Goal: Task Accomplishment & Management: Manage account settings

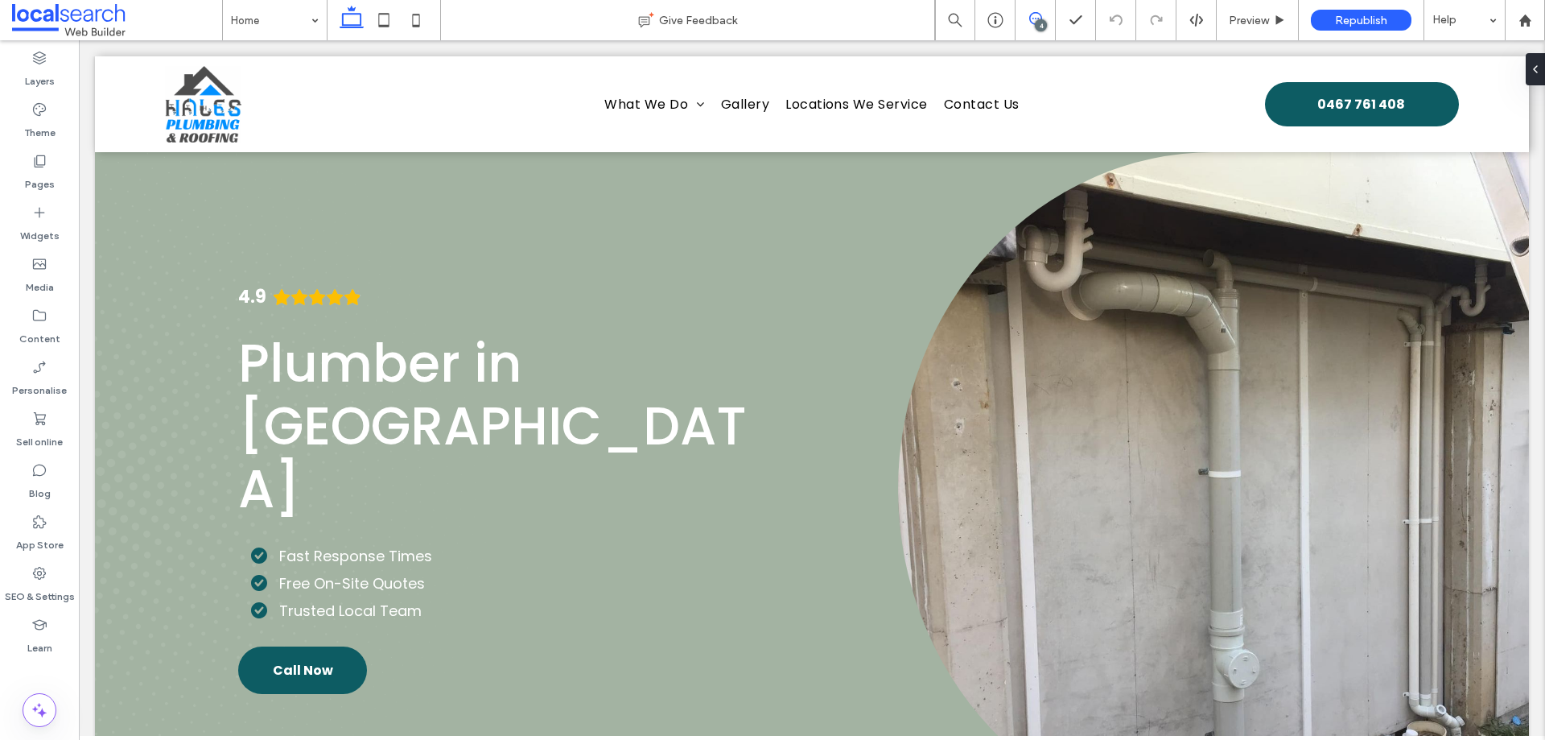
click at [1049, 19] on span at bounding box center [1035, 18] width 39 height 13
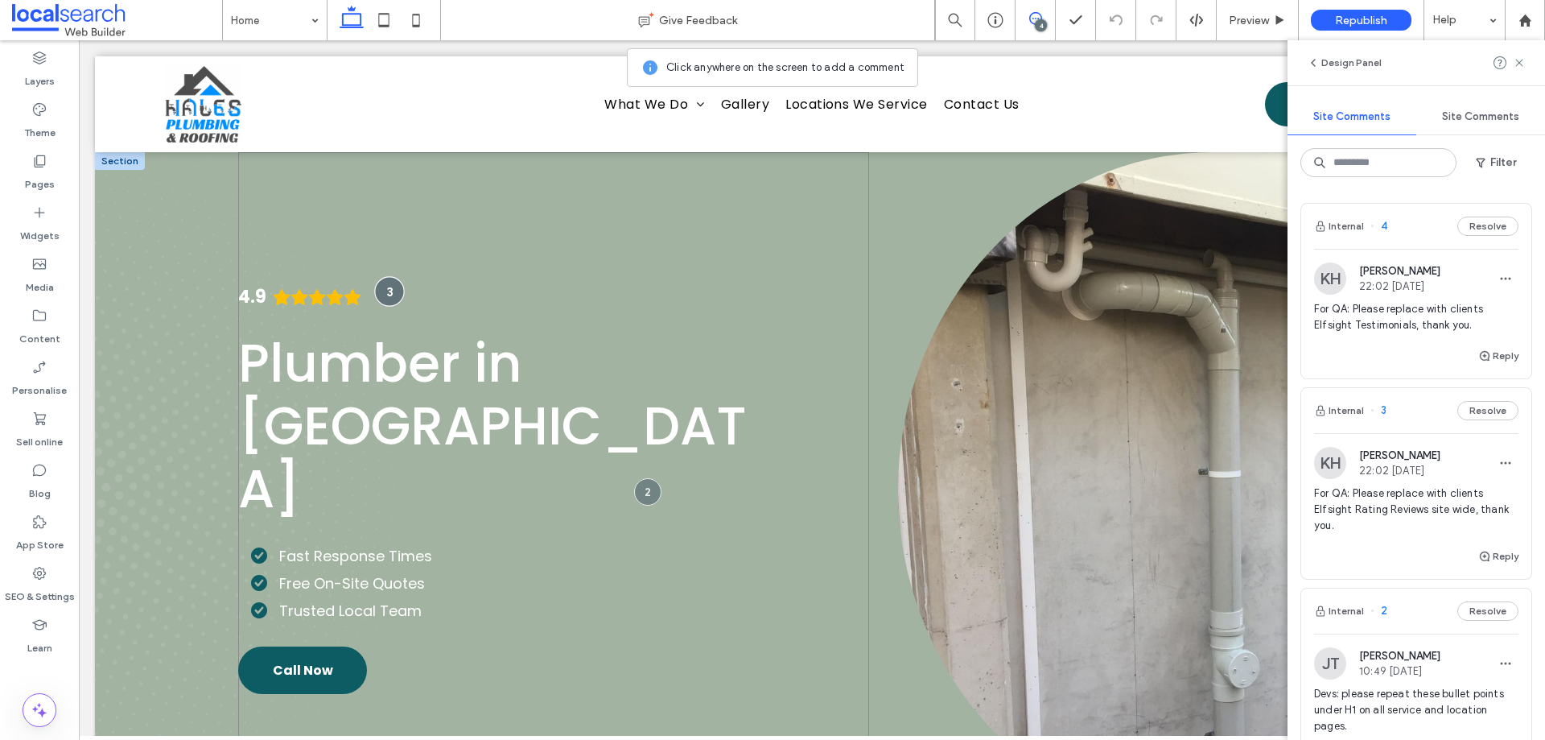
click at [392, 297] on div at bounding box center [390, 291] width 30 height 30
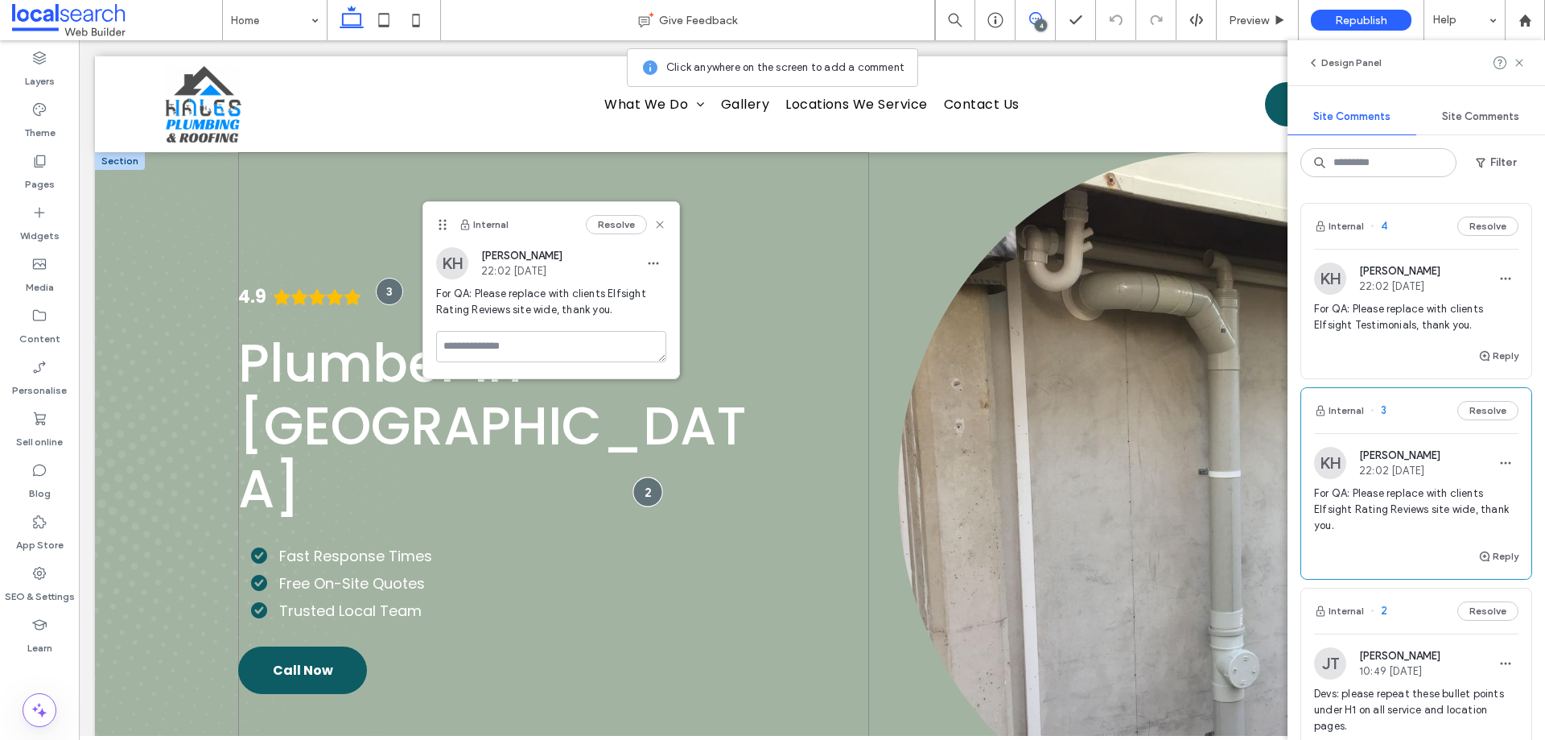
click at [641, 489] on div at bounding box center [648, 492] width 30 height 30
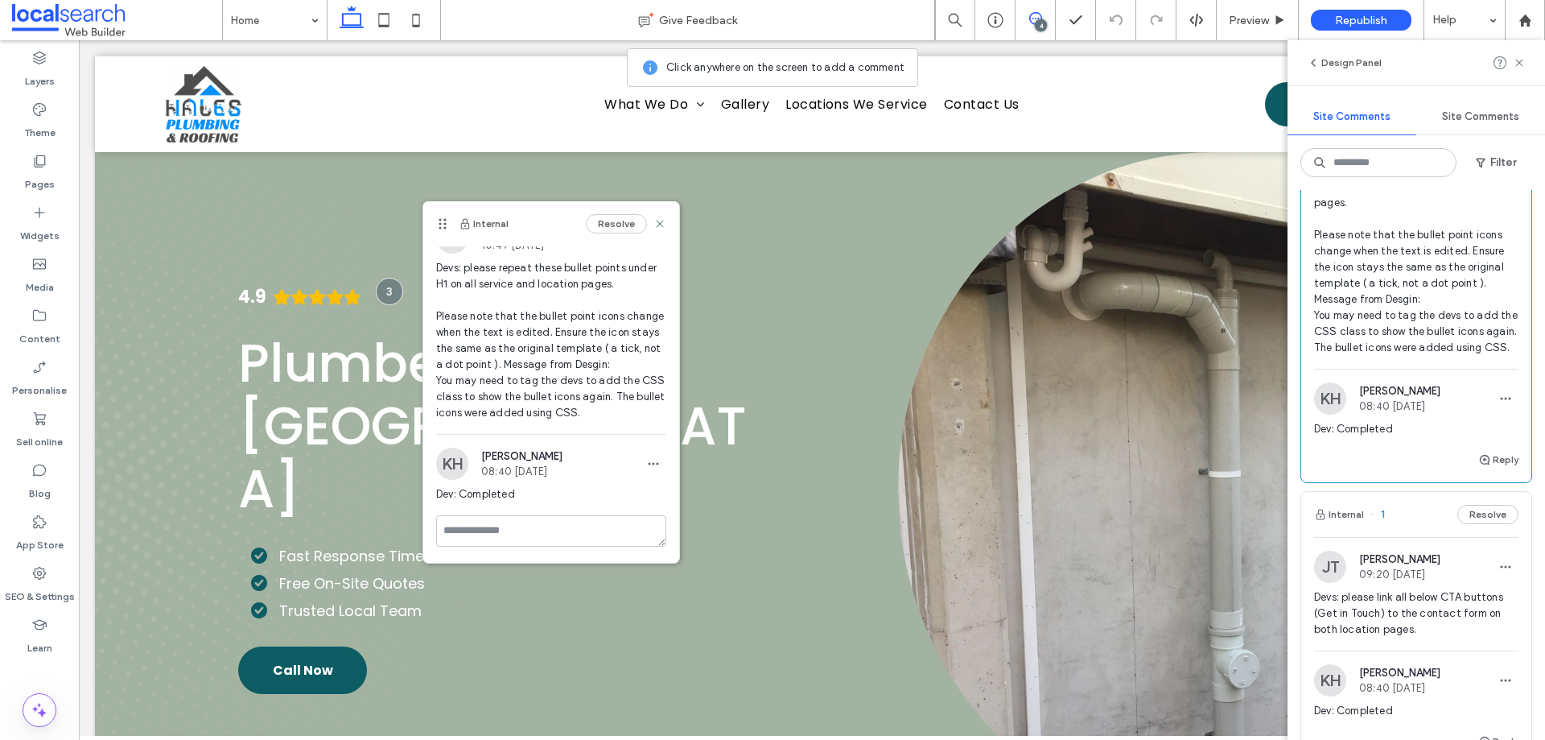
scroll to position [513, 0]
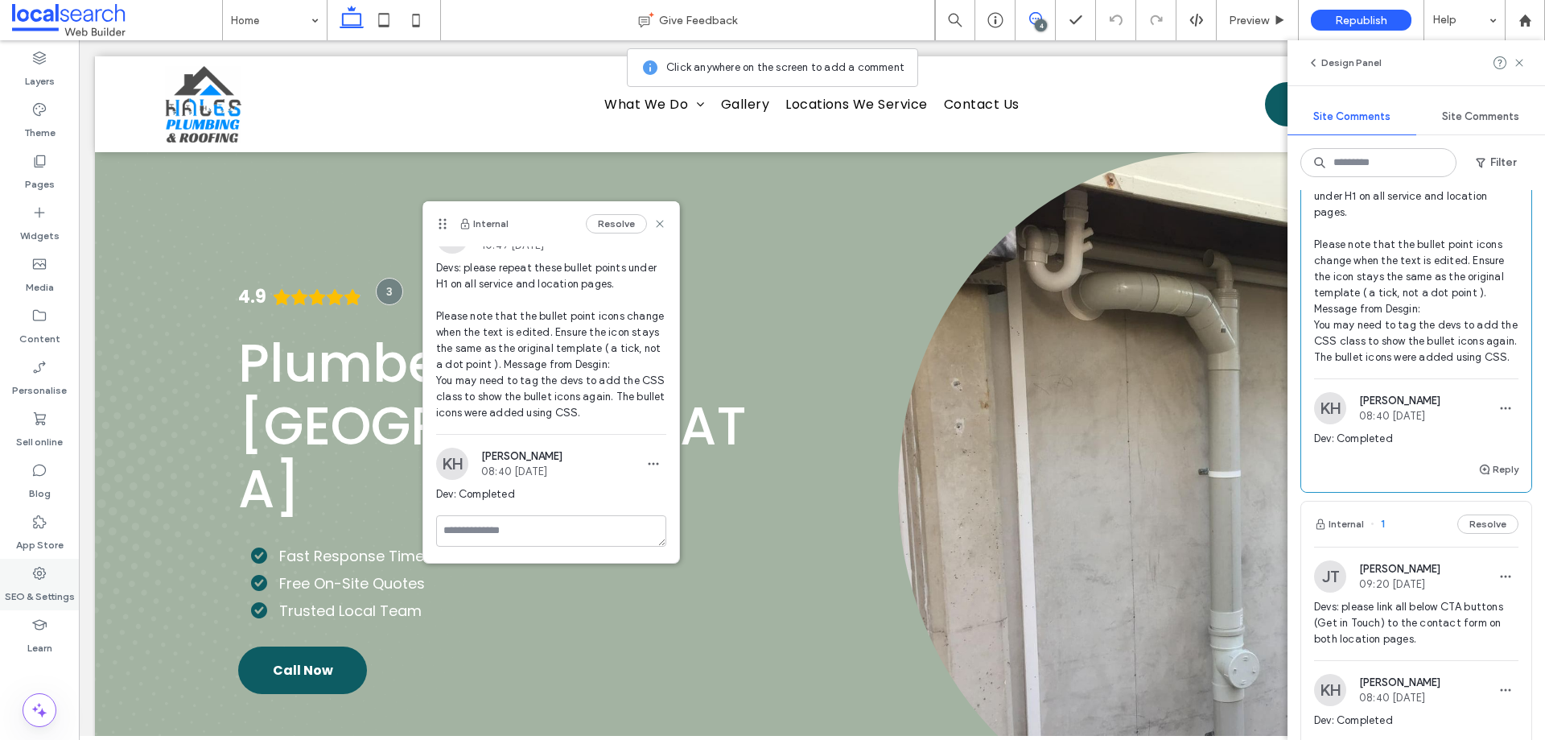
click at [29, 573] on div "SEO & Settings" at bounding box center [39, 585] width 79 height 52
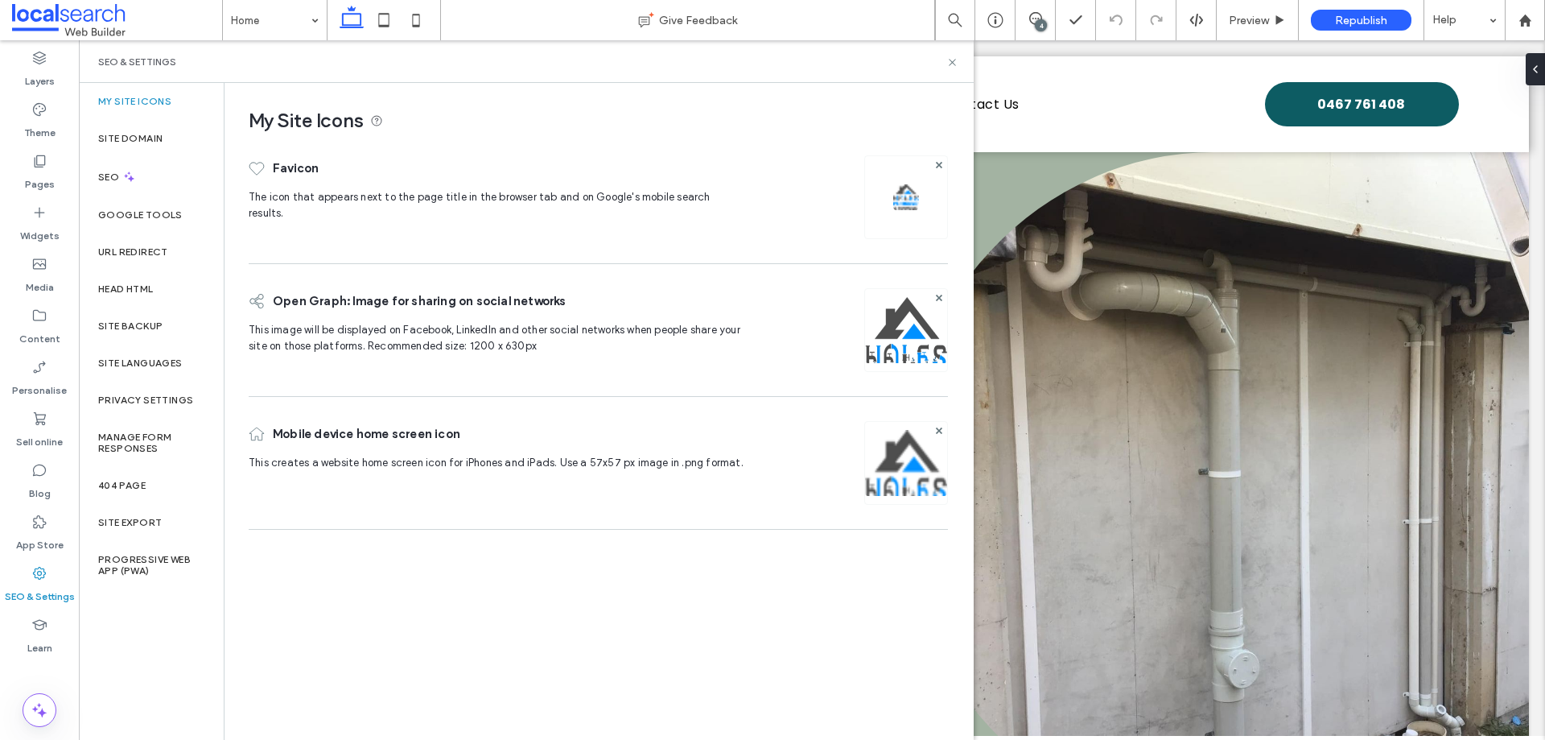
scroll to position [0, 0]
click at [163, 326] on div "Site backup" at bounding box center [151, 325] width 145 height 37
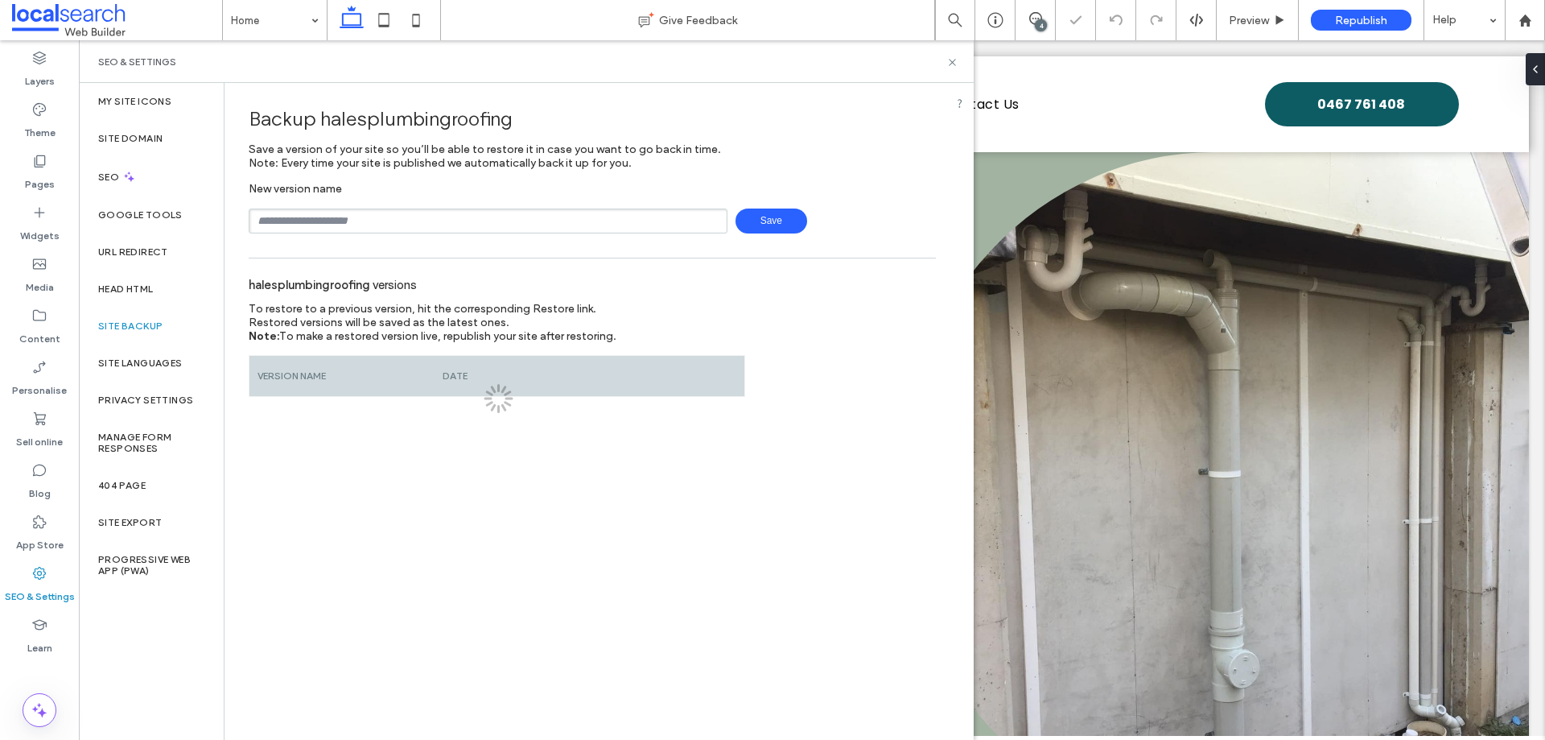
click at [377, 220] on input "text" at bounding box center [488, 220] width 479 height 25
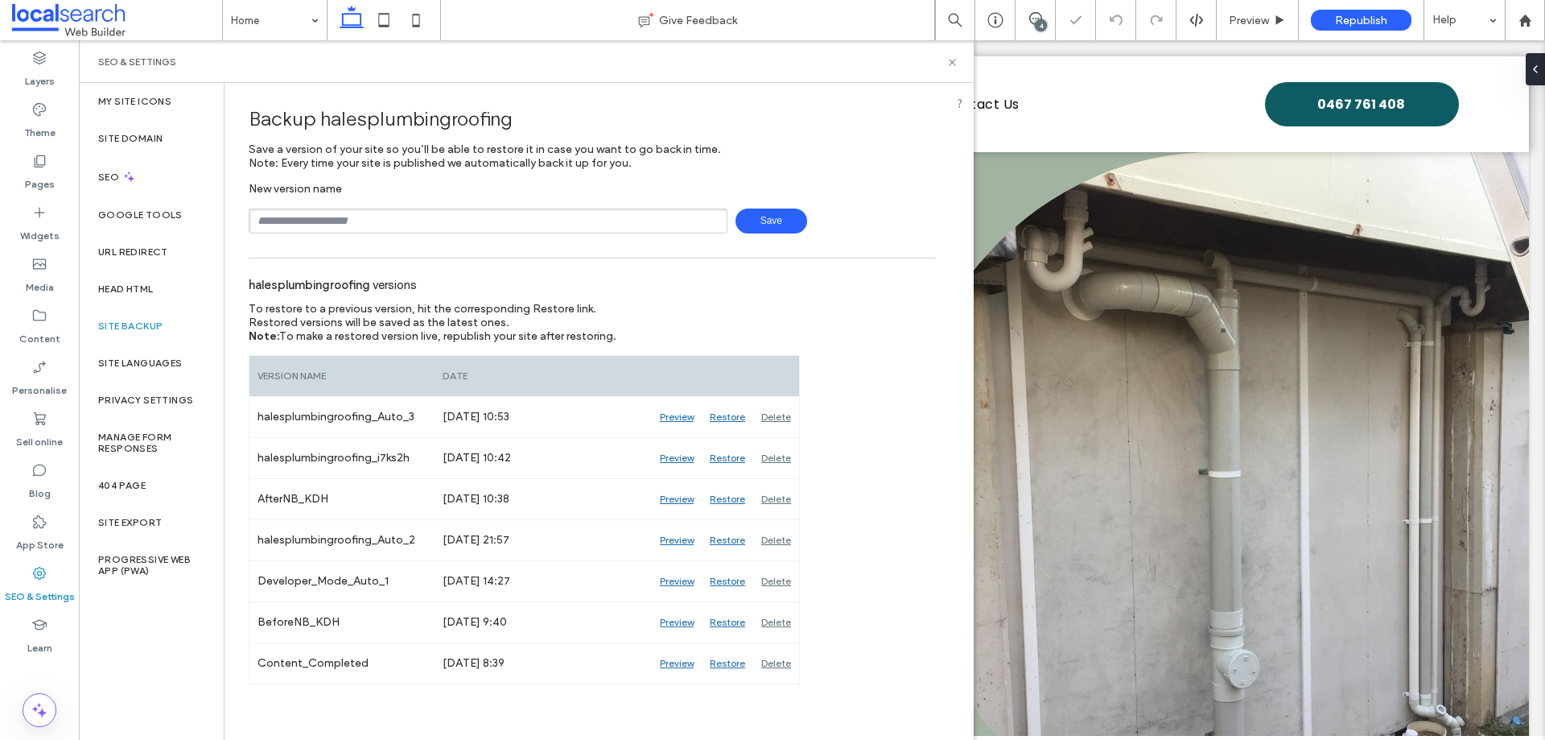
type input "**********"
click at [754, 229] on span "Save" at bounding box center [772, 220] width 72 height 25
click at [1037, 19] on icon at bounding box center [1035, 18] width 13 height 13
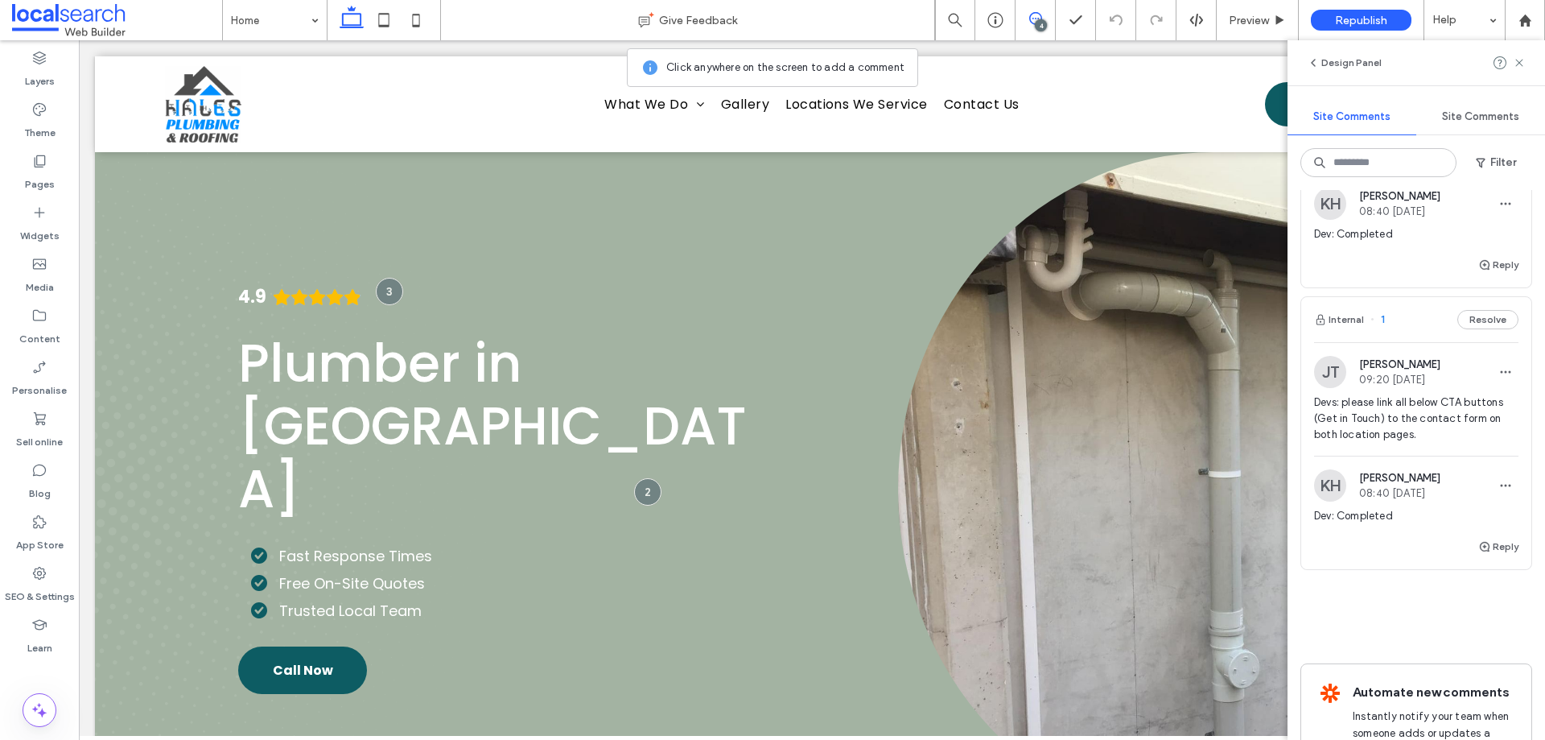
scroll to position [594, 0]
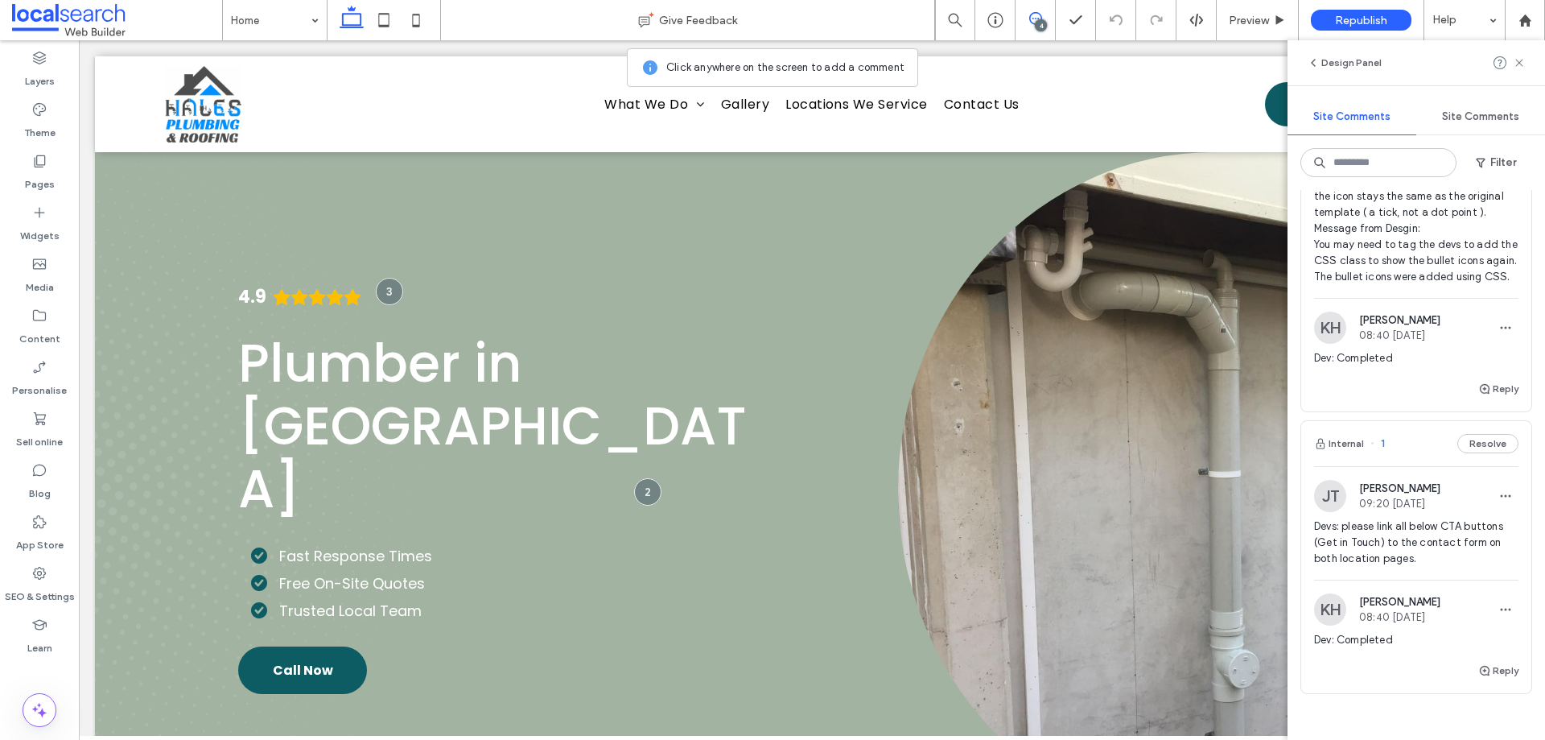
click at [1413, 455] on div "Internal 1 Resolve" at bounding box center [1416, 443] width 230 height 45
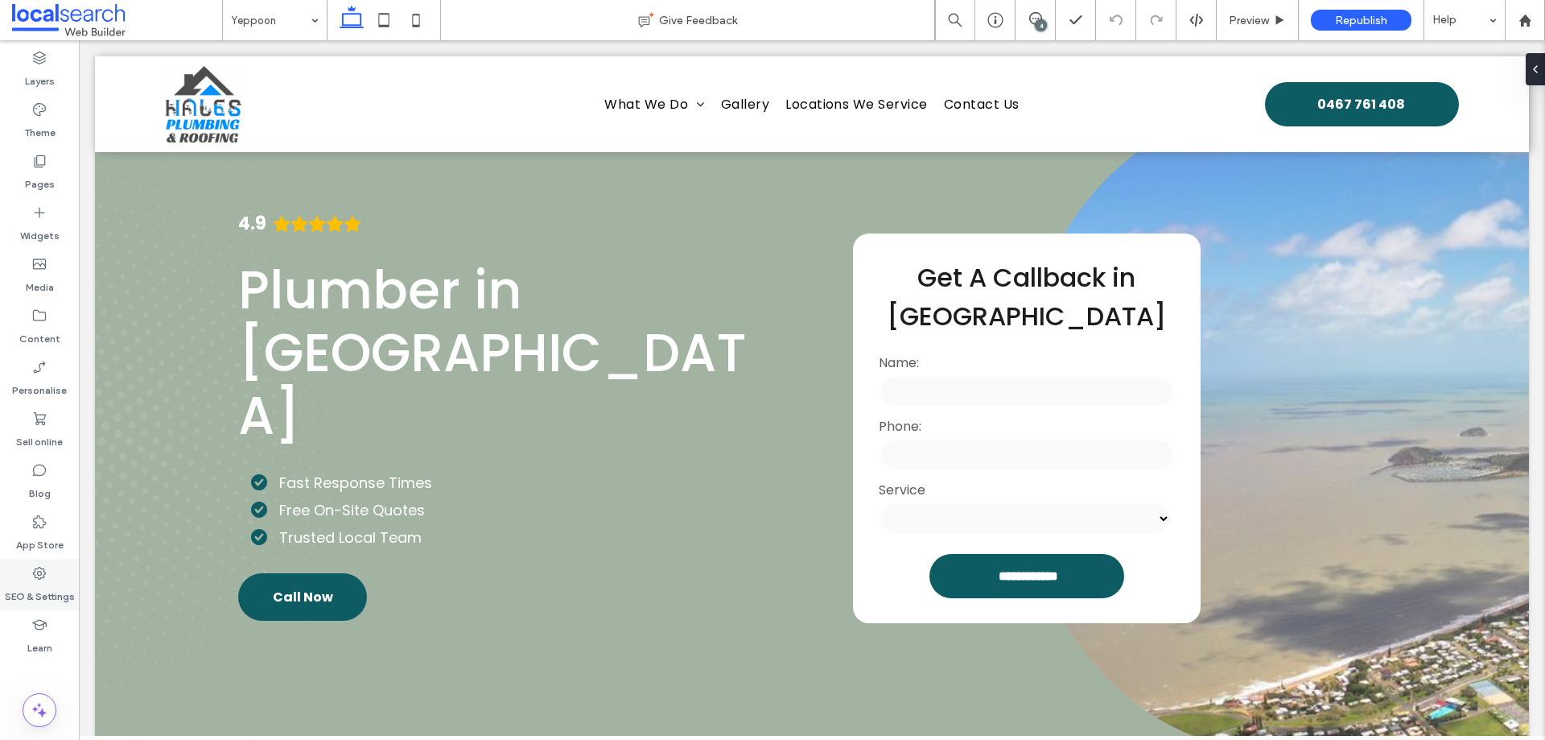
click at [53, 563] on div "SEO & Settings" at bounding box center [39, 585] width 79 height 52
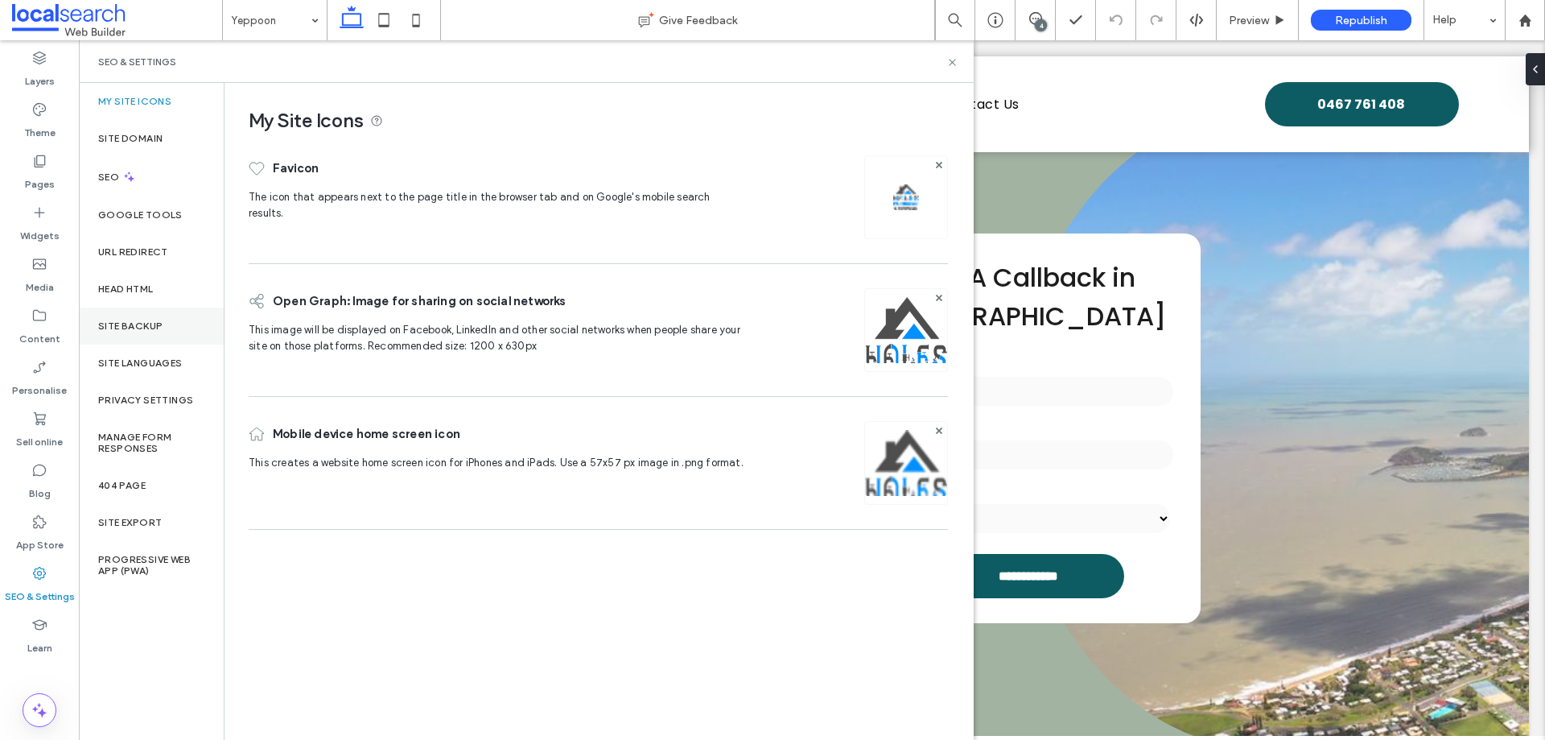
click at [186, 331] on div "Site backup" at bounding box center [151, 325] width 145 height 37
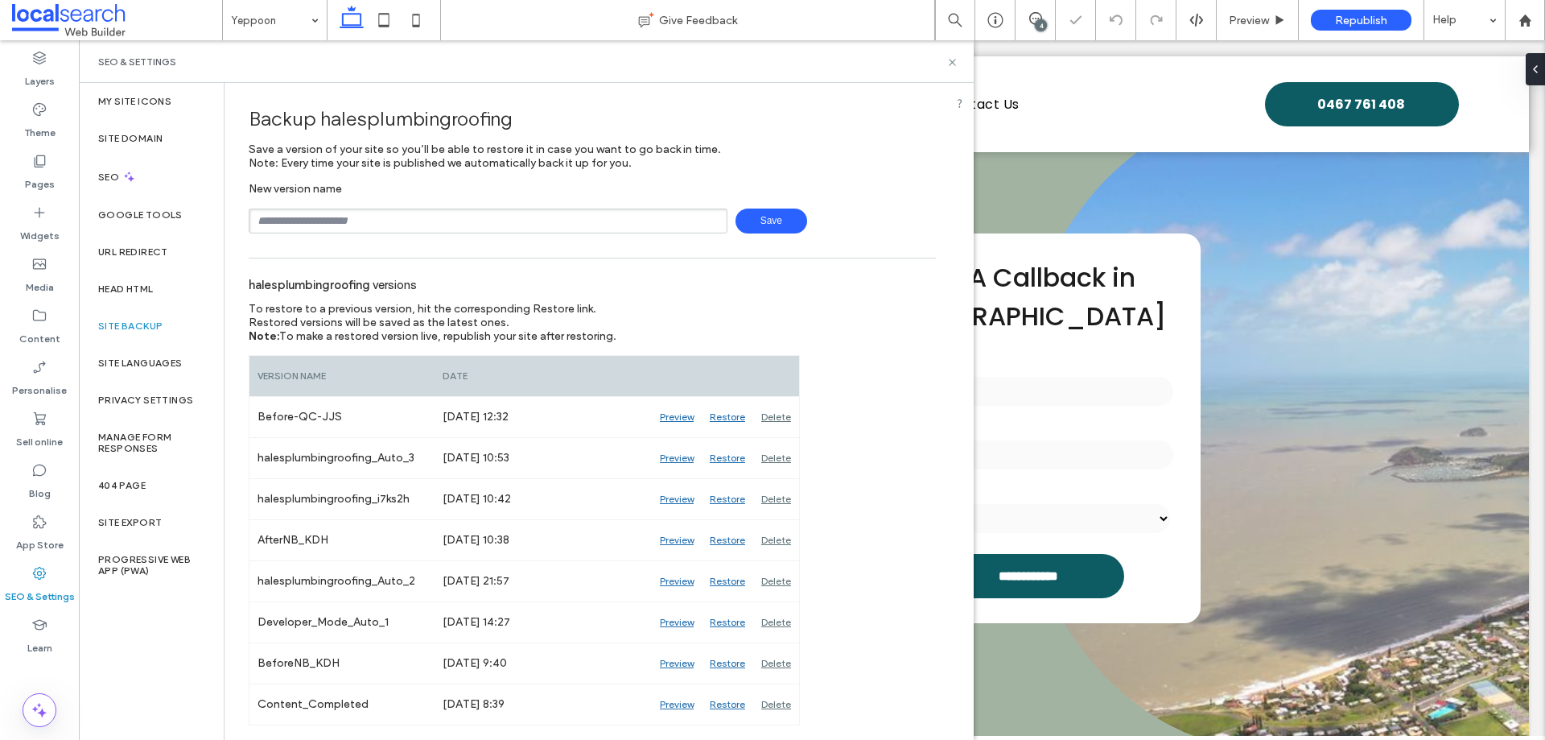
click at [501, 210] on input "text" at bounding box center [488, 220] width 479 height 25
type input "**********"
click at [766, 224] on span "Save" at bounding box center [772, 220] width 72 height 25
click at [948, 59] on icon at bounding box center [953, 62] width 12 height 12
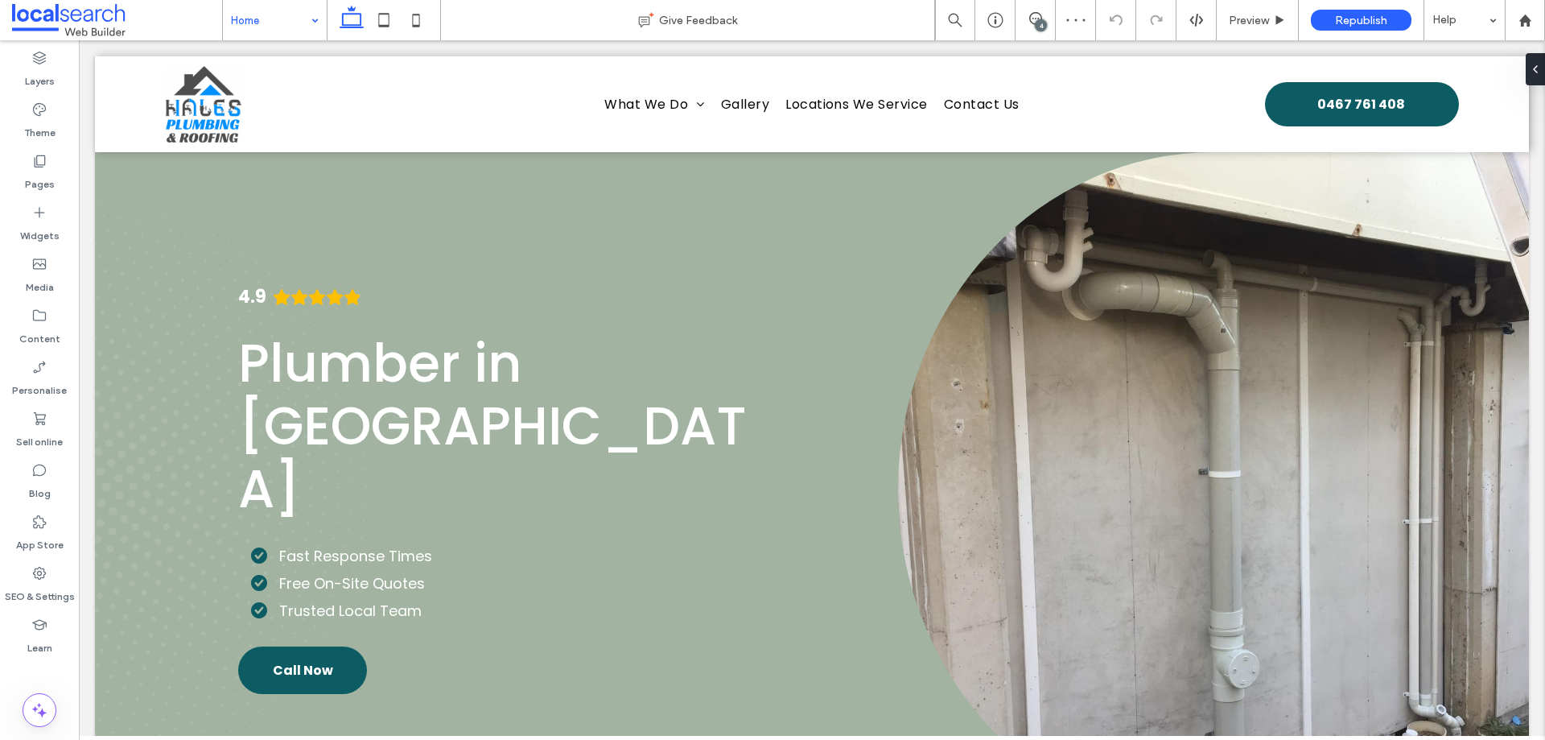
click at [273, 19] on input at bounding box center [271, 20] width 80 height 40
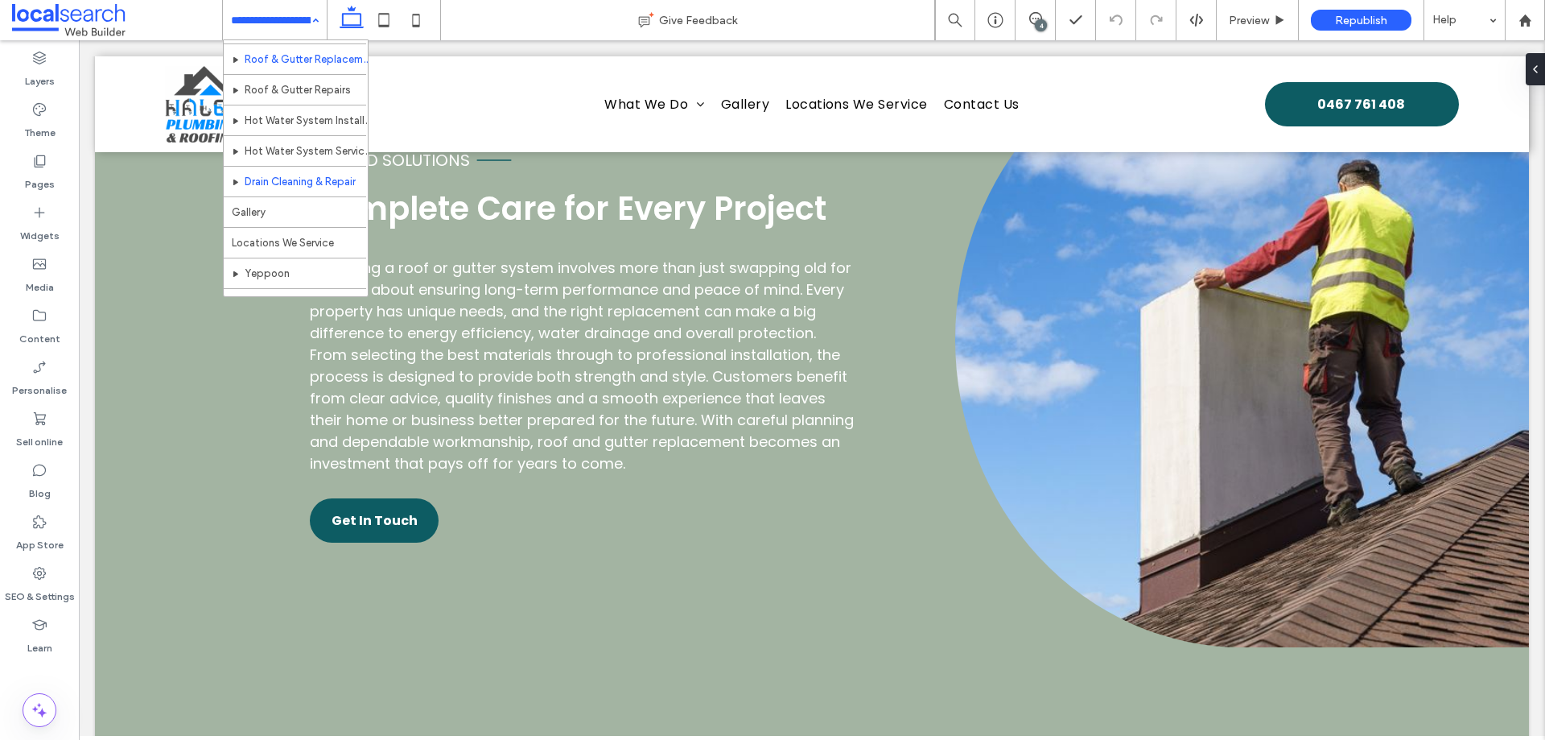
scroll to position [109, 0]
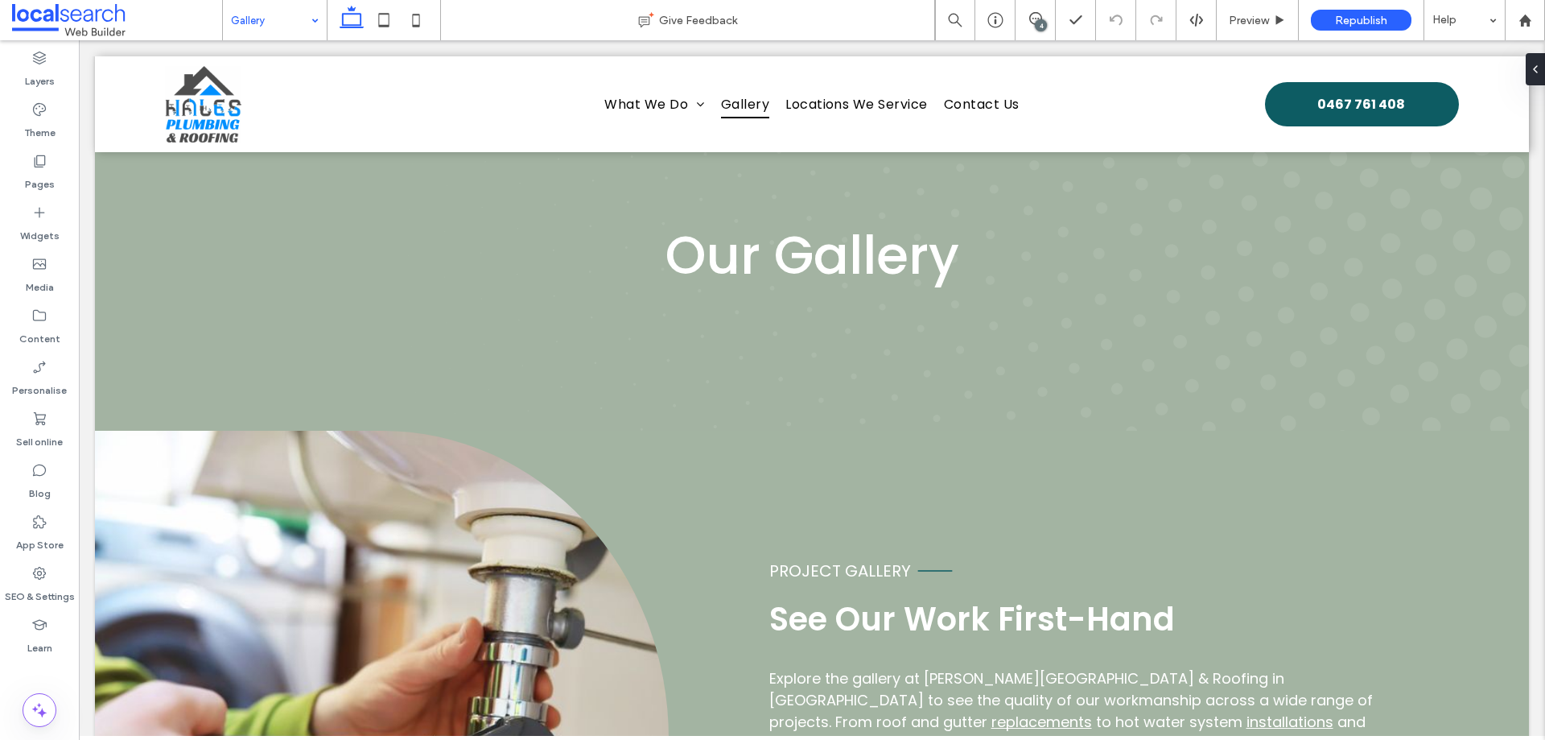
scroll to position [49, 0]
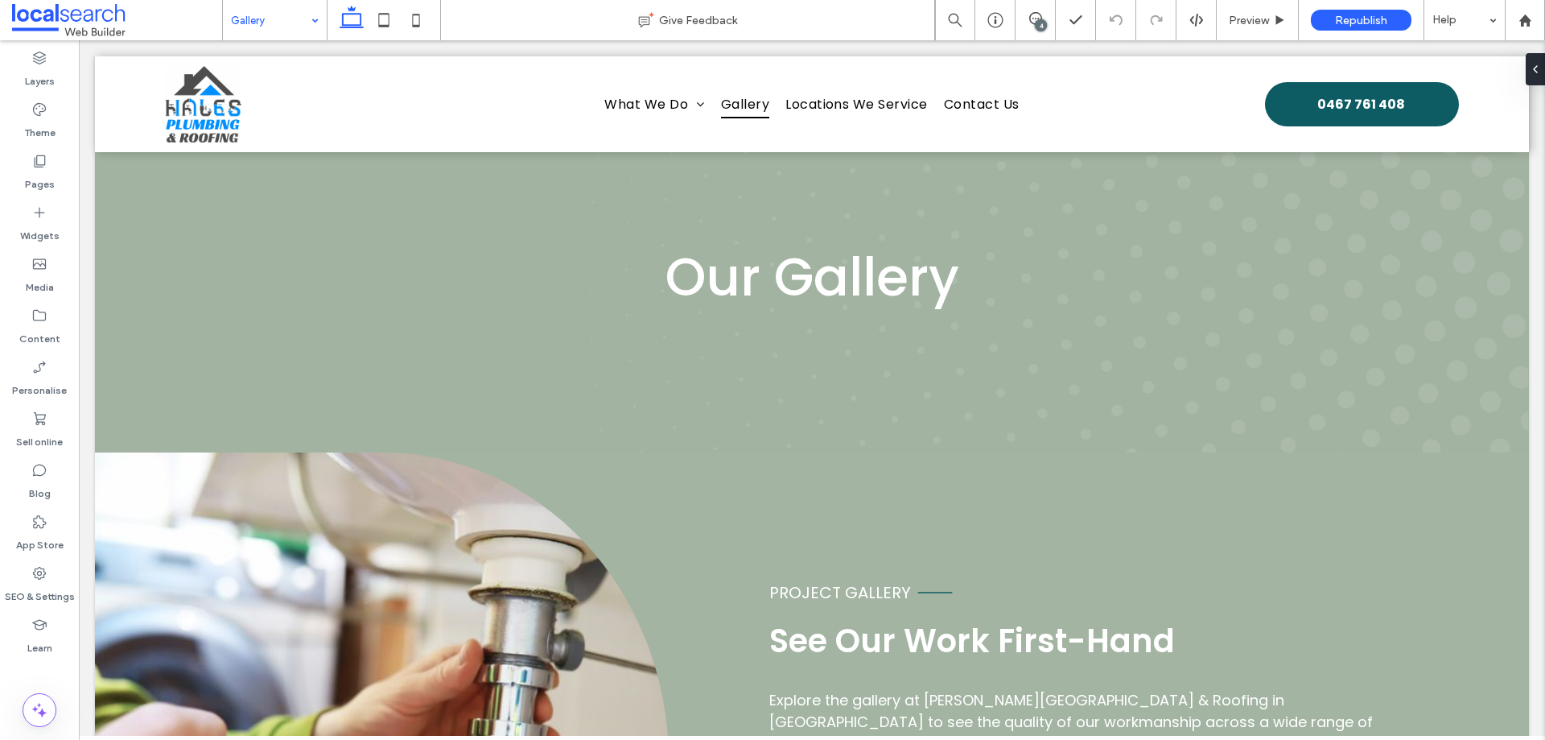
click at [249, 3] on input at bounding box center [271, 20] width 80 height 40
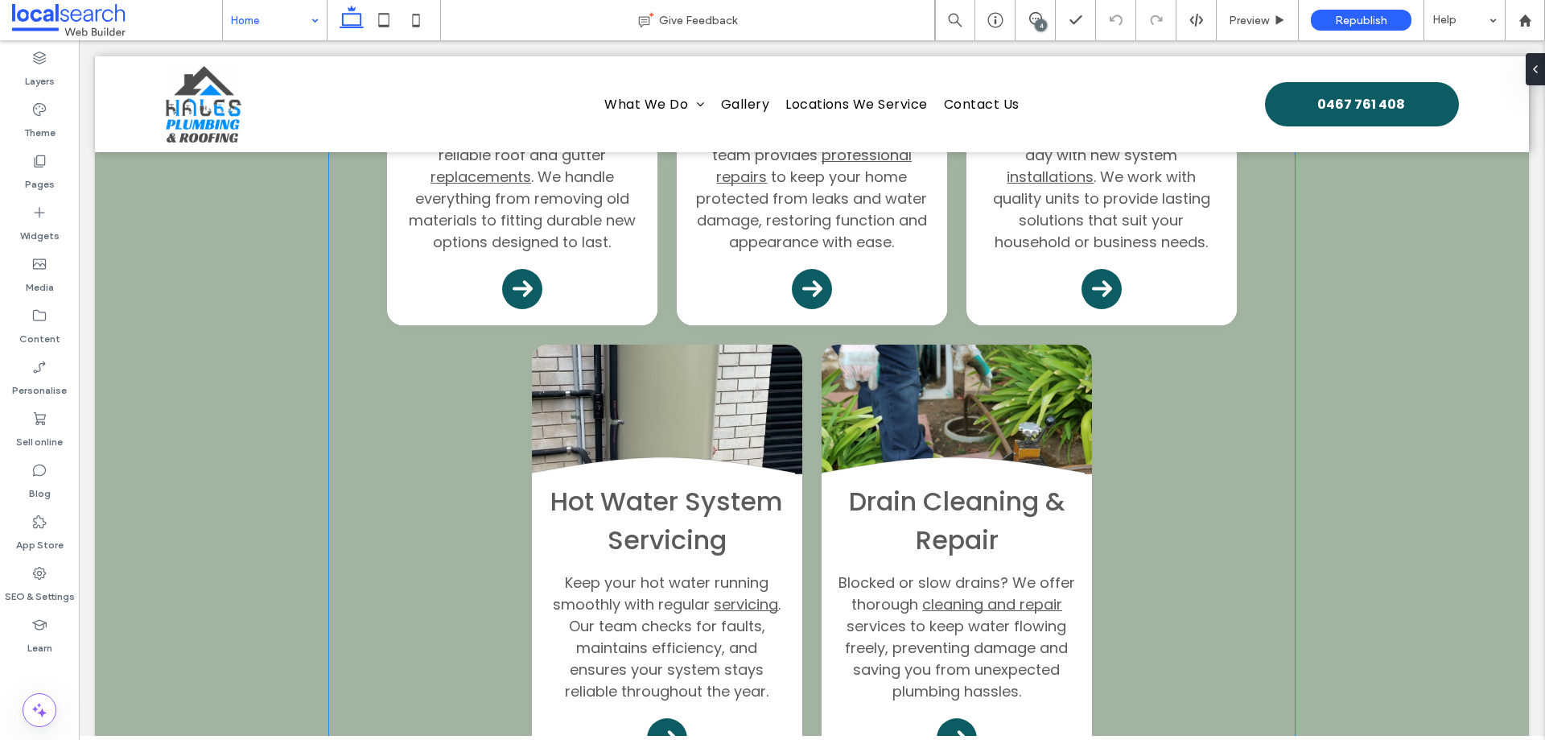
scroll to position [2190, 0]
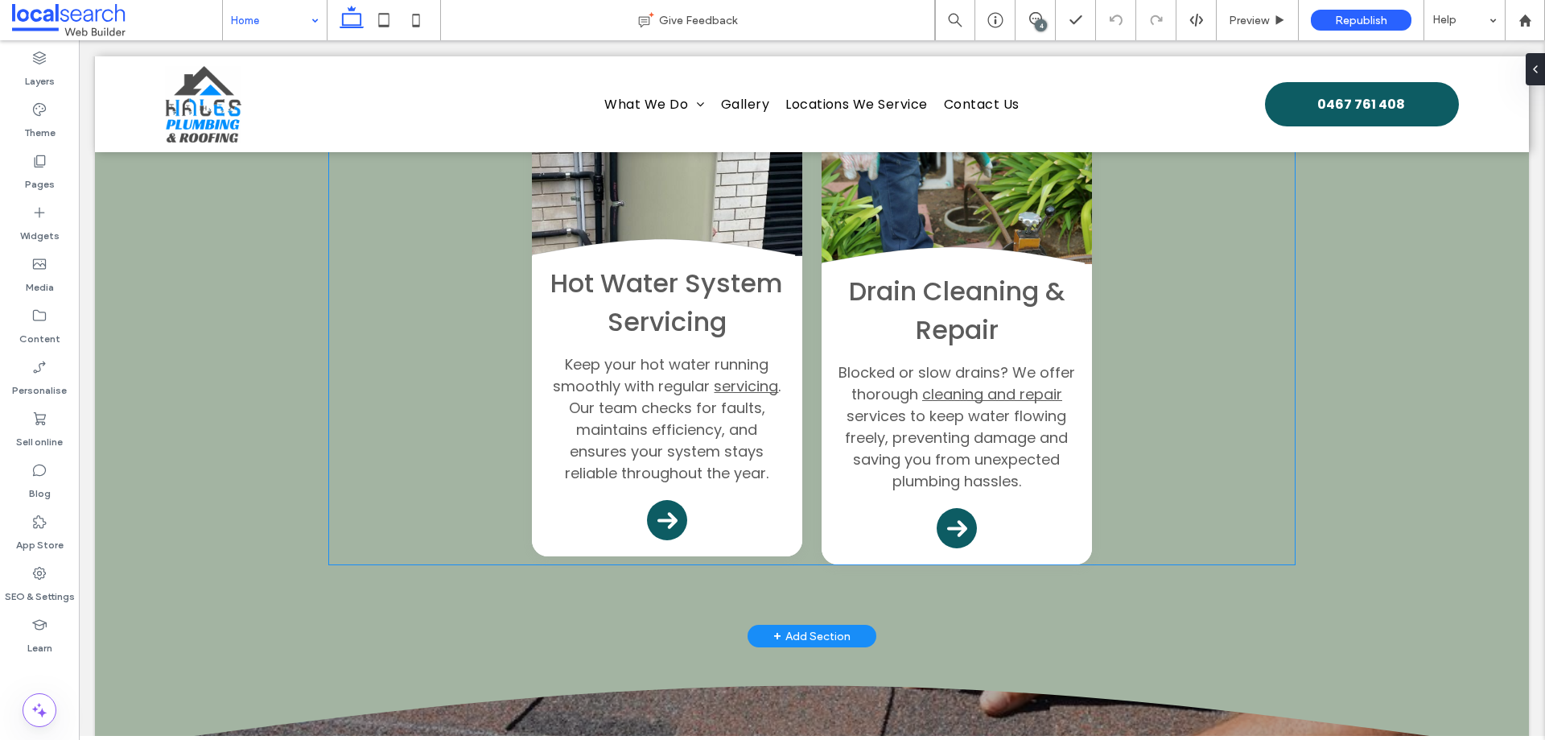
click at [553, 495] on div "Hot Water System Servicing Keep your hot water running smoothly with regular se…" at bounding box center [667, 406] width 270 height 300
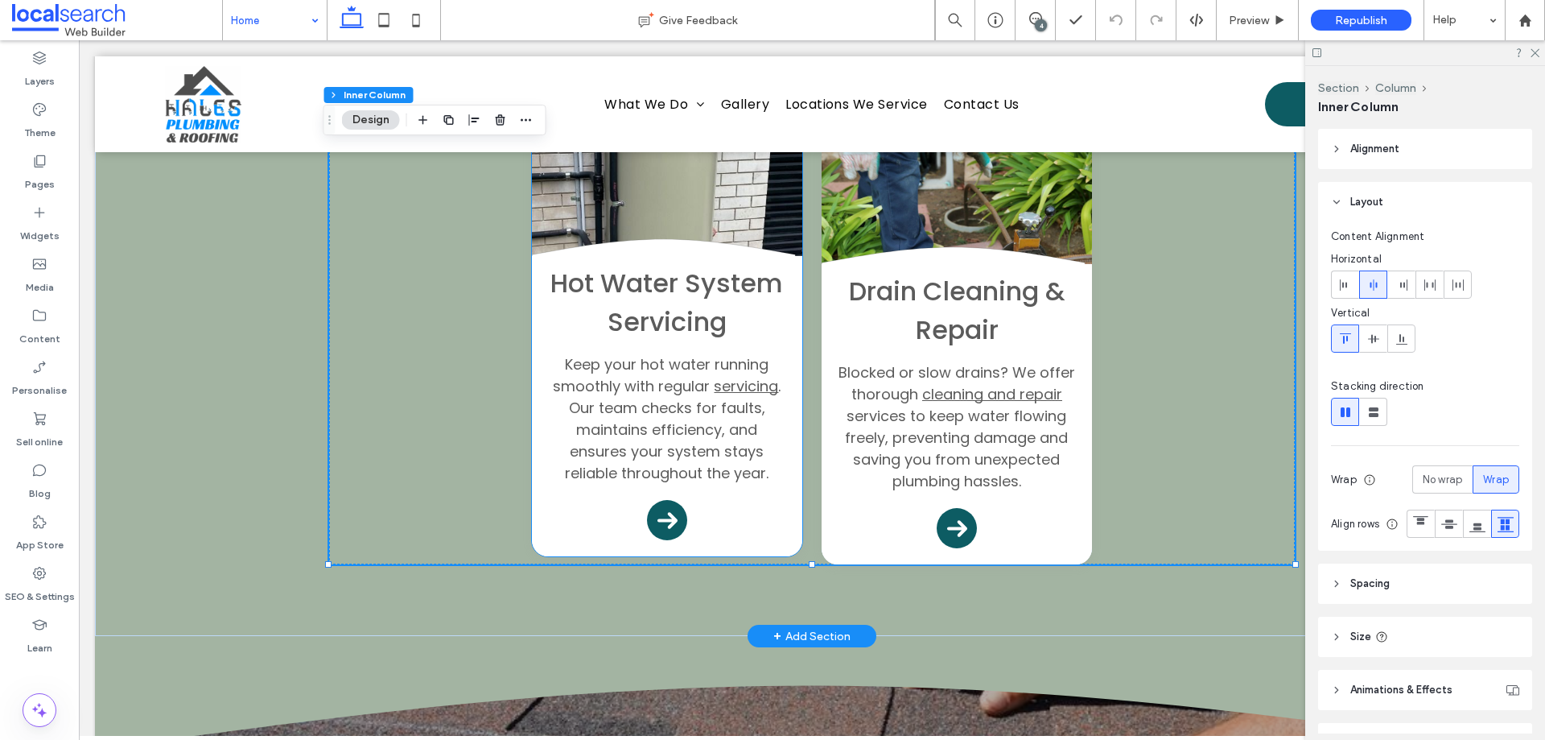
click at [564, 495] on div "Hot Water System Servicing Keep your hot water running smoothly with regular se…" at bounding box center [667, 406] width 270 height 300
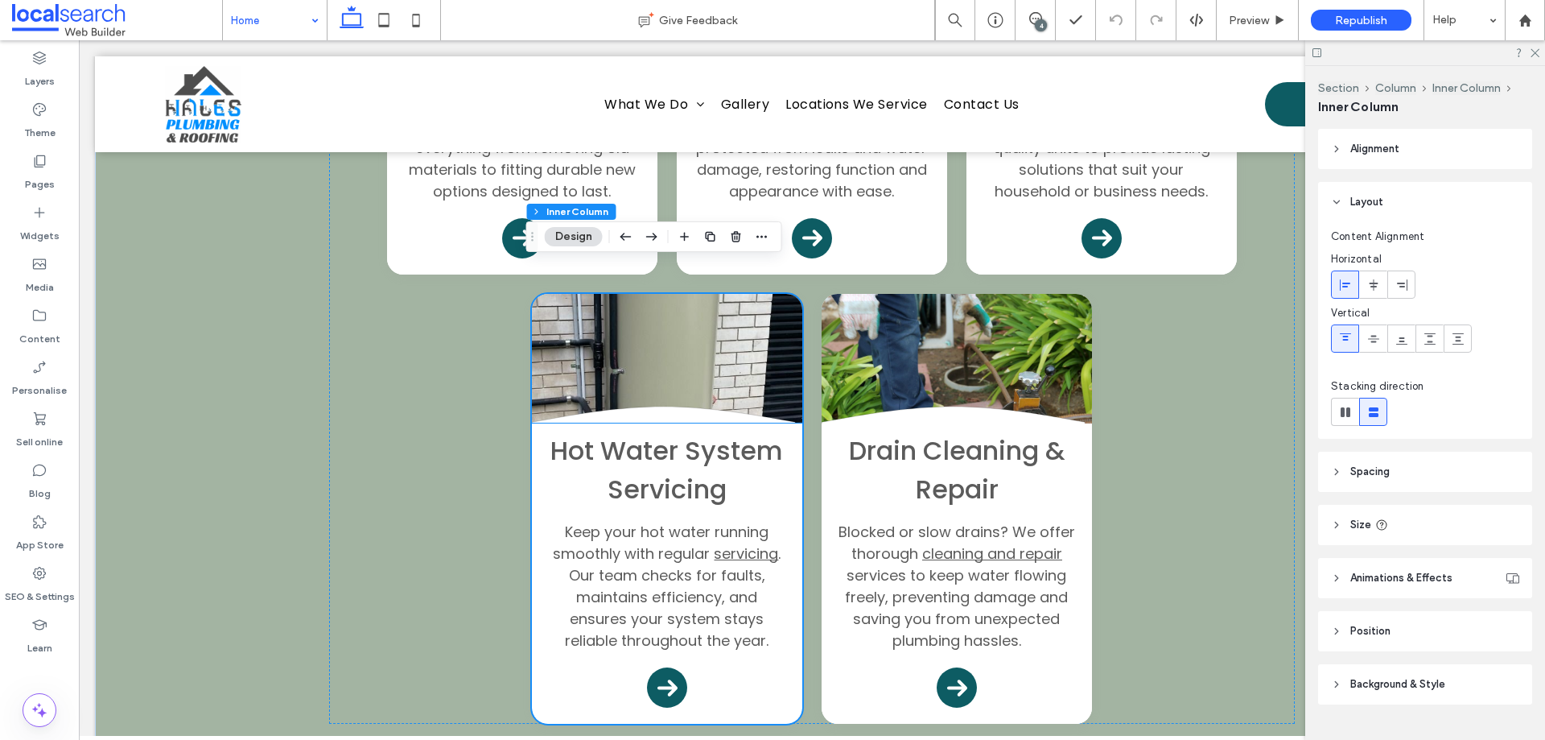
scroll to position [2029, 0]
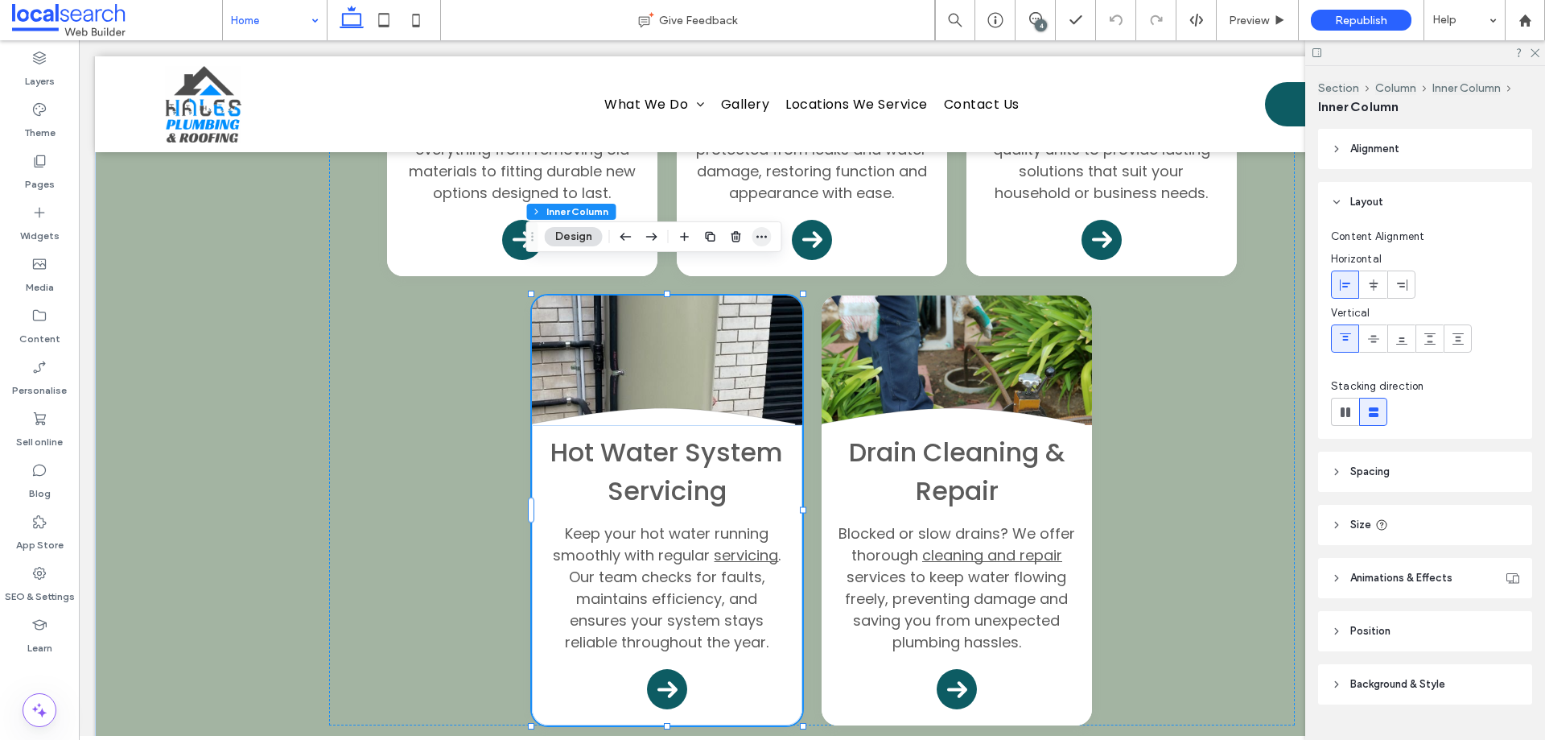
click at [767, 244] on span "button" at bounding box center [762, 236] width 19 height 19
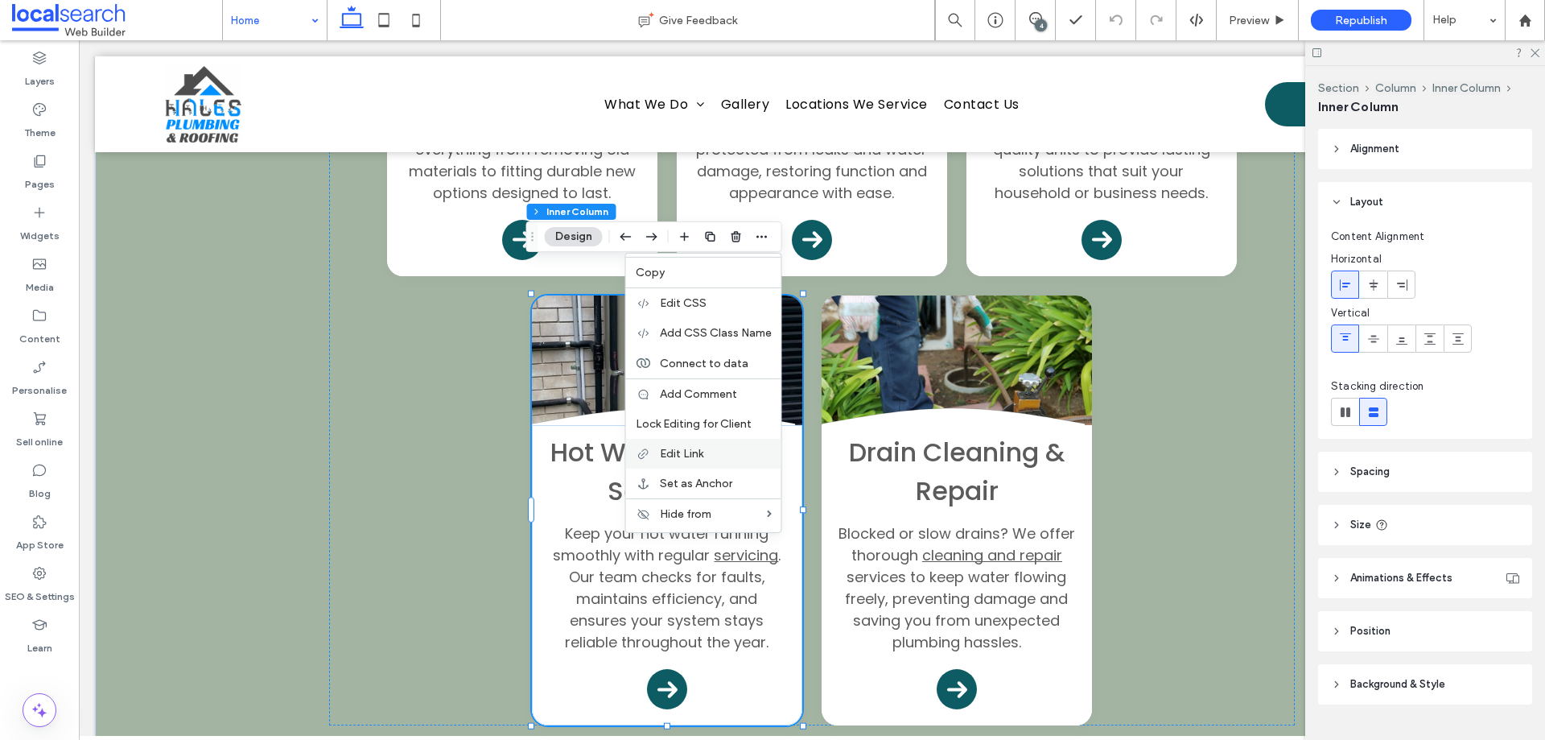
click at [729, 456] on label "Edit Link" at bounding box center [716, 454] width 112 height 14
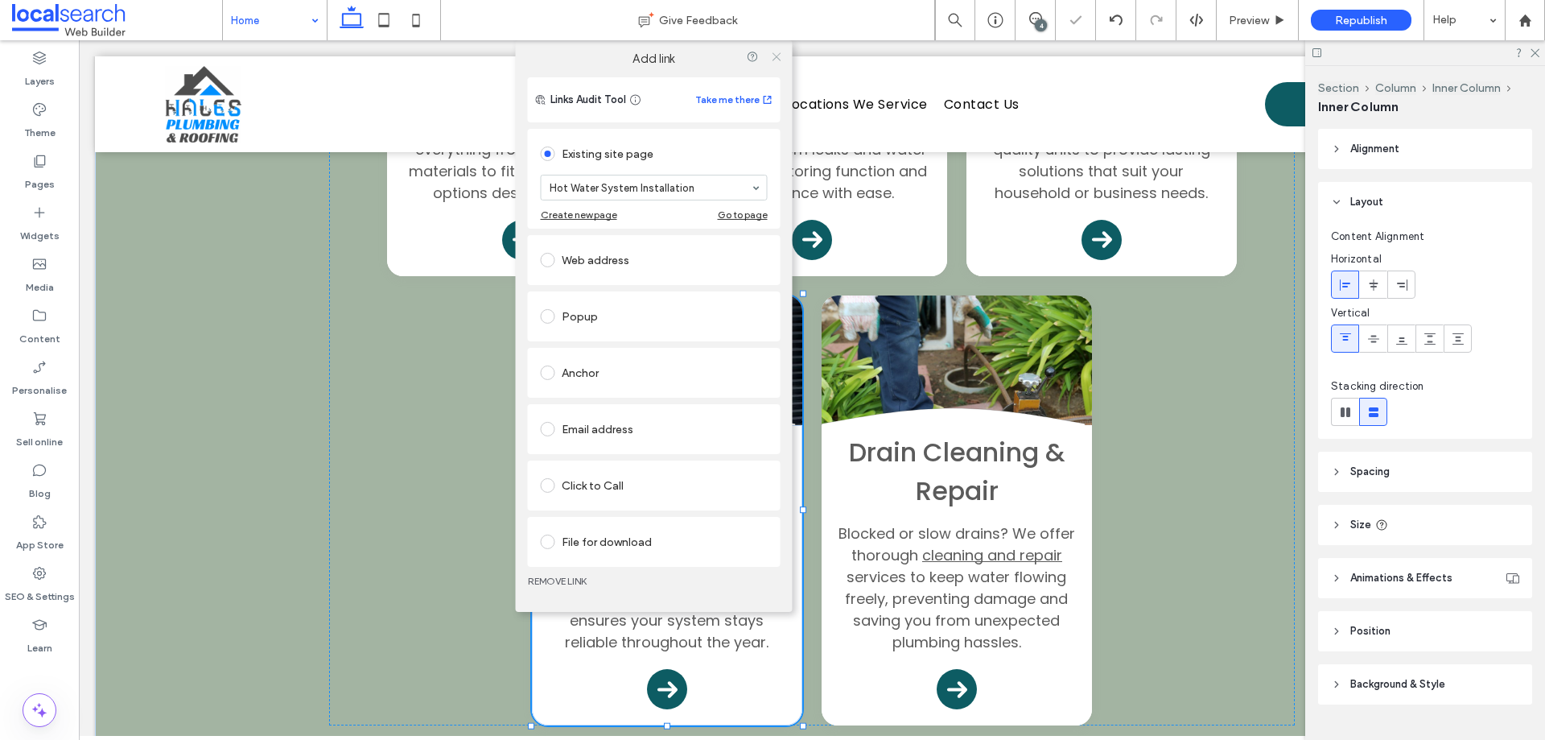
click at [779, 53] on icon at bounding box center [776, 56] width 12 height 12
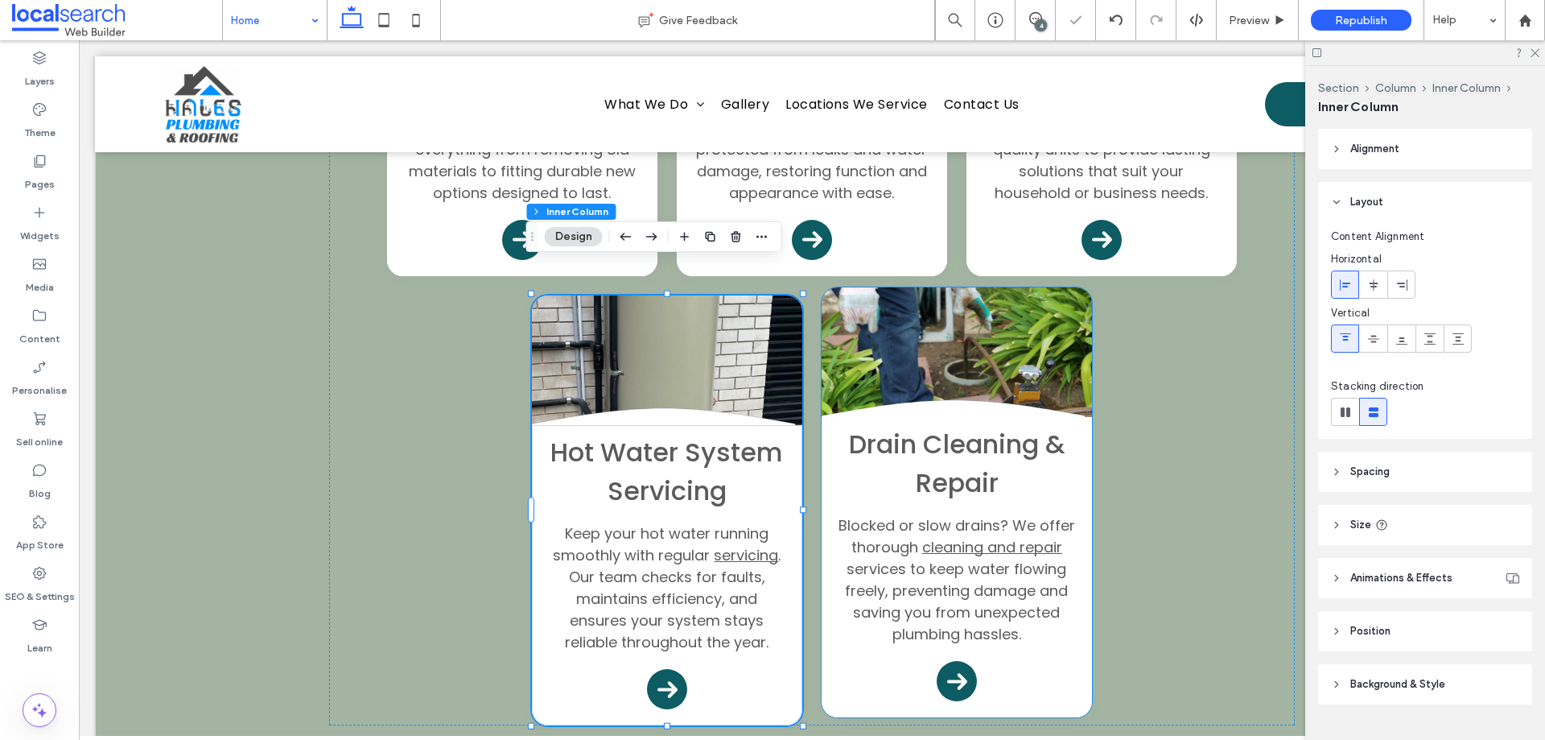
click at [849, 653] on div "Drain Cleaning & Repair Blocked or slow drains? We offer thorough cleaning and …" at bounding box center [957, 567] width 270 height 300
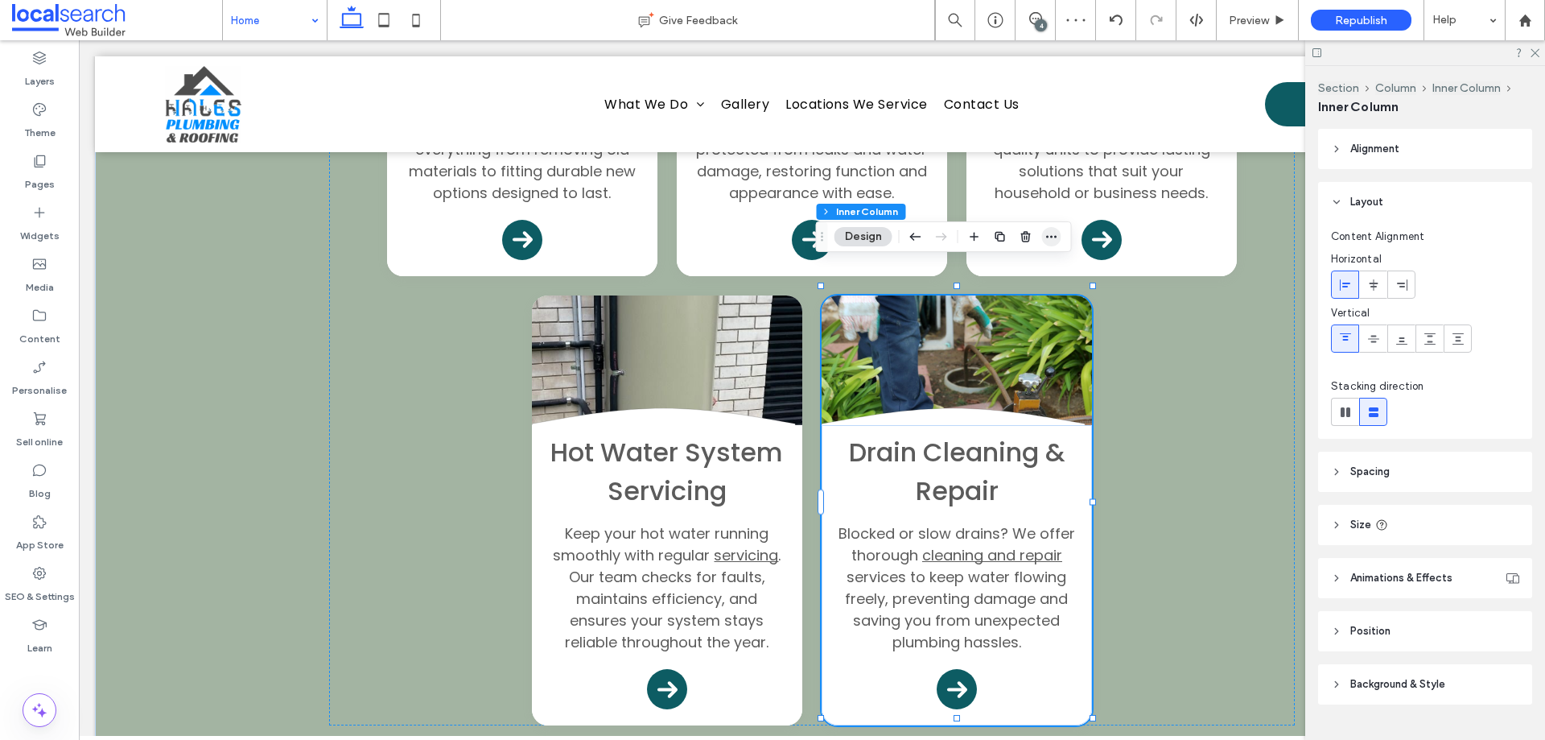
click at [1058, 237] on span "button" at bounding box center [1051, 236] width 19 height 19
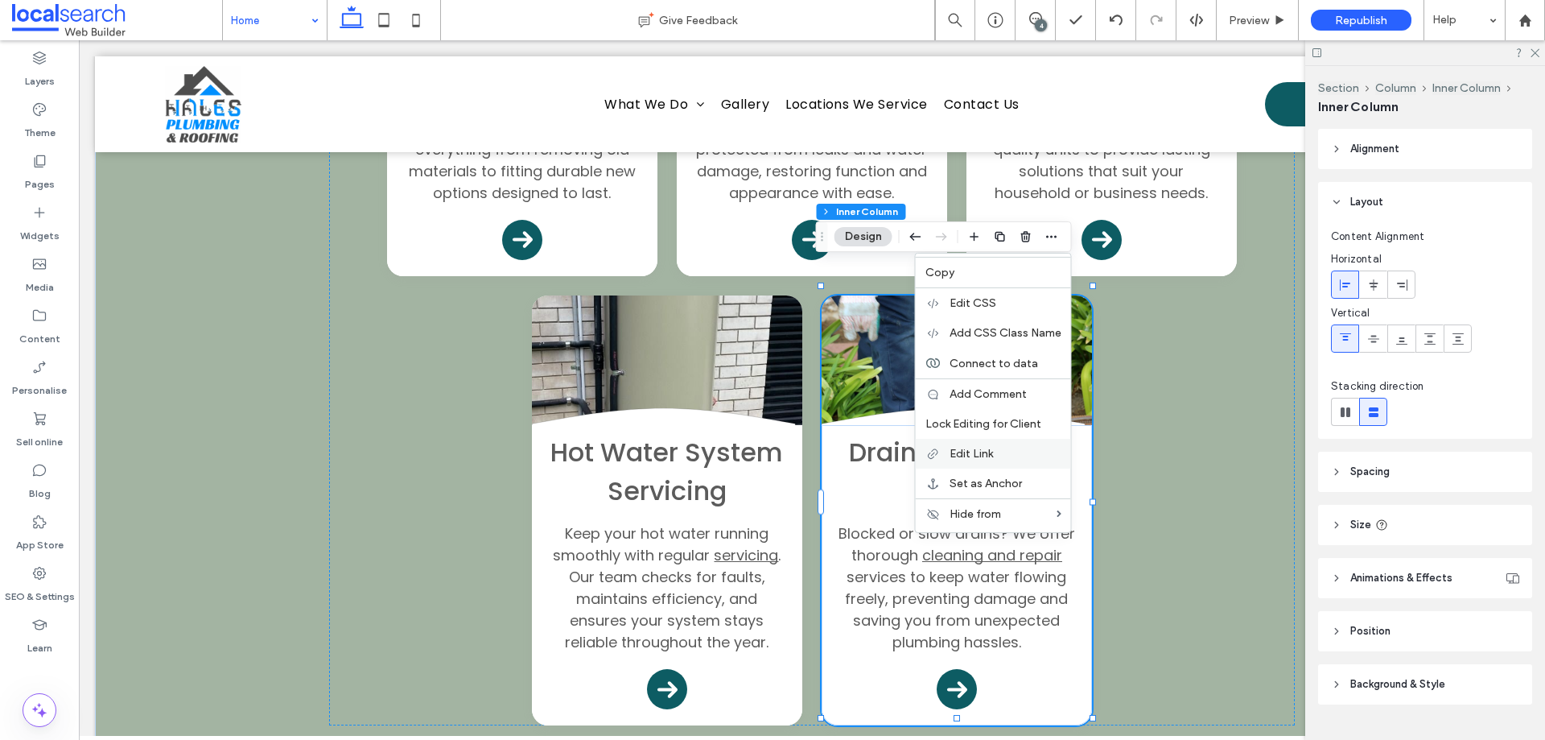
click at [975, 452] on span "Edit Link" at bounding box center [971, 454] width 43 height 14
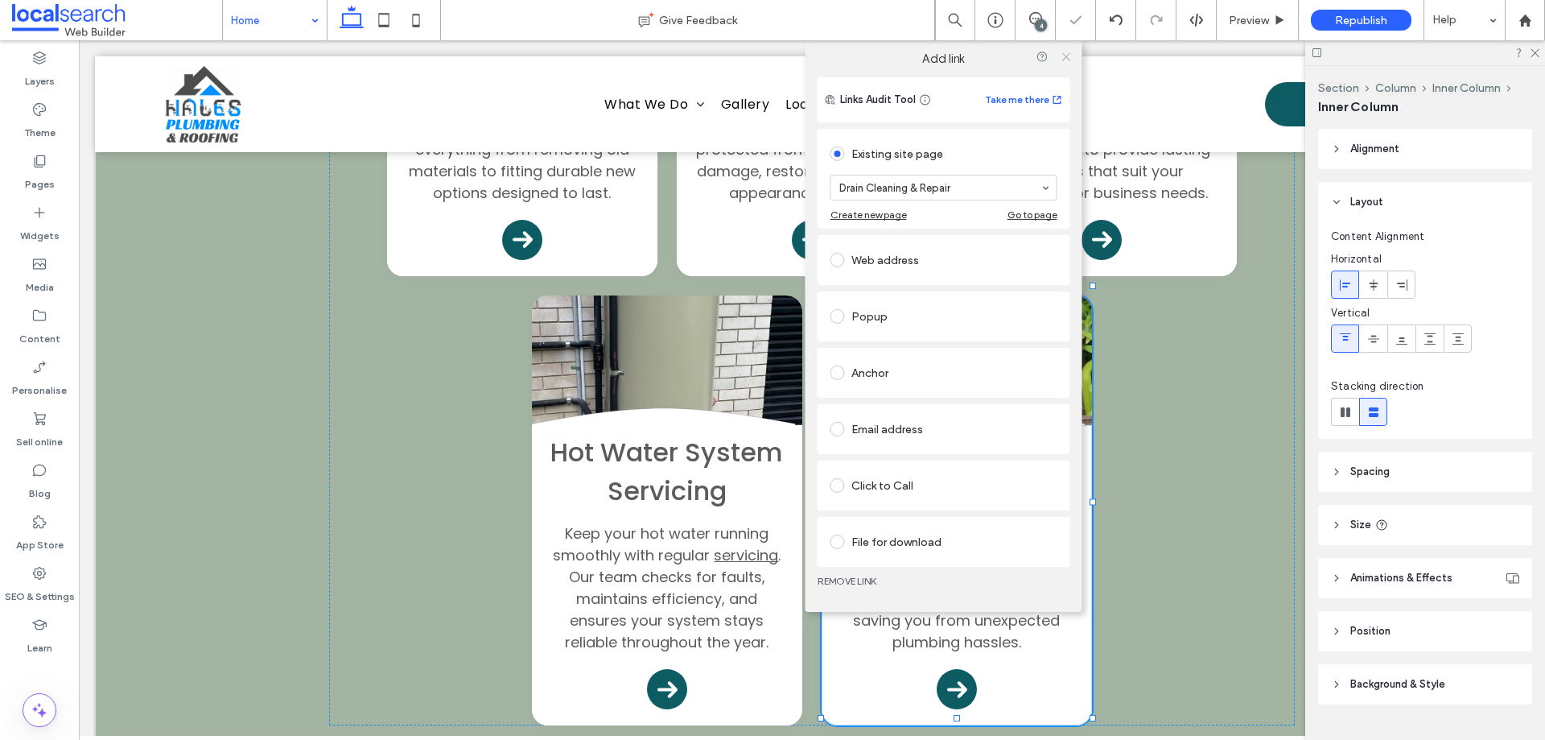
click at [1063, 59] on icon at bounding box center [1066, 56] width 12 height 12
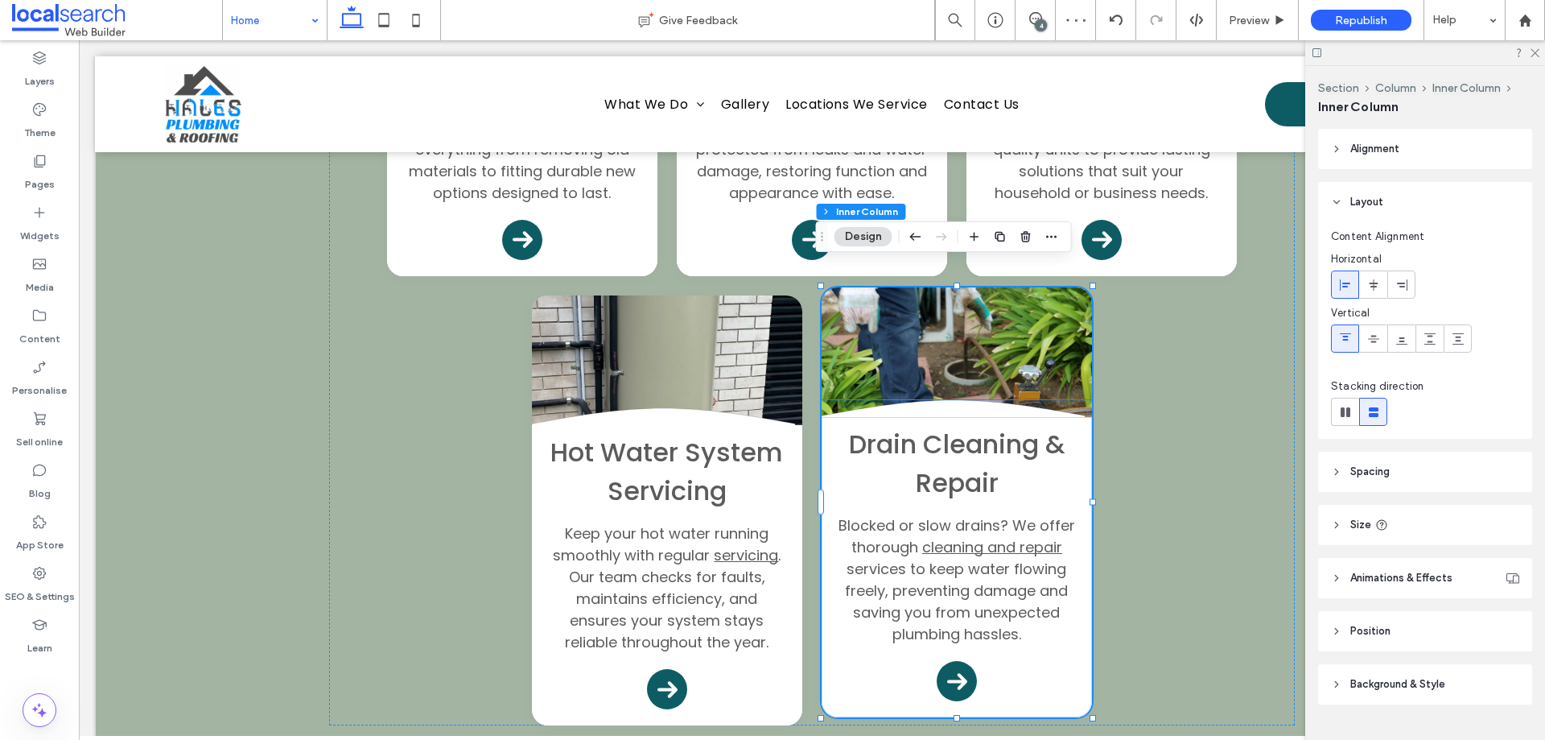
click at [859, 400] on icon at bounding box center [957, 409] width 270 height 19
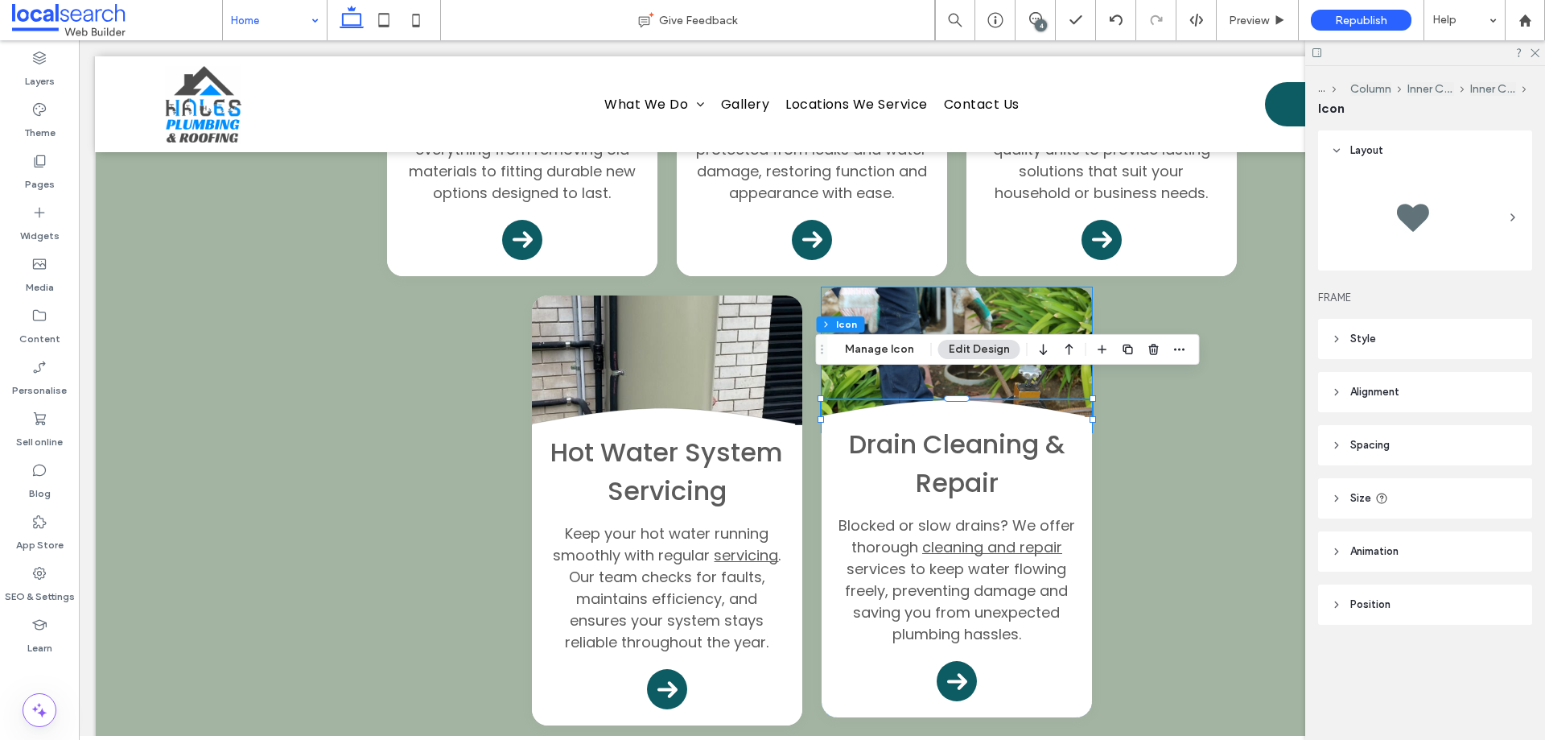
click at [993, 287] on link at bounding box center [957, 359] width 270 height 145
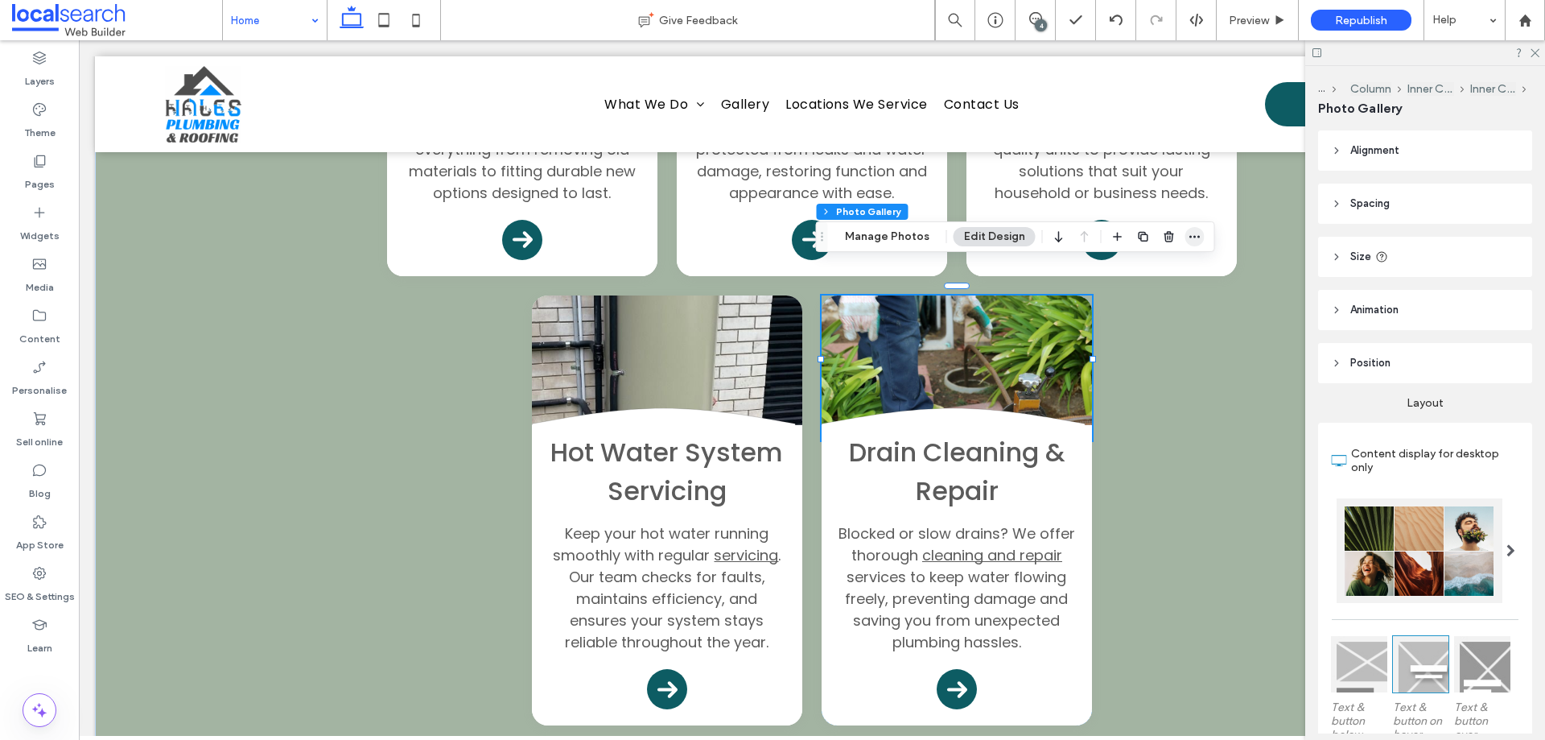
click at [1189, 241] on icon "button" at bounding box center [1195, 236] width 13 height 13
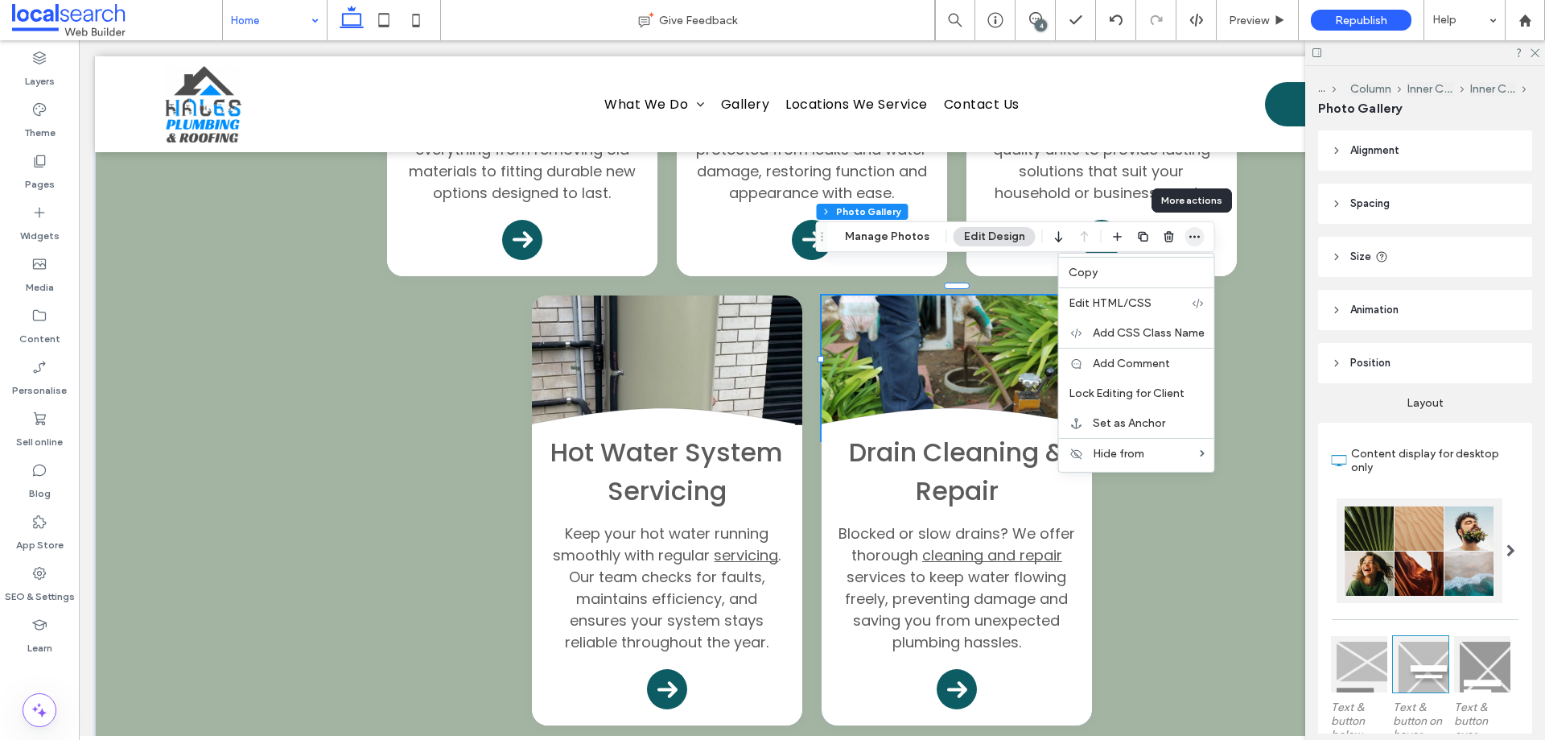
click at [1189, 238] on icon "button" at bounding box center [1195, 236] width 13 height 13
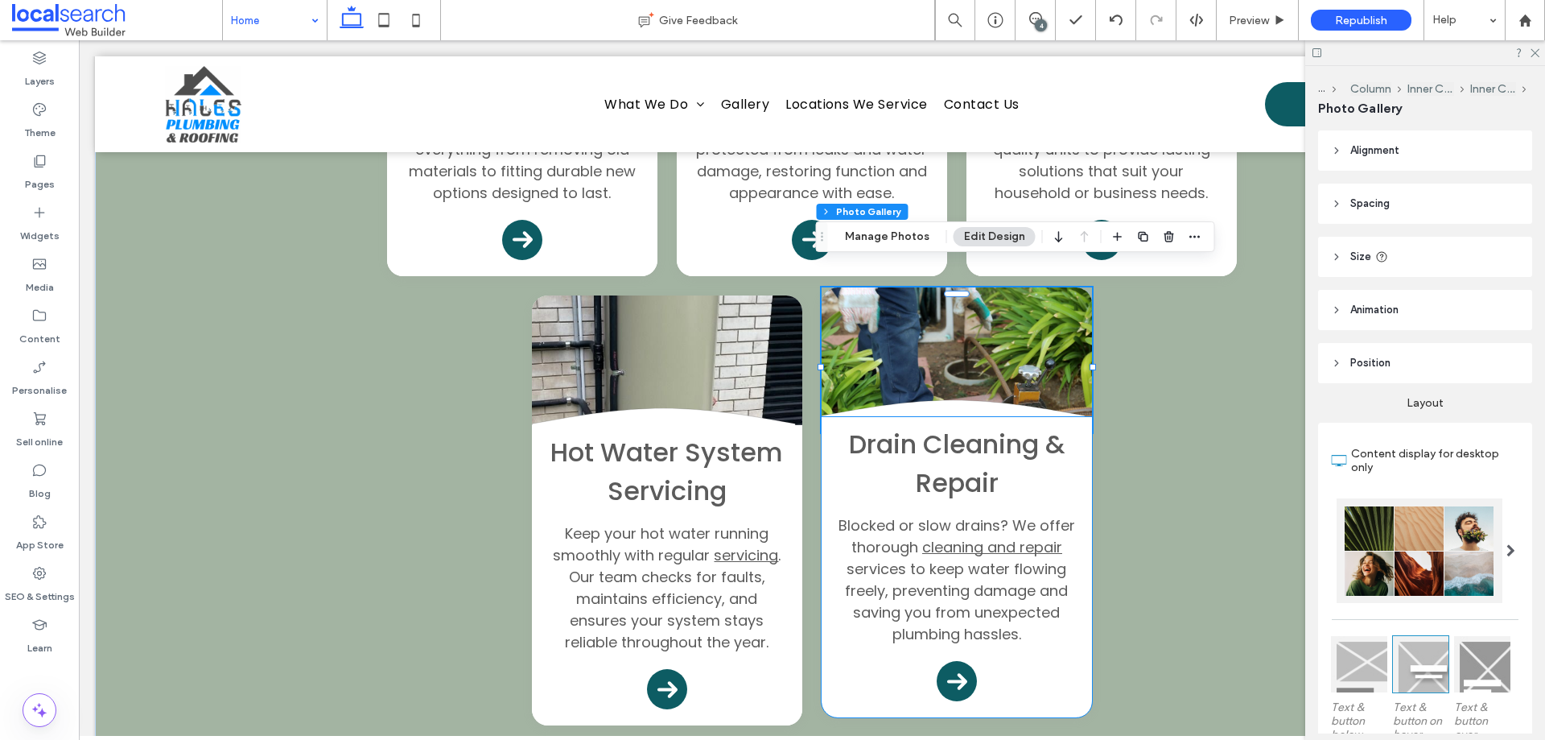
click at [838, 439] on h3 "Drain Cleaning & Repair" at bounding box center [957, 463] width 238 height 77
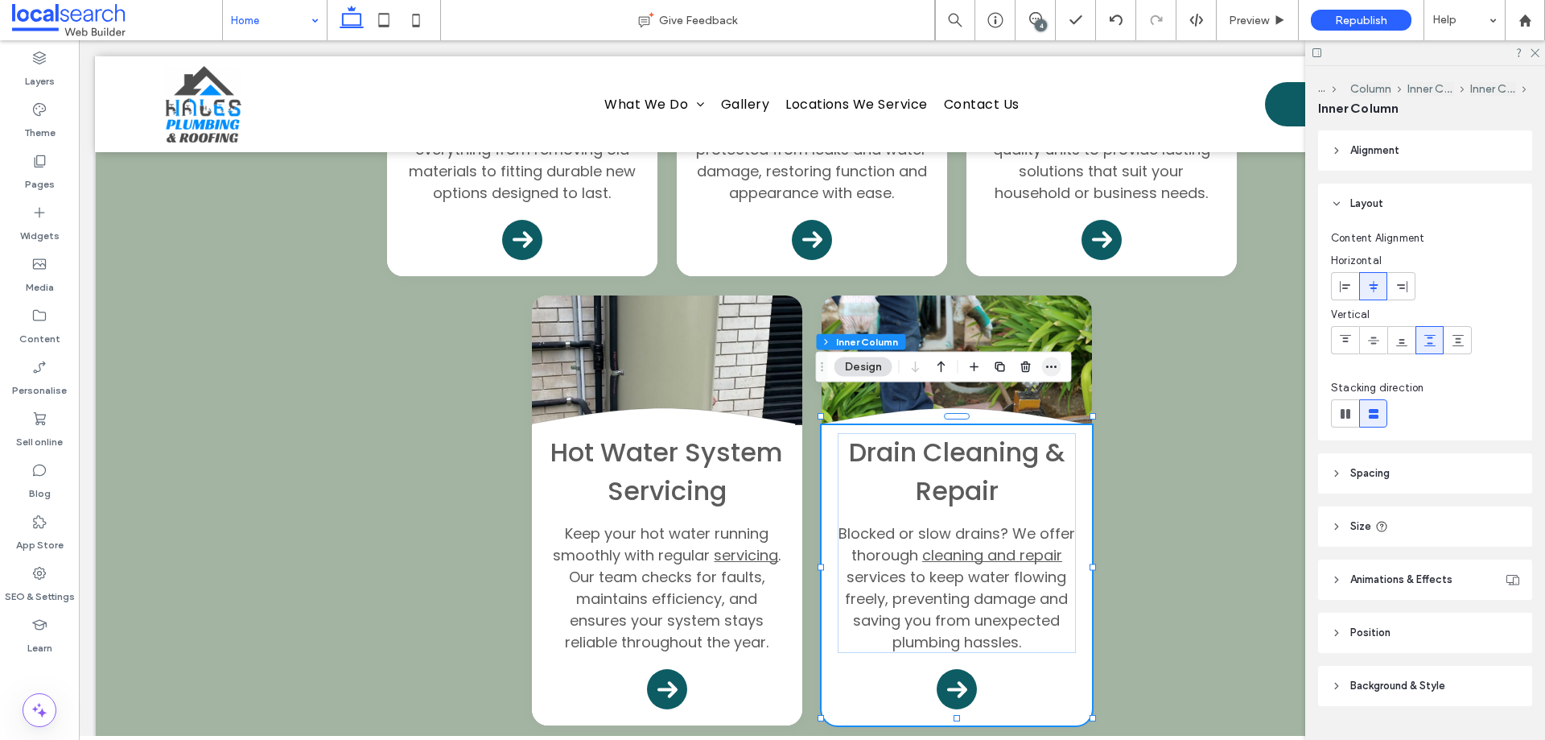
click at [1050, 366] on icon "button" at bounding box center [1052, 367] width 13 height 13
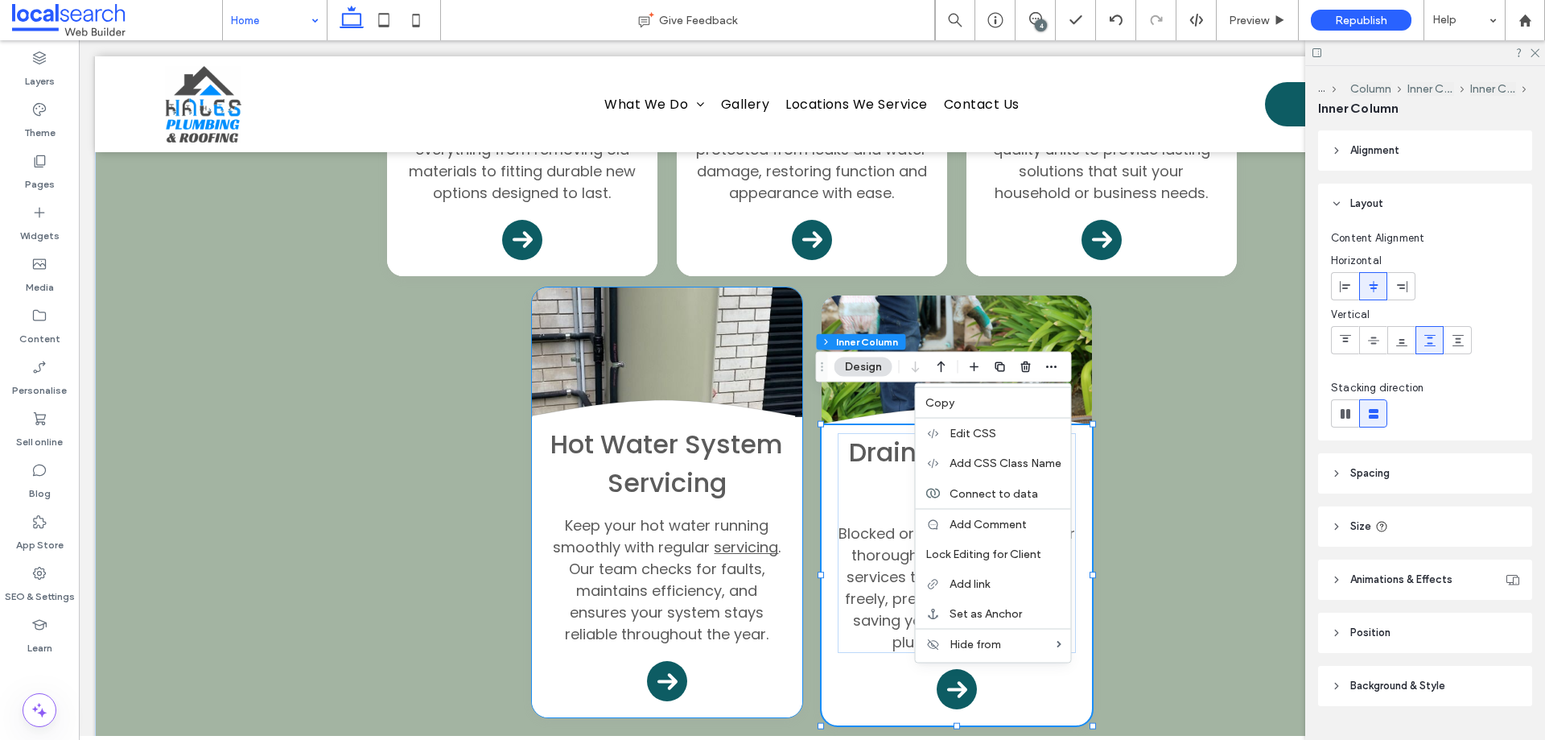
click at [792, 425] on div "Hot Water System Servicing Keep your hot water running smoothly with regular se…" at bounding box center [667, 567] width 270 height 300
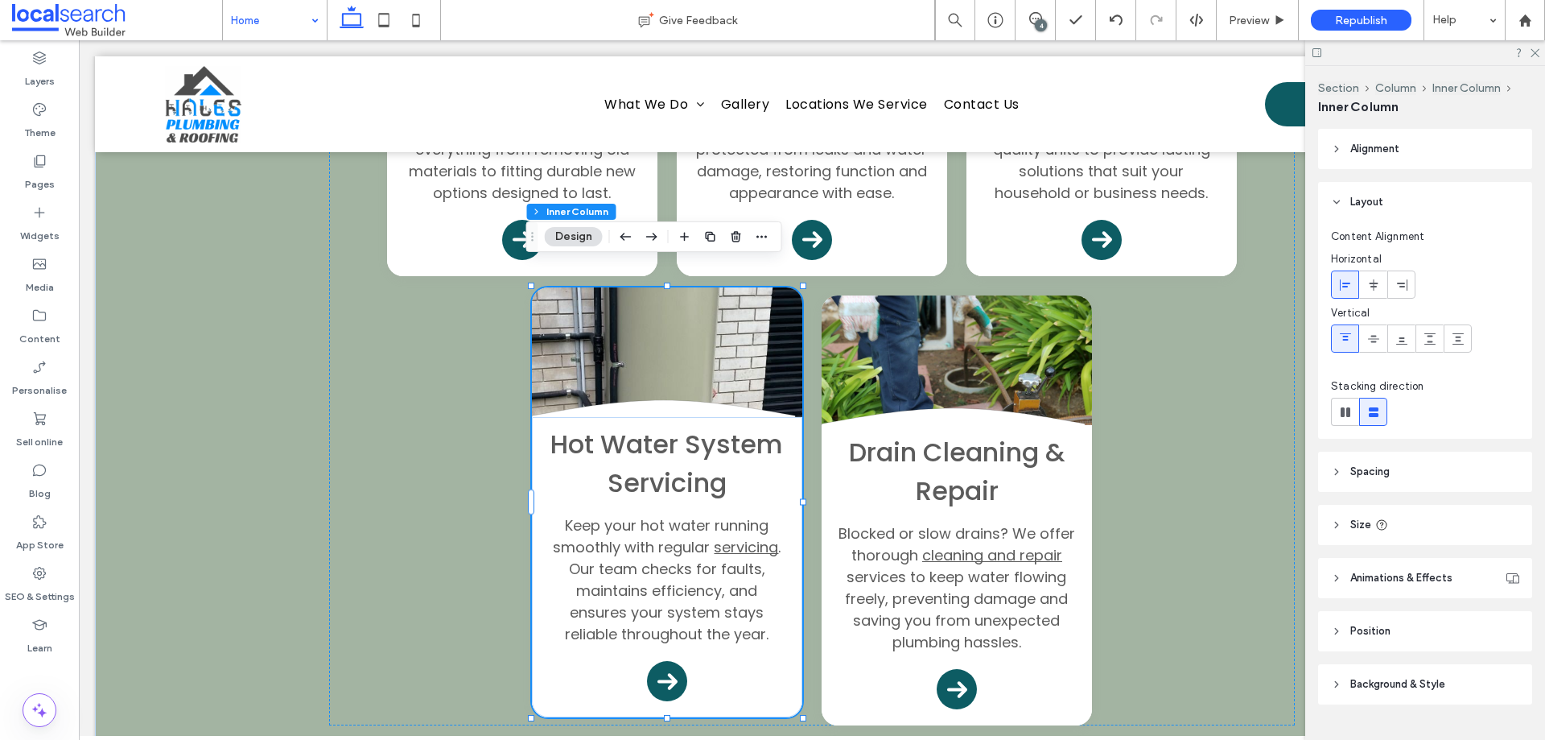
click at [789, 469] on div "Hot Water System Servicing Keep your hot water running smoothly with regular se…" at bounding box center [667, 567] width 270 height 300
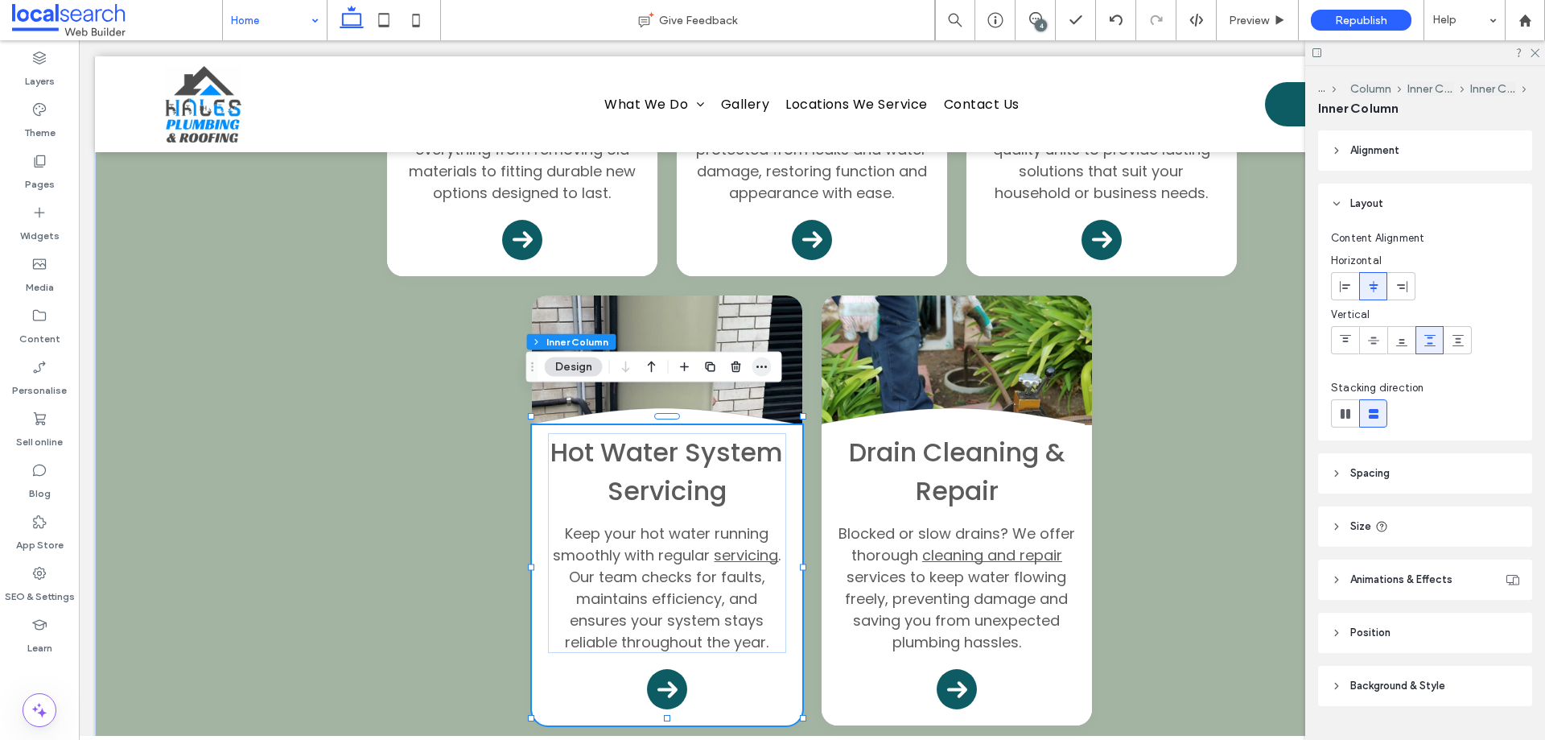
click at [762, 365] on icon "button" at bounding box center [762, 367] width 13 height 13
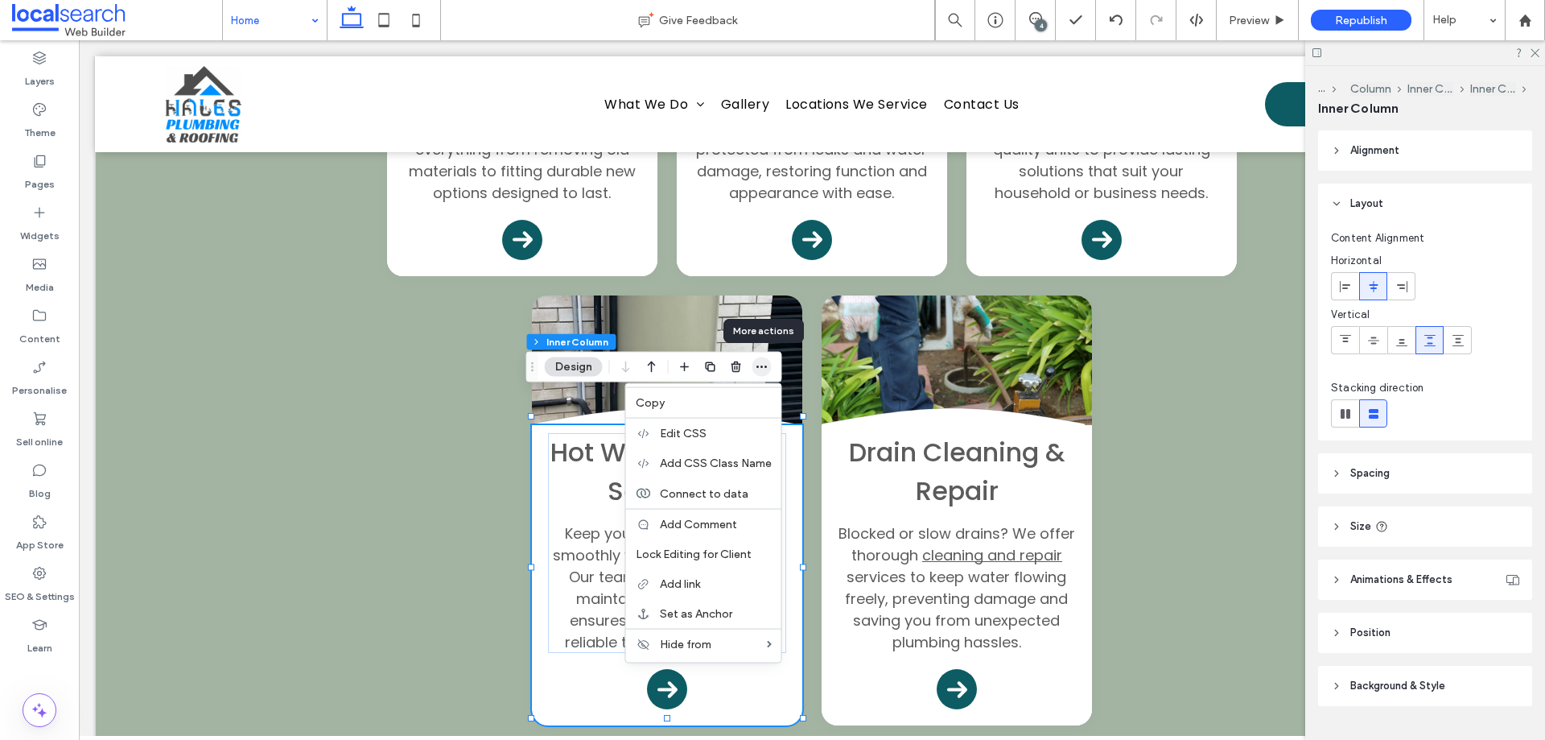
click at [762, 365] on icon "button" at bounding box center [762, 367] width 13 height 13
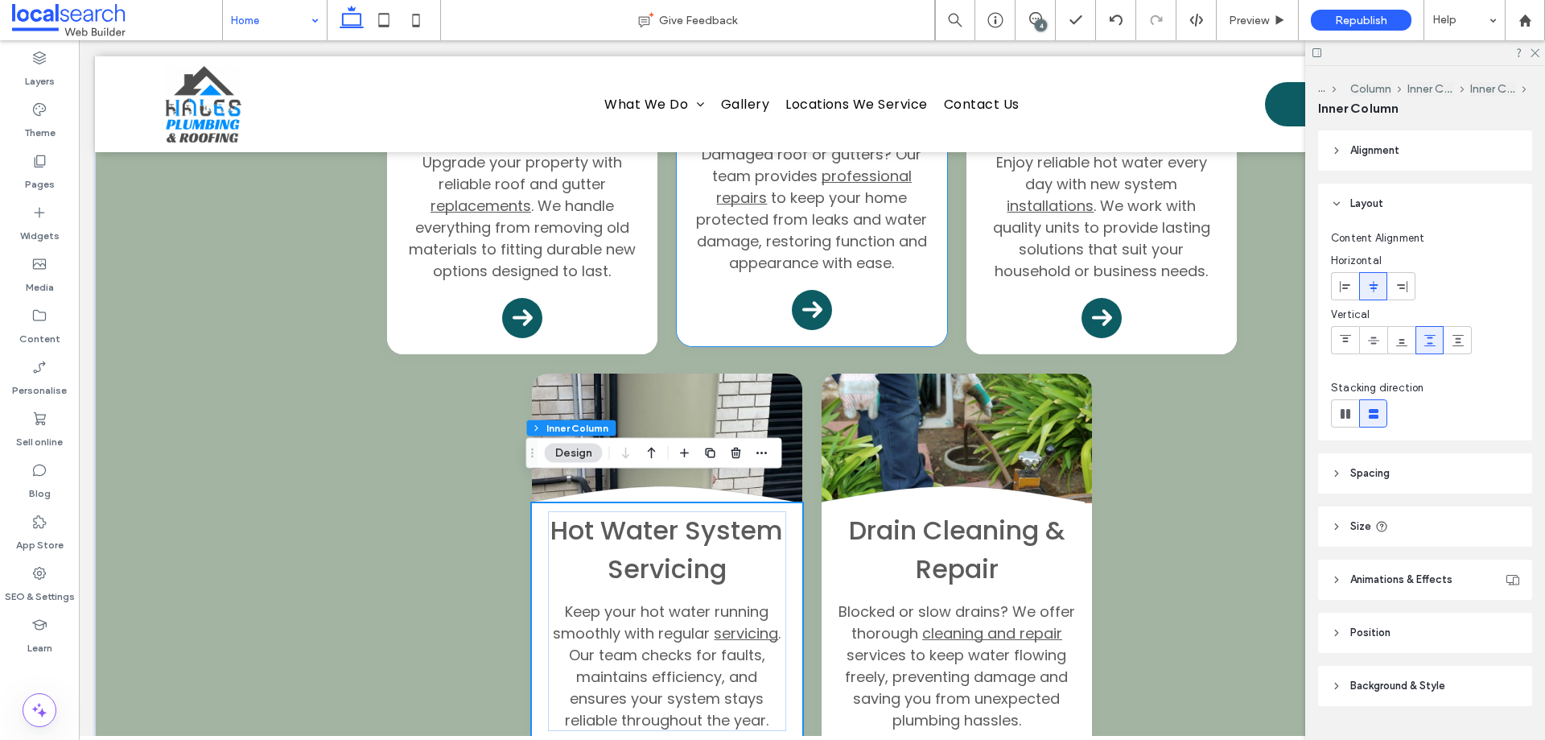
scroll to position [1788, 0]
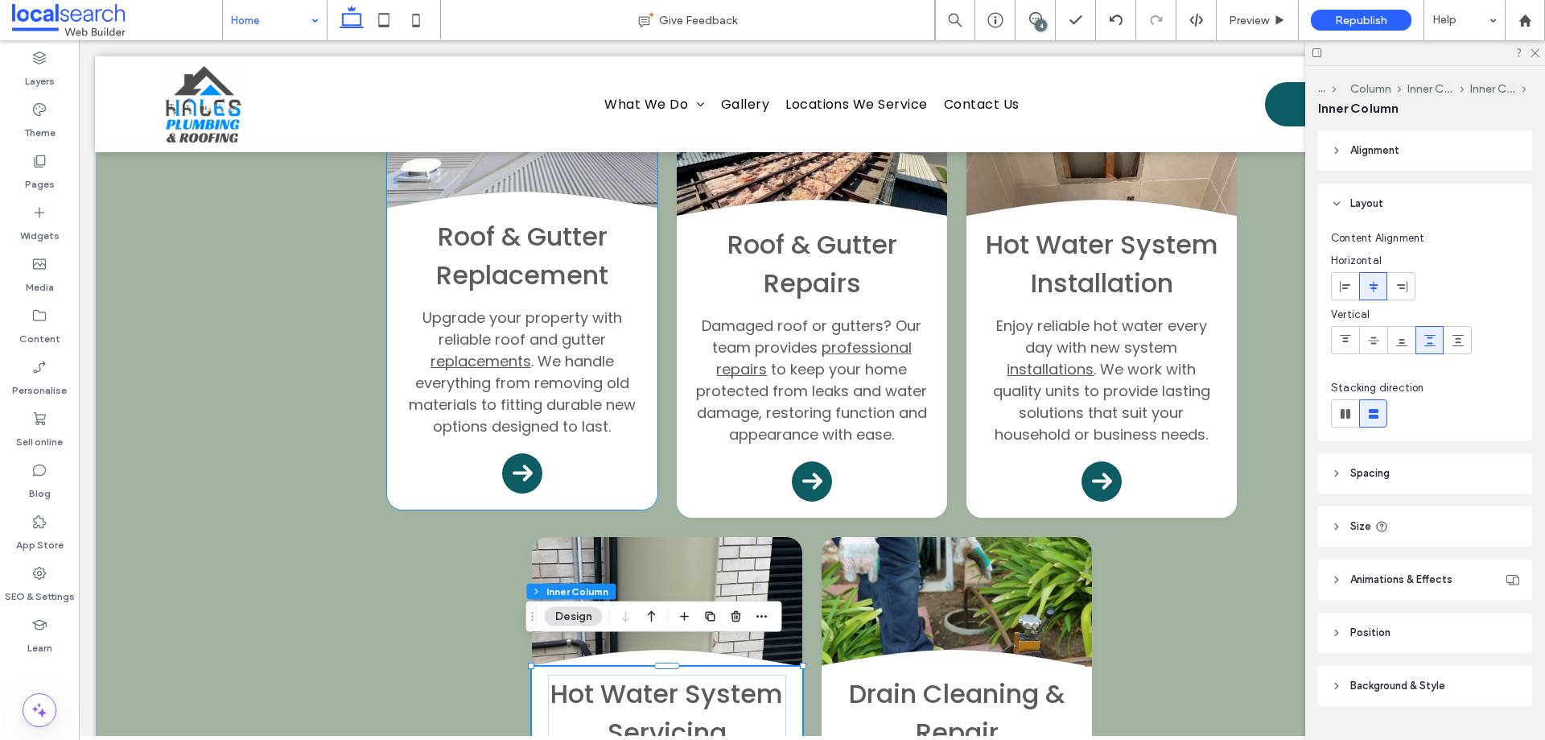
click at [636, 476] on div "Roof & Gutter Replacement Upgrade your property with reliable roof and gutter r…" at bounding box center [522, 359] width 270 height 300
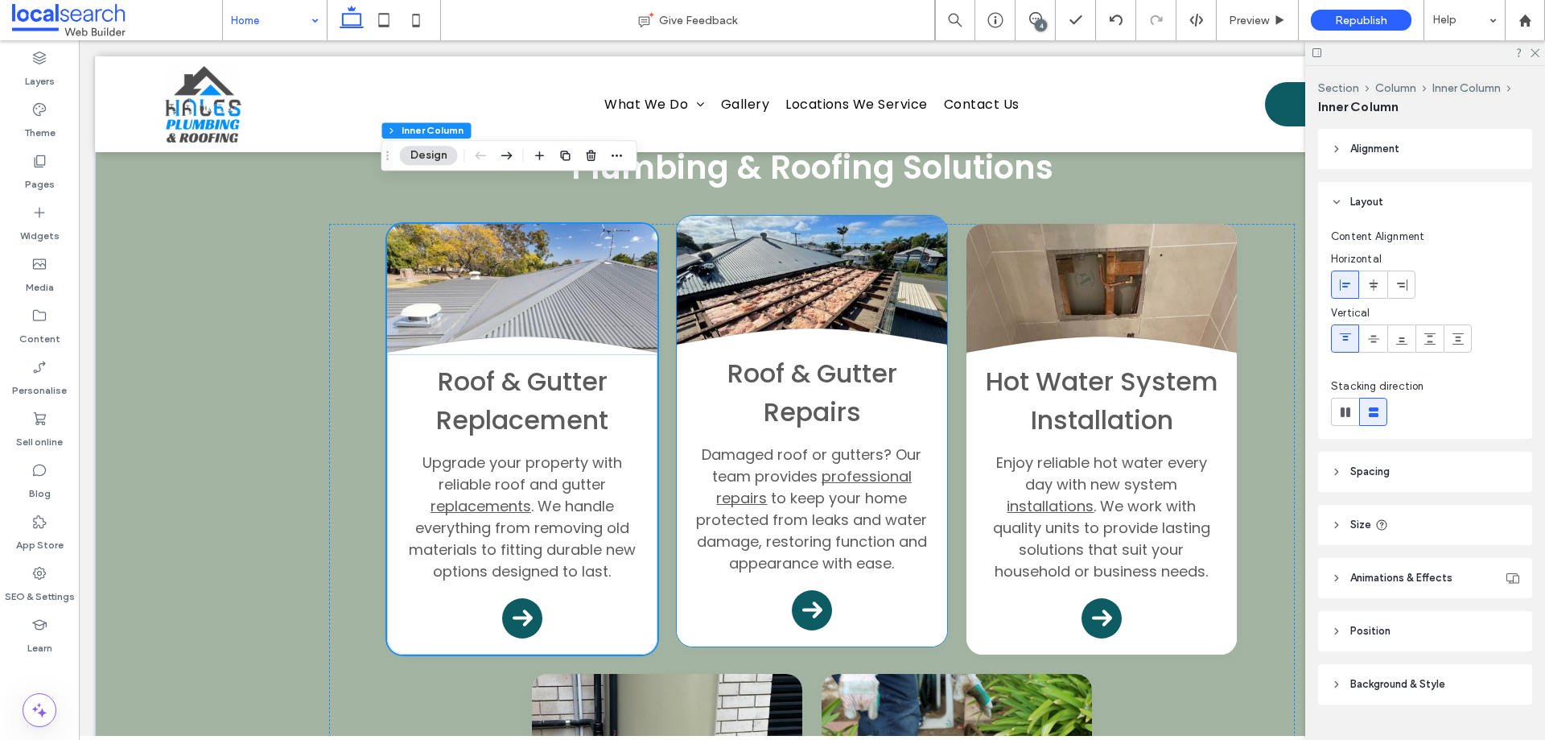
scroll to position [1627, 0]
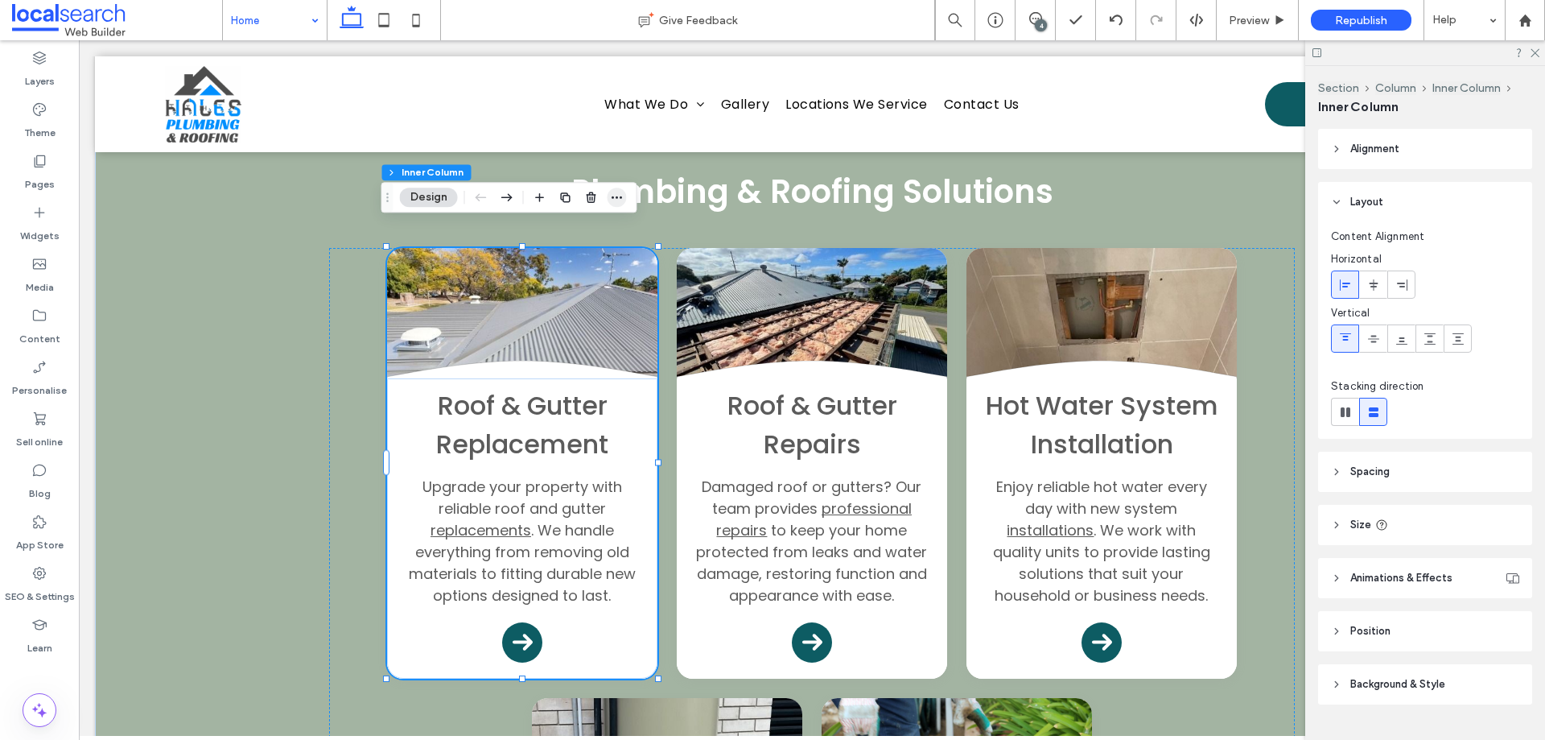
click at [620, 196] on icon "button" at bounding box center [617, 197] width 13 height 13
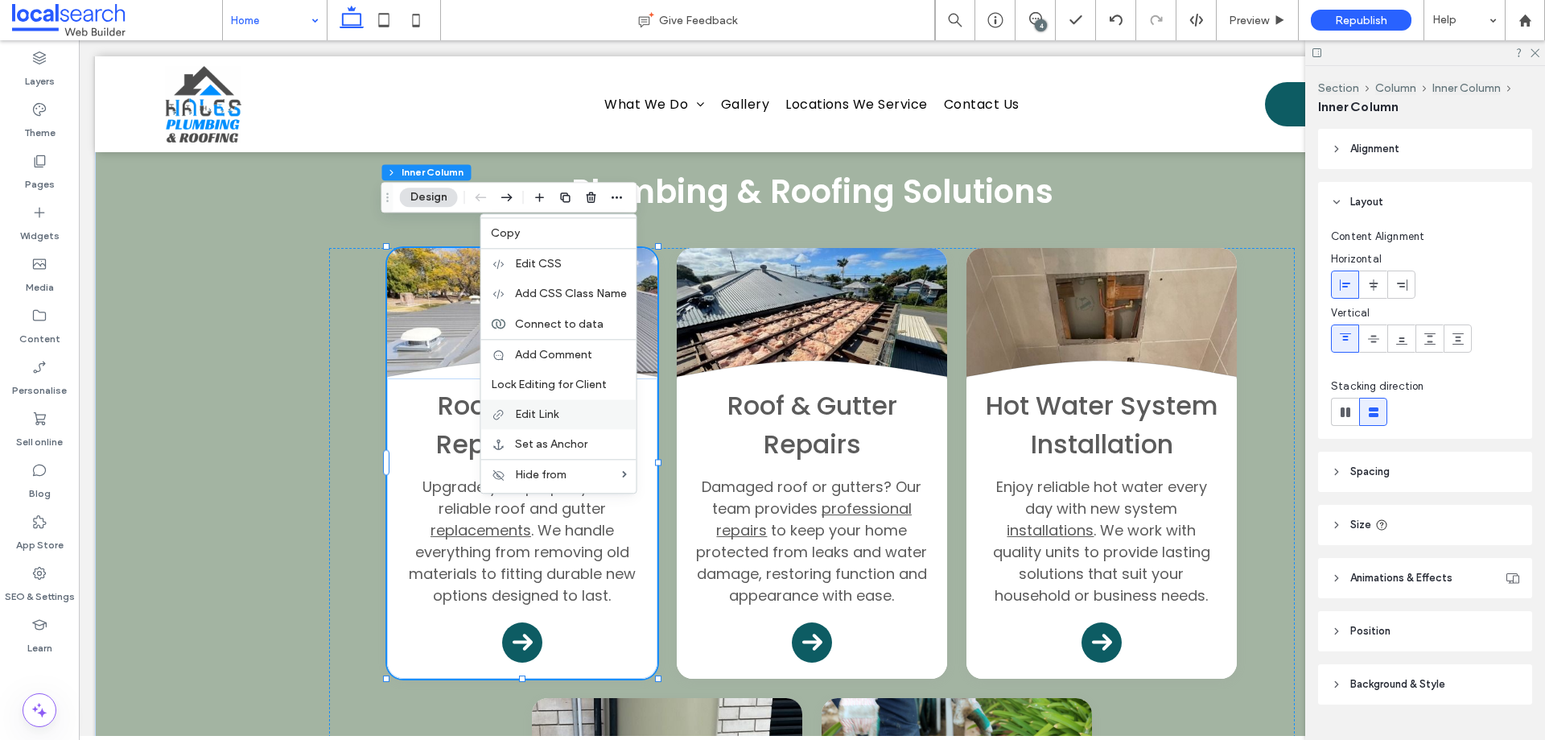
click at [580, 404] on div "Edit Link" at bounding box center [558, 414] width 155 height 30
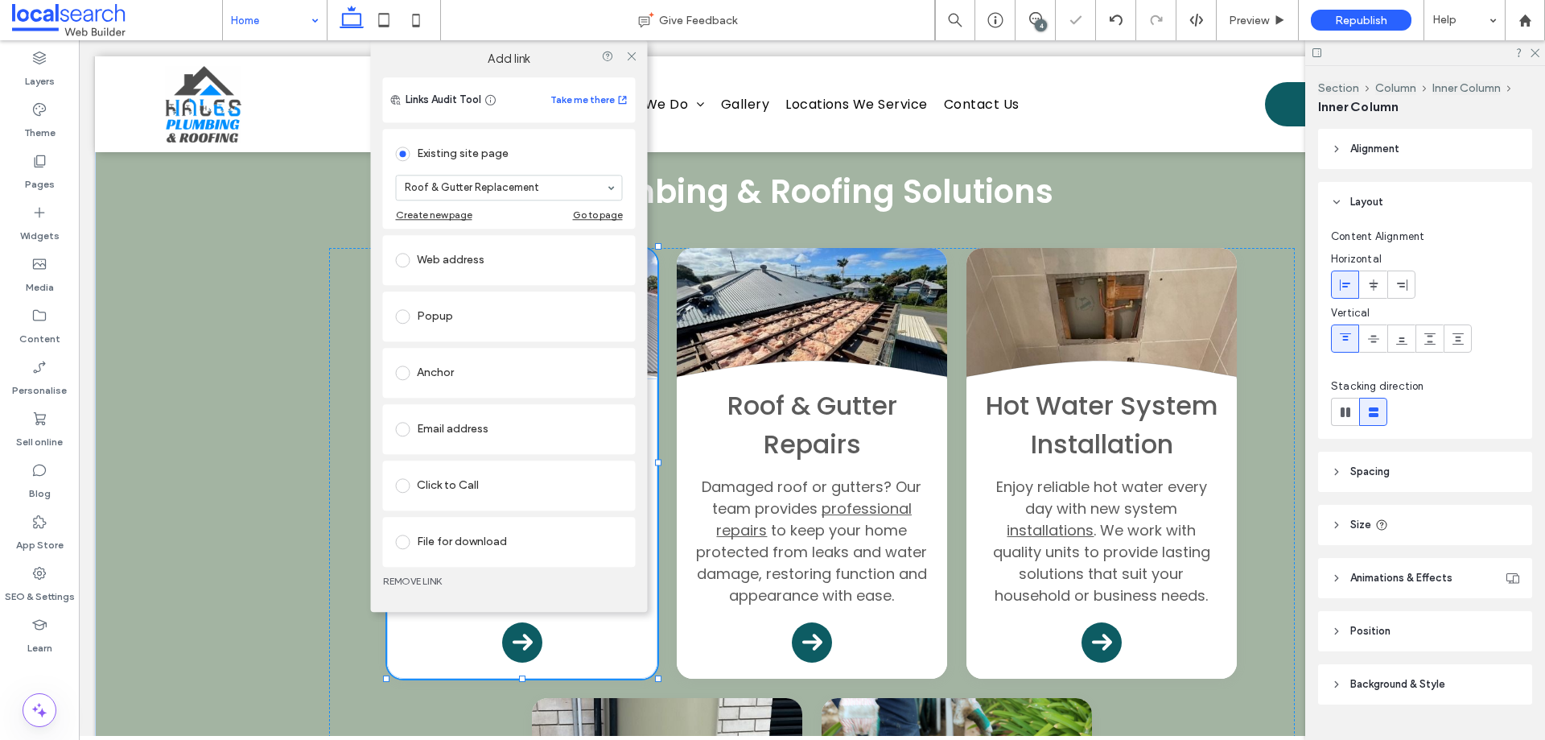
click at [638, 56] on div at bounding box center [632, 56] width 24 height 24
click at [633, 56] on use at bounding box center [631, 56] width 8 height 8
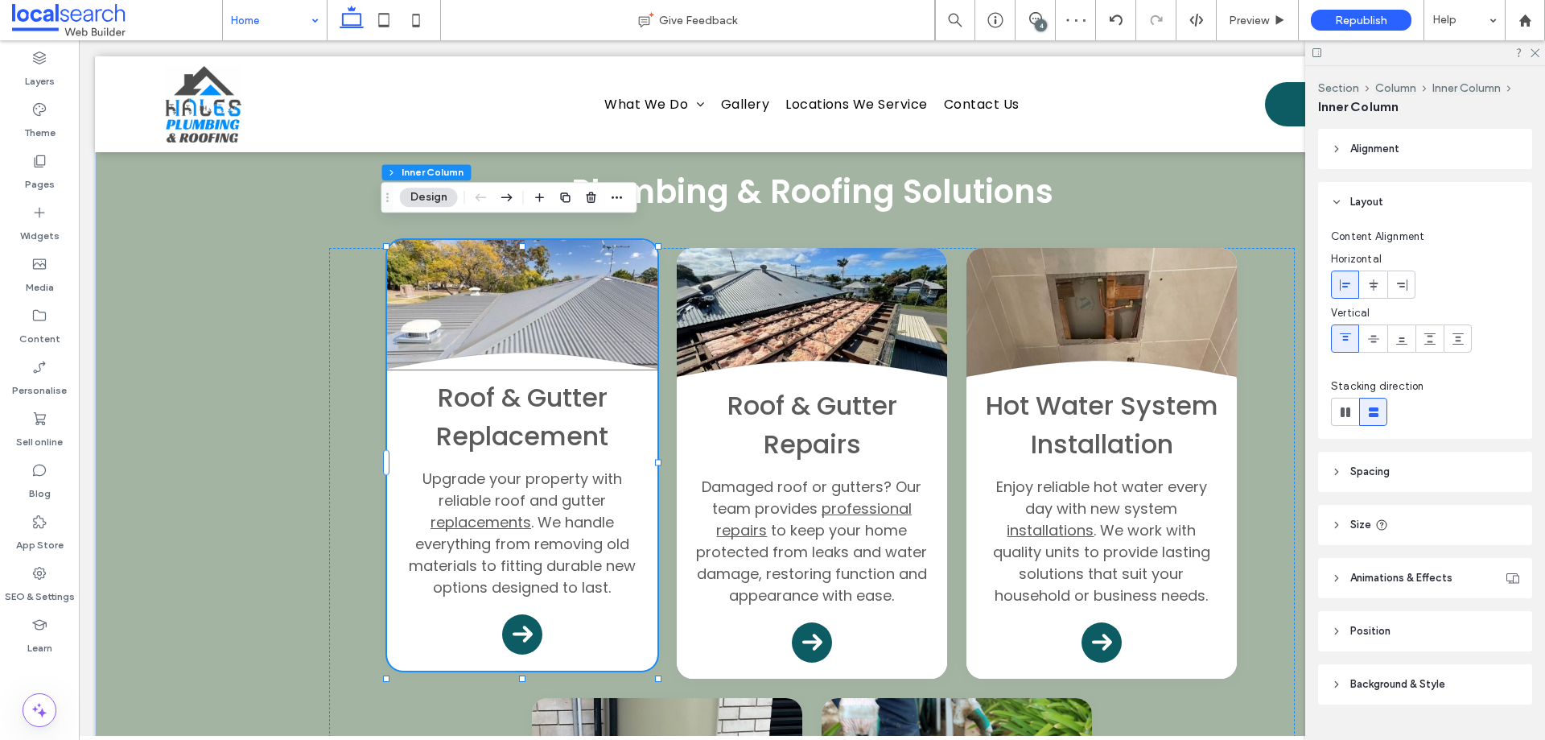
click at [633, 378] on h3 "Roof & Gutter Replacement" at bounding box center [522, 416] width 238 height 77
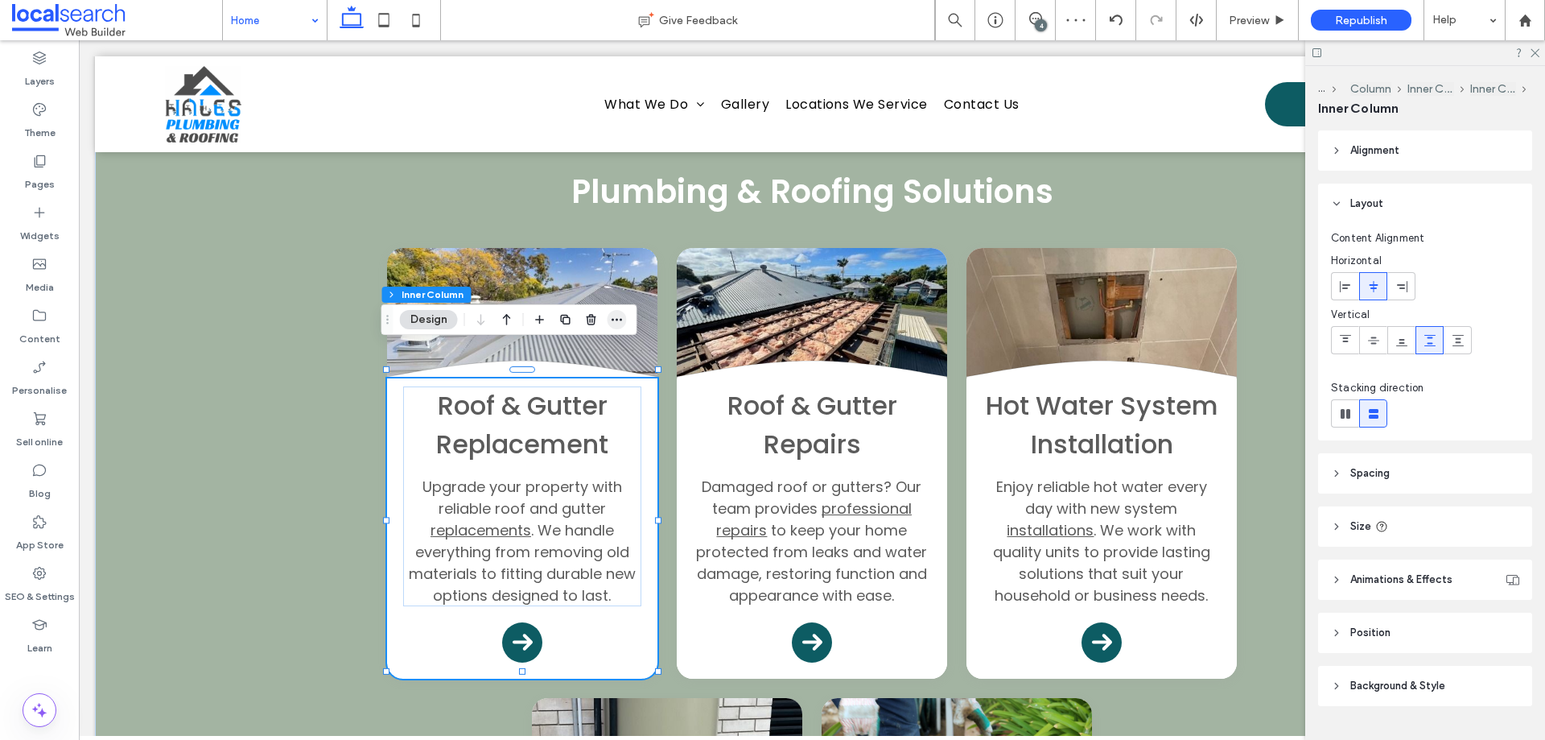
click at [617, 317] on icon "button" at bounding box center [617, 319] width 13 height 13
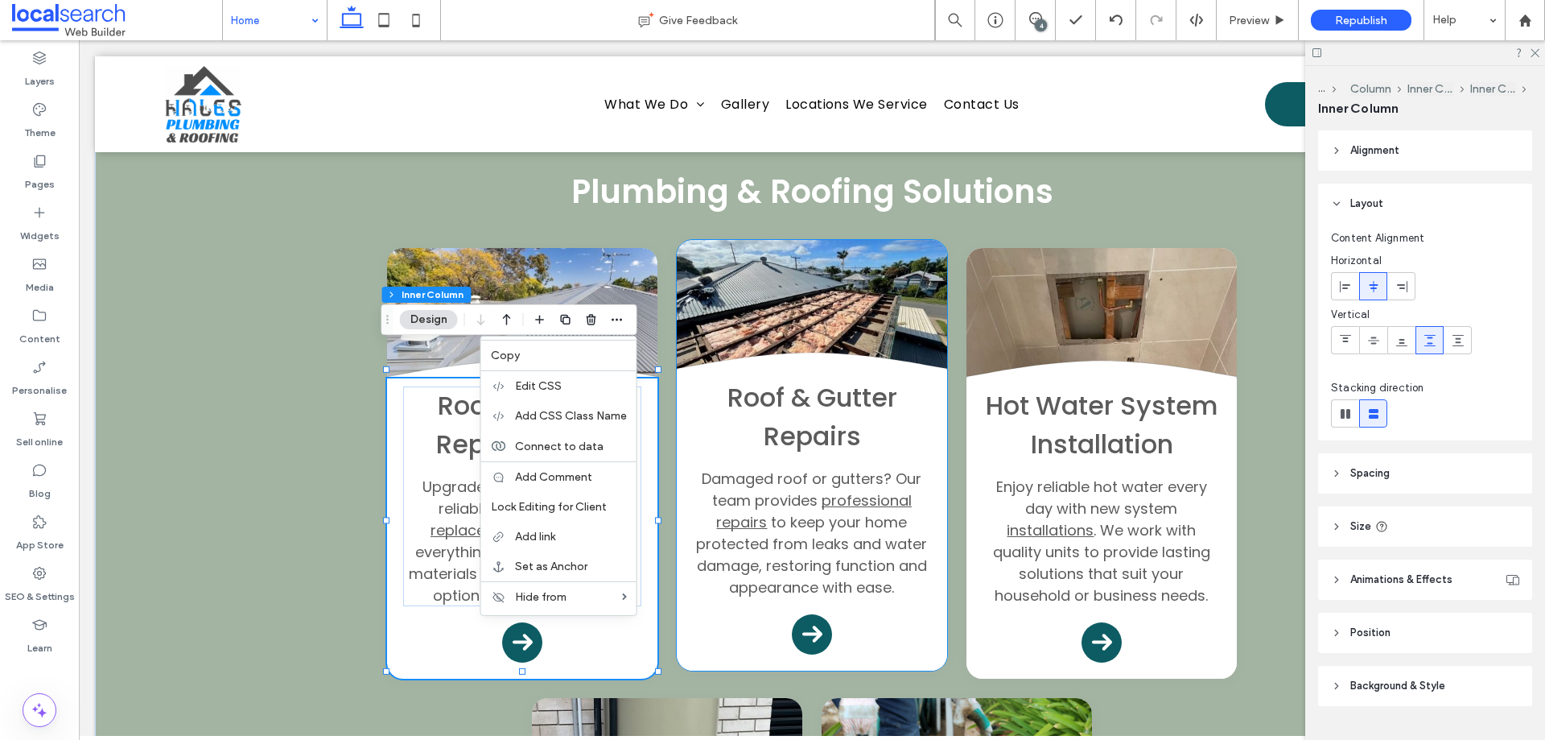
click at [707, 578] on div "Roof & Gutter Repairs Damaged roof or gutters? Our team provides professional r…" at bounding box center [812, 520] width 270 height 300
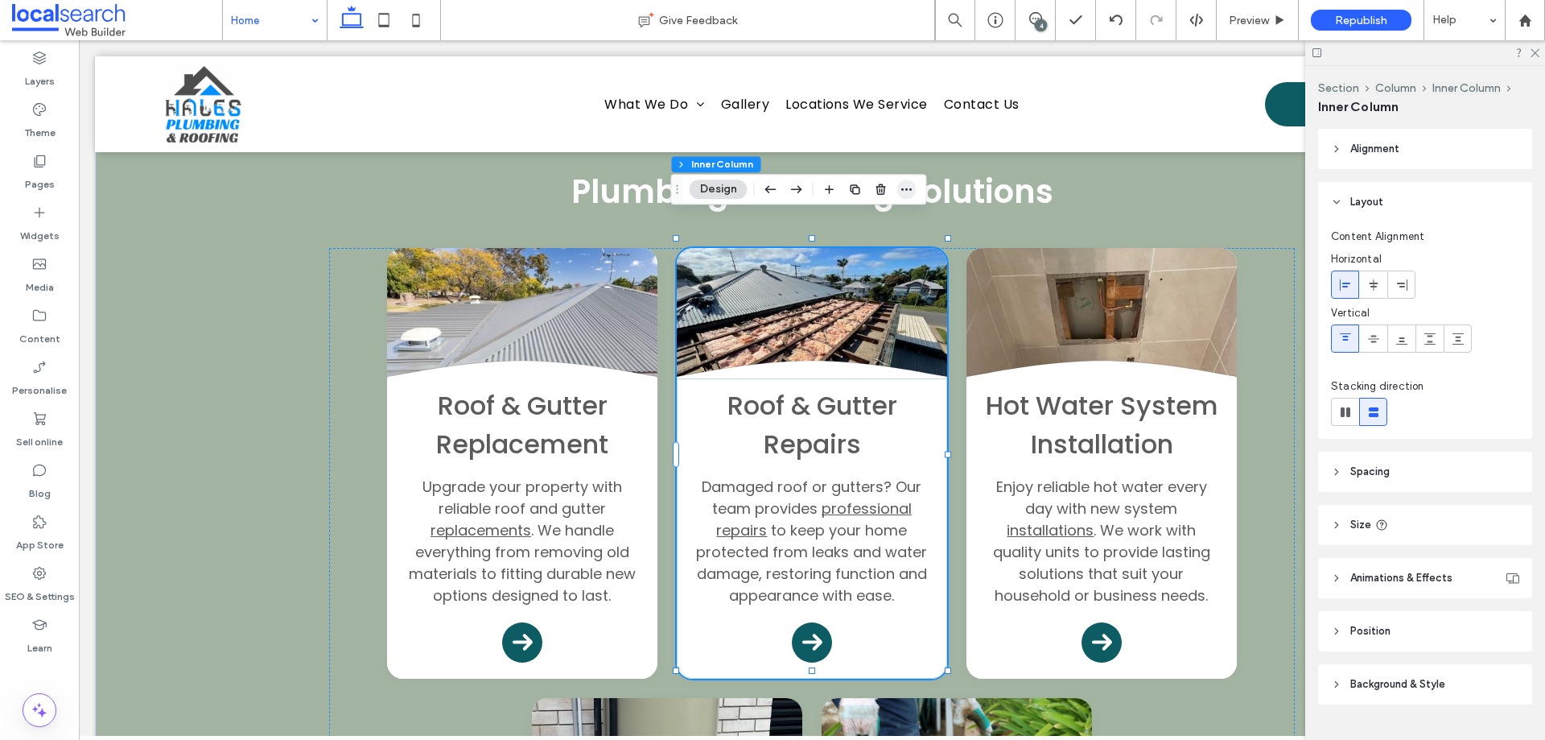
click at [910, 187] on icon "button" at bounding box center [907, 189] width 13 height 13
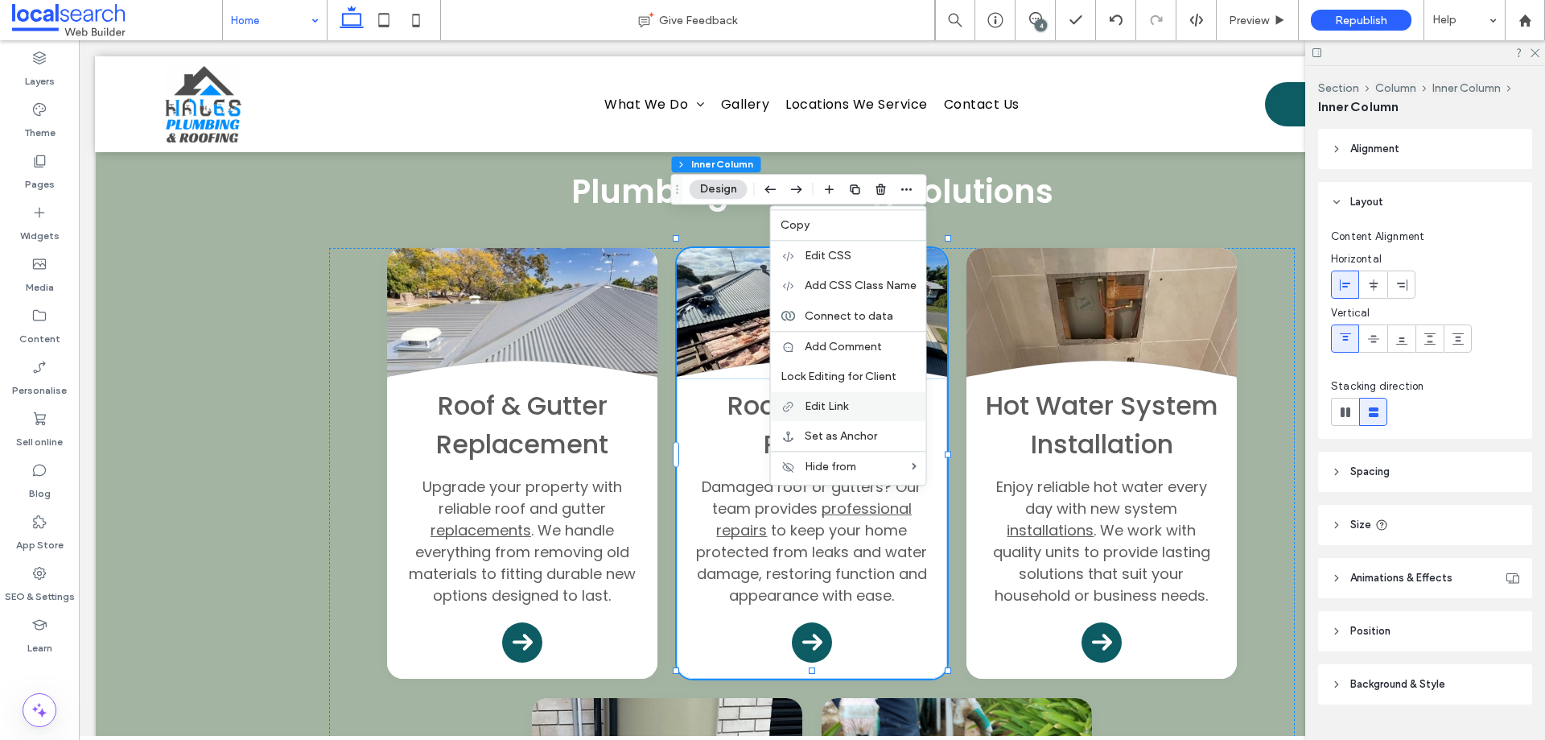
click at [881, 405] on label "Edit Link" at bounding box center [861, 406] width 112 height 14
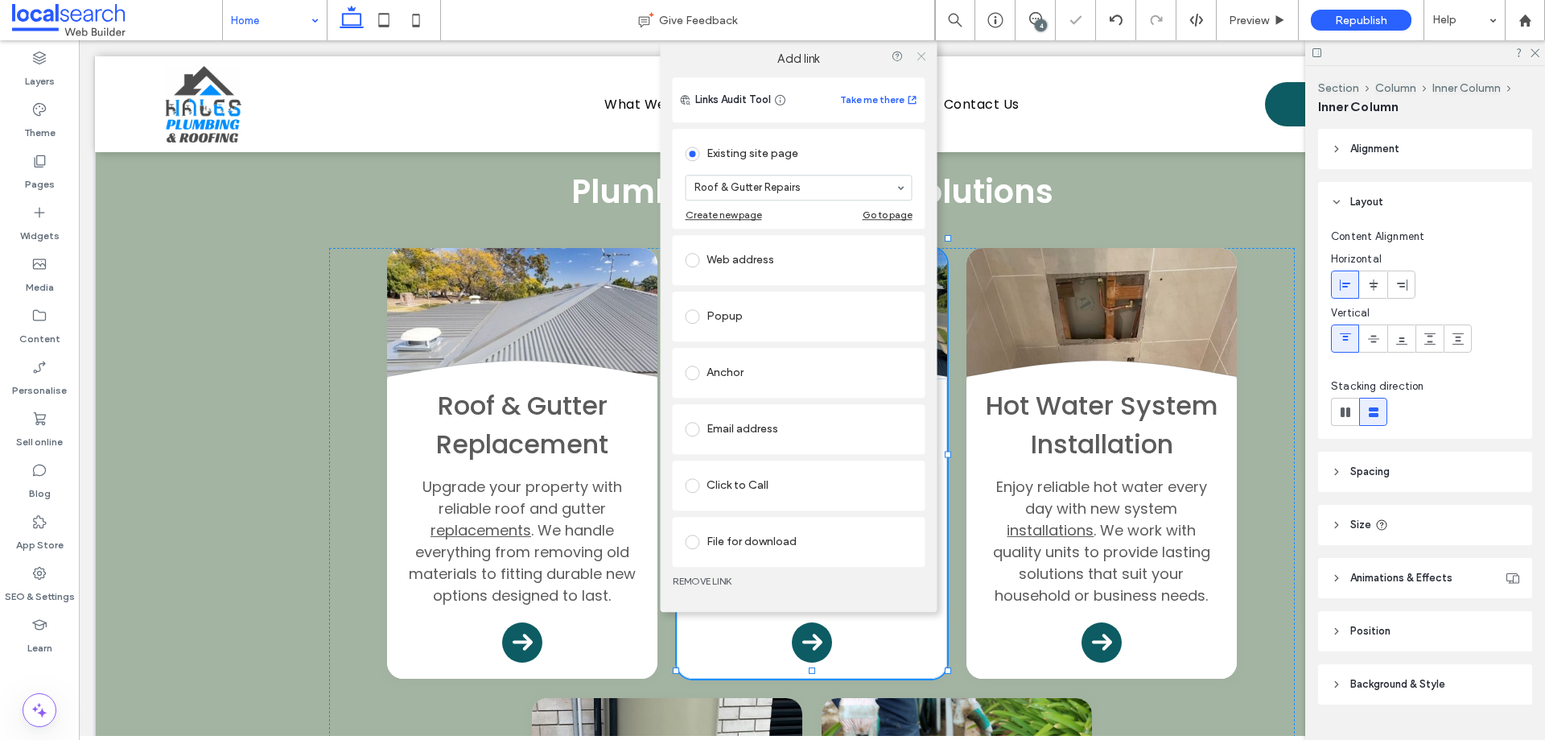
click at [922, 54] on icon at bounding box center [921, 56] width 12 height 12
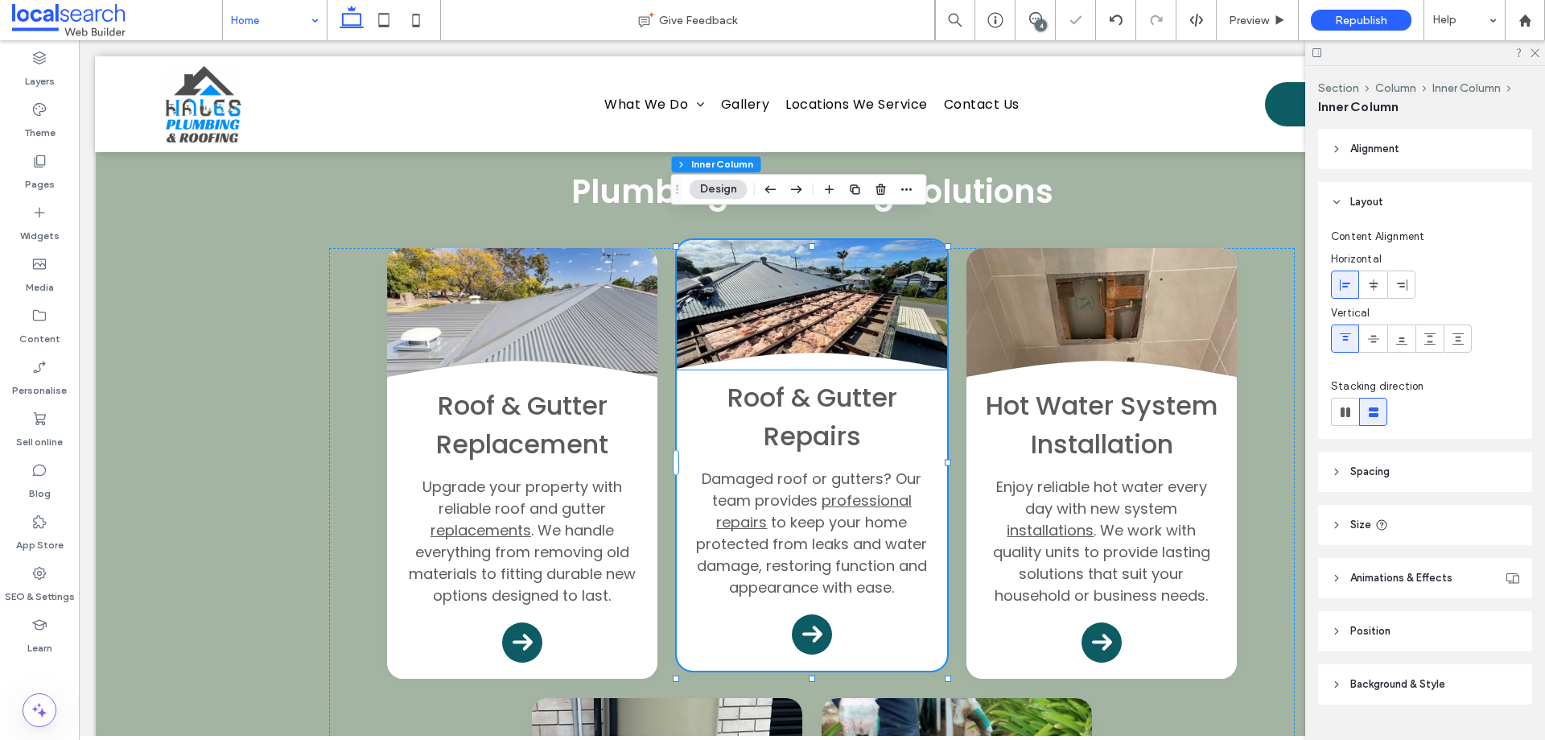
click at [716, 606] on div "Roof & Gutter Repairs Damaged roof or gutters? Our team provides professional r…" at bounding box center [812, 520] width 270 height 300
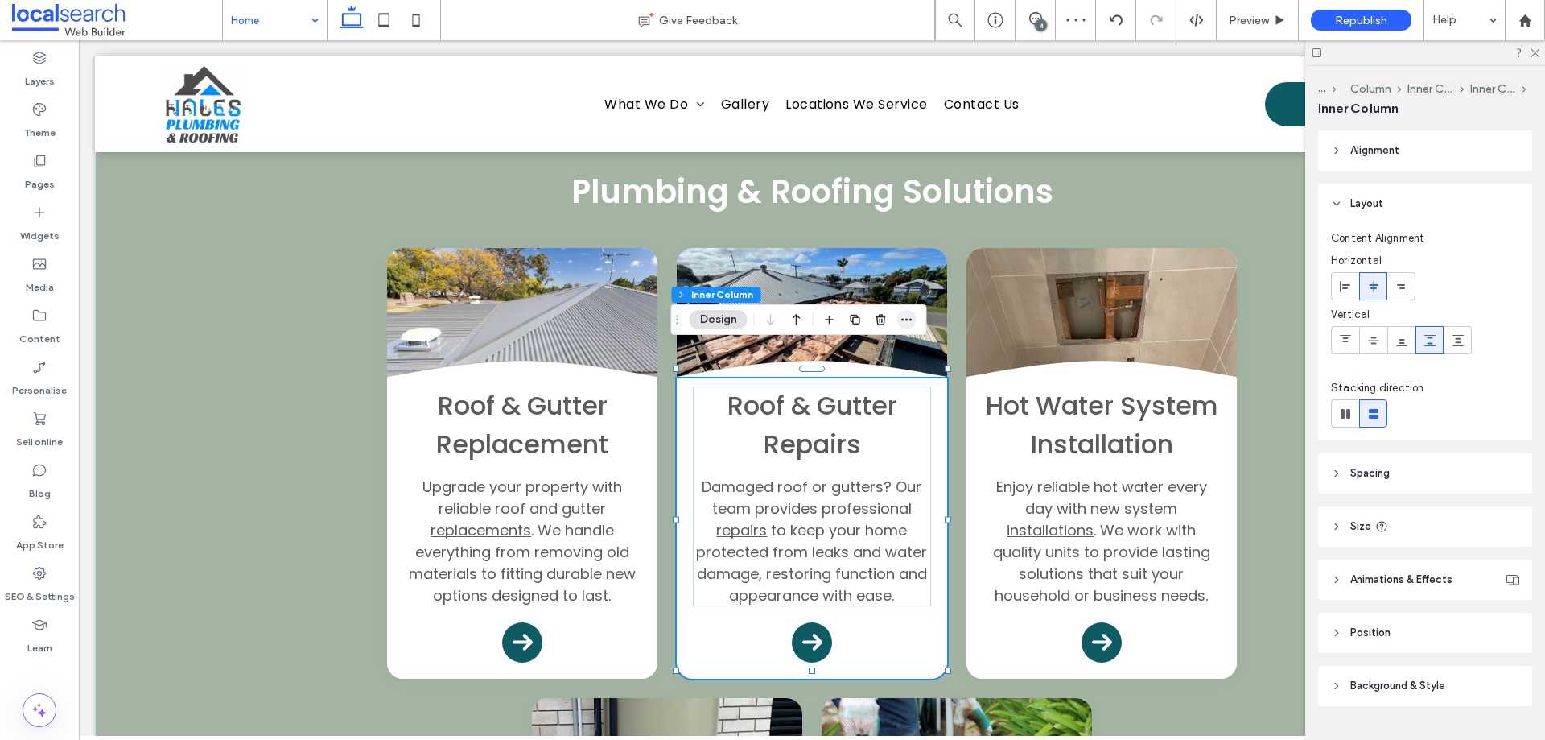
click at [912, 315] on icon "button" at bounding box center [907, 319] width 13 height 13
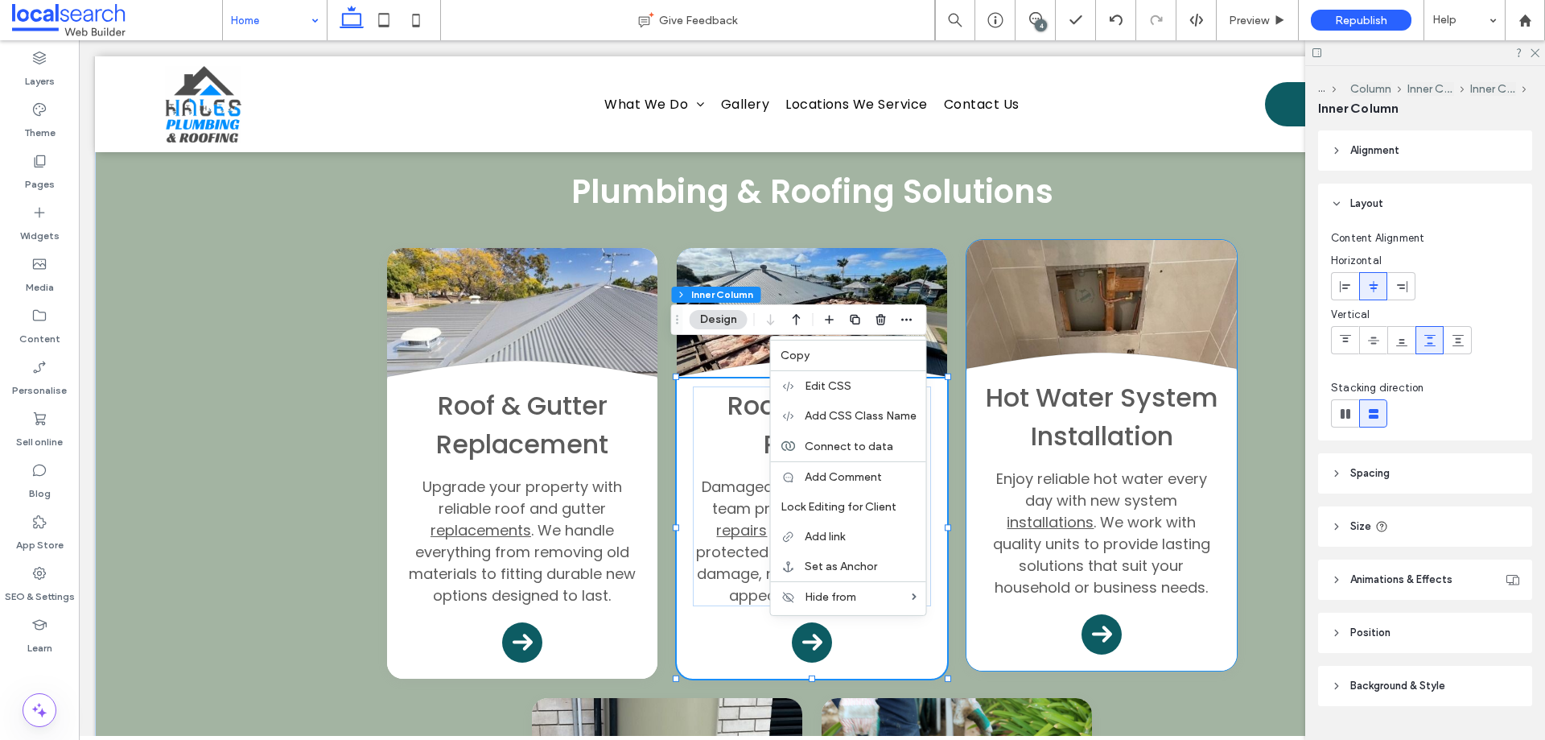
click at [989, 587] on div "Hot Water System Installation Enjoy reliable hot water every day with new syste…" at bounding box center [1102, 520] width 270 height 300
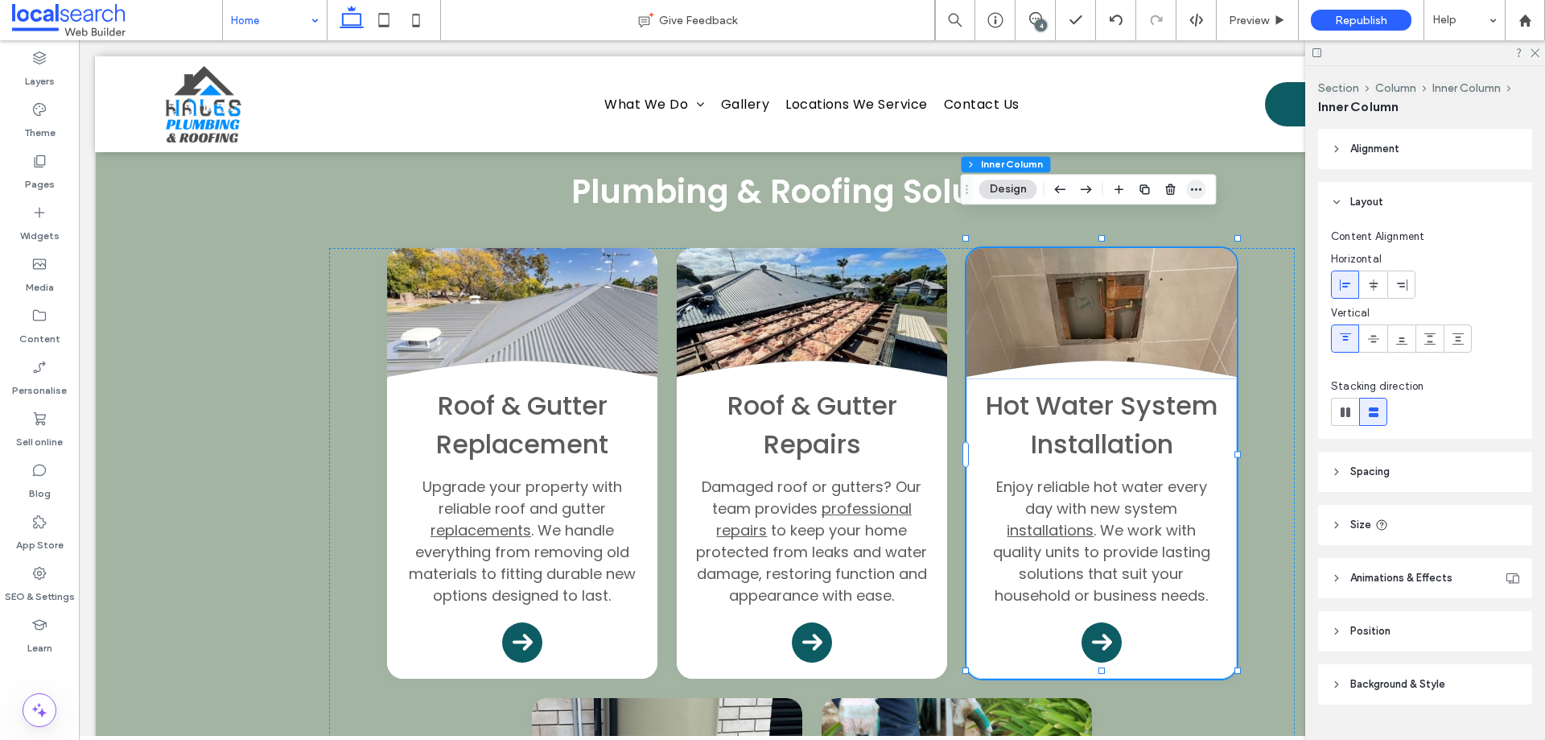
click at [1194, 190] on icon "button" at bounding box center [1196, 189] width 13 height 13
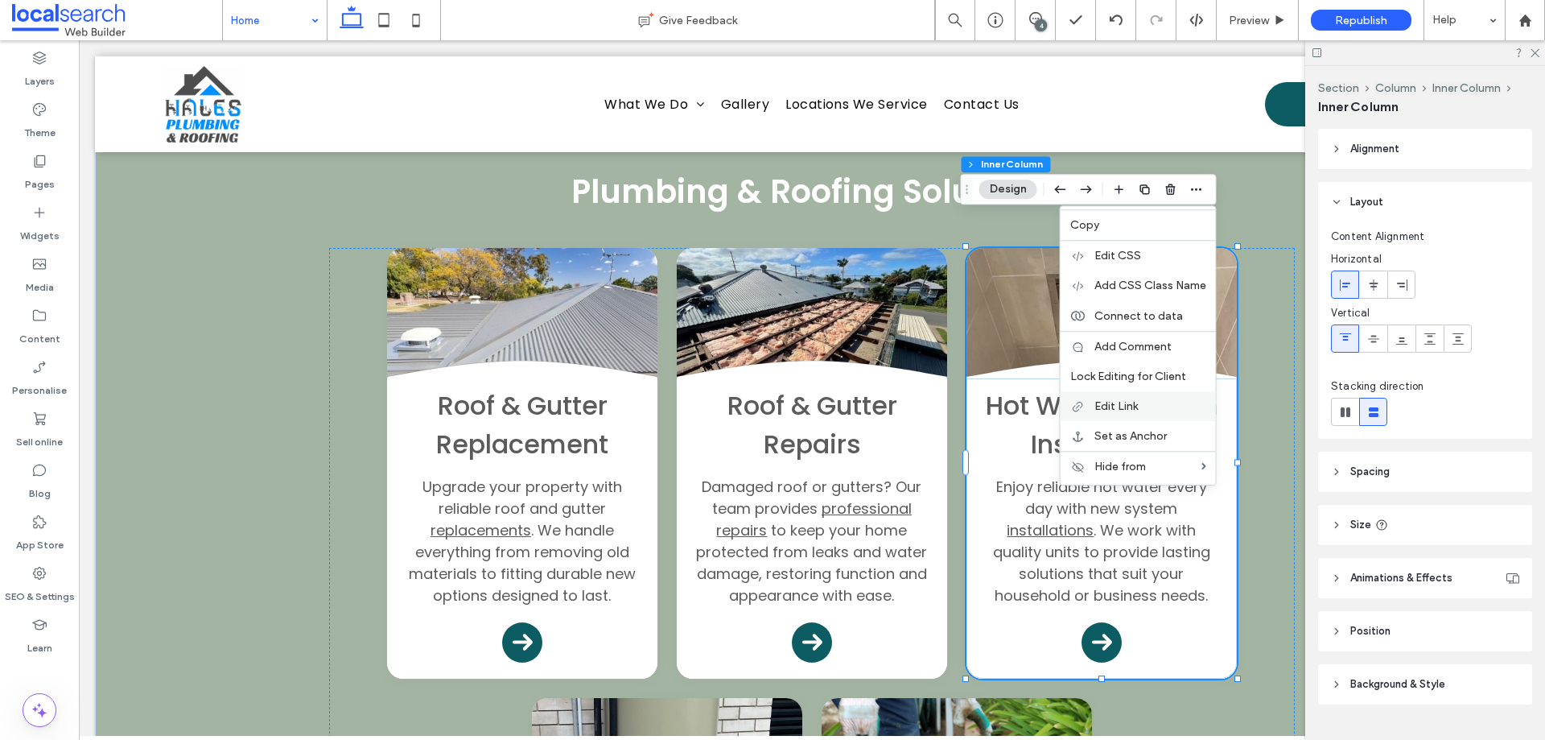
click at [1159, 408] on label "Edit Link" at bounding box center [1151, 406] width 112 height 14
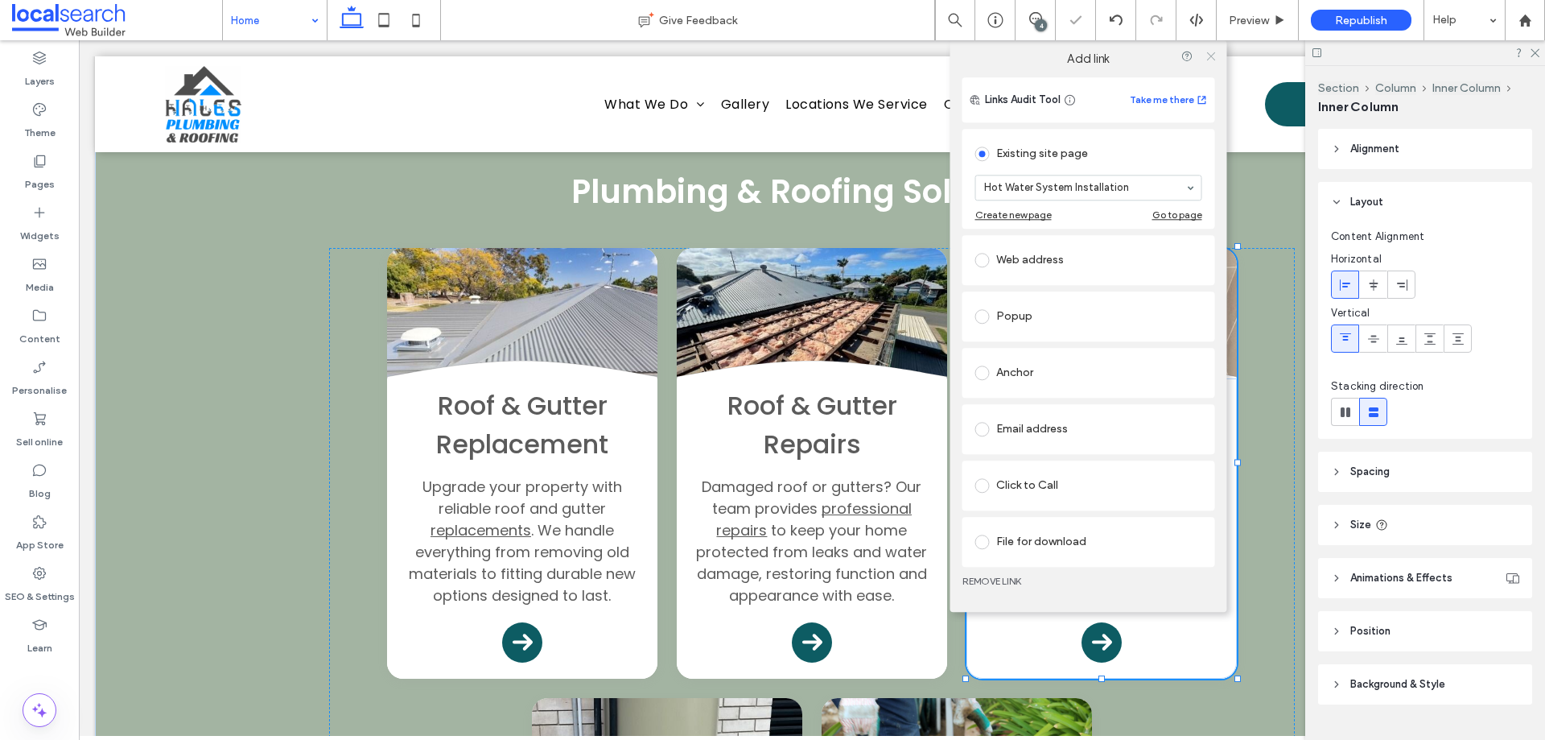
click at [1214, 58] on icon at bounding box center [1211, 56] width 12 height 12
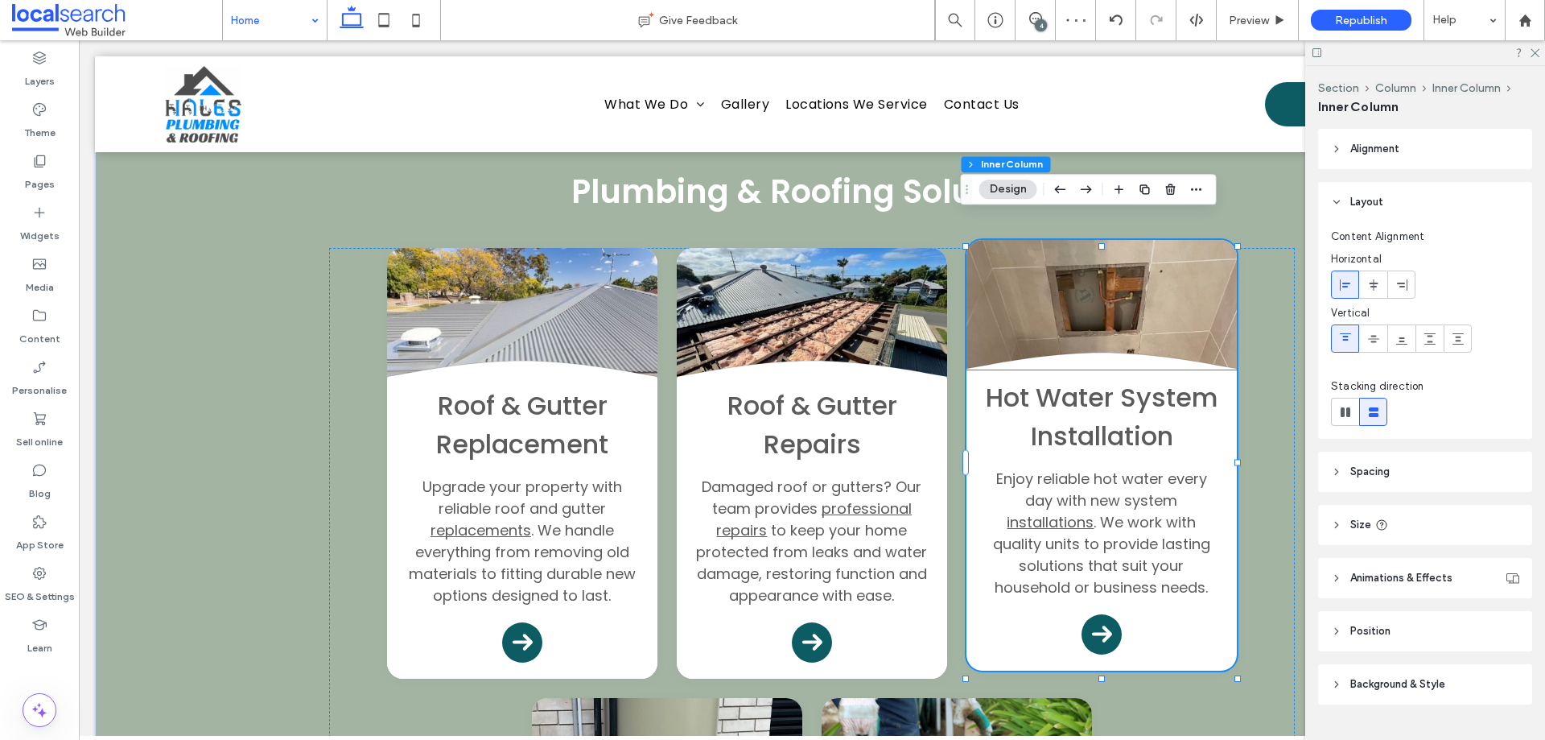
click at [992, 605] on div "Hot Water System Installation Enjoy reliable hot water every day with new syste…" at bounding box center [1102, 520] width 270 height 300
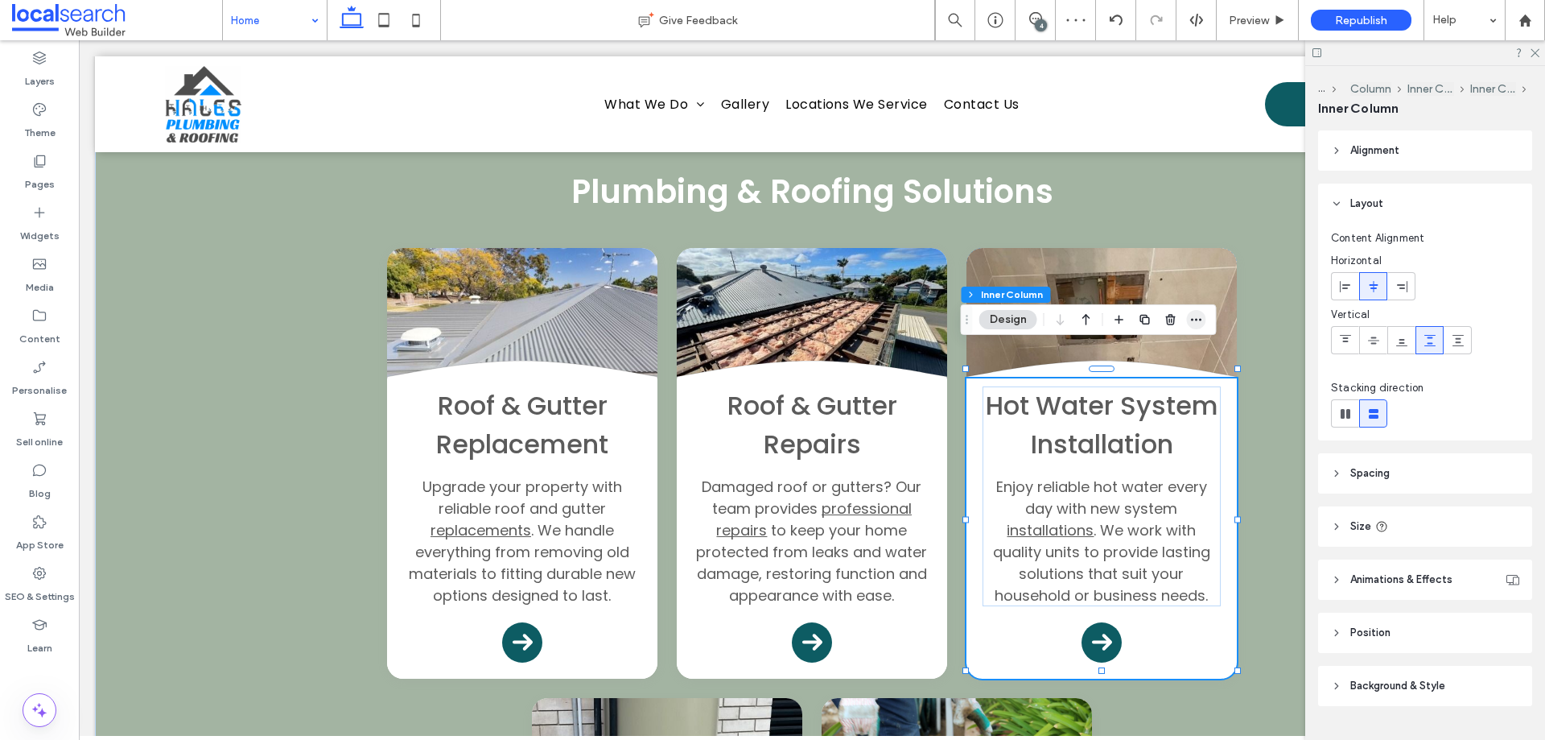
click at [1202, 313] on icon "button" at bounding box center [1196, 319] width 13 height 13
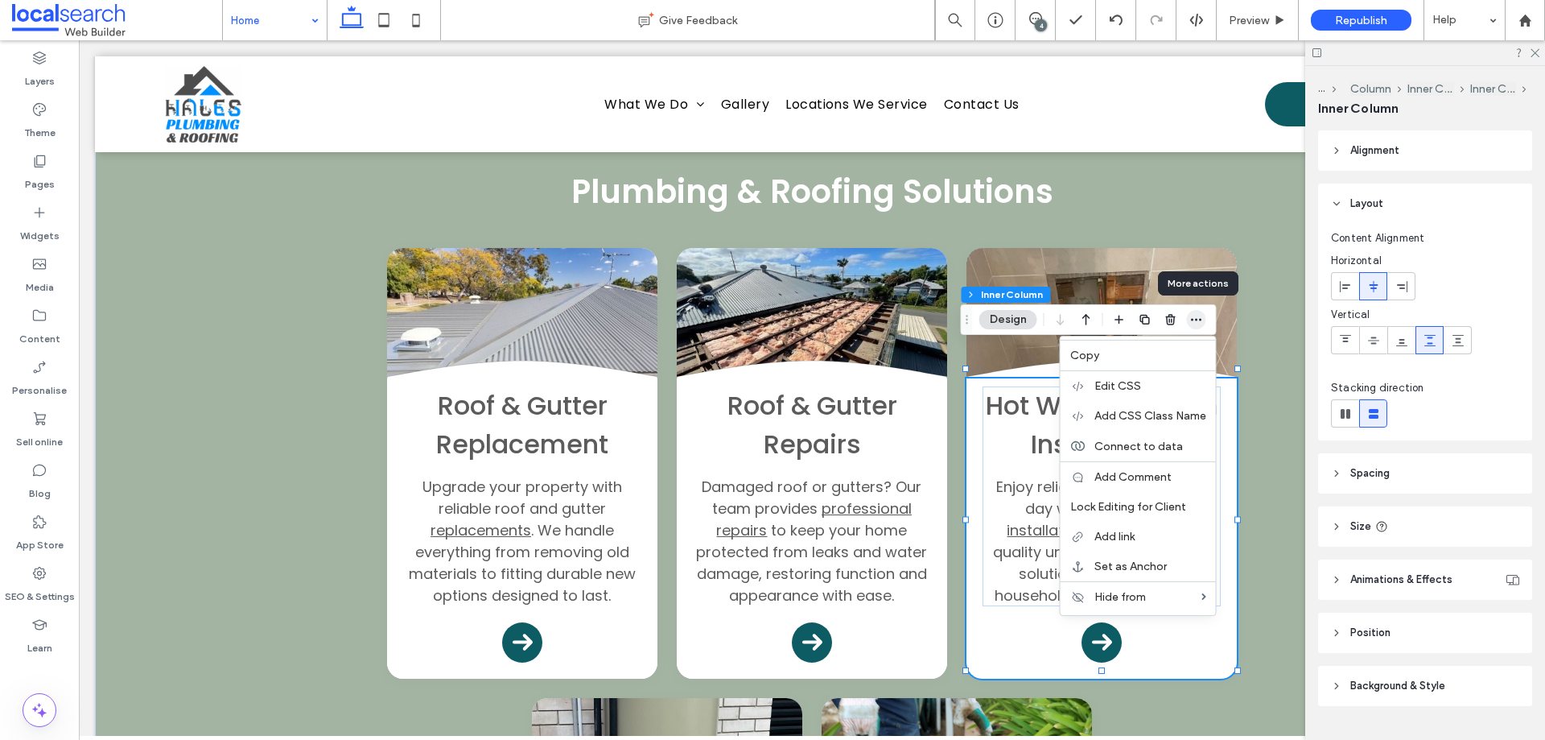
click at [1202, 313] on icon "button" at bounding box center [1196, 319] width 13 height 13
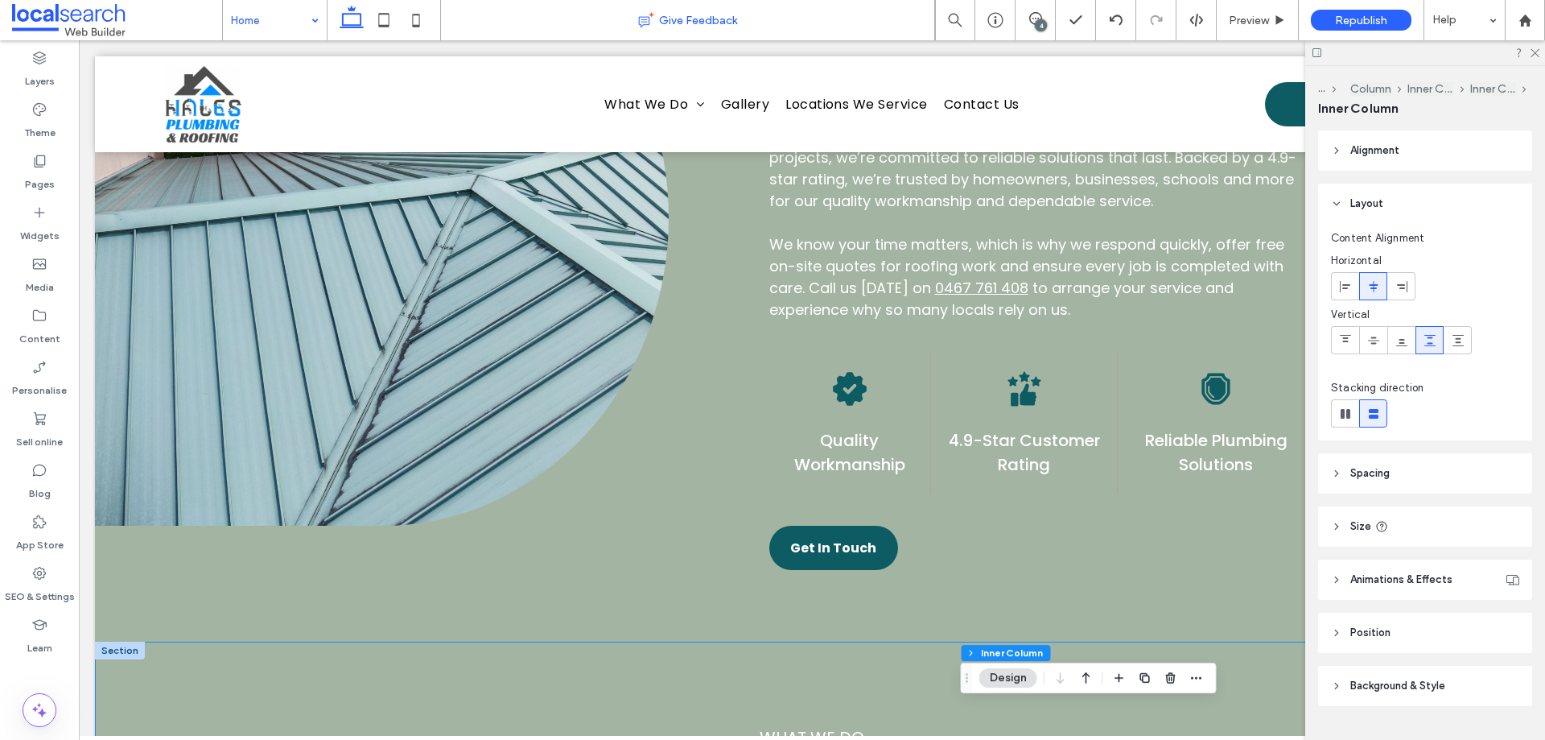
scroll to position [983, 0]
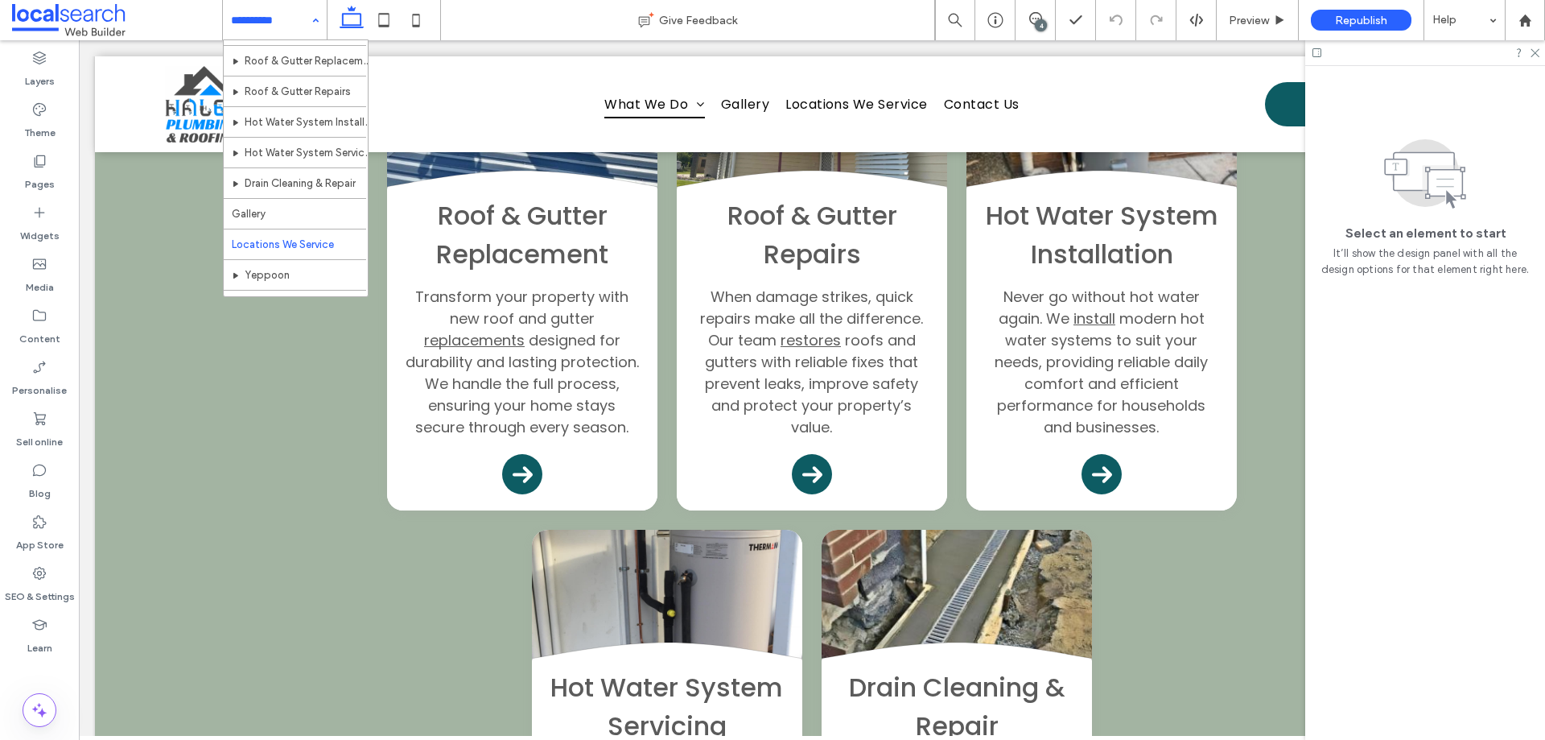
scroll to position [109, 0]
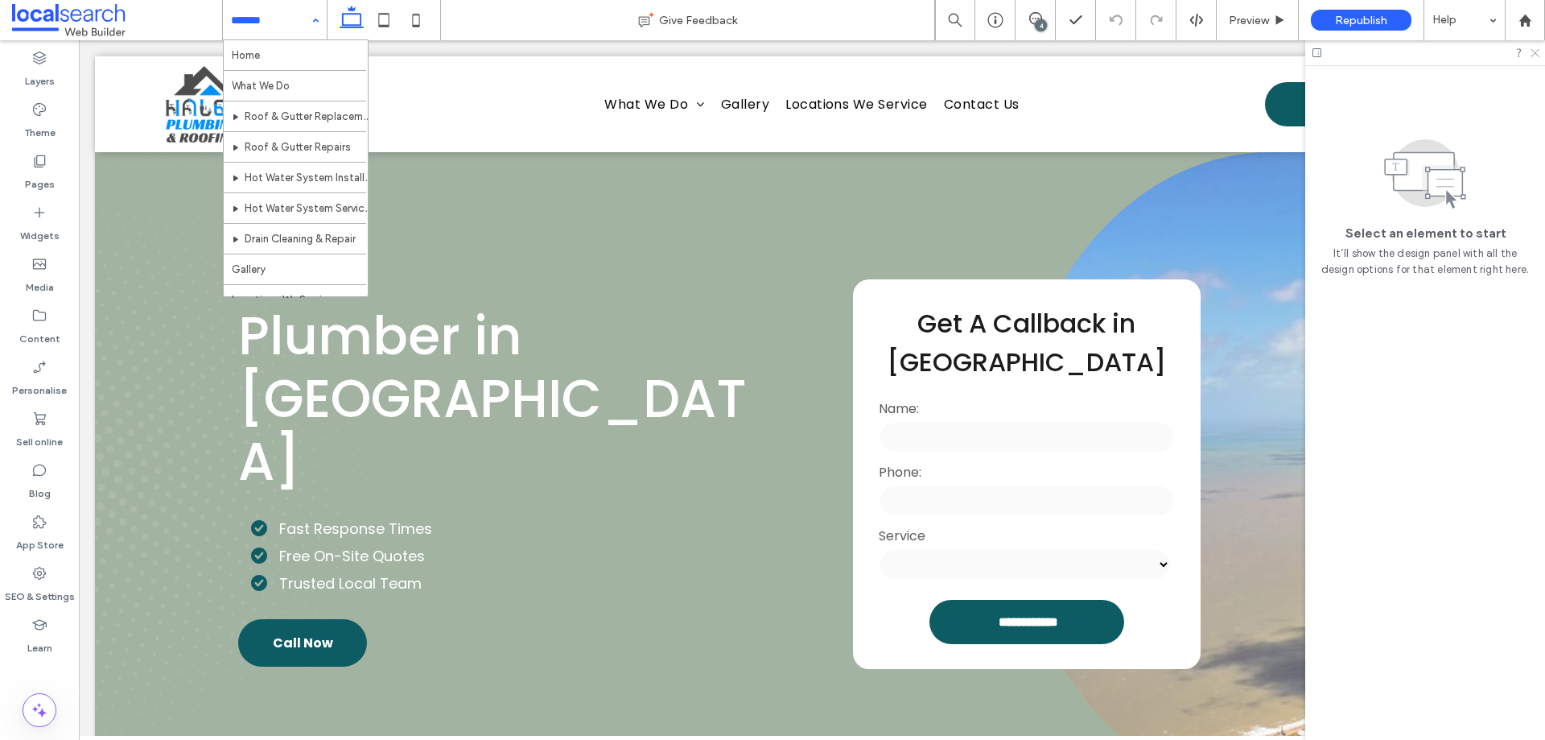
click at [1536, 51] on icon at bounding box center [1534, 52] width 10 height 10
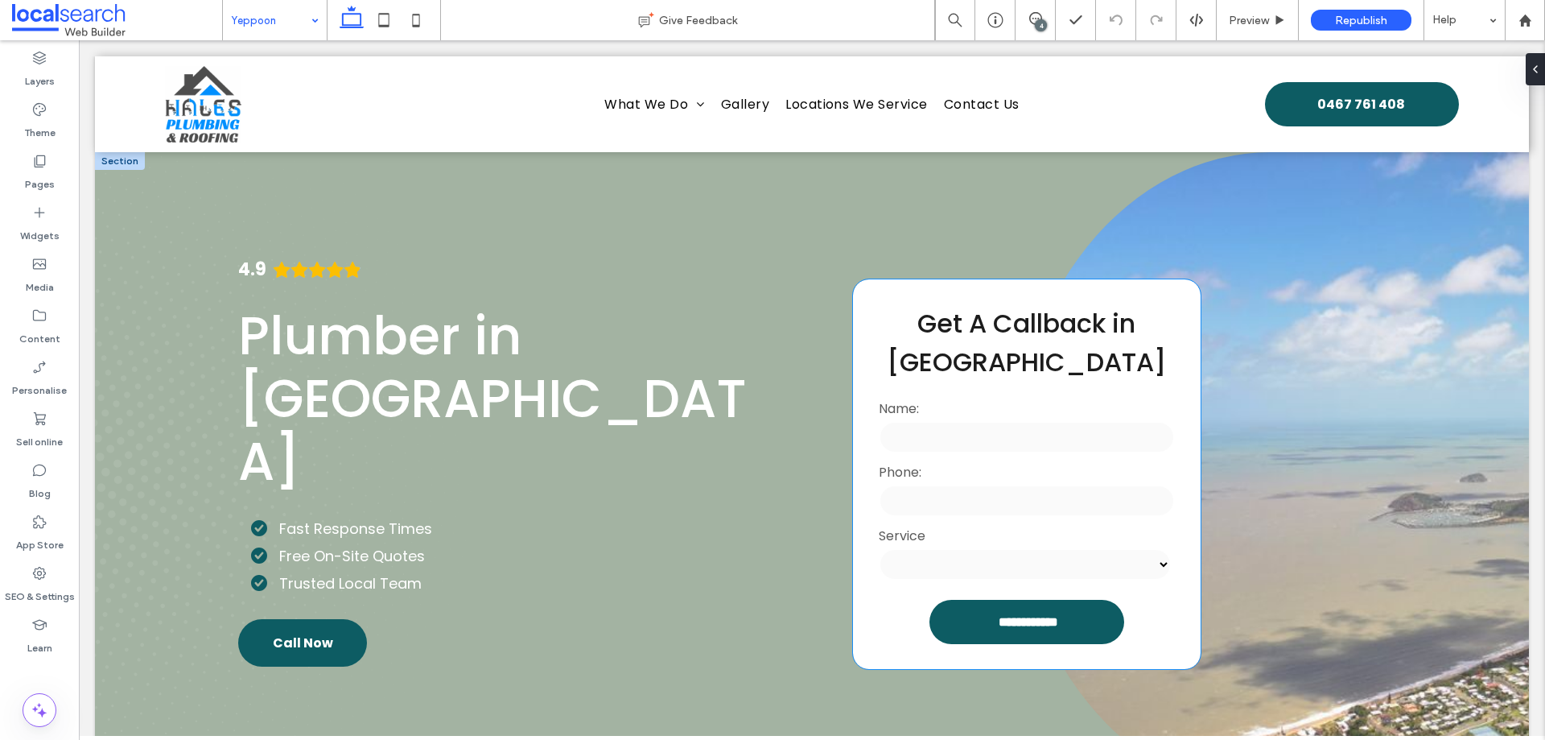
click at [1090, 403] on label "Name:" at bounding box center [1026, 408] width 295 height 20
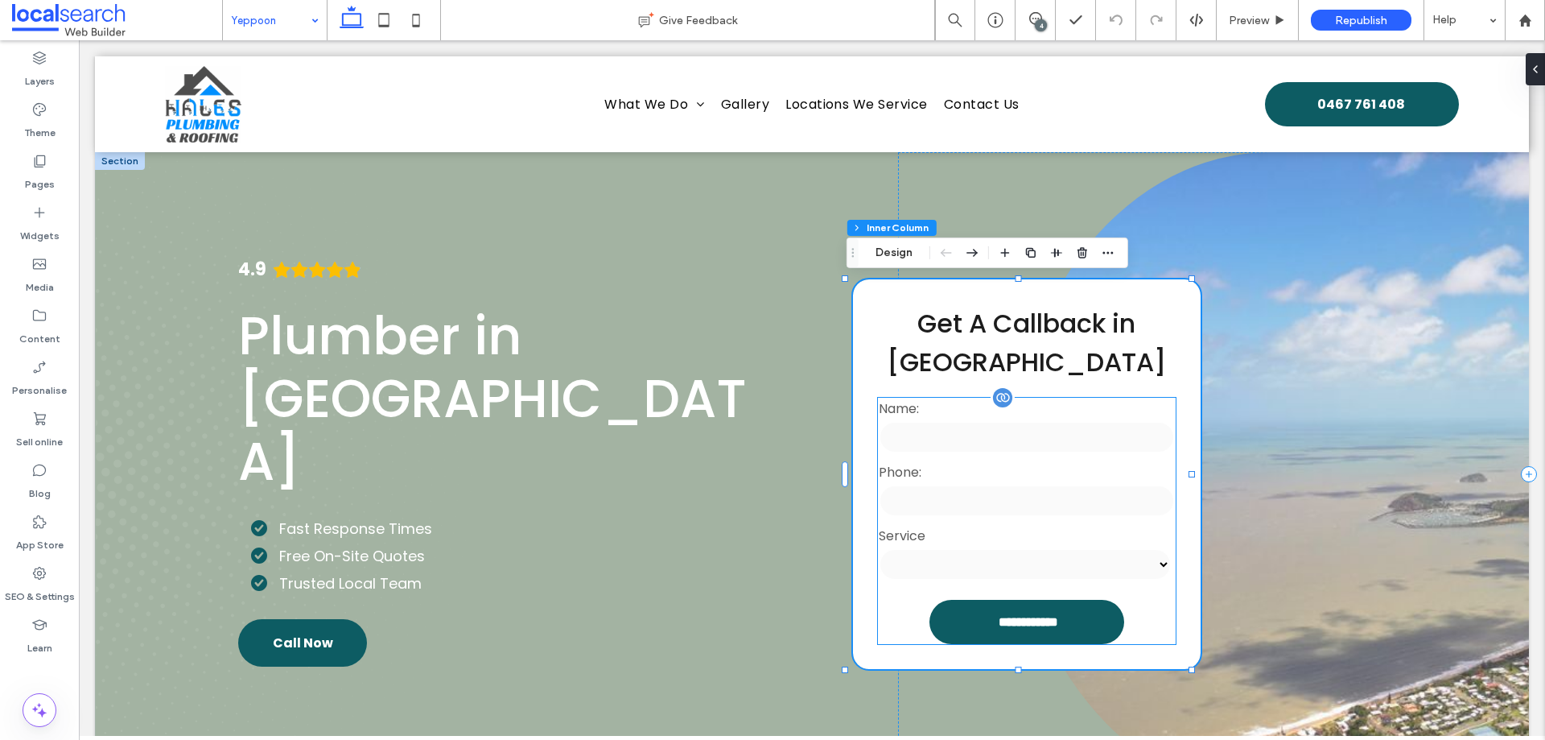
click at [1037, 413] on label "Name:" at bounding box center [1026, 408] width 295 height 20
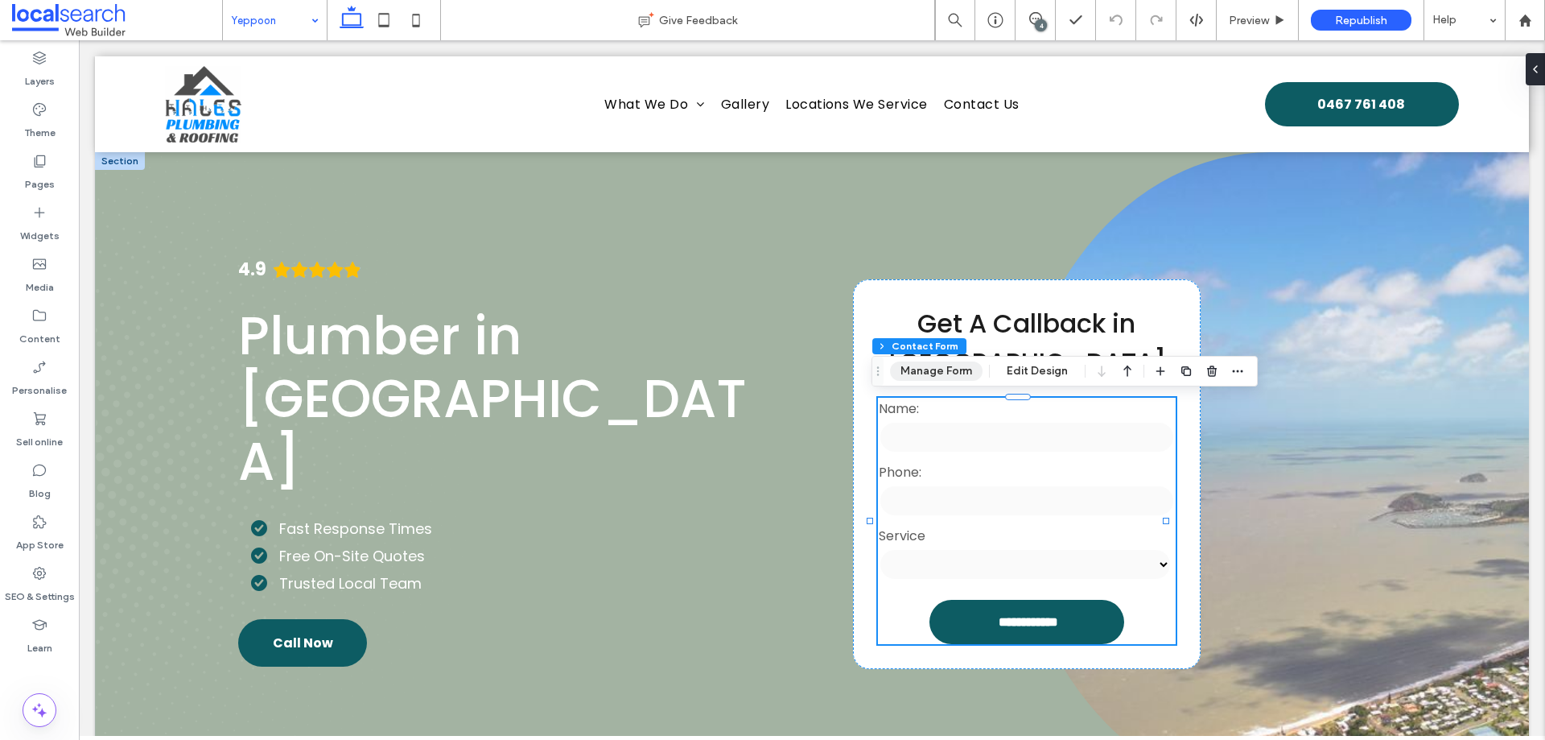
click at [969, 367] on button "Manage Form" at bounding box center [936, 370] width 93 height 19
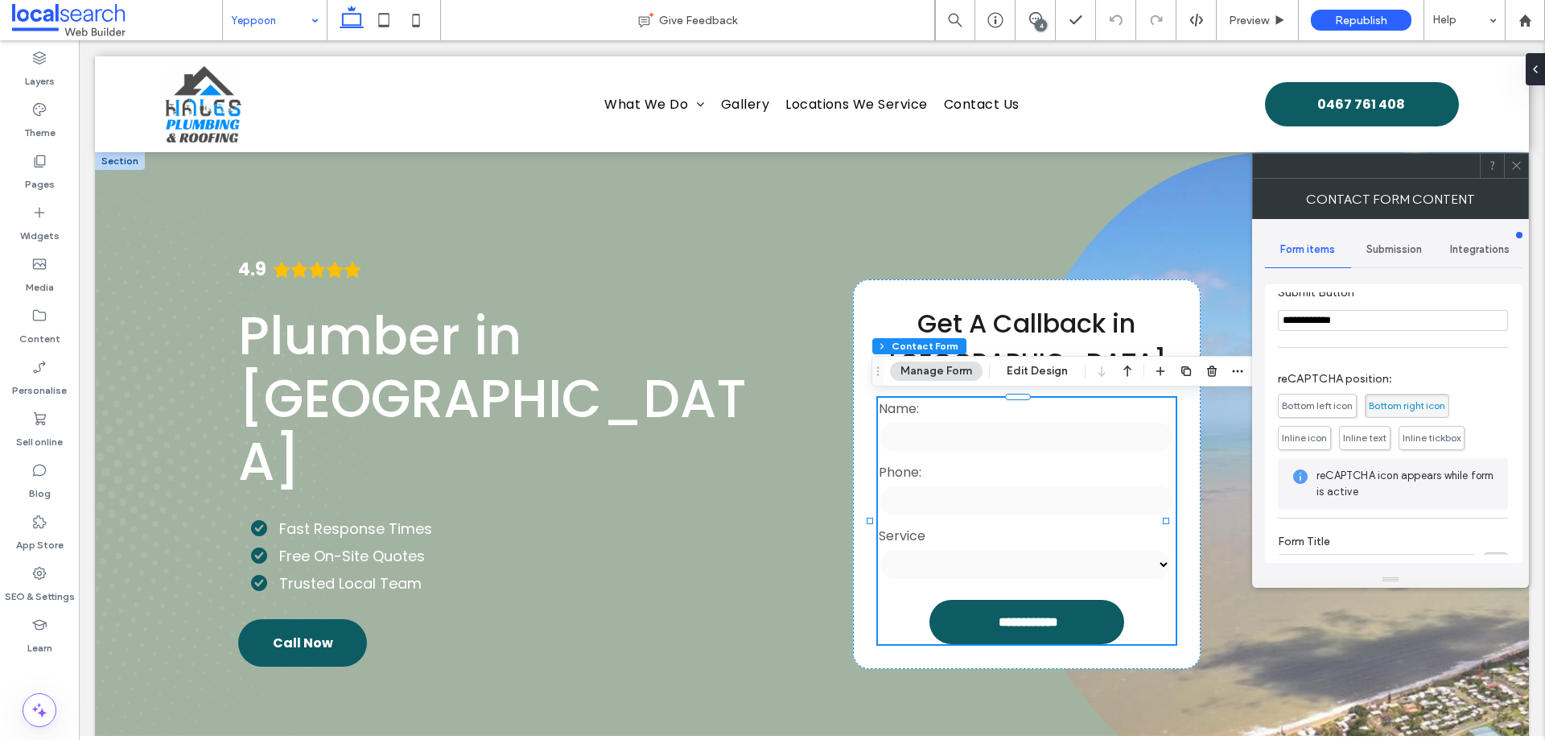
scroll to position [284, 0]
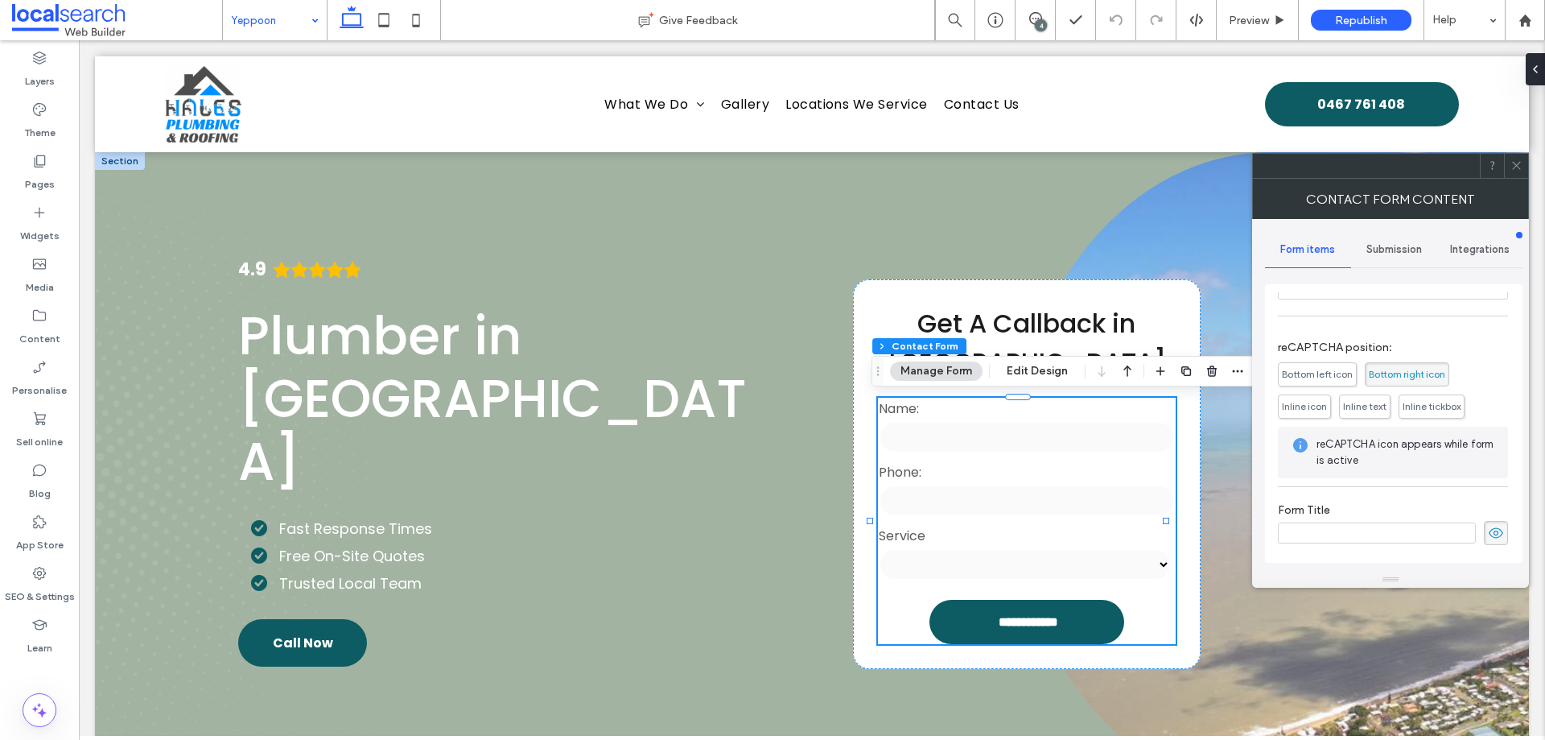
click at [1514, 161] on icon at bounding box center [1517, 165] width 12 height 12
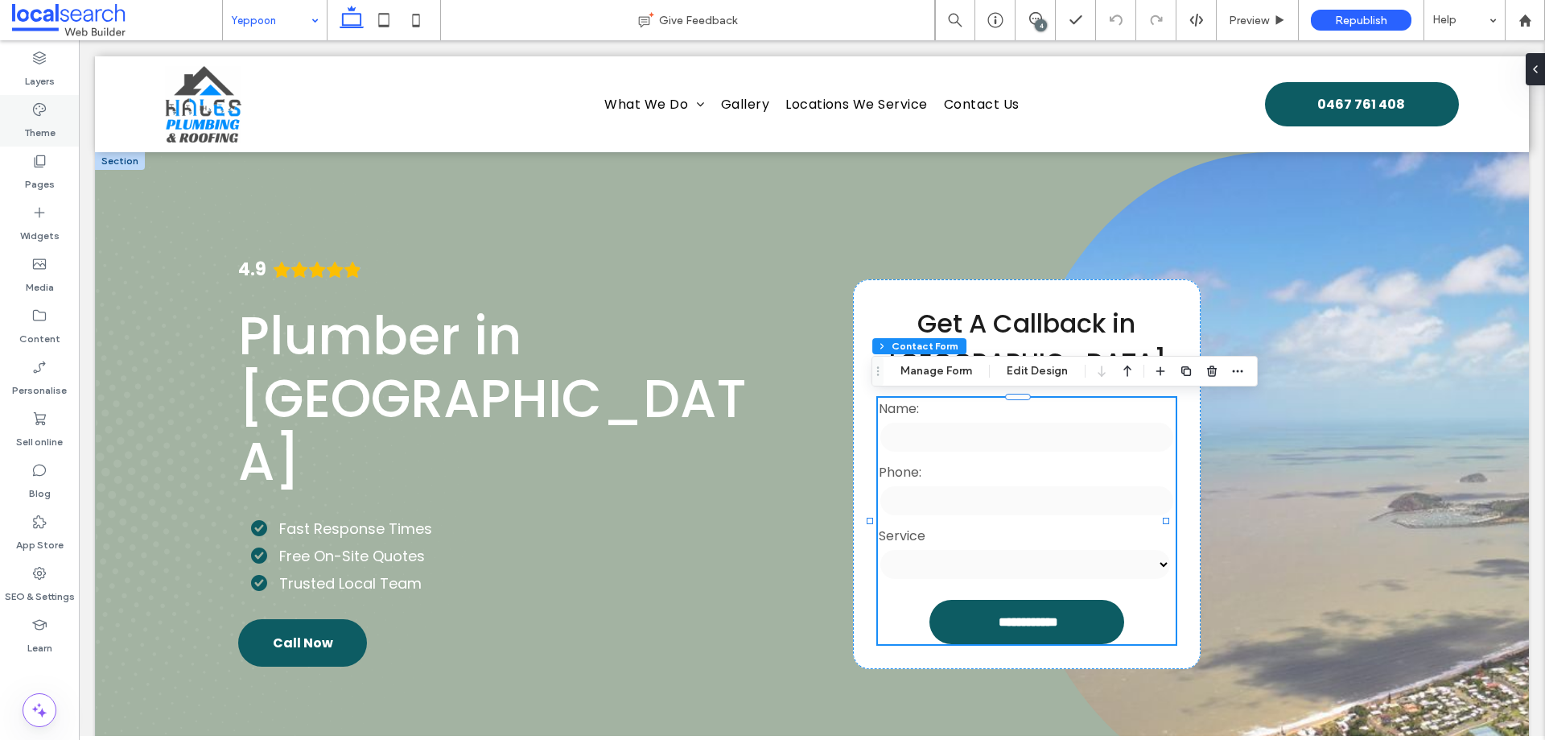
click at [44, 105] on icon at bounding box center [39, 109] width 16 height 16
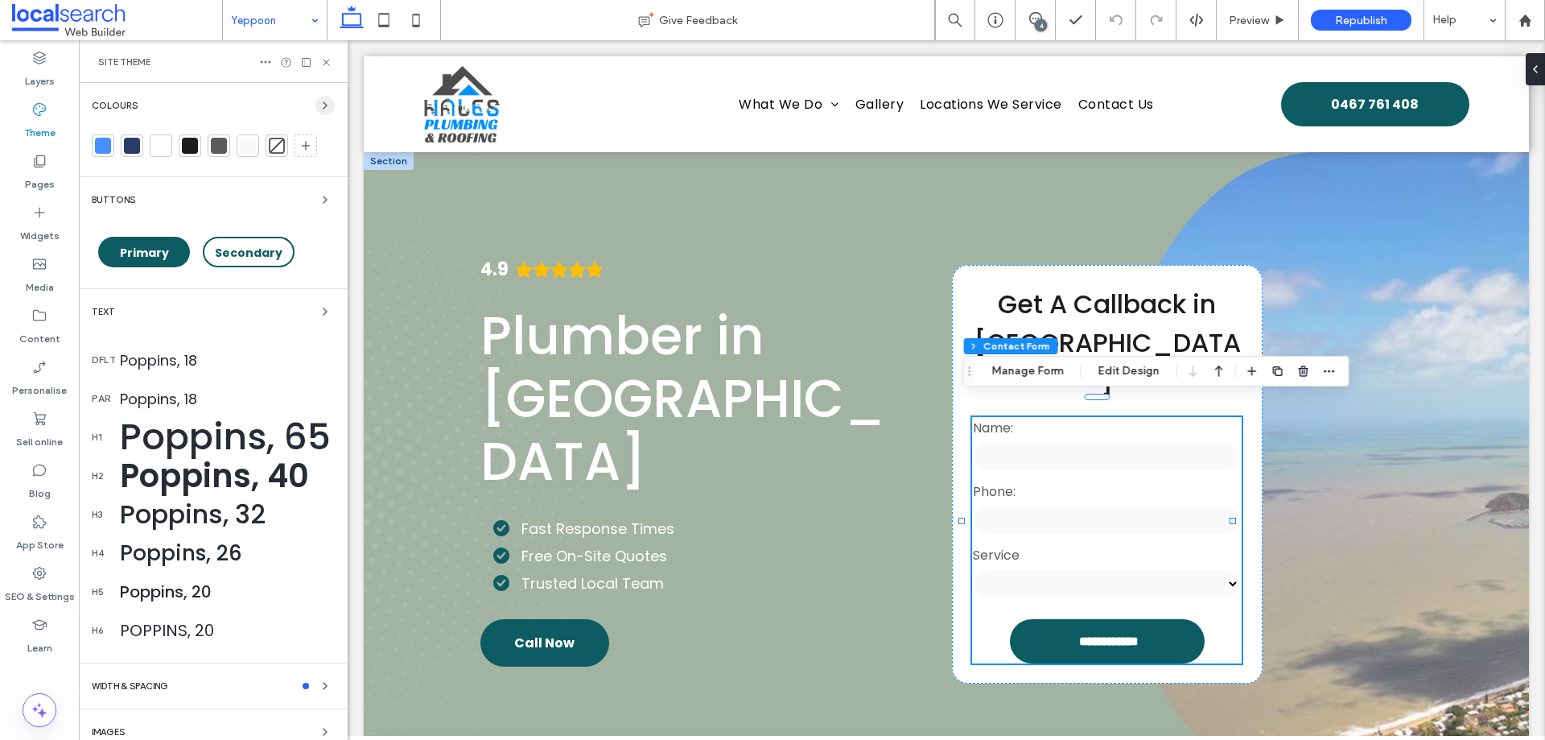
click at [319, 105] on icon "button" at bounding box center [325, 105] width 13 height 13
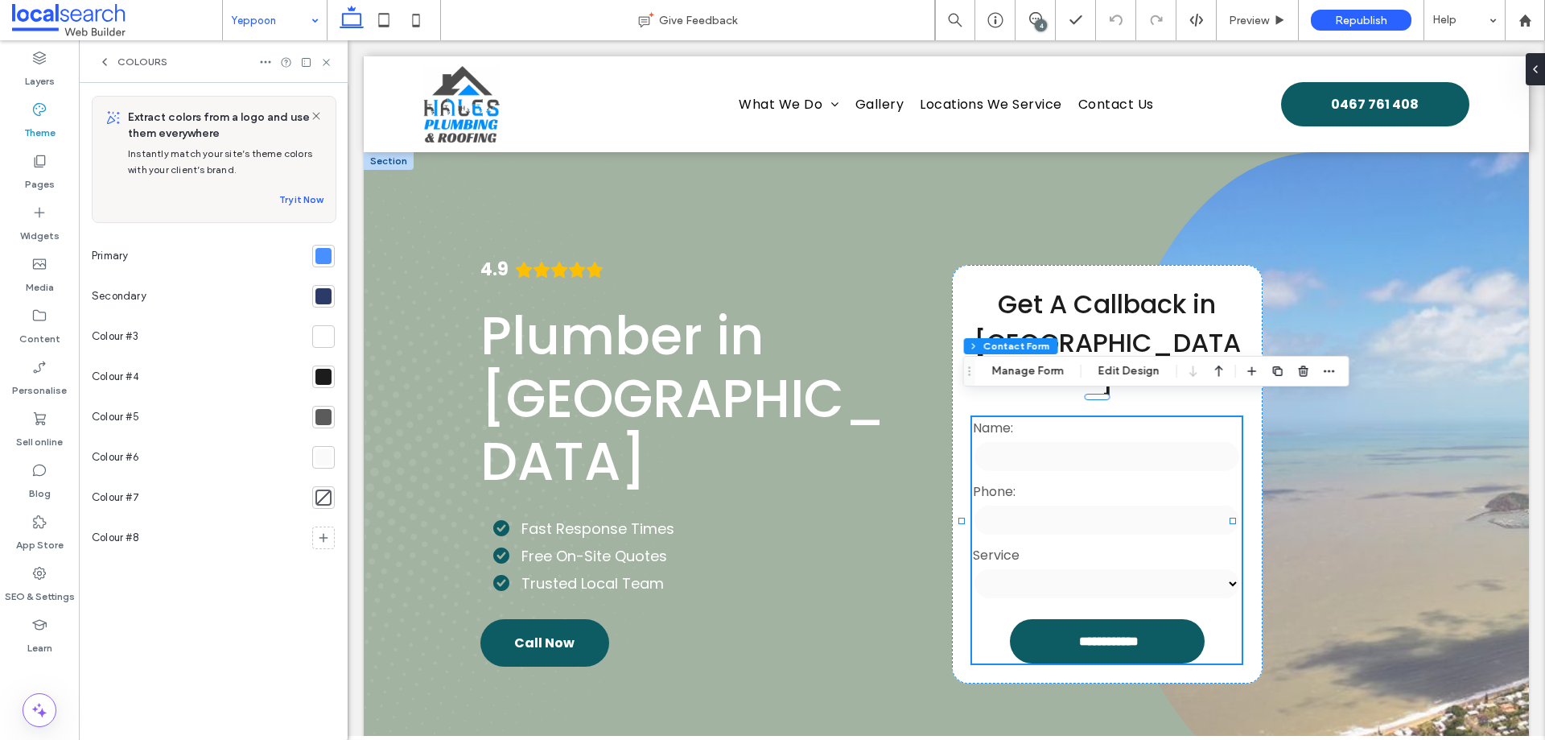
click at [324, 258] on div at bounding box center [324, 256] width 16 height 16
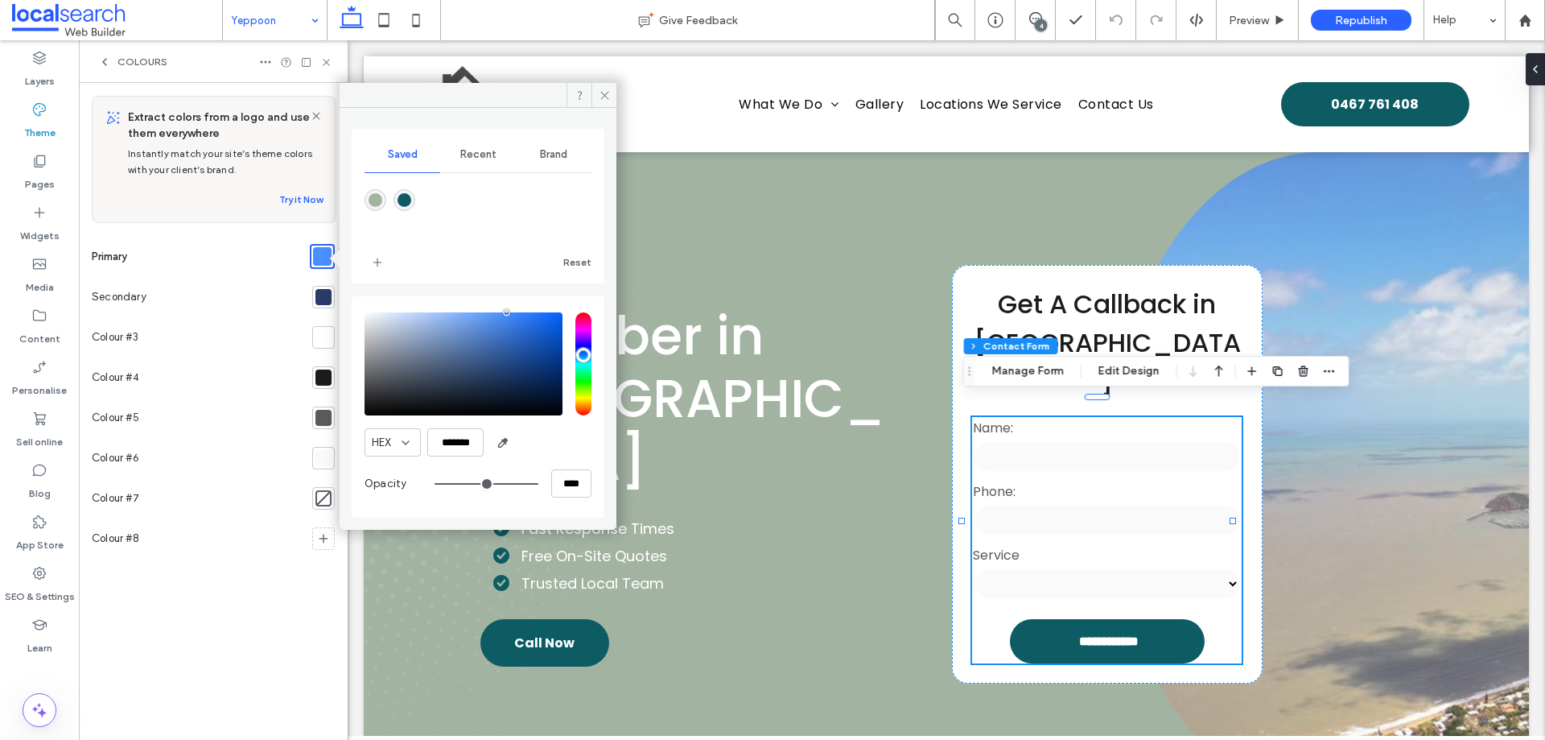
click at [330, 294] on div at bounding box center [324, 297] width 16 height 16
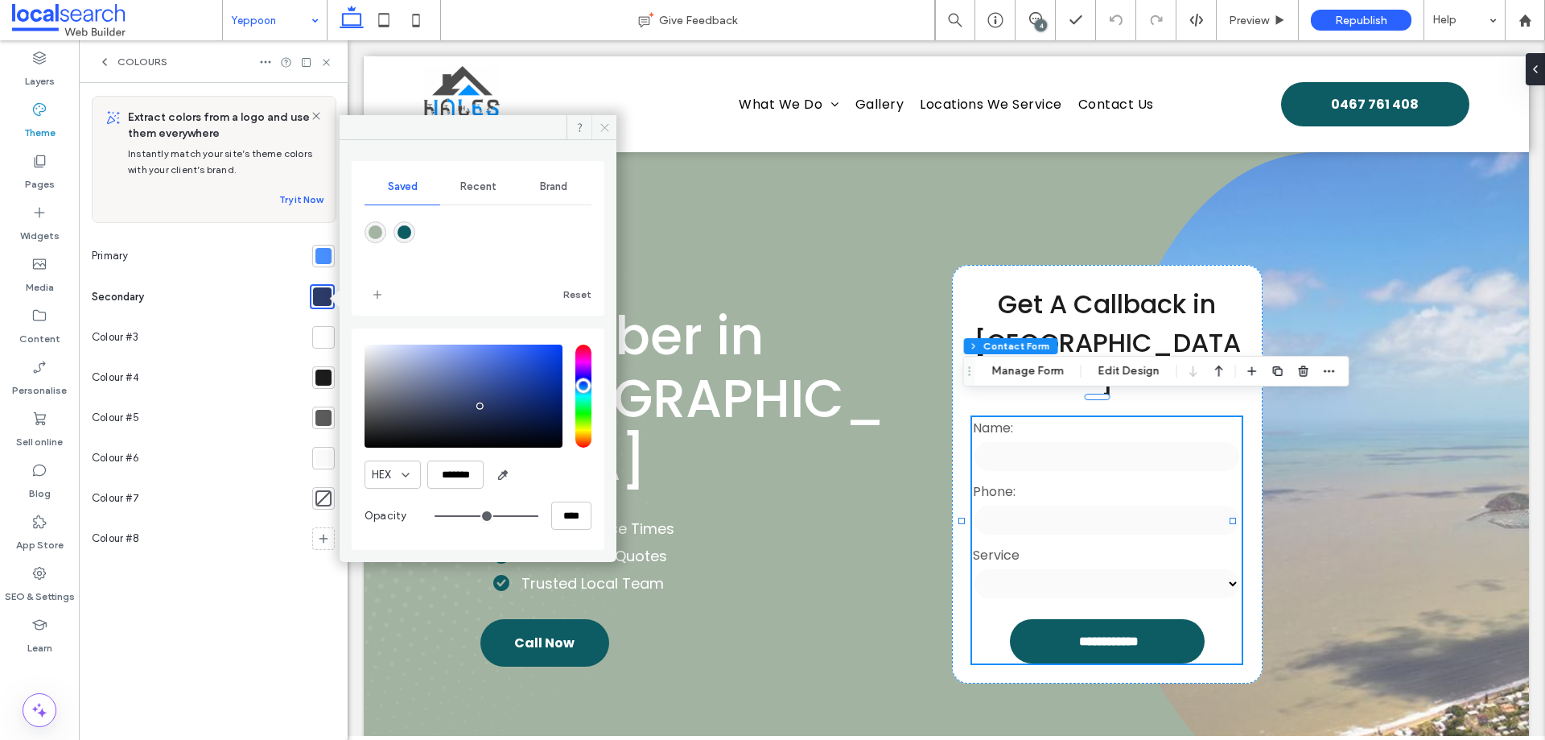
click at [603, 130] on icon at bounding box center [605, 128] width 12 height 12
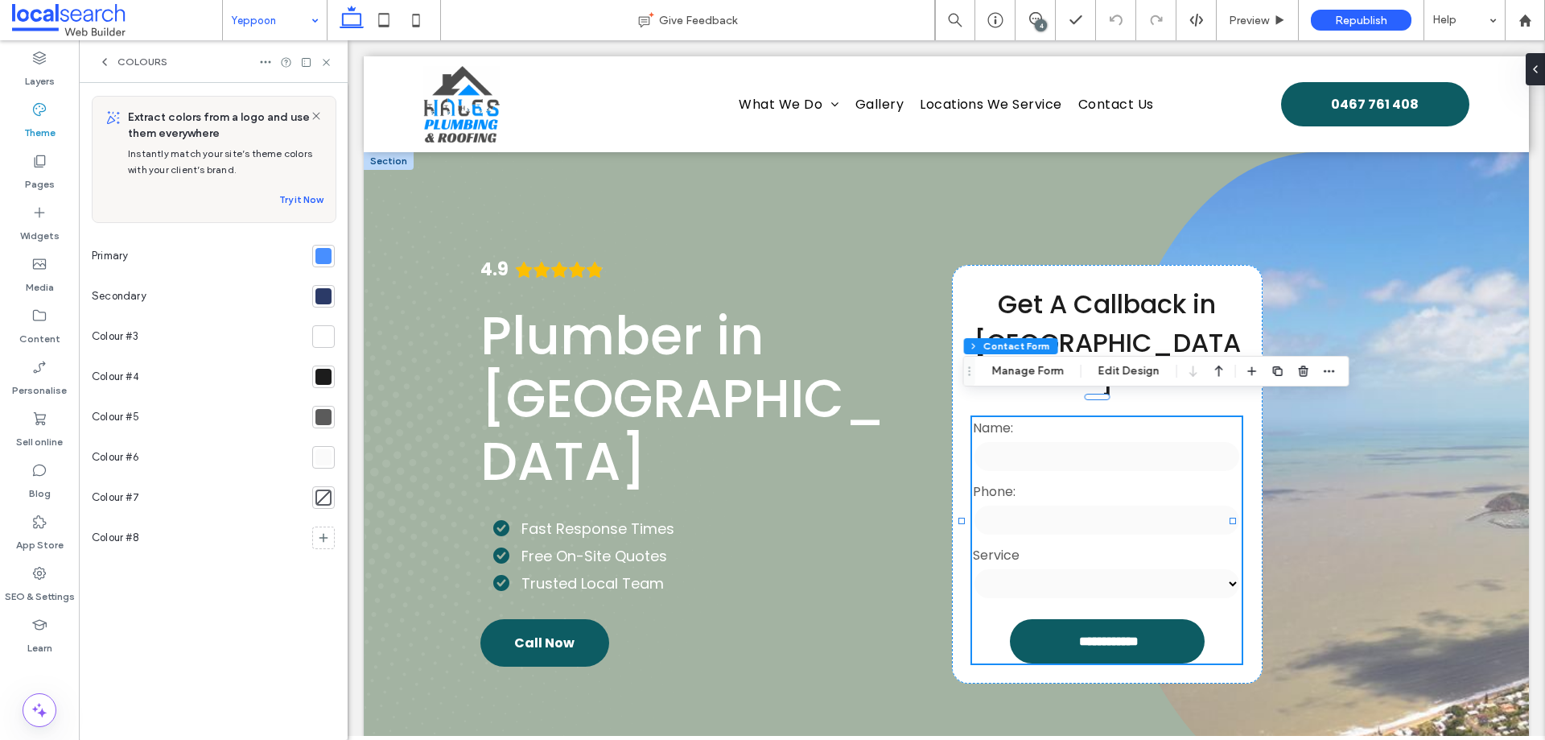
click at [112, 62] on div "Colours" at bounding box center [132, 62] width 69 height 13
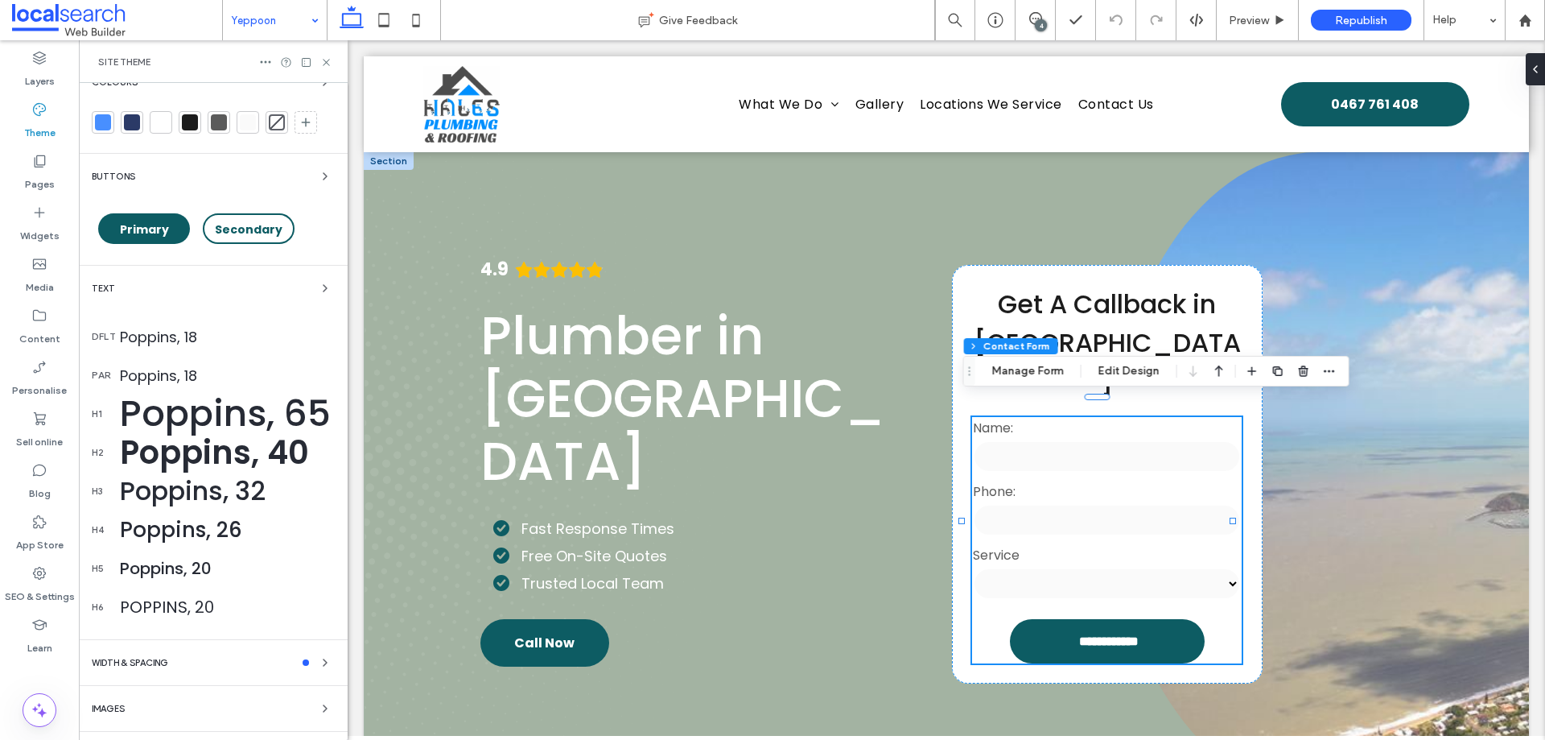
scroll to position [61, 0]
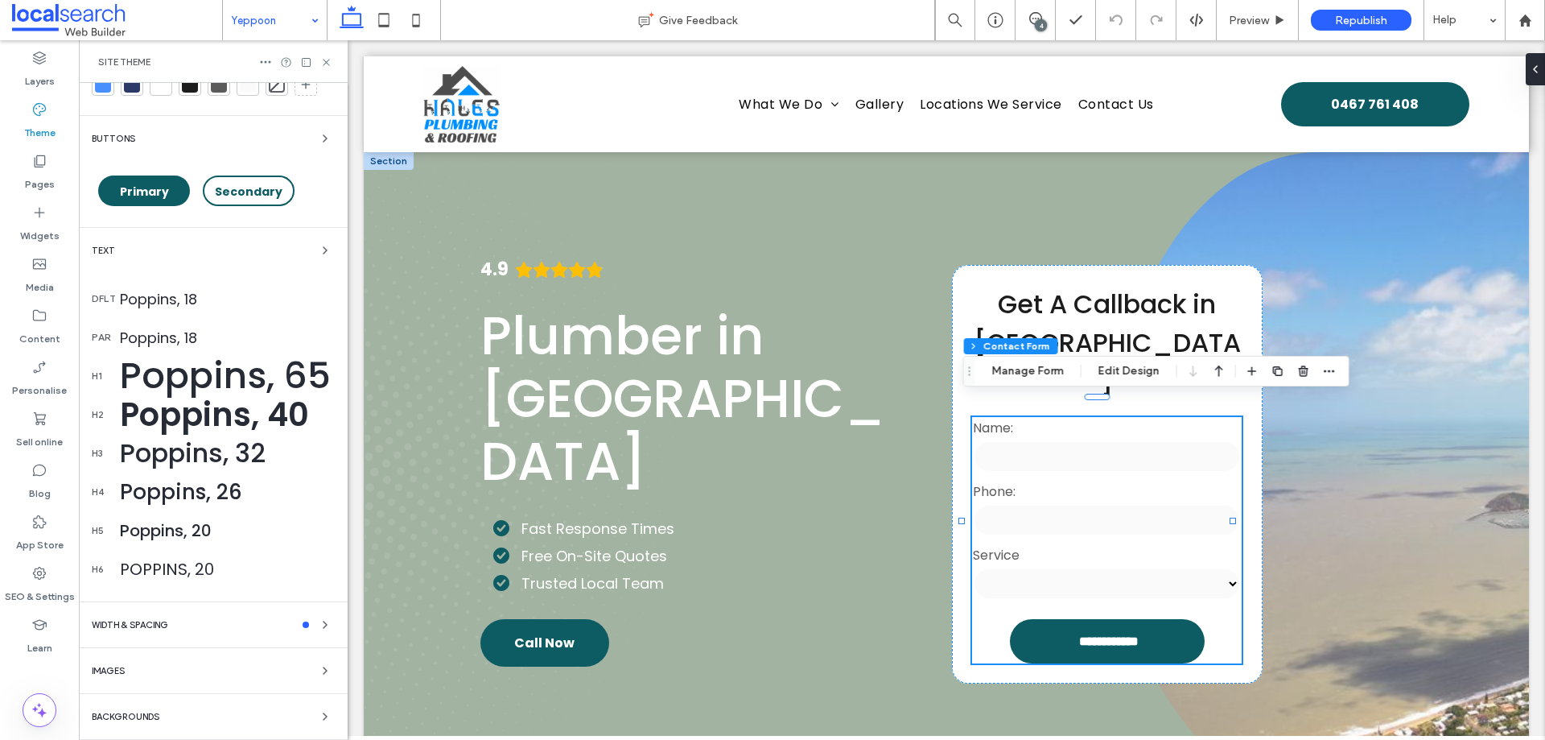
click at [163, 248] on div "Text" at bounding box center [213, 250] width 243 height 19
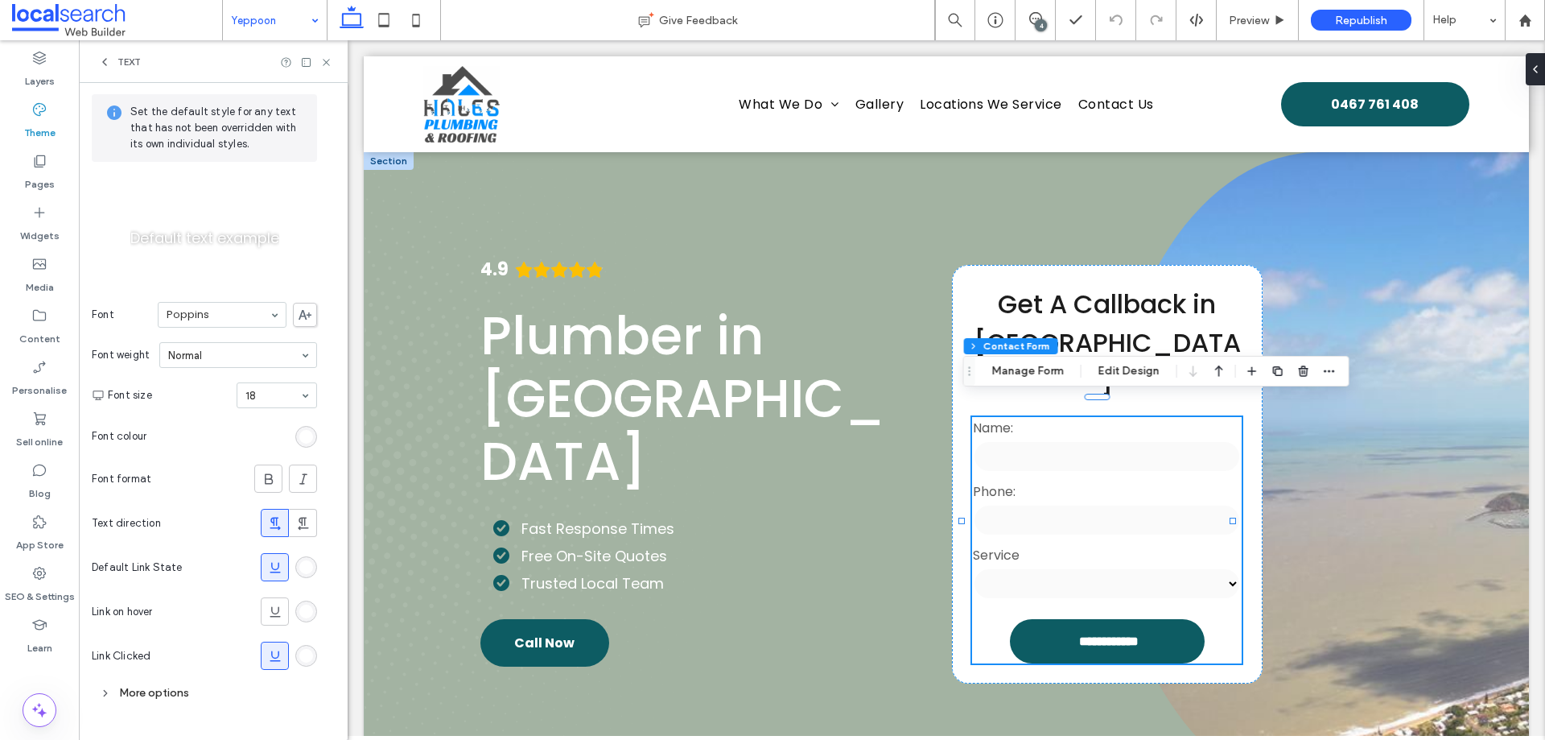
scroll to position [60, 0]
click at [330, 63] on icon at bounding box center [326, 62] width 12 height 12
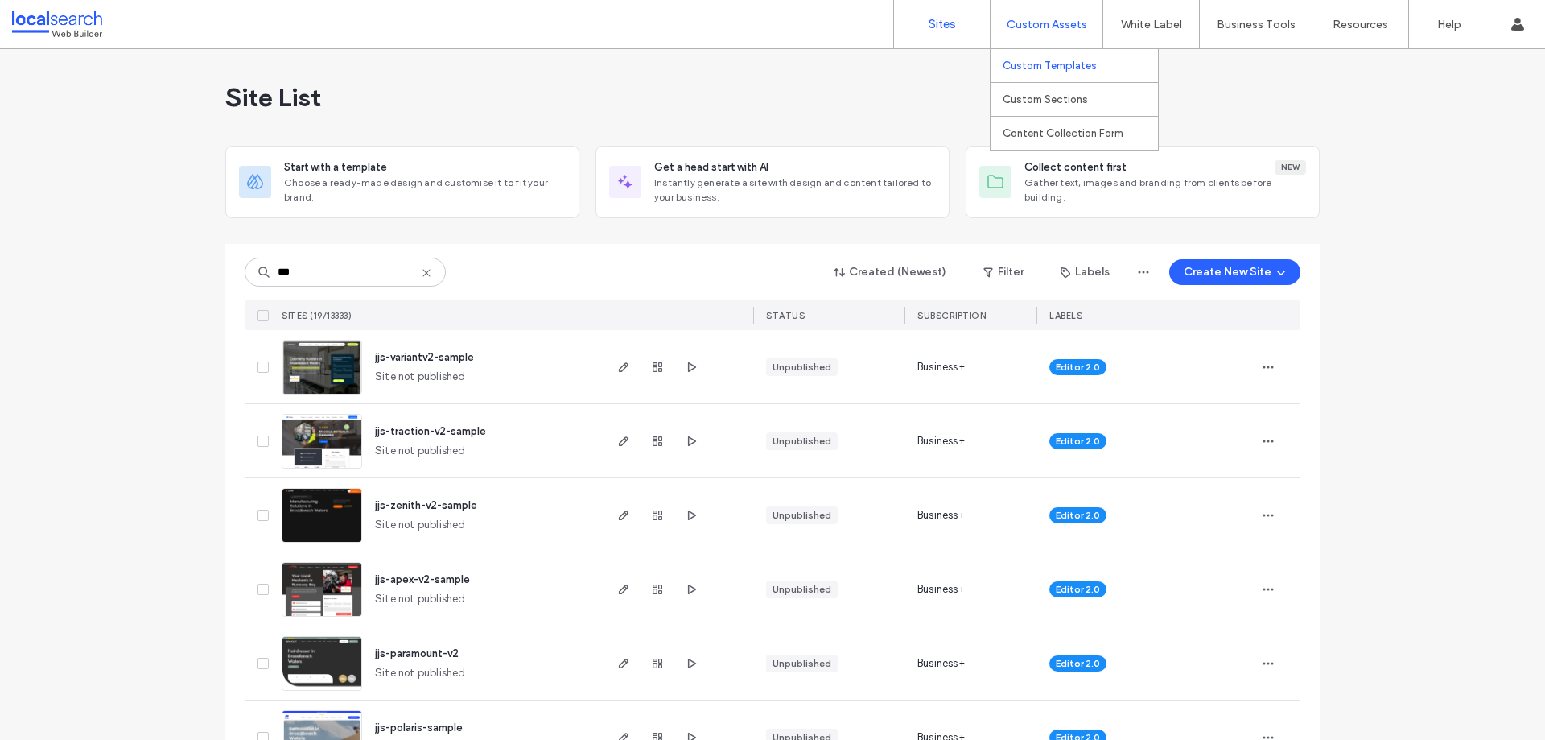
type input "***"
click at [1061, 60] on label "Custom Templates" at bounding box center [1050, 66] width 94 height 12
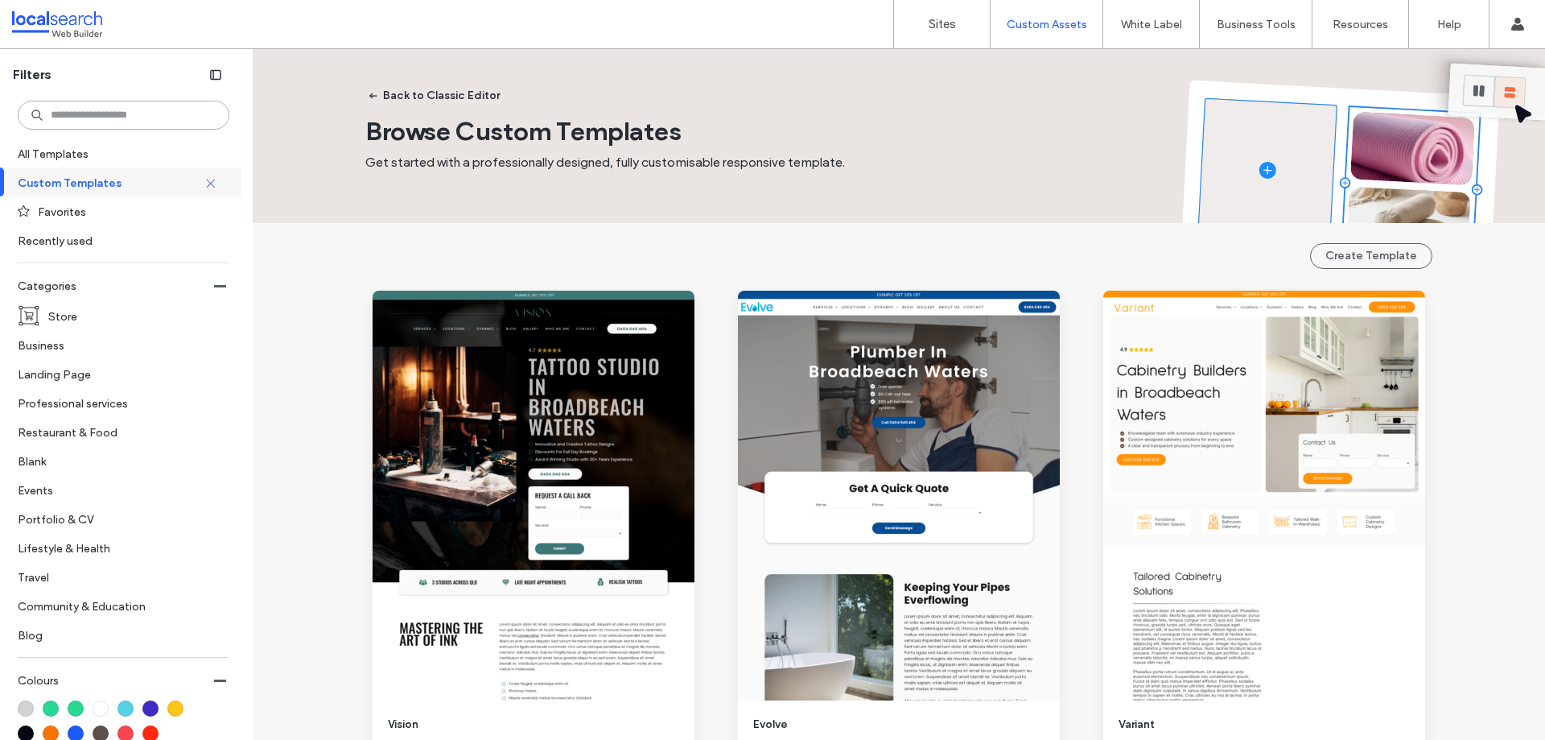
click at [118, 120] on input at bounding box center [124, 115] width 212 height 29
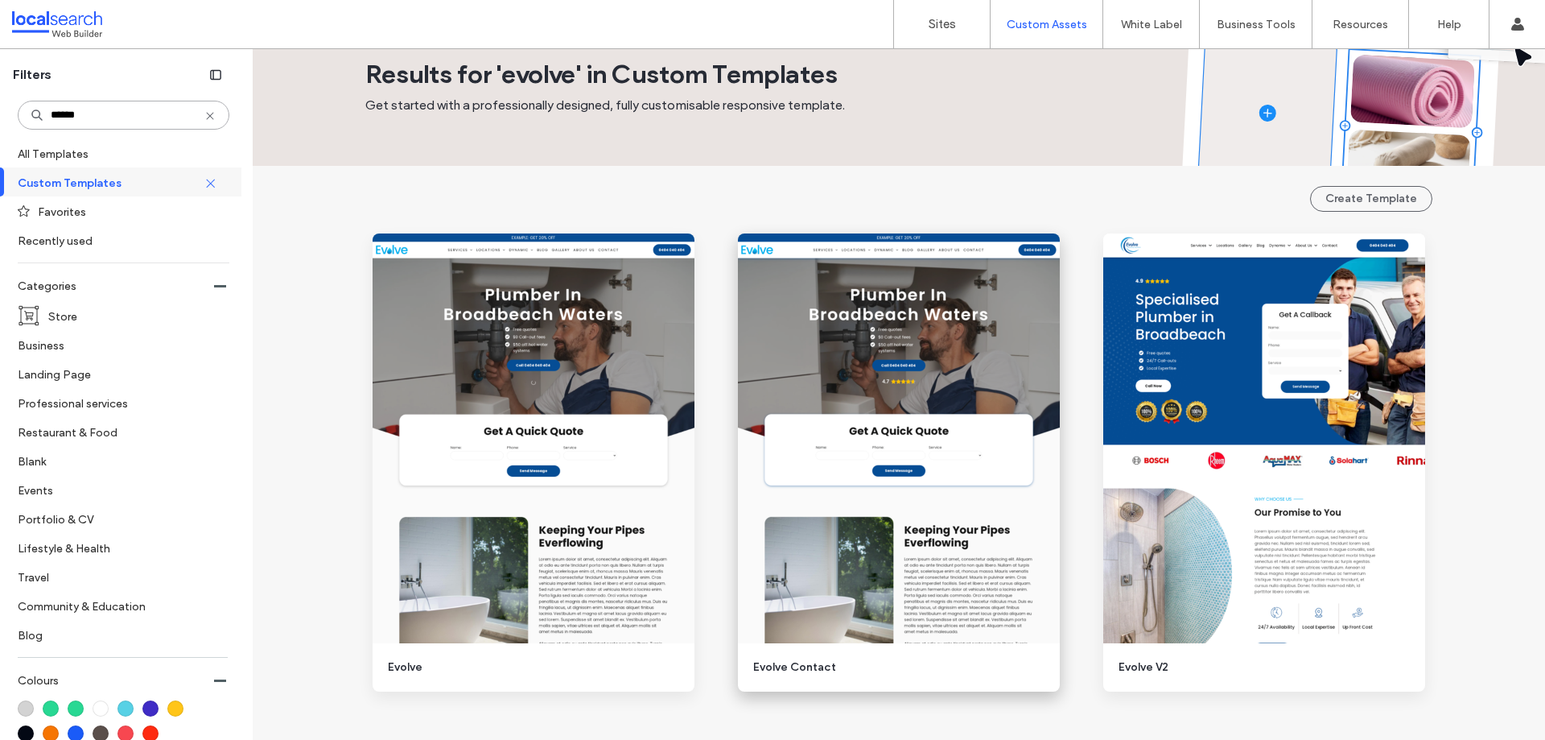
scroll to position [112, 0]
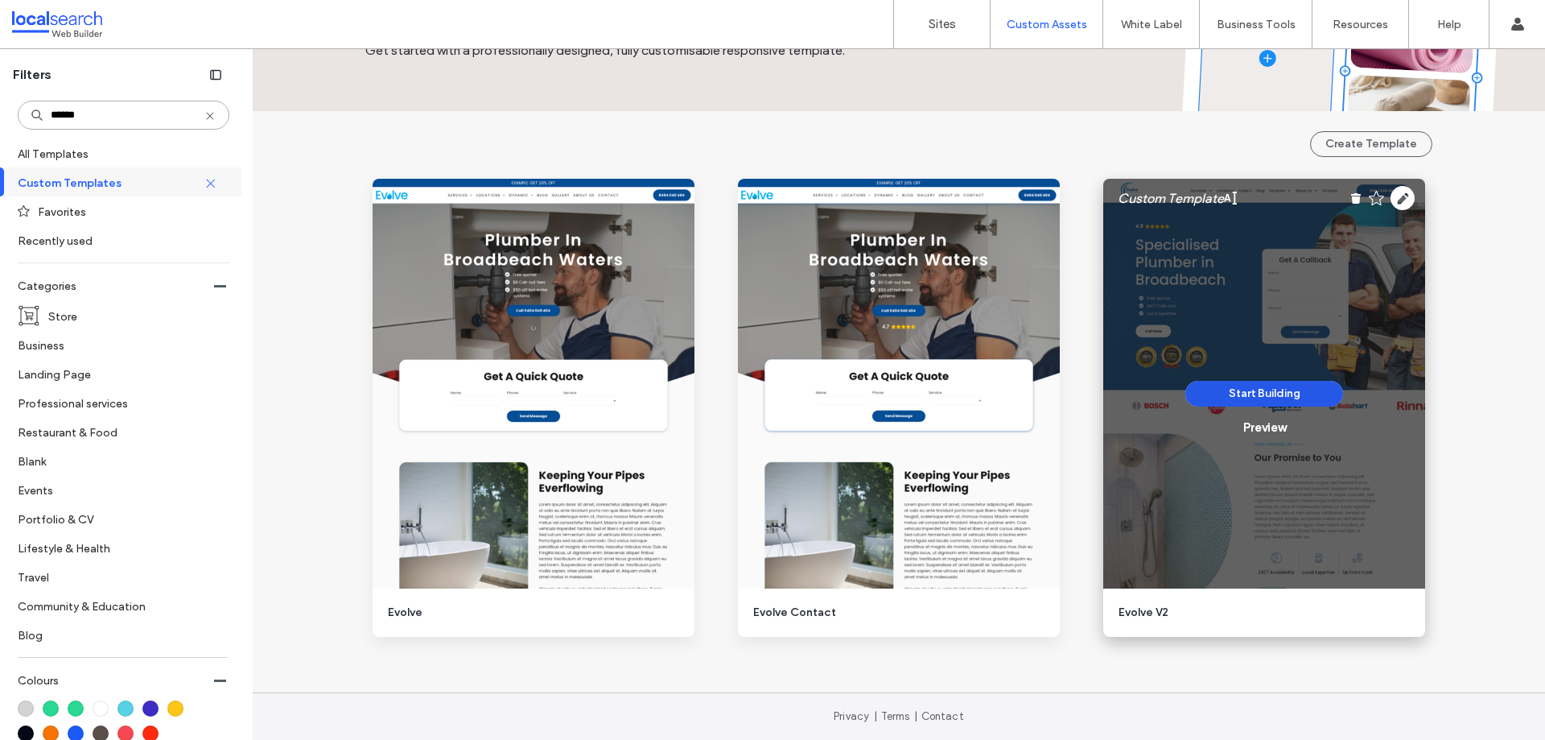
type input "******"
click at [1286, 394] on button "Start Building" at bounding box center [1265, 394] width 158 height 26
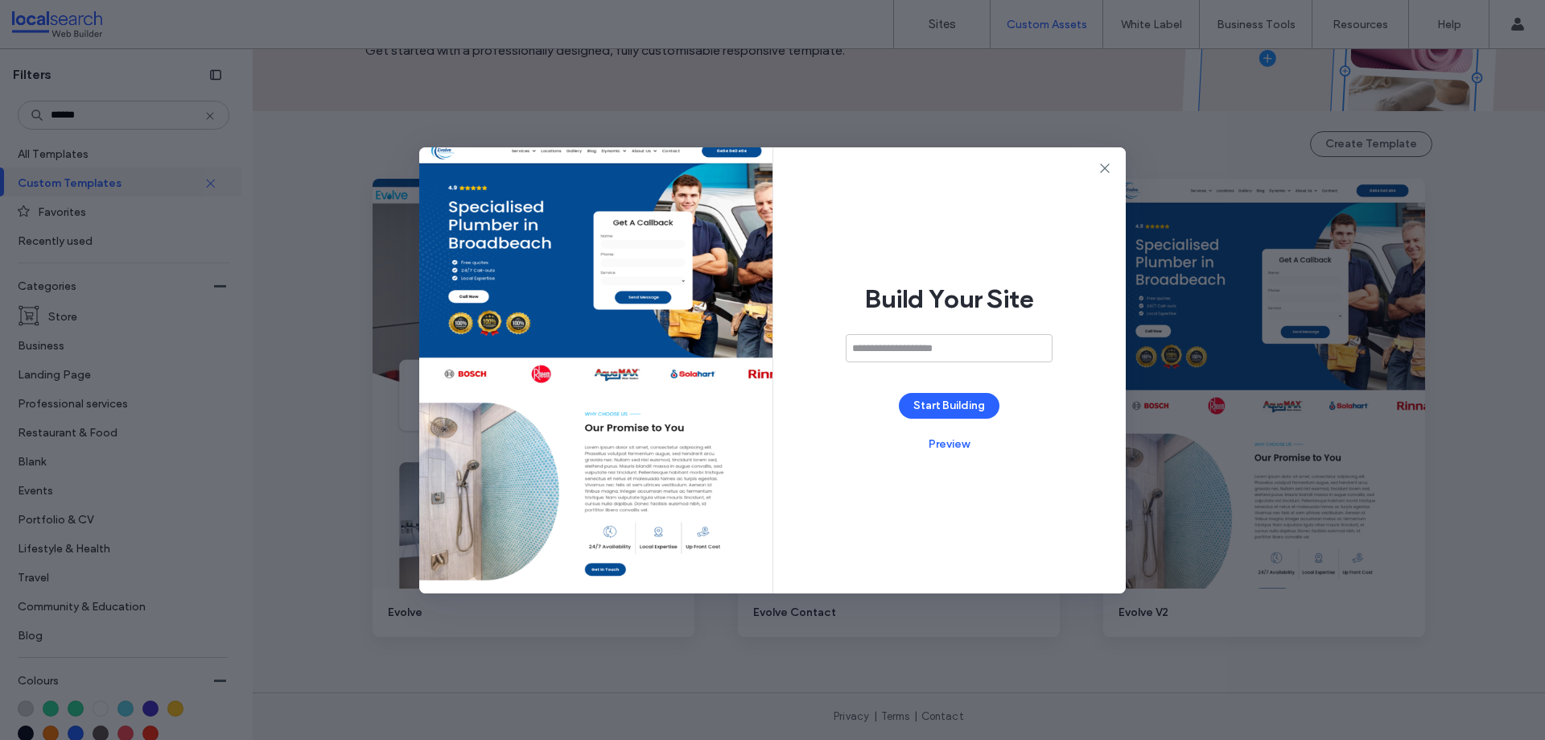
click at [962, 355] on input at bounding box center [949, 348] width 207 height 28
type input "**********"
click at [958, 392] on div "**********" at bounding box center [949, 370] width 353 height 446
click at [959, 400] on button "Start Building" at bounding box center [949, 406] width 101 height 26
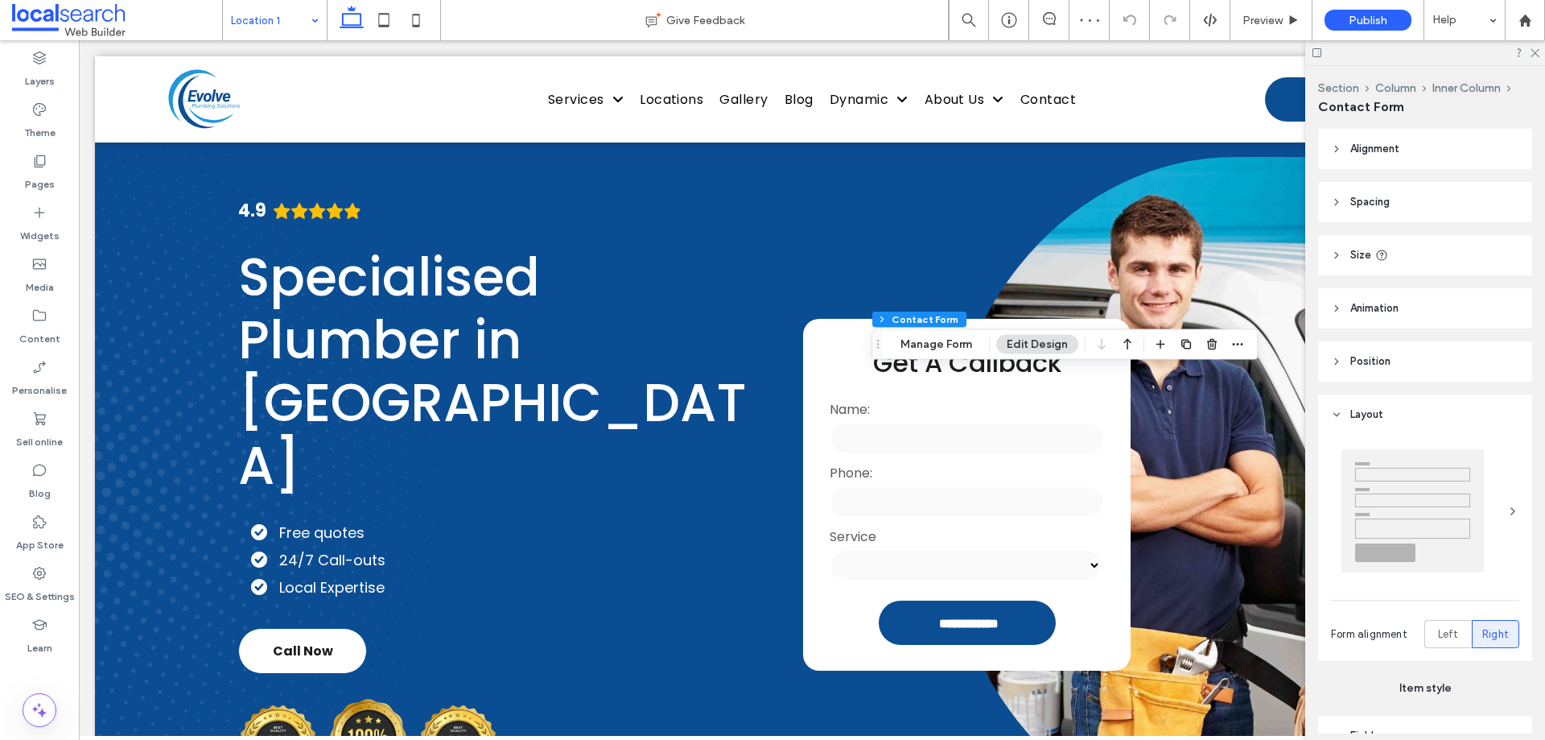
type input "*"
type input "***"
type input "**"
click at [967, 347] on button "Manage Form" at bounding box center [936, 344] width 93 height 19
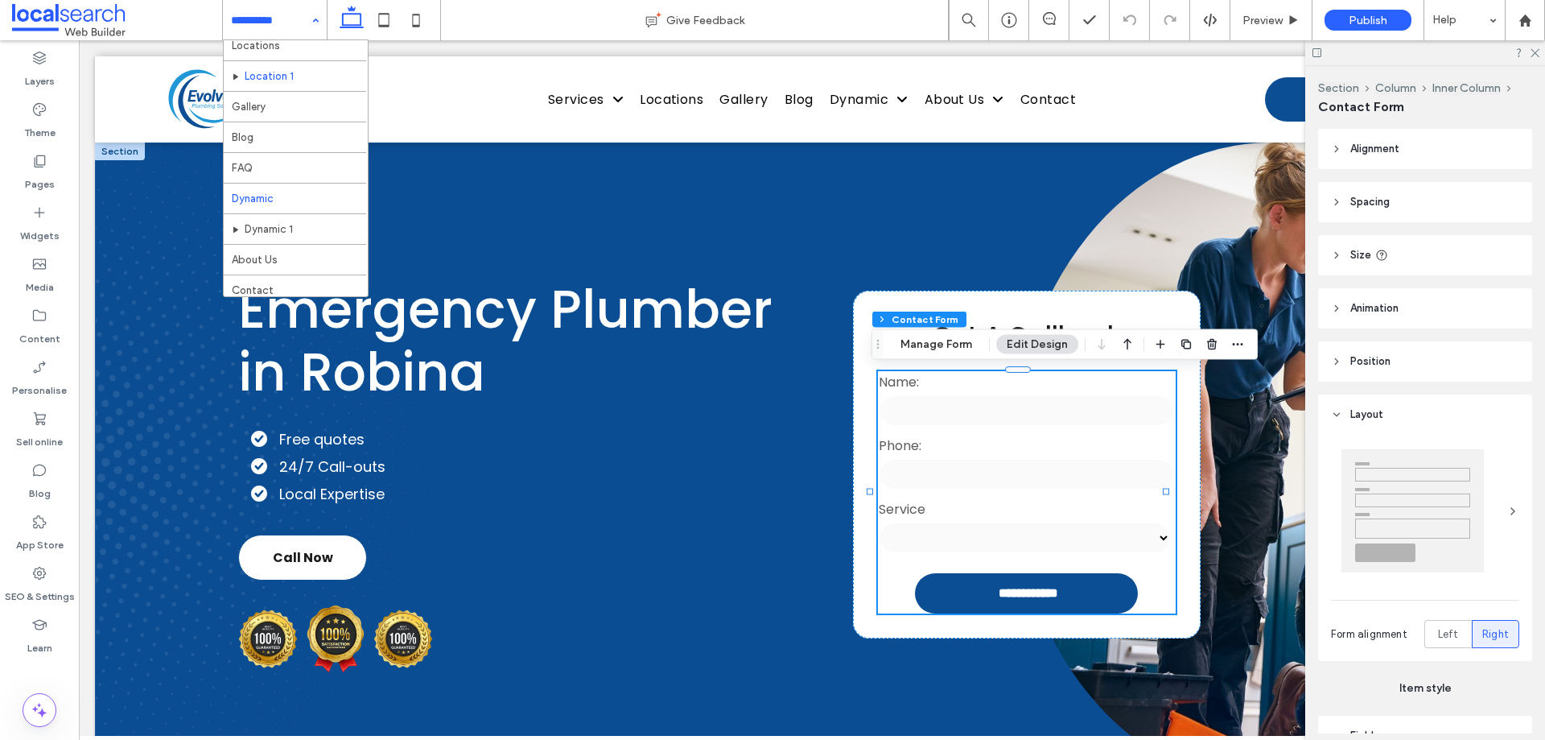
scroll to position [109, 0]
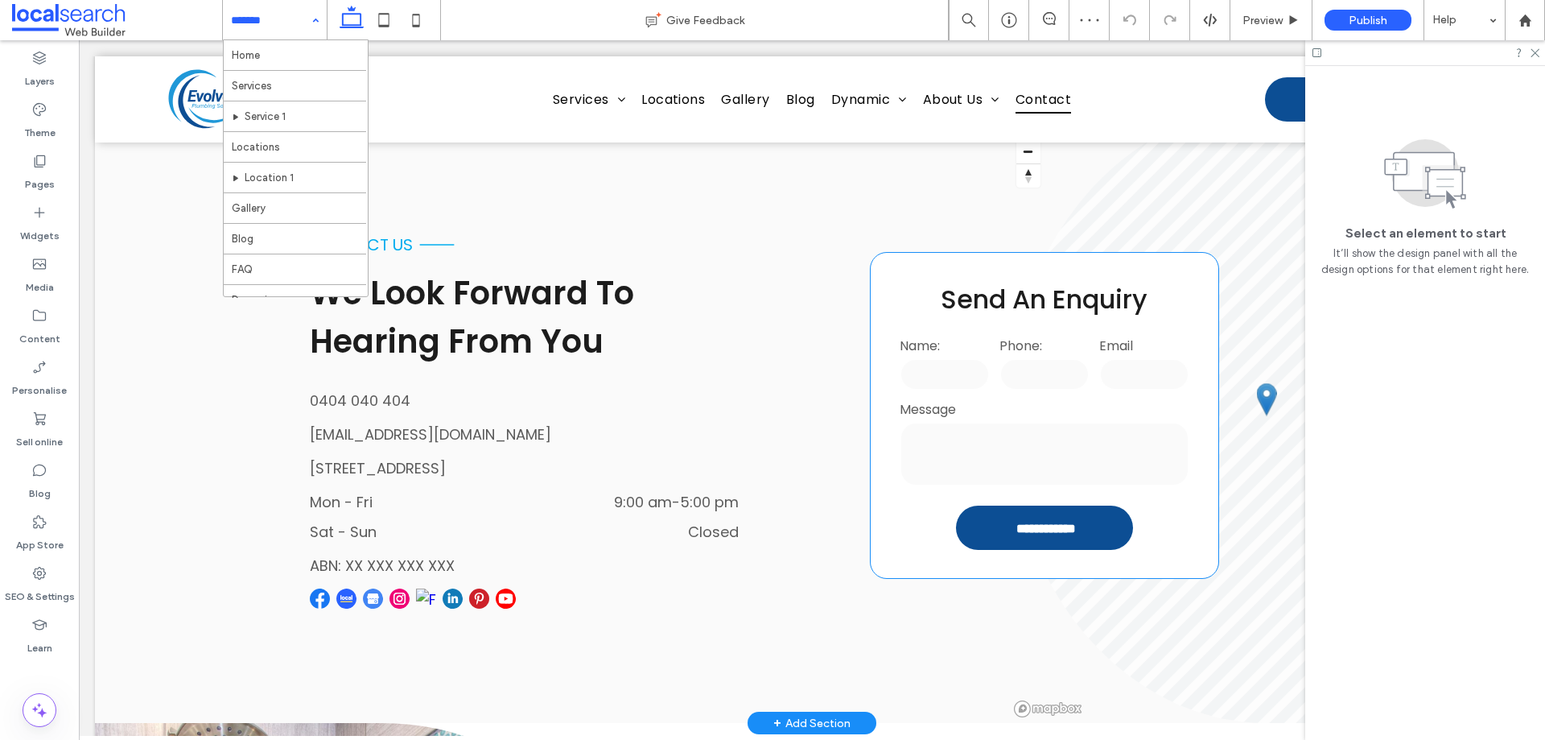
scroll to position [402, 0]
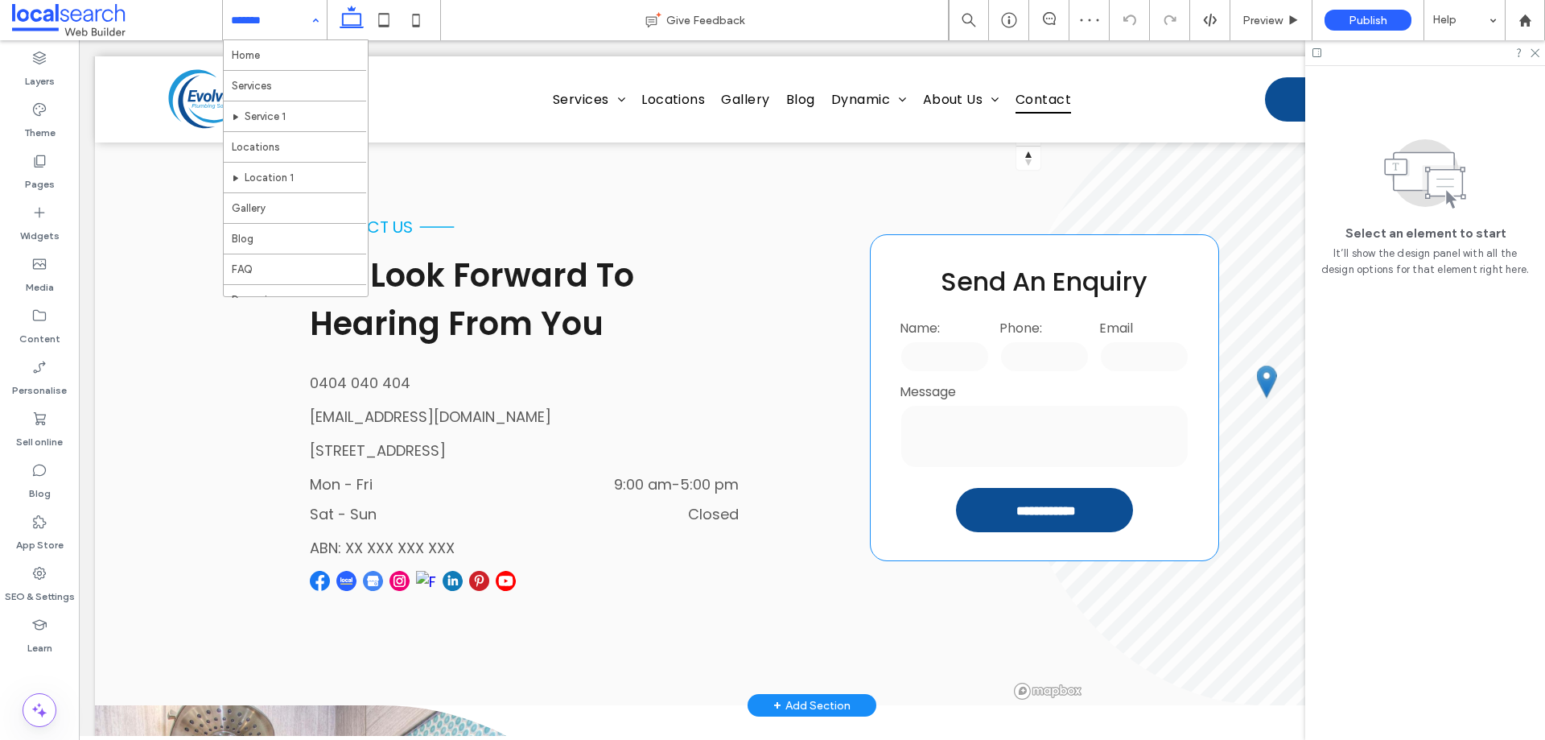
click at [1029, 386] on label "Message" at bounding box center [1045, 392] width 291 height 20
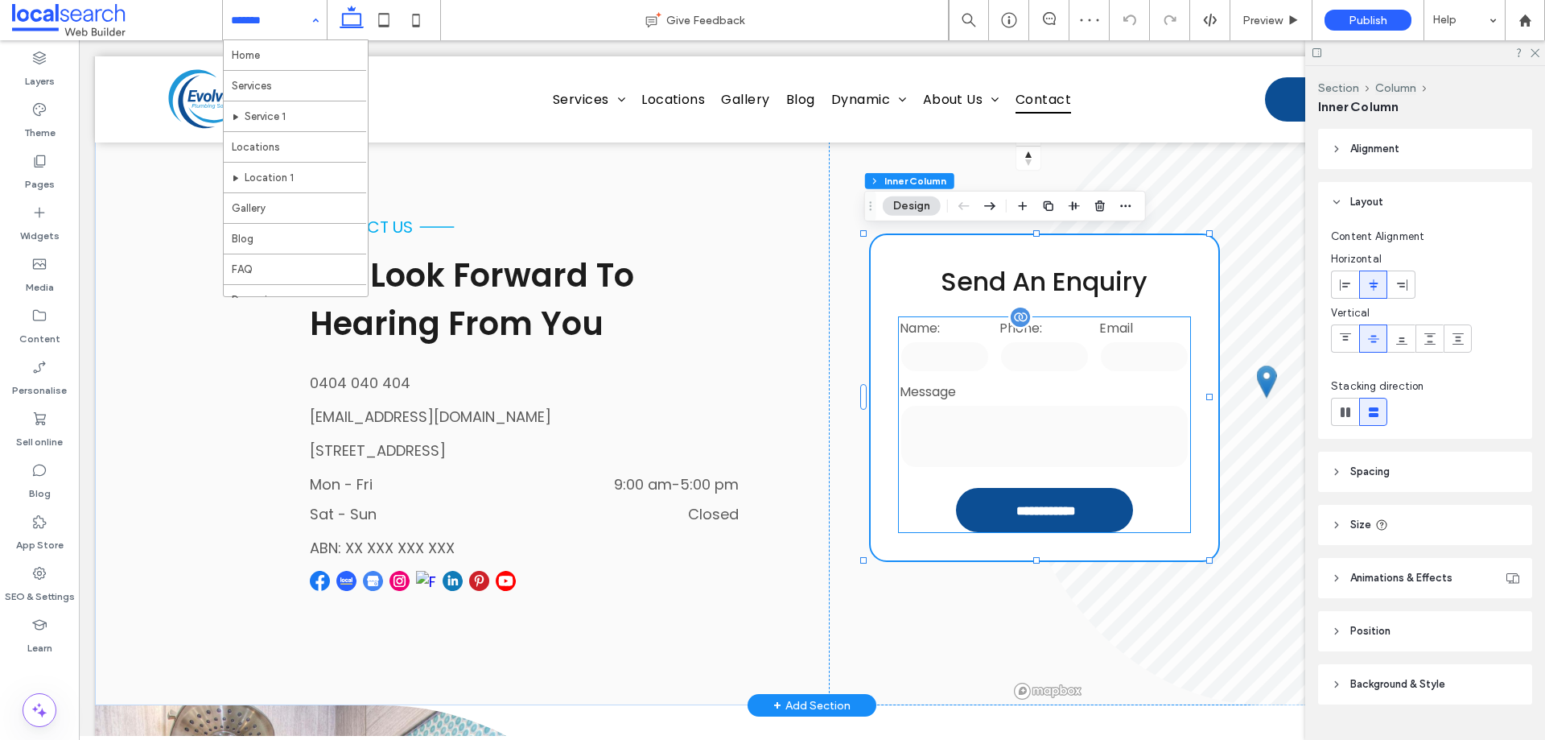
click at [1095, 371] on div "Email" at bounding box center [1145, 347] width 100 height 64
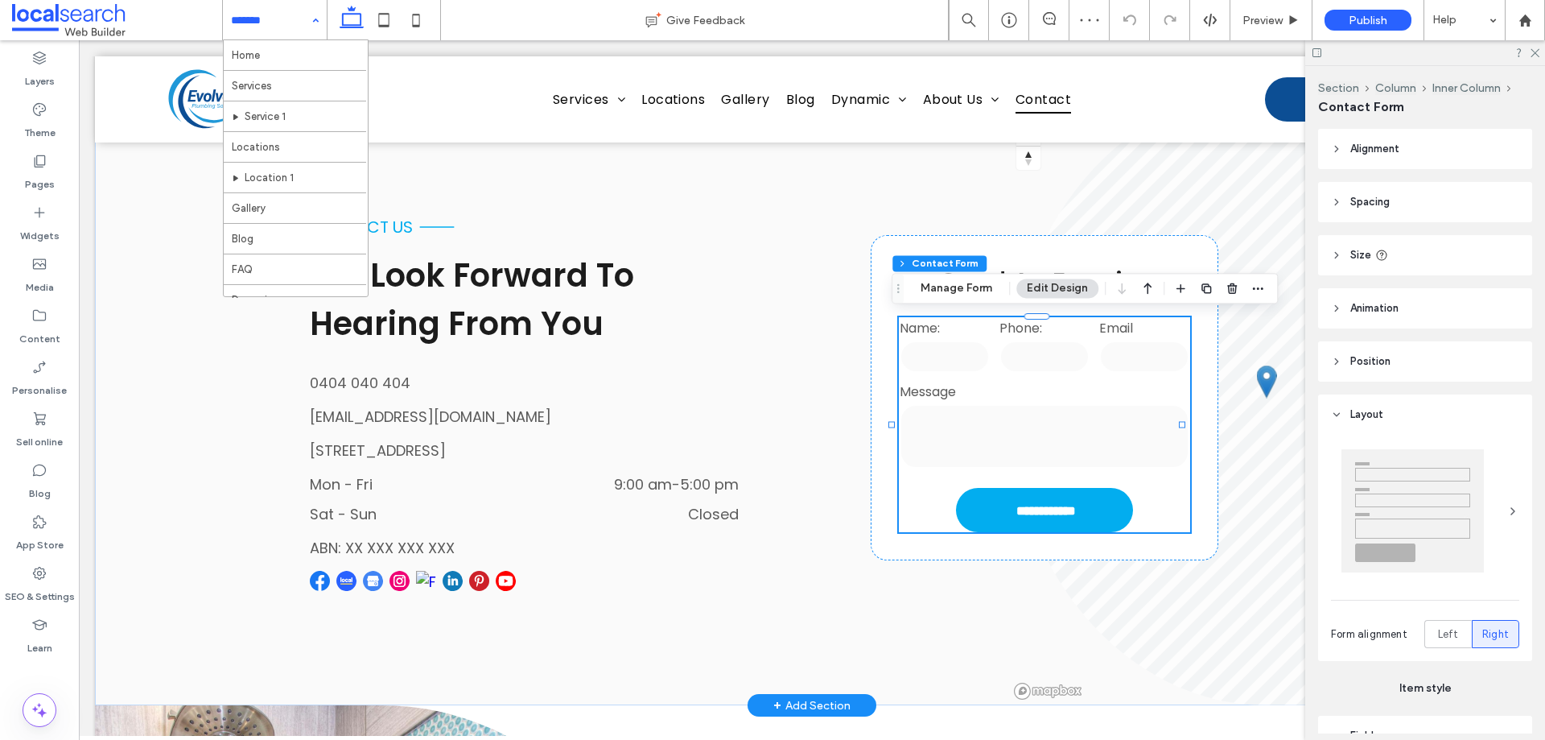
type input "*"
type input "***"
type input "**"
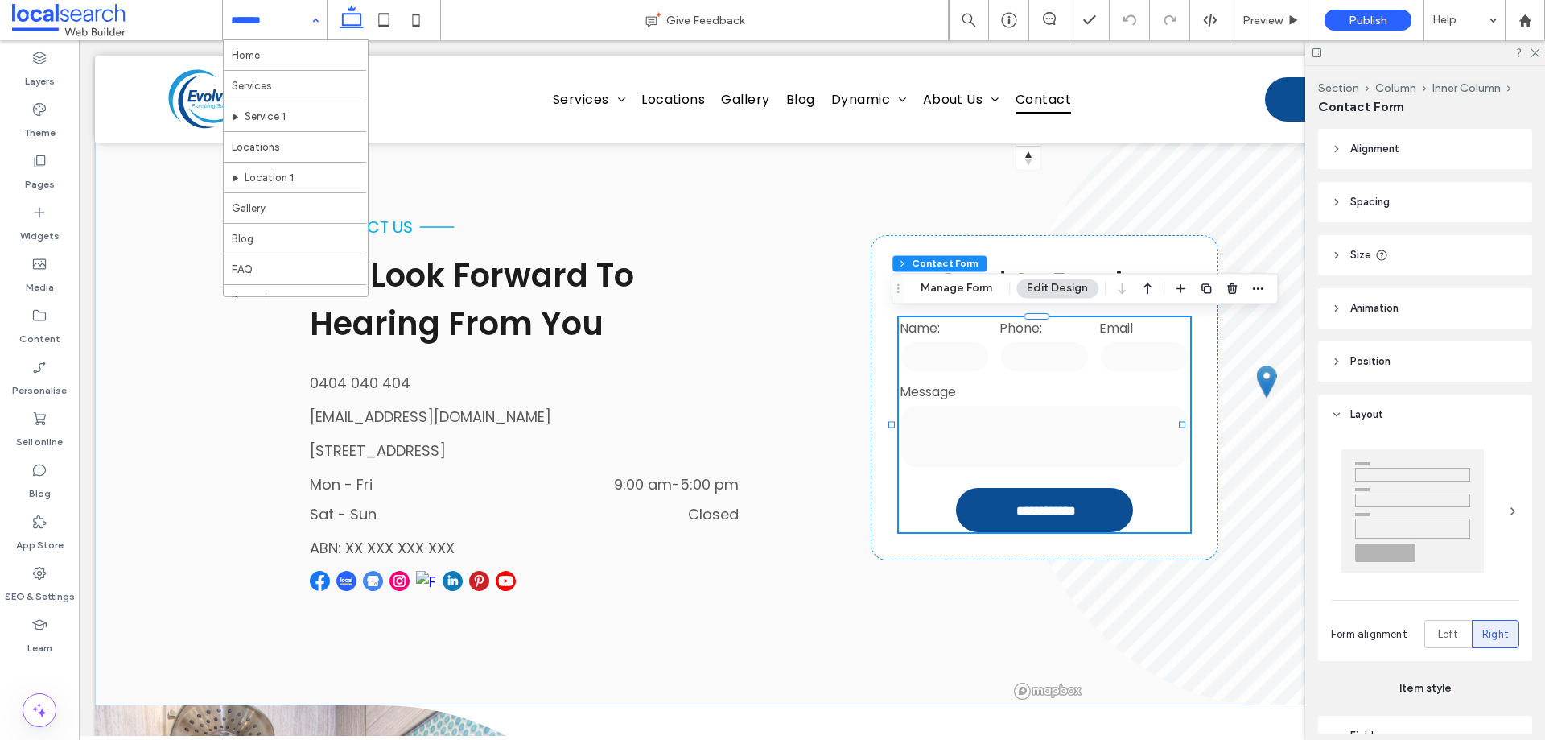
click at [979, 288] on button "Manage Form" at bounding box center [956, 287] width 93 height 19
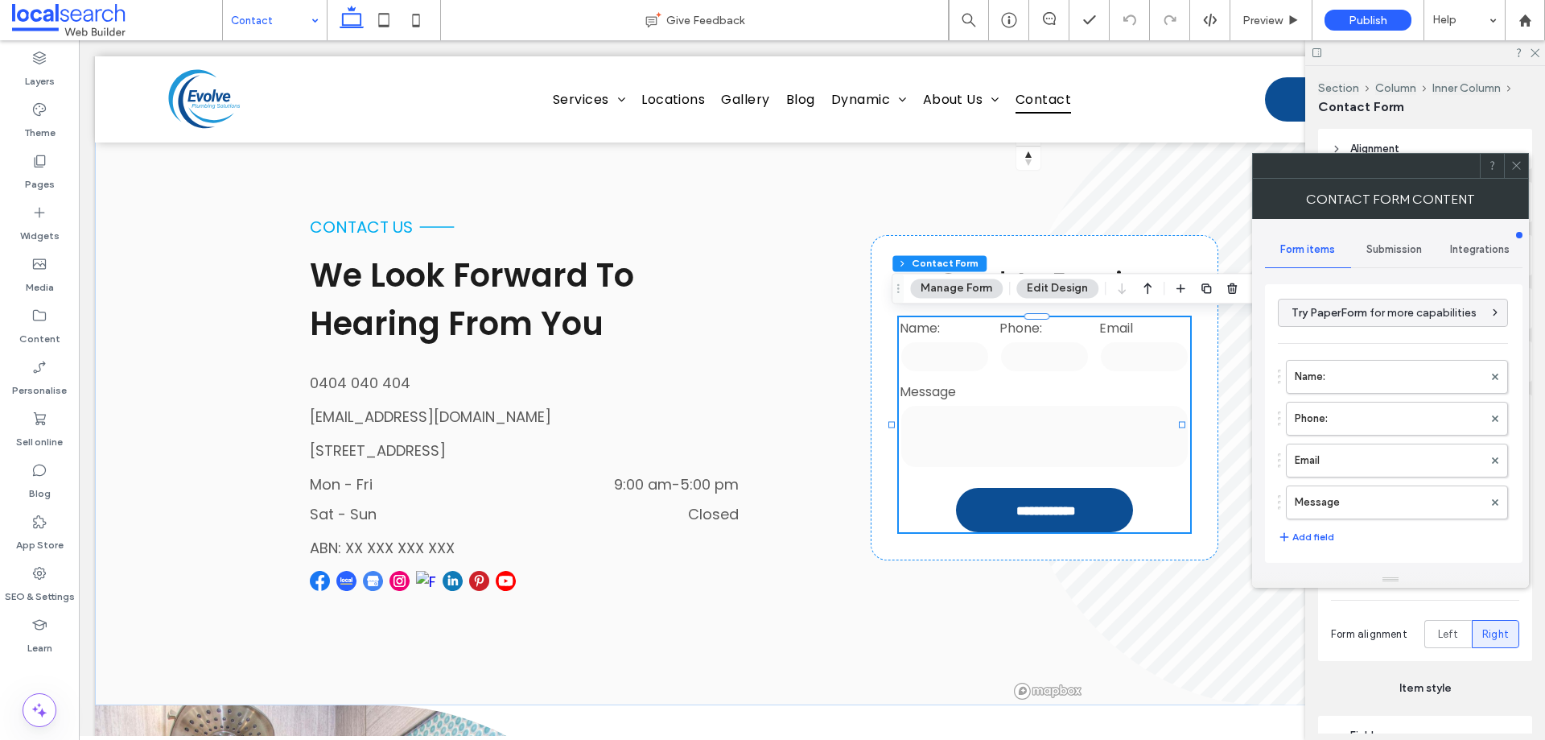
scroll to position [326, 0]
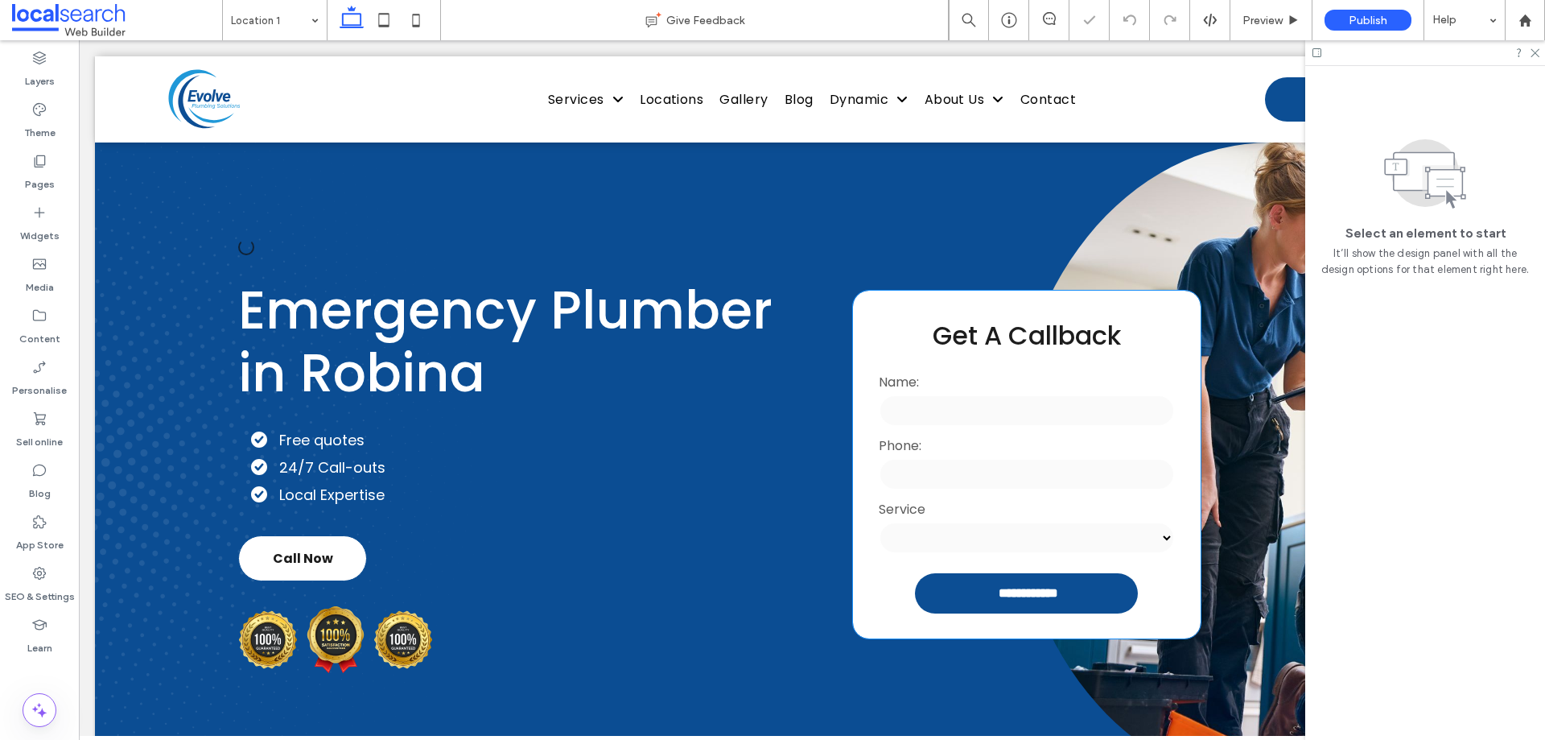
click at [1078, 395] on input "text" at bounding box center [1026, 410] width 295 height 32
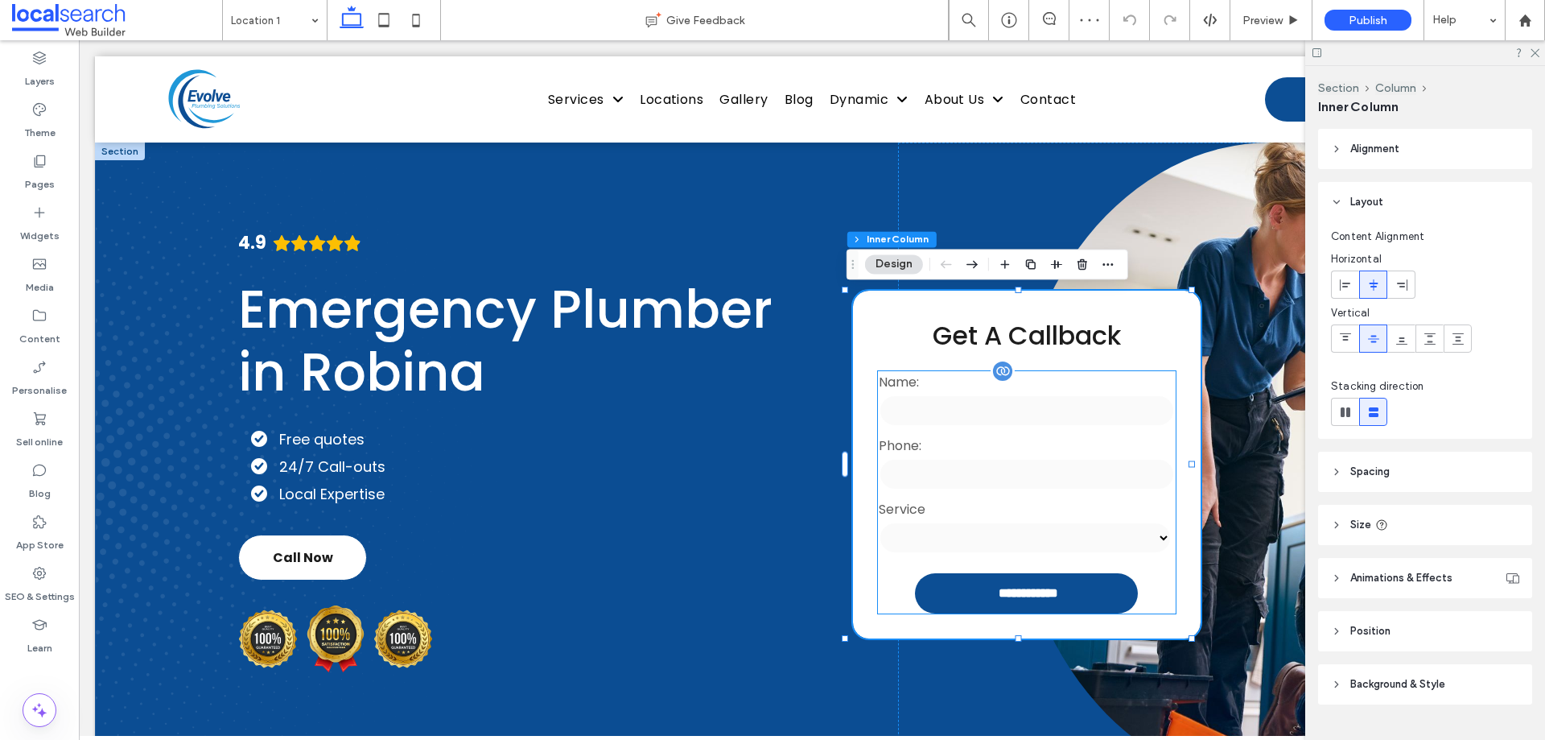
click at [1064, 416] on input "text" at bounding box center [1026, 410] width 295 height 32
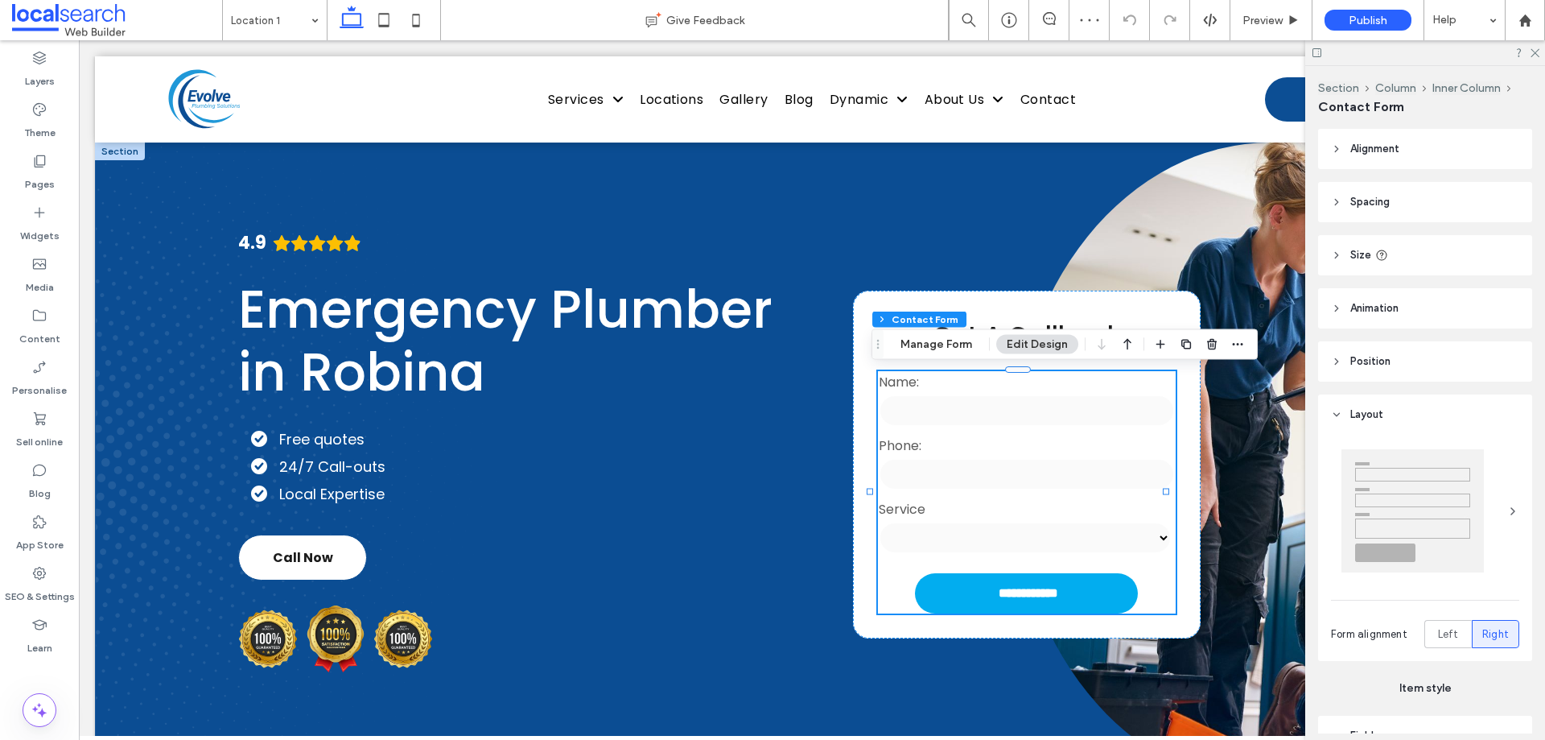
type input "*"
type input "***"
type input "**"
drag, startPoint x: 921, startPoint y: 349, endPoint x: 1023, endPoint y: 359, distance: 102.7
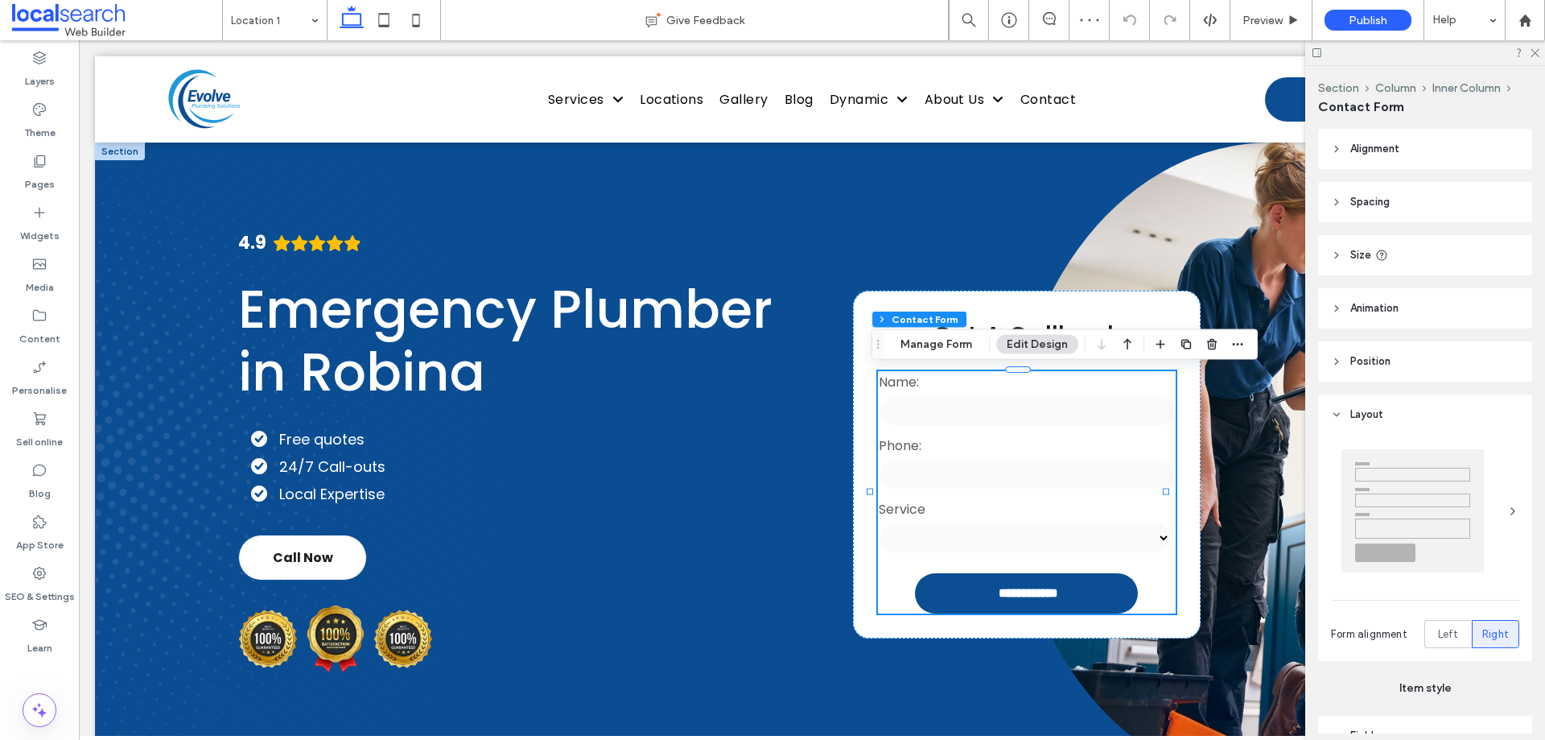
click at [921, 349] on button "Manage Form" at bounding box center [936, 344] width 93 height 19
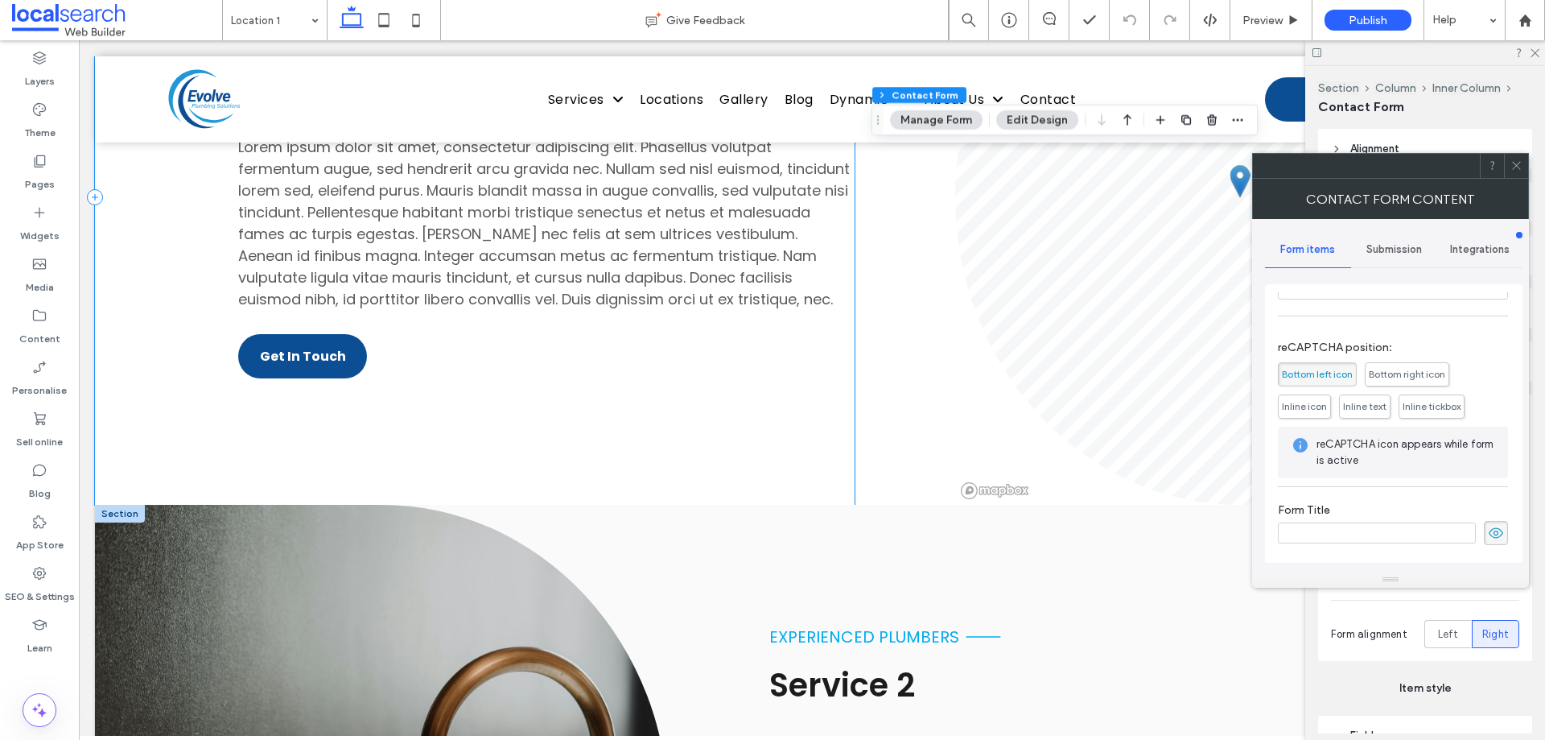
scroll to position [2254, 0]
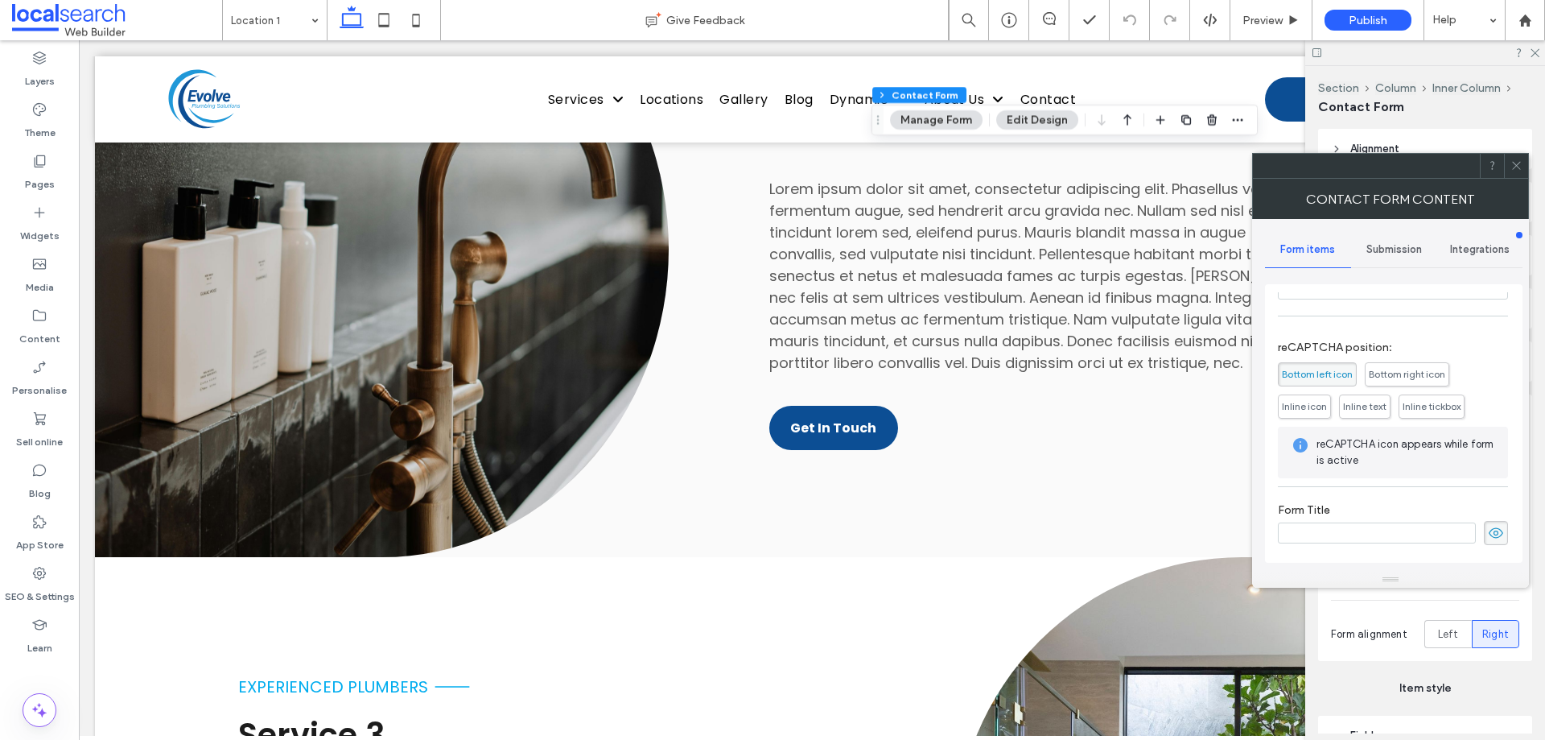
click at [1517, 171] on icon at bounding box center [1517, 165] width 12 height 12
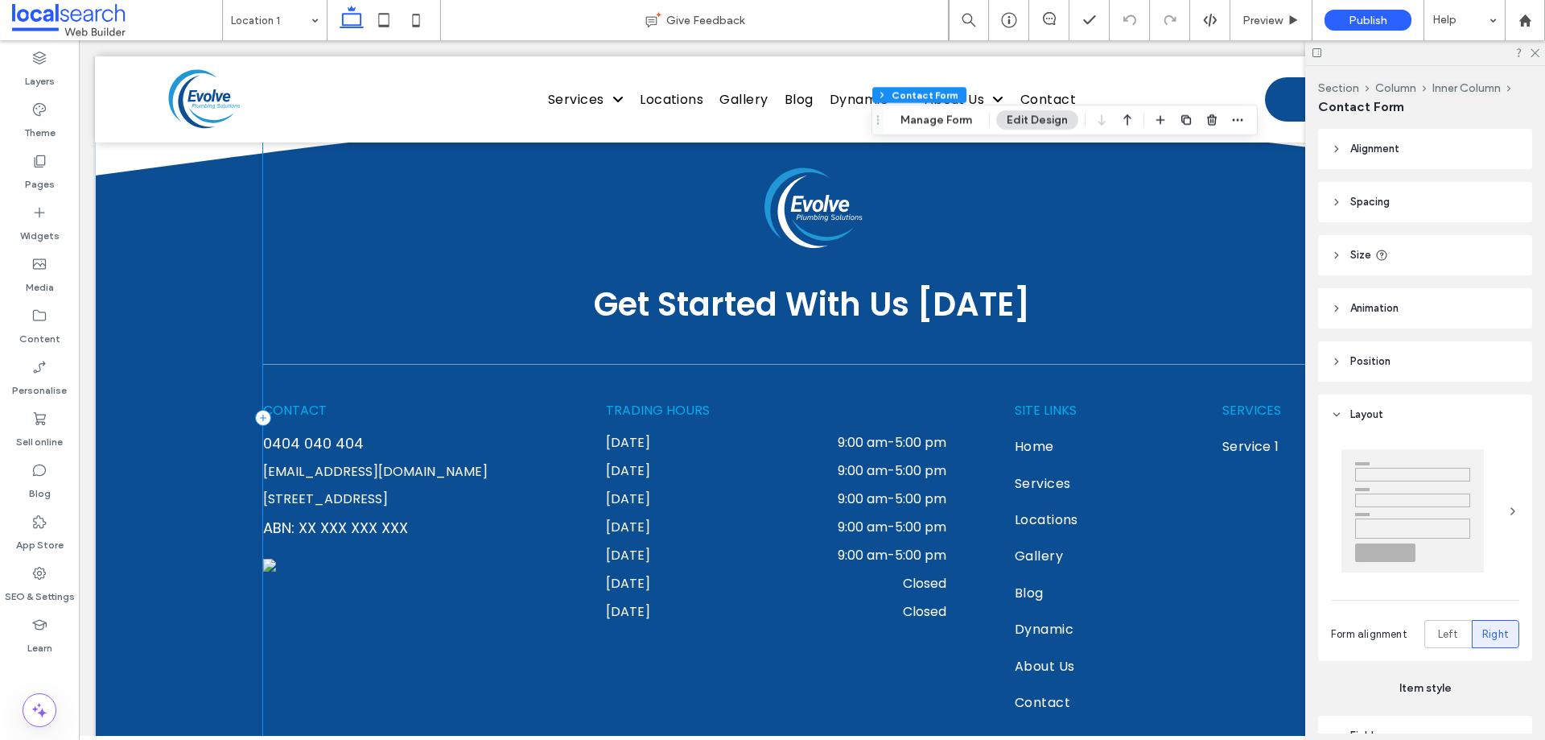
scroll to position [4355, 0]
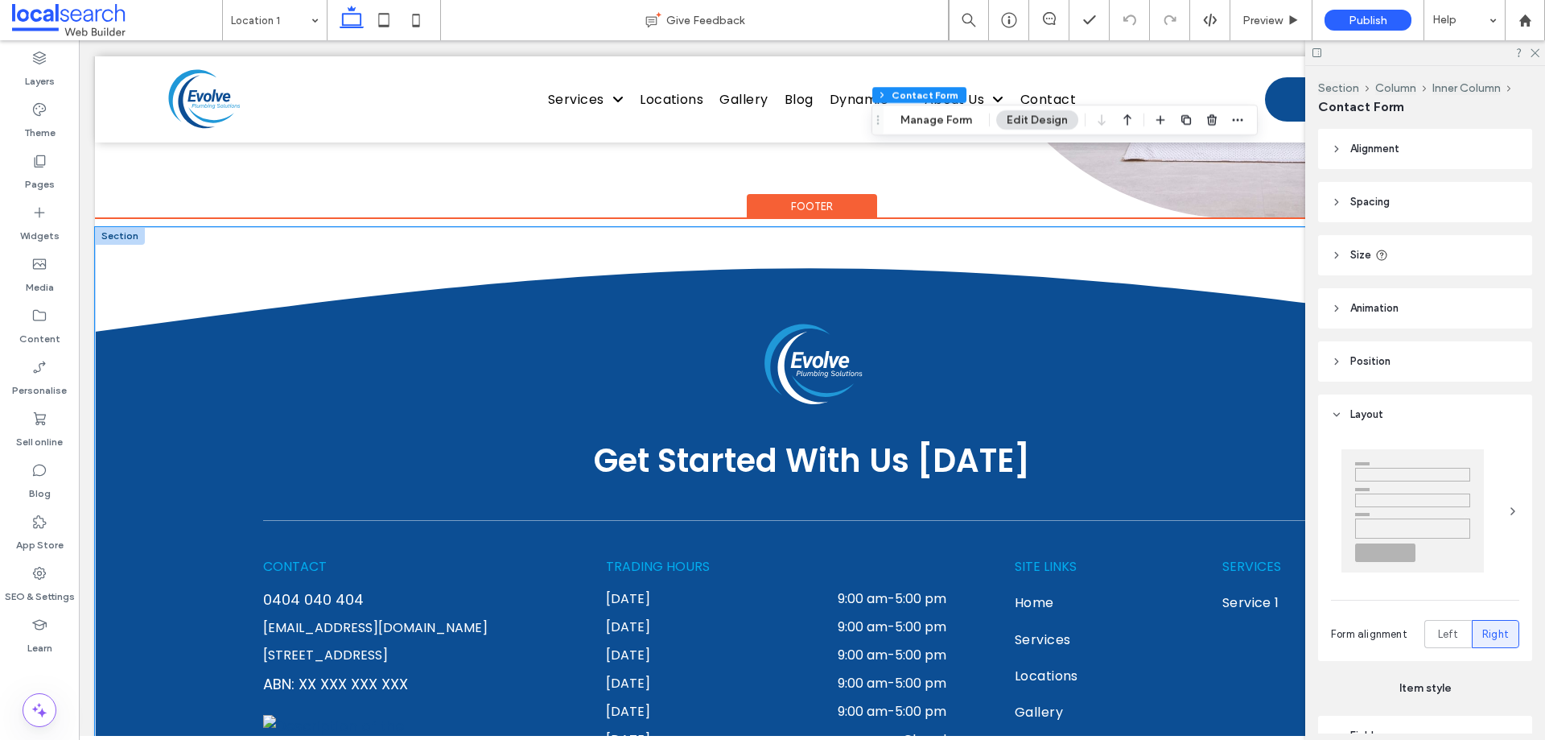
click at [175, 579] on div "Get Started With Us Today CONTACT 0404 040 404 support@localsearch.com.au Robin…" at bounding box center [812, 574] width 1434 height 694
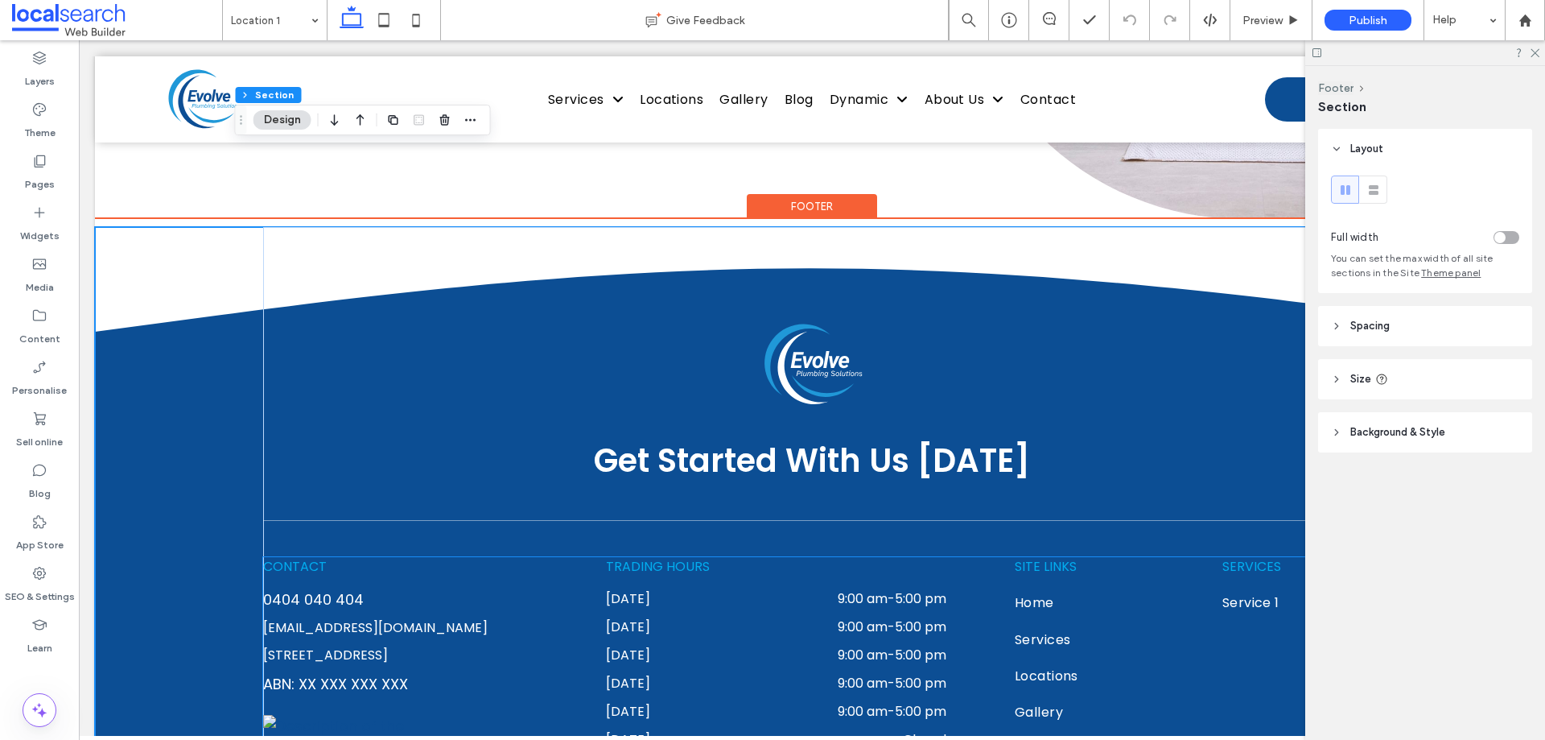
scroll to position [4677, 0]
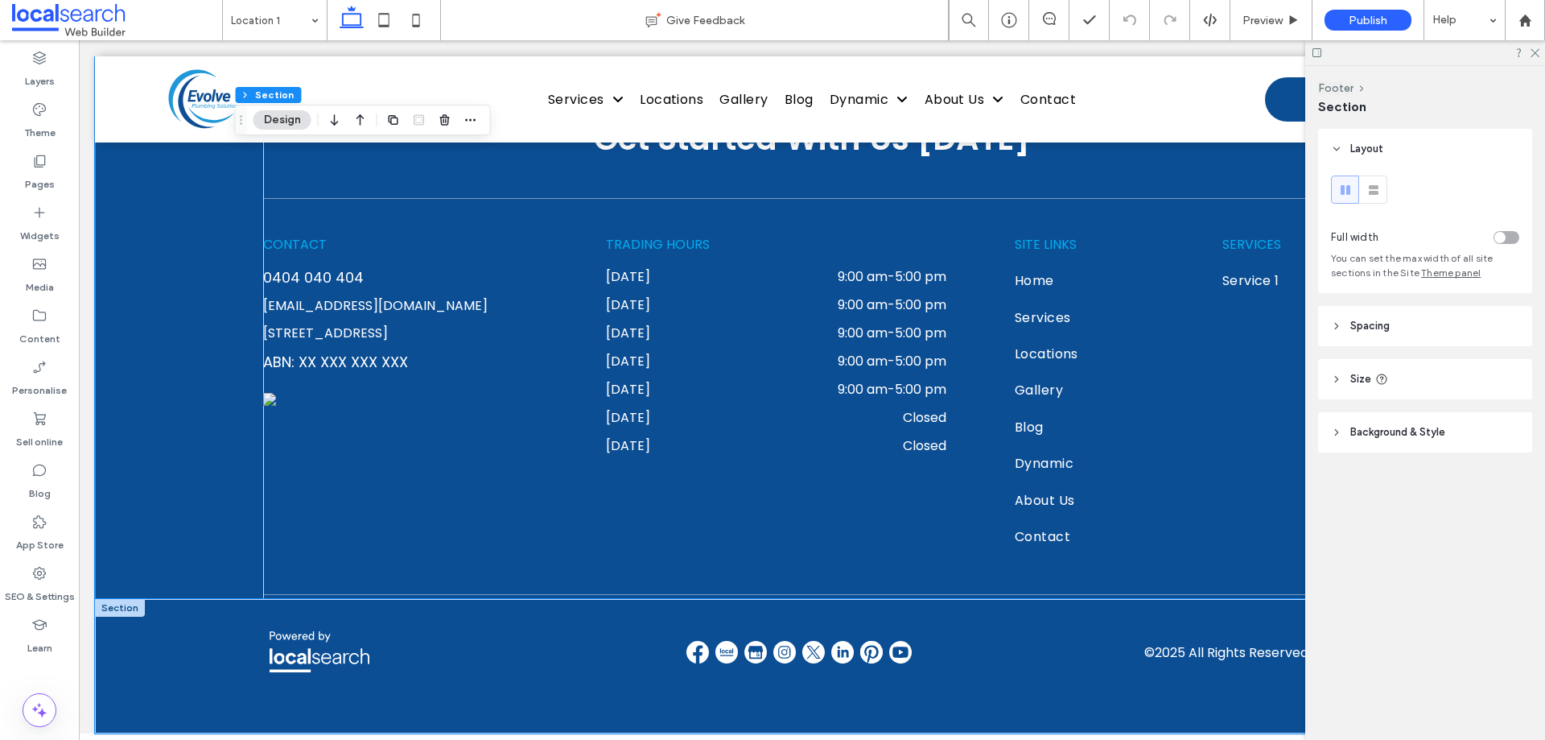
click at [165, 661] on div "© 2025 All Rights Reserved | Evolve" at bounding box center [812, 666] width 1434 height 134
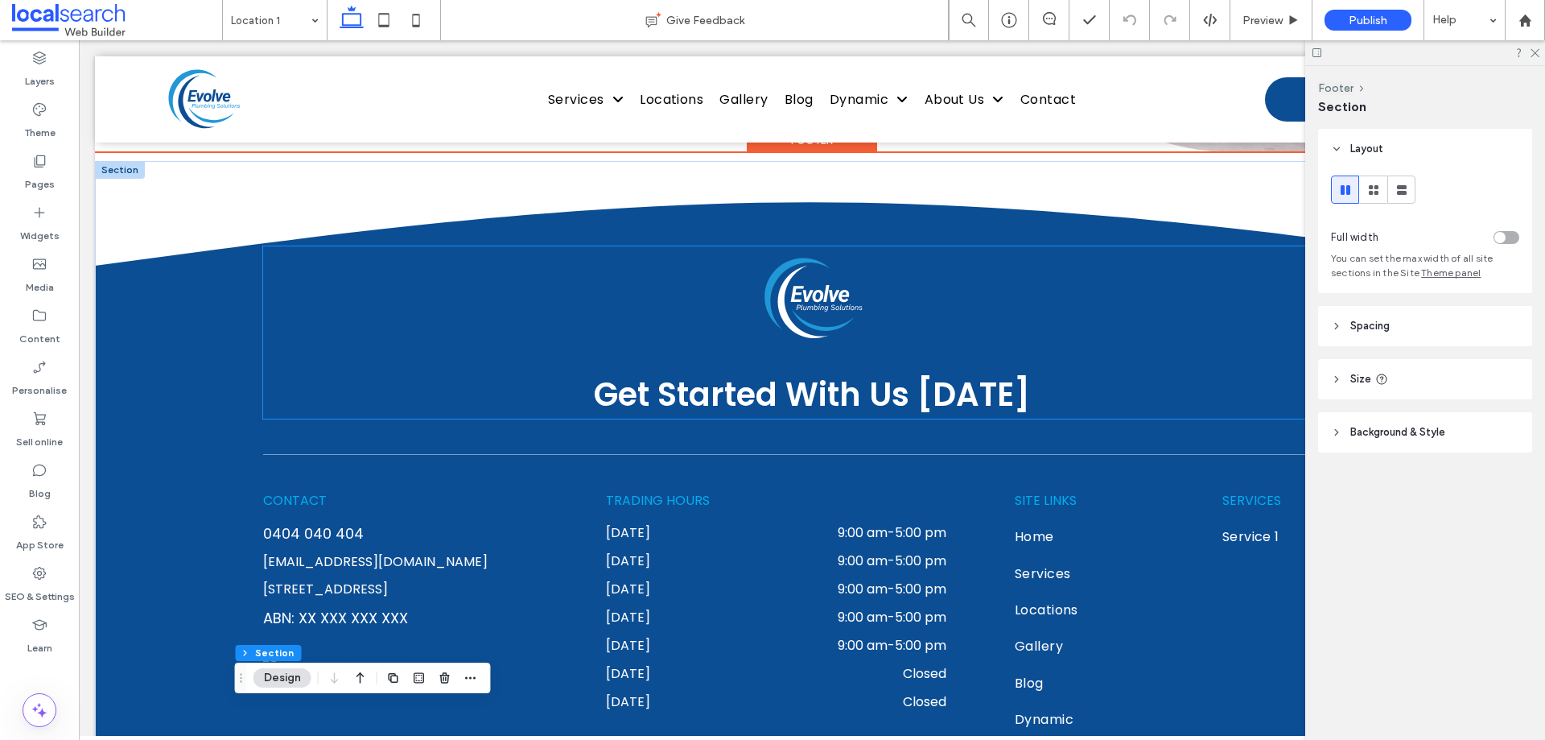
scroll to position [4275, 0]
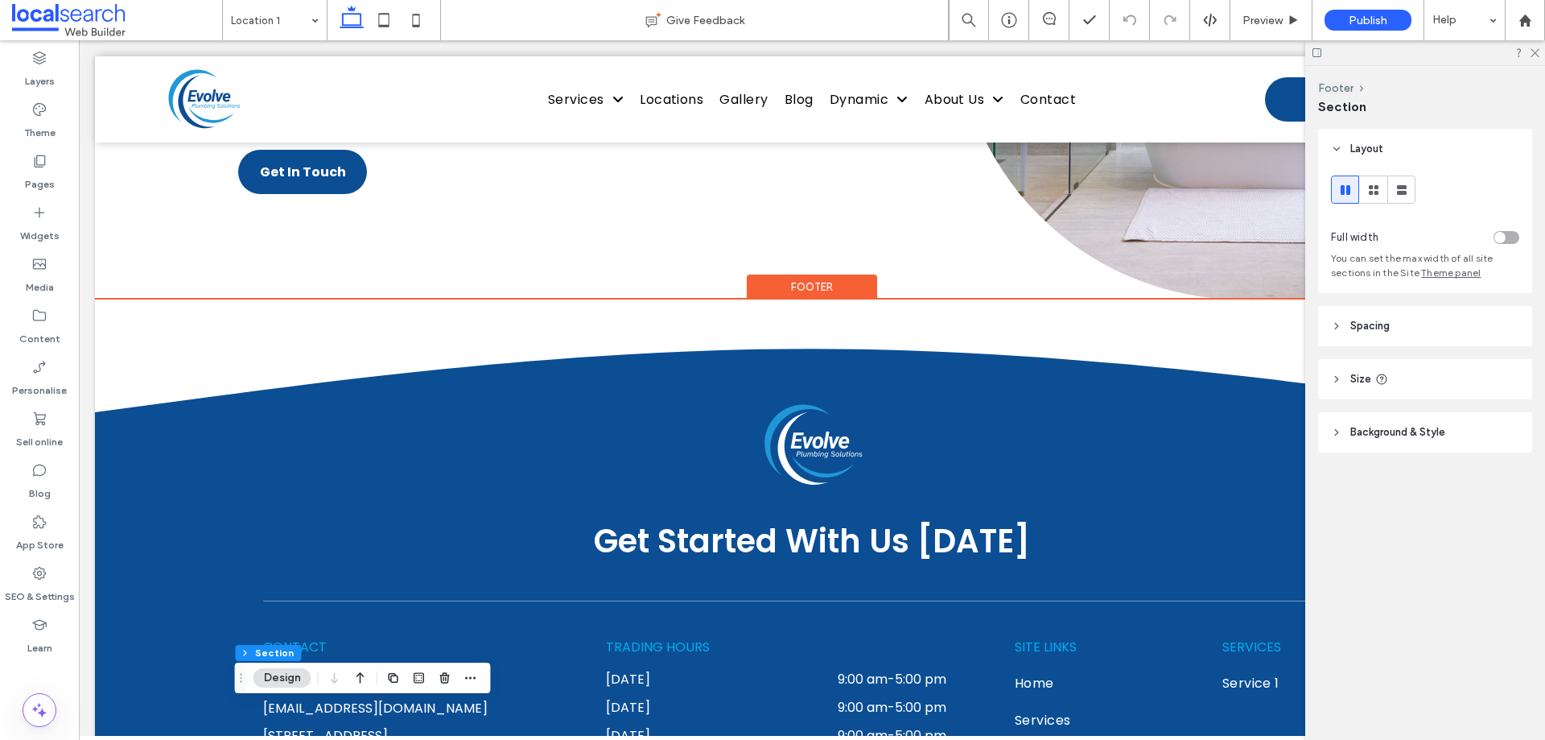
click at [823, 280] on div "Footer" at bounding box center [812, 286] width 130 height 25
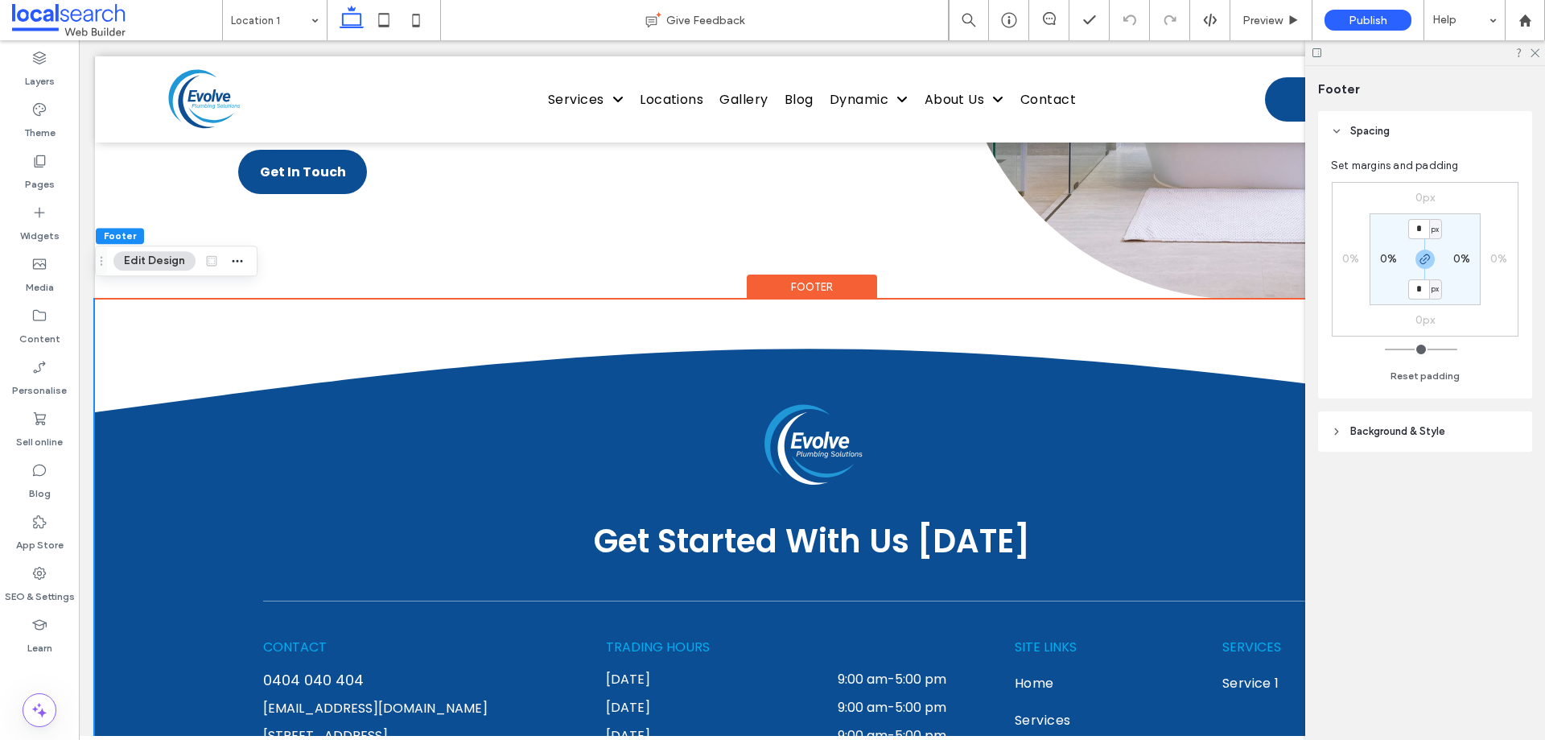
click at [1462, 436] on header "Background & Style" at bounding box center [1425, 431] width 214 height 40
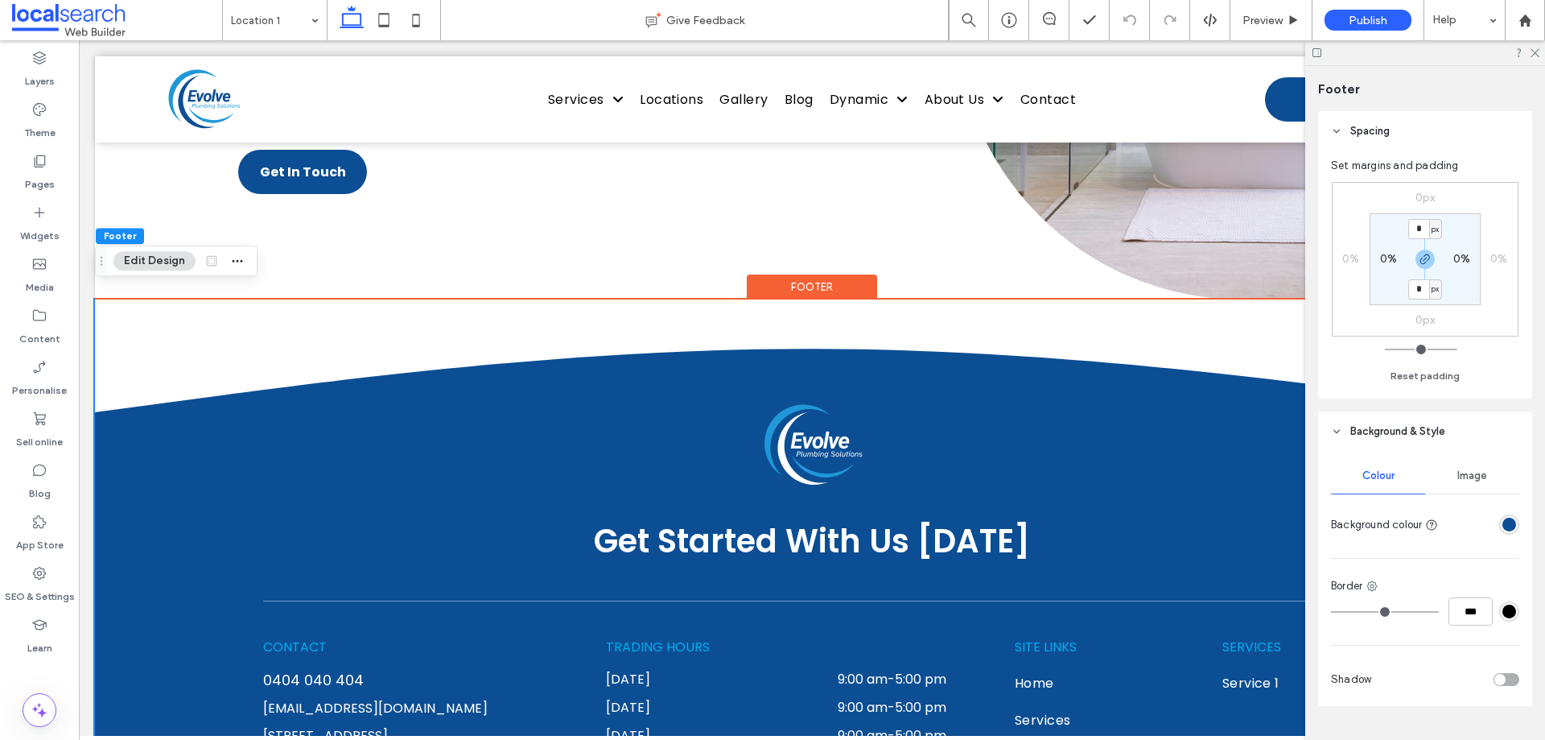
click at [1503, 520] on div "rgba(12, 78, 148, 1)" at bounding box center [1510, 525] width 14 height 14
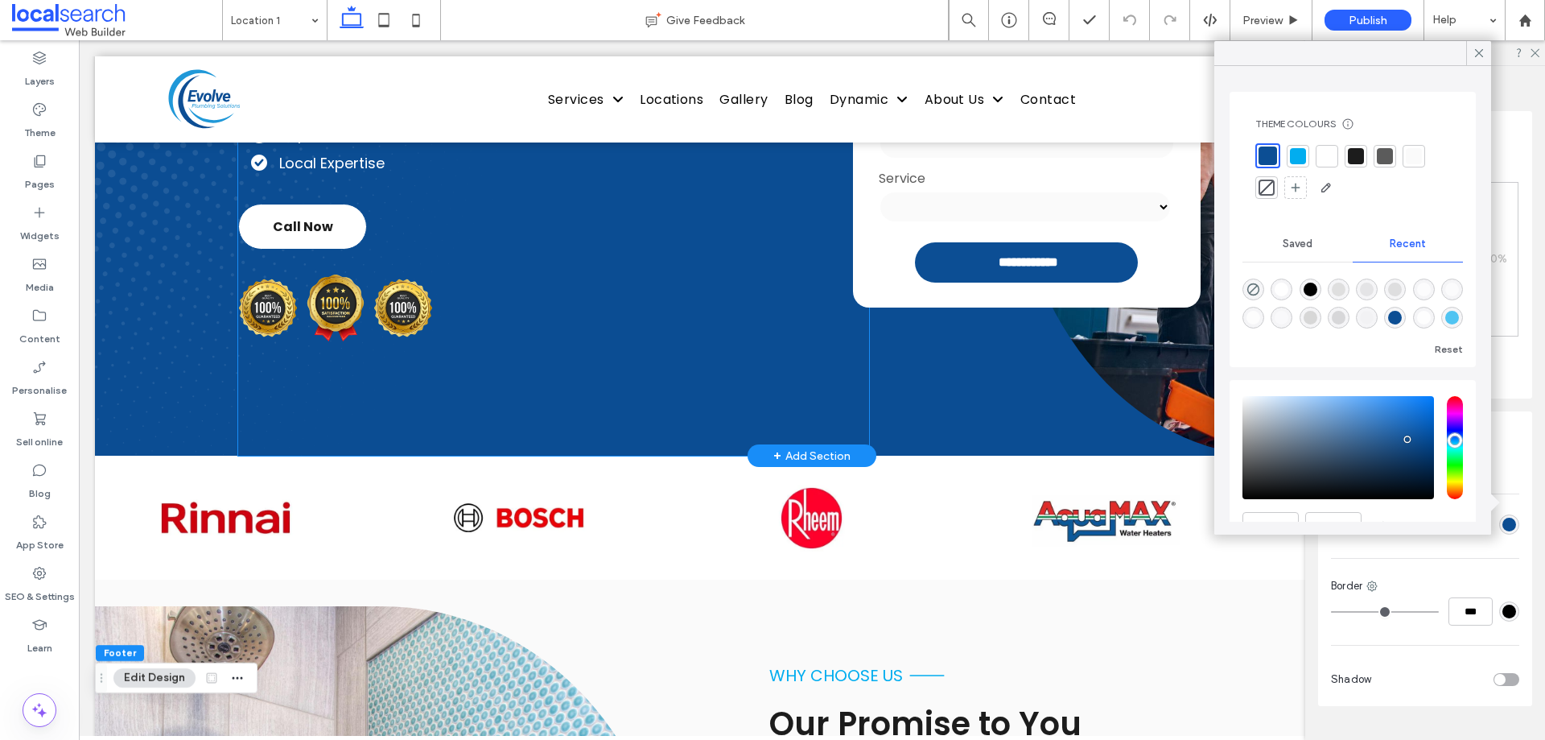
scroll to position [9, 0]
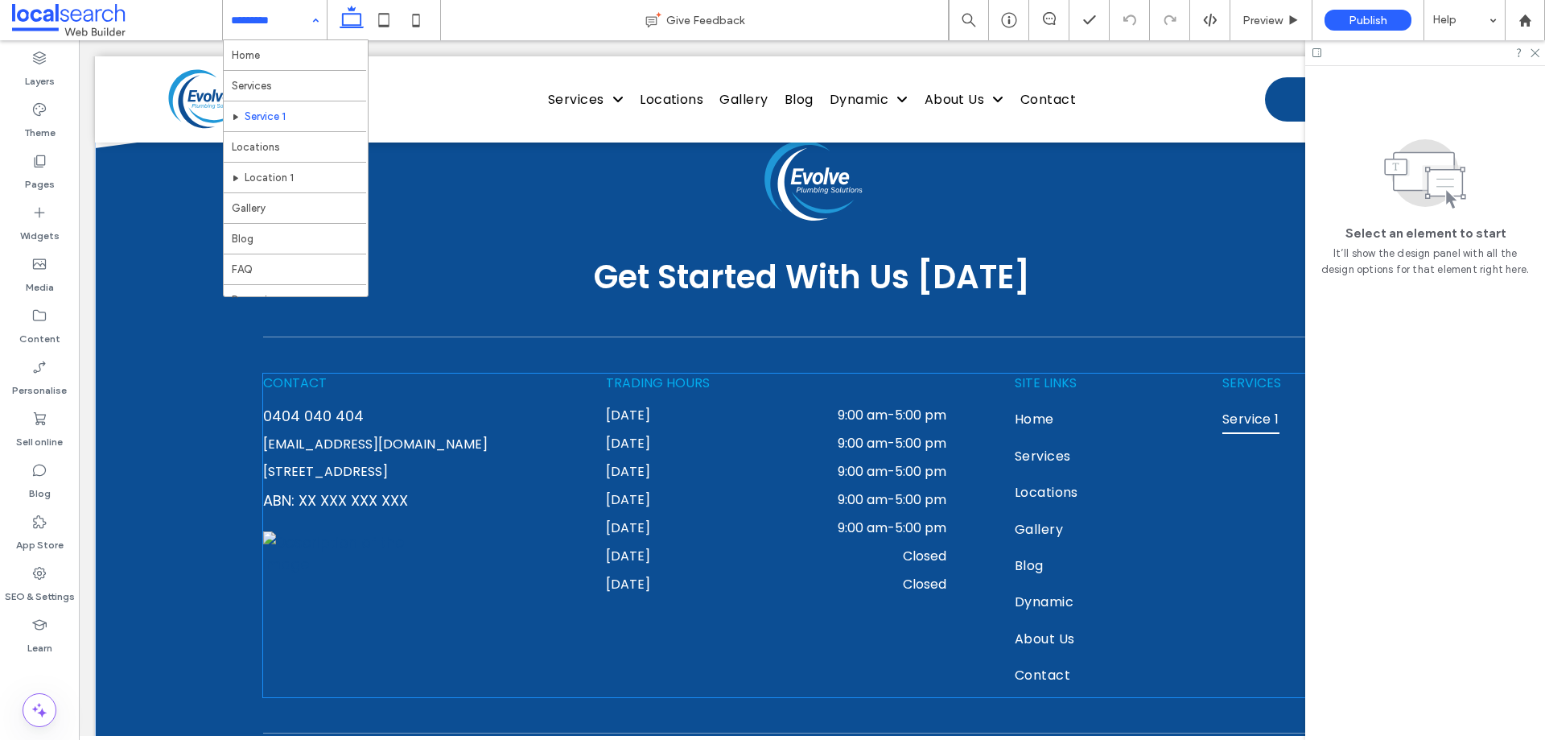
scroll to position [2481, 0]
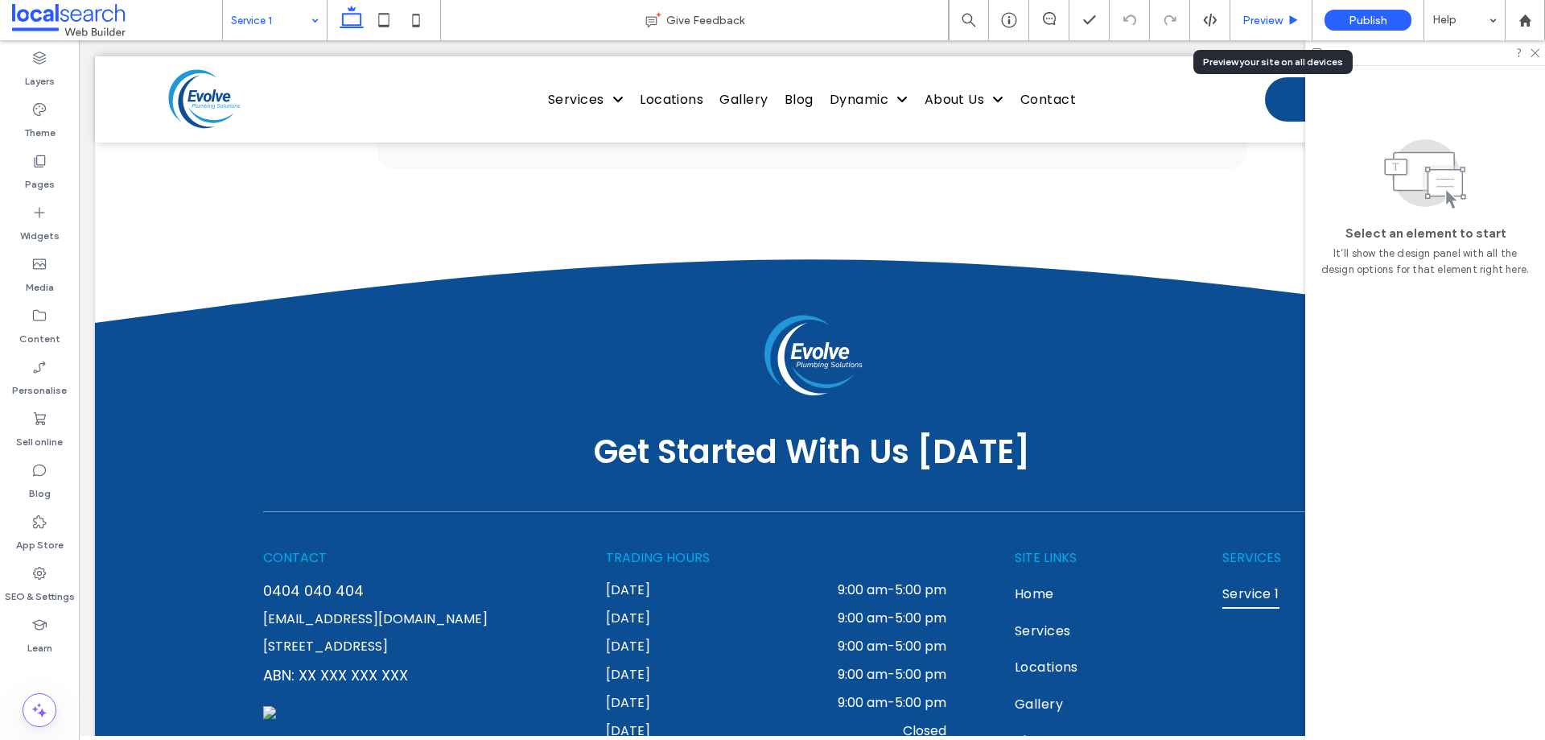
click at [1272, 20] on span "Preview" at bounding box center [1263, 21] width 40 height 14
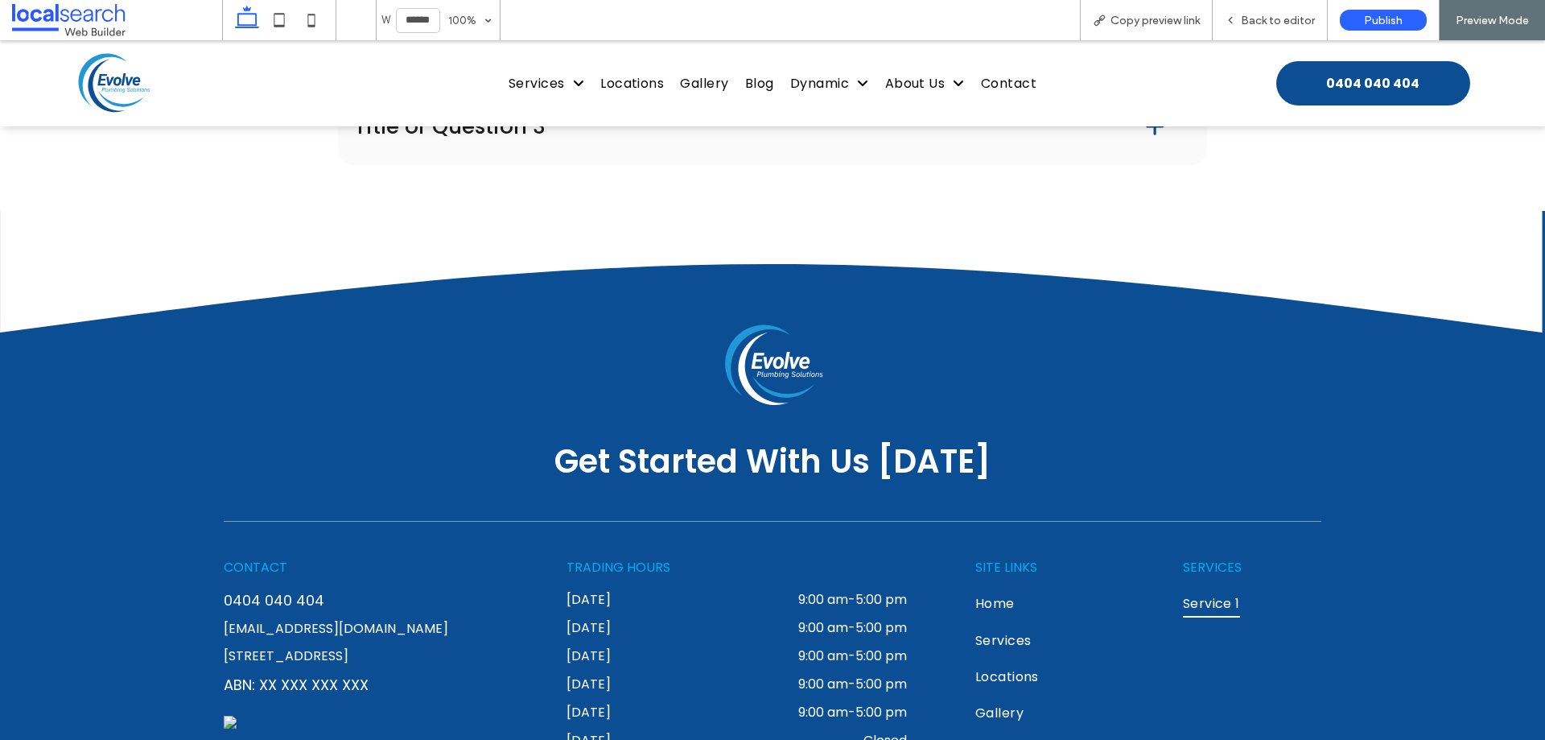
scroll to position [2497, 0]
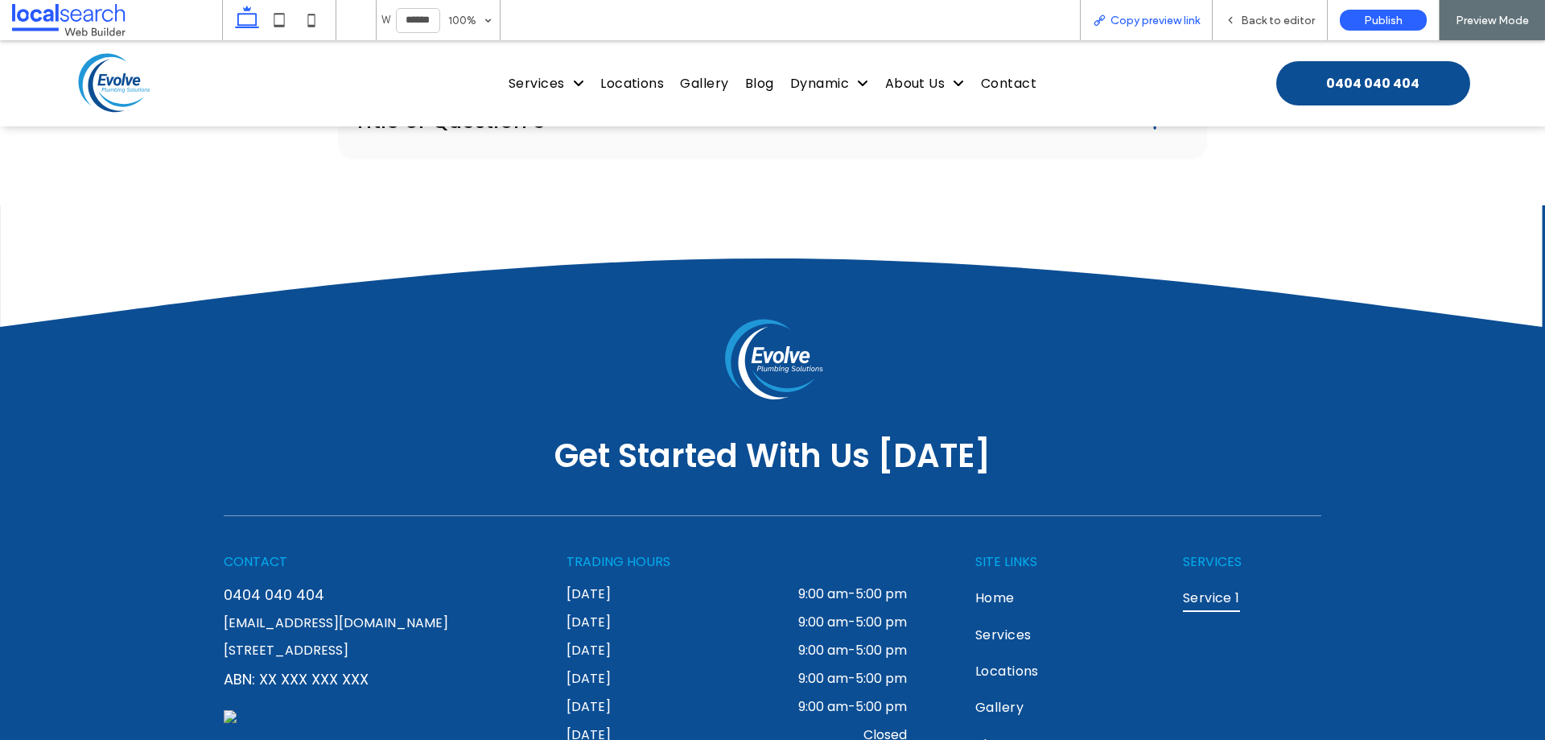
click at [1169, 19] on span "Copy preview link" at bounding box center [1155, 21] width 89 height 14
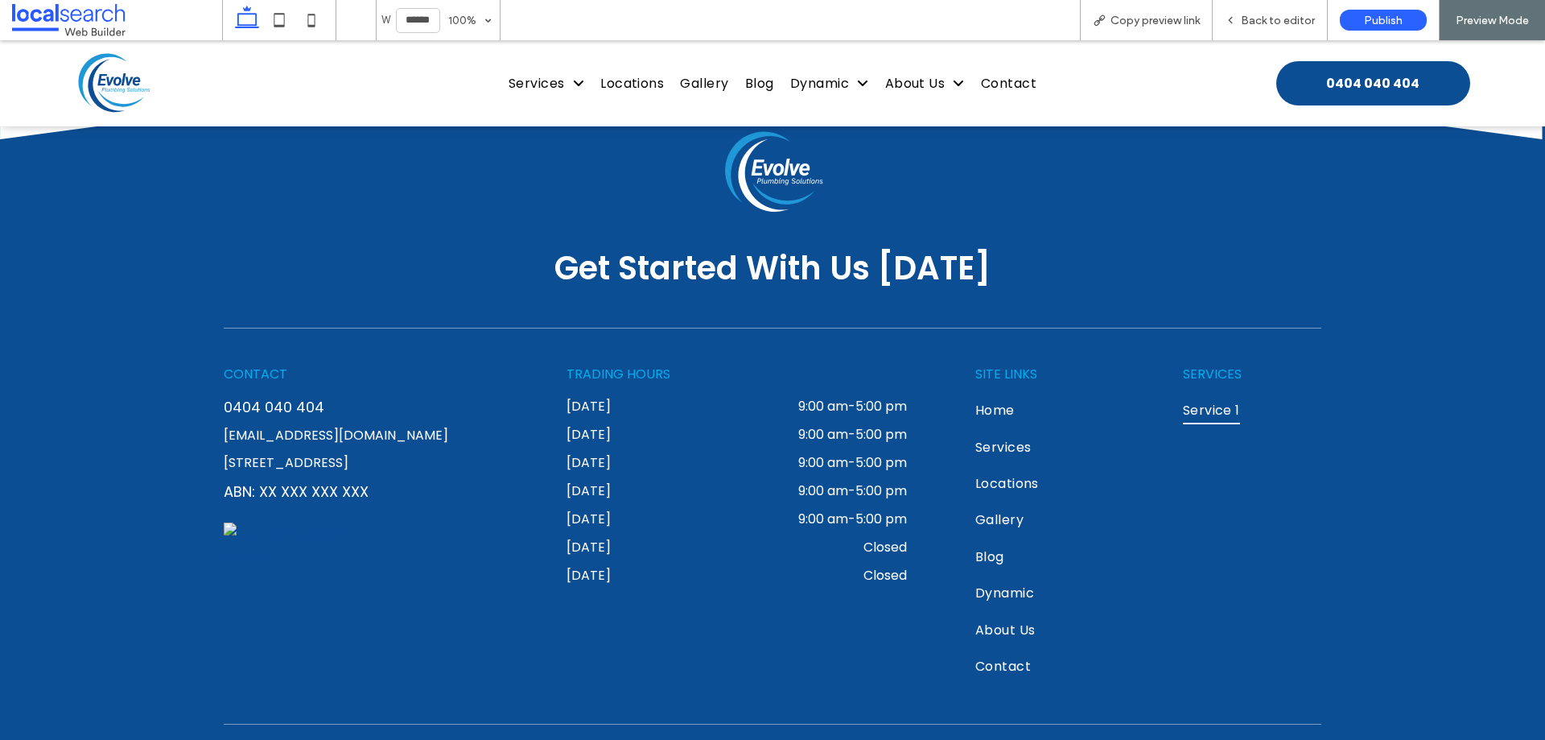
scroll to position [2810, 0]
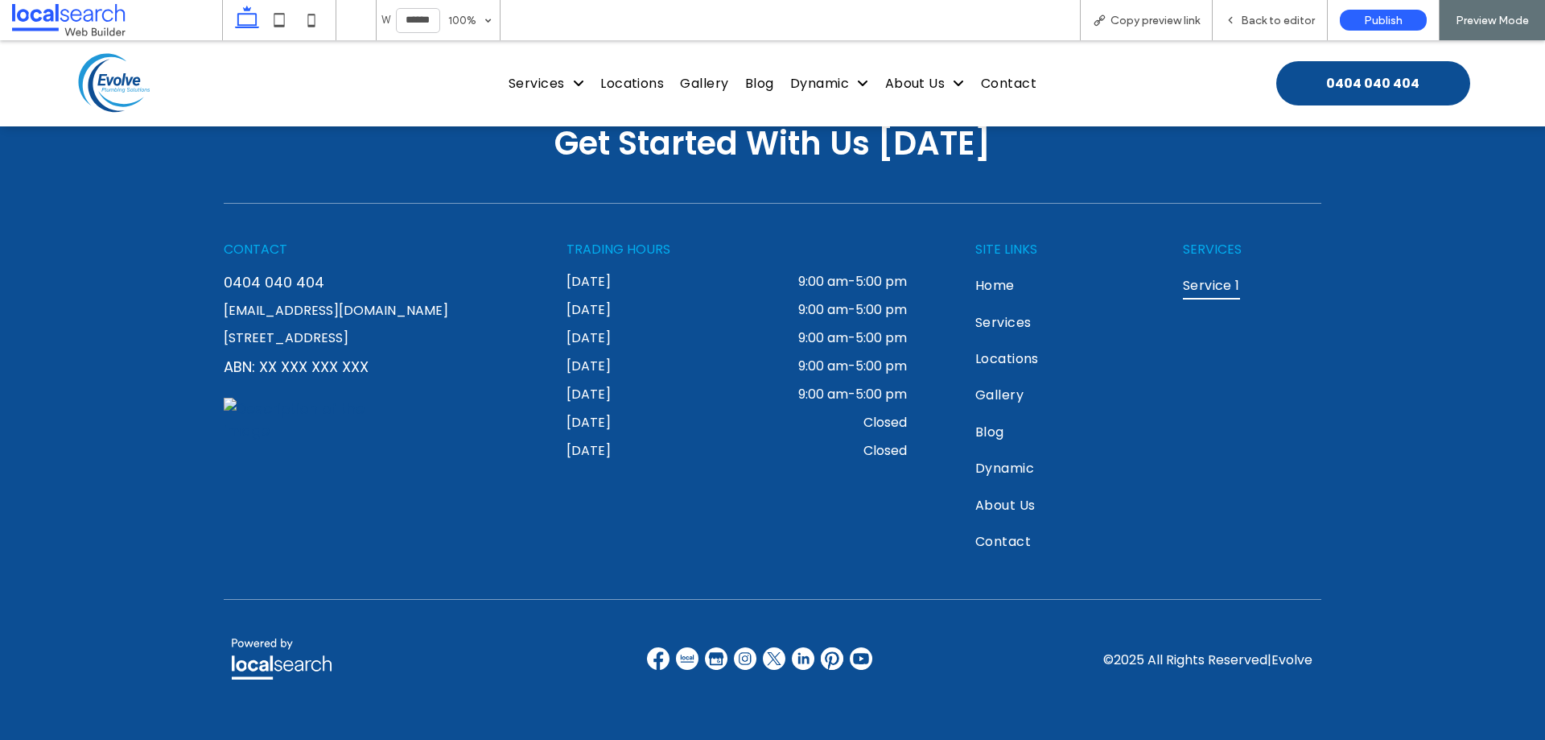
click at [1382, 578] on div "Get Started With Us Today CONTACT 0404 040 404 support@localsearch.com.au Robin…" at bounding box center [772, 257] width 1545 height 694
click at [281, 19] on icon at bounding box center [279, 20] width 32 height 32
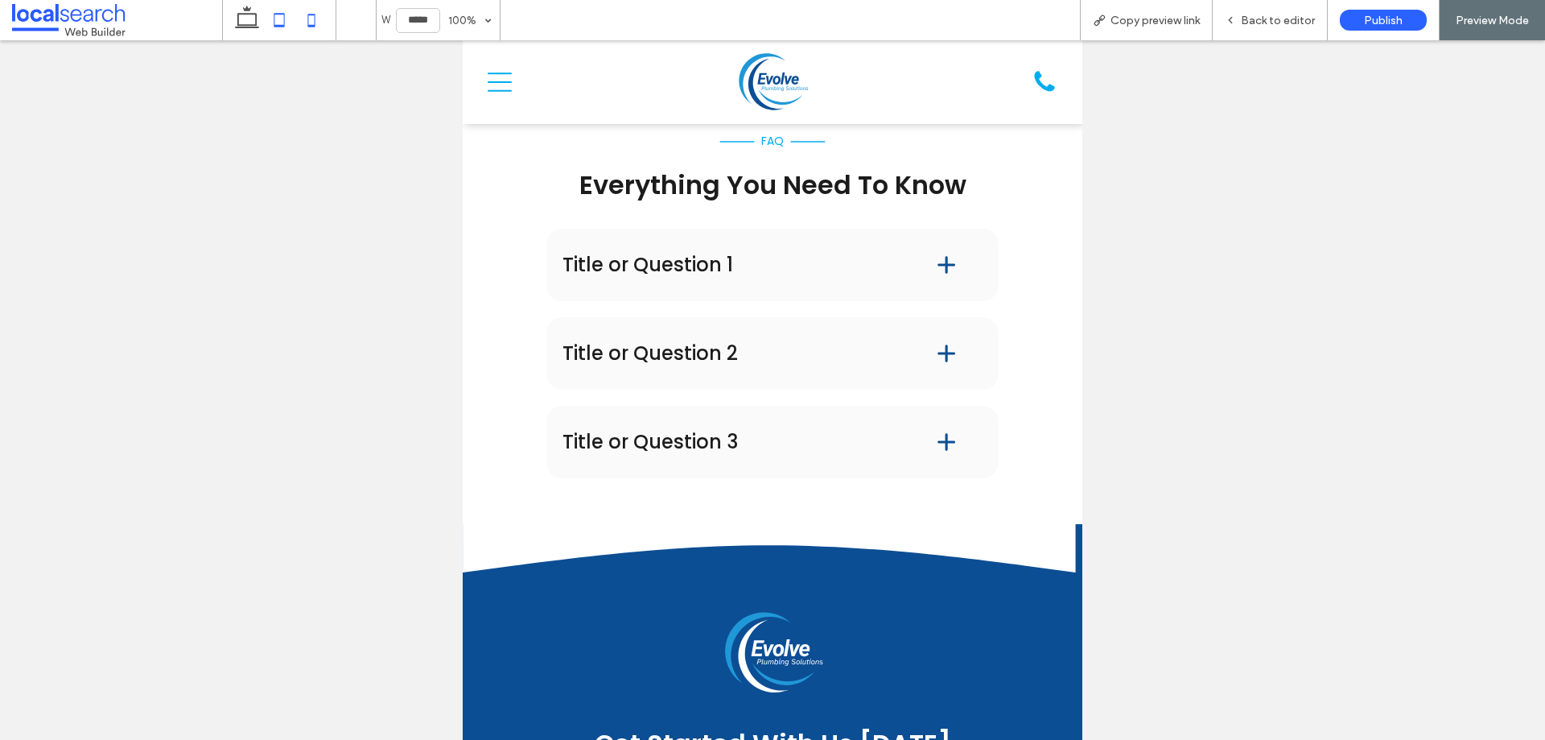
click at [315, 24] on icon at bounding box center [311, 20] width 32 height 32
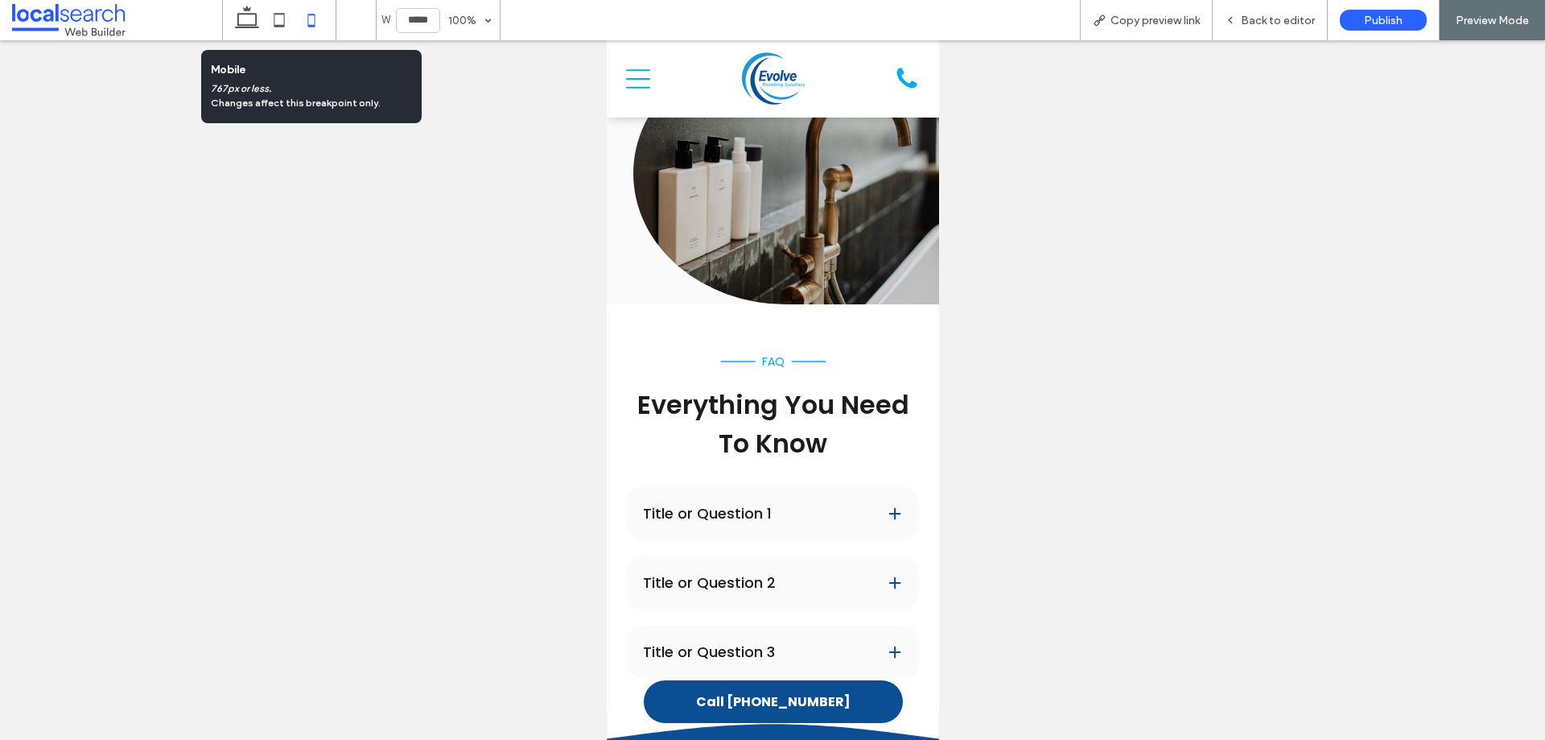
scroll to position [3369, 0]
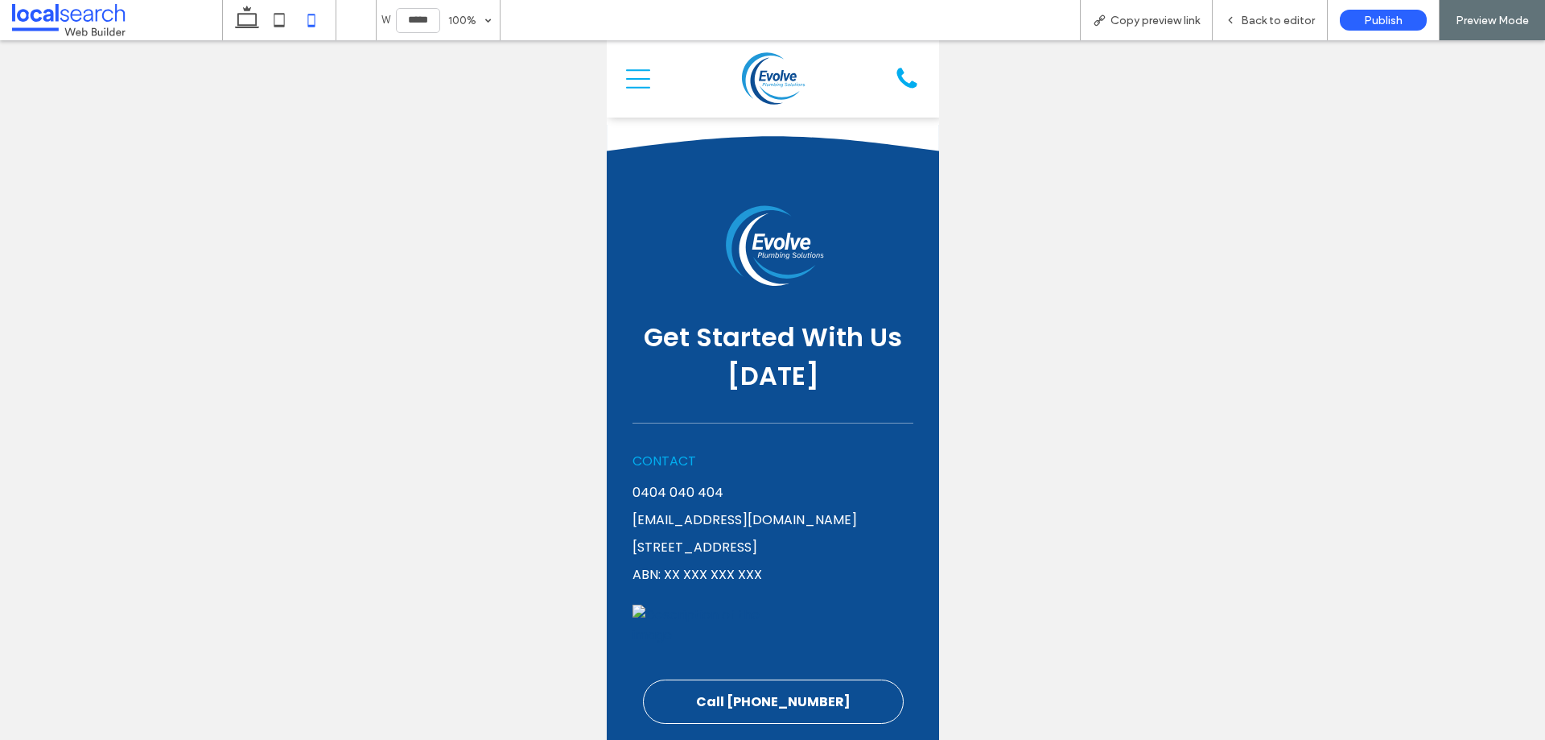
click at [637, 84] on icon at bounding box center [637, 79] width 24 height 24
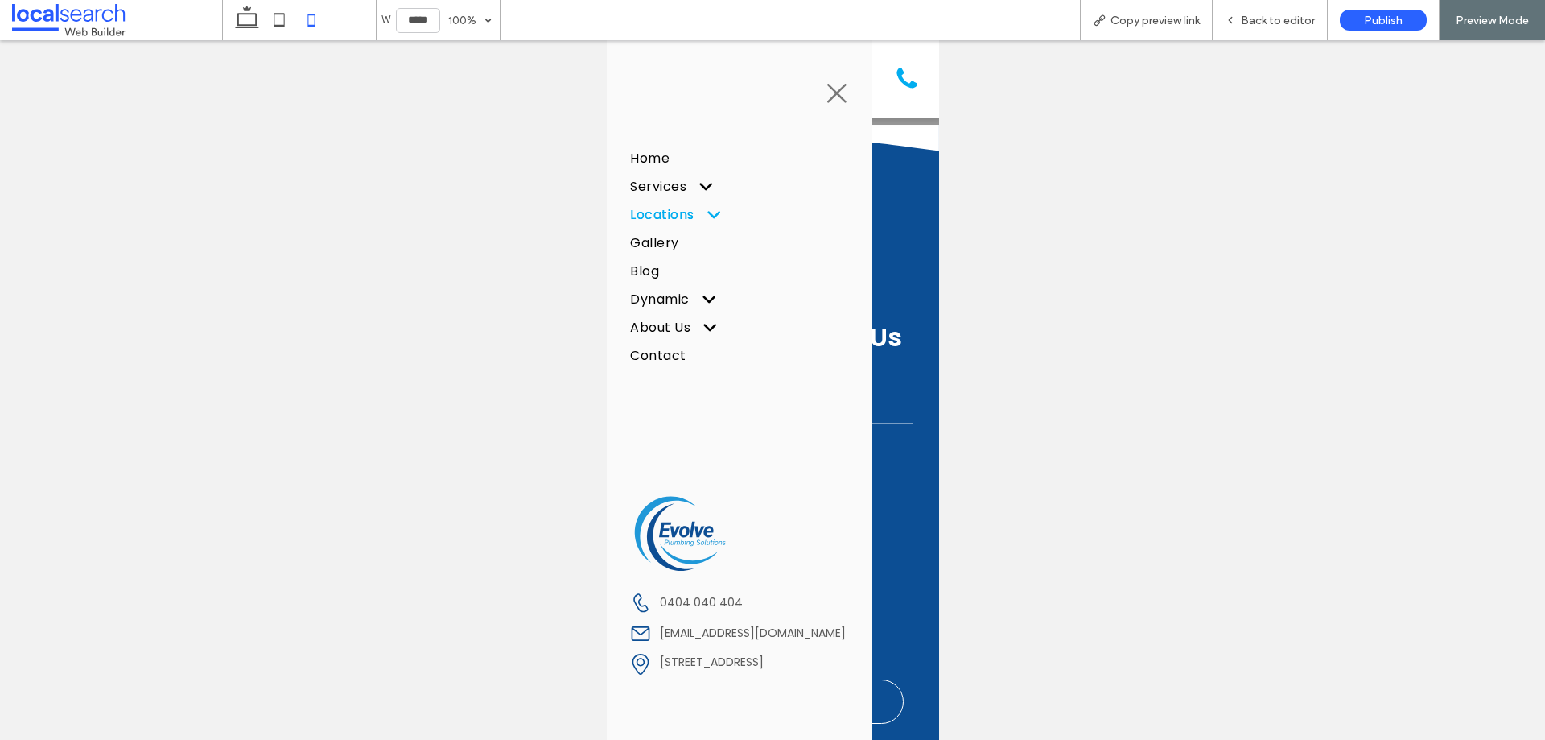
click at [711, 217] on span at bounding box center [705, 214] width 31 height 17
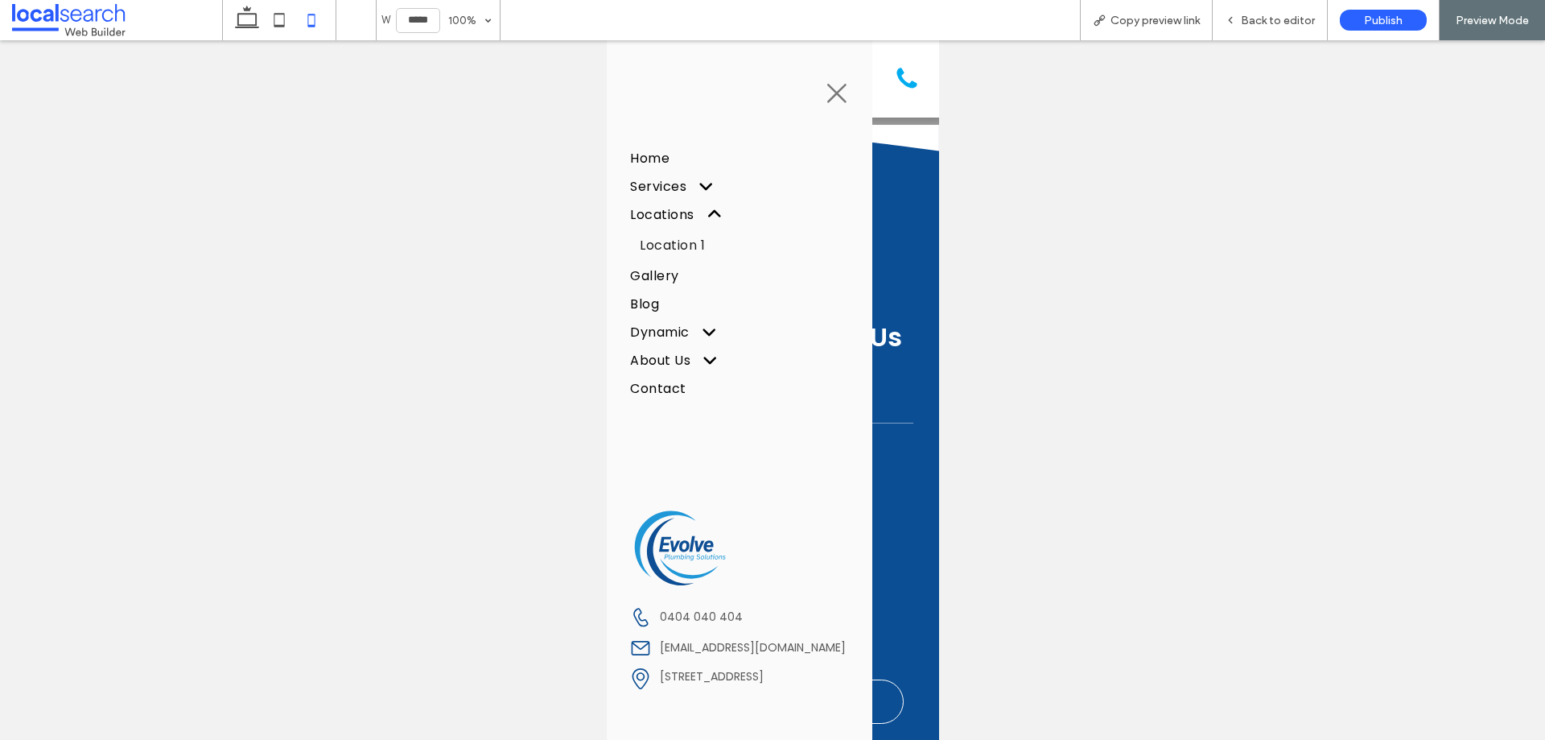
click at [832, 89] on icon at bounding box center [836, 93] width 24 height 24
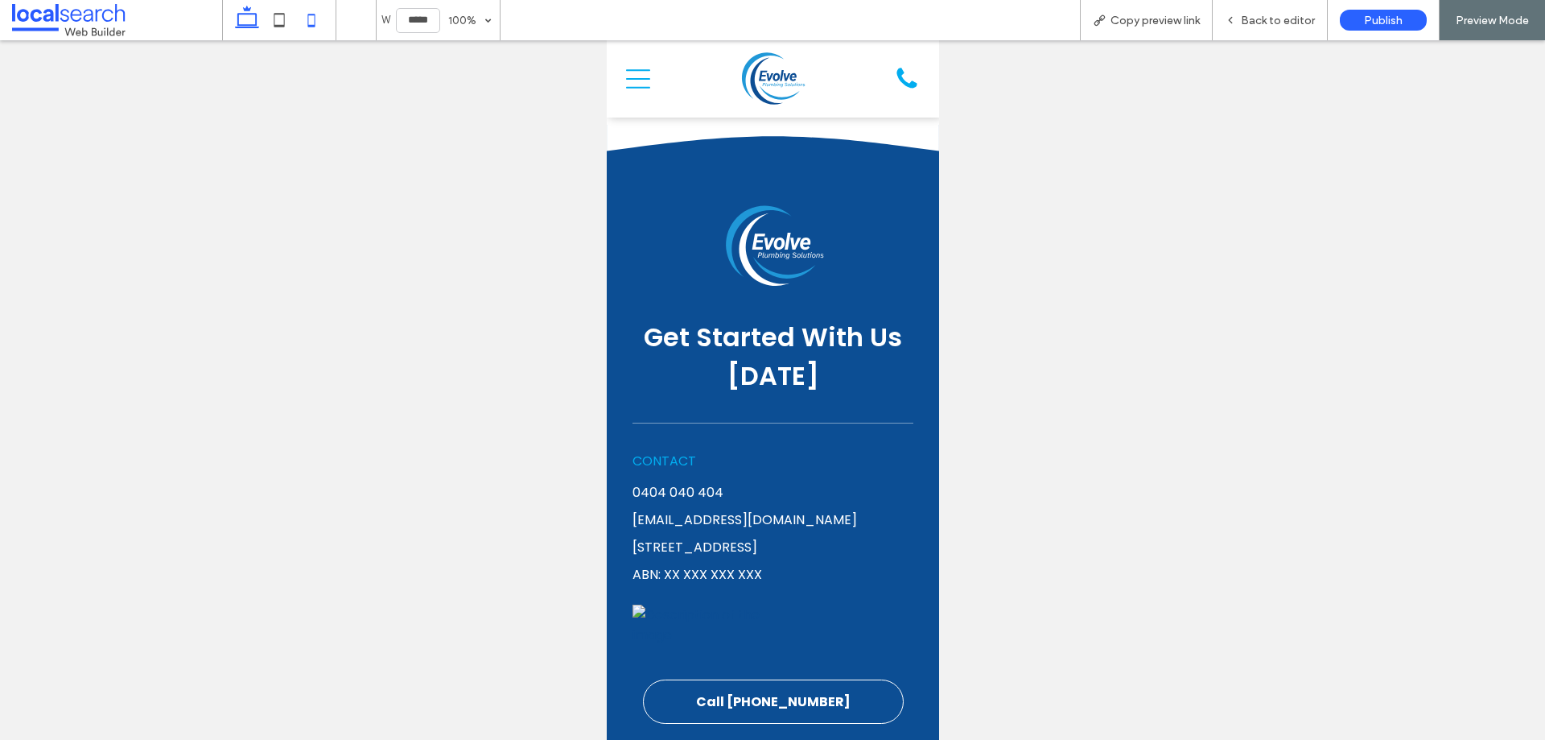
click at [260, 22] on icon at bounding box center [247, 20] width 32 height 32
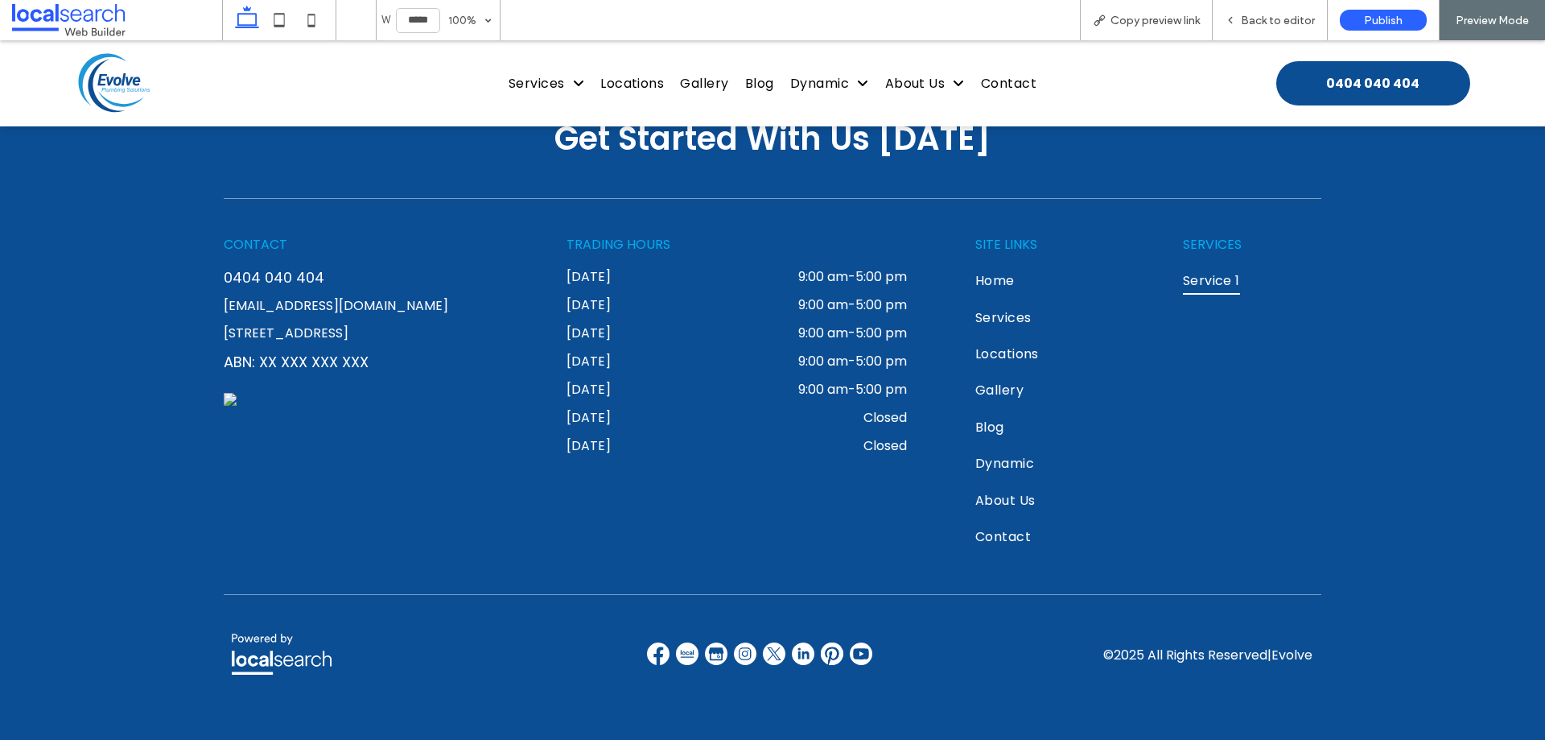
type input "******"
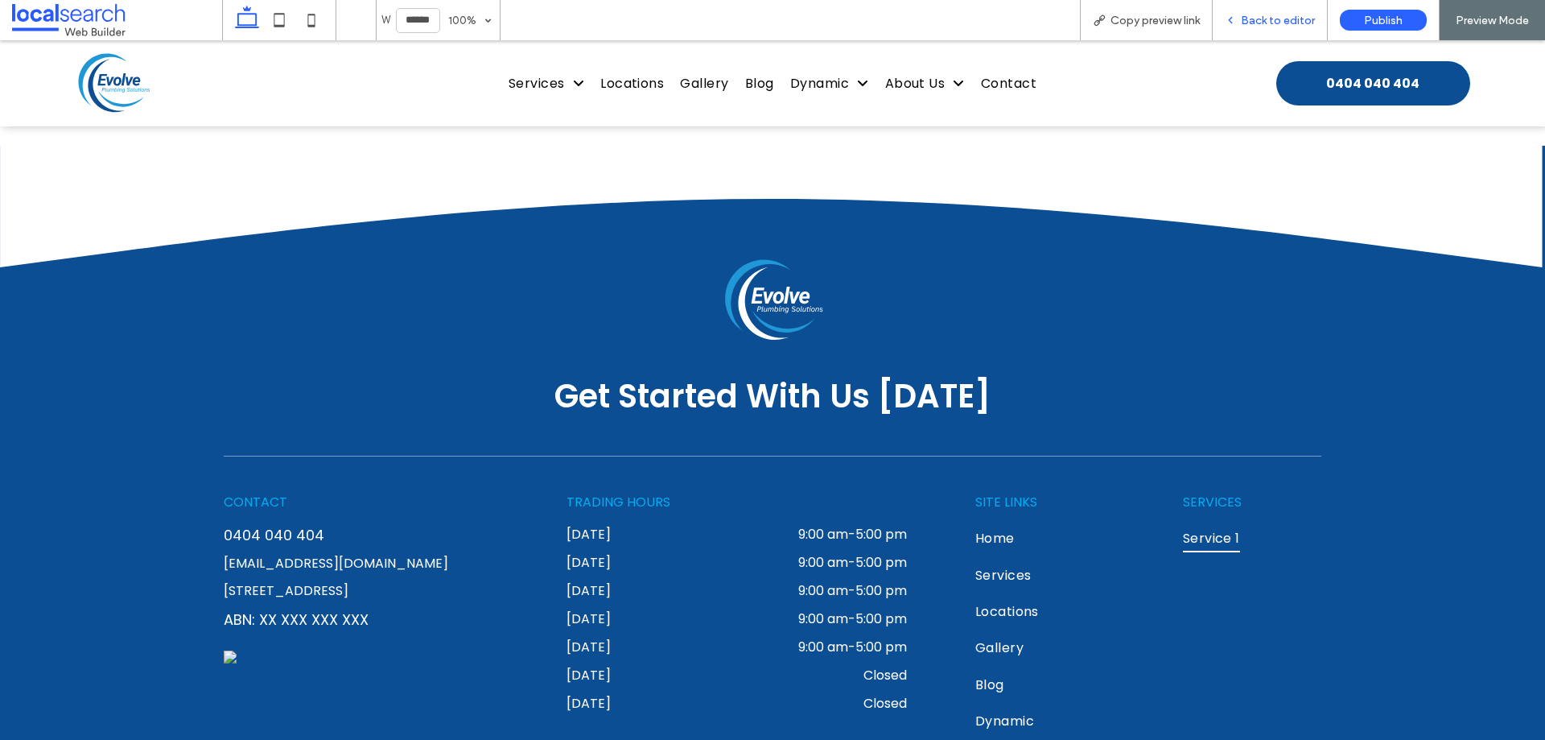
click at [1259, 16] on span "Back to editor" at bounding box center [1278, 21] width 74 height 14
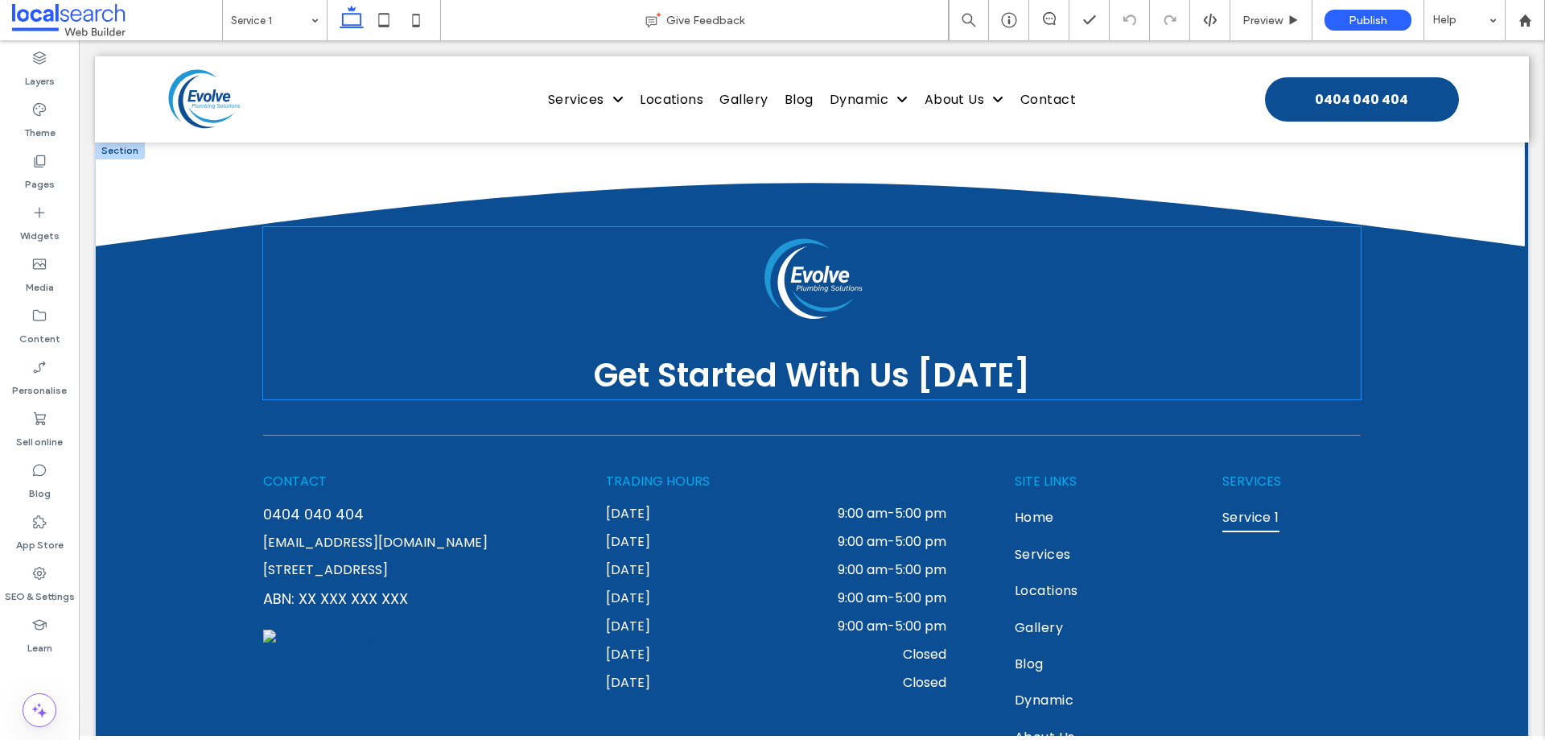
scroll to position [2540, 0]
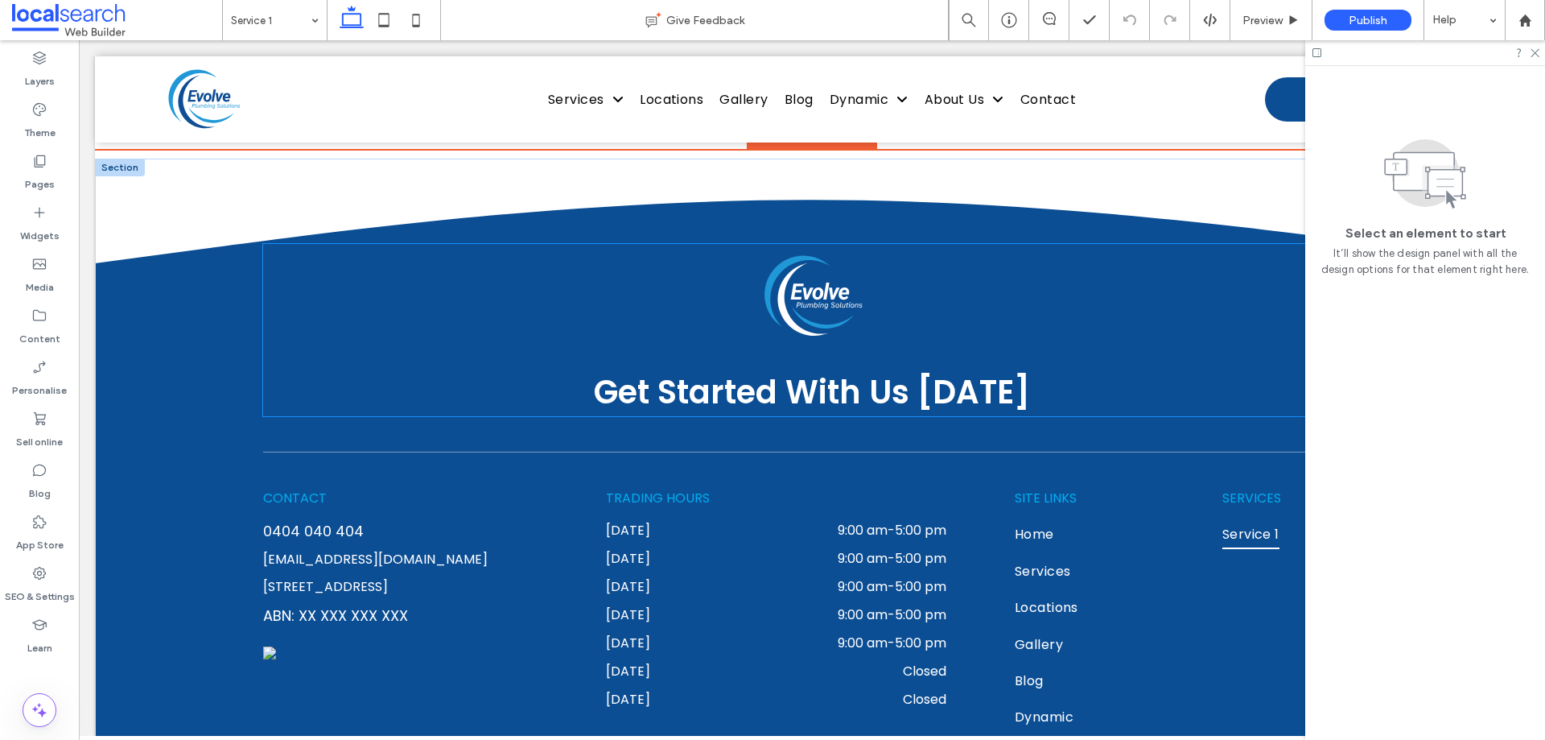
click at [782, 298] on img at bounding box center [812, 296] width 105 height 105
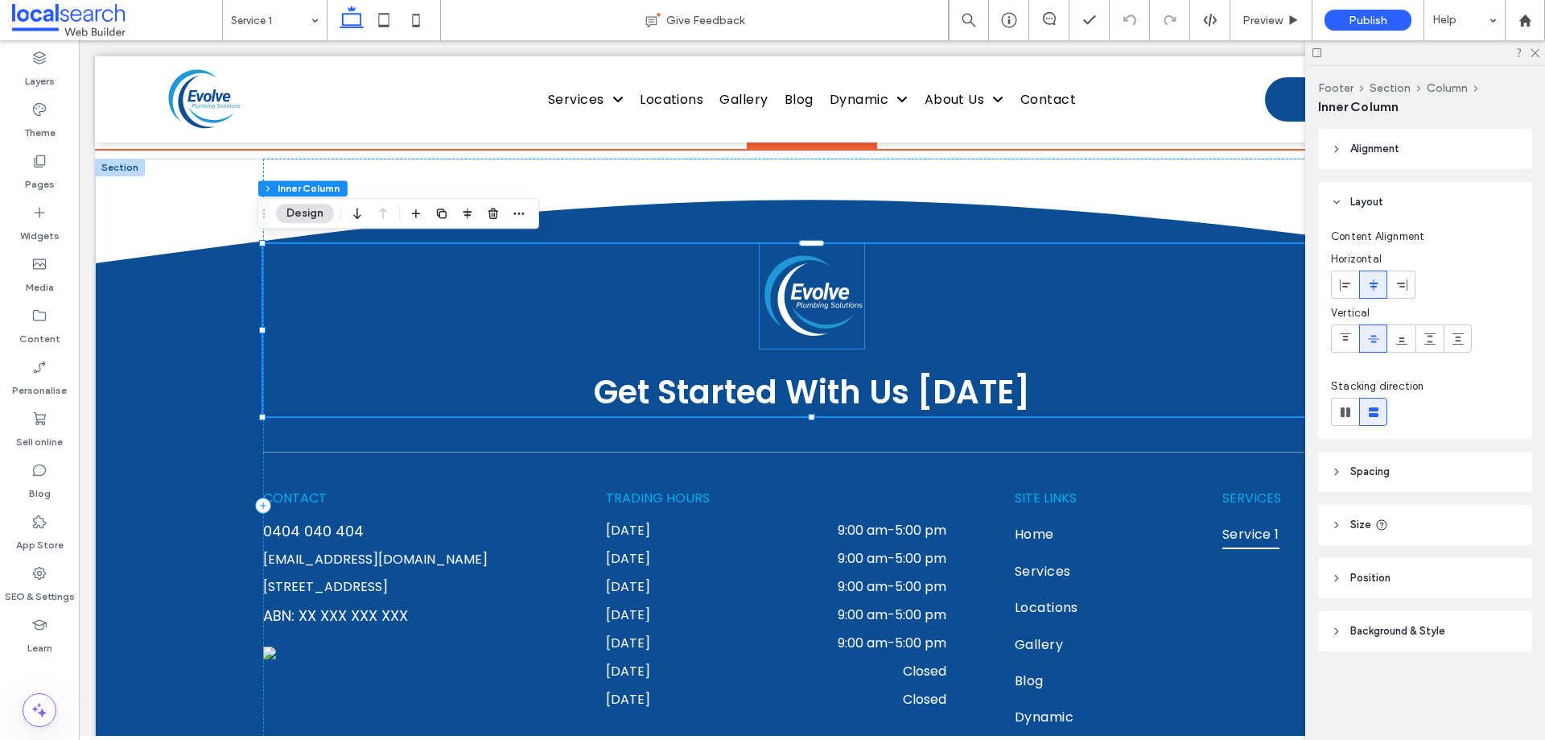
click at [761, 314] on img at bounding box center [812, 296] width 105 height 105
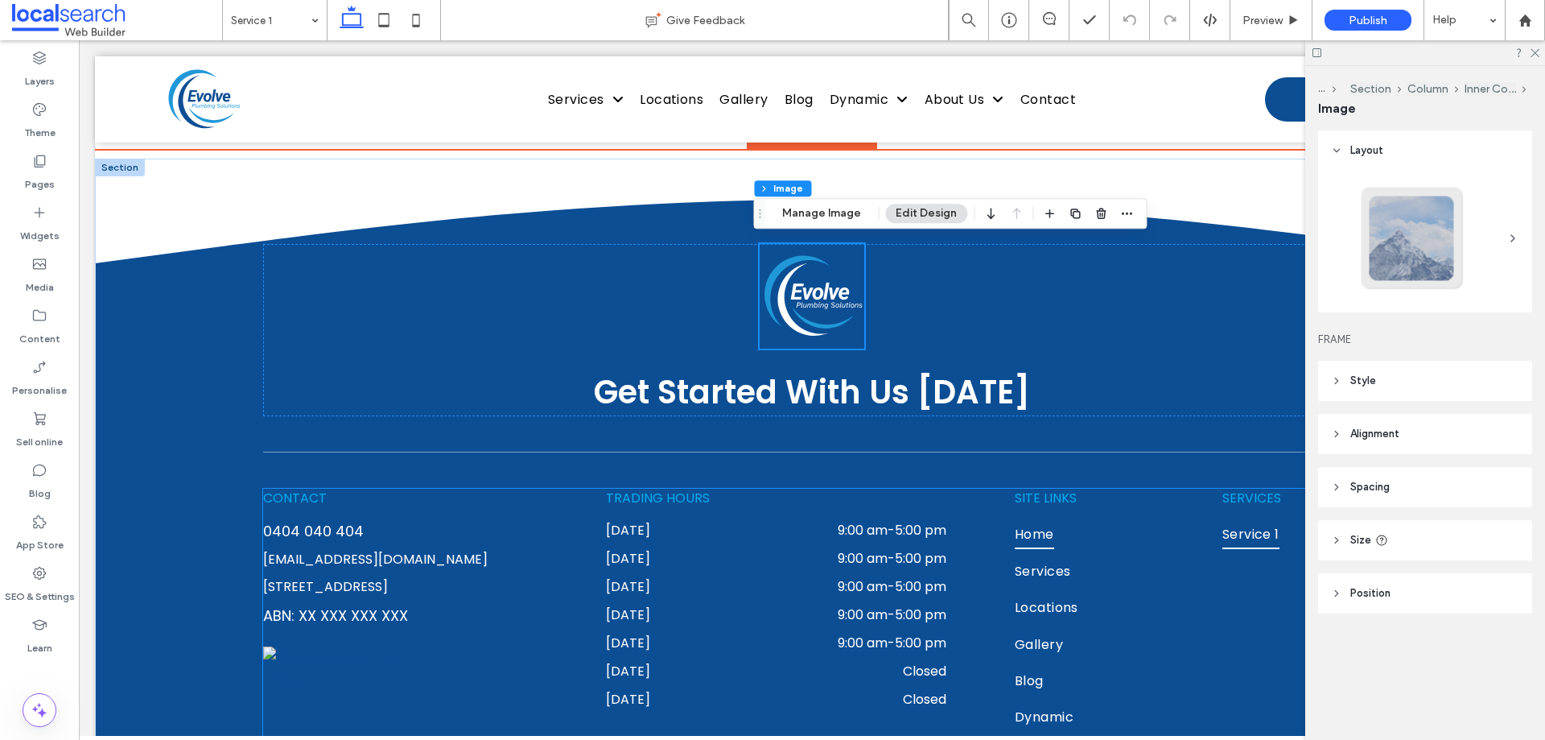
scroll to position [2803, 0]
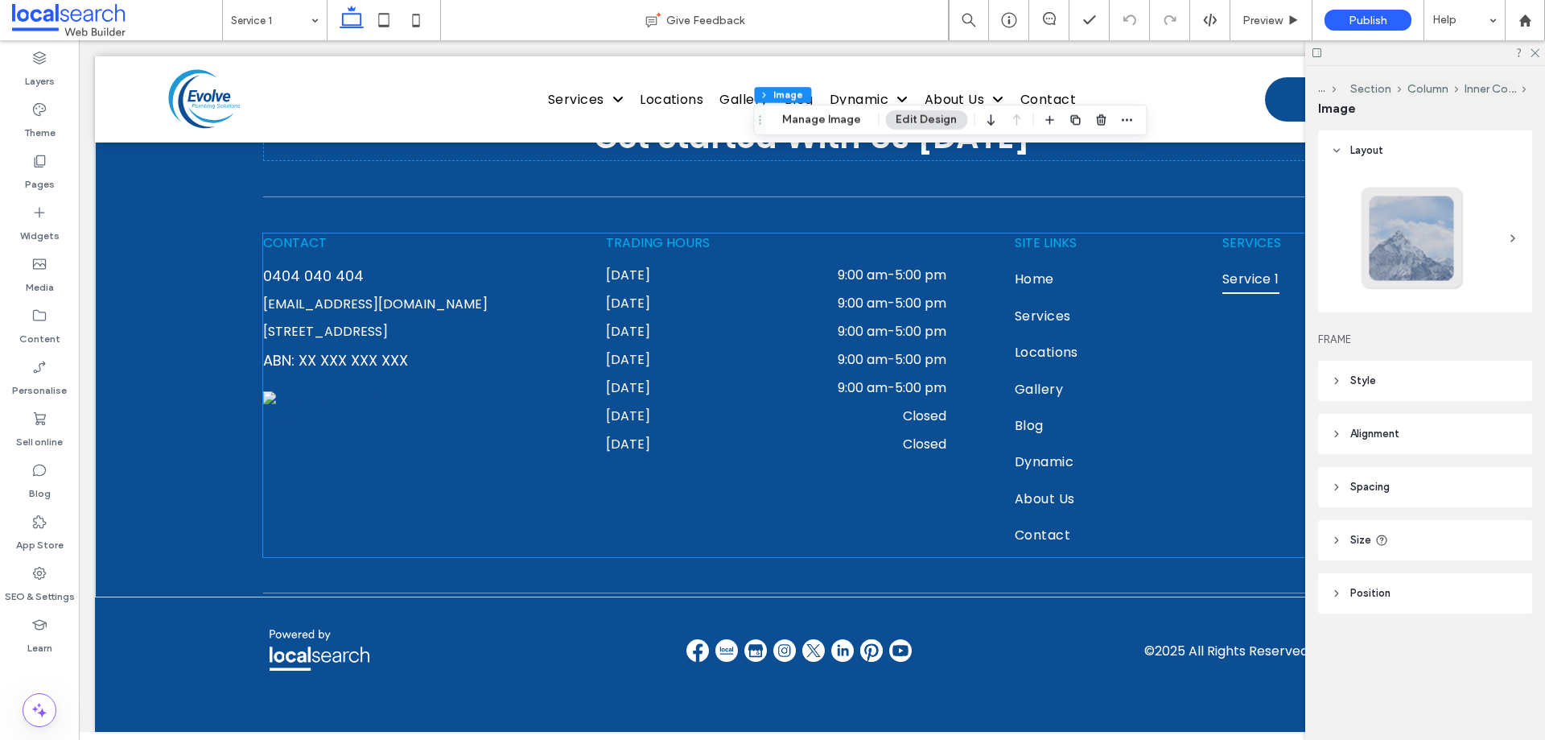
click at [661, 233] on span "TRADING HOURS" at bounding box center [658, 242] width 104 height 19
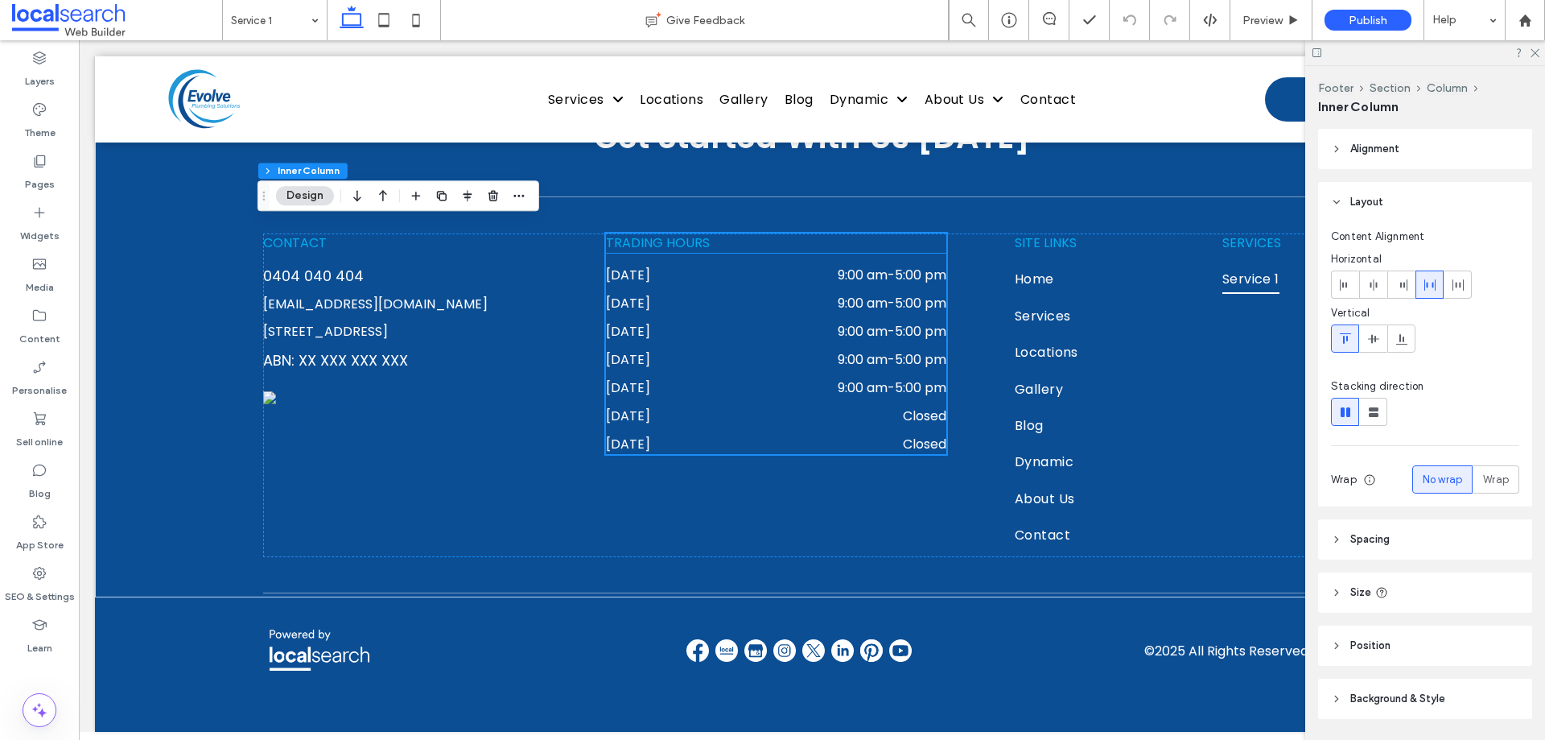
scroll to position [2798, 0]
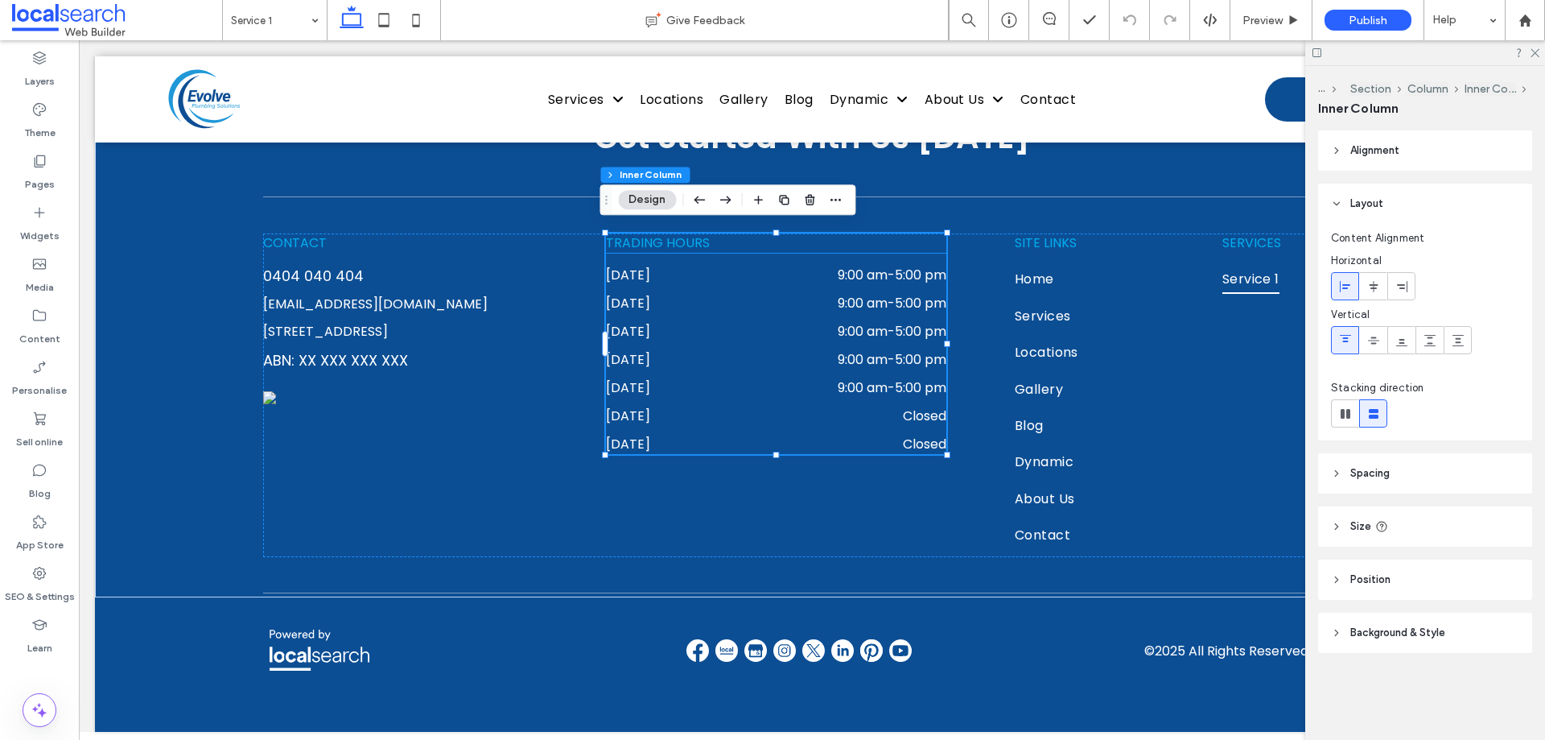
click at [667, 241] on span "TRADING HOURS" at bounding box center [658, 242] width 104 height 19
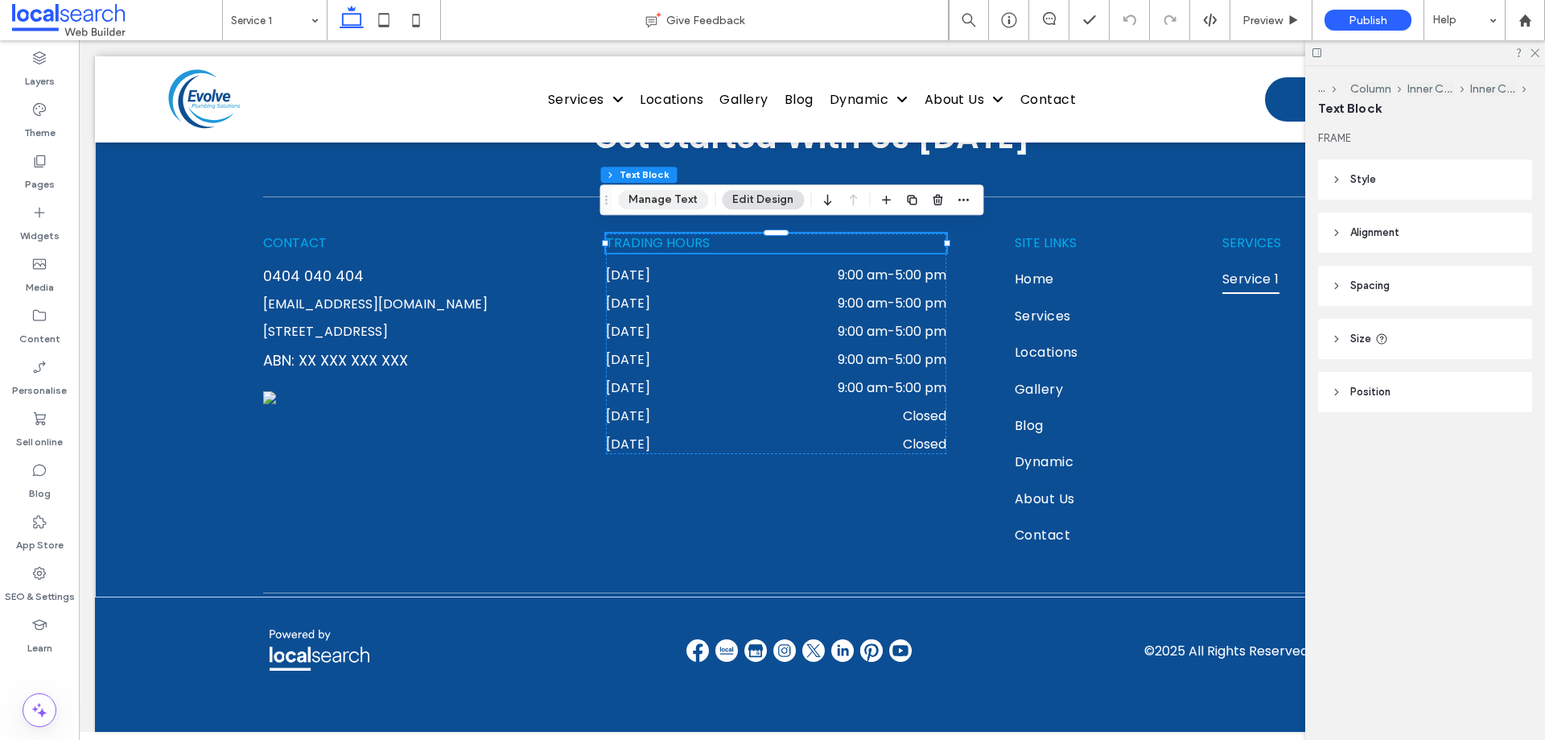
click at [674, 199] on button "Manage Text" at bounding box center [663, 199] width 90 height 19
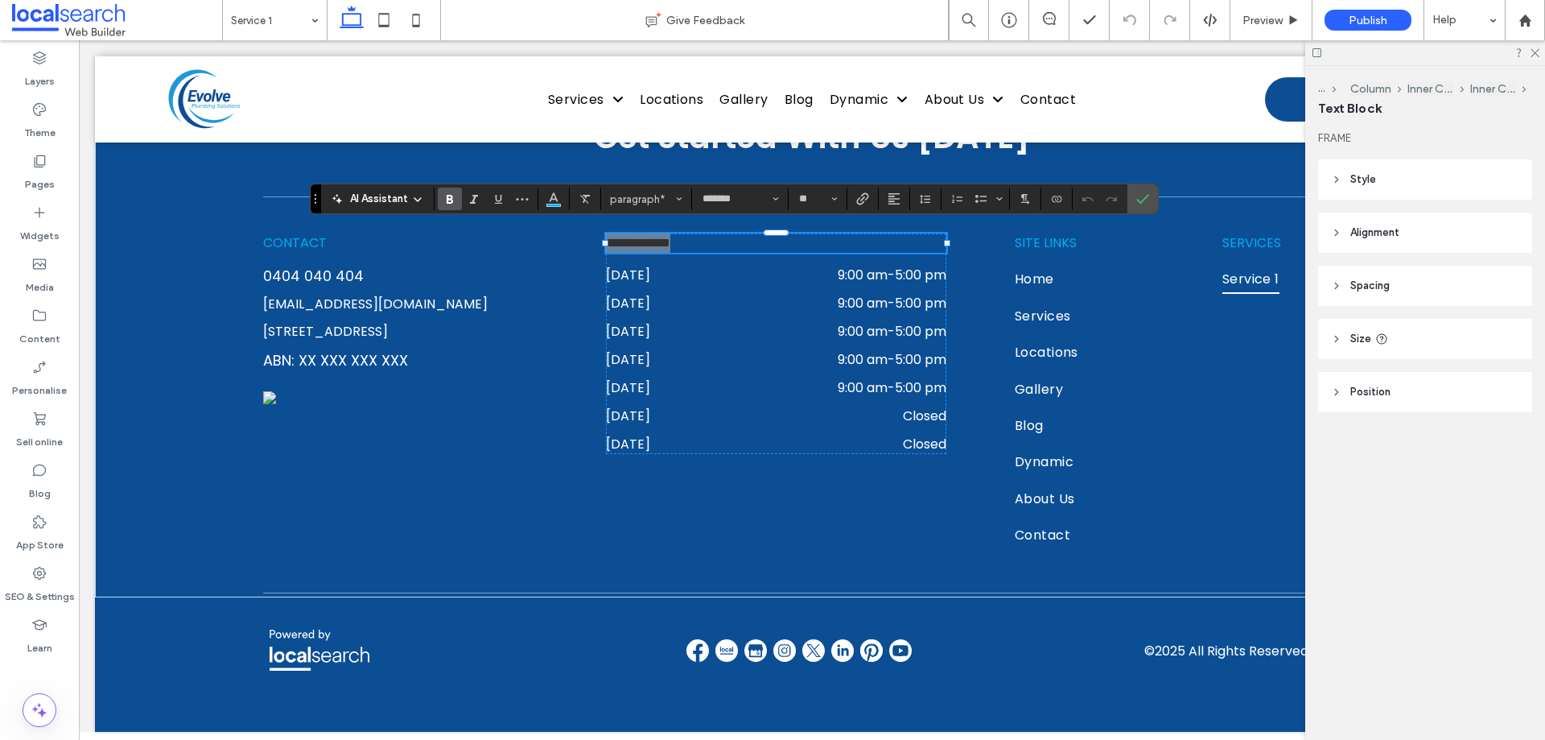
click at [448, 194] on icon "Bold" at bounding box center [449, 198] width 13 height 13
click at [1139, 204] on icon "Confirm" at bounding box center [1142, 198] width 13 height 13
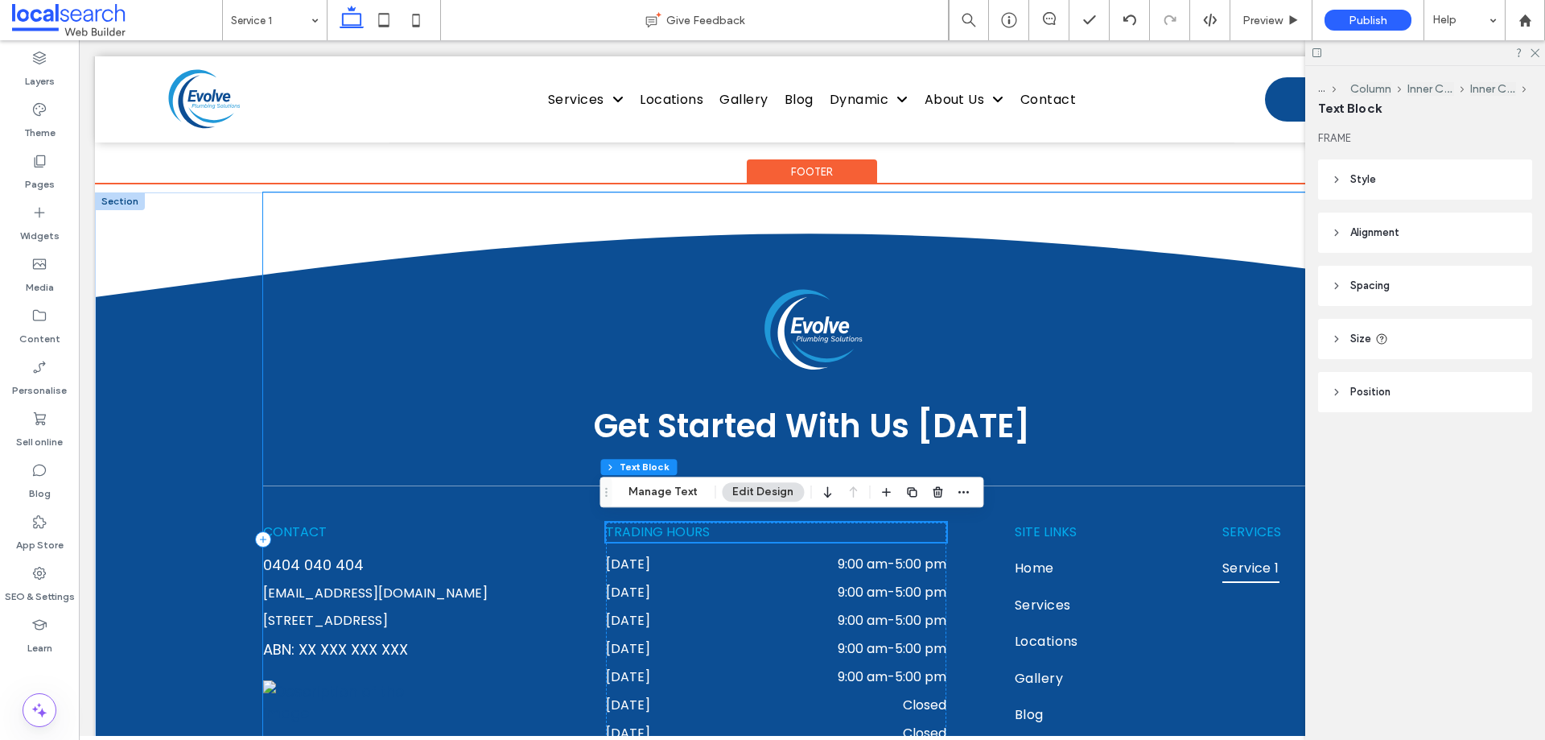
scroll to position [2737, 0]
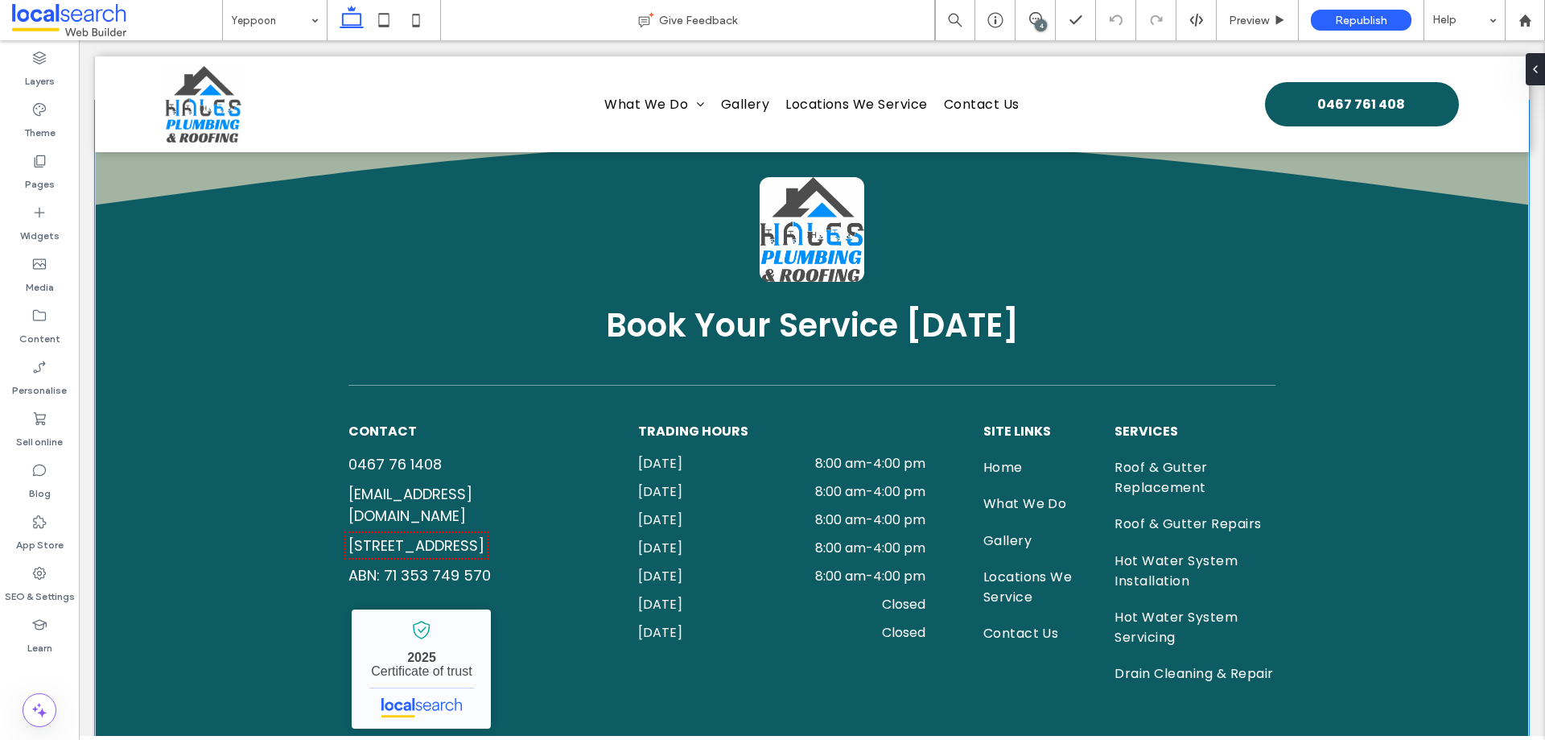
scroll to position [4679, 0]
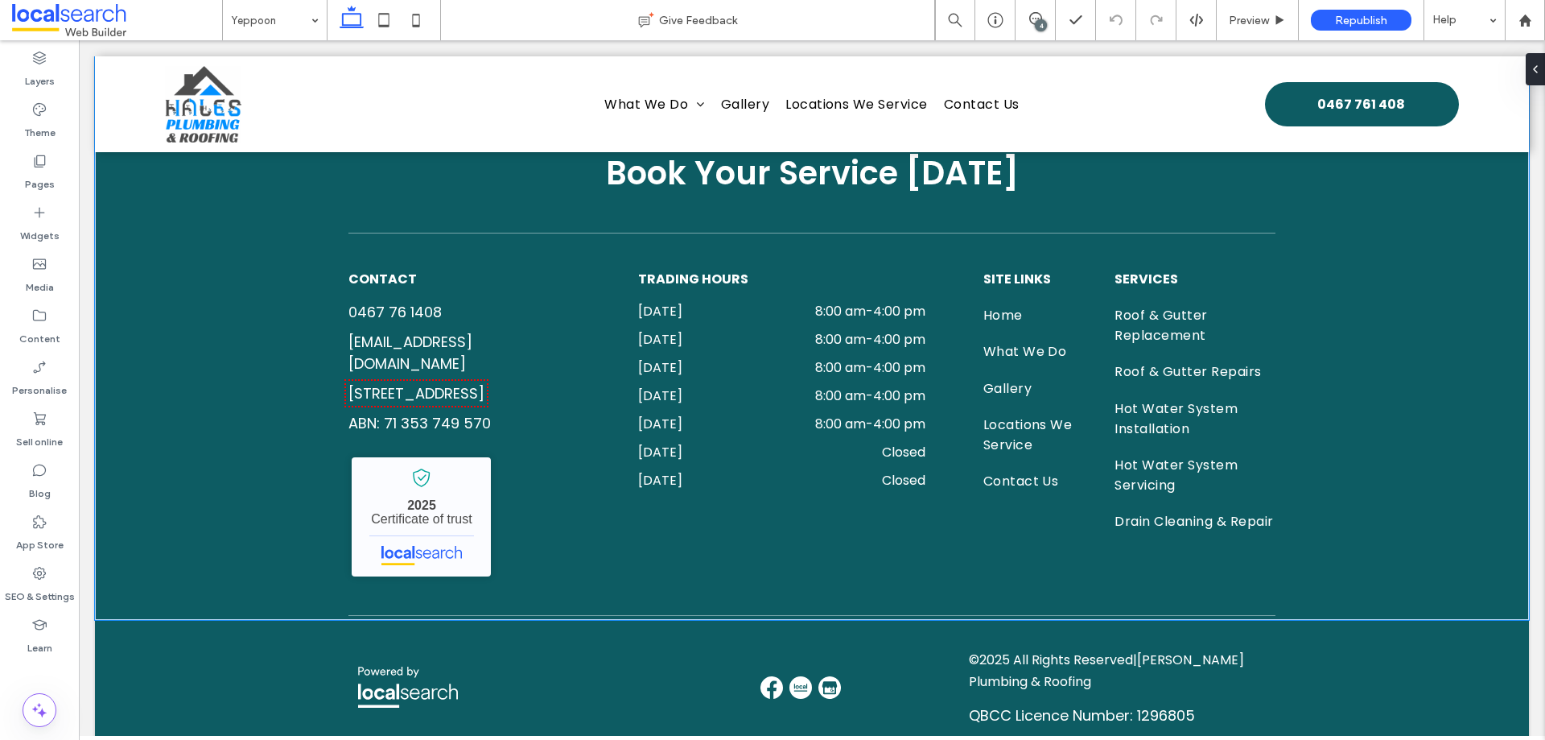
click at [217, 485] on div "Book Your Service [DATE] CONTACT [PHONE_NUMBER] [EMAIL_ADDRESS][DOMAIN_NAME] [S…" at bounding box center [812, 283] width 1434 height 671
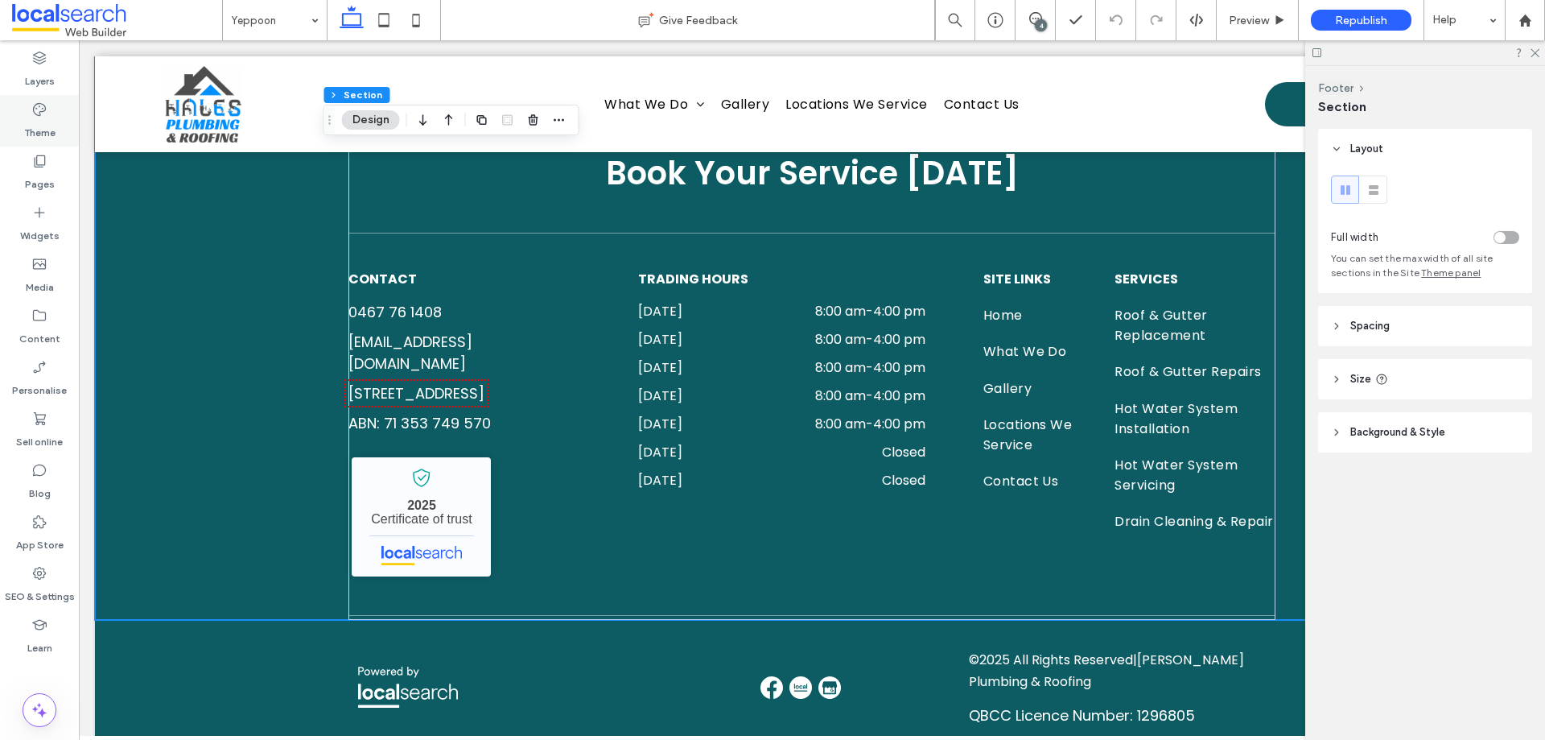
drag, startPoint x: 39, startPoint y: 112, endPoint x: 127, endPoint y: 221, distance: 140.3
click at [39, 112] on use at bounding box center [39, 109] width 13 height 13
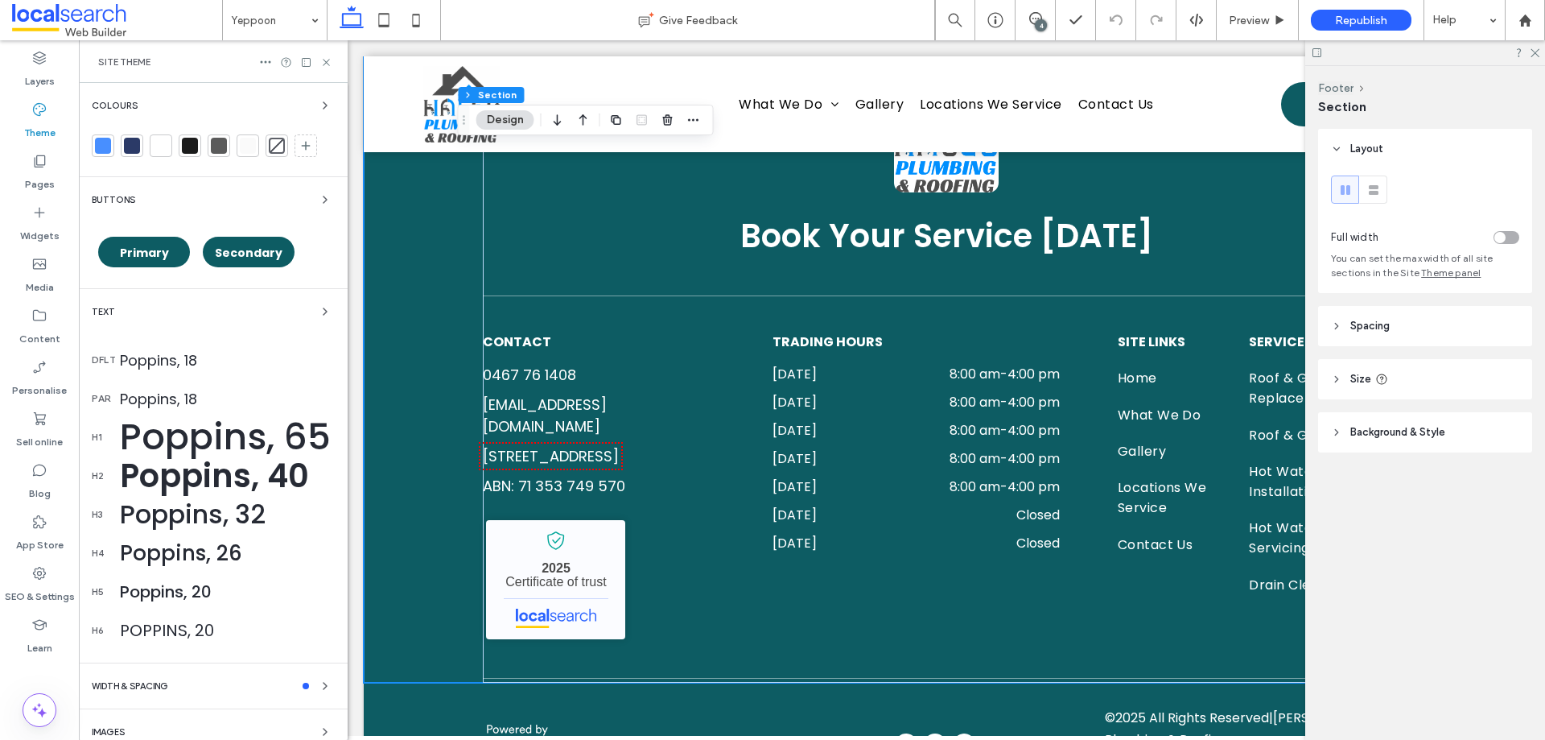
scroll to position [4803, 0]
click at [328, 64] on use at bounding box center [326, 62] width 6 height 6
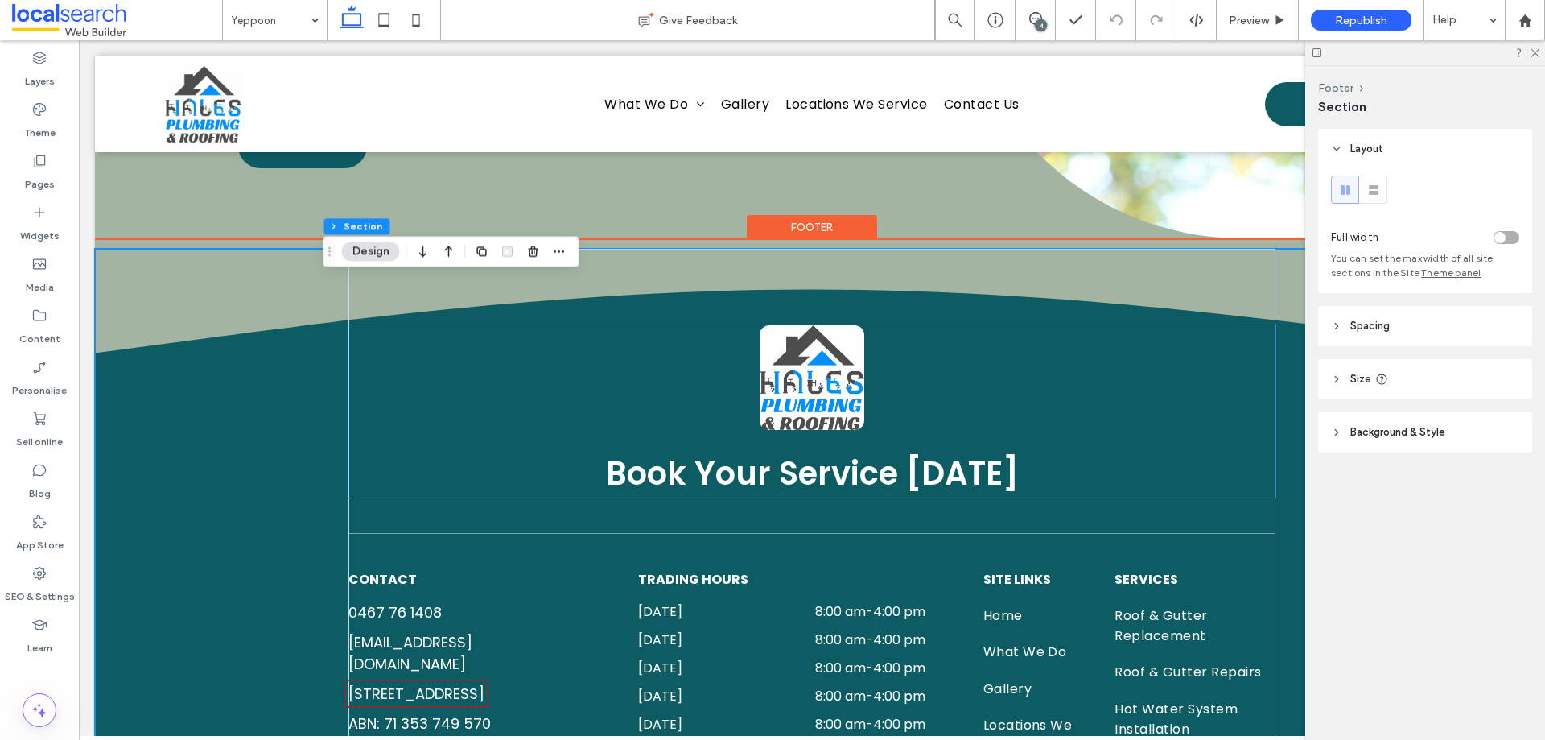
scroll to position [4358, 0]
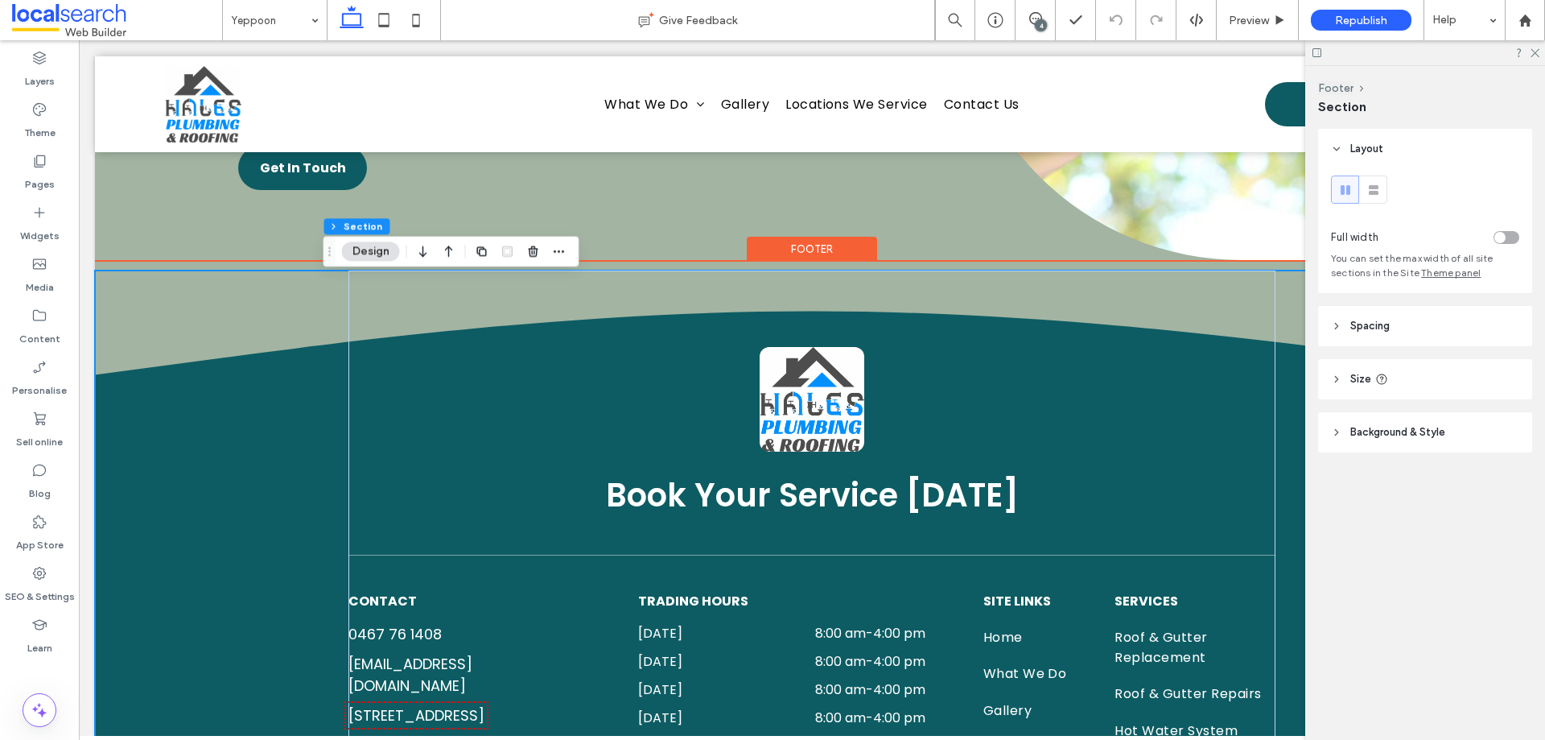
click at [168, 515] on div "Book Your Service Today CONTACT 0467 76 1408 halesplumbingroofing@outlook.com 2…" at bounding box center [812, 605] width 1434 height 671
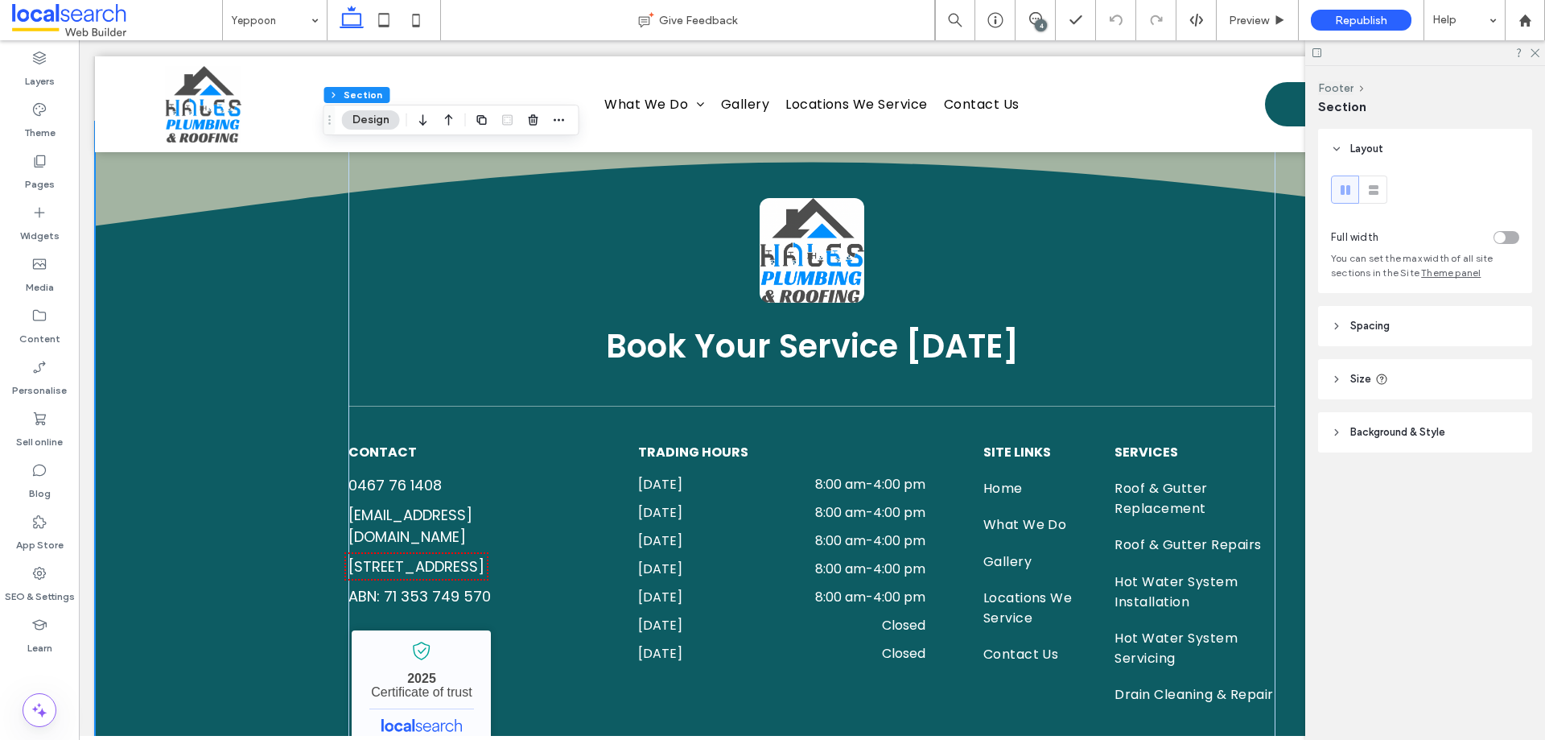
scroll to position [4679, 0]
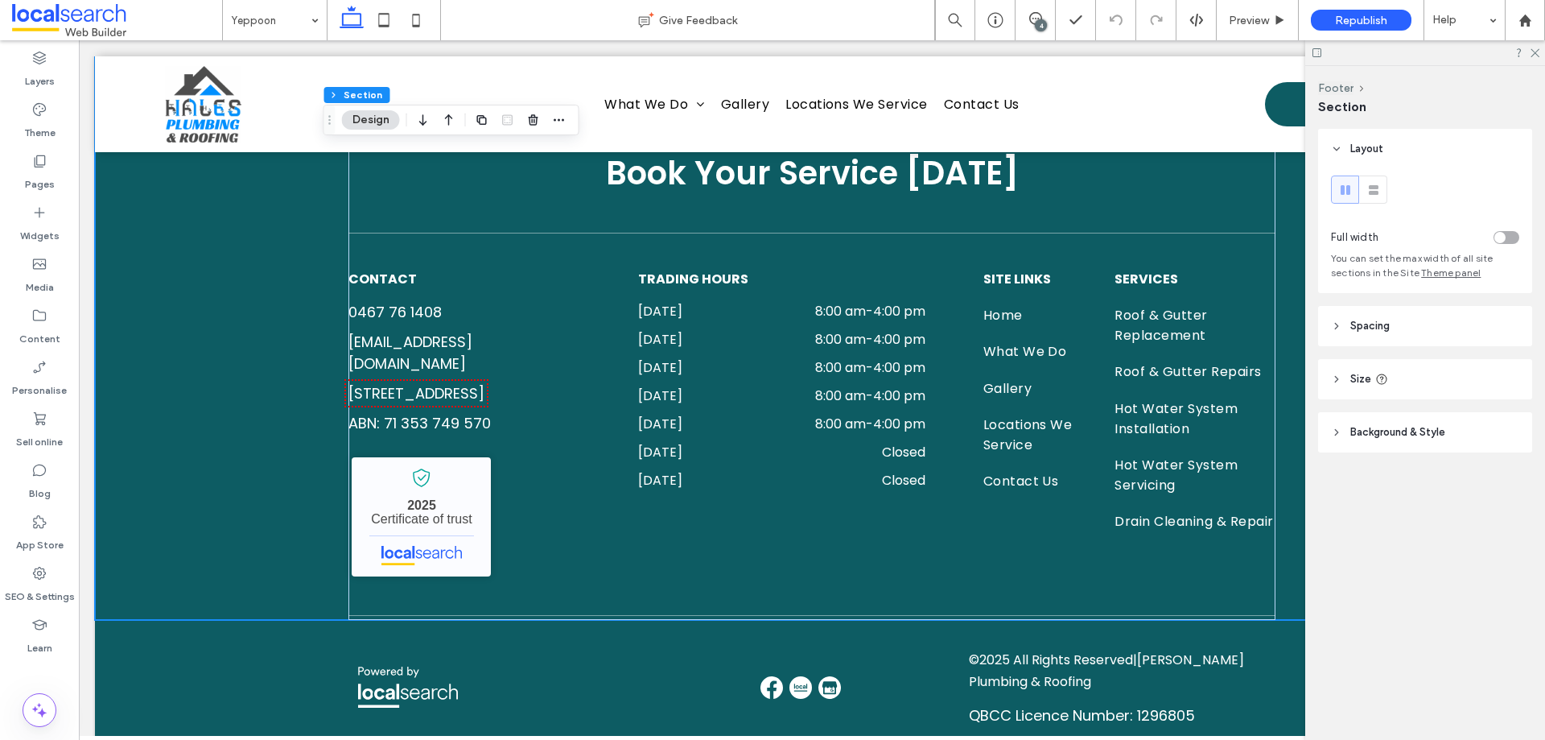
click at [196, 593] on div "Book Your Service Today CONTACT 0467 76 1408 halesplumbingroofing@outlook.com 2…" at bounding box center [812, 283] width 1434 height 671
click at [1403, 449] on header "Background & Style" at bounding box center [1425, 432] width 214 height 40
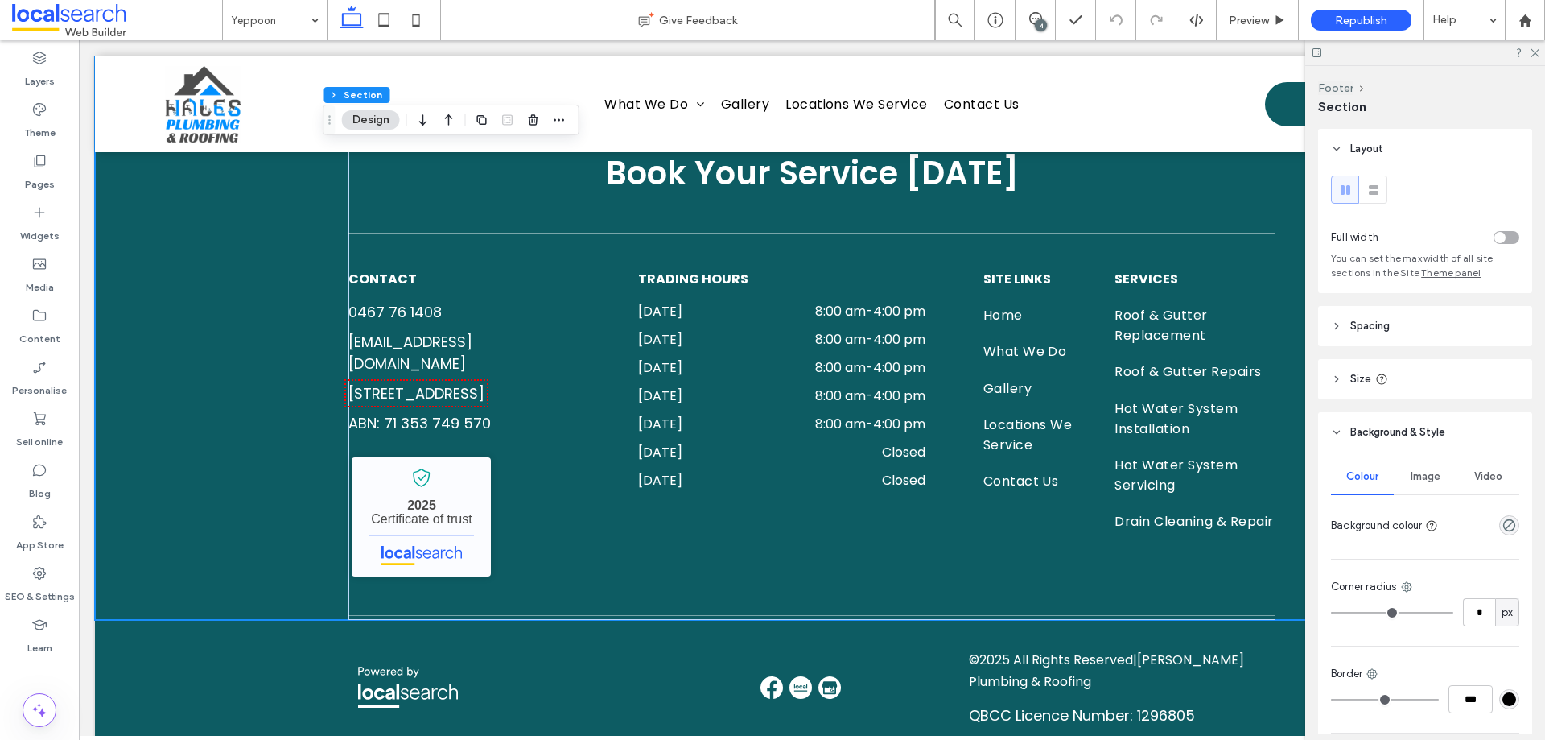
click at [1417, 472] on span "Image" at bounding box center [1426, 476] width 30 height 13
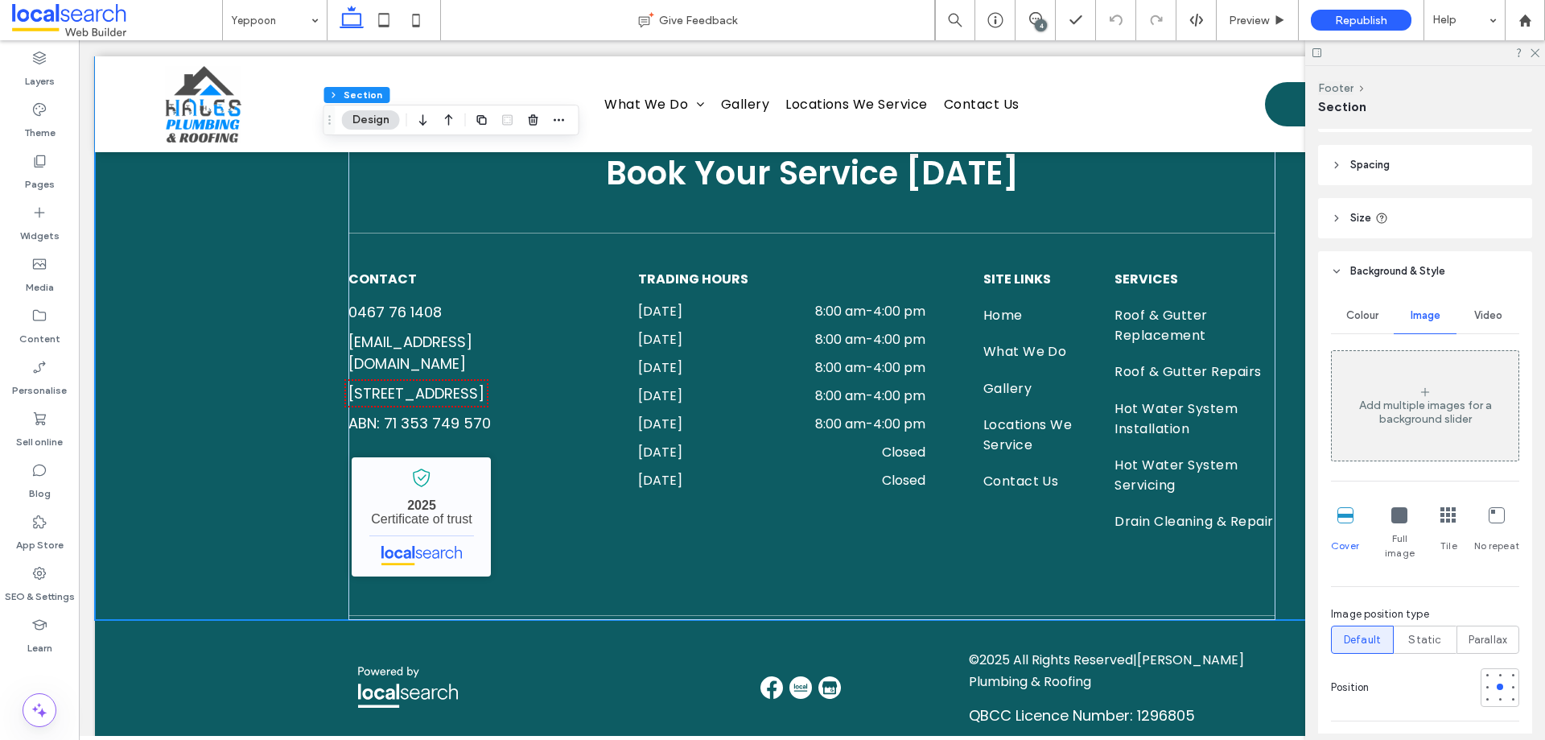
click at [1359, 316] on span "Colour" at bounding box center [1363, 315] width 32 height 13
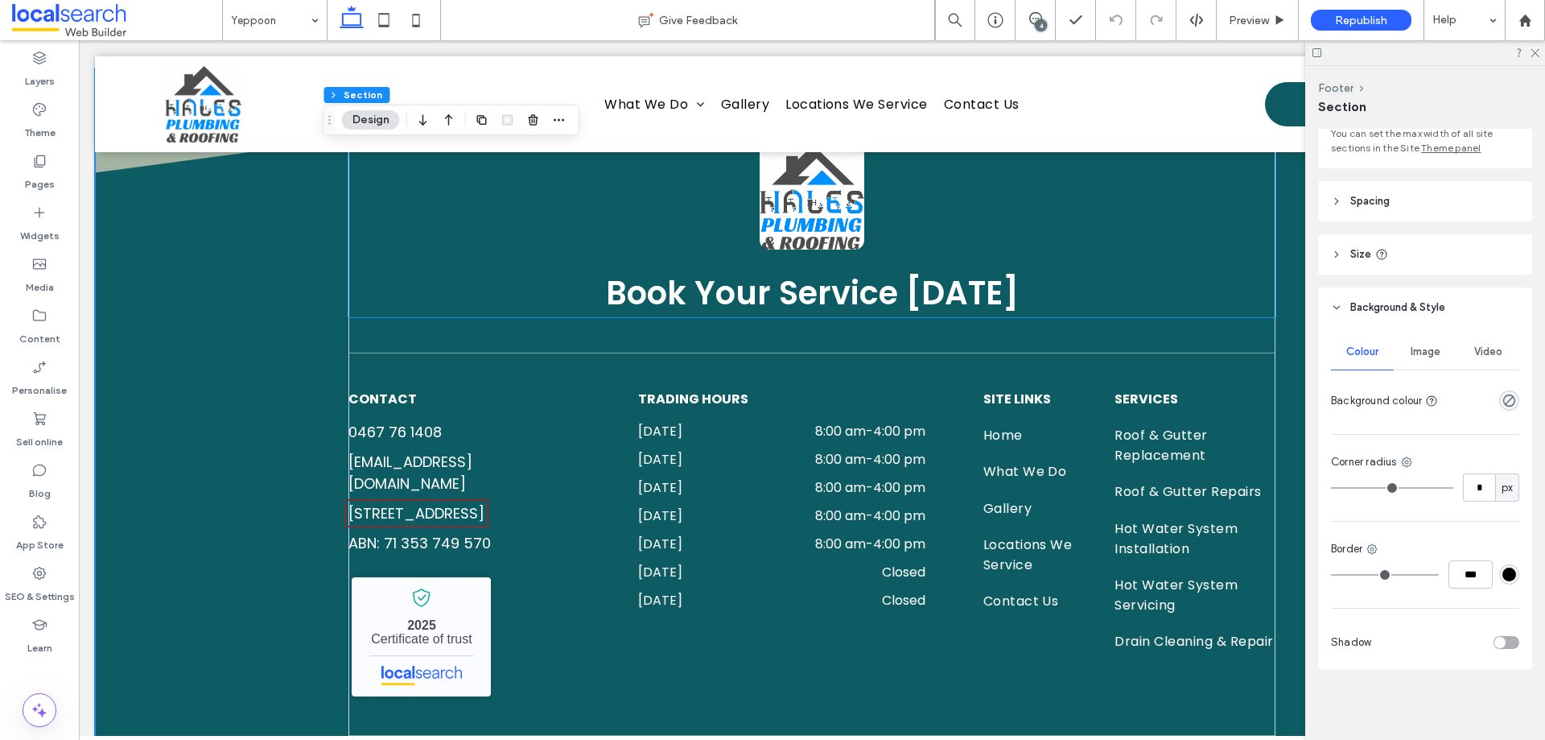
scroll to position [4358, 0]
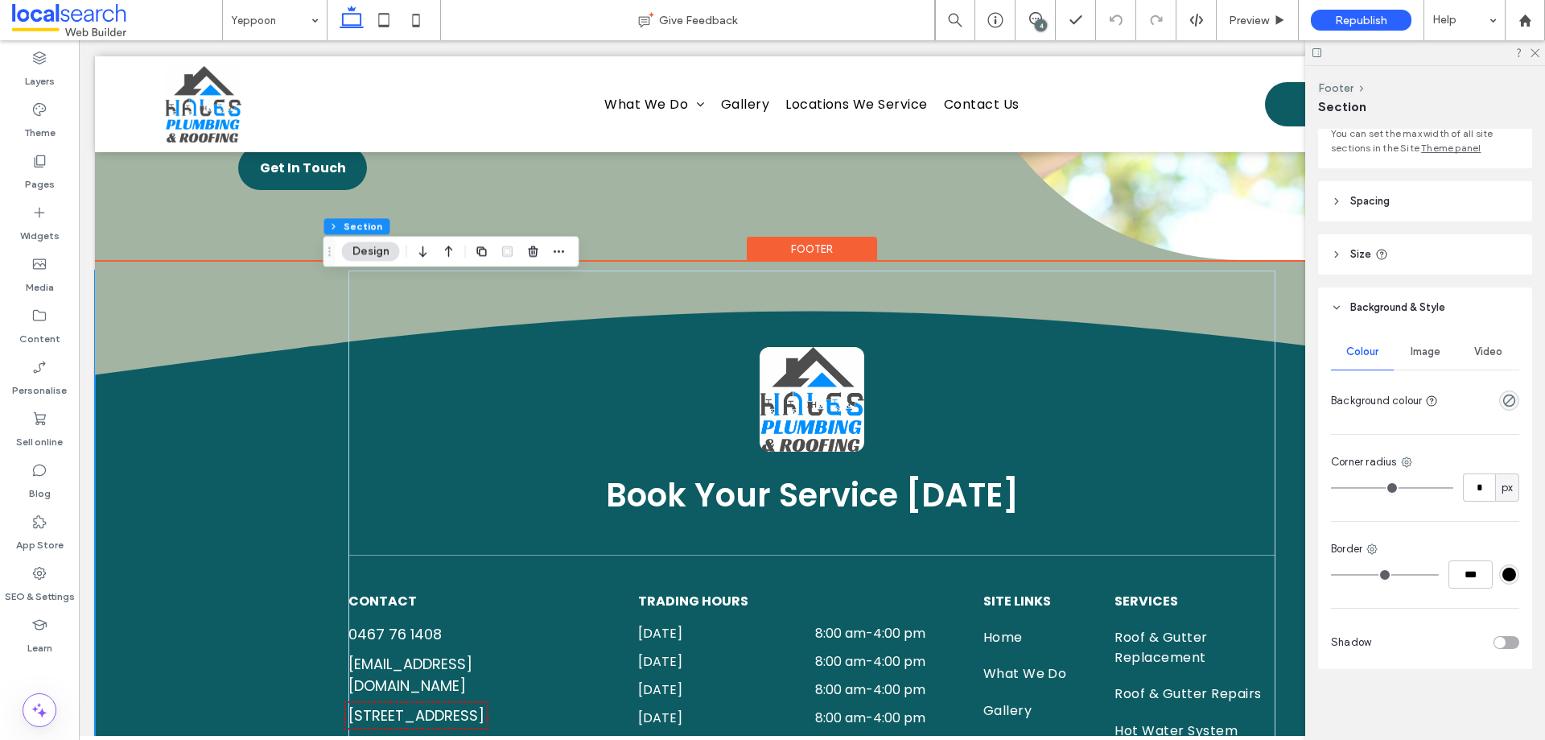
click at [829, 252] on div "Footer" at bounding box center [812, 249] width 130 height 25
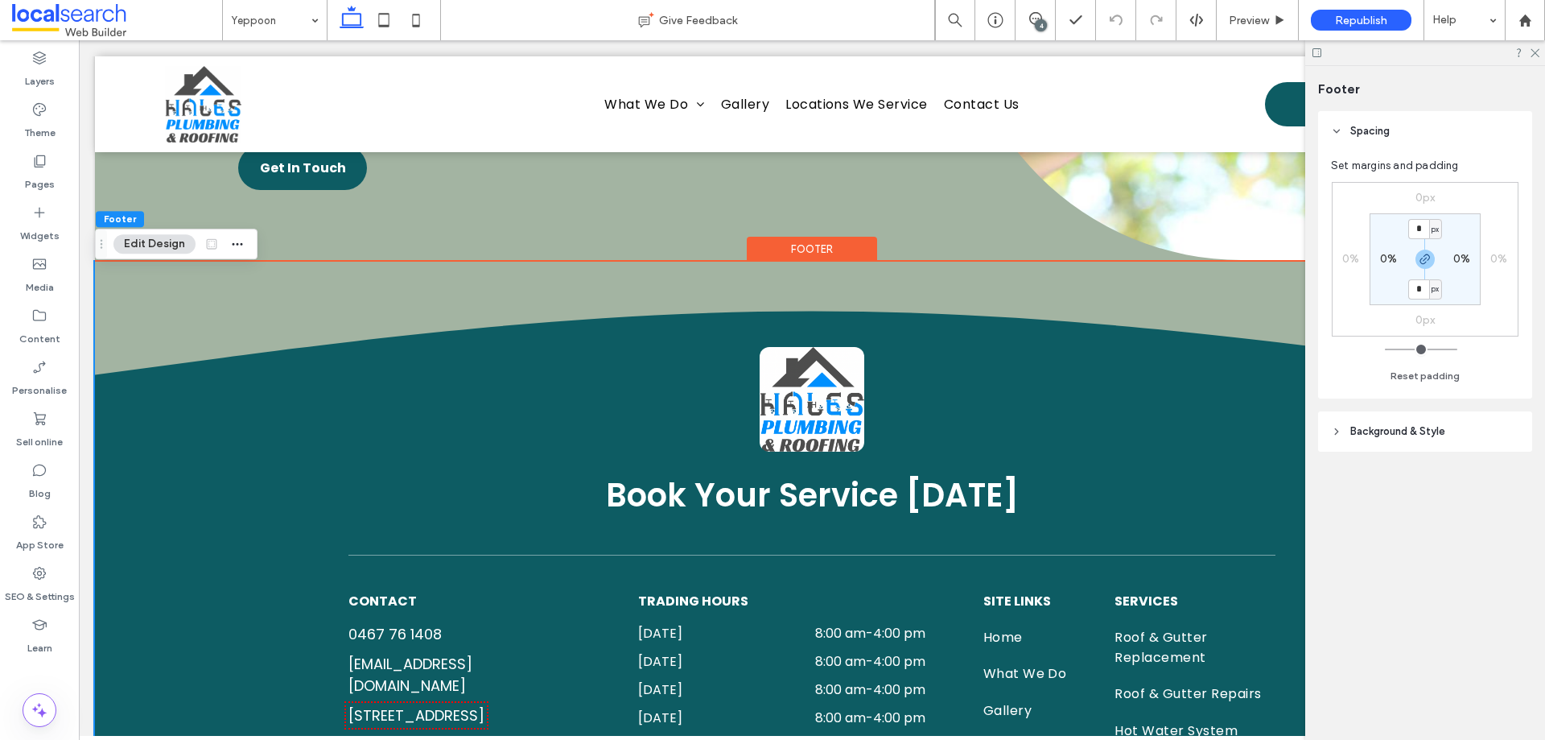
click at [1475, 434] on header "Background & Style" at bounding box center [1425, 431] width 214 height 40
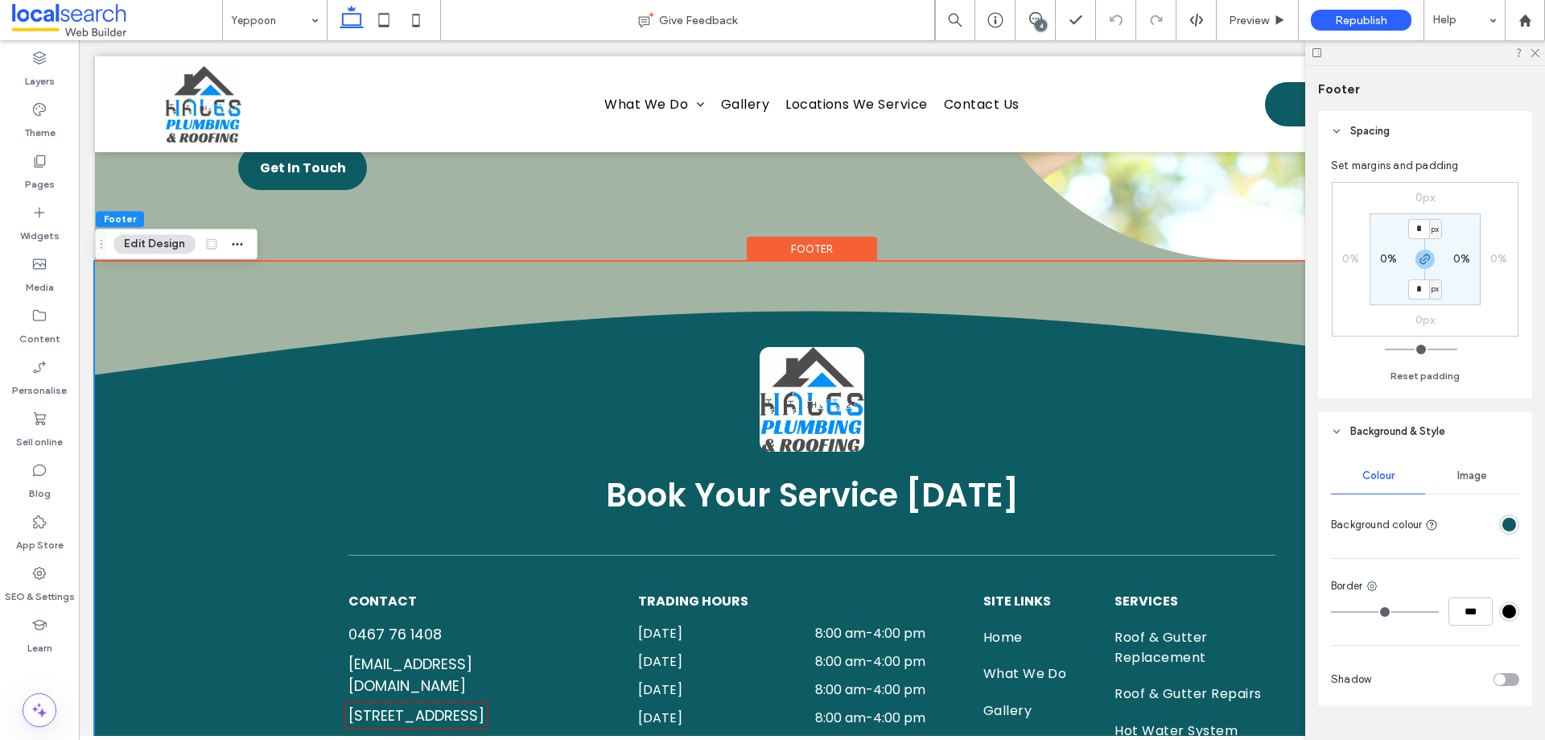
click at [1503, 526] on div "rgba(13,92,99,1)" at bounding box center [1510, 525] width 14 height 14
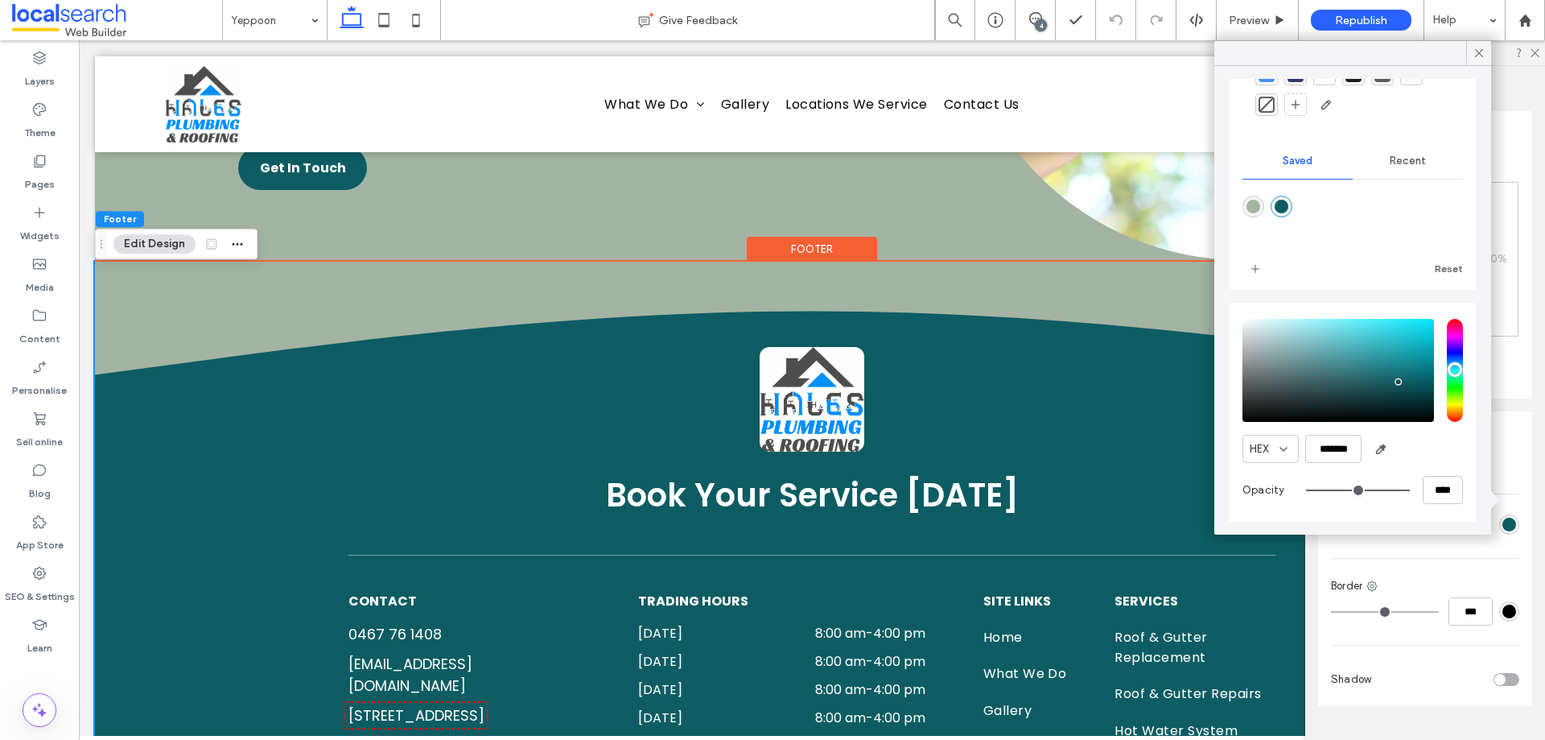
scroll to position [83, 0]
click at [1347, 246] on div "Reset" at bounding box center [1353, 232] width 221 height 94
click at [1382, 241] on div at bounding box center [1353, 215] width 221 height 60
drag, startPoint x: 35, startPoint y: 118, endPoint x: 7, endPoint y: 119, distance: 27.4
click at [35, 118] on label "Theme" at bounding box center [39, 129] width 31 height 23
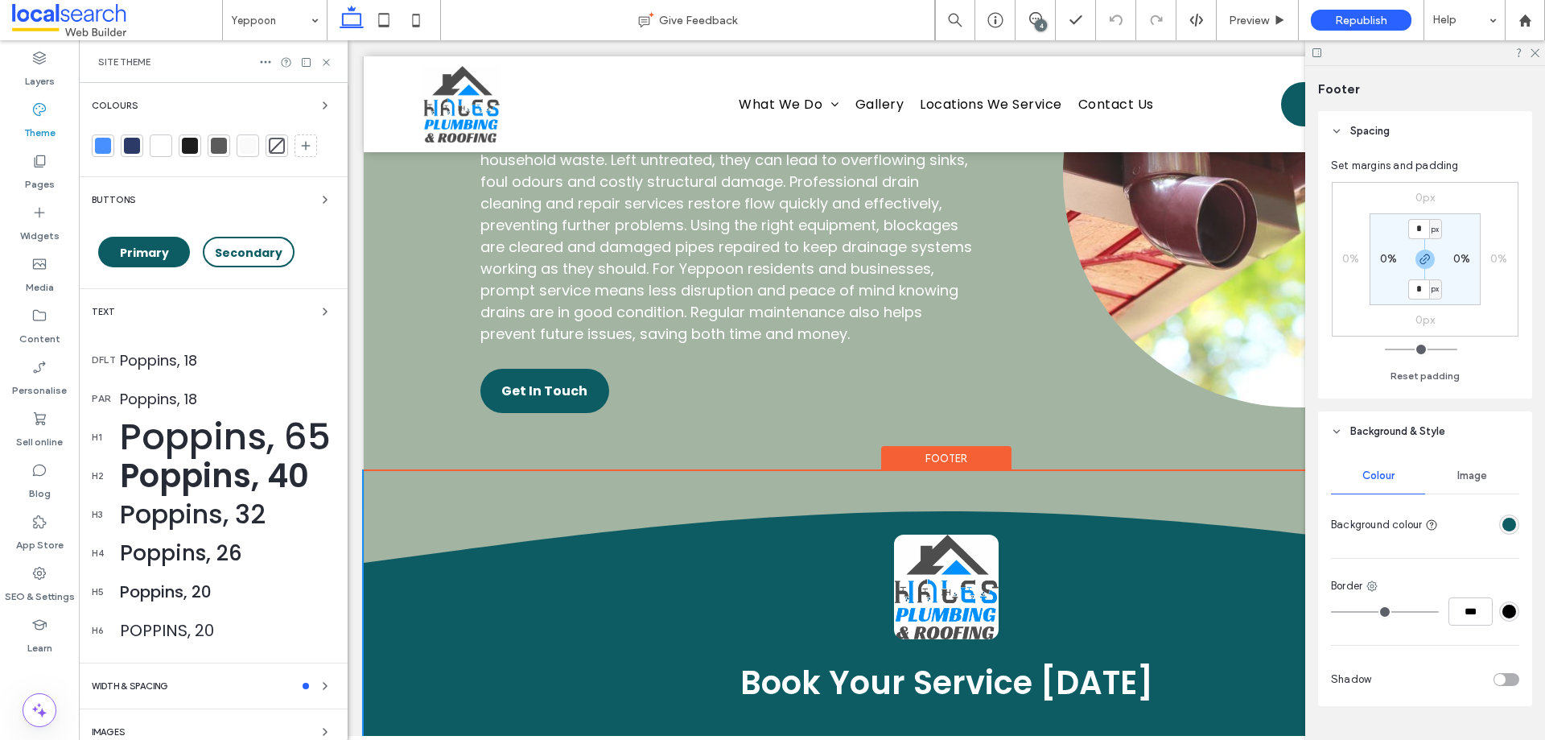
scroll to position [4472, 0]
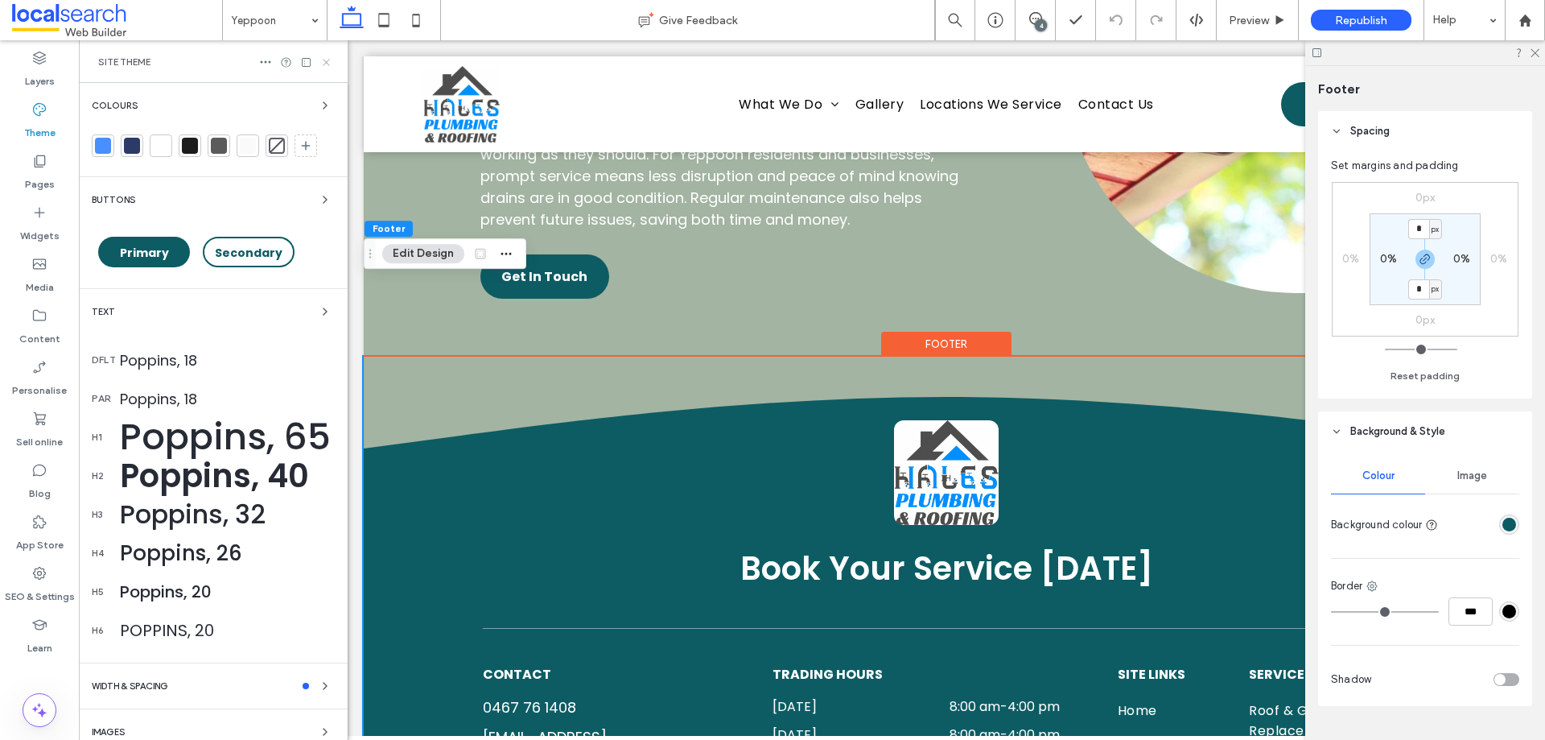
drag, startPoint x: 323, startPoint y: 60, endPoint x: 176, endPoint y: 19, distance: 151.9
click at [323, 60] on icon at bounding box center [326, 62] width 12 height 12
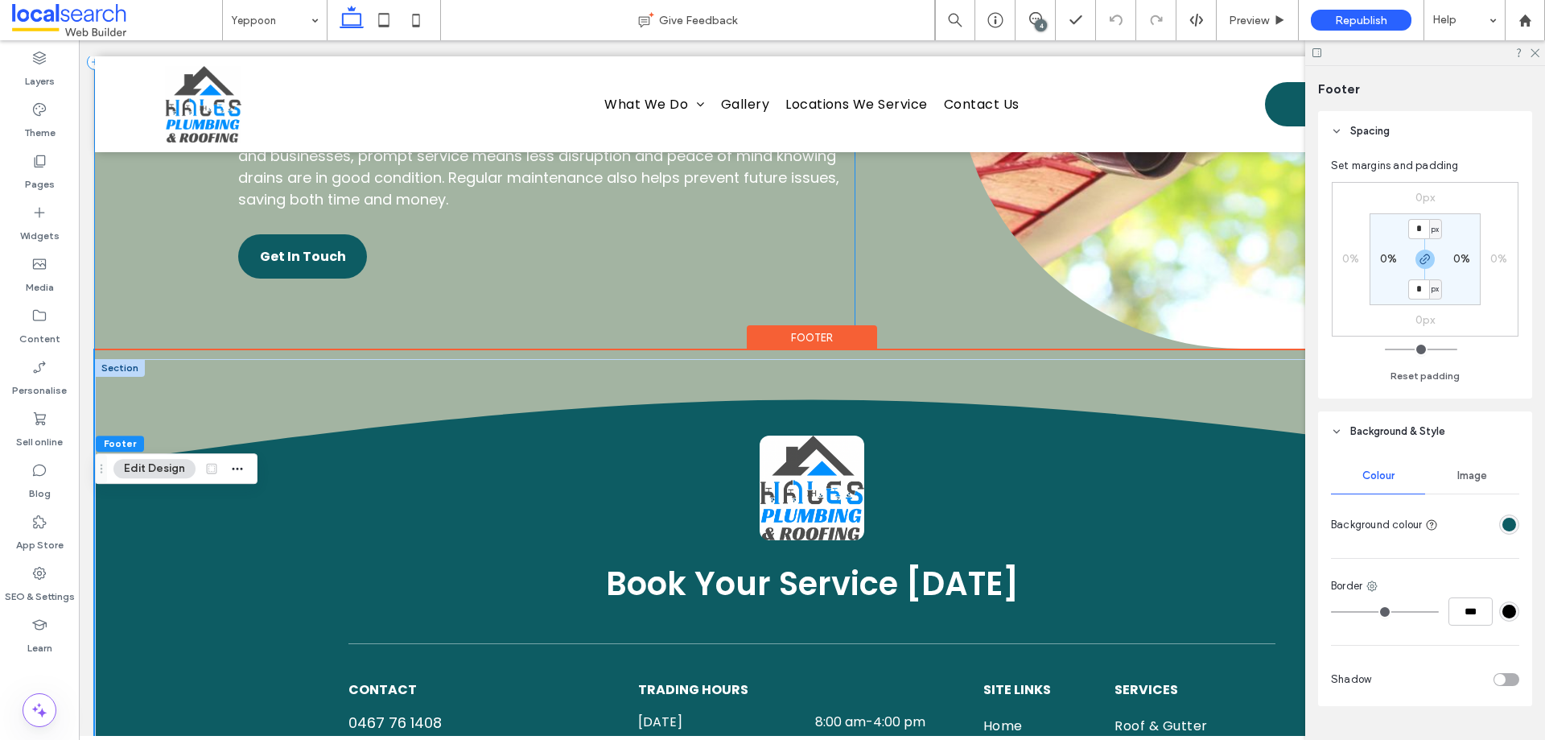
scroll to position [4358, 0]
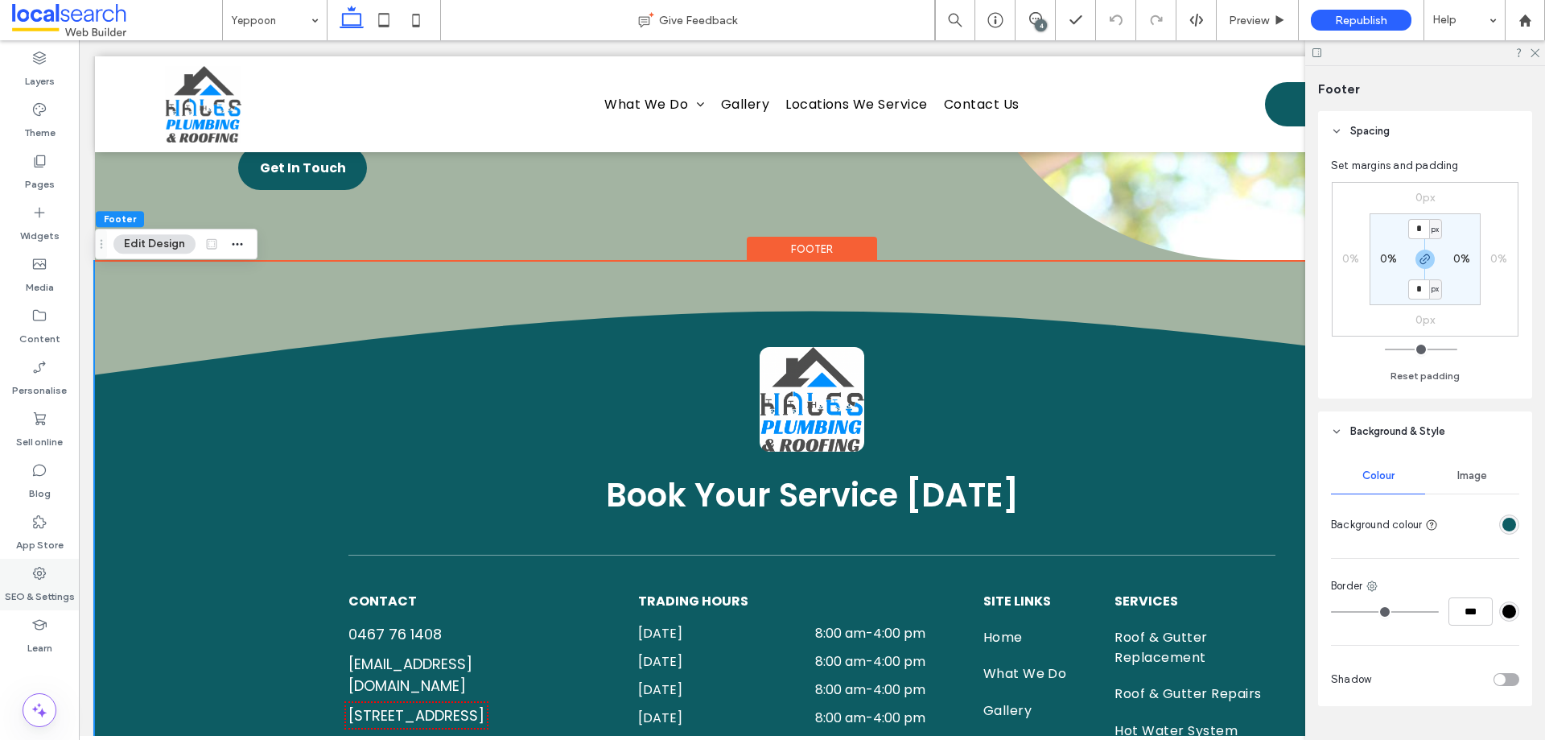
click at [40, 583] on label "SEO & Settings" at bounding box center [40, 592] width 70 height 23
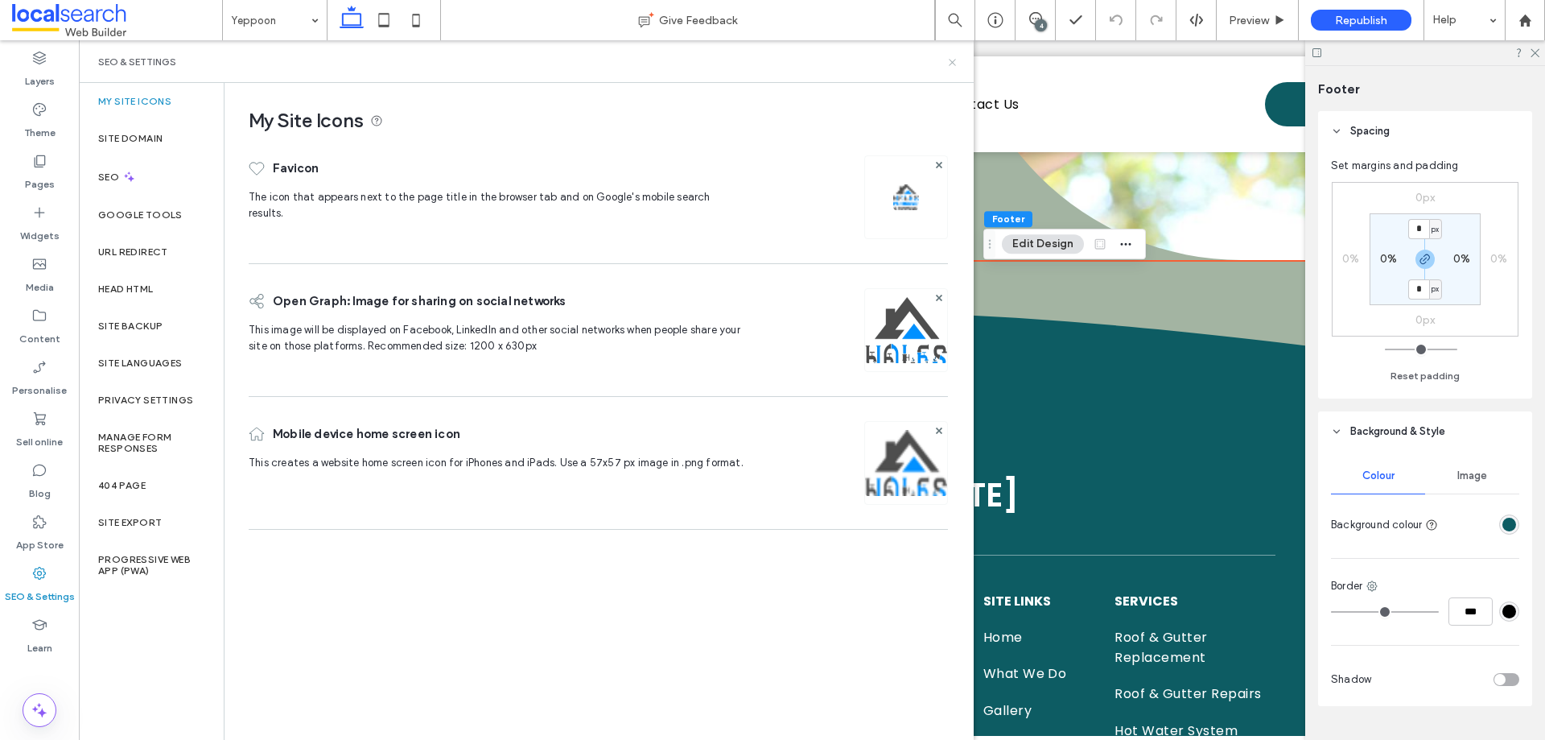
drag, startPoint x: 954, startPoint y: 63, endPoint x: 836, endPoint y: 168, distance: 157.9
click at [954, 63] on use at bounding box center [952, 62] width 6 height 6
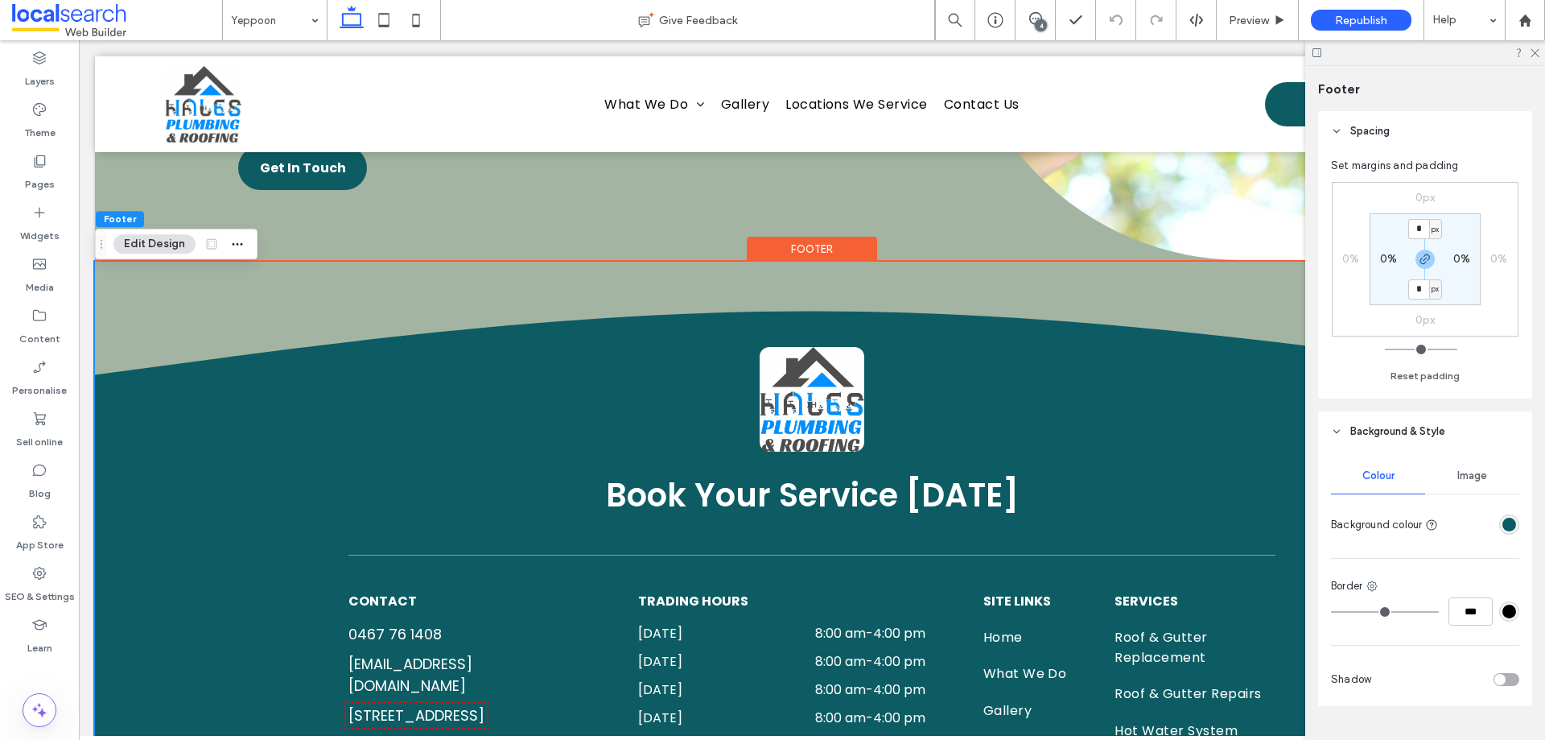
click at [838, 262] on div "Footer" at bounding box center [812, 249] width 130 height 25
click at [1503, 518] on div "rgba(13,92,99,1)" at bounding box center [1510, 525] width 14 height 14
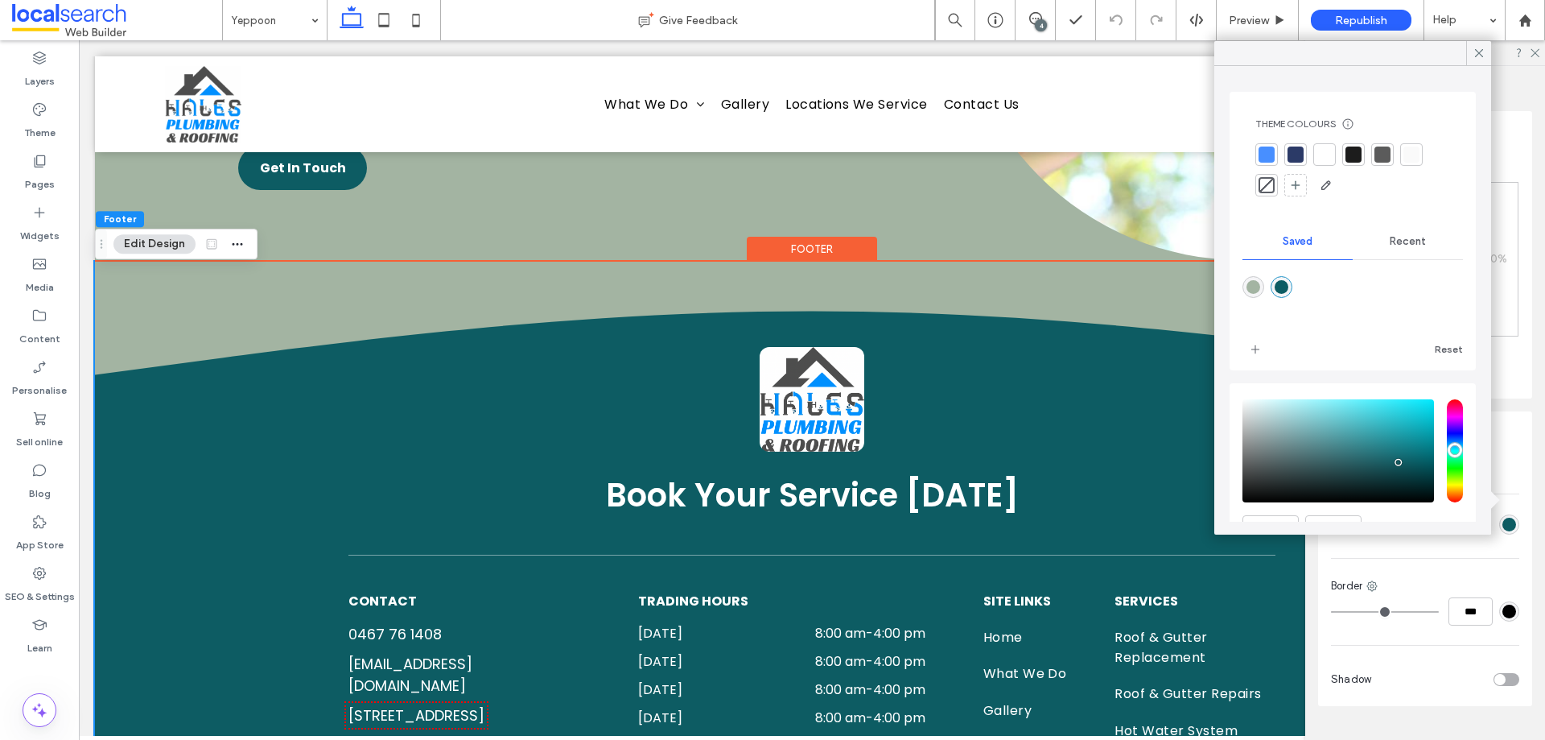
scroll to position [83, 0]
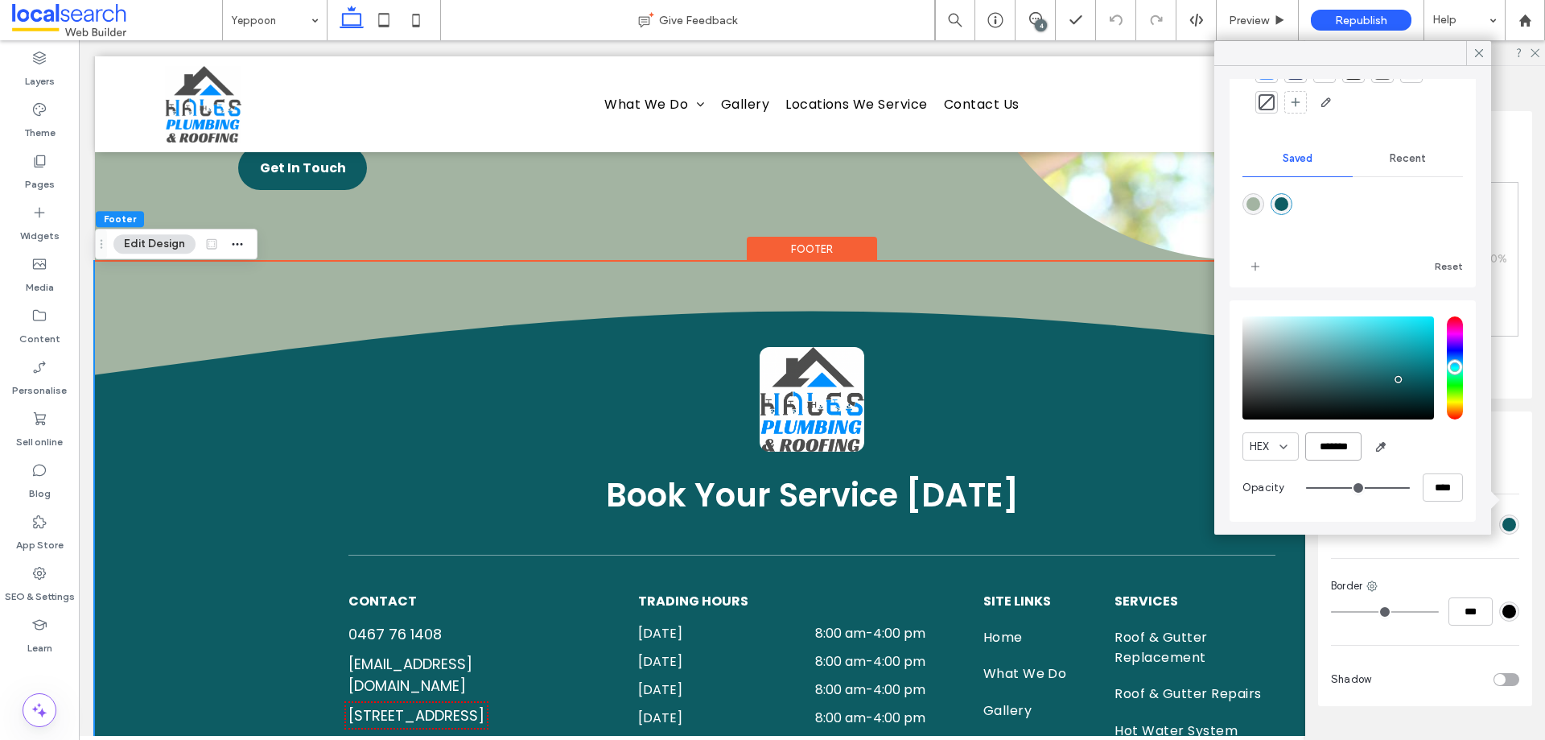
click at [1344, 451] on input "*******" at bounding box center [1333, 446] width 56 height 28
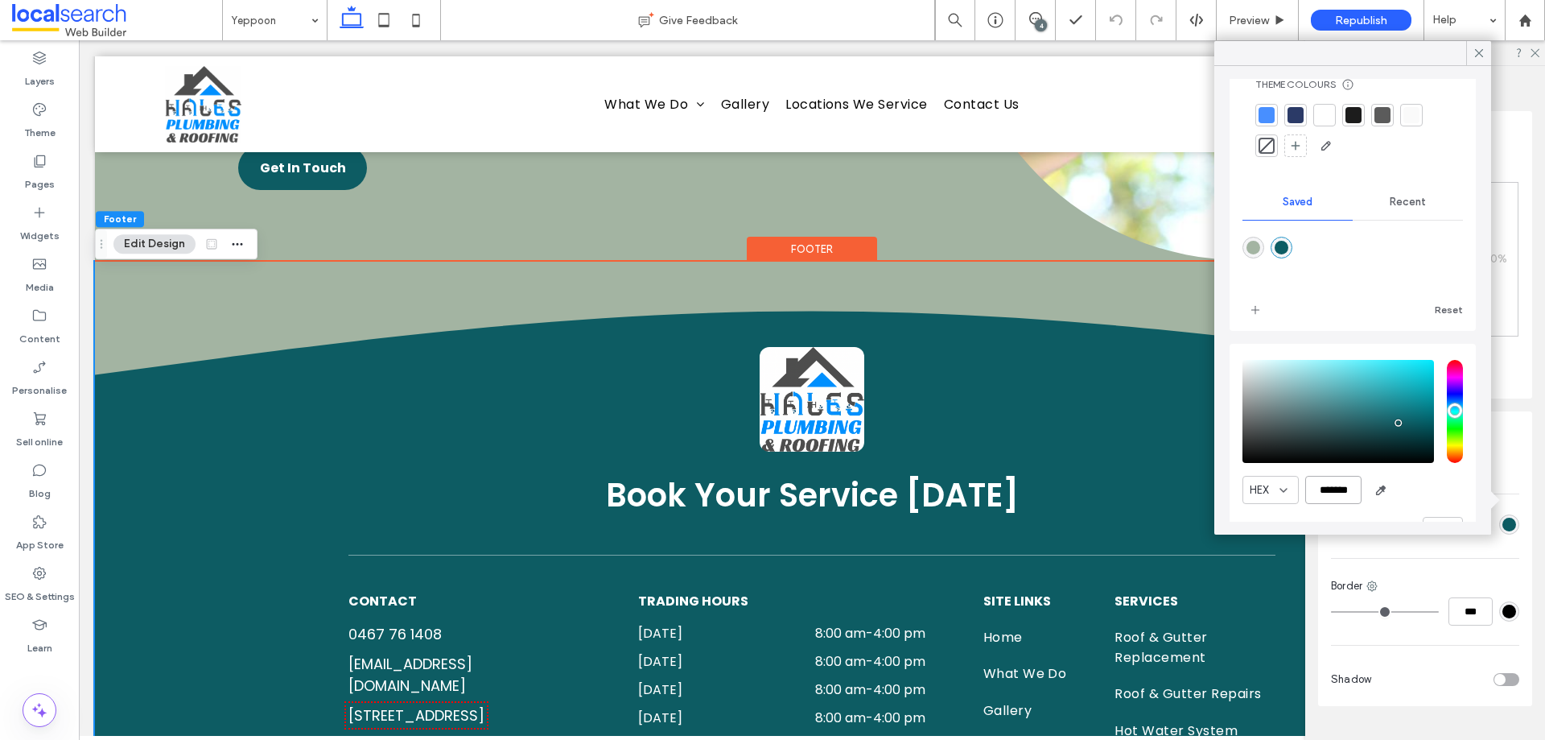
scroll to position [0, 0]
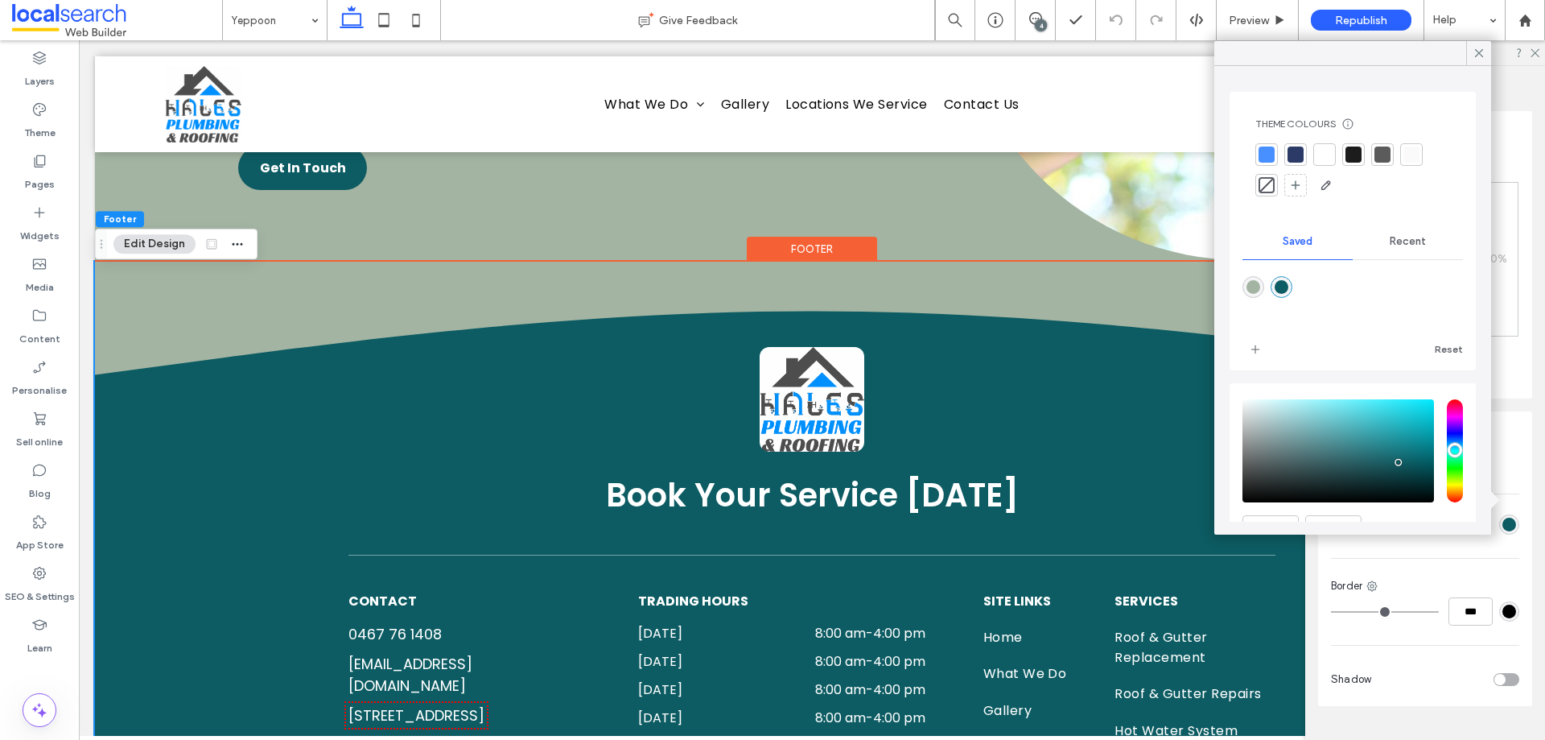
click at [1270, 154] on div at bounding box center [1267, 154] width 16 height 16
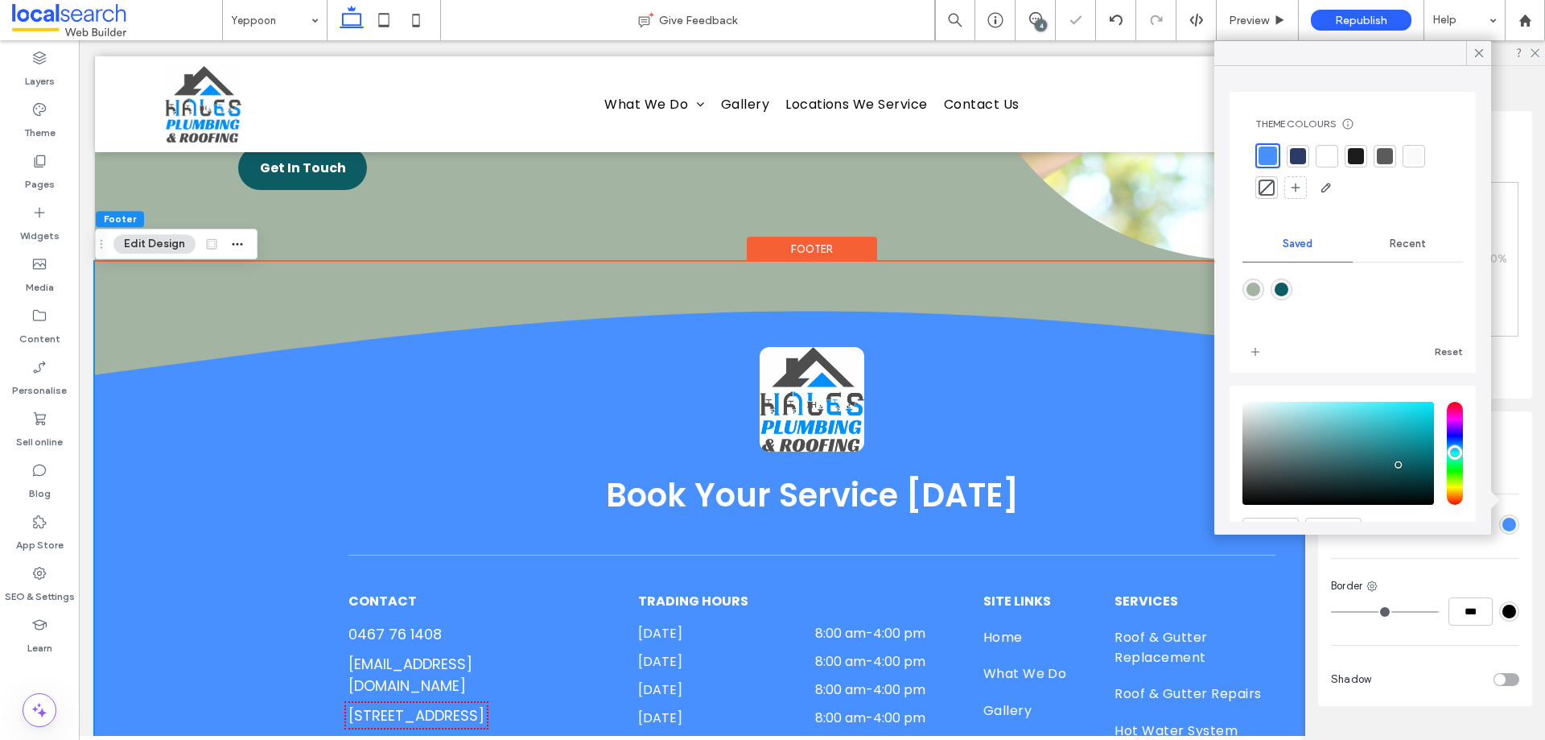
click at [1293, 158] on div at bounding box center [1298, 156] width 16 height 16
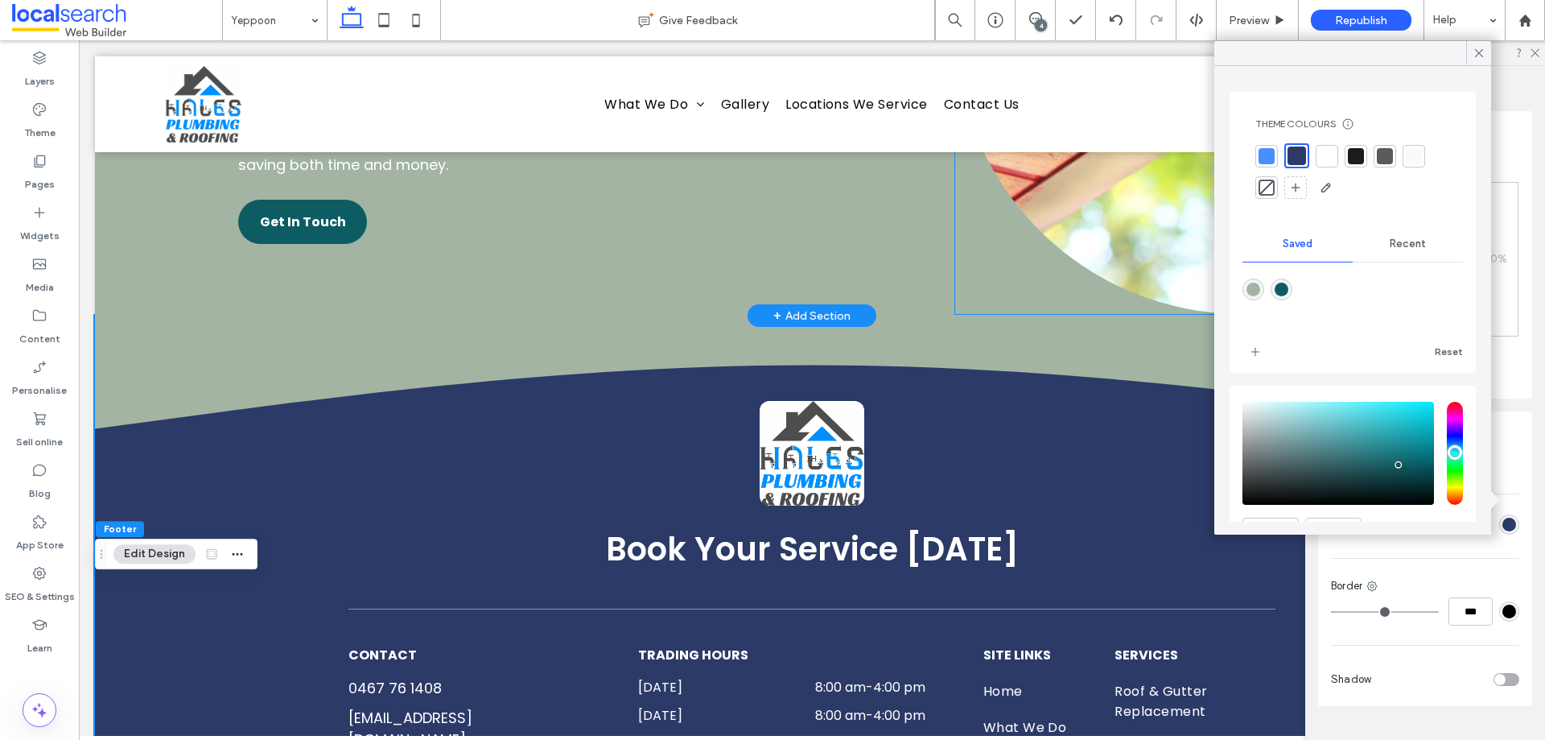
scroll to position [4048, 0]
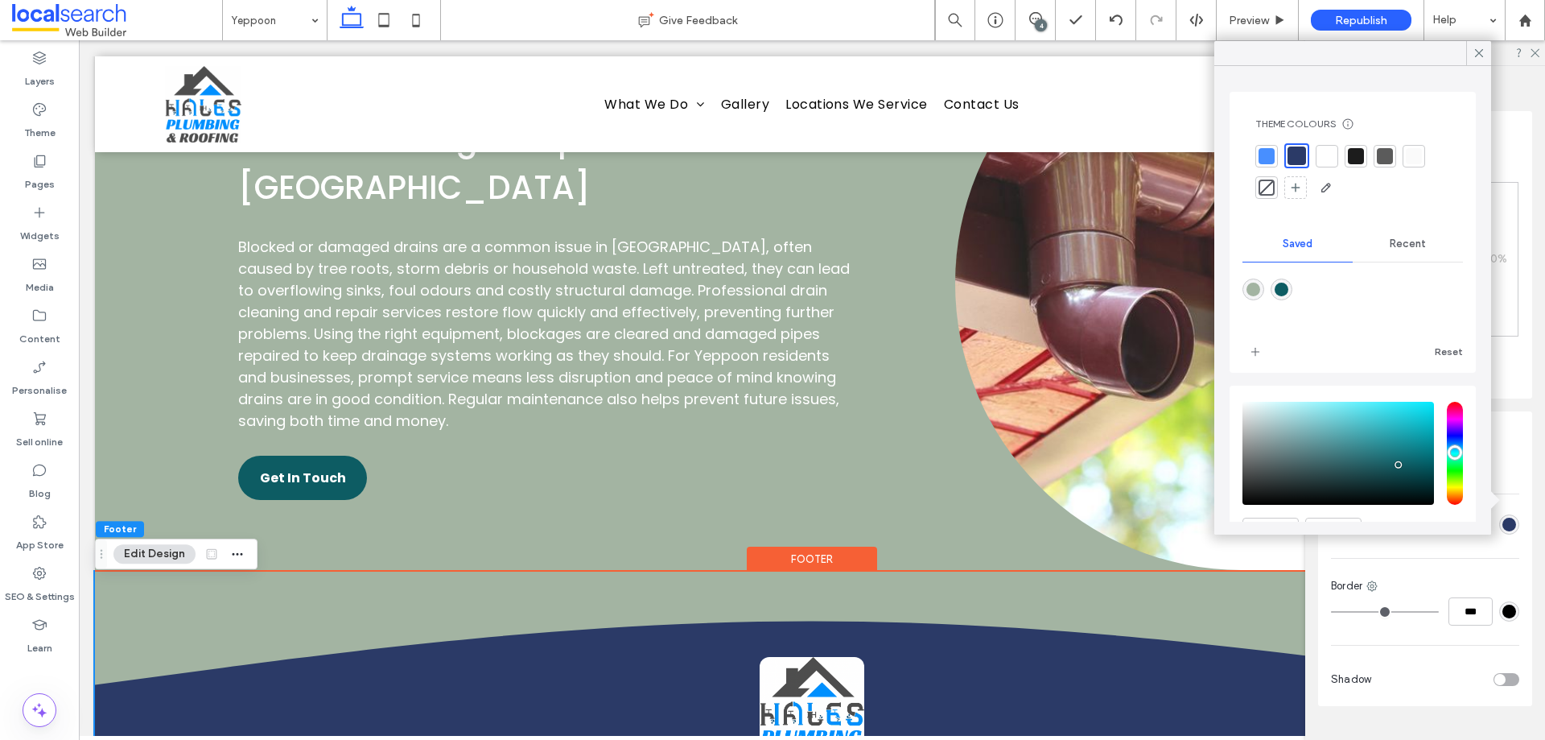
click at [1286, 291] on div "rgba(13,92,99,1)" at bounding box center [1282, 290] width 14 height 14
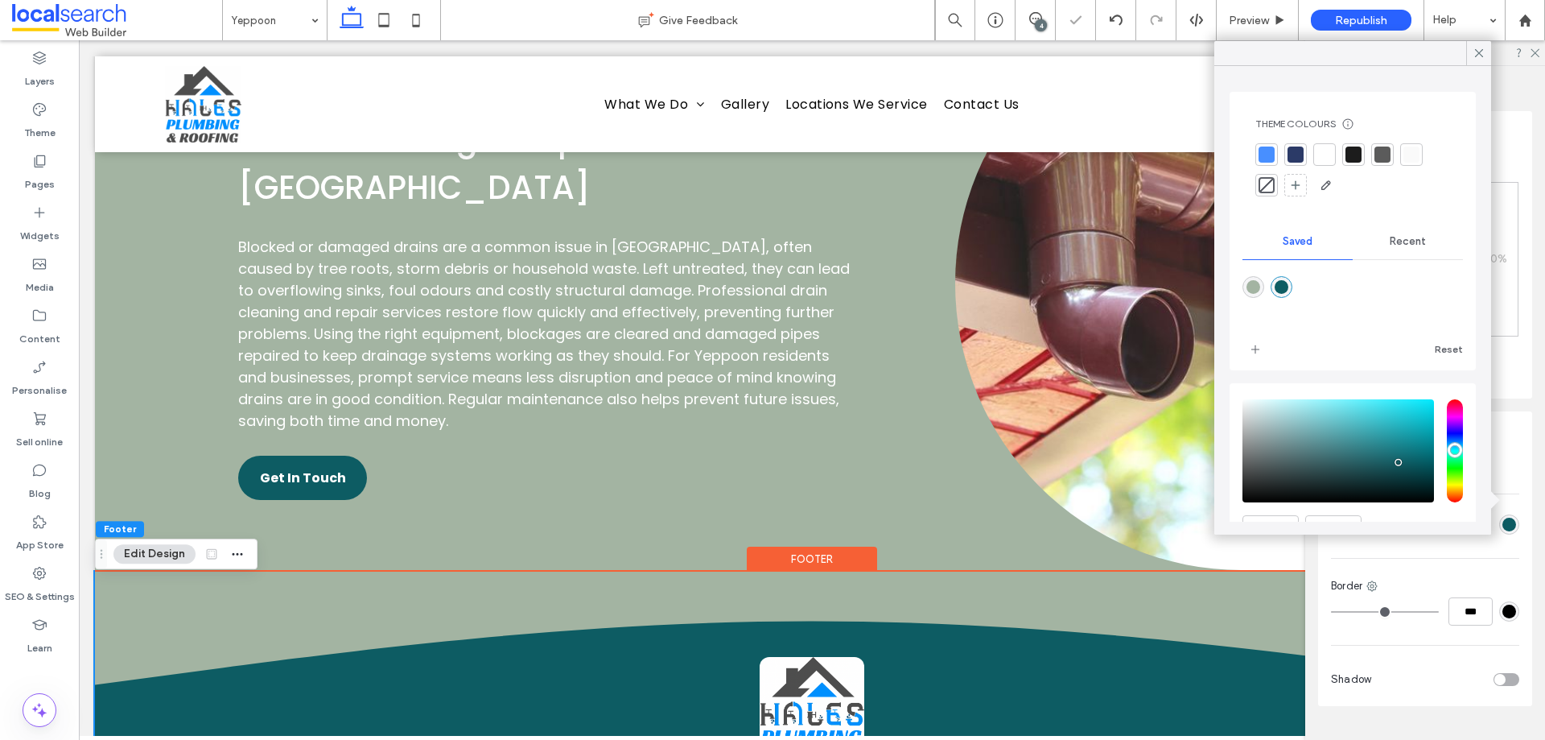
drag, startPoint x: 1481, startPoint y: 54, endPoint x: 1431, endPoint y: 57, distance: 50.0
click at [1479, 54] on icon at bounding box center [1479, 53] width 14 height 14
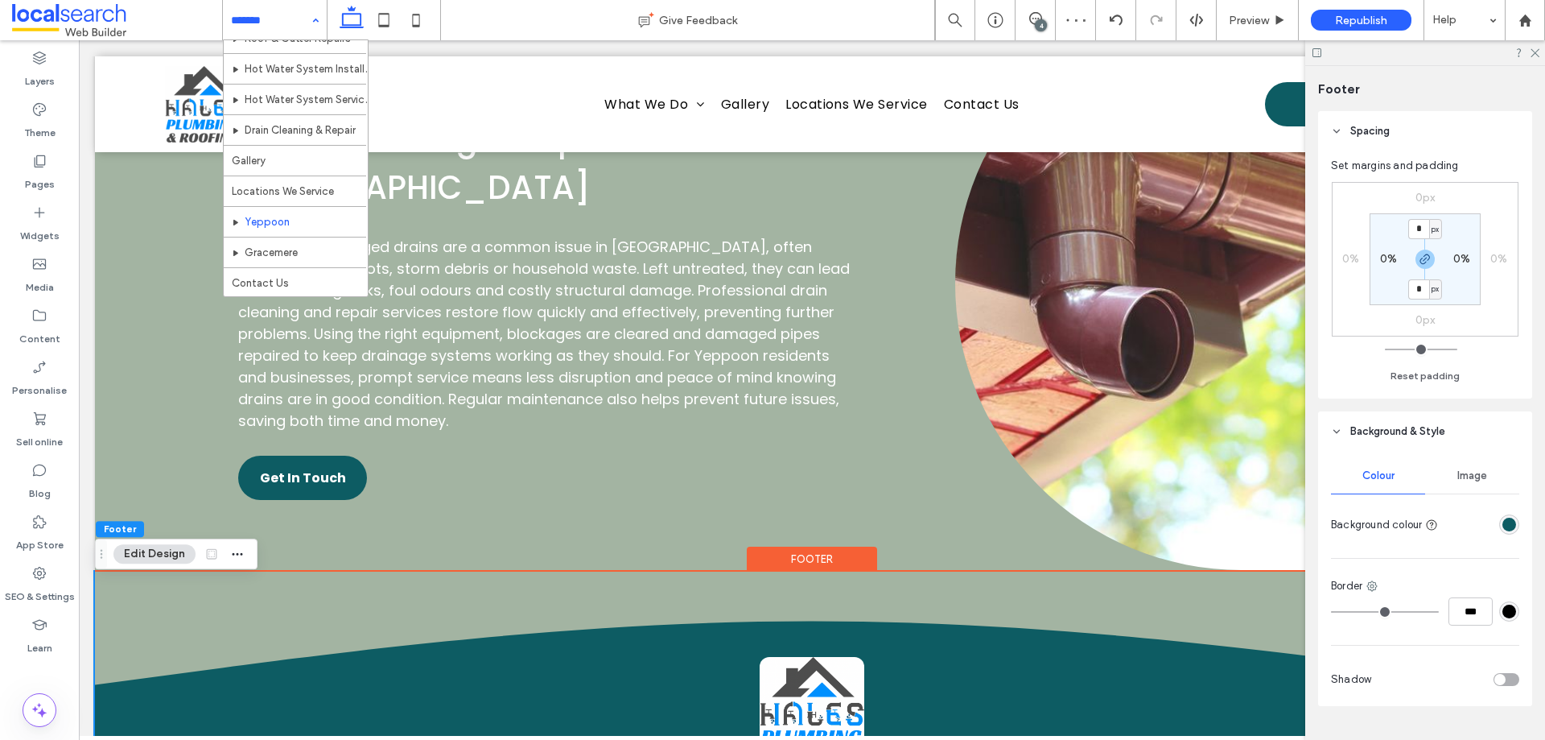
scroll to position [0, 0]
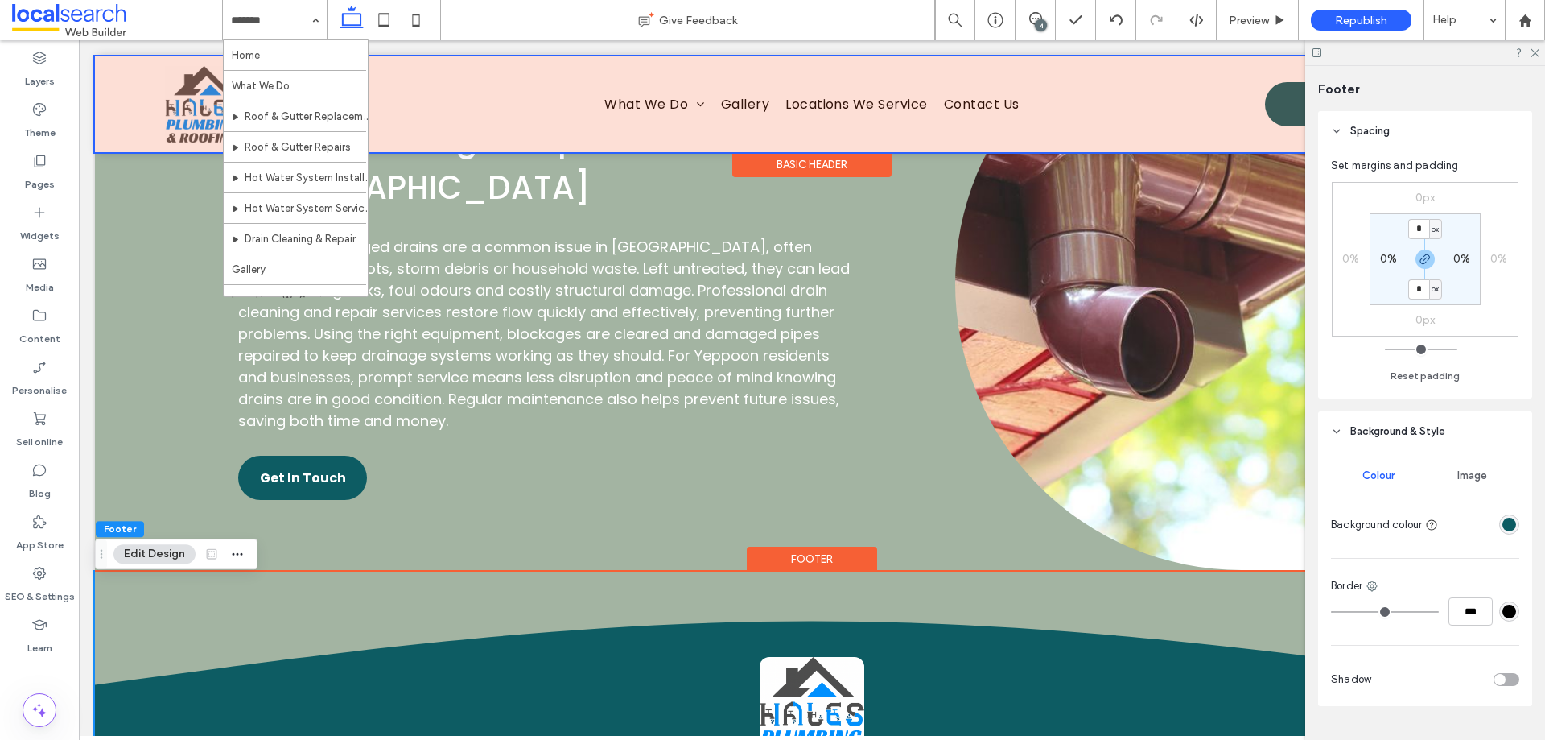
click at [798, 159] on div "Basic Header" at bounding box center [811, 164] width 159 height 25
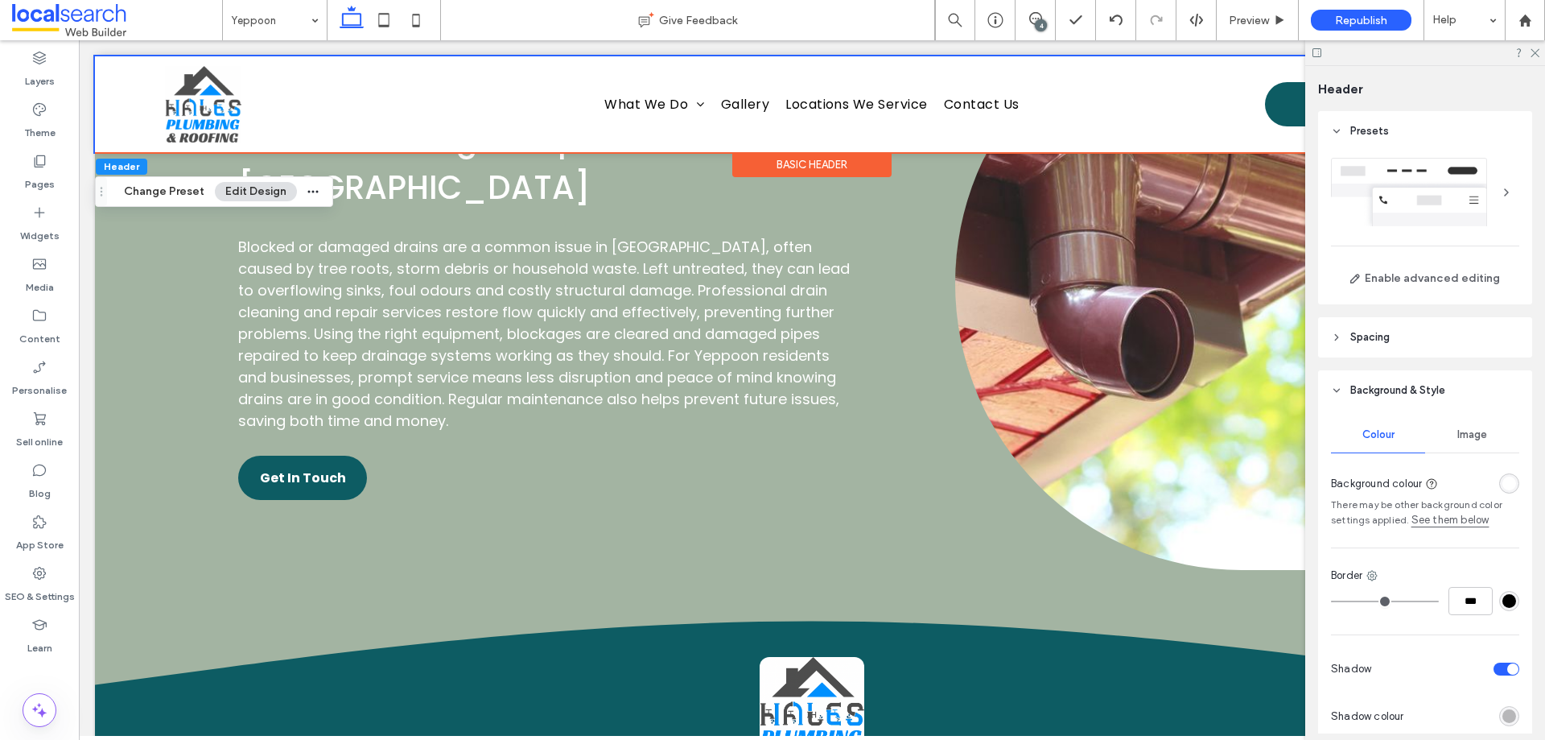
click at [1503, 479] on div "rgba(255, 255, 255, 1)" at bounding box center [1510, 483] width 14 height 14
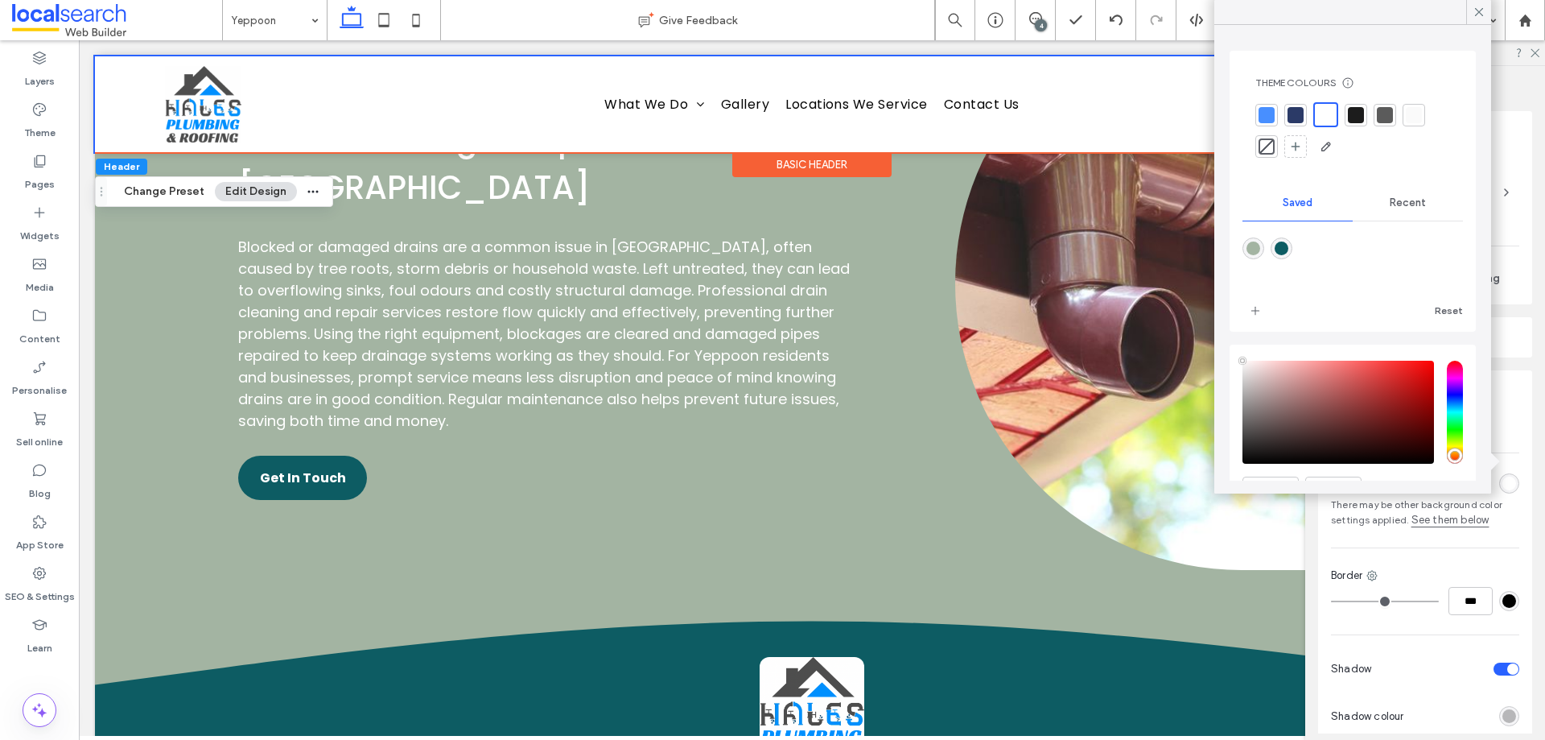
click at [1295, 121] on div at bounding box center [1296, 115] width 16 height 16
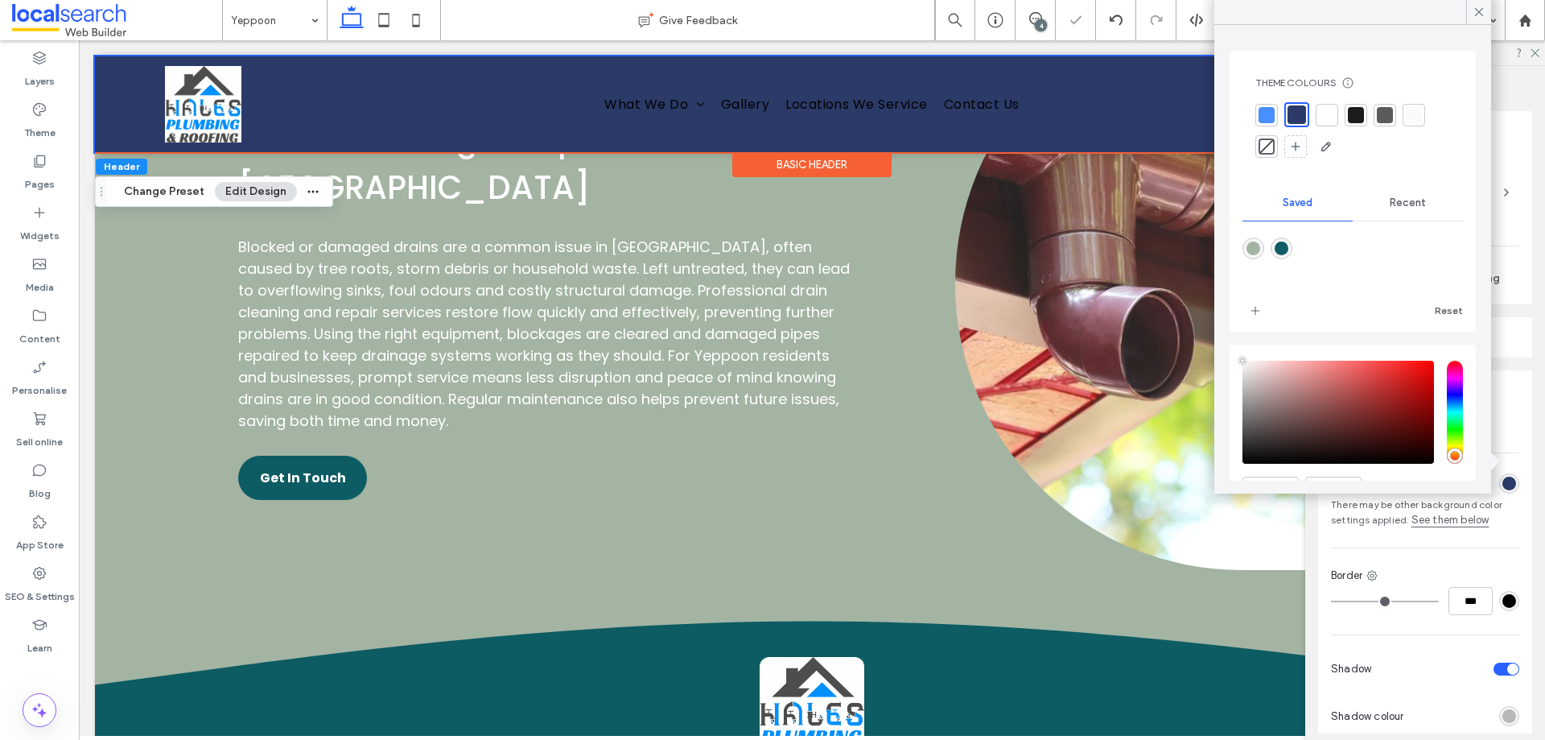
click at [1253, 119] on div "Theme Colours Save time with Theme Colours Create a colour palette to instantly…" at bounding box center [1353, 118] width 221 height 109
click at [1264, 119] on div at bounding box center [1267, 115] width 16 height 16
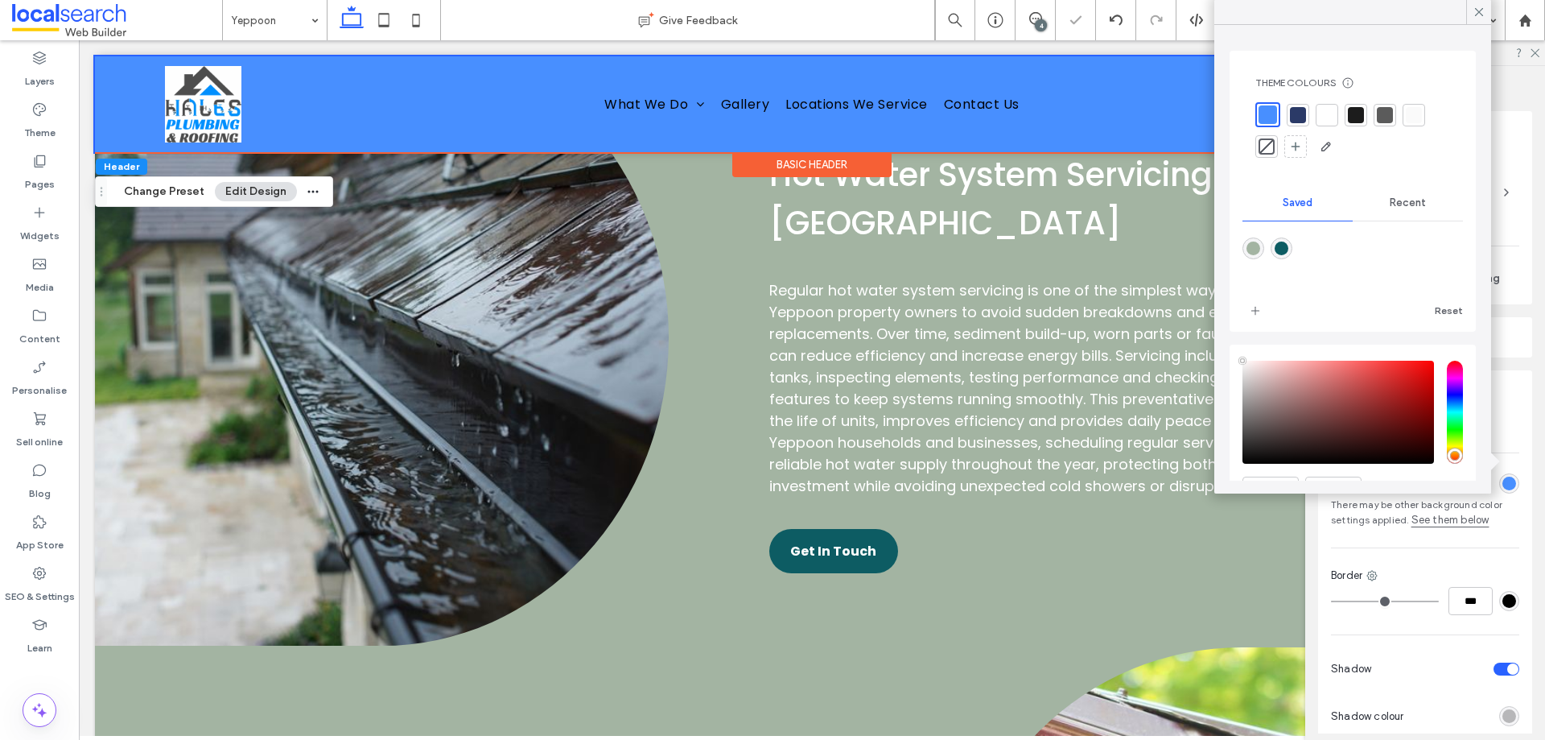
scroll to position [3243, 0]
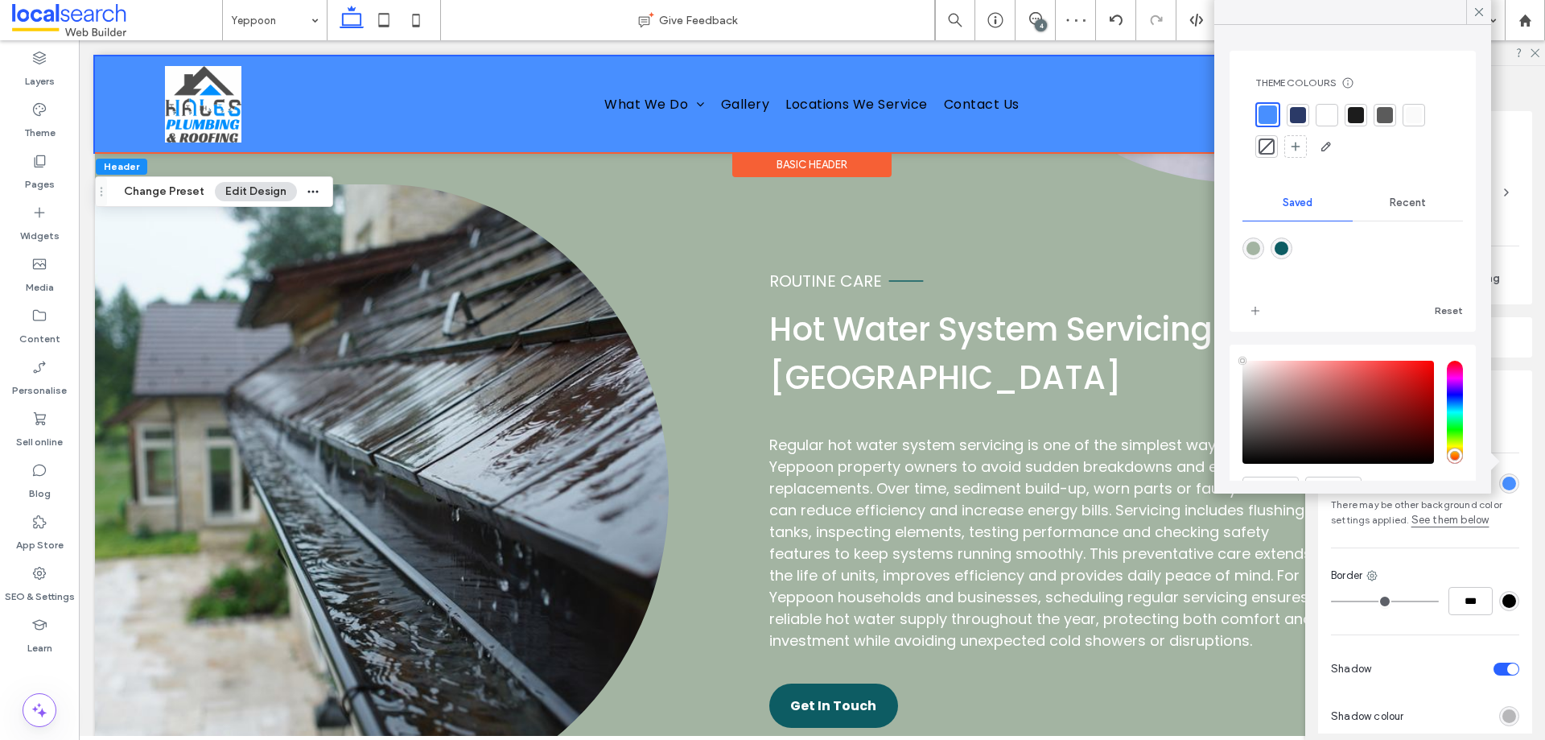
click at [1330, 109] on div at bounding box center [1327, 115] width 16 height 16
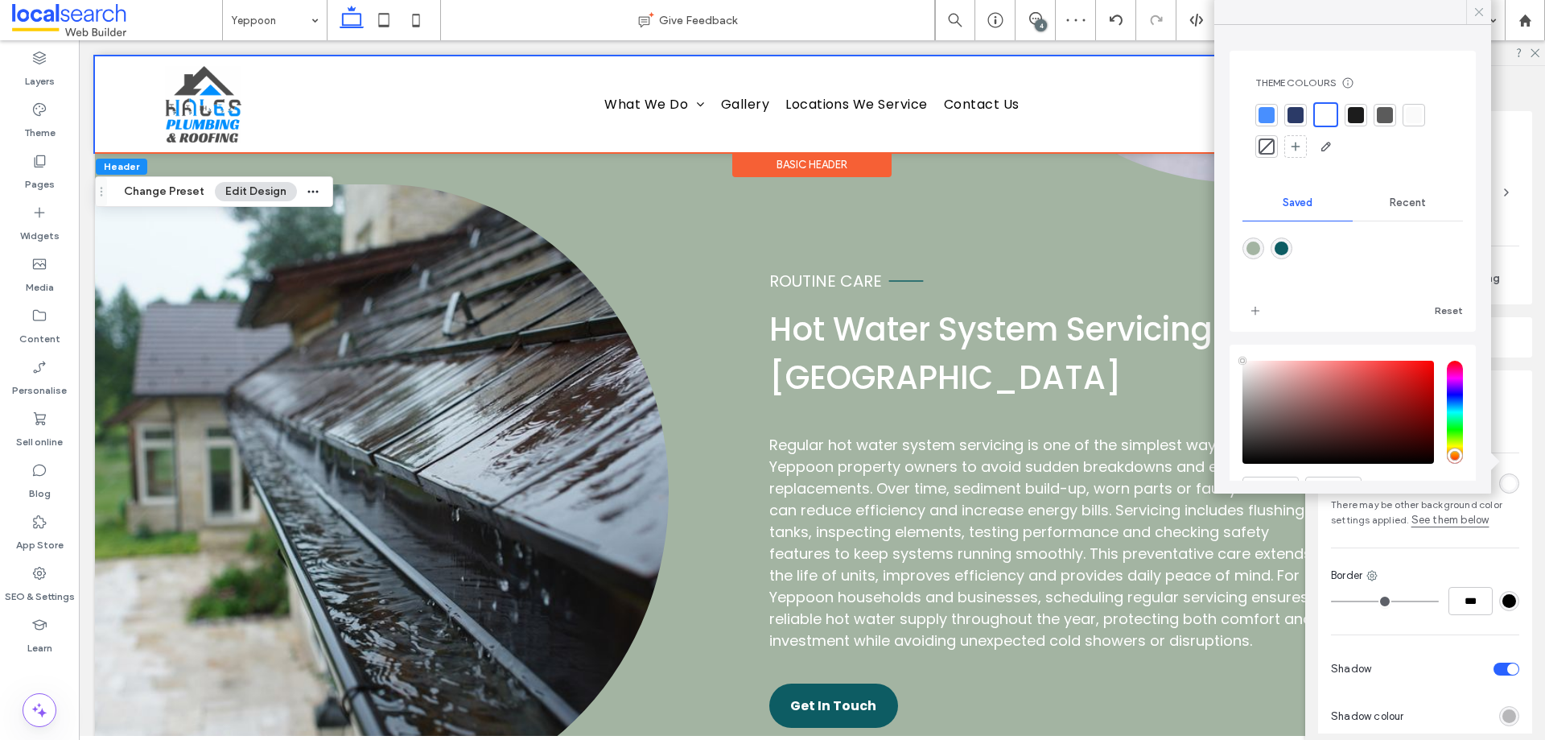
click at [1480, 14] on icon at bounding box center [1479, 12] width 14 height 14
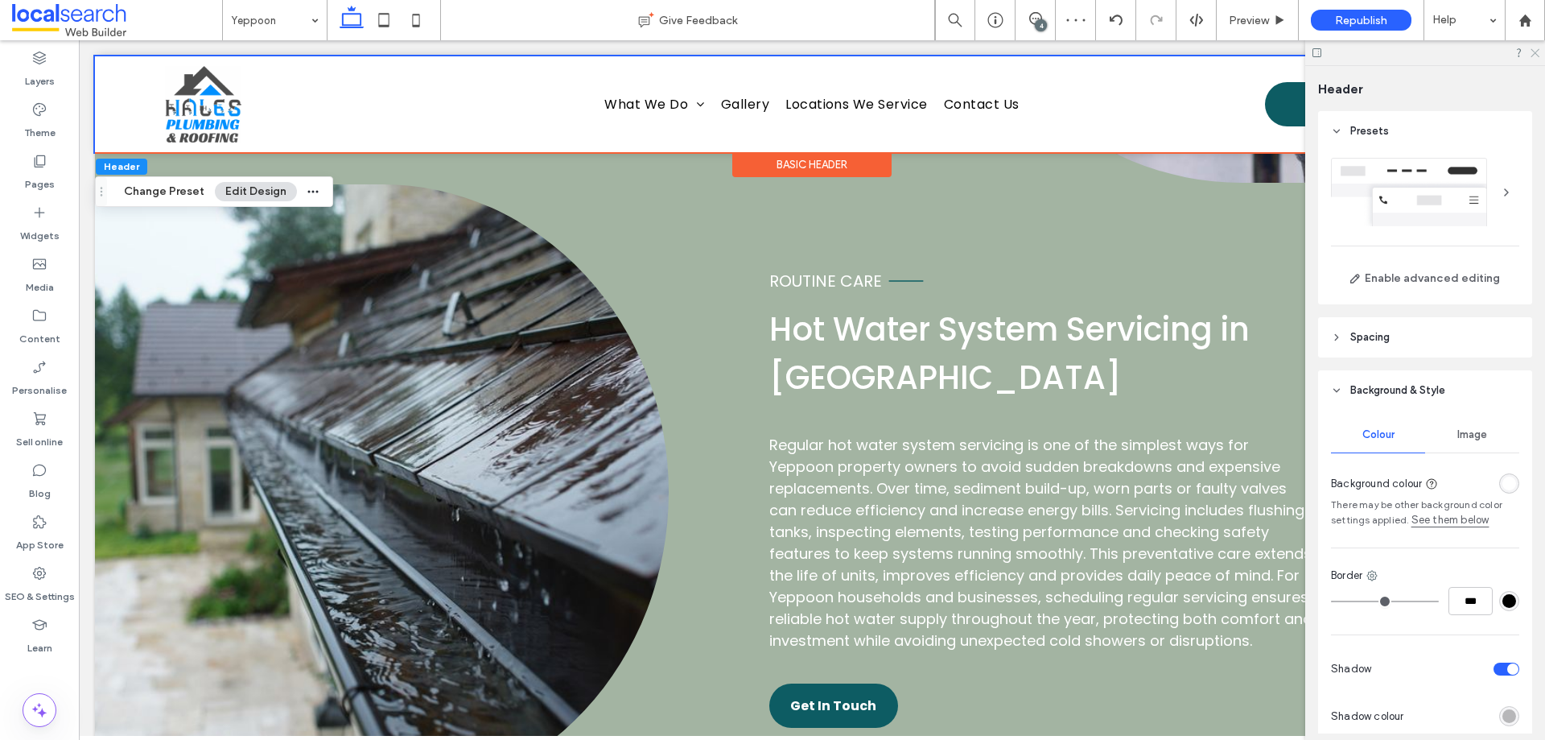
click at [1536, 49] on icon at bounding box center [1534, 52] width 10 height 10
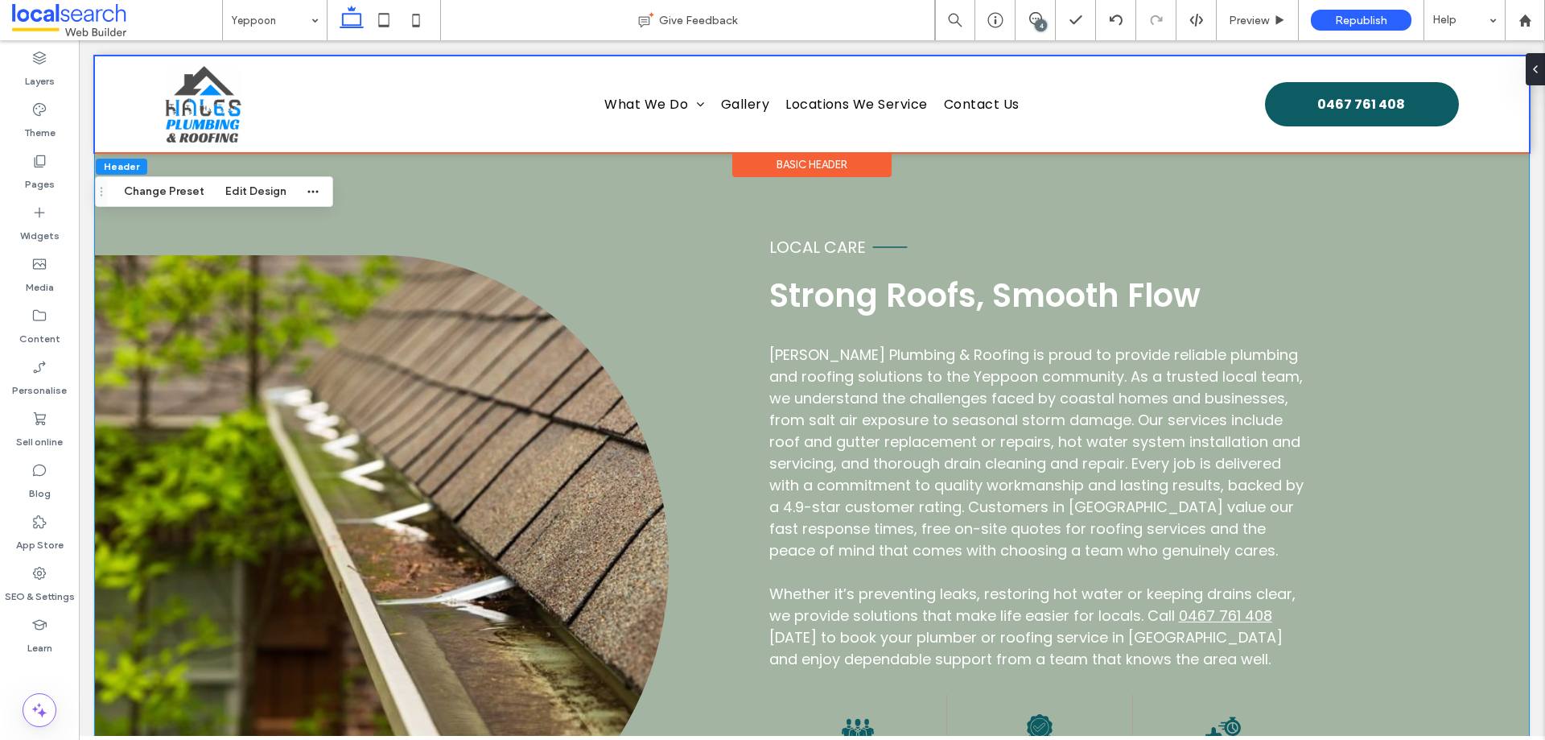
scroll to position [575, 0]
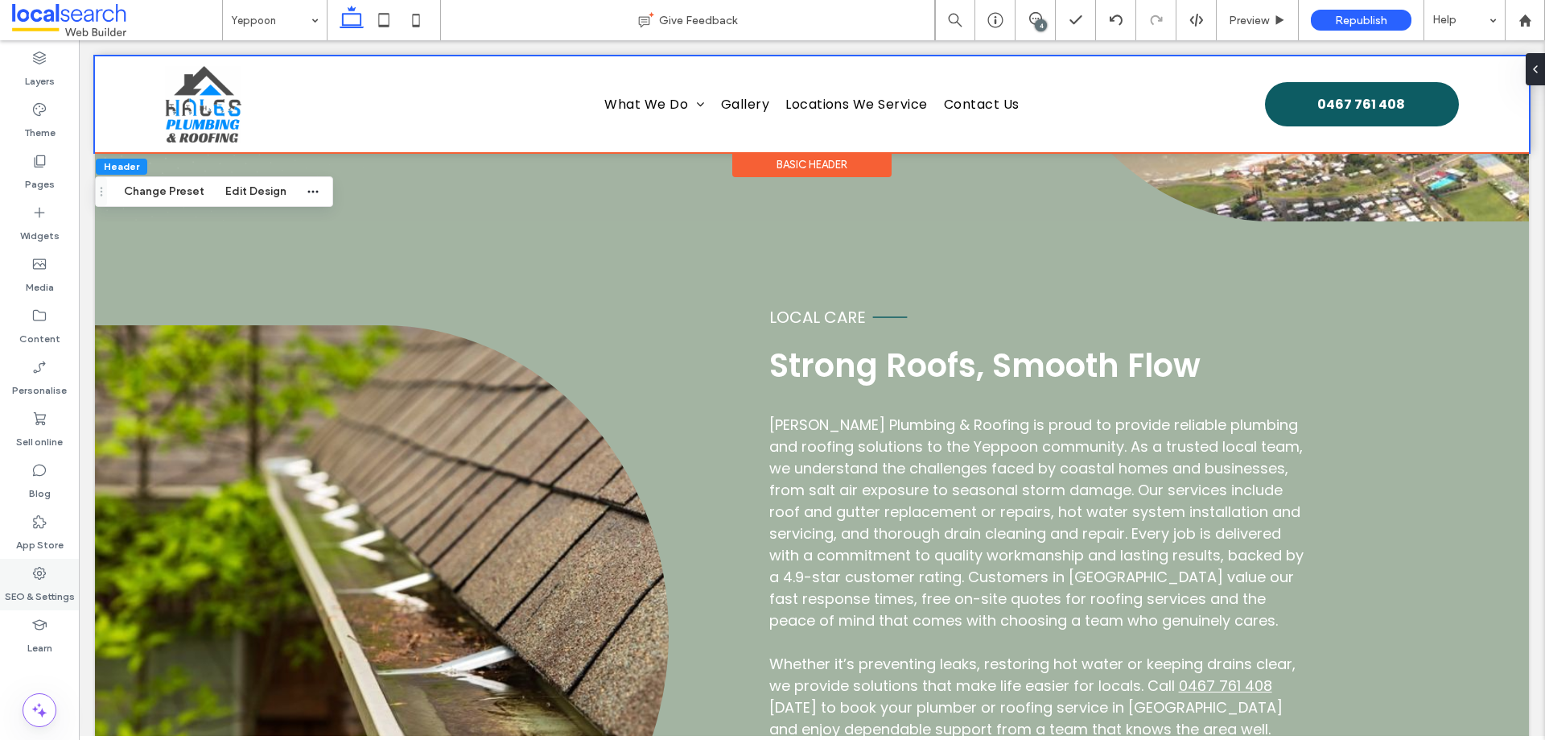
click at [33, 591] on label "SEO & Settings" at bounding box center [40, 592] width 70 height 23
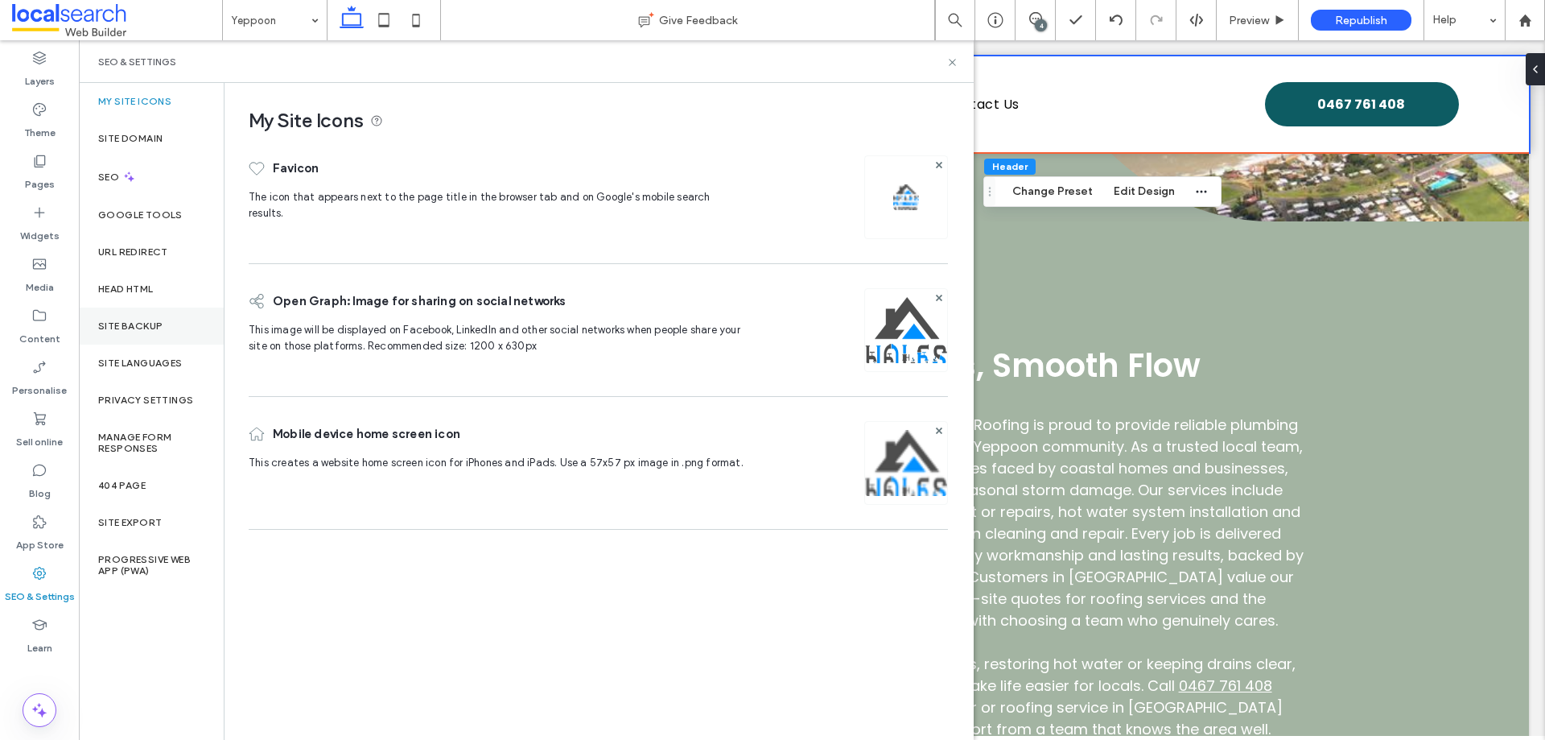
click at [174, 321] on div "Site backup" at bounding box center [151, 325] width 145 height 37
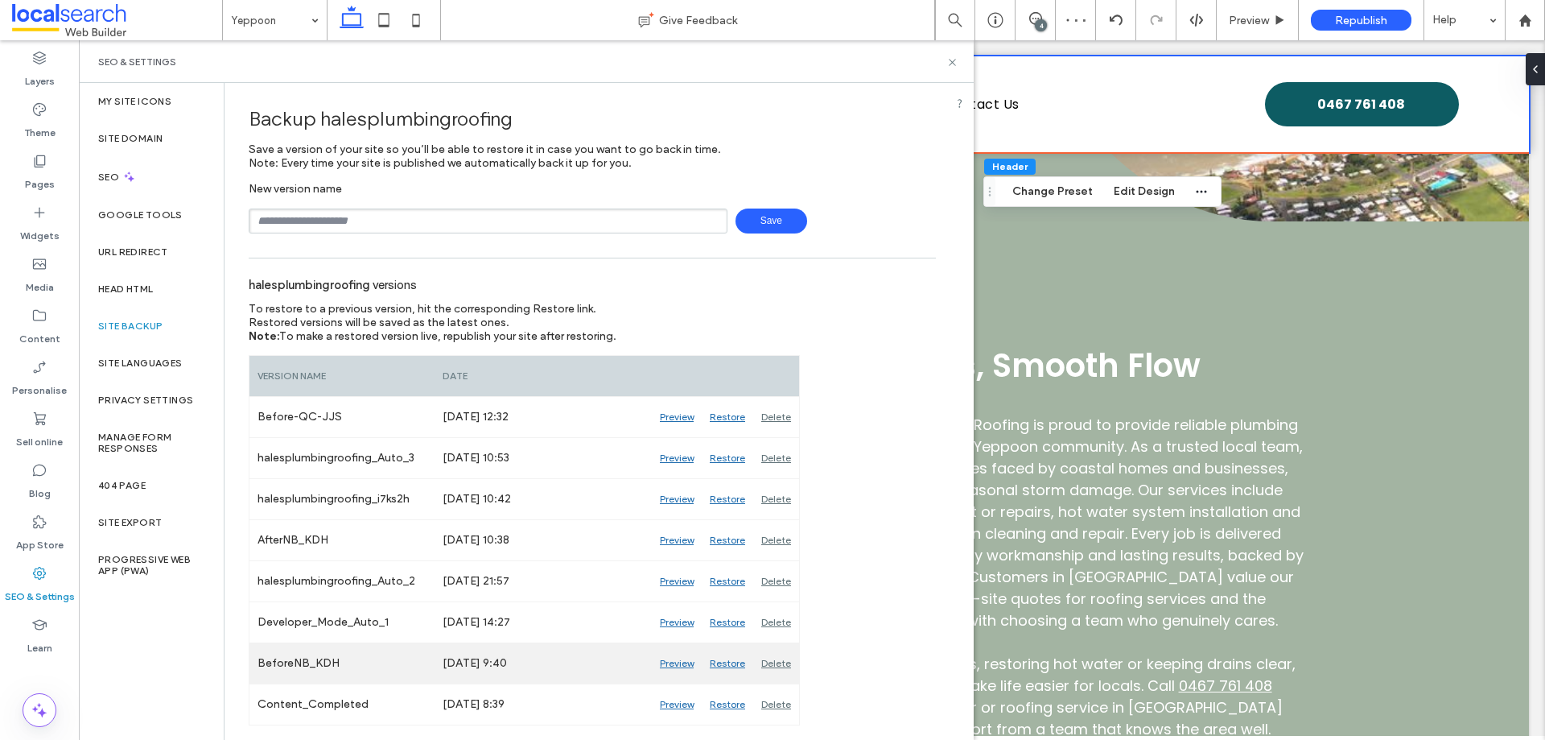
click at [668, 662] on div "Preview" at bounding box center [677, 663] width 50 height 40
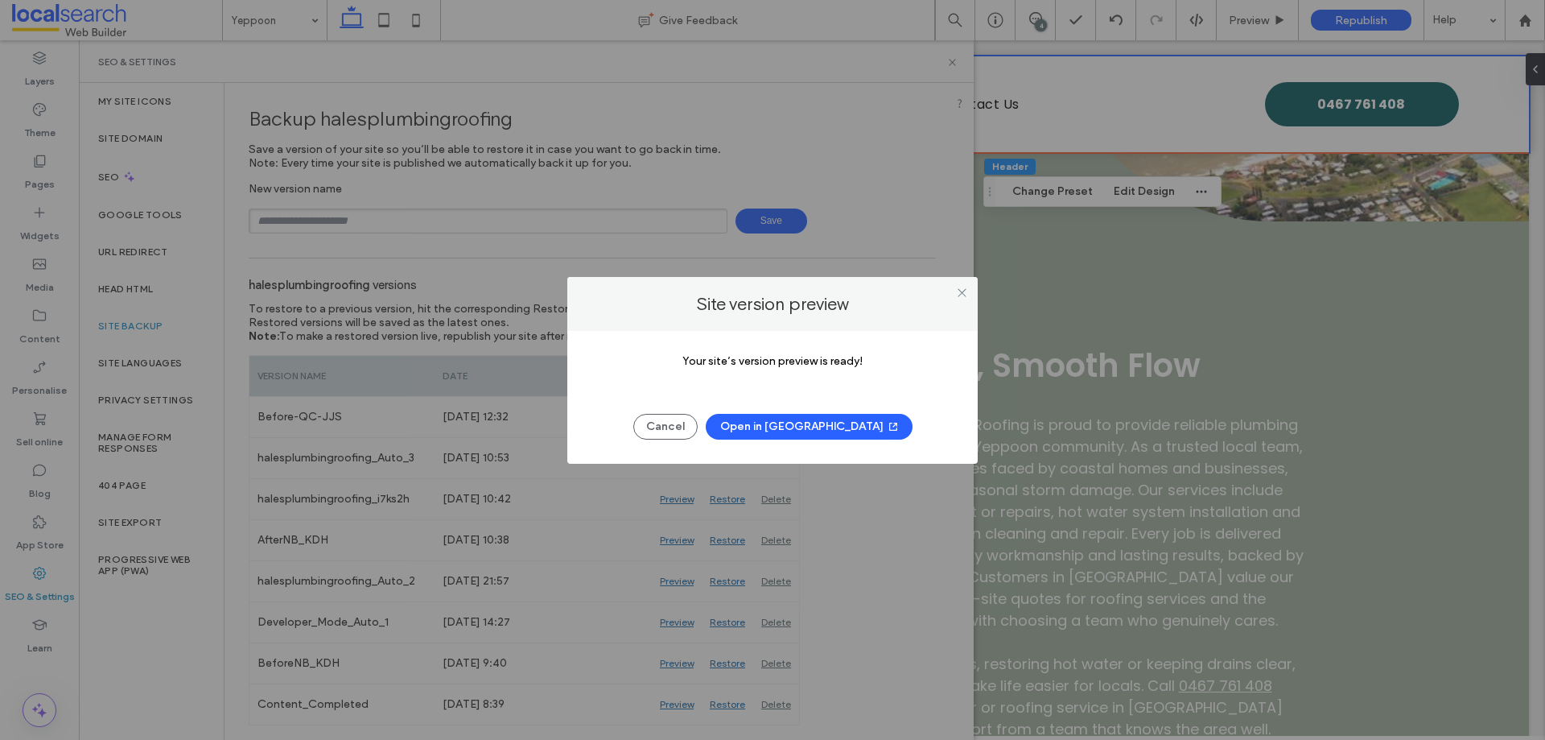
click at [808, 421] on button "Open in New Tab" at bounding box center [809, 427] width 207 height 26
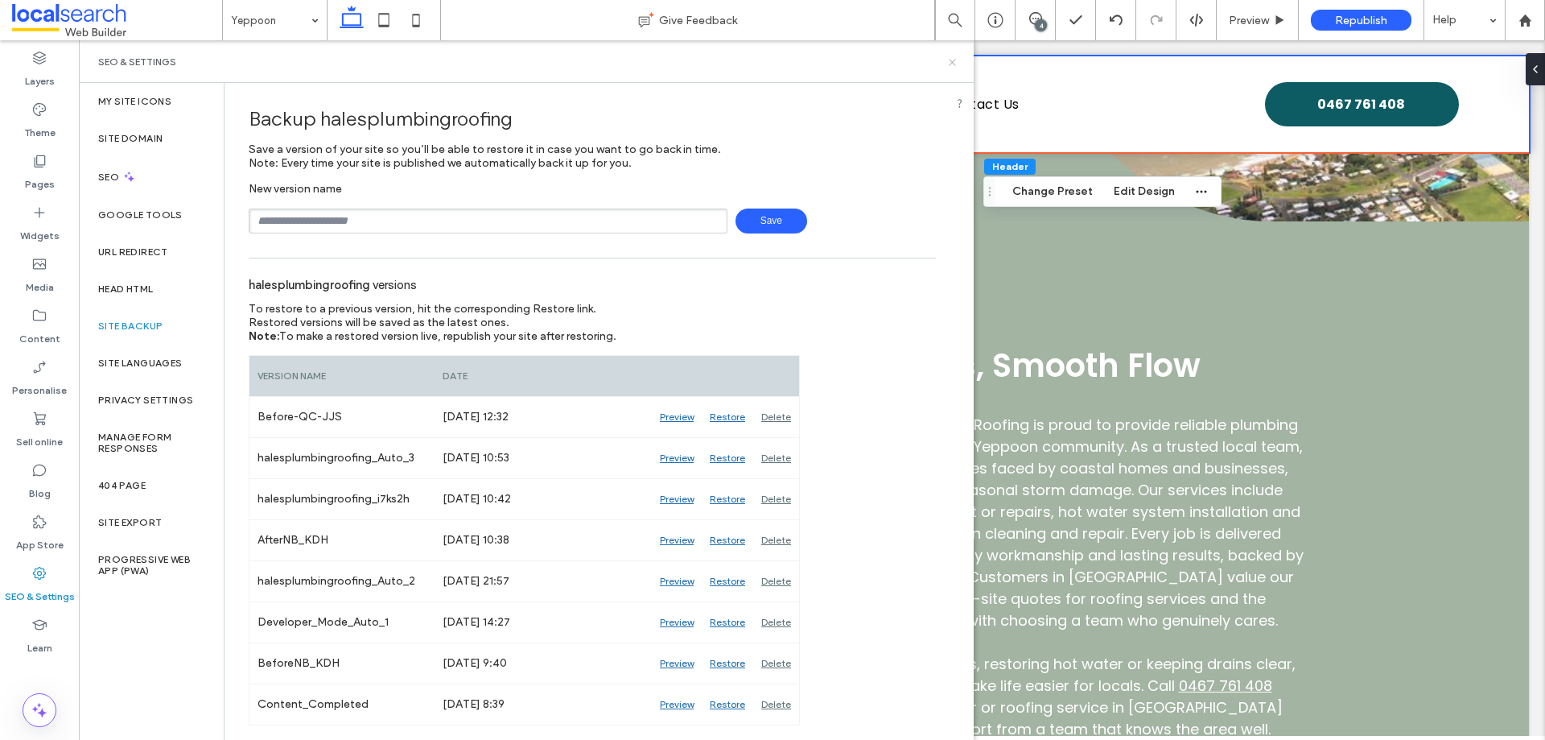
click at [957, 58] on div "SEO & Settings" at bounding box center [526, 61] width 895 height 43
click at [957, 61] on icon at bounding box center [953, 62] width 12 height 12
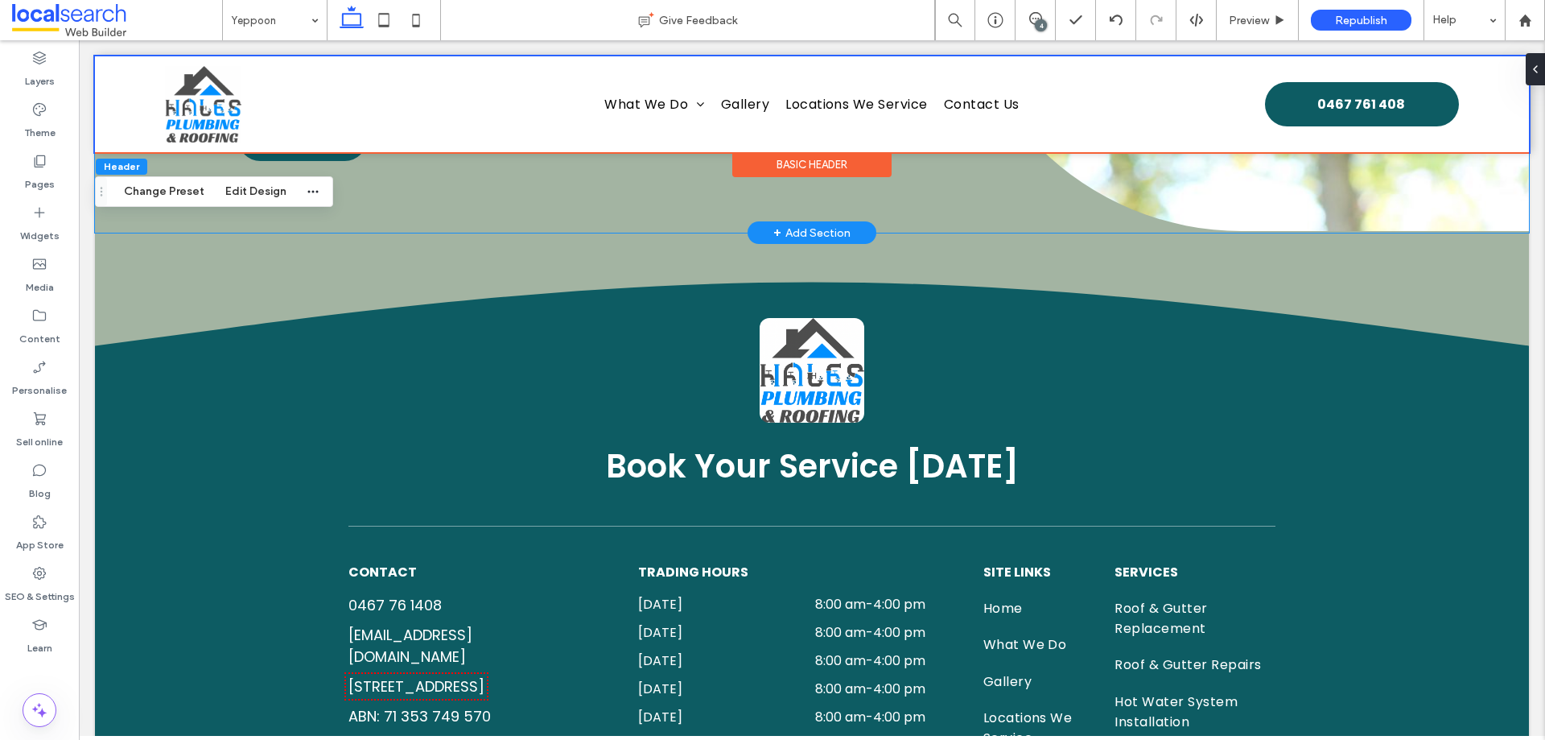
scroll to position [4277, 0]
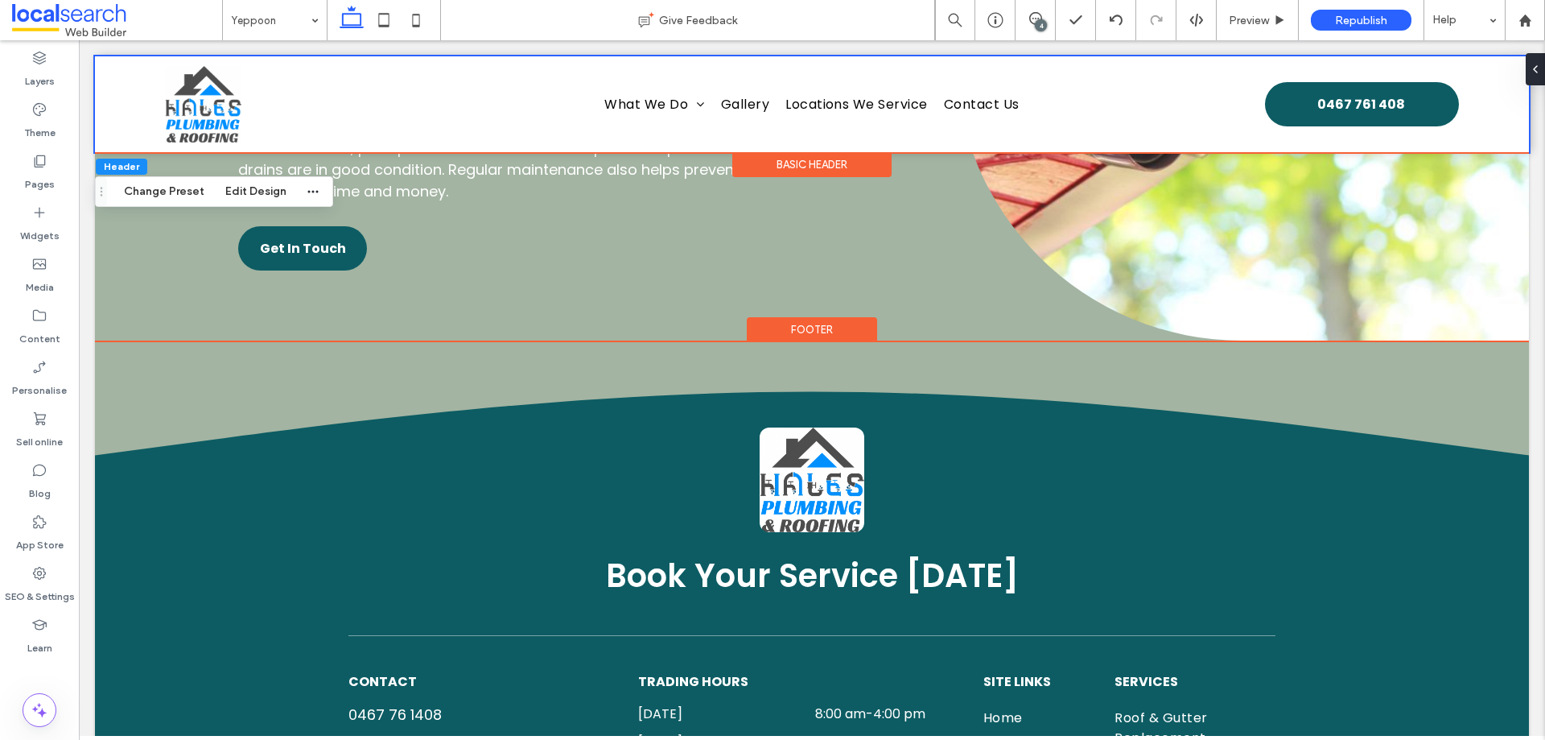
click at [806, 341] on div "Footer" at bounding box center [812, 329] width 130 height 25
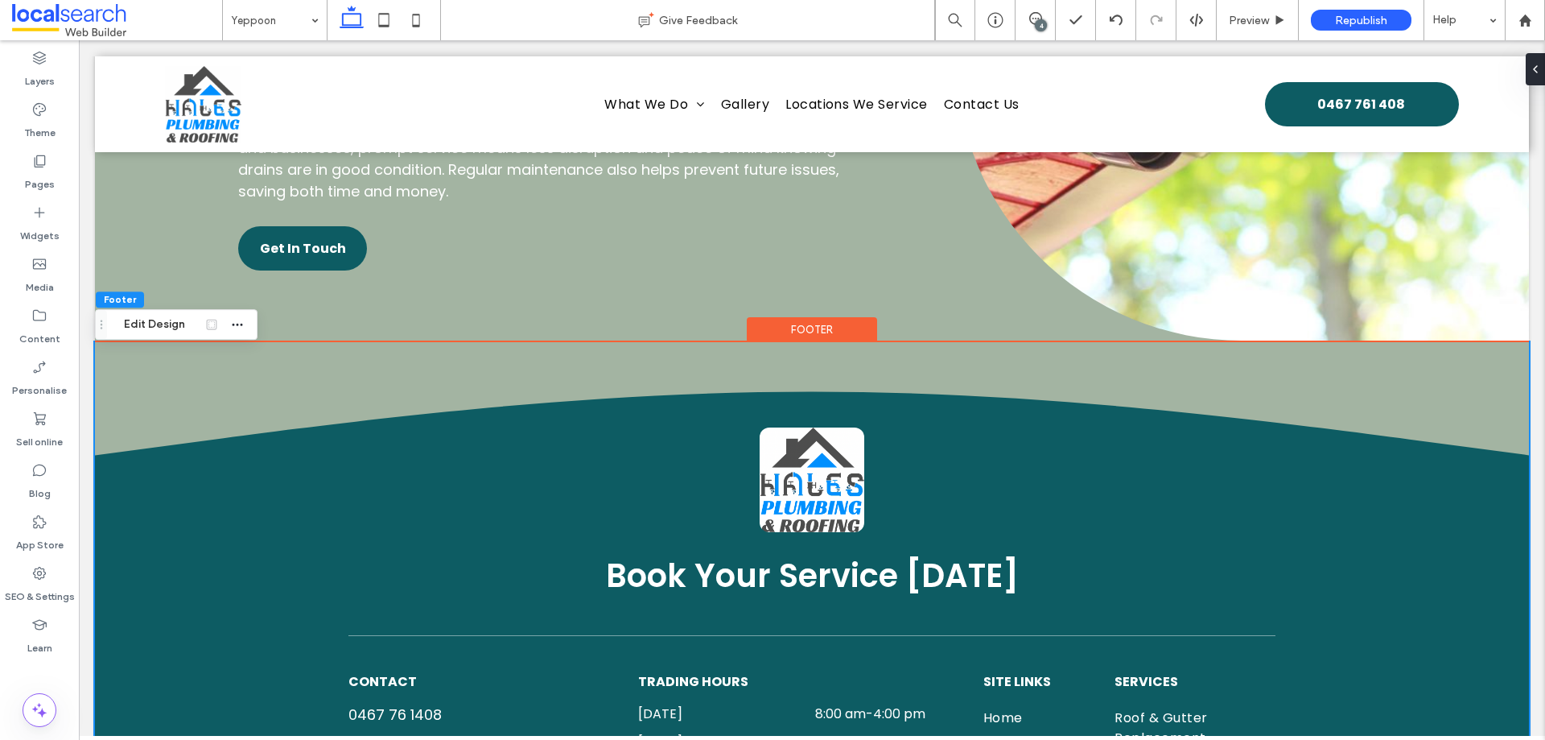
click at [812, 333] on div "Footer" at bounding box center [812, 329] width 130 height 25
drag, startPoint x: 126, startPoint y: 330, endPoint x: 185, endPoint y: 332, distance: 59.6
click at [126, 330] on button "Edit Design" at bounding box center [154, 324] width 82 height 19
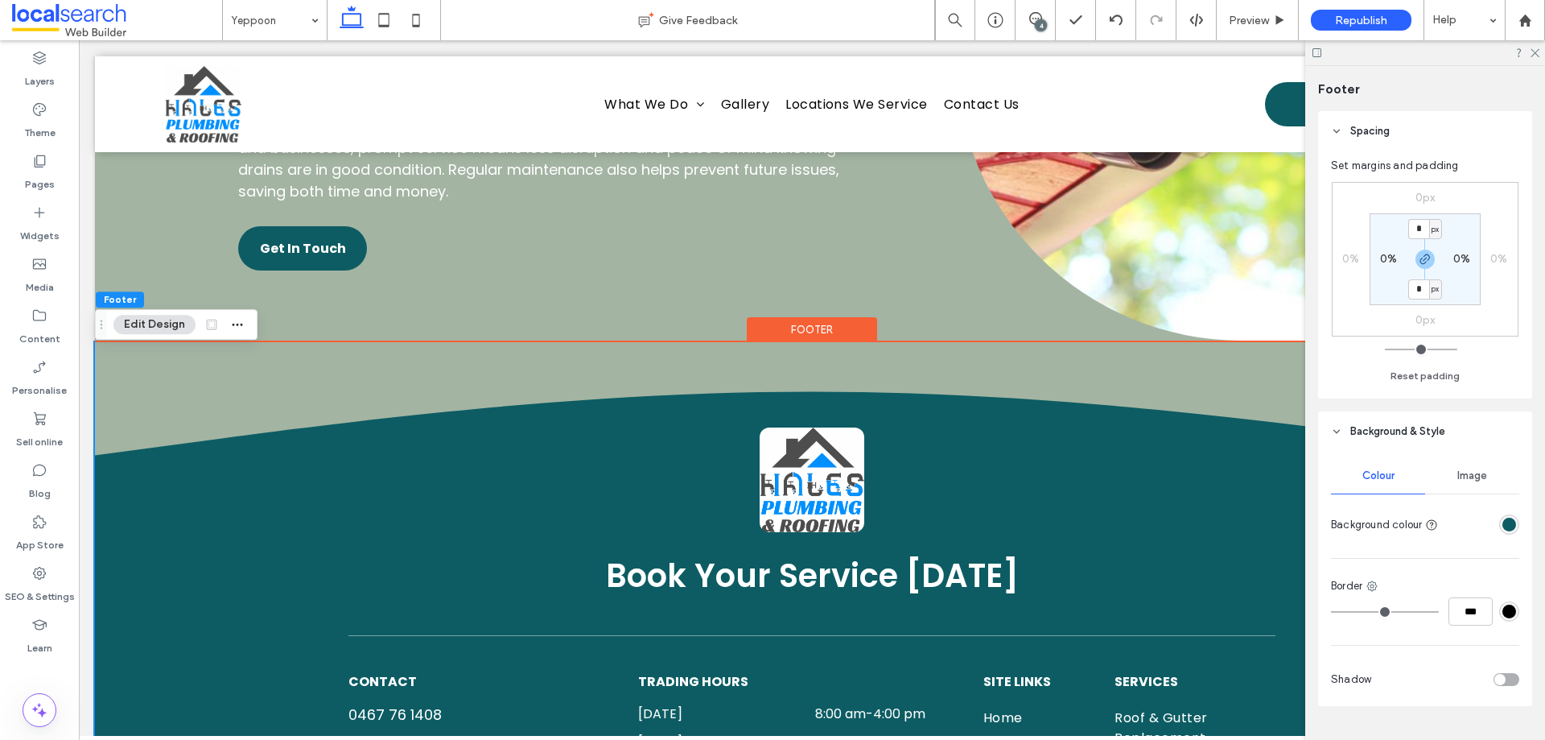
click at [1503, 518] on div "rgba(13,92,99,1)" at bounding box center [1510, 525] width 14 height 14
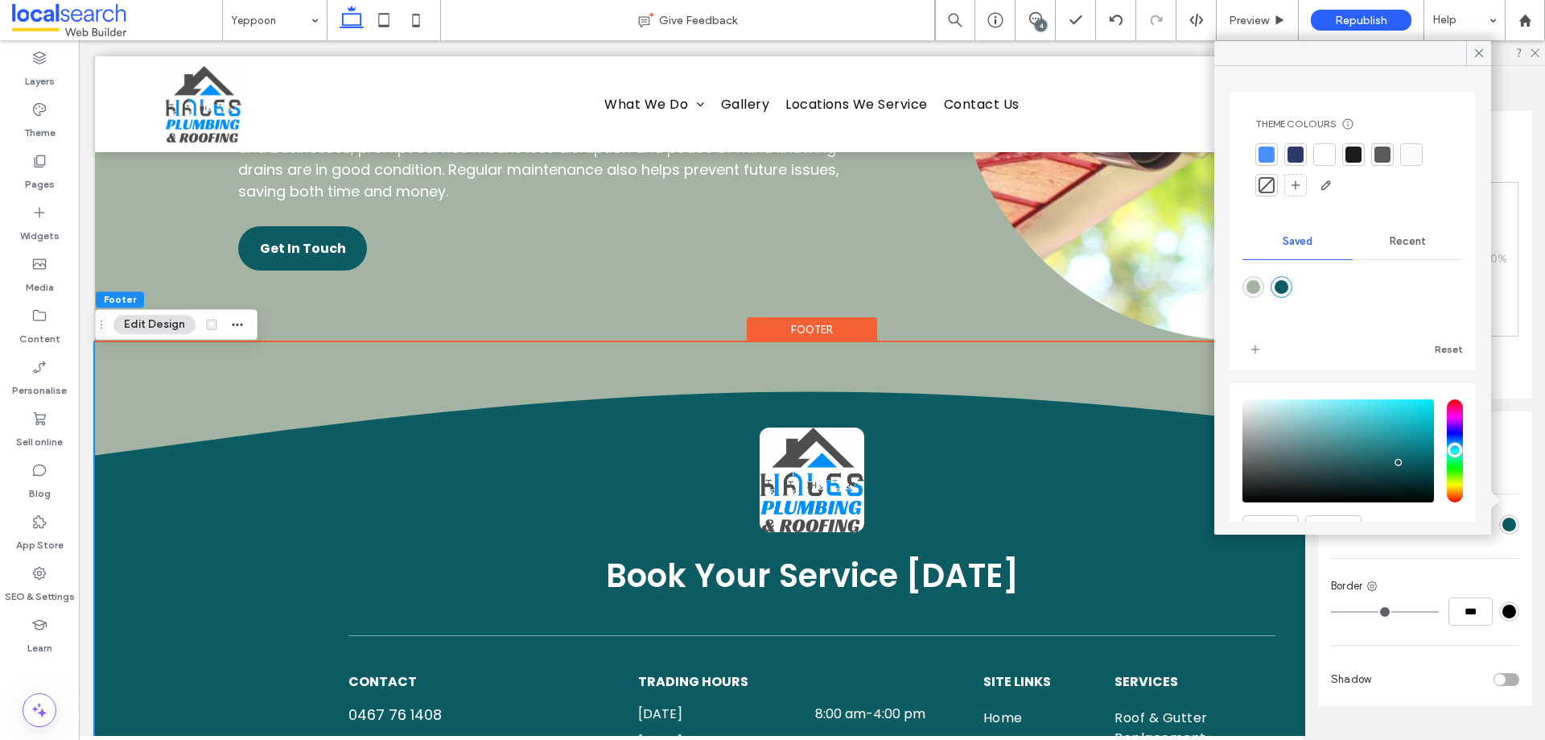
click at [1298, 156] on div at bounding box center [1296, 154] width 16 height 16
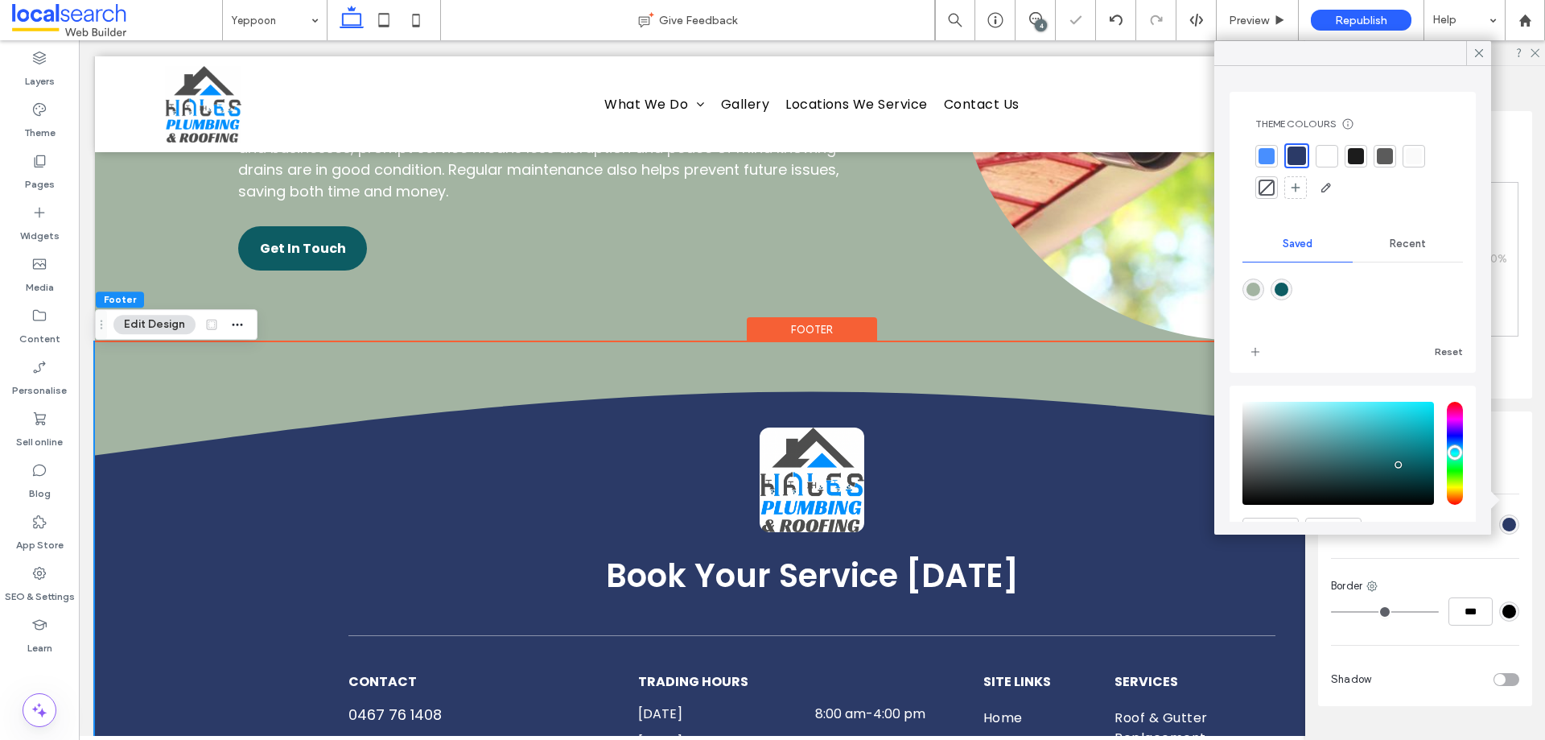
drag, startPoint x: 1267, startPoint y: 154, endPoint x: 1061, endPoint y: 318, distance: 263.5
click at [1267, 154] on div at bounding box center [1267, 156] width 16 height 16
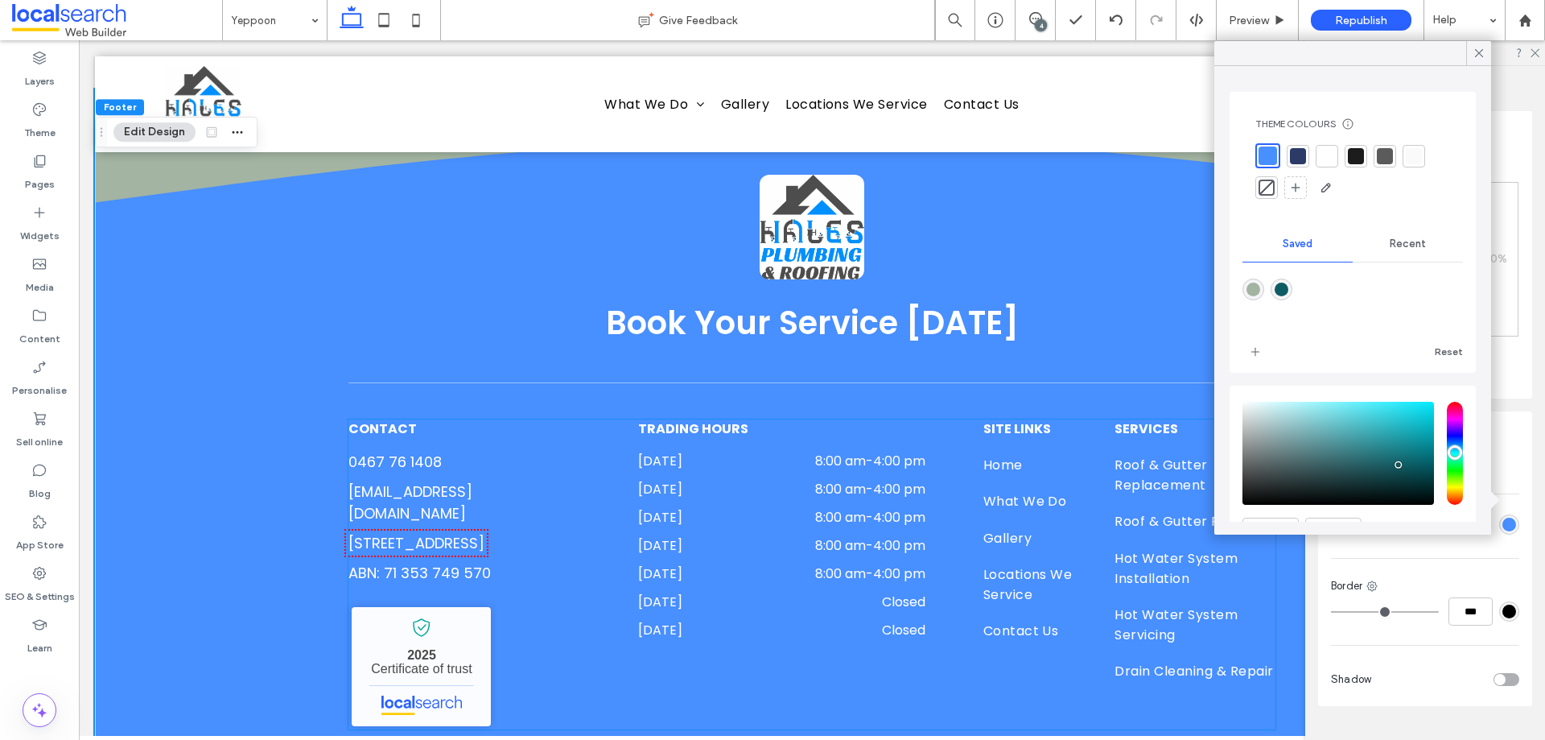
scroll to position [4531, 0]
click at [1289, 290] on div "rgba(13,92,99,1)" at bounding box center [1282, 290] width 14 height 14
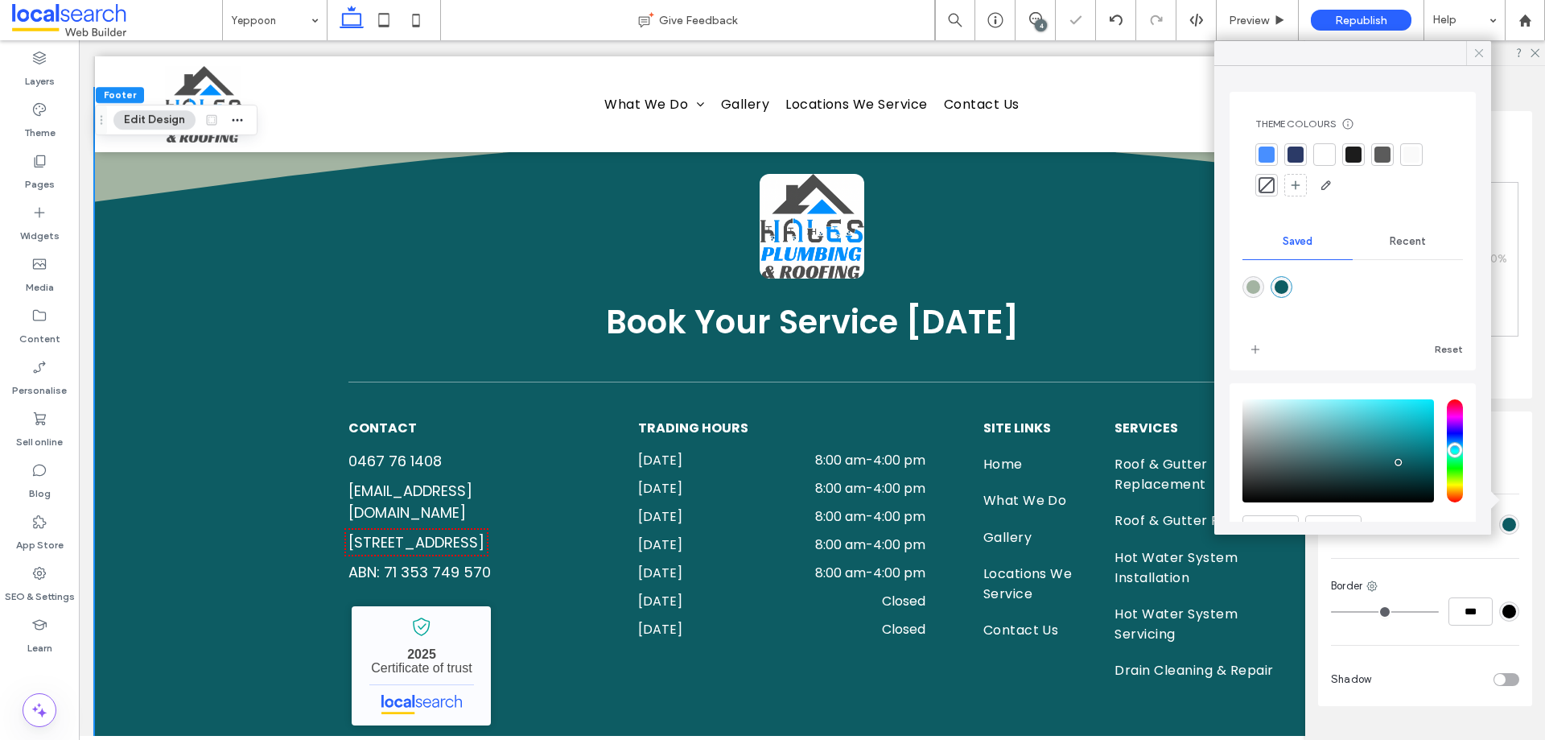
click at [1487, 49] on div at bounding box center [1478, 53] width 25 height 24
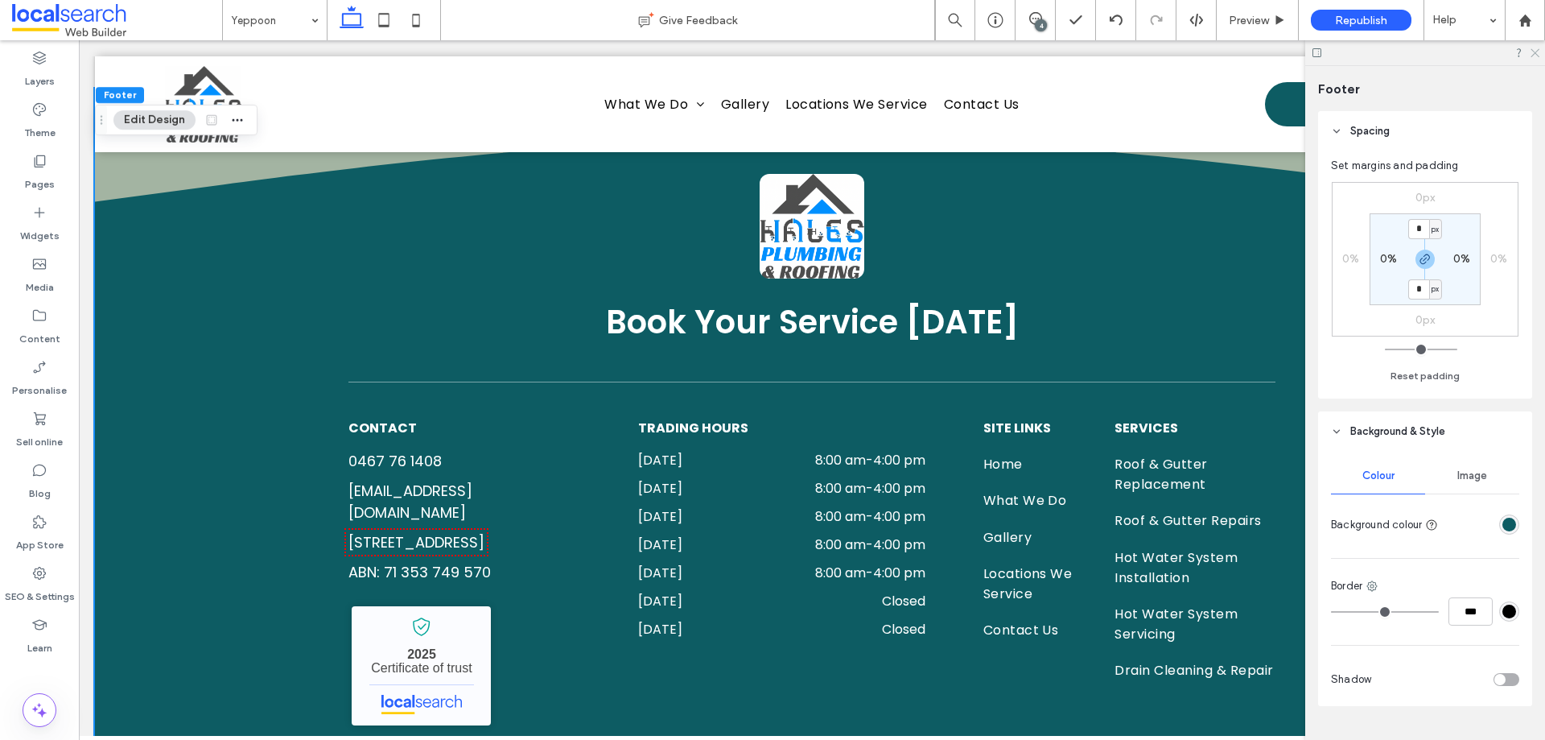
click at [1534, 56] on icon at bounding box center [1534, 52] width 10 height 10
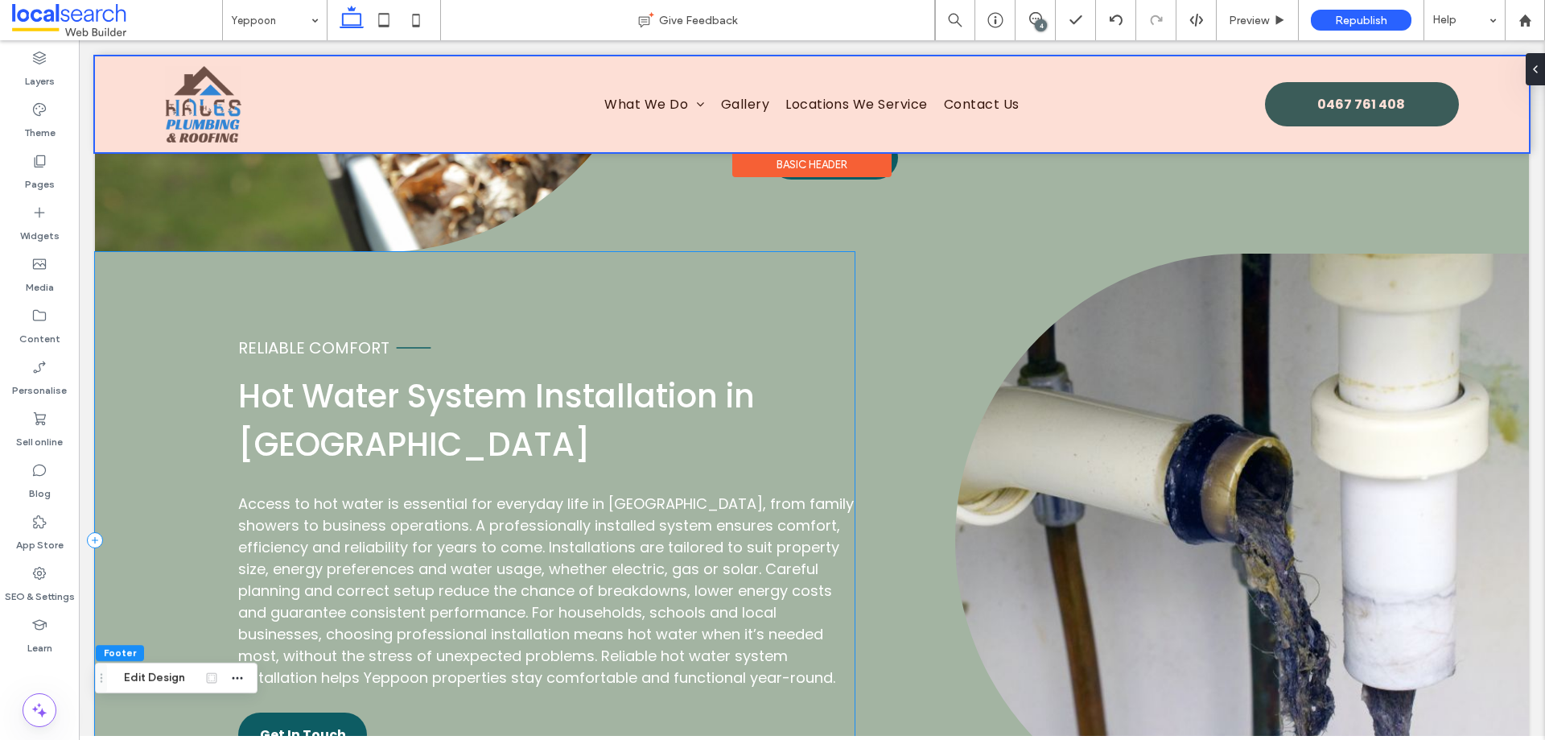
scroll to position [2116, 0]
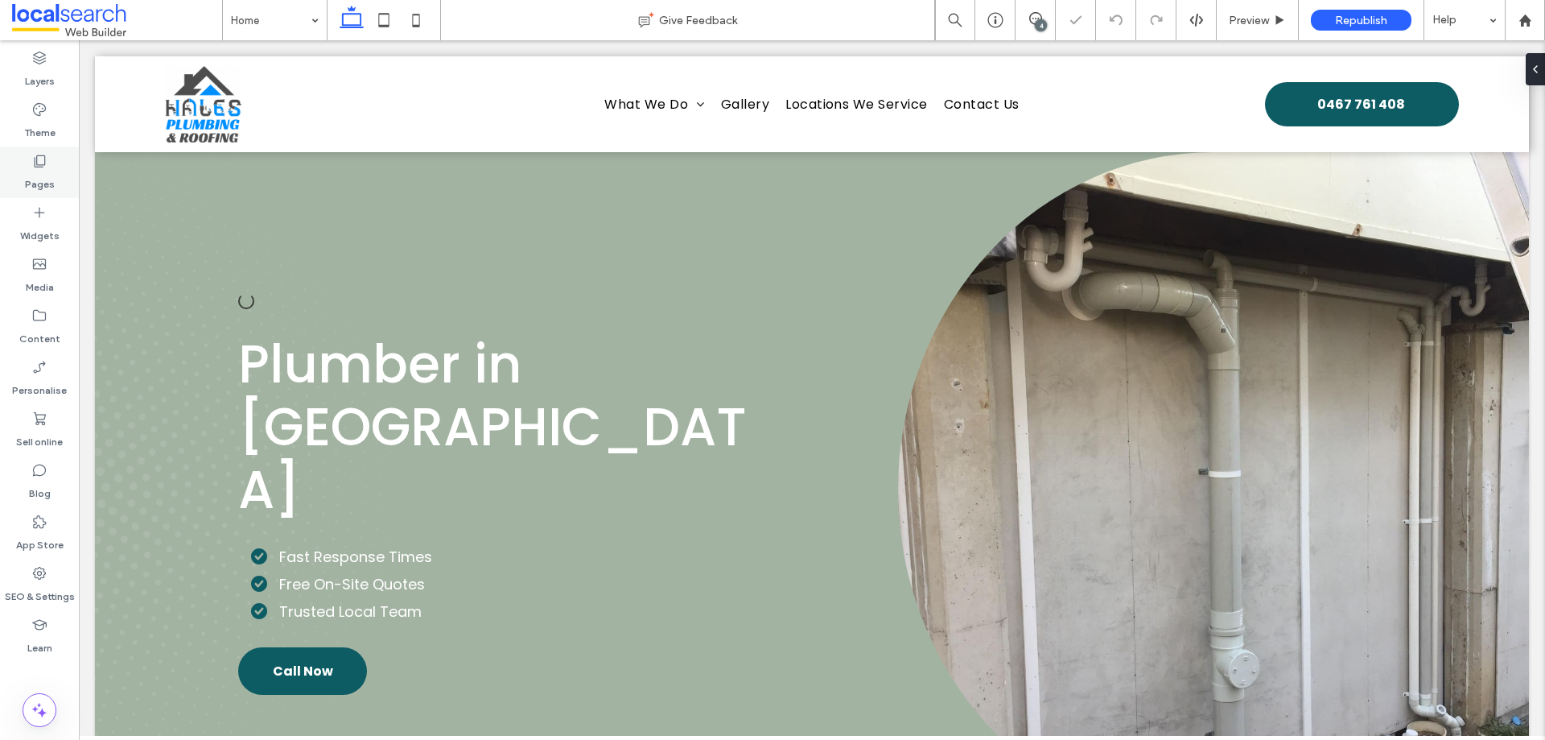
click at [50, 168] on div "Pages" at bounding box center [39, 172] width 79 height 52
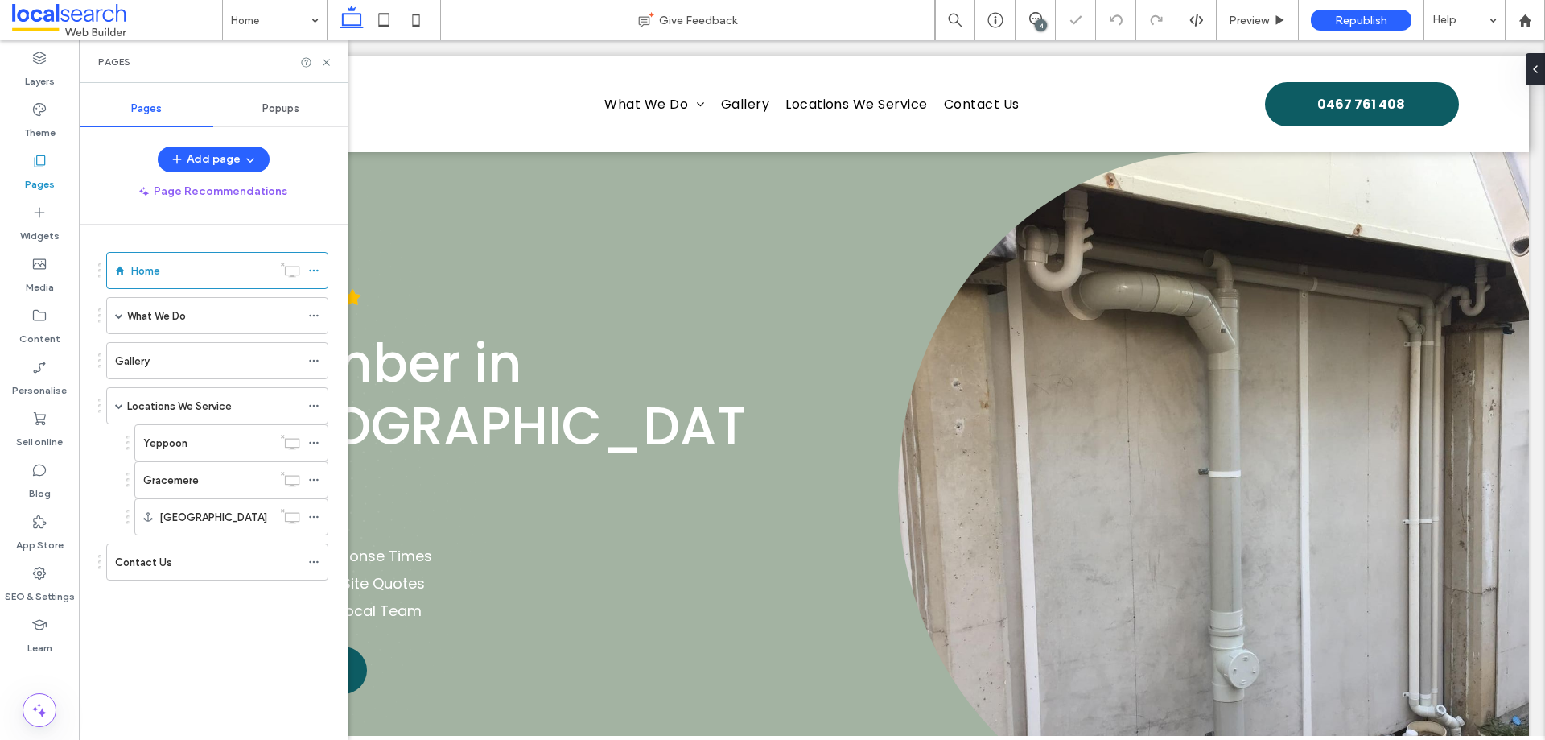
click at [287, 108] on span "Popups" at bounding box center [280, 108] width 37 height 13
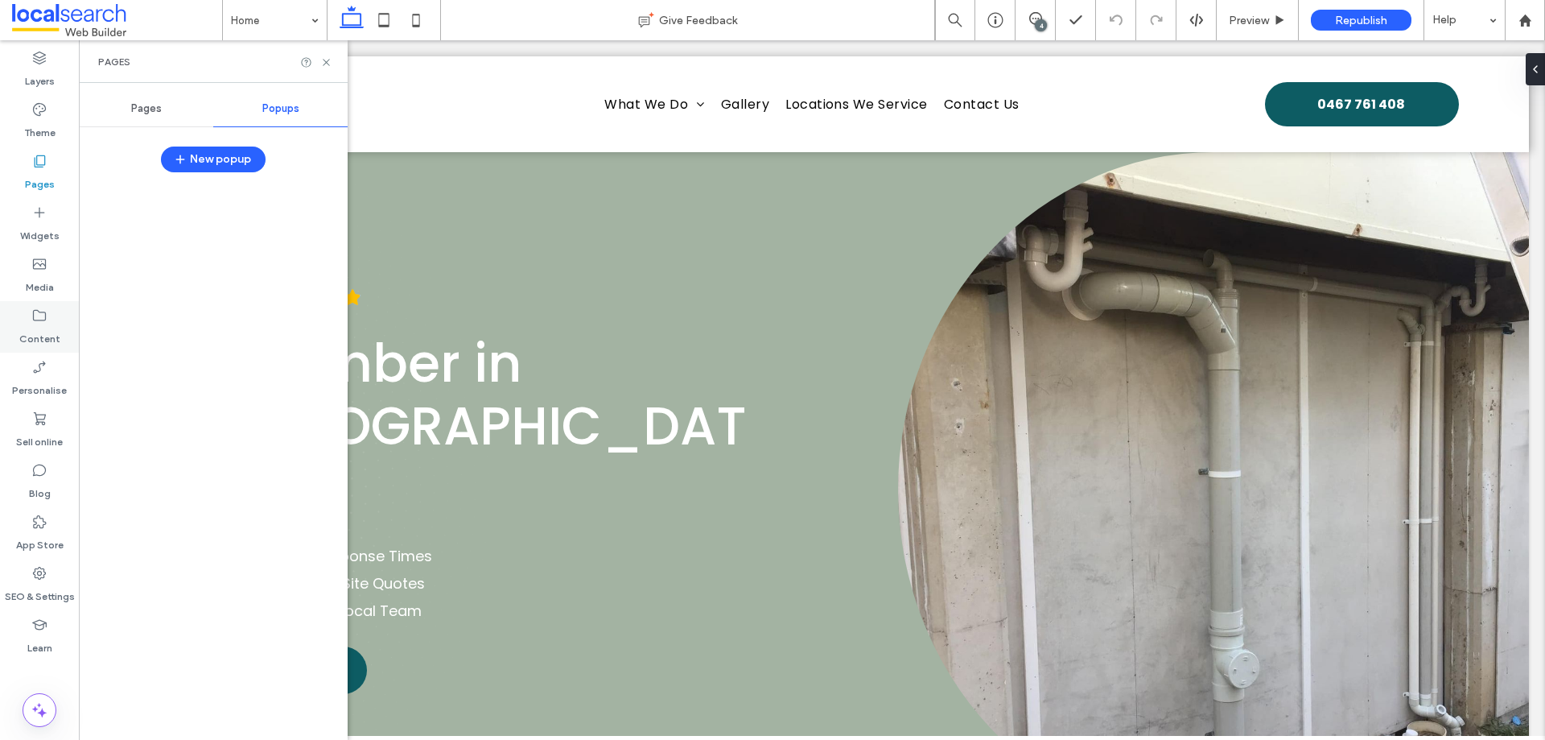
click at [47, 324] on label "Content" at bounding box center [39, 335] width 41 height 23
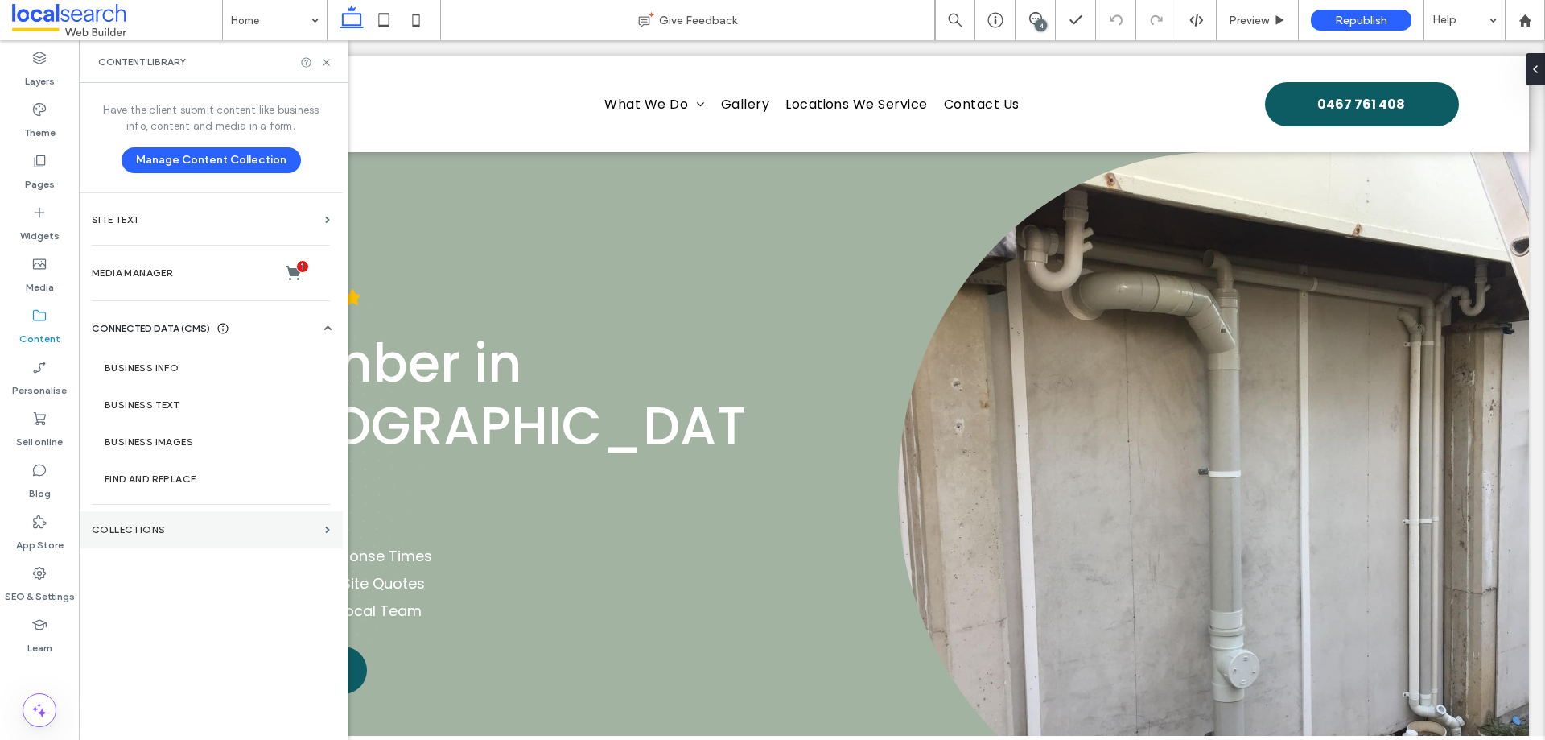
click at [145, 516] on section "COLLECTIONS" at bounding box center [211, 529] width 264 height 37
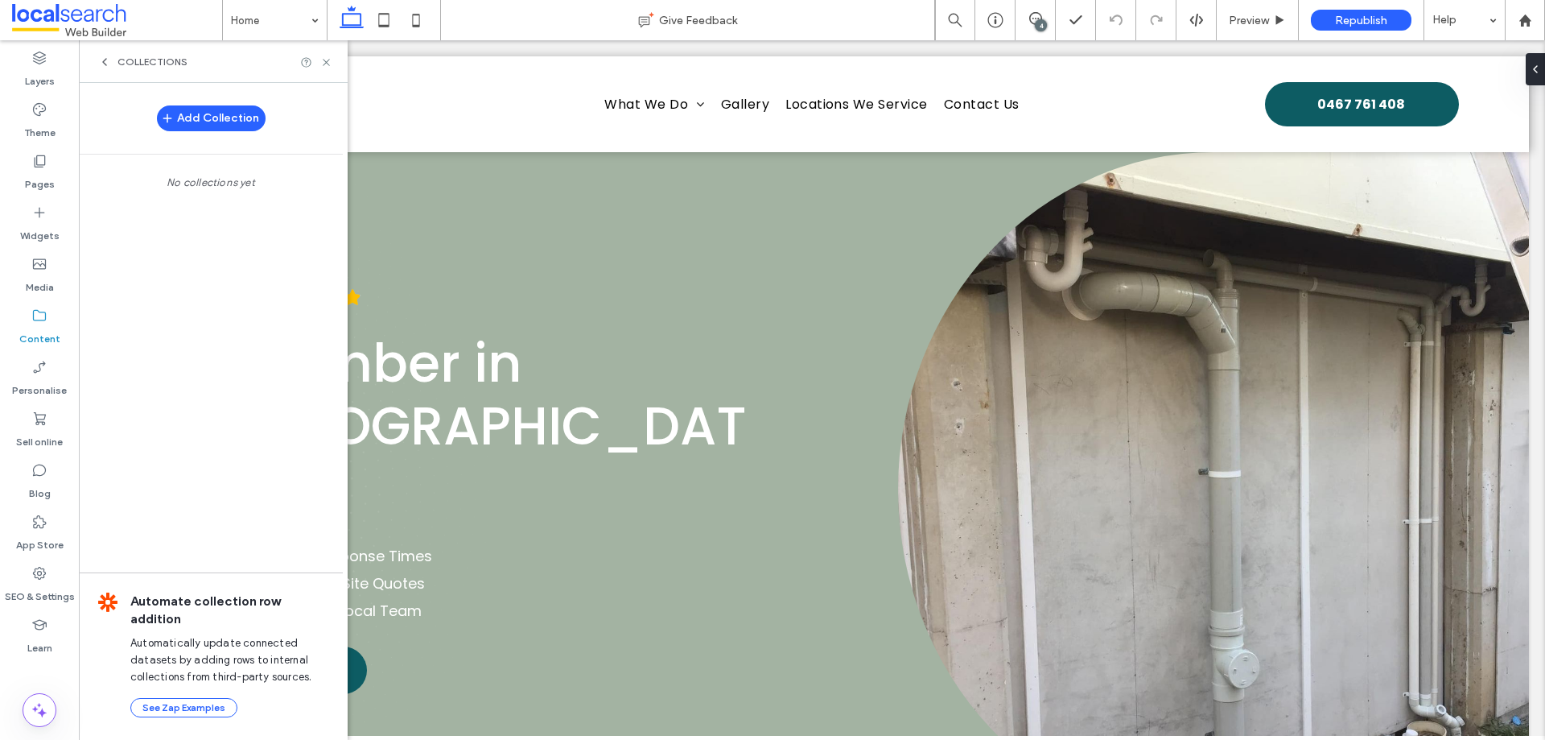
click at [166, 63] on span "COLLECTIONS" at bounding box center [153, 62] width 70 height 13
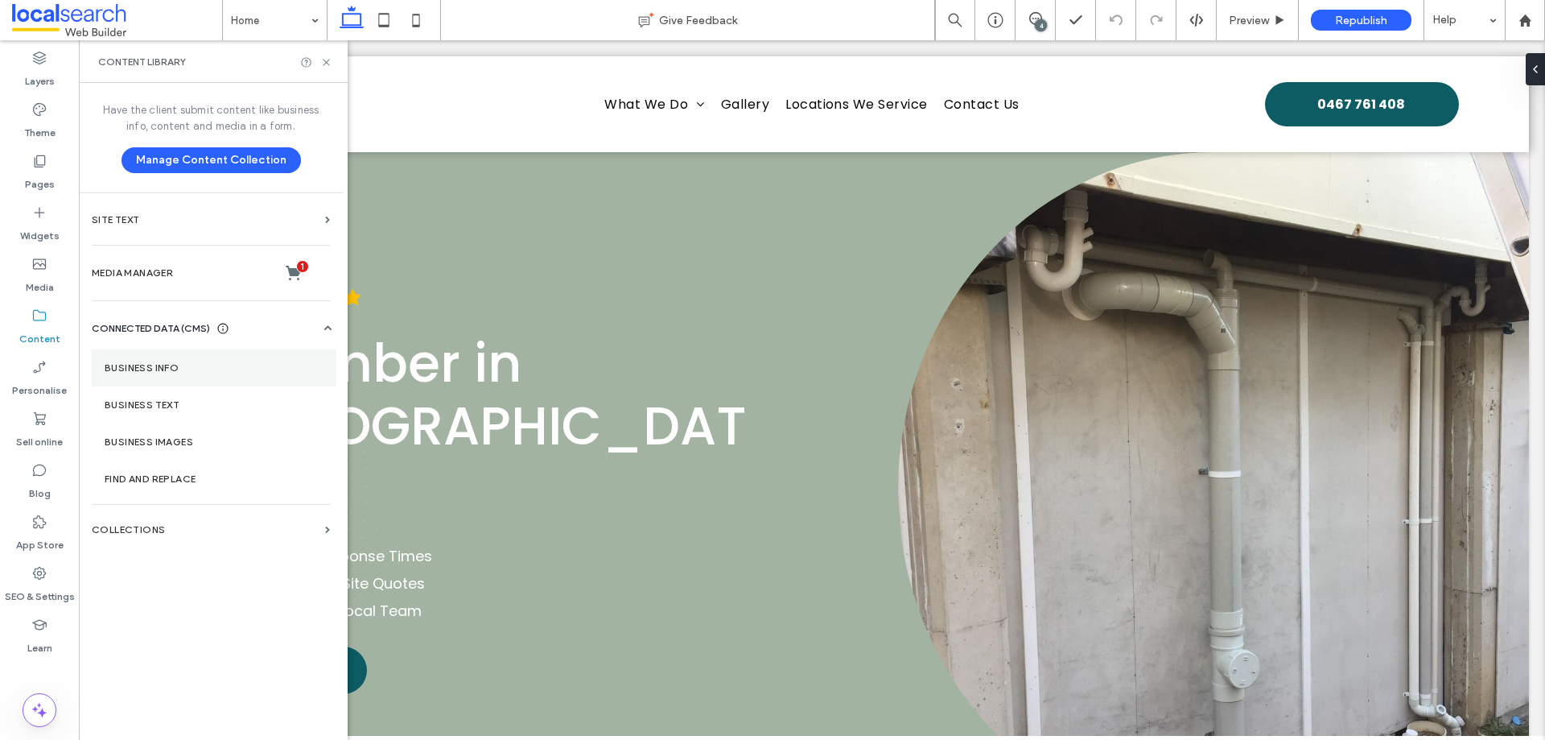
click at [175, 361] on section "Business info" at bounding box center [214, 367] width 245 height 37
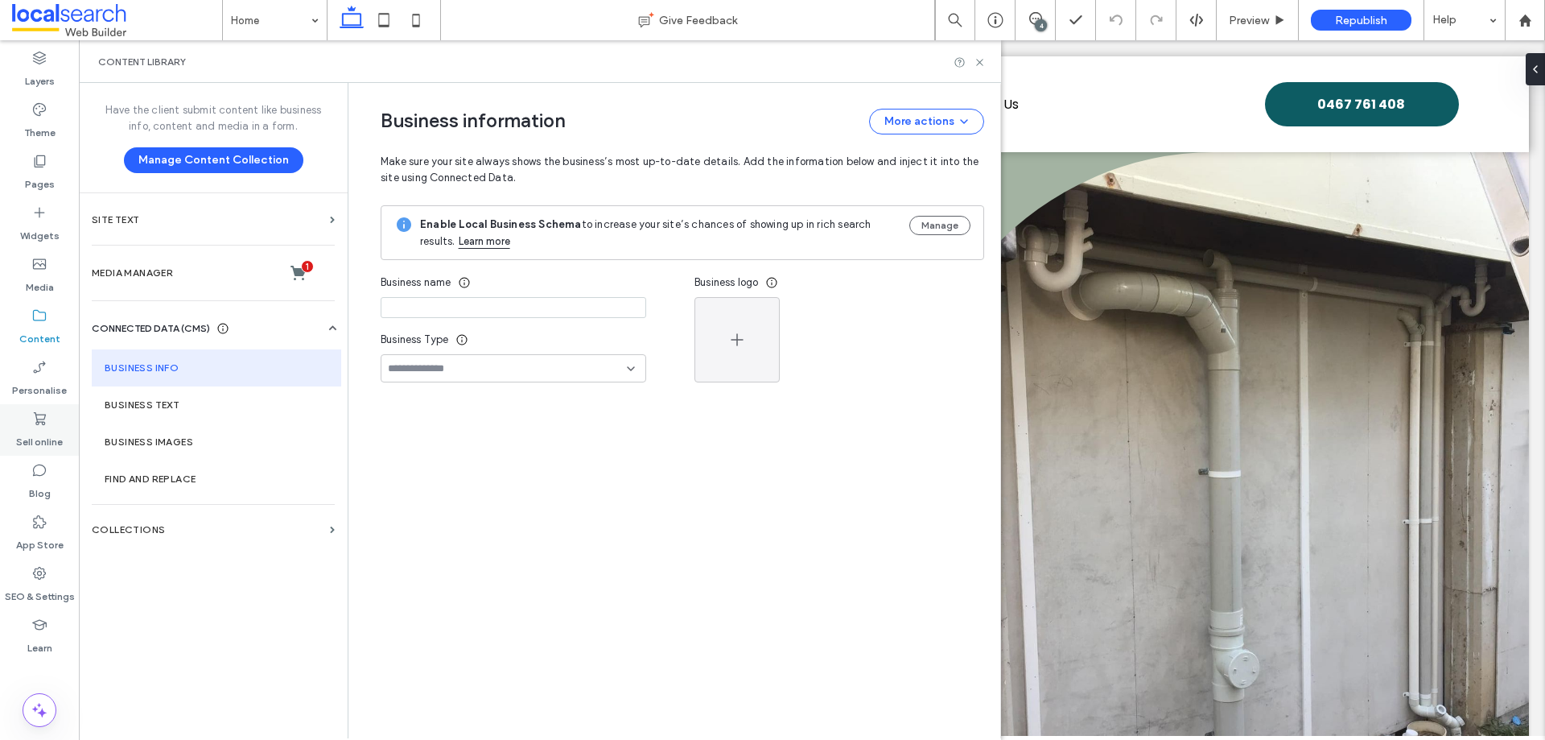
type input "**********"
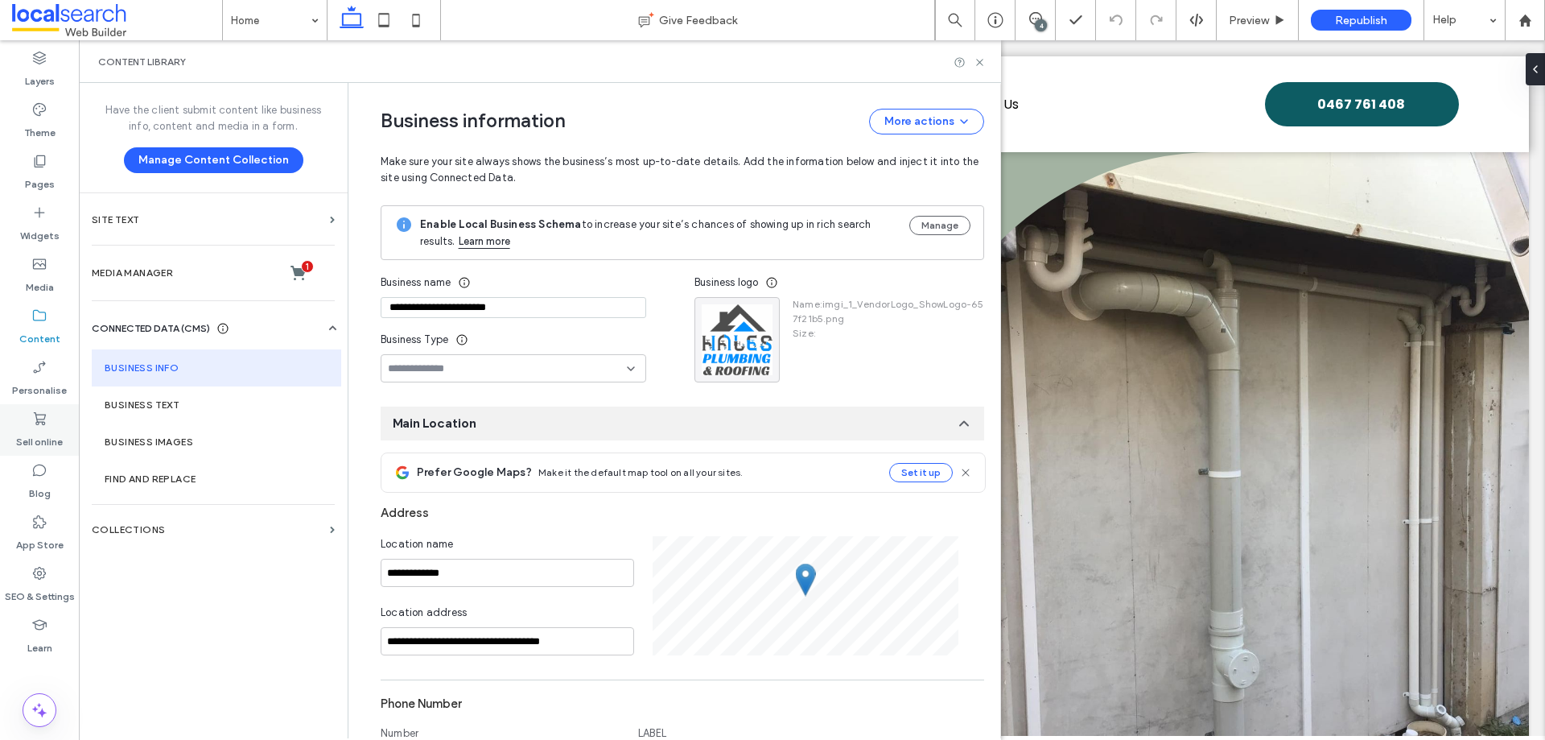
scroll to position [143, 0]
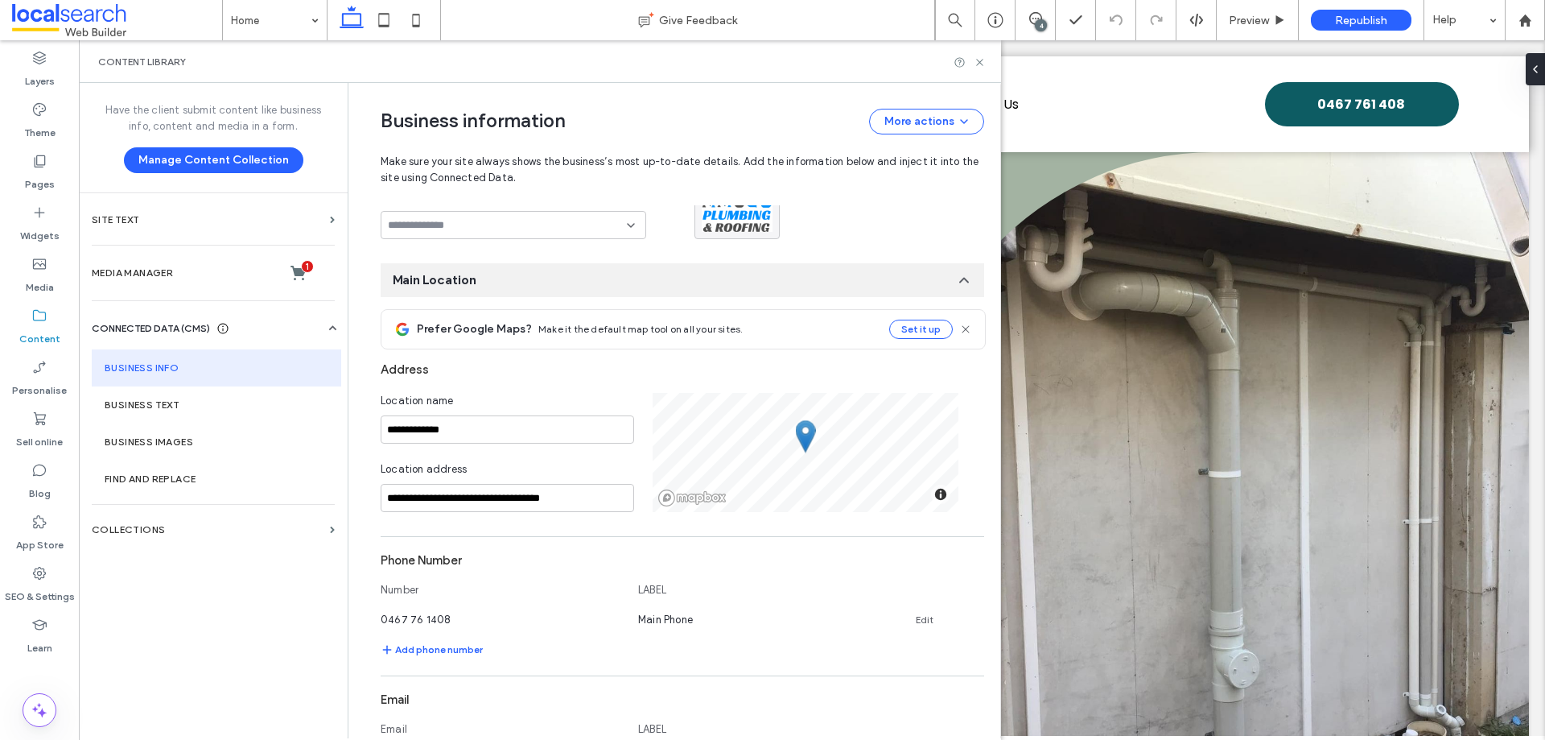
drag, startPoint x: 529, startPoint y: 76, endPoint x: 537, endPoint y: 85, distance: 11.4
click at [529, 76] on div "Content library" at bounding box center [540, 61] width 922 height 43
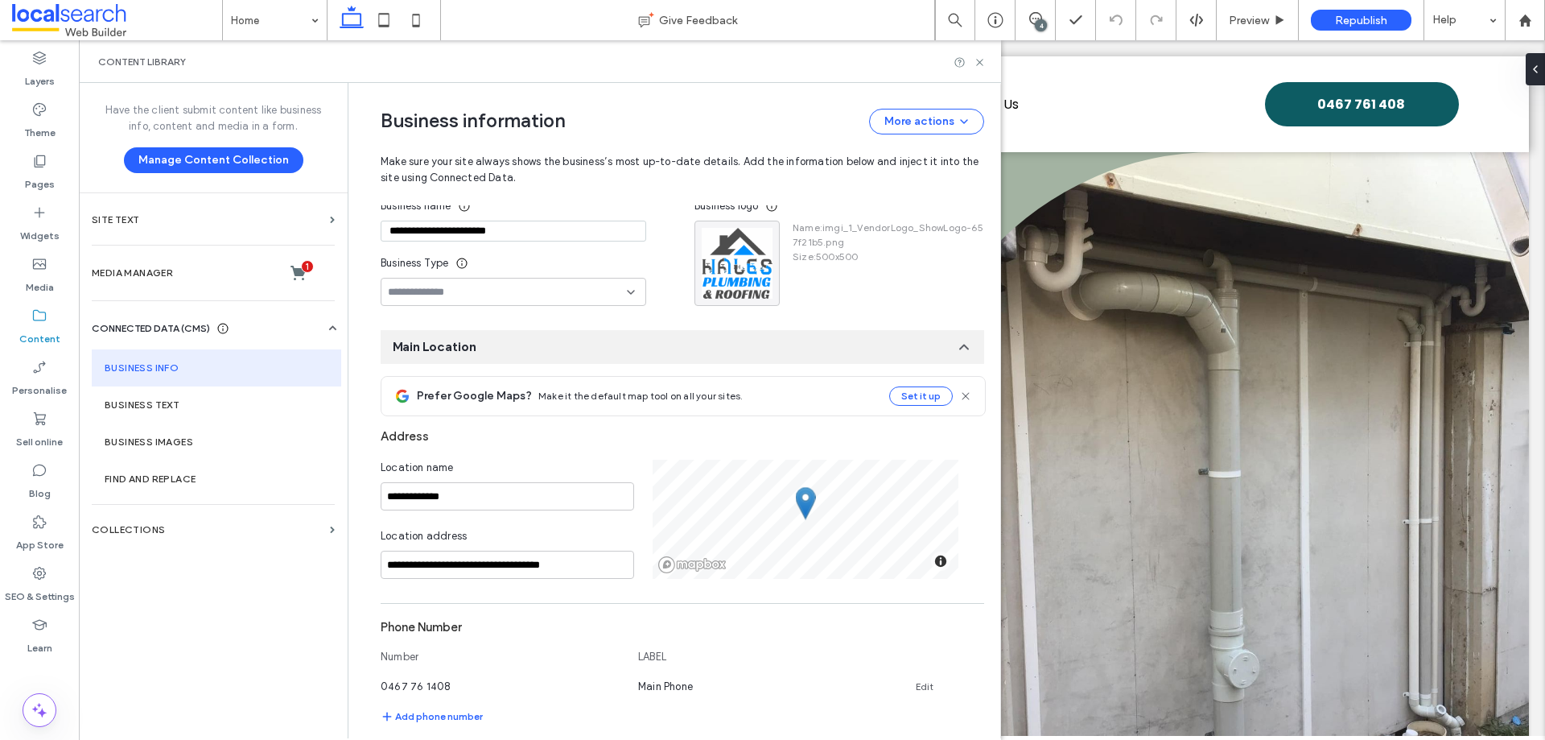
scroll to position [0, 0]
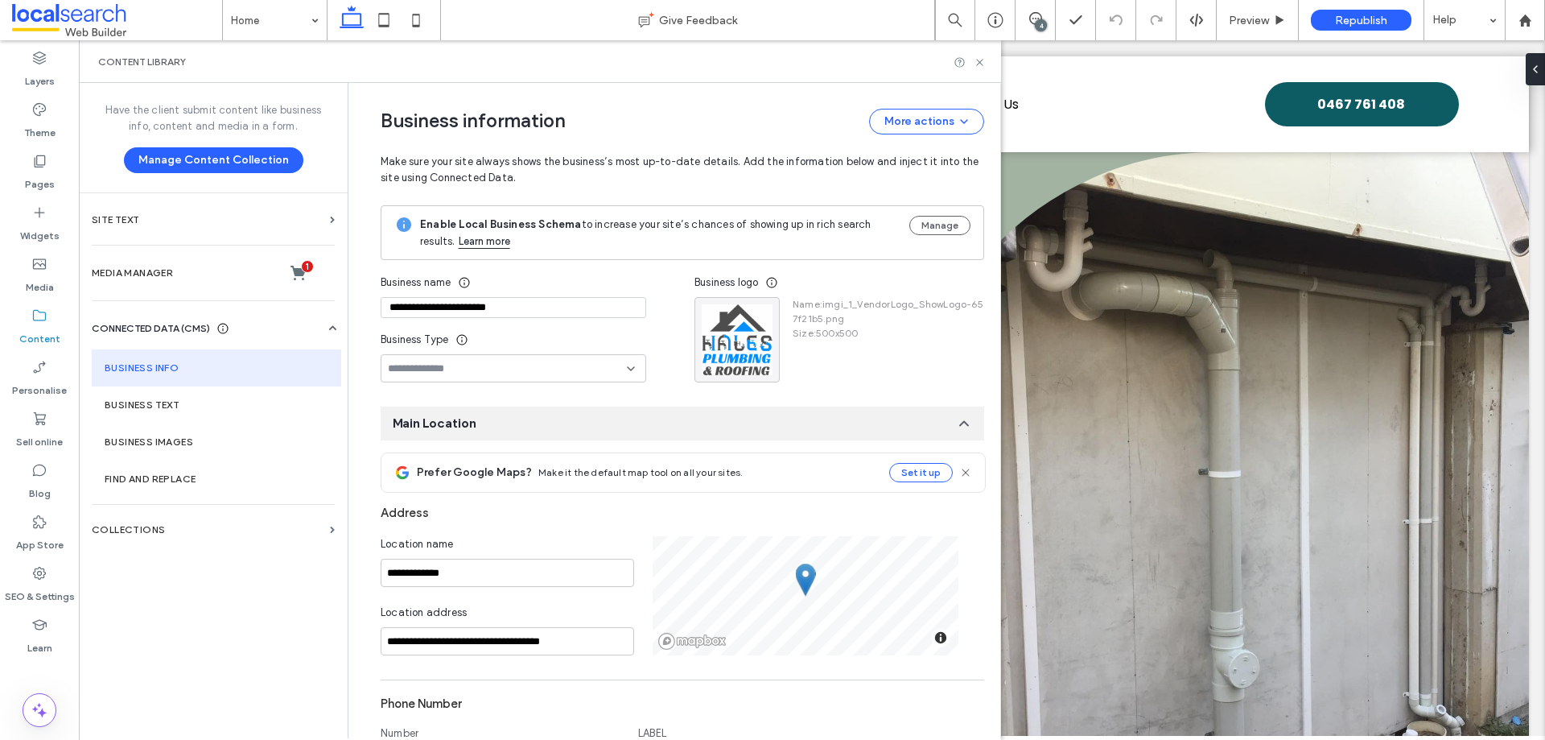
drag, startPoint x: 850, startPoint y: 67, endPoint x: 854, endPoint y: 58, distance: 9.7
click at [850, 65] on div "Content library" at bounding box center [540, 62] width 884 height 13
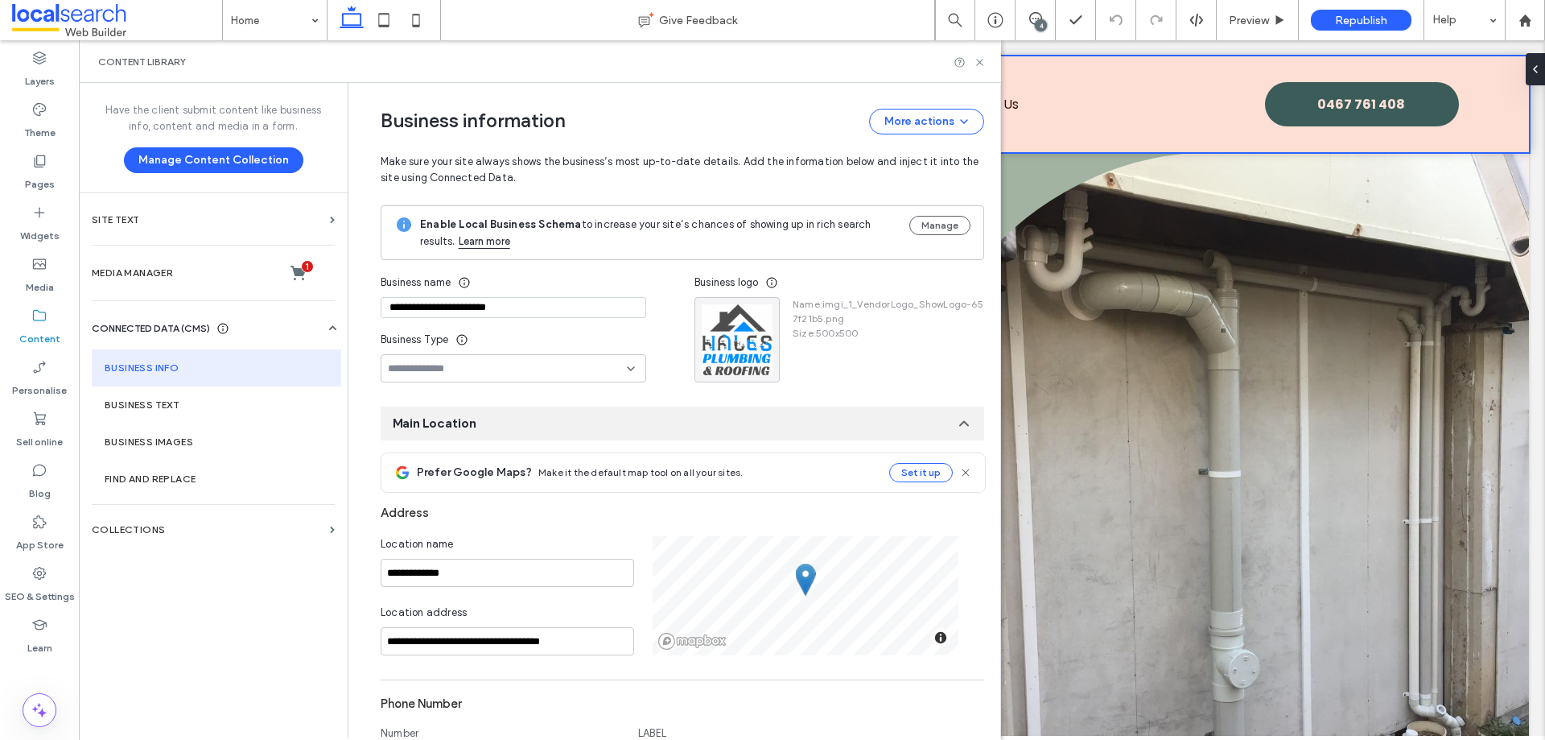
scroll to position [4615, 0]
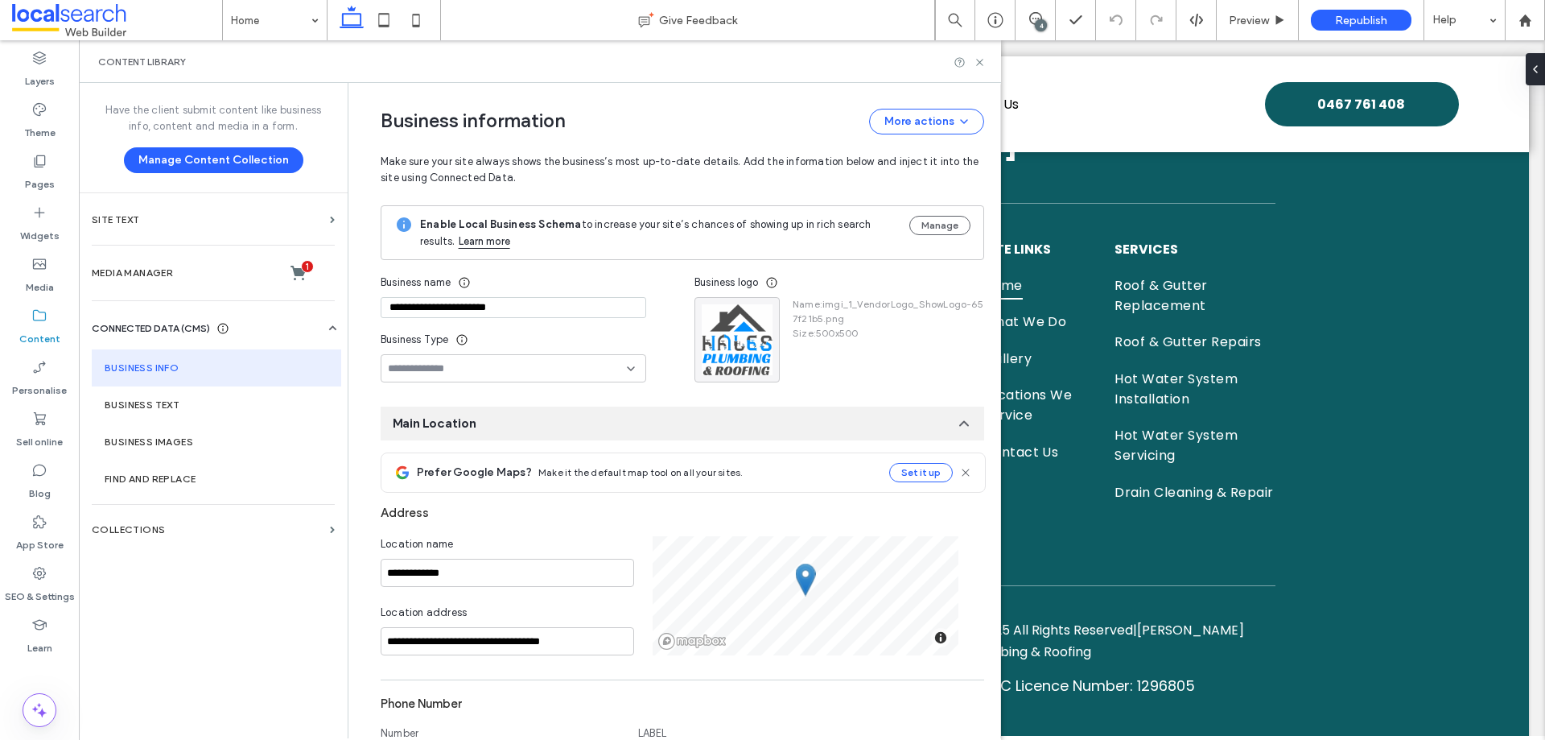
click at [771, 70] on div "Content library" at bounding box center [540, 61] width 922 height 43
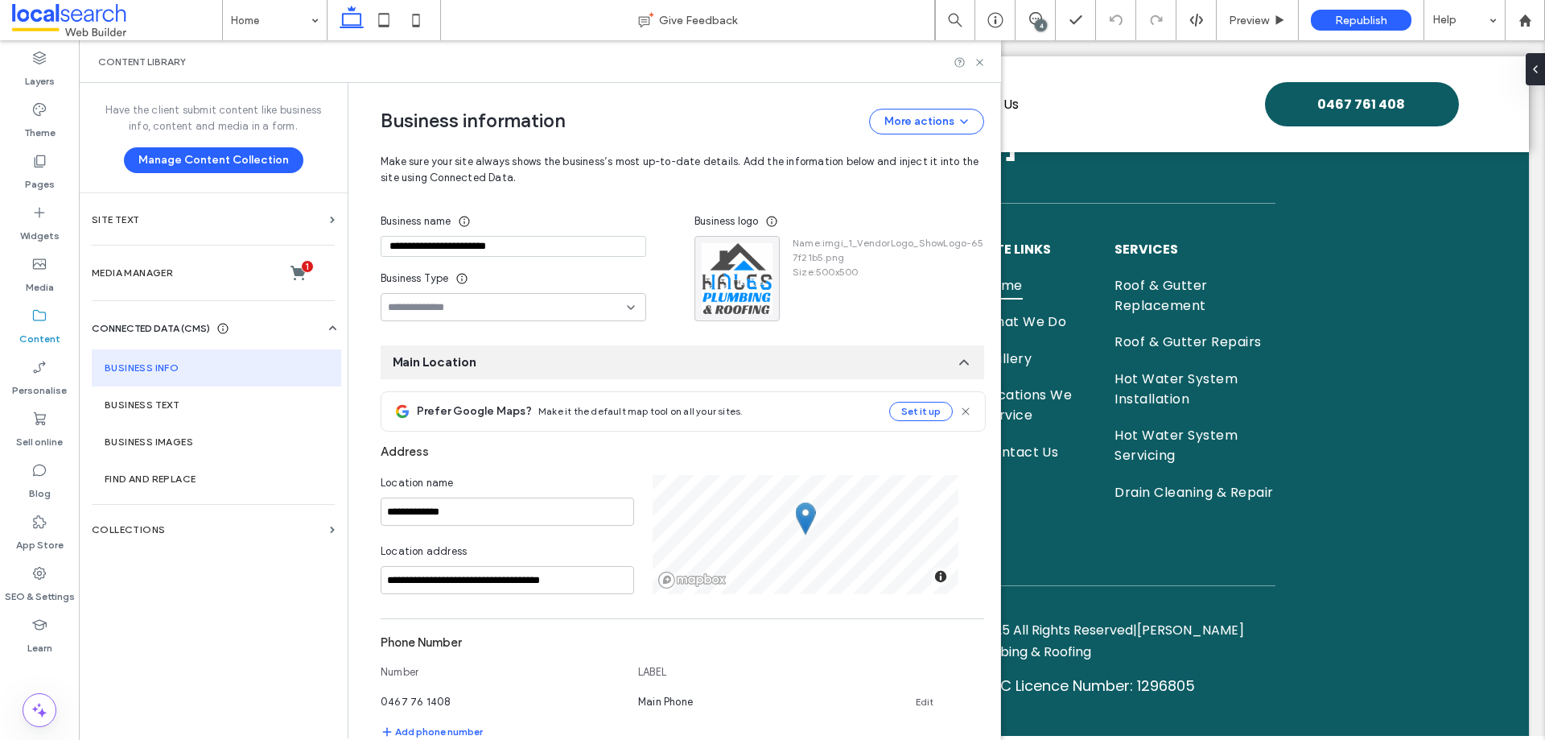
scroll to position [161, 0]
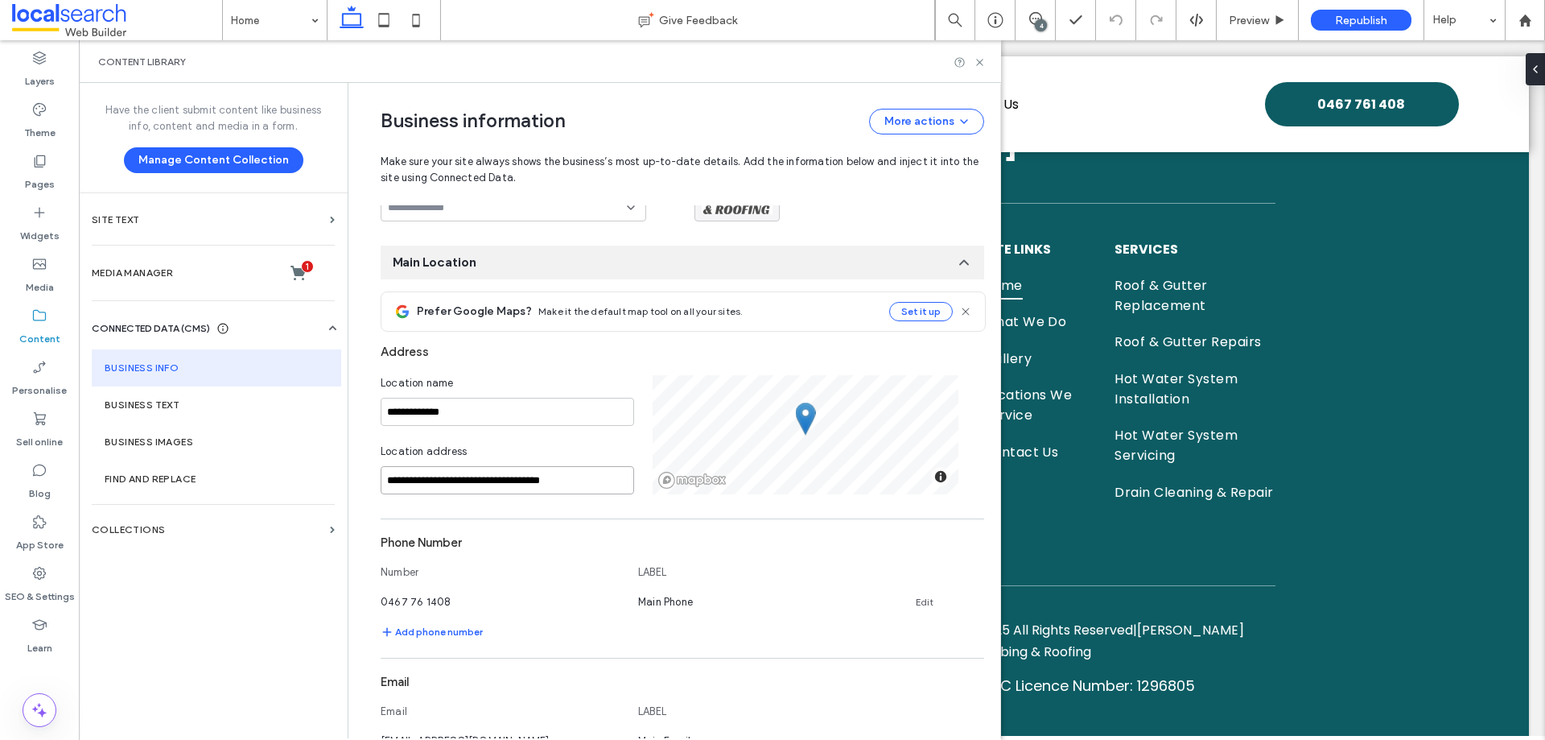
click at [523, 478] on input "**********" at bounding box center [508, 480] width 254 height 28
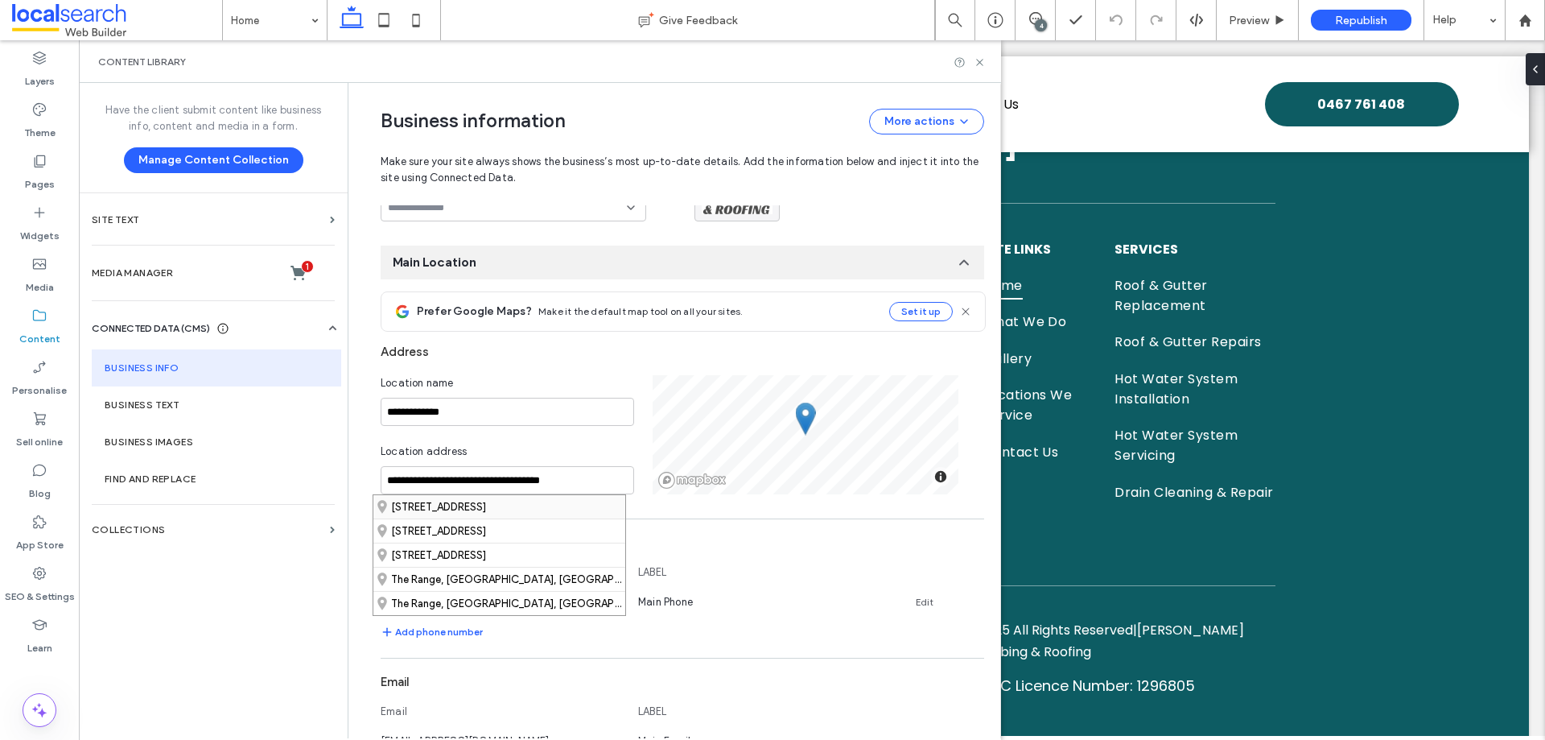
click at [563, 505] on div "2 West Street, The Range Queensland 4700, AU" at bounding box center [499, 506] width 252 height 23
type input "**********"
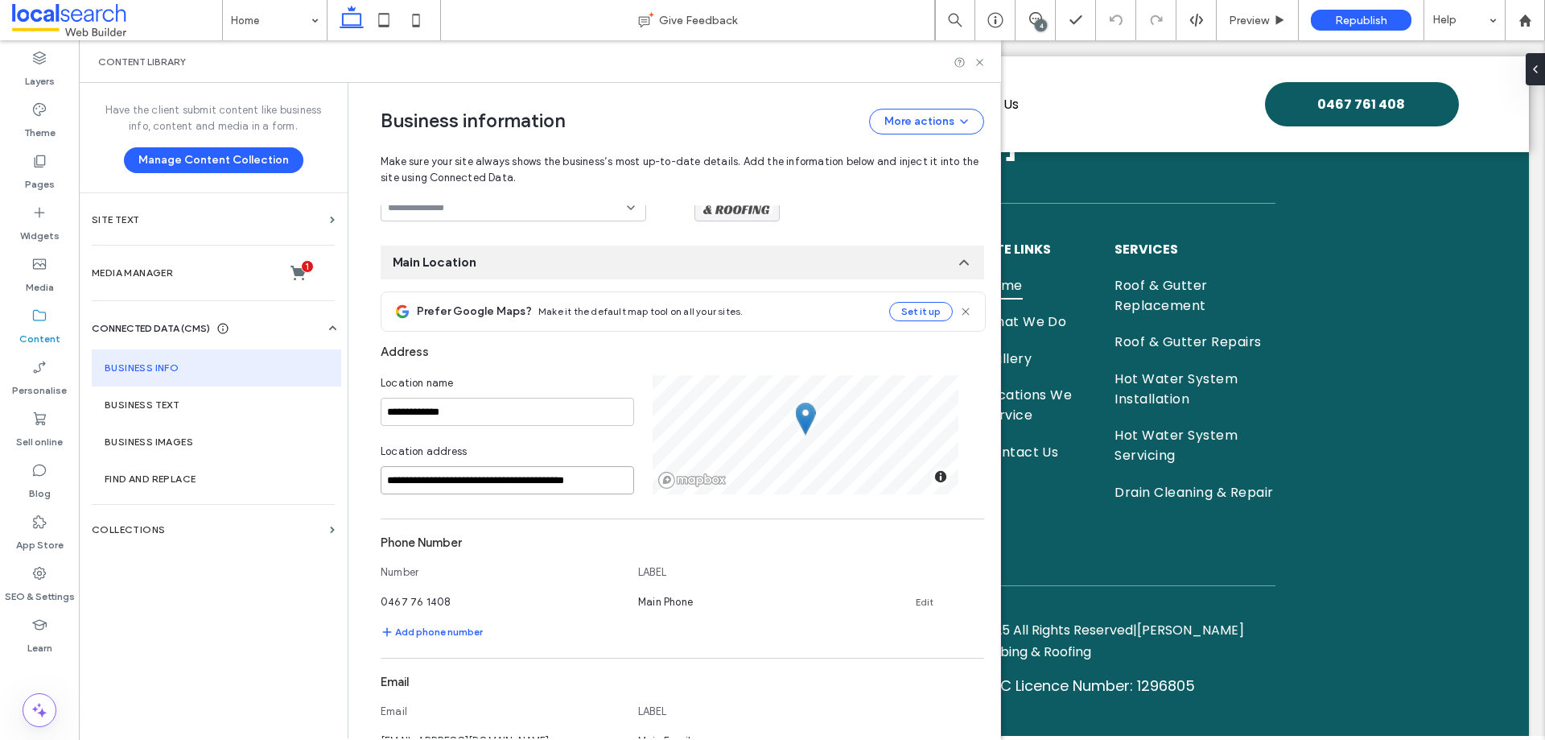
click at [495, 481] on input "**********" at bounding box center [508, 480] width 254 height 28
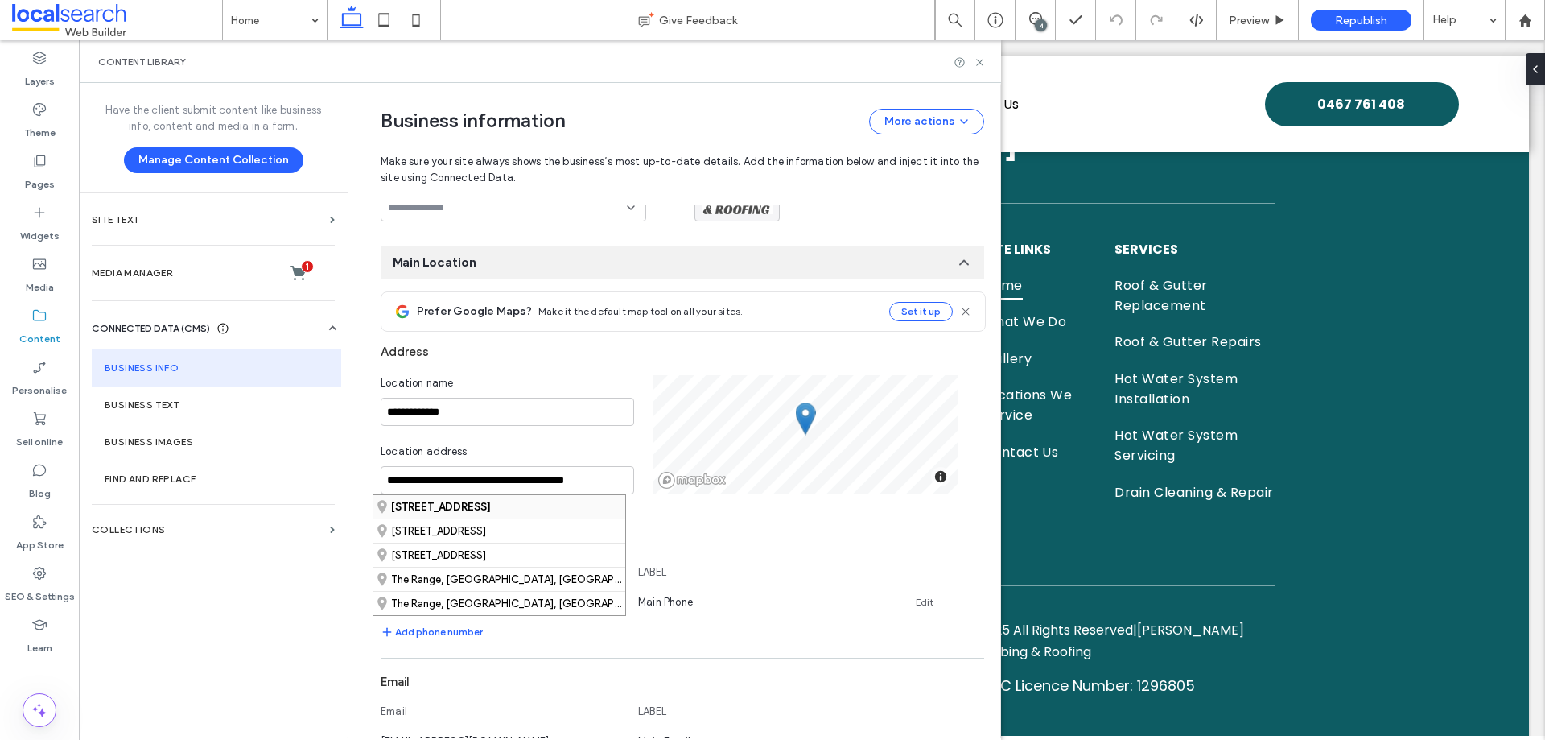
click at [460, 508] on strong "2 West Street, The Range Queensland 4700, AU" at bounding box center [441, 507] width 100 height 12
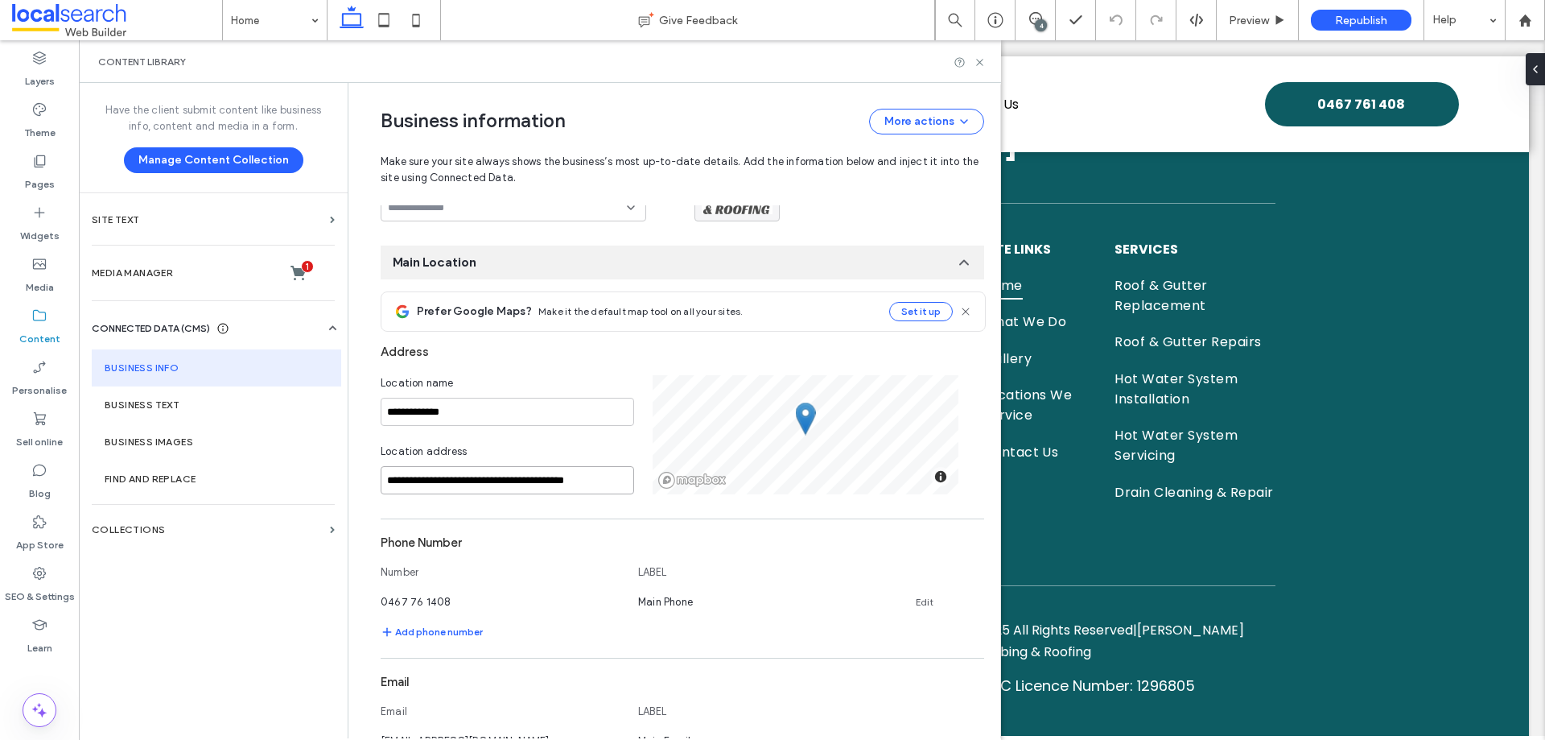
click at [503, 485] on input "**********" at bounding box center [508, 480] width 254 height 28
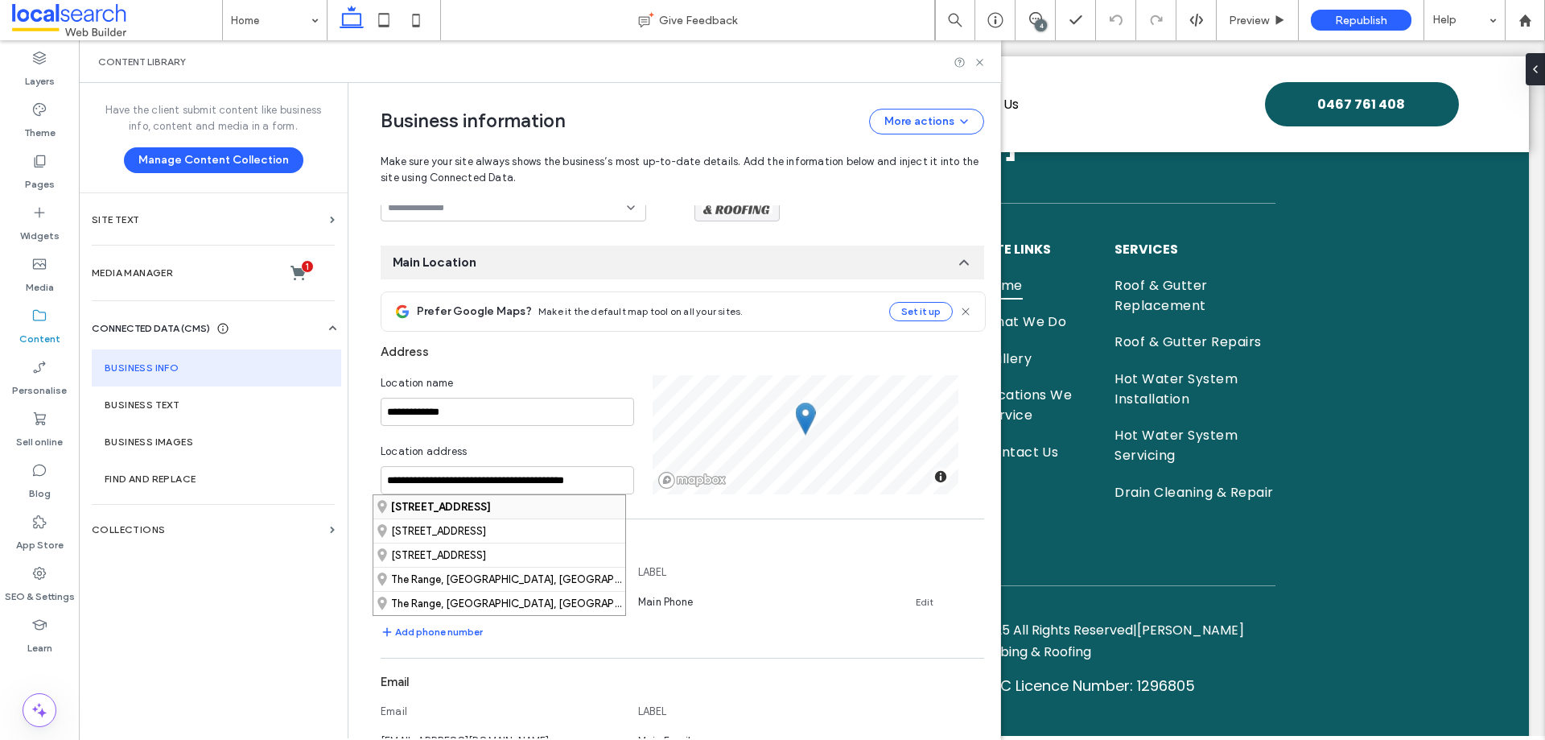
click at [491, 505] on strong "2 West Street, The Range Queensland 4700, AU" at bounding box center [441, 507] width 100 height 12
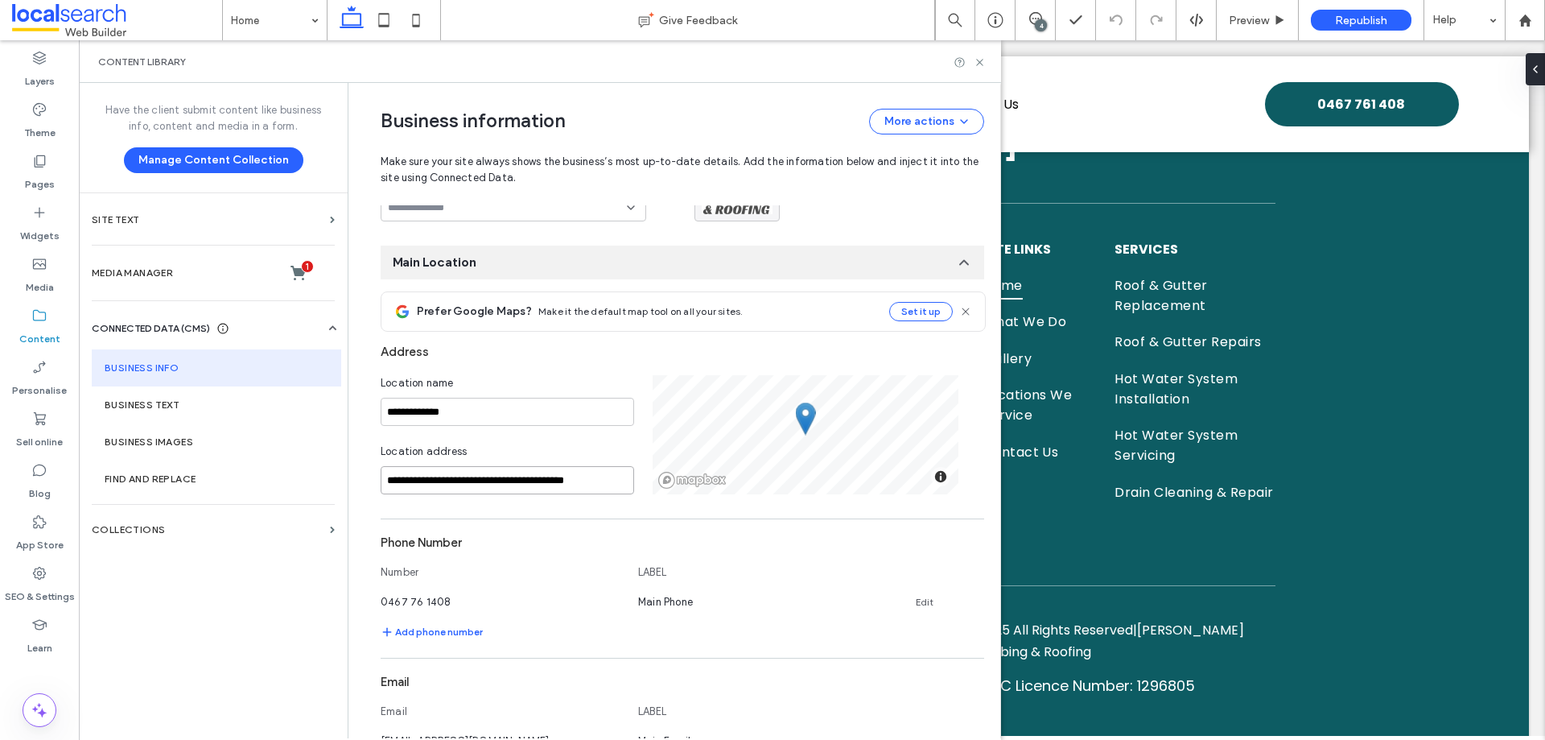
click at [534, 485] on input "**********" at bounding box center [508, 480] width 254 height 28
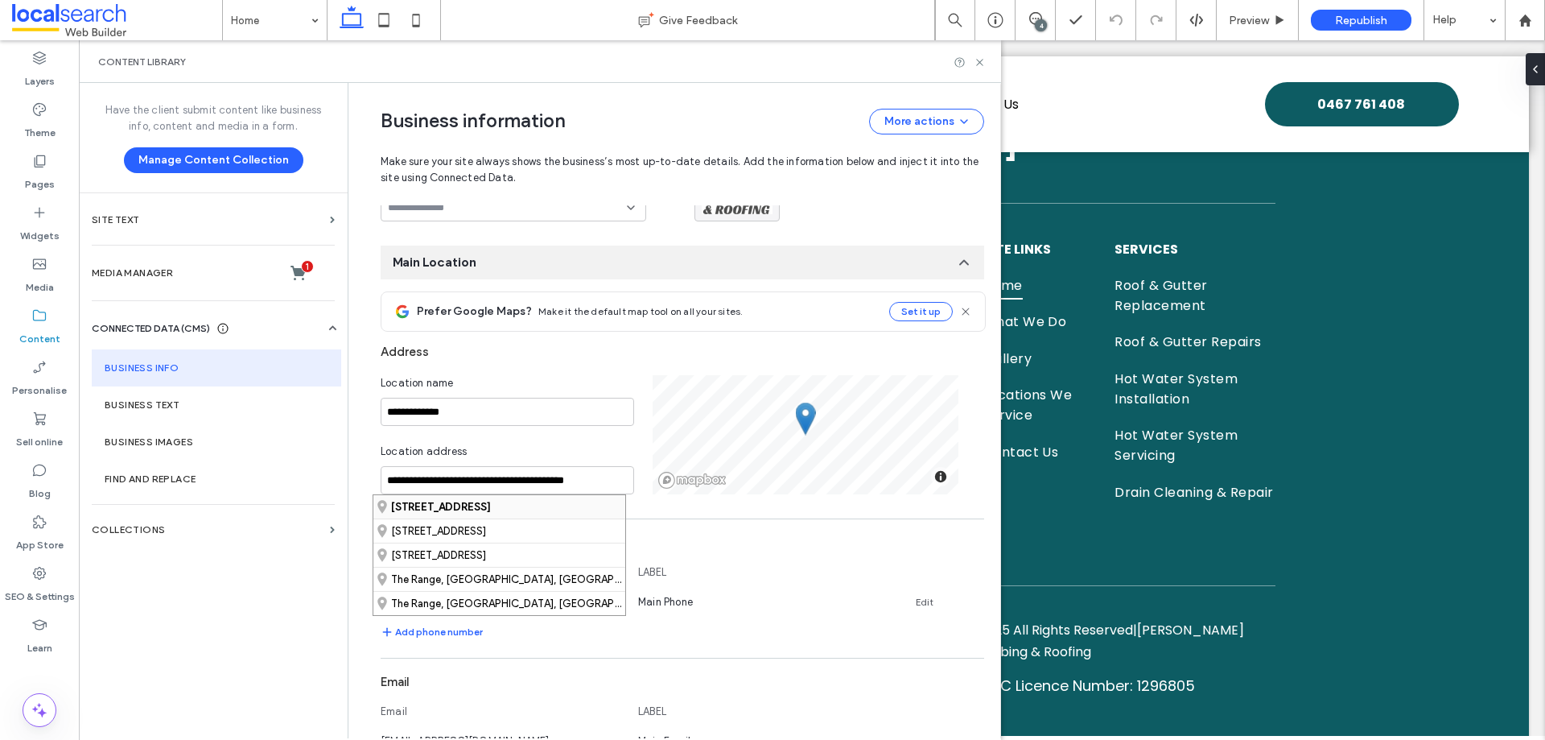
click at [563, 500] on div "2 West Street, The Range Queensland 4700, AU" at bounding box center [499, 506] width 252 height 23
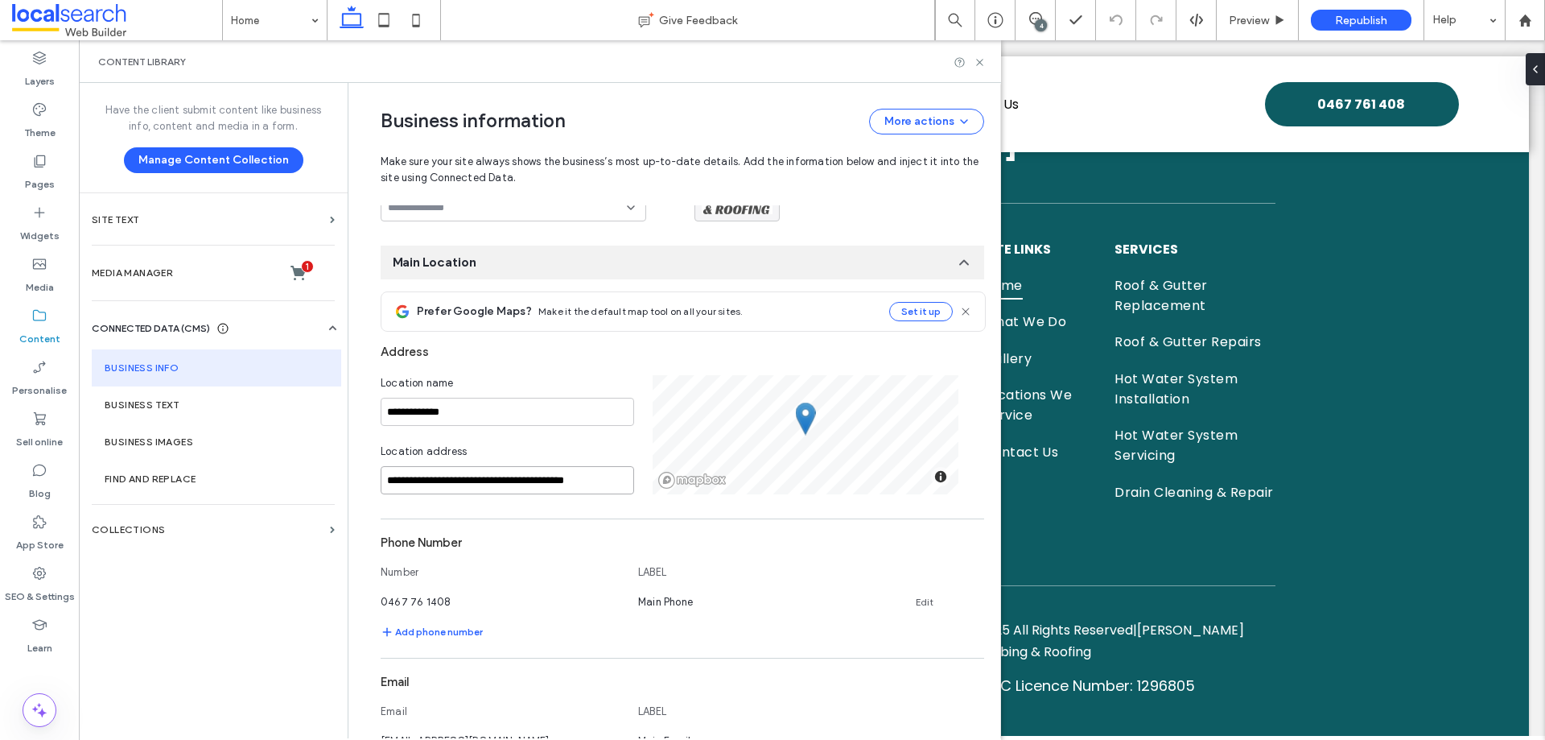
click at [498, 478] on input "**********" at bounding box center [508, 480] width 254 height 28
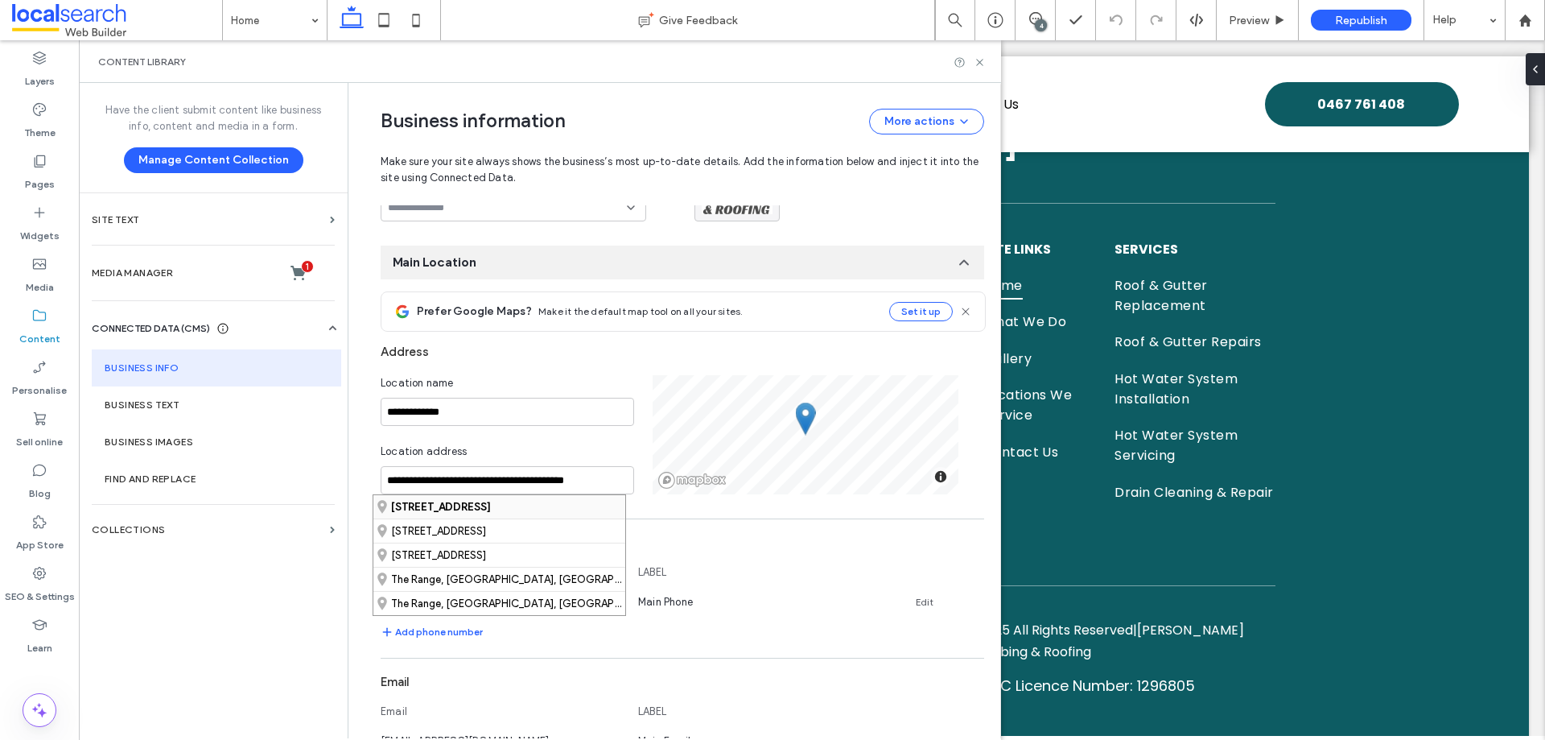
click at [491, 509] on strong "2 West Street, The Range Queensland 4700, AU" at bounding box center [441, 507] width 100 height 12
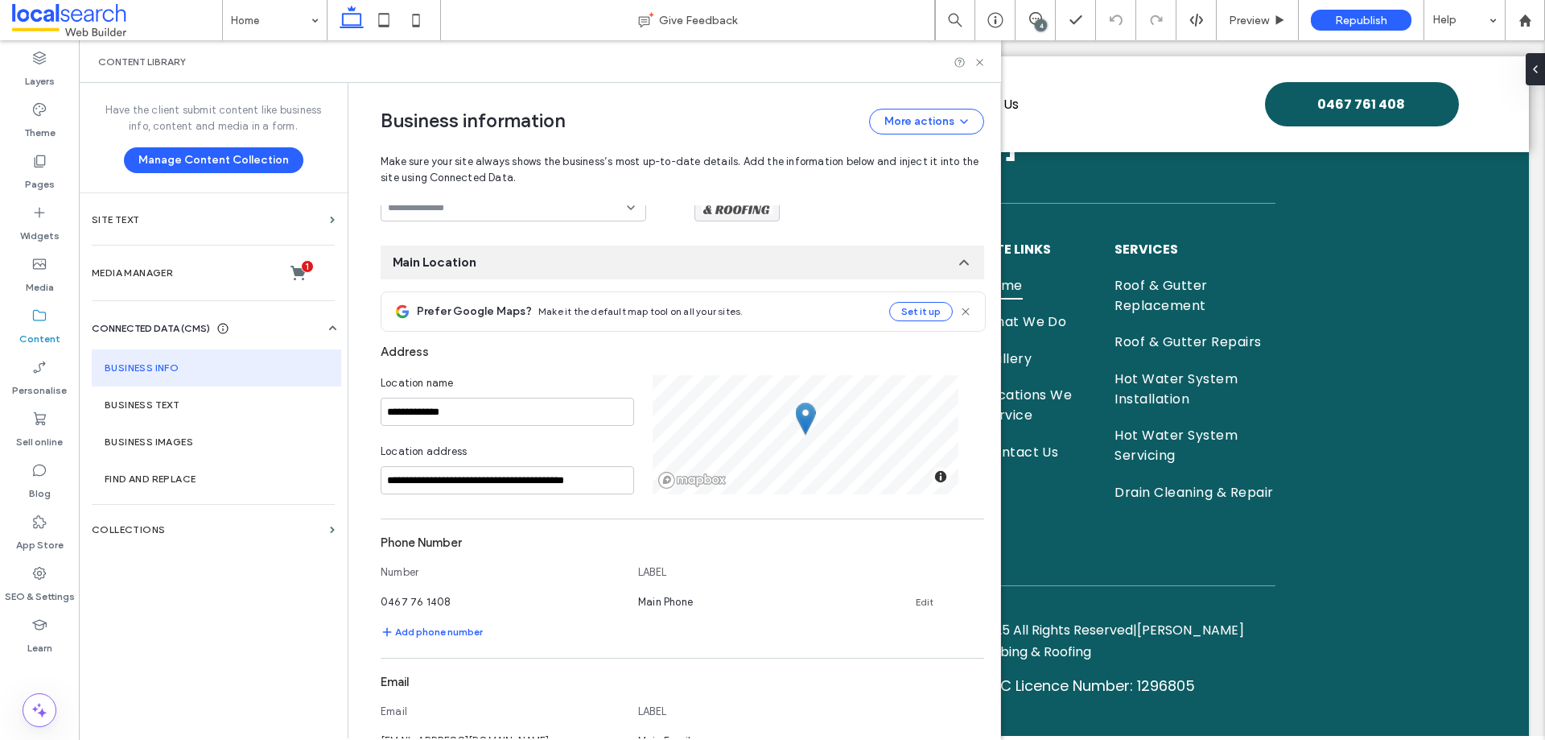
click at [793, 56] on div "Content library" at bounding box center [540, 62] width 884 height 13
click at [709, 65] on div "Content library" at bounding box center [540, 62] width 884 height 13
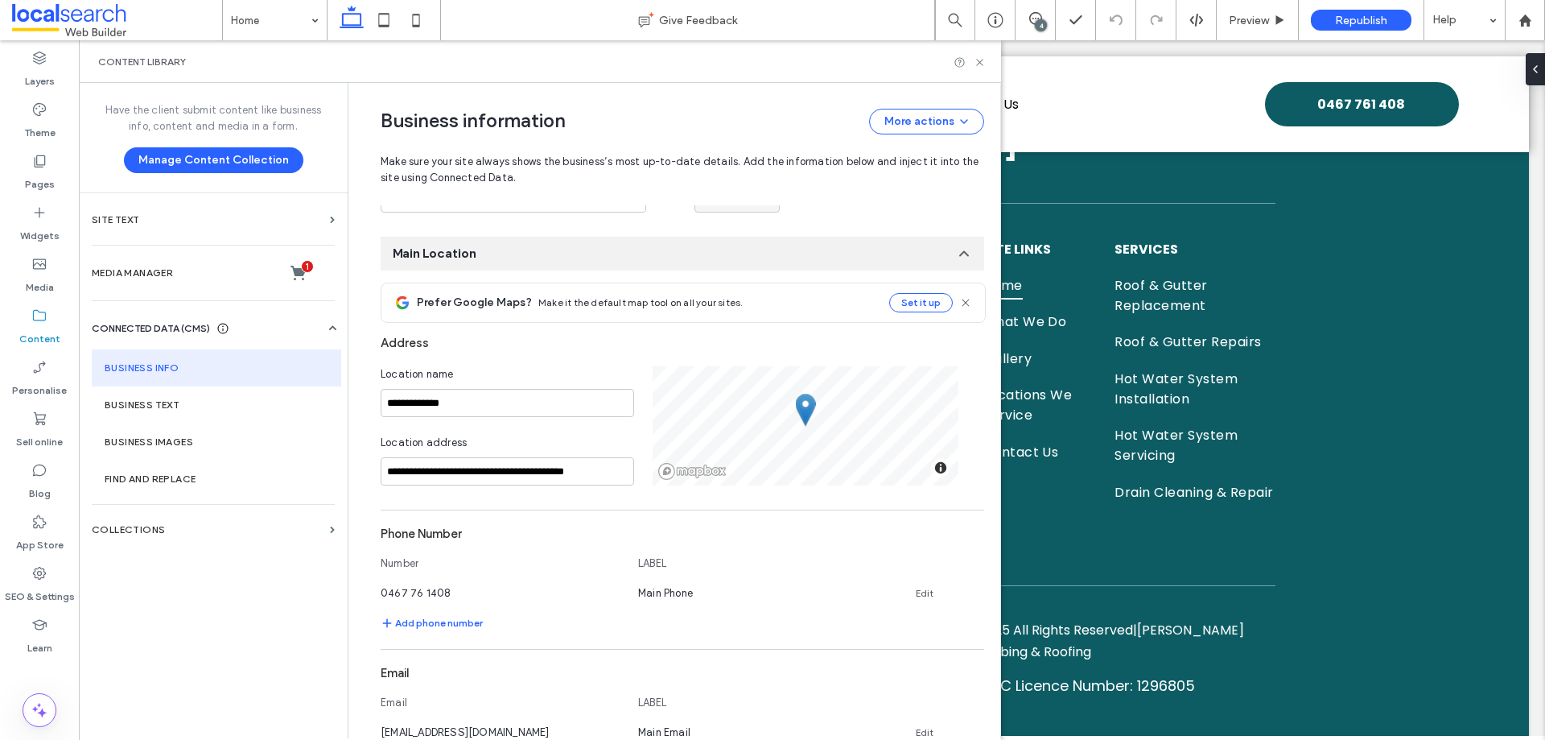
scroll to position [411, 0]
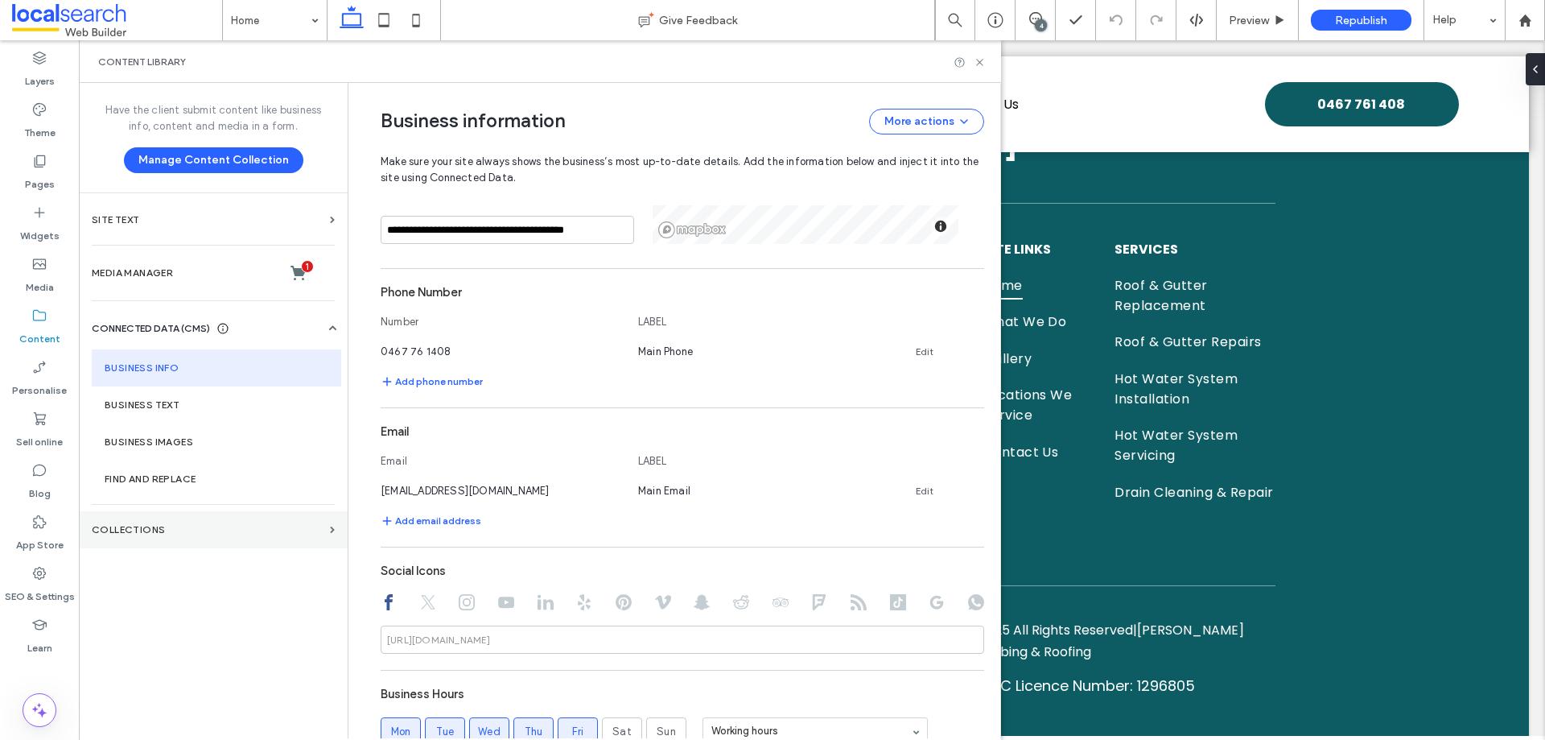
click at [204, 531] on label "COLLECTIONS" at bounding box center [208, 529] width 232 height 11
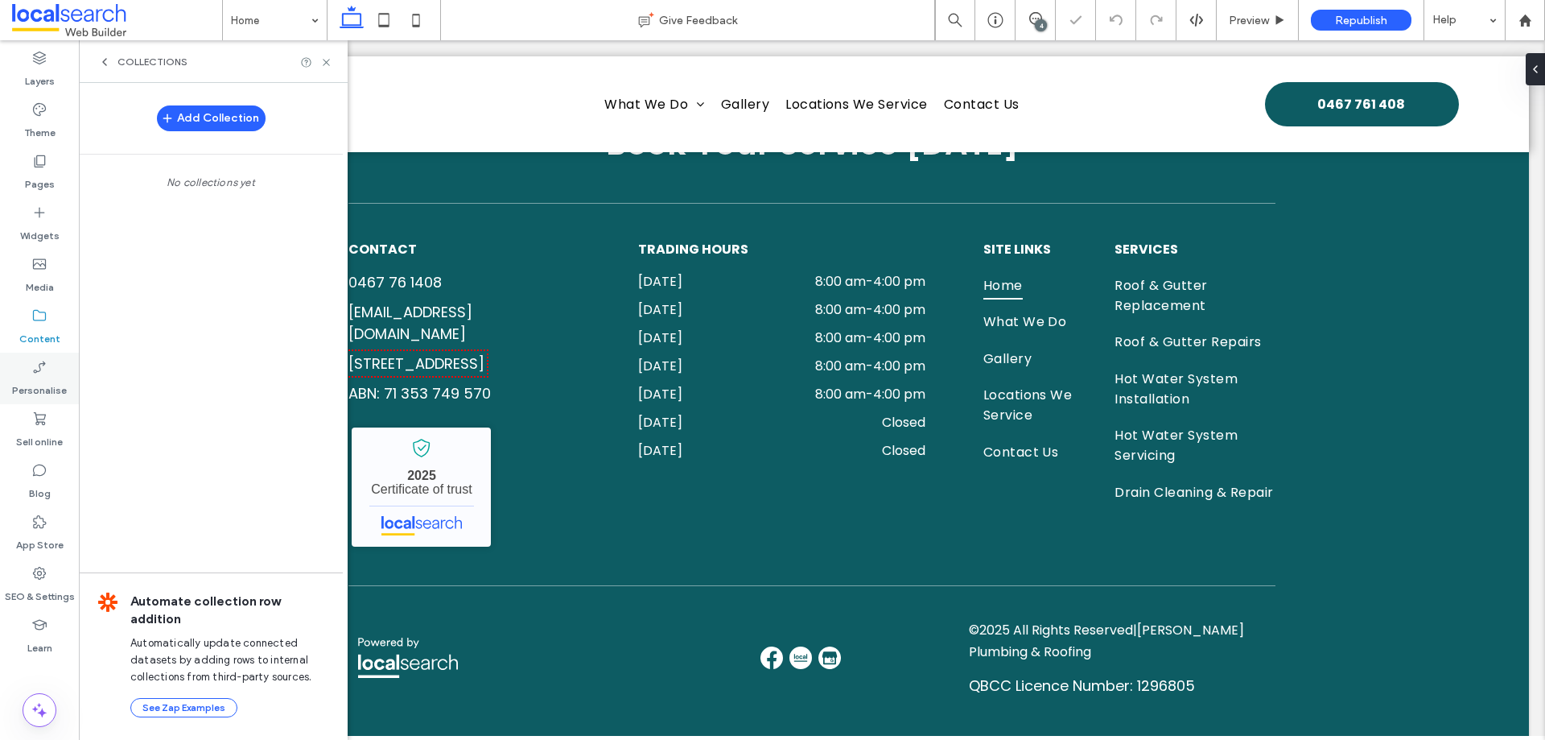
click at [39, 376] on label "Personalise" at bounding box center [39, 386] width 55 height 23
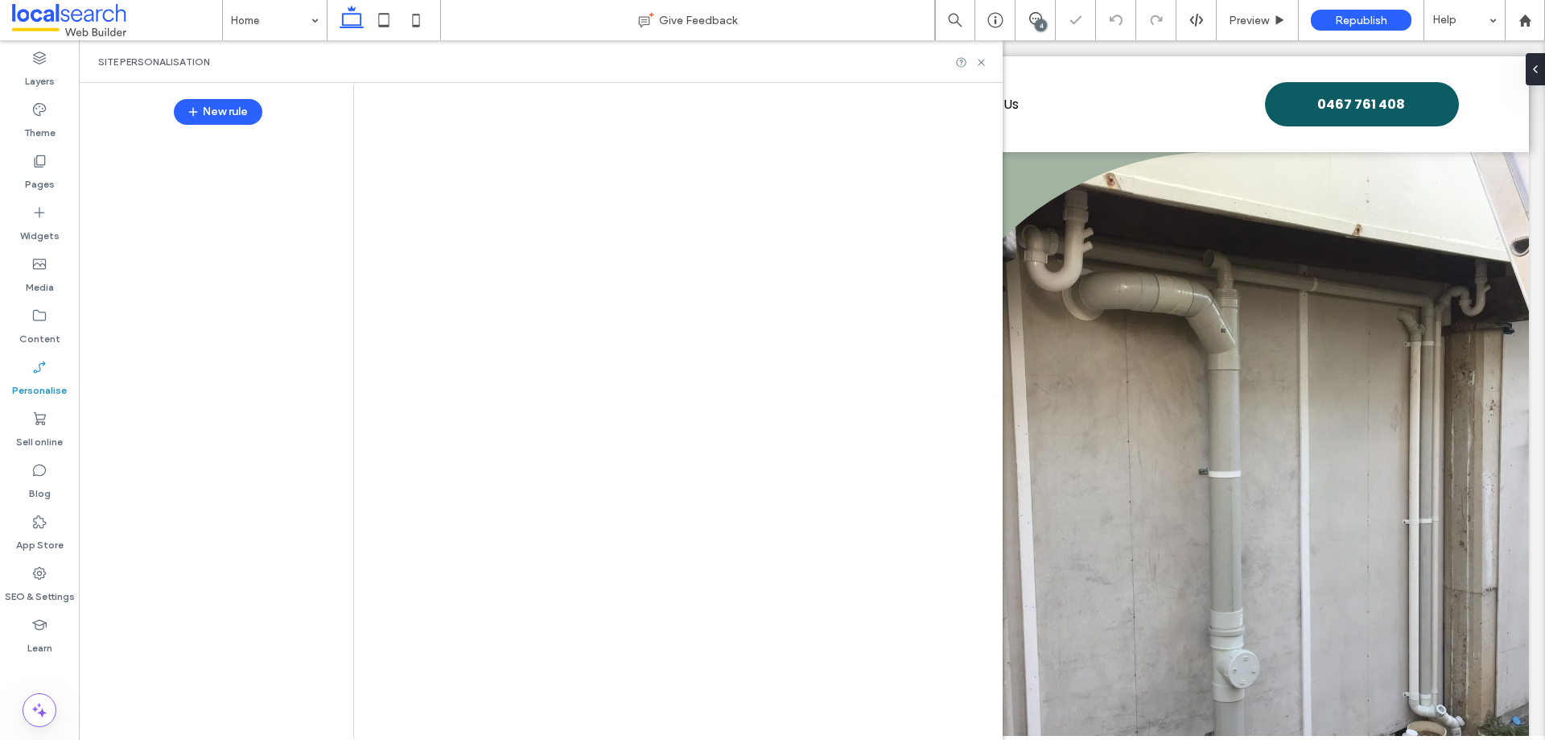
scroll to position [0, 0]
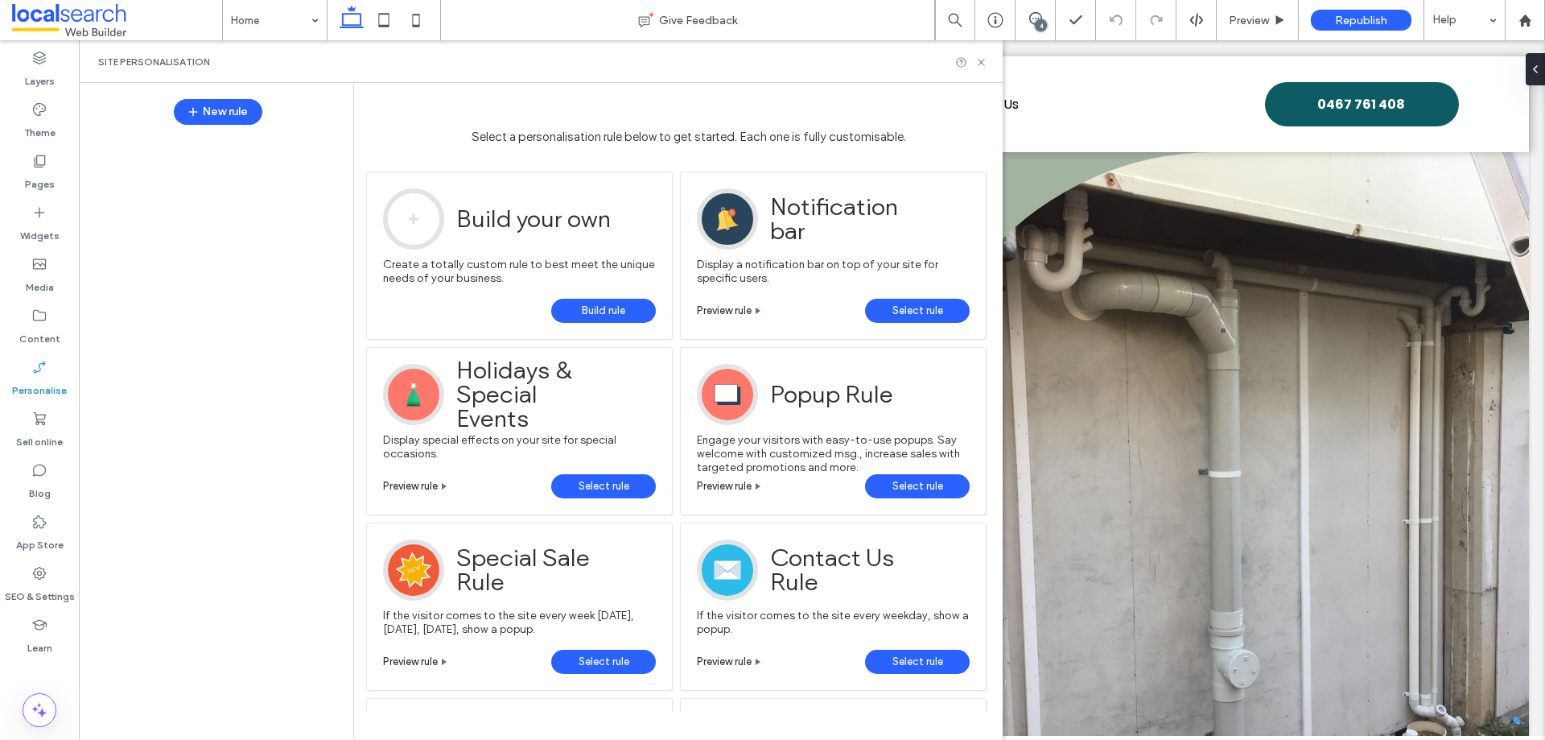
drag, startPoint x: 35, startPoint y: 489, endPoint x: 100, endPoint y: 542, distance: 84.0
click at [35, 486] on label "Blog" at bounding box center [40, 489] width 22 height 23
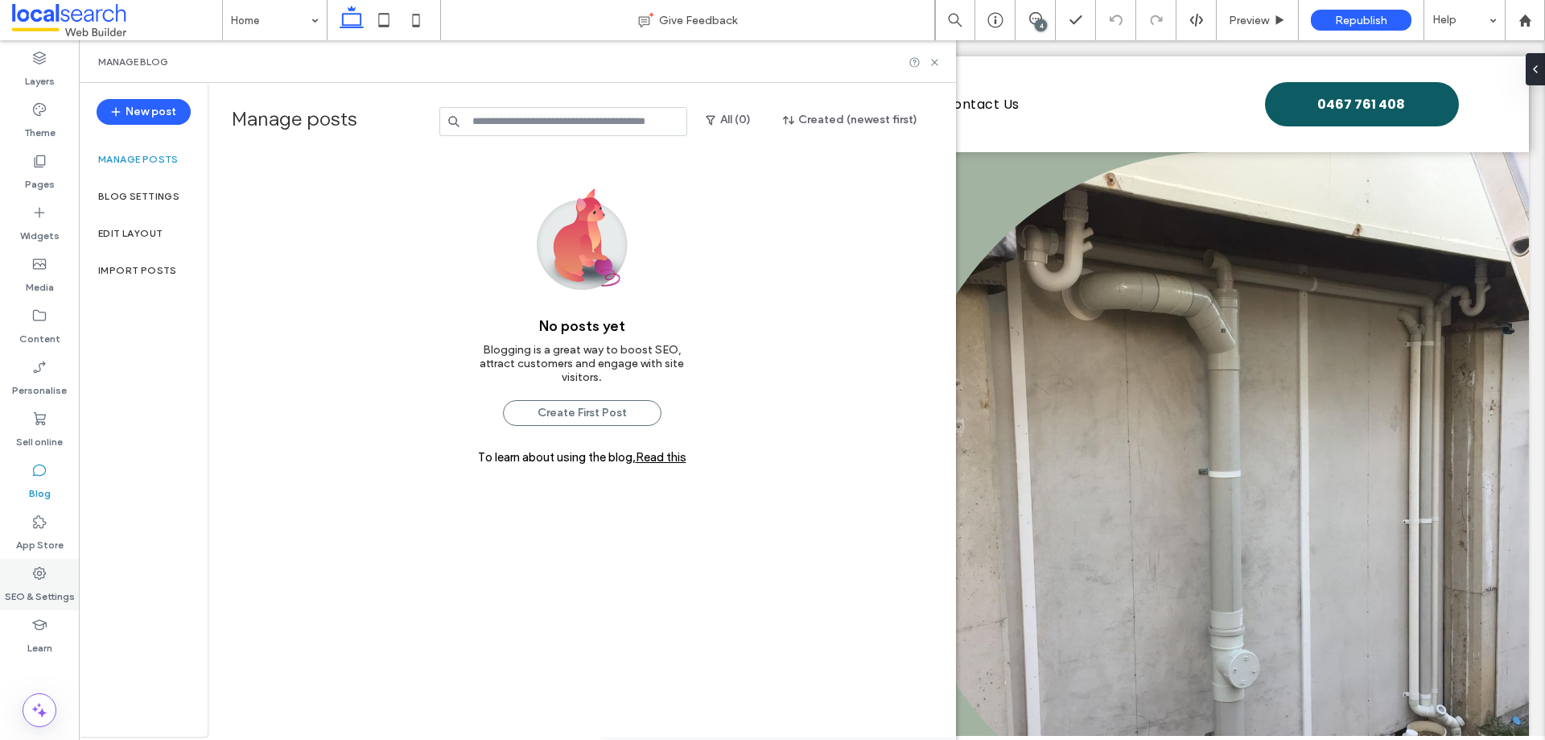
click at [44, 590] on label "SEO & Settings" at bounding box center [40, 592] width 70 height 23
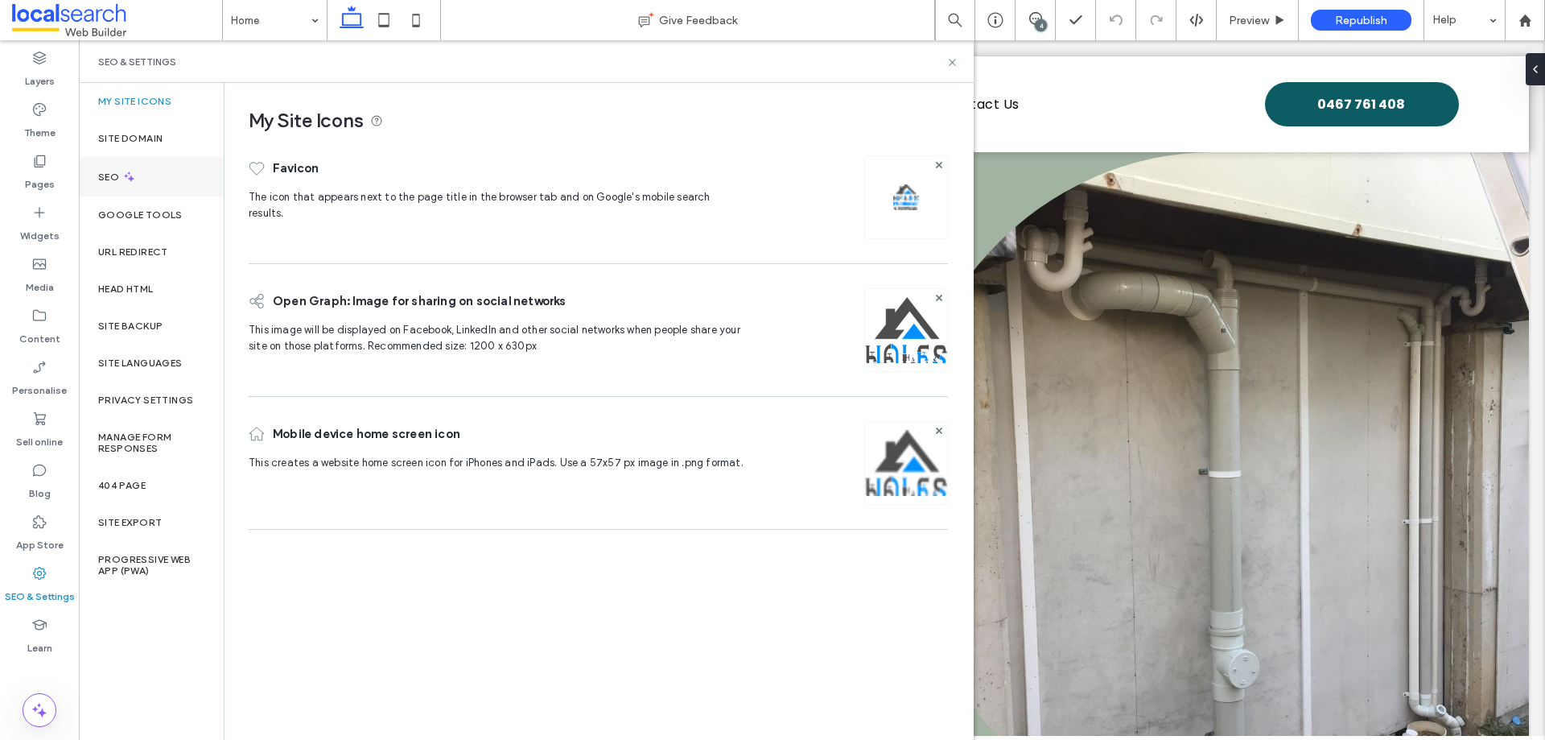
click at [145, 178] on div "SEO" at bounding box center [151, 176] width 145 height 39
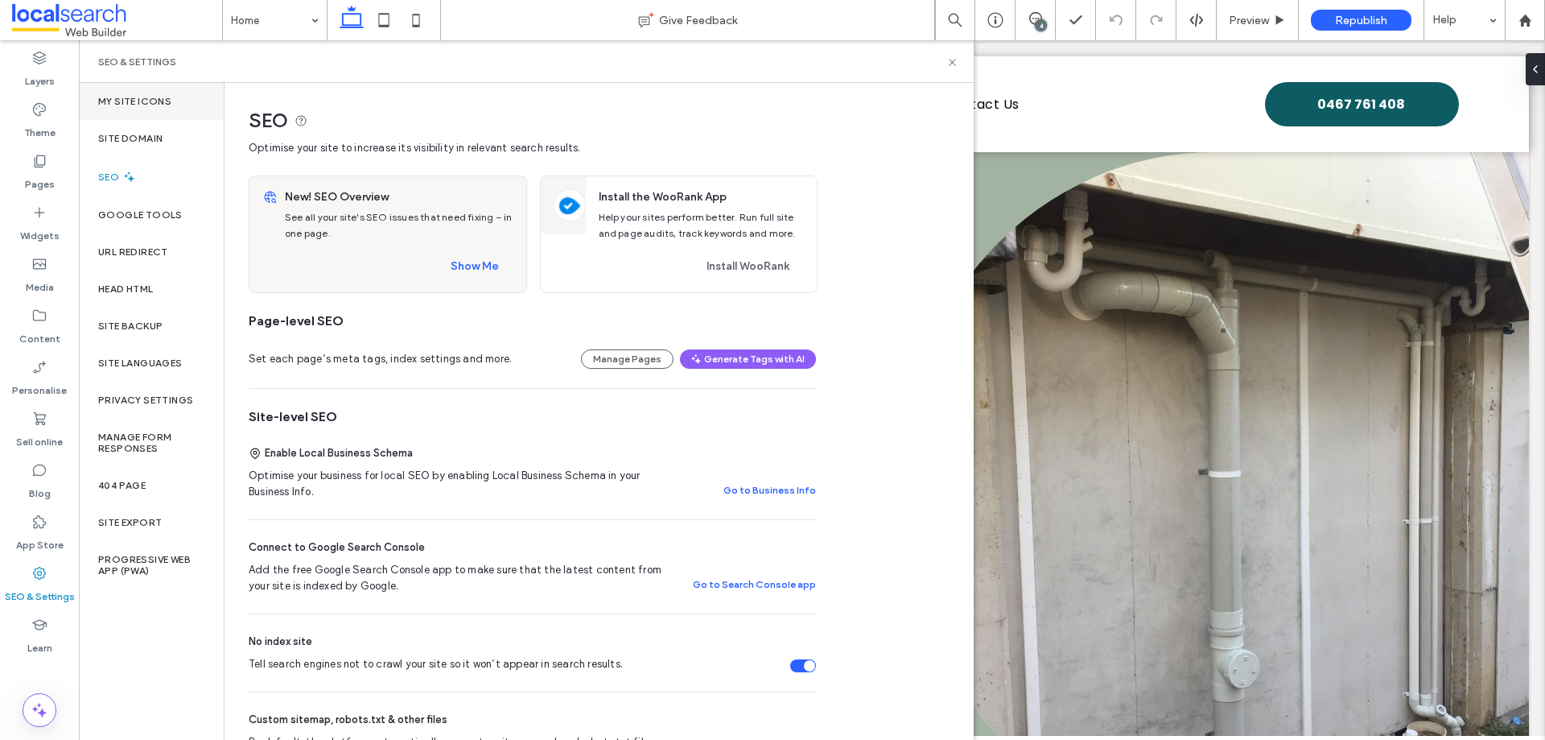
click at [177, 113] on div "My Site Icons" at bounding box center [151, 101] width 145 height 37
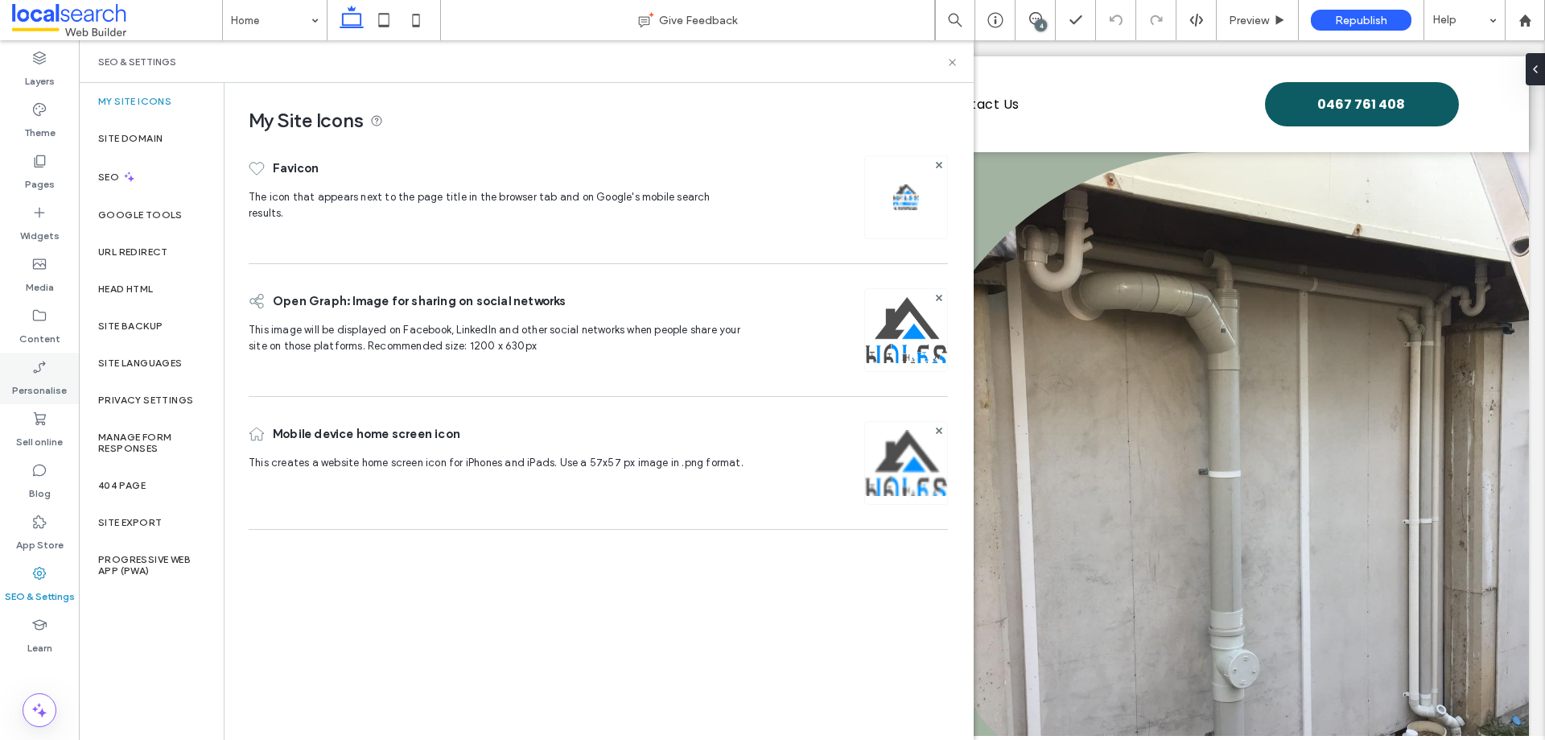
click at [52, 380] on label "Personalise" at bounding box center [39, 386] width 55 height 23
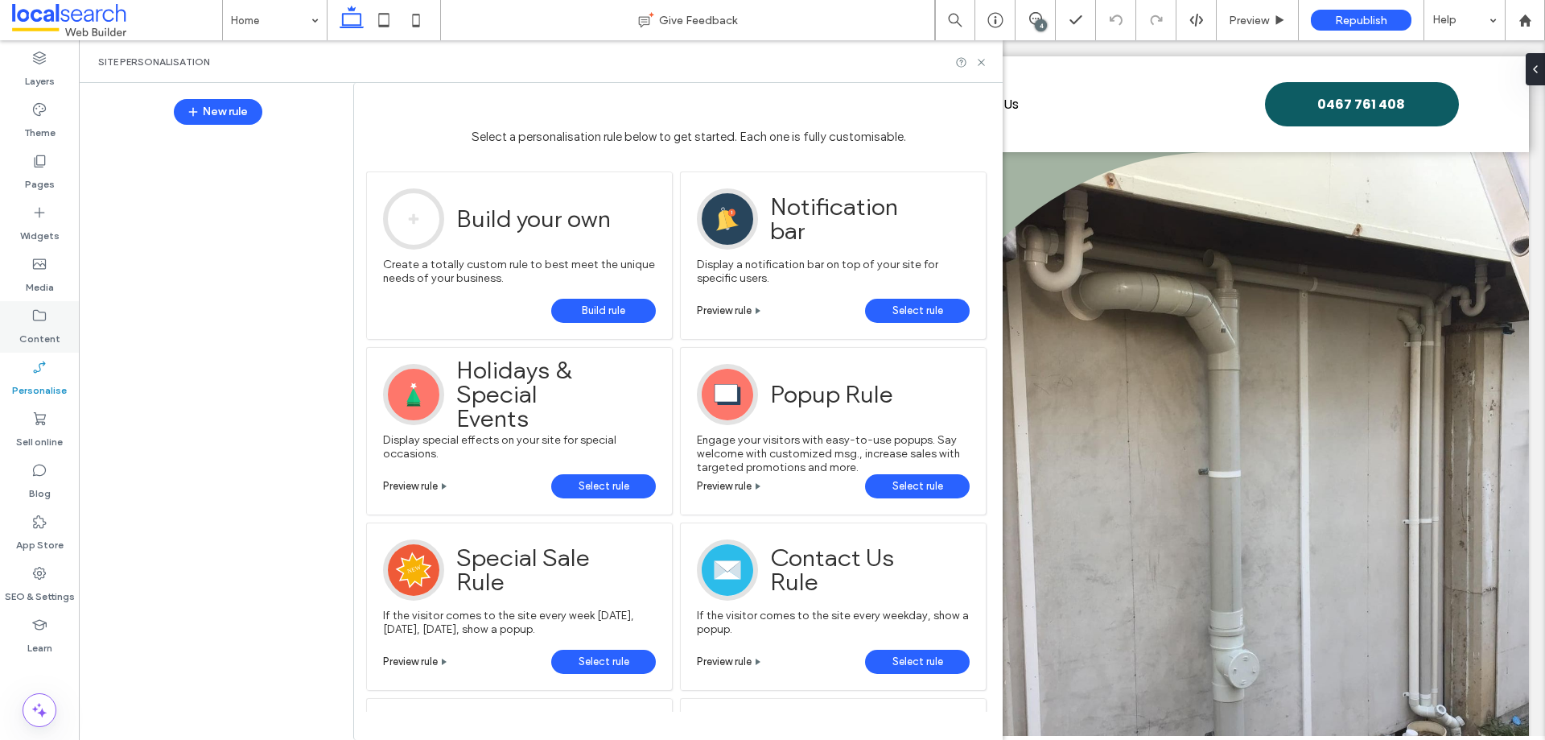
click at [39, 335] on label "Content" at bounding box center [39, 335] width 41 height 23
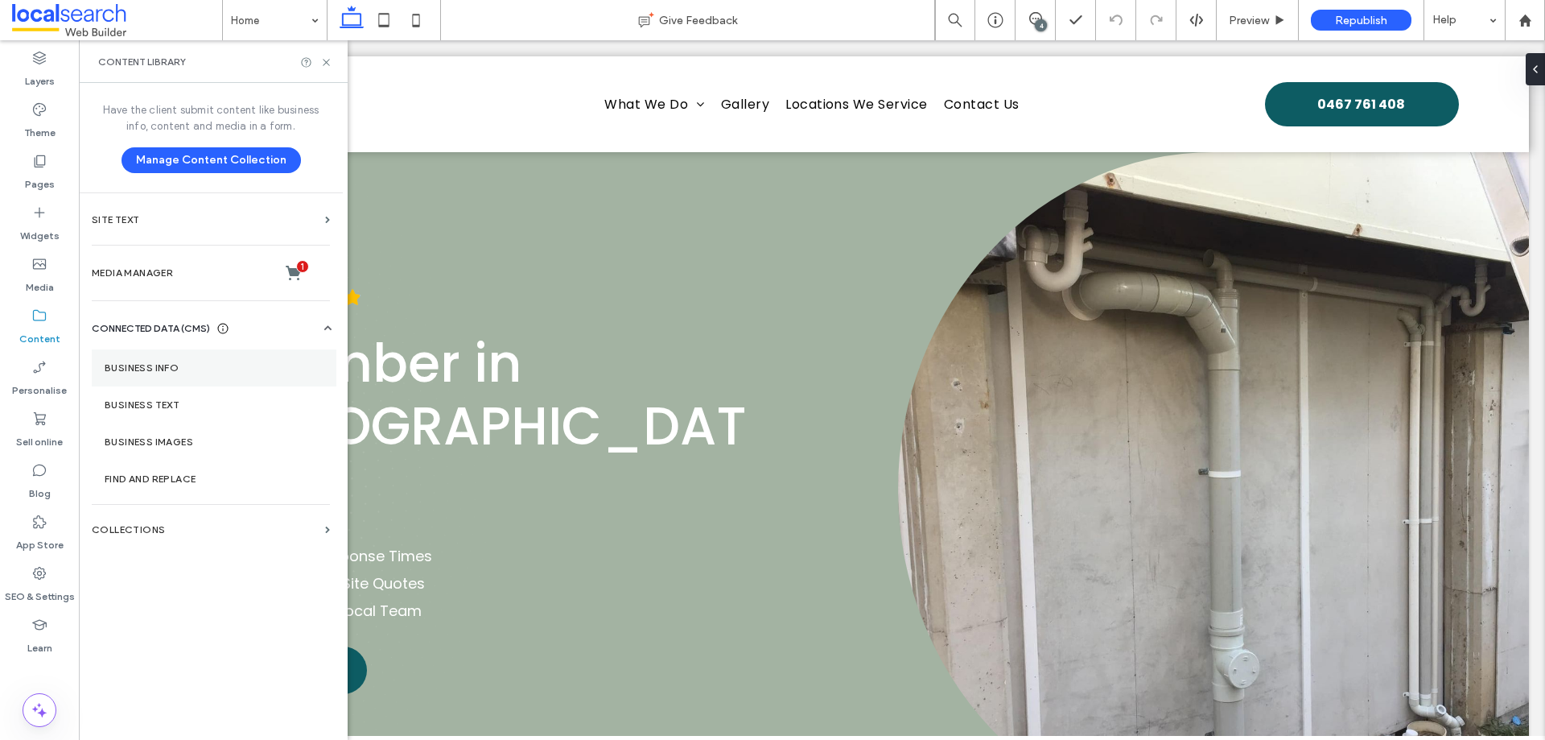
click at [225, 361] on section "Business info" at bounding box center [214, 367] width 245 height 37
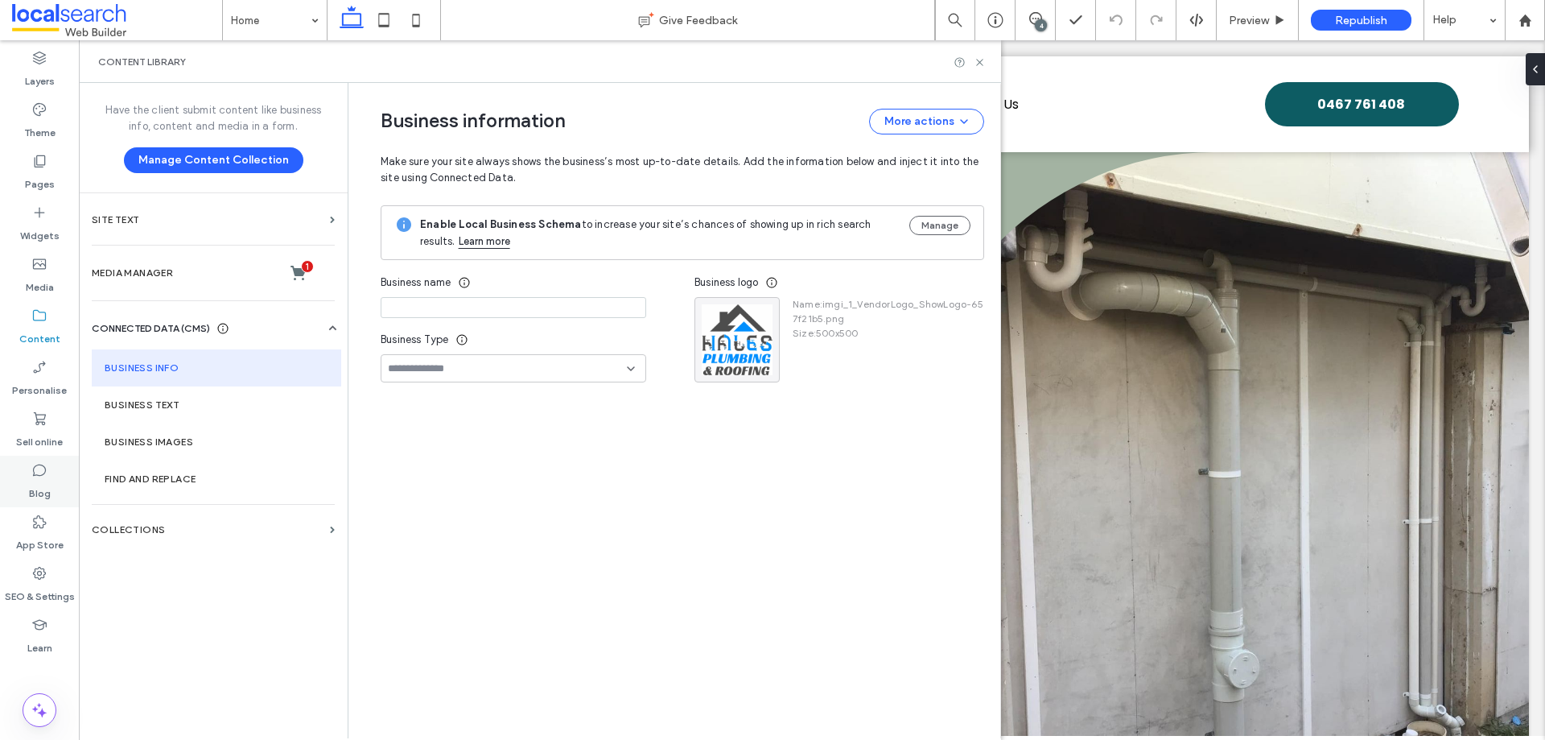
type input "**********"
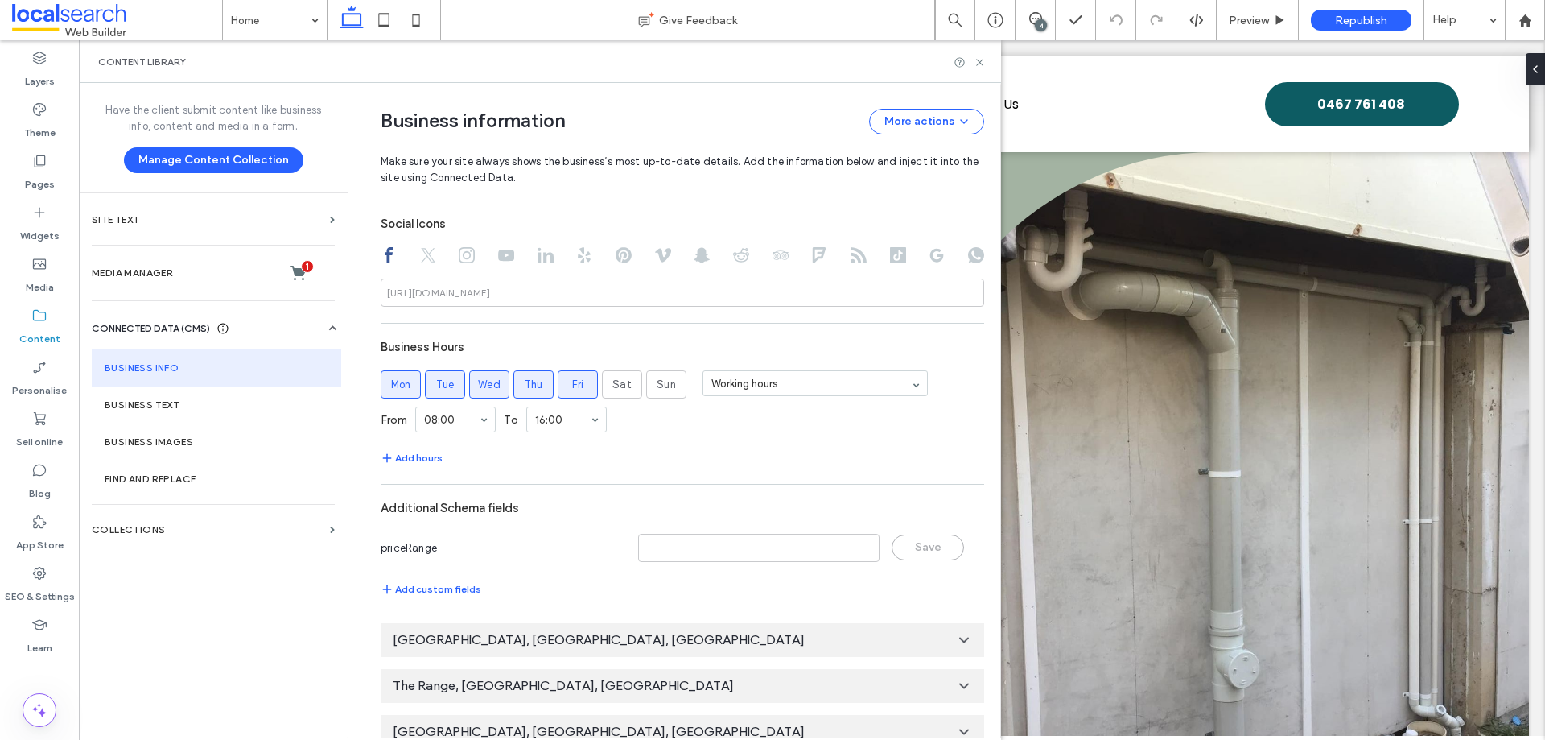
scroll to position [785, 0]
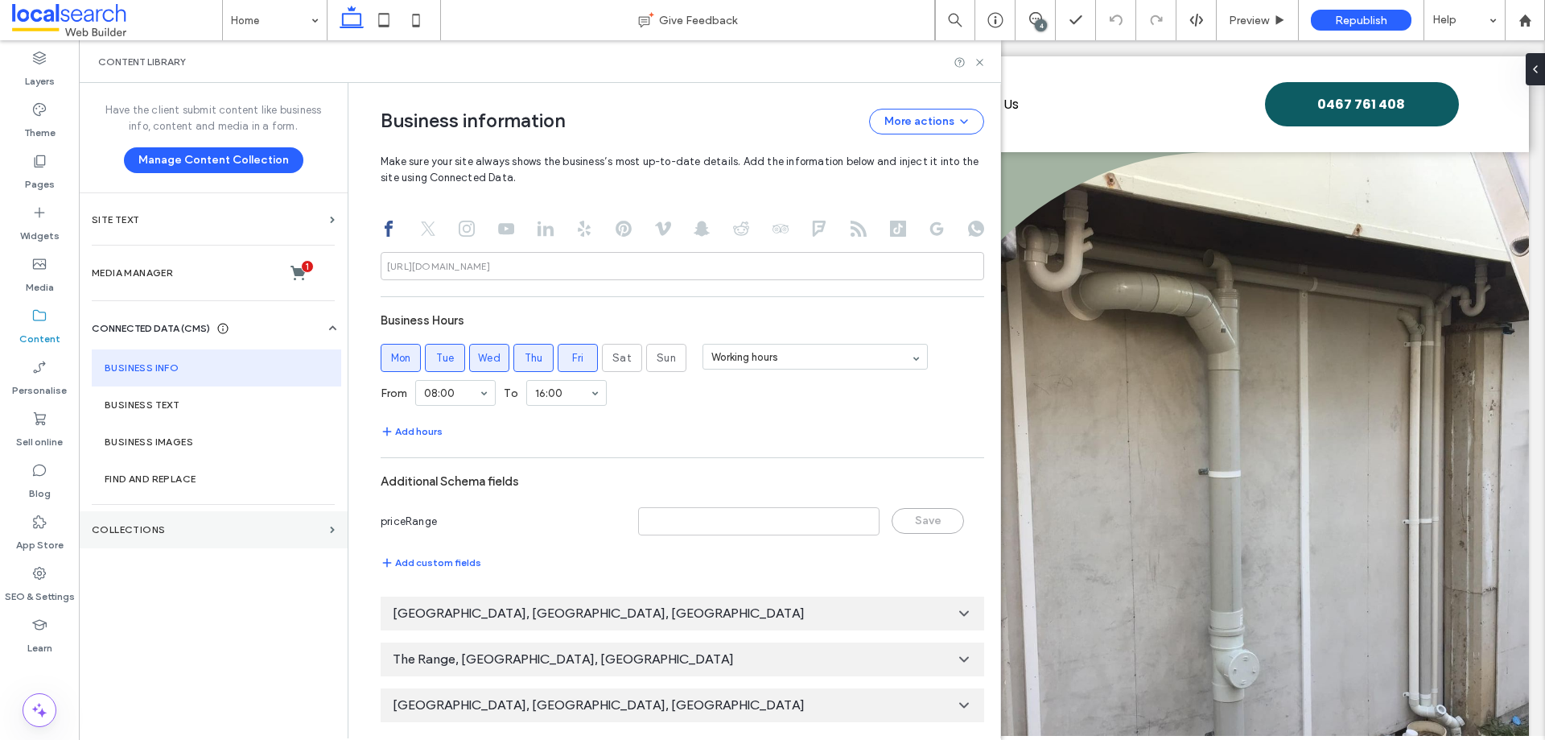
click at [165, 536] on section "COLLECTIONS" at bounding box center [213, 529] width 269 height 37
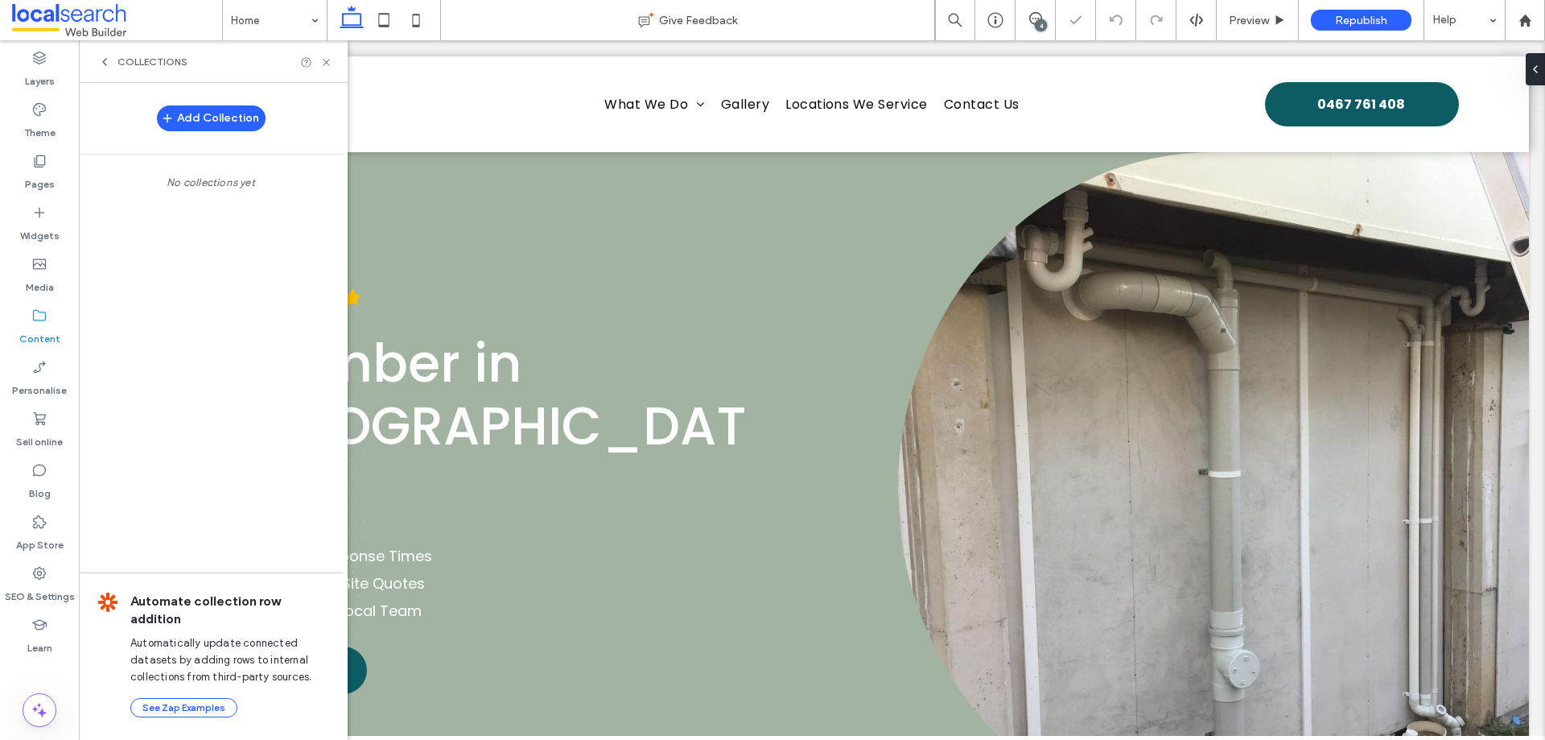
click at [165, 68] on span "COLLECTIONS" at bounding box center [153, 62] width 70 height 13
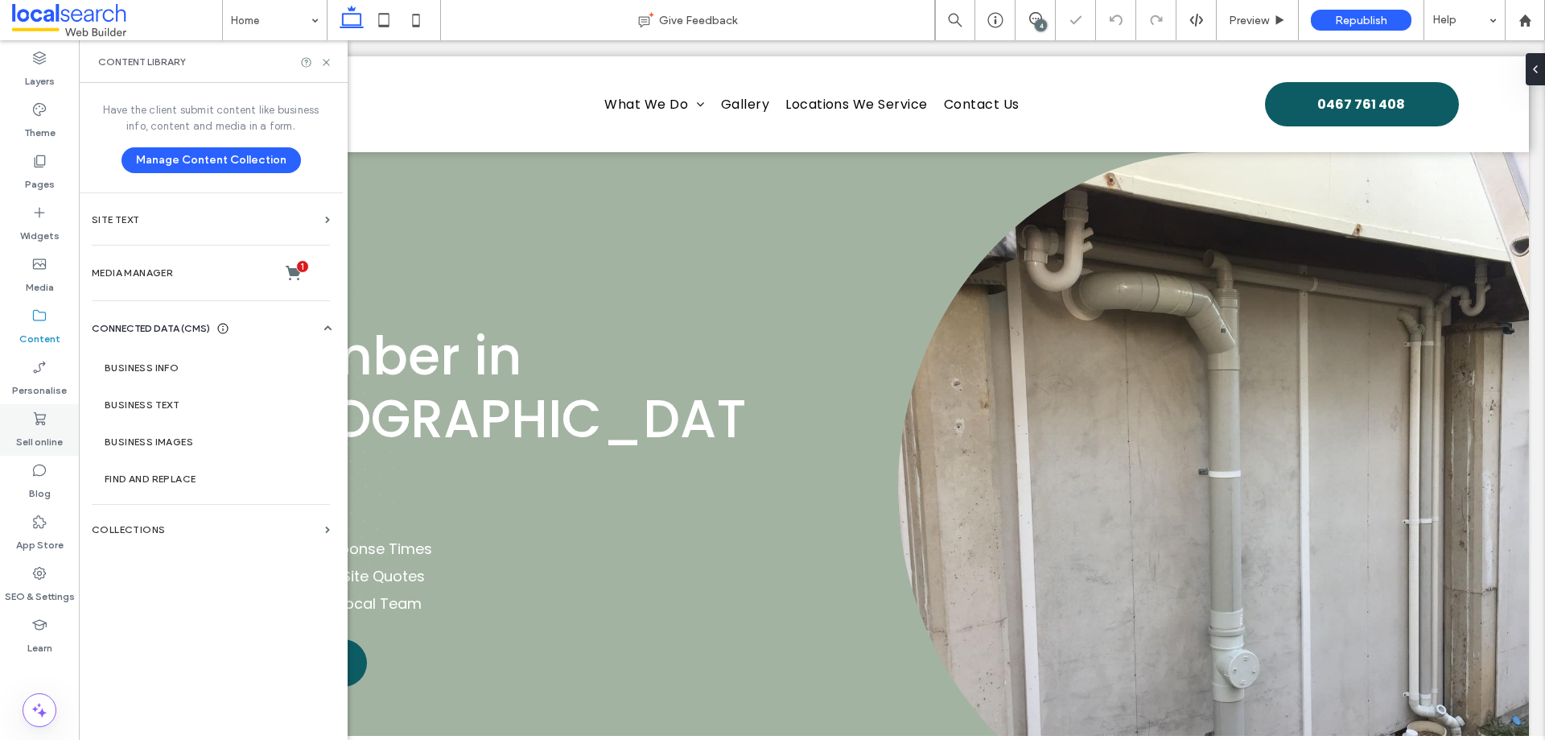
scroll to position [0, 0]
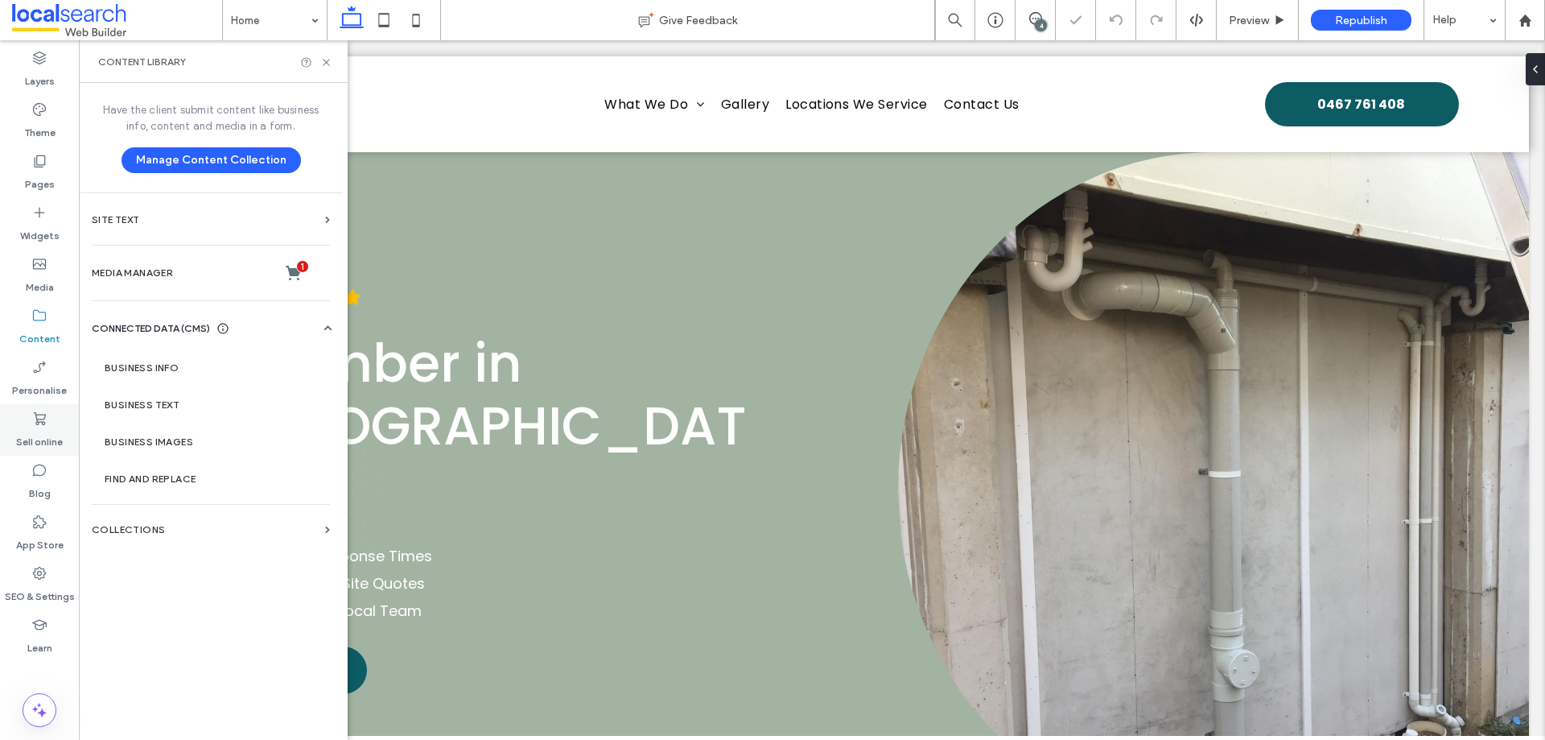
click at [45, 377] on label "Personalise" at bounding box center [39, 386] width 55 height 23
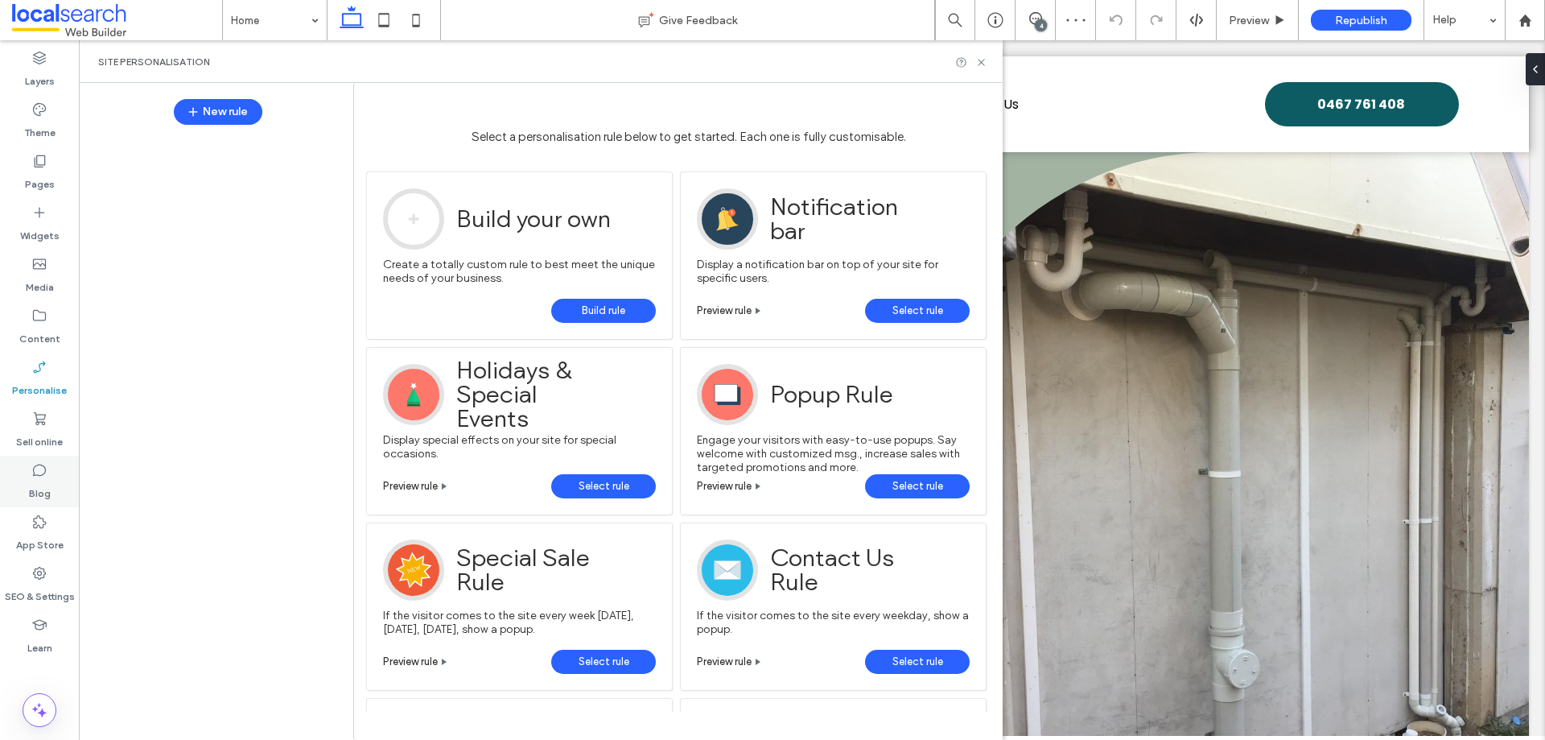
click at [46, 470] on use at bounding box center [39, 470] width 13 height 12
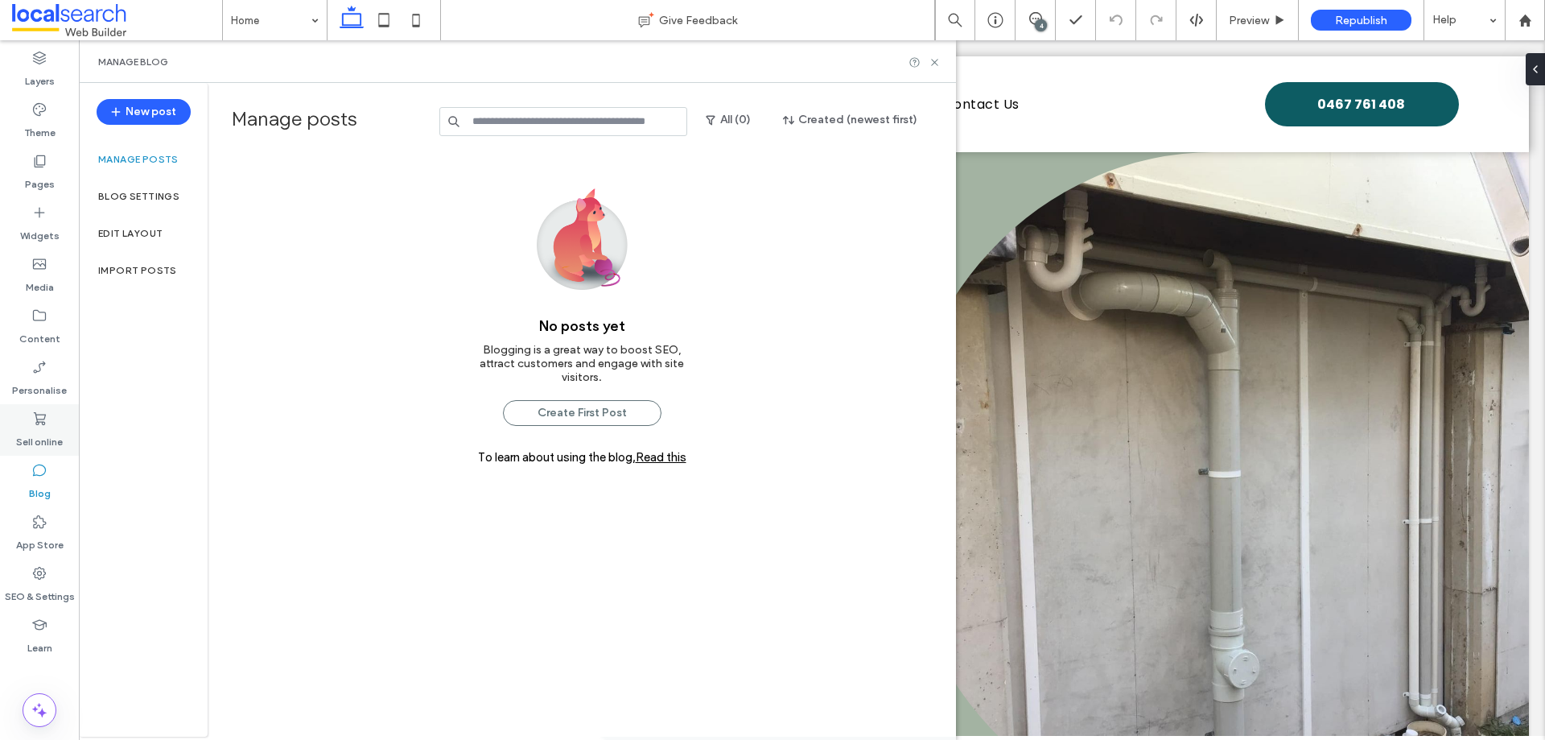
drag, startPoint x: 39, startPoint y: 375, endPoint x: 57, endPoint y: 404, distance: 34.4
click at [39, 375] on label "Personalise" at bounding box center [39, 386] width 55 height 23
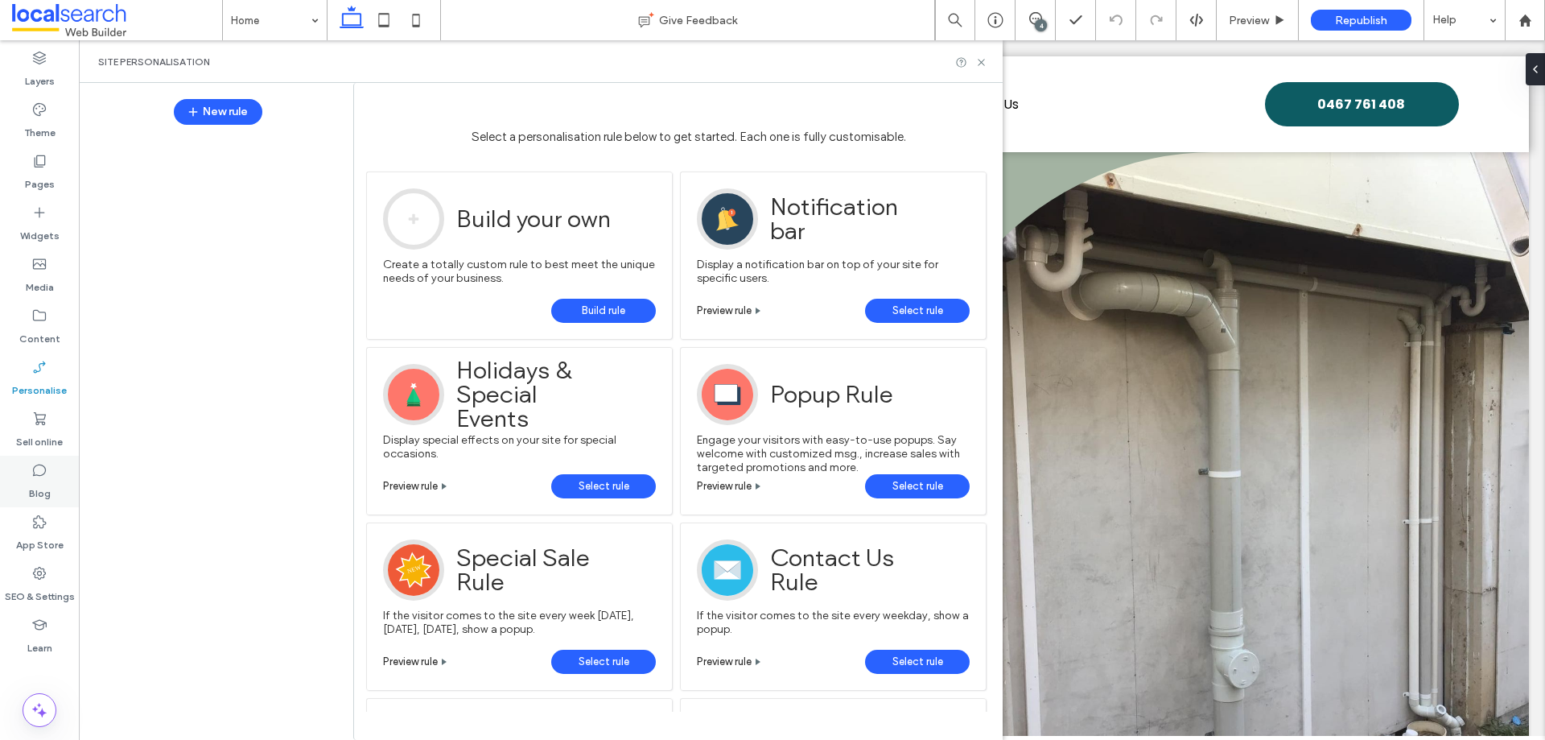
click at [47, 472] on div "Blog" at bounding box center [39, 482] width 79 height 52
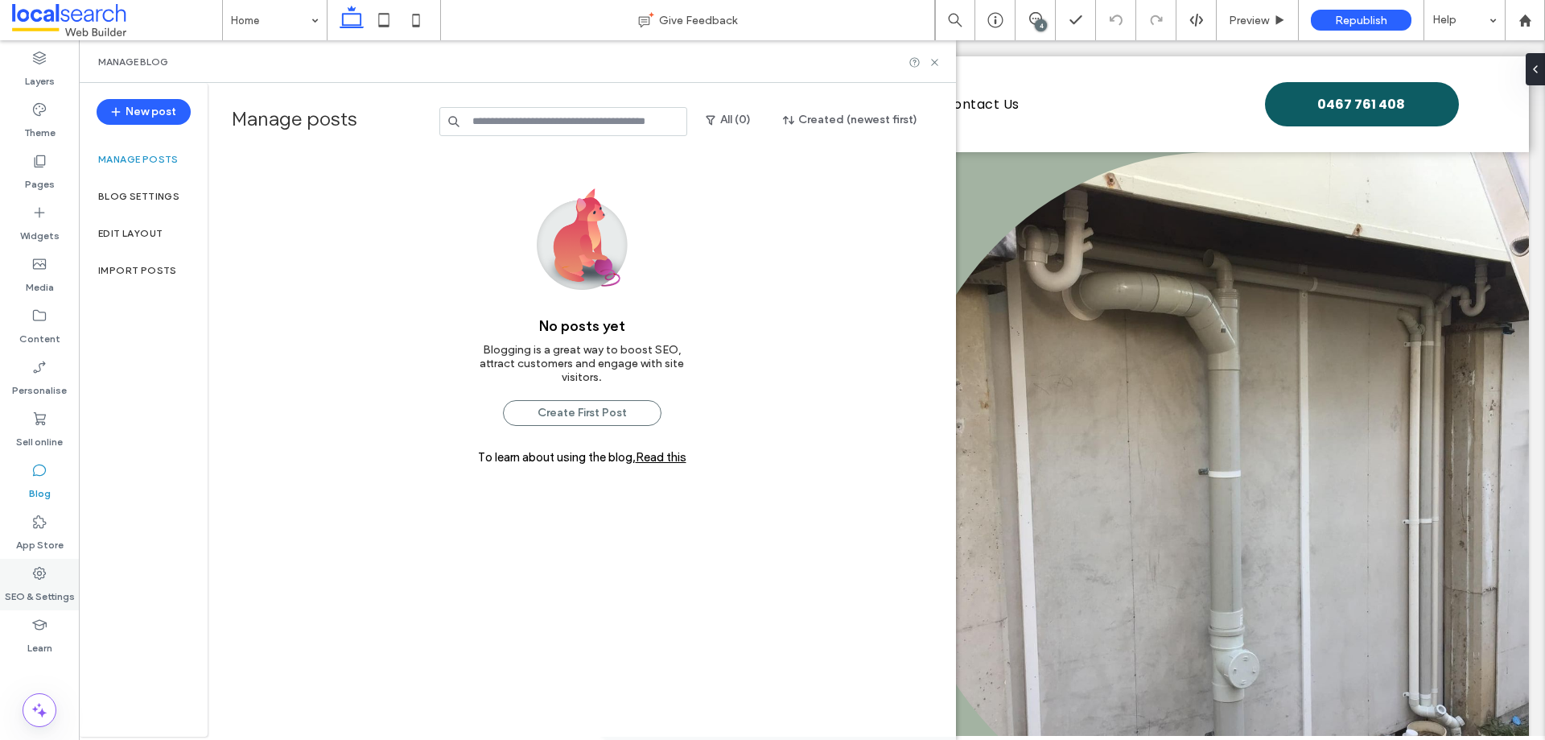
drag, startPoint x: 42, startPoint y: 584, endPoint x: 52, endPoint y: 584, distance: 10.5
click at [42, 583] on label "SEO & Settings" at bounding box center [40, 592] width 70 height 23
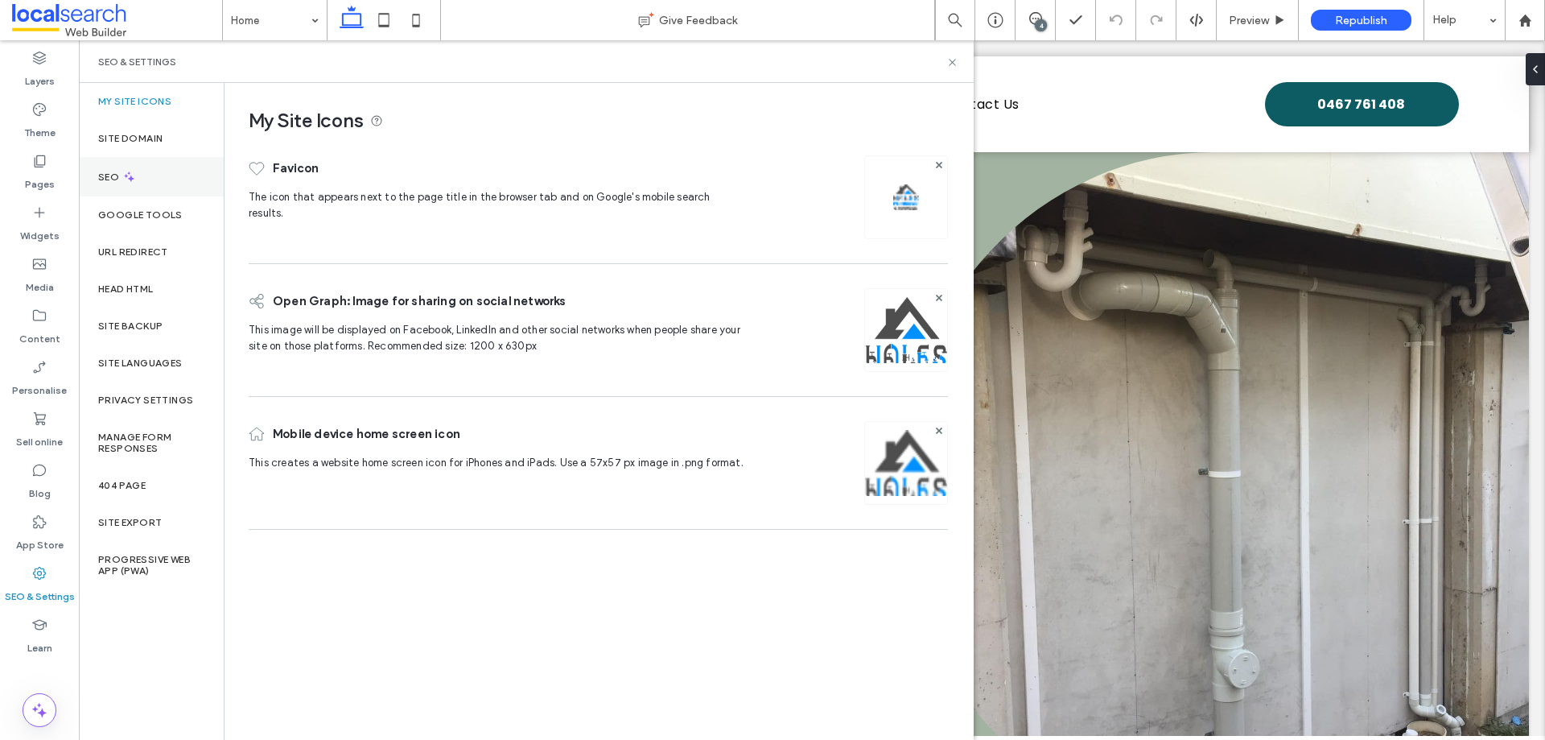
click at [126, 175] on icon at bounding box center [129, 177] width 14 height 14
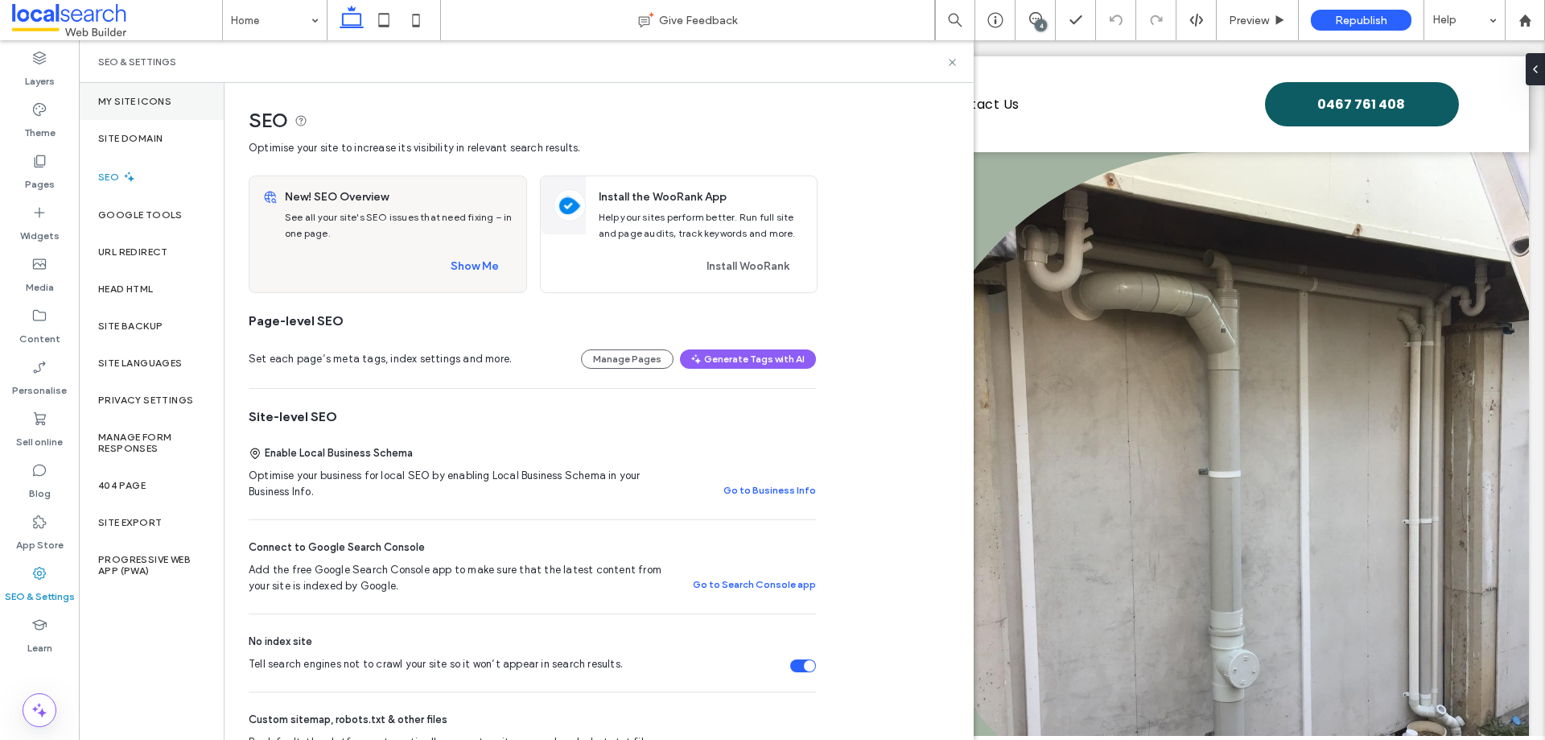
click at [150, 105] on label "My Site Icons" at bounding box center [134, 101] width 73 height 11
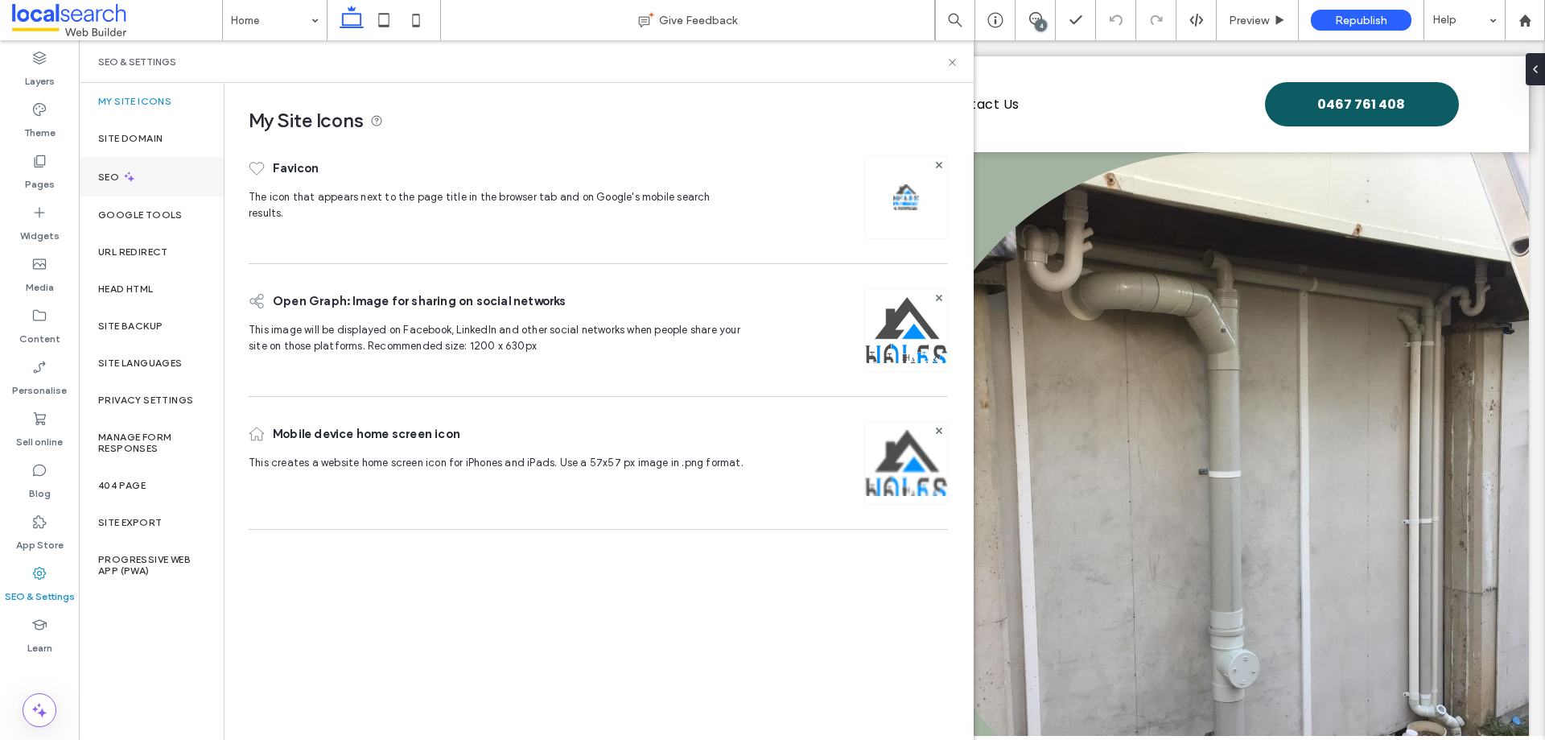
click at [146, 188] on div "SEO" at bounding box center [151, 176] width 145 height 39
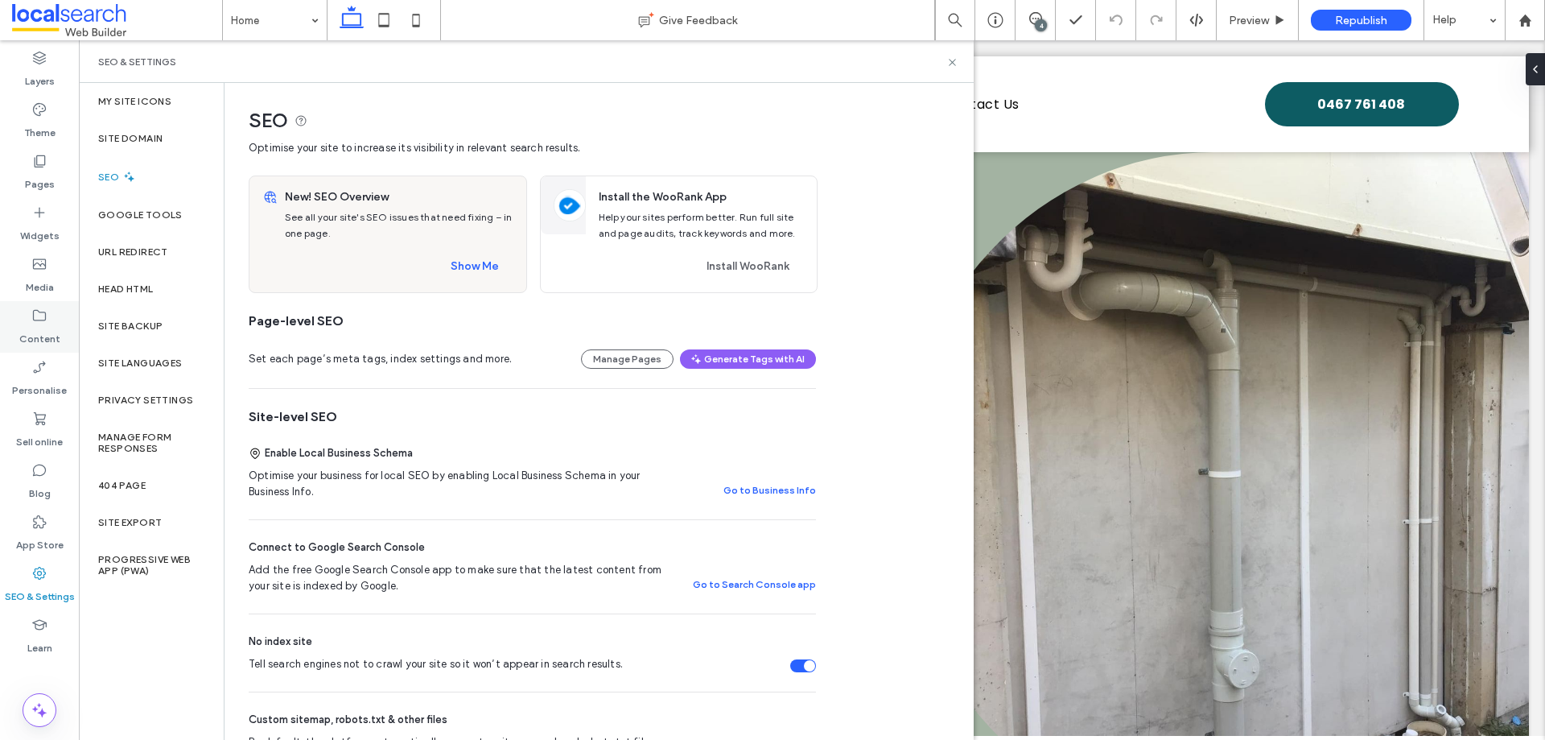
drag, startPoint x: 171, startPoint y: 250, endPoint x: 69, endPoint y: 306, distance: 115.6
click at [171, 250] on div "URL Redirect" at bounding box center [151, 251] width 145 height 37
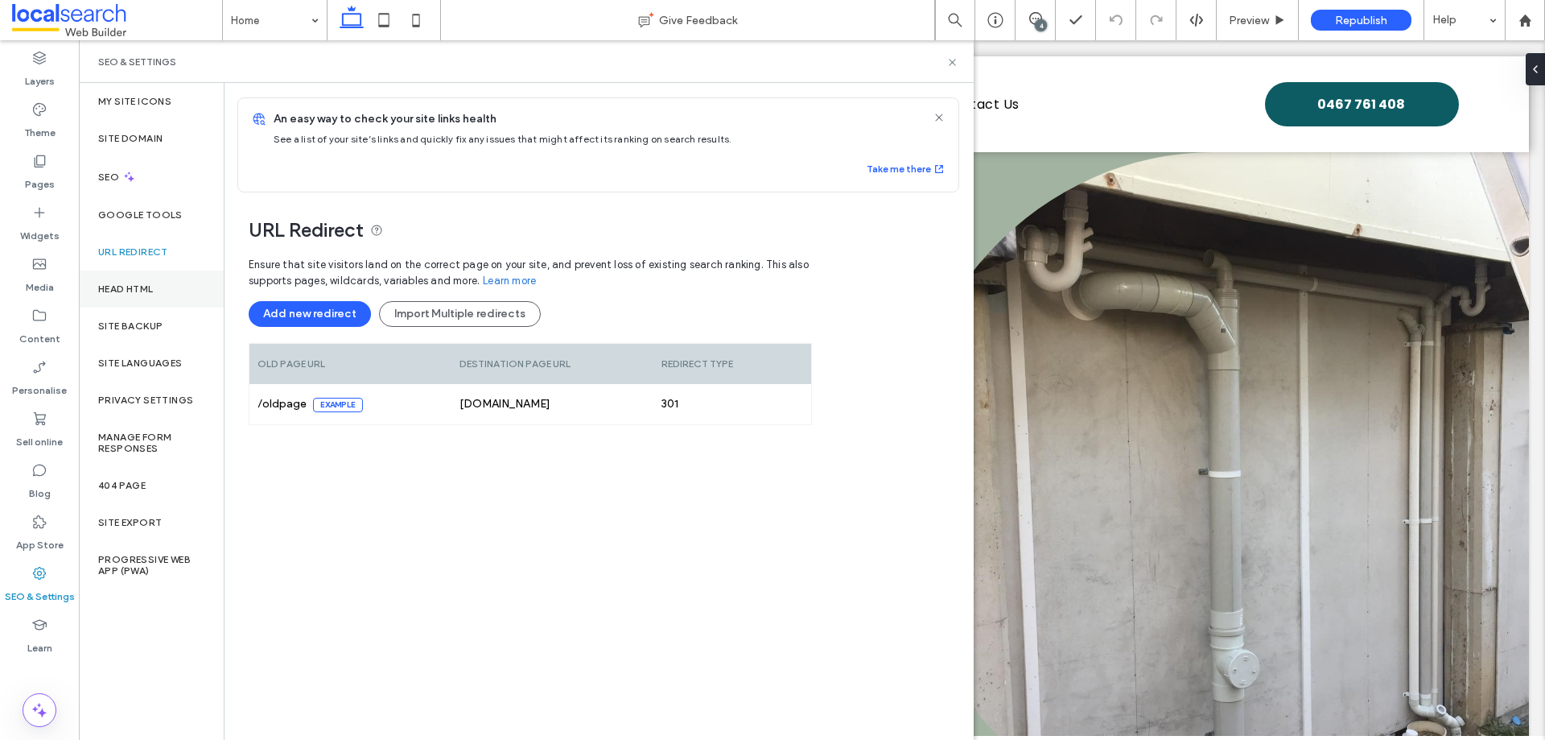
click at [161, 295] on div "Head HTML" at bounding box center [151, 288] width 145 height 37
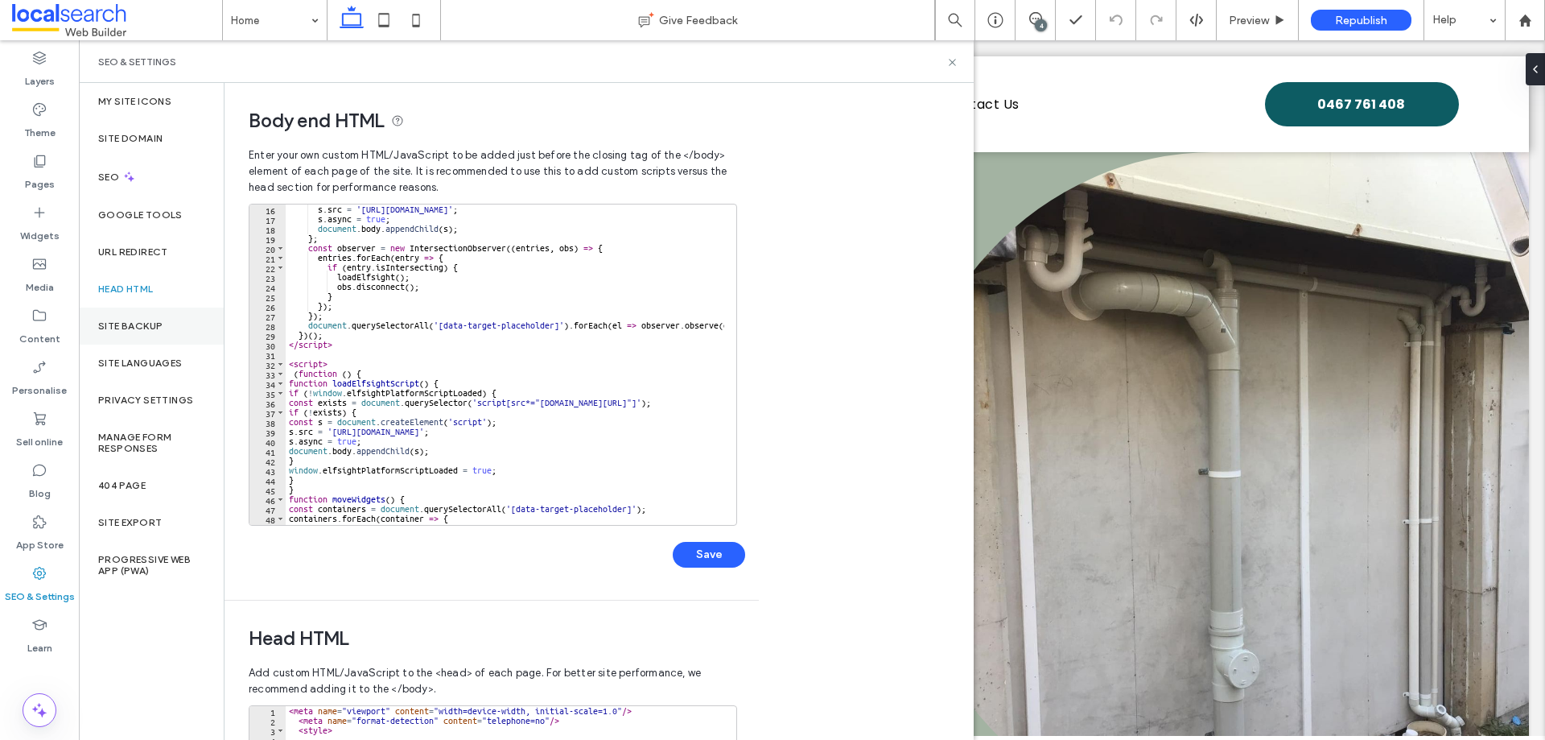
click at [162, 332] on div "Site backup" at bounding box center [151, 325] width 145 height 37
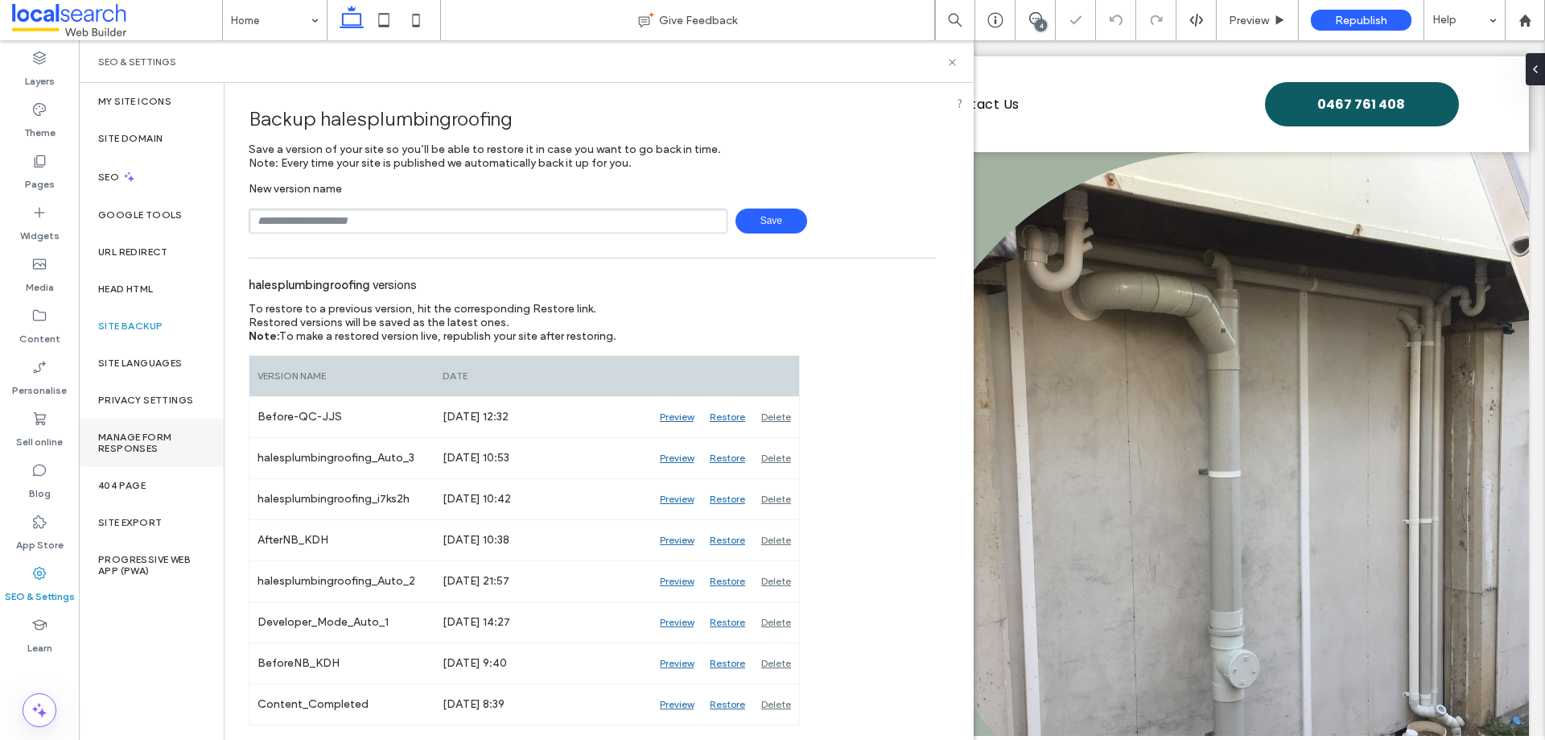
click at [155, 432] on label "Manage Form Responses" at bounding box center [151, 442] width 106 height 23
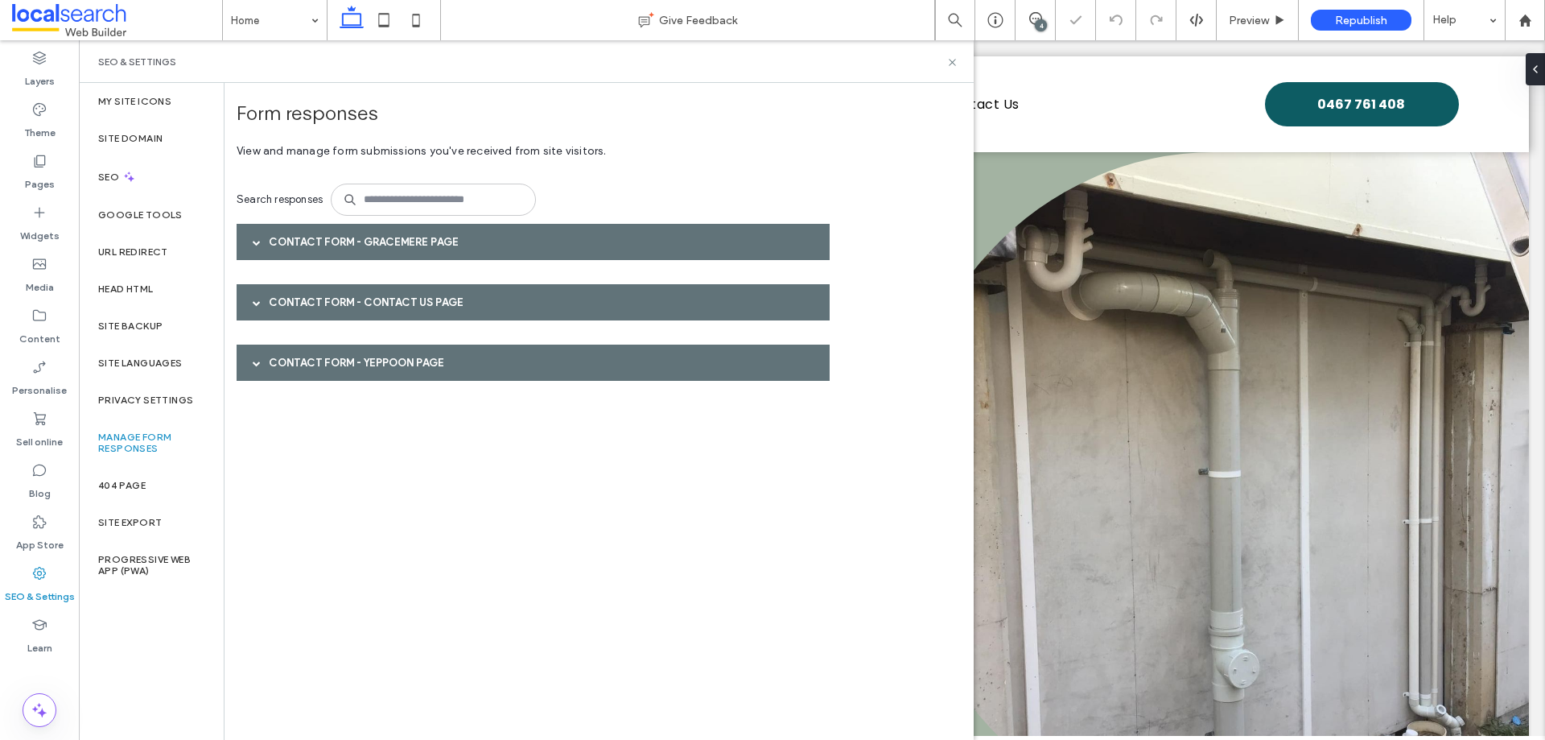
click at [400, 255] on div "Contact Form - Gracemere page" at bounding box center [533, 242] width 593 height 36
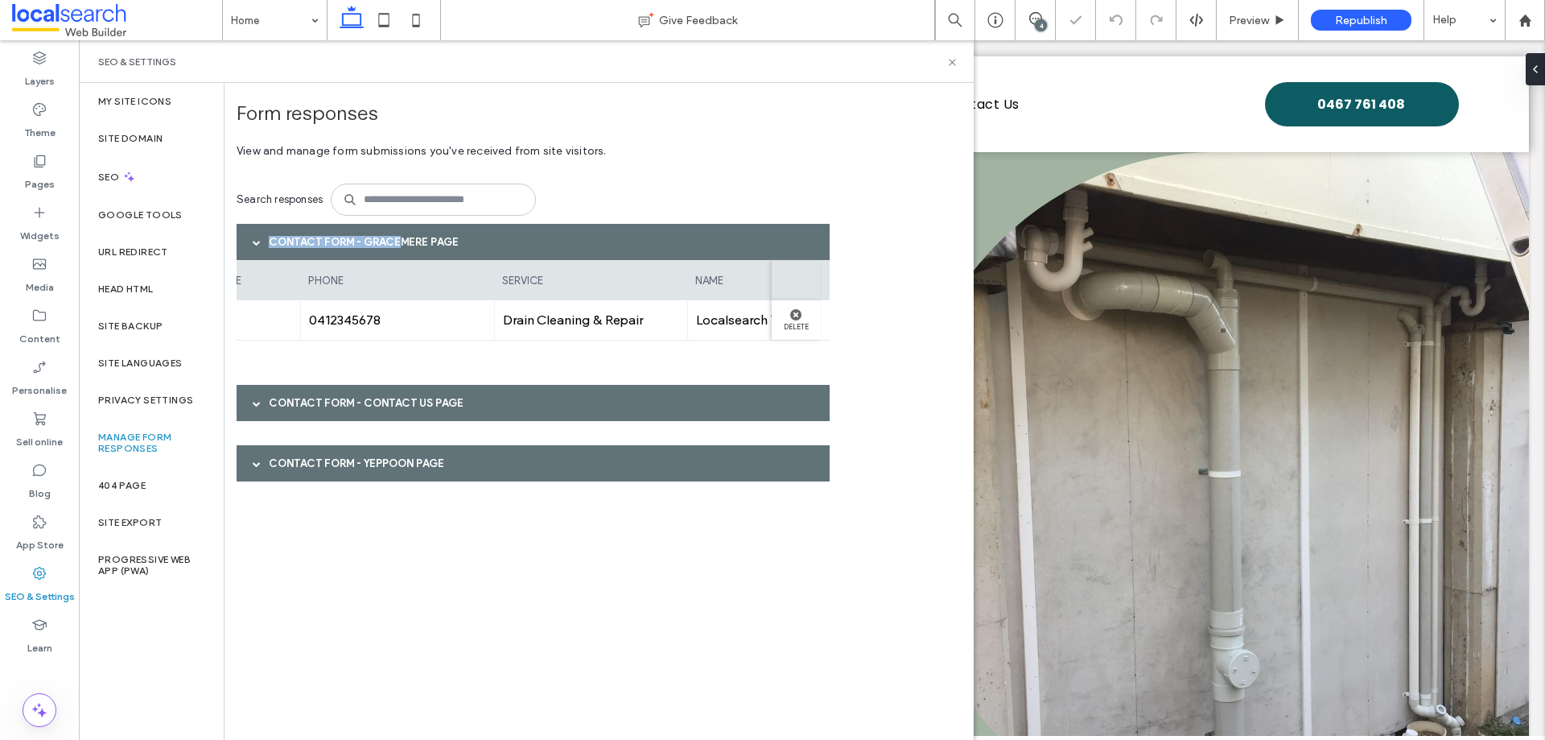
scroll to position [0, 206]
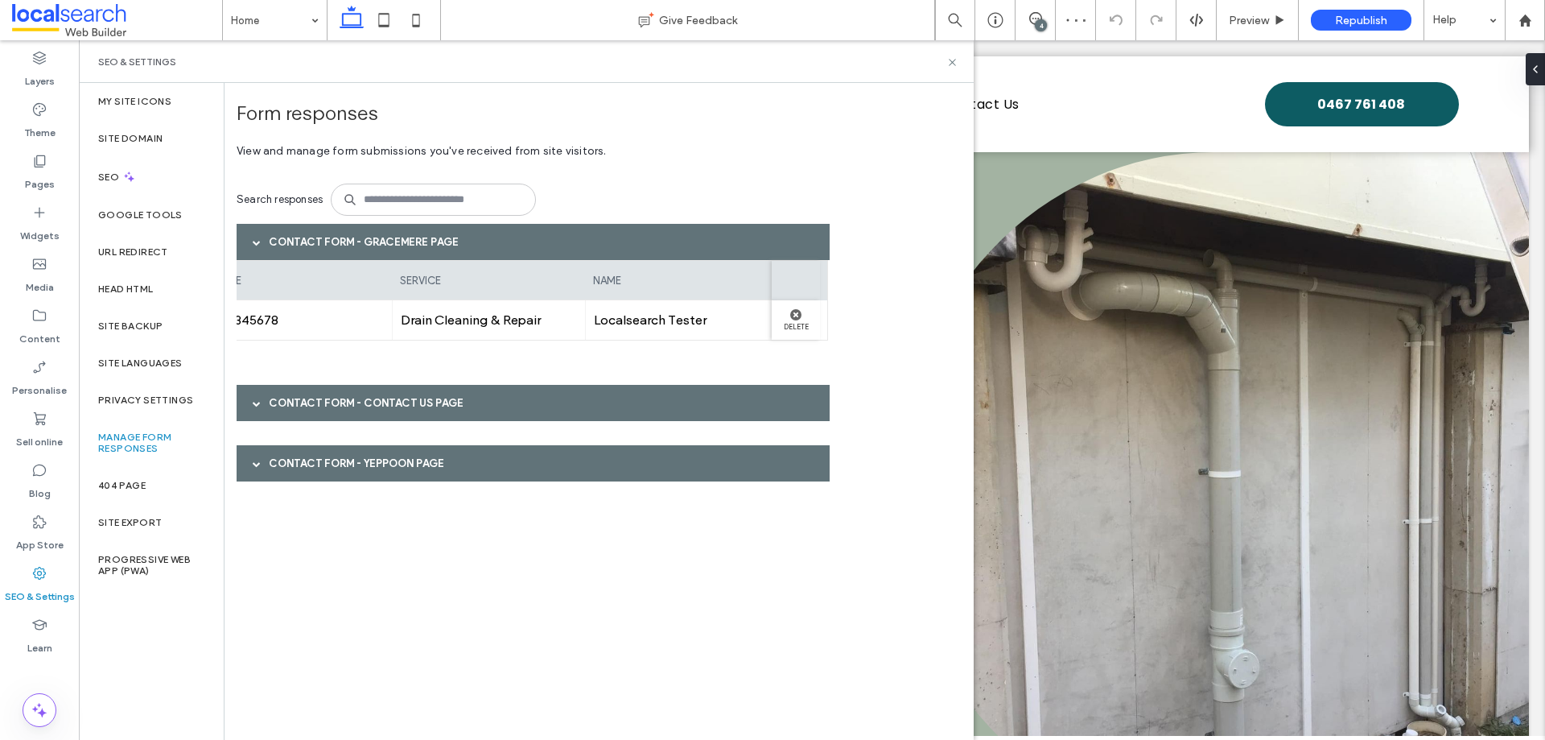
click at [592, 402] on div "Contact Form - Contact Us page" at bounding box center [533, 403] width 593 height 36
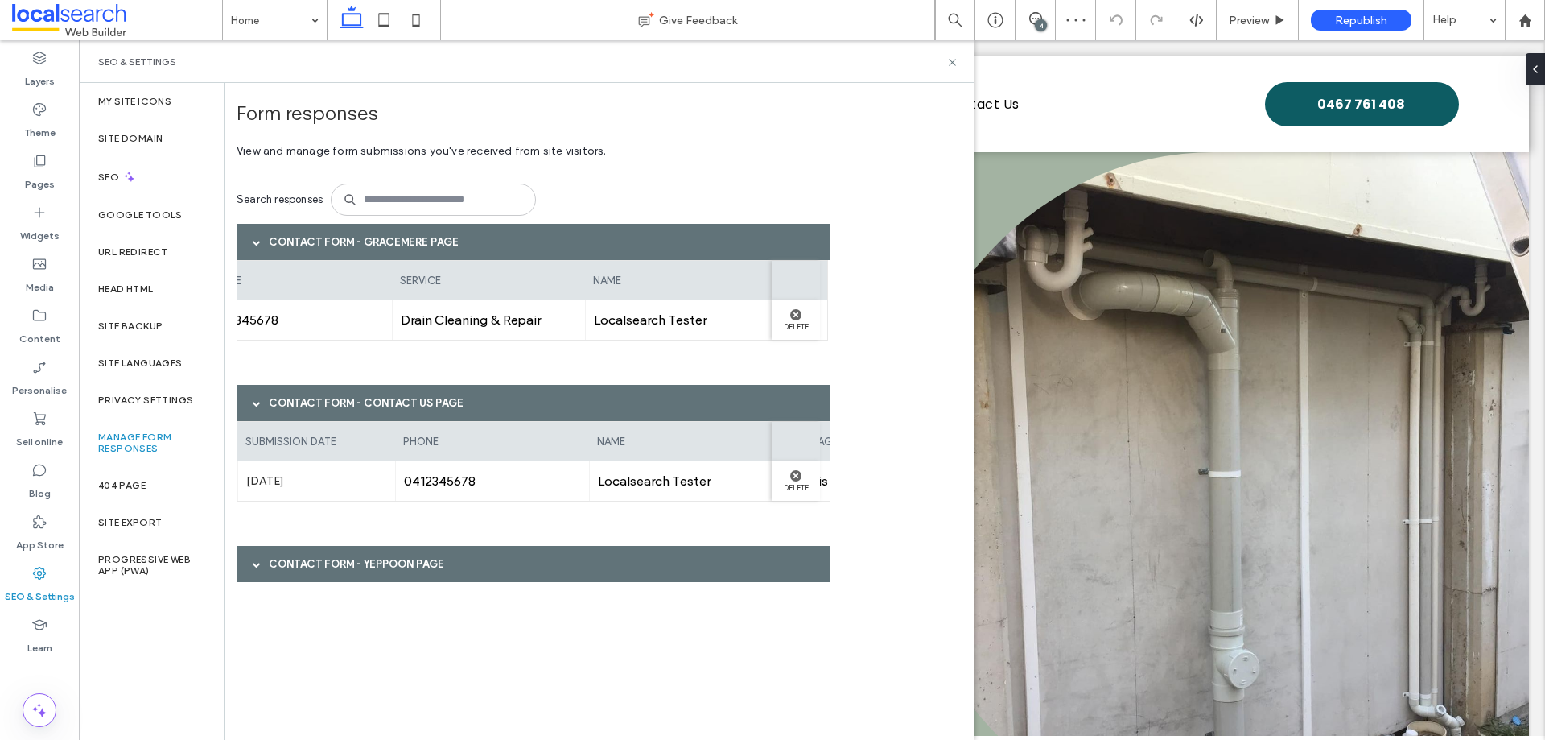
scroll to position [0, 399]
click at [525, 575] on div "Contact Form - Yeppoon page" at bounding box center [533, 564] width 593 height 36
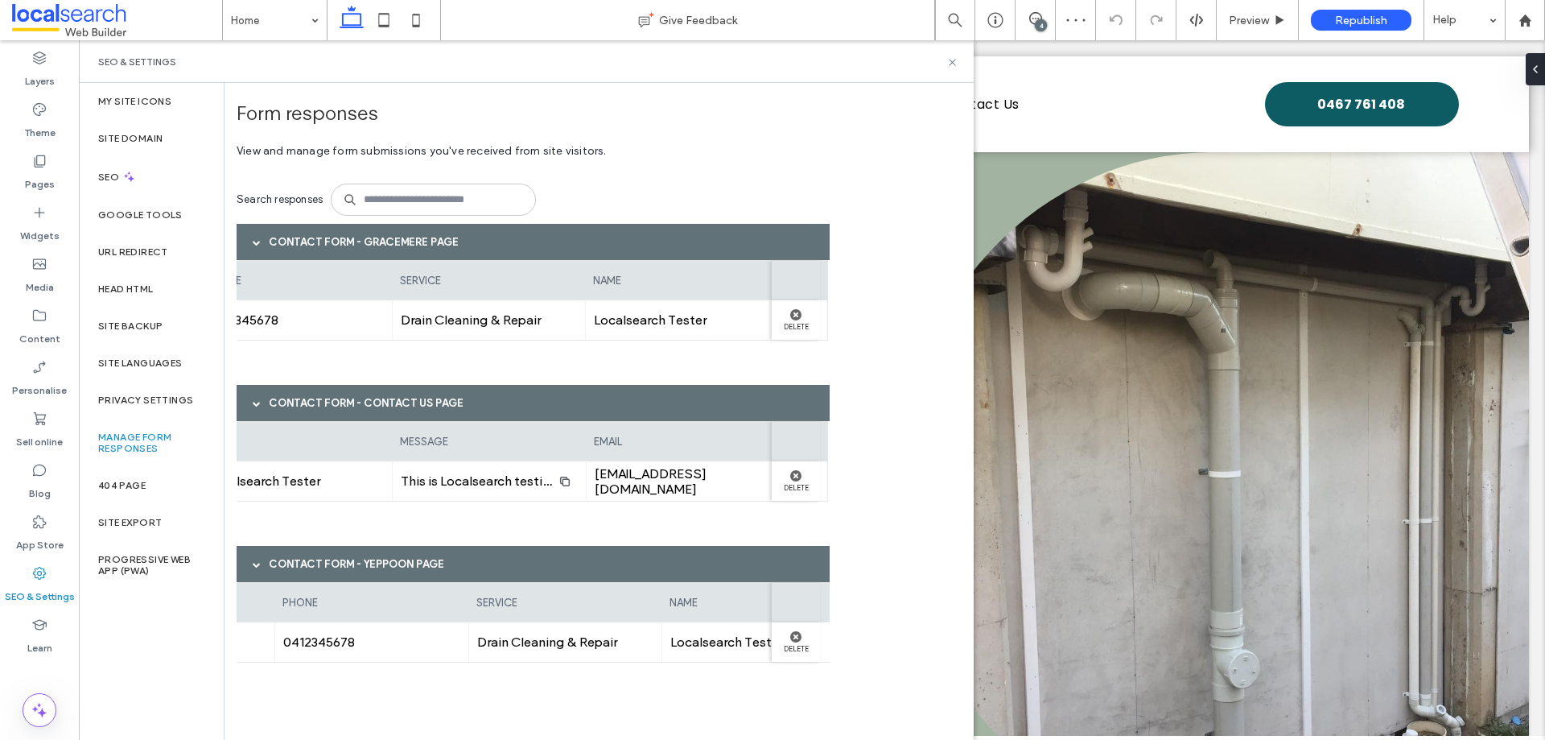
scroll to position [0, 206]
click at [950, 60] on icon at bounding box center [953, 62] width 12 height 12
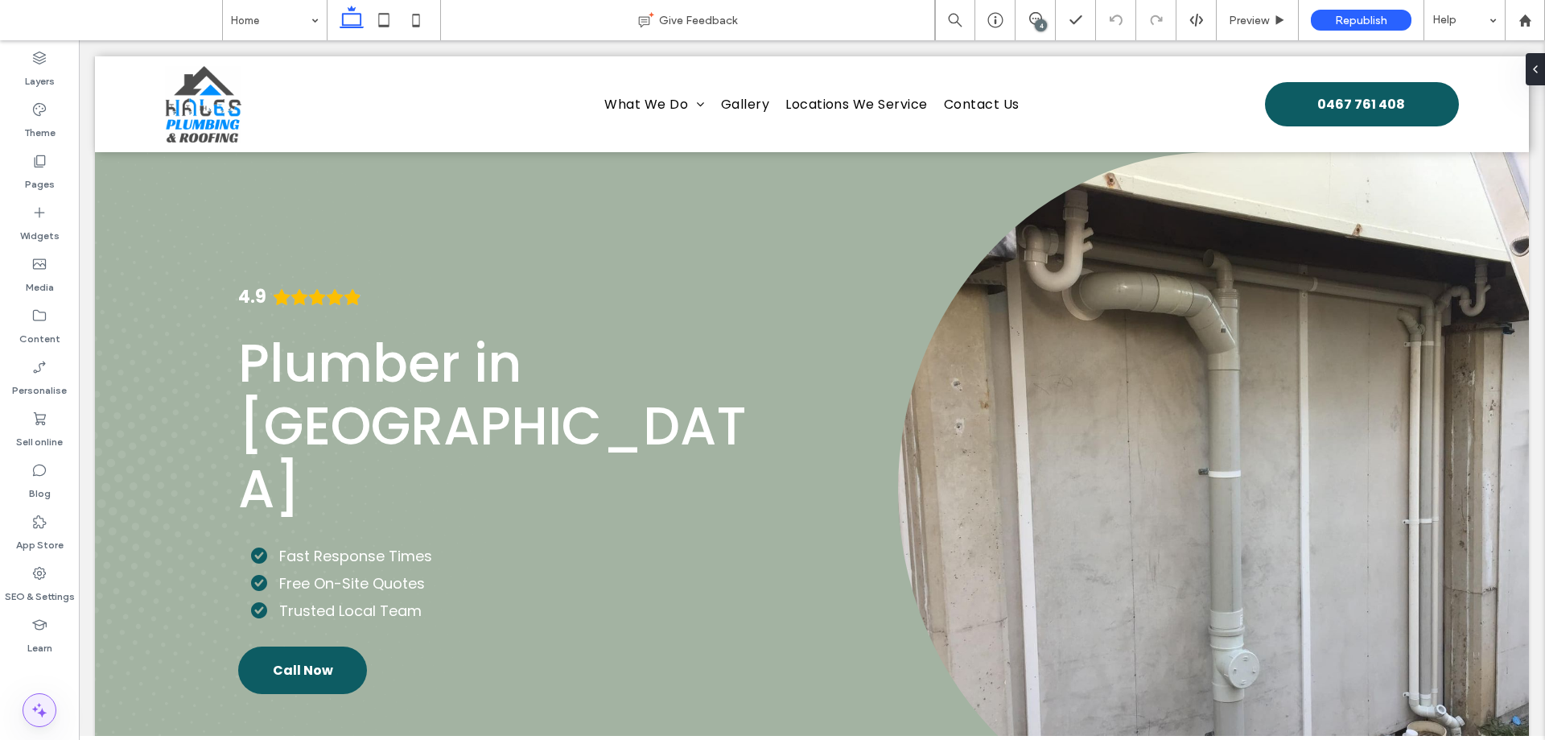
click at [40, 715] on icon at bounding box center [39, 709] width 19 height 19
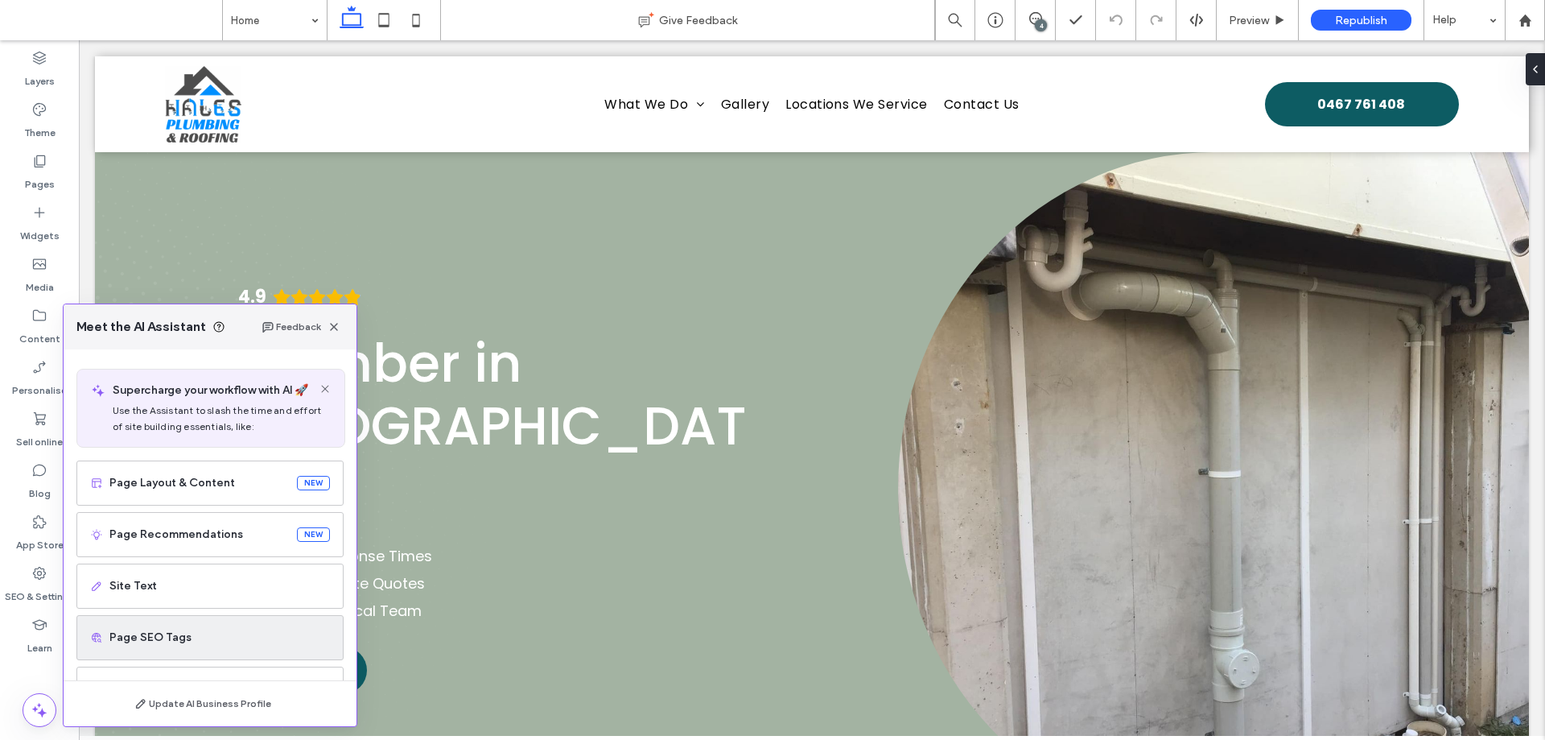
click at [217, 645] on span "Page SEO Tags" at bounding box center [219, 637] width 221 height 16
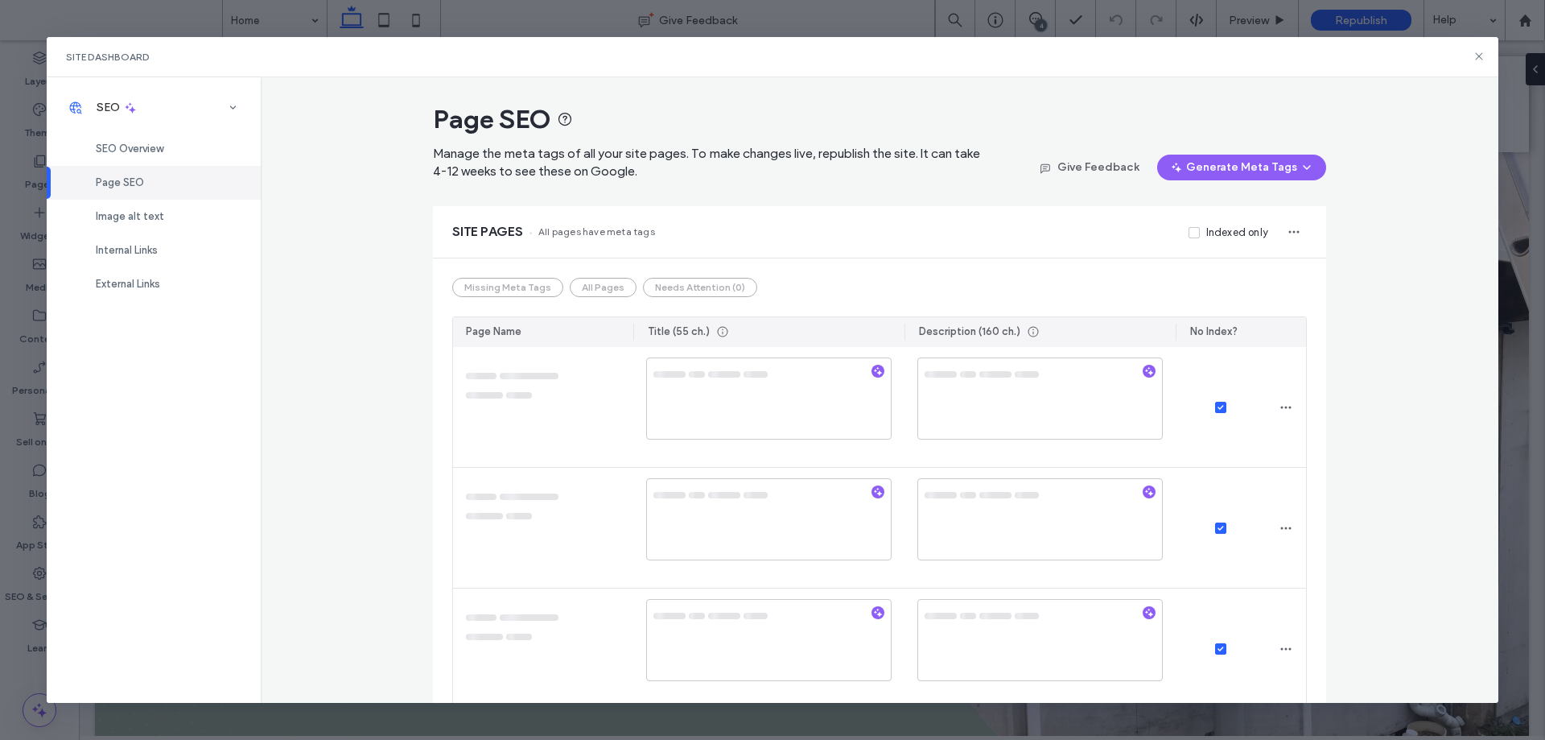
click at [145, 218] on span "Image alt text" at bounding box center [130, 216] width 68 height 12
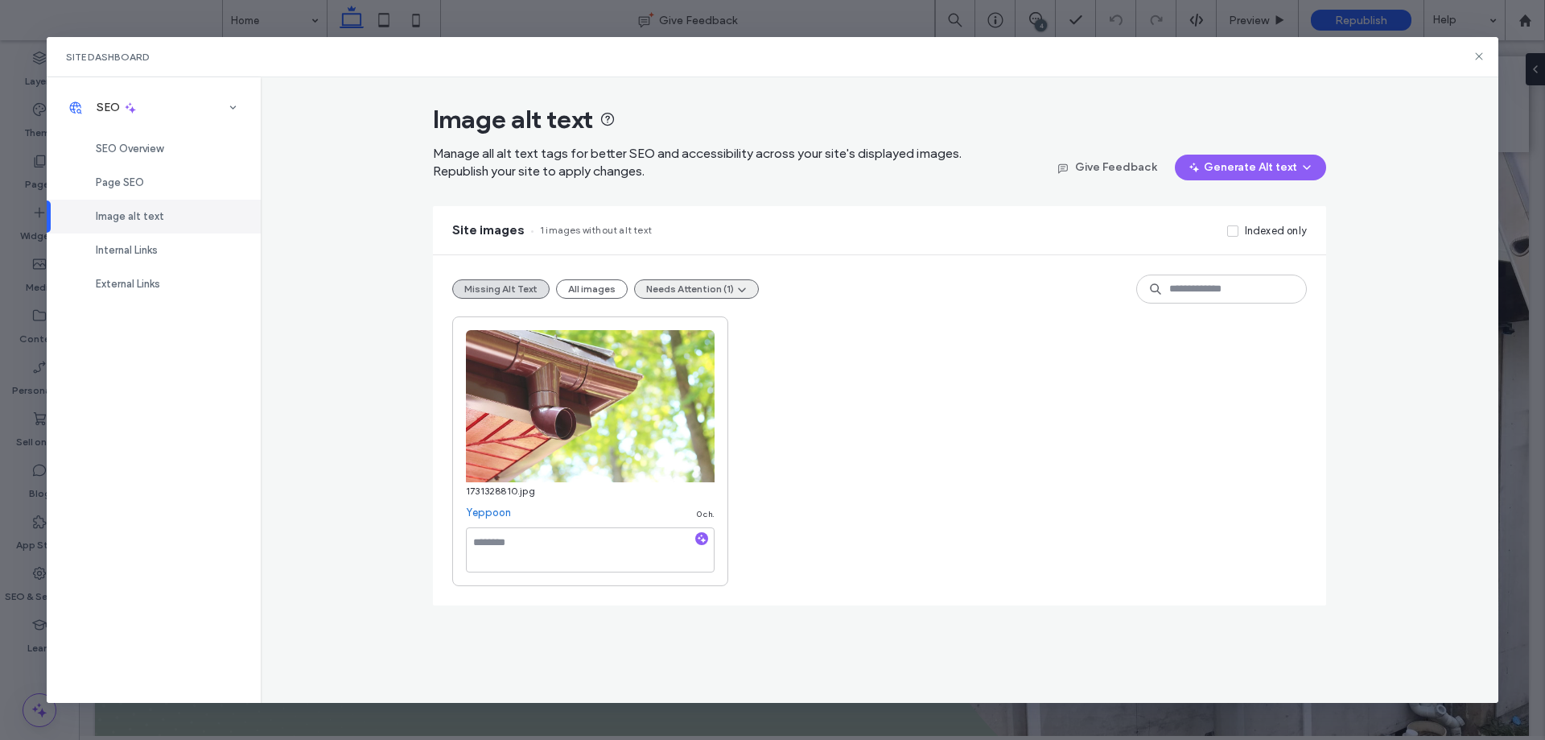
click at [715, 291] on button "Needs Attention (1)" at bounding box center [696, 288] width 125 height 19
click at [860, 390] on div "1731328810.jpg Yeppoon 0 ch." at bounding box center [879, 451] width 855 height 270
click at [710, 287] on button "Needs Attention (1)" at bounding box center [696, 288] width 125 height 19
click at [187, 247] on div "Internal Links" at bounding box center [154, 250] width 214 height 34
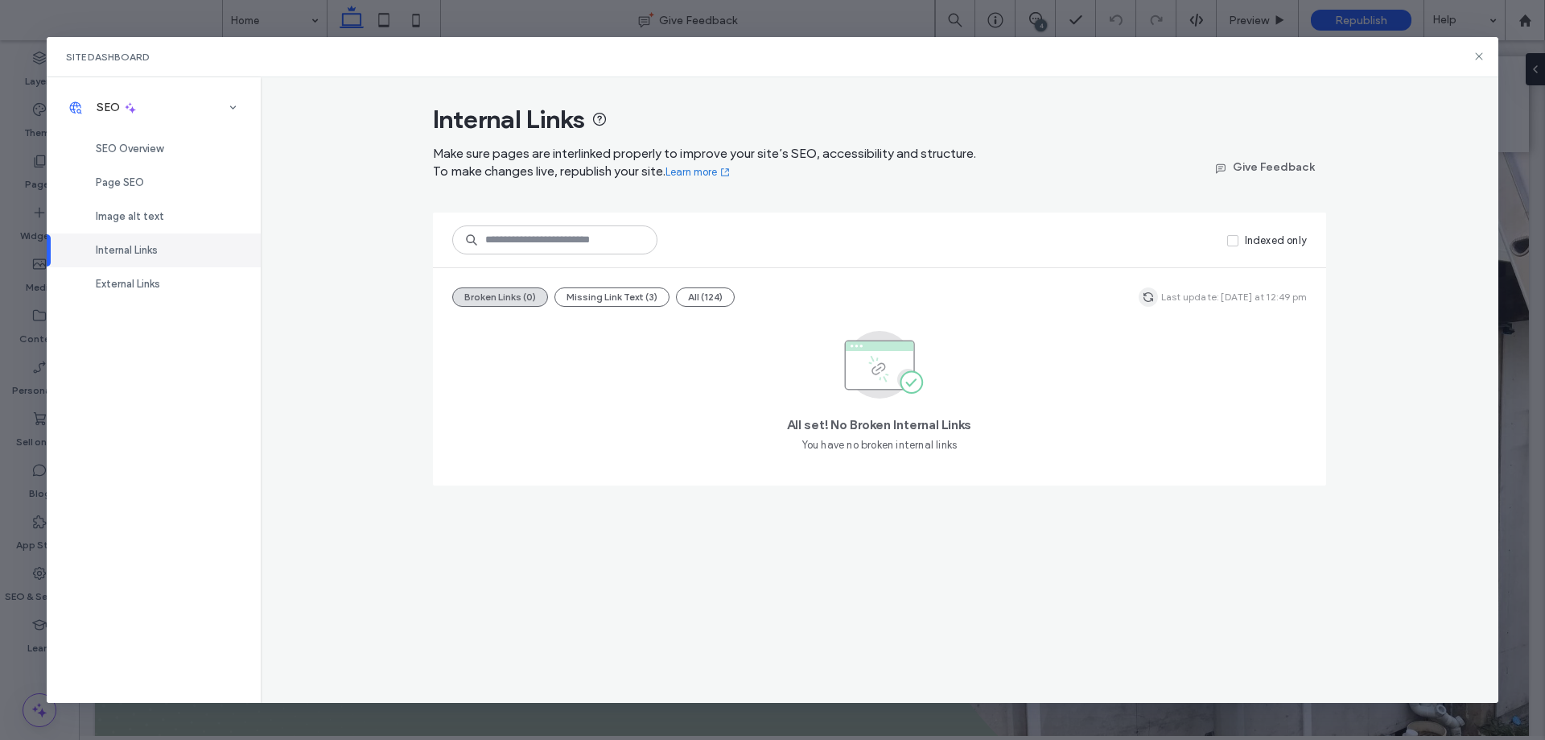
click at [1155, 298] on icon "button" at bounding box center [1148, 297] width 13 height 13
click at [141, 286] on span "External Links" at bounding box center [128, 284] width 64 height 12
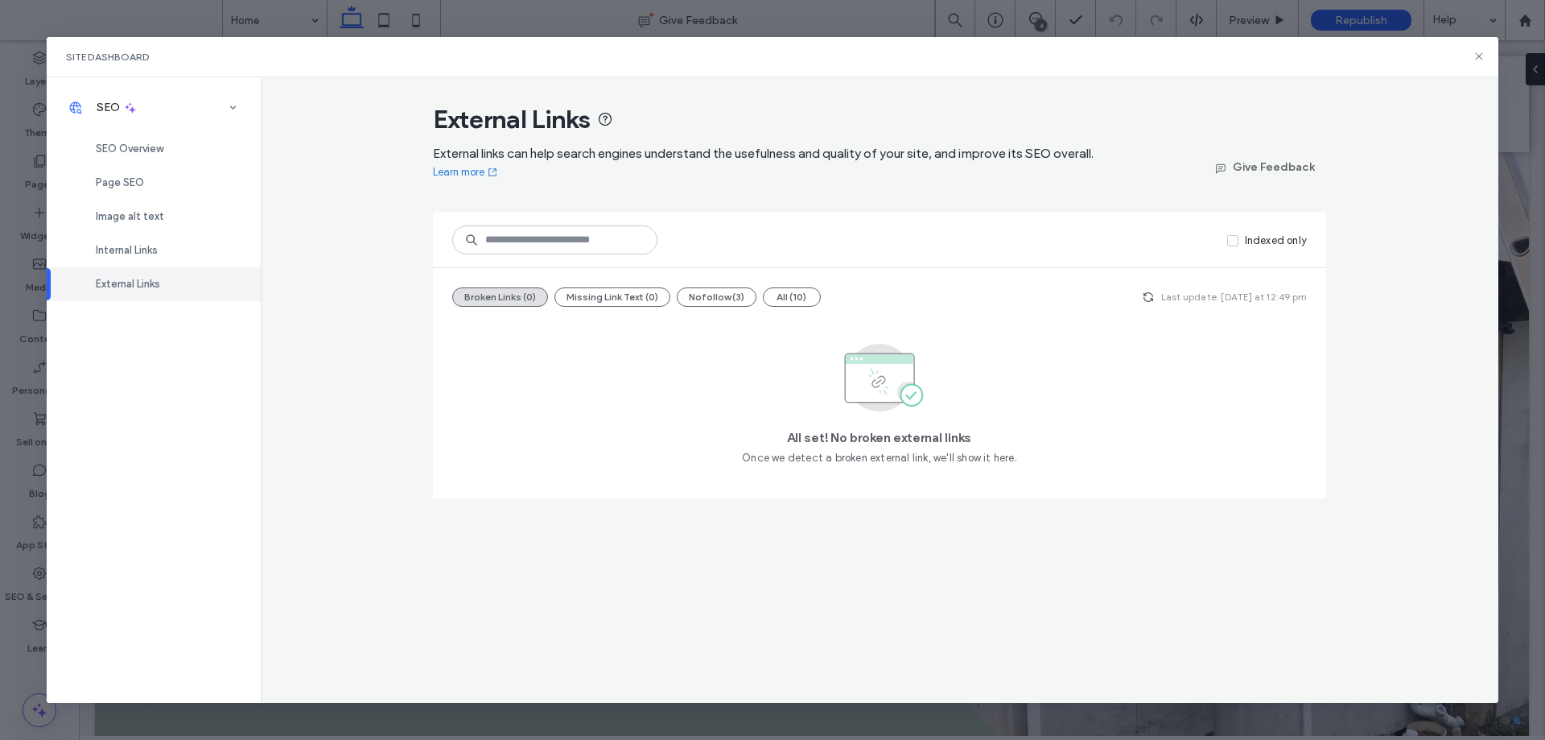
click at [1168, 300] on span "Last update: [DATE] at 12:49 pm" at bounding box center [1234, 297] width 146 height 14
click at [1155, 304] on span "button" at bounding box center [1148, 296] width 19 height 19
click at [1480, 55] on icon at bounding box center [1479, 56] width 13 height 13
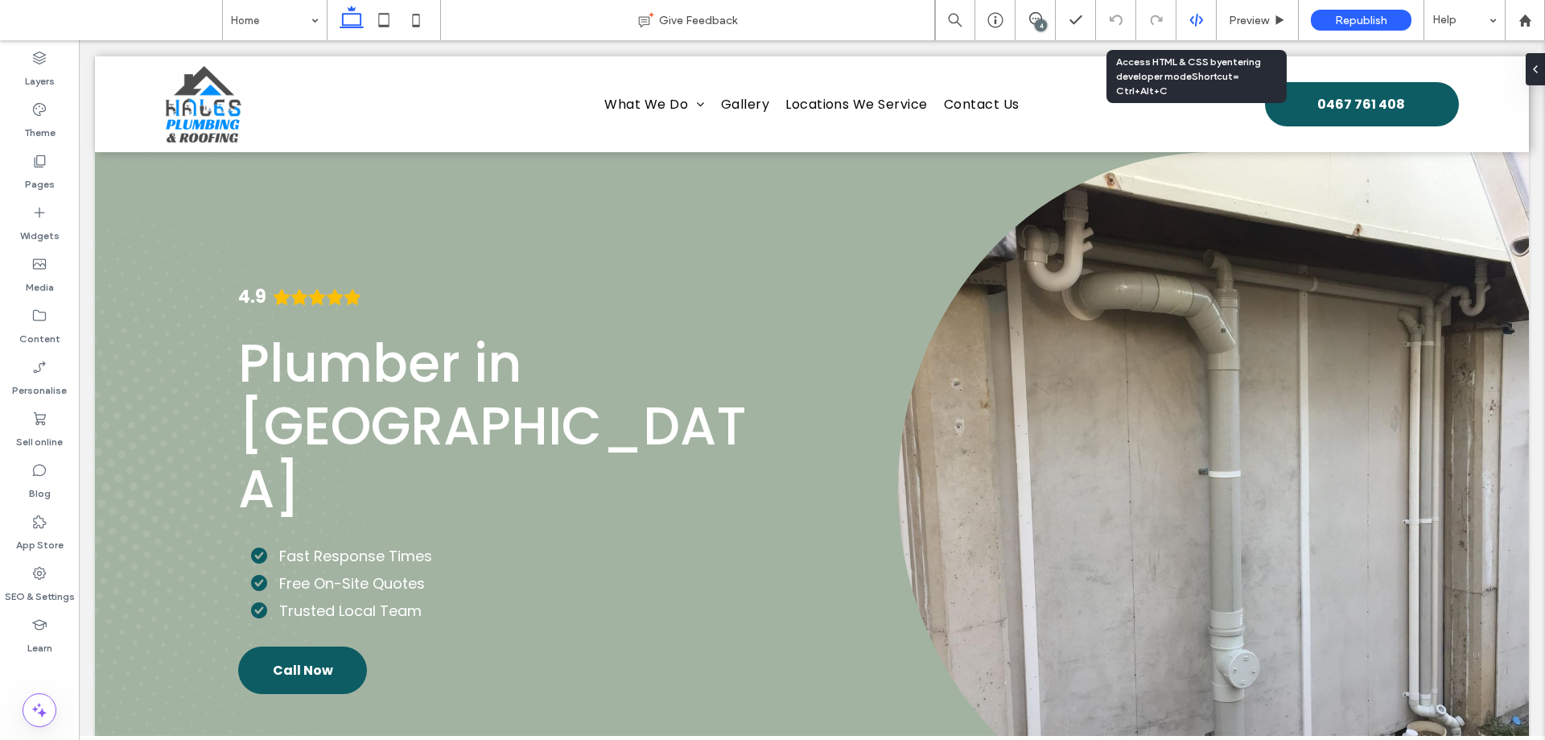
click at [1197, 19] on use at bounding box center [1196, 20] width 13 height 13
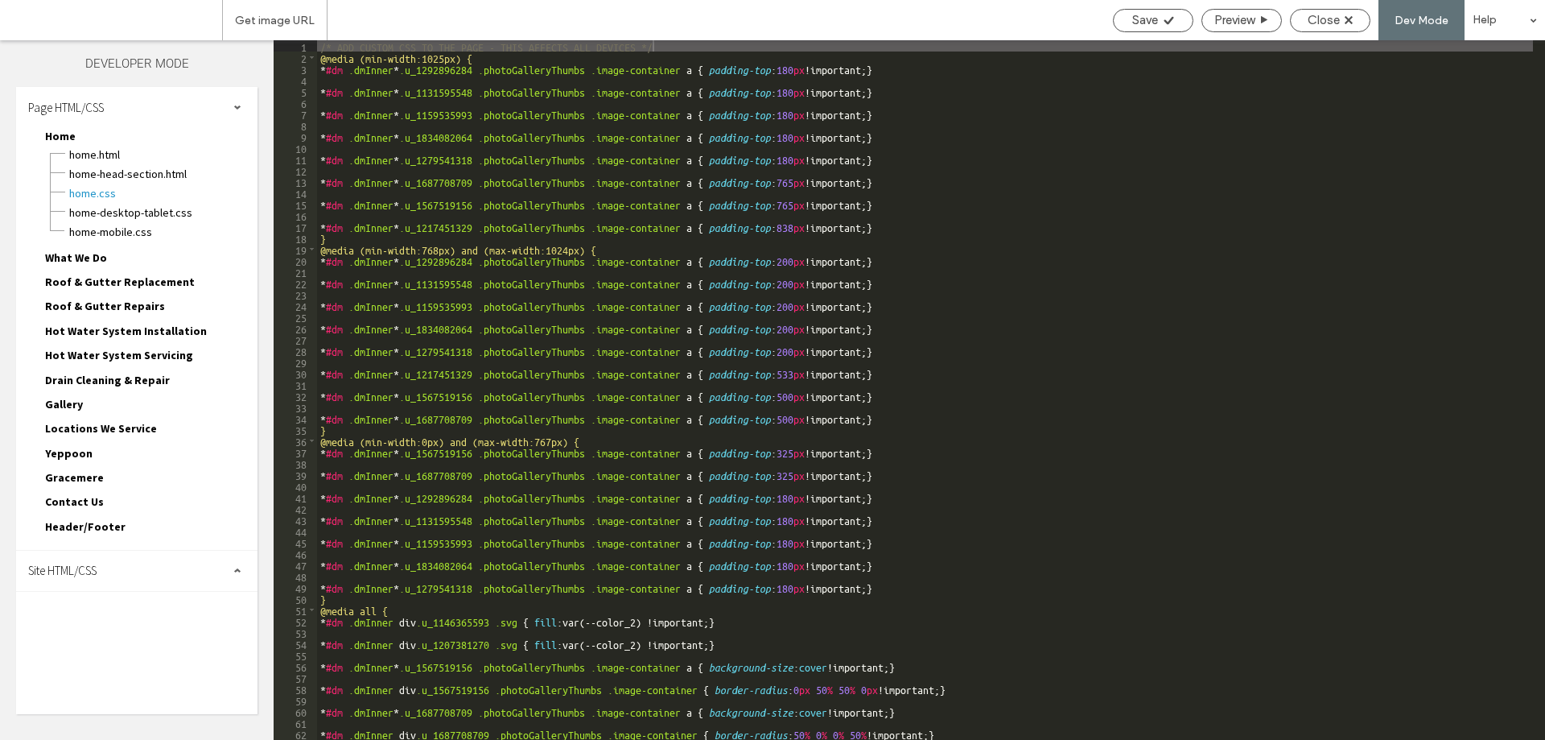
click at [142, 563] on div "Site HTML/CSS" at bounding box center [136, 571] width 241 height 40
click at [122, 634] on span "site.css" at bounding box center [166, 641] width 183 height 16
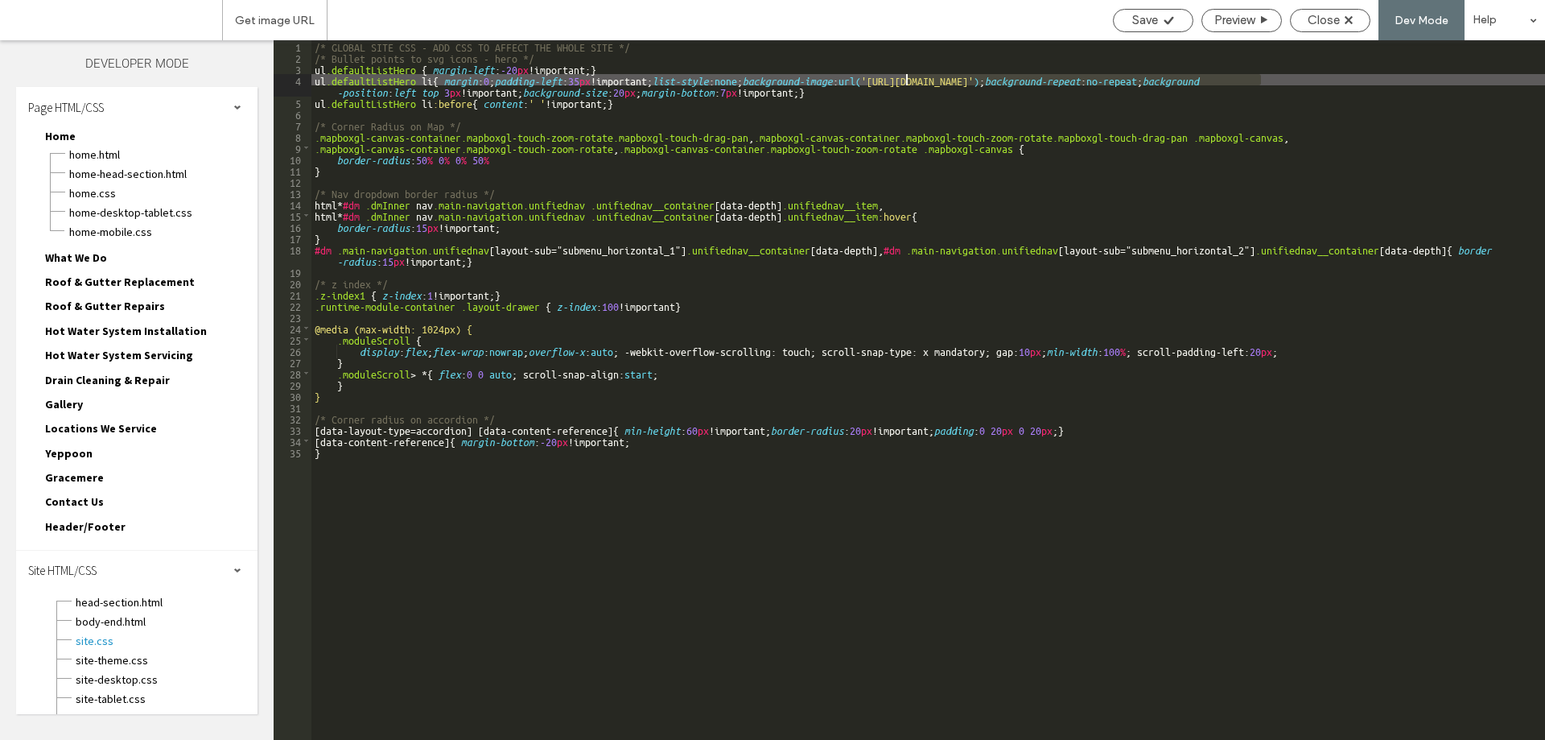
drag, startPoint x: 1261, startPoint y: 80, endPoint x: 907, endPoint y: 76, distance: 354.2
click at [907, 76] on div "/* GLOBAL SITE CSS - ADD CSS TO AFFECT THE WHOLE SITE */ /* Bullet points to sv…" at bounding box center [928, 401] width 1234 height 722
click at [1323, 21] on span "Close" at bounding box center [1324, 20] width 32 height 14
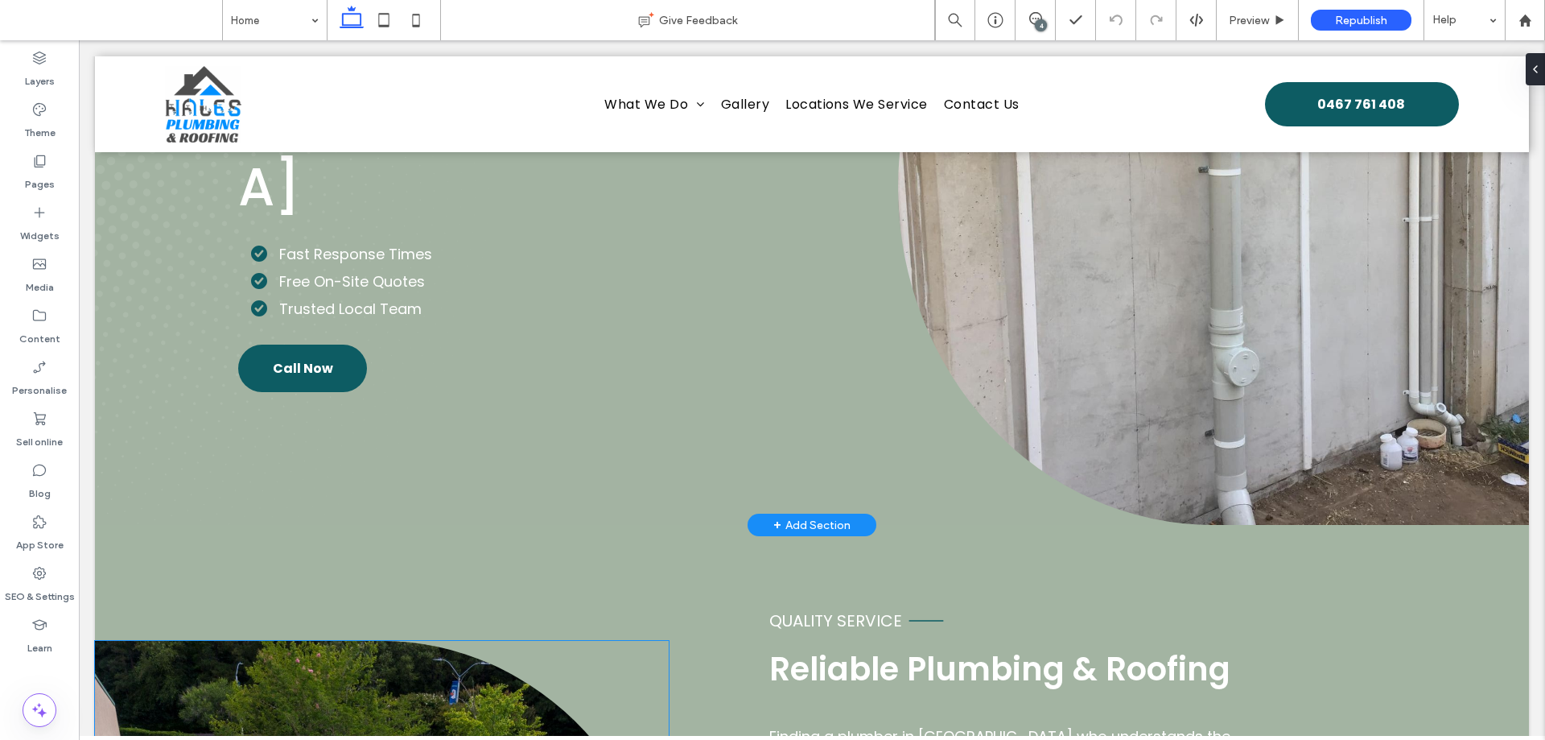
scroll to position [80, 0]
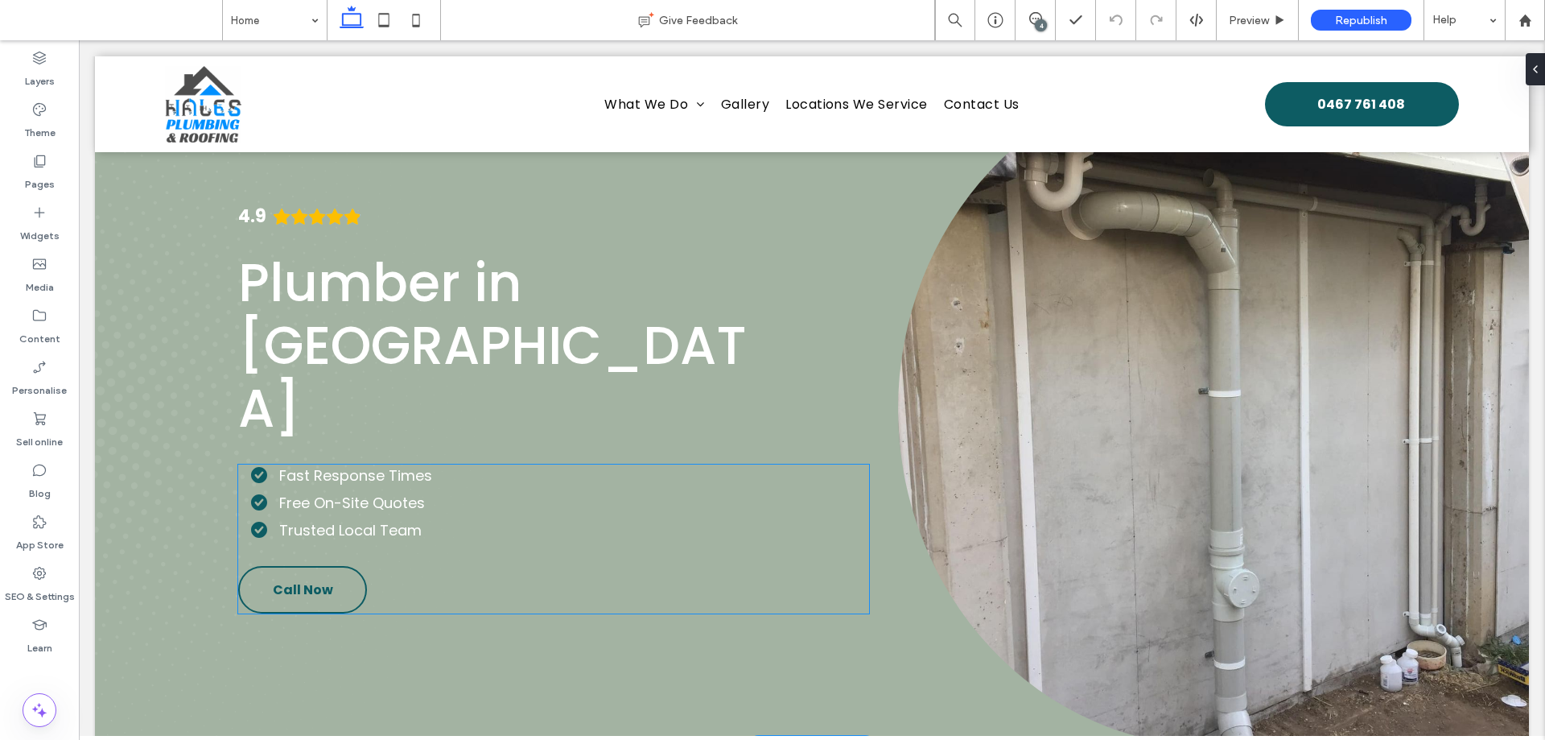
click at [307, 579] on span "Call Now" at bounding box center [303, 589] width 60 height 20
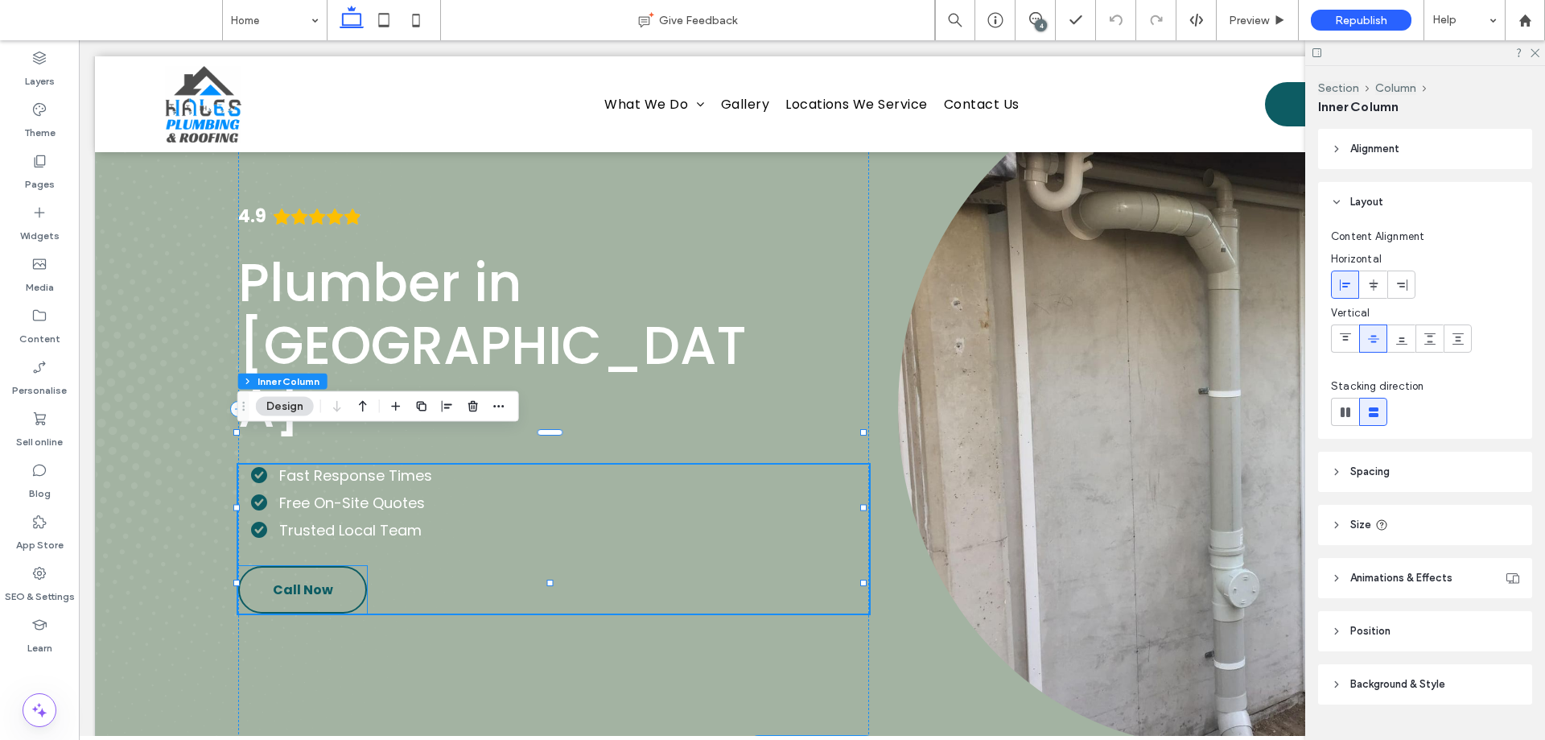
click at [325, 579] on span "Call Now" at bounding box center [303, 589] width 60 height 20
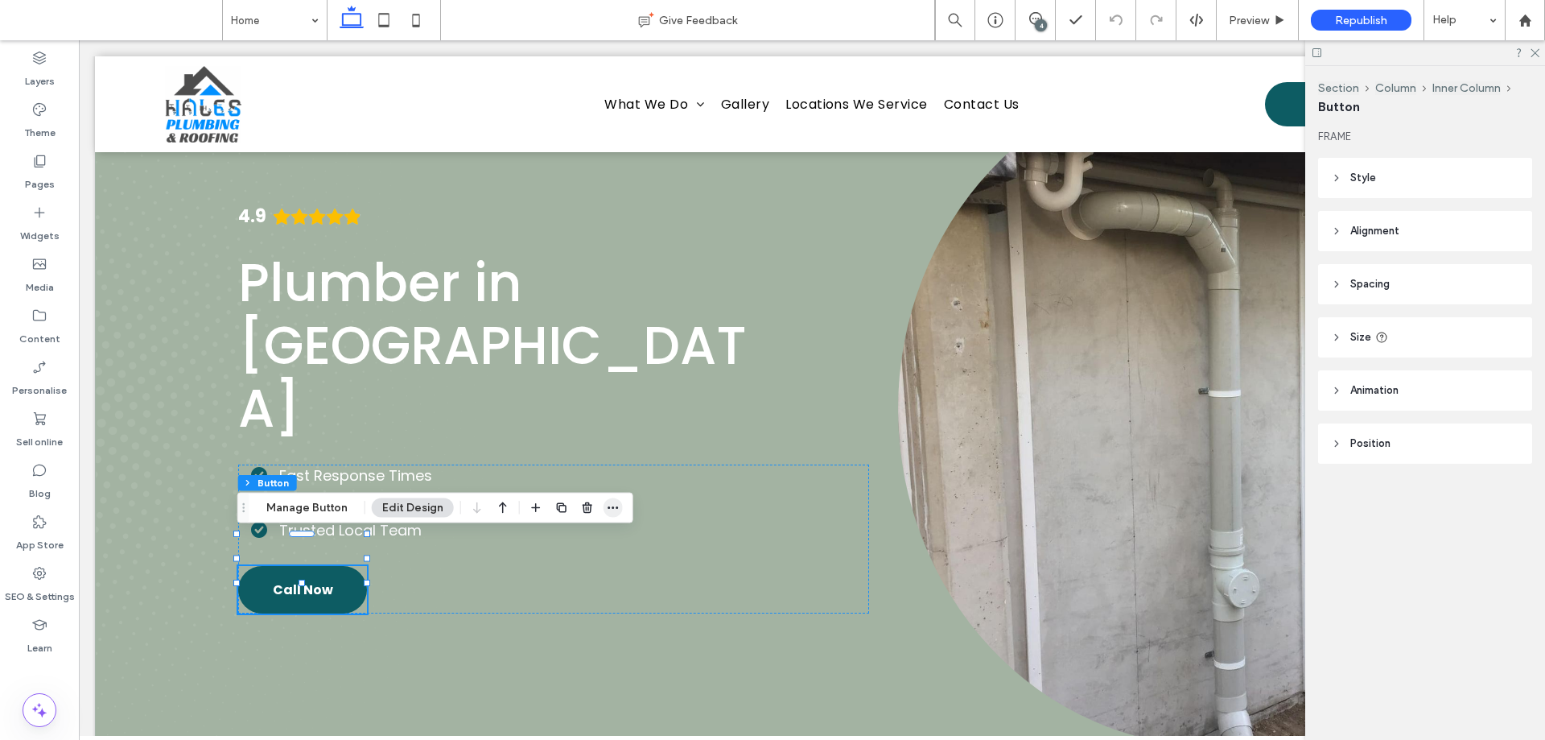
click at [612, 507] on icon "button" at bounding box center [613, 507] width 13 height 13
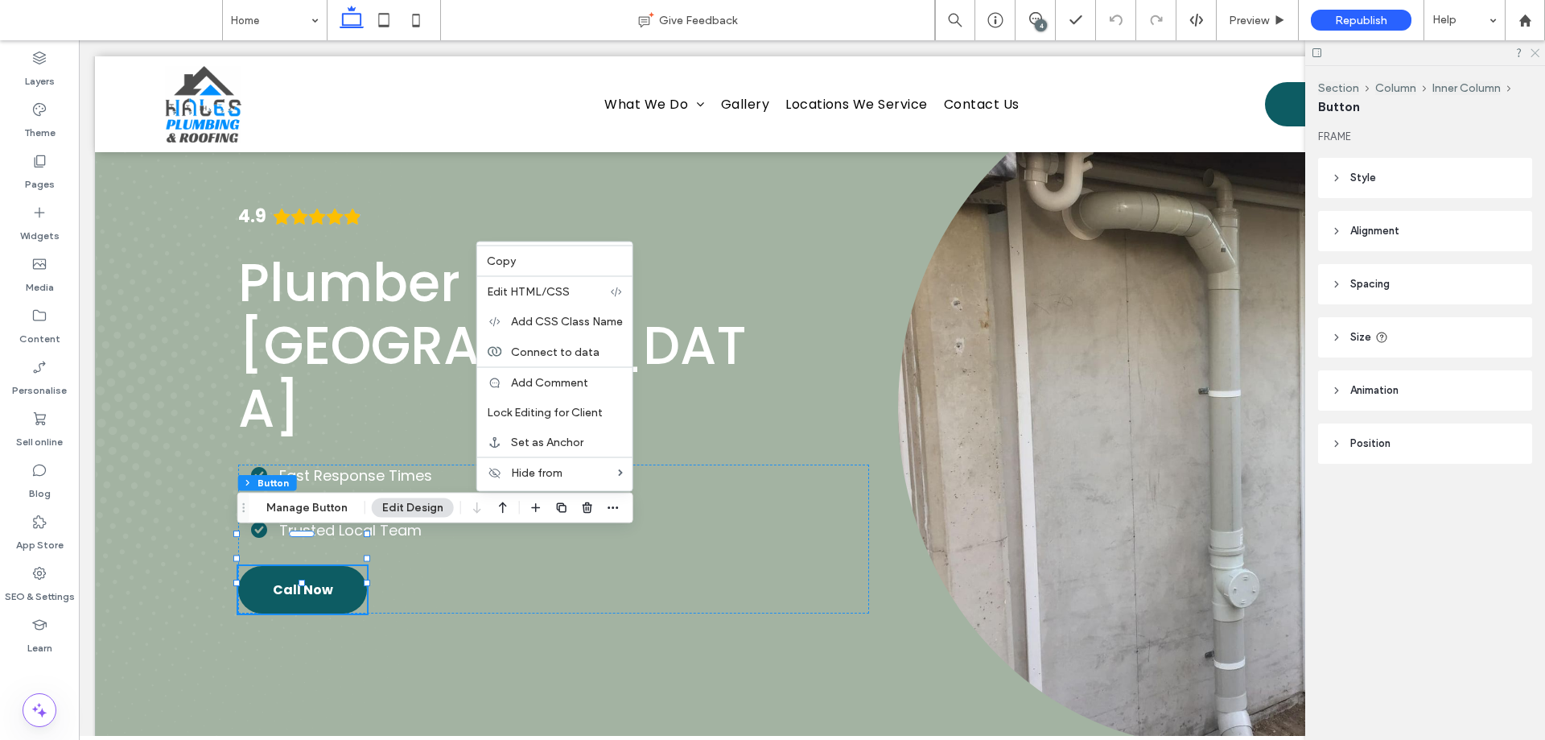
click at [1532, 56] on use at bounding box center [1535, 53] width 9 height 9
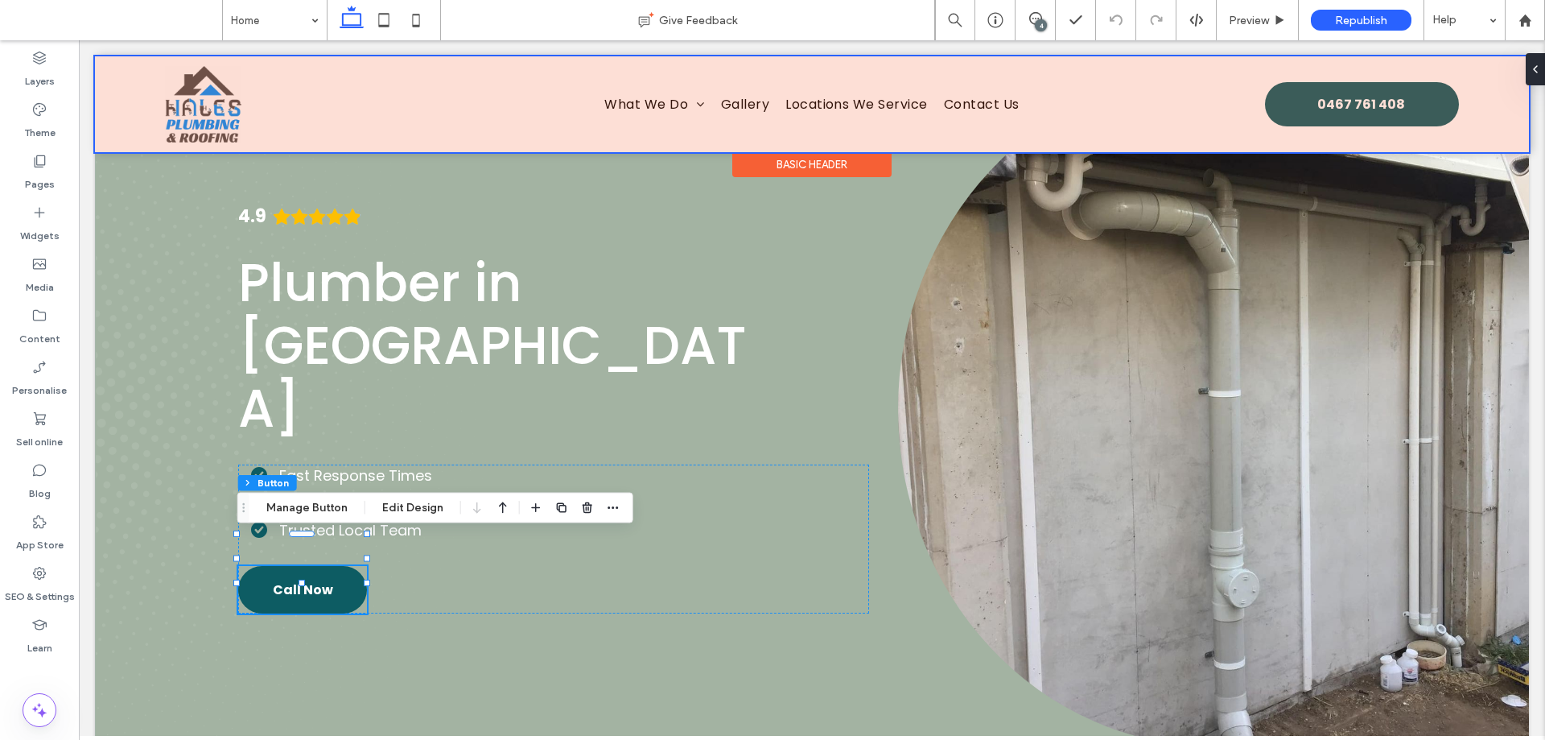
click at [1421, 109] on div at bounding box center [812, 104] width 1434 height 96
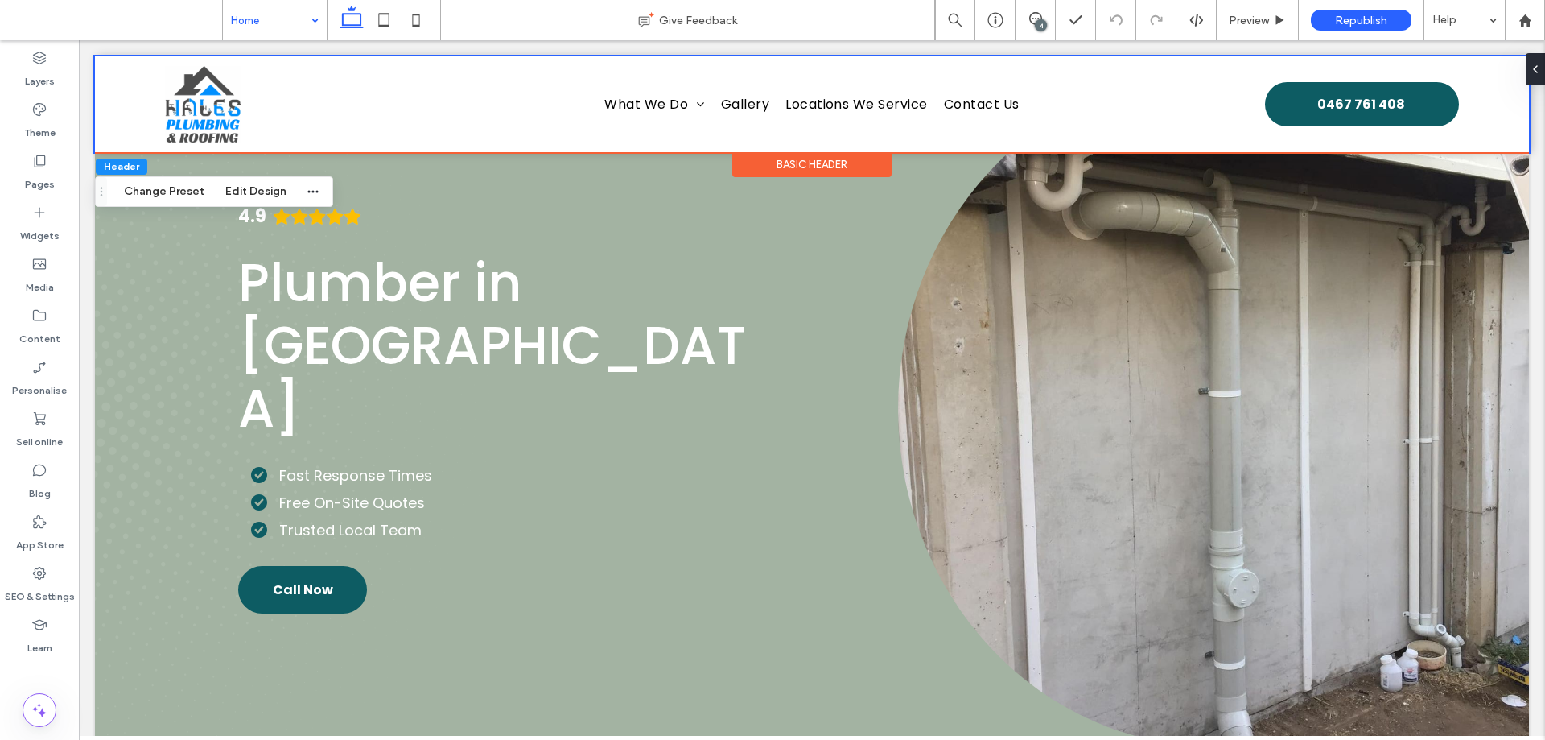
drag, startPoint x: 261, startPoint y: 27, endPoint x: 270, endPoint y: 34, distance: 11.6
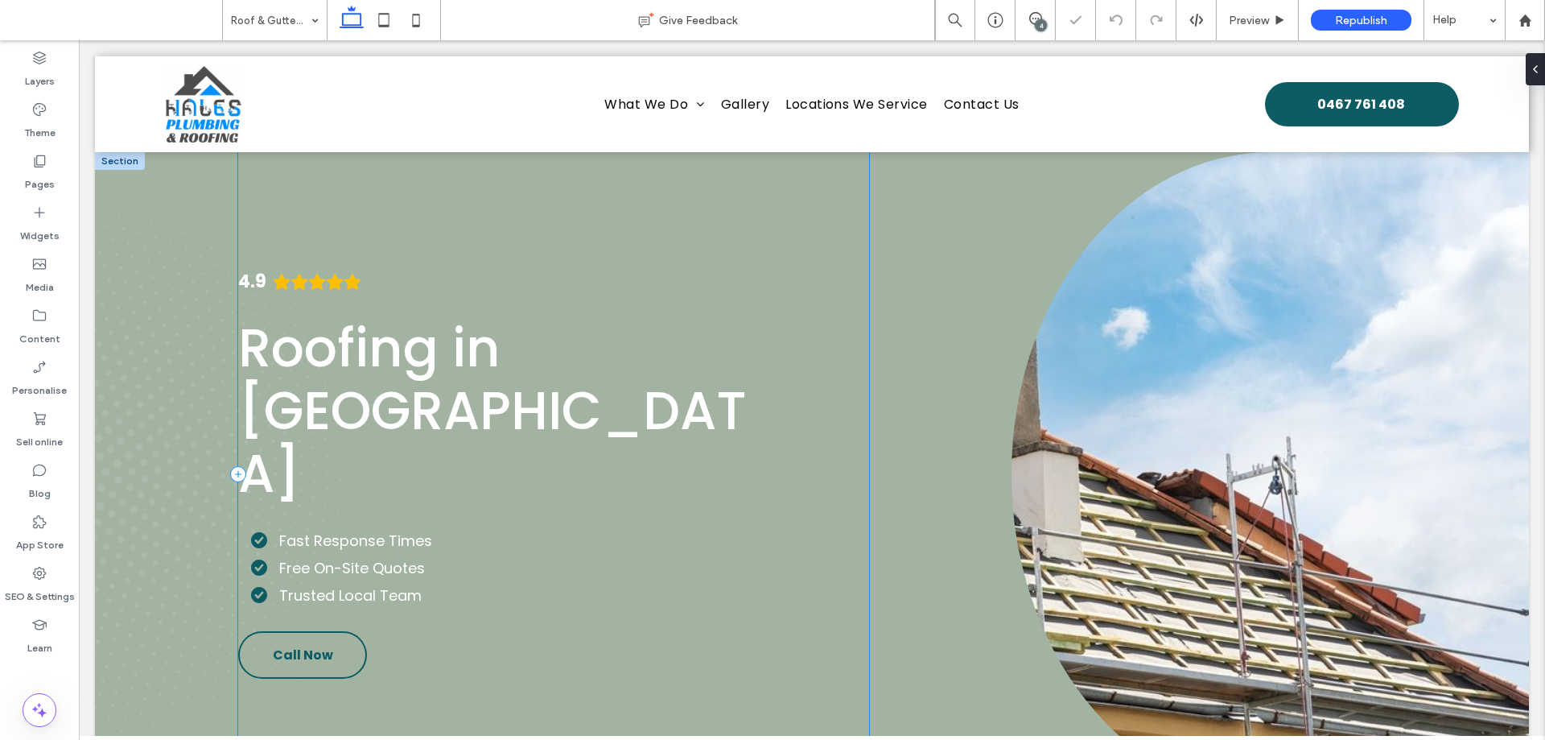
scroll to position [161, 0]
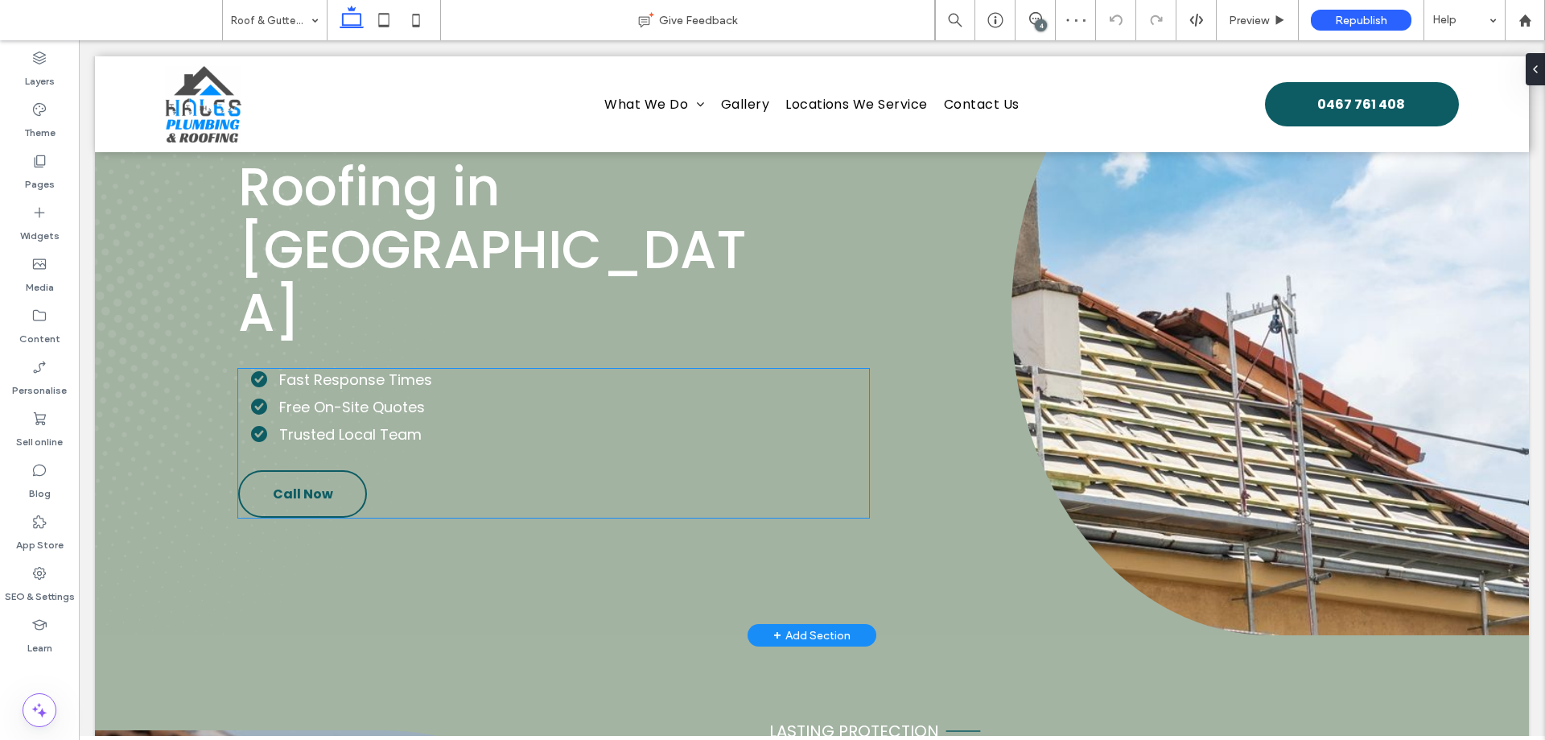
click at [343, 470] on link "Call Now" at bounding box center [302, 493] width 129 height 47
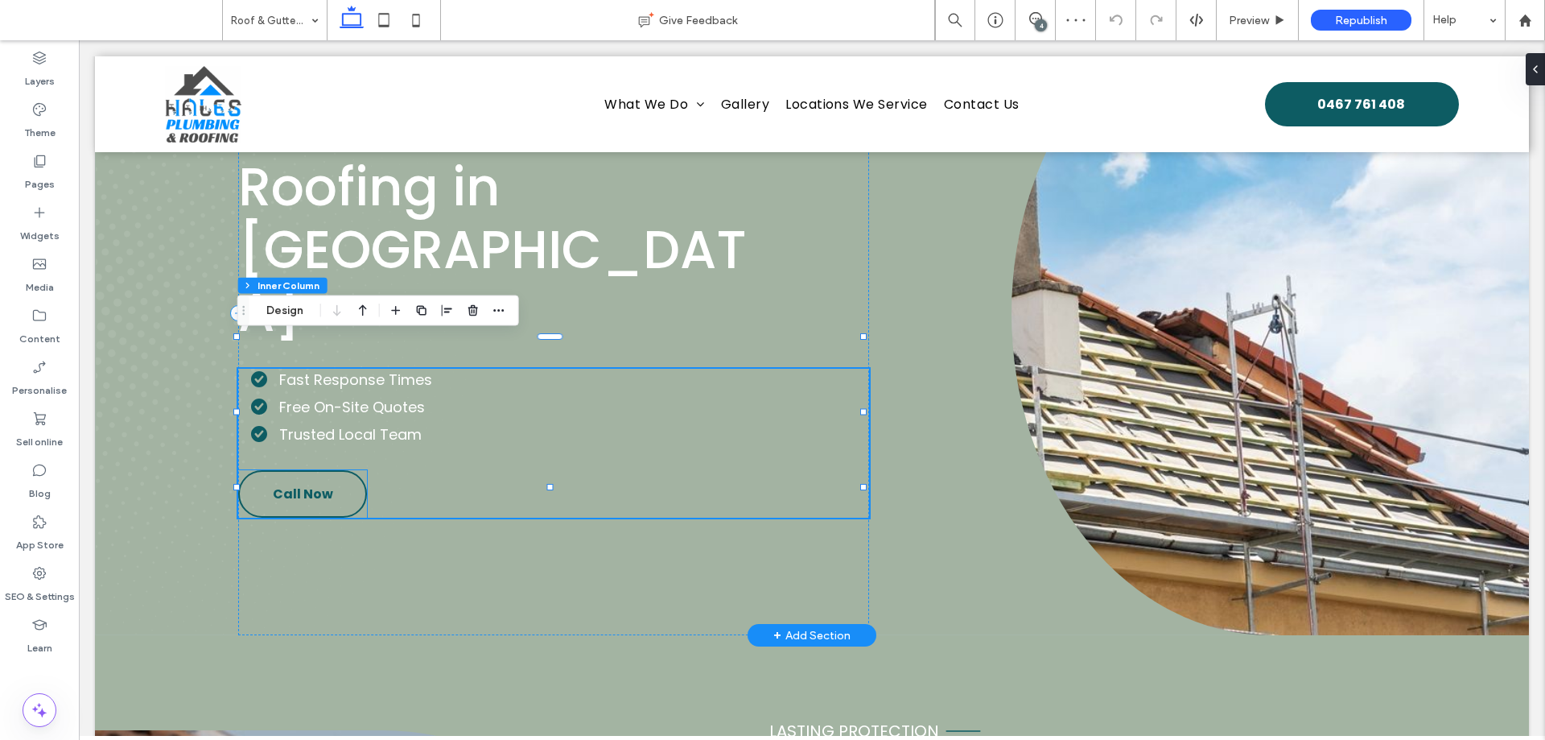
click at [339, 470] on link "Call Now" at bounding box center [302, 493] width 129 height 47
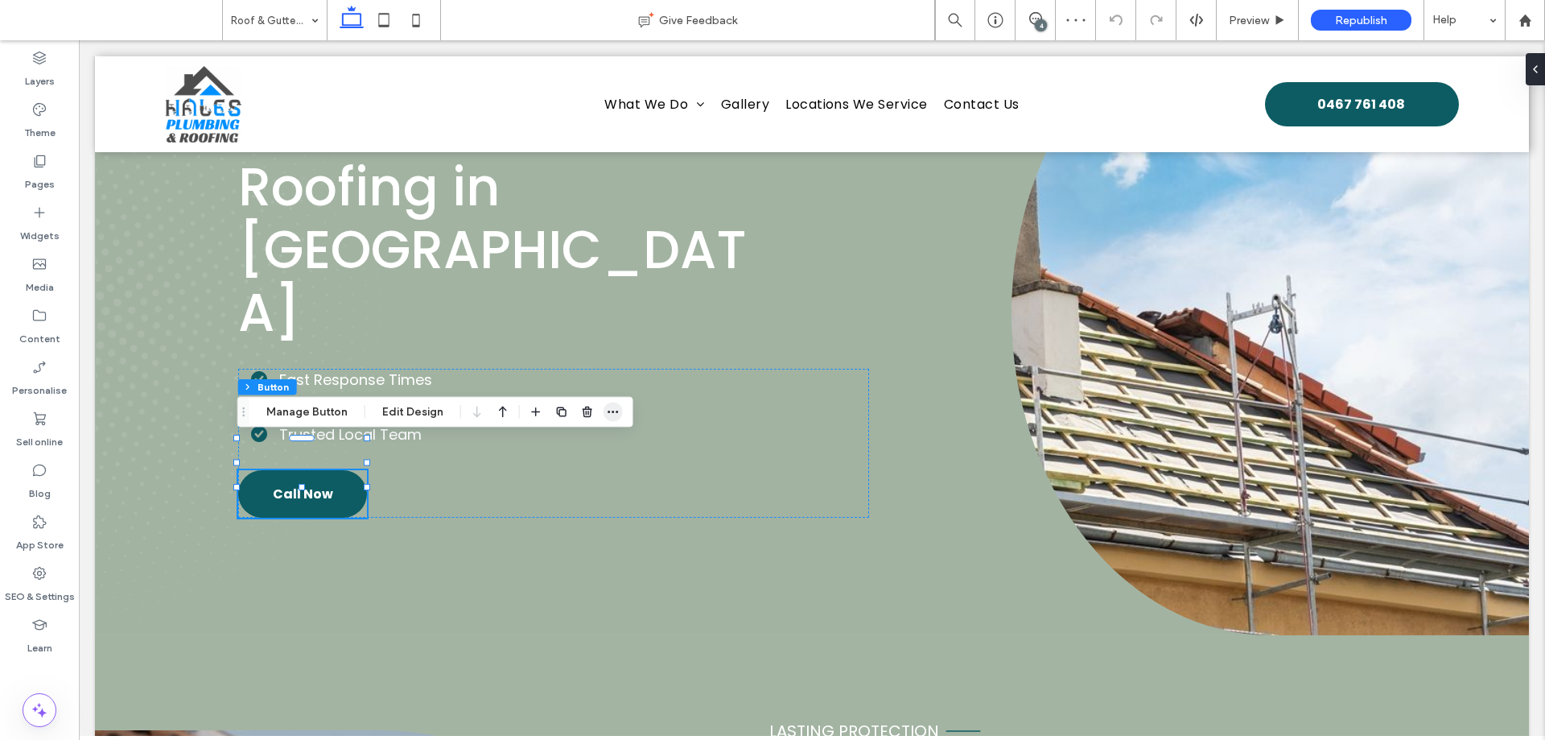
click at [617, 409] on icon "button" at bounding box center [613, 412] width 13 height 13
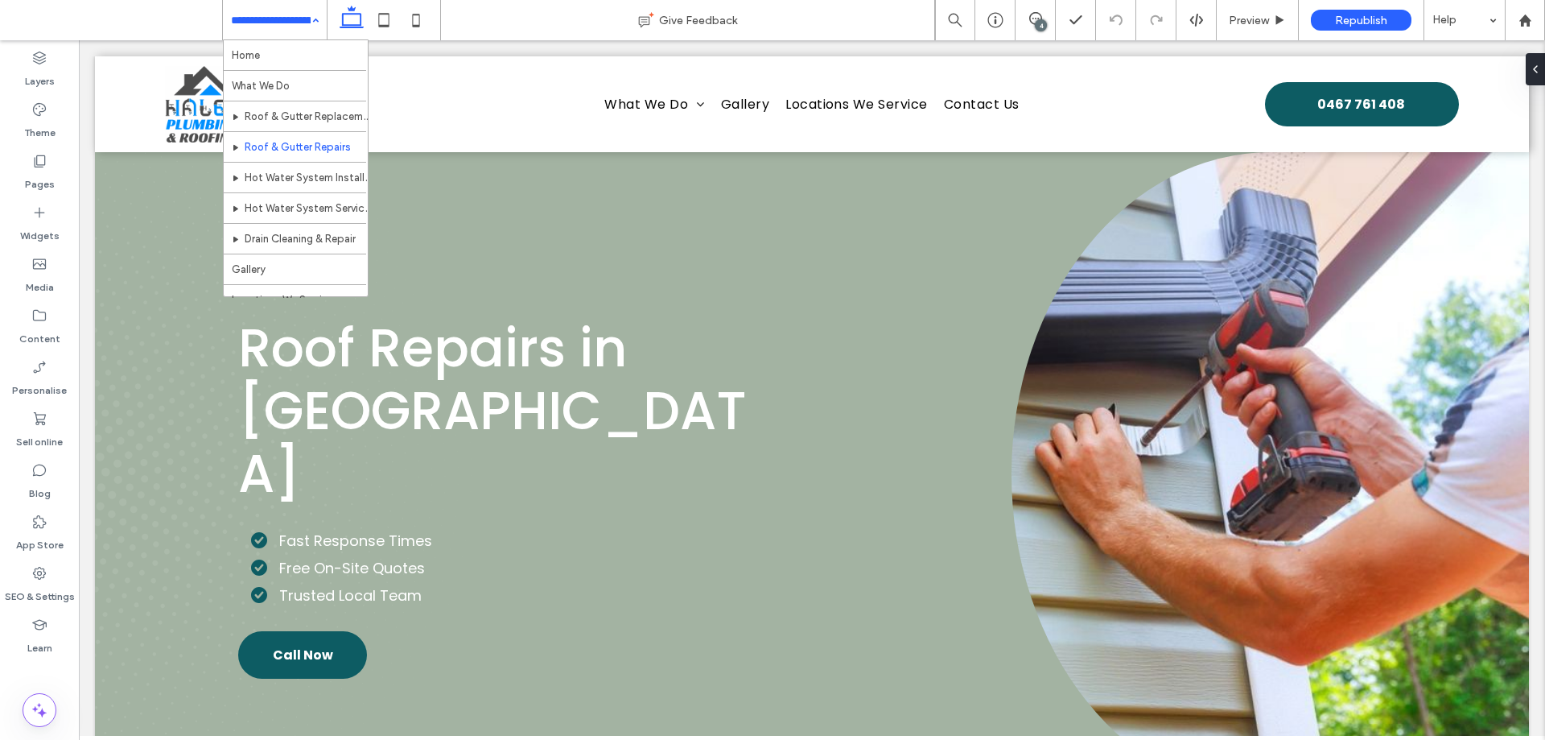
click at [316, 16] on div "Home What We Do Roof & Gutter Replacement Roof & Gutter Repairs Hot Water Syste…" at bounding box center [275, 20] width 104 height 40
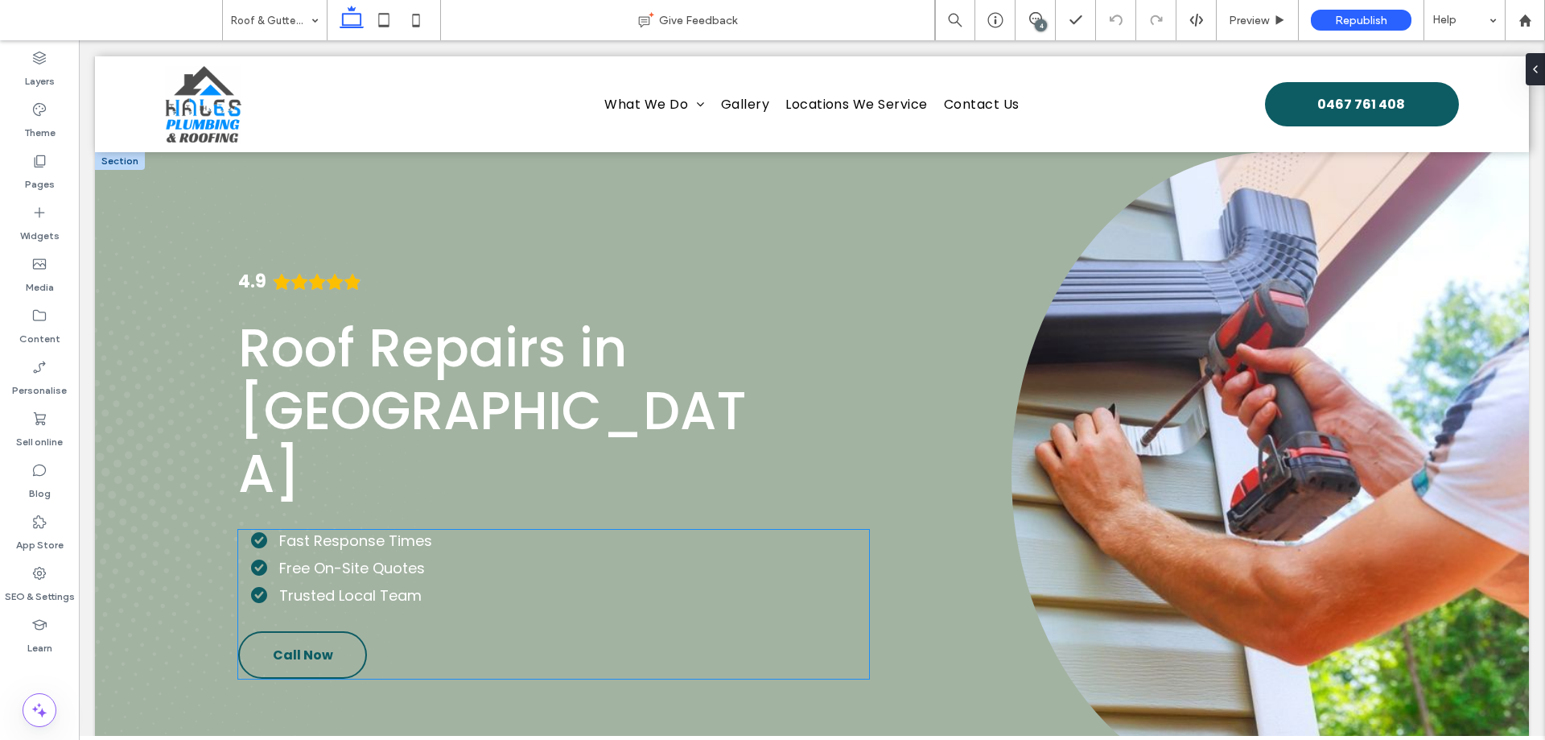
click at [339, 631] on link "Call Now" at bounding box center [302, 654] width 129 height 47
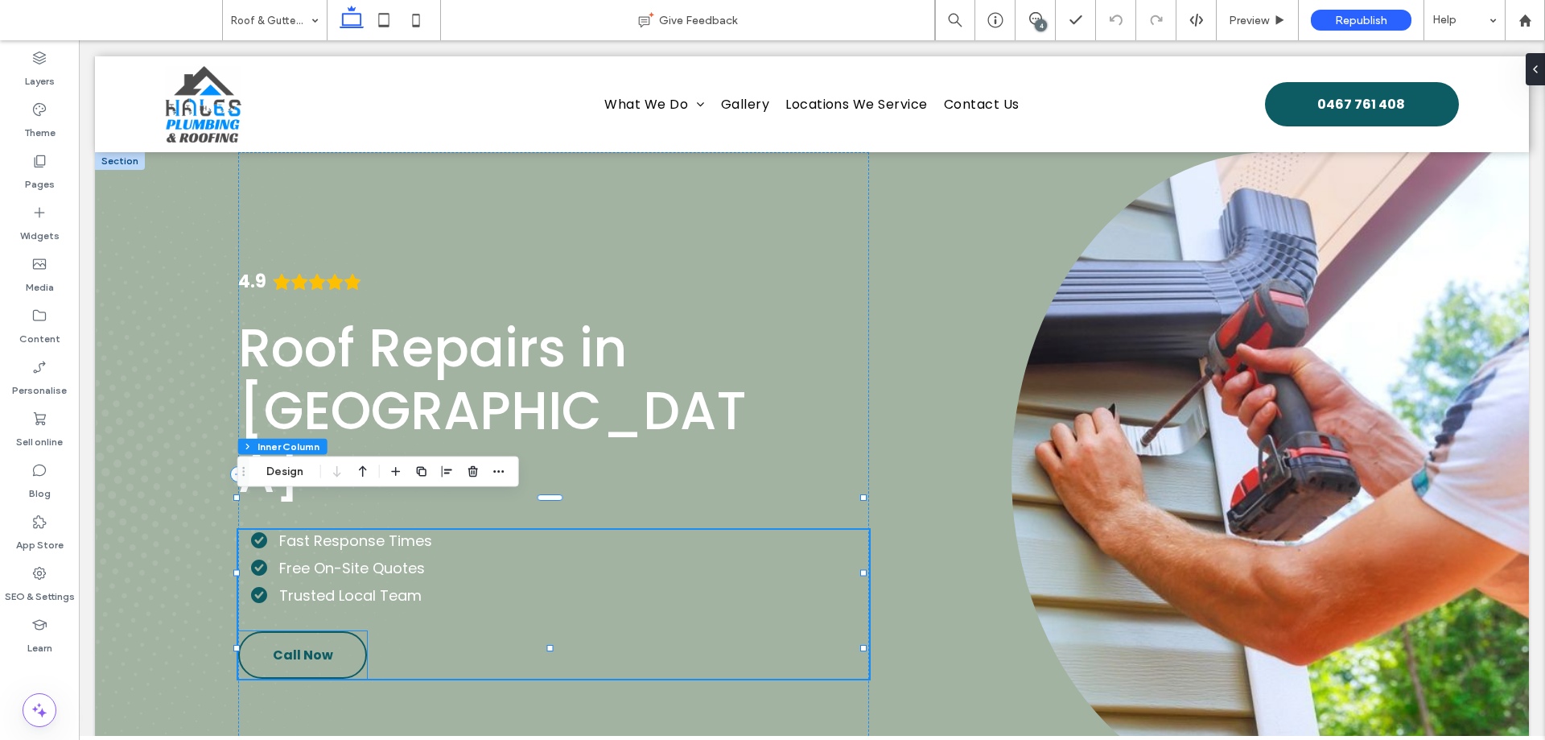
click at [328, 645] on span "Call Now" at bounding box center [303, 655] width 60 height 20
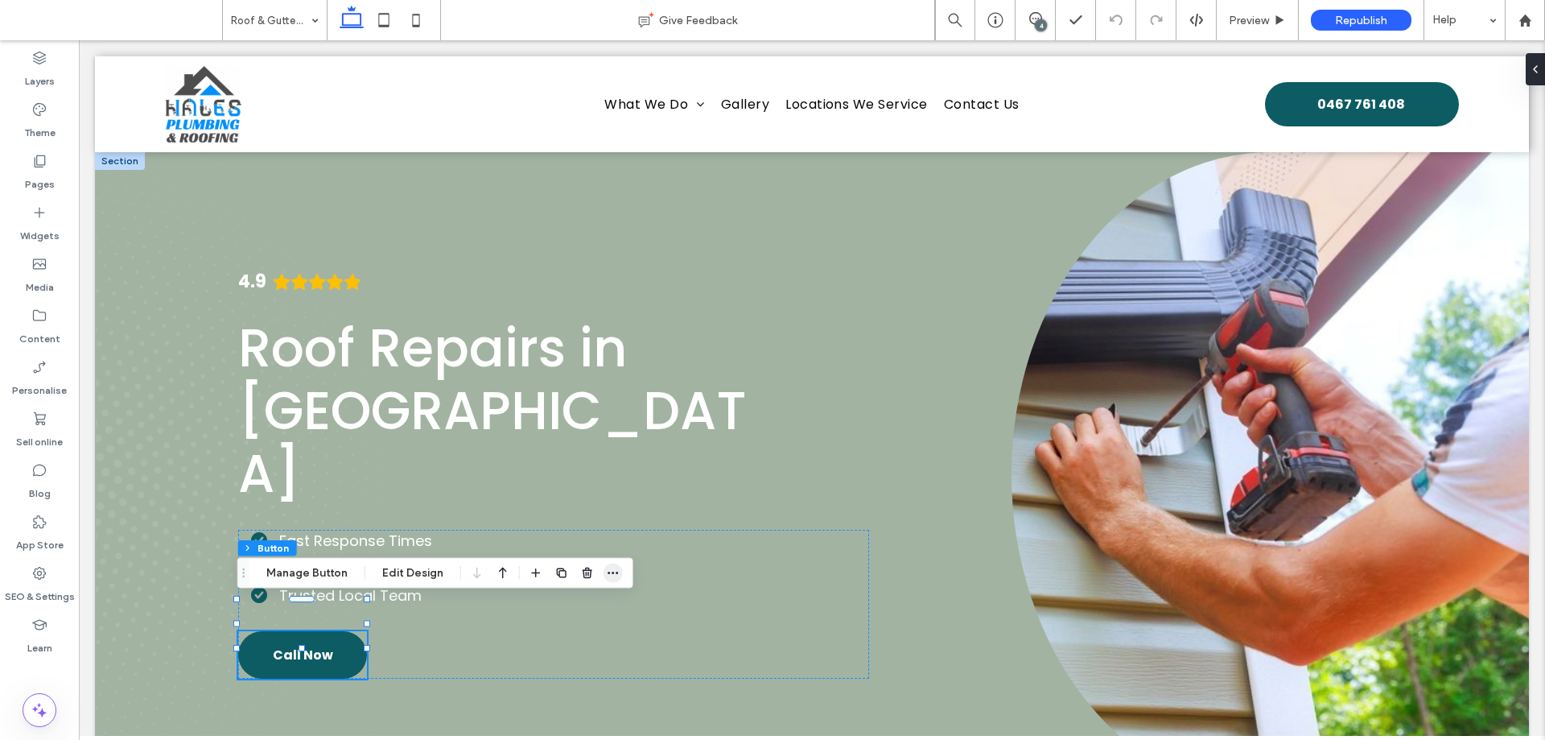
click at [612, 579] on icon "button" at bounding box center [613, 573] width 13 height 13
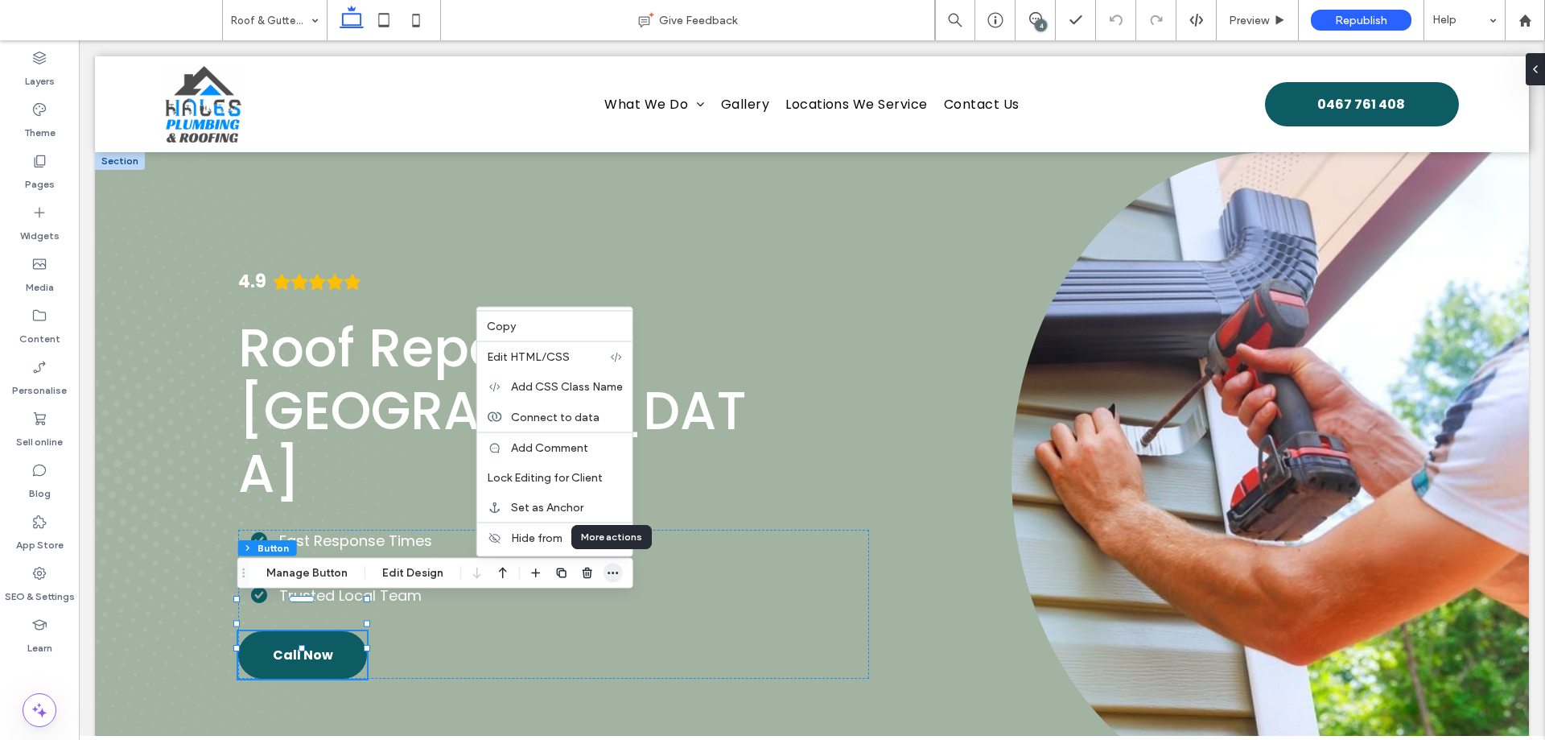
click at [613, 574] on icon "button" at bounding box center [613, 573] width 13 height 13
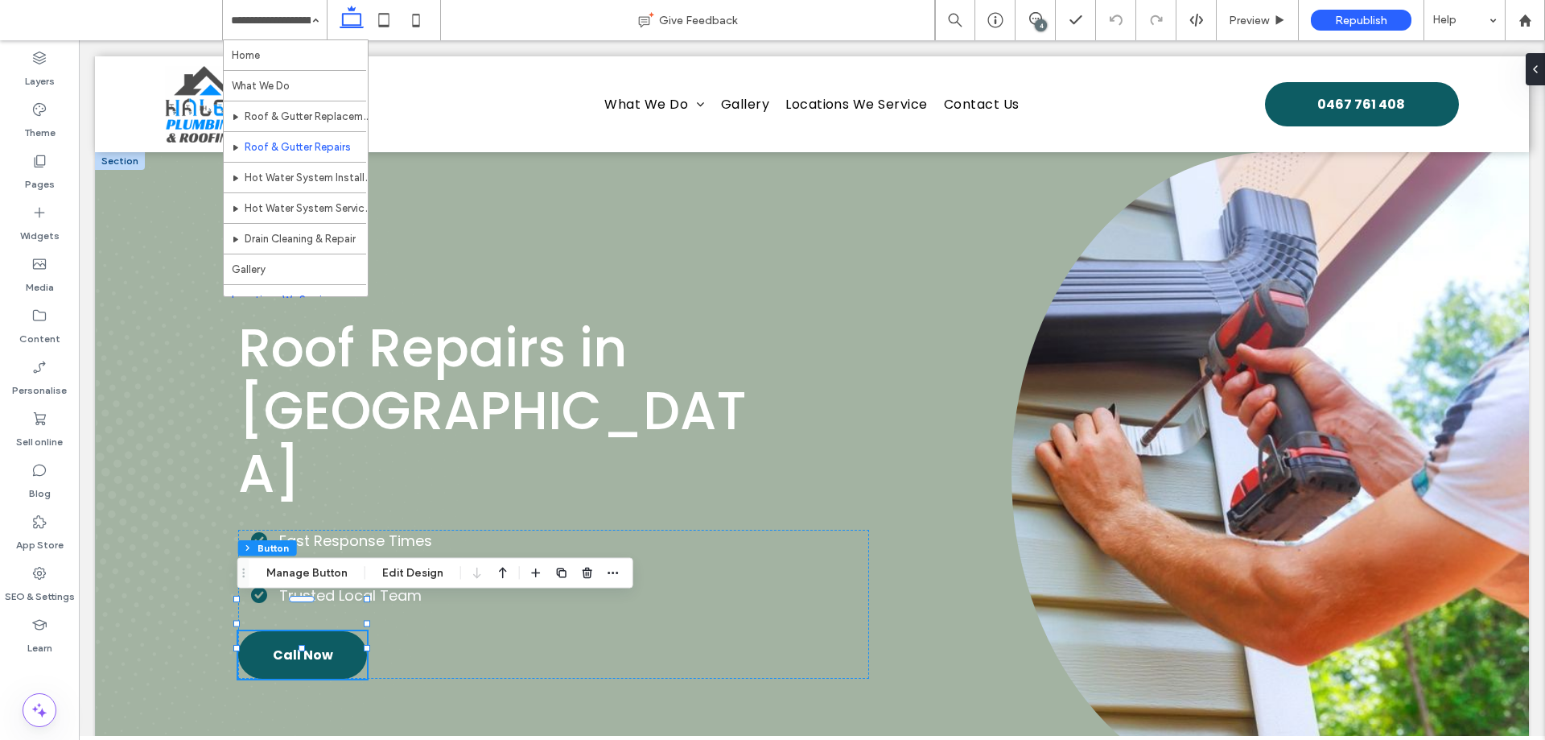
scroll to position [109, 0]
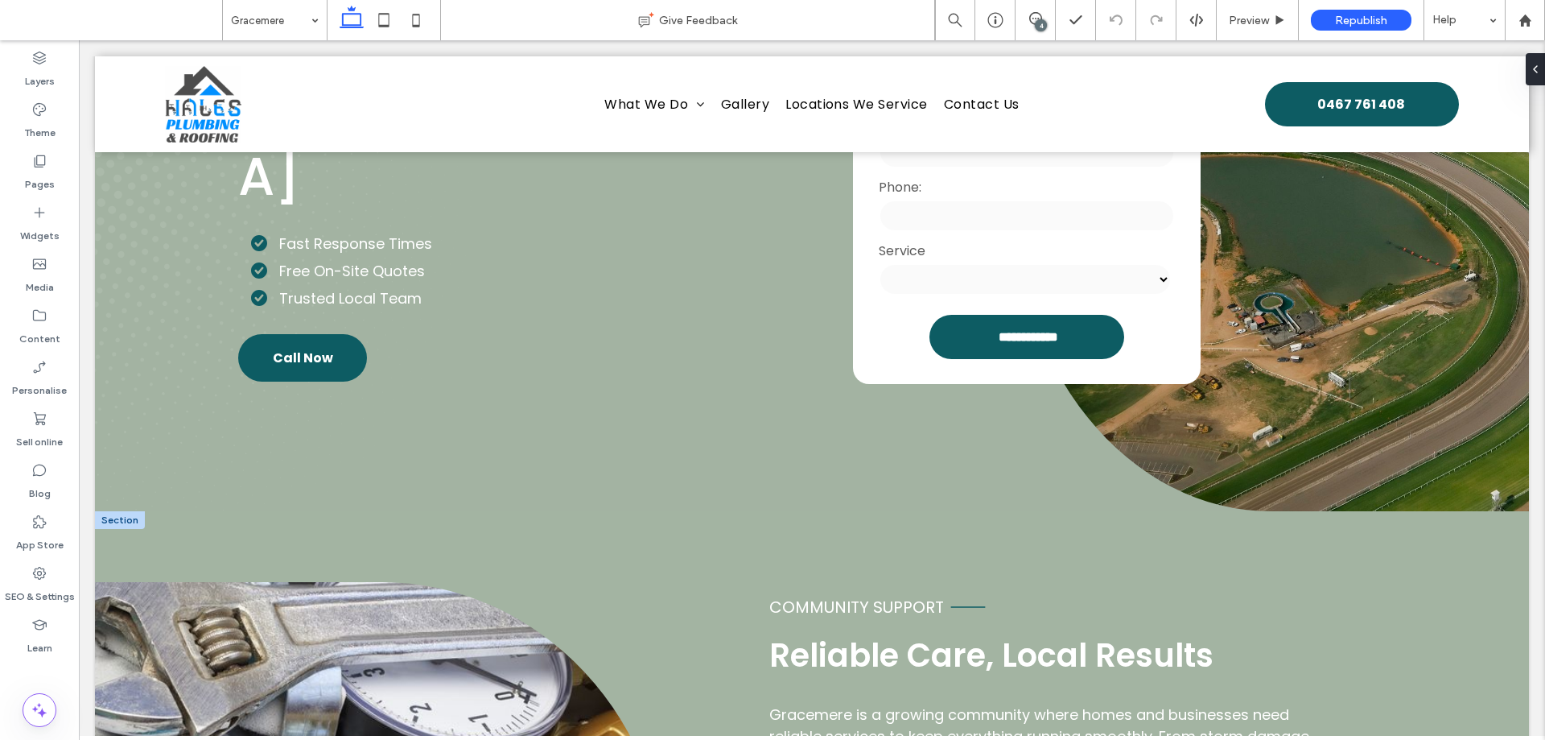
scroll to position [241, 0]
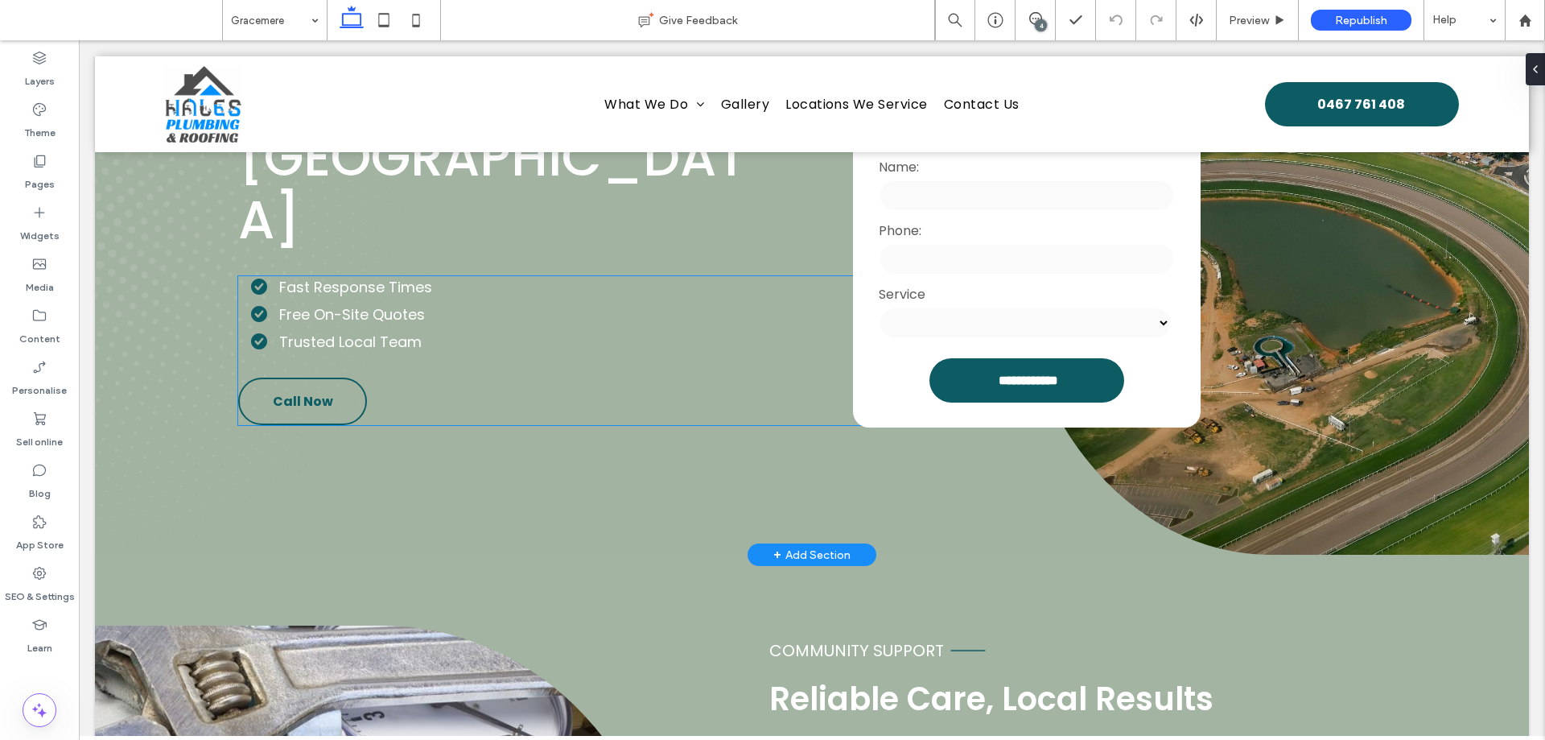
drag, startPoint x: 328, startPoint y: 373, endPoint x: 320, endPoint y: 364, distance: 12.1
click at [328, 391] on span "Call Now" at bounding box center [303, 401] width 60 height 20
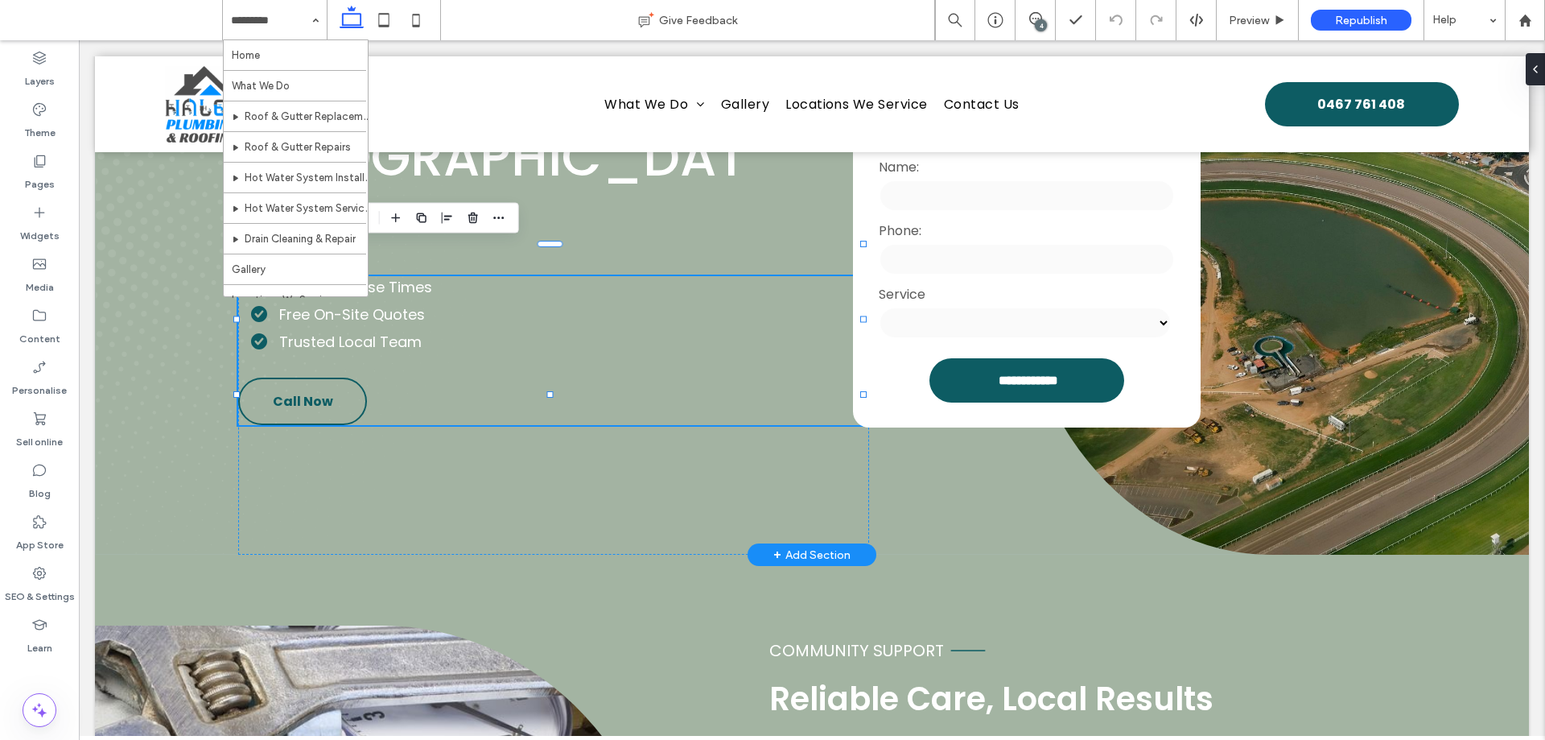
click at [320, 391] on span "Call Now" at bounding box center [303, 401] width 60 height 20
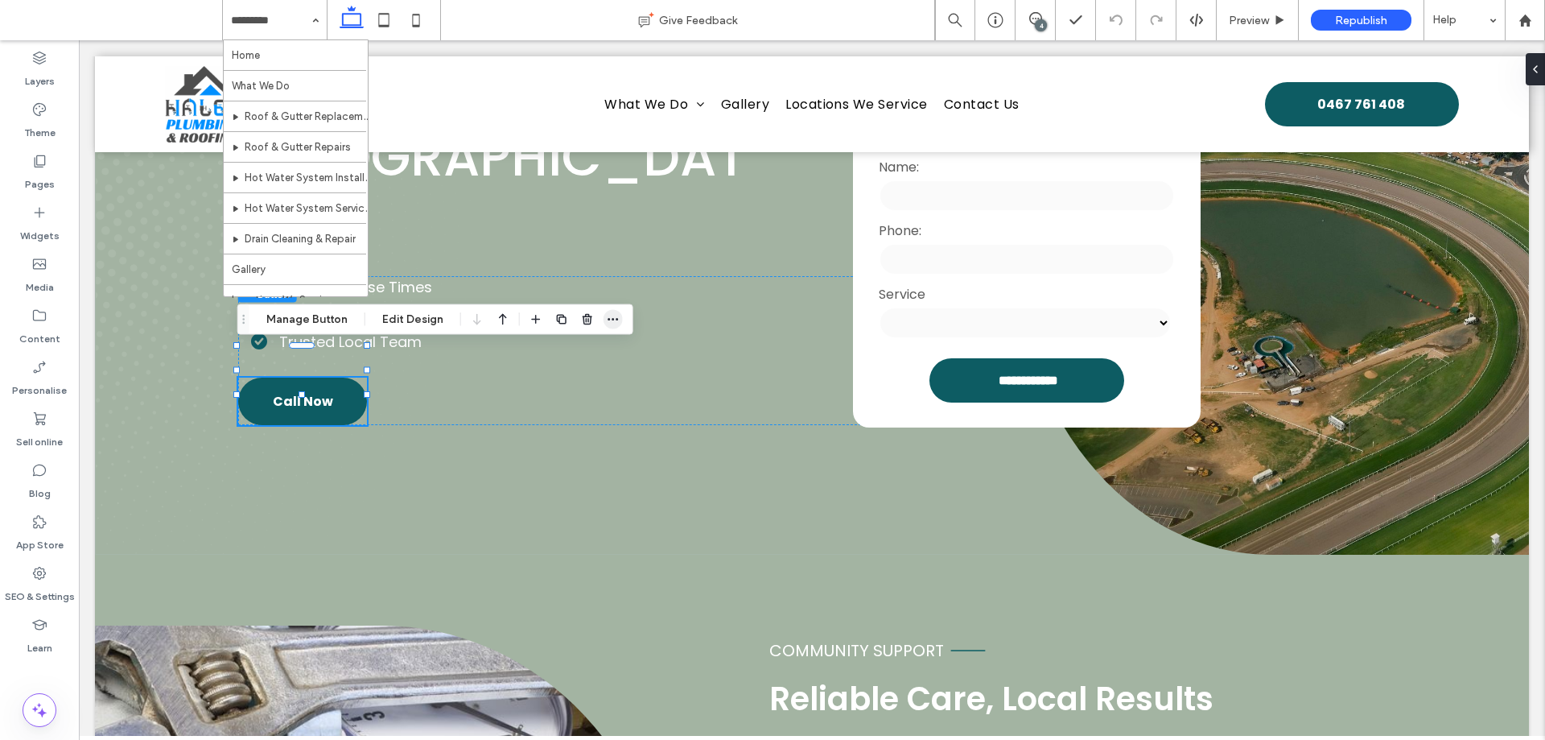
click at [614, 325] on icon "button" at bounding box center [613, 319] width 13 height 13
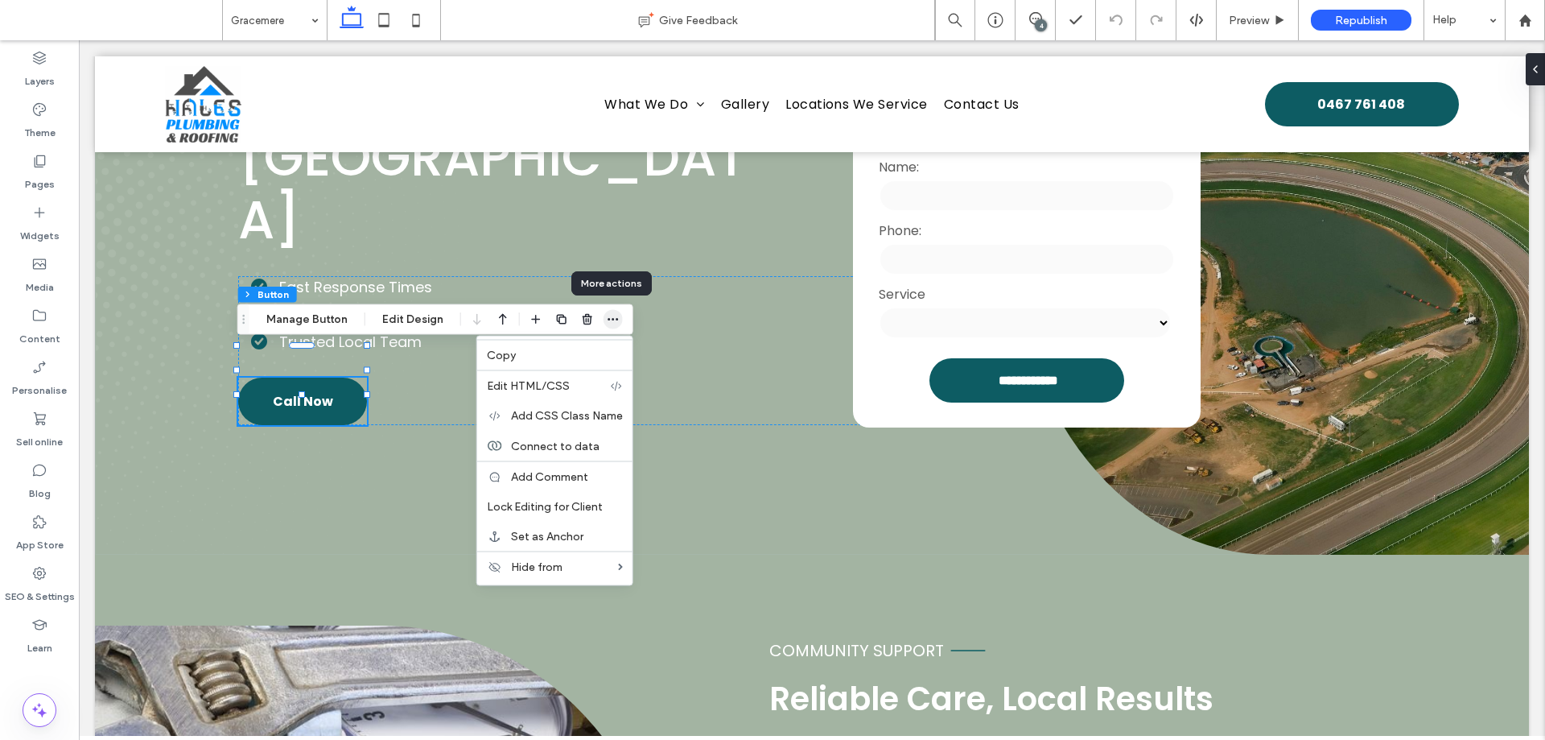
click at [614, 325] on icon "button" at bounding box center [613, 319] width 13 height 13
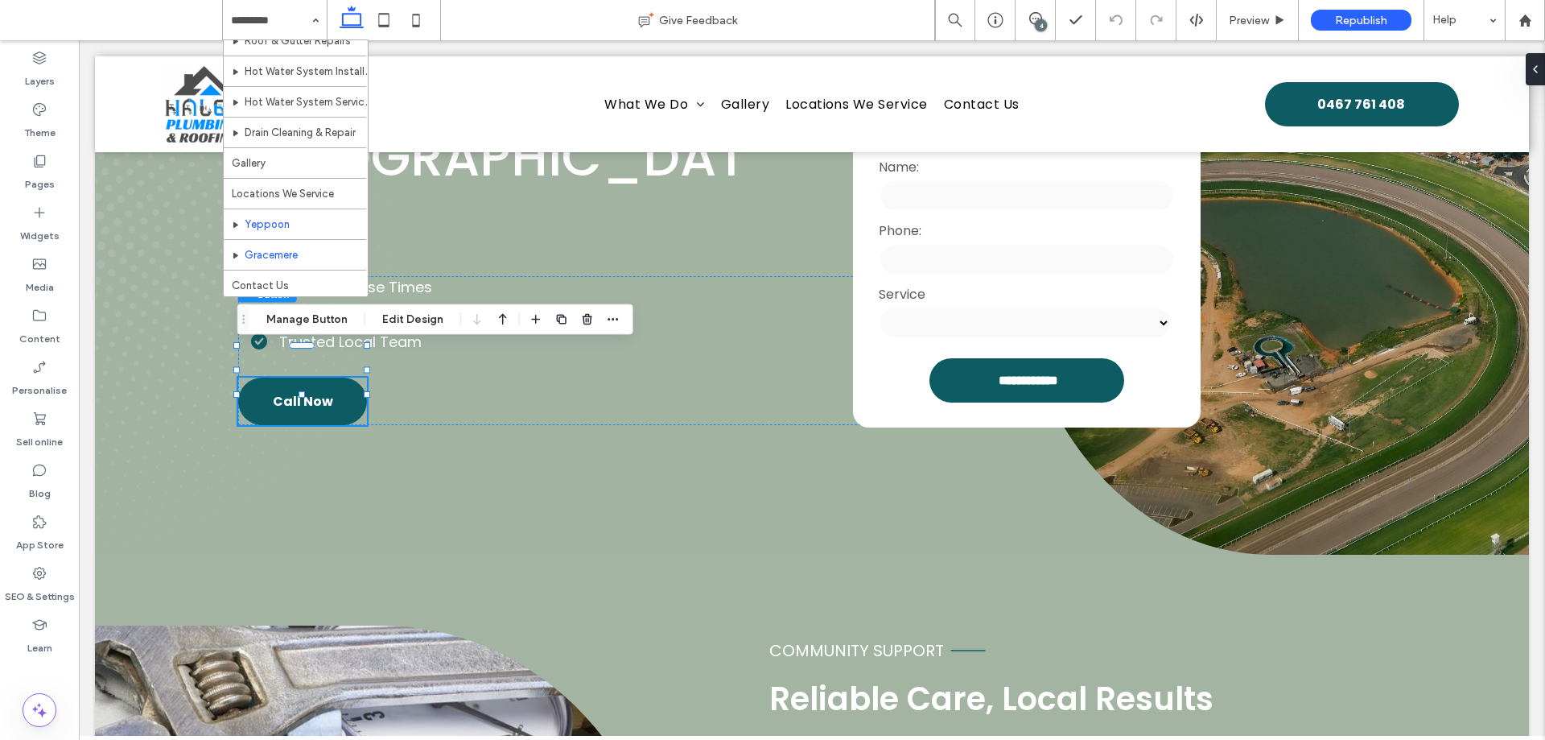
scroll to position [109, 0]
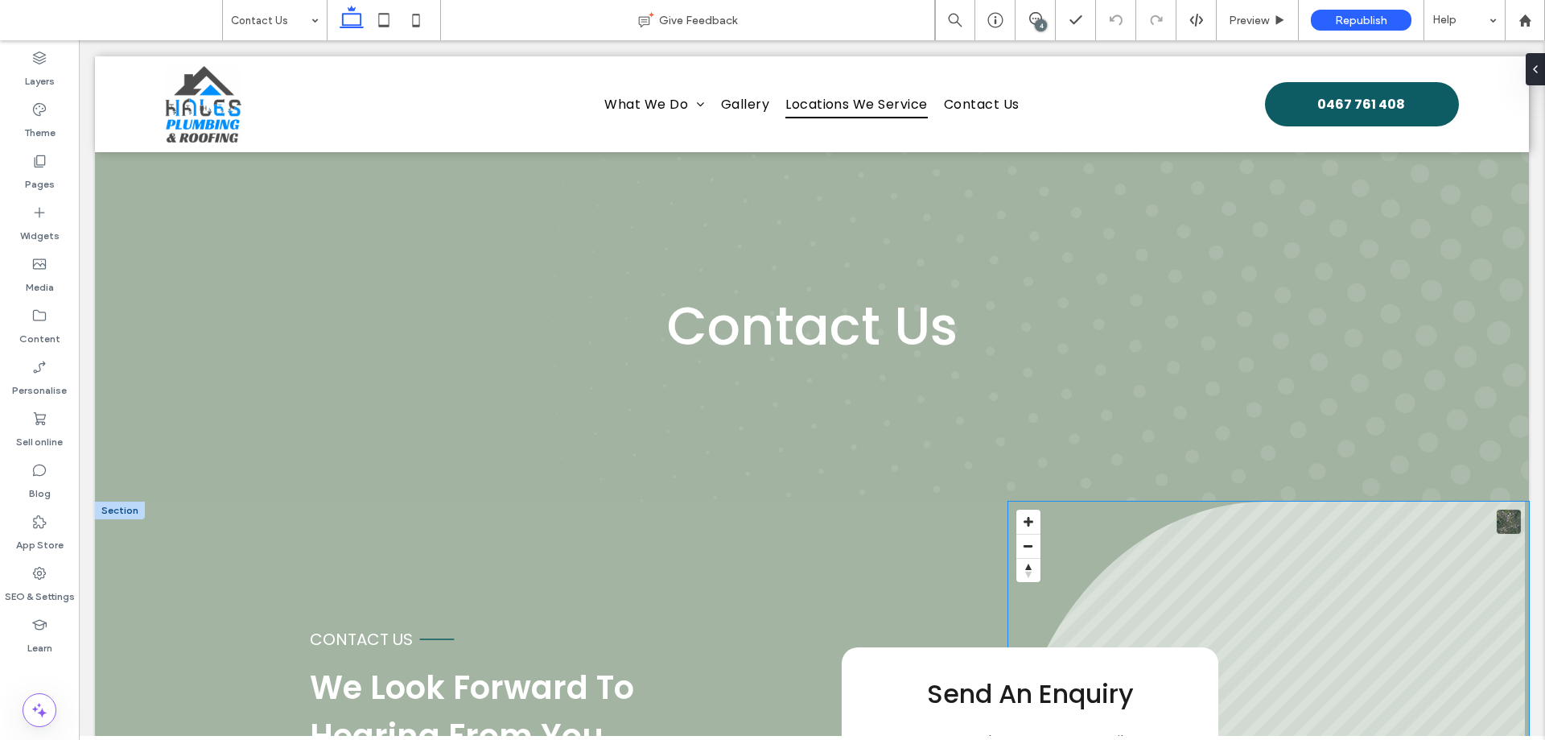
scroll to position [241, 0]
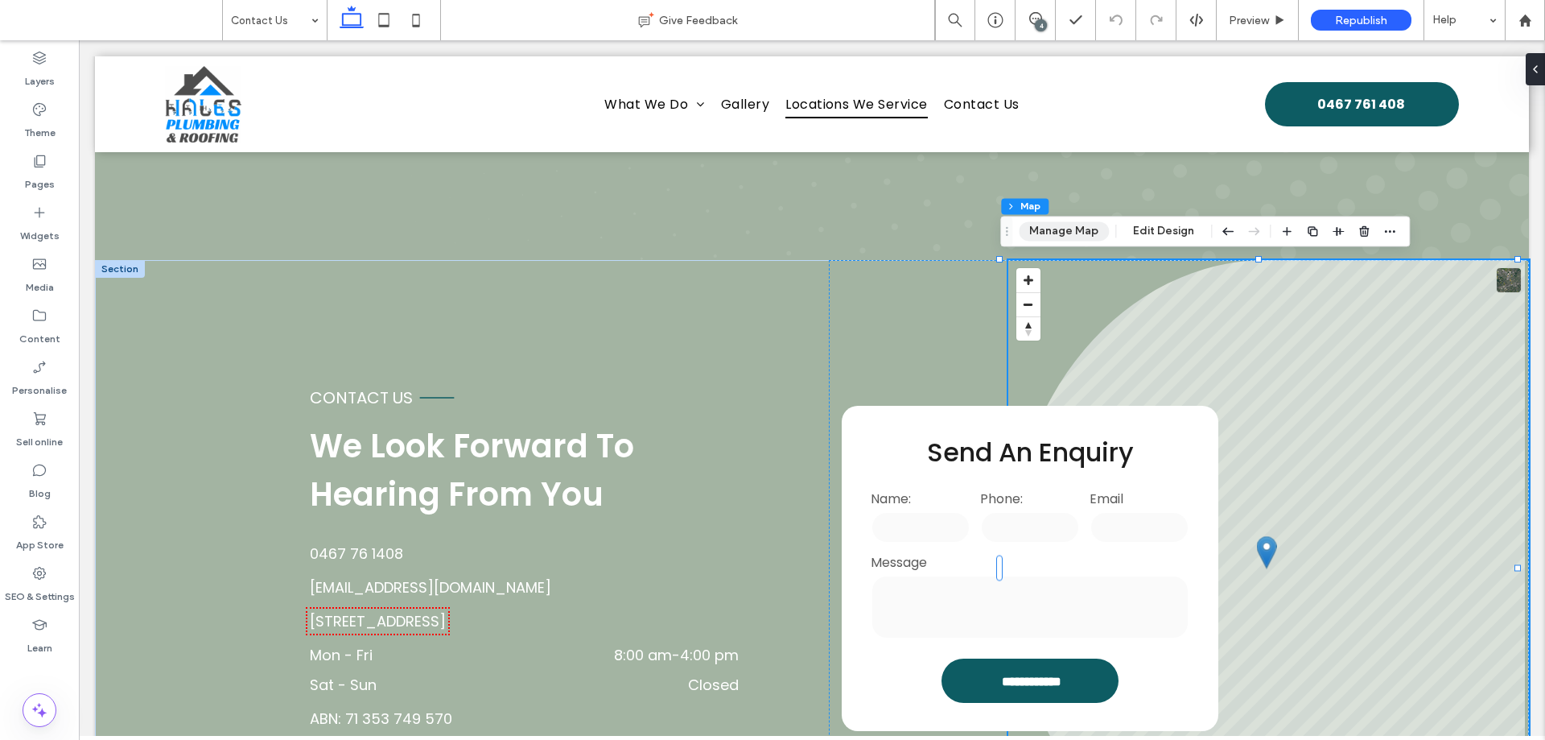
drag, startPoint x: 1042, startPoint y: 230, endPoint x: 975, endPoint y: 287, distance: 88.0
click at [1042, 230] on button "Manage Map" at bounding box center [1064, 230] width 90 height 19
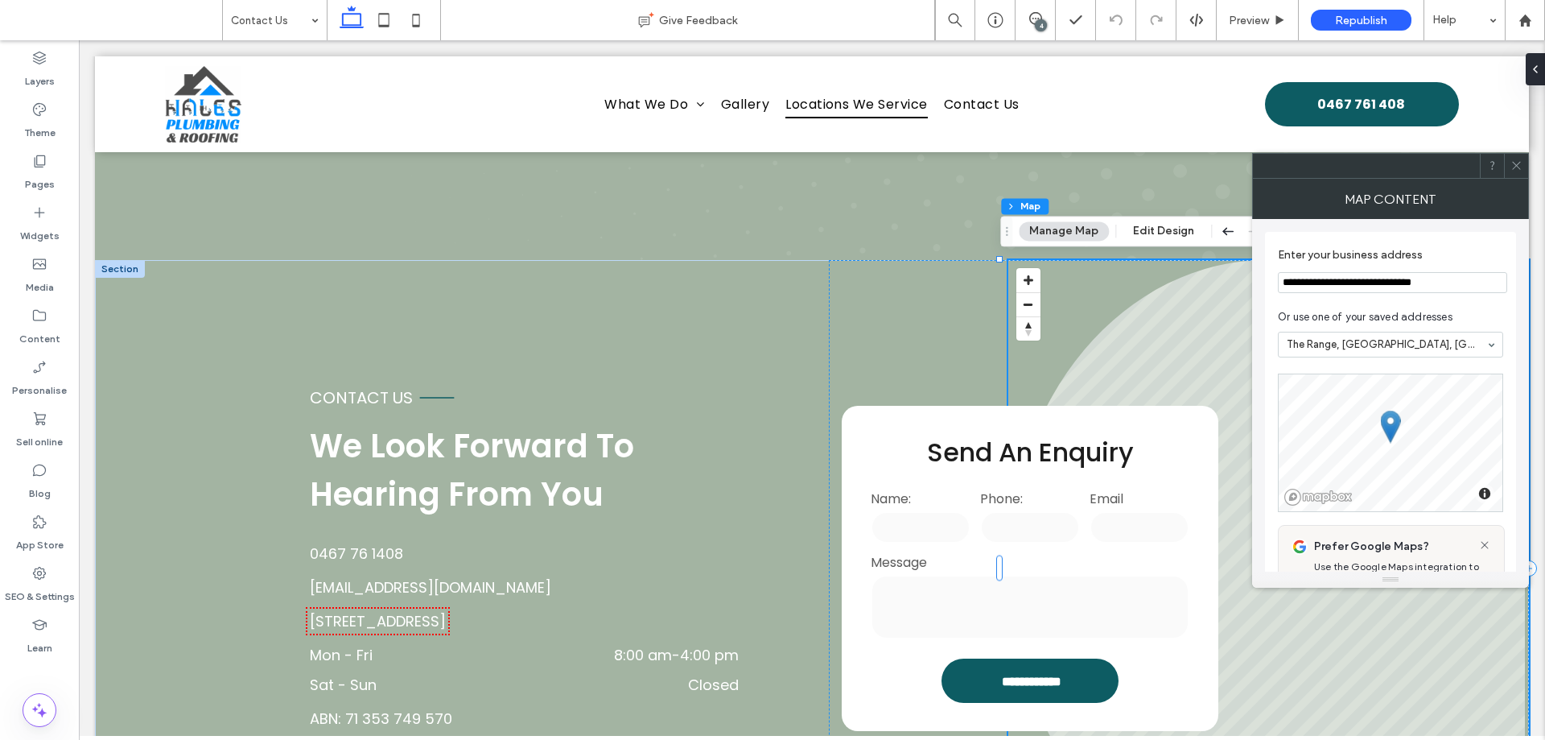
click at [1514, 165] on icon at bounding box center [1517, 165] width 12 height 12
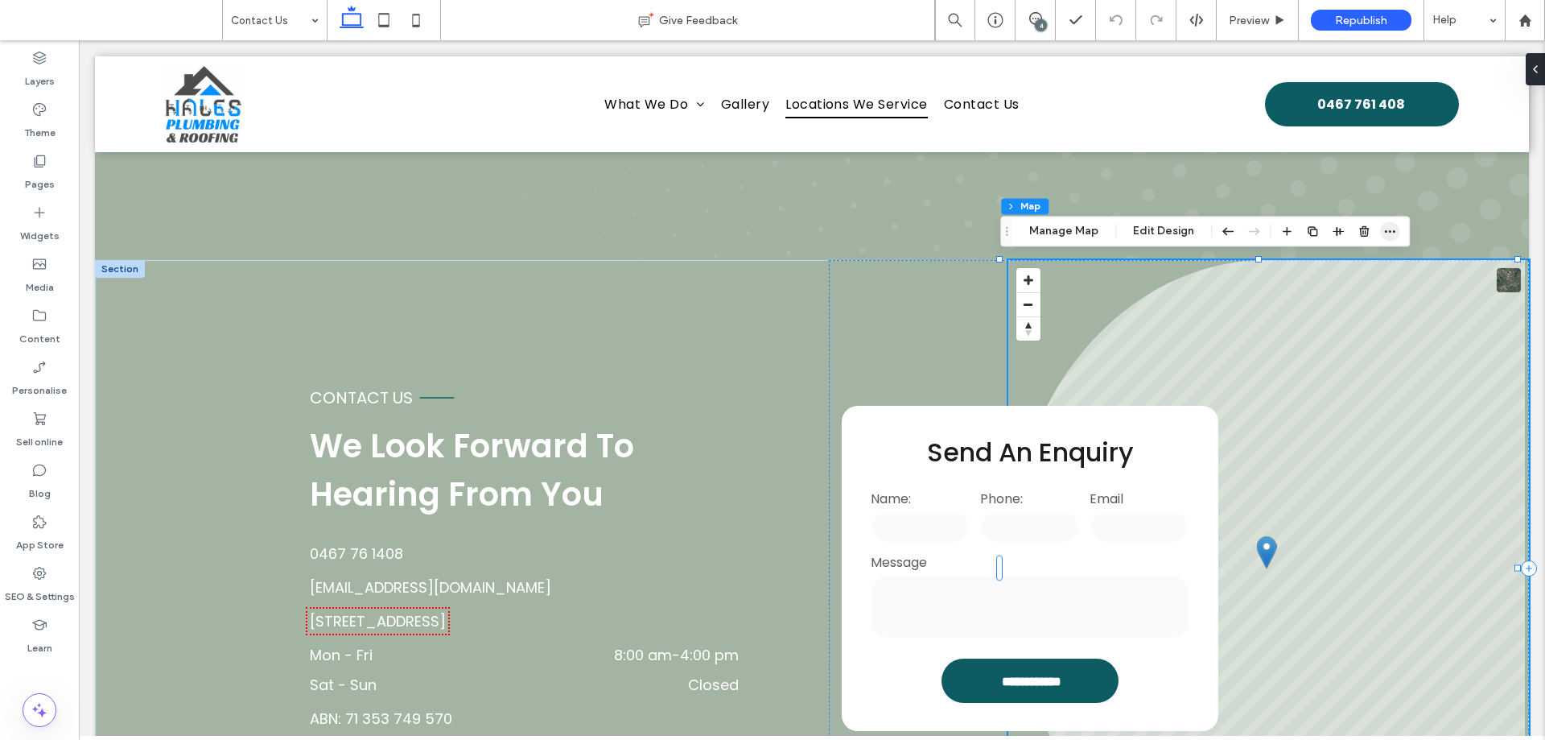
click at [1391, 230] on icon "button" at bounding box center [1390, 231] width 13 height 13
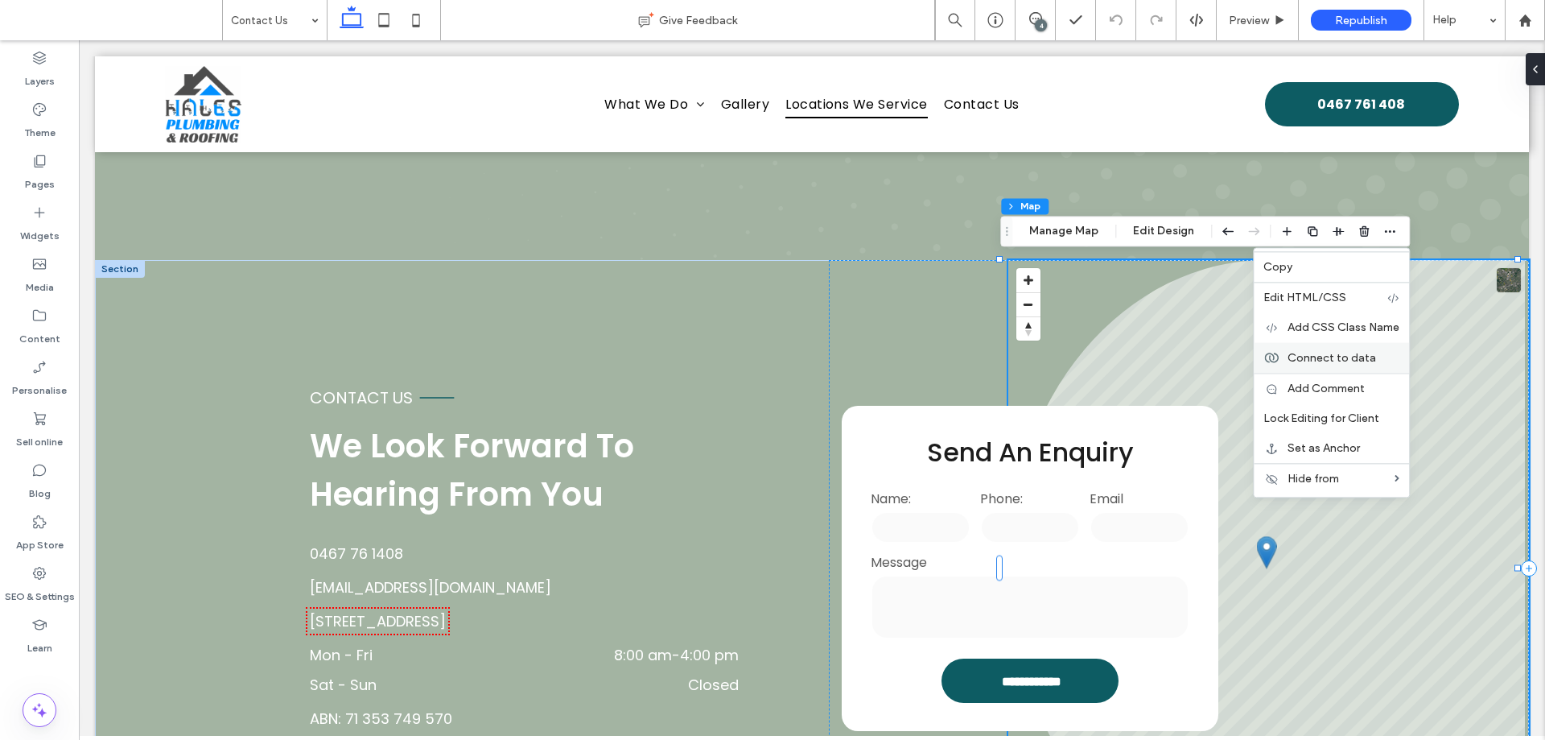
click at [1347, 353] on span "Connect to data" at bounding box center [1332, 358] width 89 height 14
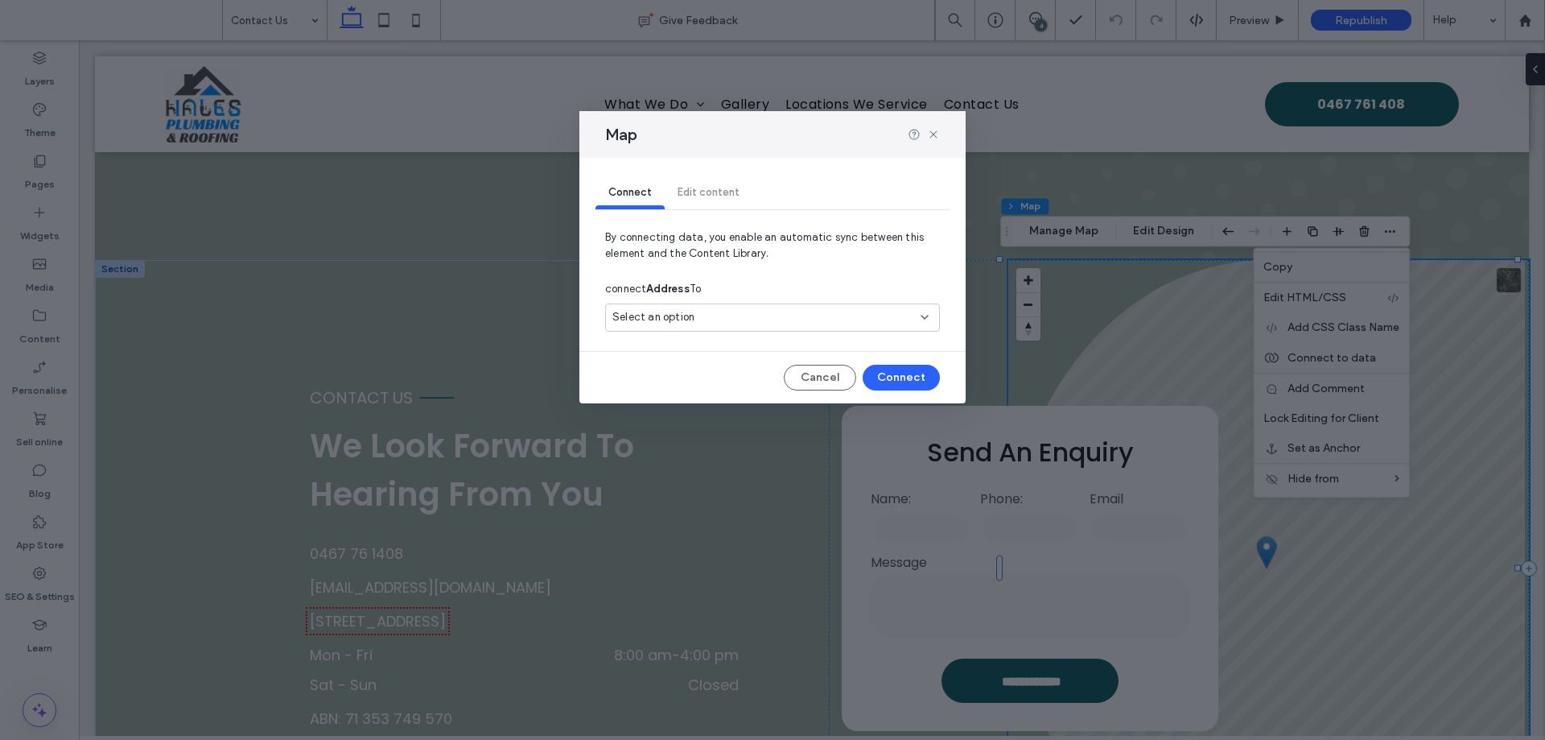
click at [811, 303] on div "Select an option" at bounding box center [772, 317] width 335 height 28
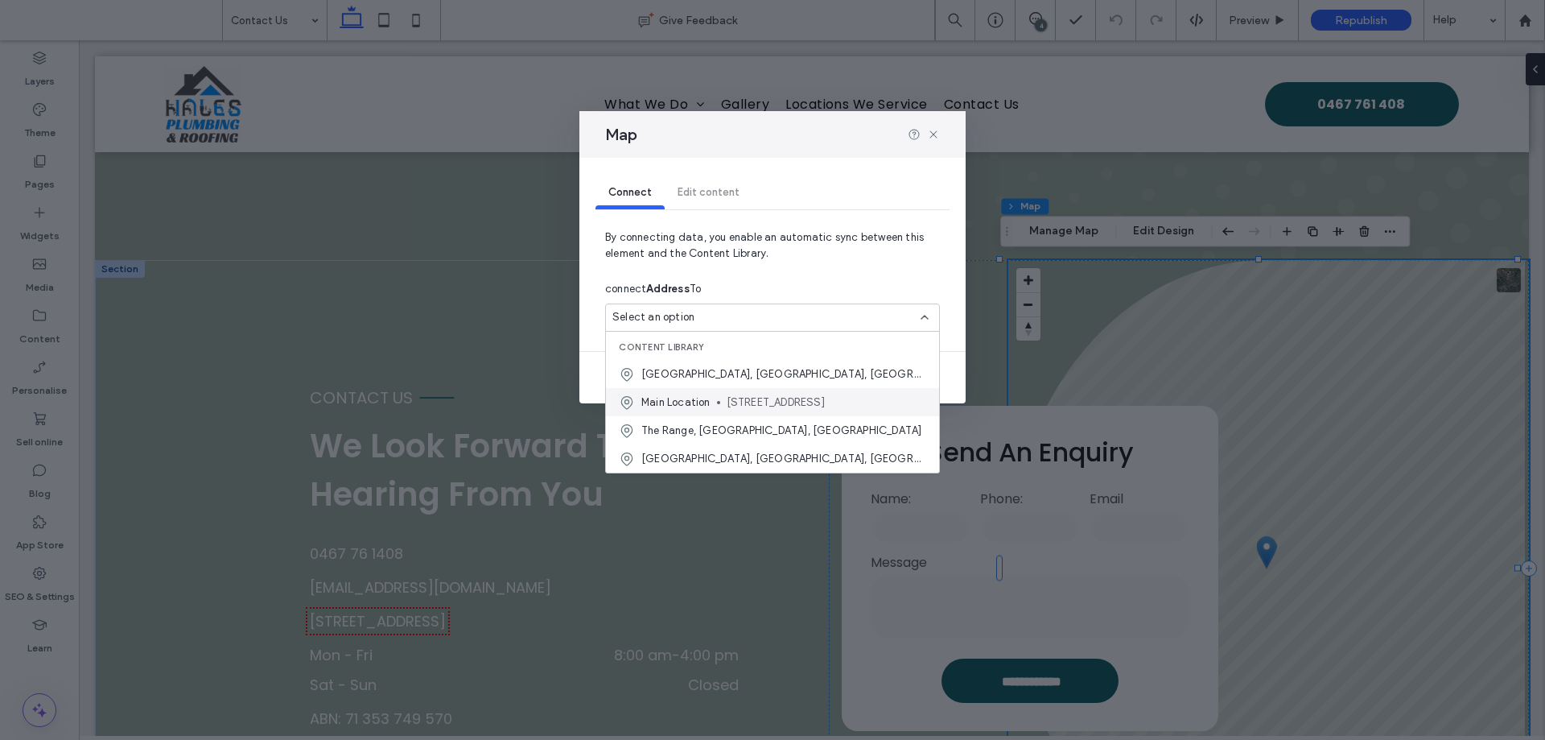
click at [736, 402] on span "2 West Street, The Range Queensland 4700, AU" at bounding box center [827, 402] width 200 height 16
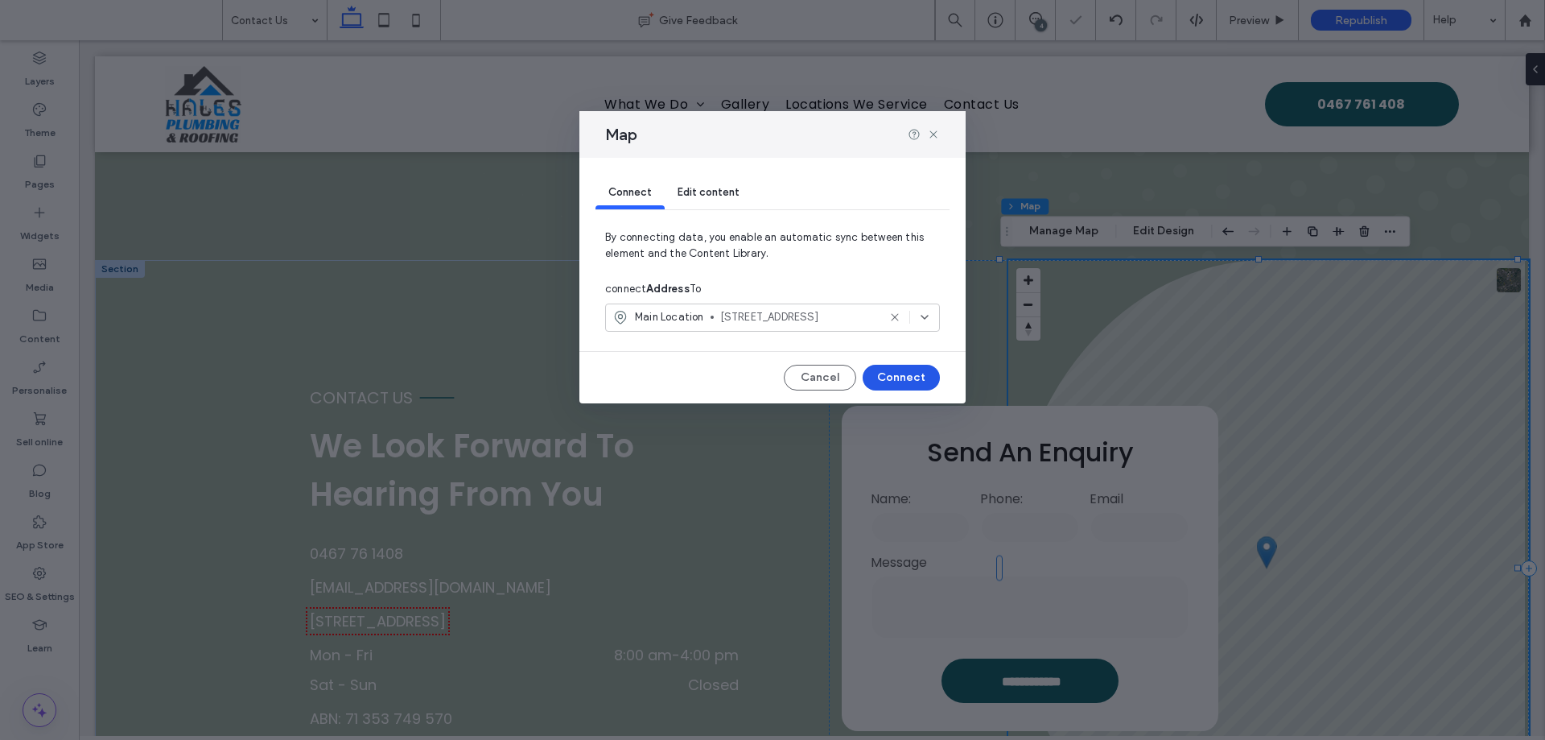
drag, startPoint x: 901, startPoint y: 377, endPoint x: 823, endPoint y: 336, distance: 88.9
click at [901, 377] on button "Connect" at bounding box center [901, 378] width 77 height 26
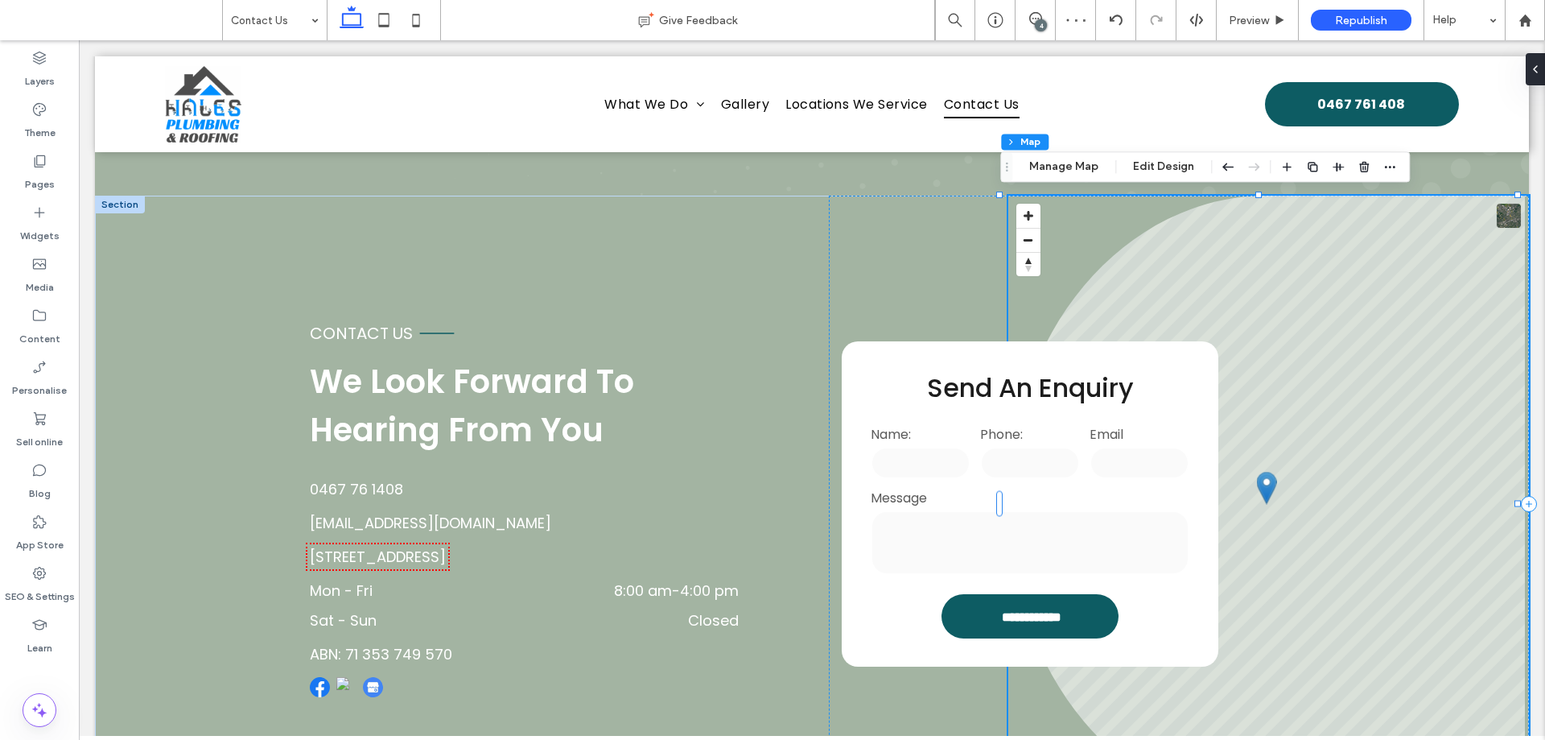
scroll to position [161, 0]
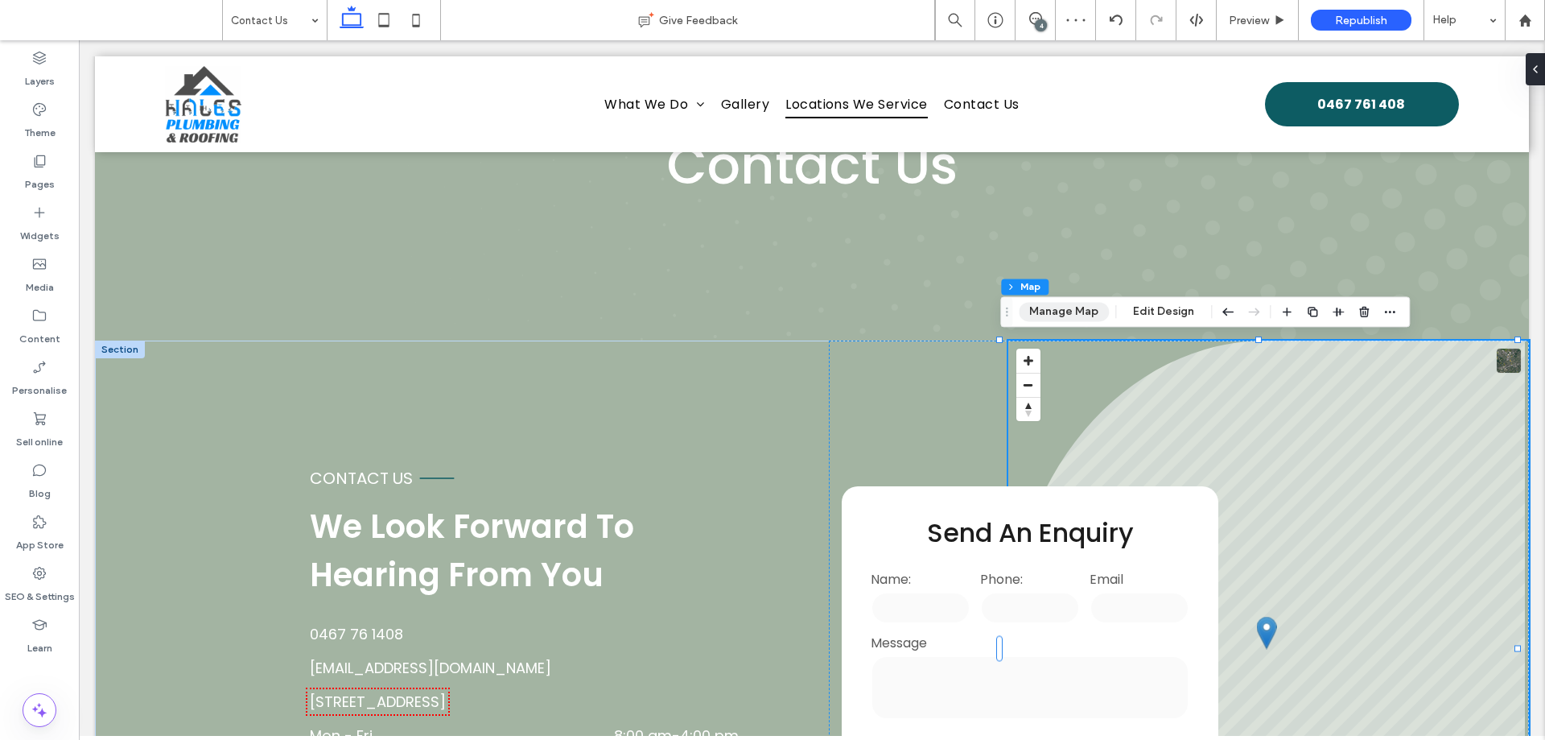
click at [1083, 311] on button "Manage Map" at bounding box center [1064, 311] width 90 height 19
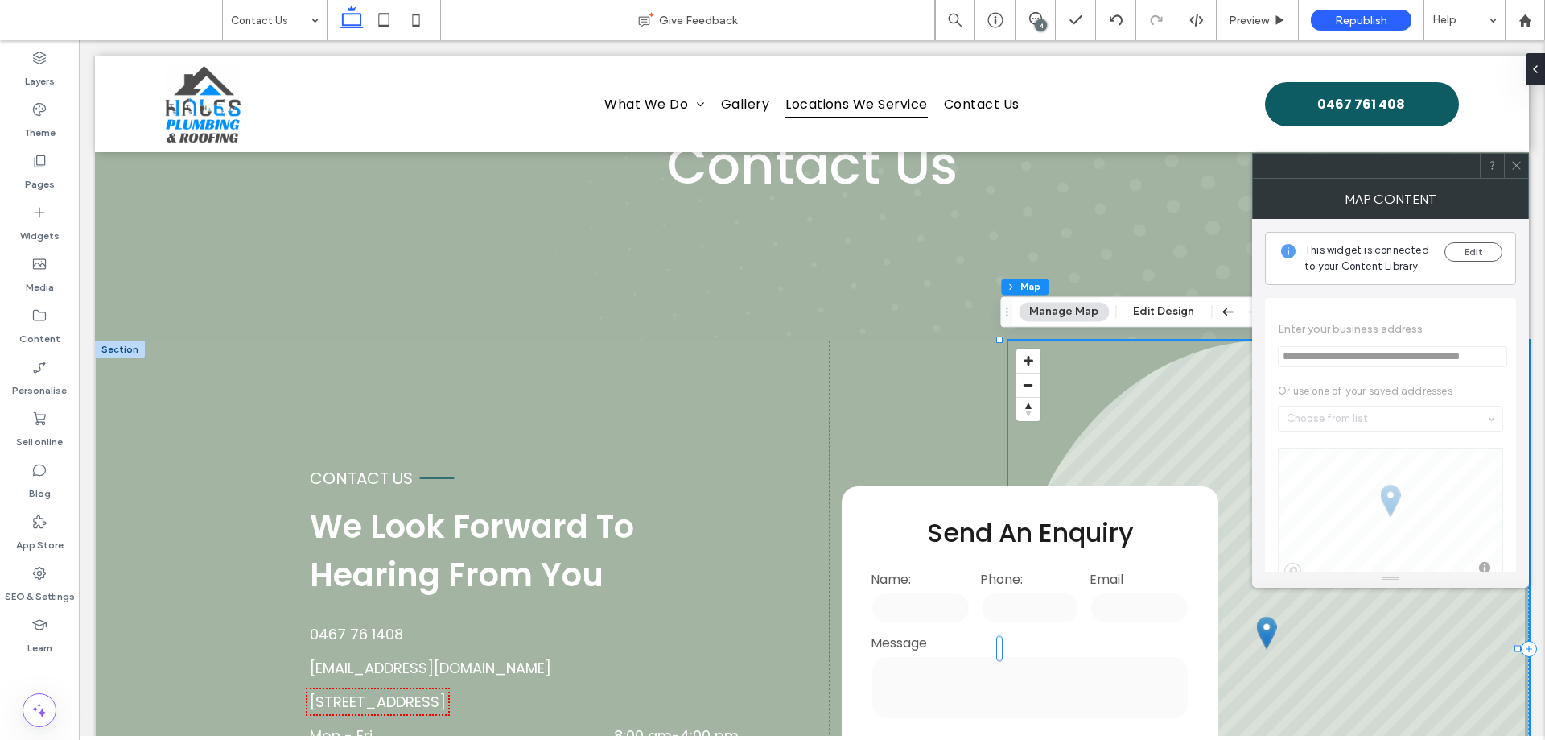
click at [1517, 165] on use at bounding box center [1516, 166] width 8 height 8
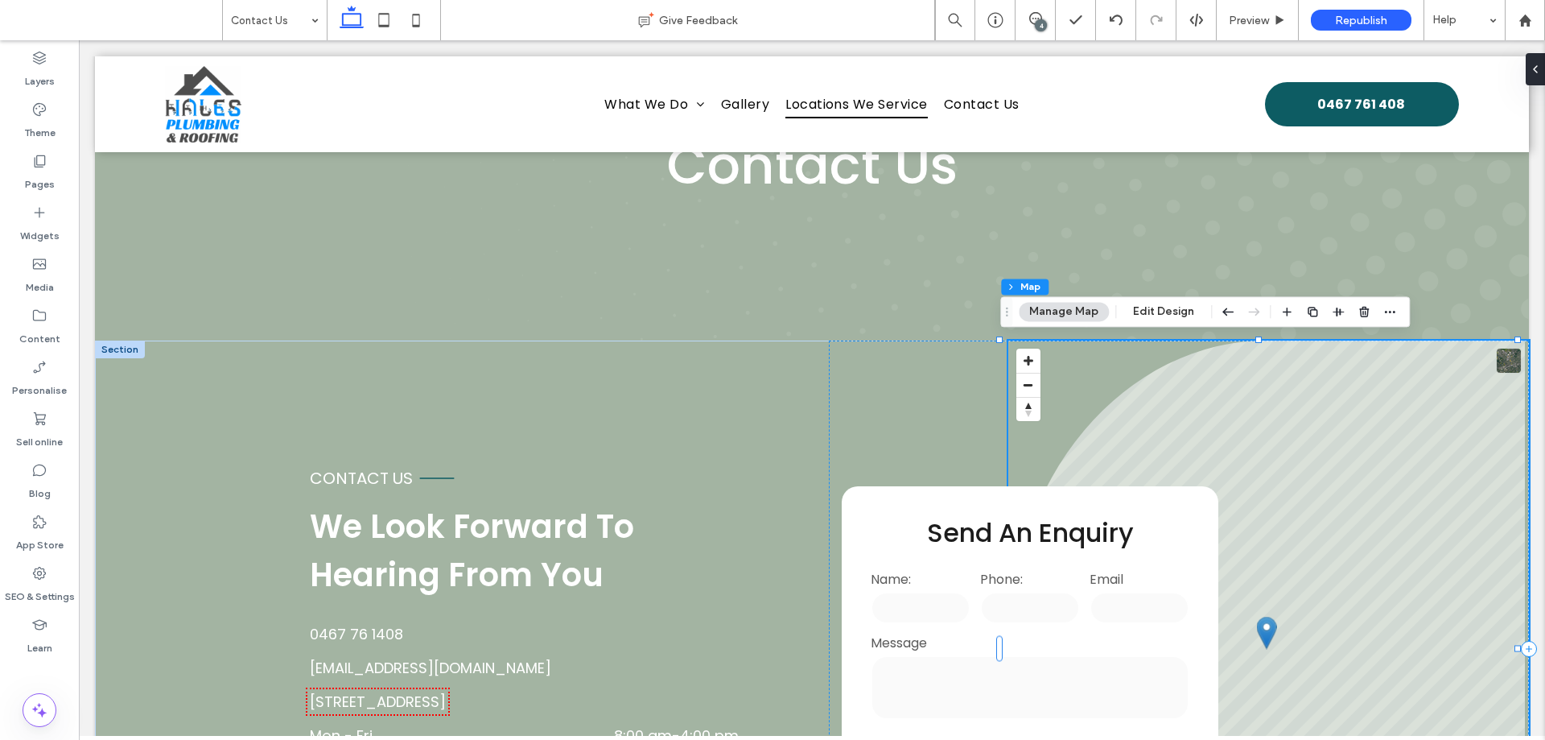
scroll to position [0, 0]
click at [1057, 604] on input "tel" at bounding box center [1030, 608] width 100 height 32
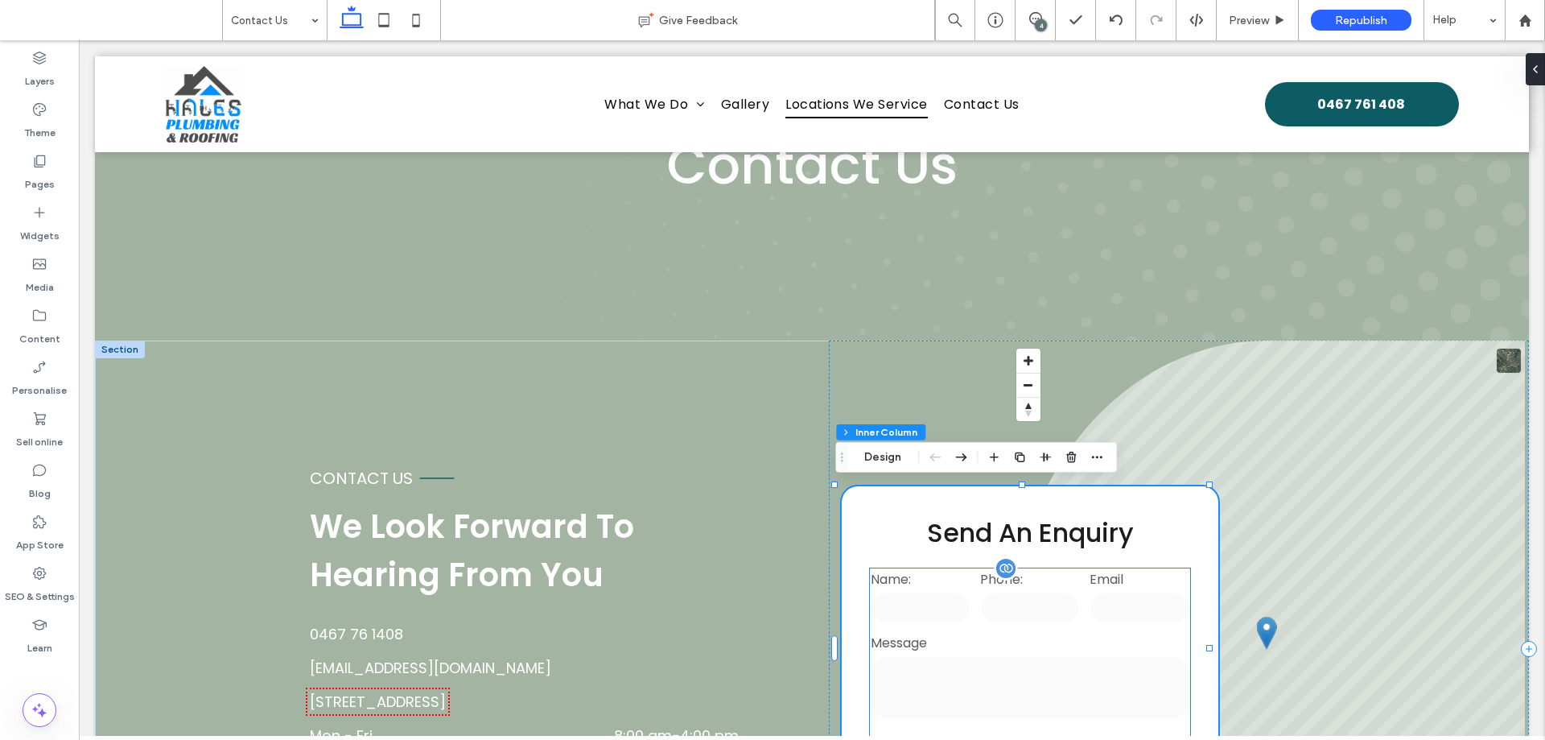
click at [1085, 611] on div "Email" at bounding box center [1139, 598] width 109 height 64
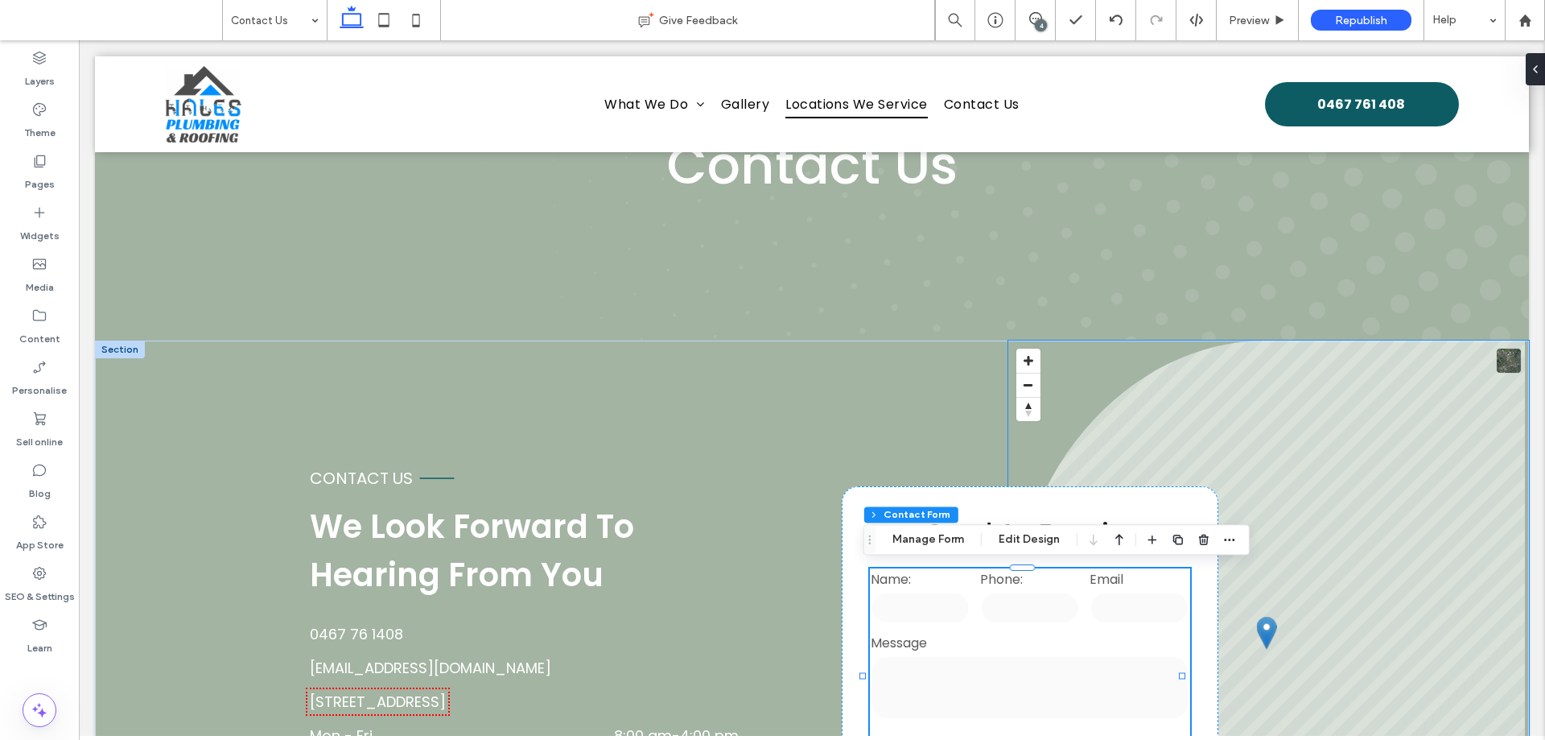
type input "*"
type input "***"
type input "**"
type input "*"
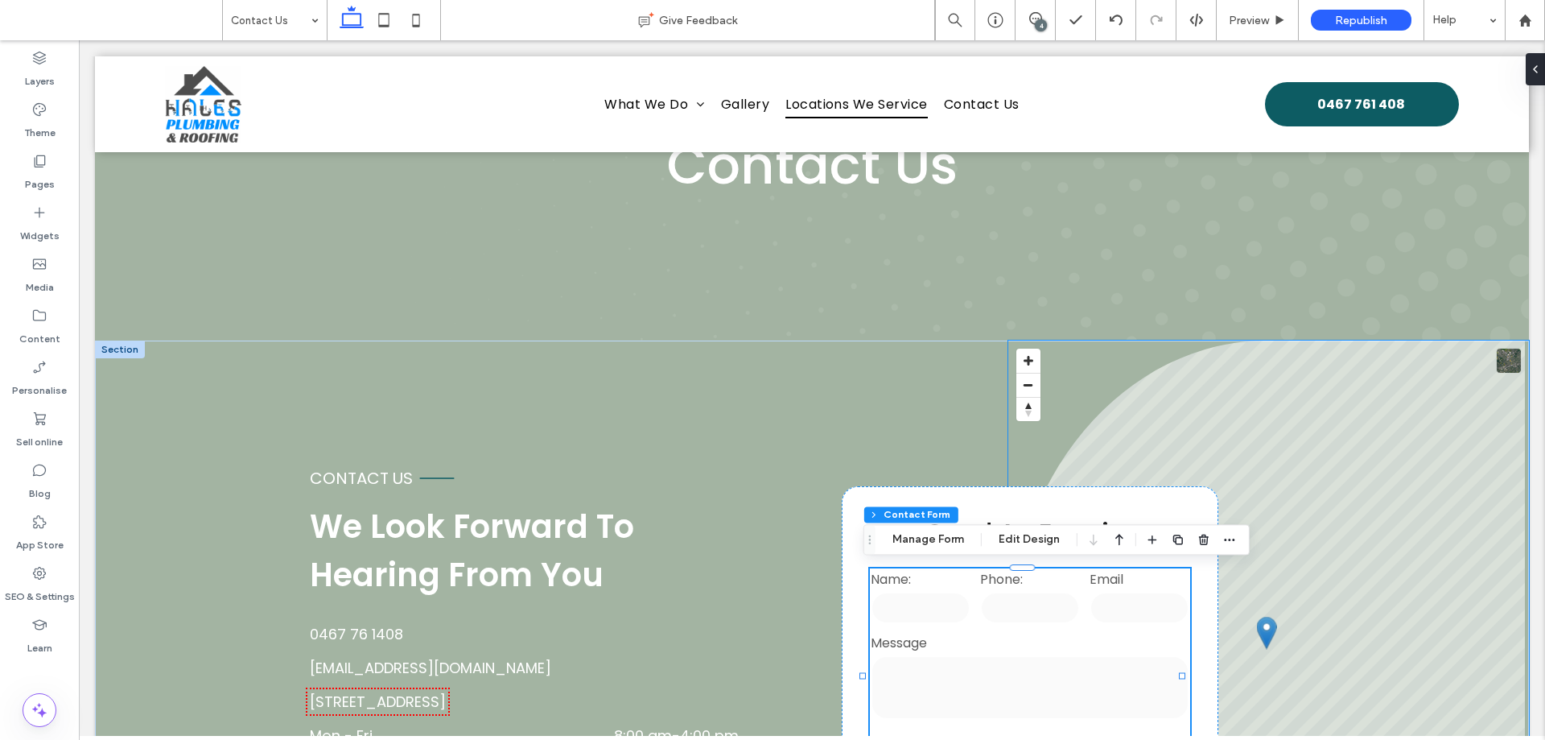
type input "***"
click at [1225, 541] on icon "button" at bounding box center [1229, 539] width 13 height 13
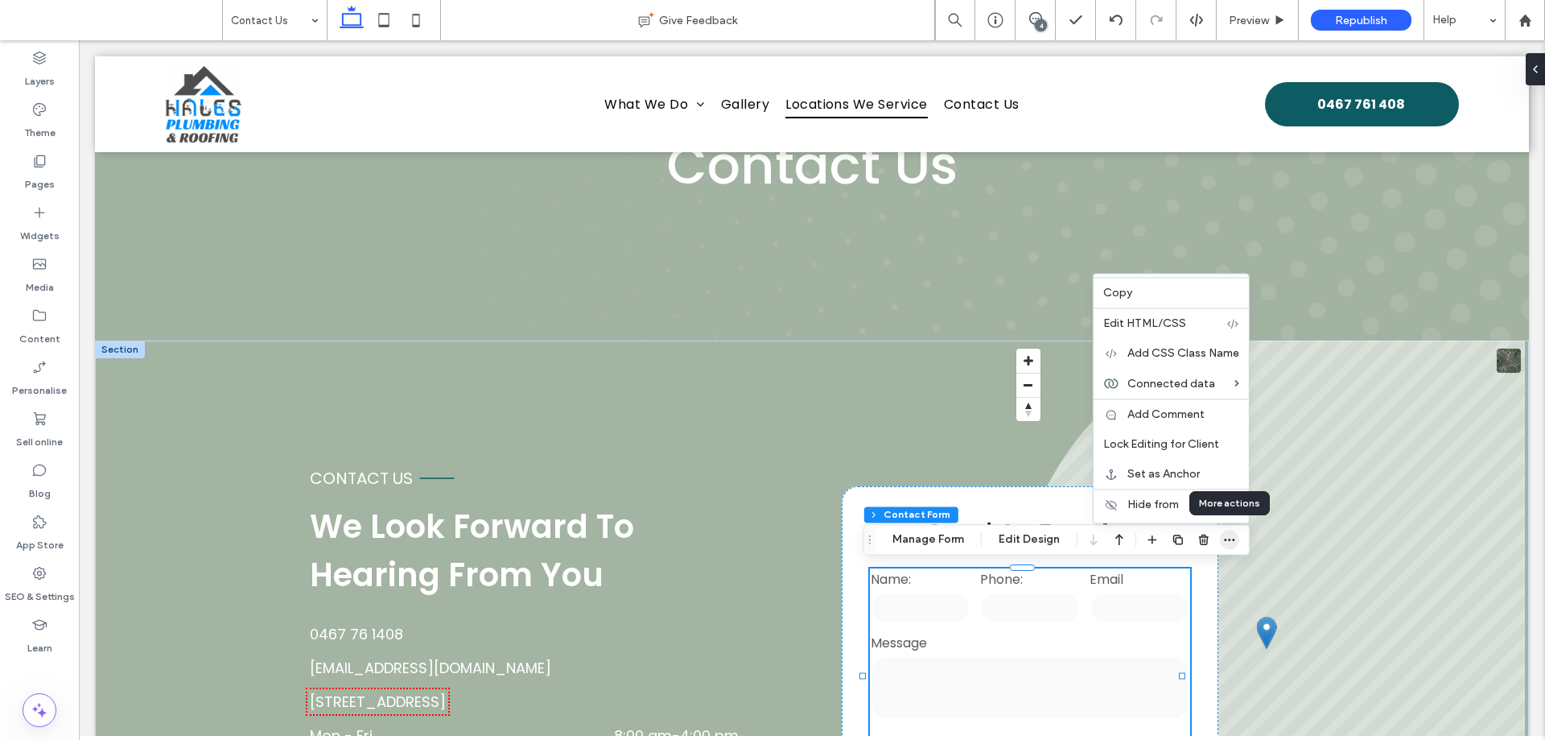
click at [1230, 537] on icon "button" at bounding box center [1229, 539] width 13 height 13
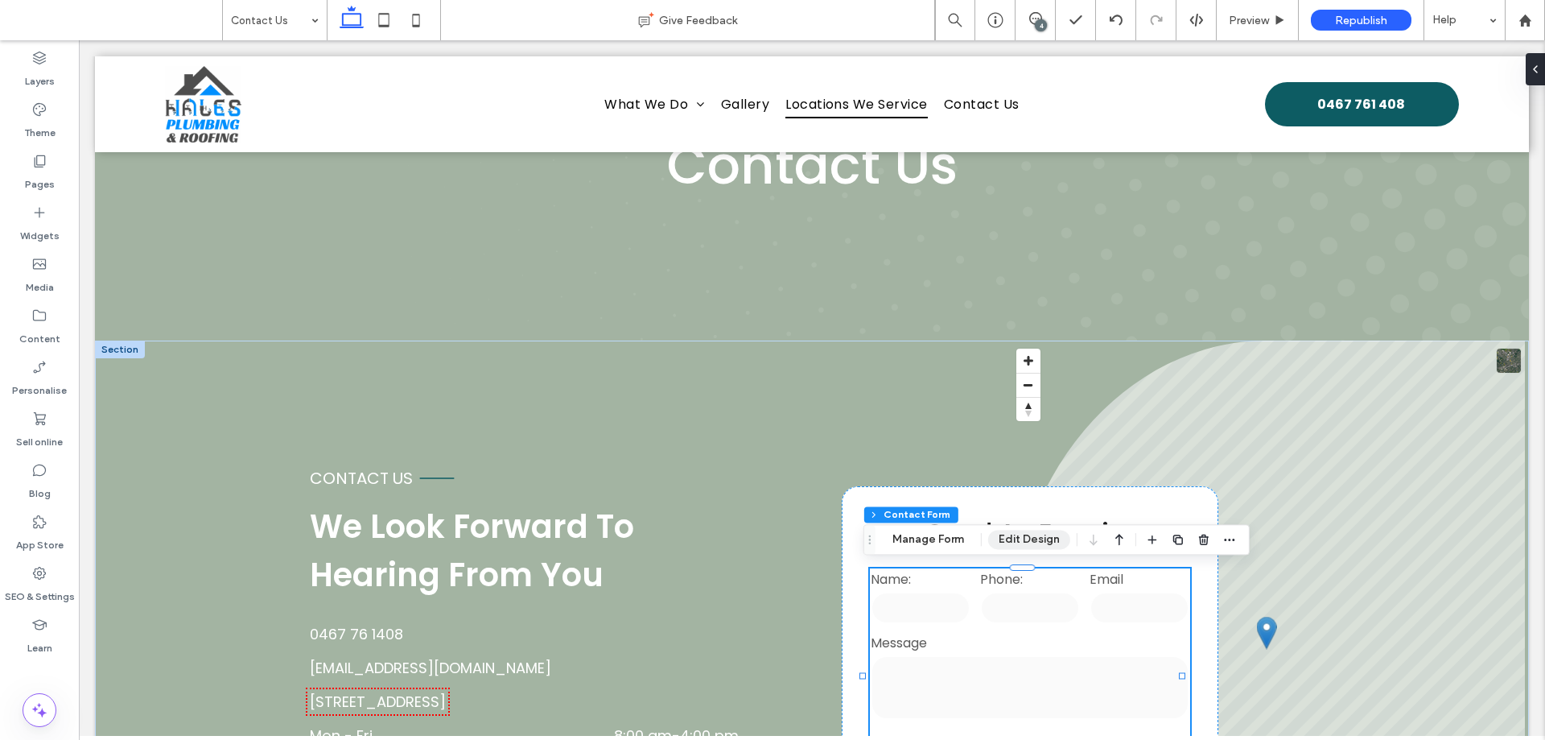
click at [1023, 536] on button "Edit Design" at bounding box center [1029, 539] width 82 height 19
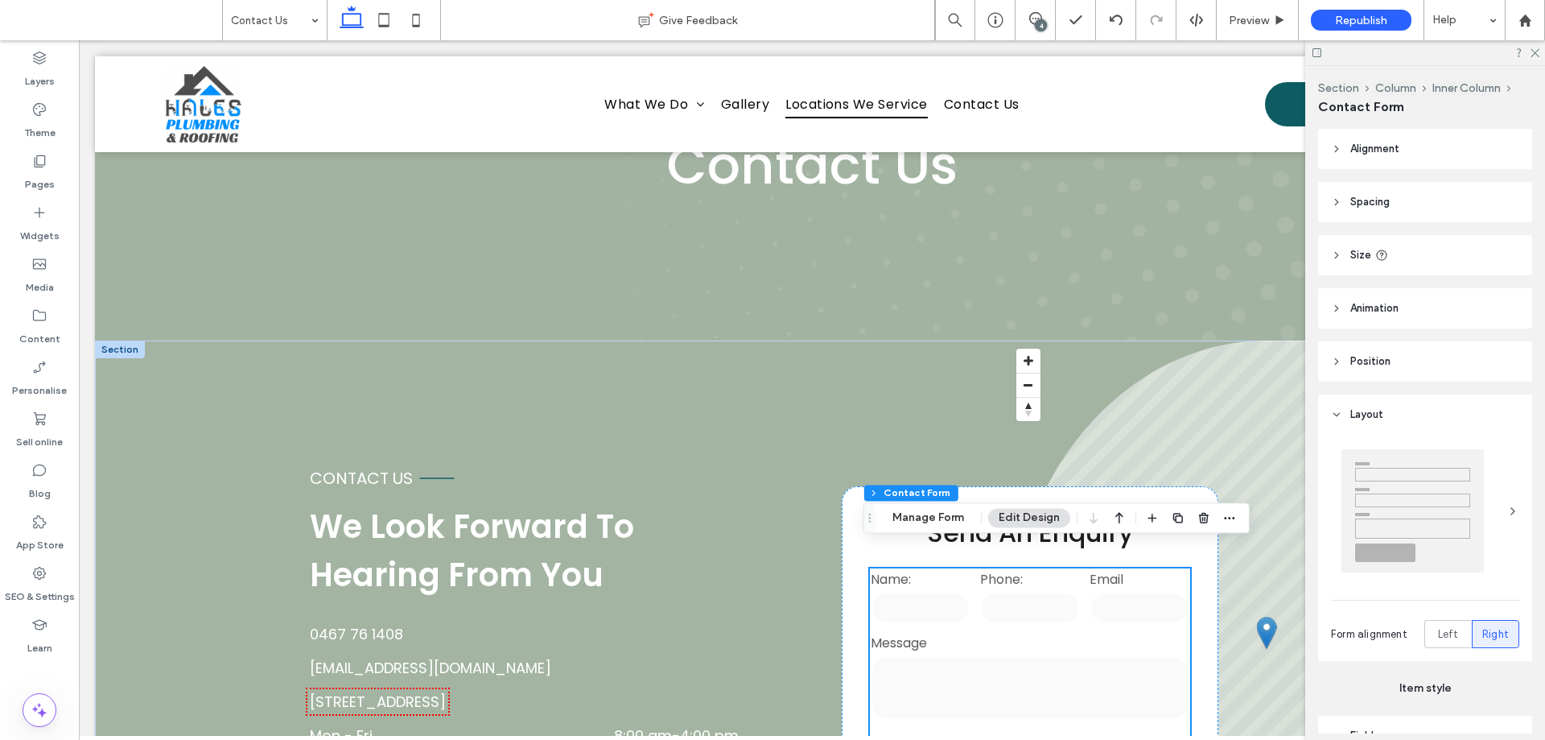
scroll to position [322, 0]
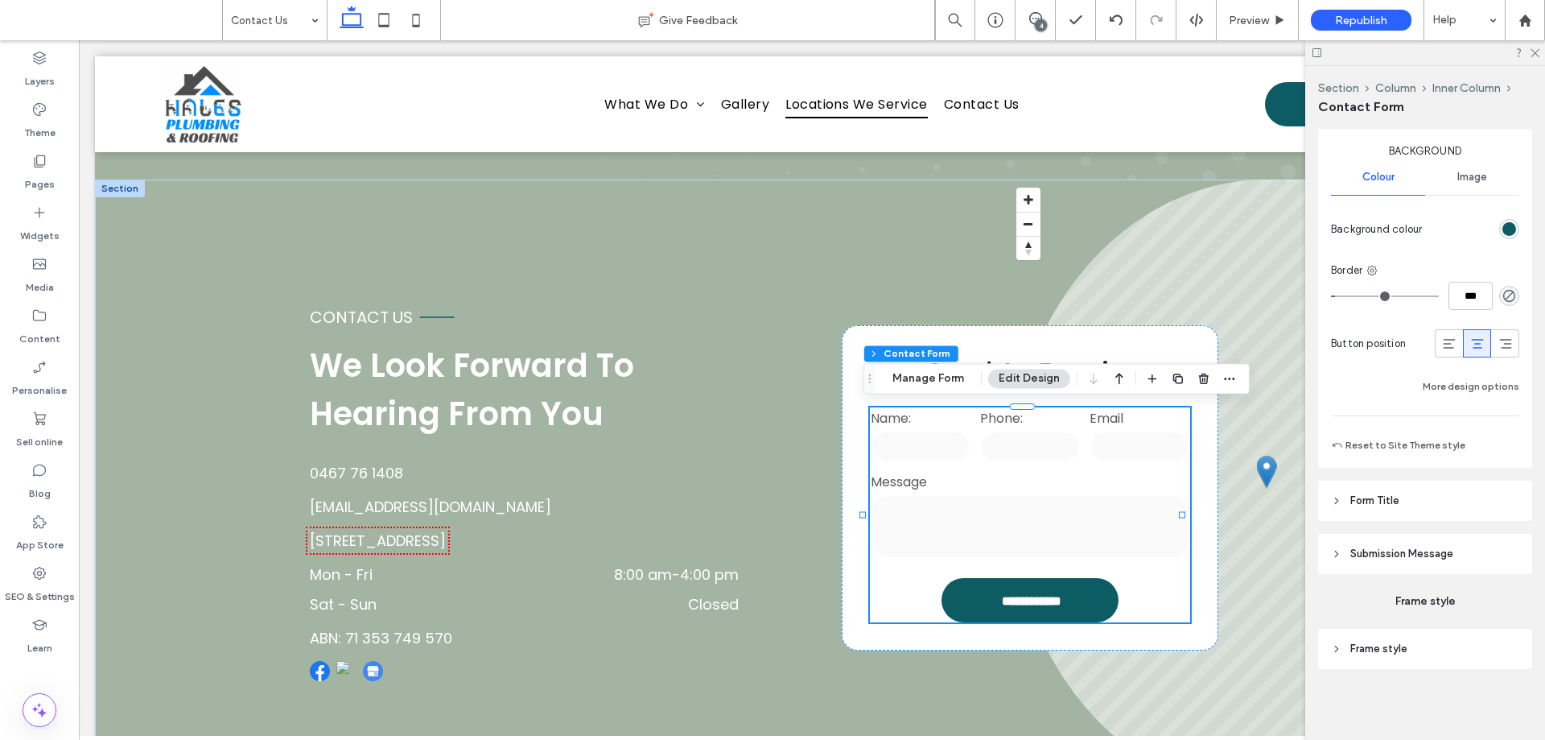
click at [1429, 558] on span "Submission Message" at bounding box center [1402, 554] width 103 height 16
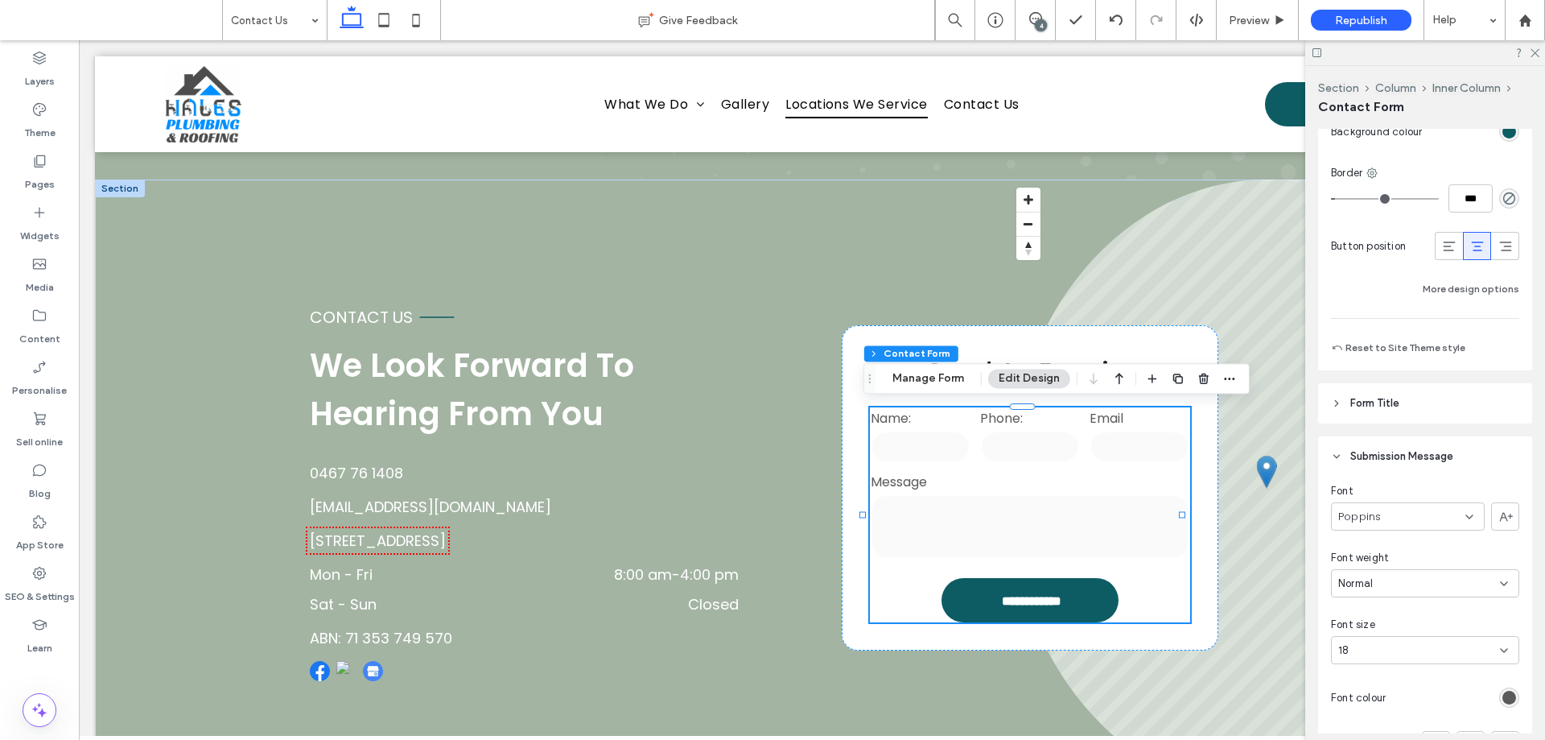
scroll to position [1526, 0]
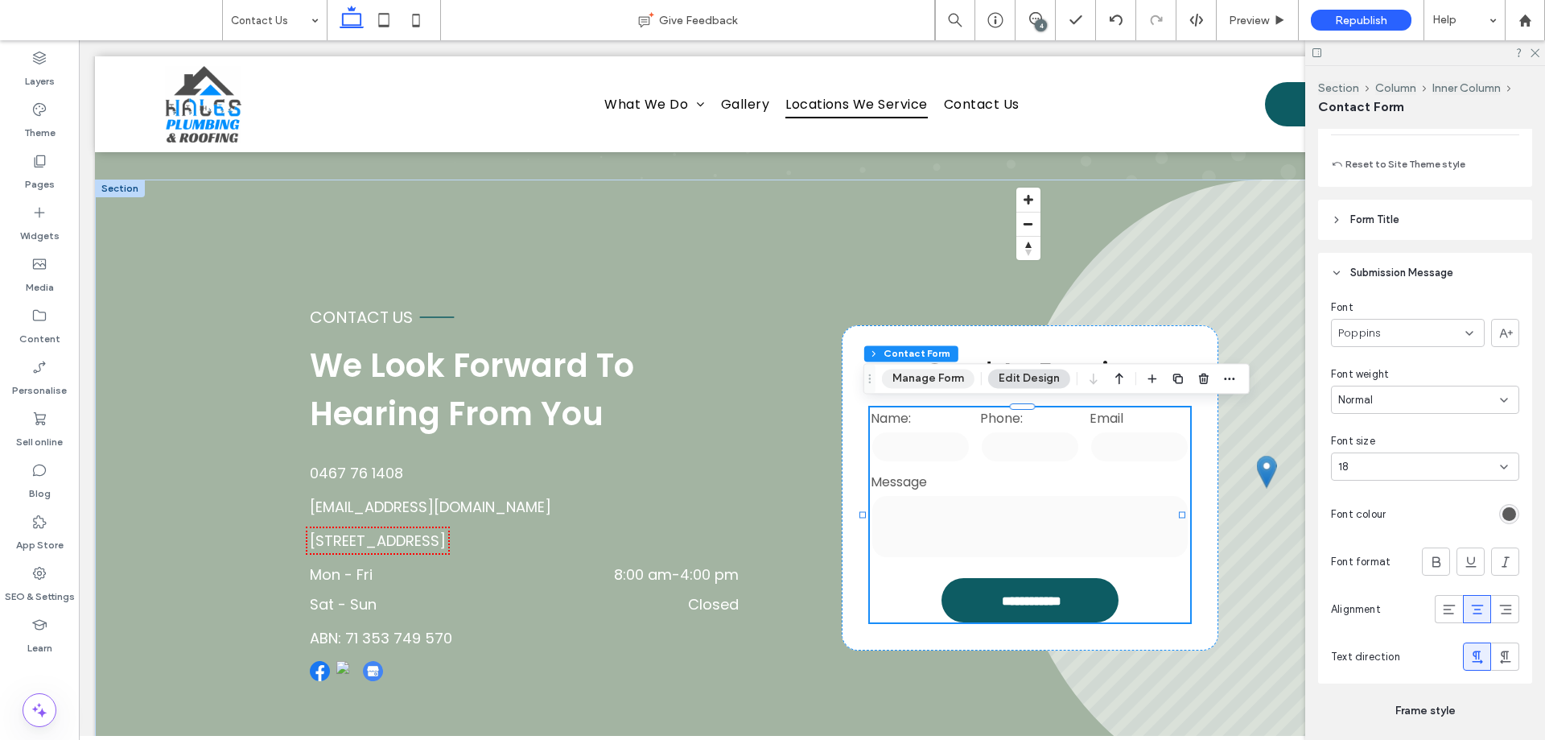
click at [938, 376] on button "Manage Form" at bounding box center [928, 378] width 93 height 19
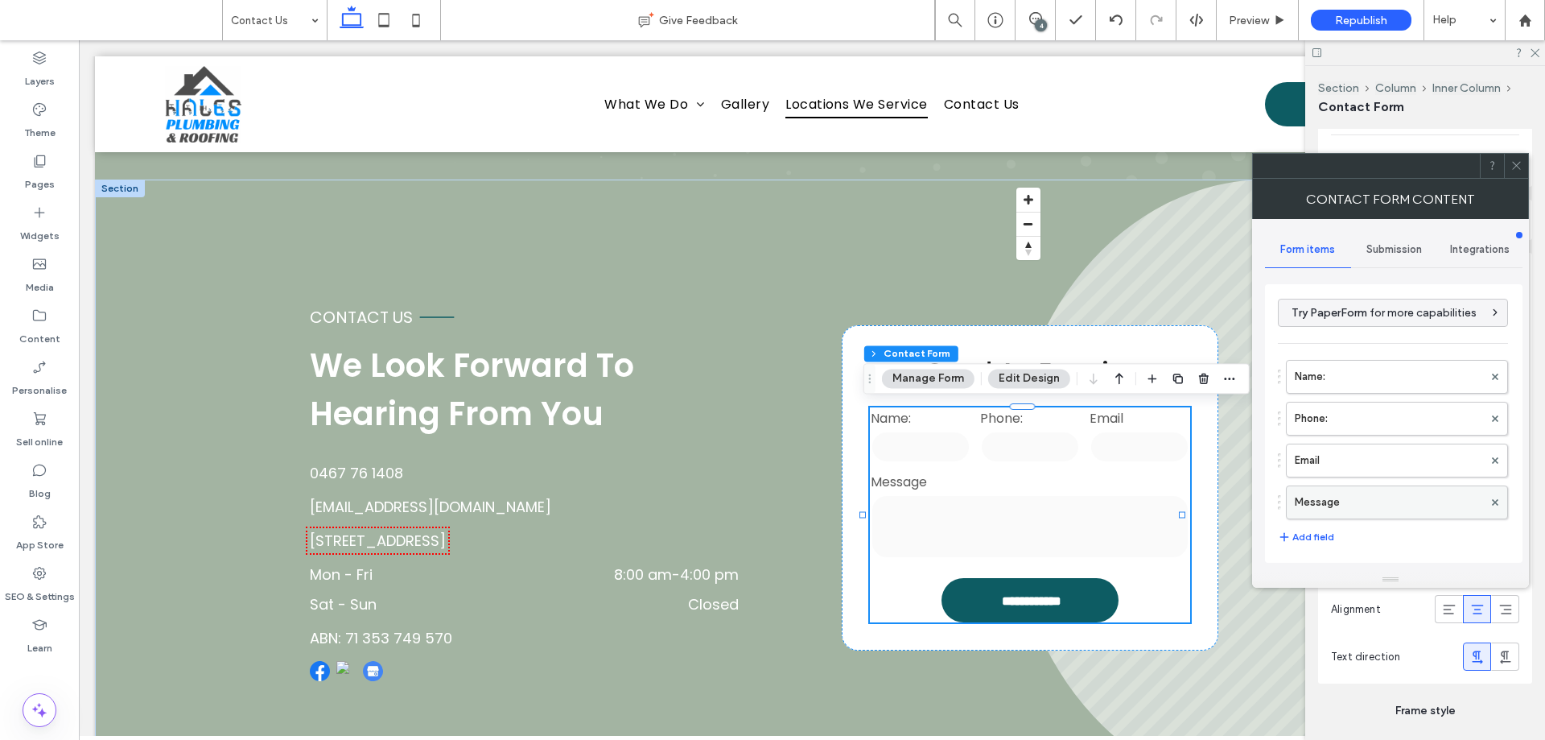
click at [1388, 506] on label "Message" at bounding box center [1389, 502] width 188 height 32
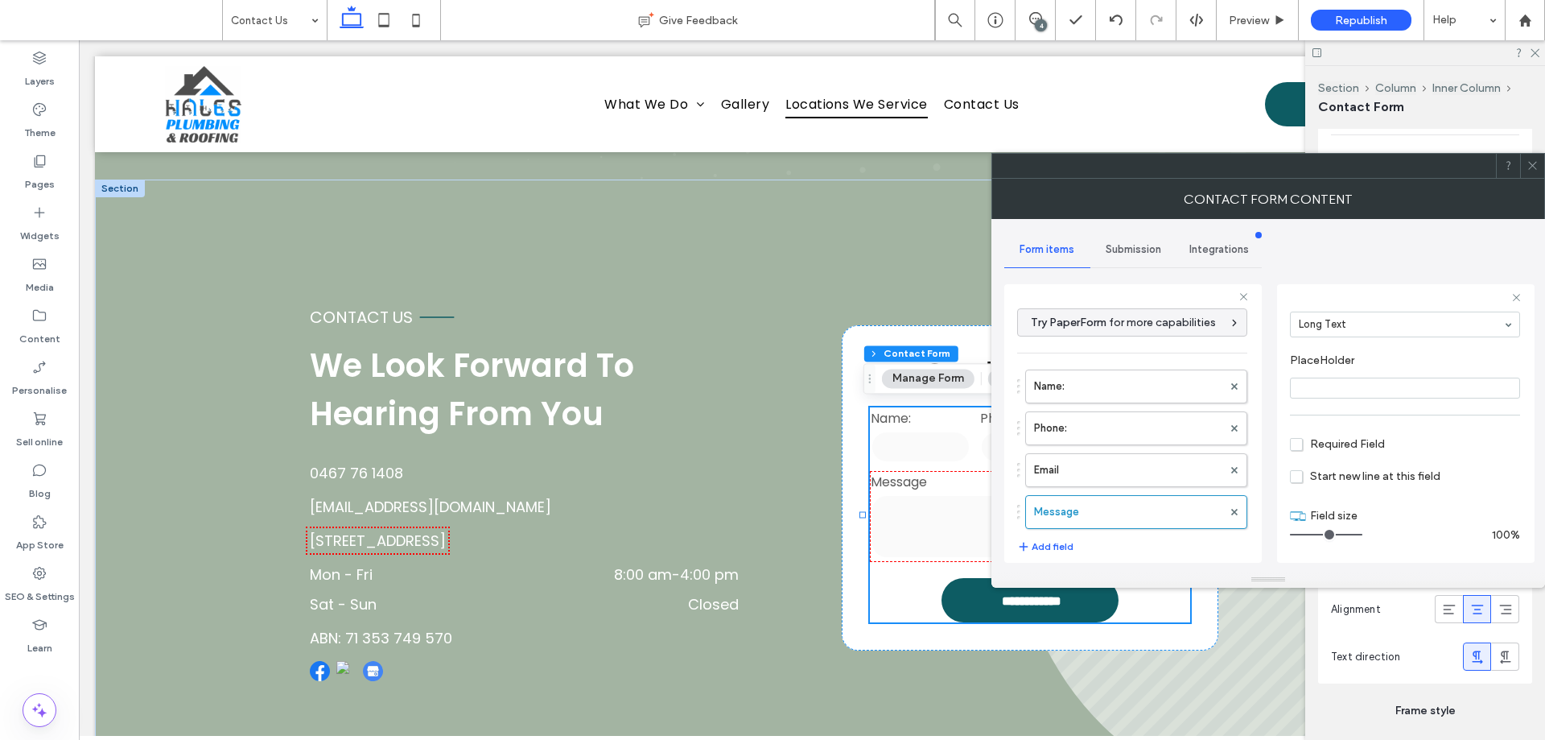
scroll to position [113, 0]
click at [1081, 472] on label "Email" at bounding box center [1128, 470] width 188 height 32
type input "*"
click at [1104, 433] on label "Phone:" at bounding box center [1128, 428] width 188 height 32
drag, startPoint x: 1116, startPoint y: 397, endPoint x: 1129, endPoint y: 409, distance: 17.7
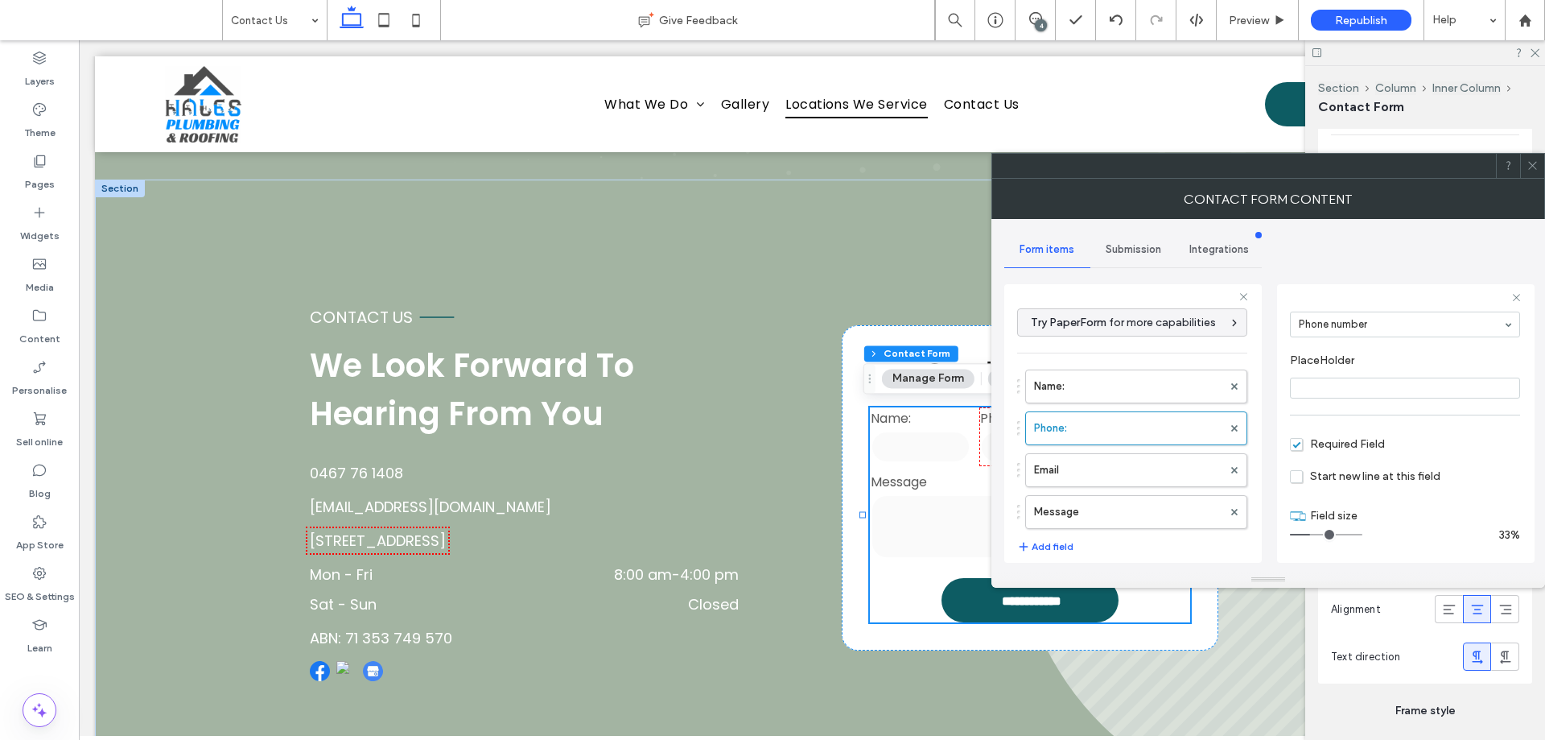
click at [1117, 396] on label "Name:" at bounding box center [1128, 386] width 188 height 32
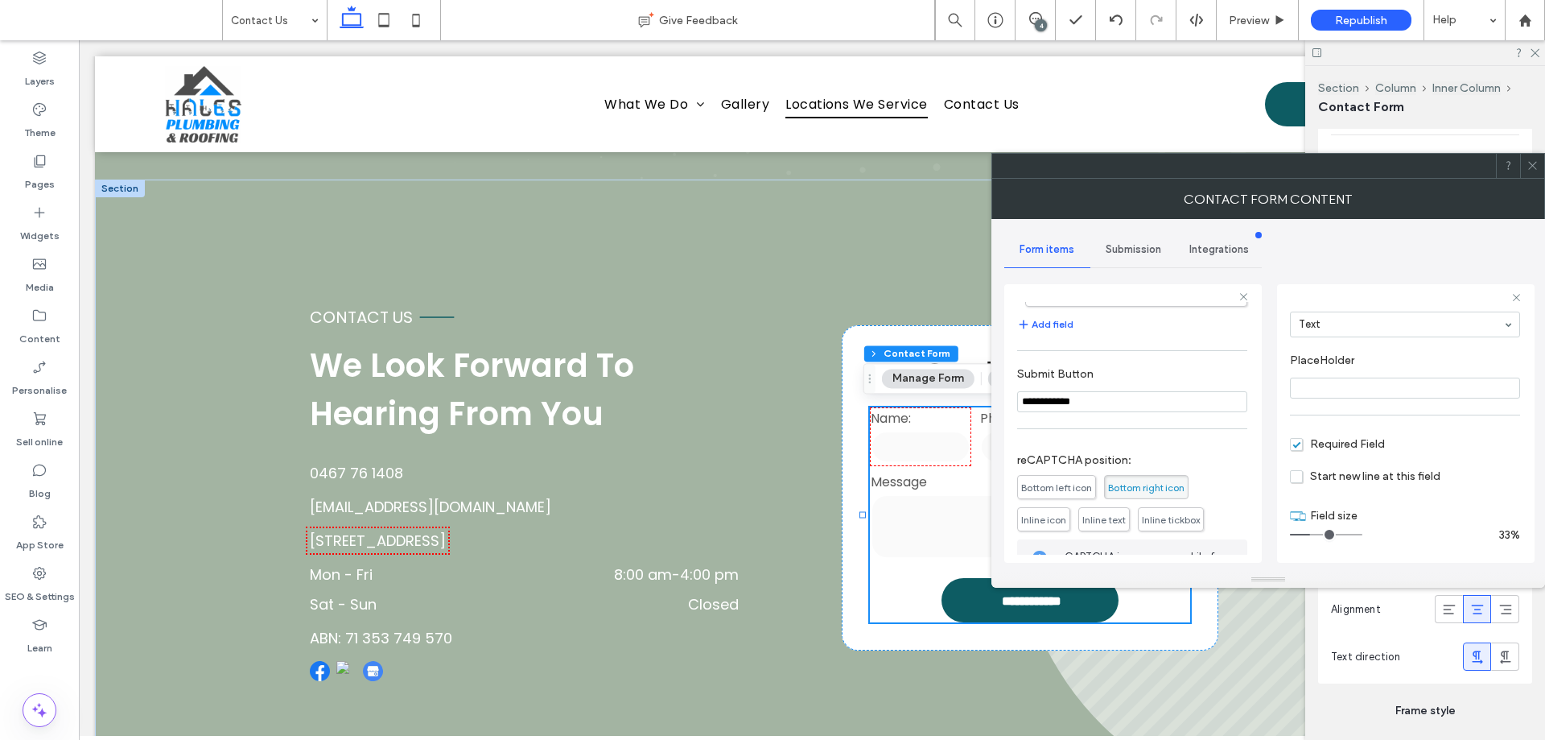
scroll to position [336, 0]
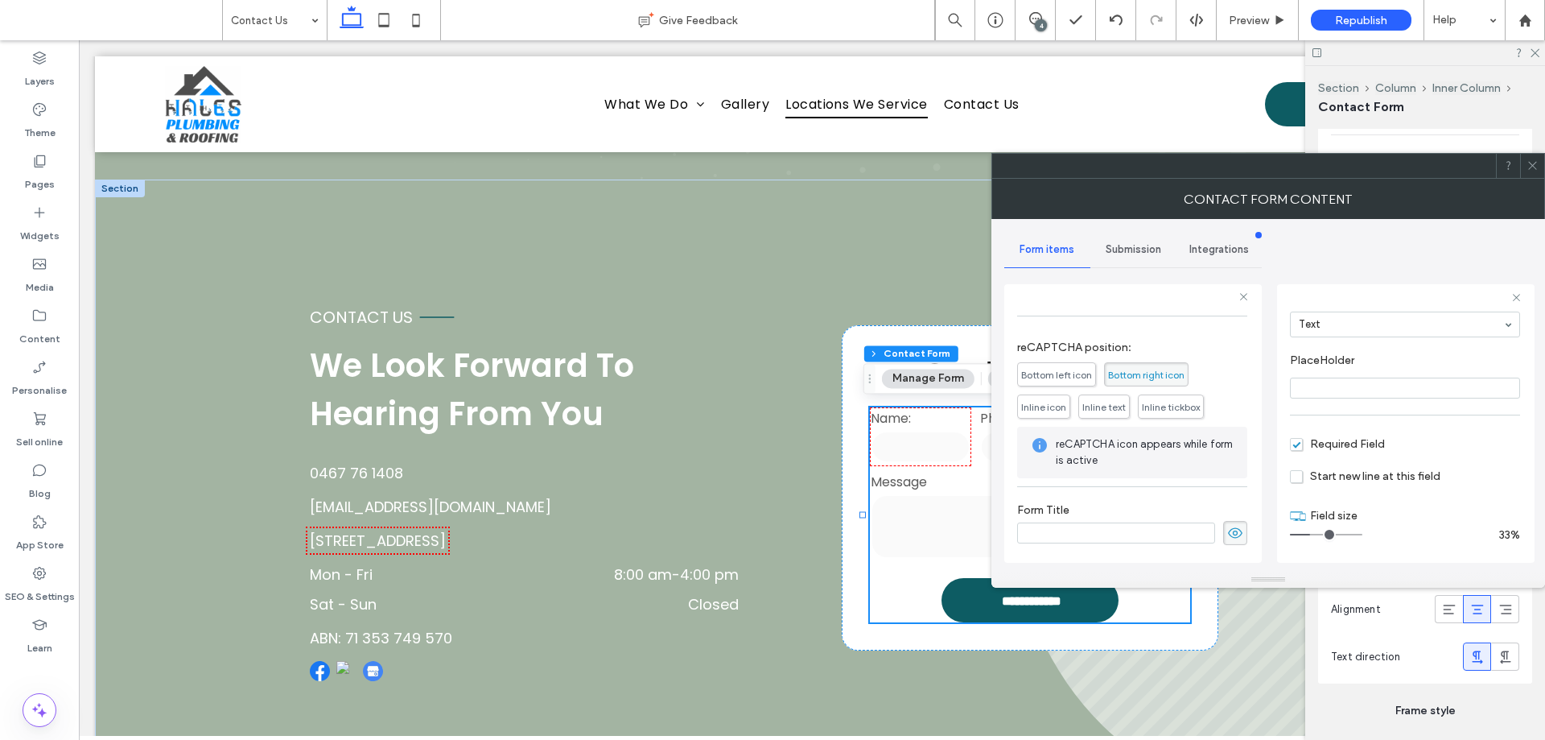
click at [1145, 262] on div "Submission" at bounding box center [1134, 249] width 86 height 35
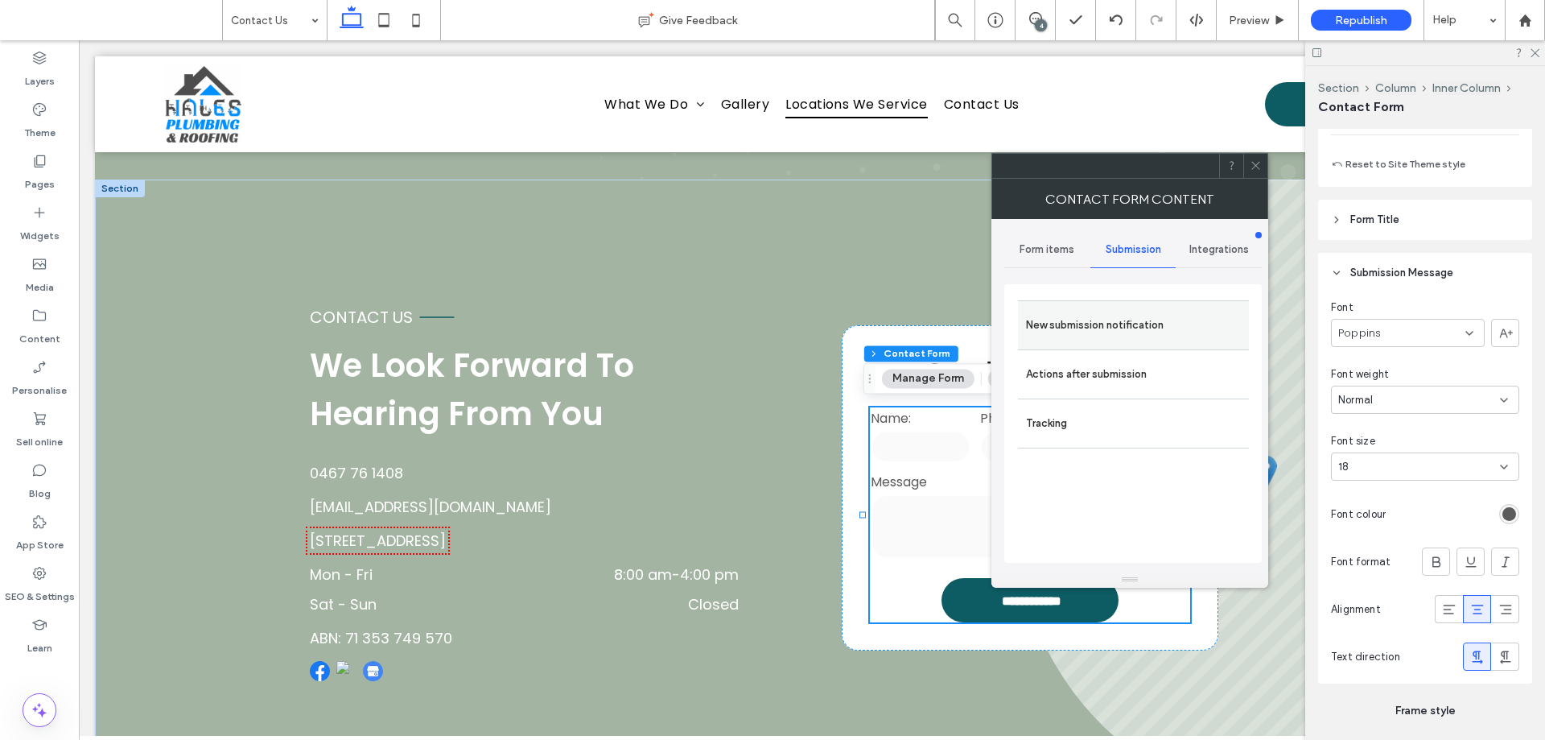
drag, startPoint x: 1161, startPoint y: 328, endPoint x: 1197, endPoint y: 339, distance: 37.7
click at [1161, 328] on label "New submission notification" at bounding box center [1133, 325] width 215 height 32
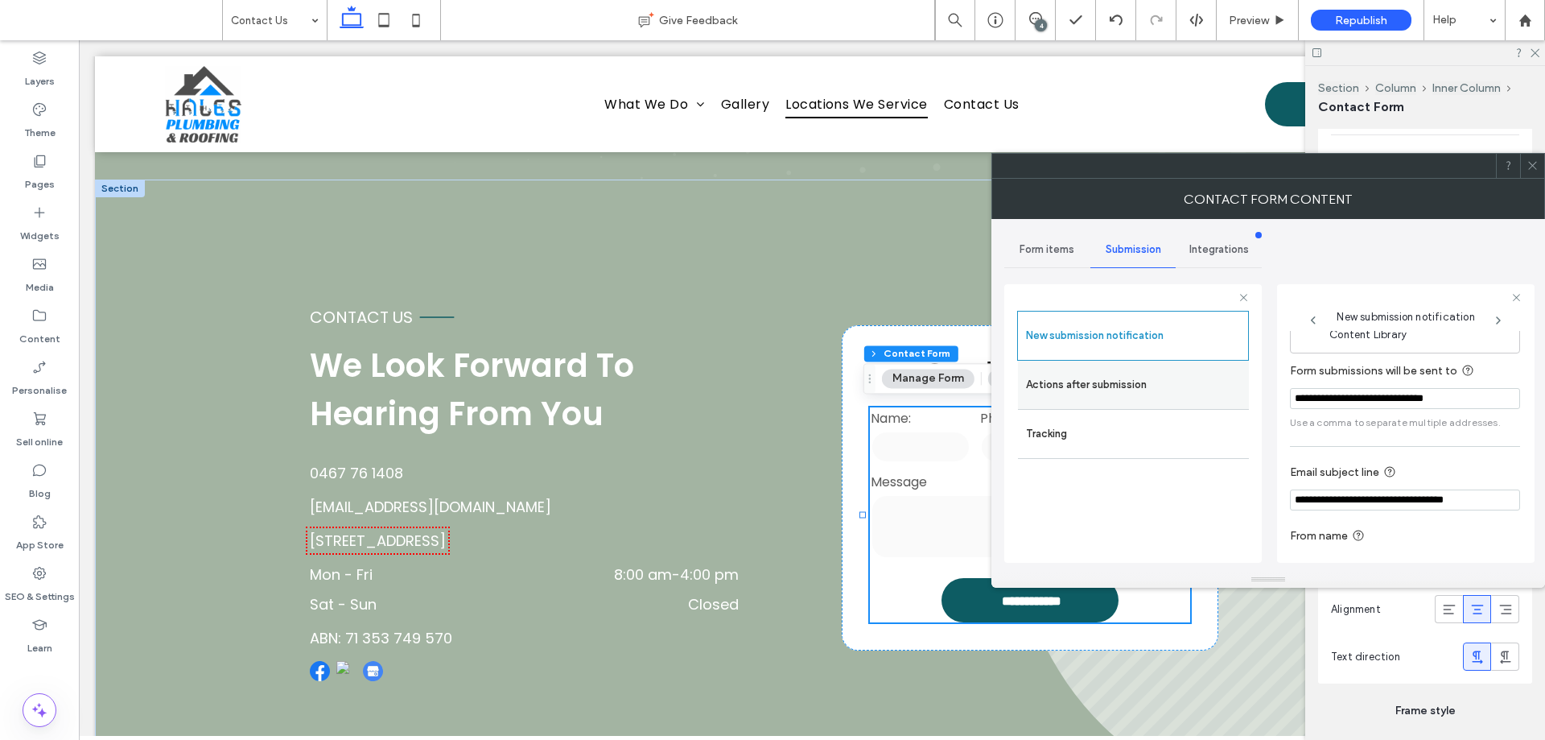
scroll to position [84, 0]
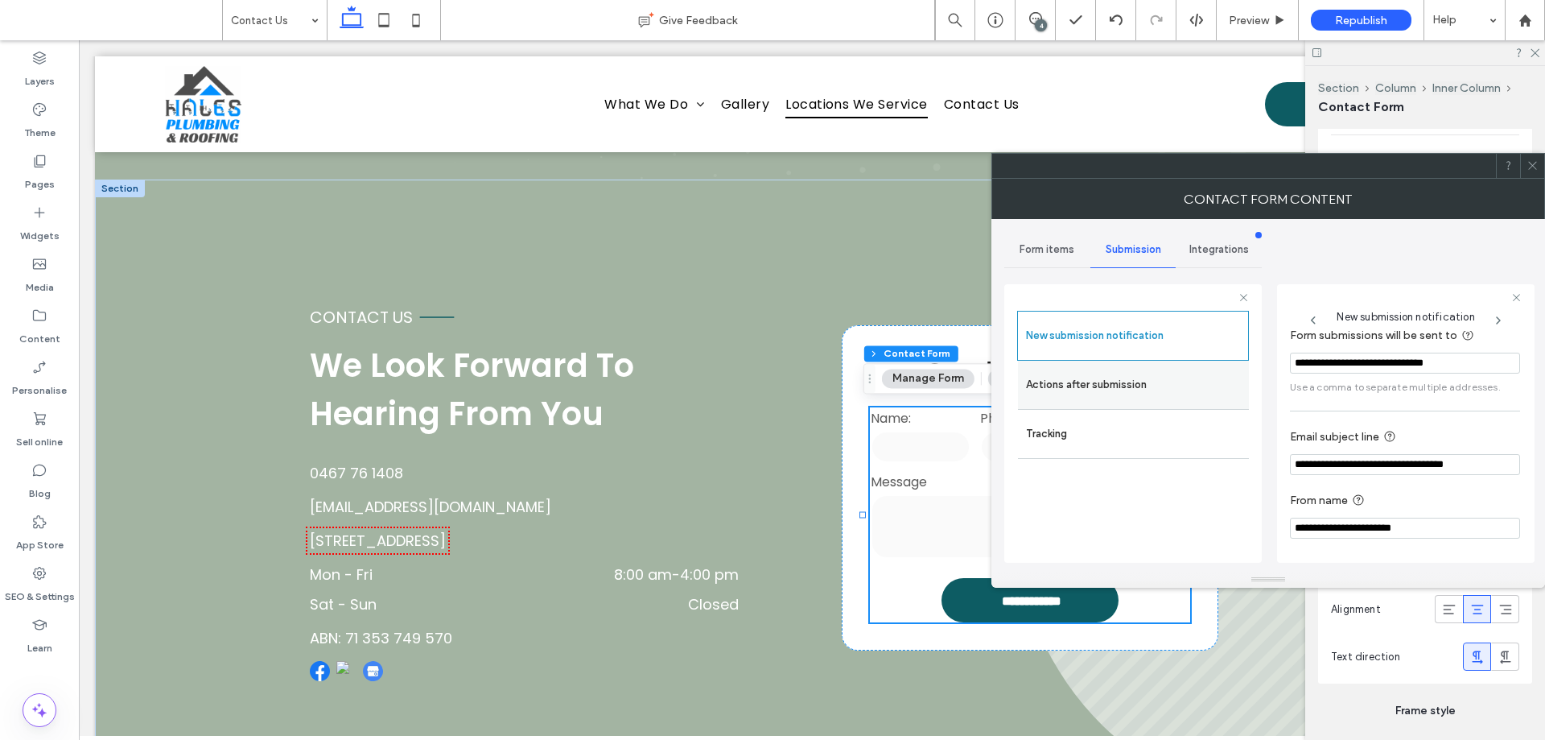
click at [1154, 386] on label "Actions after submission" at bounding box center [1133, 385] width 215 height 32
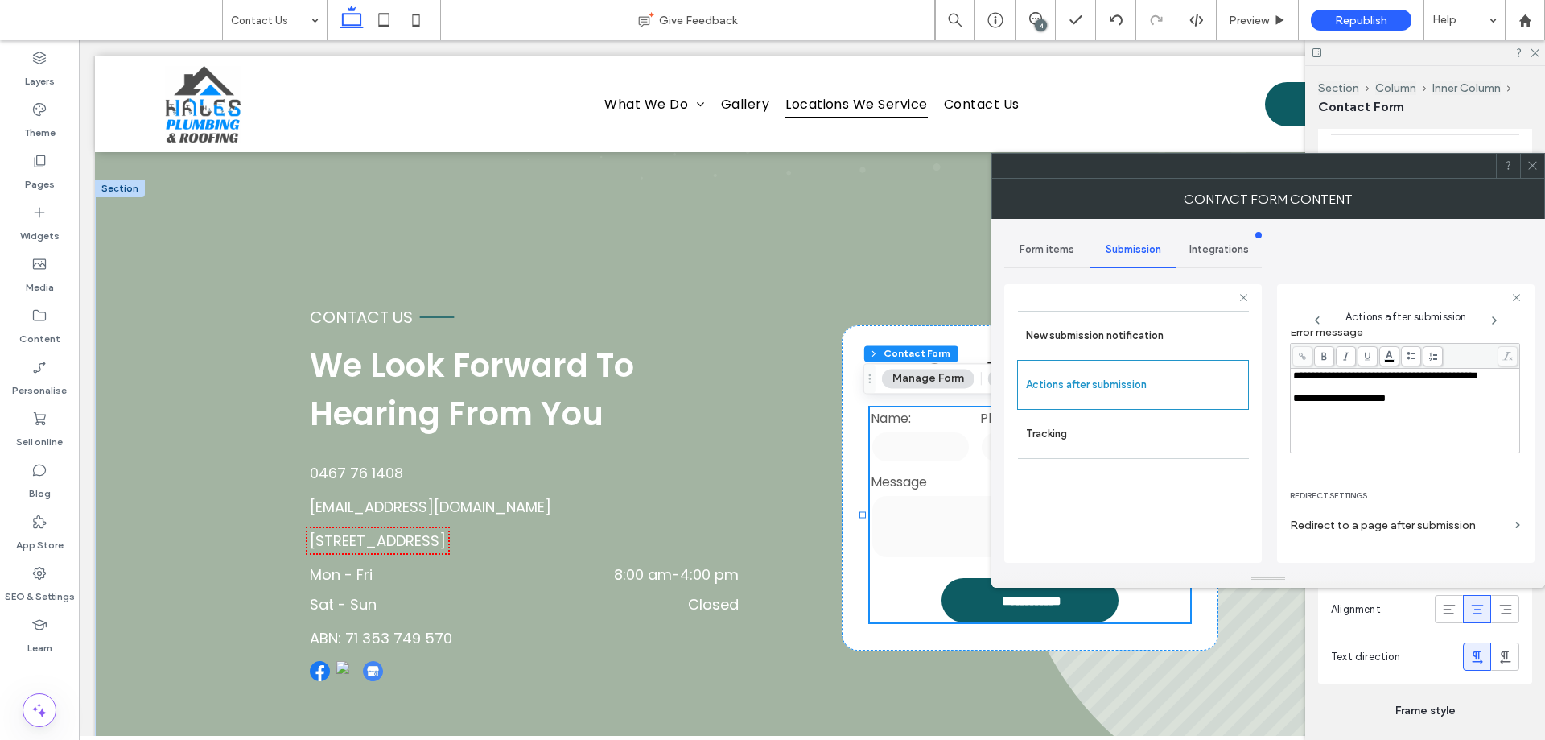
scroll to position [278, 0]
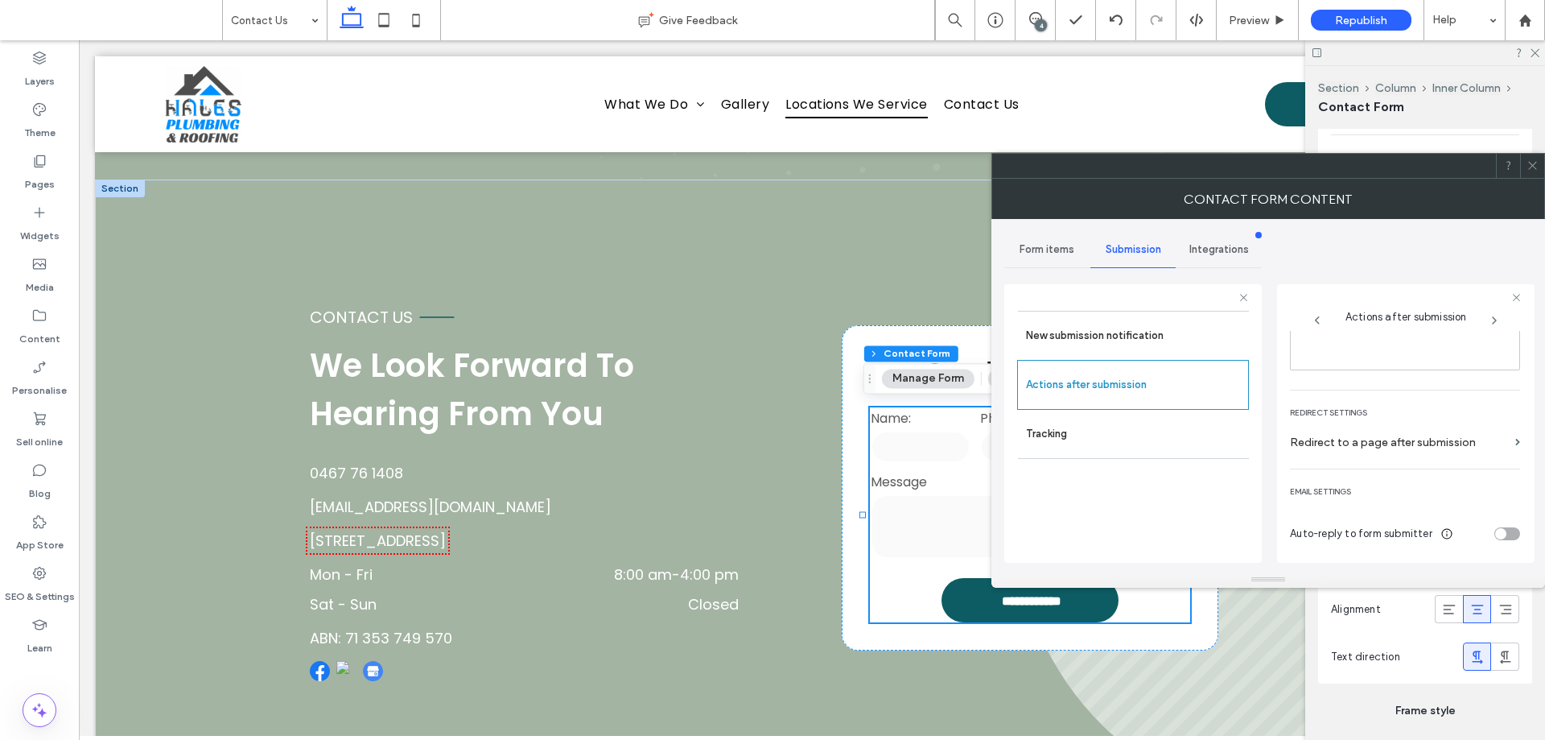
drag, startPoint x: 1534, startPoint y: 164, endPoint x: 1531, endPoint y: 87, distance: 77.3
click at [1534, 163] on icon at bounding box center [1533, 165] width 12 height 12
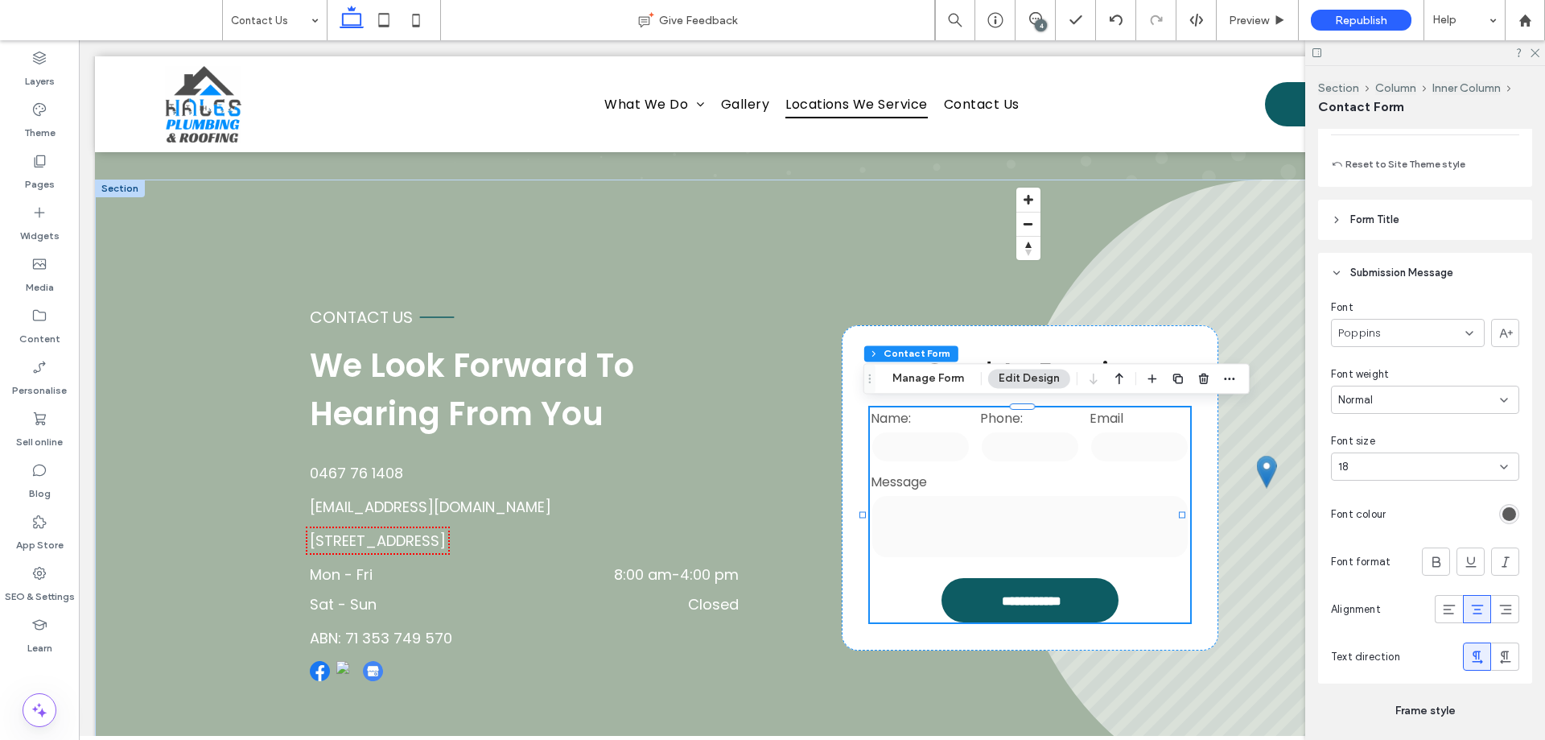
click at [1536, 53] on icon at bounding box center [1534, 52] width 10 height 10
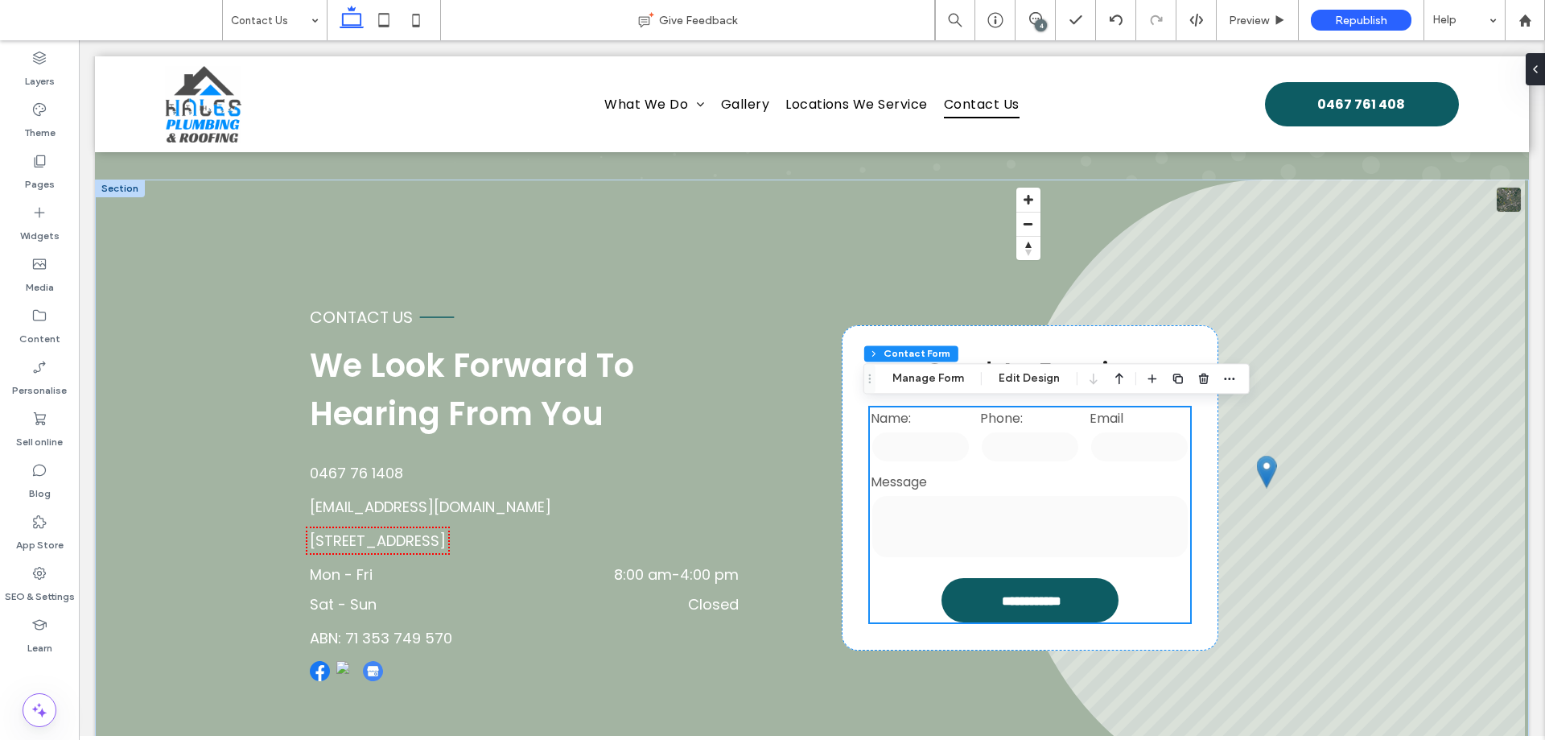
scroll to position [1863, 0]
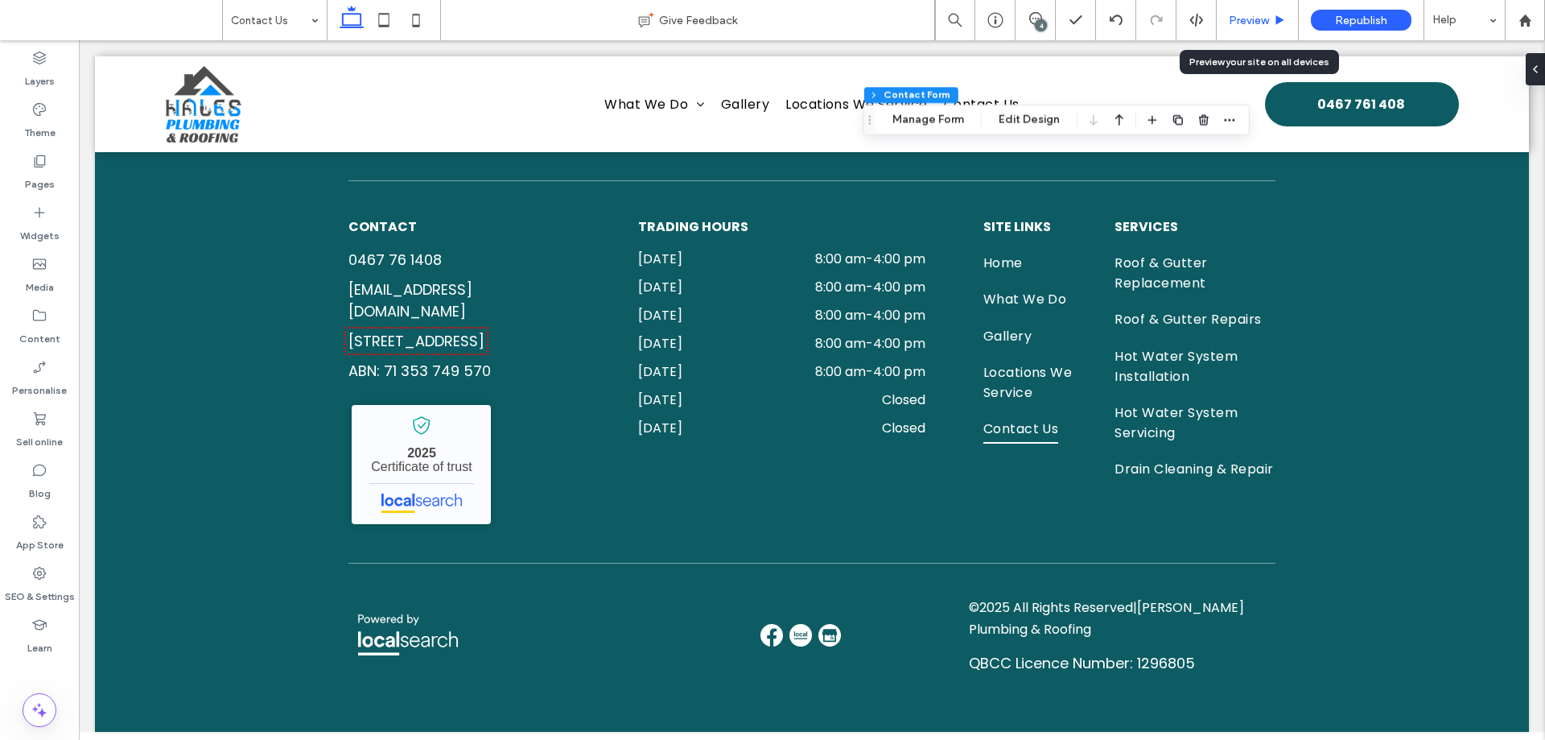
click at [1259, 19] on span "Preview" at bounding box center [1249, 21] width 40 height 14
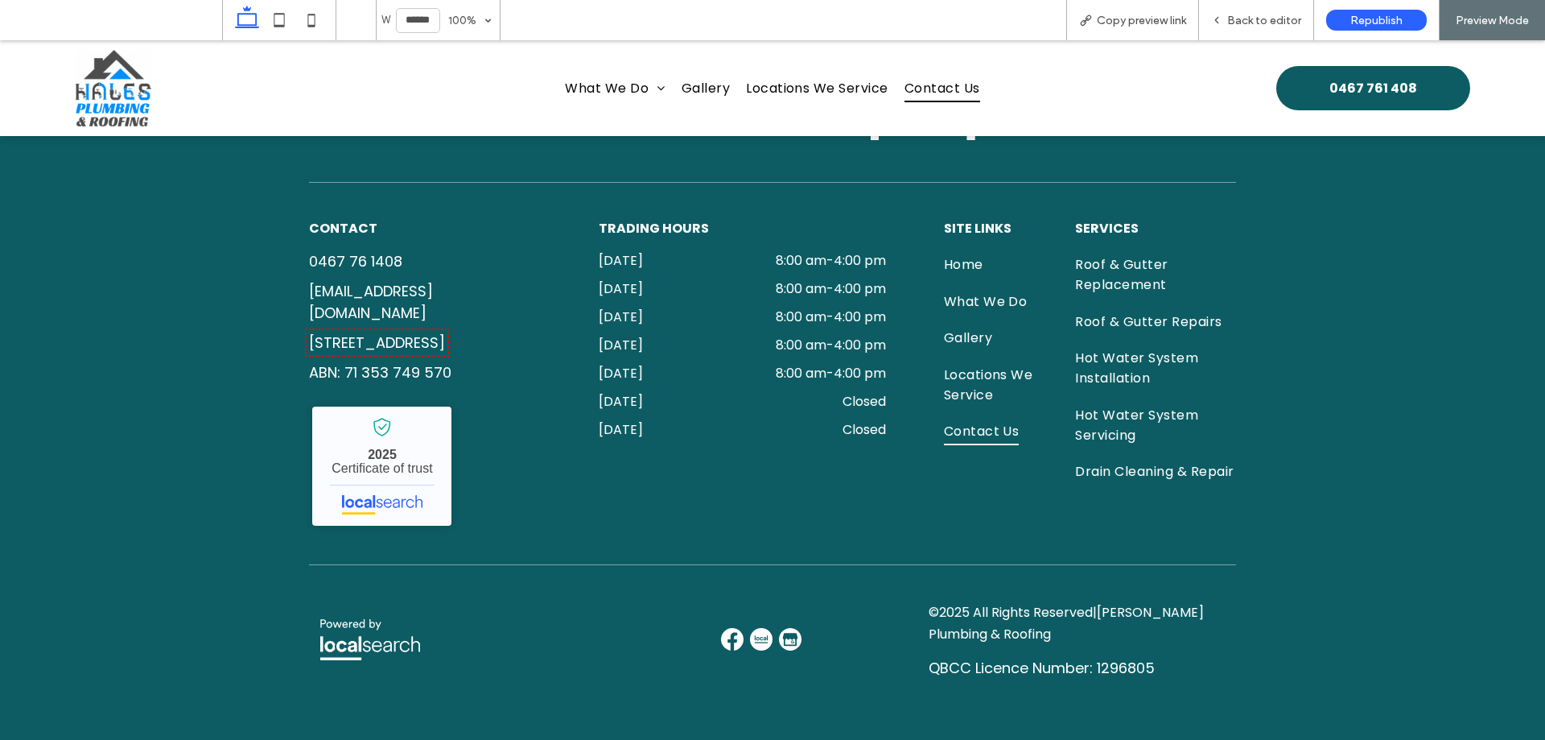
scroll to position [1871, 0]
click at [1086, 95] on div "Home What We Do Roof & Gutter Replacement Roof & Gutter Repairs Hot Water Syste…" at bounding box center [772, 88] width 853 height 96
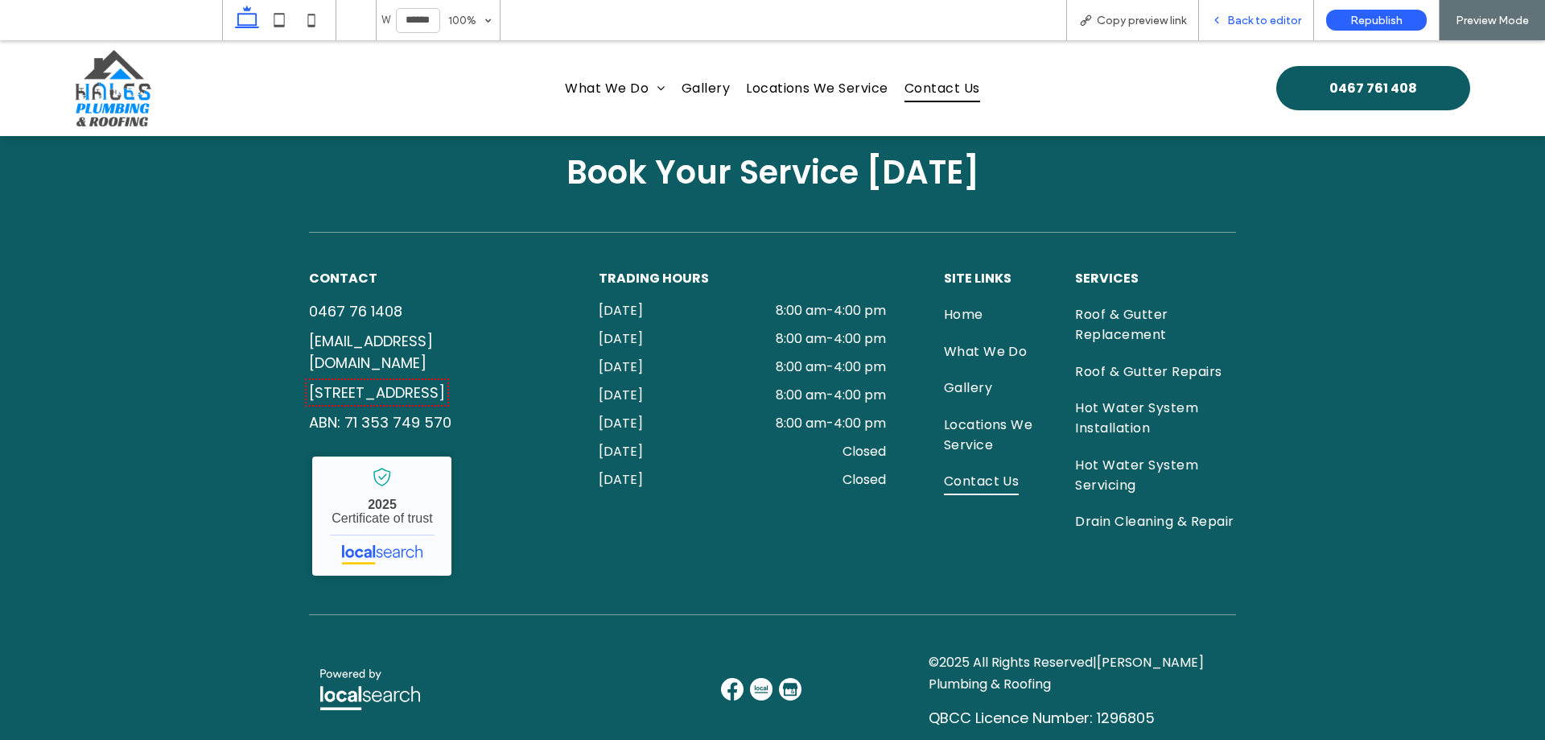
drag, startPoint x: 1262, startPoint y: 21, endPoint x: 1165, endPoint y: 494, distance: 483.0
click at [1262, 21] on span "Back to editor" at bounding box center [1264, 21] width 74 height 14
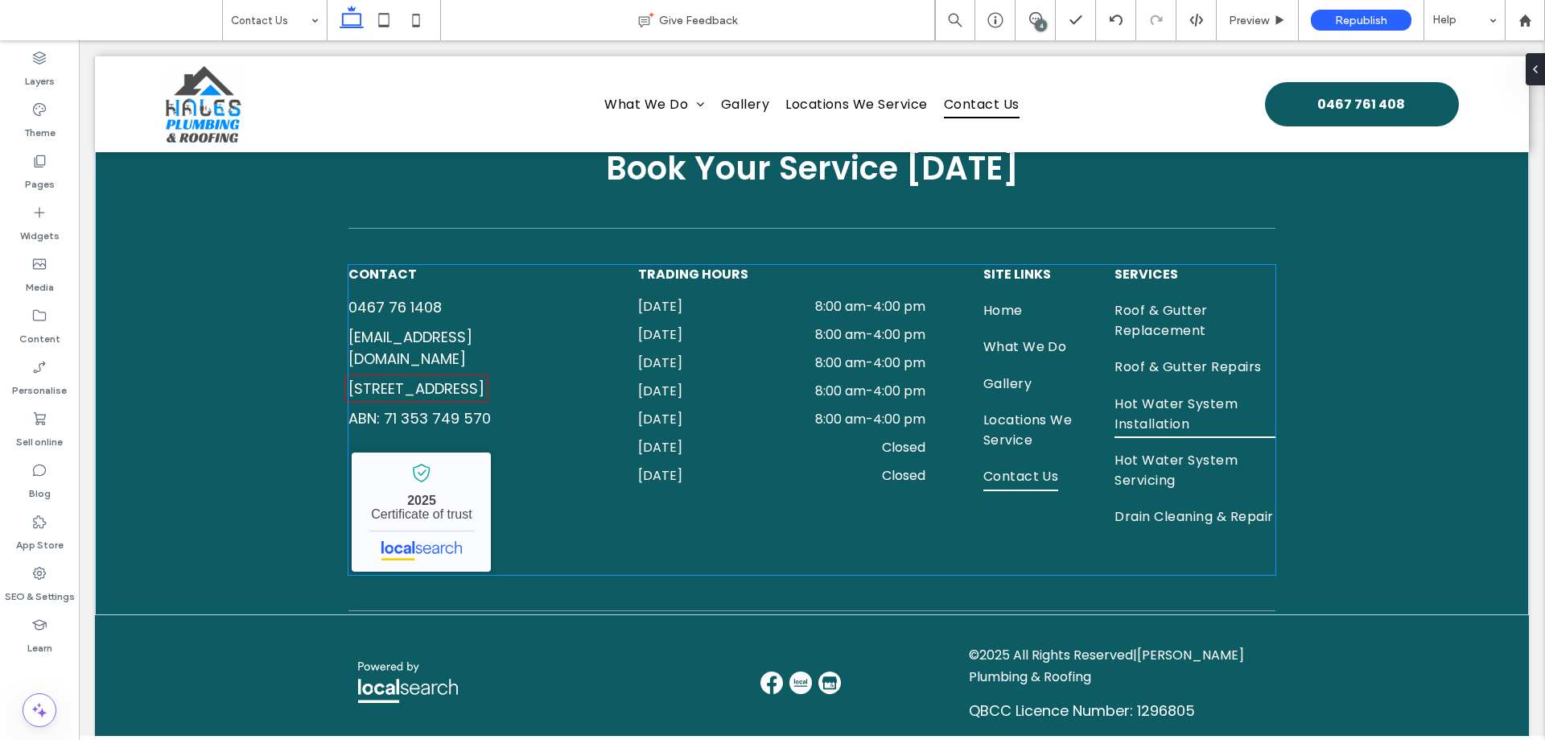
scroll to position [1792, 0]
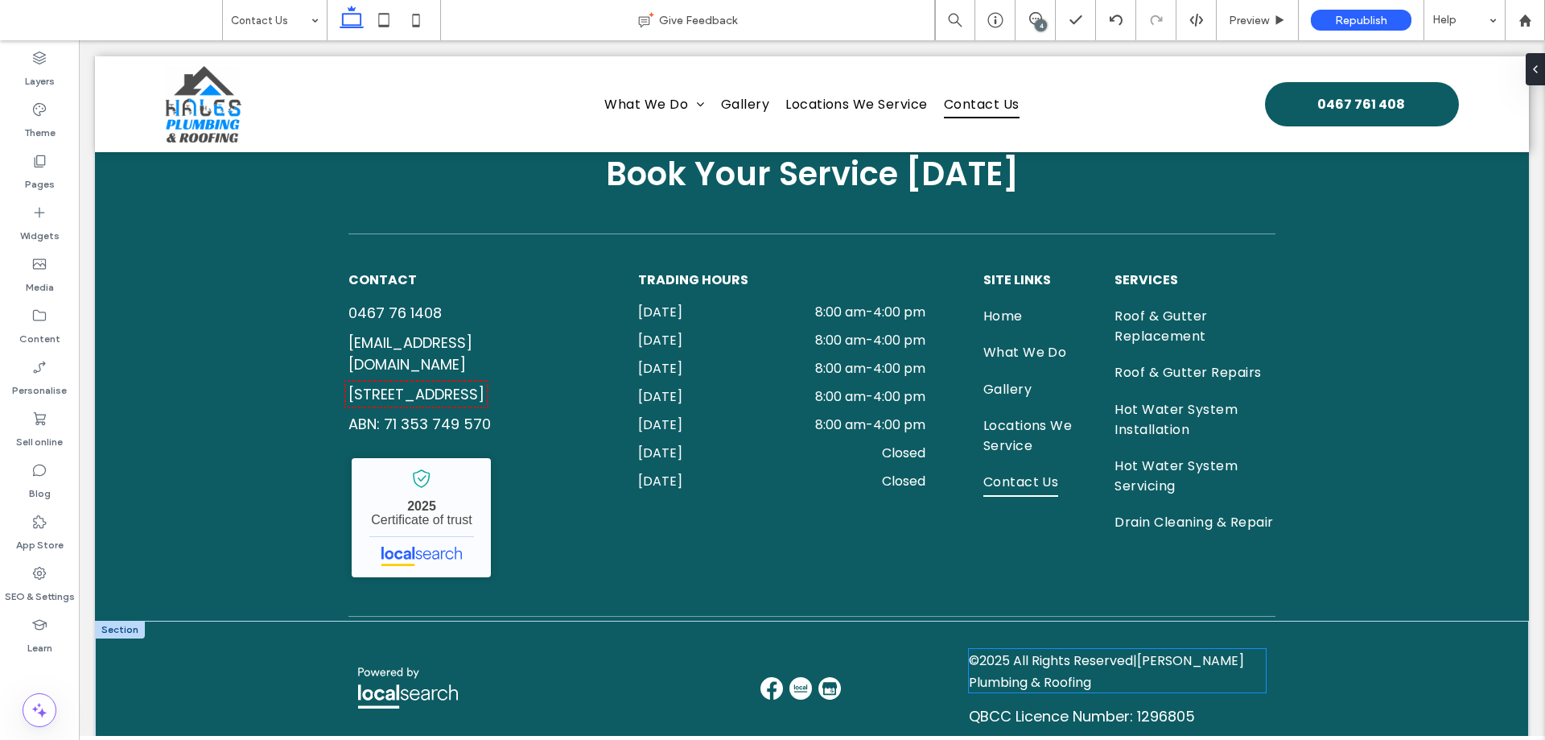
click at [1062, 670] on span "All Rights Reserved" at bounding box center [1073, 660] width 120 height 19
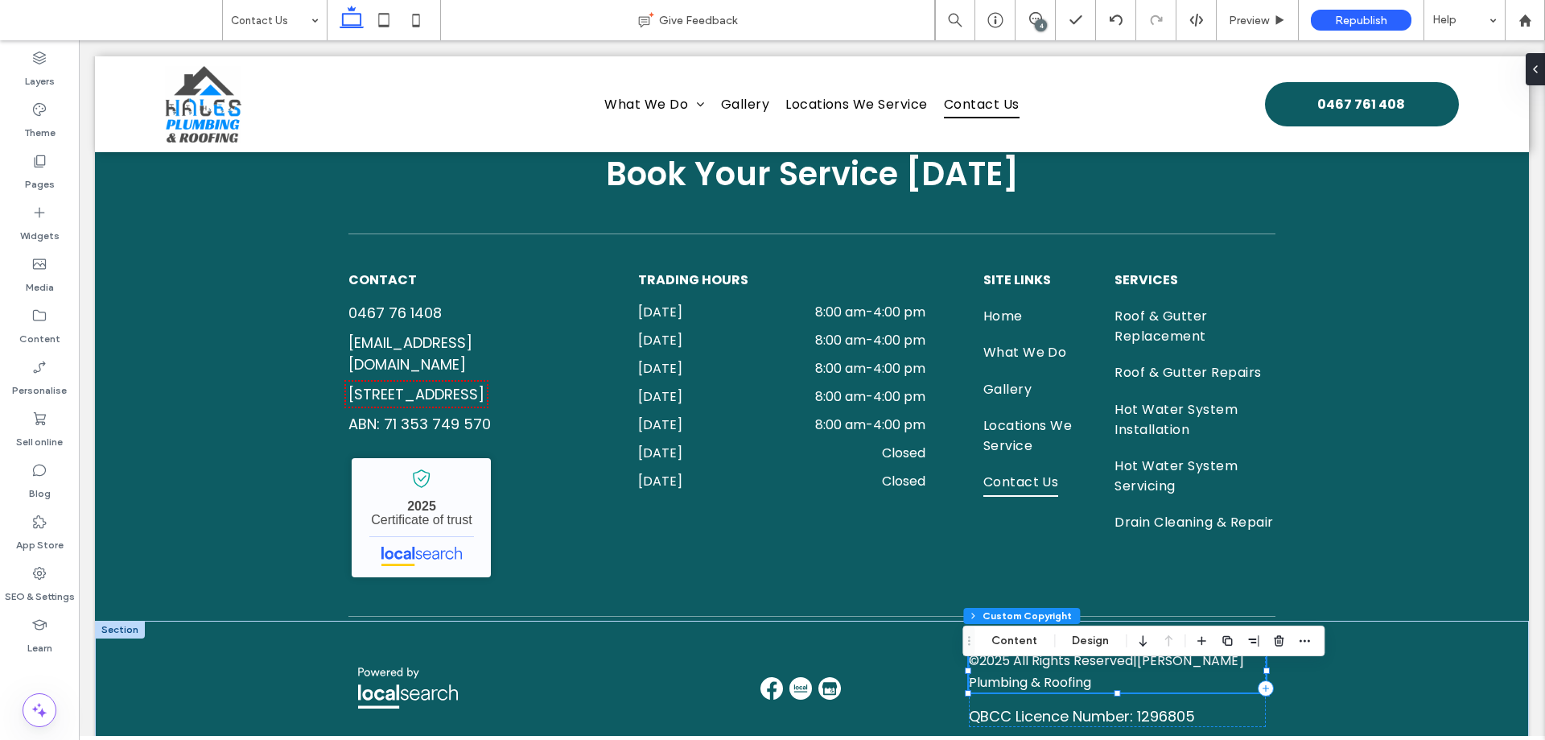
click at [1087, 692] on div "© 2025 All Rights Reserved | Hales Plumbing & Roofing" at bounding box center [1117, 670] width 297 height 43
click at [1019, 637] on button "Content" at bounding box center [1014, 640] width 67 height 19
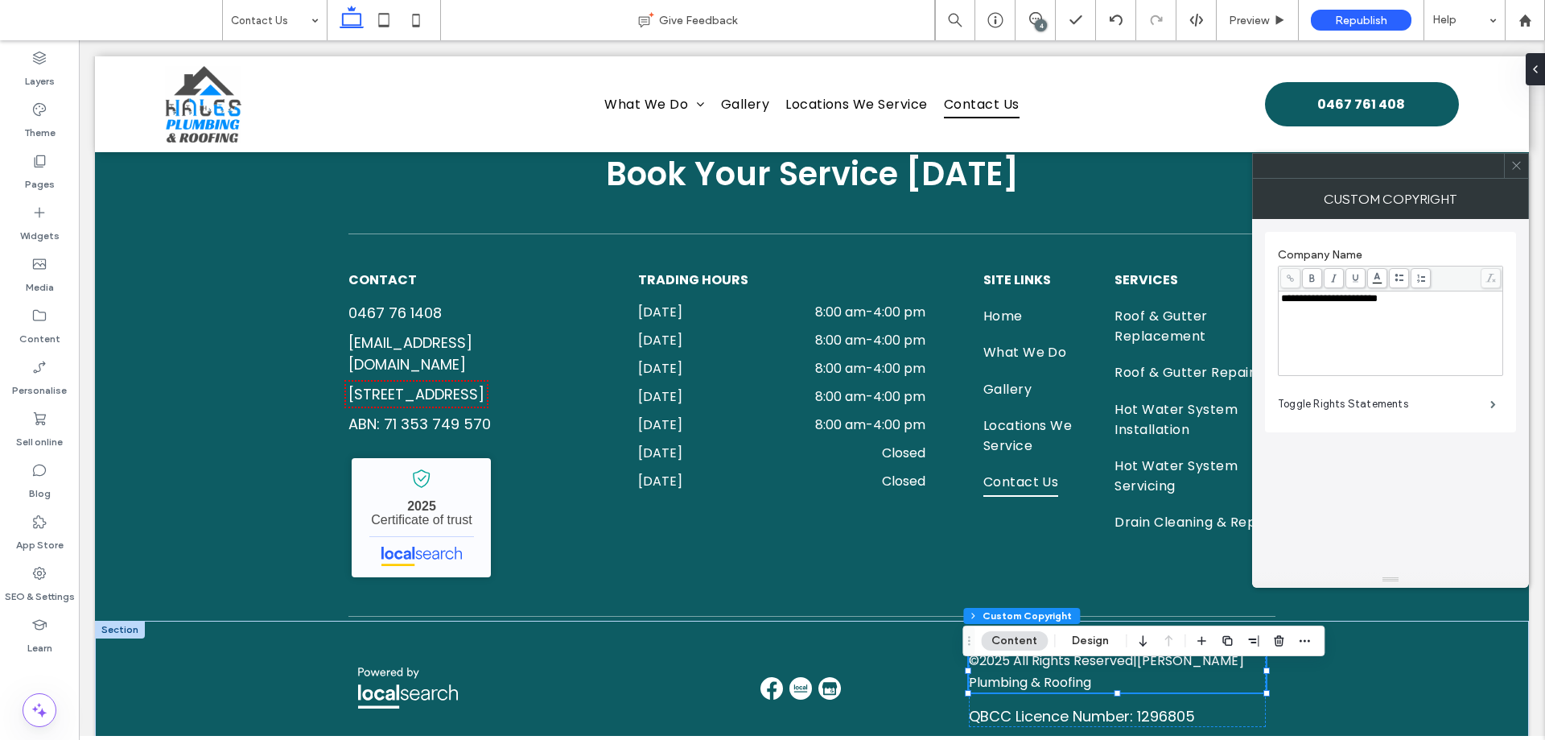
click at [1516, 167] on icon at bounding box center [1517, 165] width 12 height 12
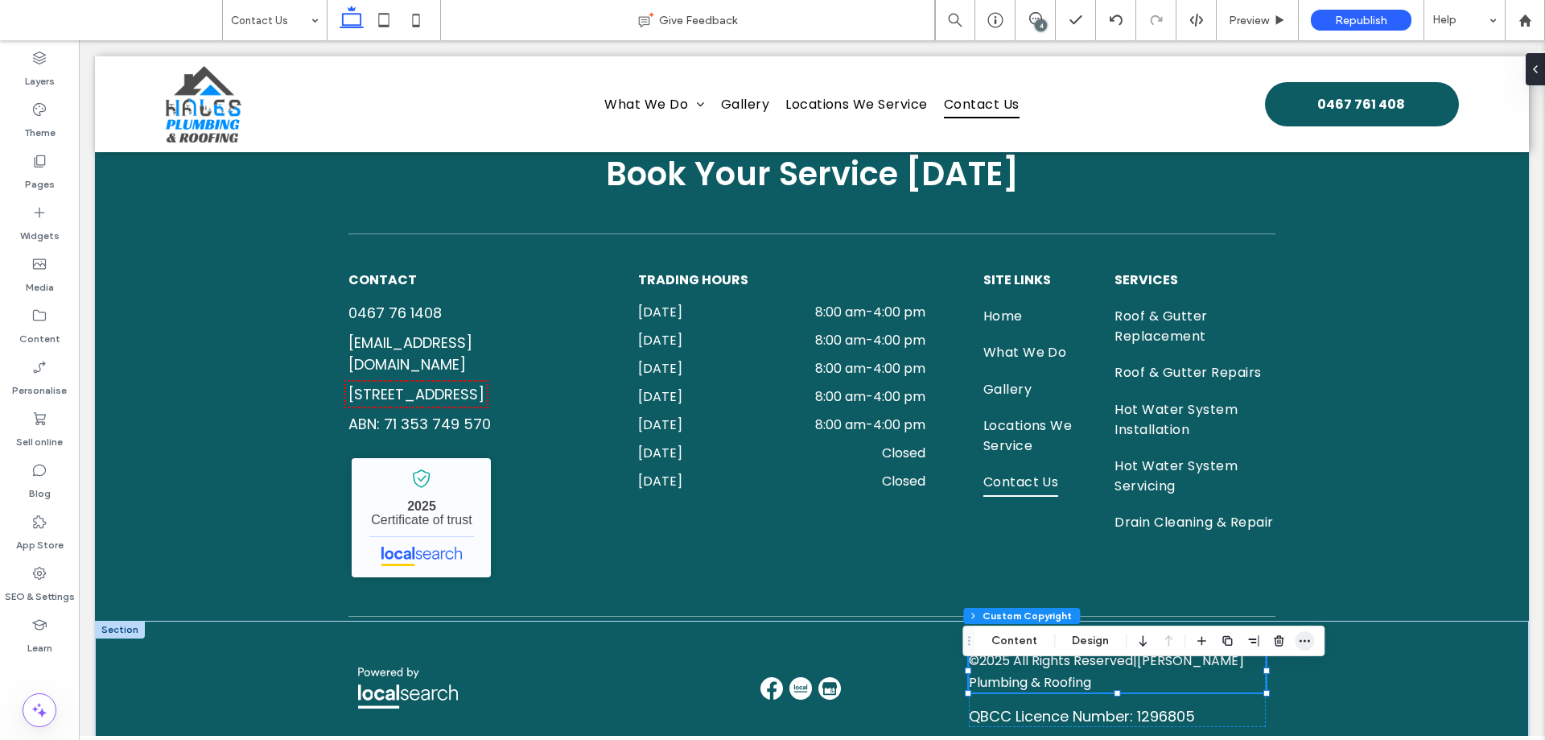
click at [1299, 638] on icon "button" at bounding box center [1304, 640] width 13 height 13
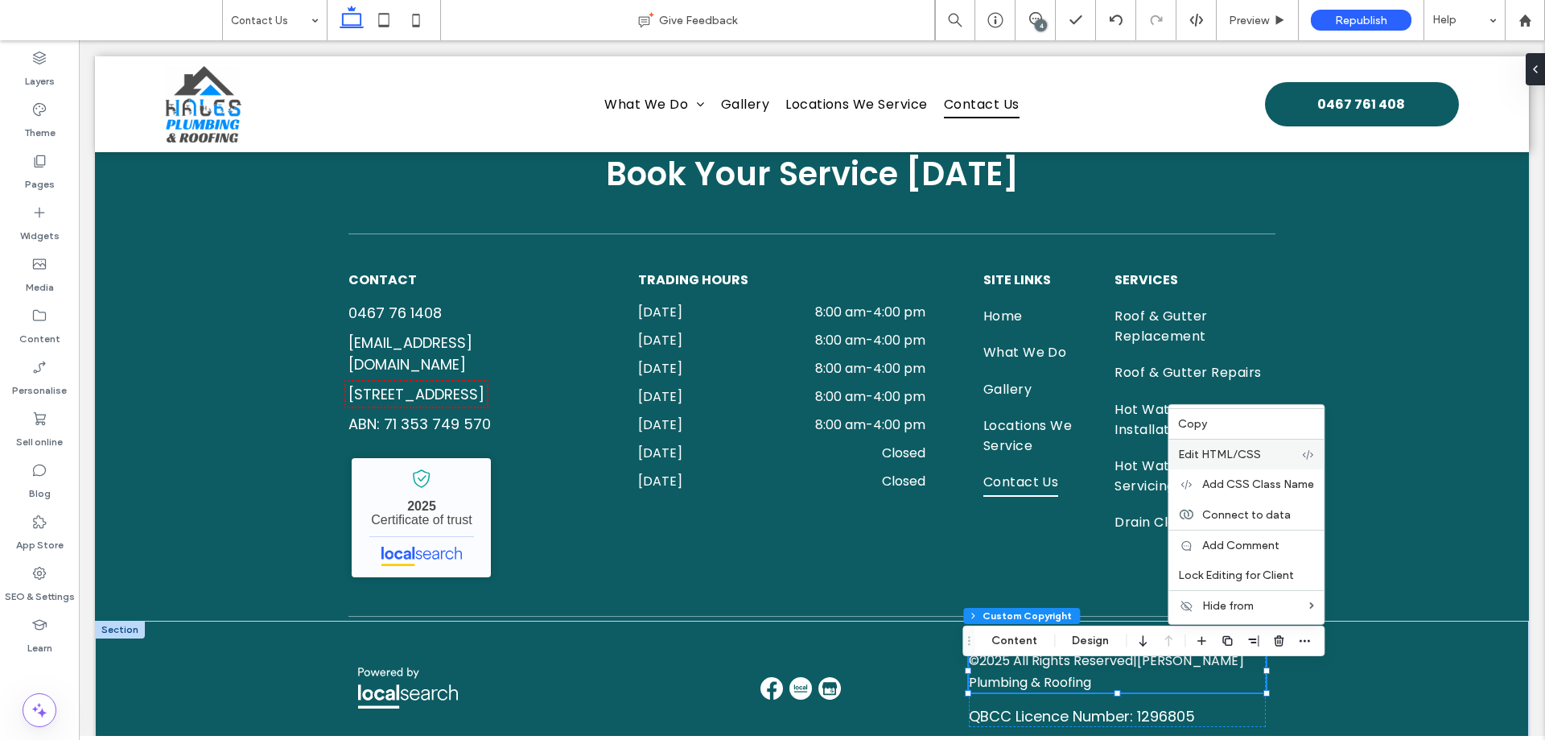
click at [1236, 457] on span "Edit HTML/CSS" at bounding box center [1219, 455] width 83 height 14
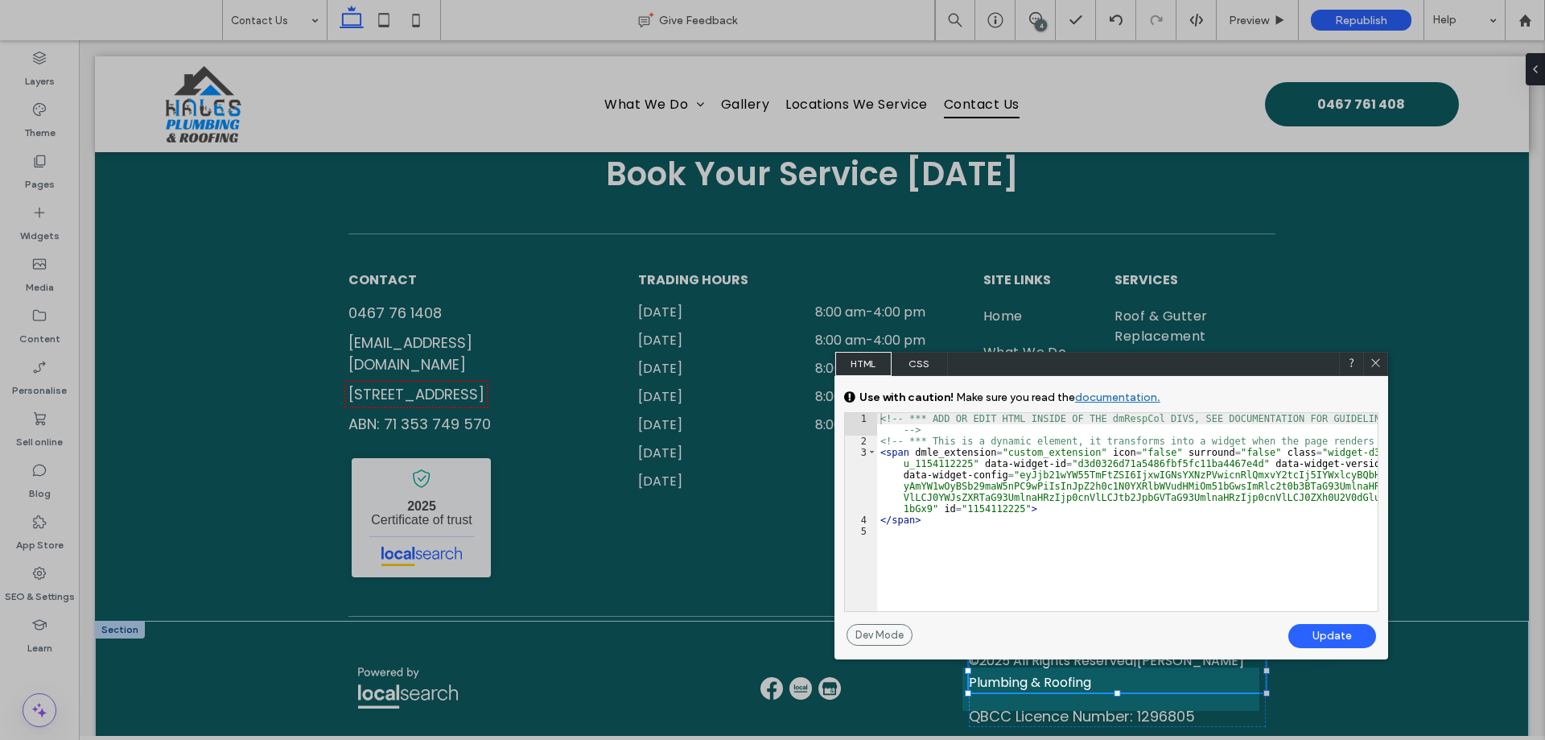
click at [1371, 357] on icon at bounding box center [1376, 363] width 12 height 12
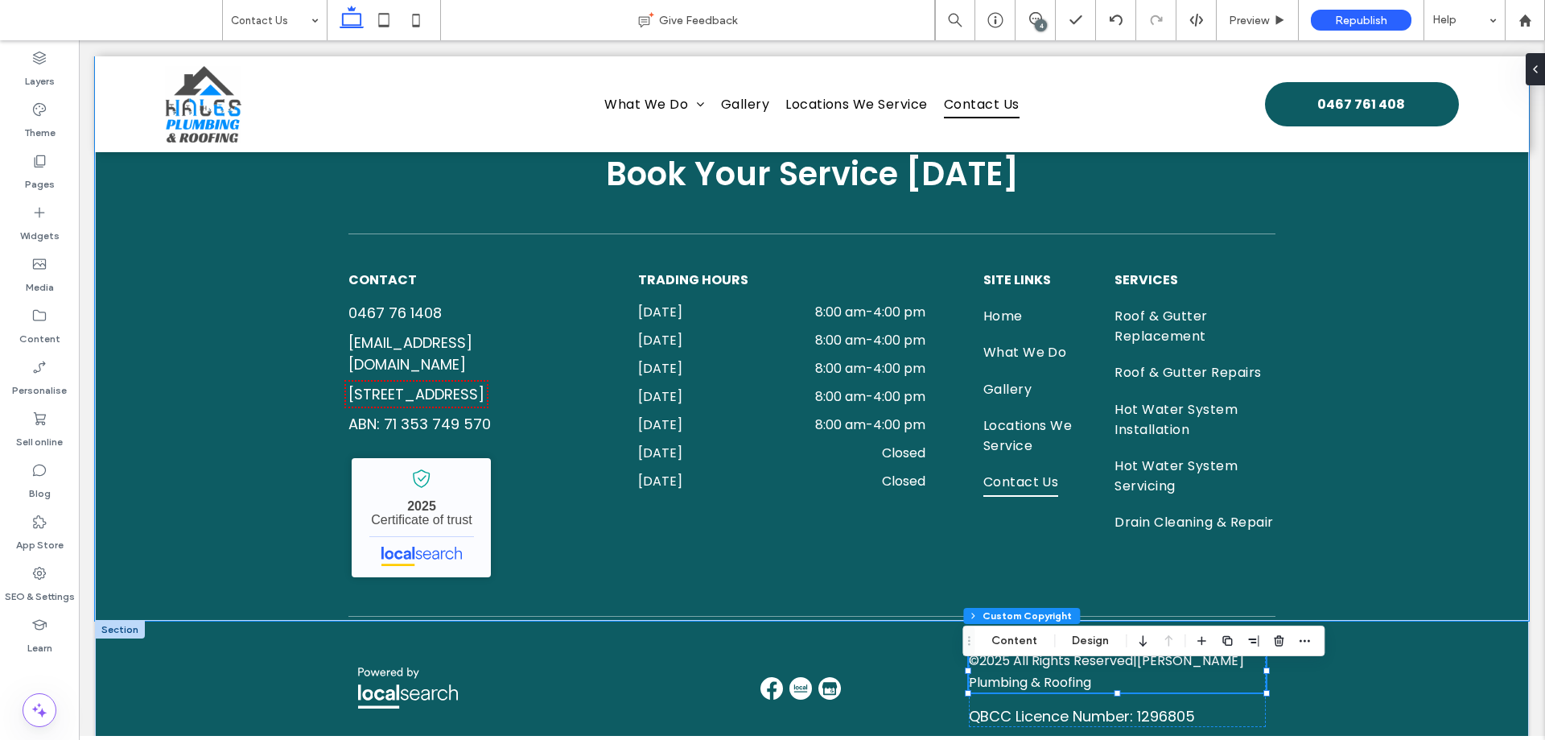
click at [1374, 355] on div "Book Your Service Today CONTACT 0467 76 1408 halesplumbingroofing@outlook.com 2…" at bounding box center [812, 284] width 1434 height 671
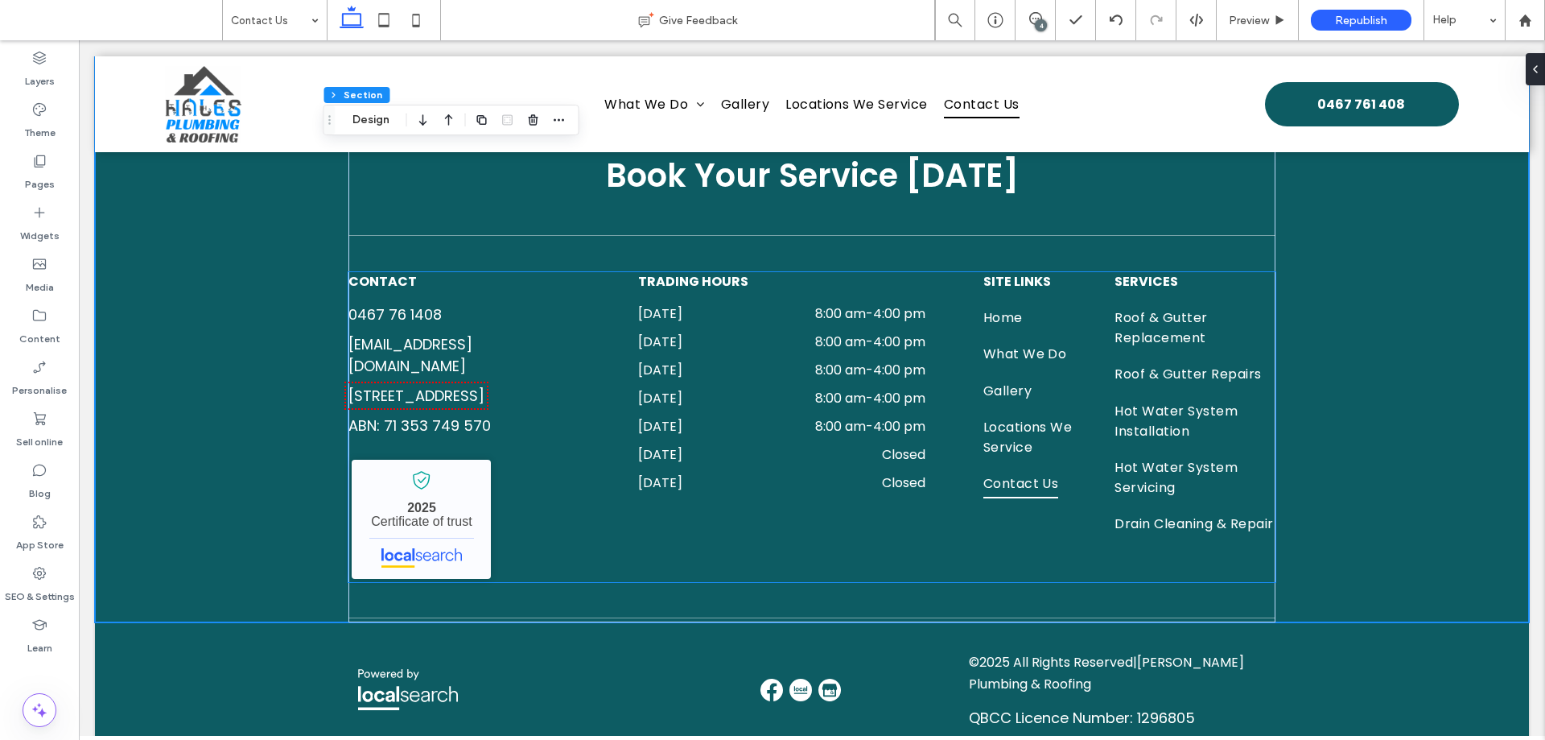
scroll to position [1702, 0]
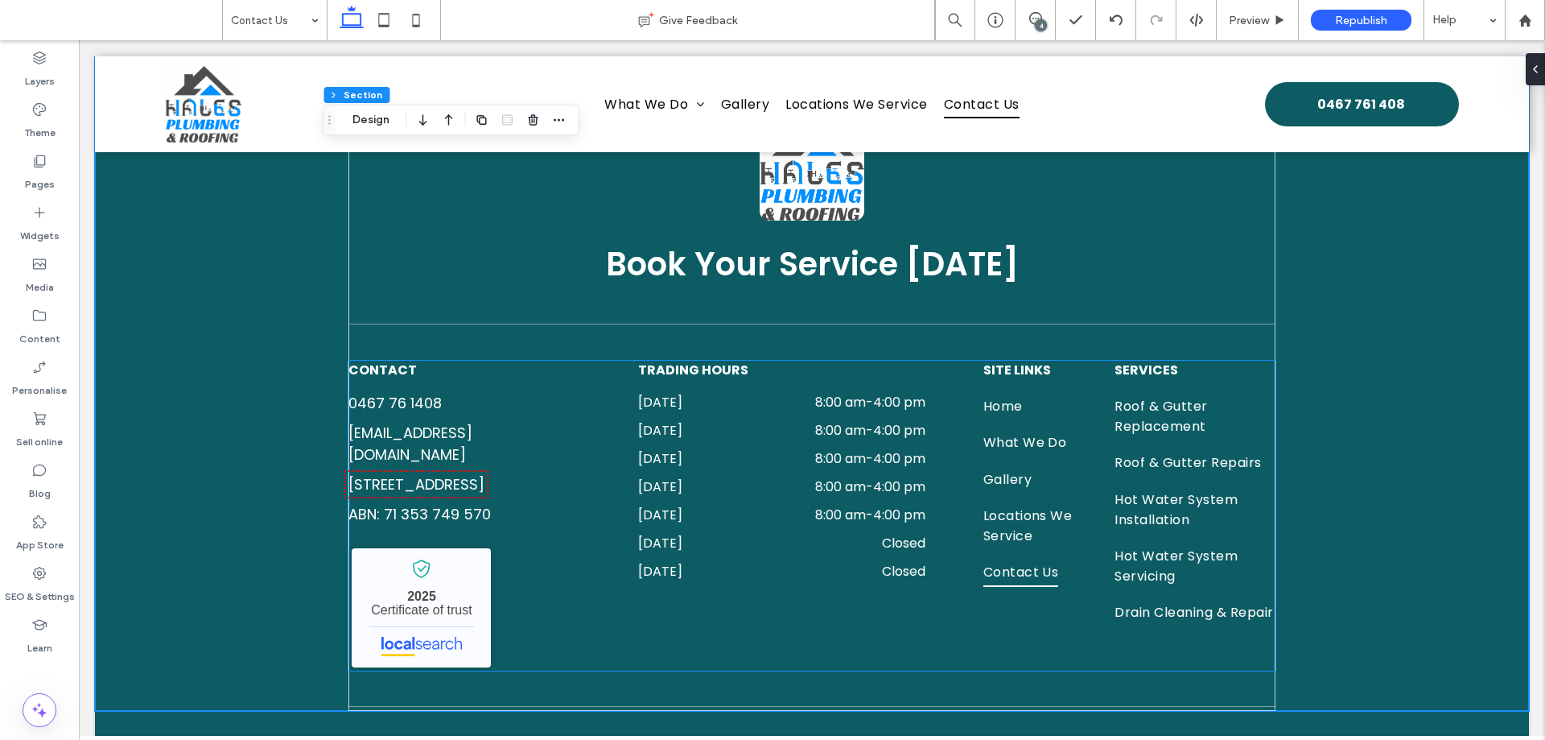
drag, startPoint x: 805, startPoint y: 461, endPoint x: 975, endPoint y: 404, distance: 179.9
click at [815, 461] on time "8:00 am" at bounding box center [840, 458] width 51 height 19
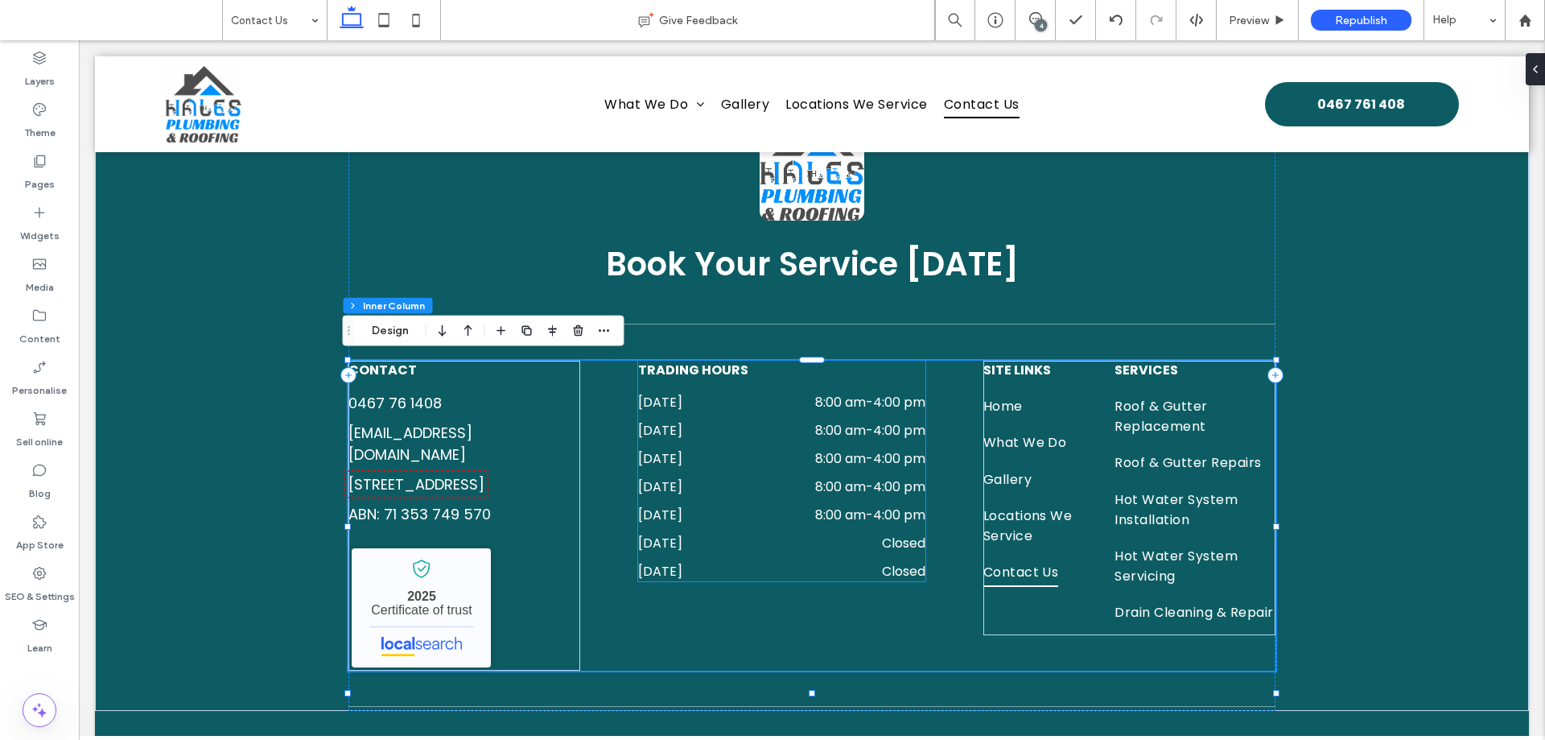
click at [898, 440] on div "Tuesday 8:00 am - 4:00 pm" at bounding box center [781, 434] width 287 height 28
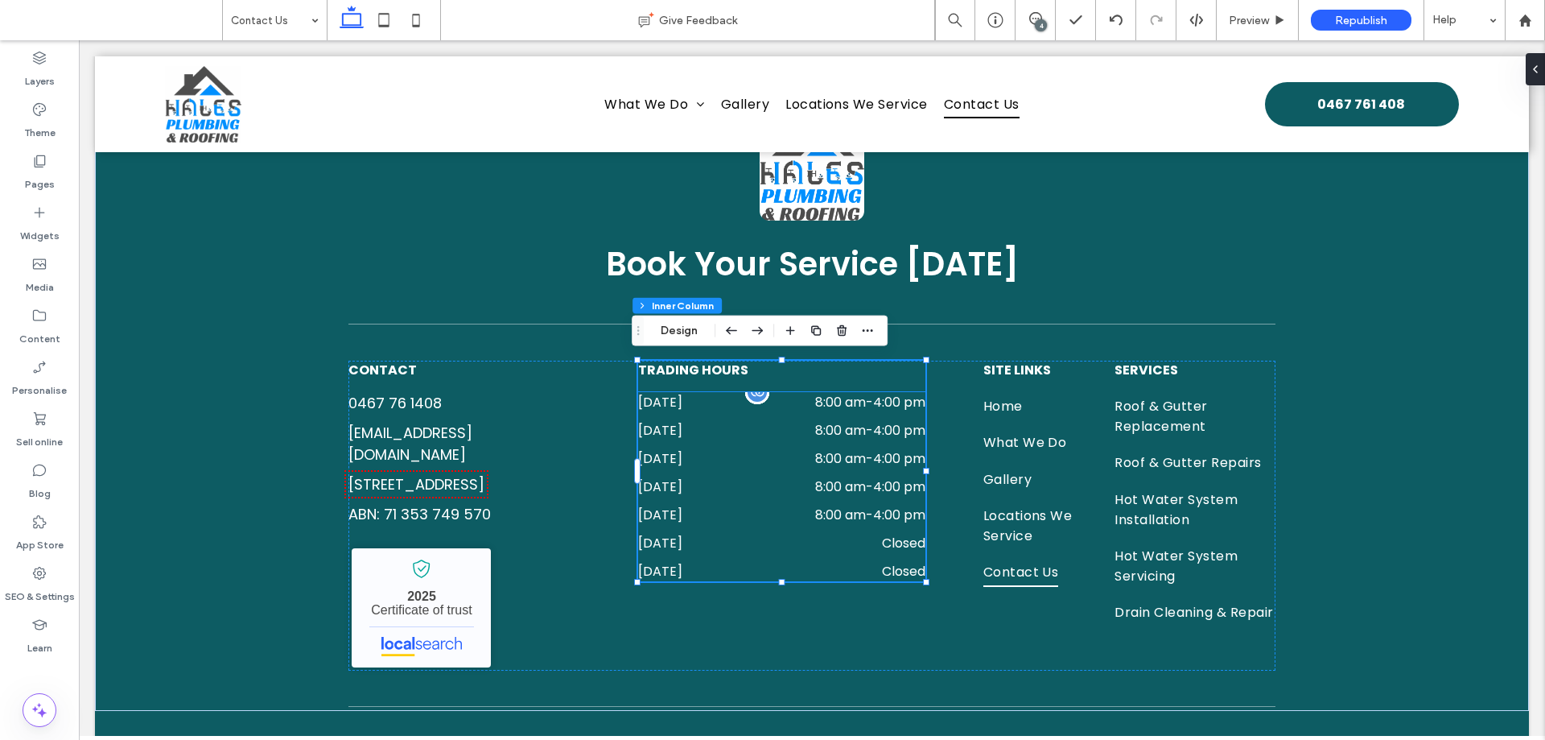
click at [892, 412] on div "Monday 8:00 am - 4:00 pm" at bounding box center [781, 406] width 287 height 28
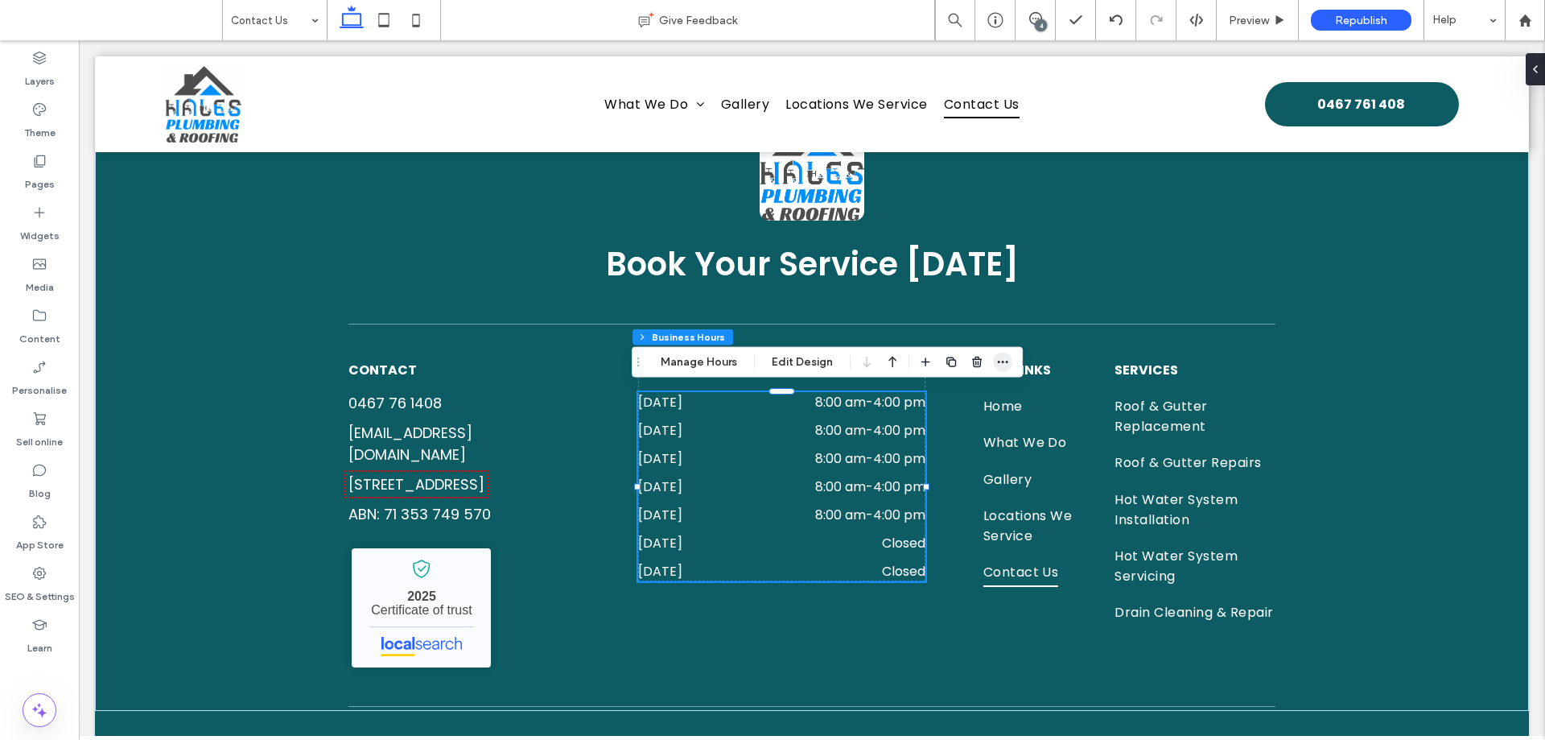
drag, startPoint x: 997, startPoint y: 367, endPoint x: 1007, endPoint y: 365, distance: 9.8
click at [998, 367] on icon "button" at bounding box center [1002, 362] width 13 height 13
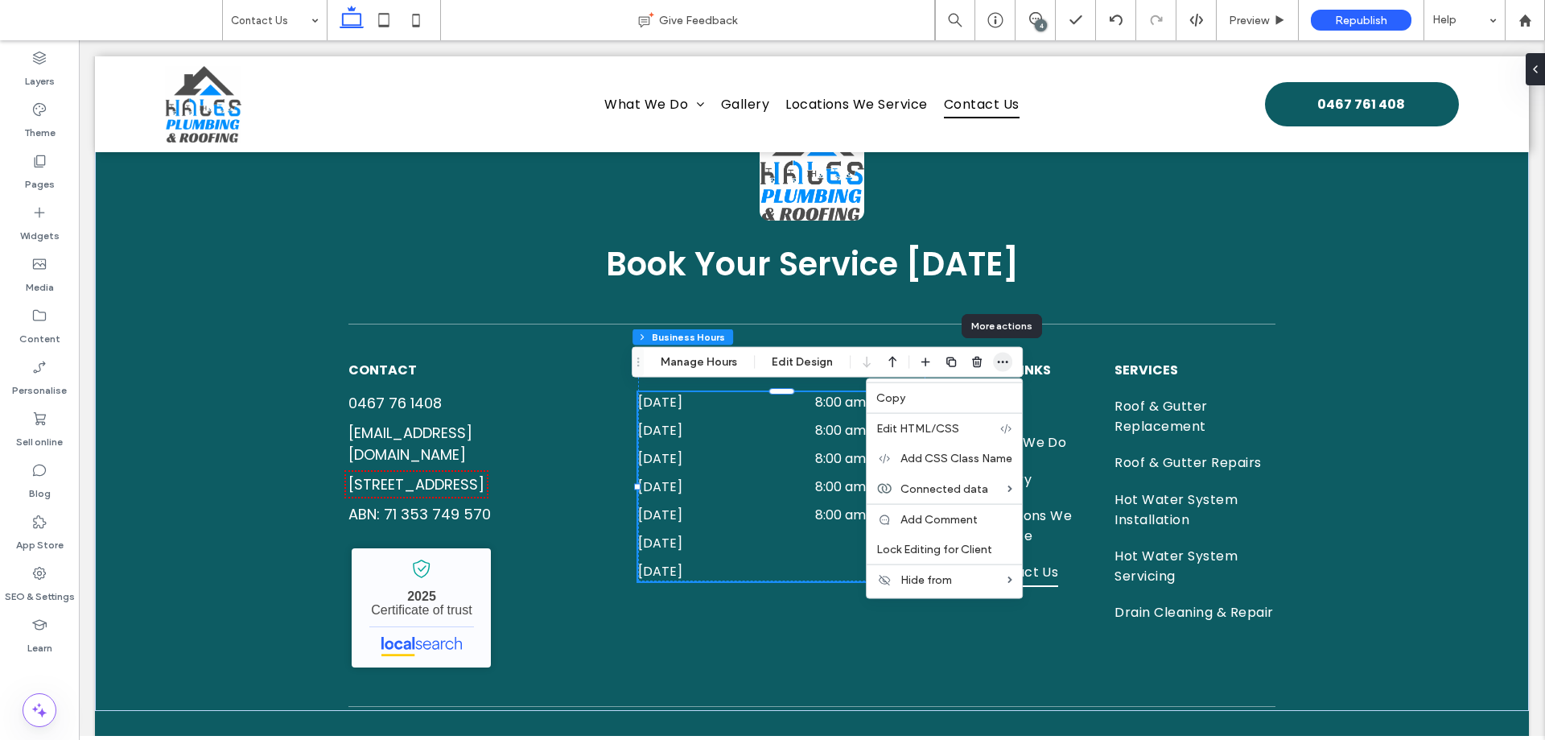
click at [1008, 362] on span "button" at bounding box center [1002, 362] width 19 height 19
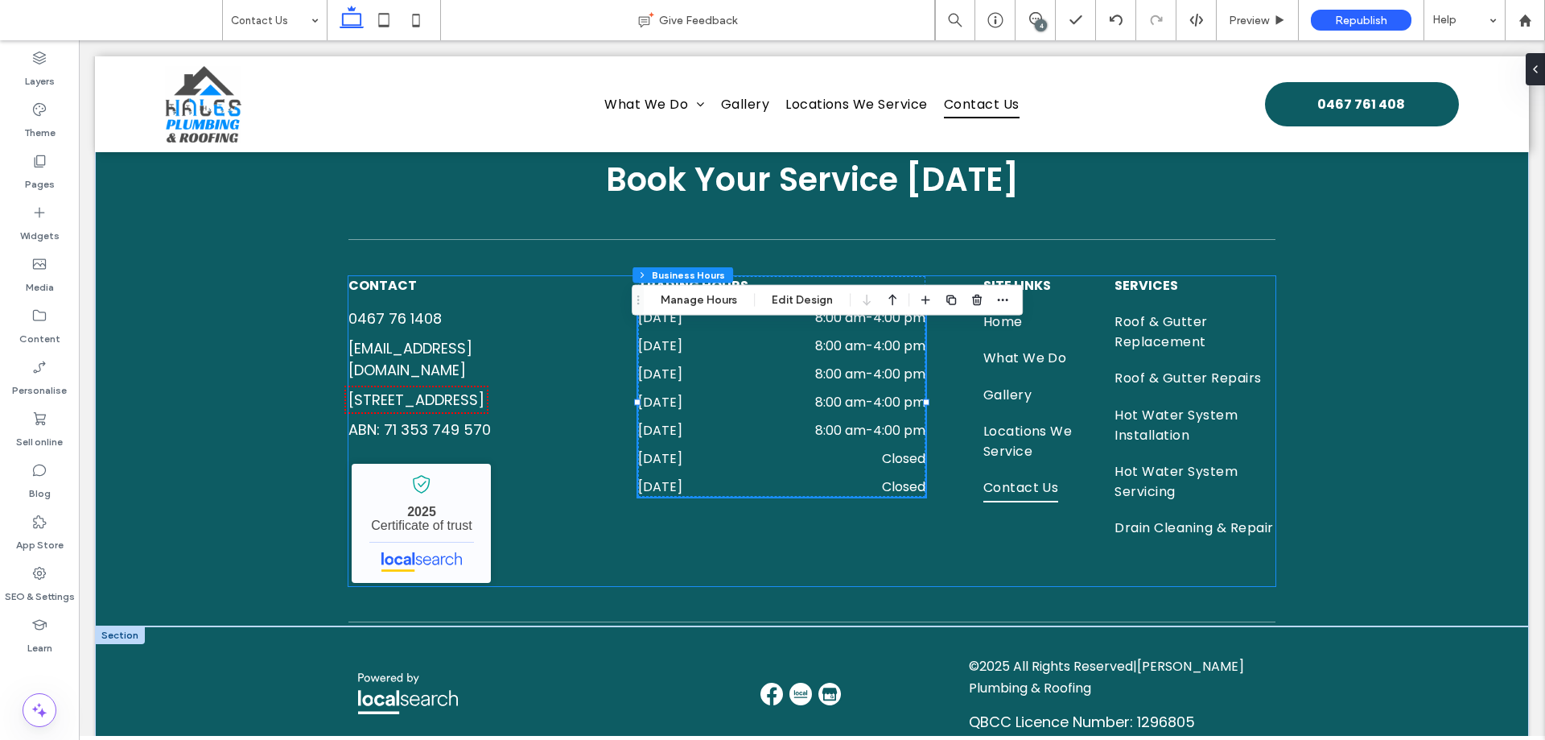
scroll to position [1863, 0]
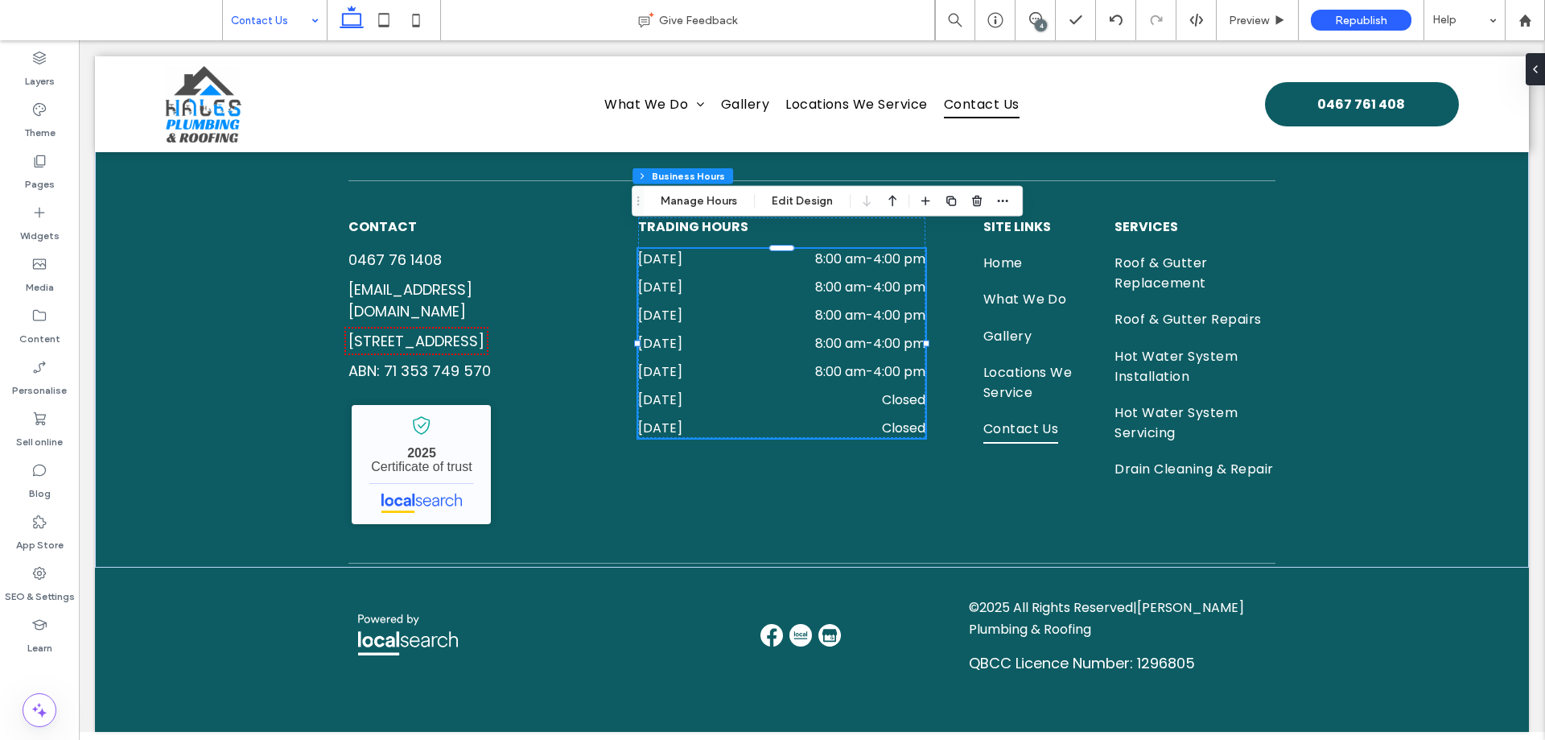
drag, startPoint x: 291, startPoint y: 22, endPoint x: 290, endPoint y: 31, distance: 8.9
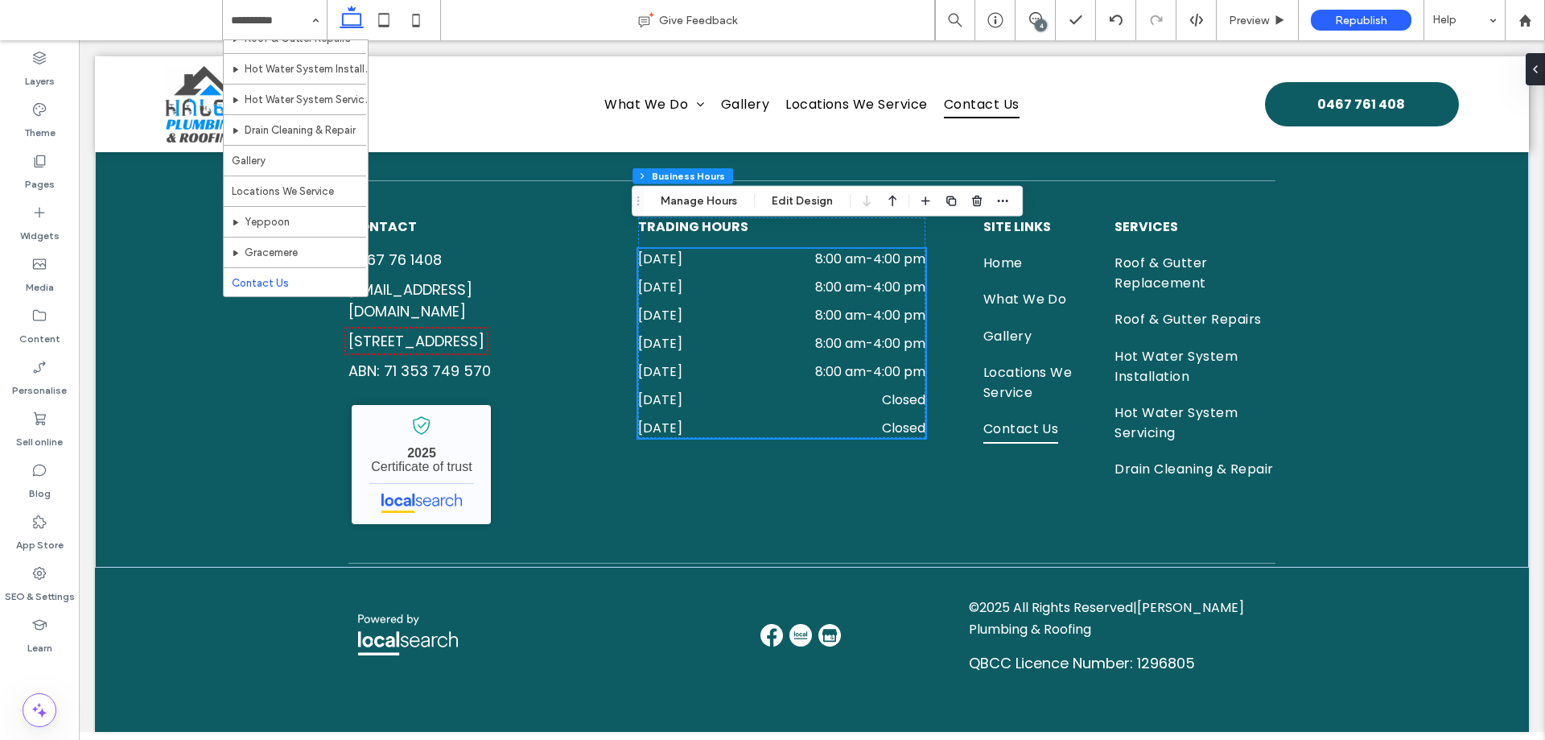
scroll to position [1541, 0]
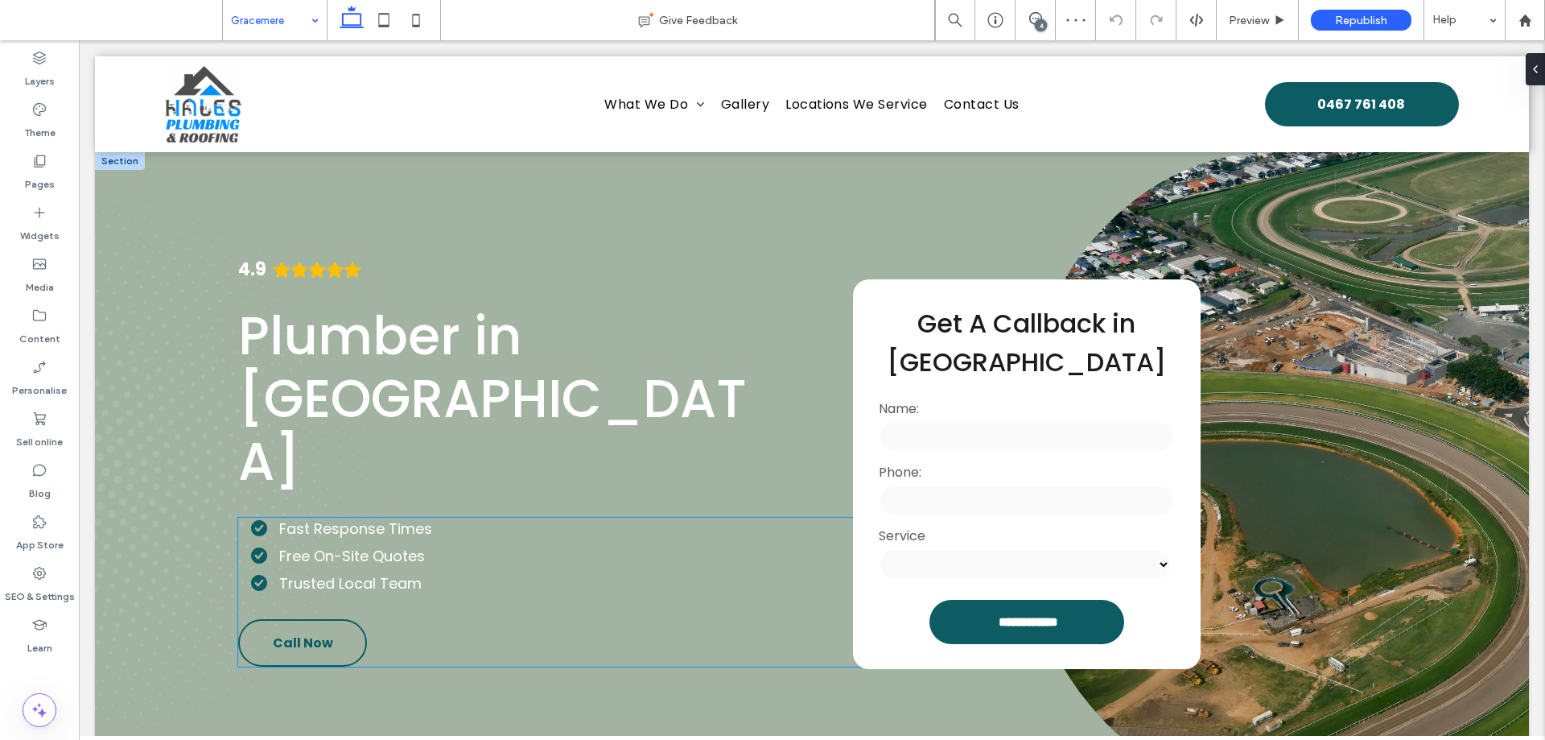
click at [340, 619] on link "Call Now" at bounding box center [302, 642] width 129 height 47
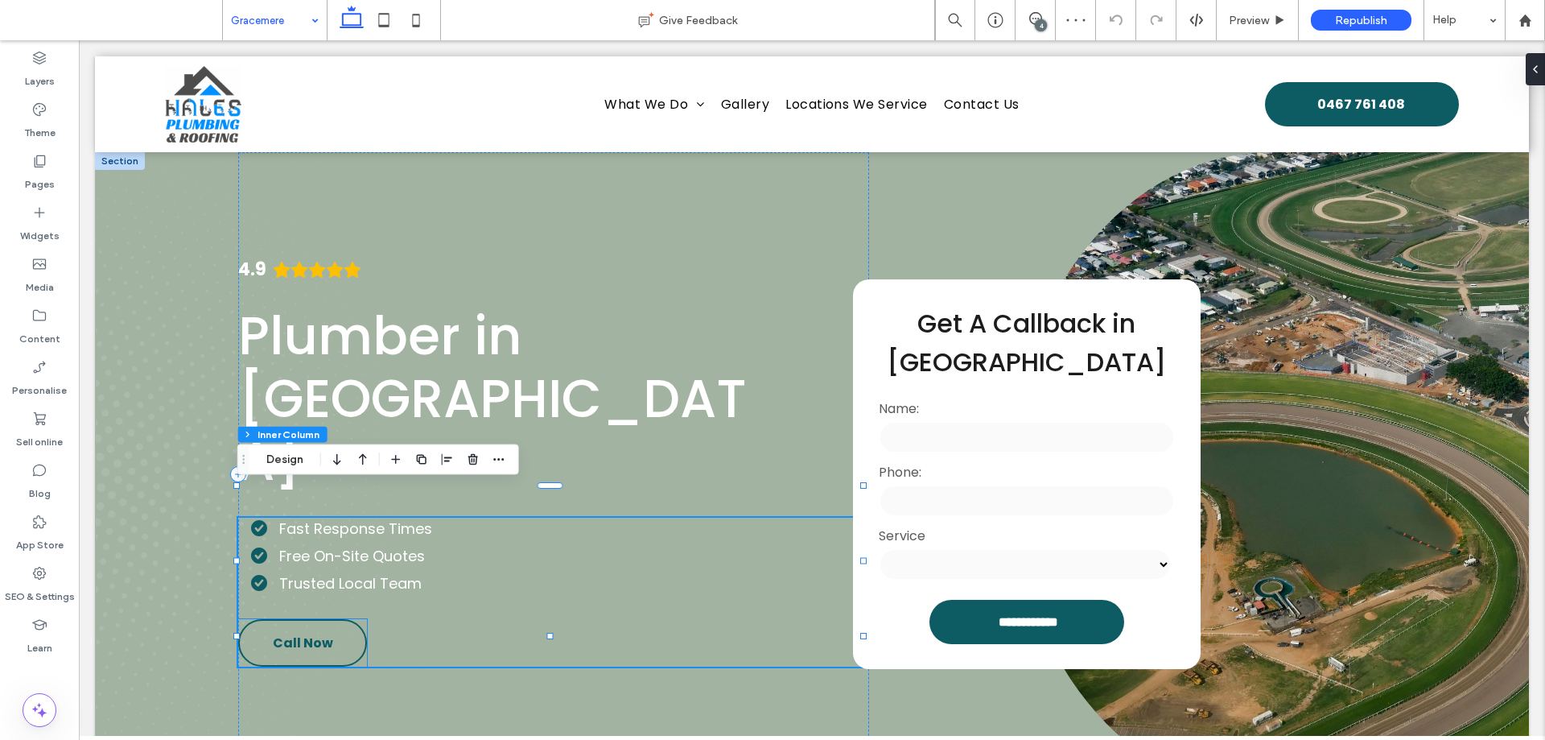
click at [324, 633] on span "Call Now" at bounding box center [303, 643] width 60 height 20
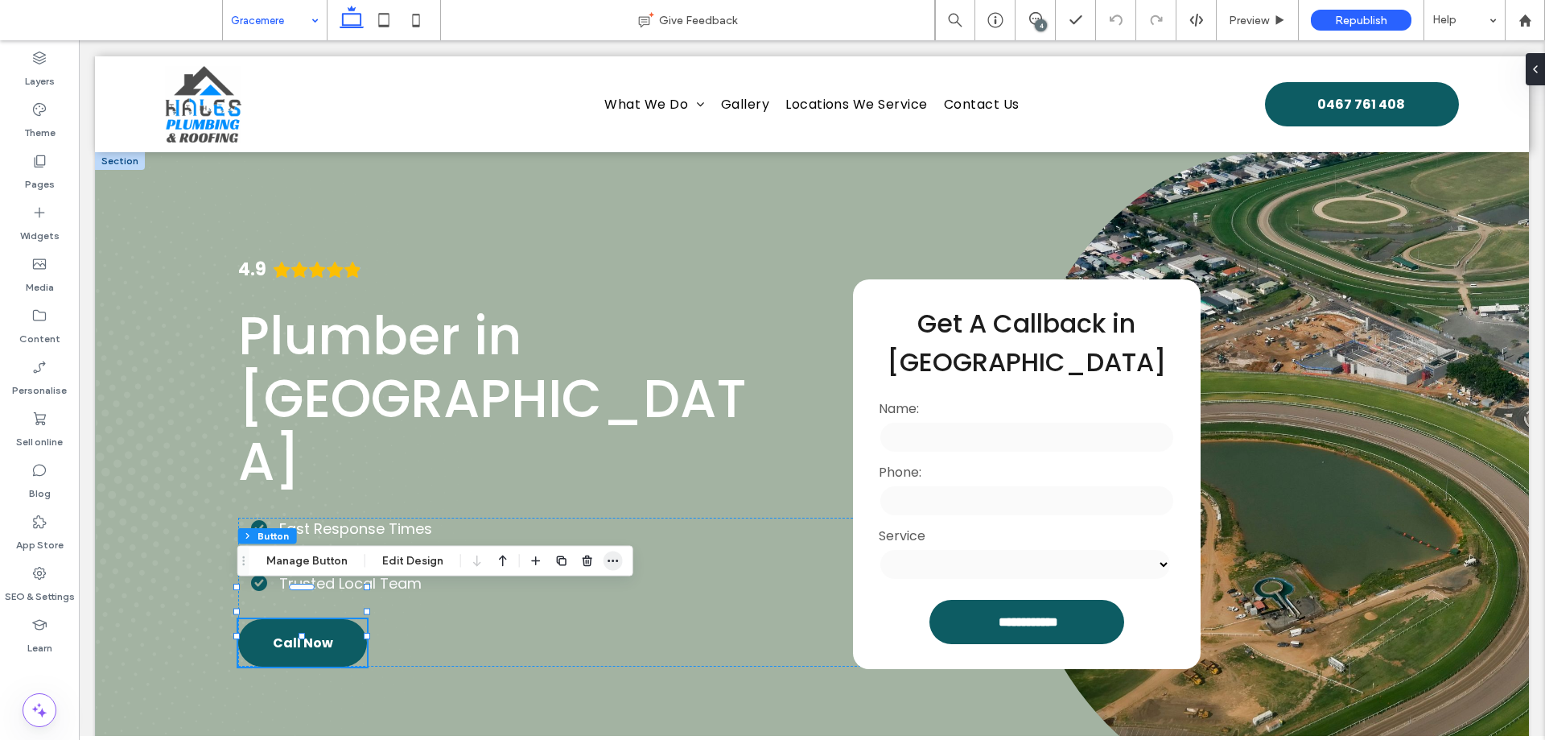
click at [612, 568] on span "button" at bounding box center [613, 560] width 19 height 19
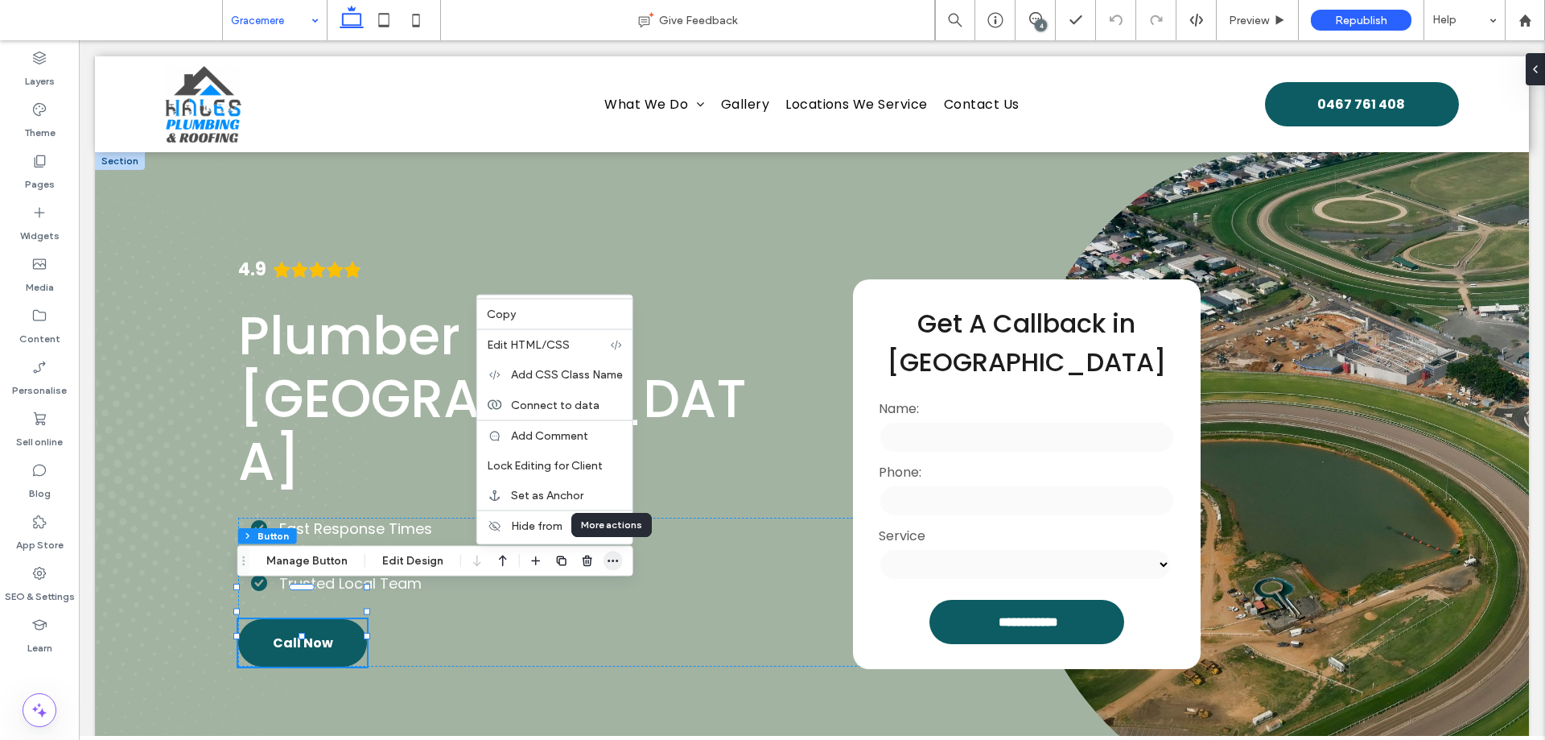
click at [612, 568] on span "button" at bounding box center [613, 560] width 19 height 19
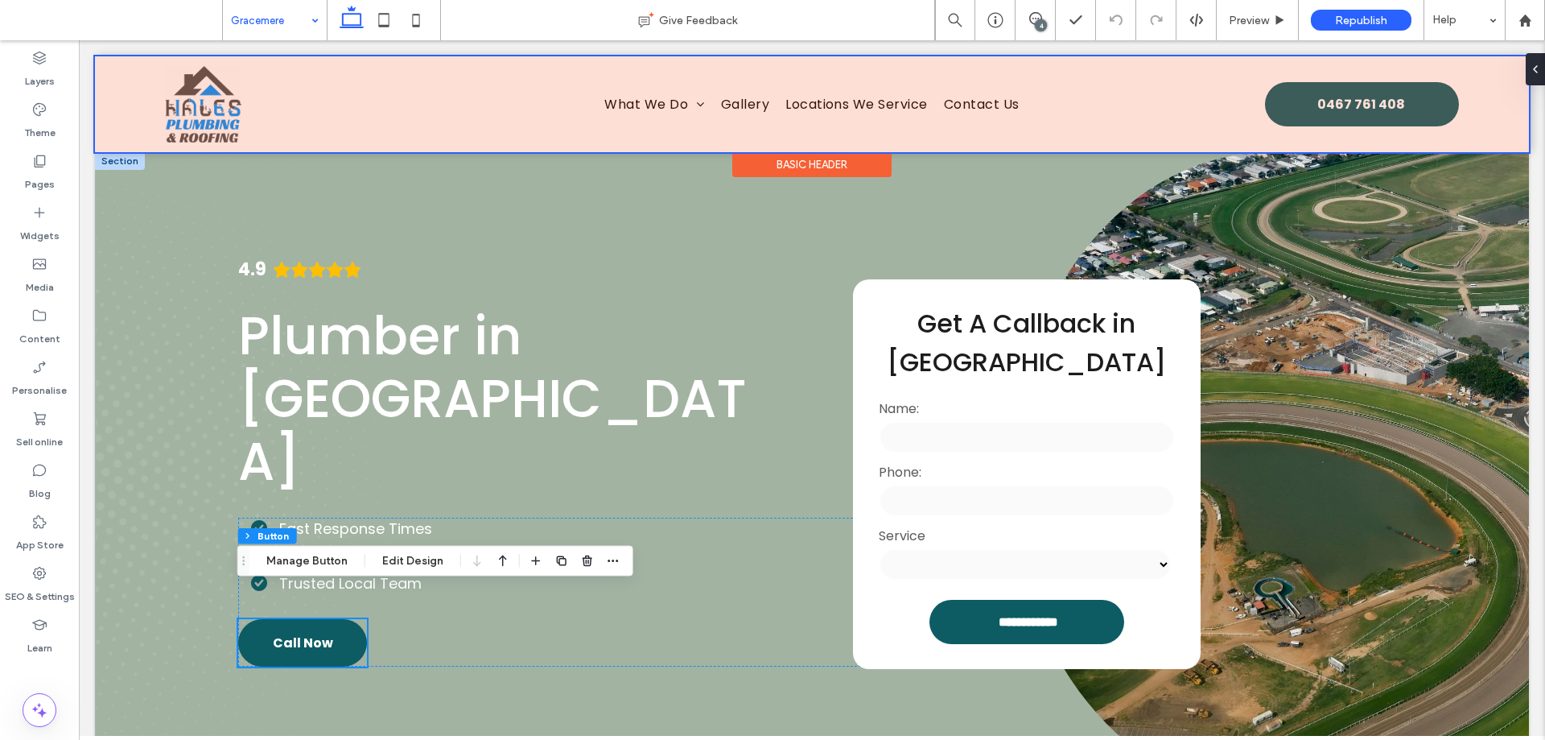
scroll to position [4683, 0]
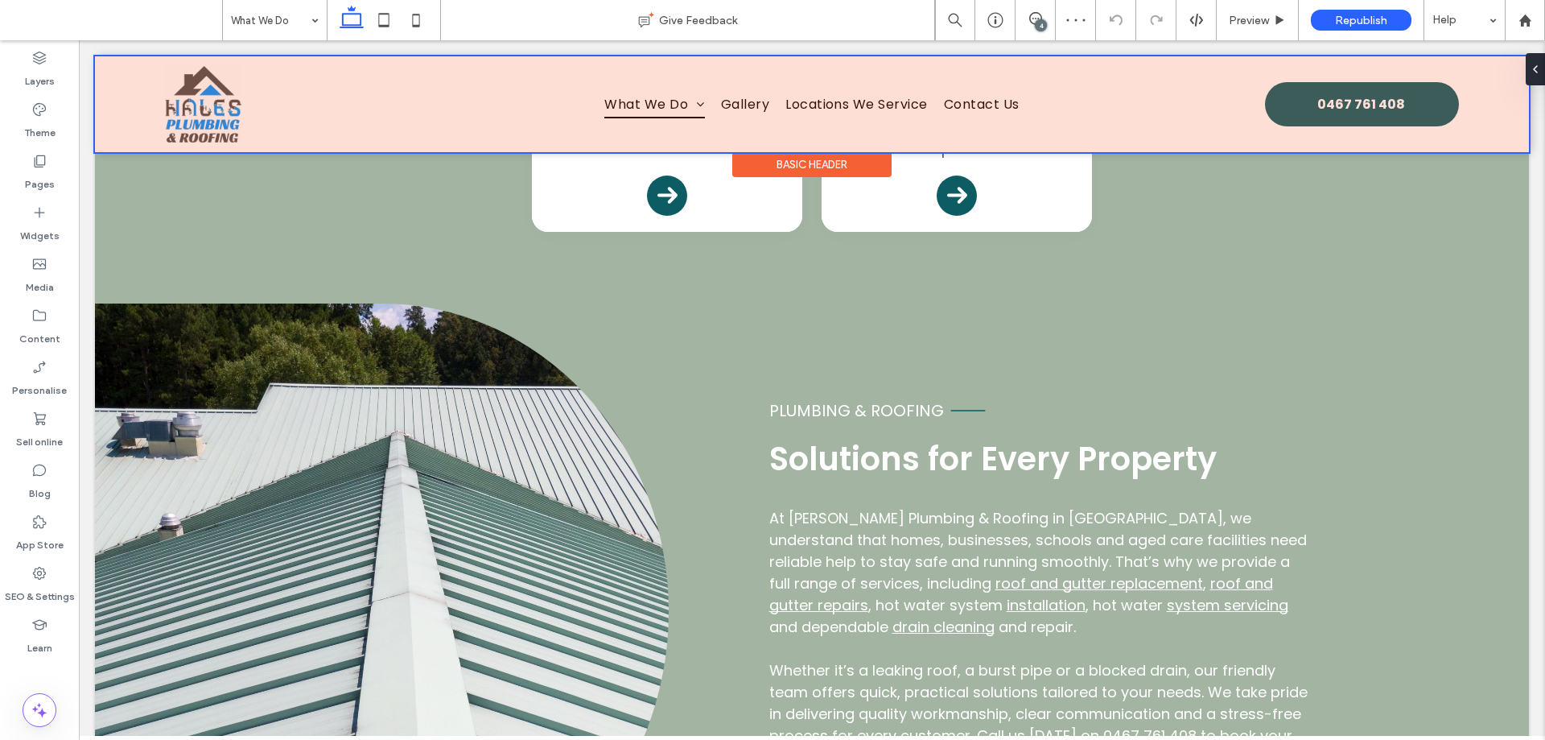
scroll to position [1074, 0]
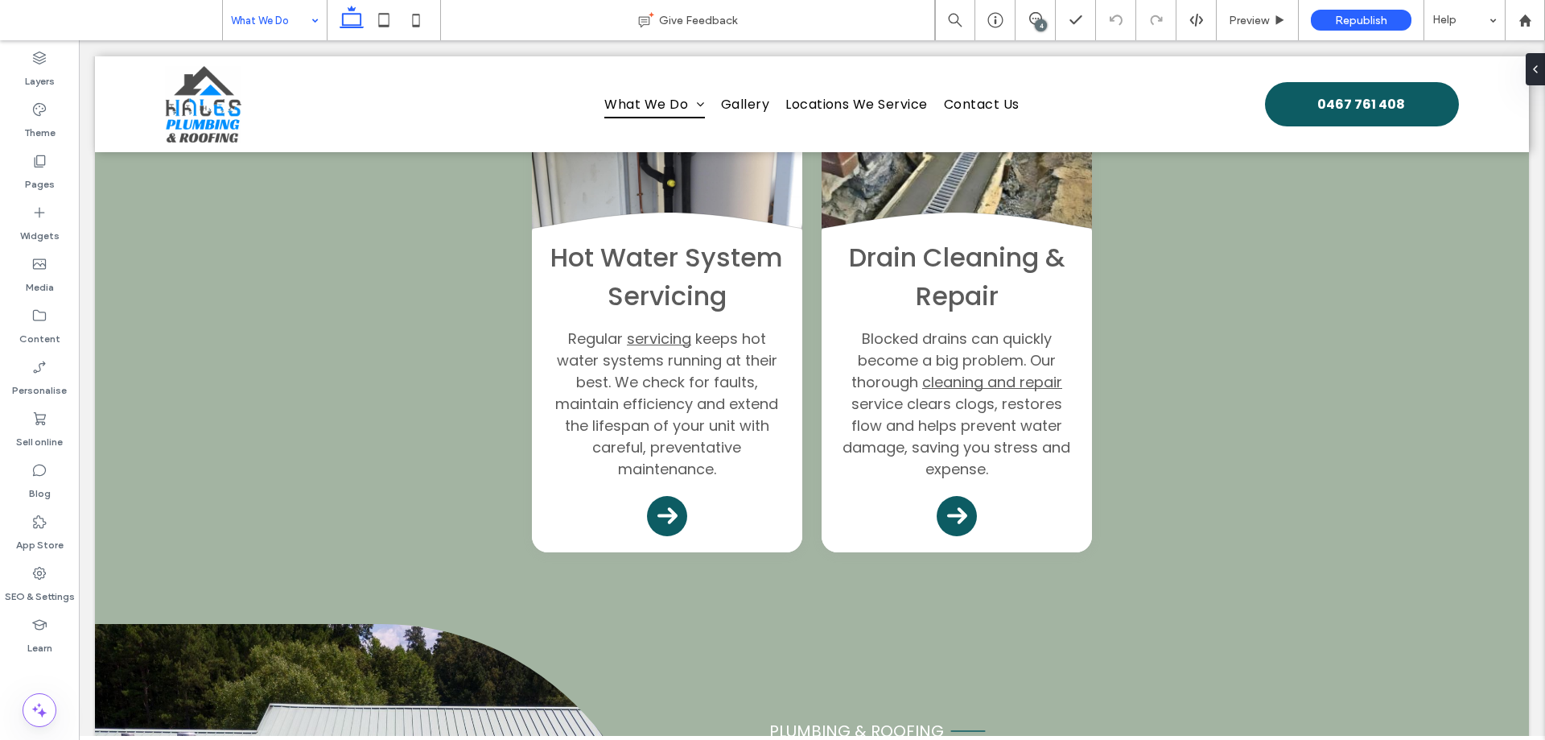
click at [244, 14] on input at bounding box center [271, 20] width 80 height 40
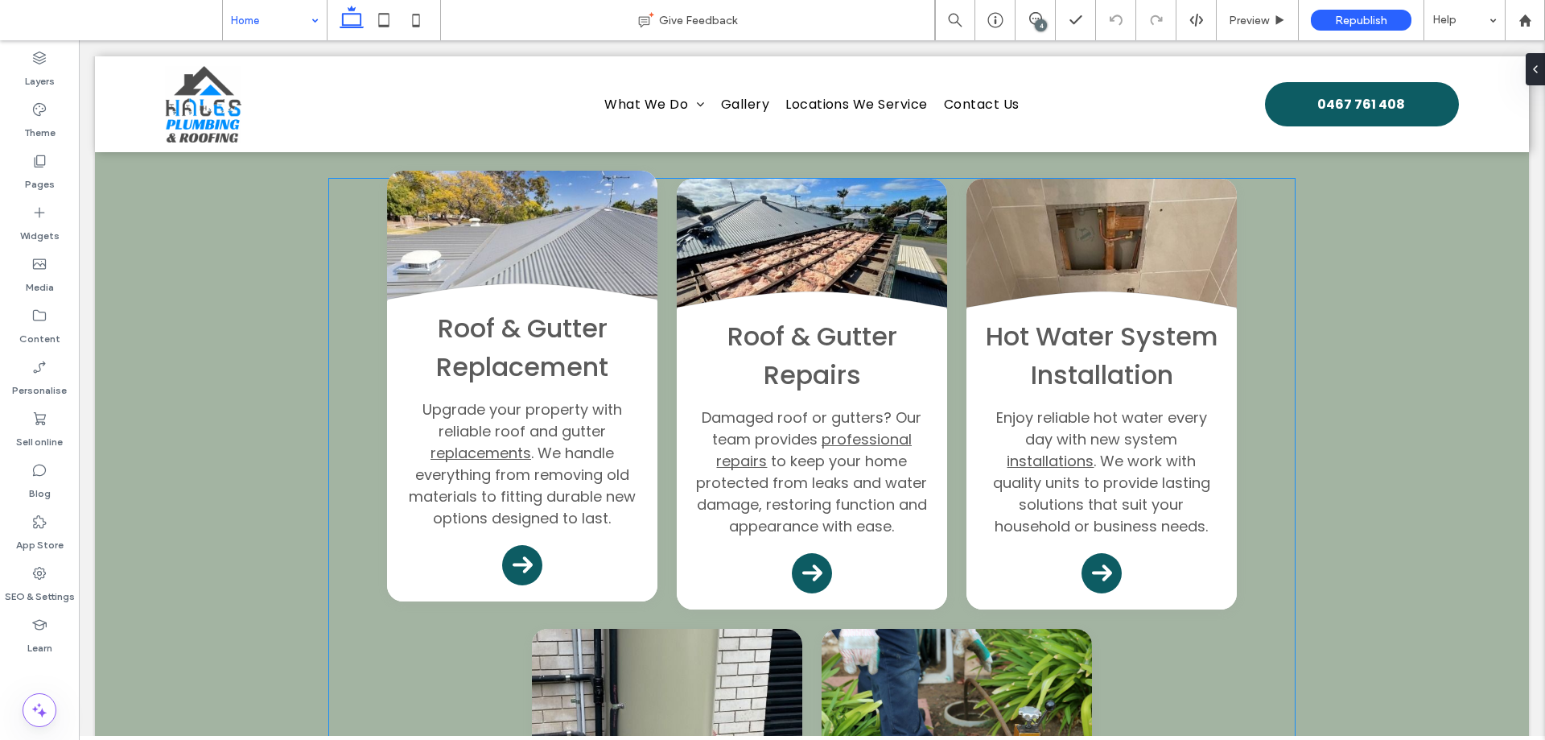
scroll to position [1690, 0]
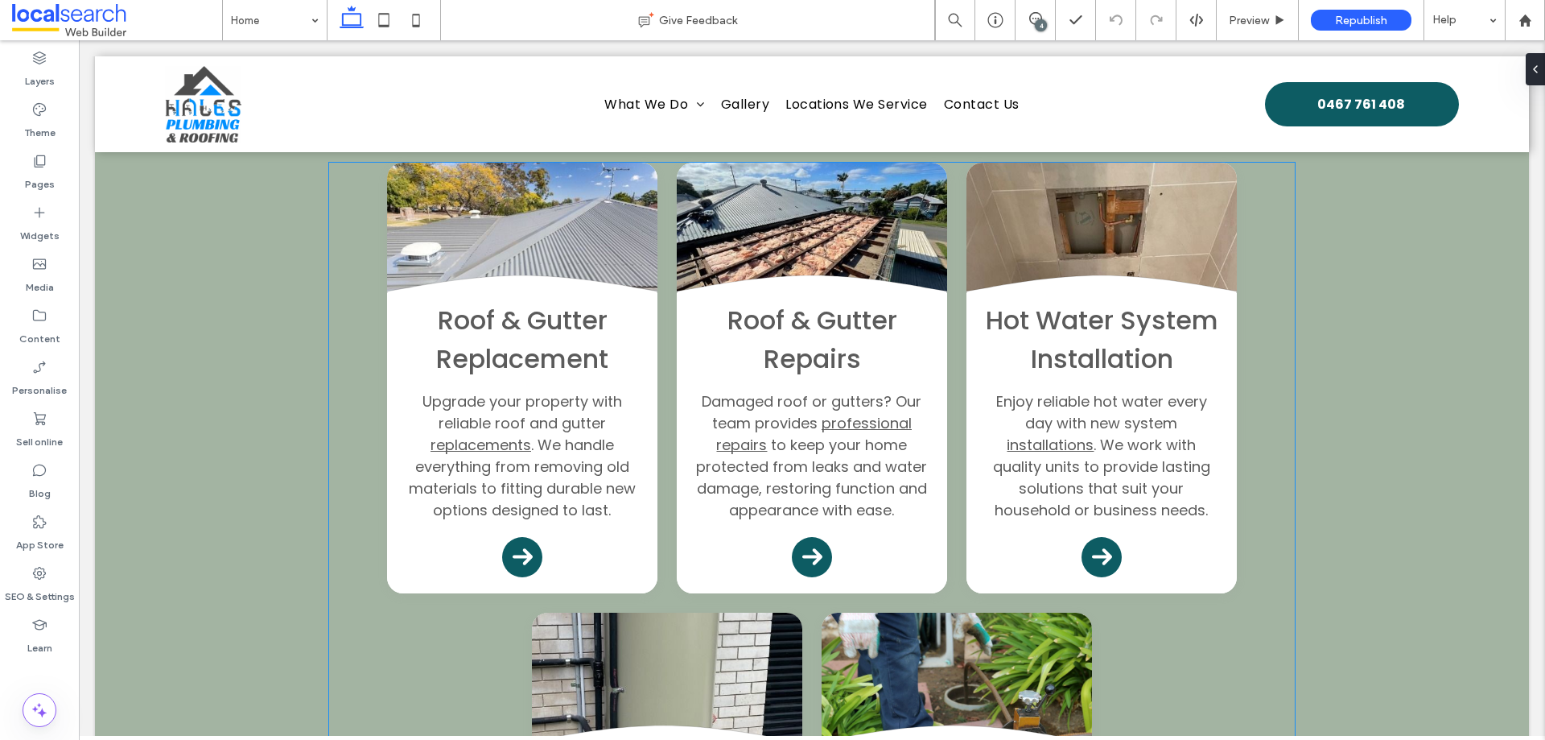
scroll to position [2012, 0]
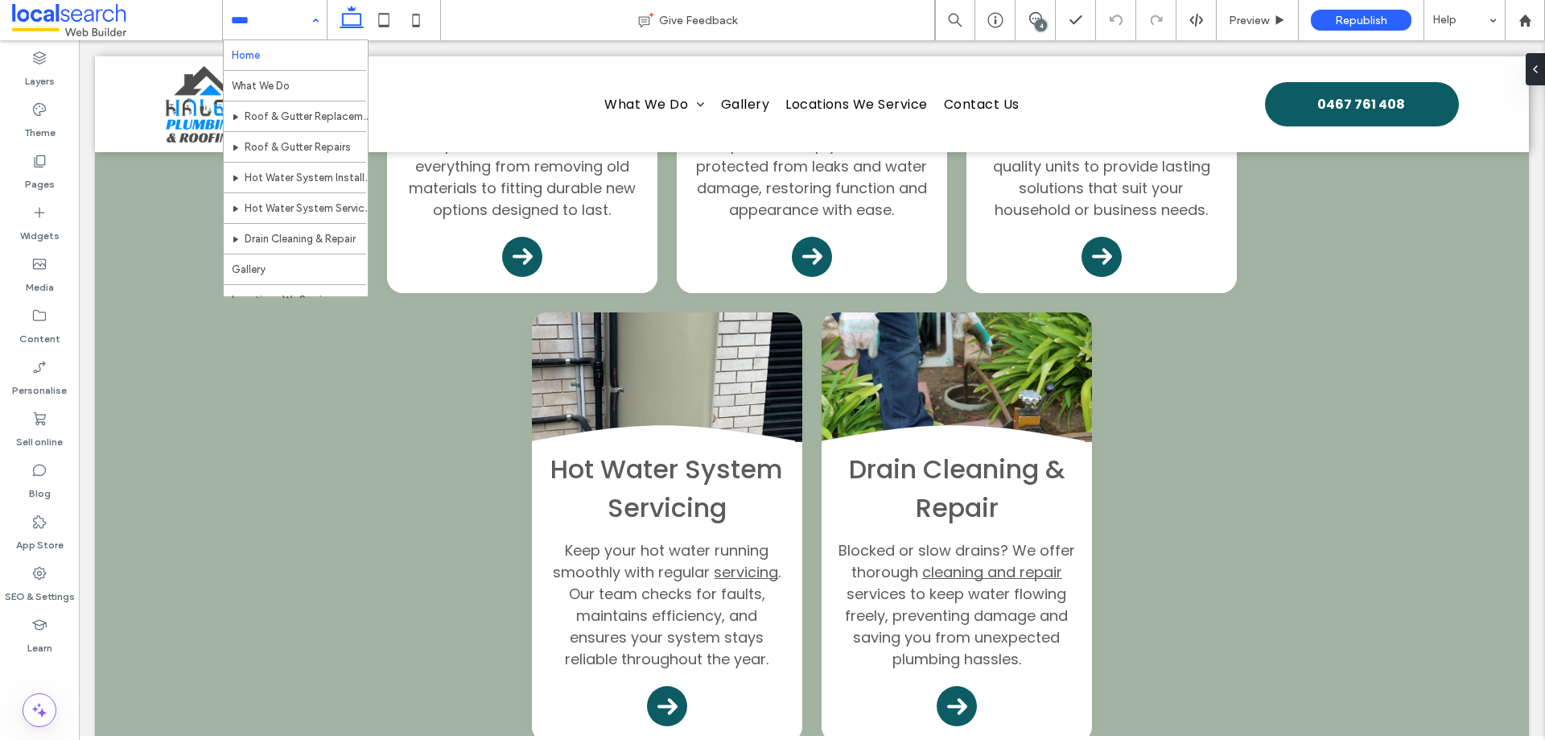
click at [267, 34] on input at bounding box center [271, 20] width 80 height 40
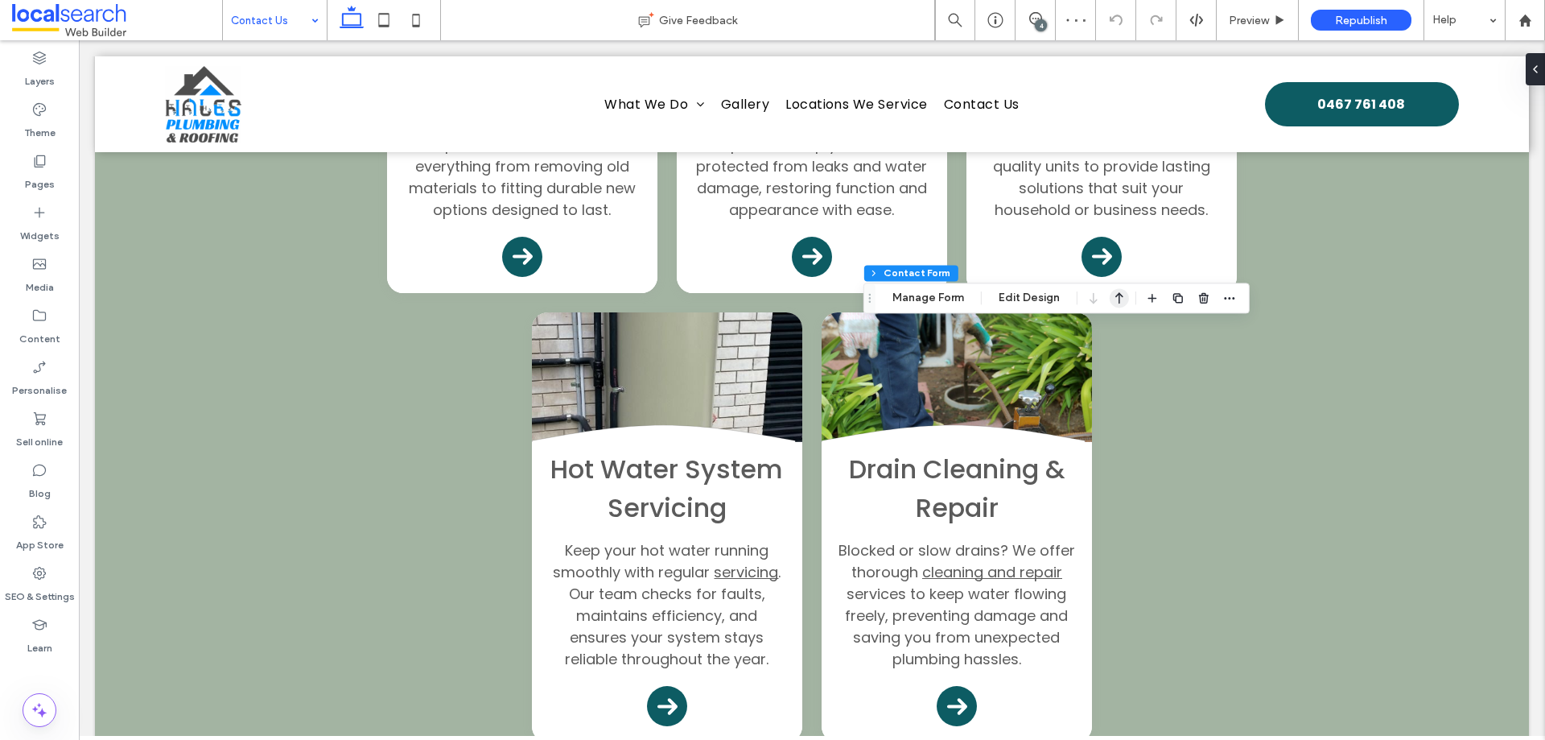
type input "*"
type input "***"
type input "**"
type input "*"
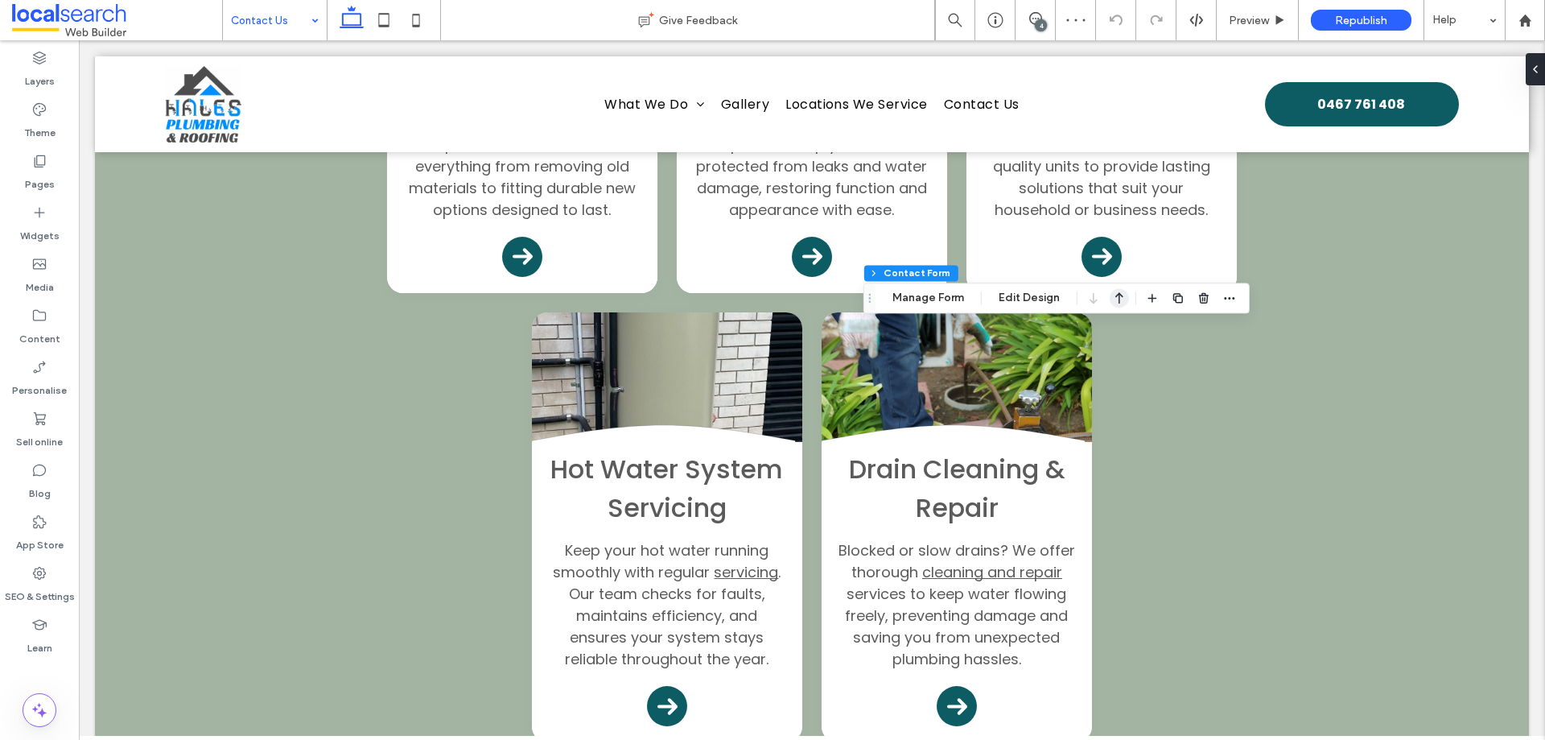
type input "***"
click at [1225, 296] on icon "button" at bounding box center [1229, 297] width 13 height 13
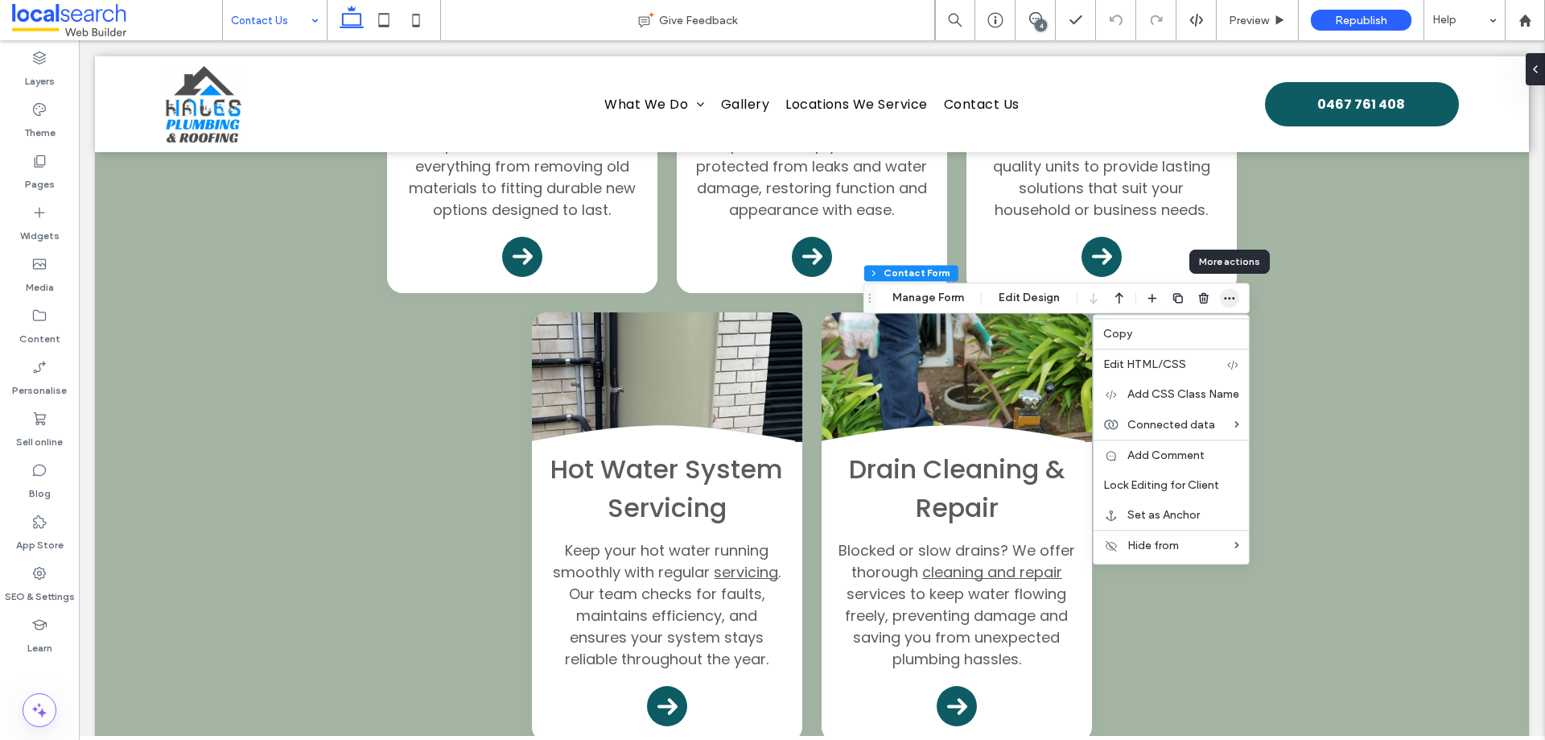
click at [1225, 296] on icon "button" at bounding box center [1229, 297] width 13 height 13
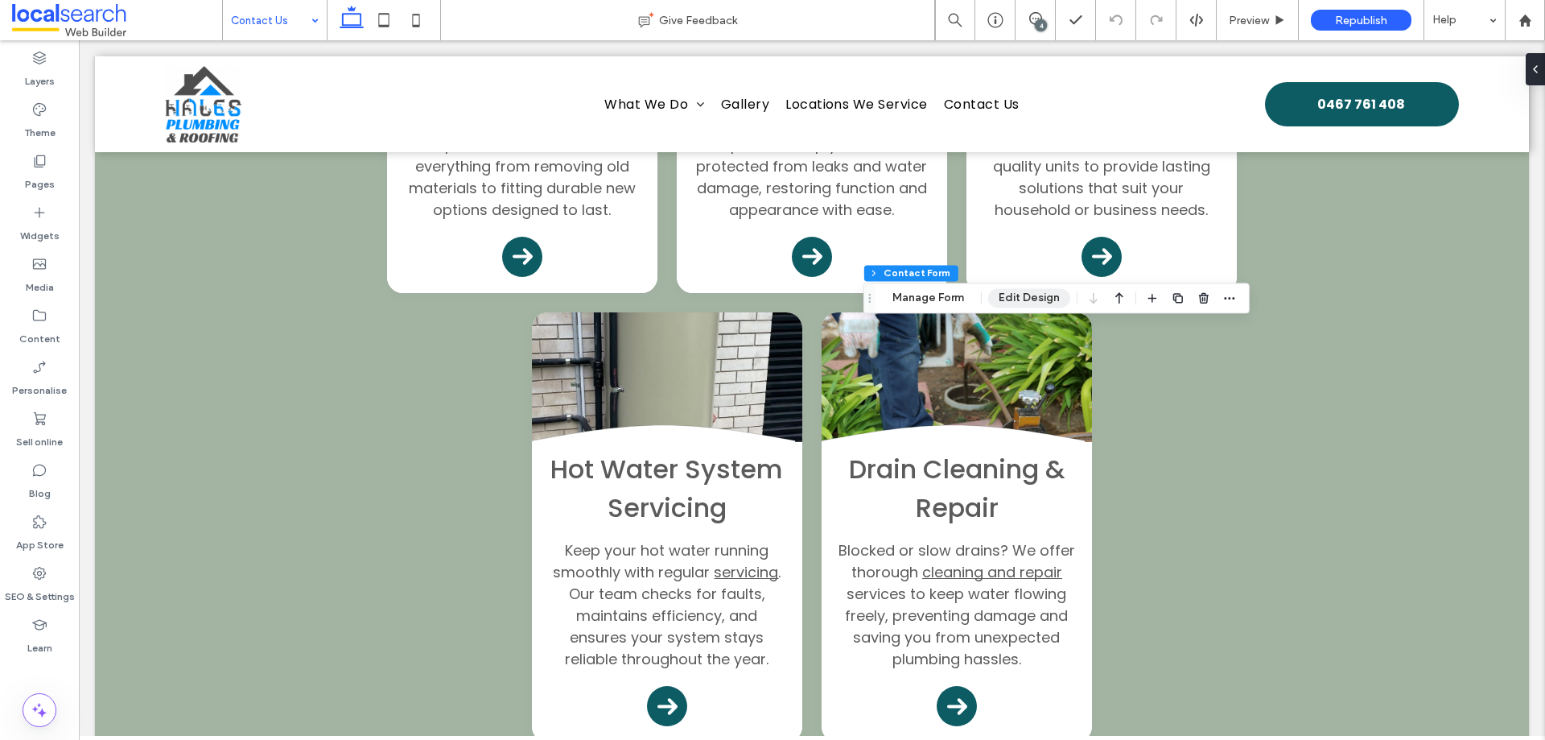
click at [1045, 299] on button "Edit Design" at bounding box center [1029, 297] width 82 height 19
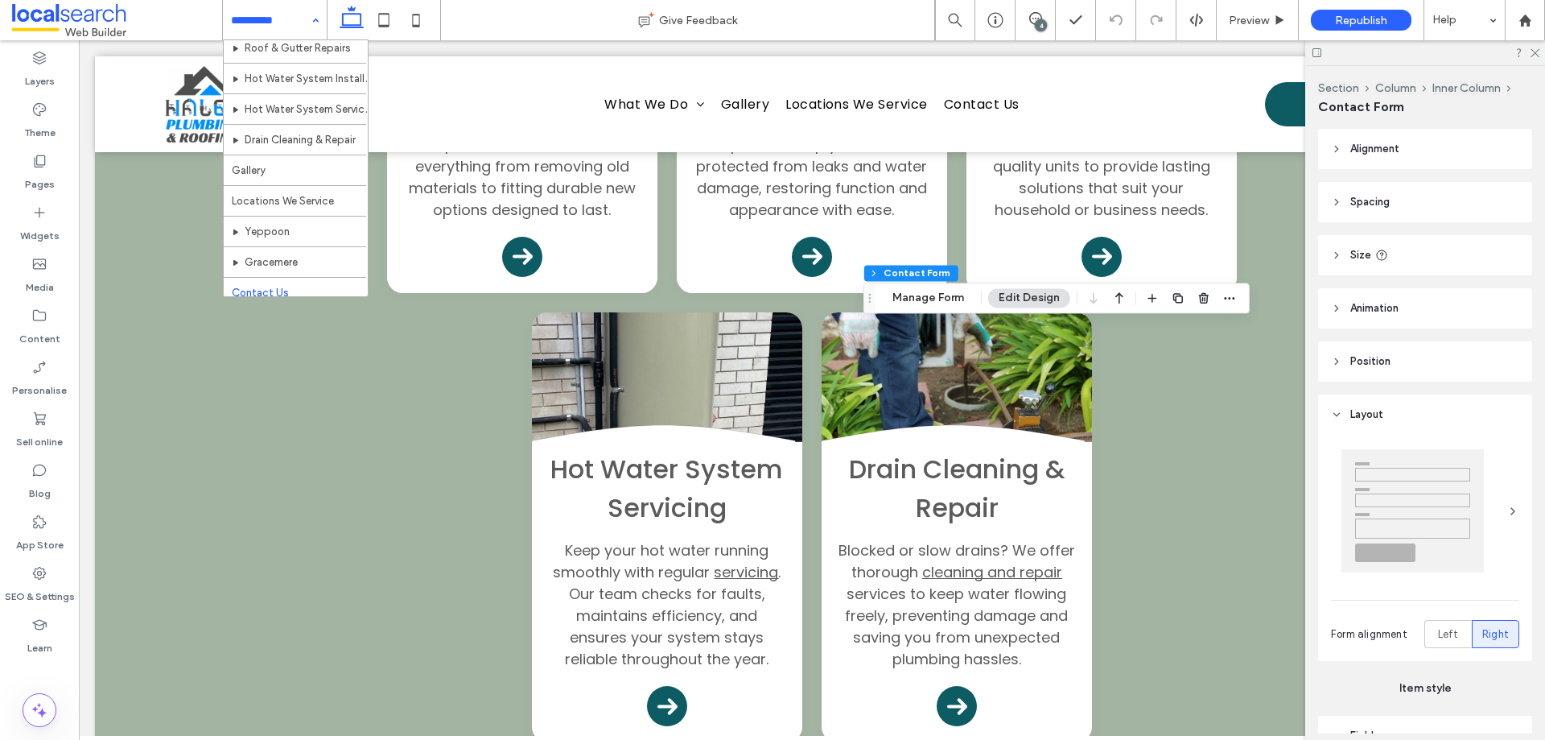
scroll to position [109, 0]
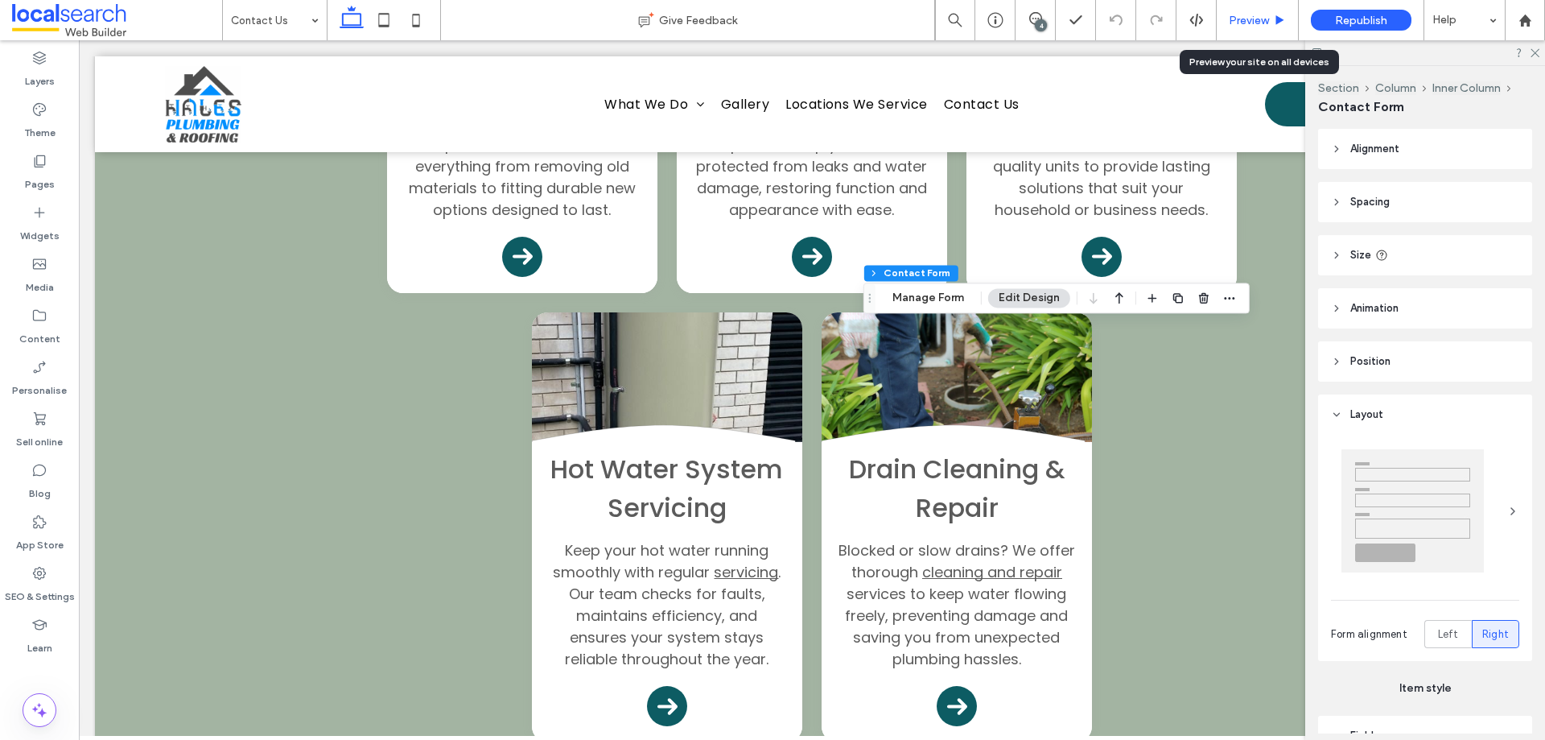
click at [1234, 21] on span "Preview" at bounding box center [1249, 21] width 40 height 14
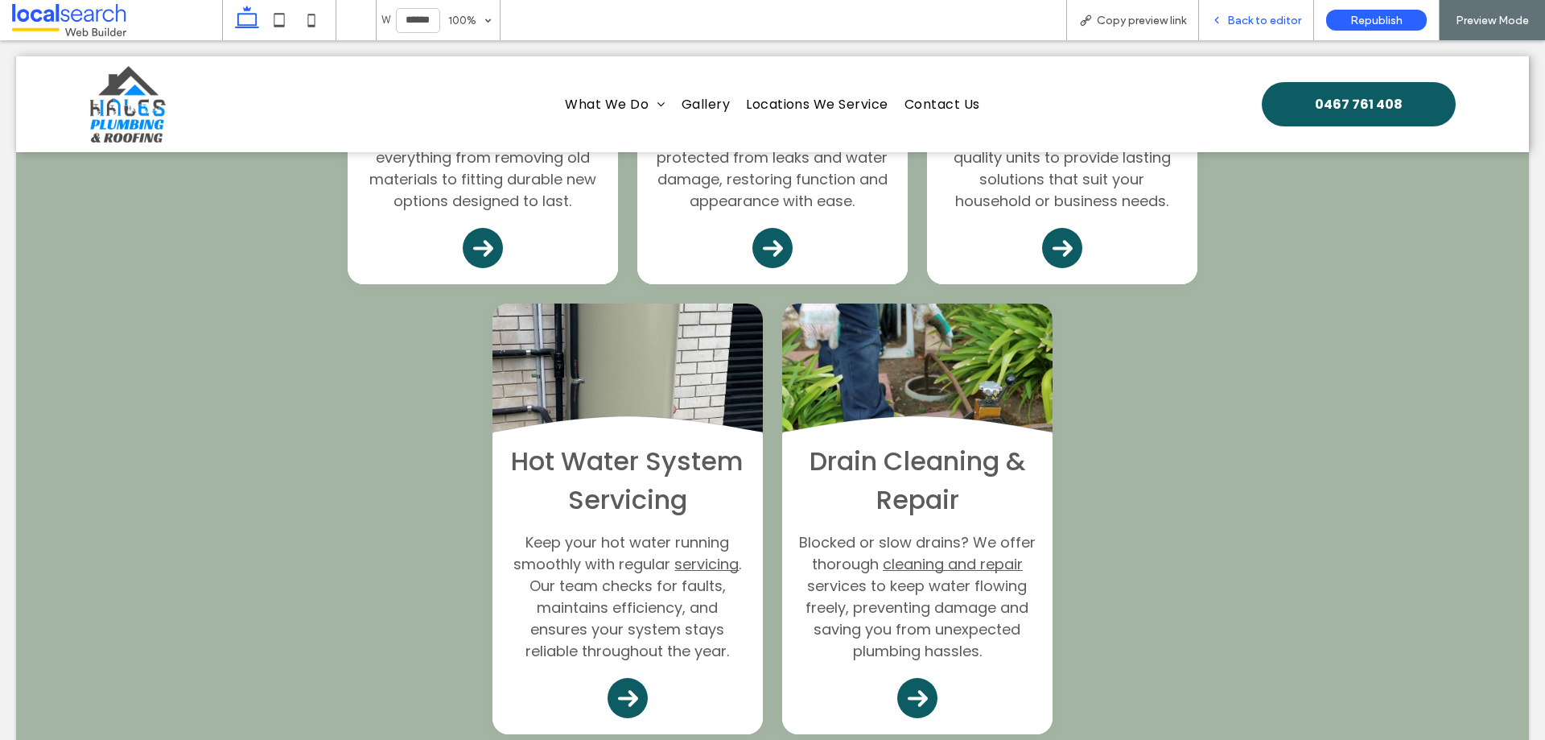
click at [1272, 16] on span "Back to editor" at bounding box center [1264, 21] width 74 height 14
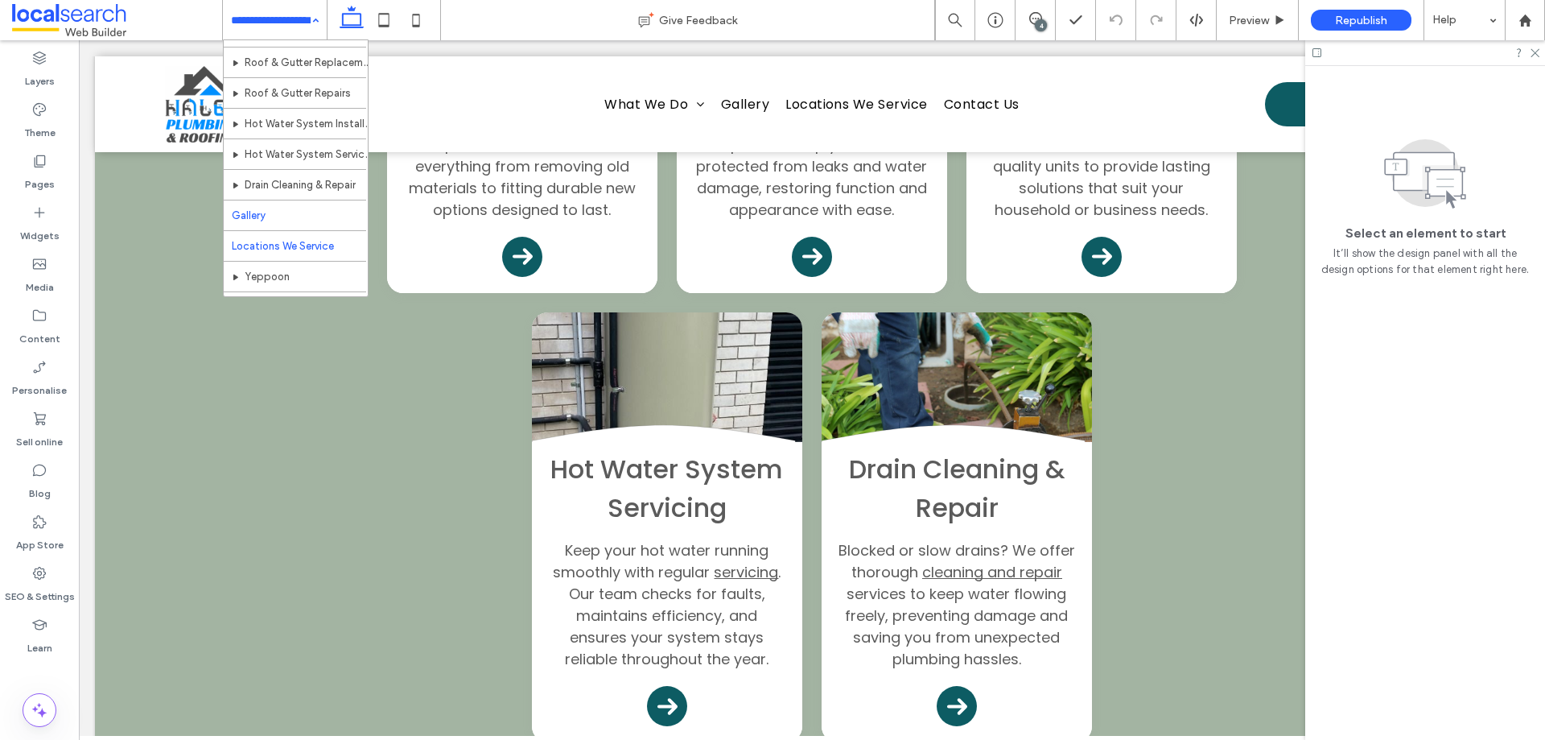
scroll to position [109, 0]
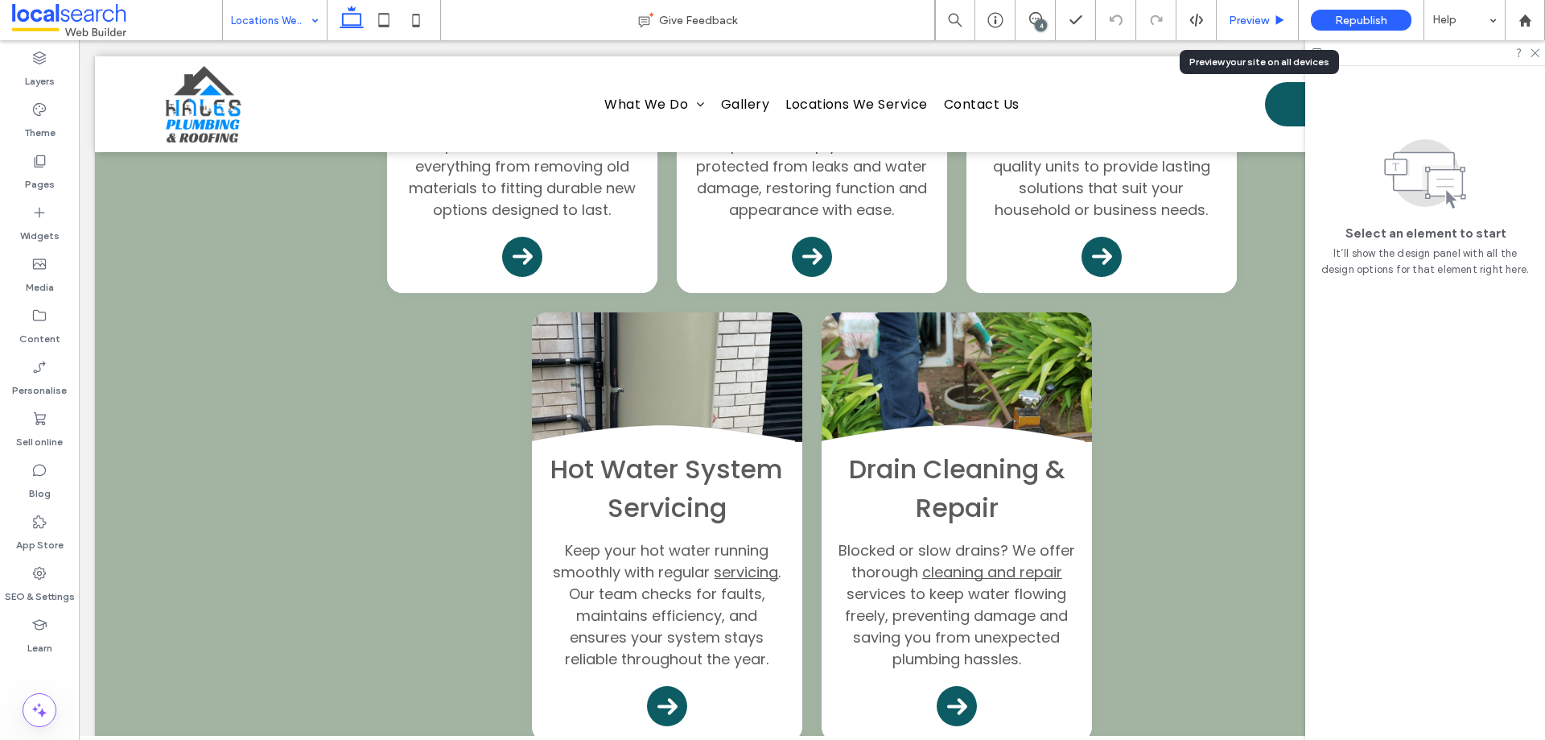
click at [1260, 17] on span "Preview" at bounding box center [1249, 21] width 40 height 14
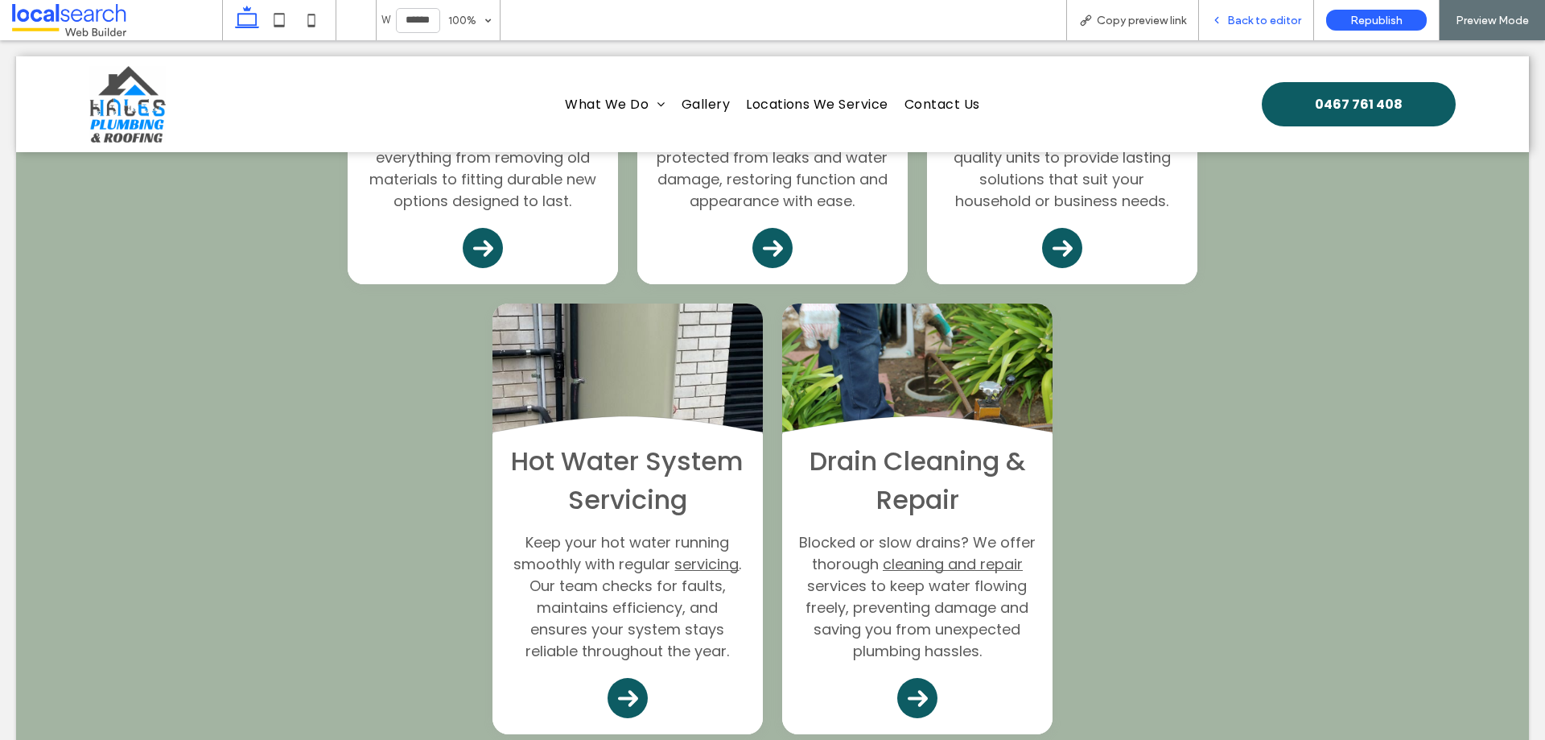
click at [1260, 11] on div "Back to editor" at bounding box center [1256, 20] width 115 height 40
click at [1257, 22] on span "Back to editor" at bounding box center [1264, 21] width 74 height 14
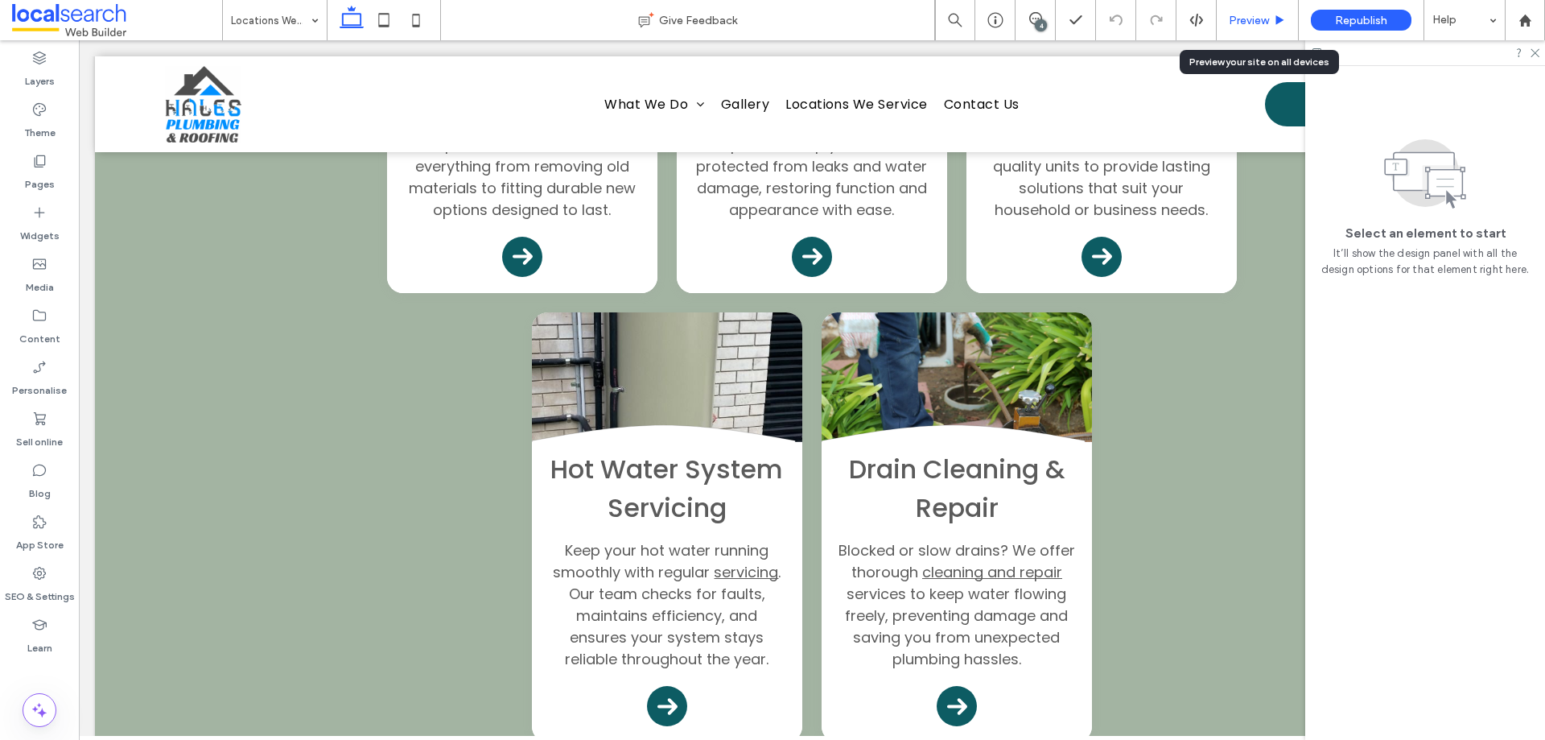
click at [1233, 19] on span "Preview" at bounding box center [1249, 21] width 40 height 14
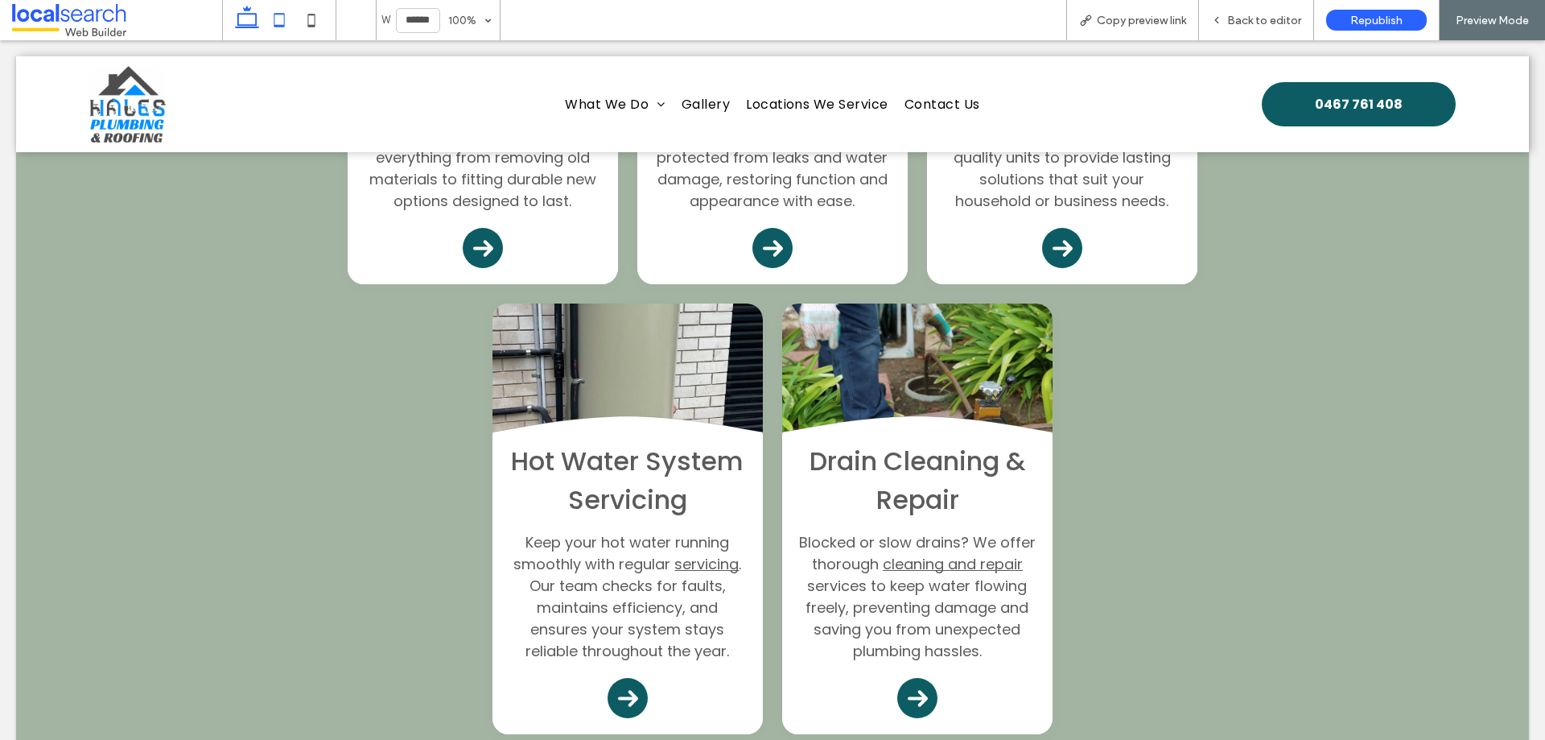
click at [290, 20] on icon at bounding box center [279, 20] width 32 height 32
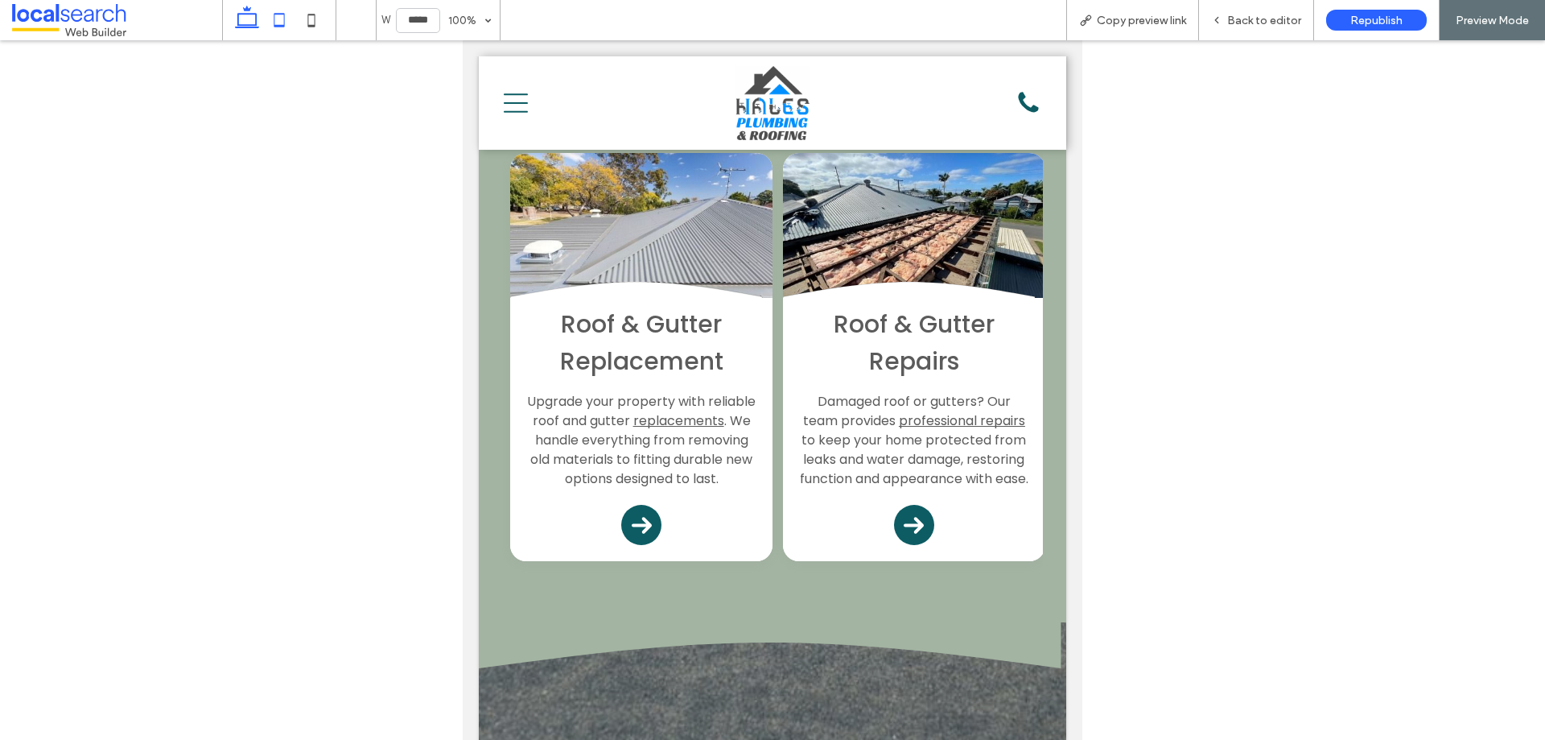
click at [255, 22] on icon at bounding box center [247, 20] width 32 height 32
type input "******"
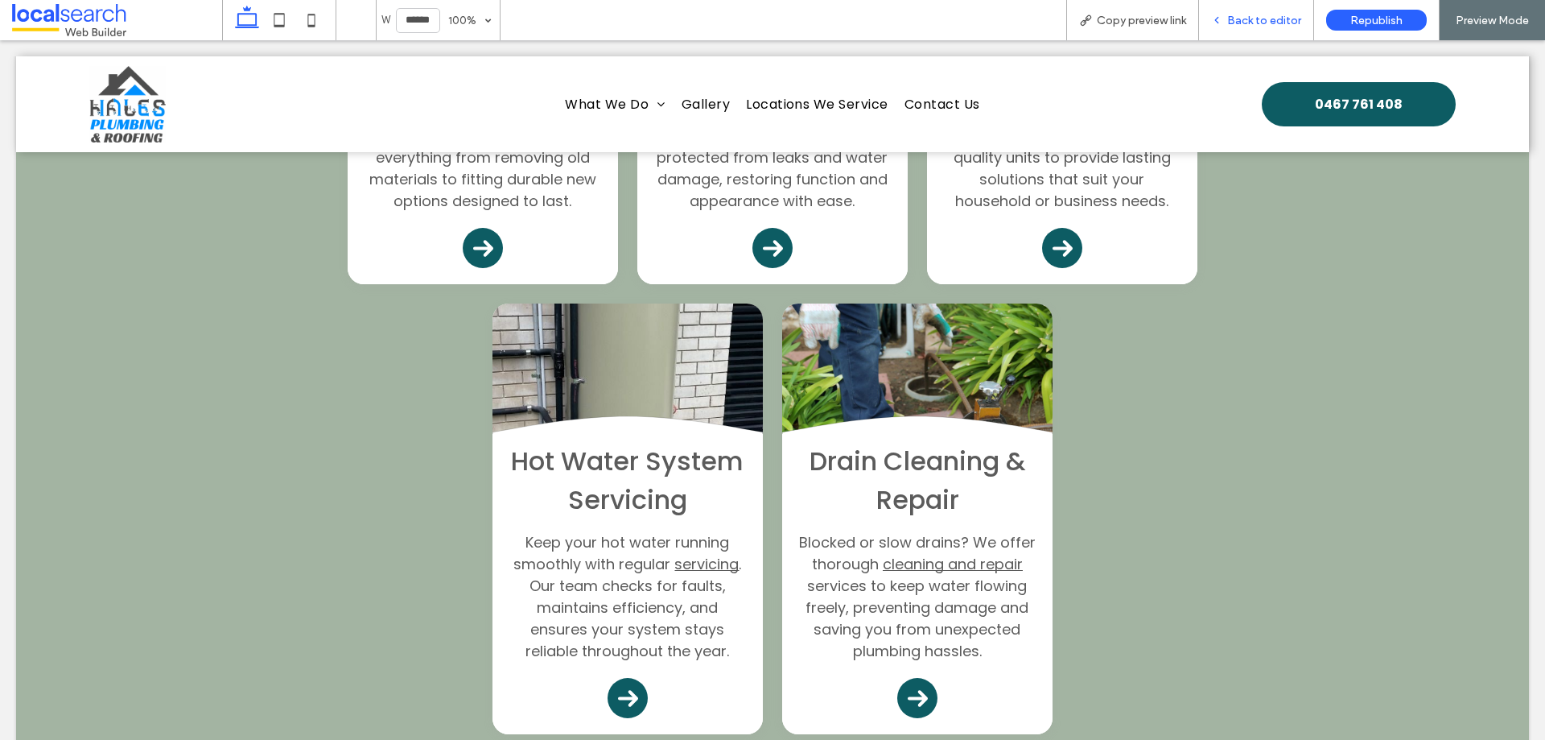
click at [1260, 19] on span "Back to editor" at bounding box center [1264, 21] width 74 height 14
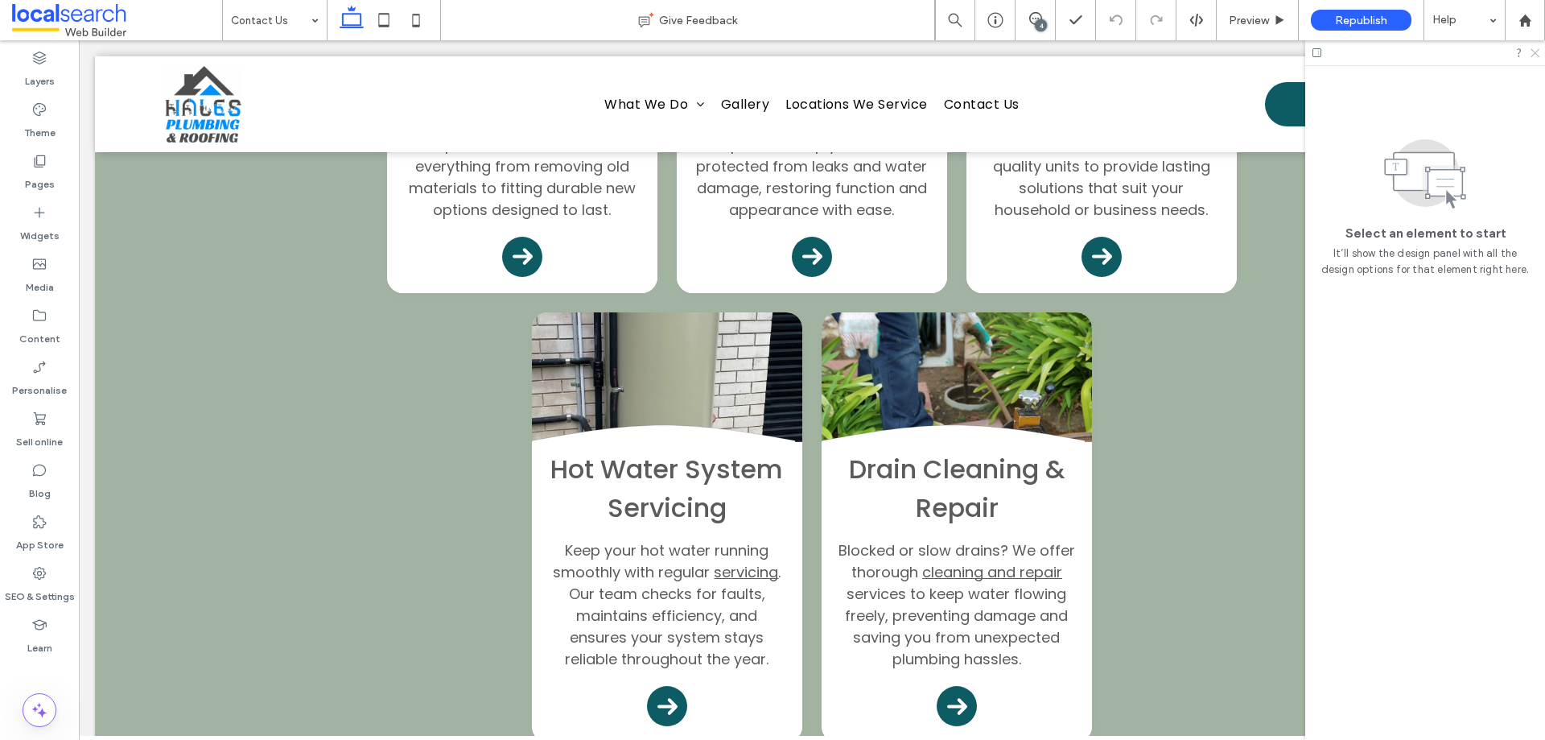
click at [1539, 56] on icon at bounding box center [1534, 52] width 10 height 10
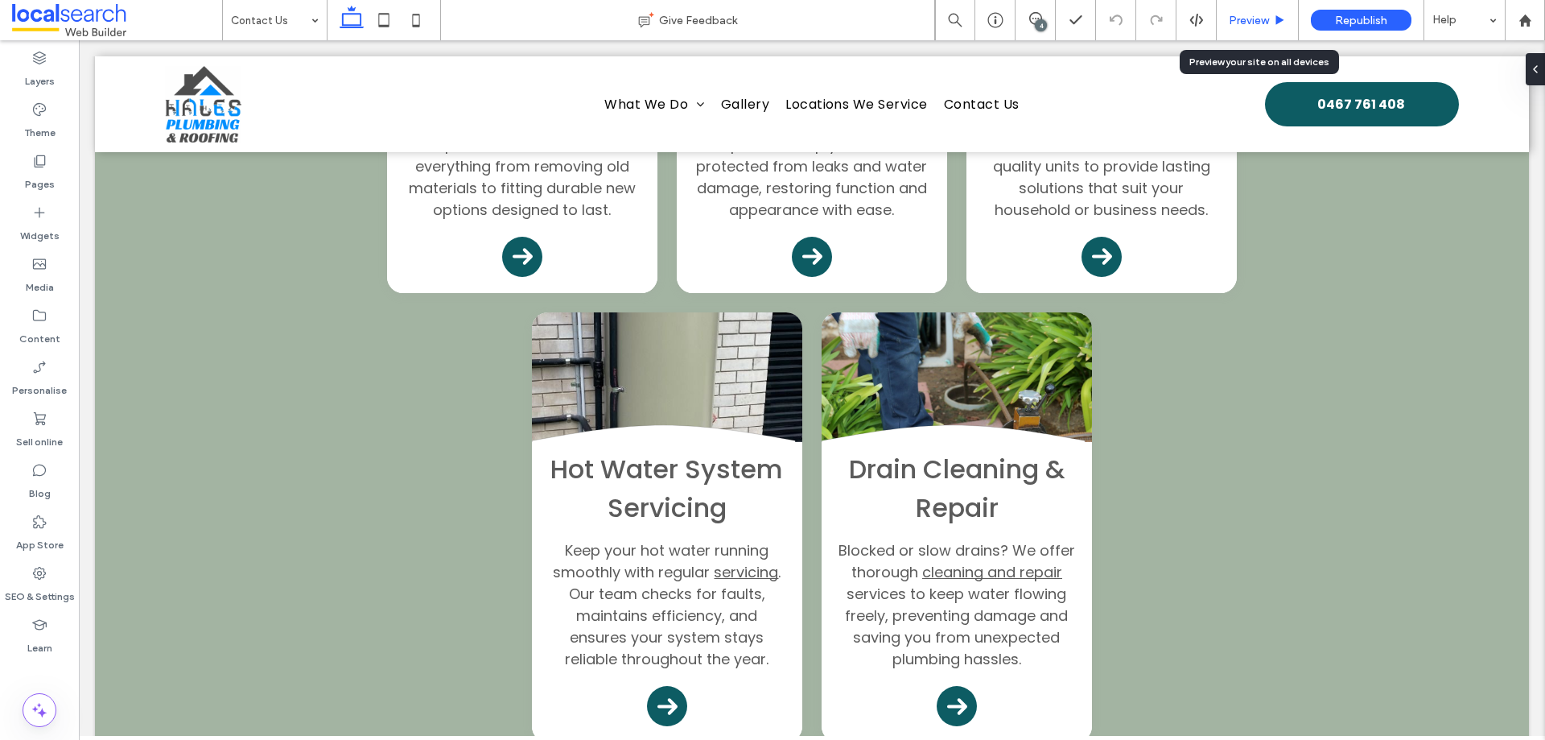
click at [1251, 16] on span "Preview" at bounding box center [1249, 21] width 40 height 14
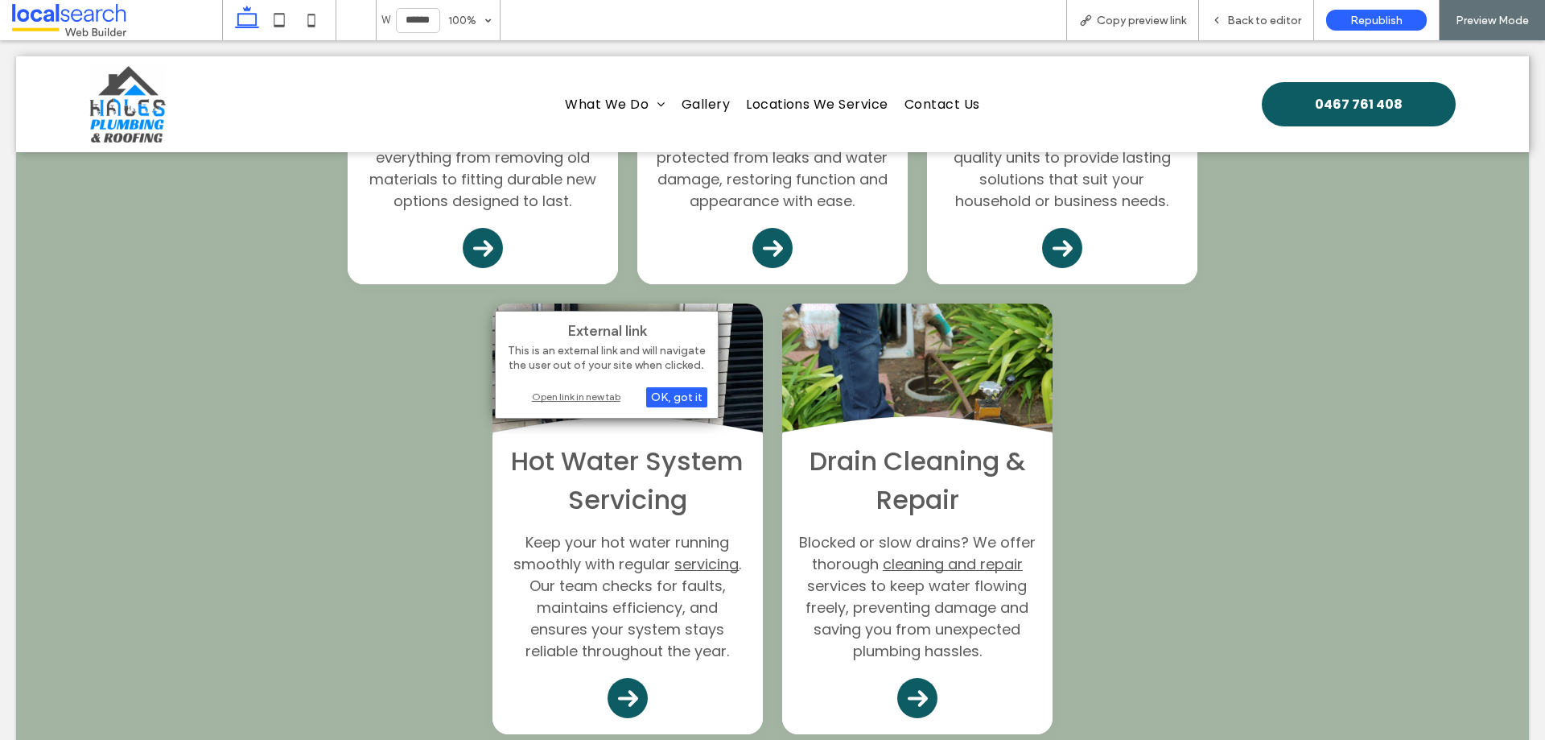
click at [545, 389] on div "Open link in new tab" at bounding box center [606, 396] width 201 height 17
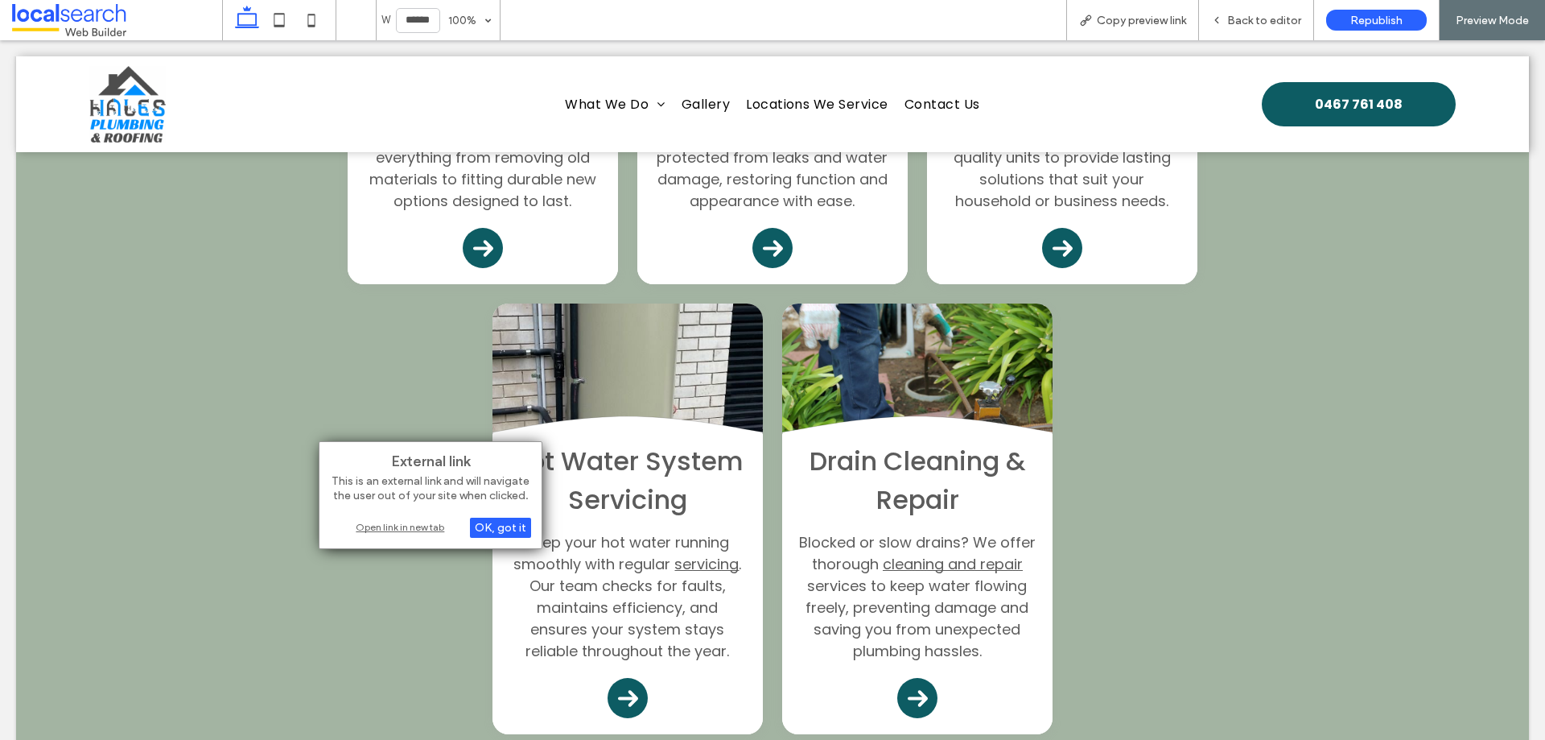
click at [373, 530] on div "Open link in new tab" at bounding box center [430, 526] width 201 height 17
click at [352, 521] on div "Open link in new tab" at bounding box center [404, 526] width 201 height 17
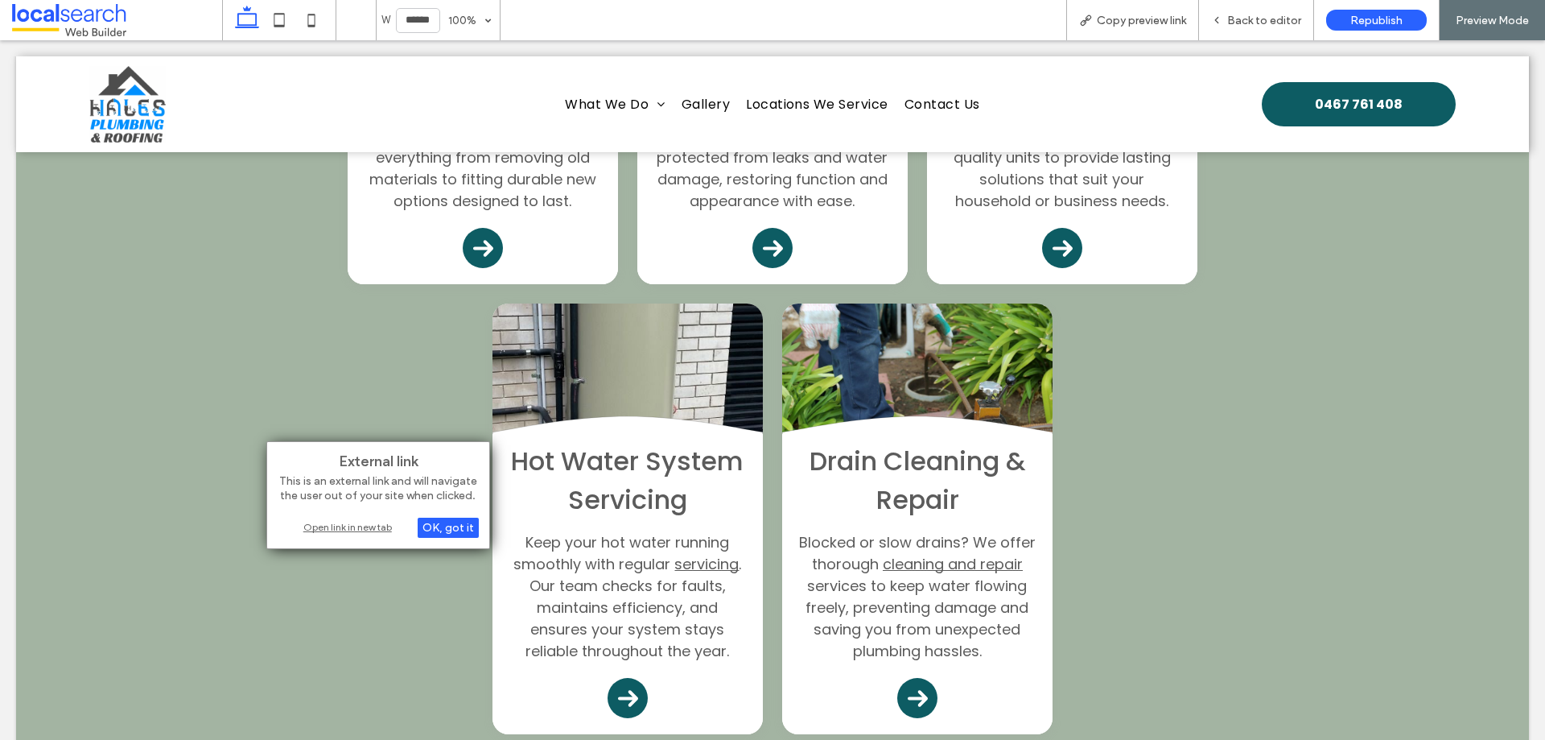
click at [350, 525] on div "Open link in new tab" at bounding box center [378, 526] width 201 height 17
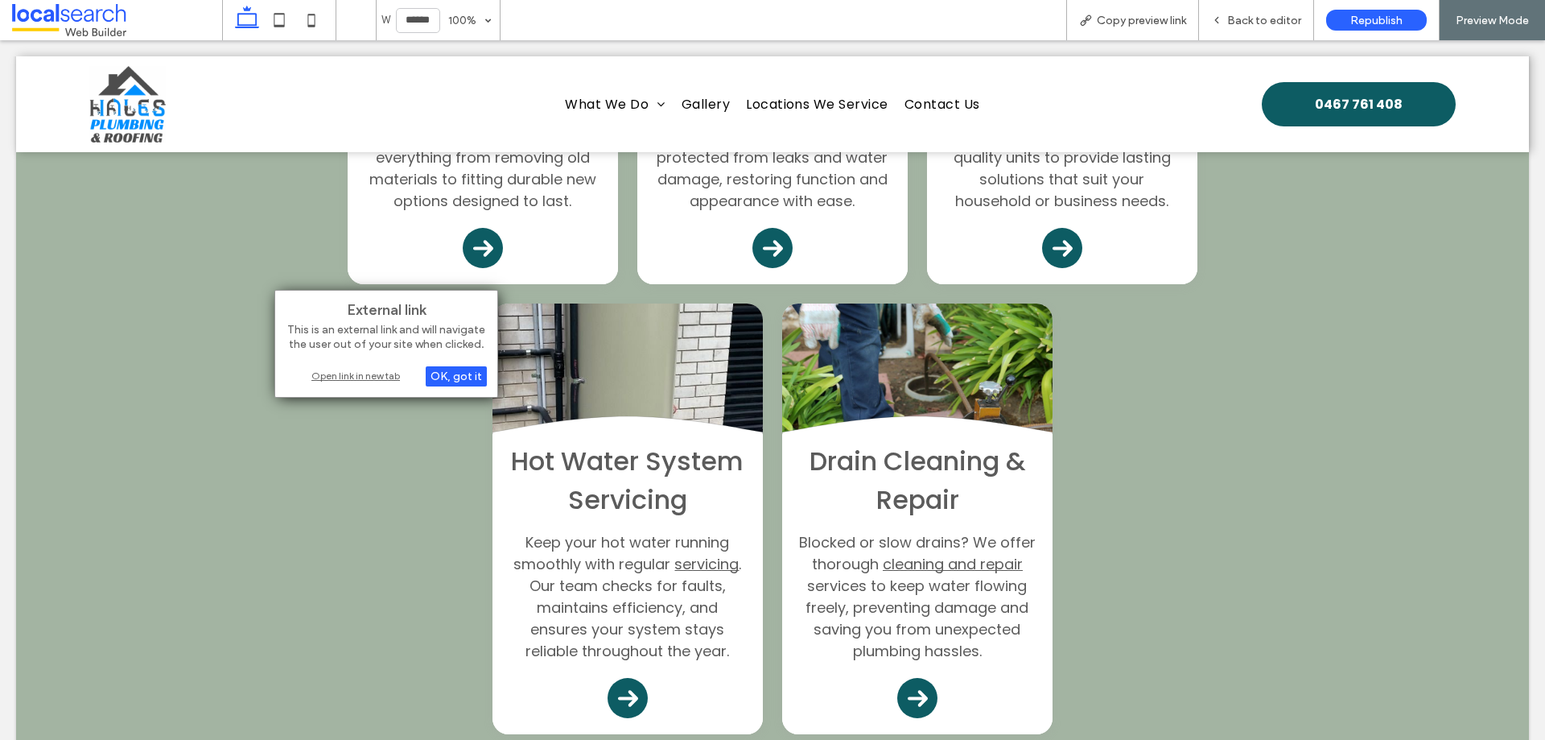
click at [380, 383] on div "Open link in new tab" at bounding box center [386, 375] width 201 height 17
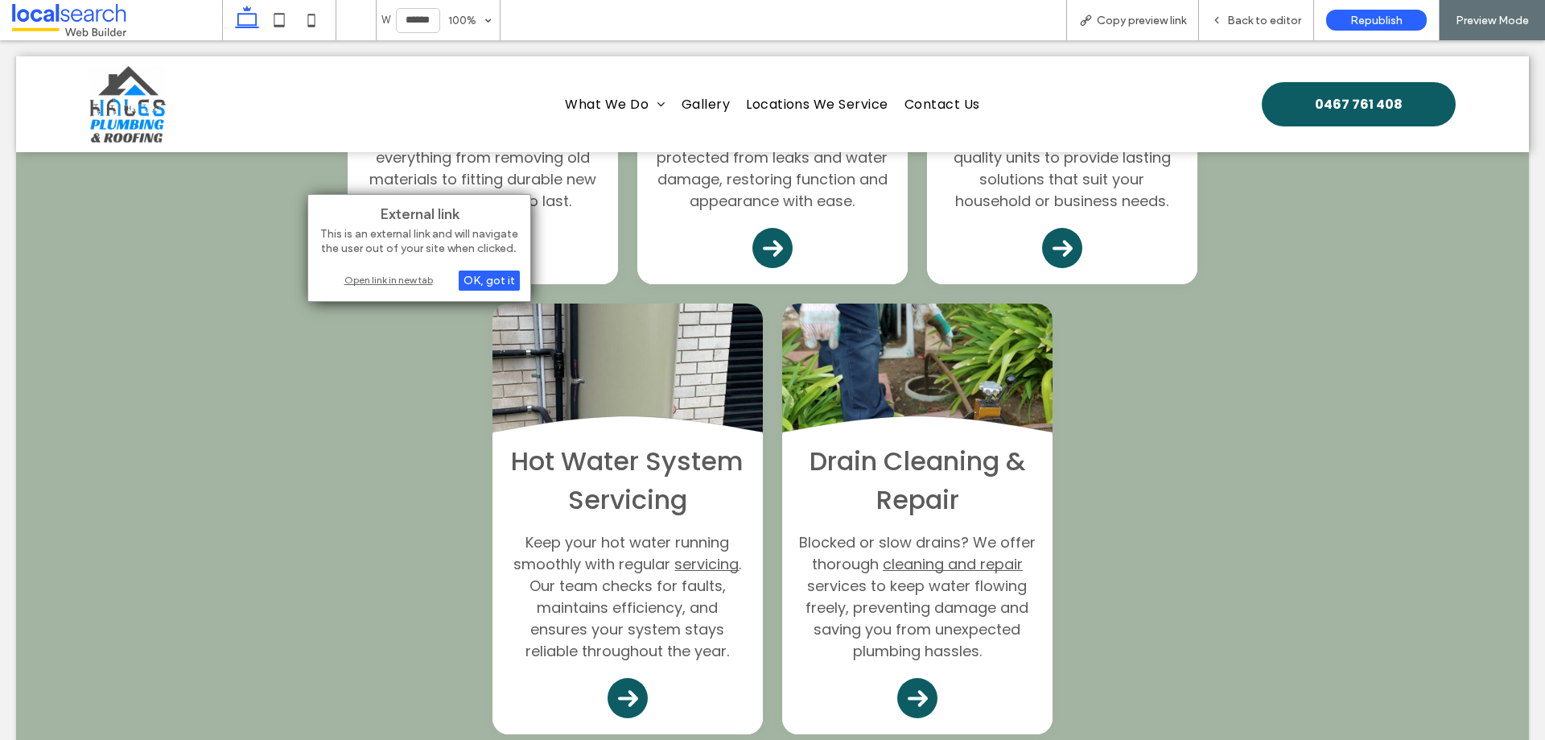
click at [423, 279] on div "Open link in new tab" at bounding box center [419, 279] width 201 height 17
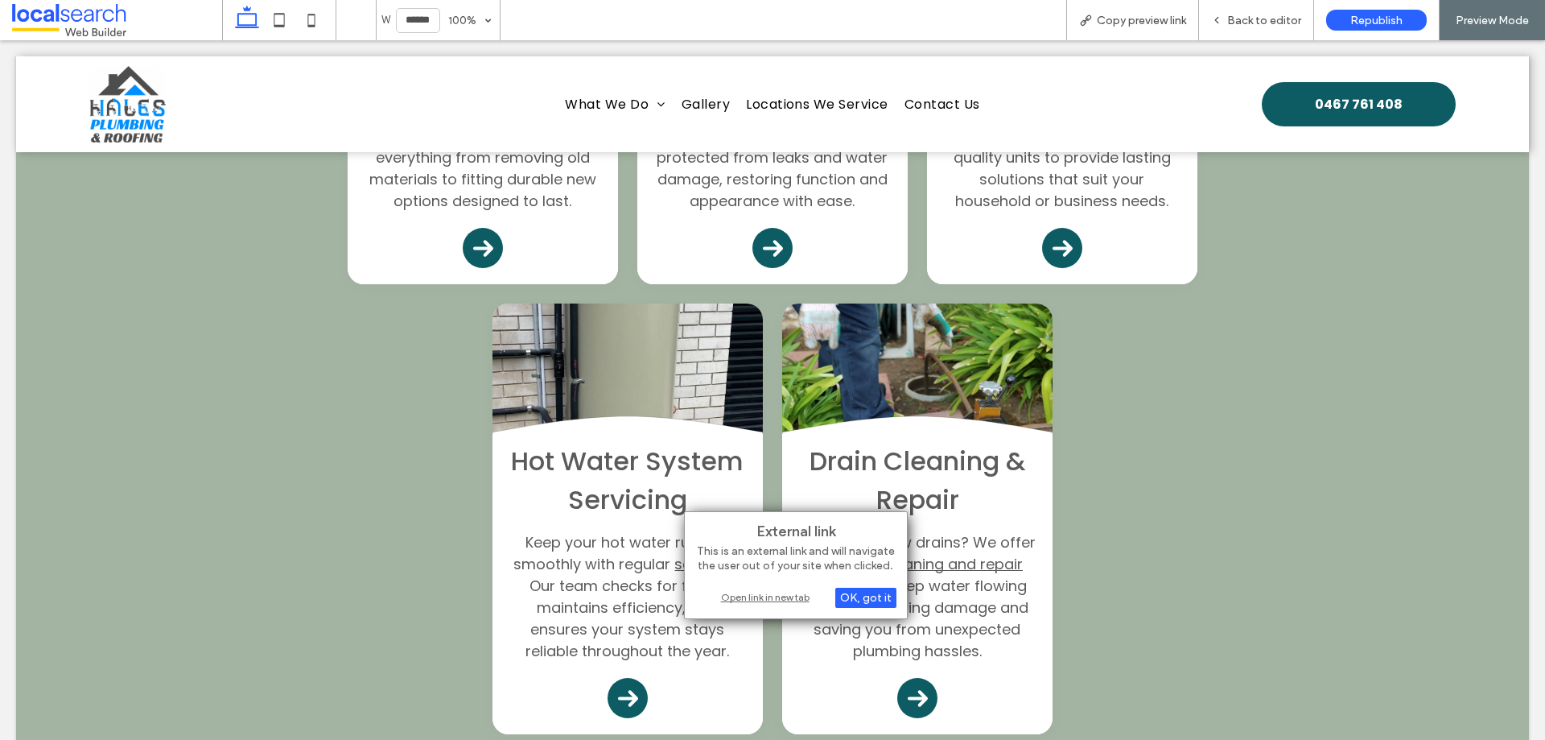
click at [800, 603] on div "Open link in new tab" at bounding box center [795, 596] width 201 height 17
click at [743, 598] on div "Open link in new tab" at bounding box center [766, 596] width 201 height 17
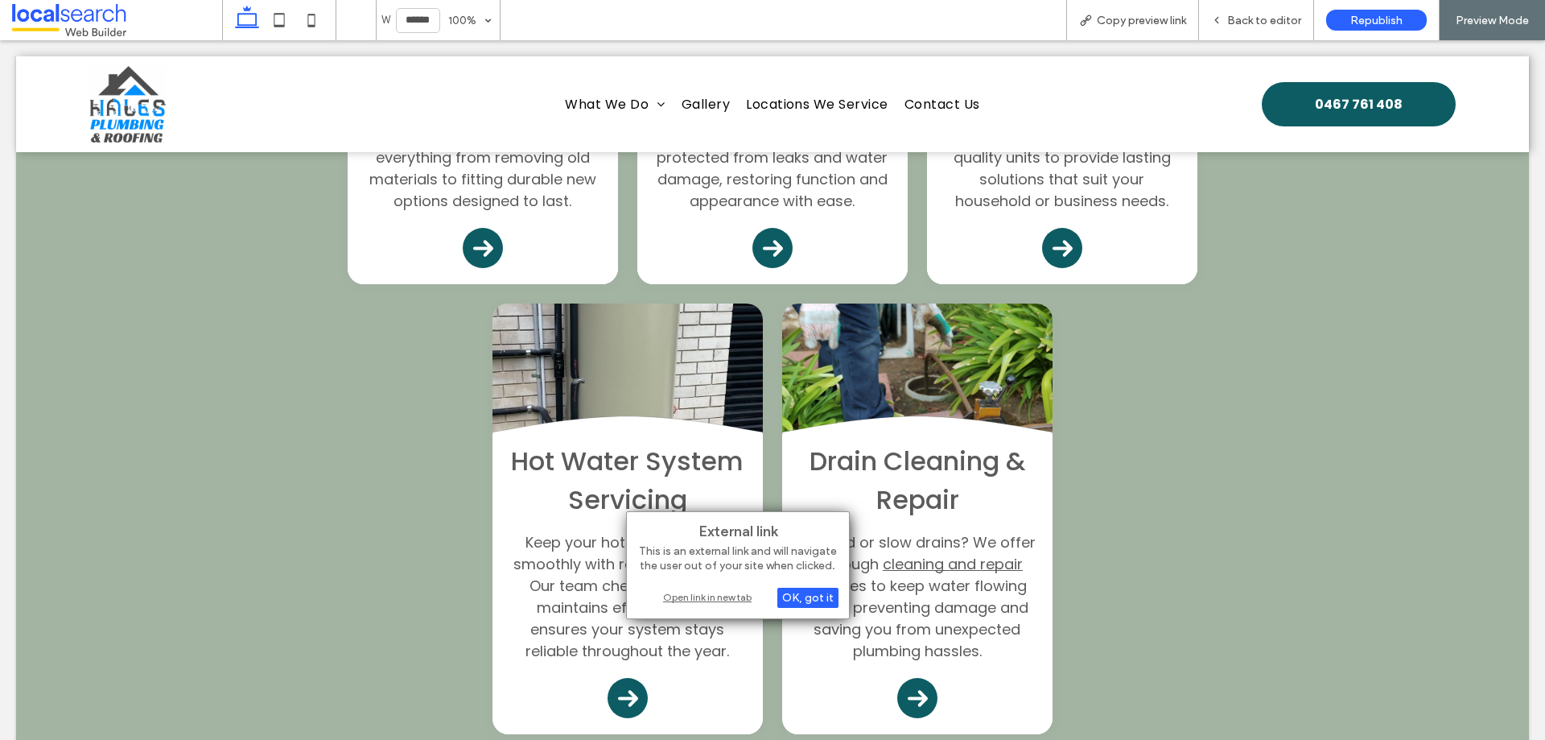
click at [712, 592] on div "Open link in new tab" at bounding box center [737, 596] width 201 height 17
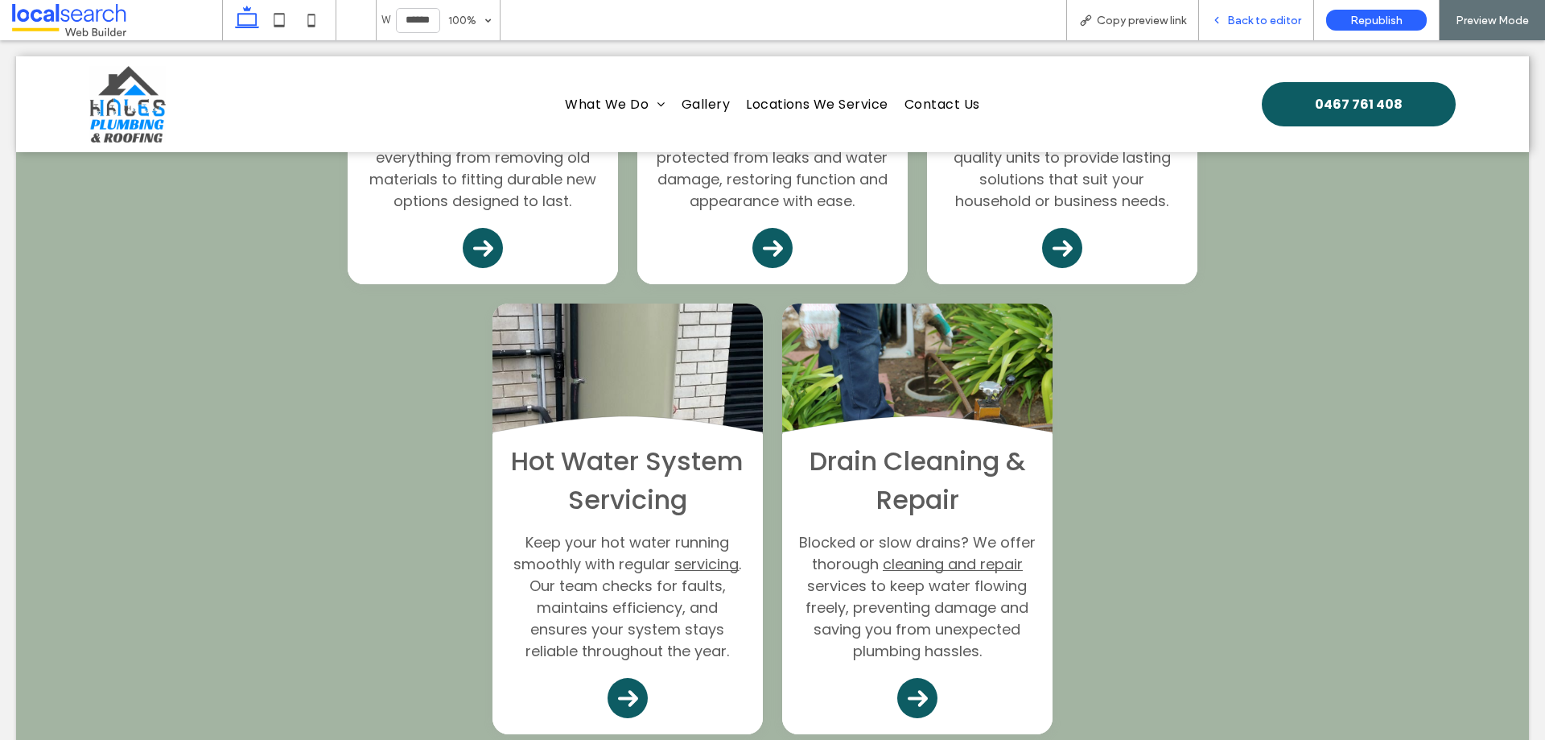
click at [1270, 18] on span "Back to editor" at bounding box center [1264, 21] width 74 height 14
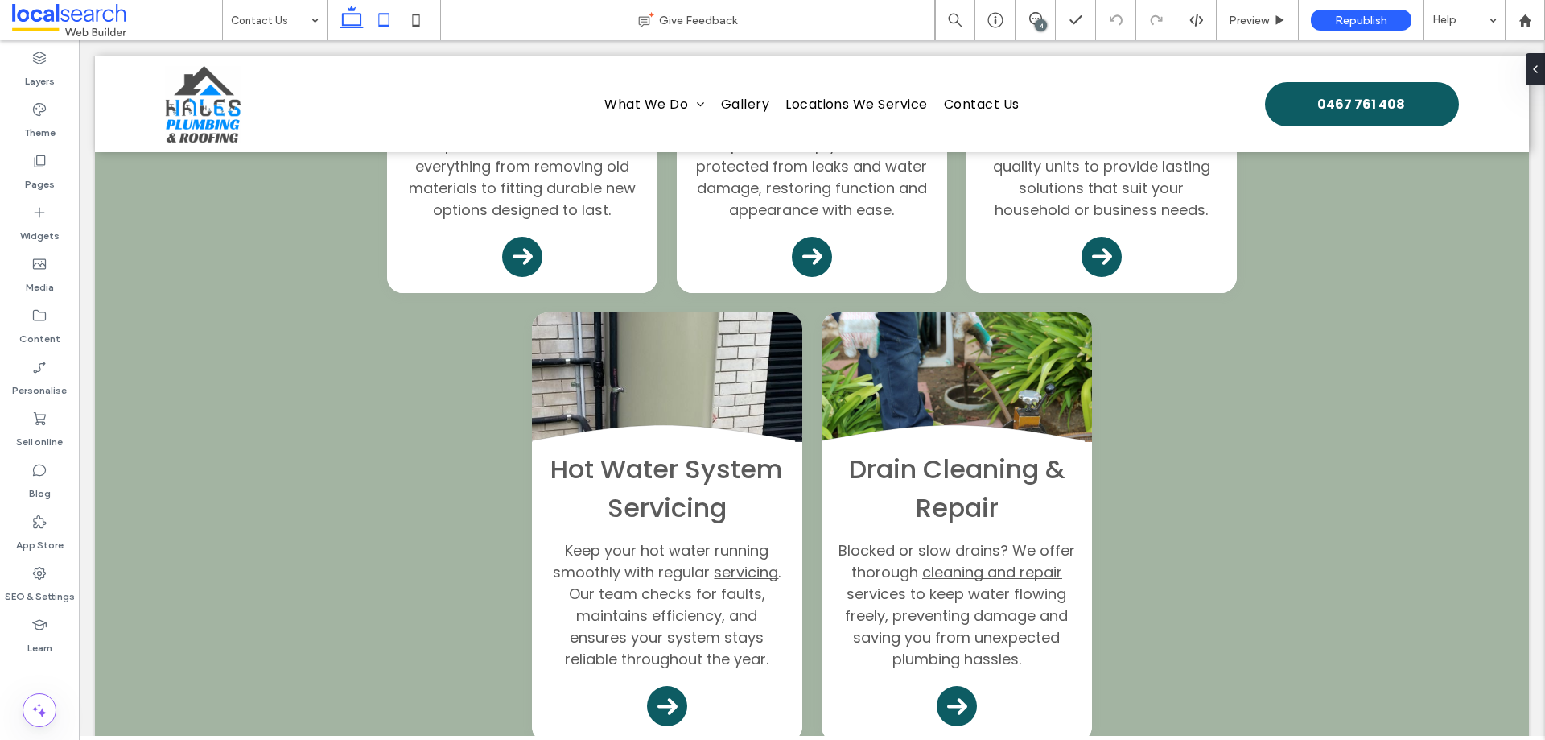
click at [373, 24] on icon at bounding box center [384, 20] width 32 height 32
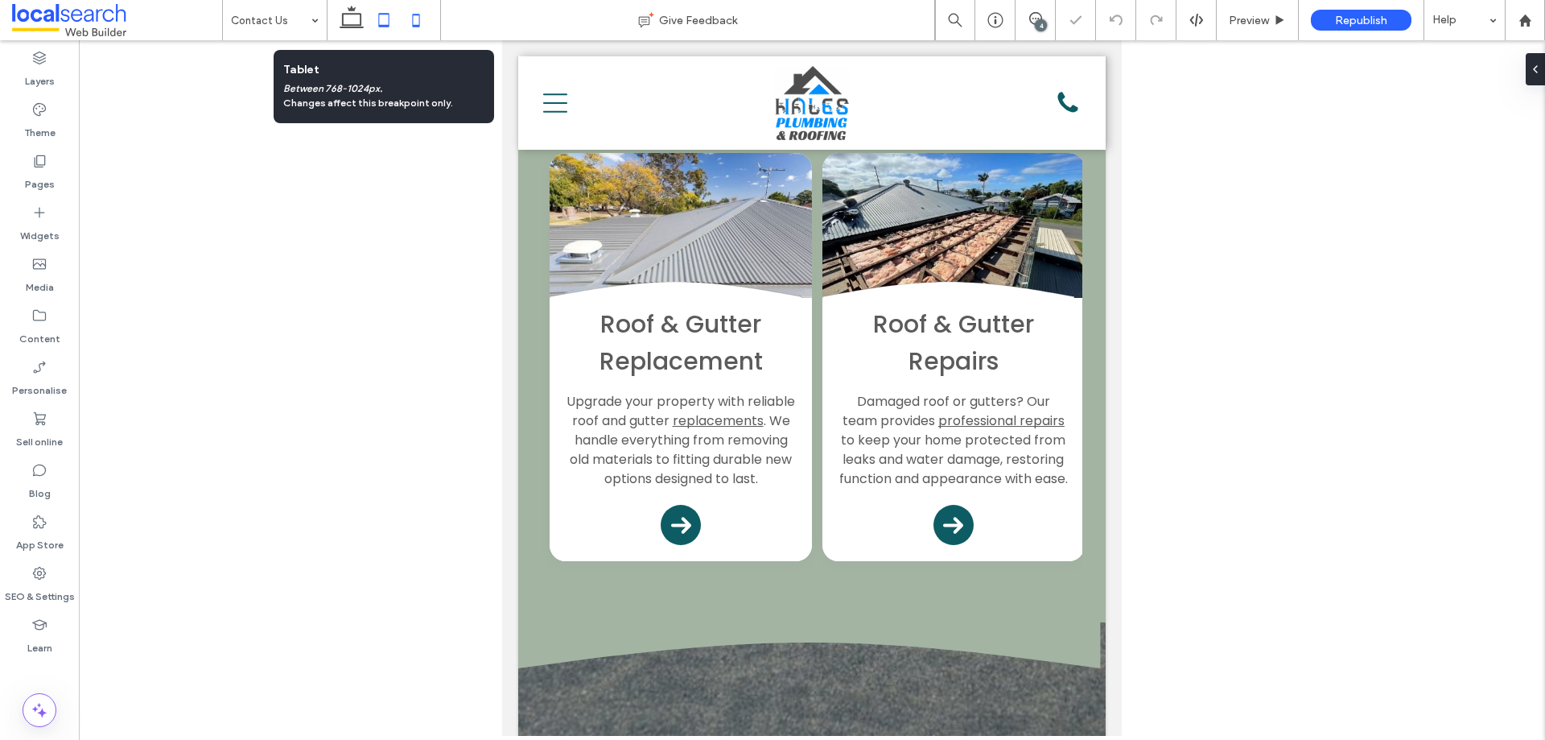
click at [427, 17] on icon at bounding box center [416, 20] width 32 height 32
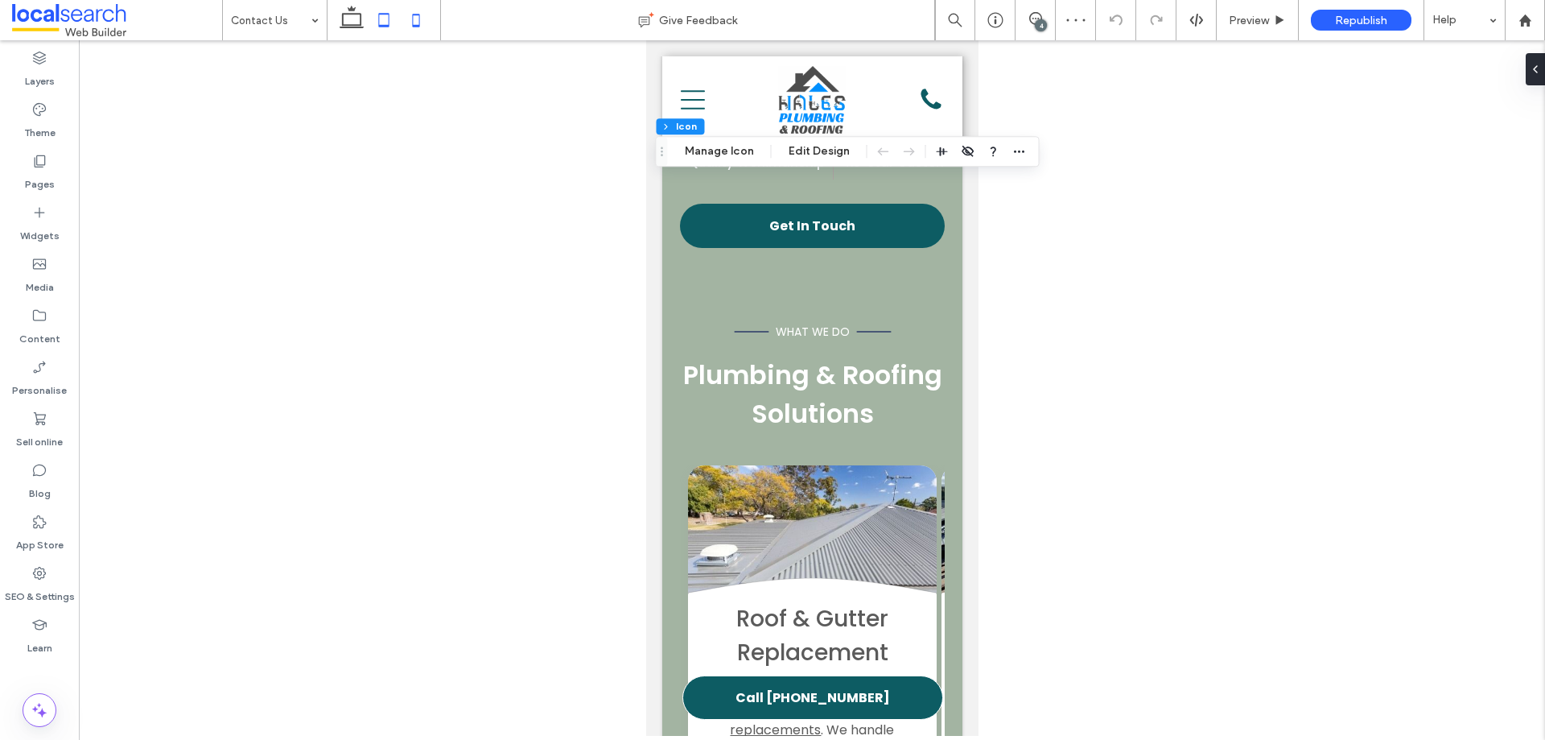
click at [379, 23] on use at bounding box center [384, 20] width 10 height 14
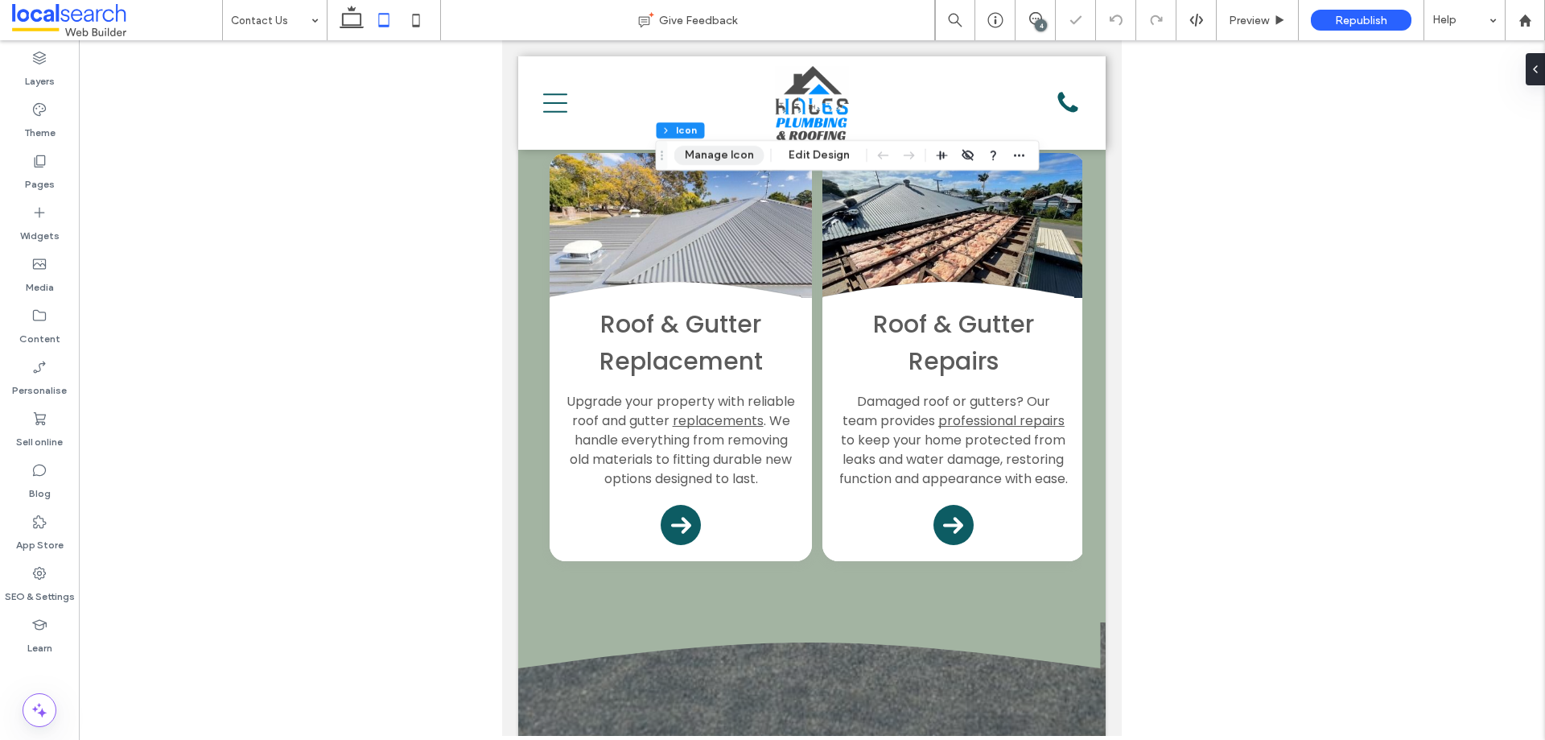
click at [743, 155] on button "Manage Icon" at bounding box center [719, 155] width 90 height 19
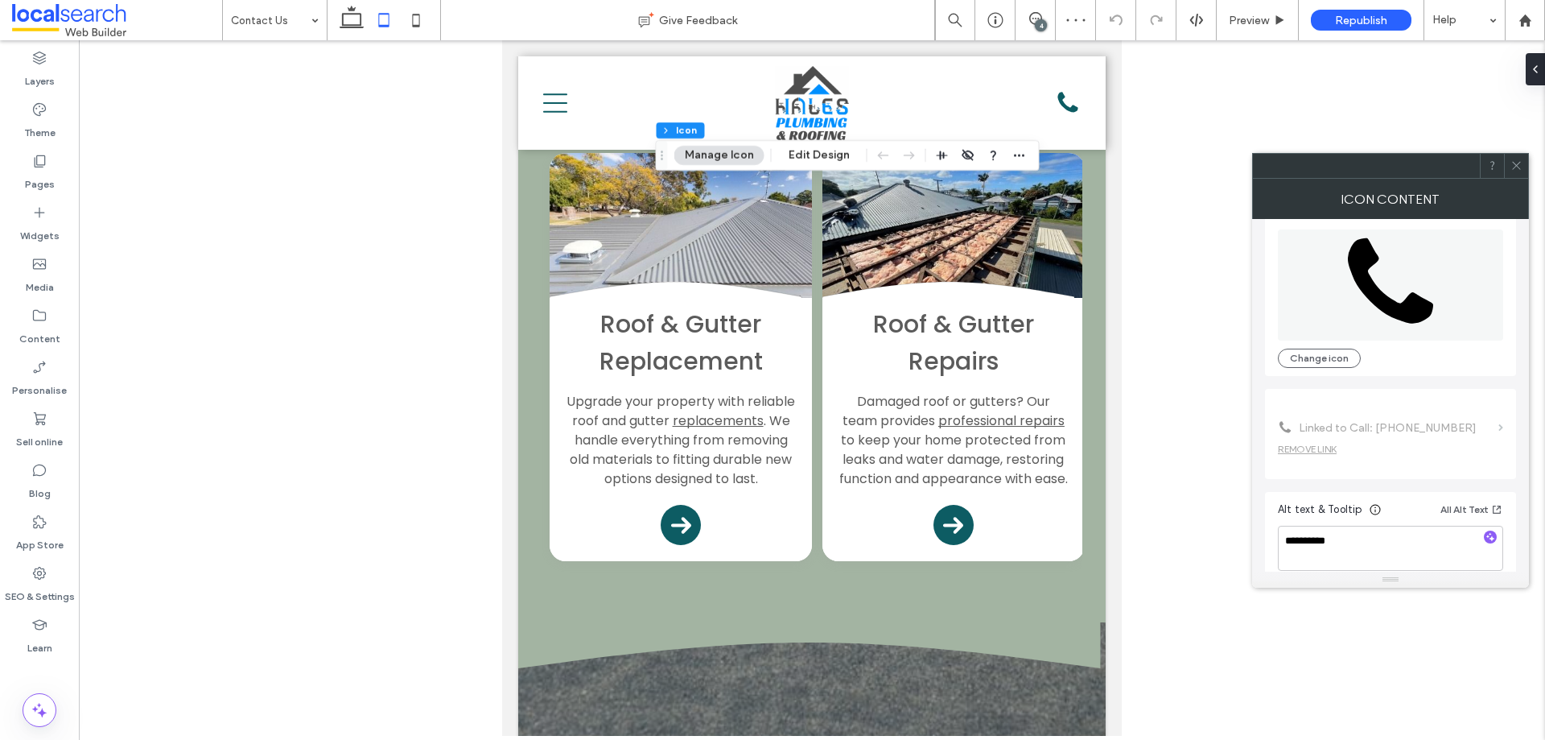
scroll to position [98, 0]
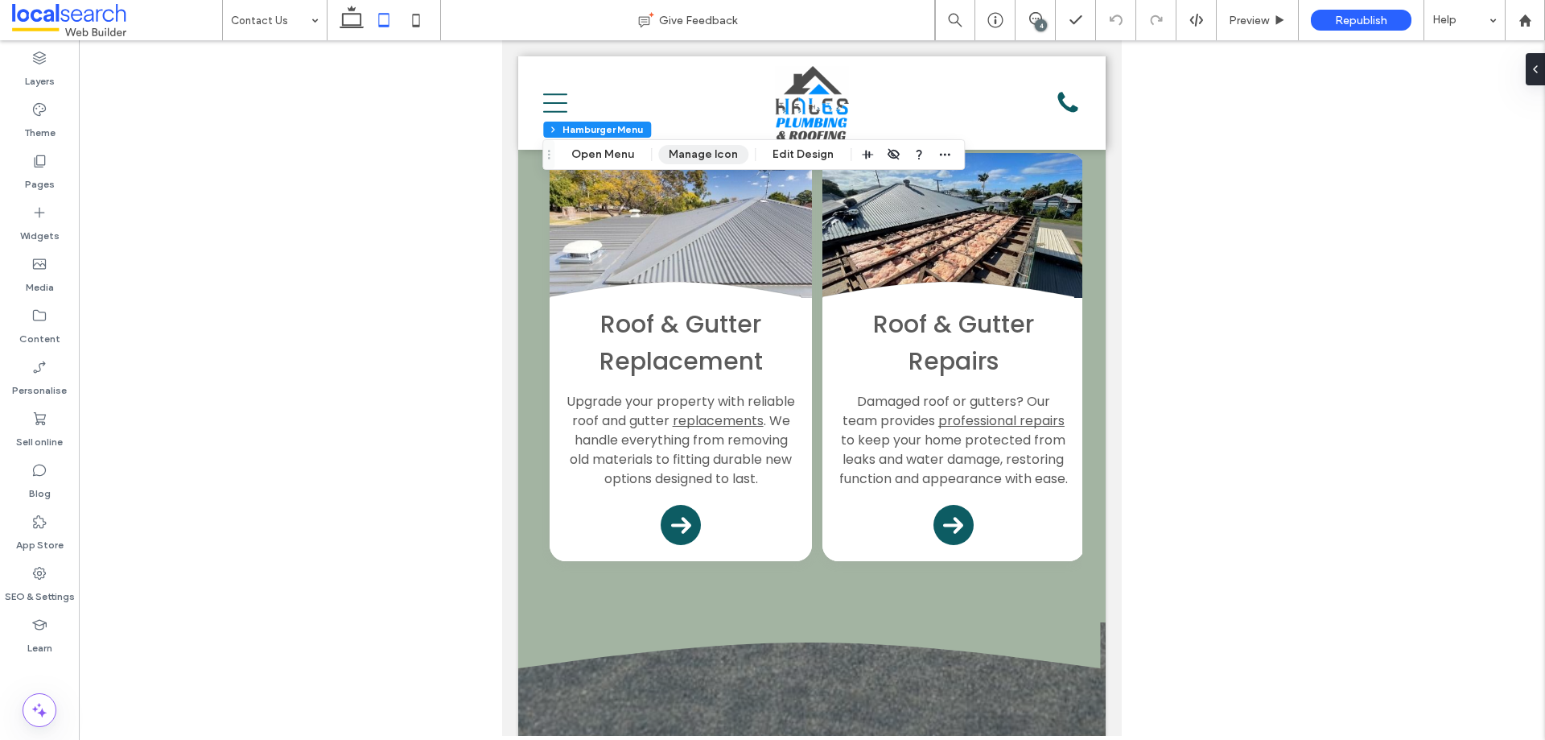
click at [681, 151] on button "Manage Icon" at bounding box center [703, 154] width 90 height 19
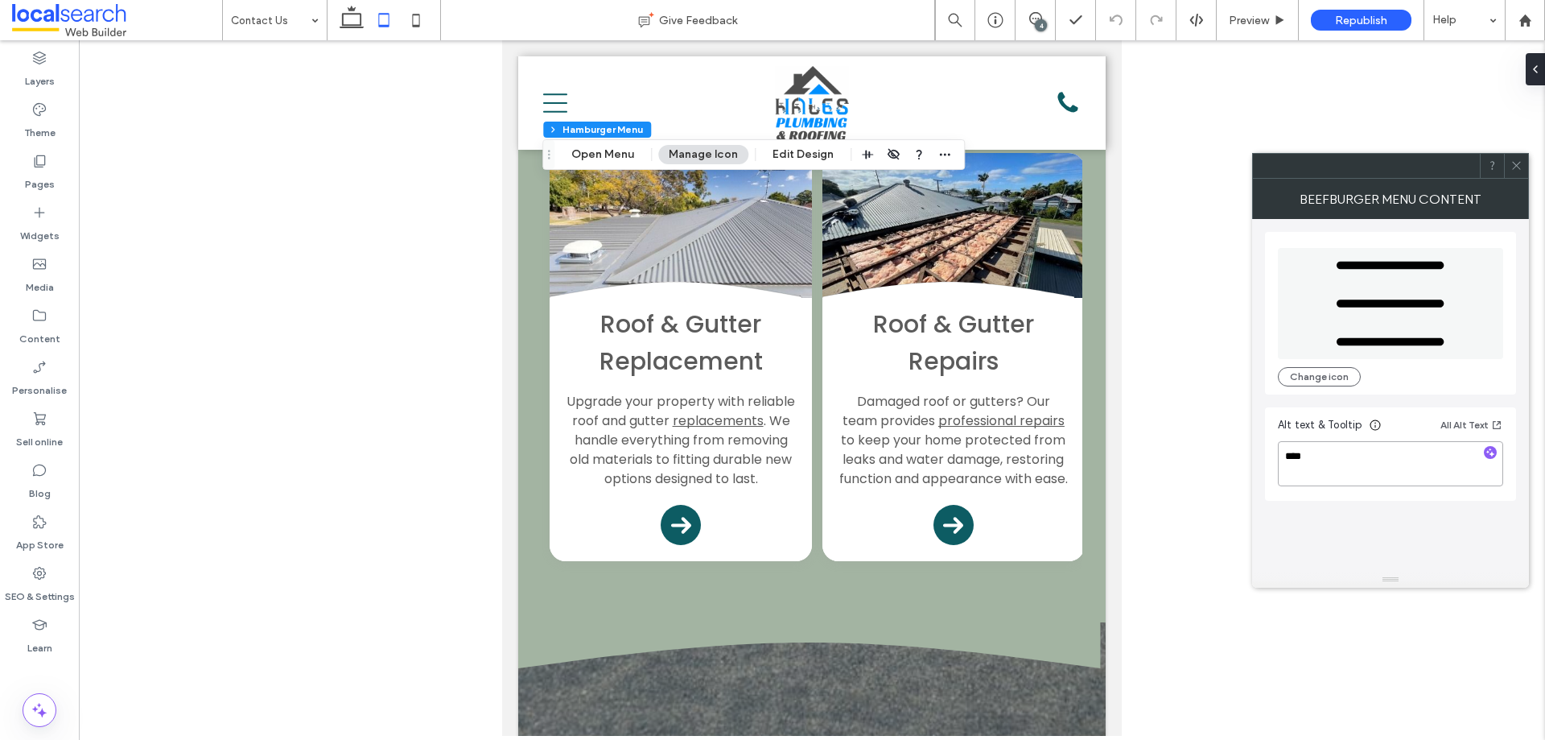
click at [1402, 443] on textarea "****" at bounding box center [1390, 463] width 225 height 45
type textarea "*********"
click at [1418, 525] on div "Menu Change icon Alt text & Tooltip All Alt Text *********" at bounding box center [1390, 395] width 251 height 353
click at [1514, 160] on icon at bounding box center [1517, 165] width 12 height 12
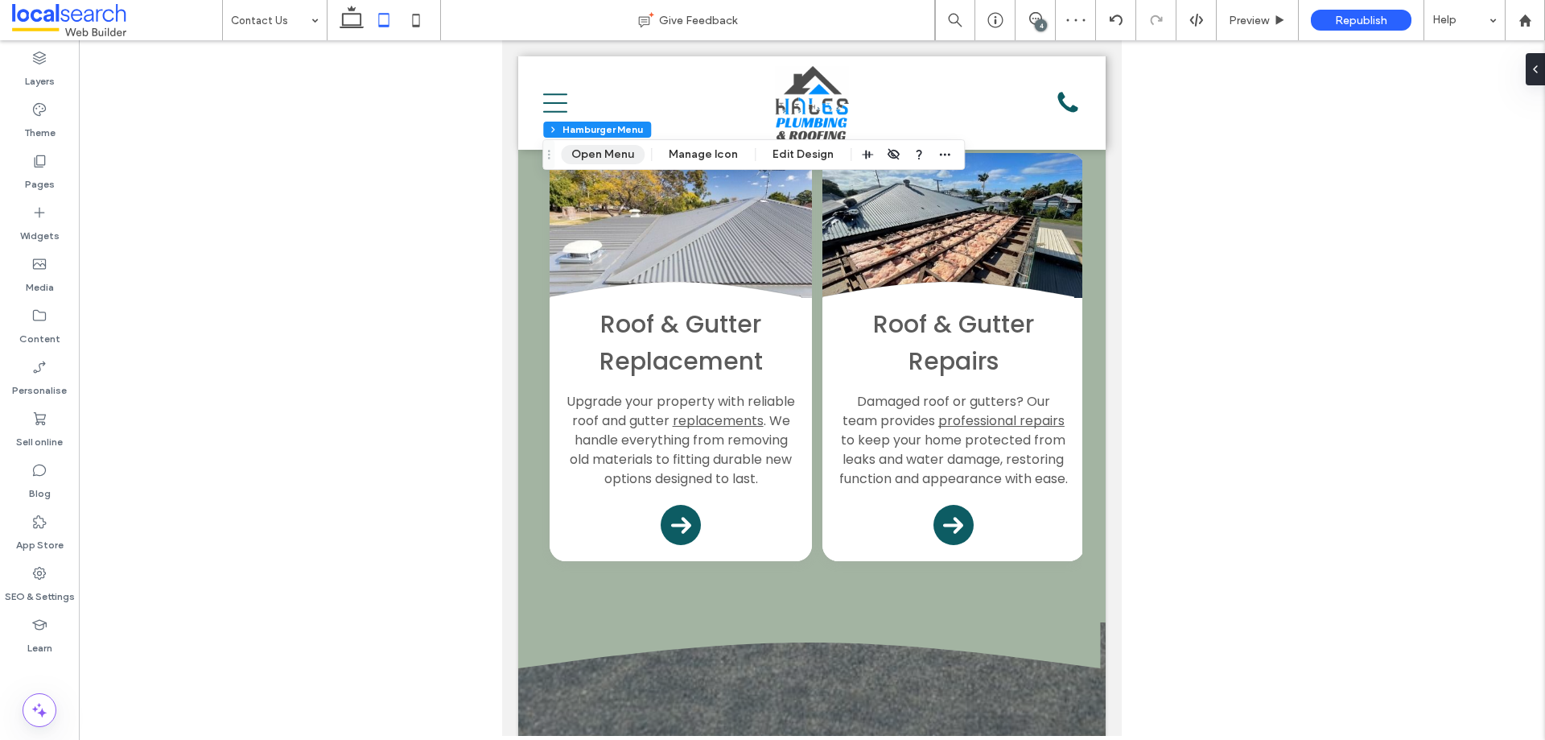
click at [608, 155] on button "Open Menu" at bounding box center [603, 154] width 84 height 19
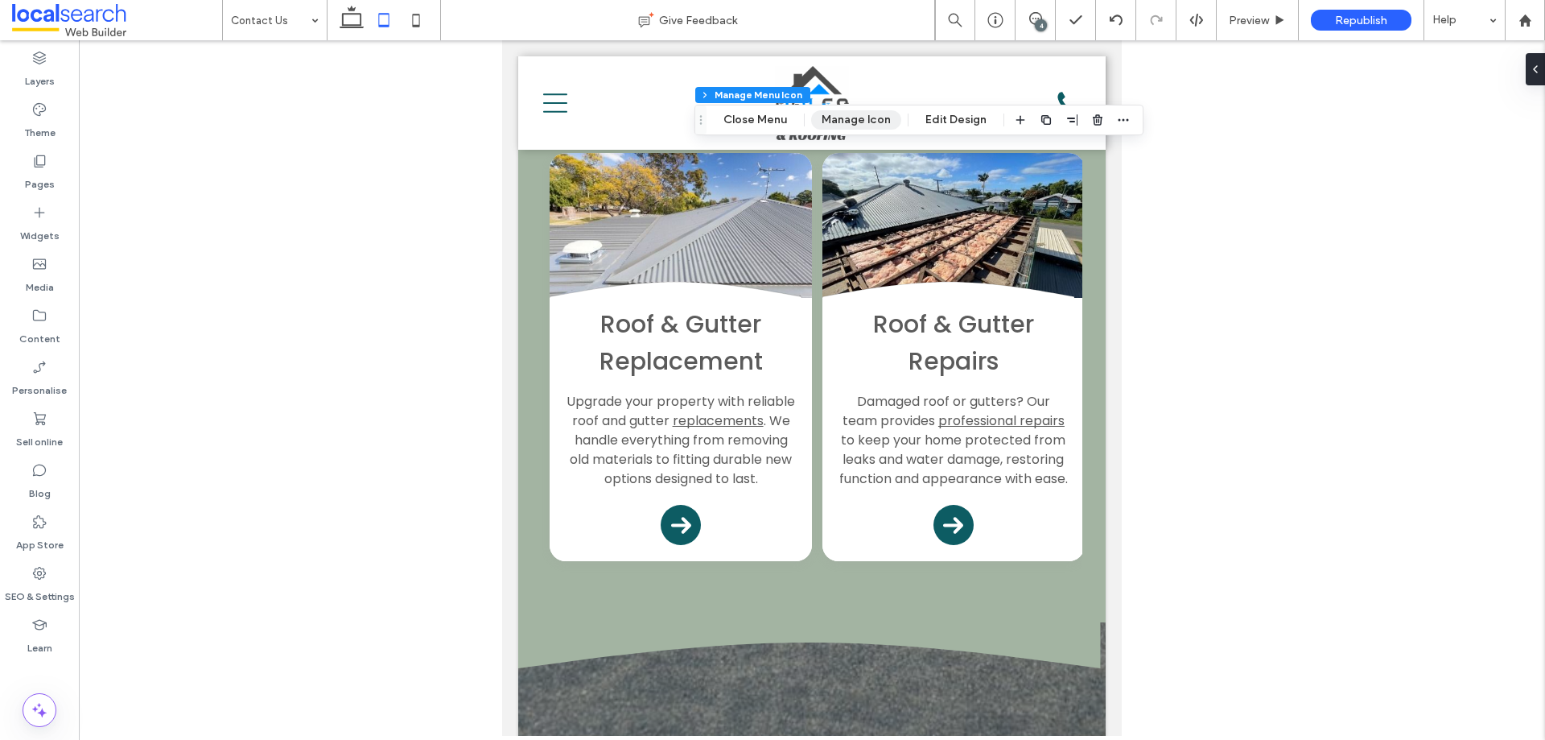
click at [856, 114] on button "Manage Icon" at bounding box center [856, 119] width 90 height 19
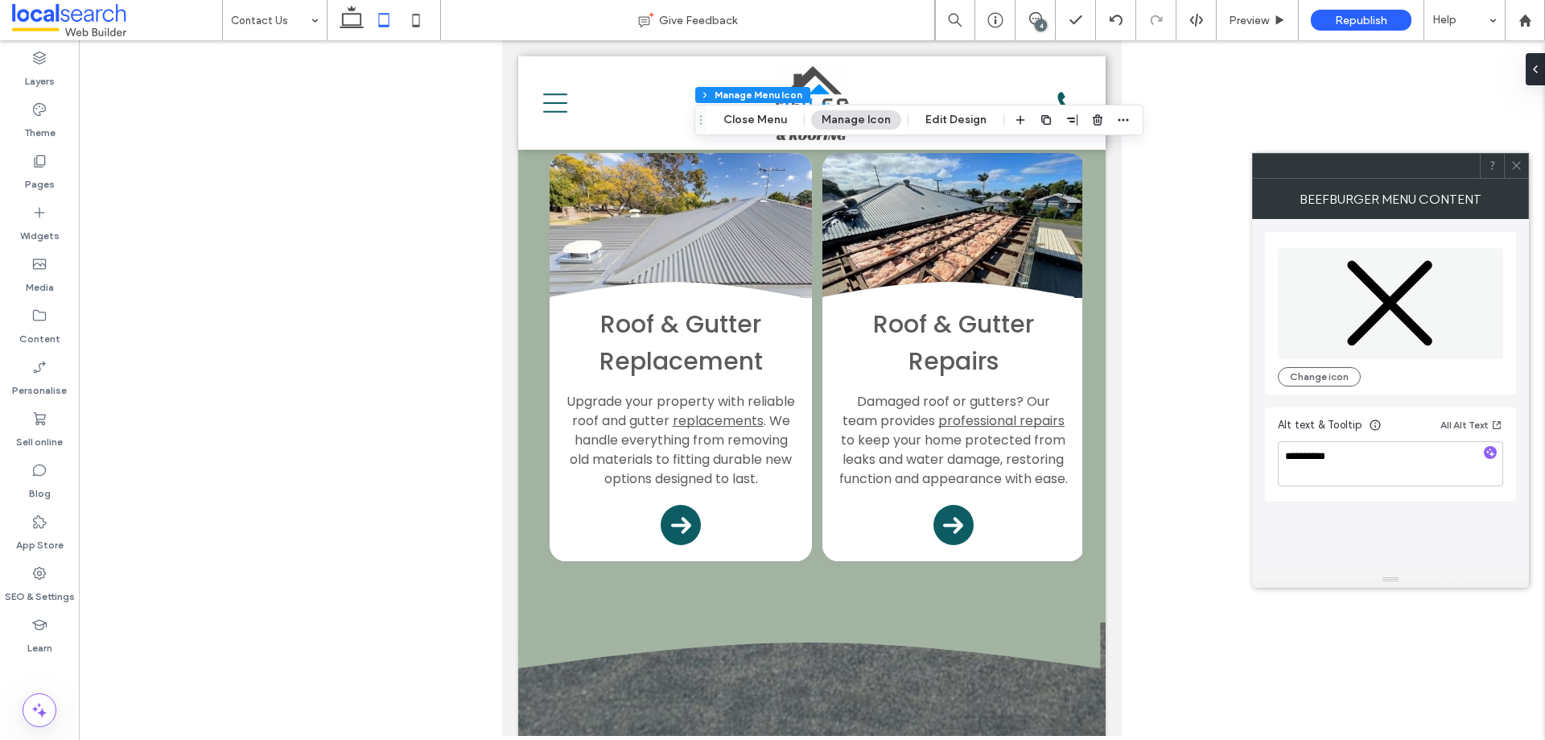
click at [1516, 170] on icon at bounding box center [1517, 165] width 12 height 12
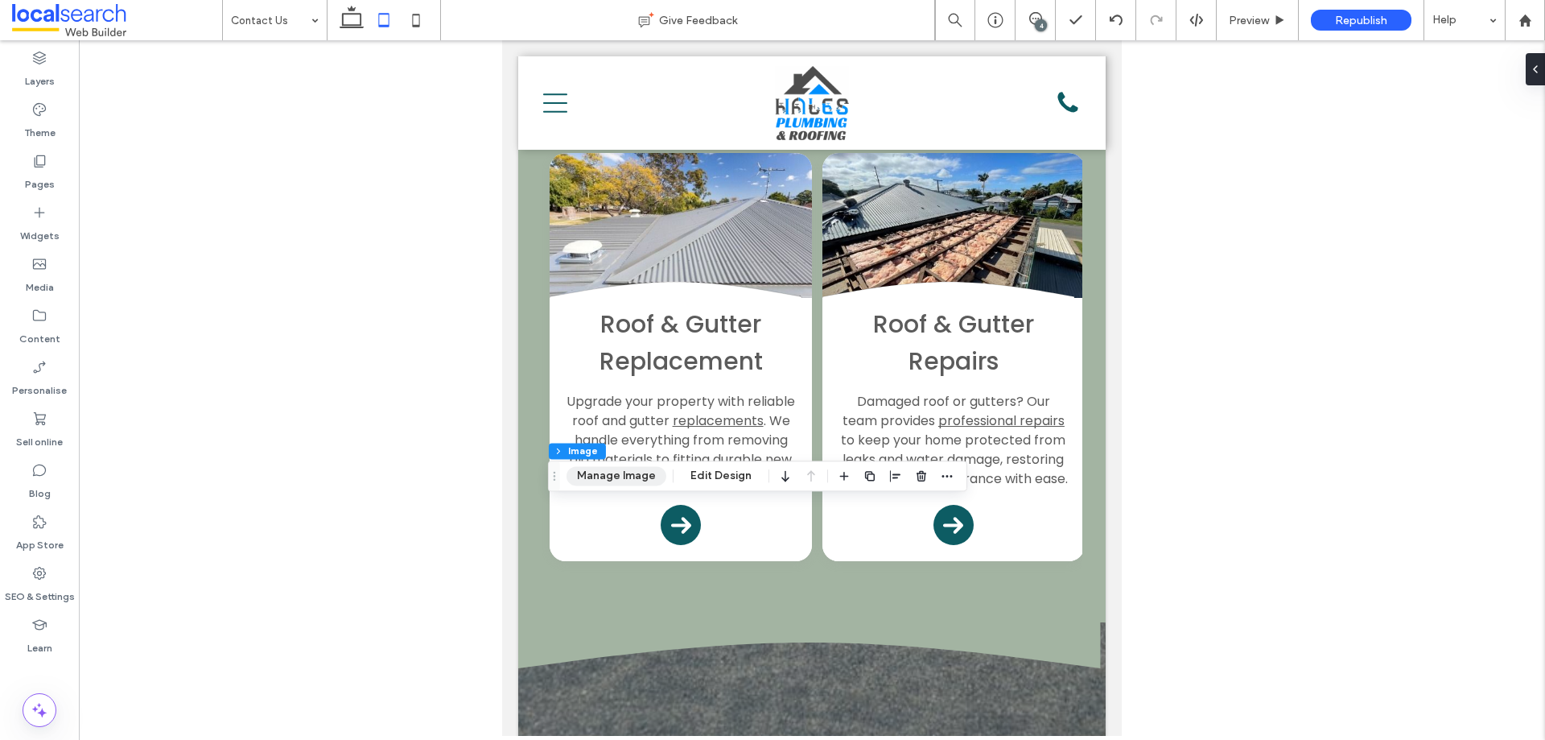
click at [607, 474] on button "Manage Image" at bounding box center [617, 475] width 100 height 19
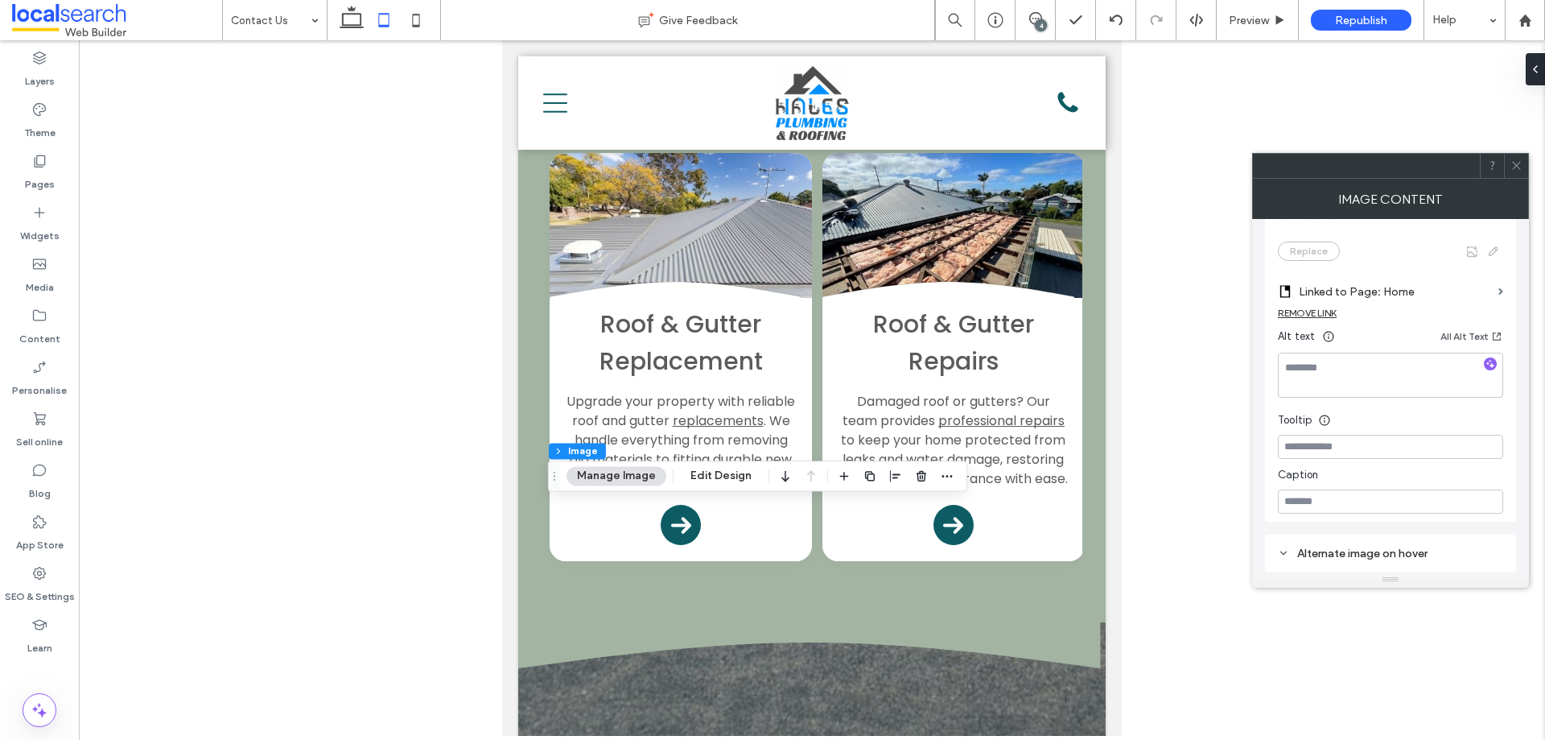
scroll to position [402, 0]
click at [1510, 166] on div at bounding box center [1516, 166] width 24 height 24
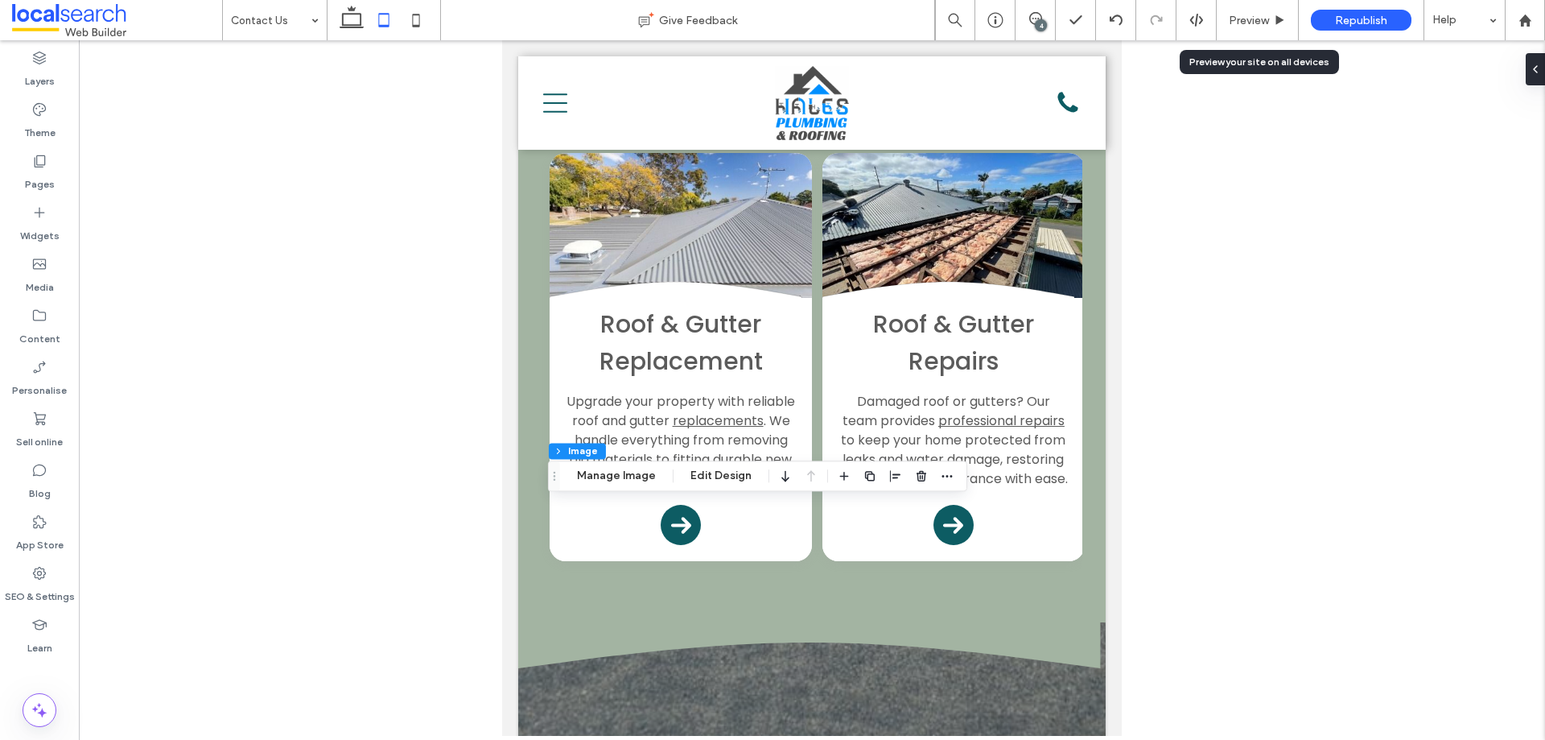
drag, startPoint x: 1244, startPoint y: 14, endPoint x: 1229, endPoint y: 54, distance: 42.0
click at [1244, 14] on span "Preview" at bounding box center [1249, 21] width 40 height 14
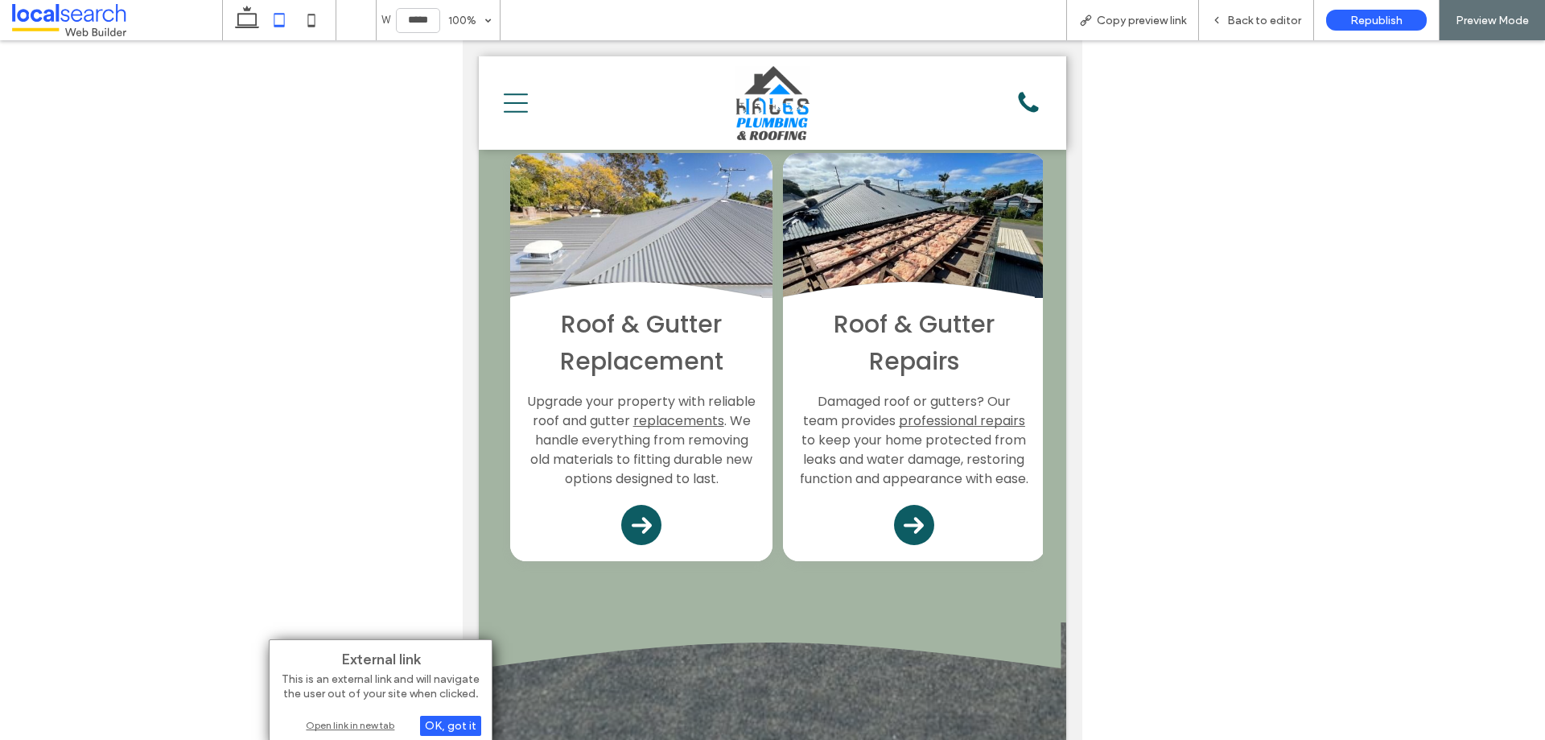
click at [365, 726] on div "Open link in new tab" at bounding box center [380, 724] width 201 height 17
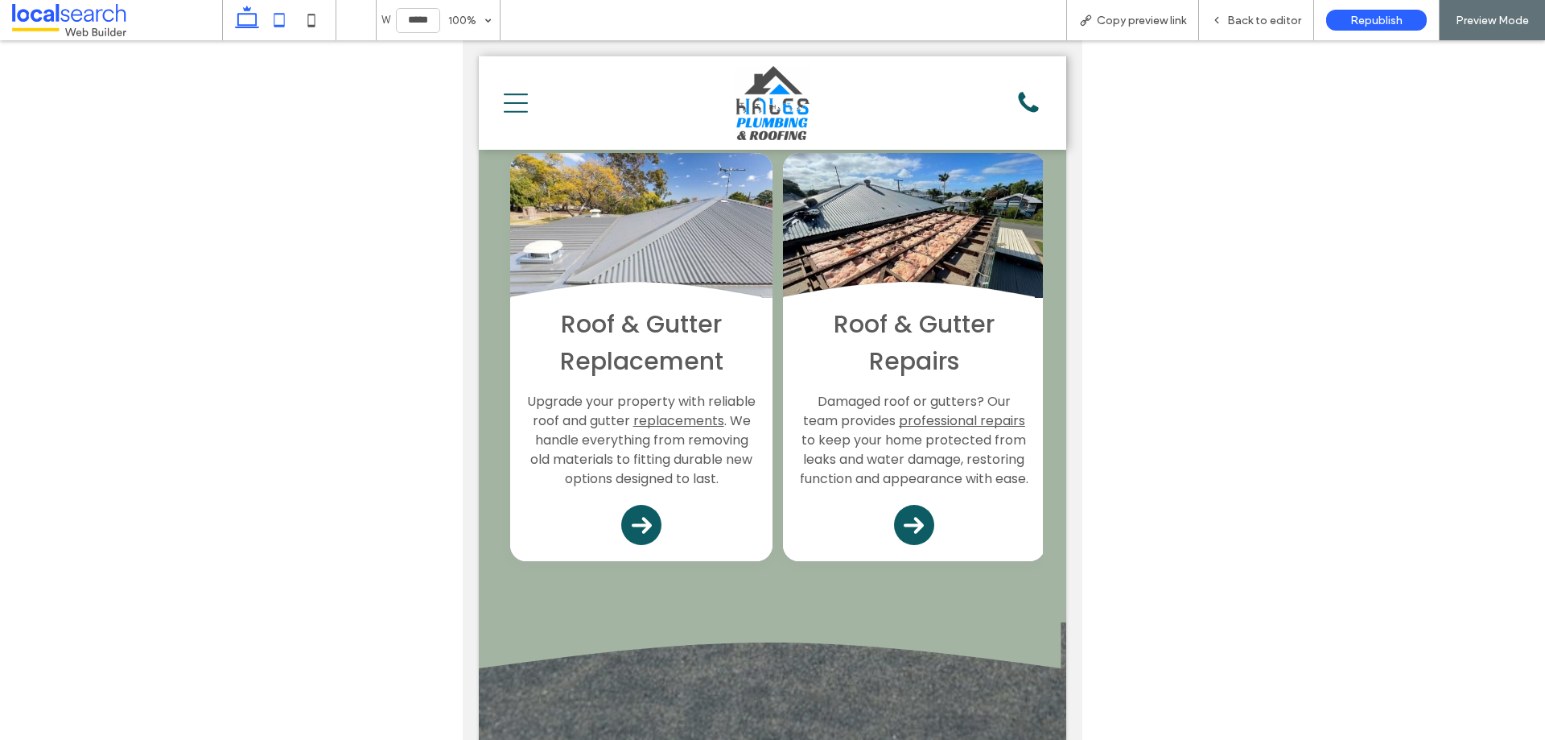
click at [236, 19] on icon at bounding box center [247, 20] width 32 height 32
type input "******"
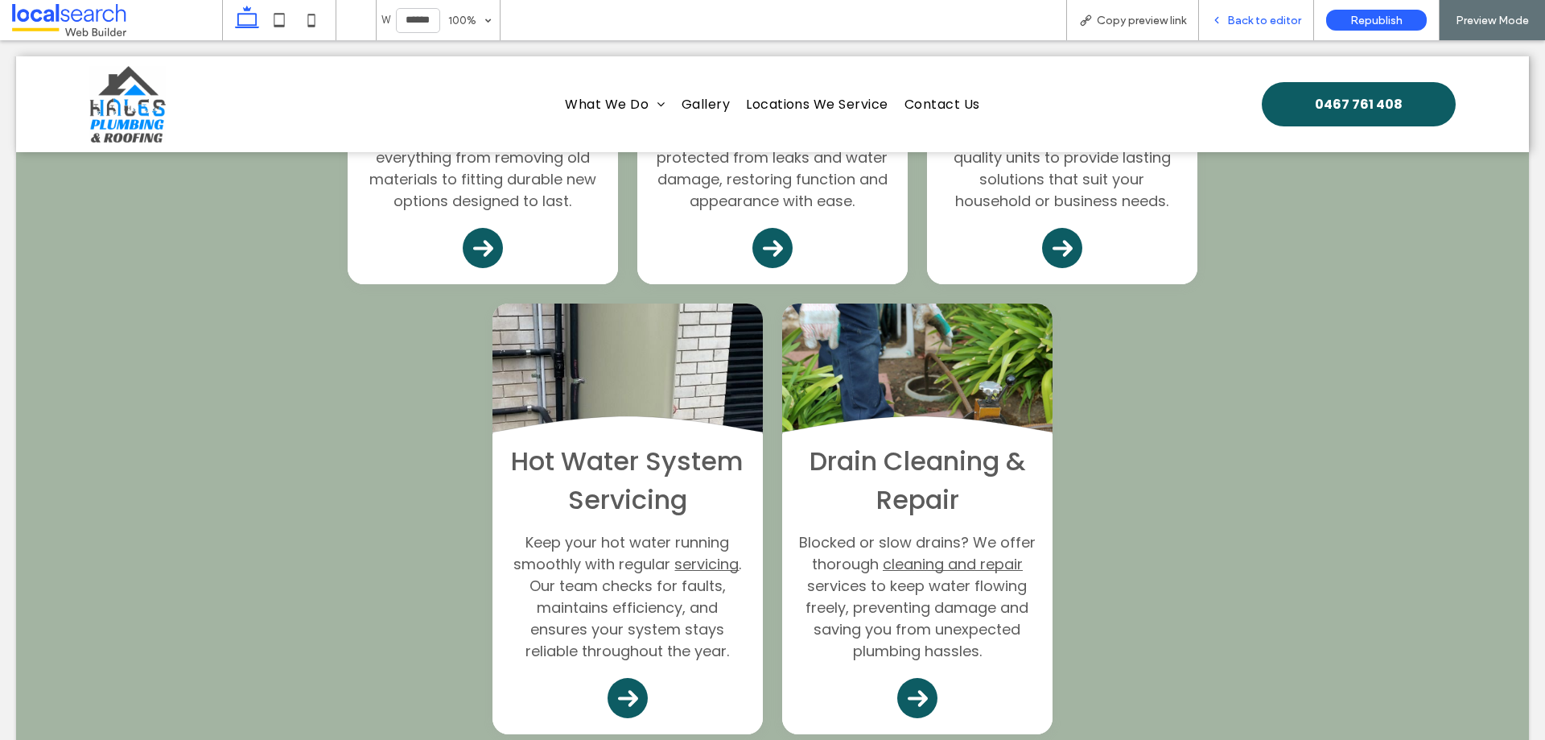
click at [1281, 20] on span "Back to editor" at bounding box center [1264, 21] width 74 height 14
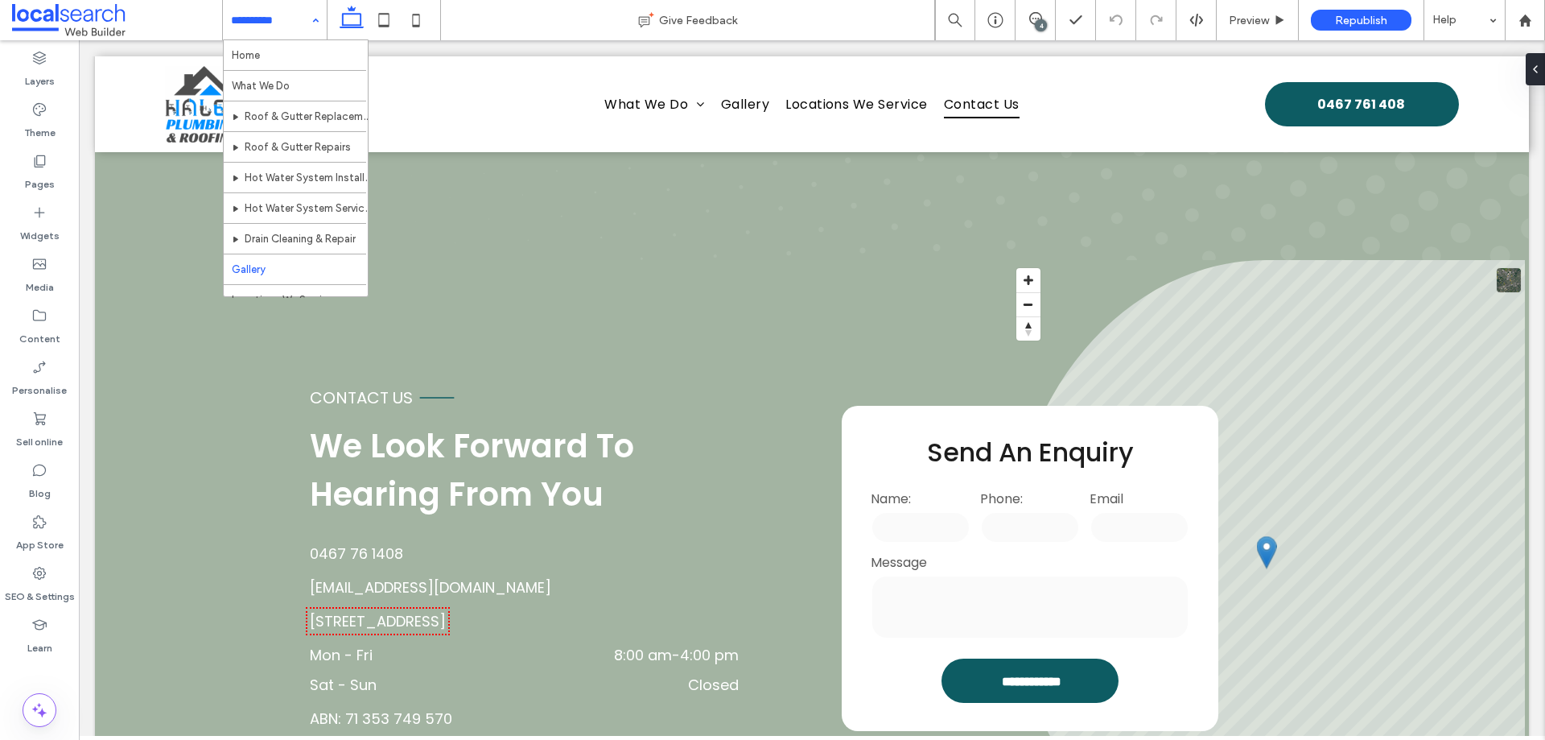
scroll to position [109, 0]
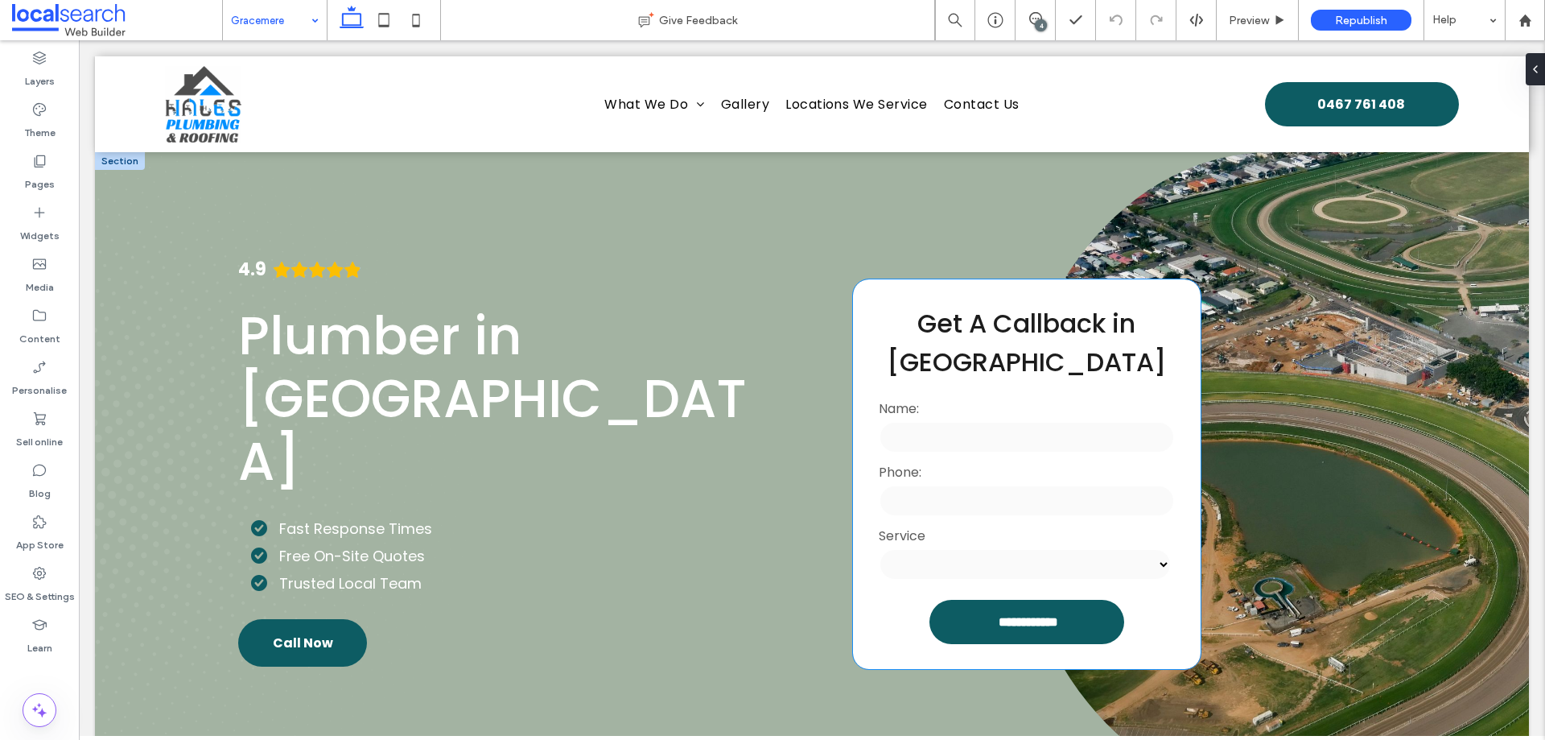
click at [1074, 455] on div "Name:" at bounding box center [1026, 427] width 305 height 64
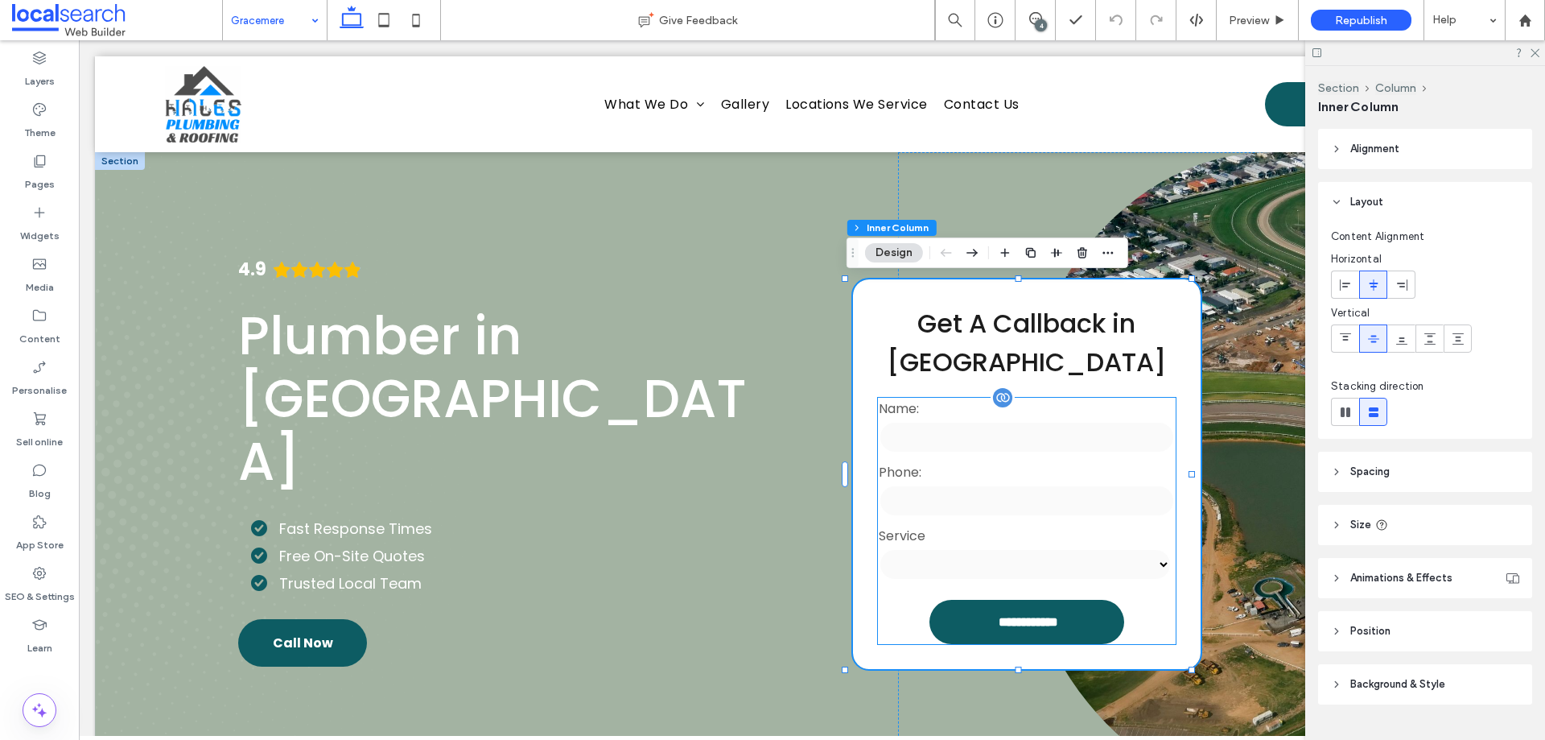
click at [1128, 415] on label "Name:" at bounding box center [1026, 408] width 295 height 20
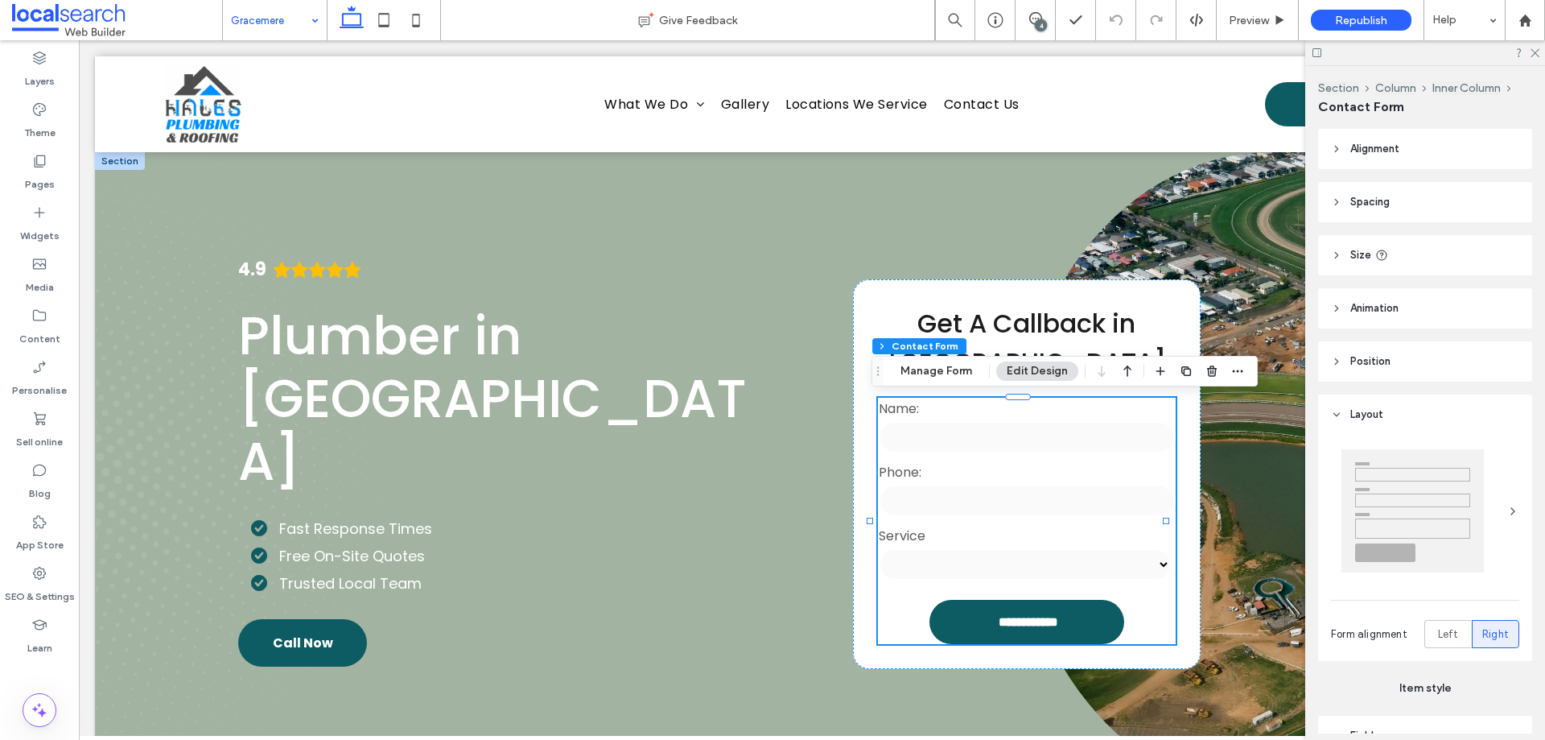
type input "*"
type input "***"
type input "**"
type input "*"
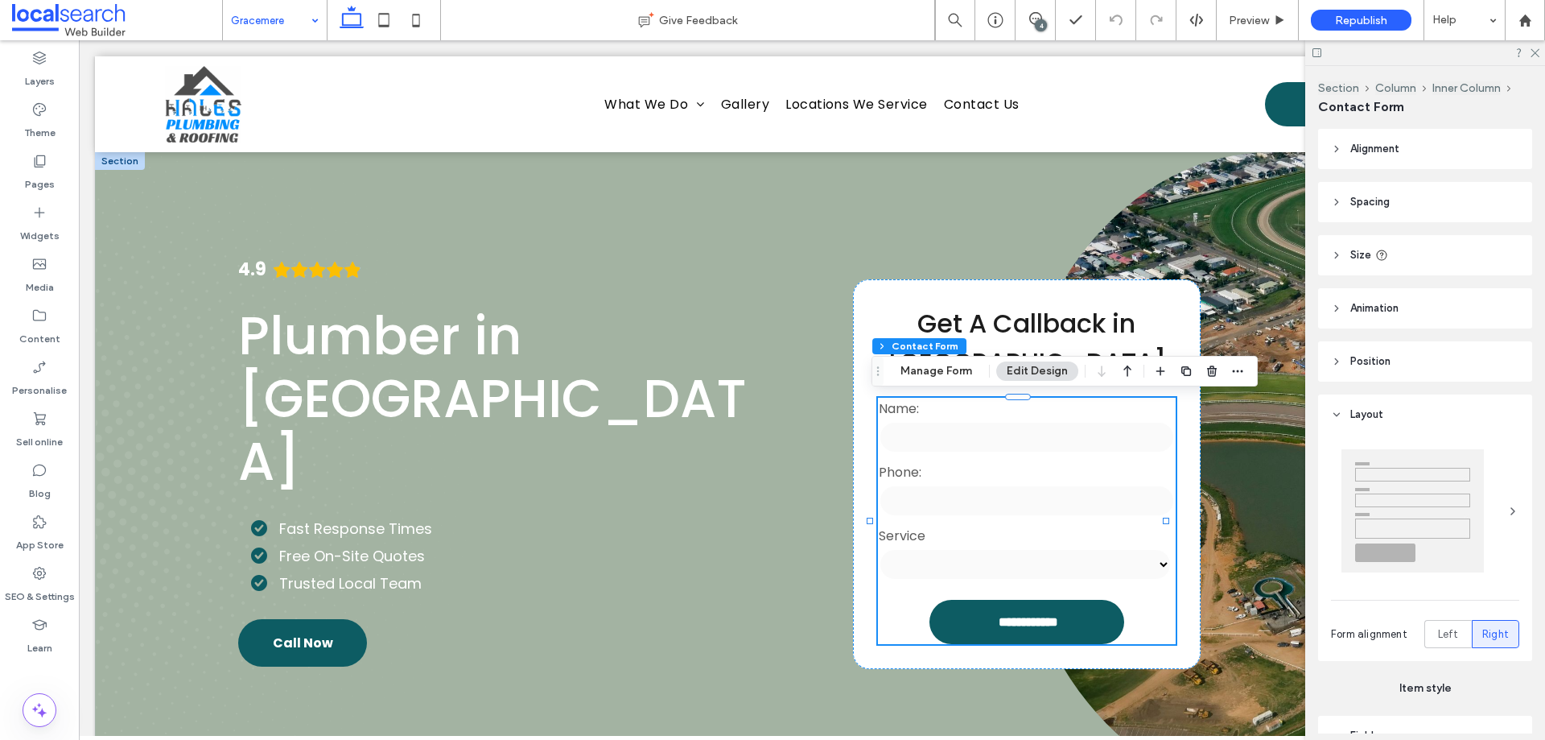
type input "***"
click at [1238, 373] on icon "button" at bounding box center [1237, 371] width 13 height 13
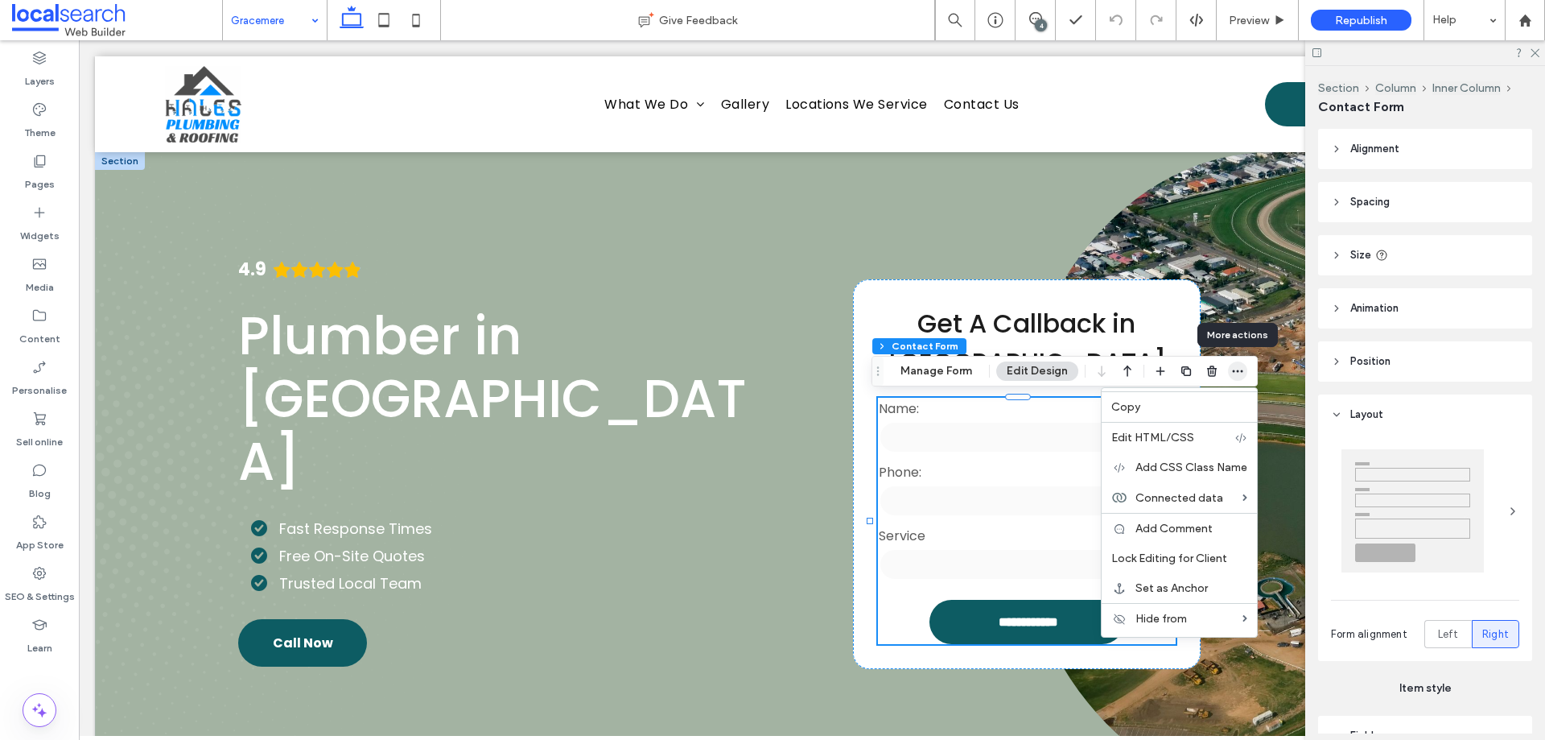
click at [1238, 373] on icon "button" at bounding box center [1237, 371] width 13 height 13
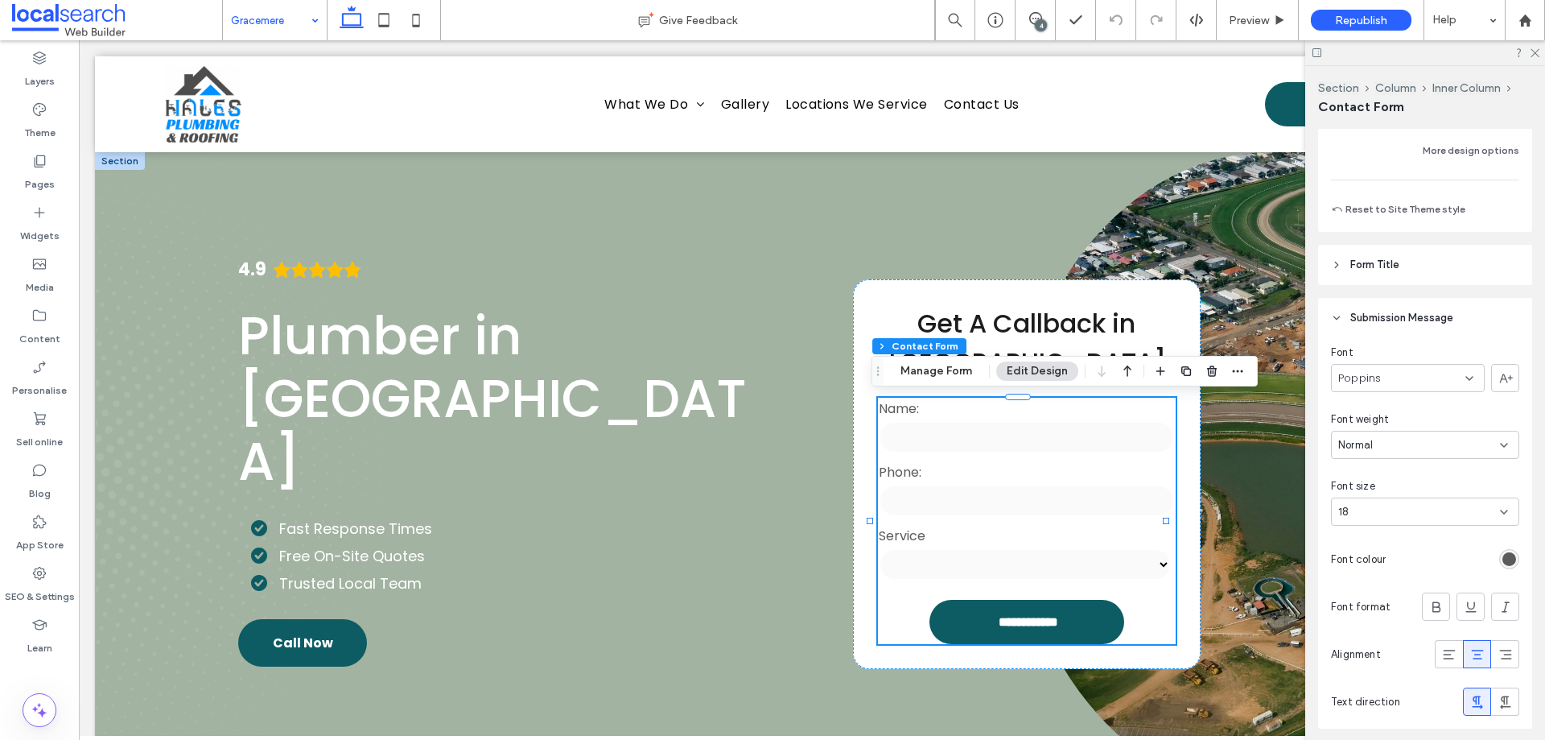
scroll to position [1610, 0]
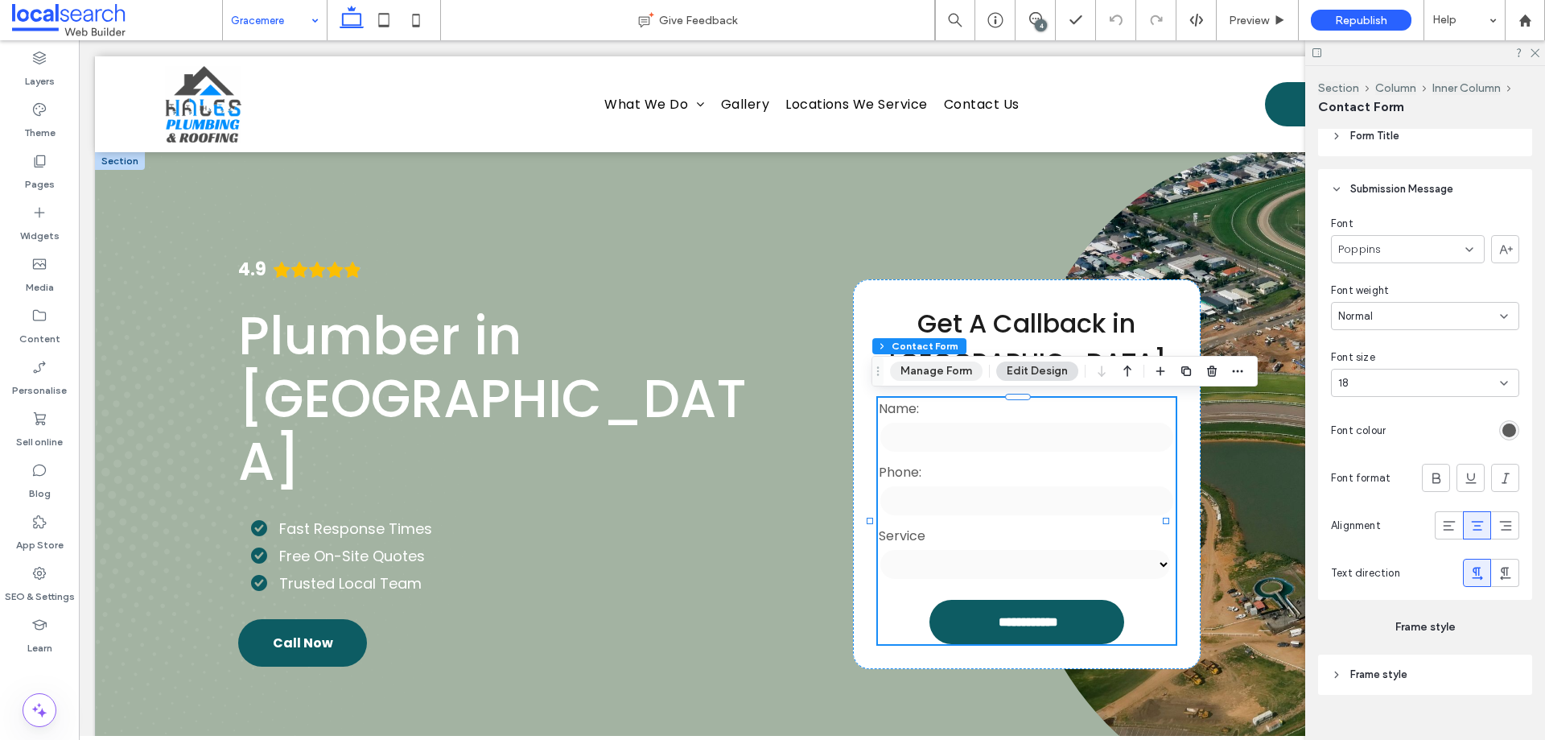
click at [926, 366] on button "Manage Form" at bounding box center [936, 370] width 93 height 19
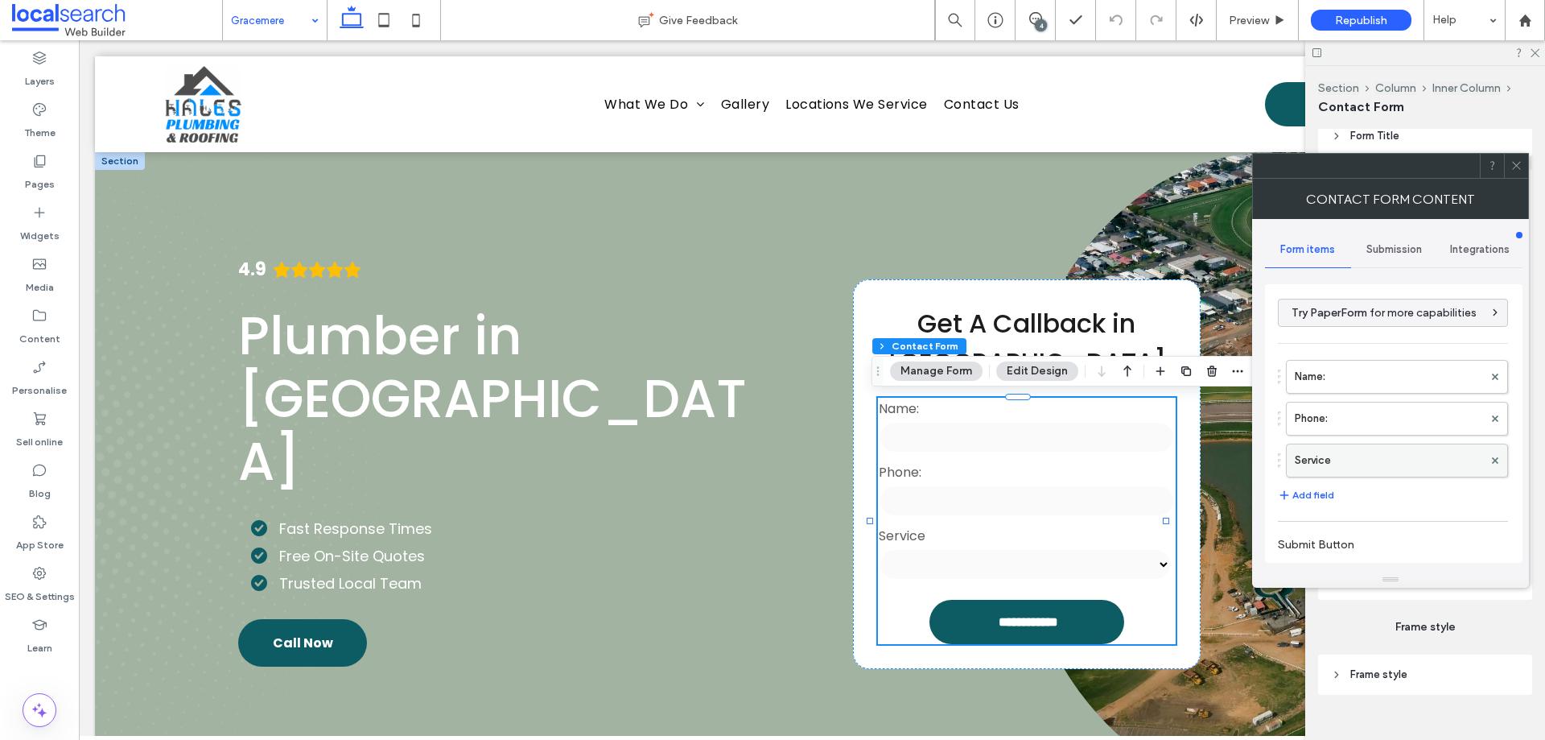
click at [1336, 455] on label "Service" at bounding box center [1389, 460] width 188 height 32
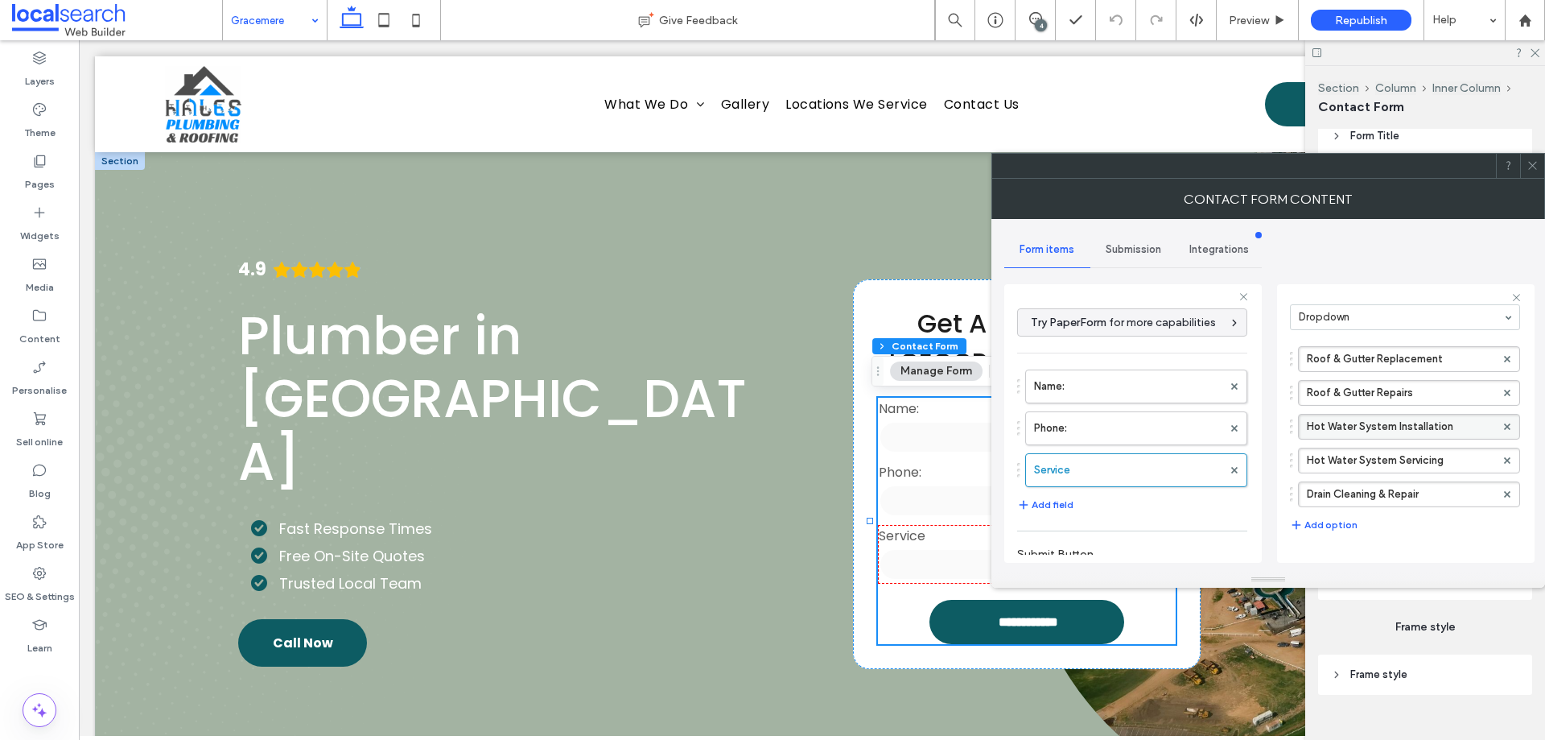
scroll to position [80, 0]
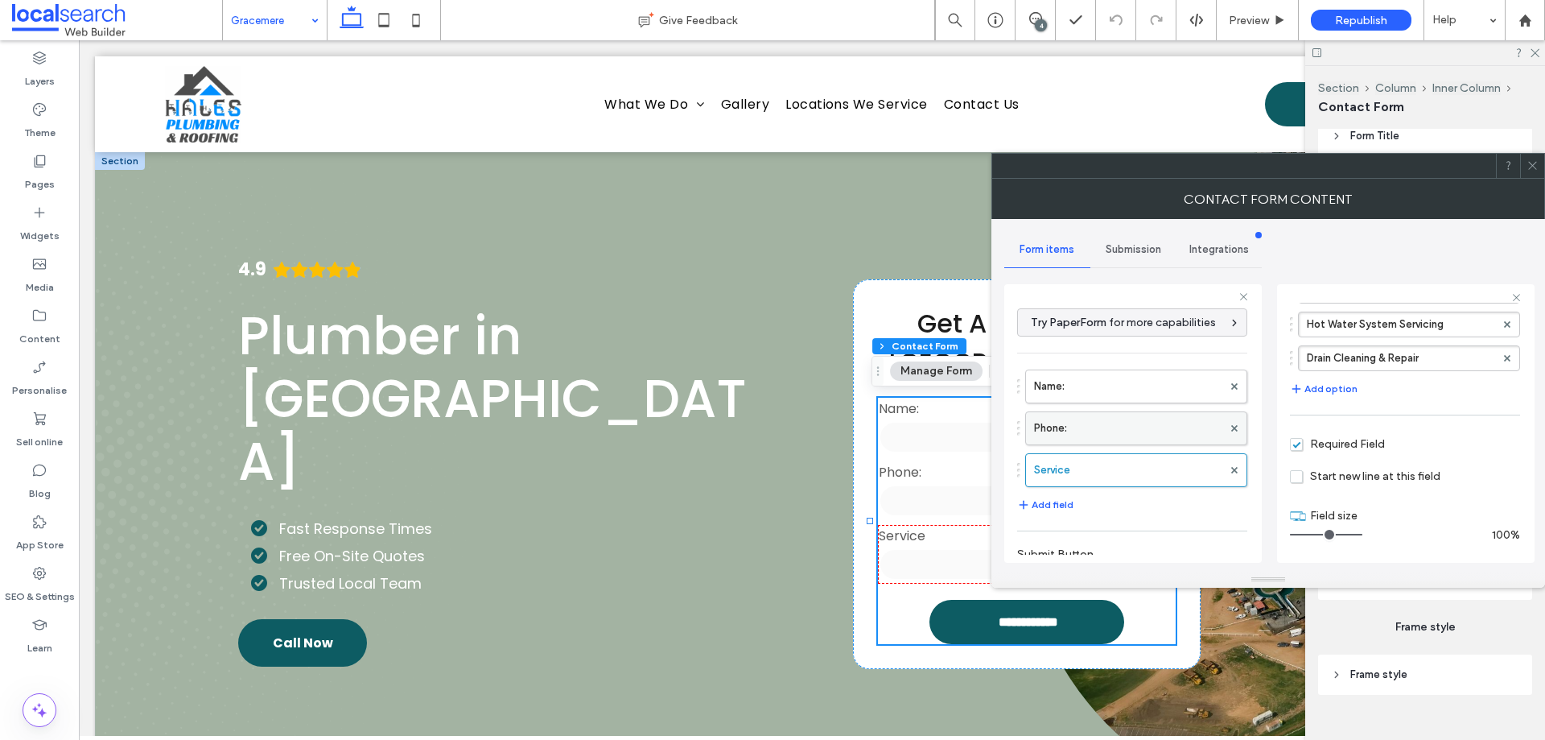
click at [1124, 428] on label "Phone:" at bounding box center [1128, 428] width 188 height 32
click at [1131, 386] on label "Name:" at bounding box center [1128, 386] width 188 height 32
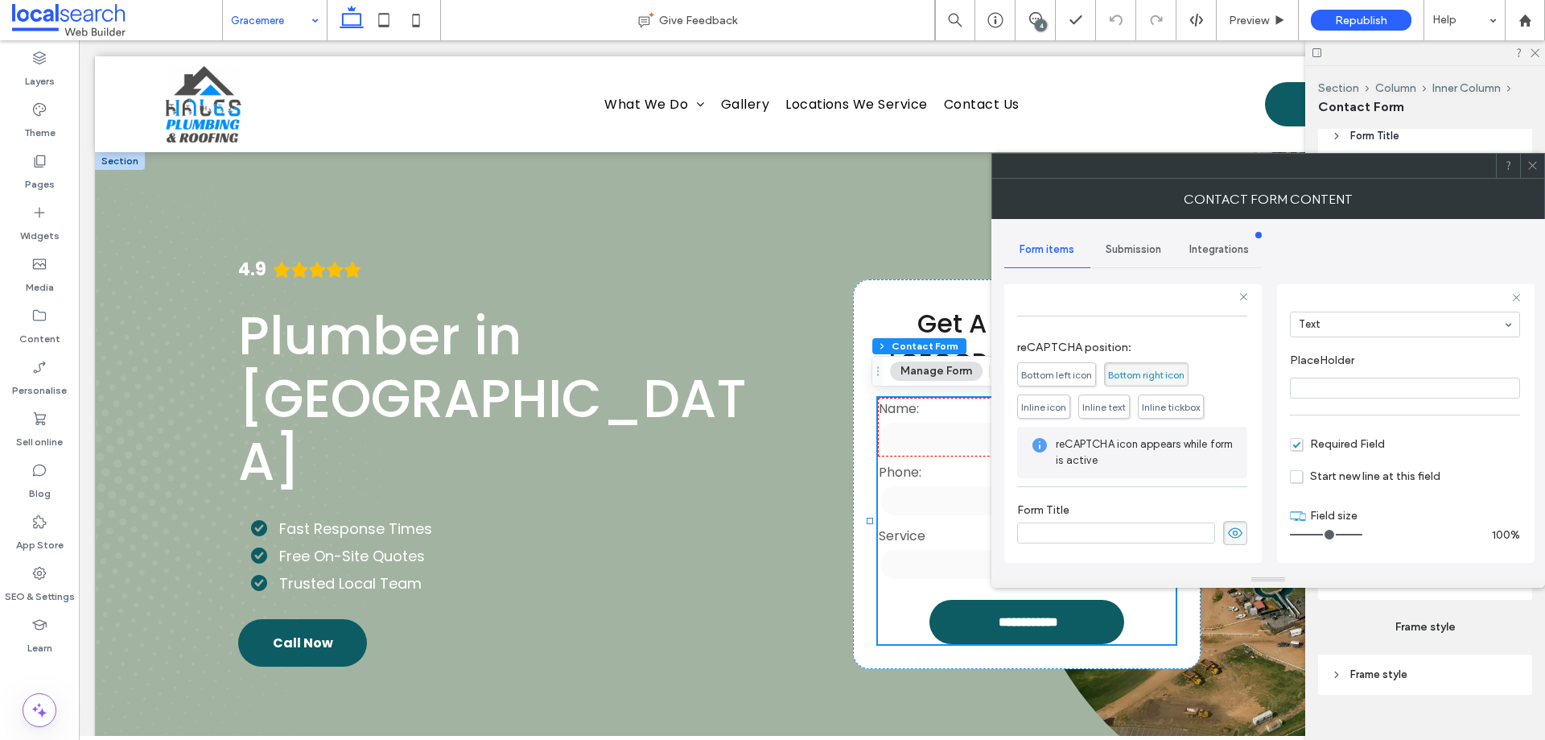
click at [1149, 260] on div "Submission" at bounding box center [1134, 249] width 86 height 35
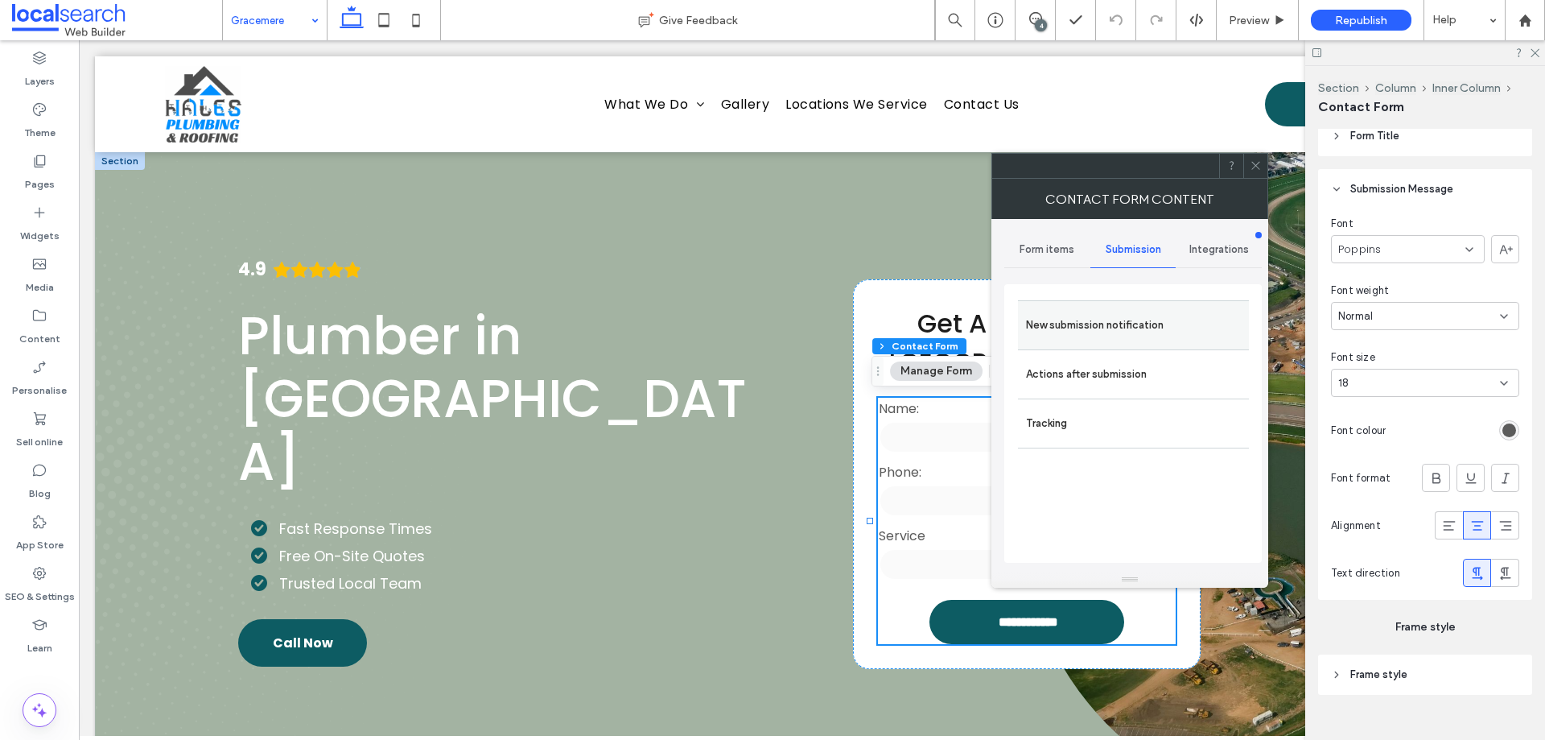
click at [1161, 329] on label "New submission notification" at bounding box center [1133, 325] width 215 height 32
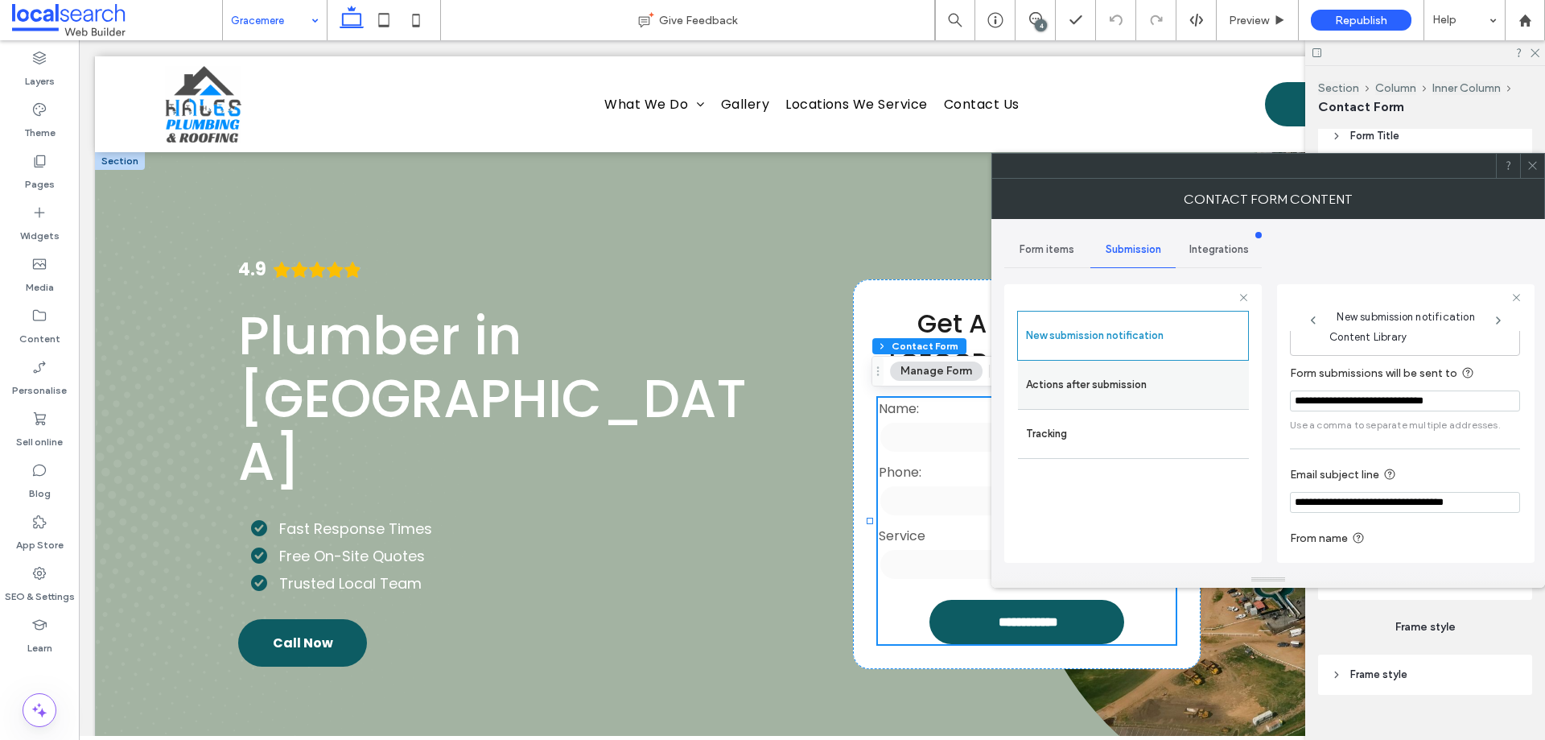
scroll to position [84, 0]
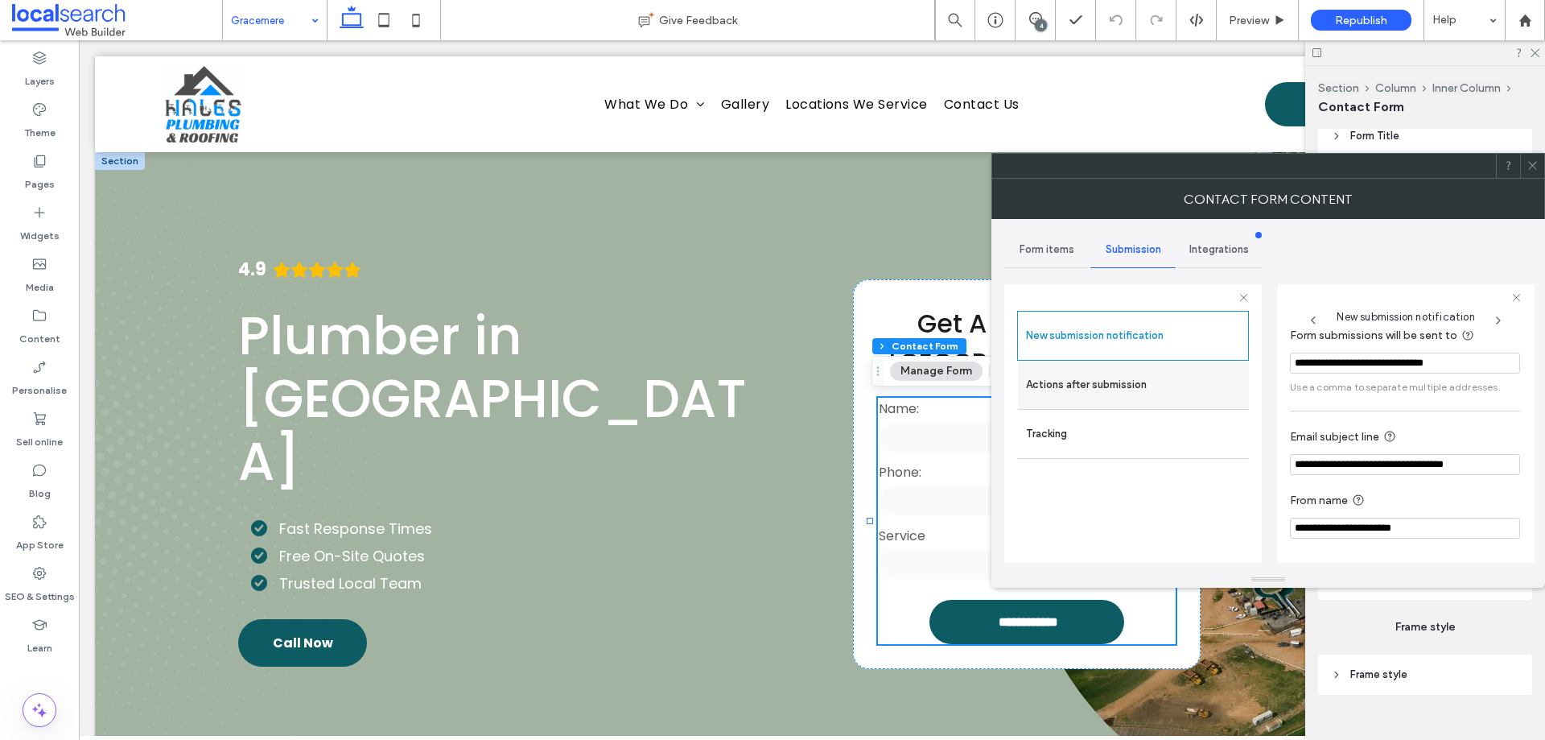
click at [1168, 382] on label "Actions after submission" at bounding box center [1133, 385] width 215 height 32
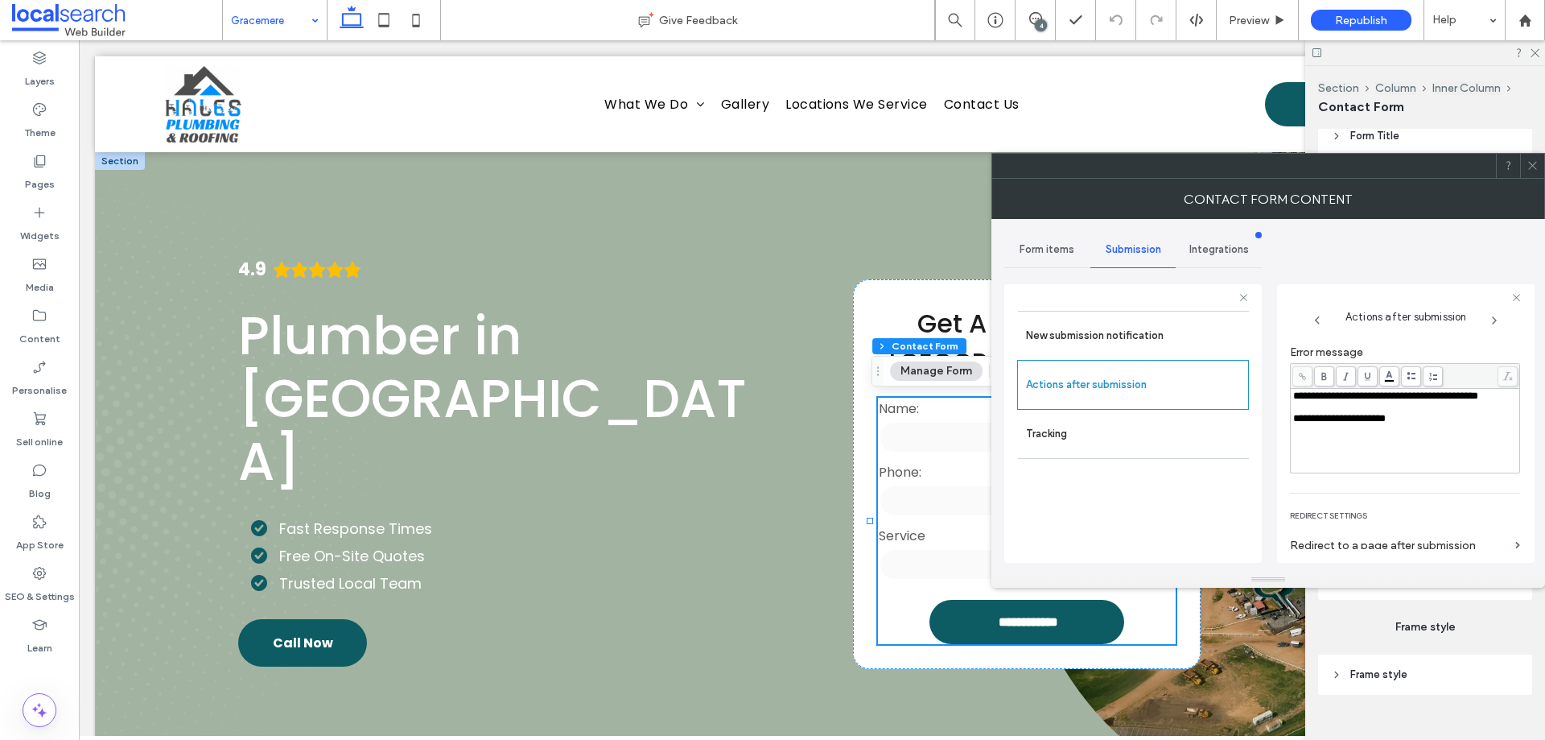
scroll to position [278, 0]
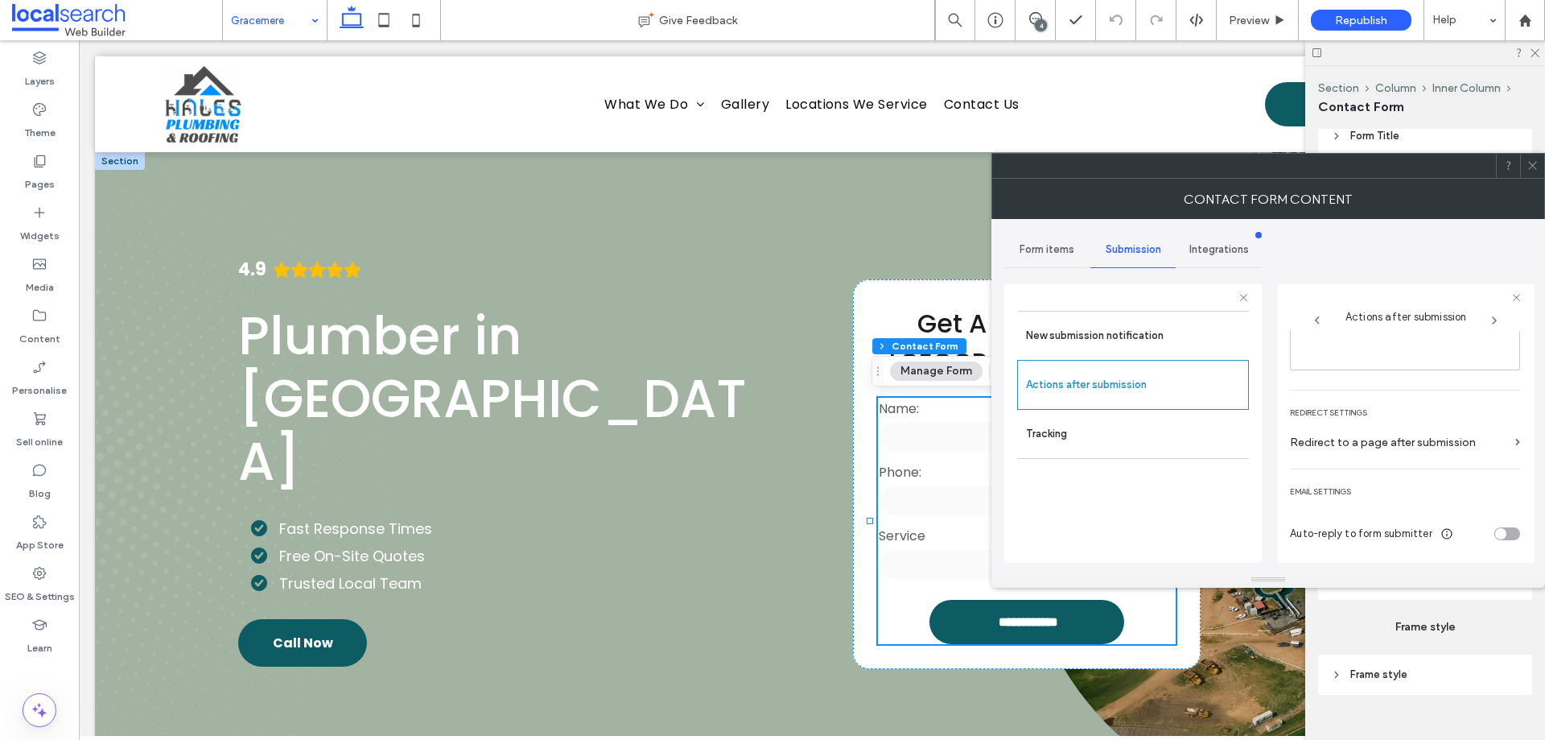
click at [1530, 164] on icon at bounding box center [1533, 165] width 12 height 12
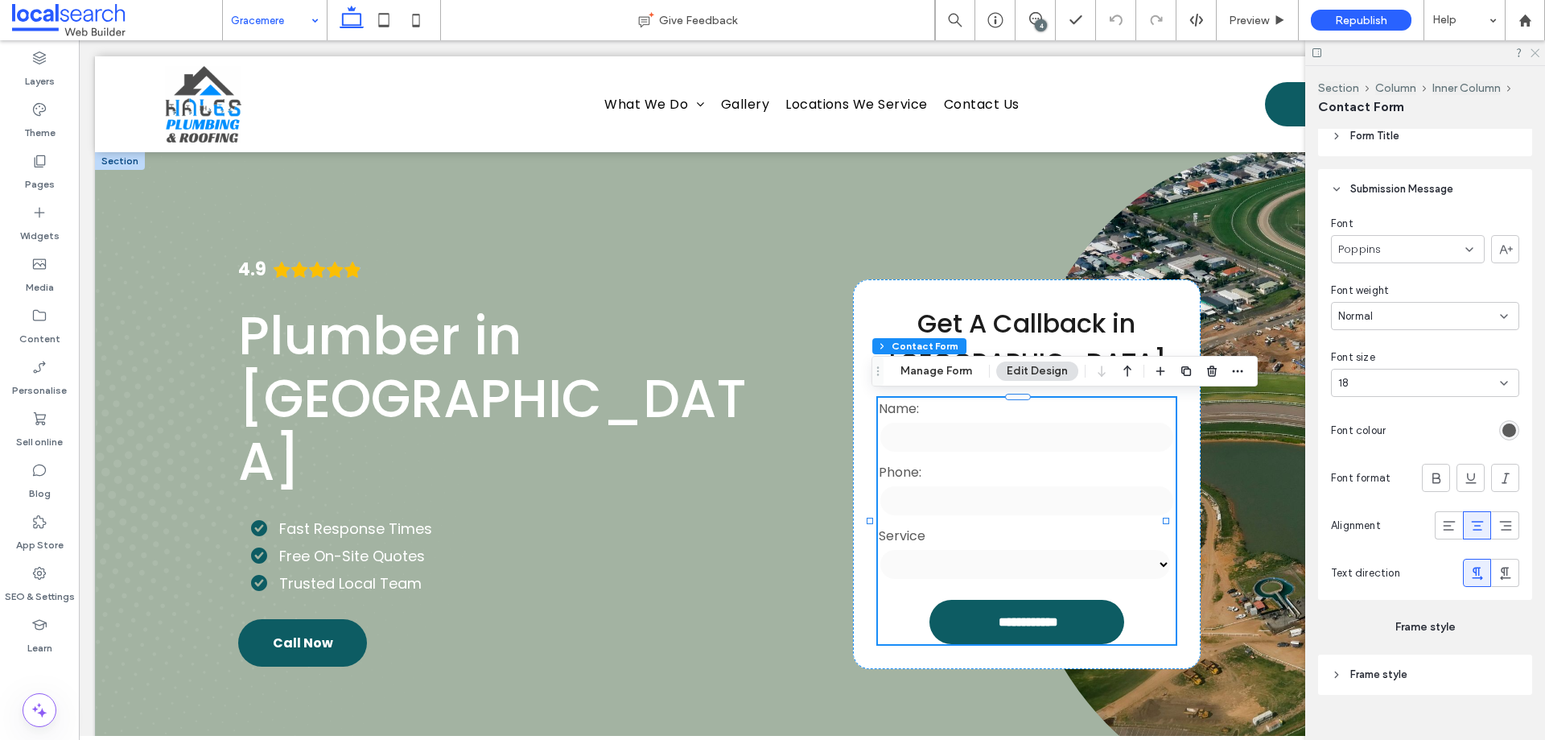
click at [1534, 55] on use at bounding box center [1535, 53] width 9 height 9
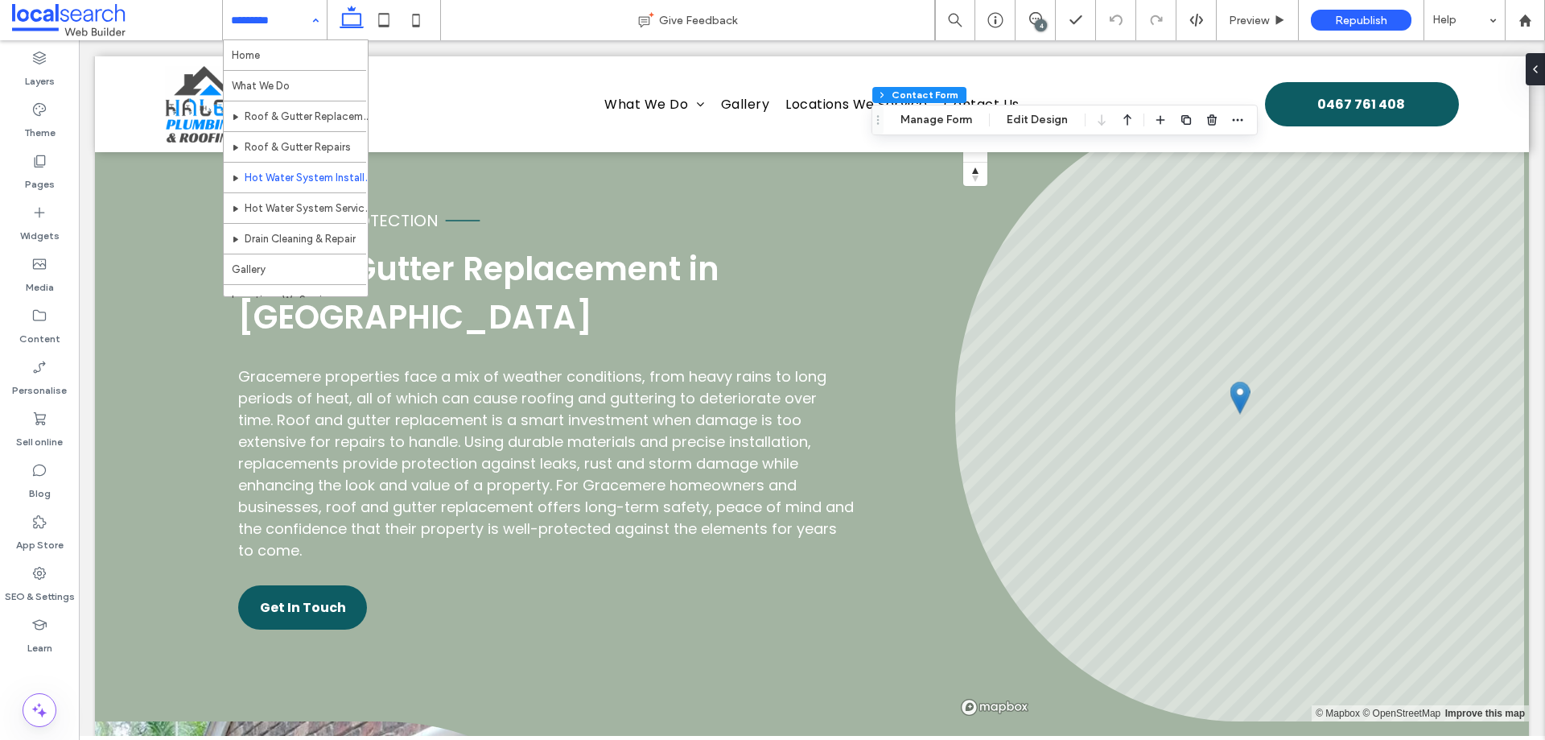
scroll to position [109, 0]
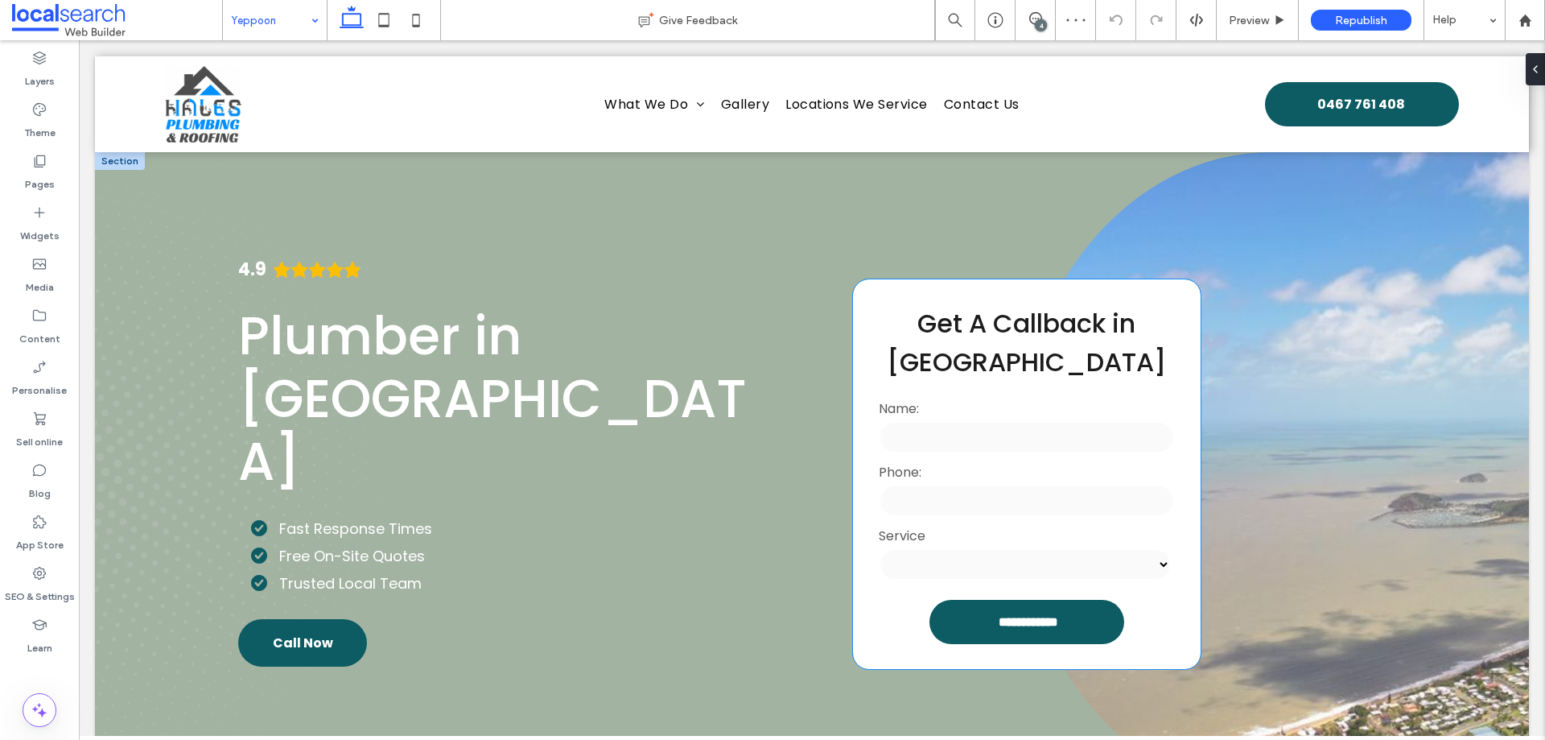
click at [1046, 463] on label "Phone:" at bounding box center [1026, 472] width 295 height 20
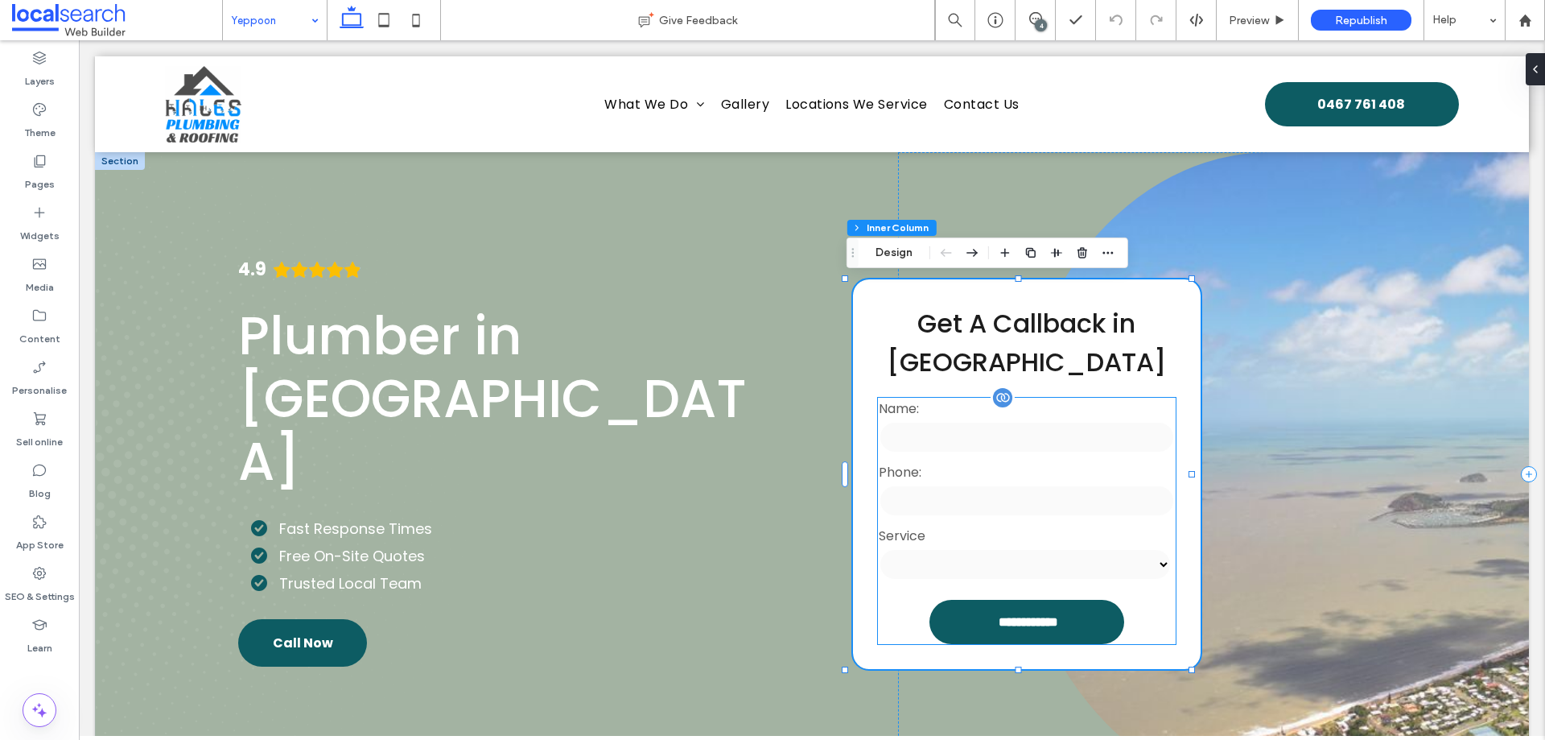
click at [1091, 425] on input "text" at bounding box center [1026, 437] width 295 height 32
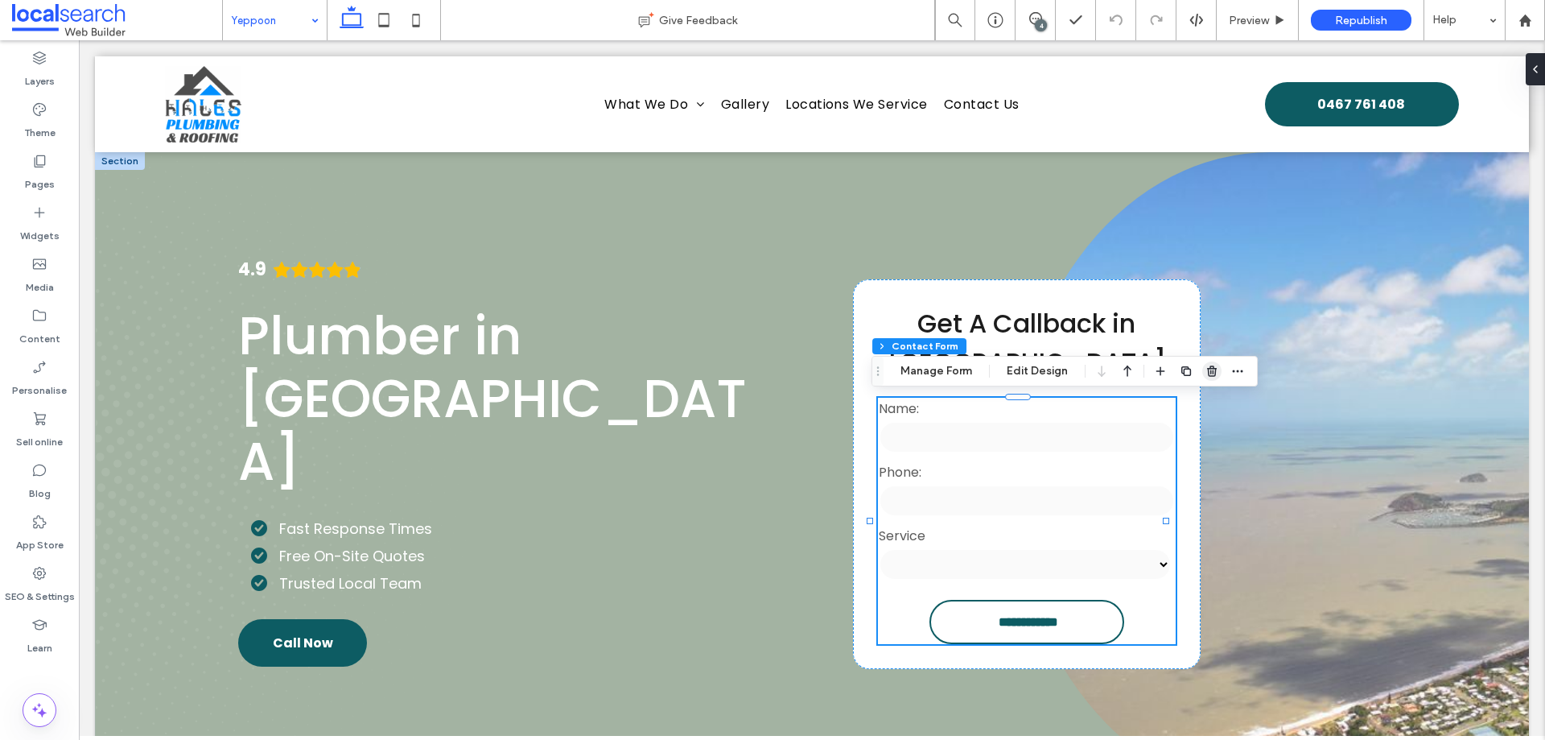
type input "*"
type input "***"
type input "**"
type input "*"
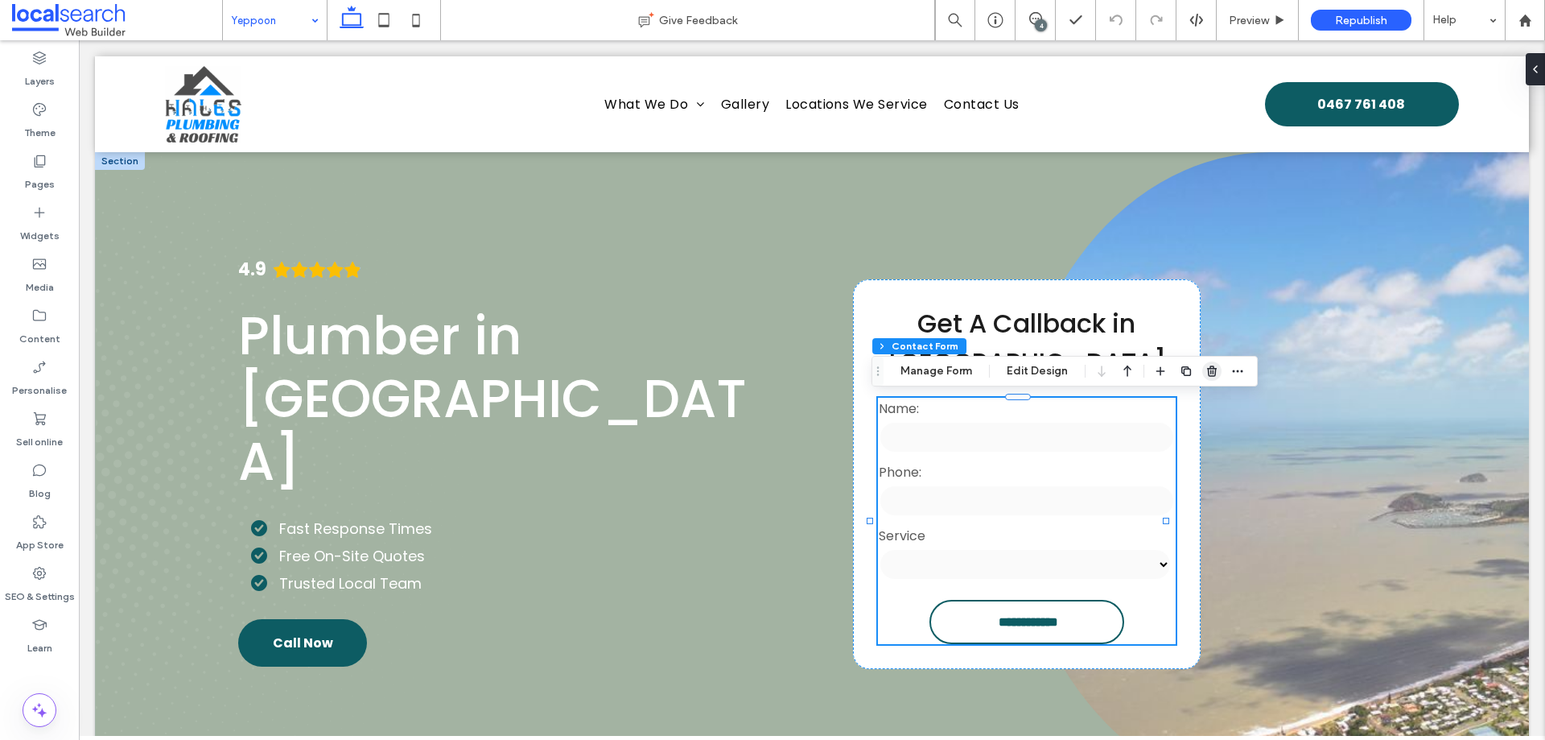
type input "***"
click at [1237, 364] on span "button" at bounding box center [1237, 370] width 19 height 19
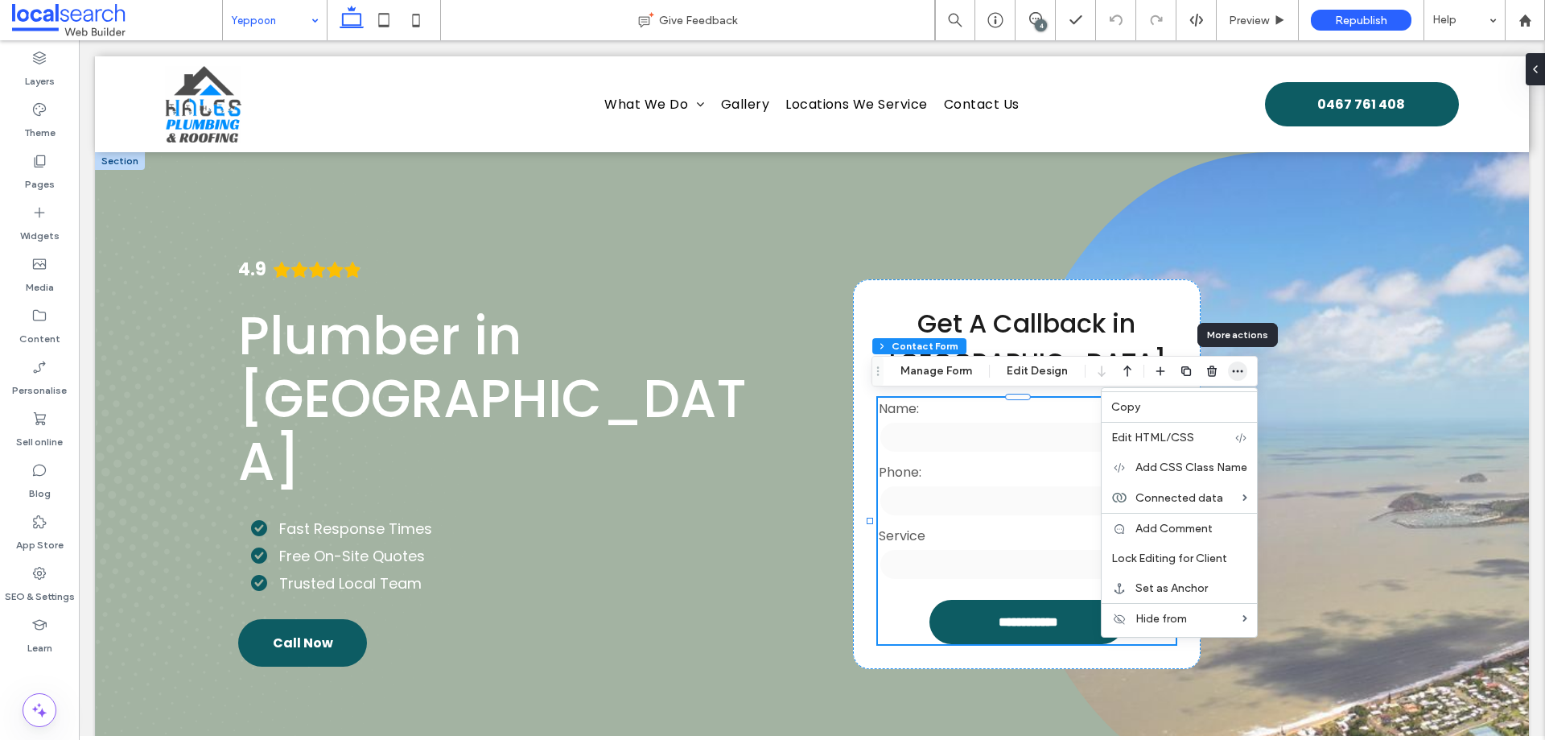
click at [1238, 369] on icon "button" at bounding box center [1237, 371] width 13 height 13
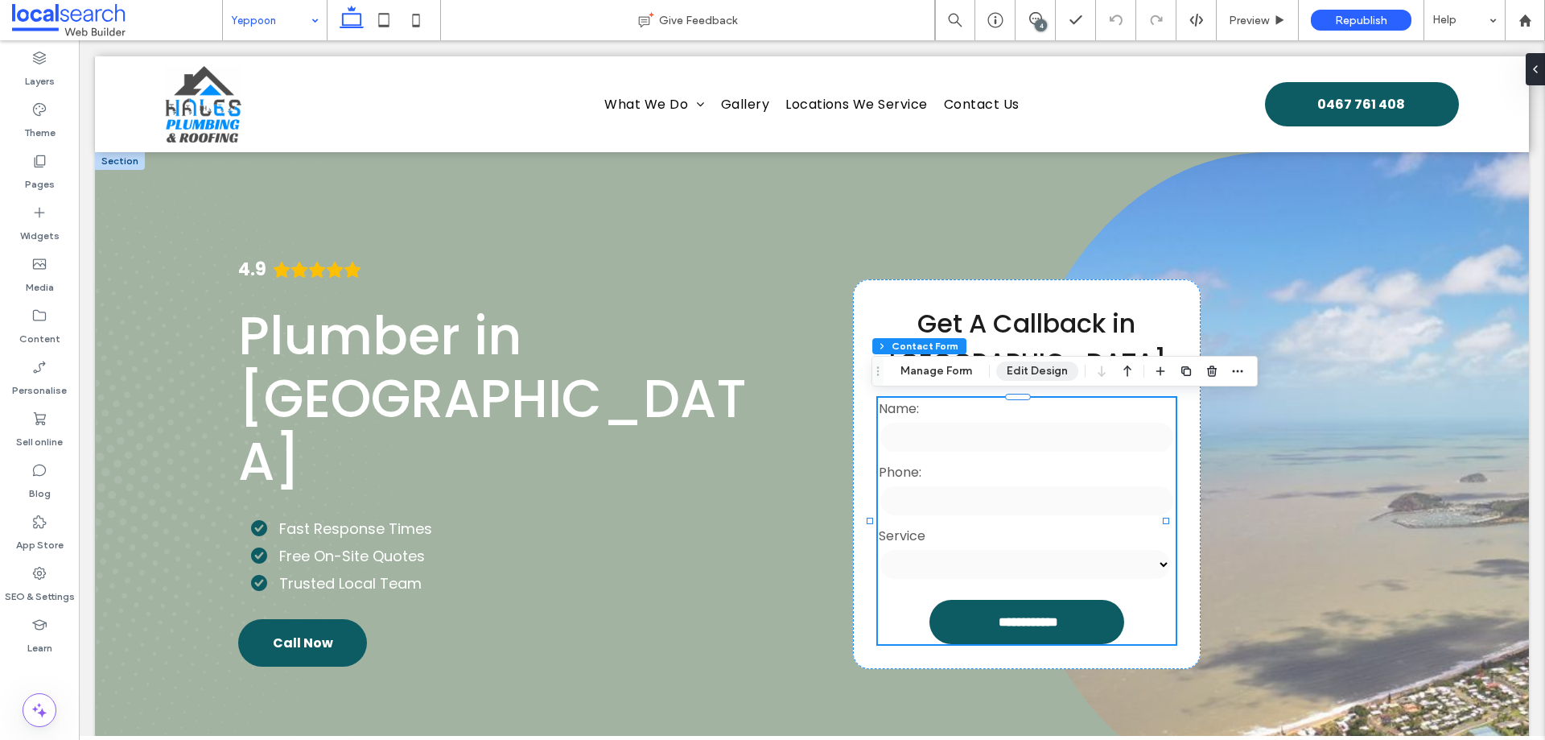
drag, startPoint x: 1049, startPoint y: 375, endPoint x: 1413, endPoint y: 451, distance: 371.6
click at [1048, 374] on button "Edit Design" at bounding box center [1037, 370] width 82 height 19
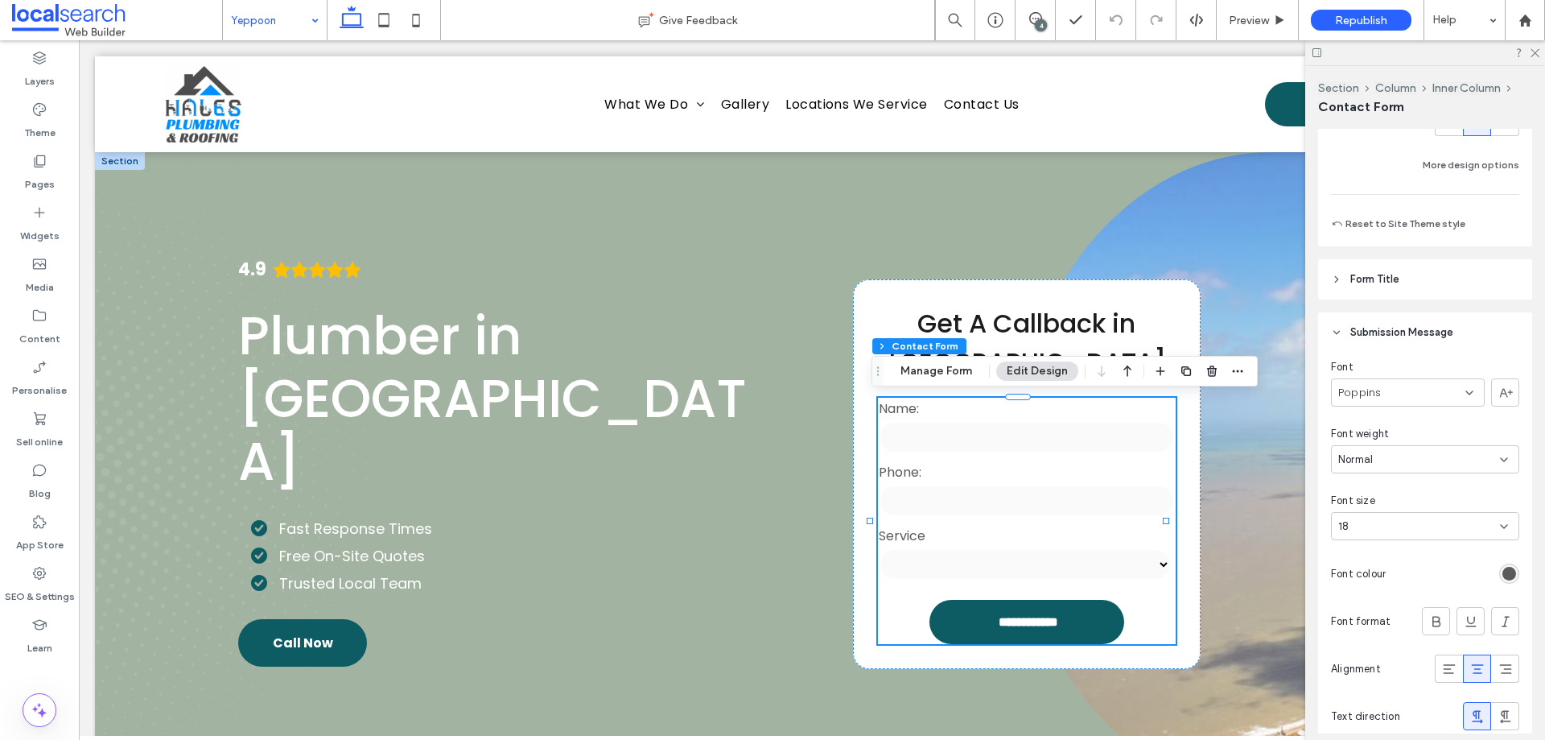
scroll to position [1635, 0]
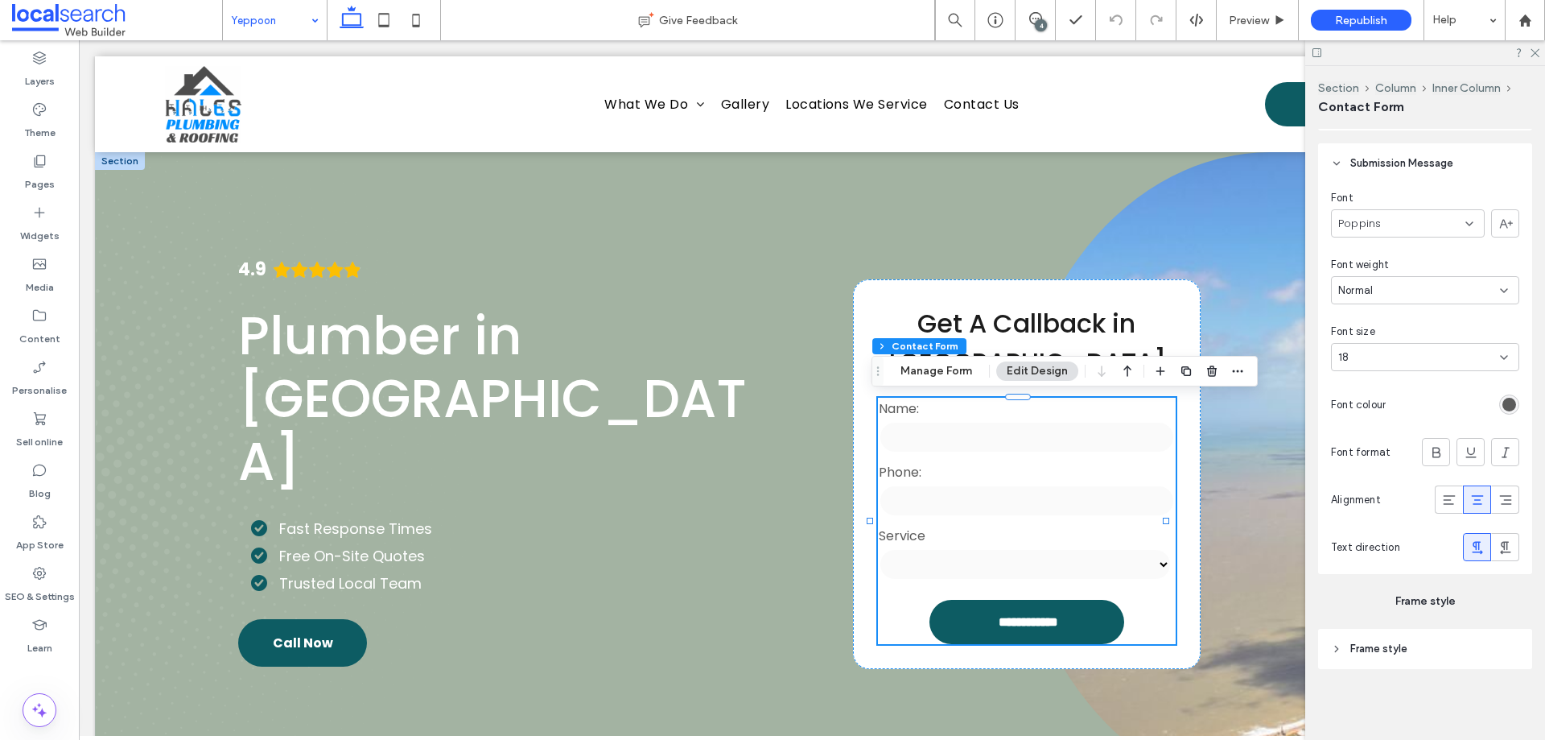
click at [910, 377] on button "Manage Form" at bounding box center [936, 370] width 93 height 19
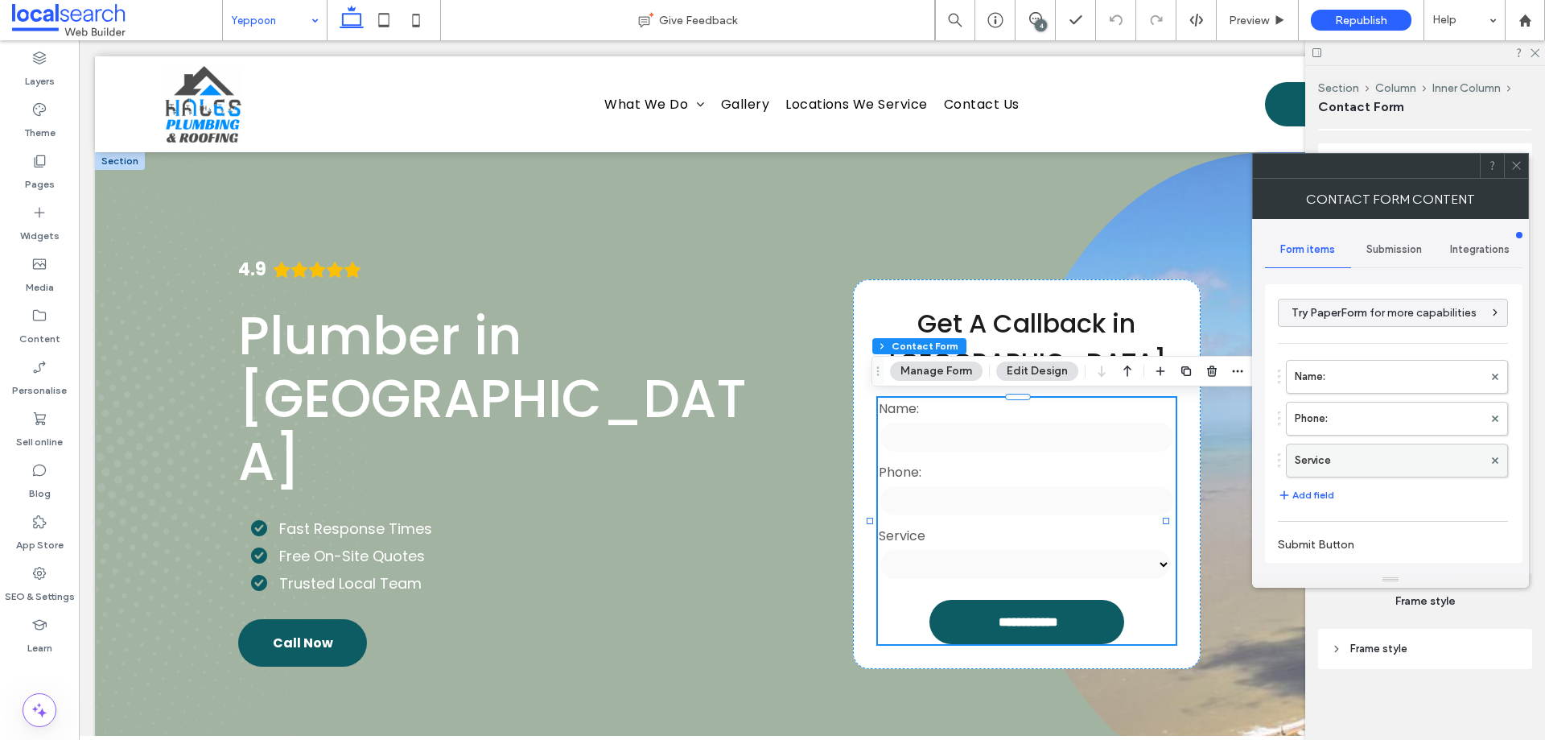
click at [1350, 460] on label "Service" at bounding box center [1389, 460] width 188 height 32
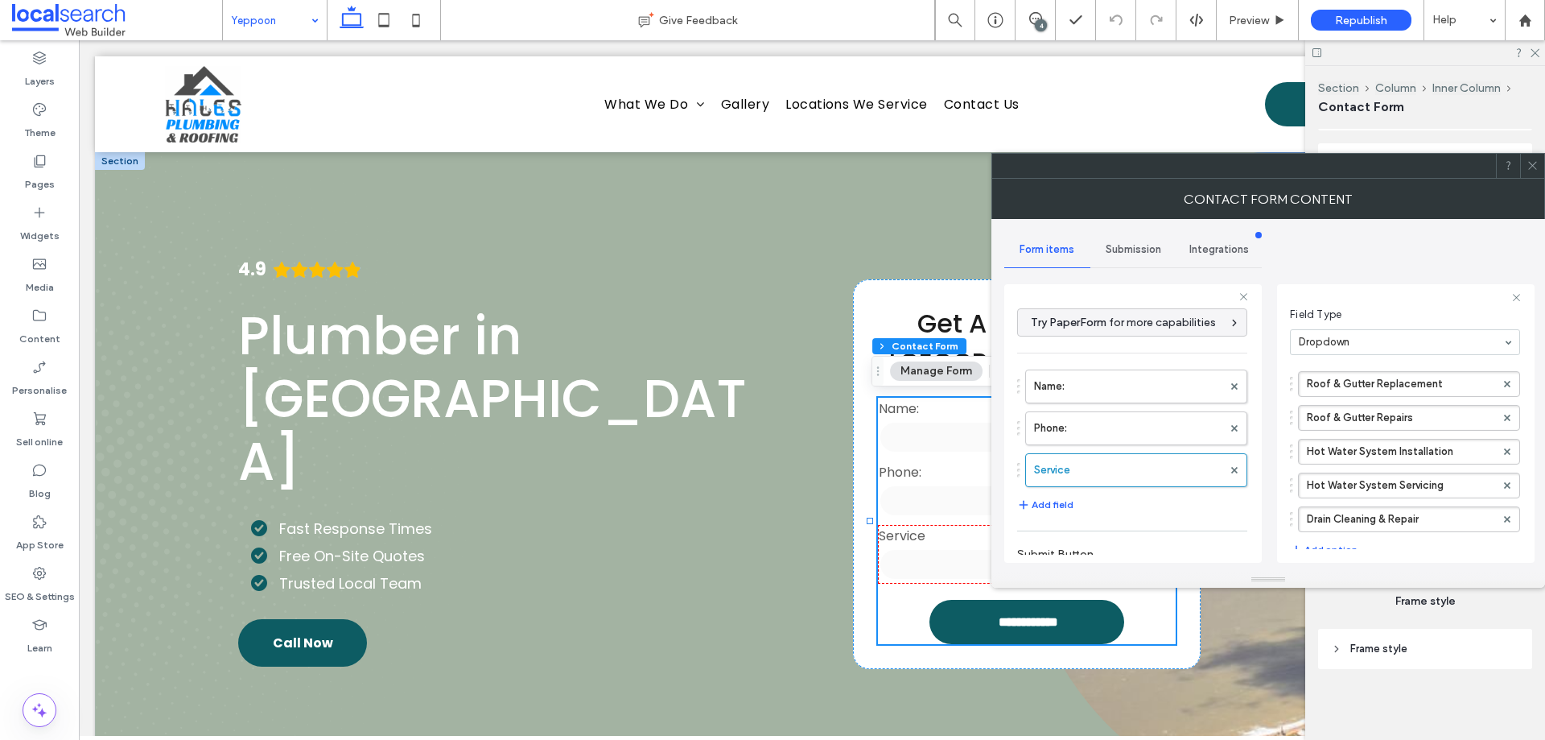
scroll to position [255, 0]
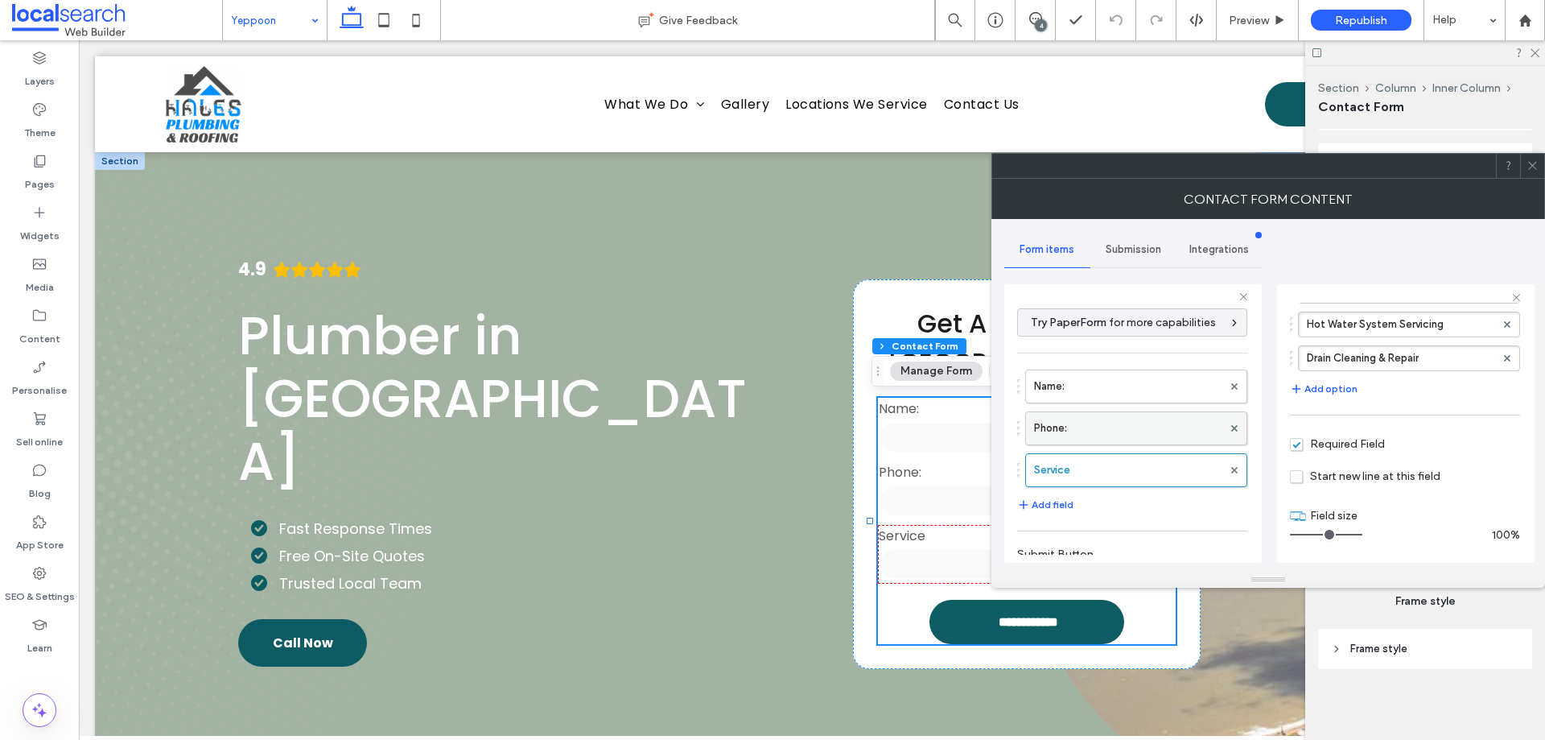
click at [1103, 431] on label "Phone:" at bounding box center [1128, 428] width 188 height 32
click at [1109, 392] on label "Name:" at bounding box center [1128, 386] width 188 height 32
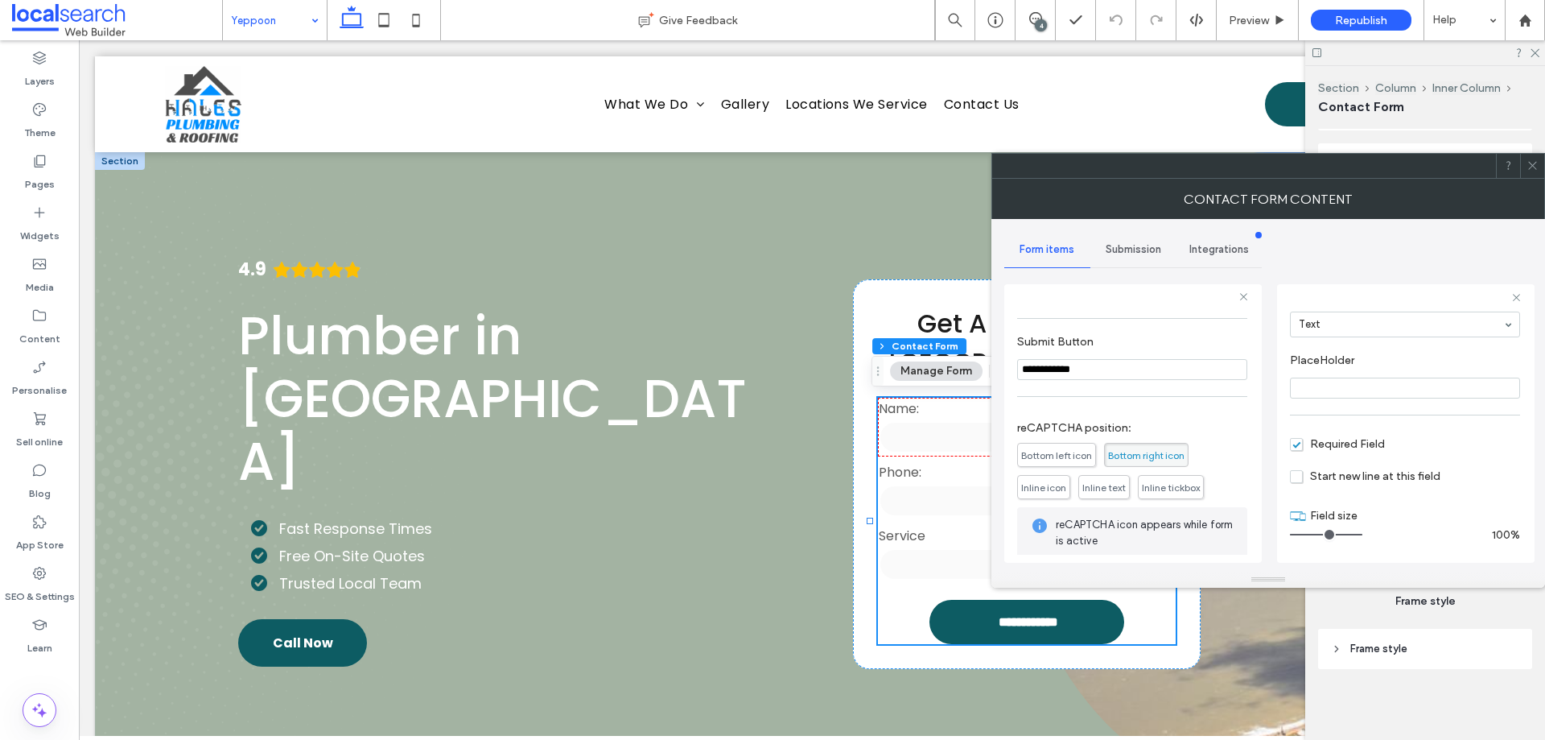
scroll to position [294, 0]
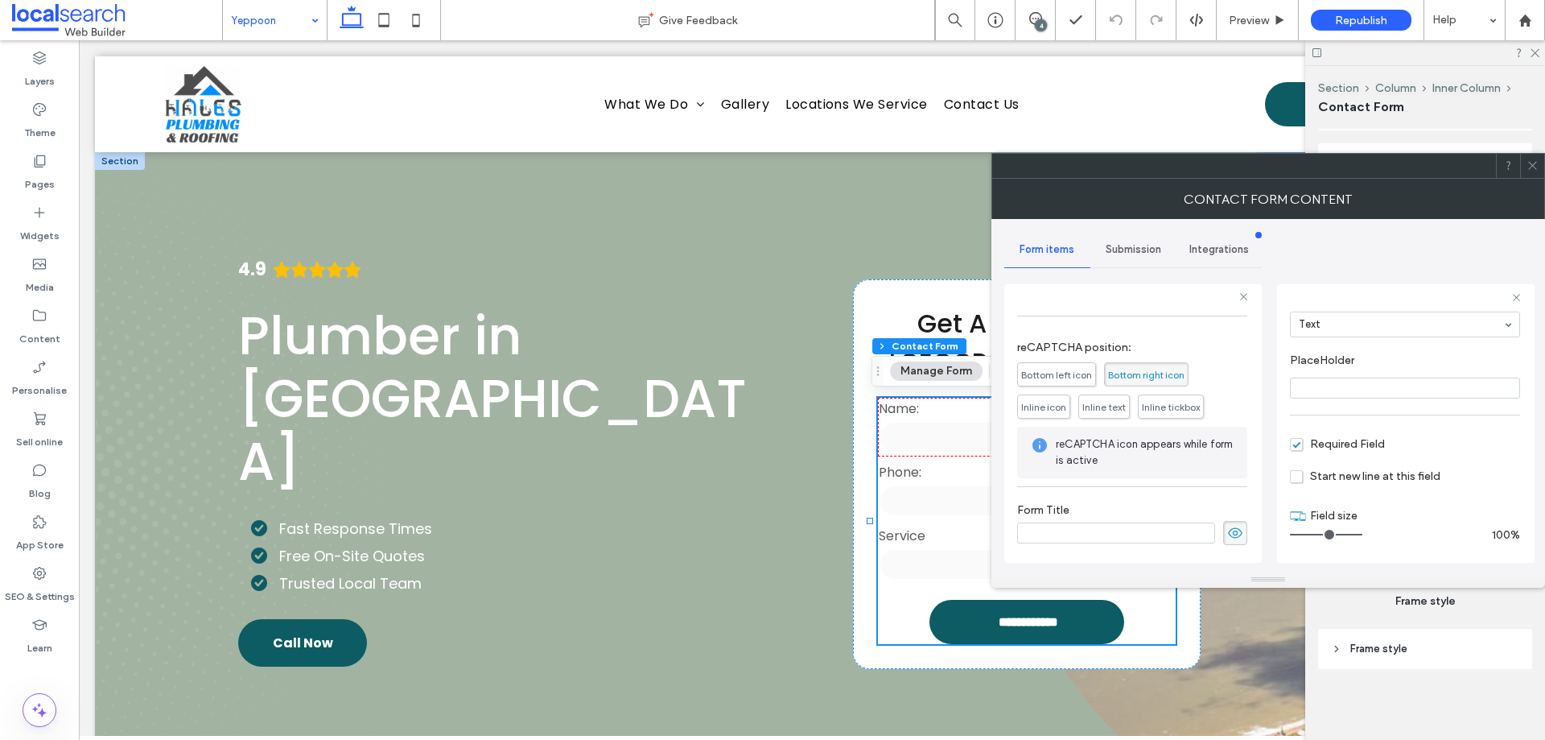
click at [1140, 246] on span "Submission" at bounding box center [1134, 249] width 56 height 13
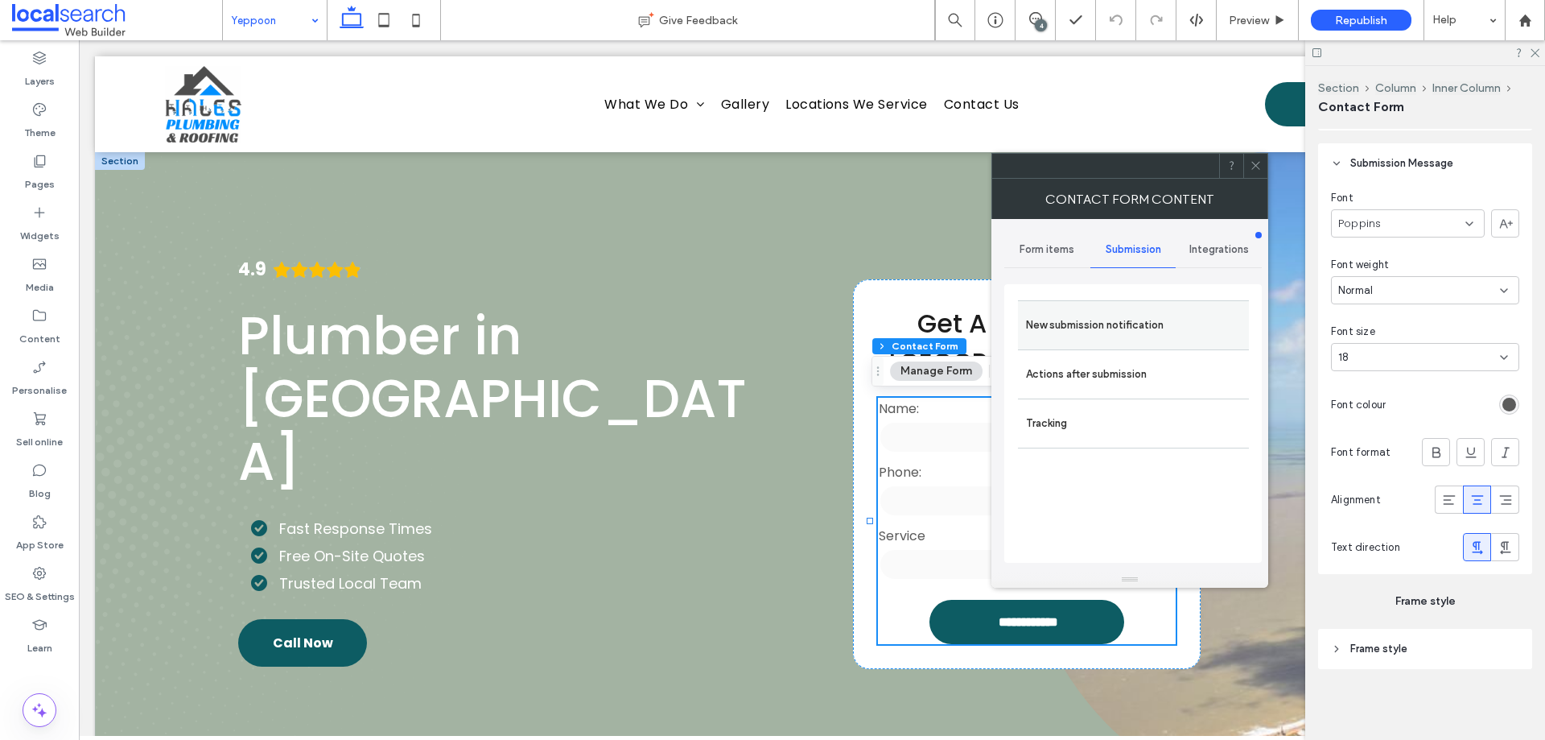
click at [1158, 316] on label "New submission notification" at bounding box center [1133, 325] width 215 height 32
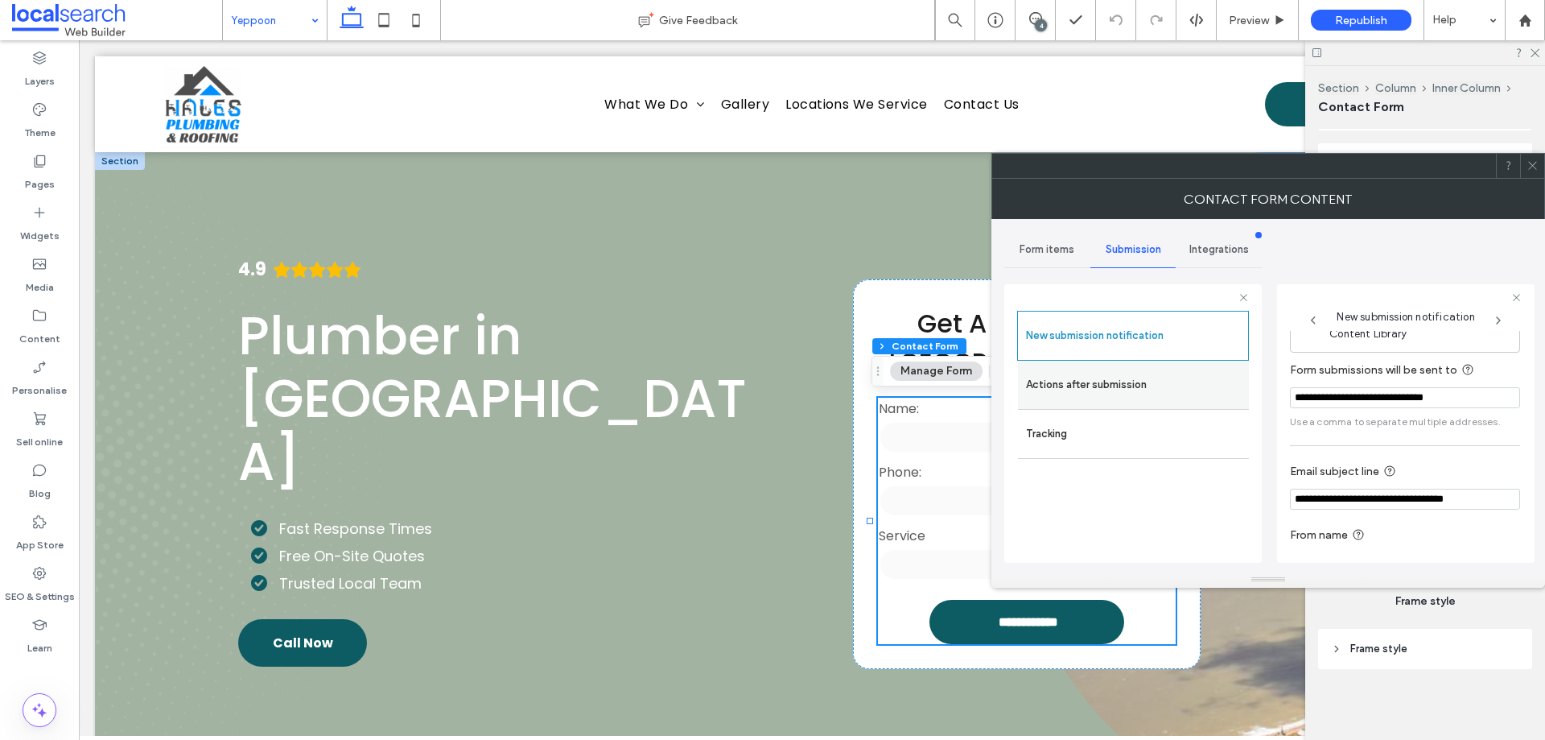
scroll to position [84, 0]
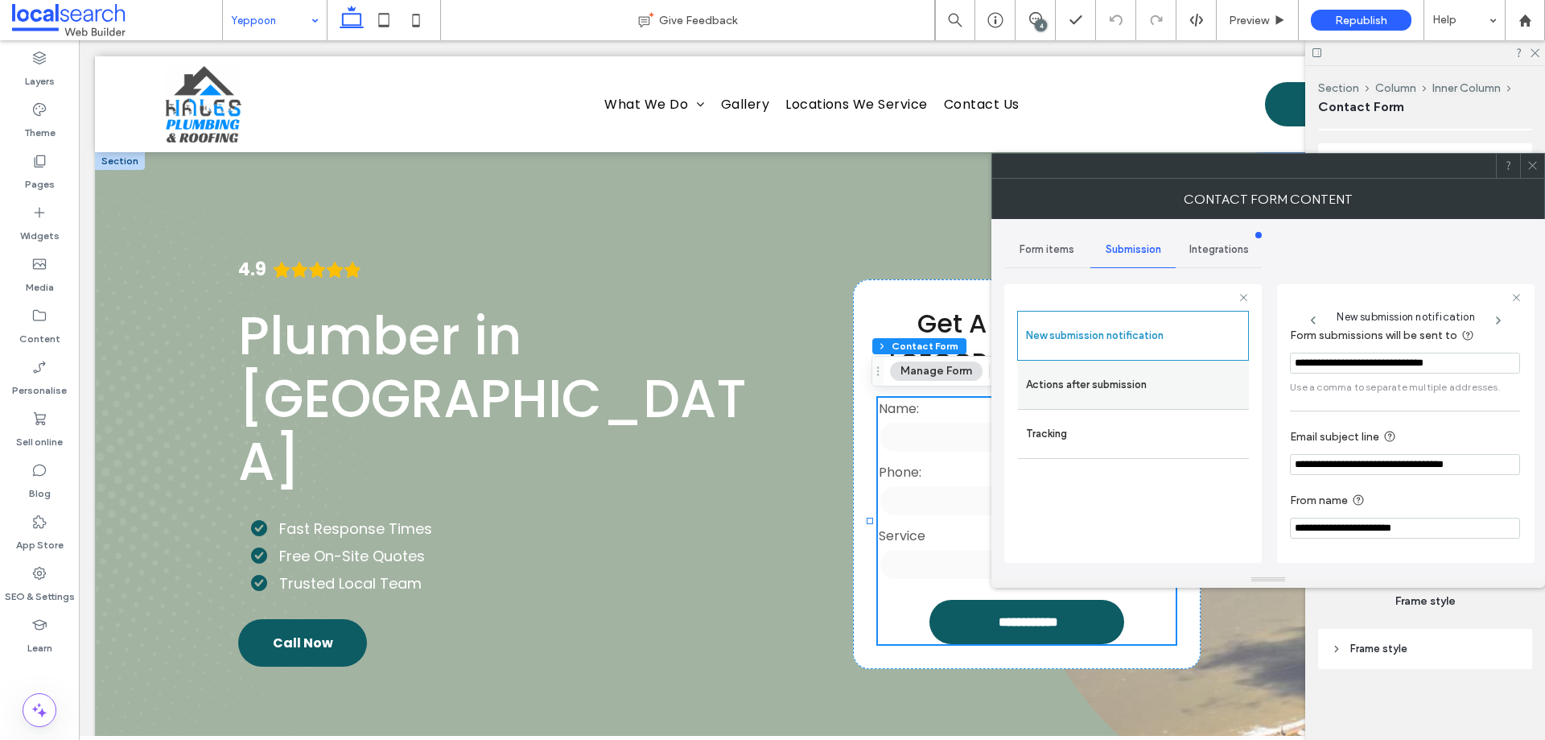
click at [1134, 384] on label "Actions after submission" at bounding box center [1133, 385] width 215 height 32
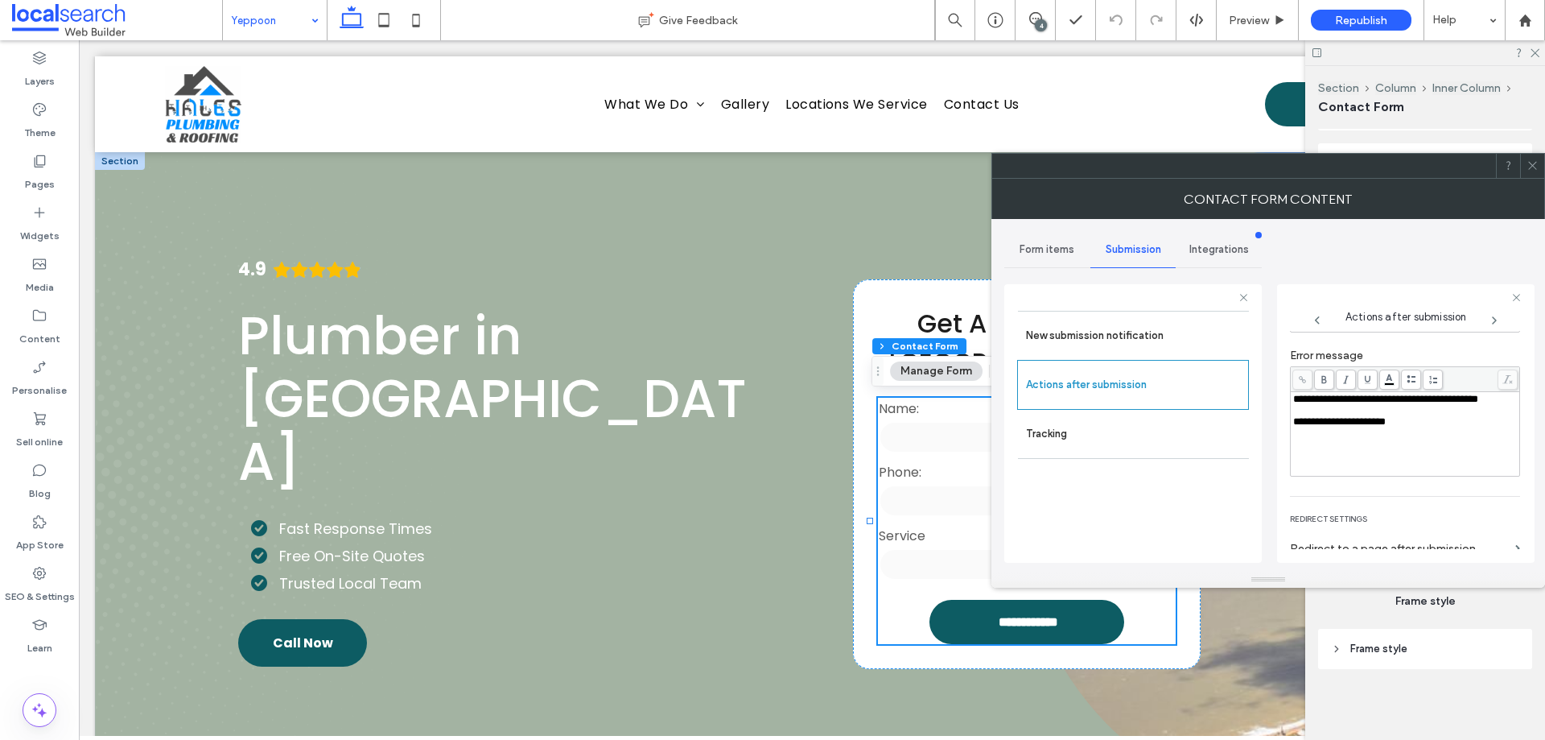
scroll to position [278, 0]
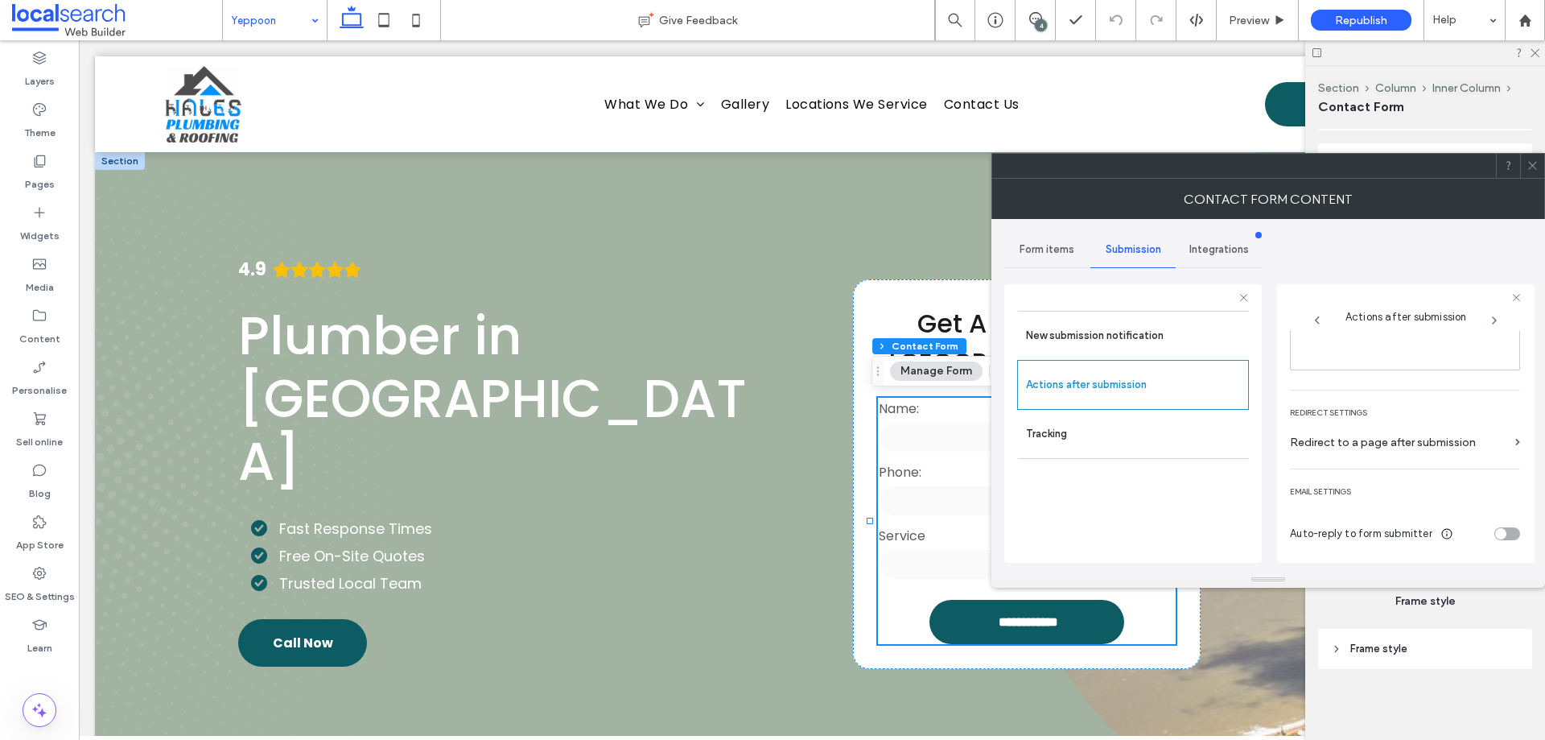
click at [1531, 165] on icon at bounding box center [1533, 165] width 12 height 12
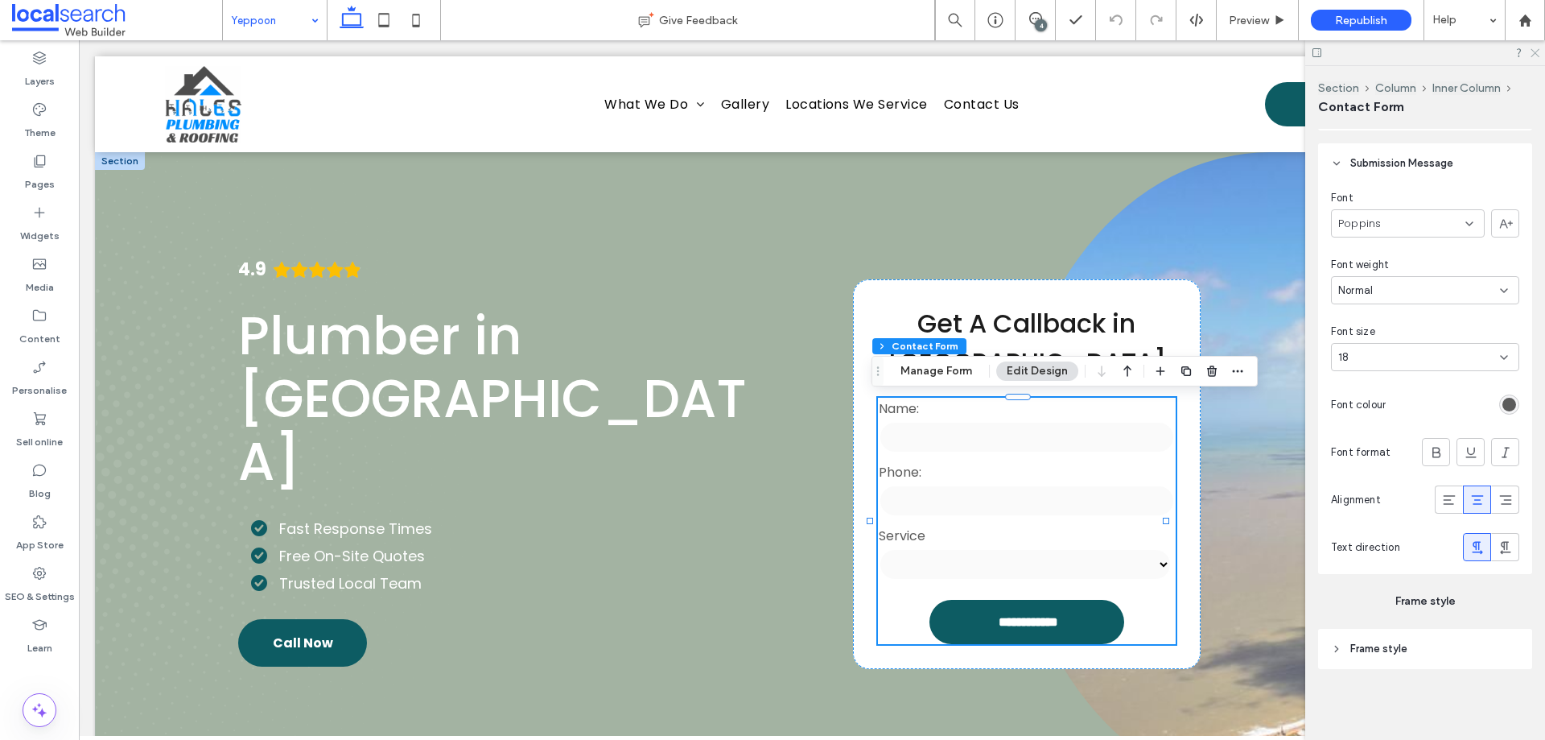
click at [1536, 49] on icon at bounding box center [1534, 52] width 10 height 10
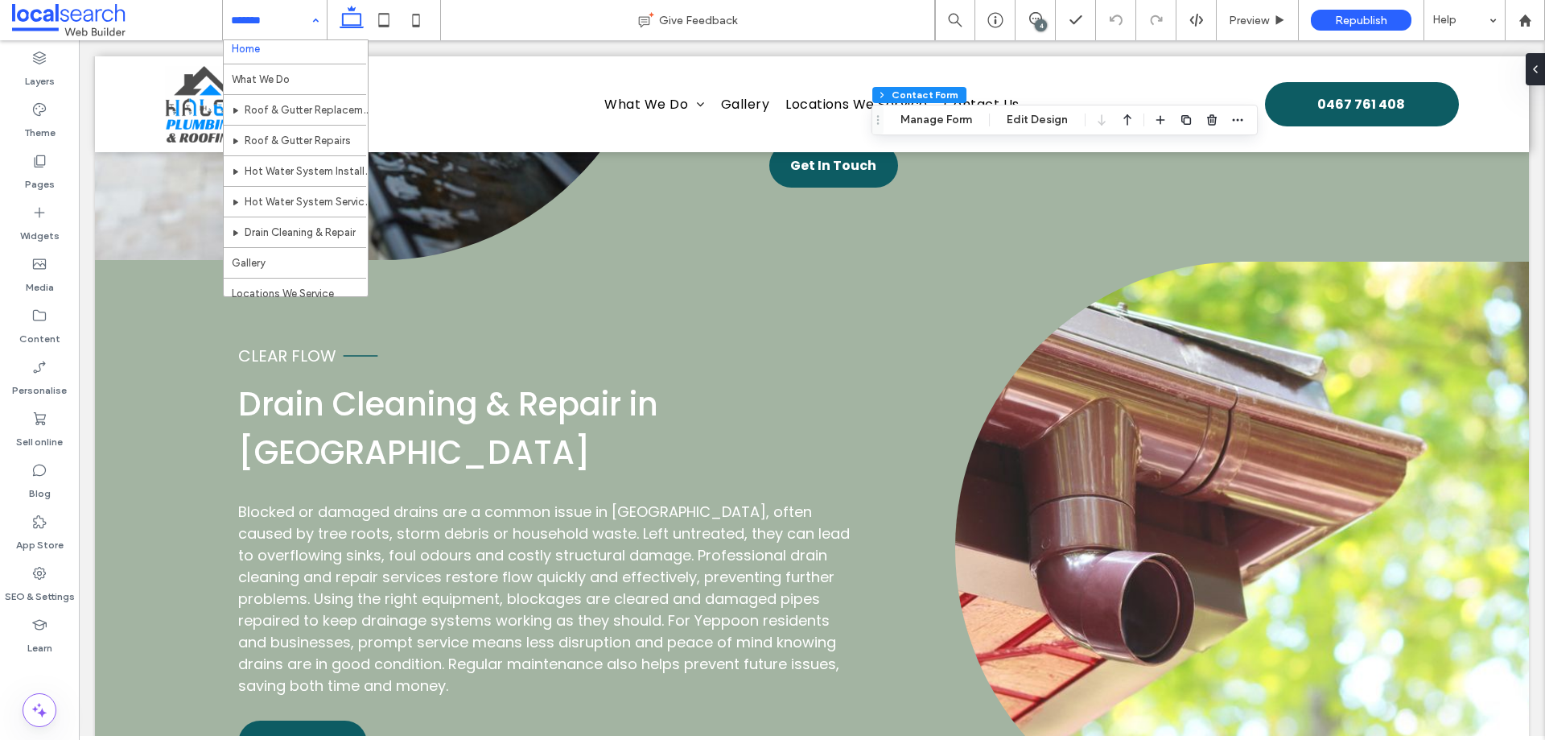
scroll to position [0, 0]
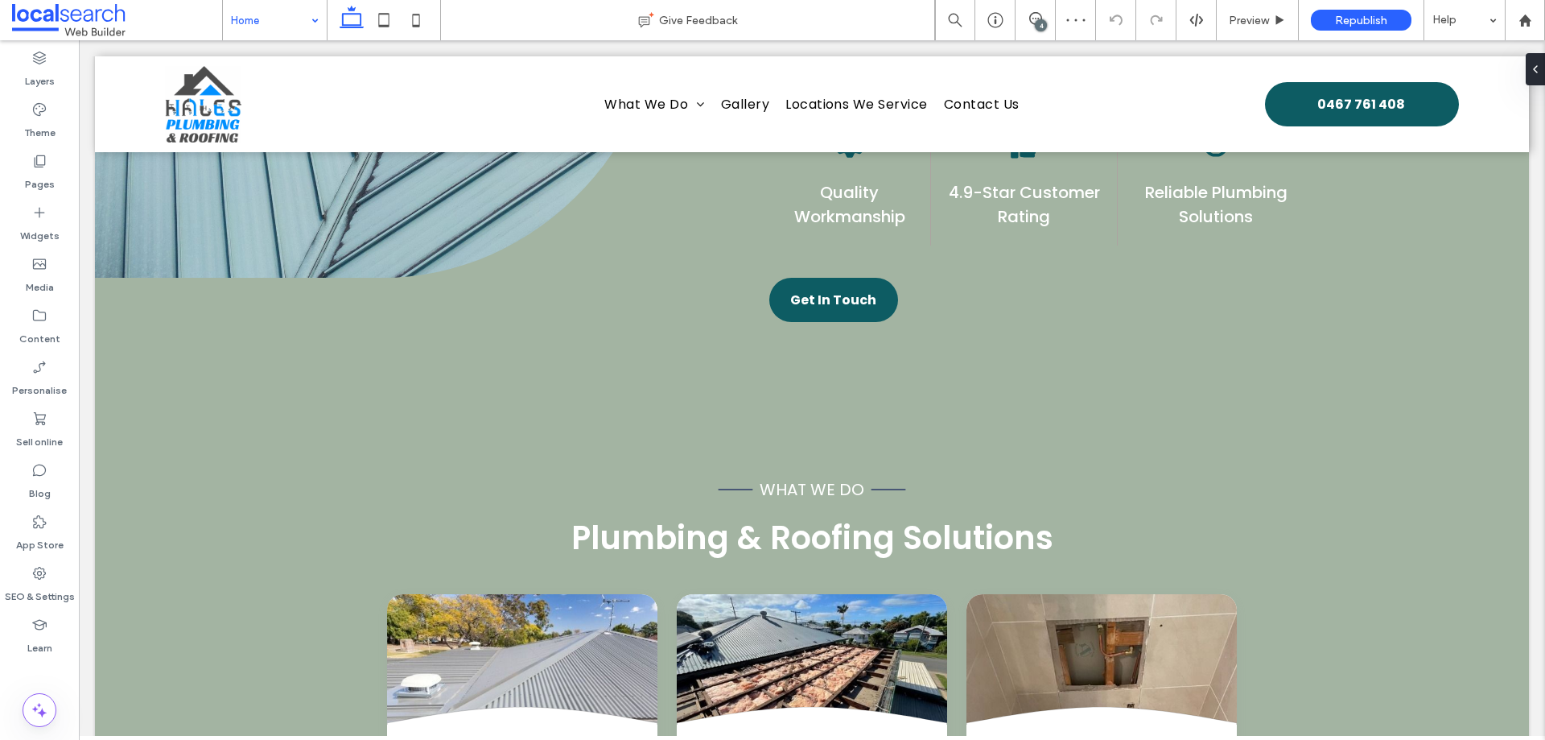
scroll to position [1184, 0]
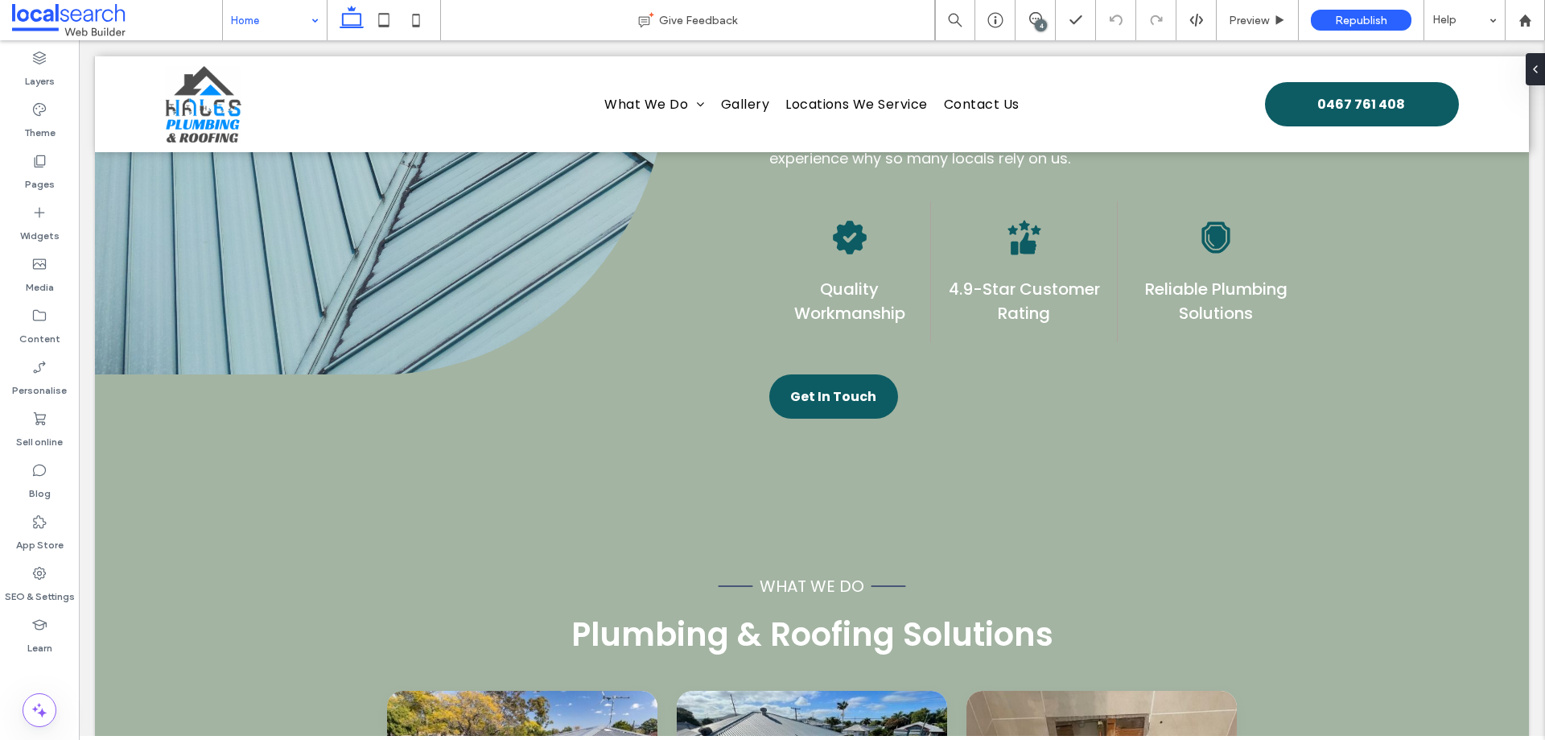
click at [308, 17] on div "Home" at bounding box center [275, 20] width 104 height 40
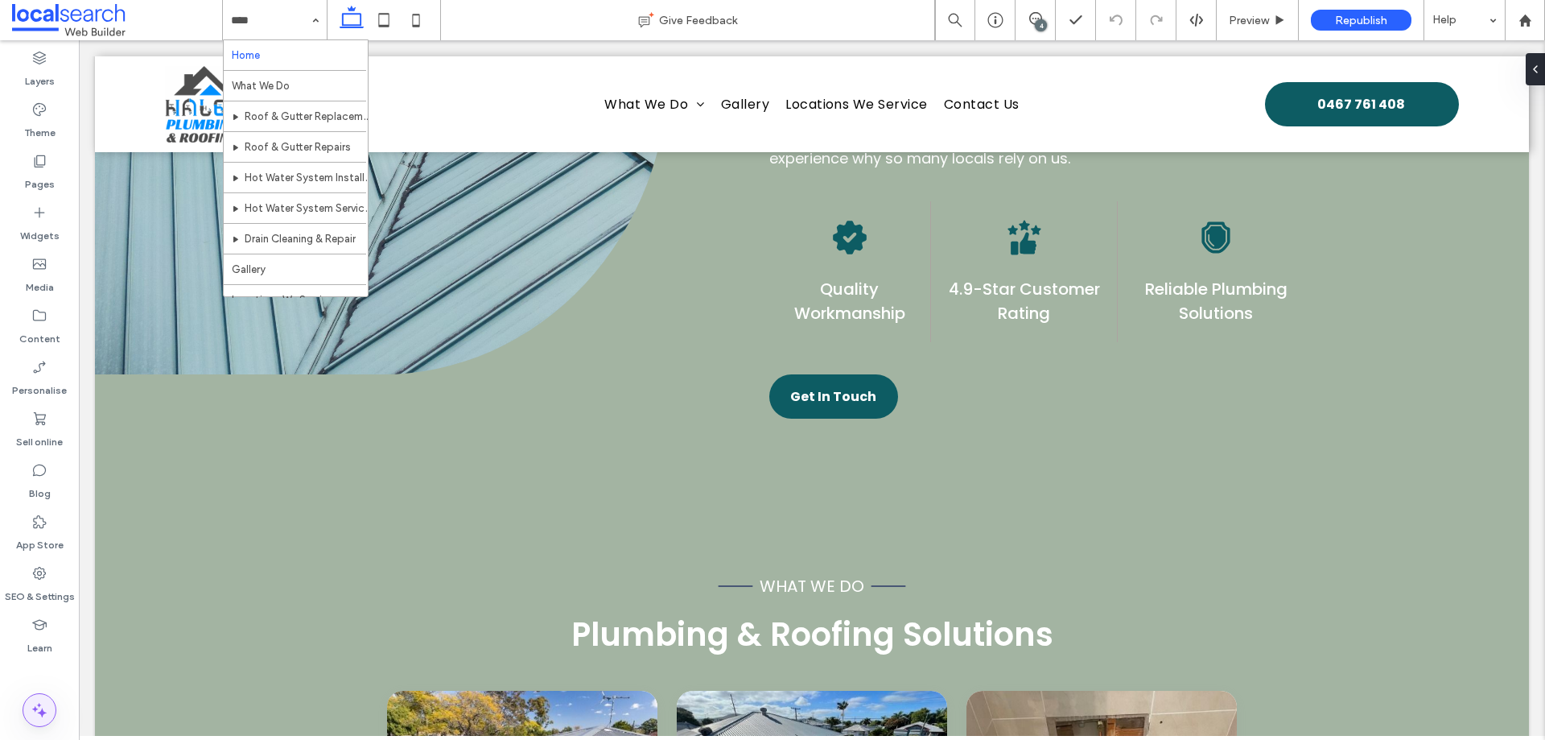
click at [43, 707] on icon at bounding box center [39, 709] width 19 height 19
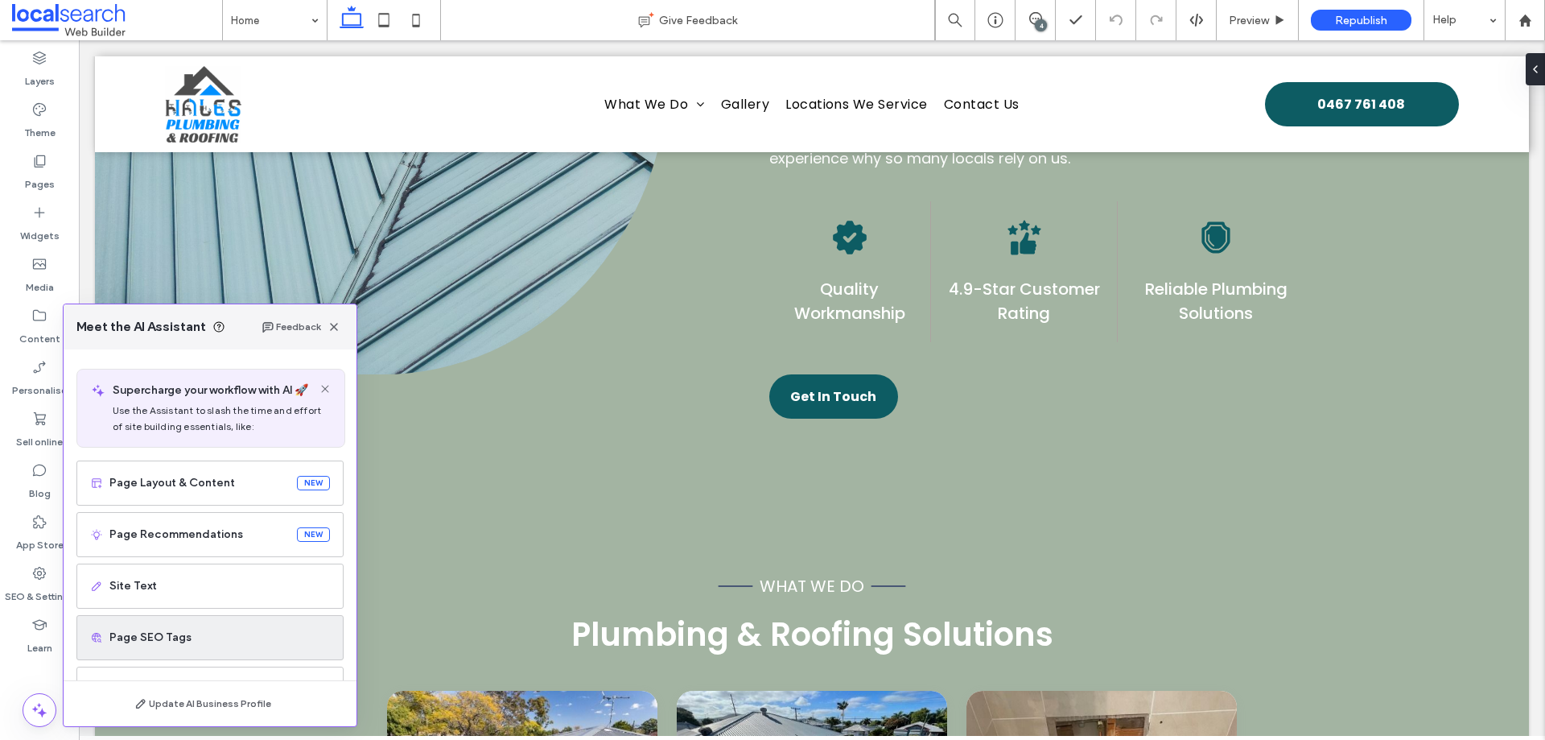
click at [239, 627] on div "Page SEO Tags" at bounding box center [209, 637] width 267 height 45
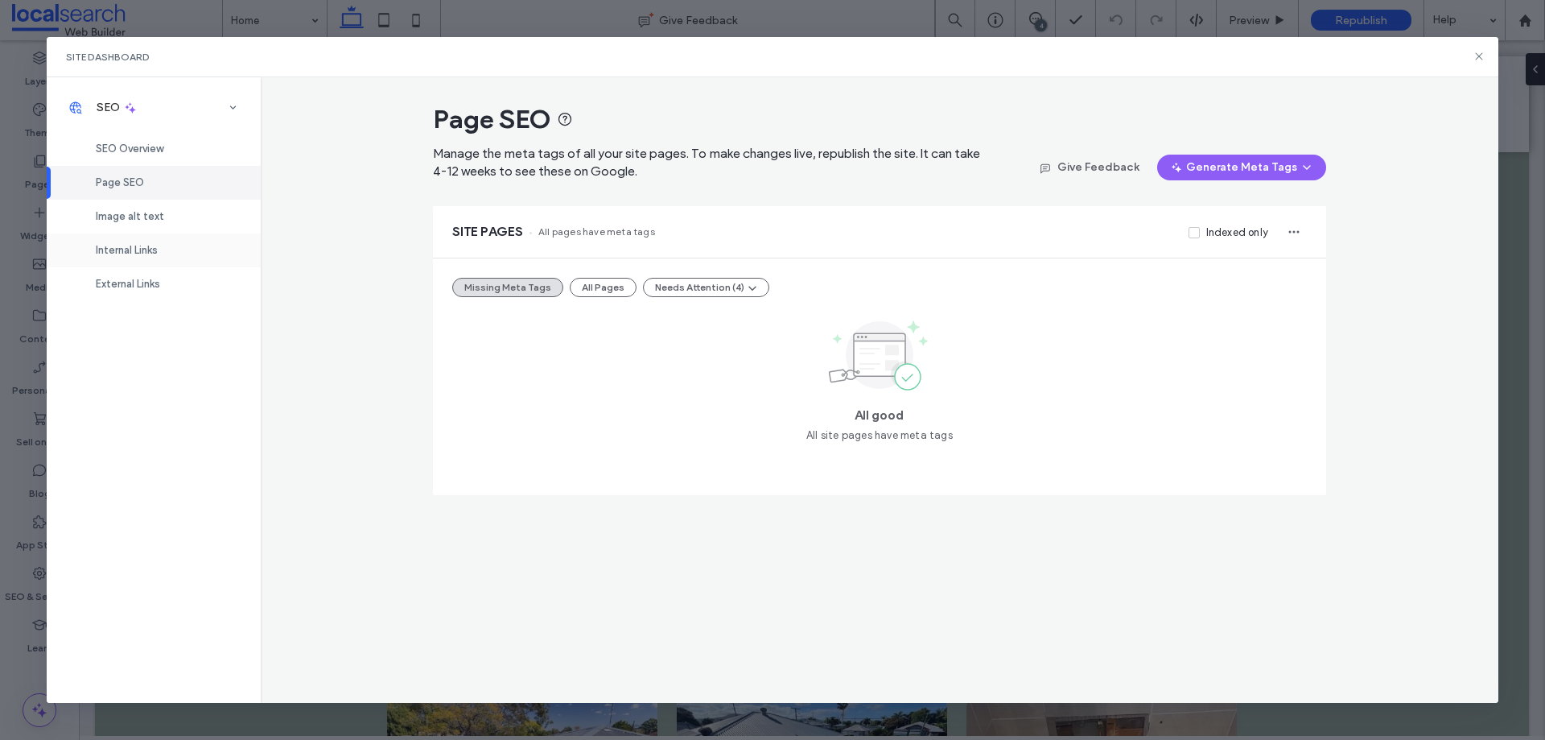
click at [163, 245] on div "Internal Links" at bounding box center [154, 250] width 214 height 34
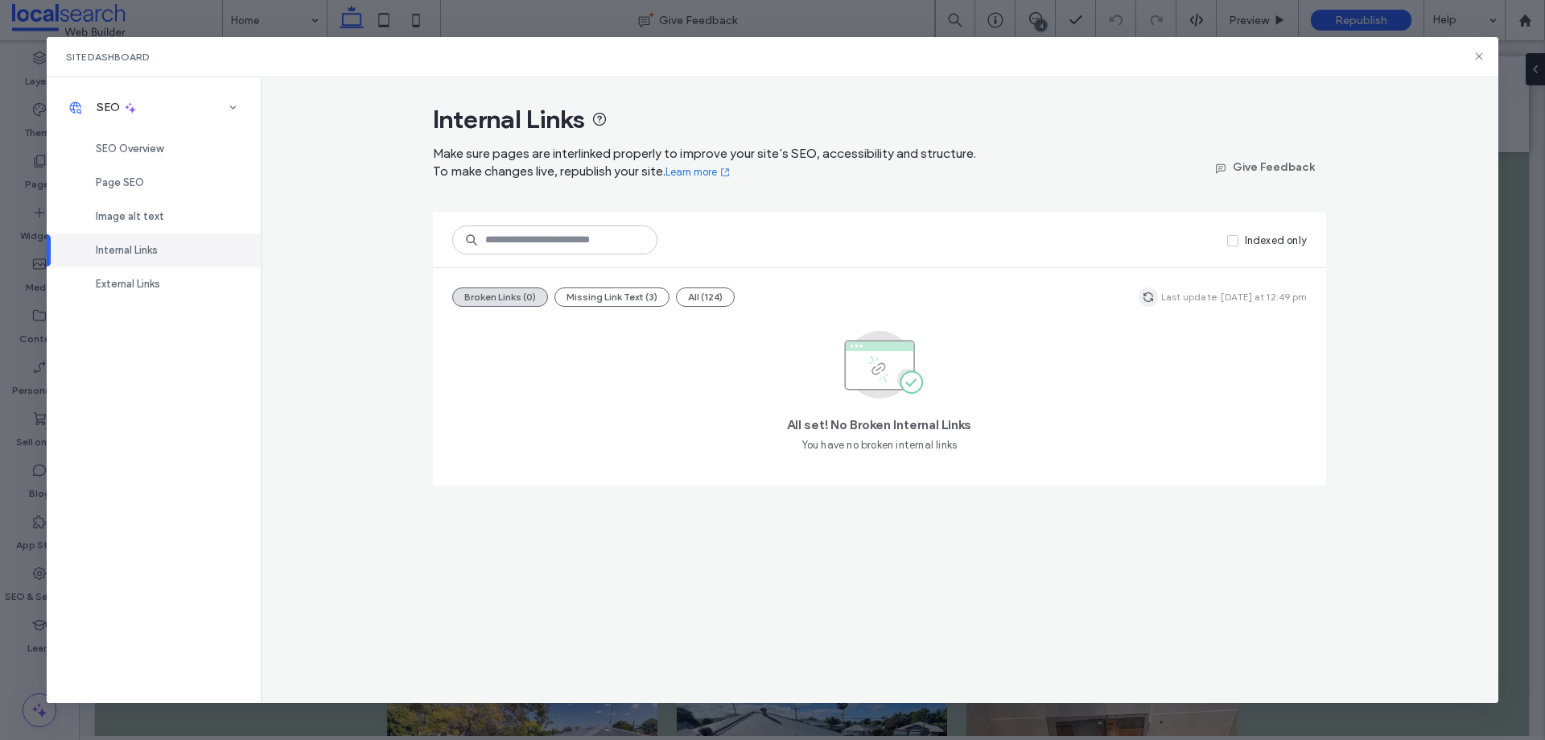
click at [1148, 297] on icon "button" at bounding box center [1148, 297] width 13 height 13
click at [186, 286] on div "External Links" at bounding box center [154, 284] width 214 height 34
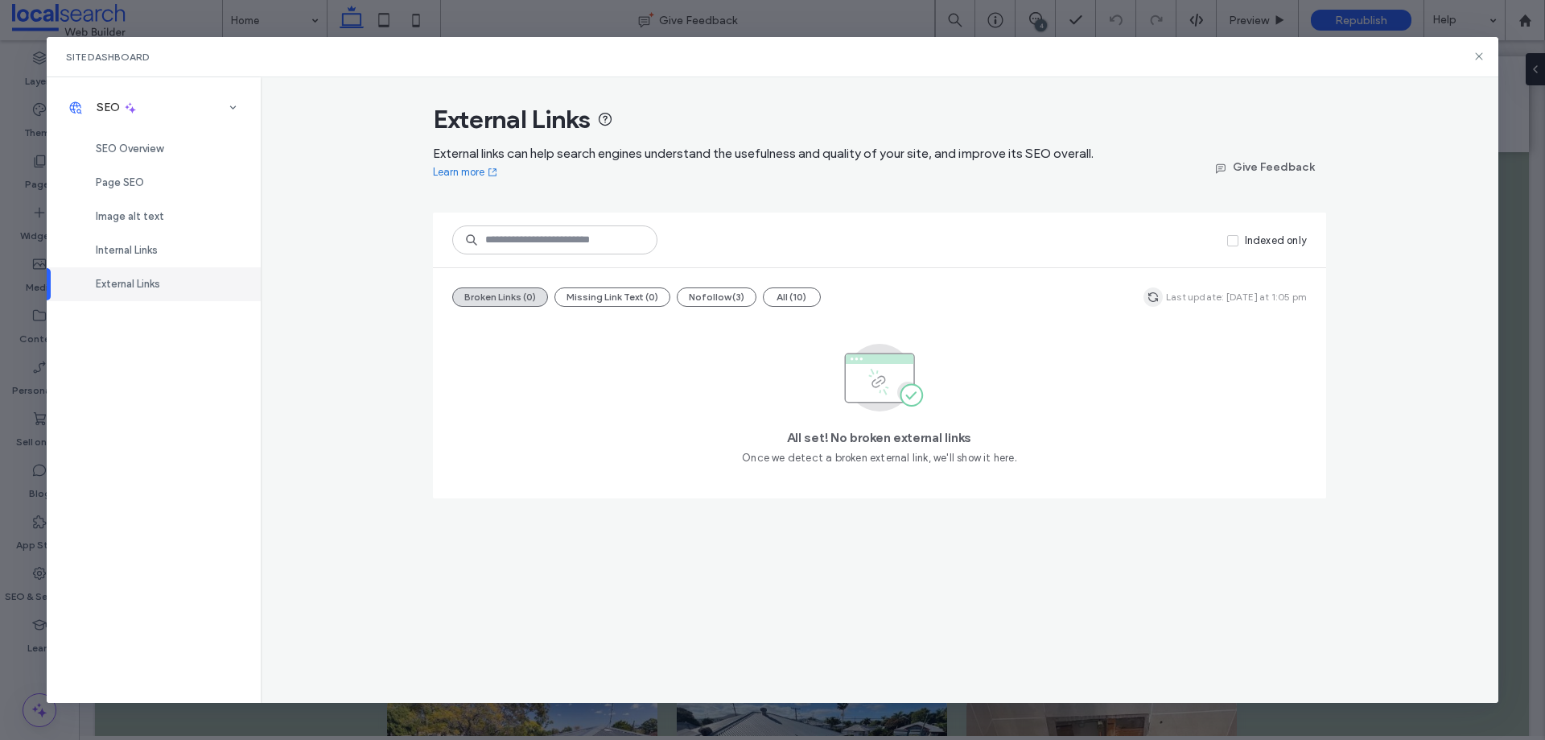
click at [1153, 300] on icon "button" at bounding box center [1153, 297] width 13 height 13
click at [1479, 56] on icon at bounding box center [1479, 56] width 13 height 13
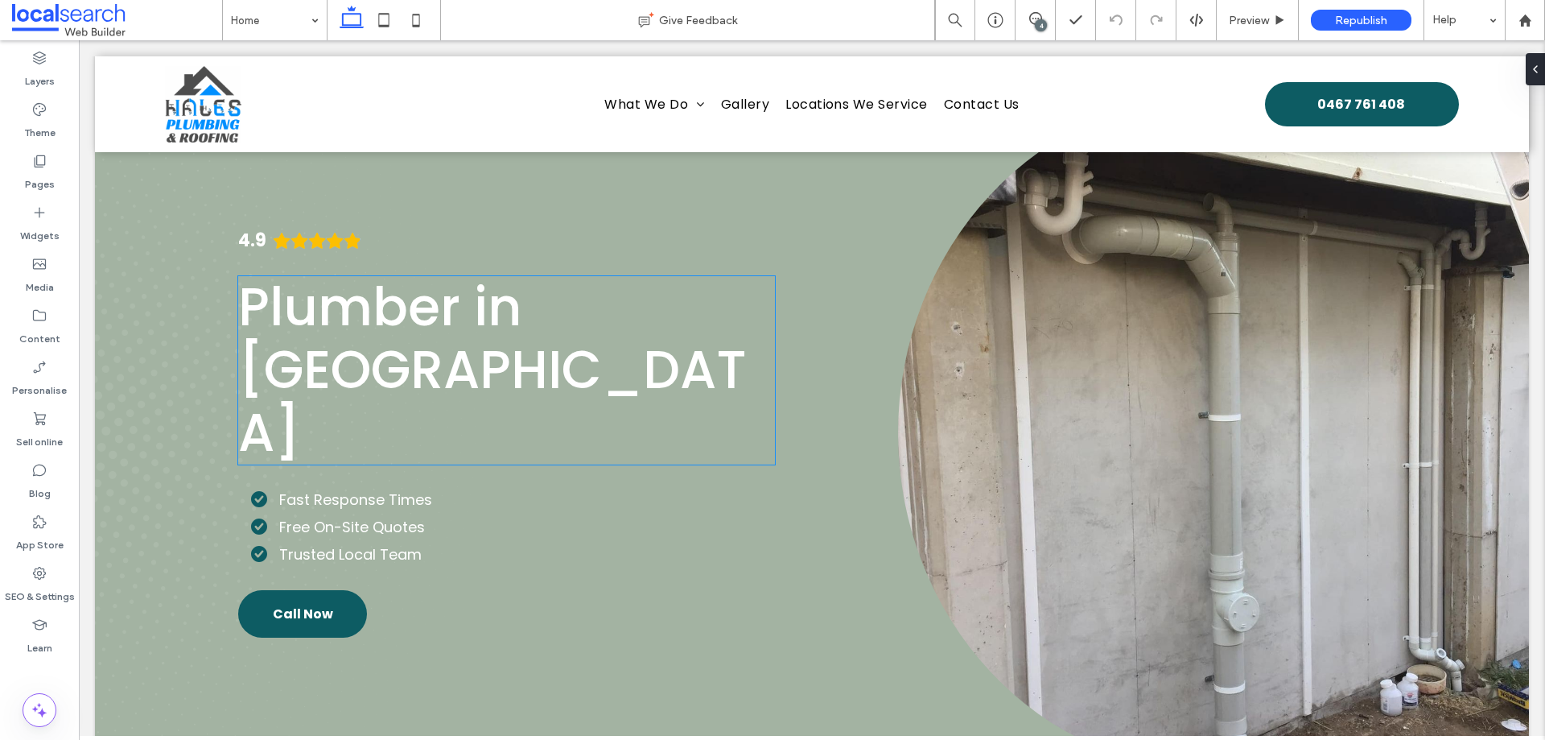
scroll to position [0, 0]
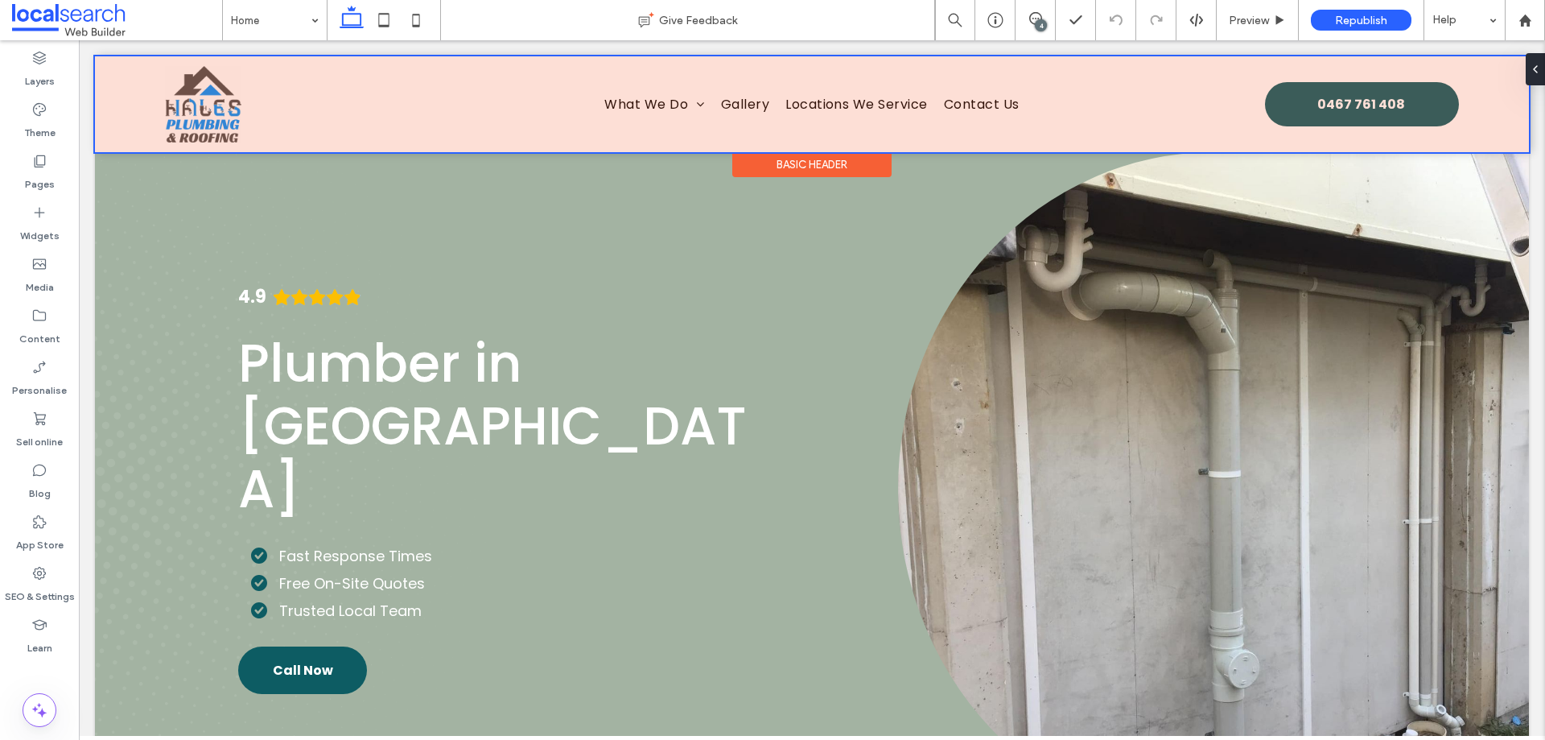
click at [213, 113] on div at bounding box center [812, 104] width 1434 height 96
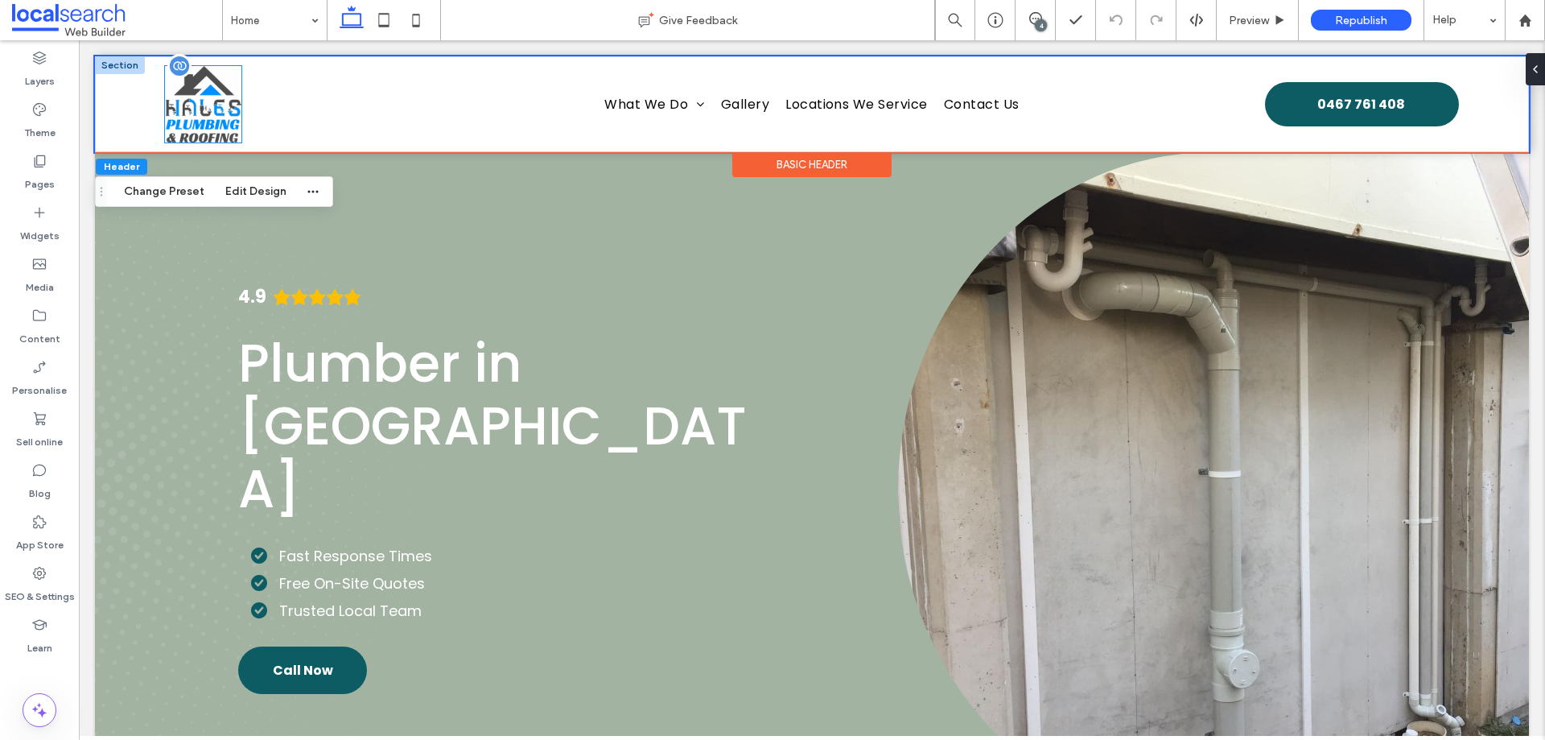
click at [207, 106] on img at bounding box center [203, 104] width 76 height 76
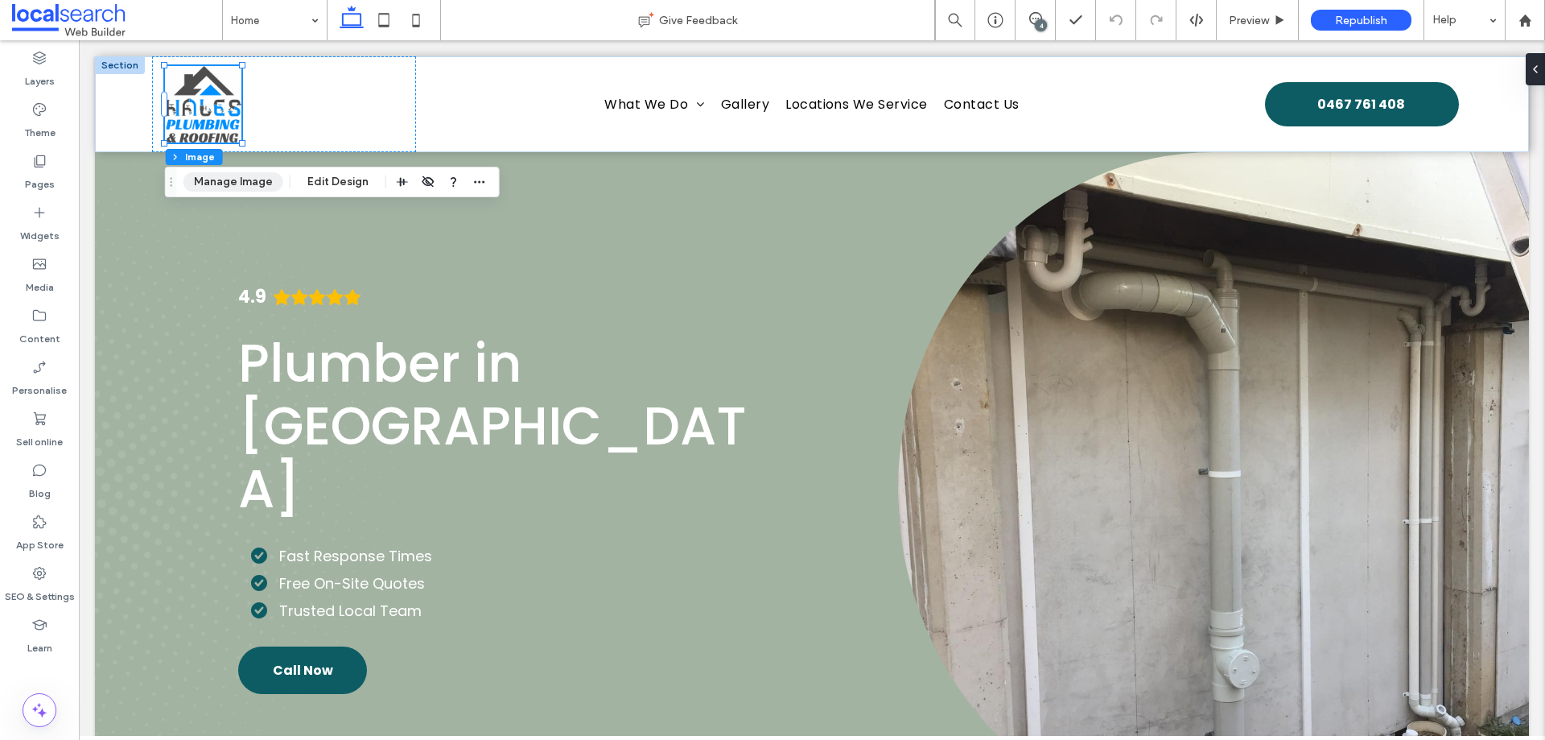
click at [239, 175] on button "Manage Image" at bounding box center [234, 181] width 100 height 19
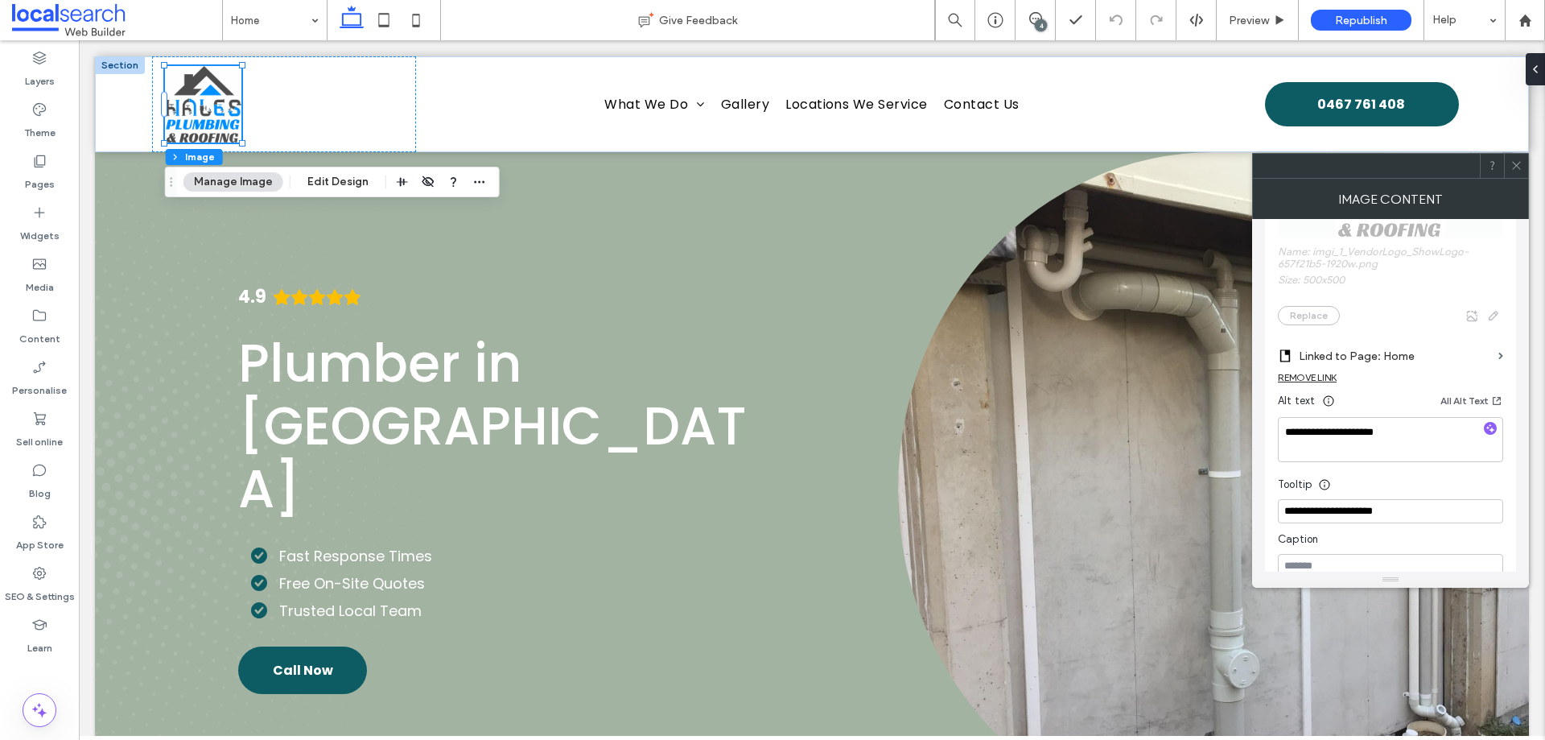
scroll to position [402, 0]
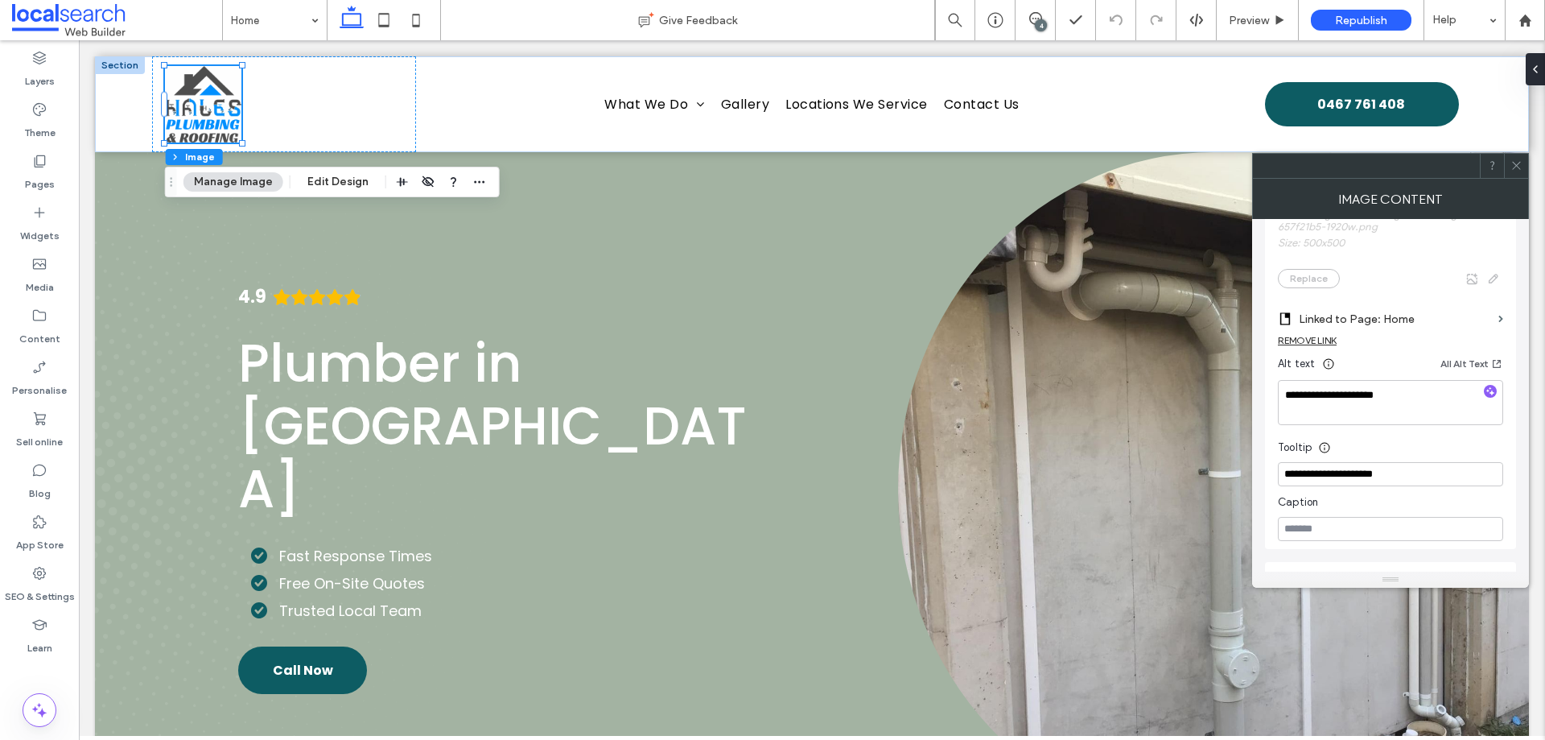
click at [1519, 176] on span at bounding box center [1517, 166] width 12 height 24
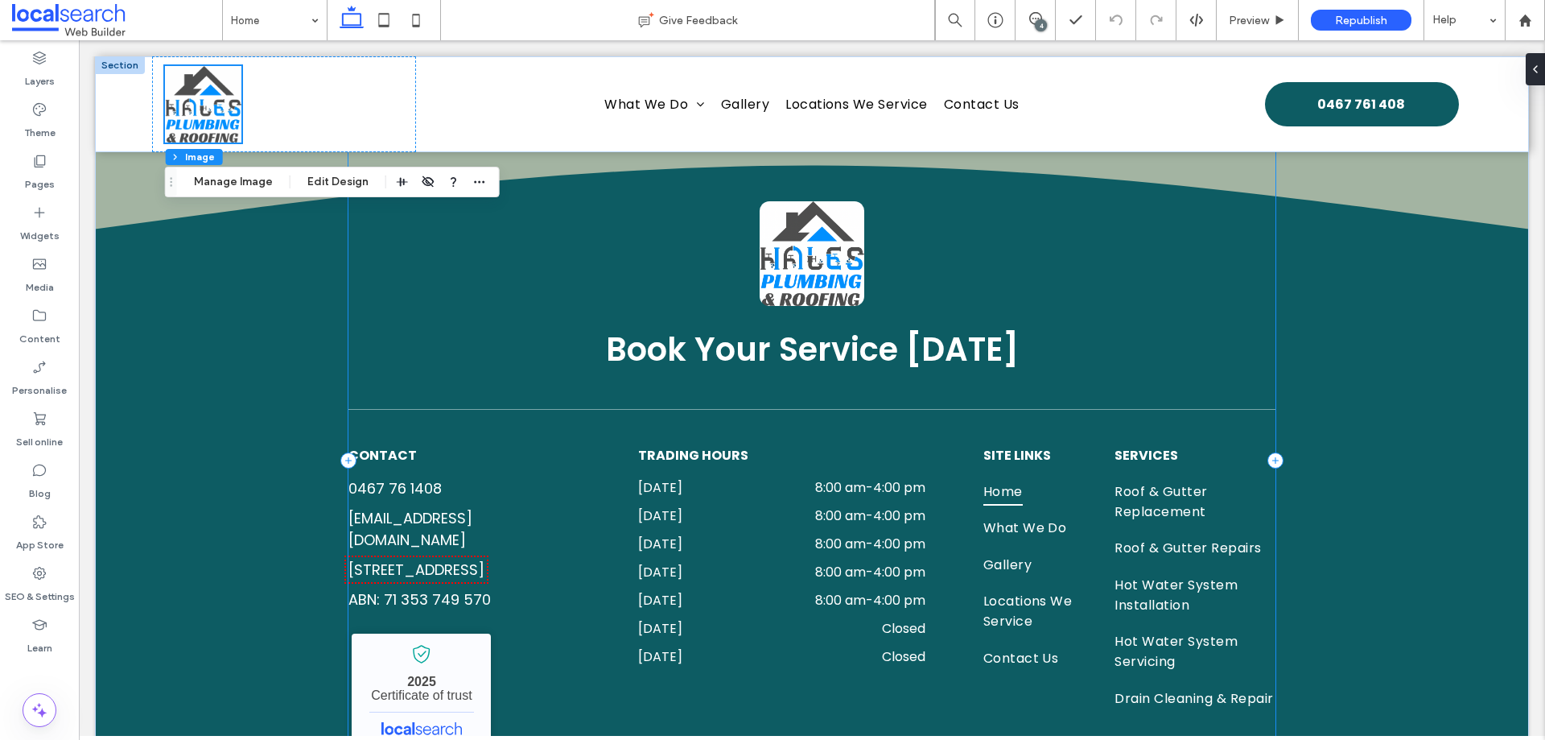
scroll to position [4391, 0]
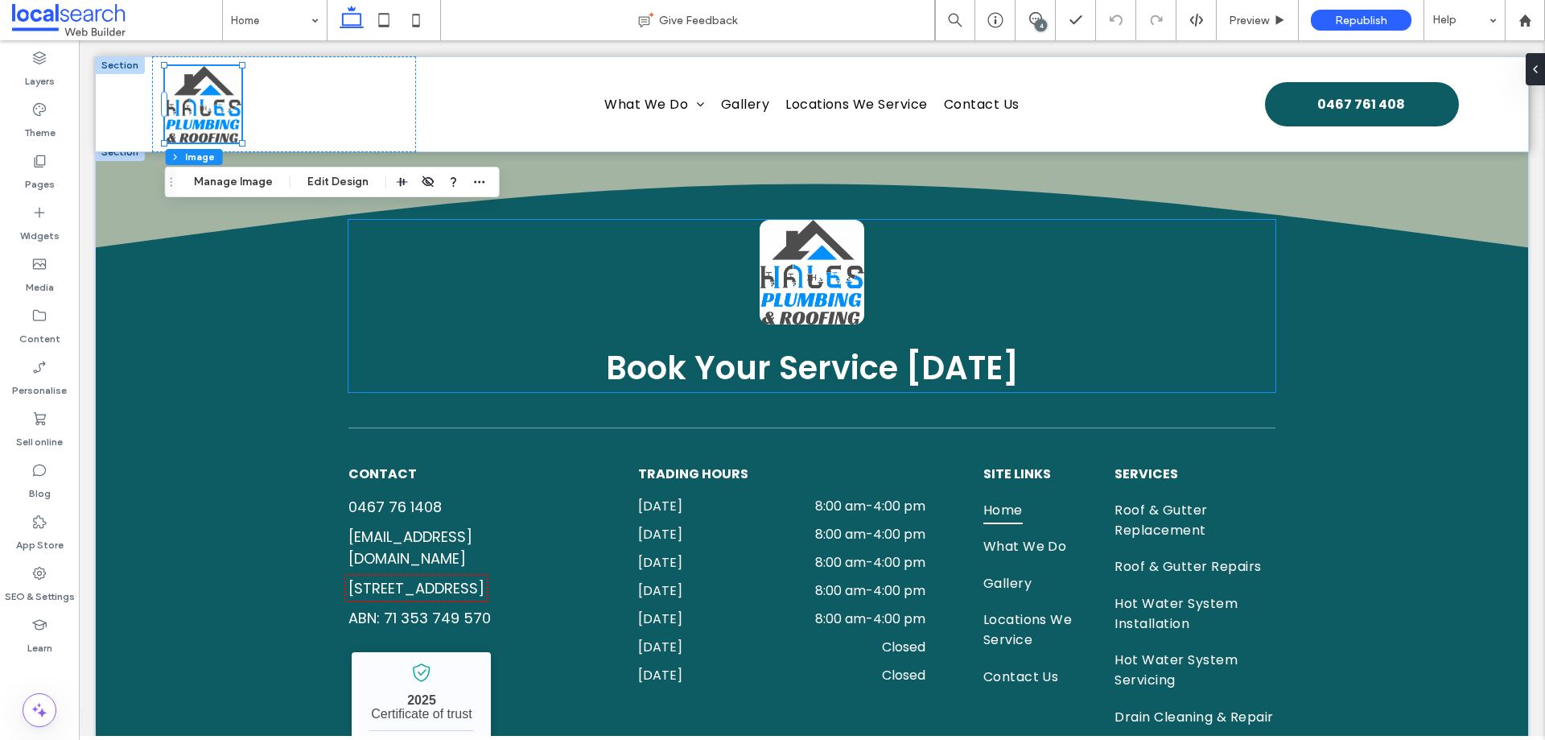
click at [792, 269] on img at bounding box center [812, 272] width 105 height 105
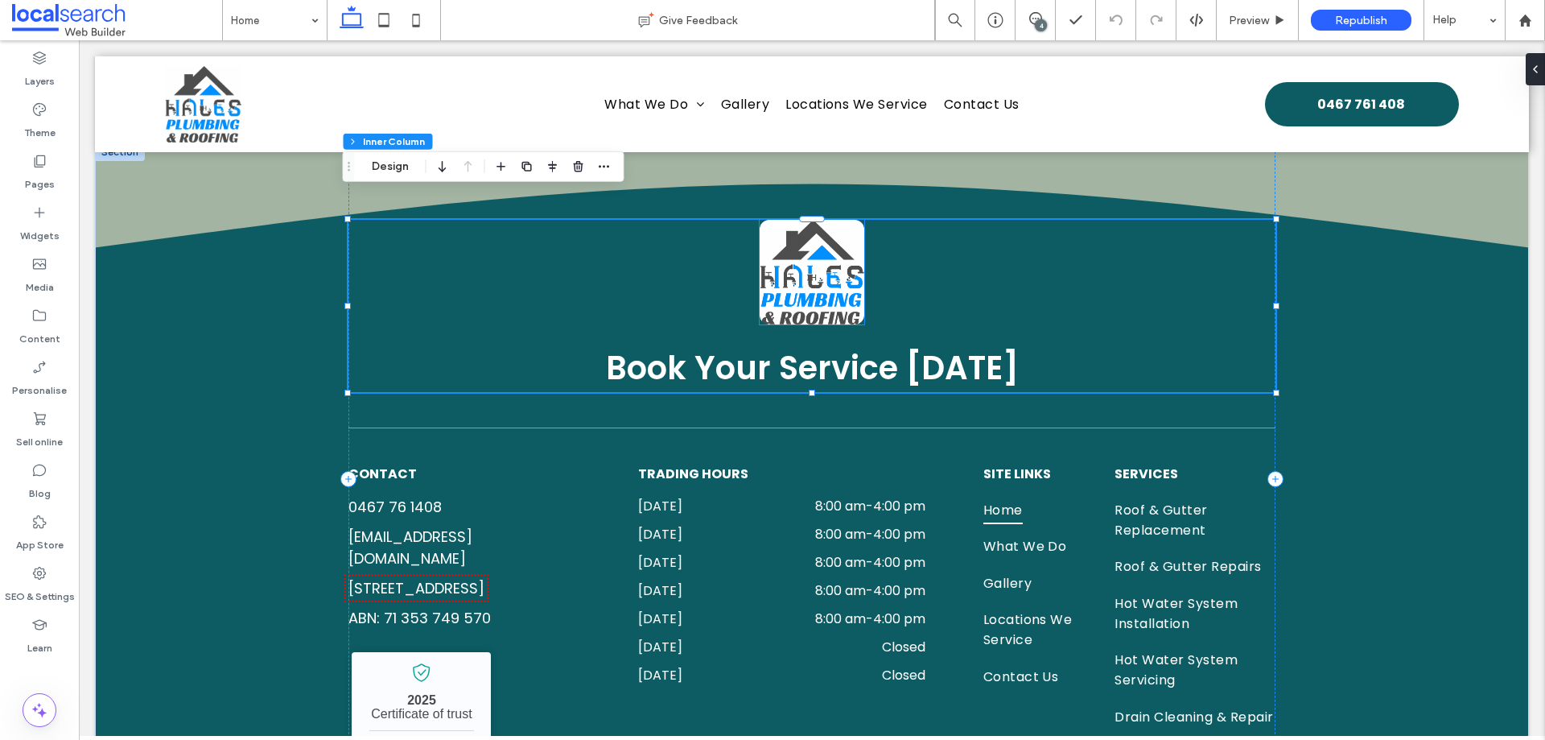
click at [807, 248] on img at bounding box center [812, 272] width 105 height 105
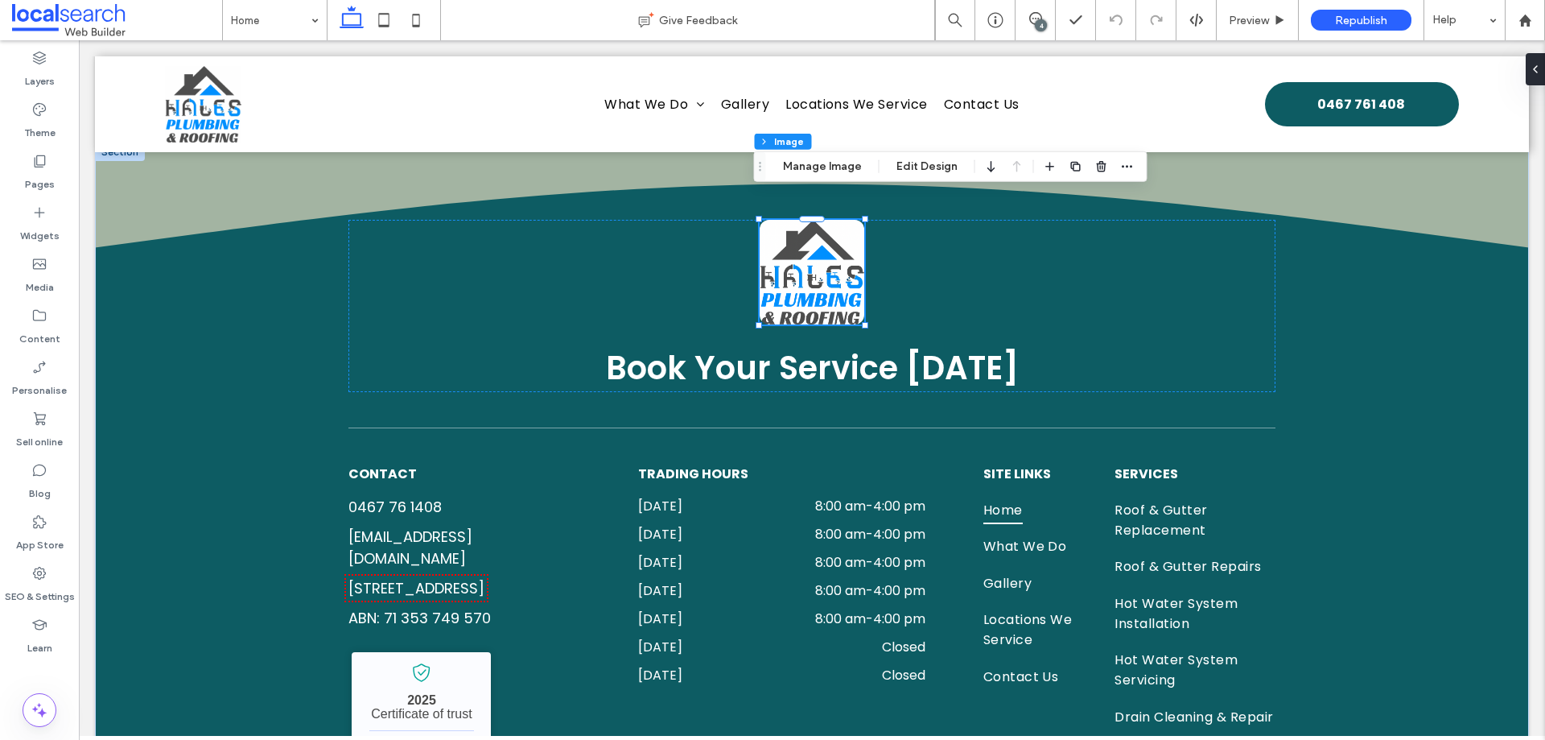
type input "**"
click at [813, 177] on div "Footer Section Column Inner Column Image Manage Image Edit Design" at bounding box center [951, 166] width 394 height 31
click at [814, 170] on button "Manage Image" at bounding box center [823, 166] width 100 height 19
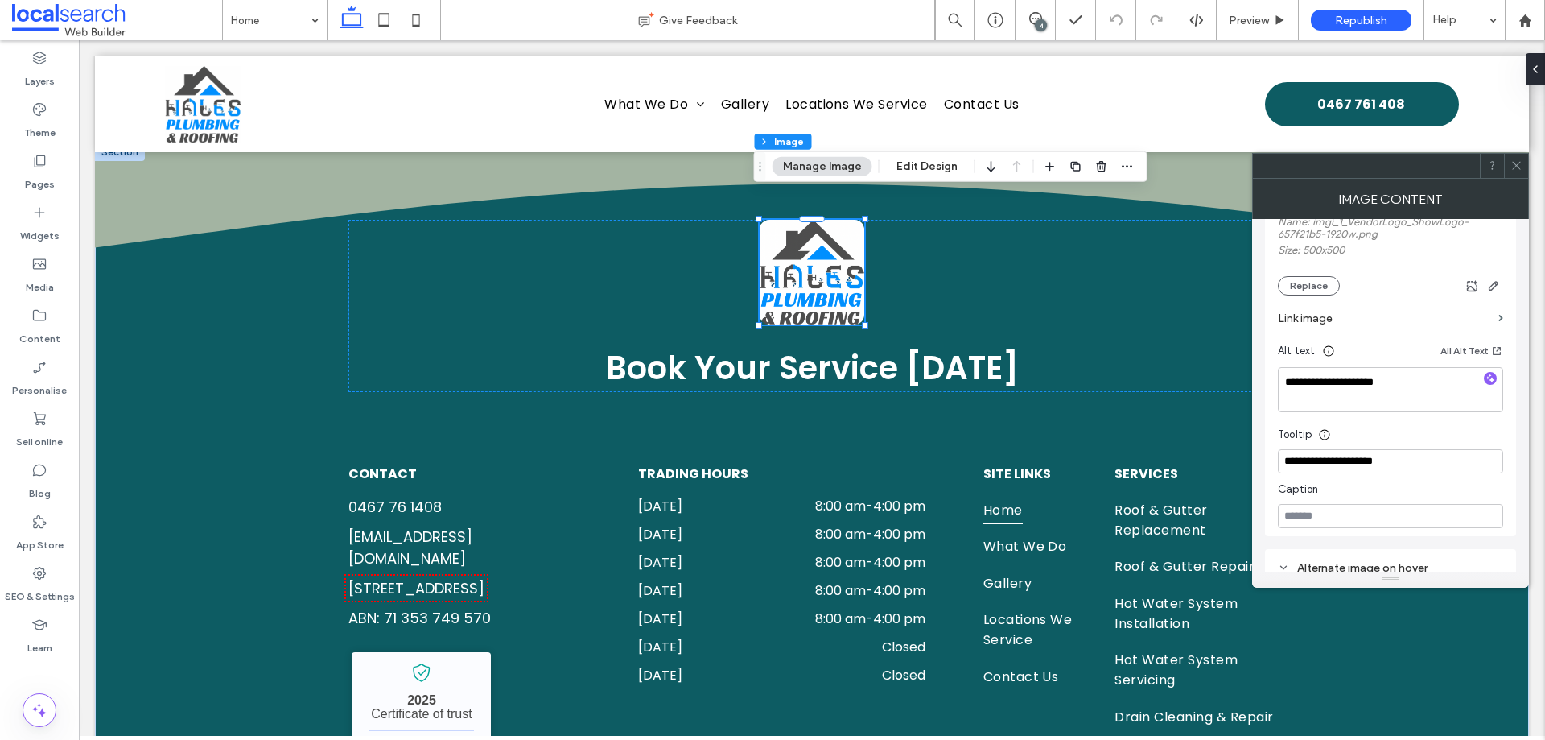
scroll to position [322, 0]
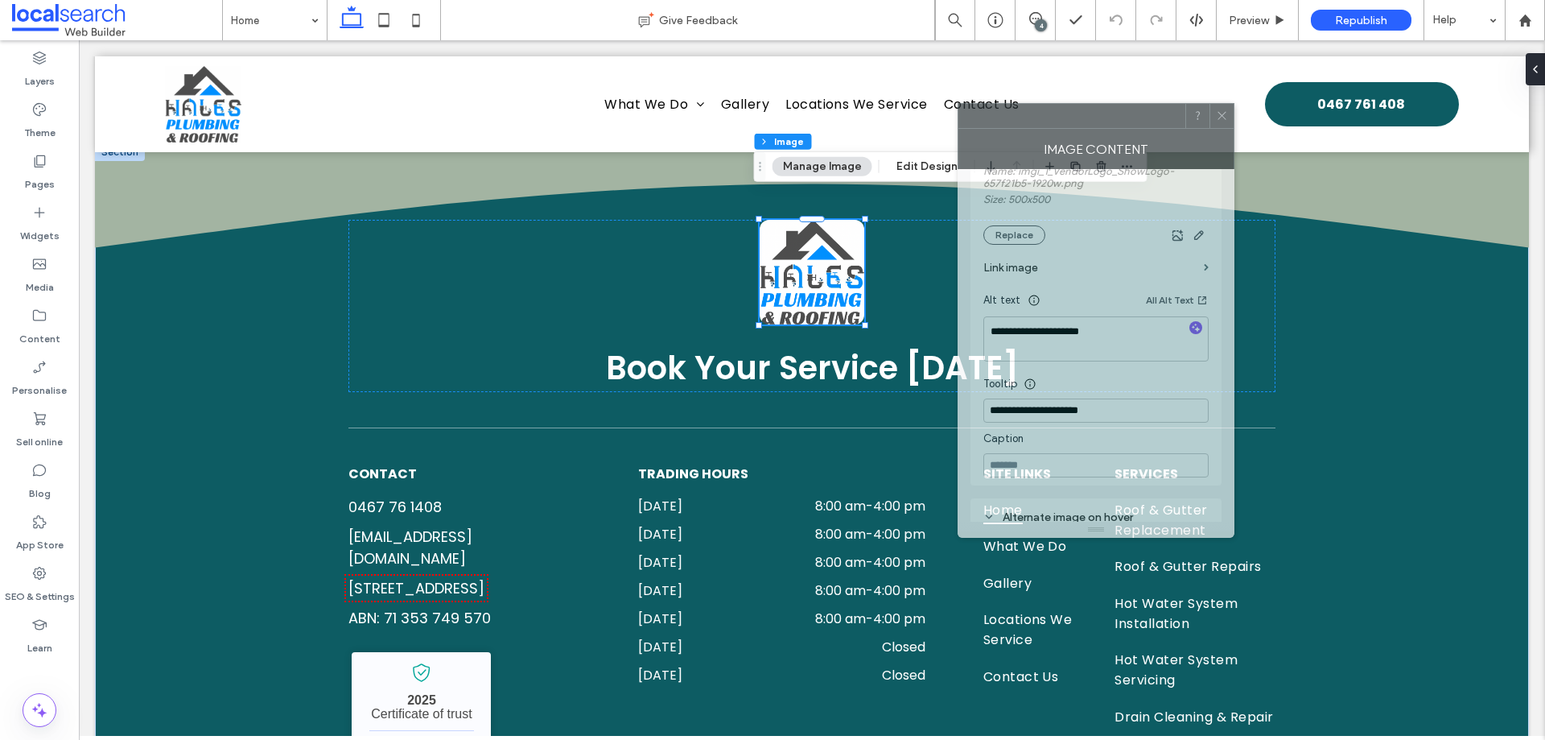
drag, startPoint x: 1428, startPoint y: 171, endPoint x: 1133, endPoint y: 122, distance: 298.8
click at [1133, 122] on div at bounding box center [1072, 116] width 227 height 24
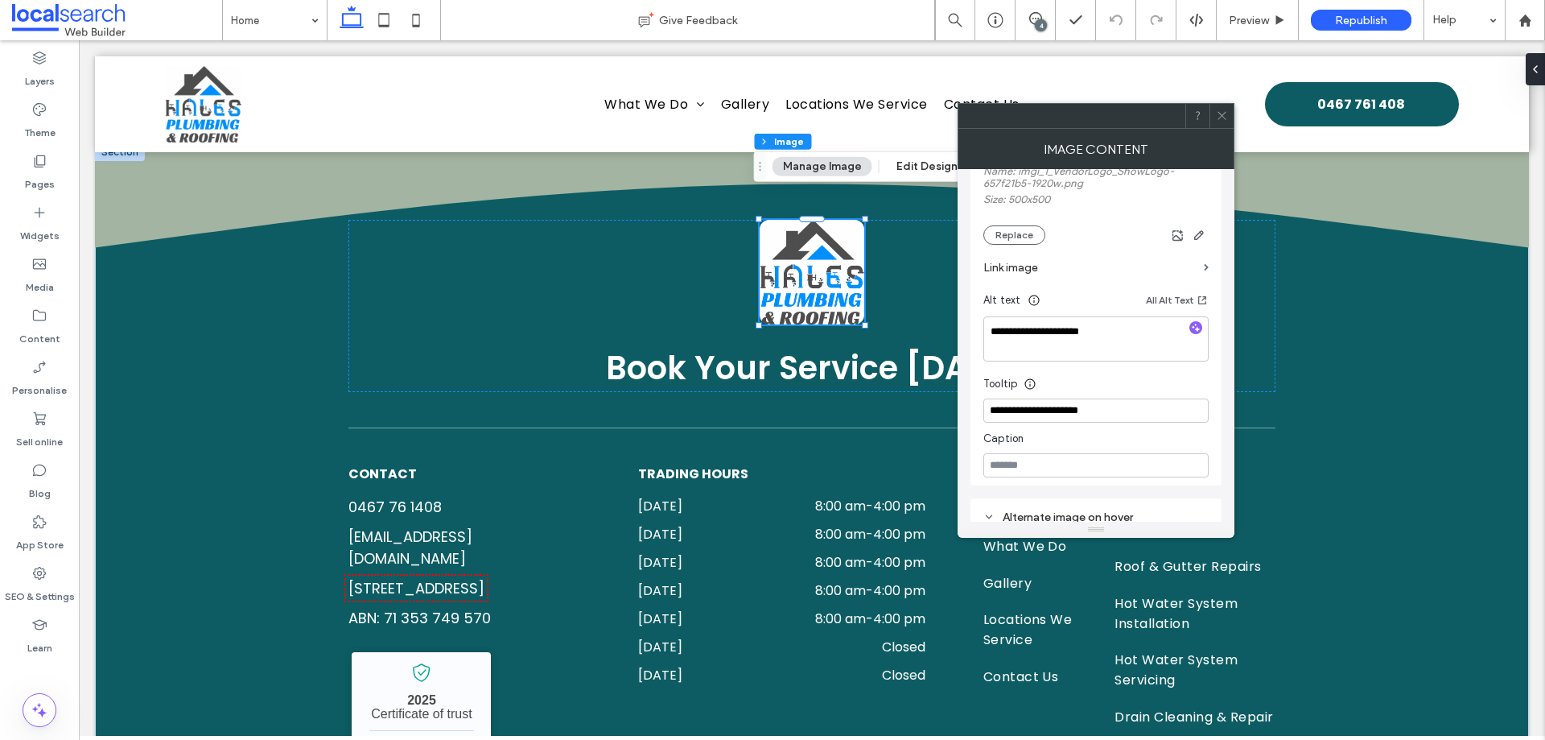
click at [1224, 115] on icon at bounding box center [1222, 115] width 12 height 12
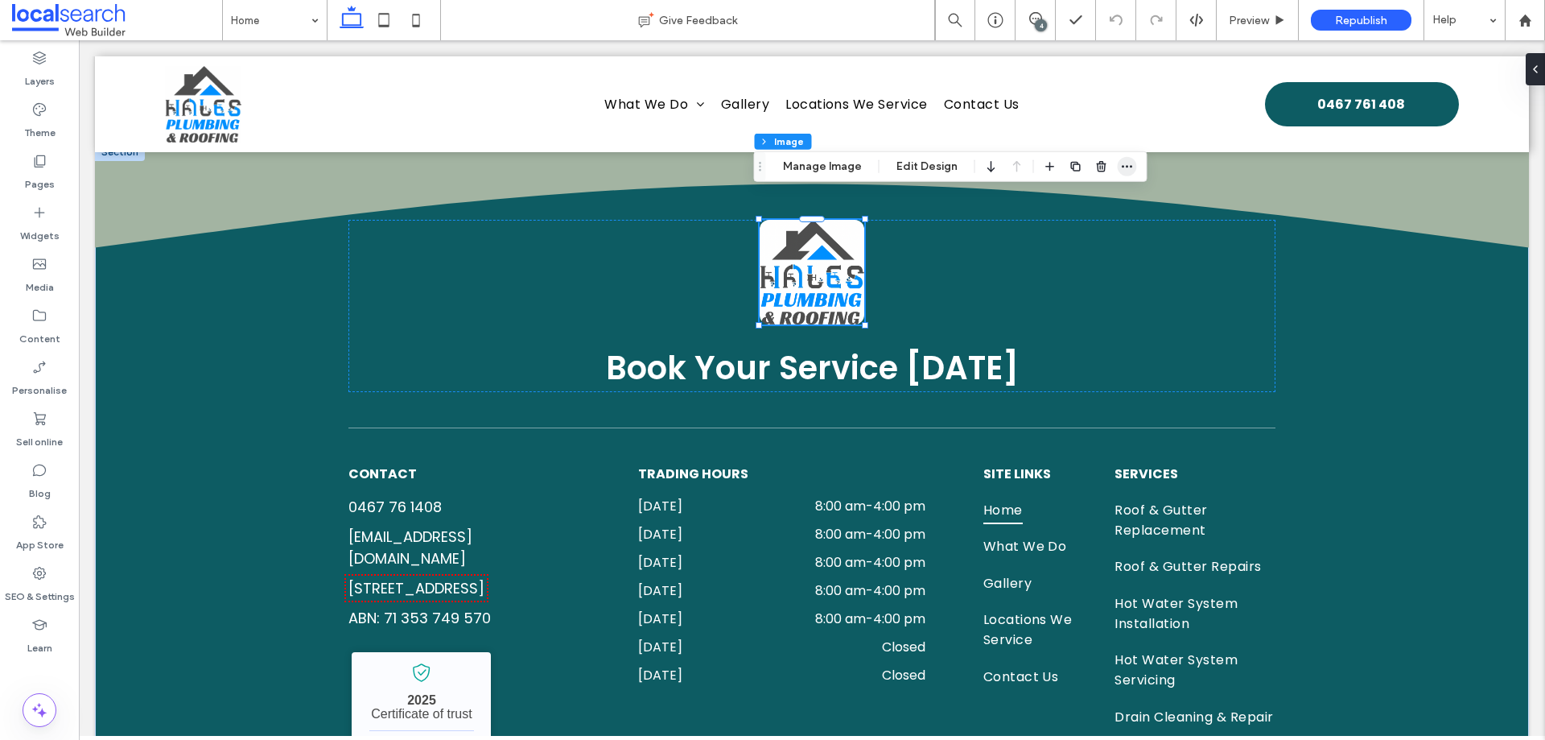
click at [1125, 171] on icon "button" at bounding box center [1127, 166] width 13 height 13
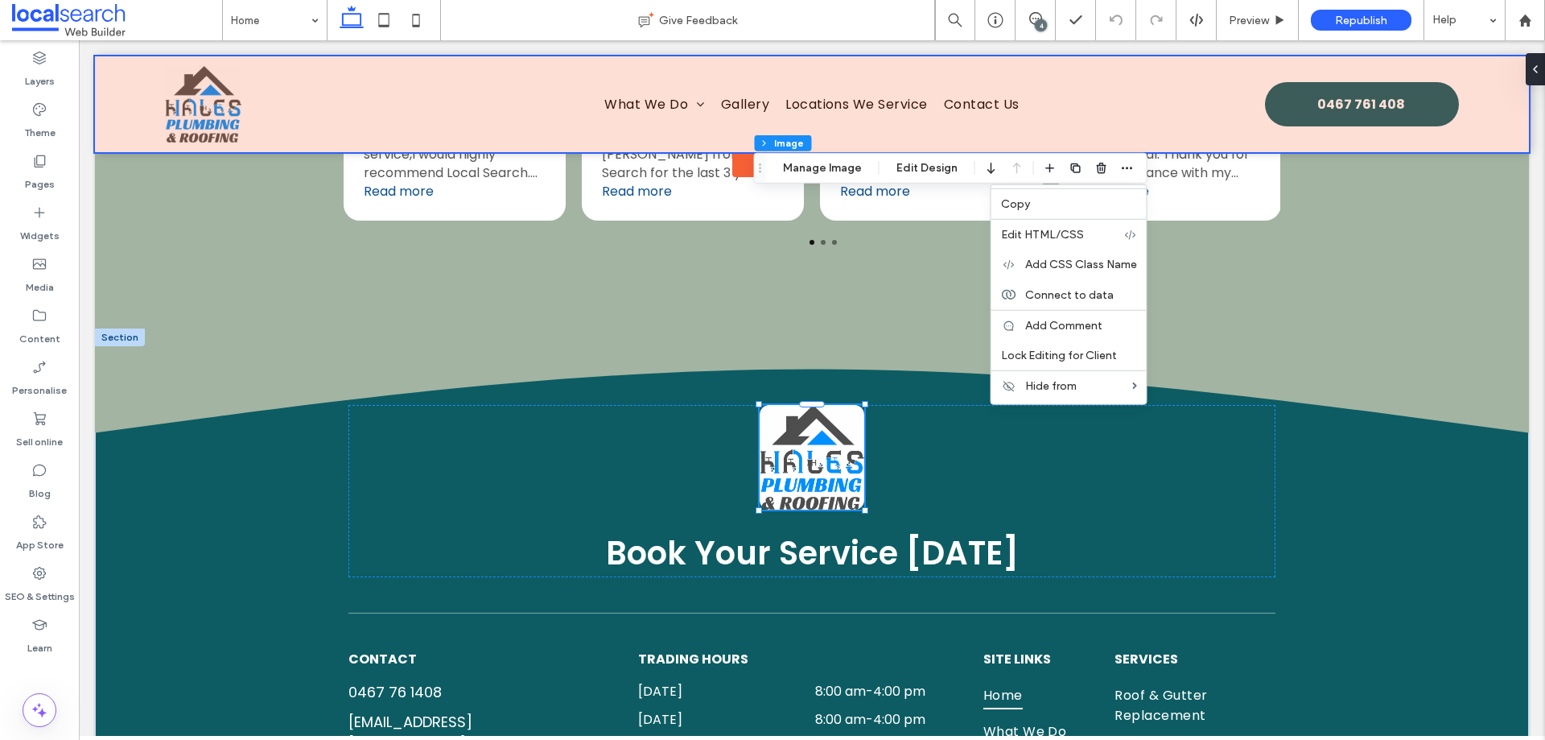
scroll to position [3988, 0]
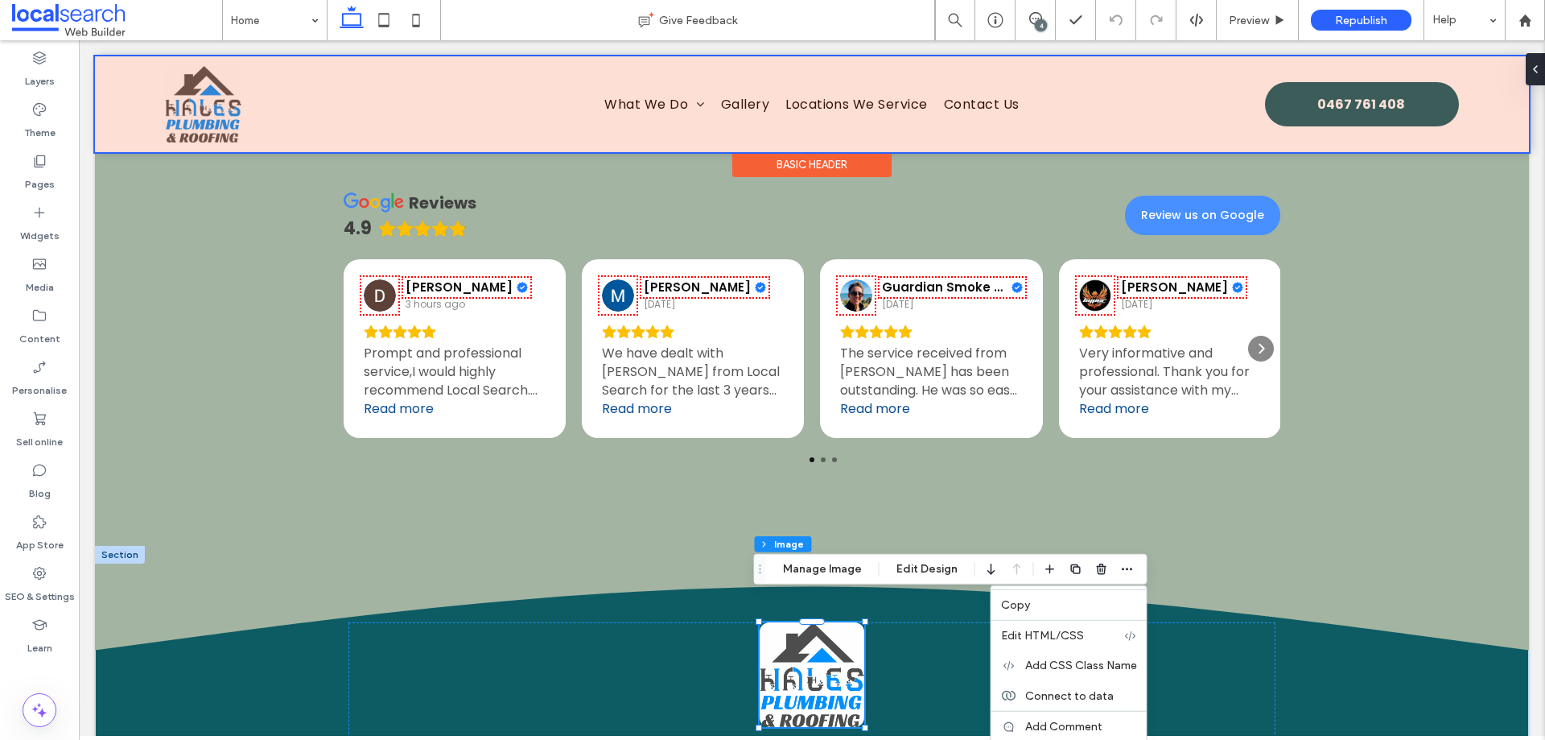
click at [759, 159] on div "Basic Header" at bounding box center [811, 164] width 159 height 25
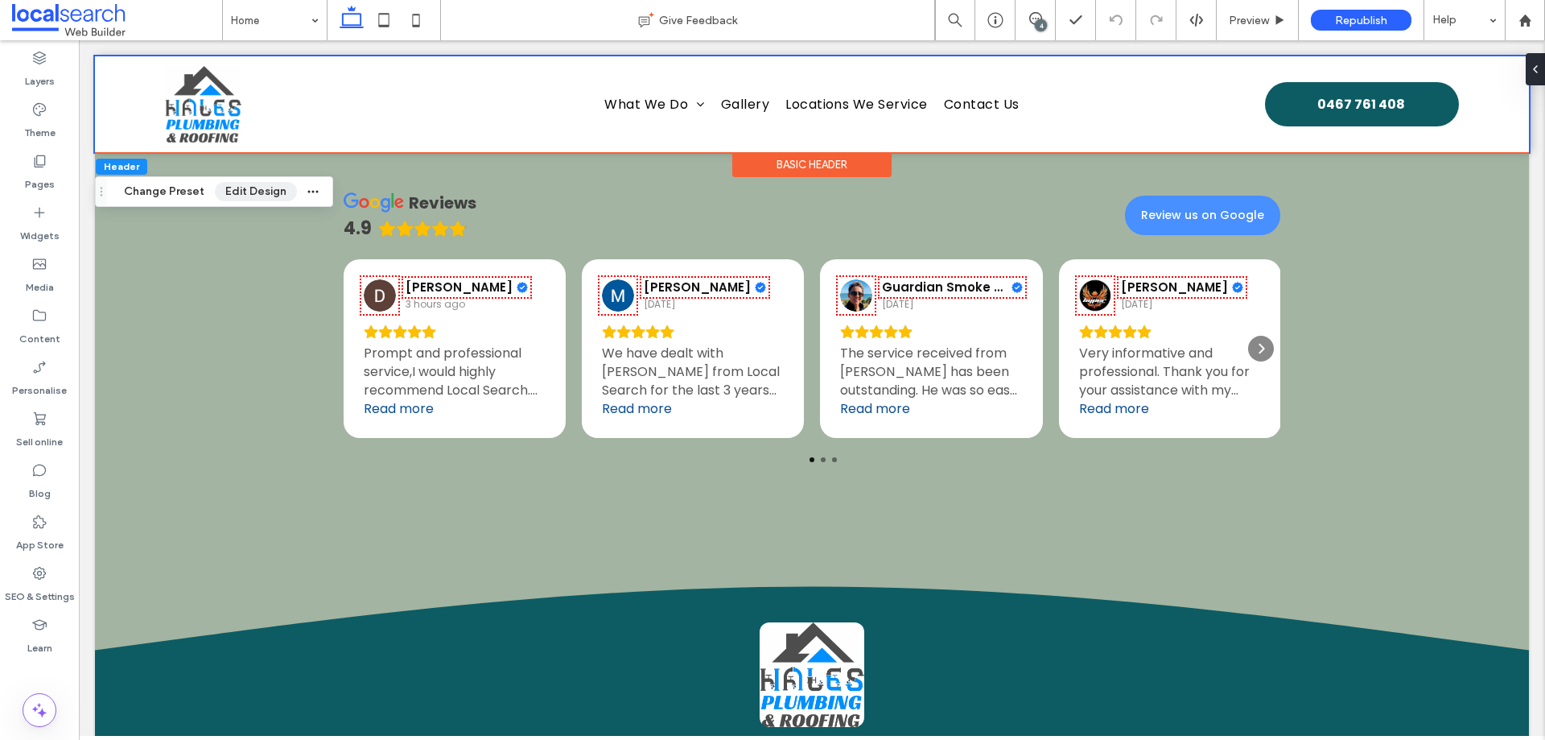
click at [266, 190] on button "Edit Design" at bounding box center [256, 191] width 82 height 19
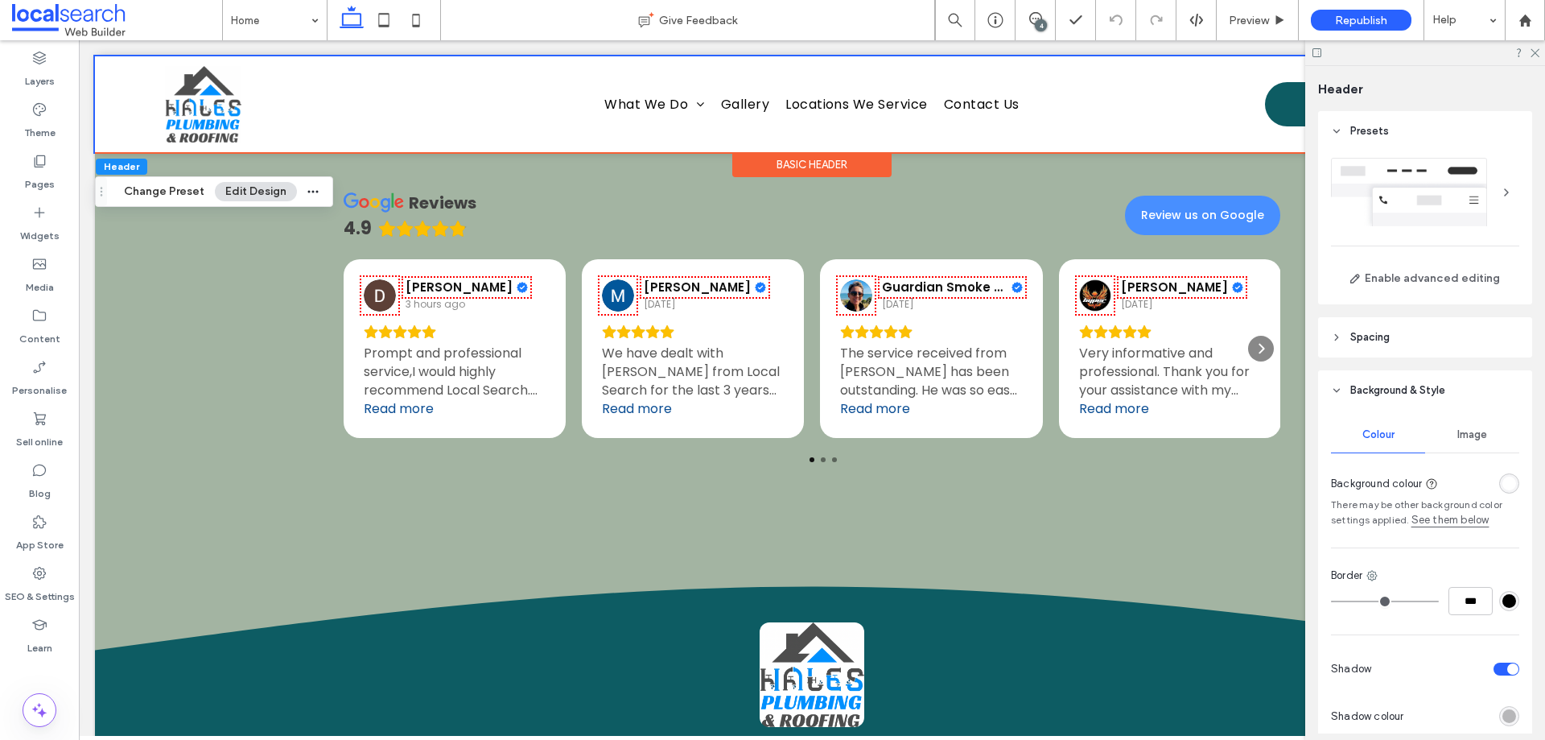
click at [1503, 483] on div "rgba(255, 255, 255, 1)" at bounding box center [1510, 483] width 14 height 14
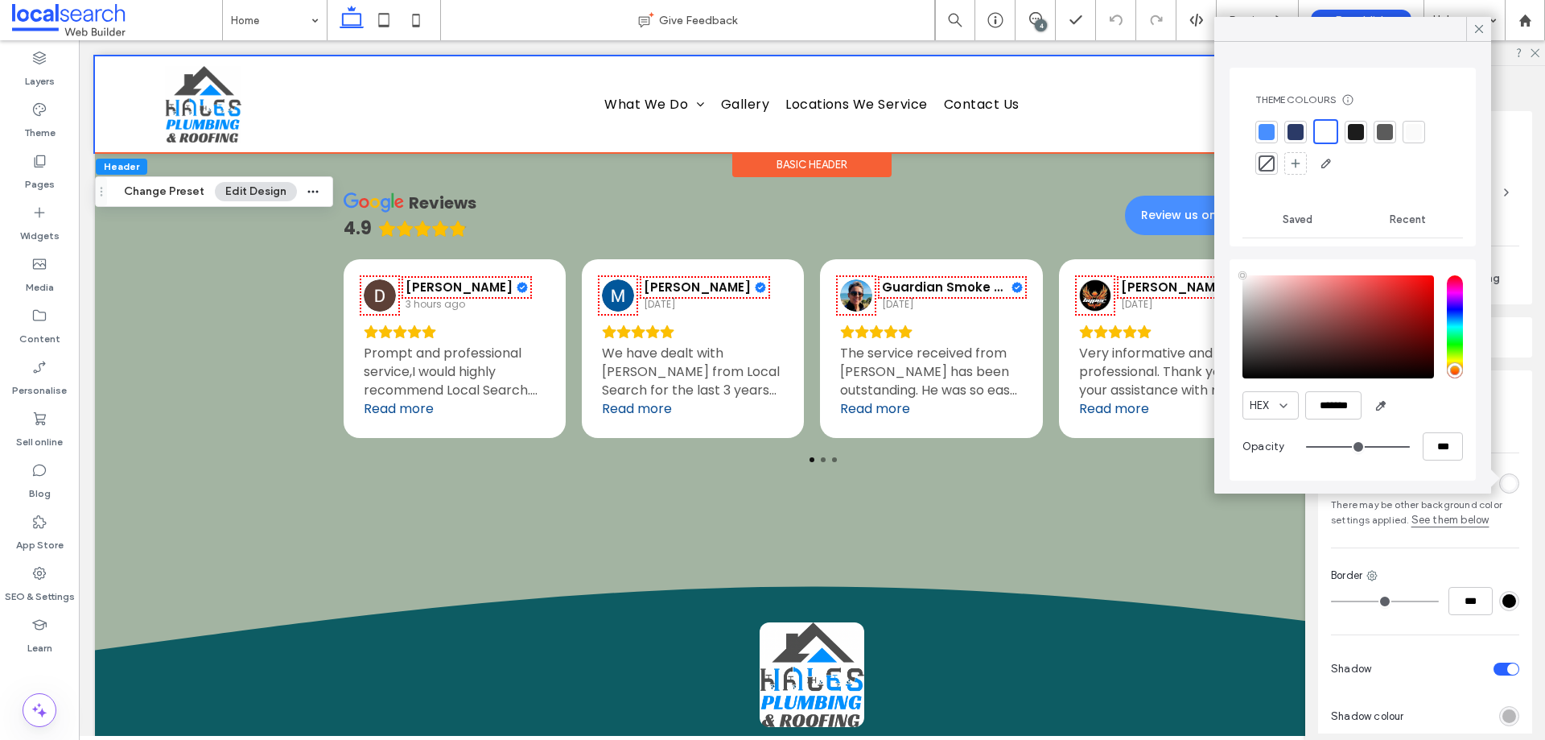
type input "****"
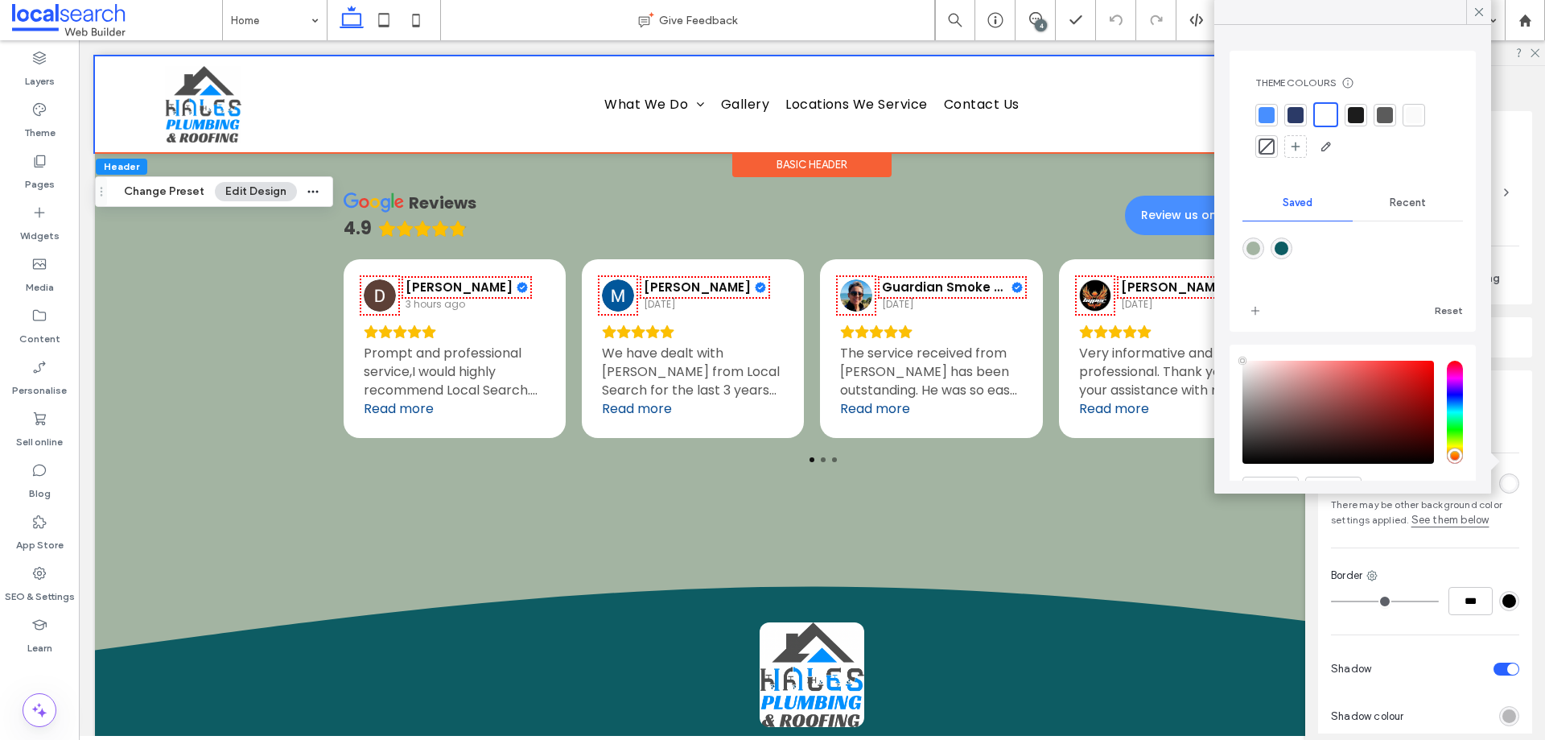
click at [1300, 114] on div at bounding box center [1296, 115] width 16 height 16
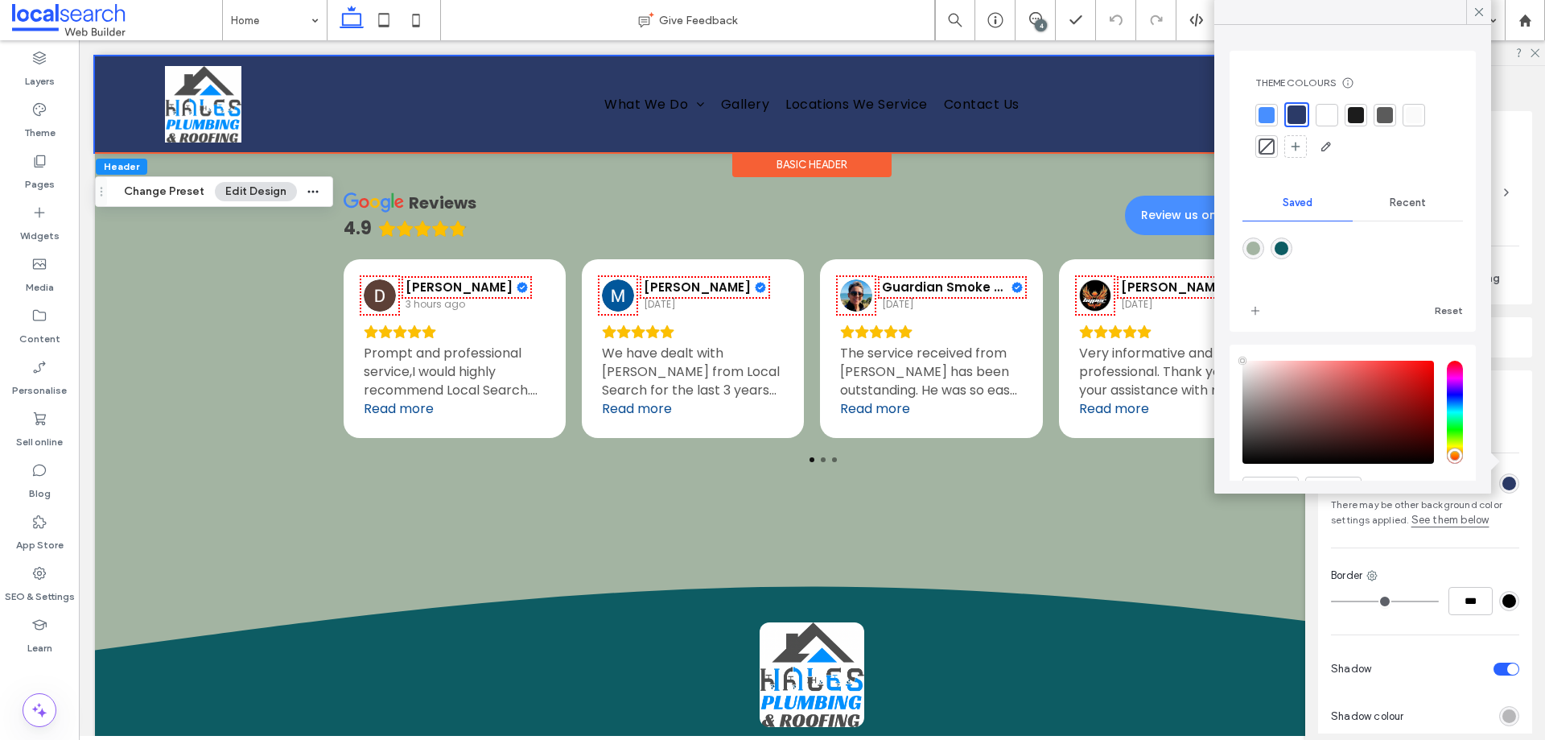
click at [1328, 115] on div at bounding box center [1327, 115] width 16 height 16
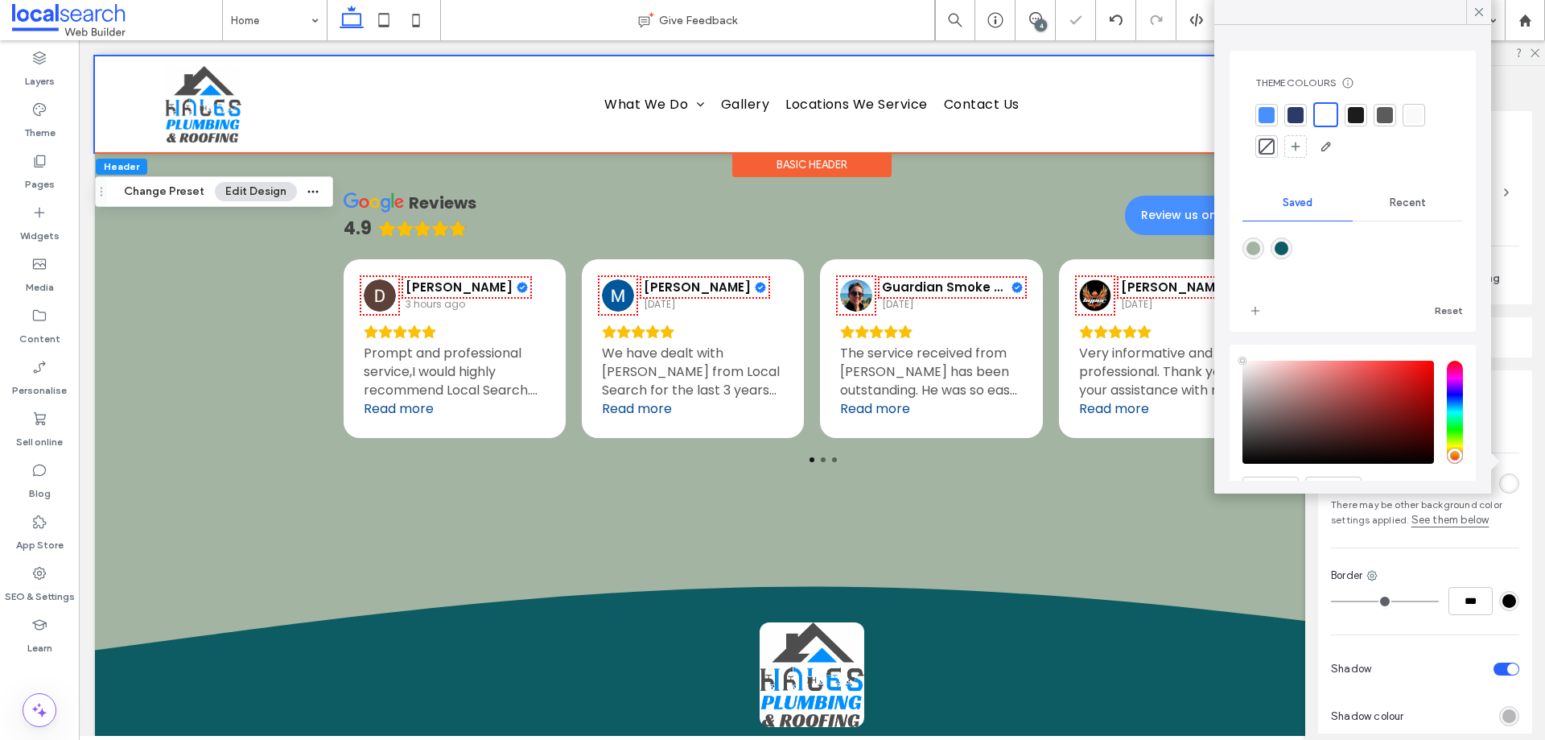
click at [1297, 117] on div at bounding box center [1296, 115] width 16 height 16
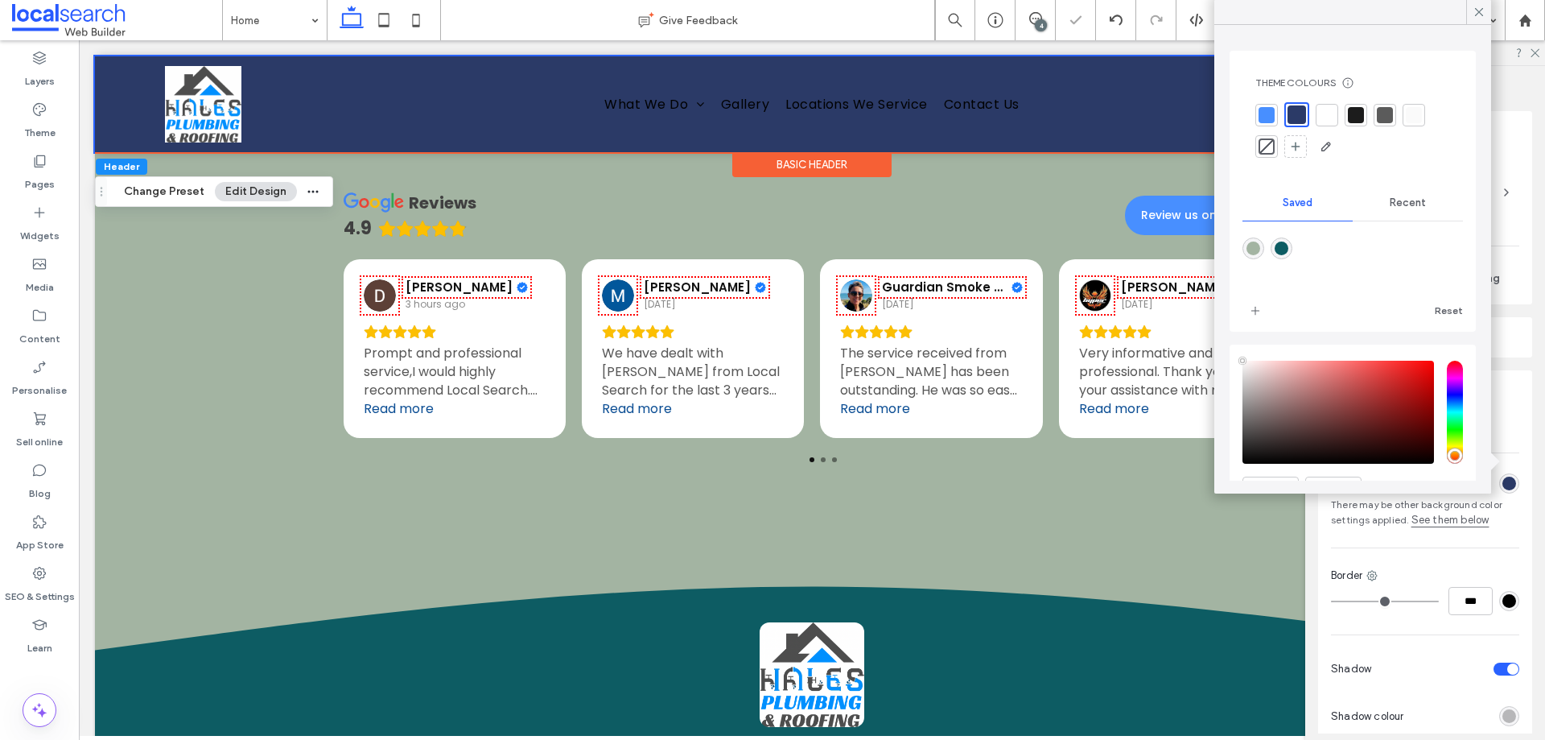
click at [1336, 119] on div at bounding box center [1327, 115] width 23 height 23
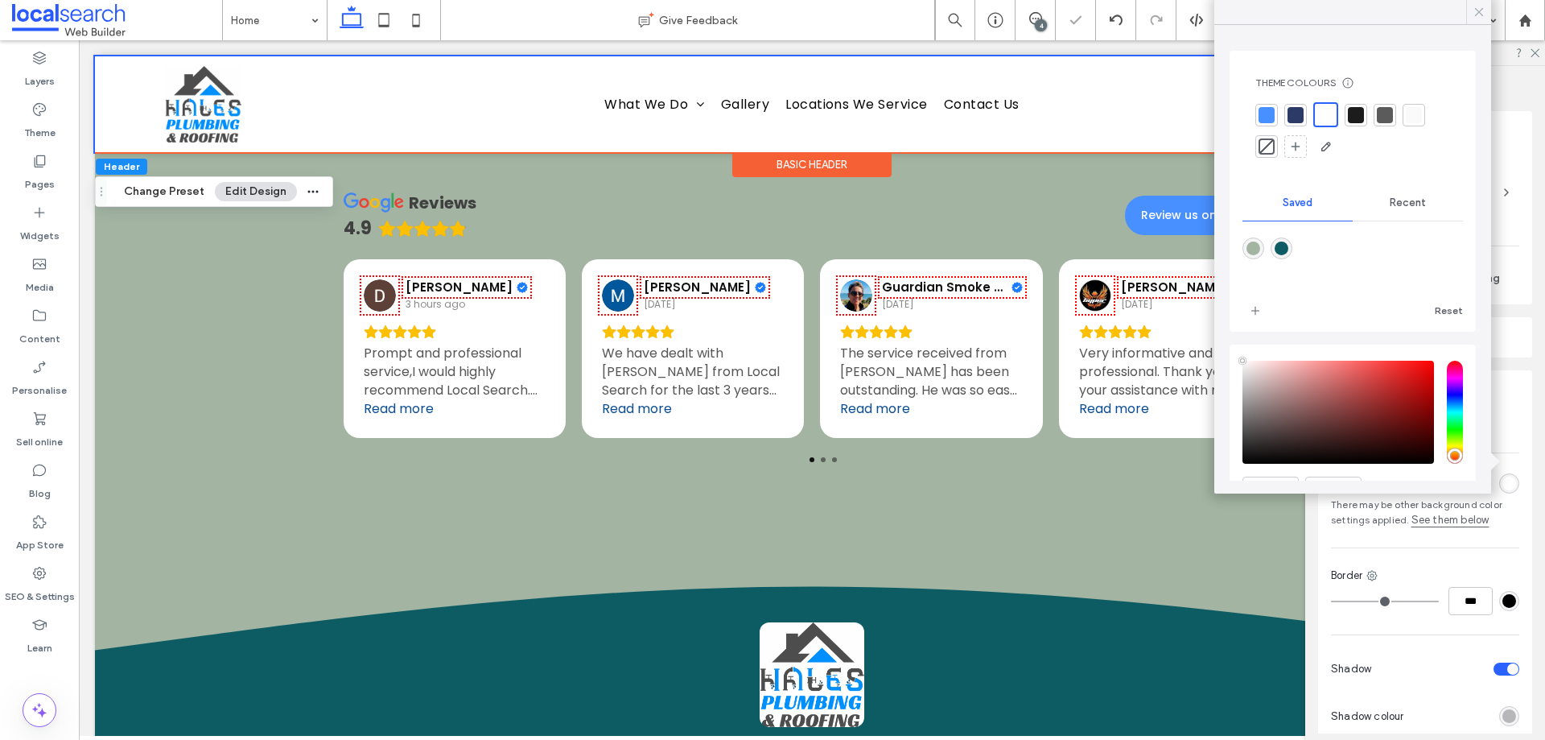
click at [1483, 11] on icon at bounding box center [1479, 12] width 14 height 14
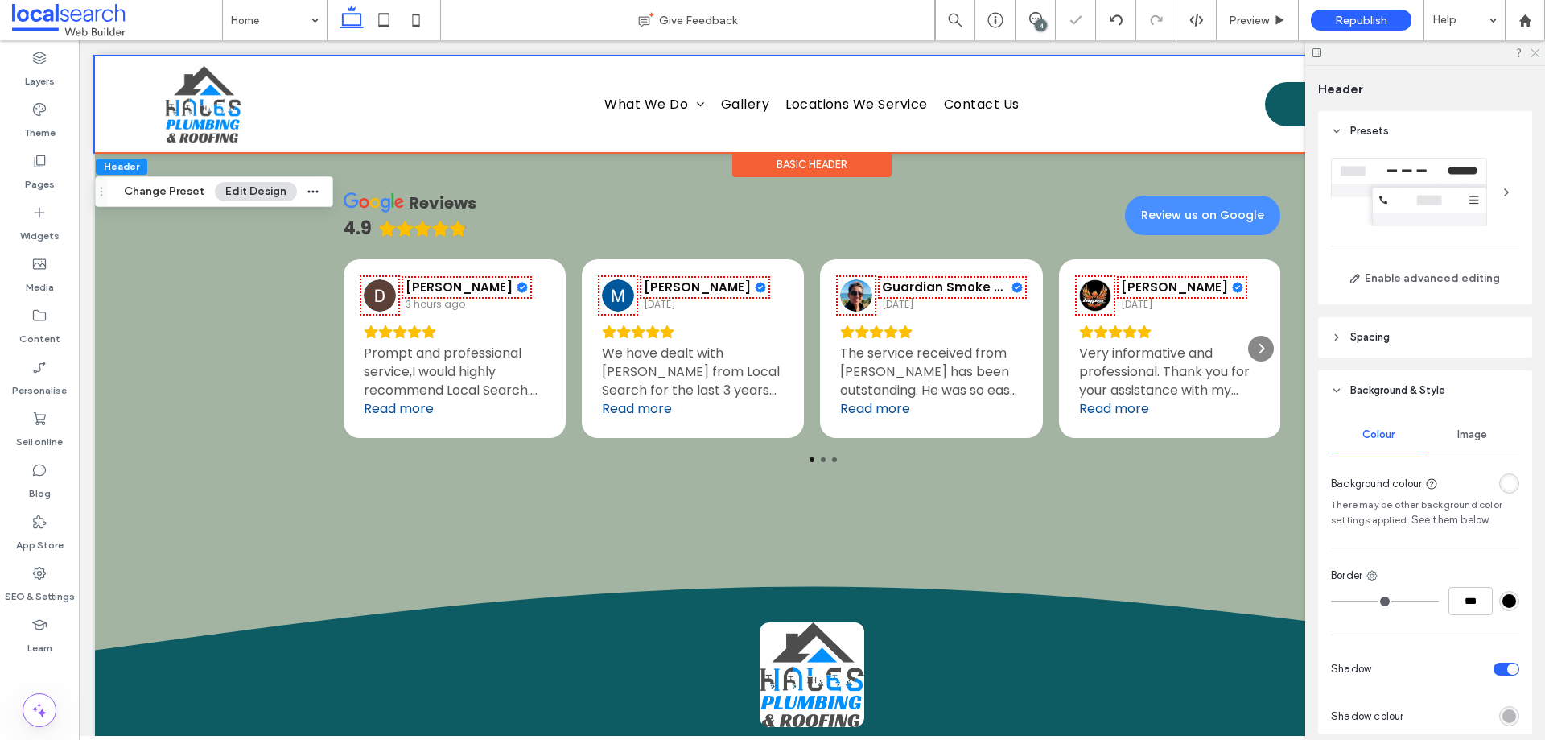
click at [1533, 55] on use at bounding box center [1535, 53] width 9 height 9
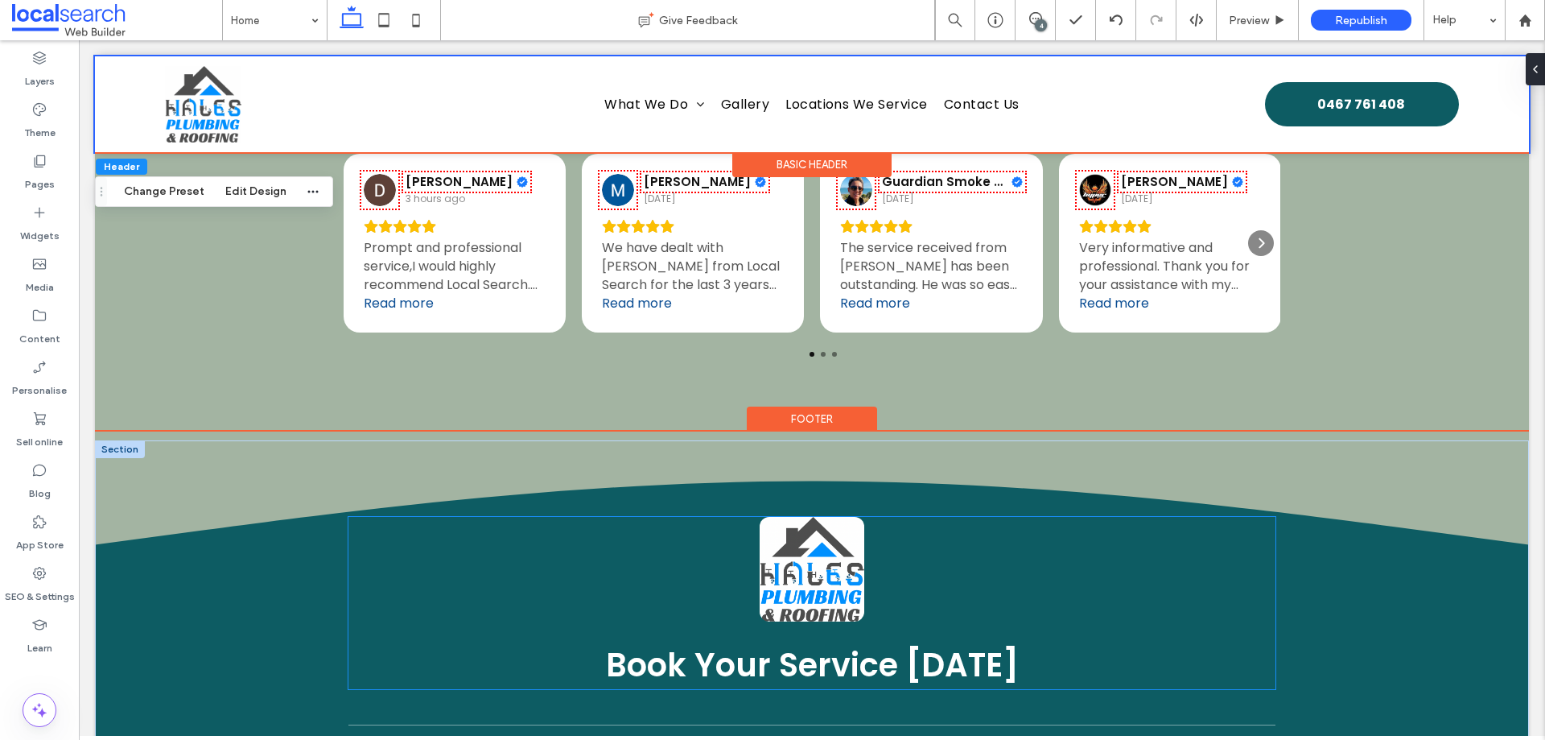
scroll to position [4149, 0]
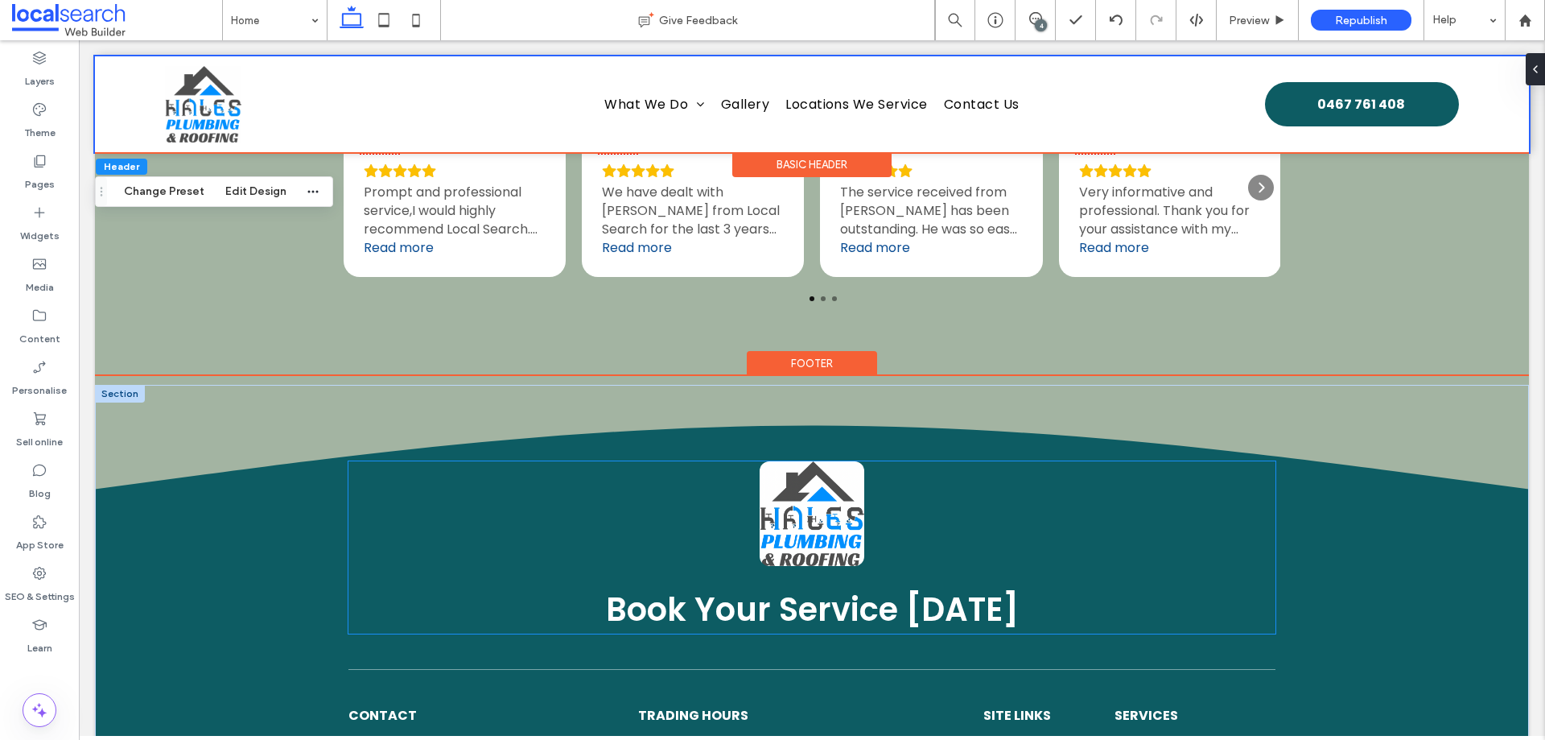
drag, startPoint x: 812, startPoint y: 519, endPoint x: 859, endPoint y: 439, distance: 93.0
click at [812, 519] on img at bounding box center [812, 513] width 105 height 105
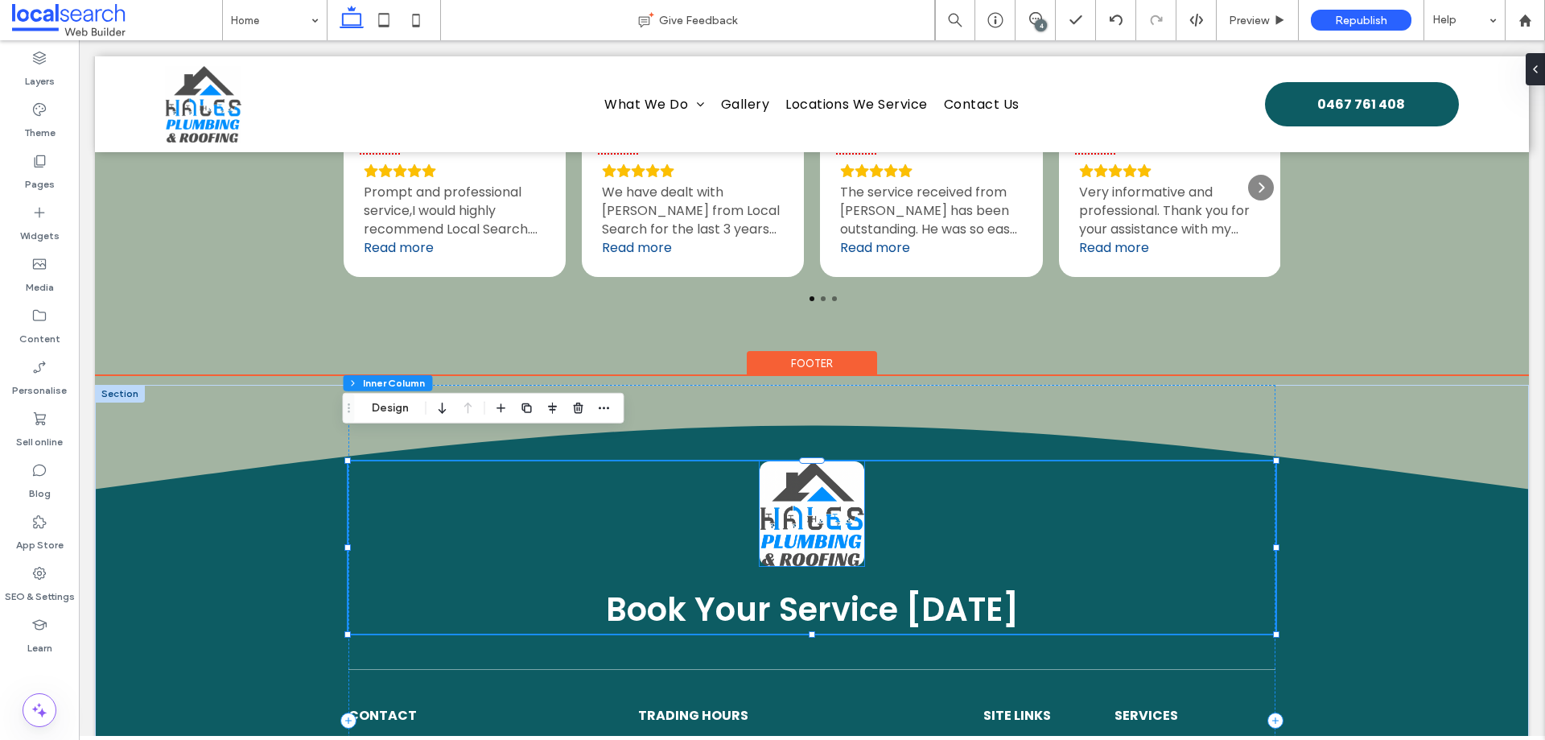
click at [810, 474] on img at bounding box center [812, 513] width 105 height 105
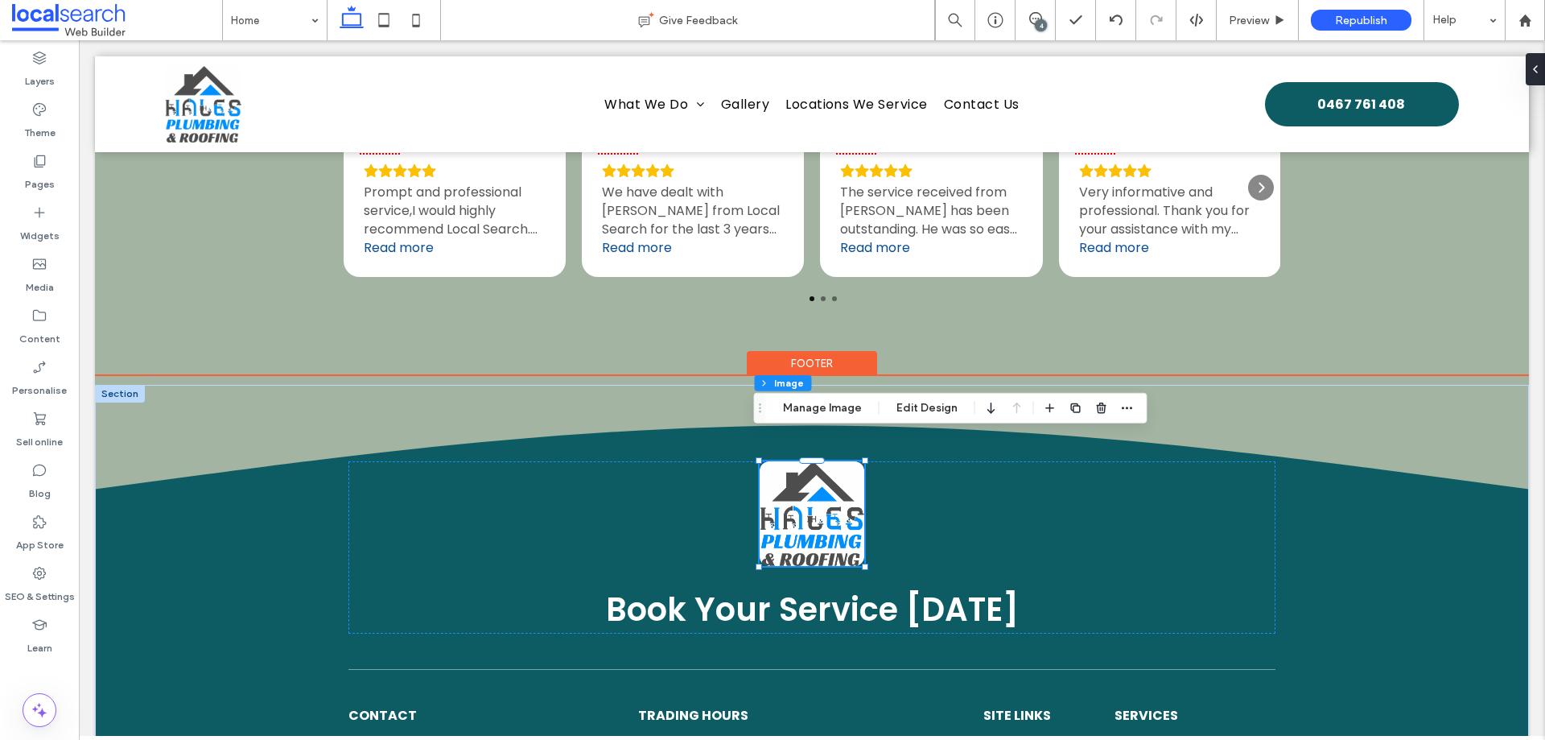
type input "**"
drag, startPoint x: 941, startPoint y: 404, endPoint x: 963, endPoint y: 400, distance: 22.9
click at [941, 404] on button "Edit Design" at bounding box center [927, 407] width 82 height 19
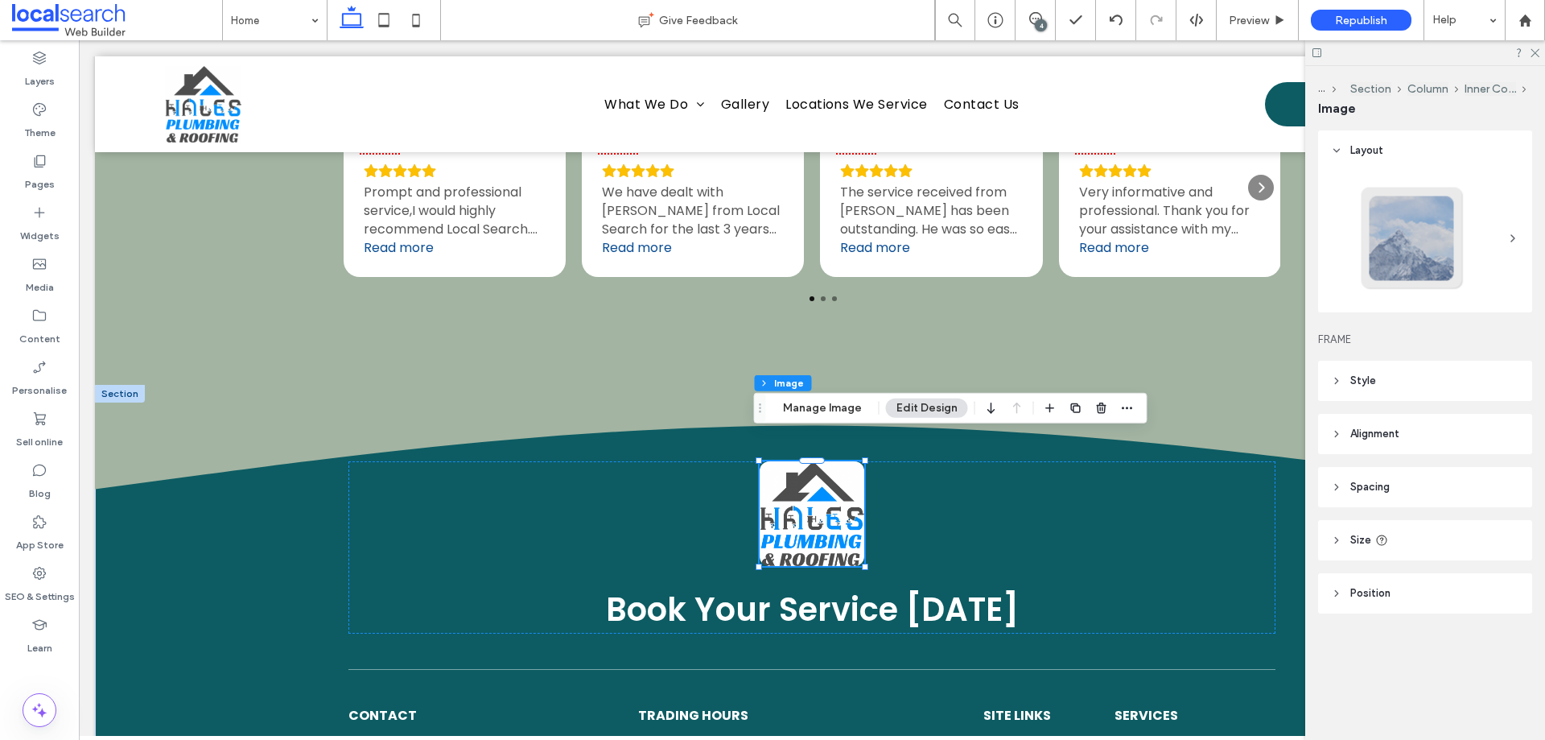
click at [1423, 373] on header "Style" at bounding box center [1425, 381] width 214 height 40
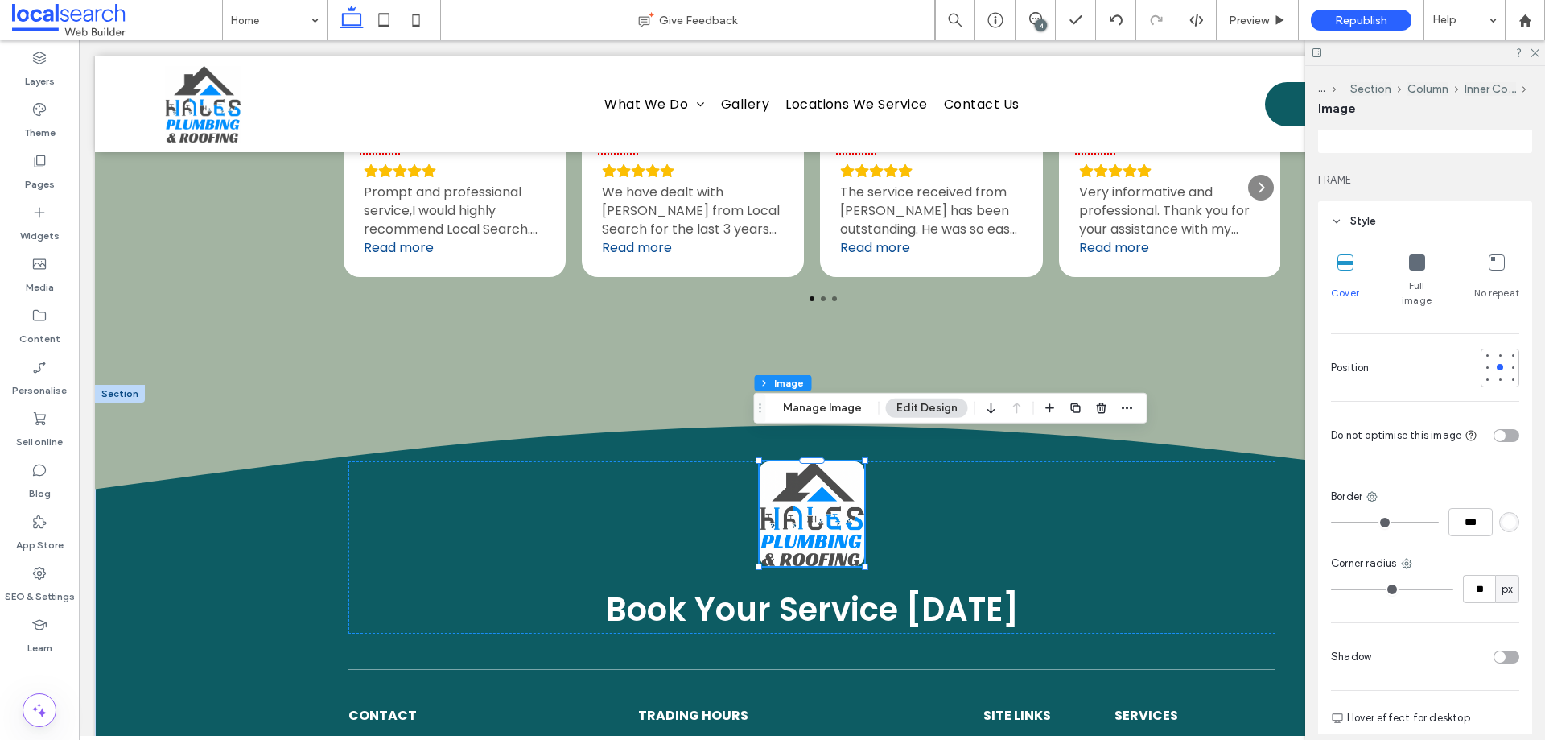
scroll to position [161, 0]
drag, startPoint x: 1534, startPoint y: 54, endPoint x: 573, endPoint y: 374, distance: 1013.0
click at [1534, 54] on use at bounding box center [1535, 53] width 9 height 9
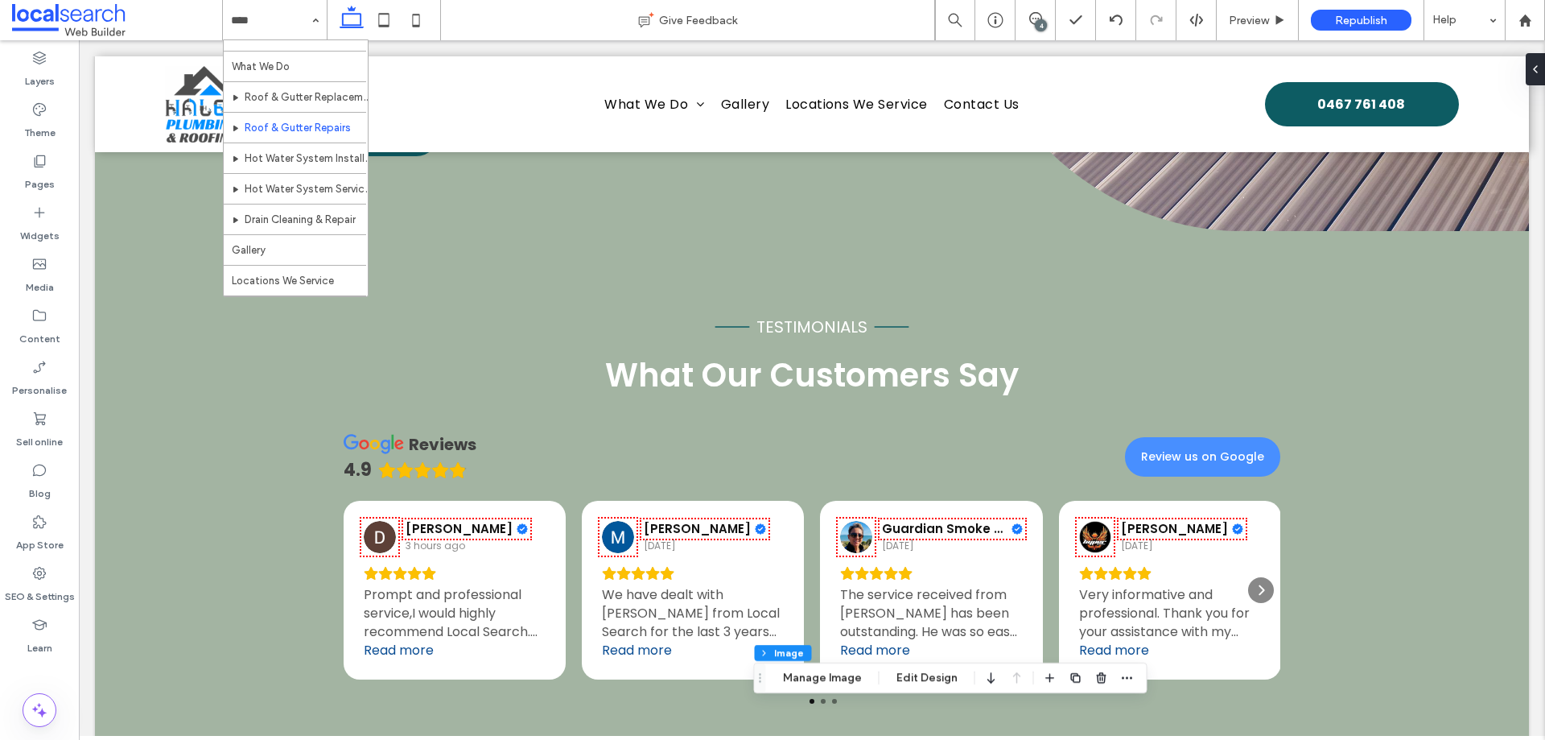
scroll to position [0, 0]
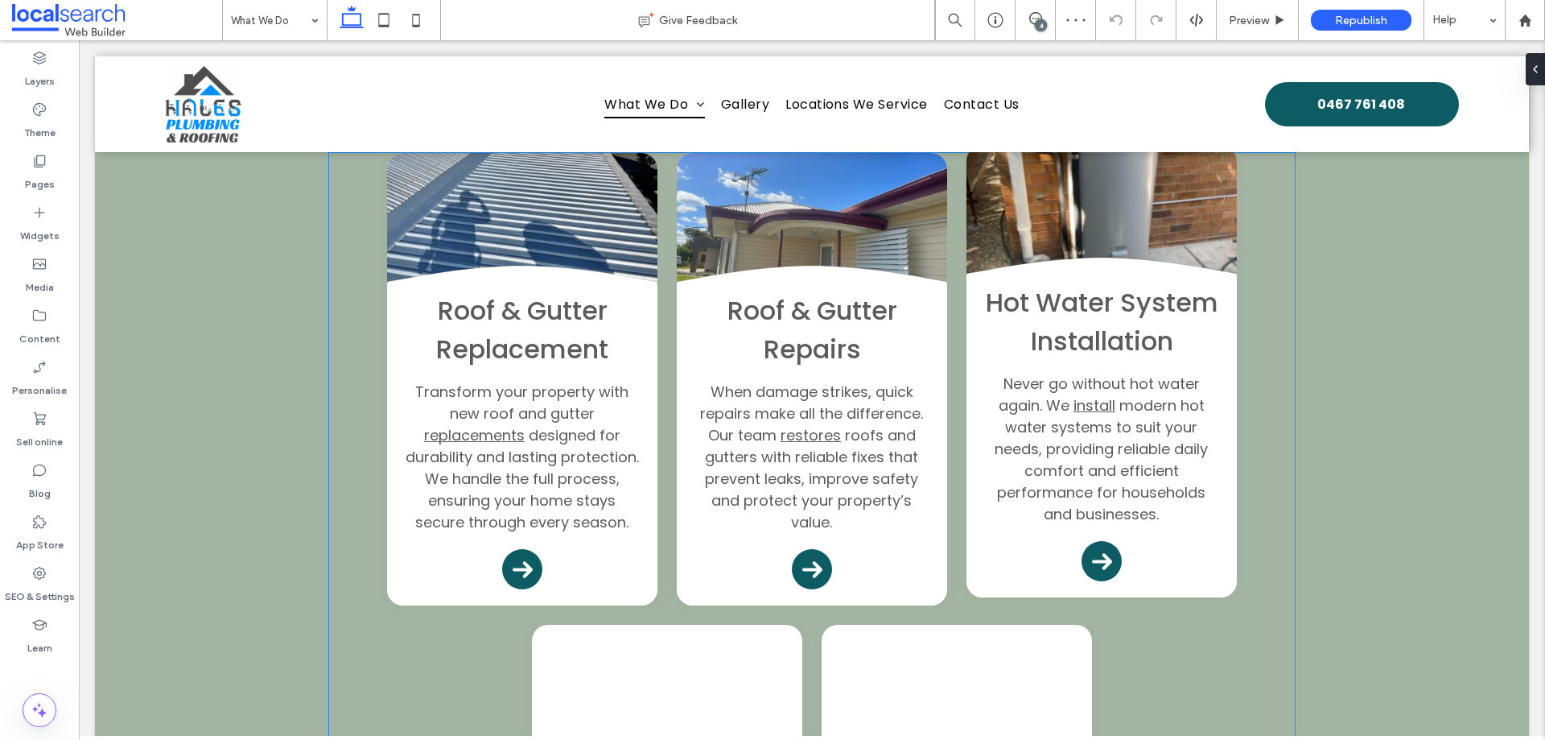
scroll to position [563, 0]
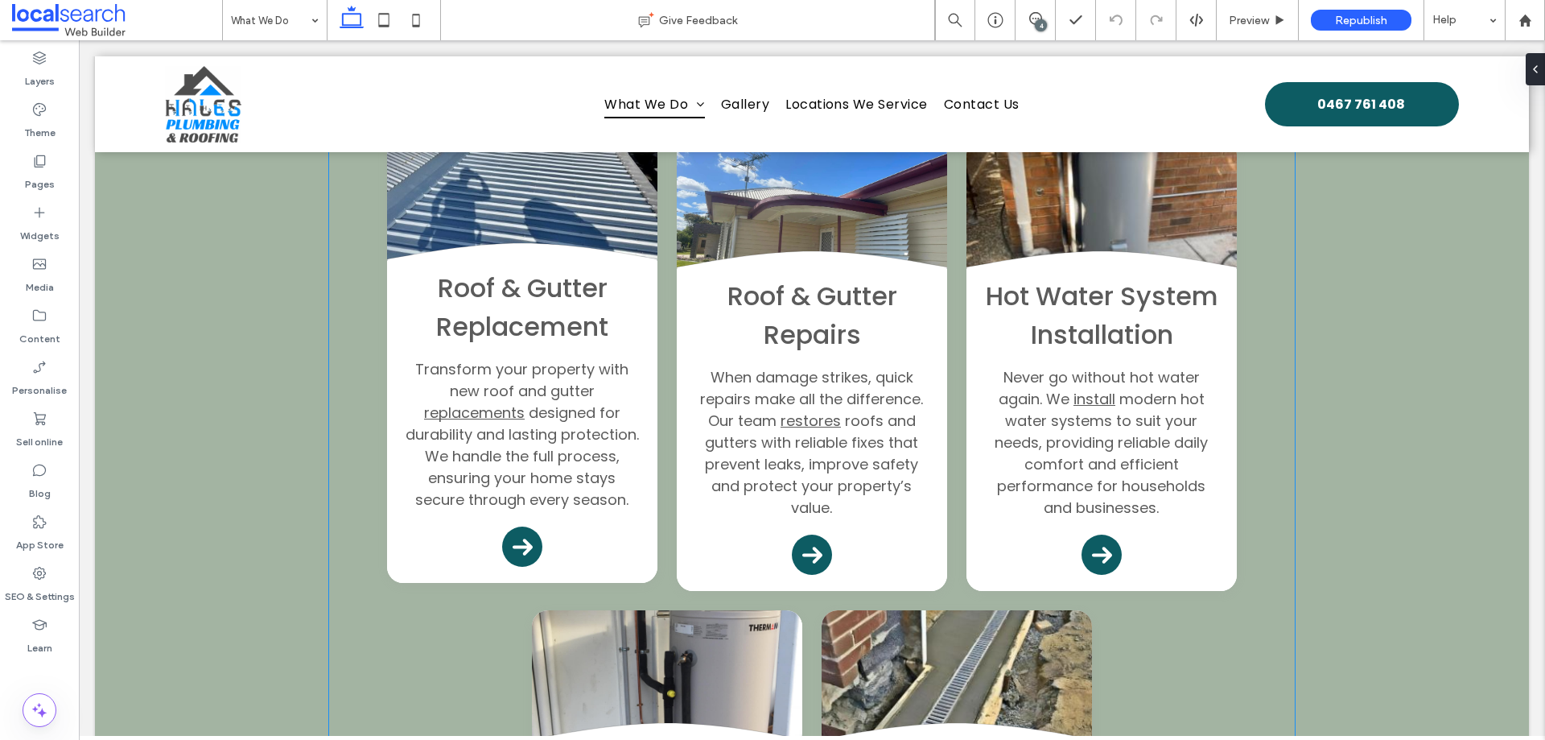
click at [637, 522] on div "Roof & Gutter Replacement Transform your property with new roof and gutter repl…" at bounding box center [522, 422] width 270 height 322
click at [583, 546] on div "Roof & Gutter Replacement Transform your property with new roof and gutter repl…" at bounding box center [522, 422] width 270 height 322
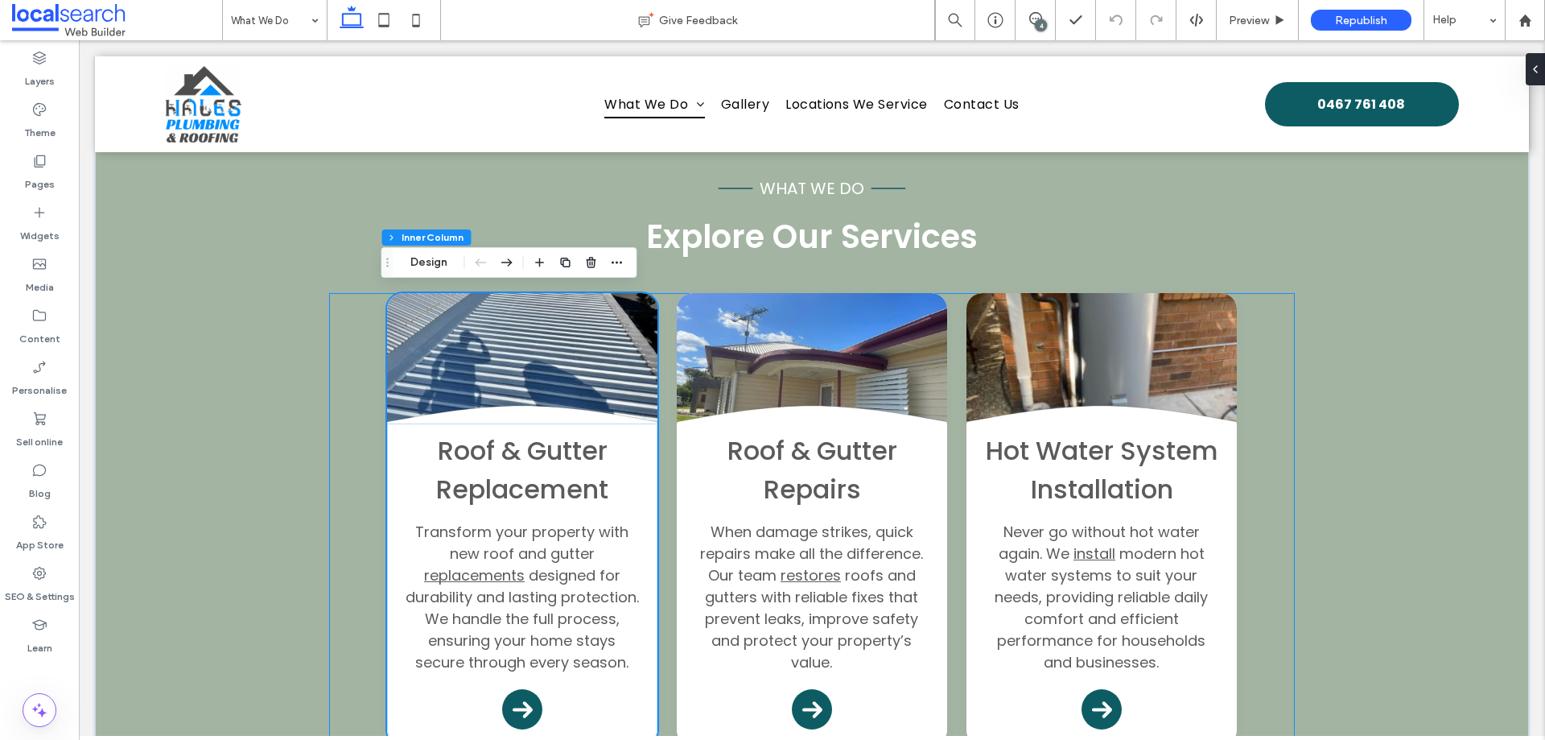
scroll to position [402, 0]
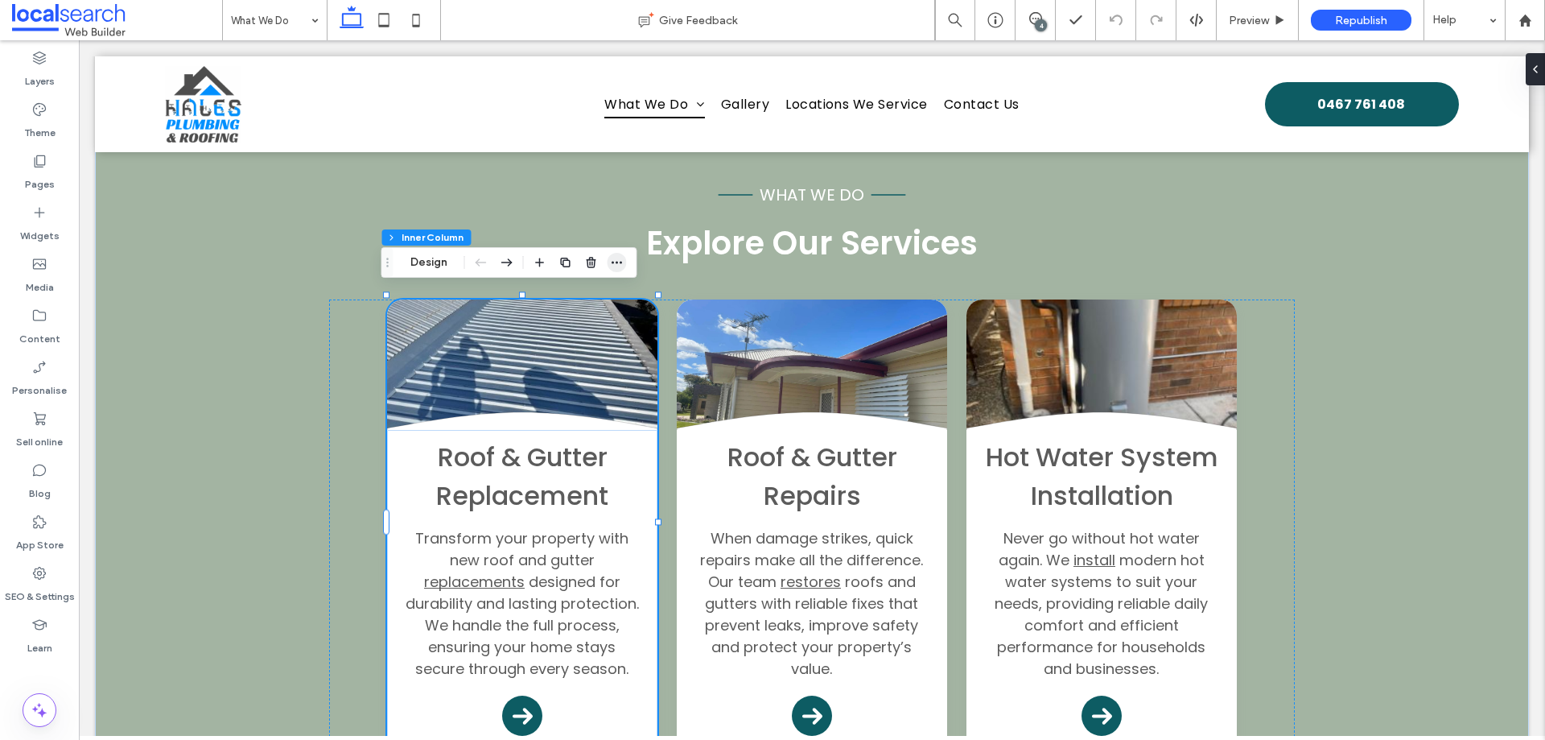
click at [618, 254] on span "button" at bounding box center [617, 262] width 19 height 19
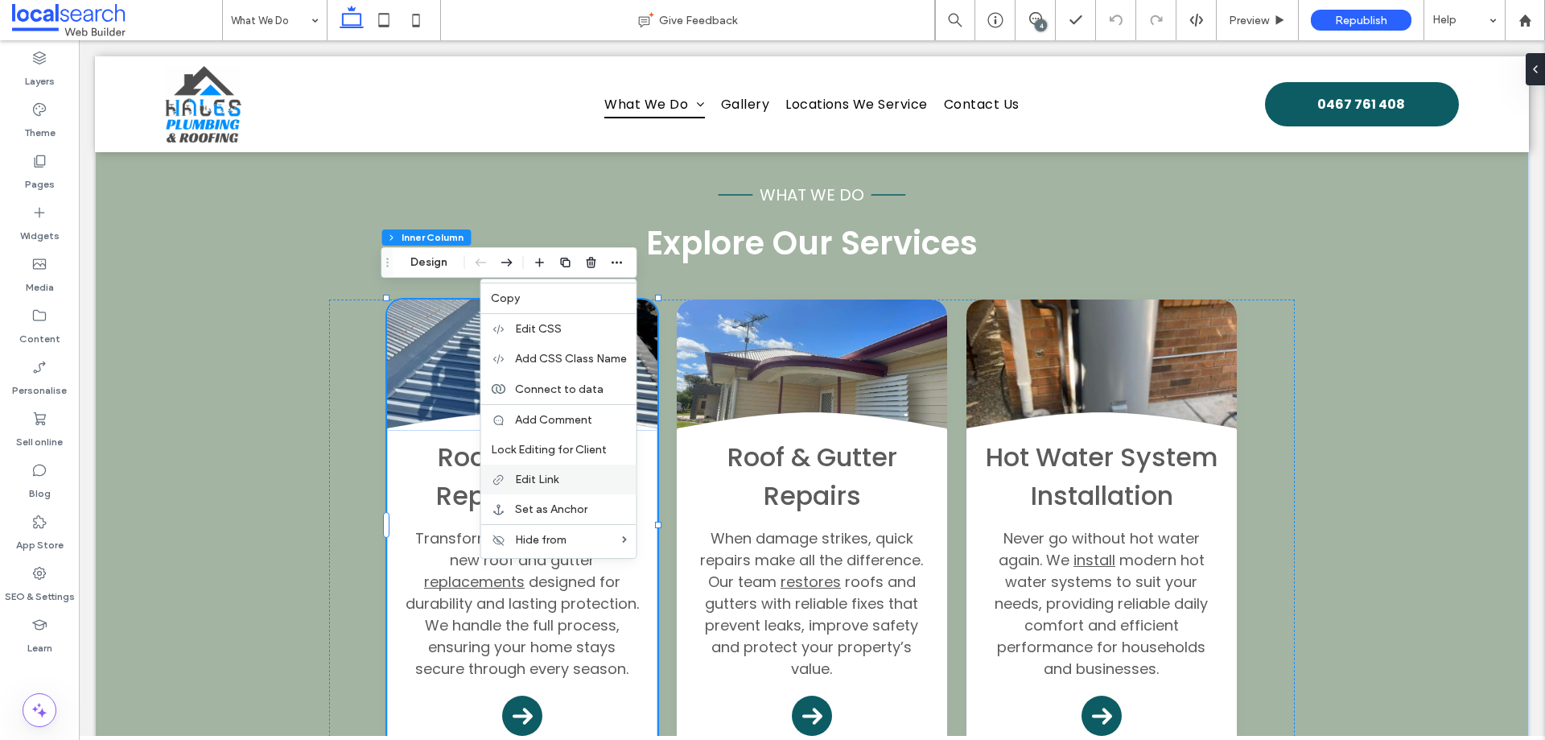
click at [588, 481] on label "Edit Link" at bounding box center [571, 479] width 112 height 14
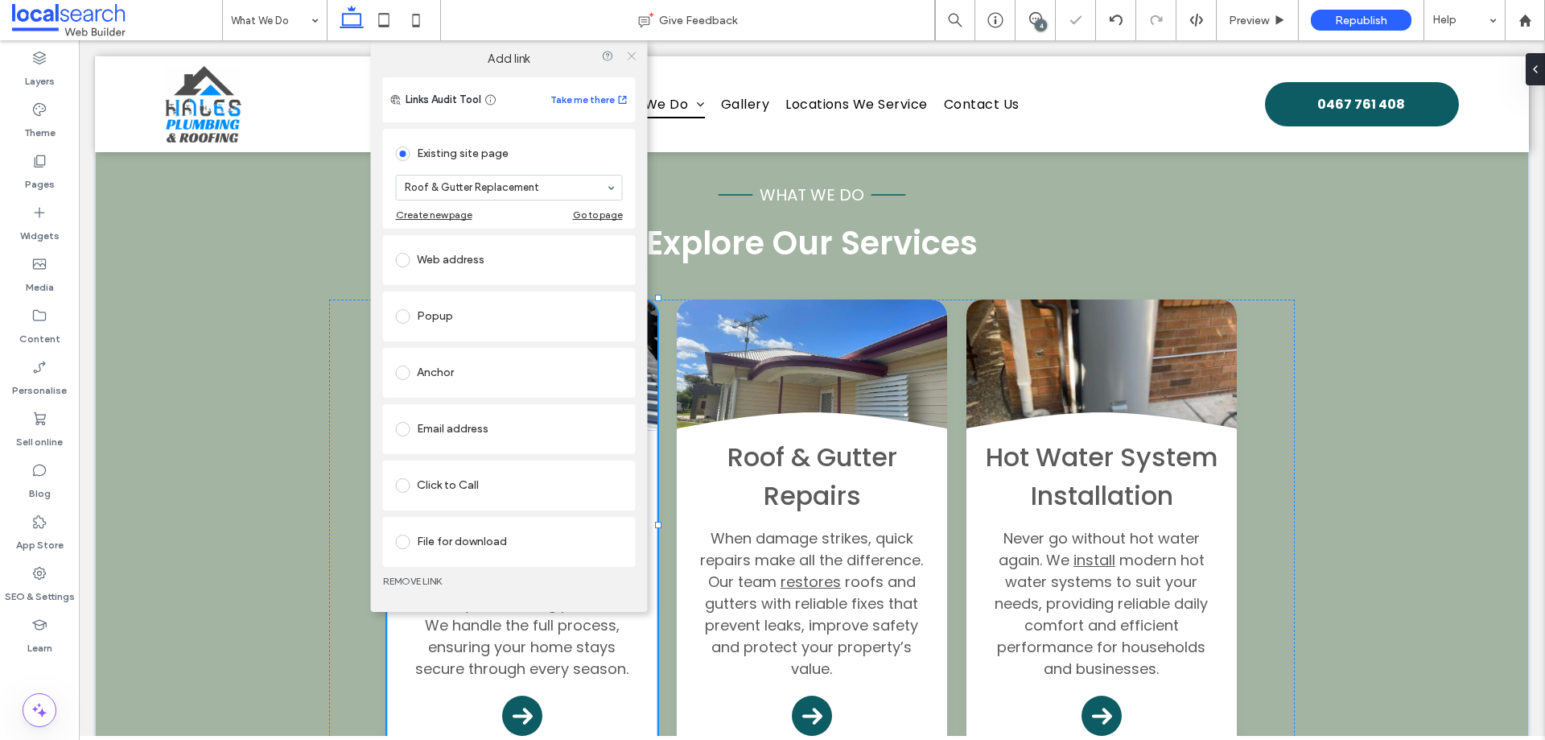
click at [630, 59] on icon at bounding box center [631, 56] width 12 height 12
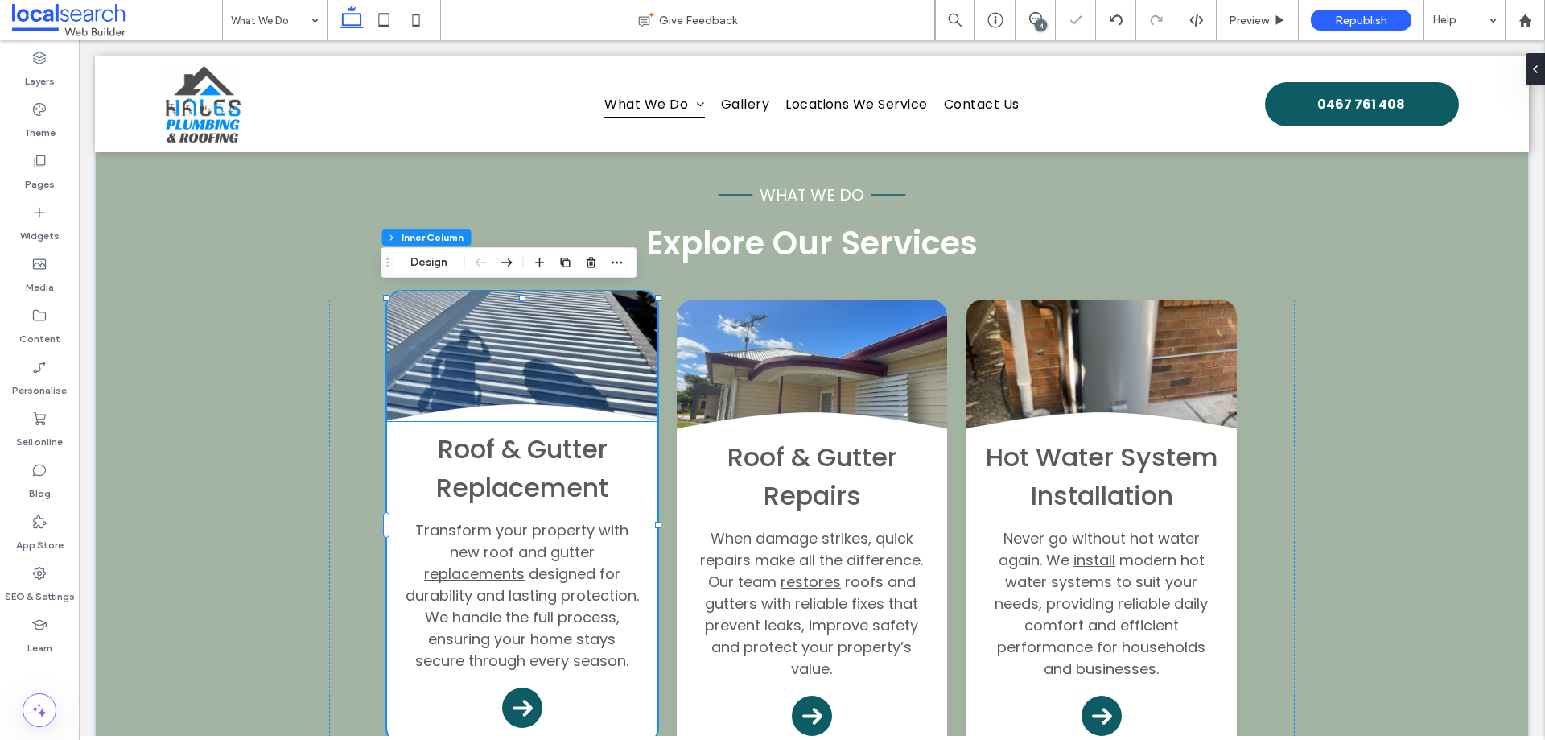
click at [641, 443] on div "Roof & Gutter Replacement Transform your property with new roof and gutter repl…" at bounding box center [522, 583] width 270 height 322
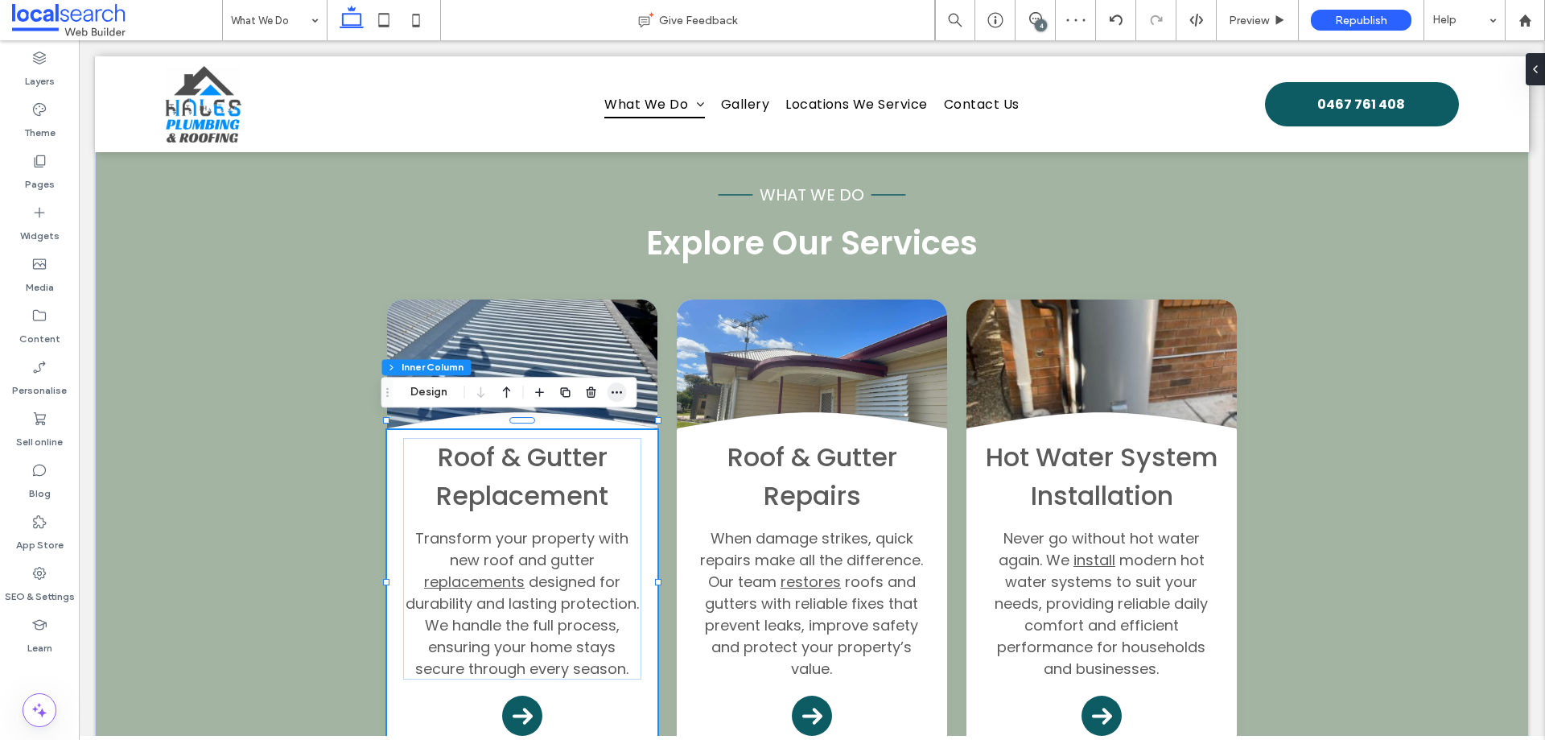
click at [616, 389] on icon "button" at bounding box center [617, 392] width 13 height 13
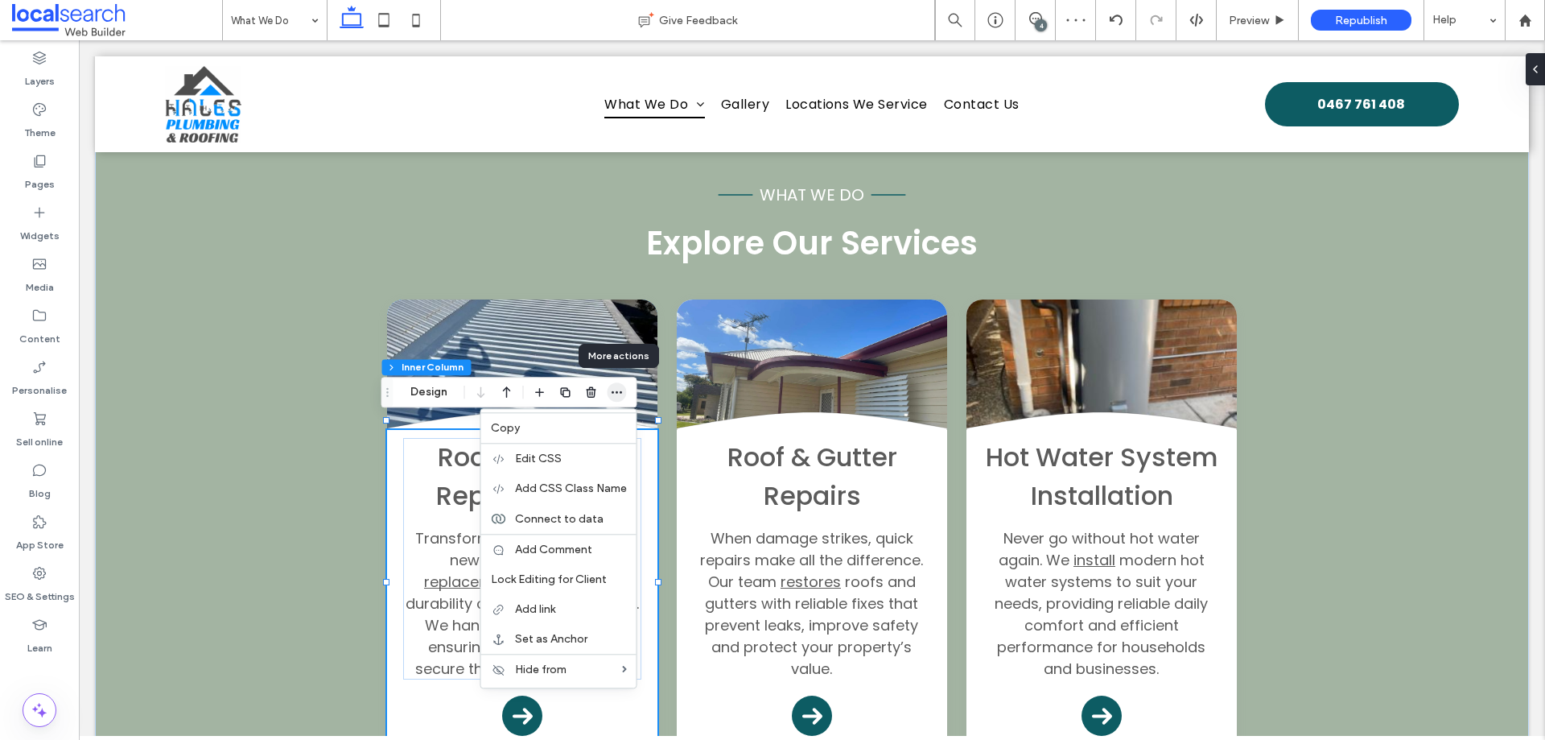
click at [617, 390] on icon "button" at bounding box center [617, 392] width 13 height 13
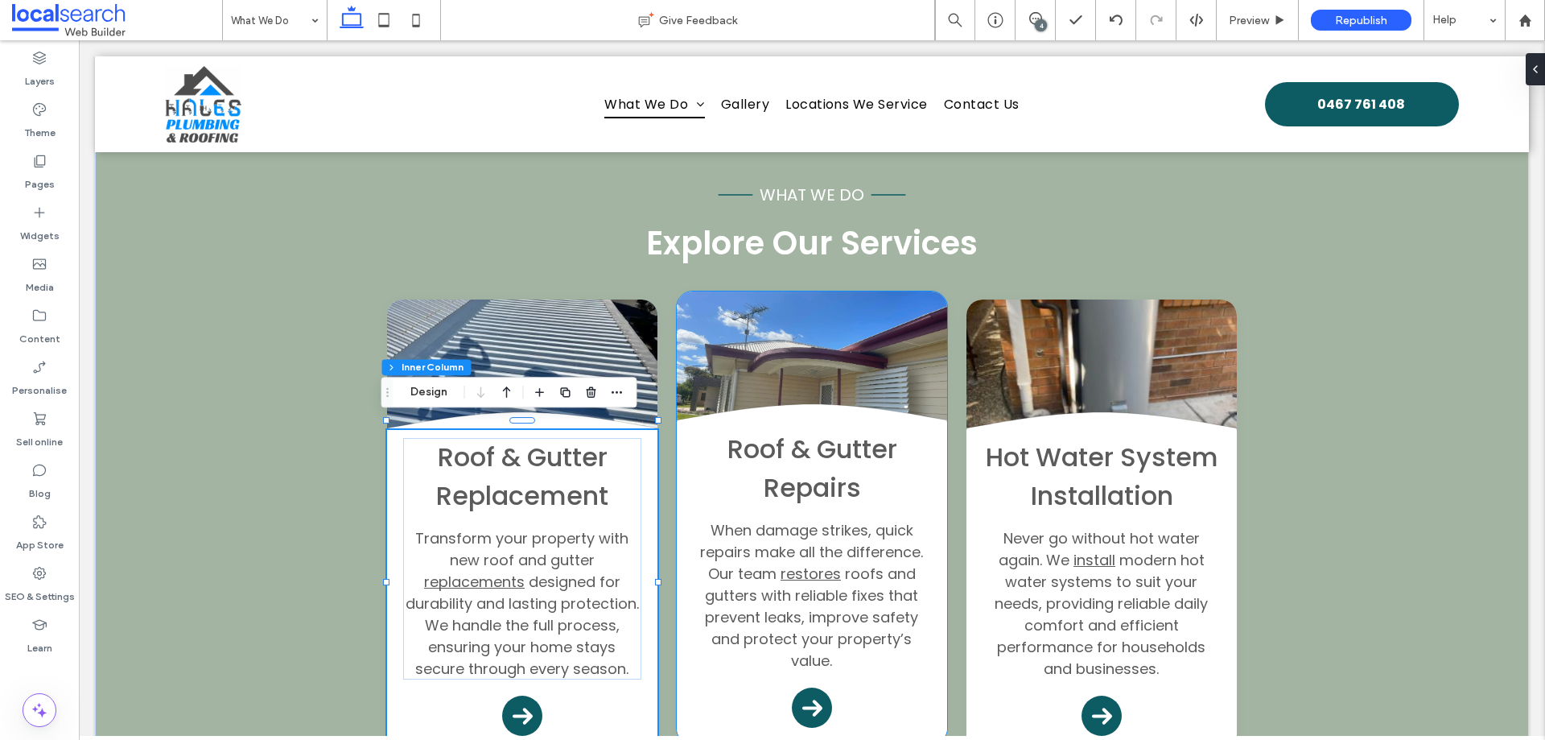
click at [923, 449] on h3 "Roof & Gutter Repairs" at bounding box center [812, 468] width 238 height 77
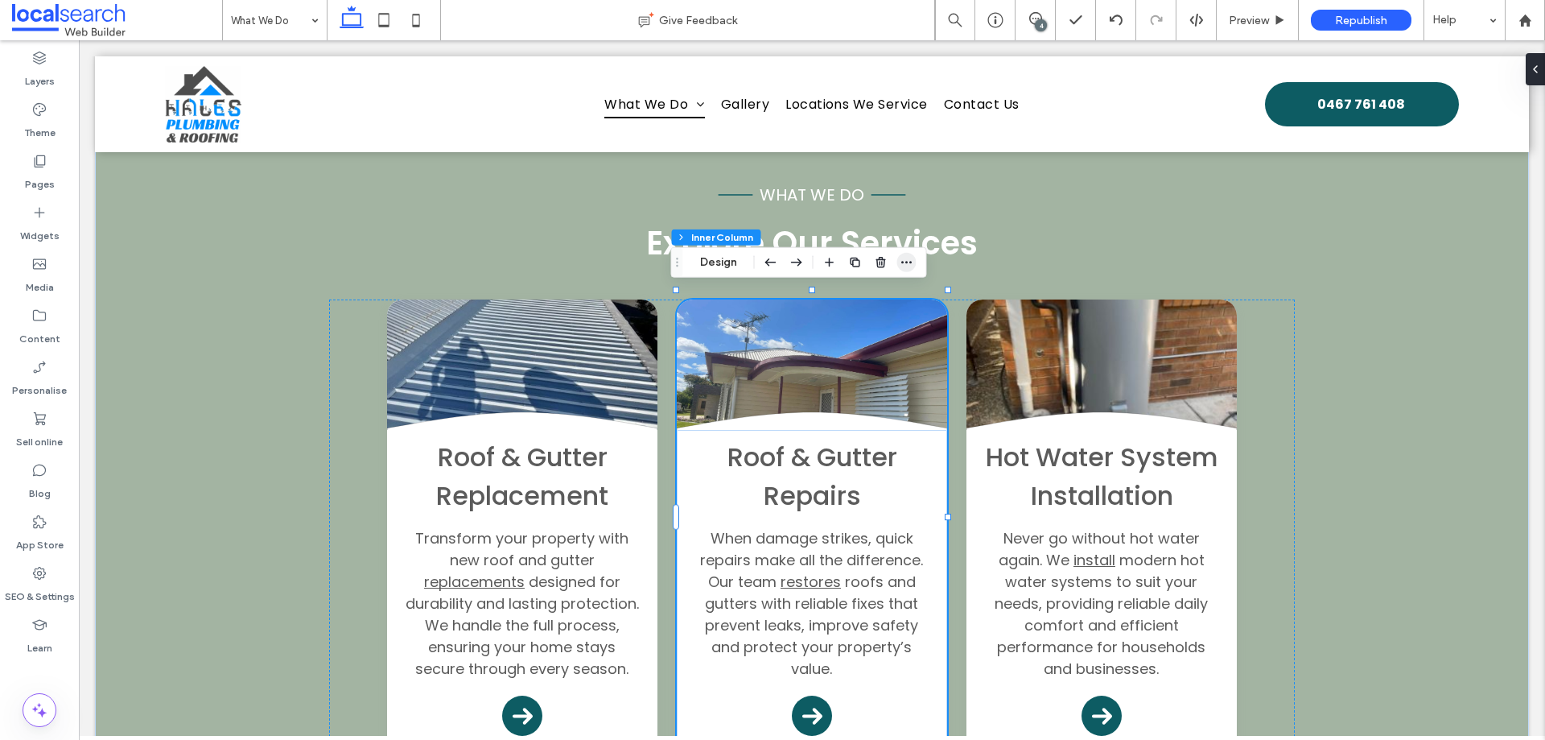
click at [903, 256] on icon "button" at bounding box center [907, 262] width 13 height 13
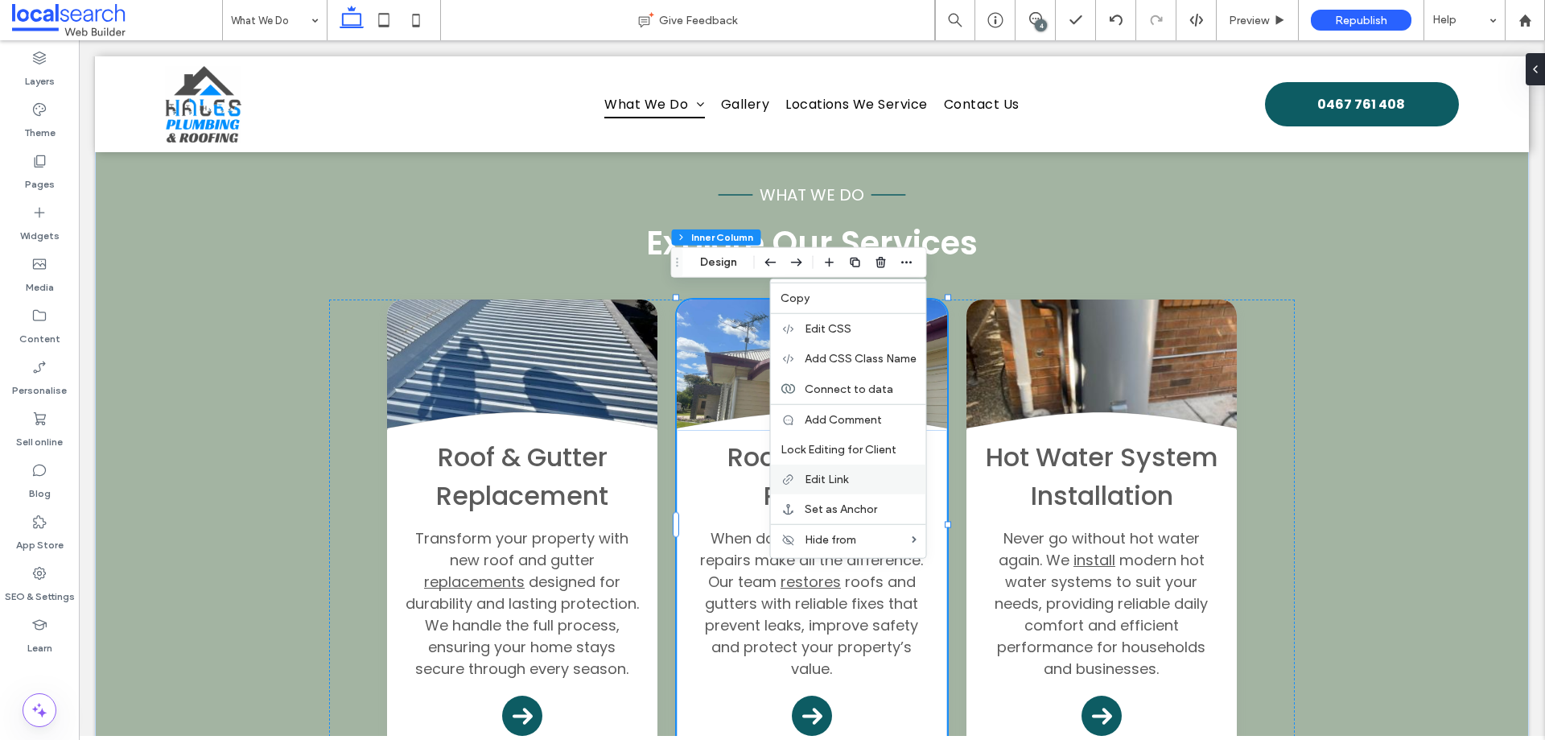
click at [864, 480] on label "Edit Link" at bounding box center [861, 479] width 112 height 14
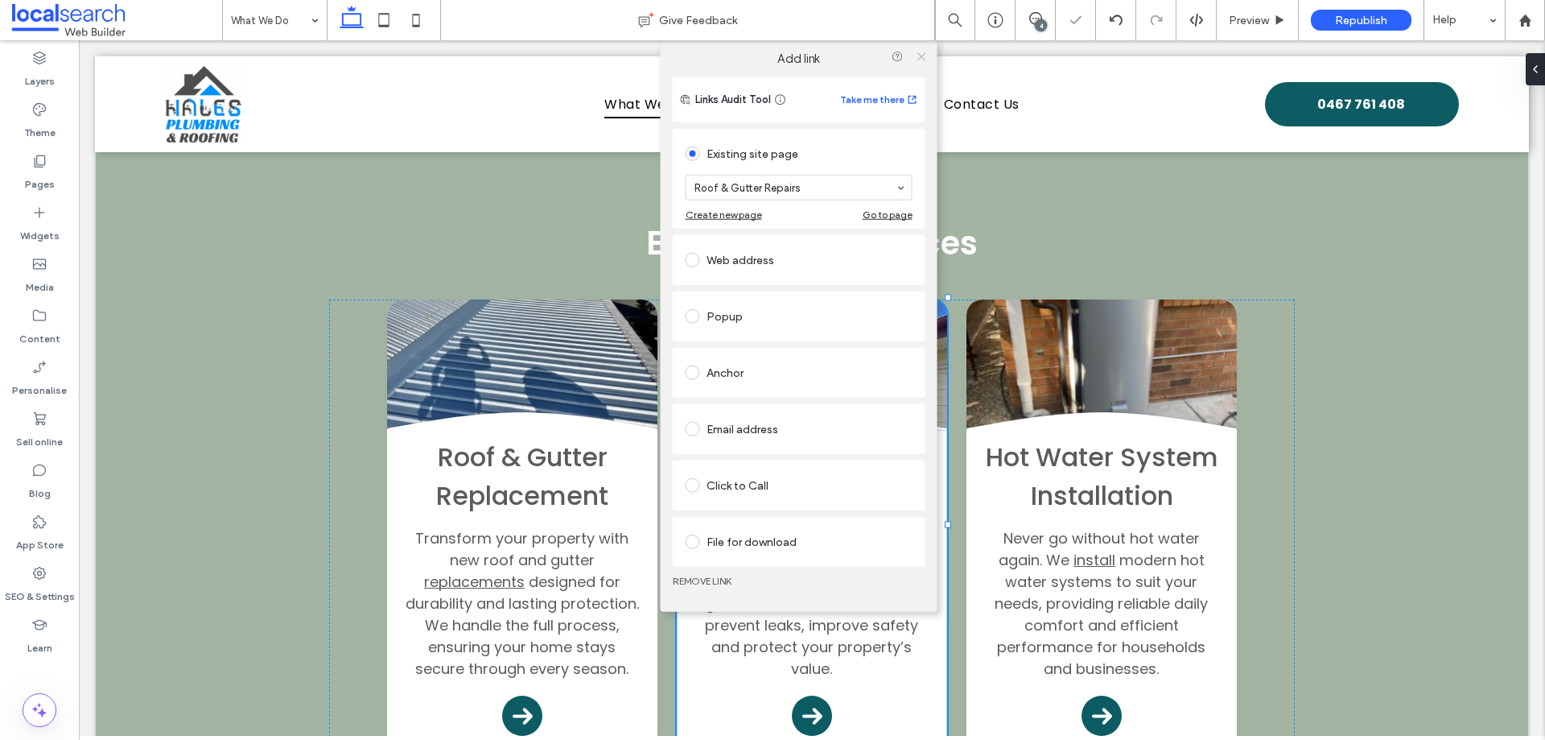
click at [922, 57] on use at bounding box center [921, 56] width 8 height 8
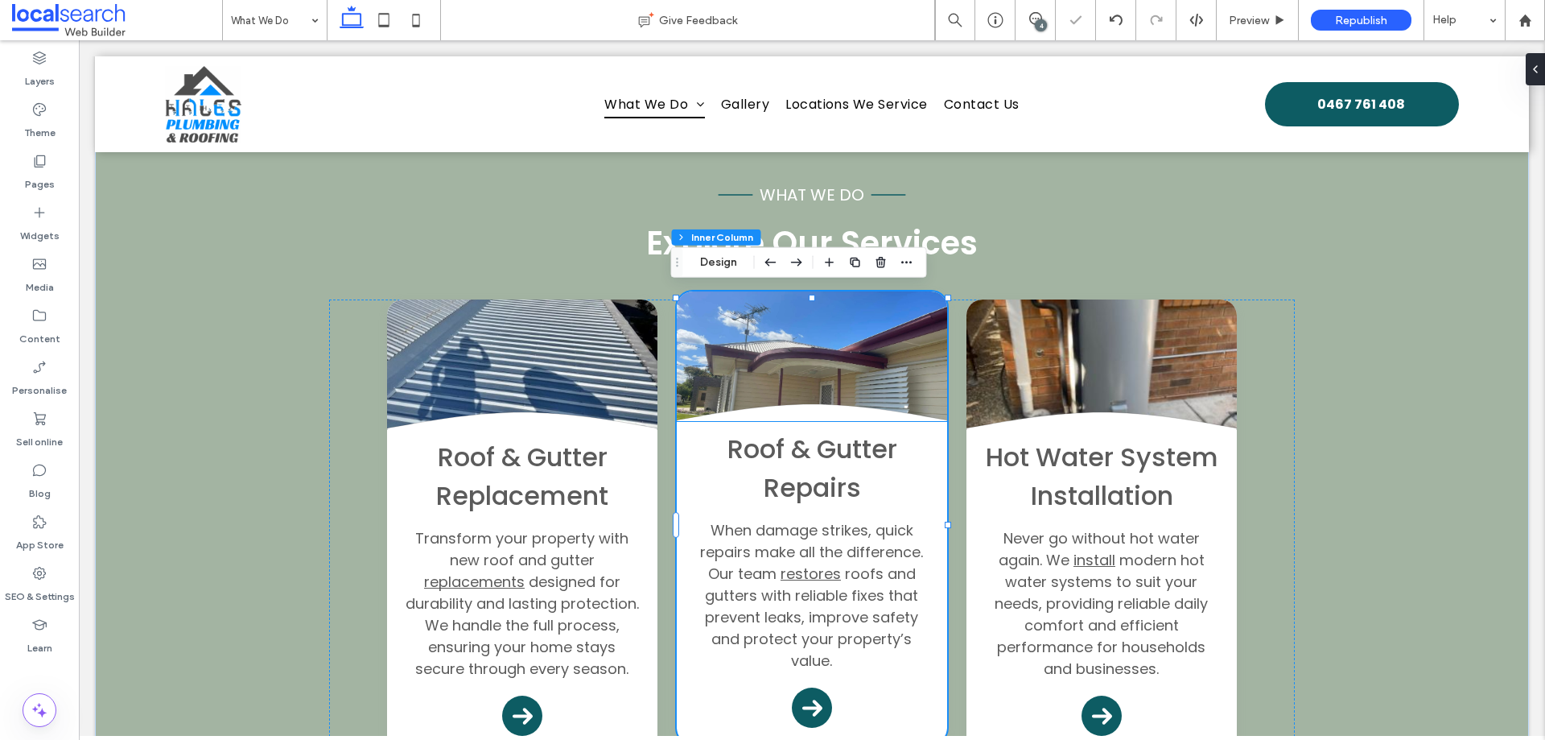
click at [929, 438] on div "Roof & Gutter Repairs When damage strikes, quick repairs make all the differenc…" at bounding box center [812, 583] width 270 height 322
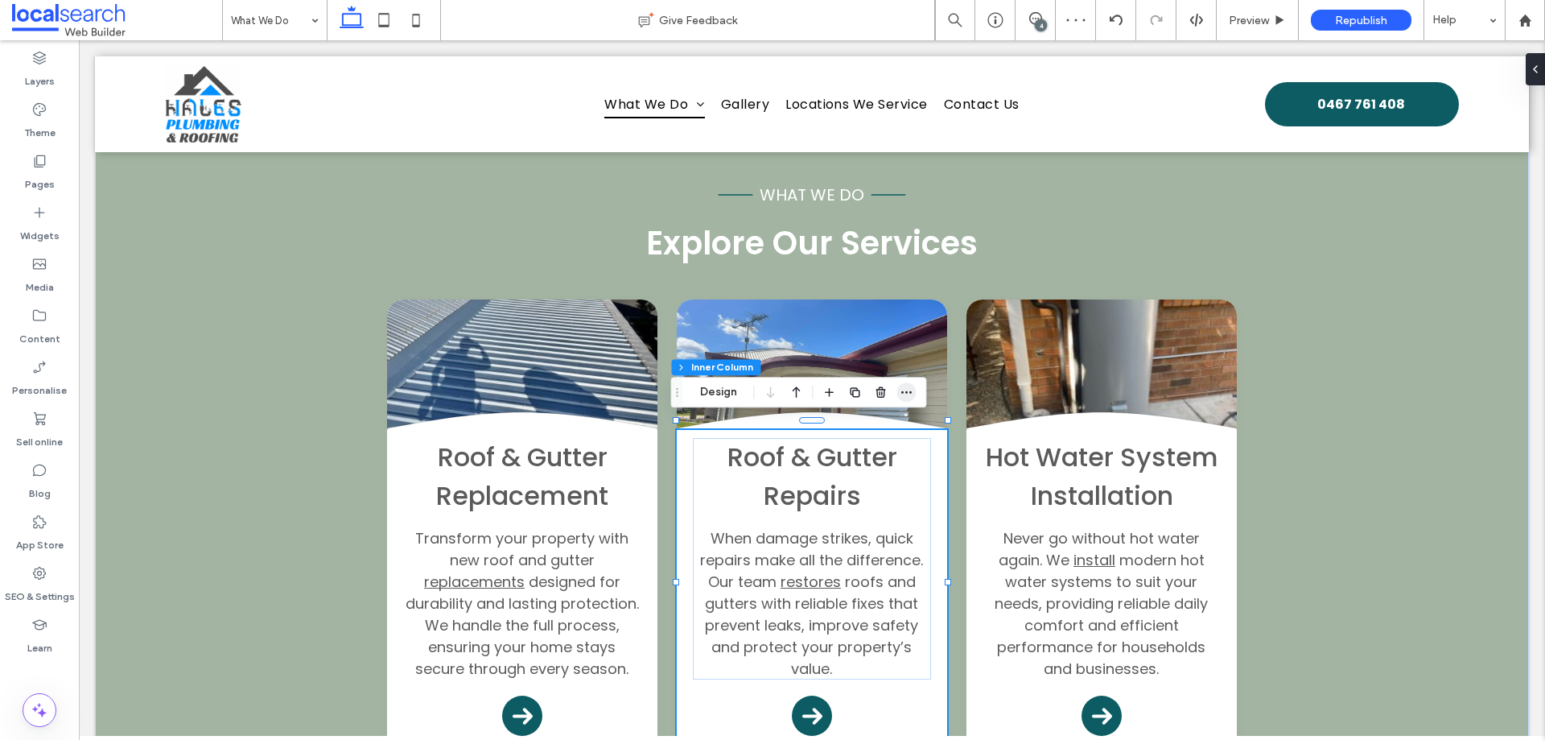
click at [904, 388] on icon "button" at bounding box center [907, 392] width 13 height 13
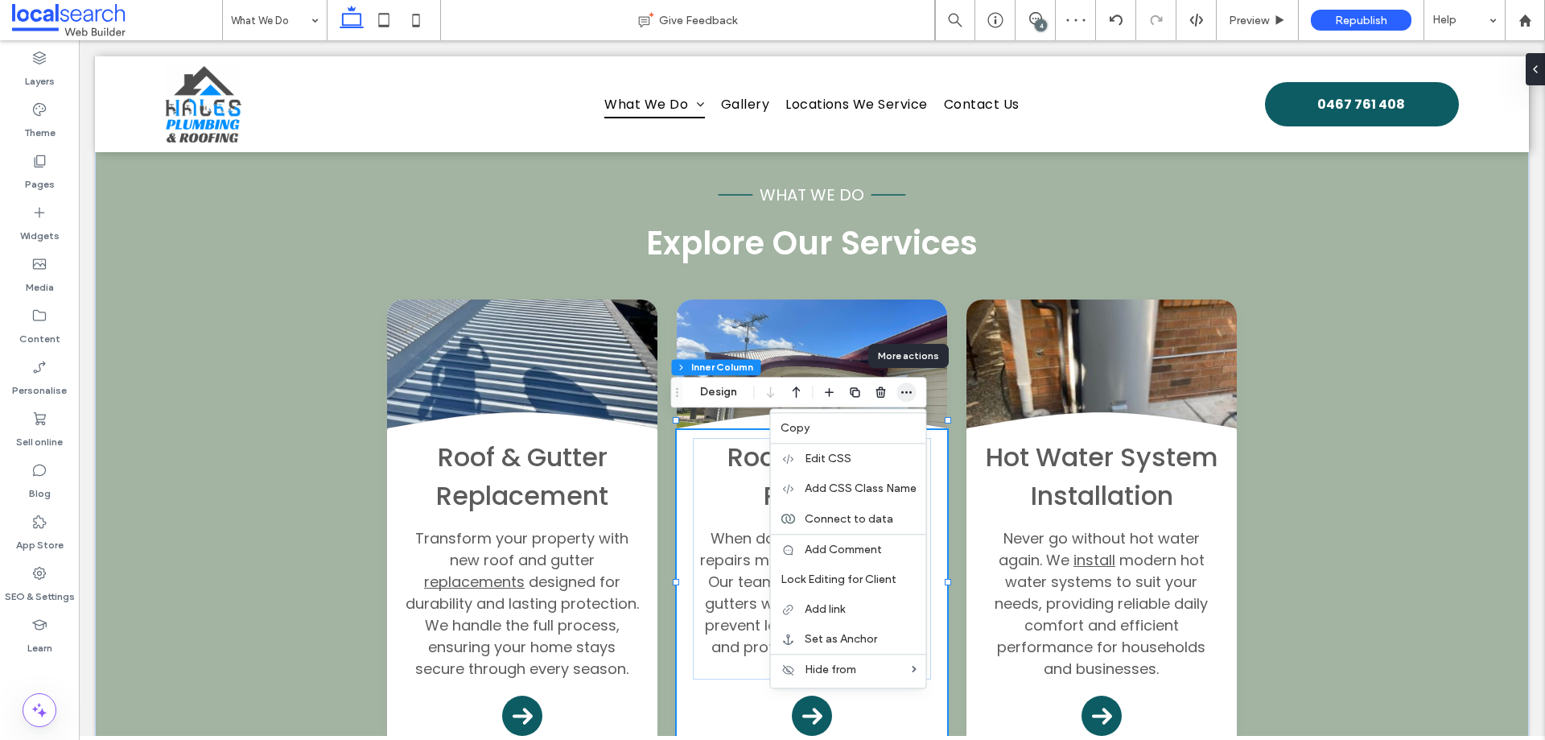
click at [903, 384] on span "button" at bounding box center [906, 391] width 19 height 19
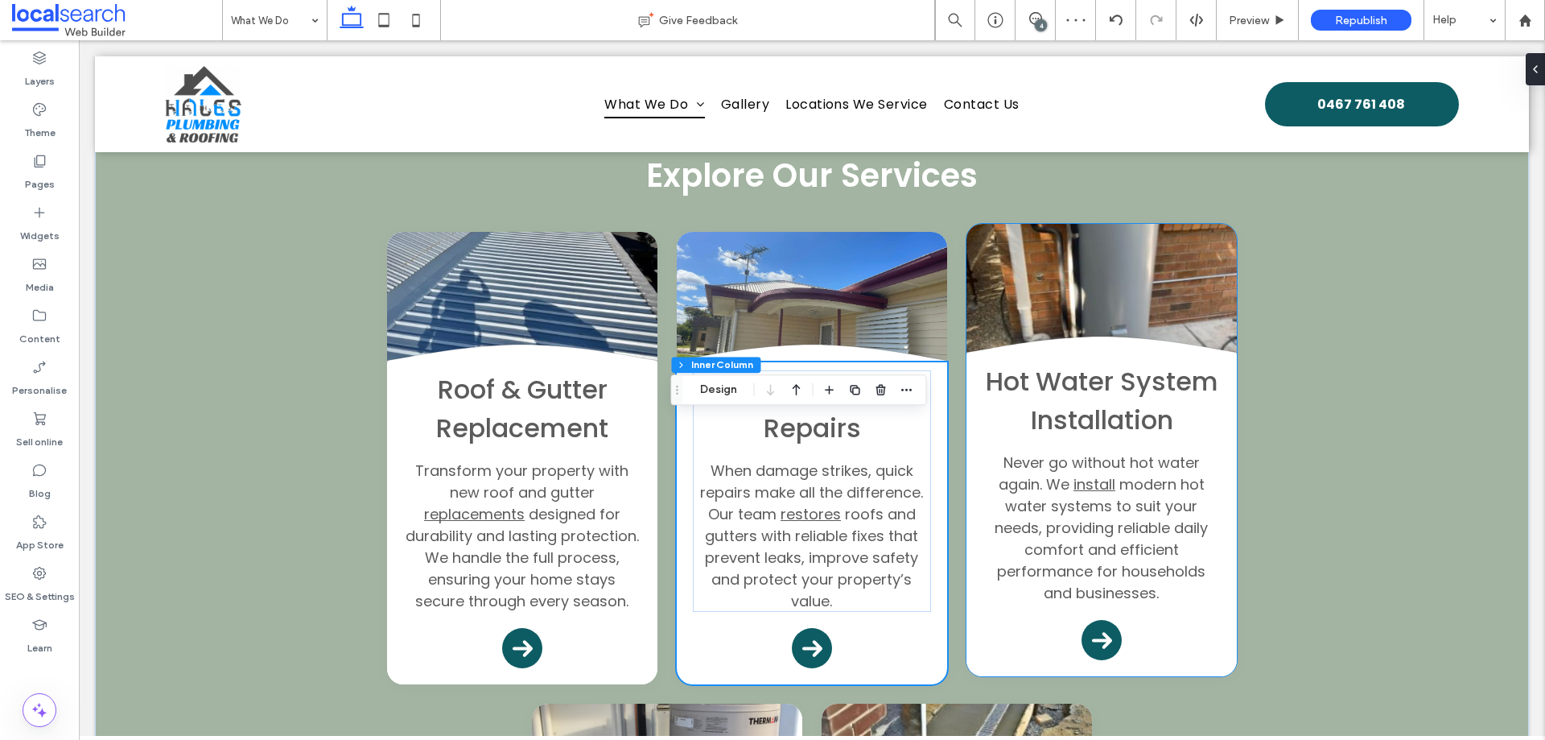
scroll to position [563, 0]
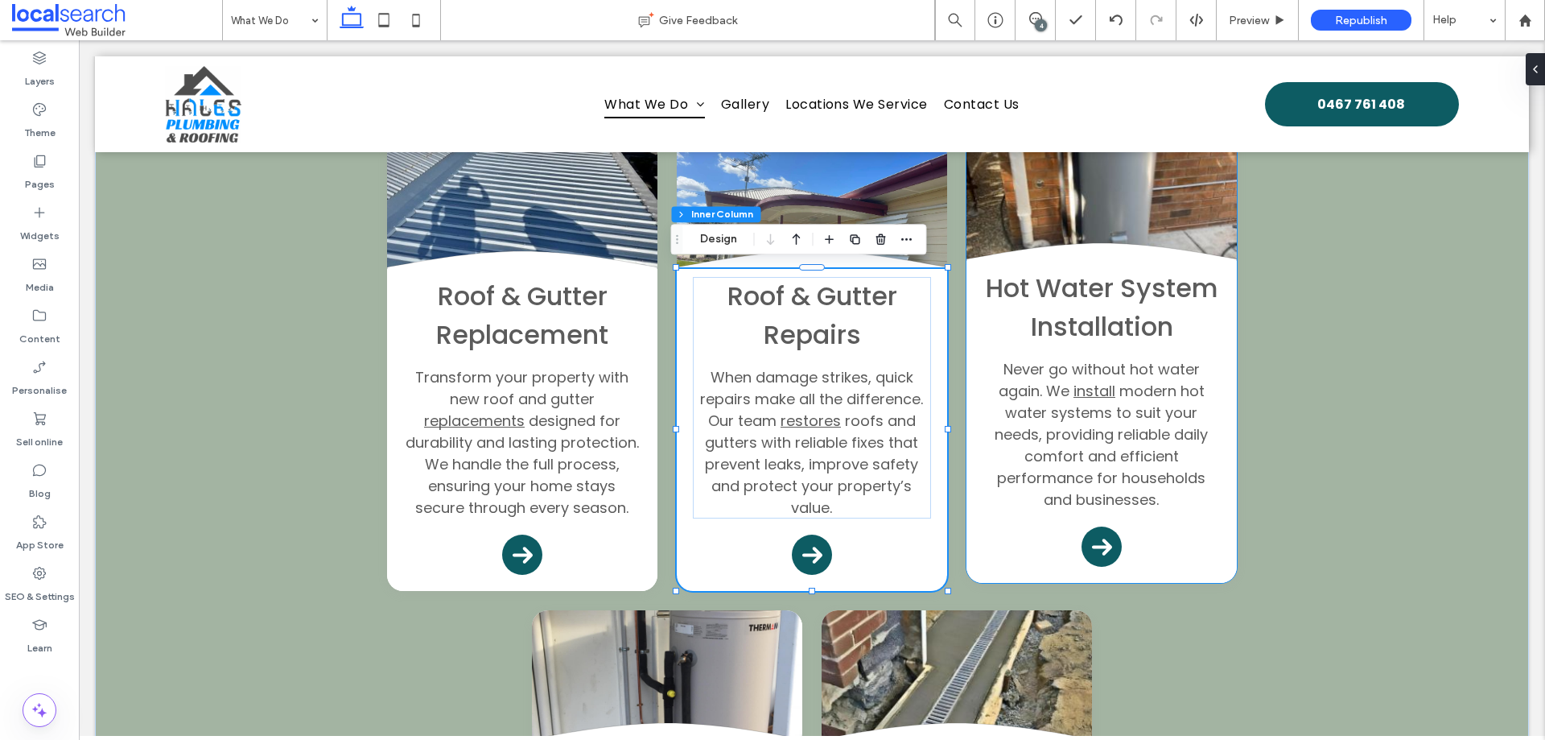
click at [983, 487] on p "Never go without hot water again. We install modern hot water systems to suit y…" at bounding box center [1102, 434] width 238 height 152
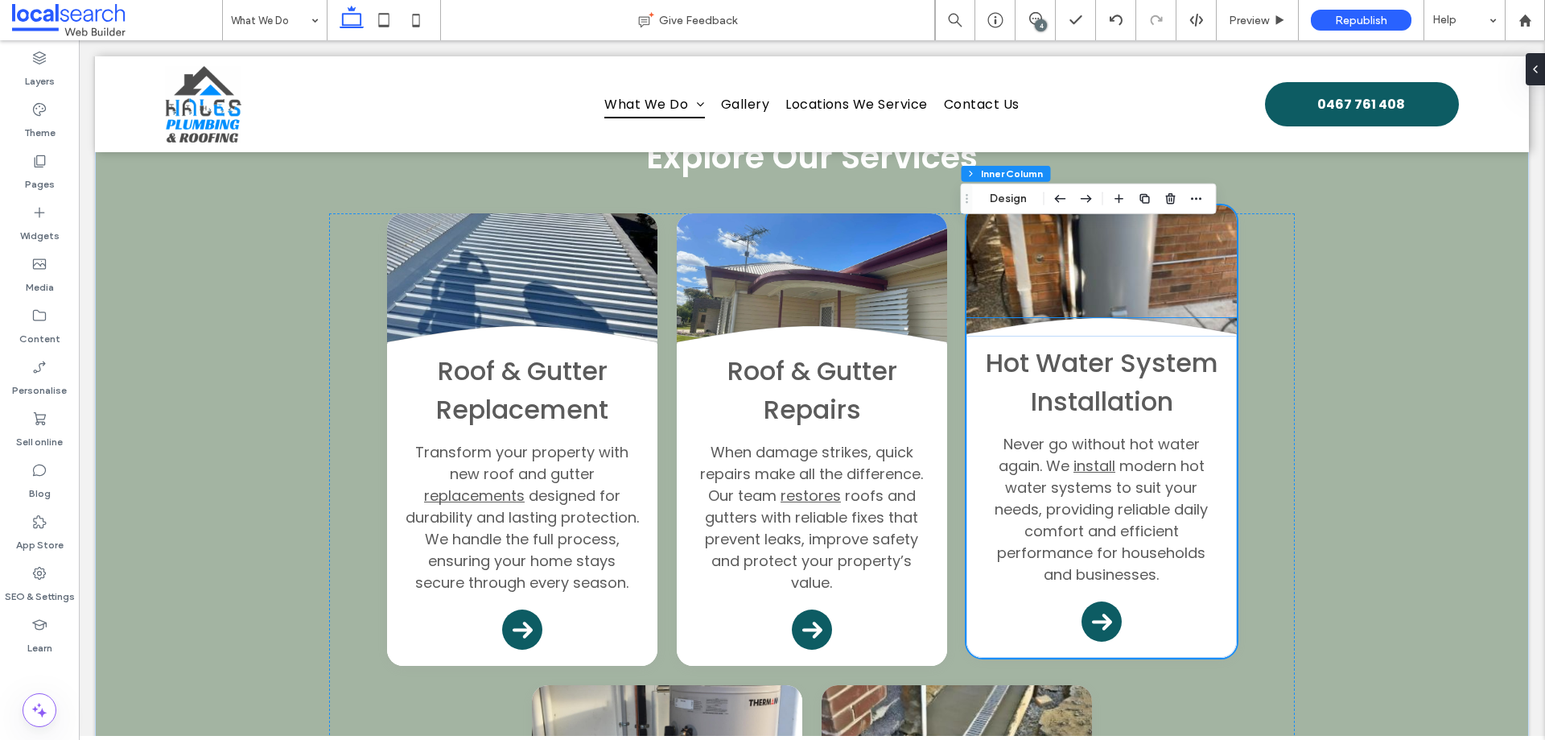
scroll to position [402, 0]
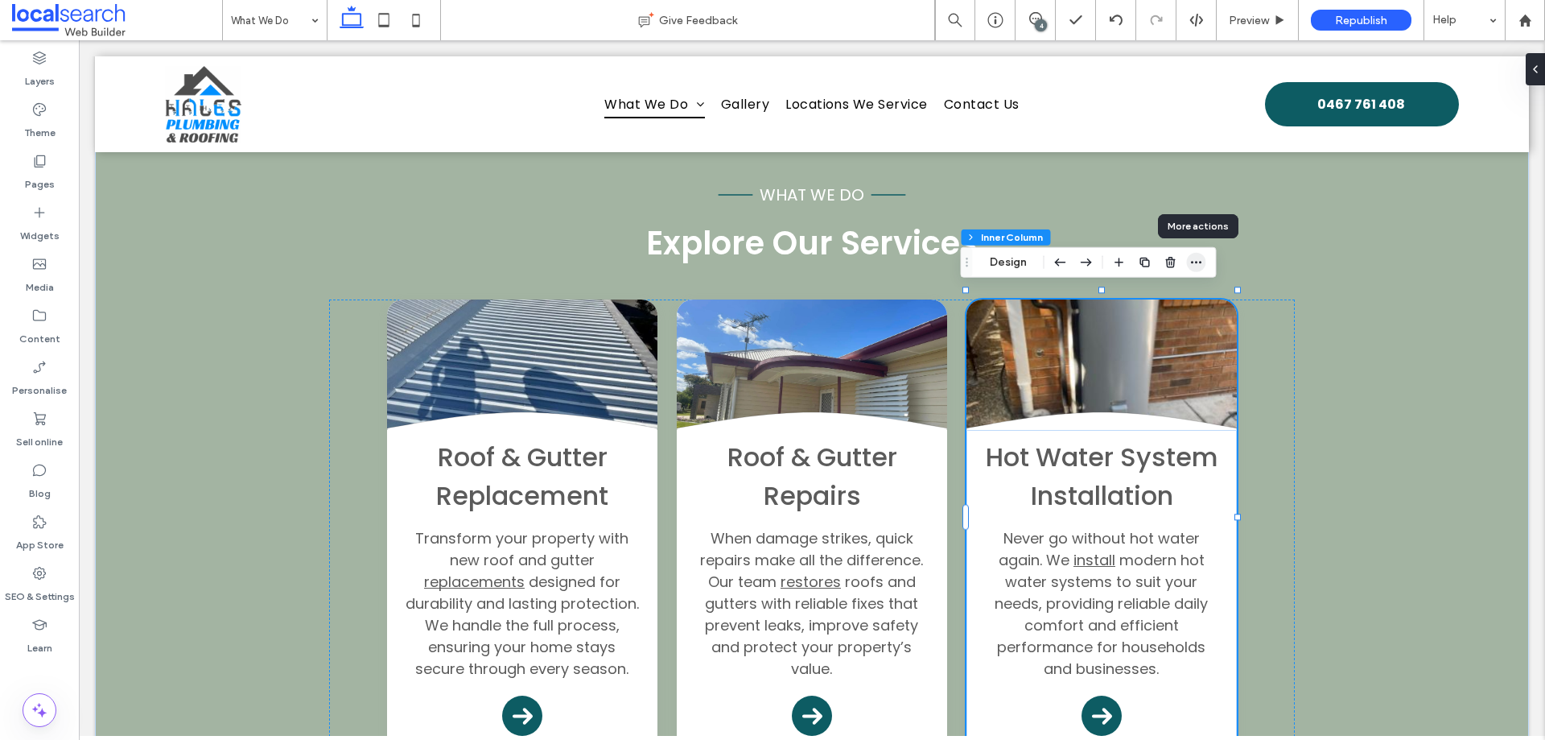
click at [1199, 260] on icon "button" at bounding box center [1196, 262] width 13 height 13
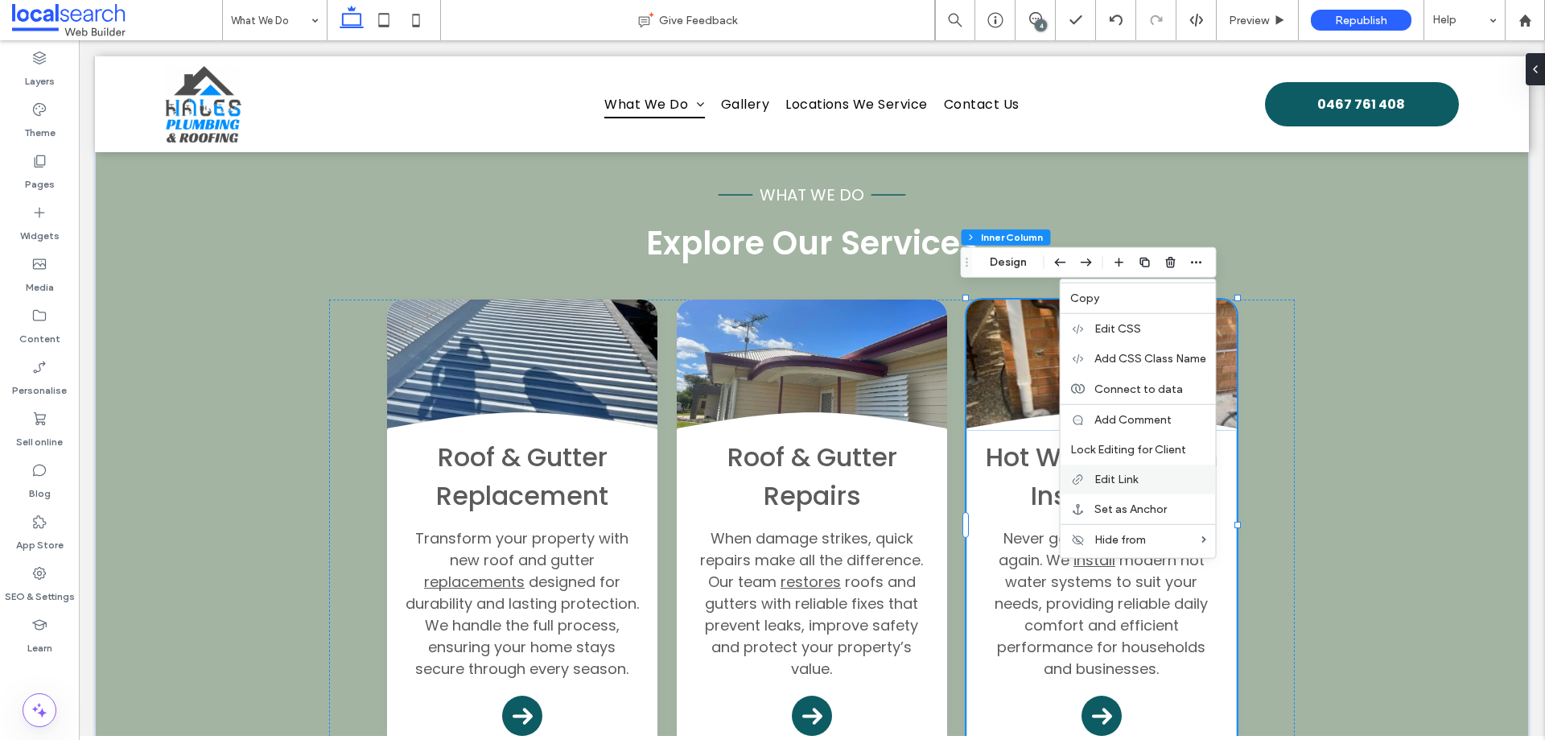
click at [1162, 478] on label "Edit Link" at bounding box center [1151, 479] width 112 height 14
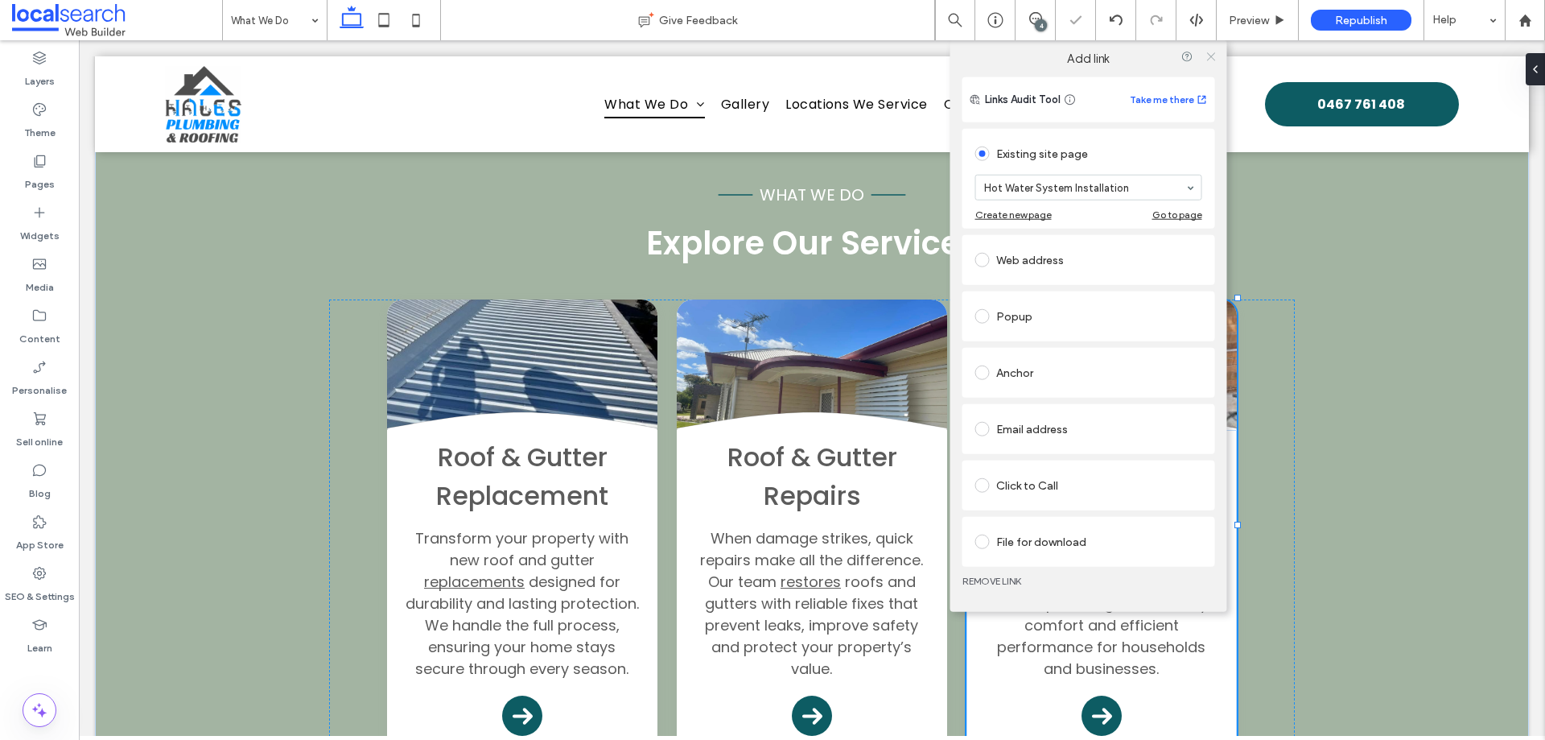
click at [1210, 52] on icon at bounding box center [1211, 56] width 12 height 12
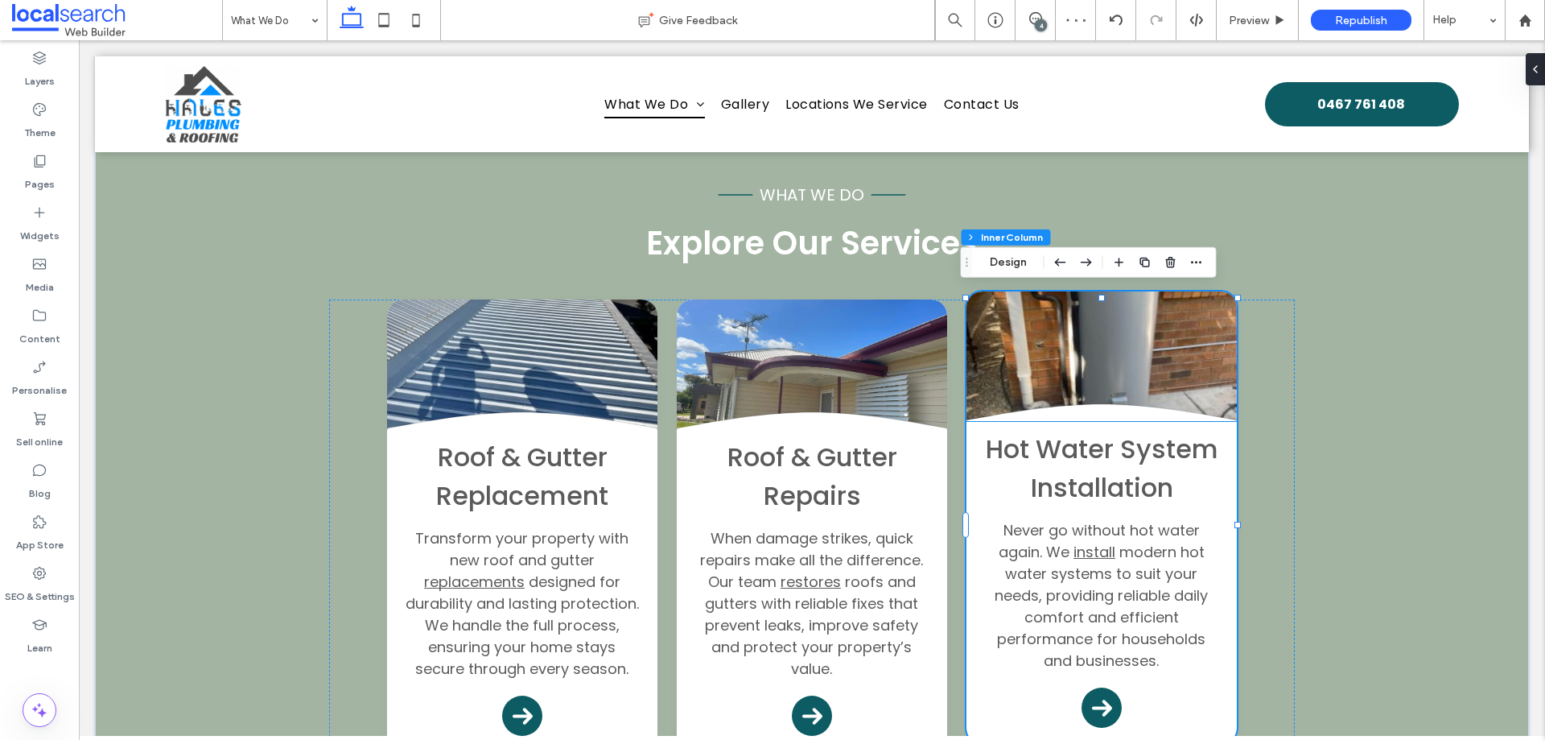
click at [1226, 439] on div "Hot Water System Installation Never go without hot water again. We install mode…" at bounding box center [1102, 583] width 270 height 322
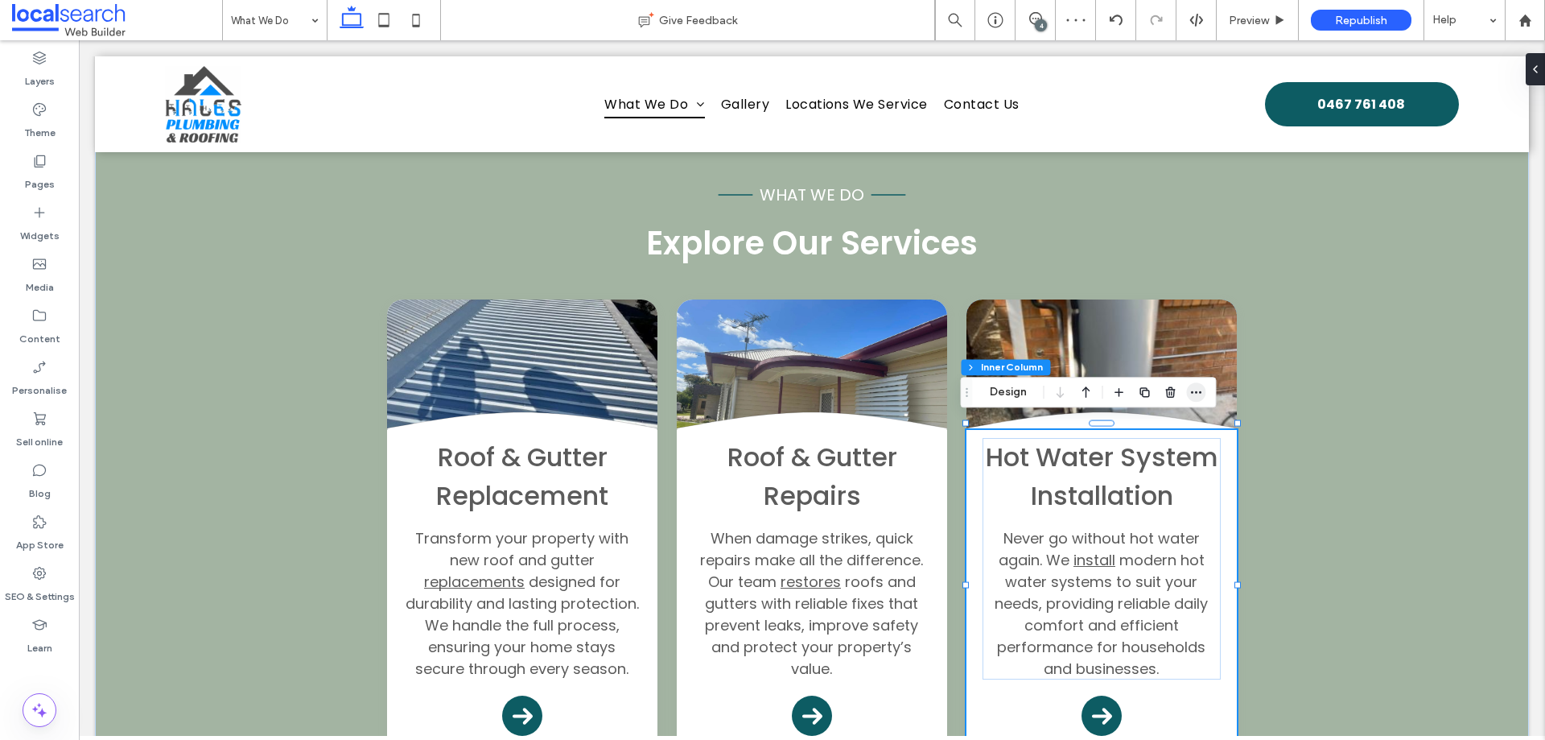
click at [1202, 396] on icon "button" at bounding box center [1196, 392] width 13 height 13
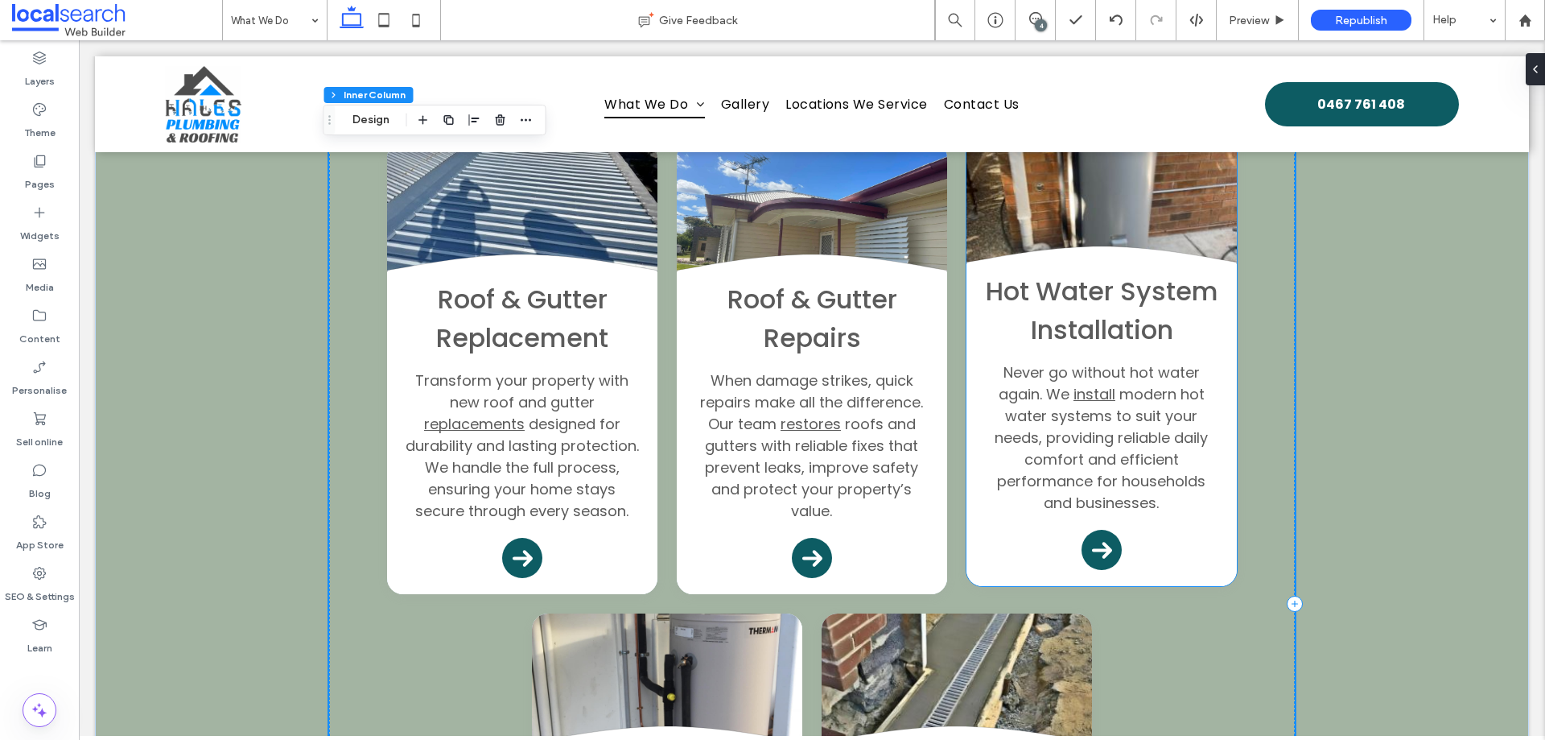
scroll to position [563, 0]
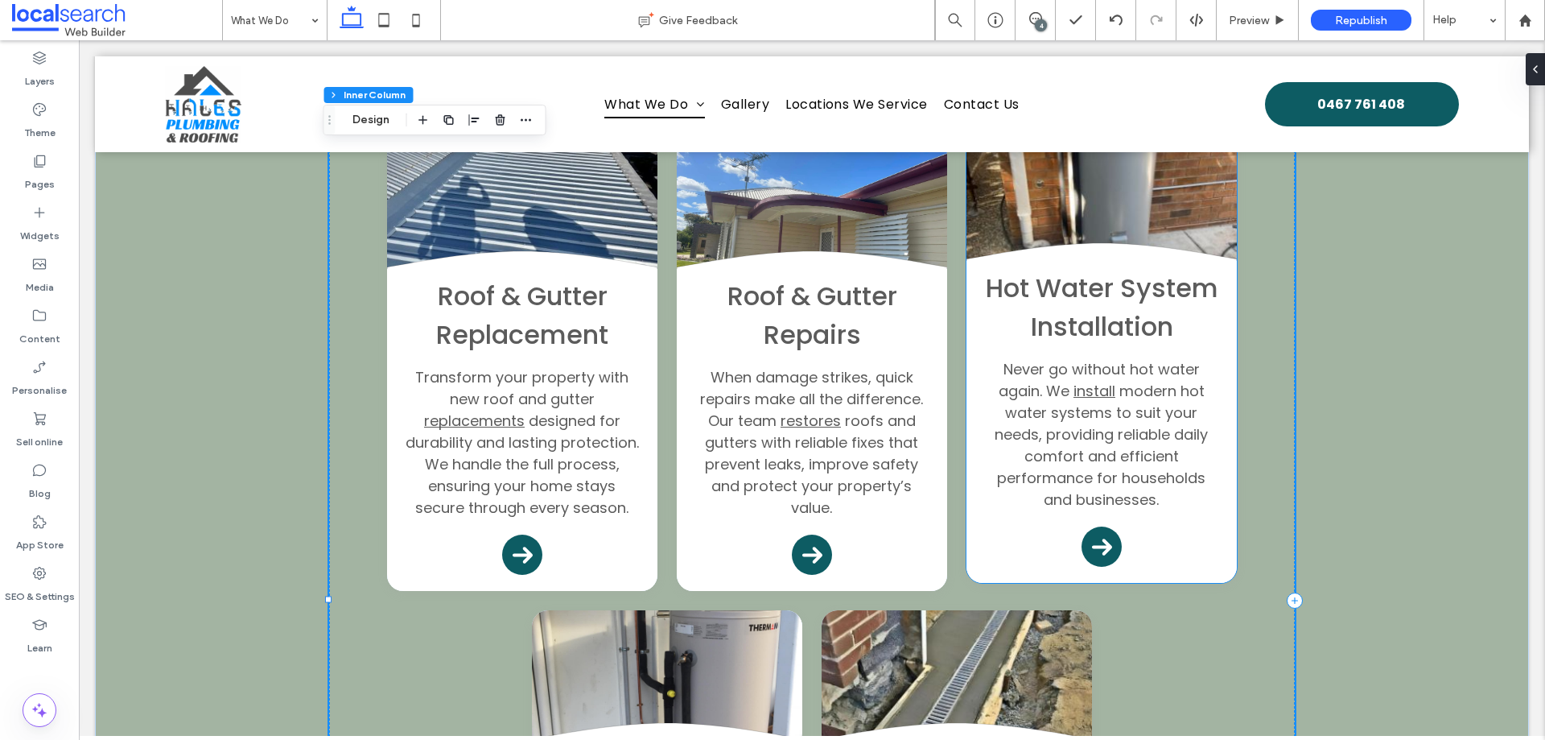
click at [986, 545] on div "Hot Water System Installation Never go without hot water again. We install mode…" at bounding box center [1102, 422] width 270 height 322
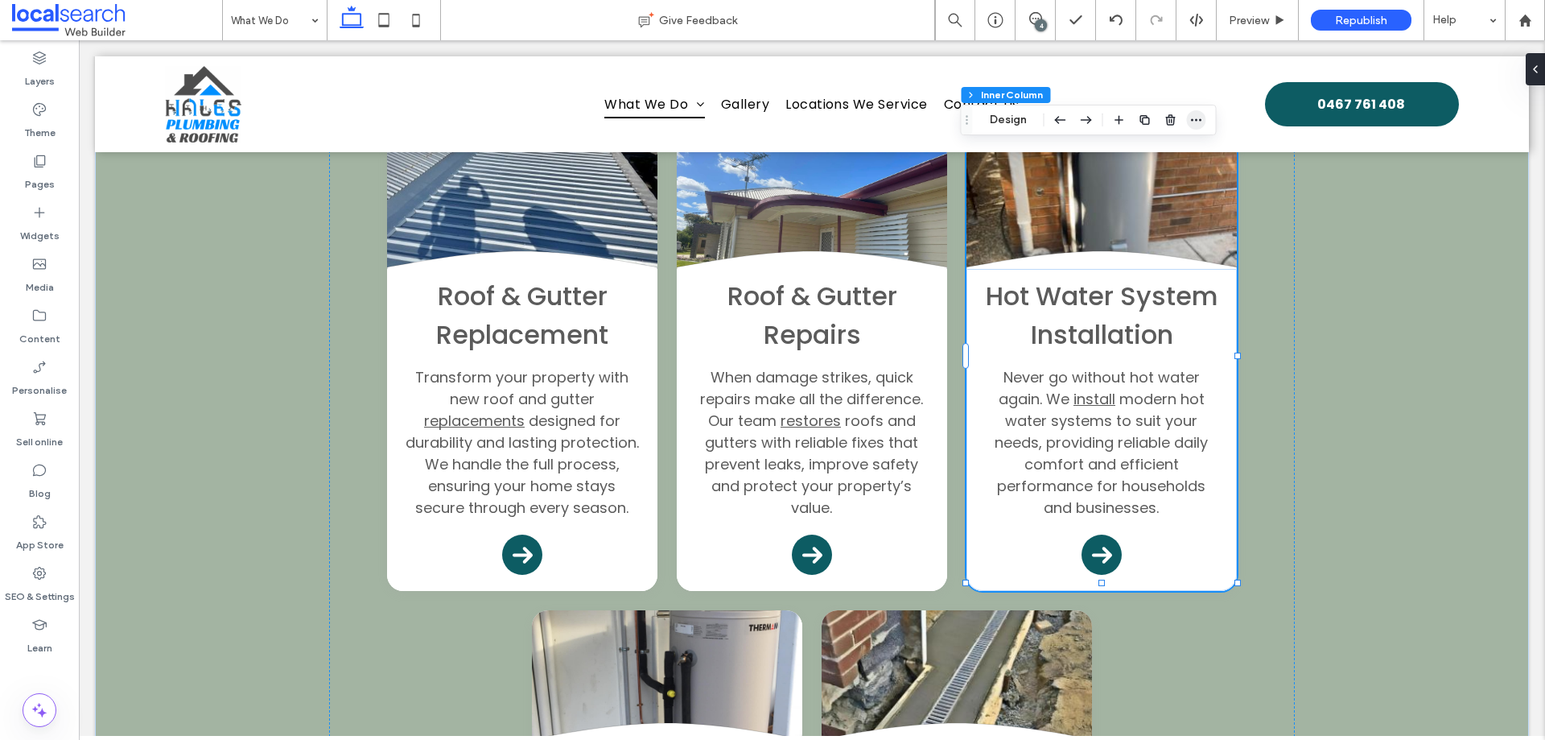
click at [1199, 122] on icon "button" at bounding box center [1196, 119] width 13 height 13
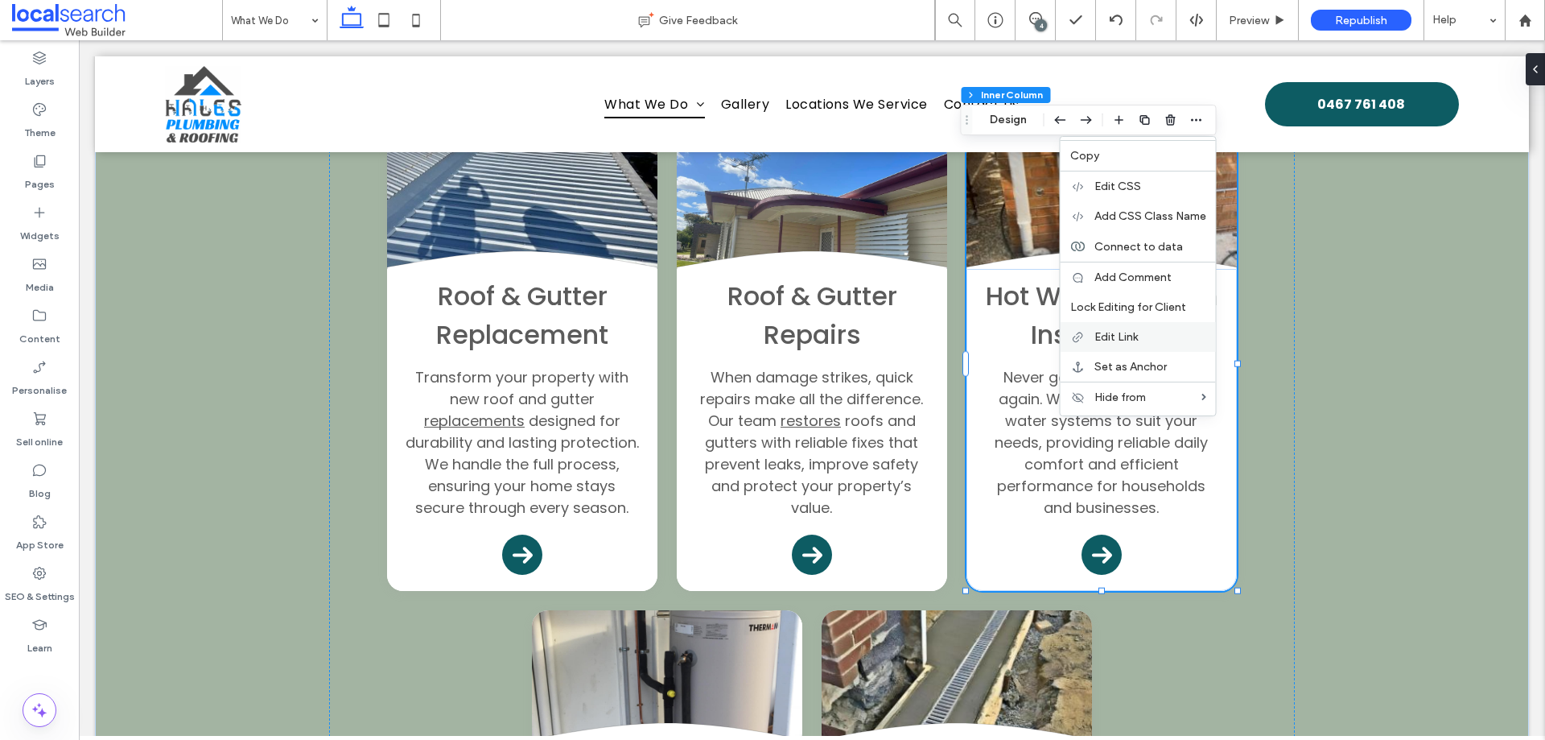
click at [1149, 344] on div "Edit Link" at bounding box center [1138, 337] width 155 height 30
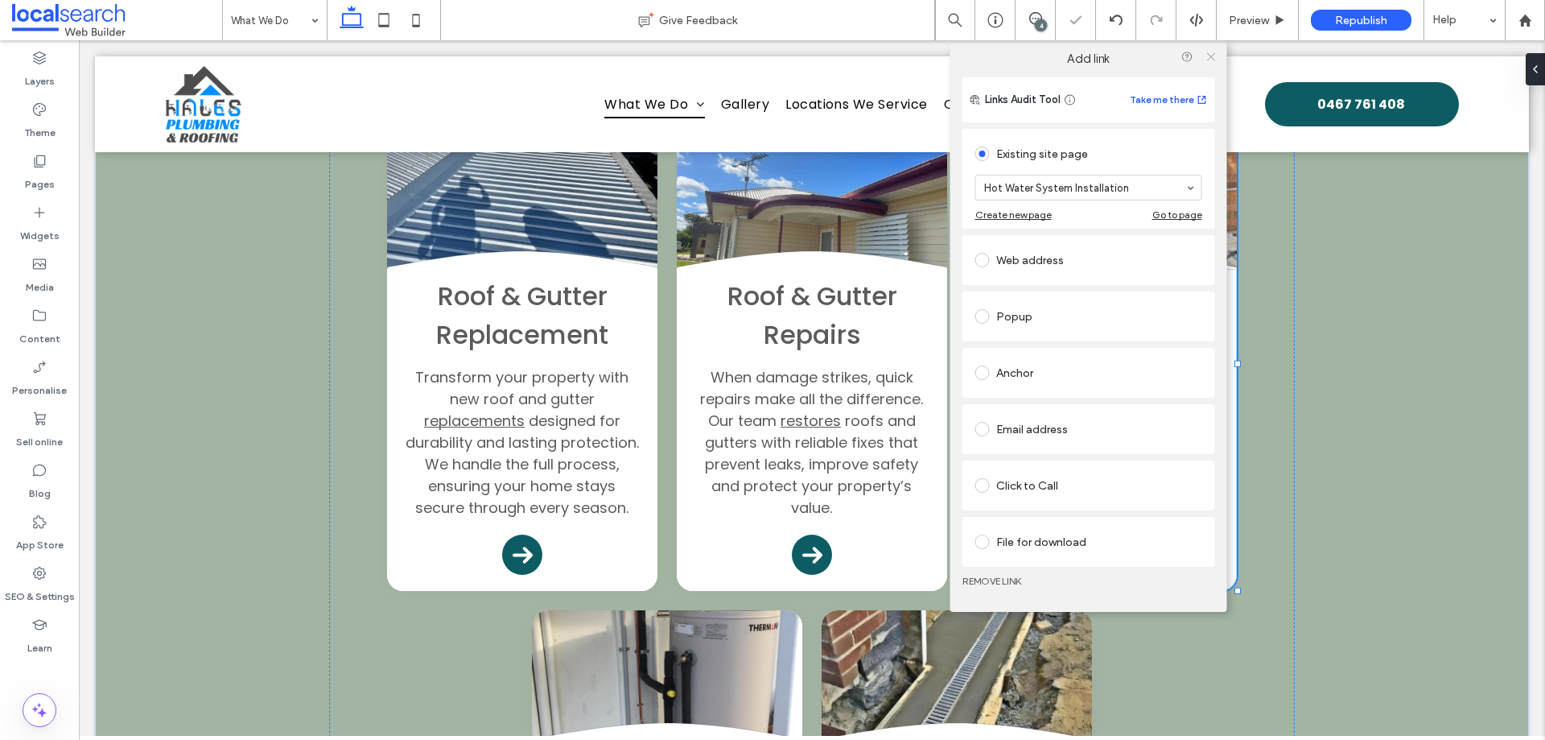
click at [1206, 58] on icon at bounding box center [1211, 57] width 12 height 12
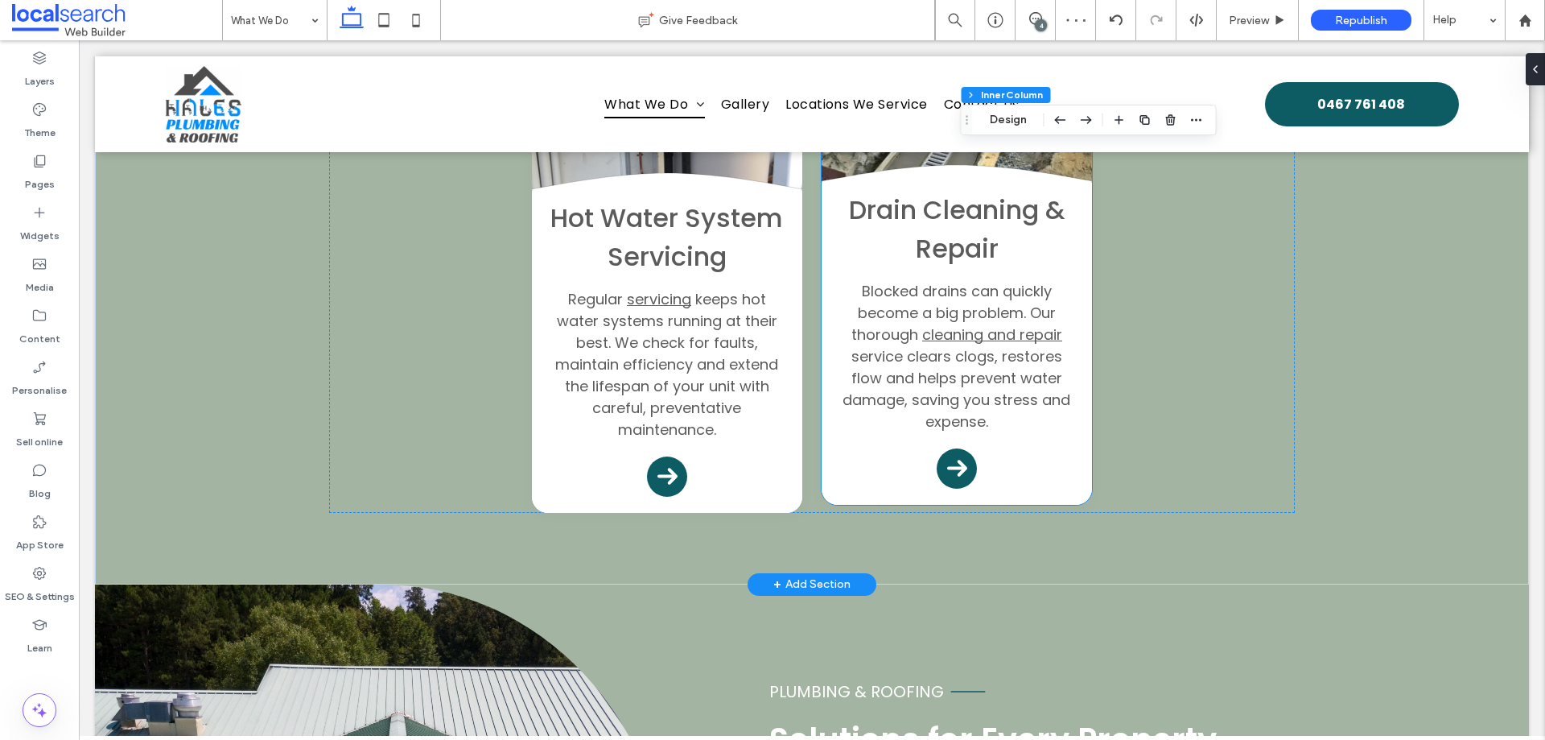
scroll to position [1127, 0]
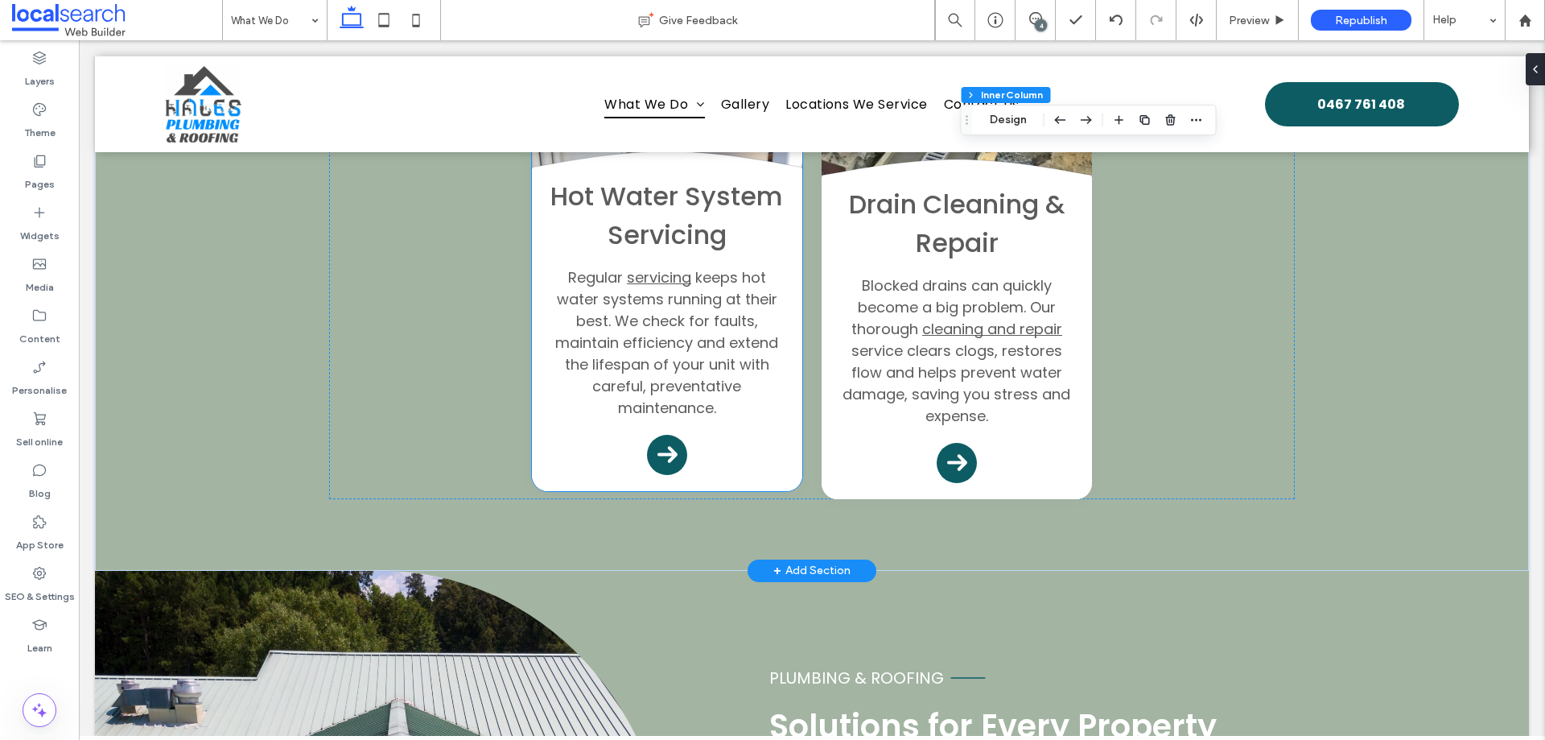
click at [776, 474] on div "Hot Water System Servicing Regular servicing keeps hot water systems running at…" at bounding box center [667, 330] width 270 height 322
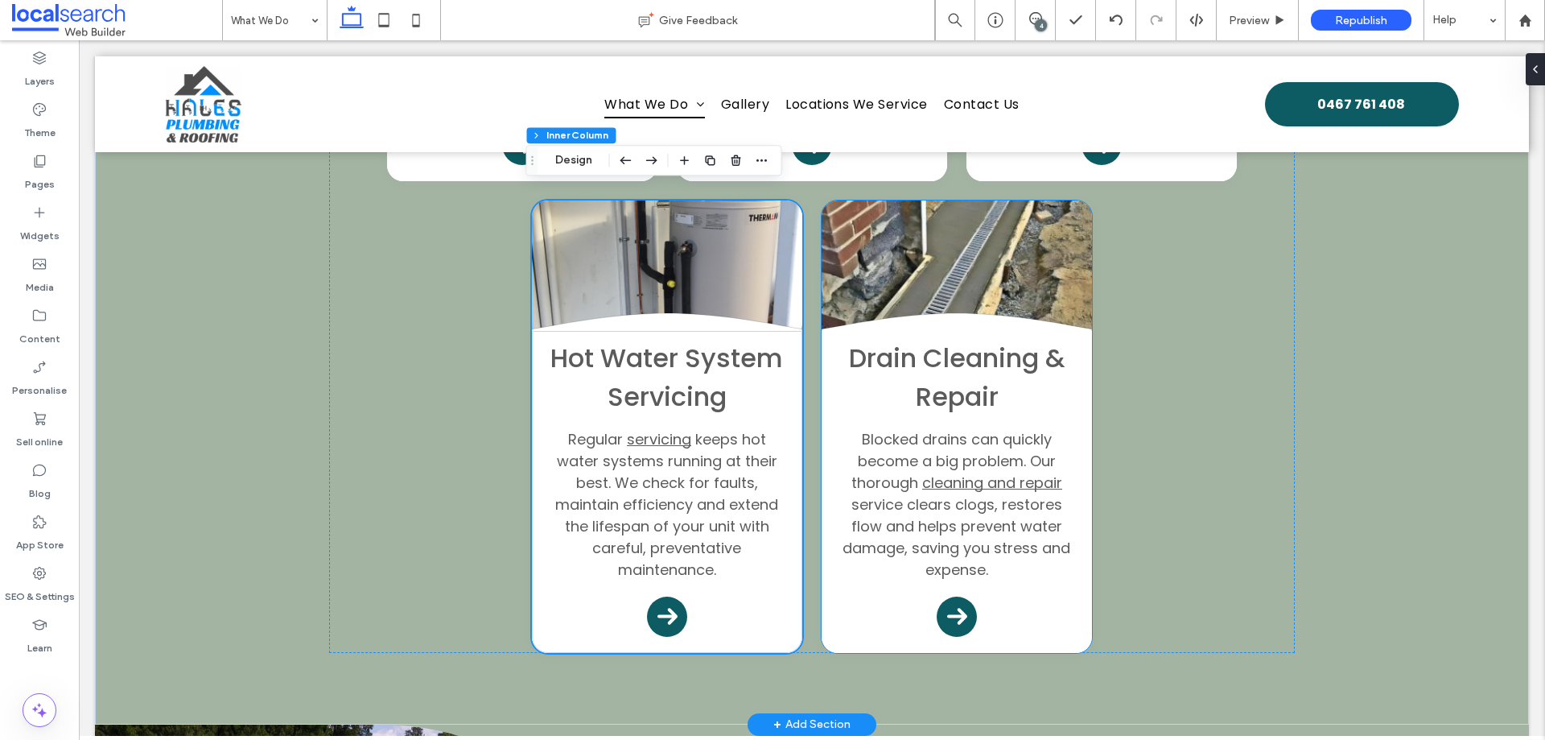
scroll to position [966, 0]
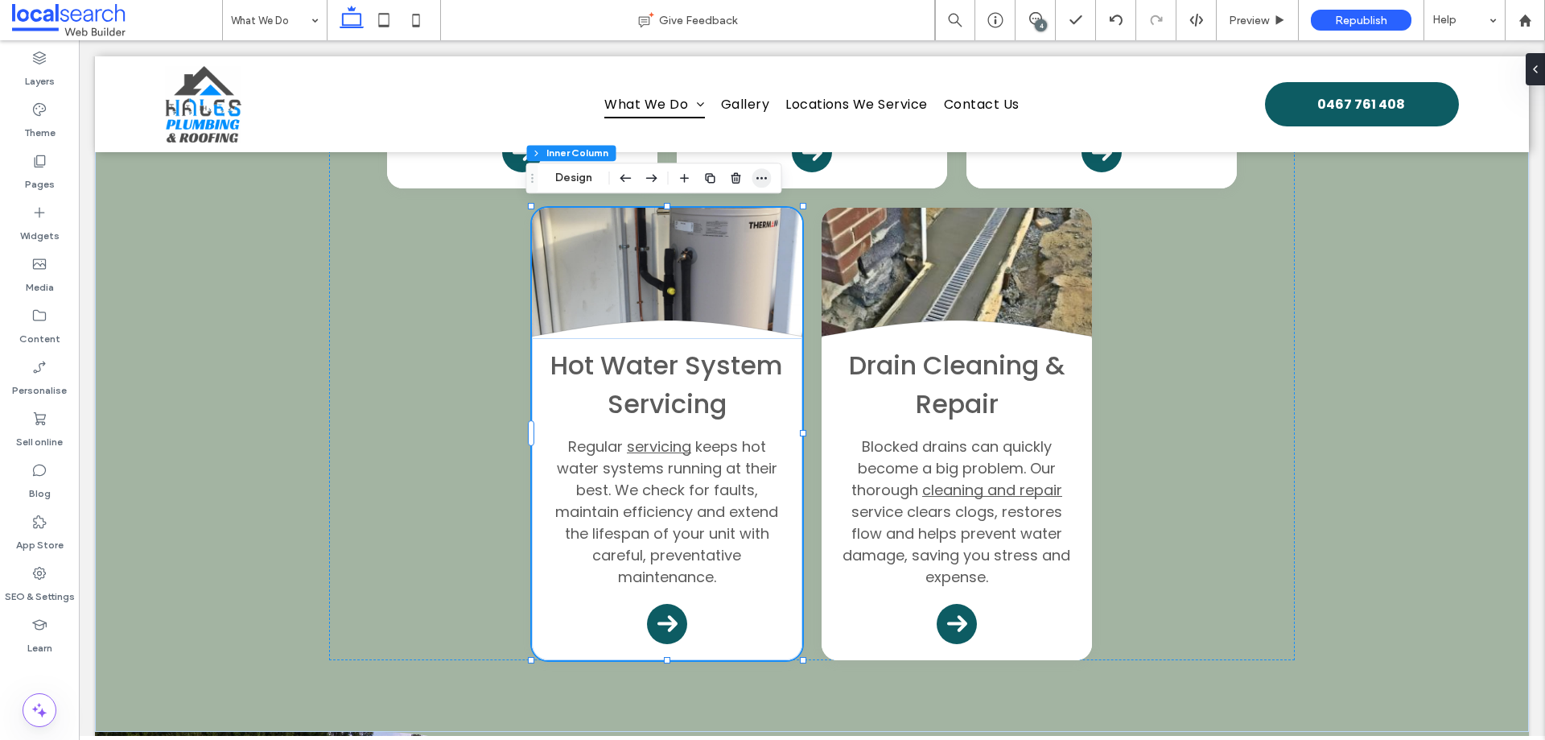
click at [763, 176] on icon "button" at bounding box center [762, 177] width 13 height 13
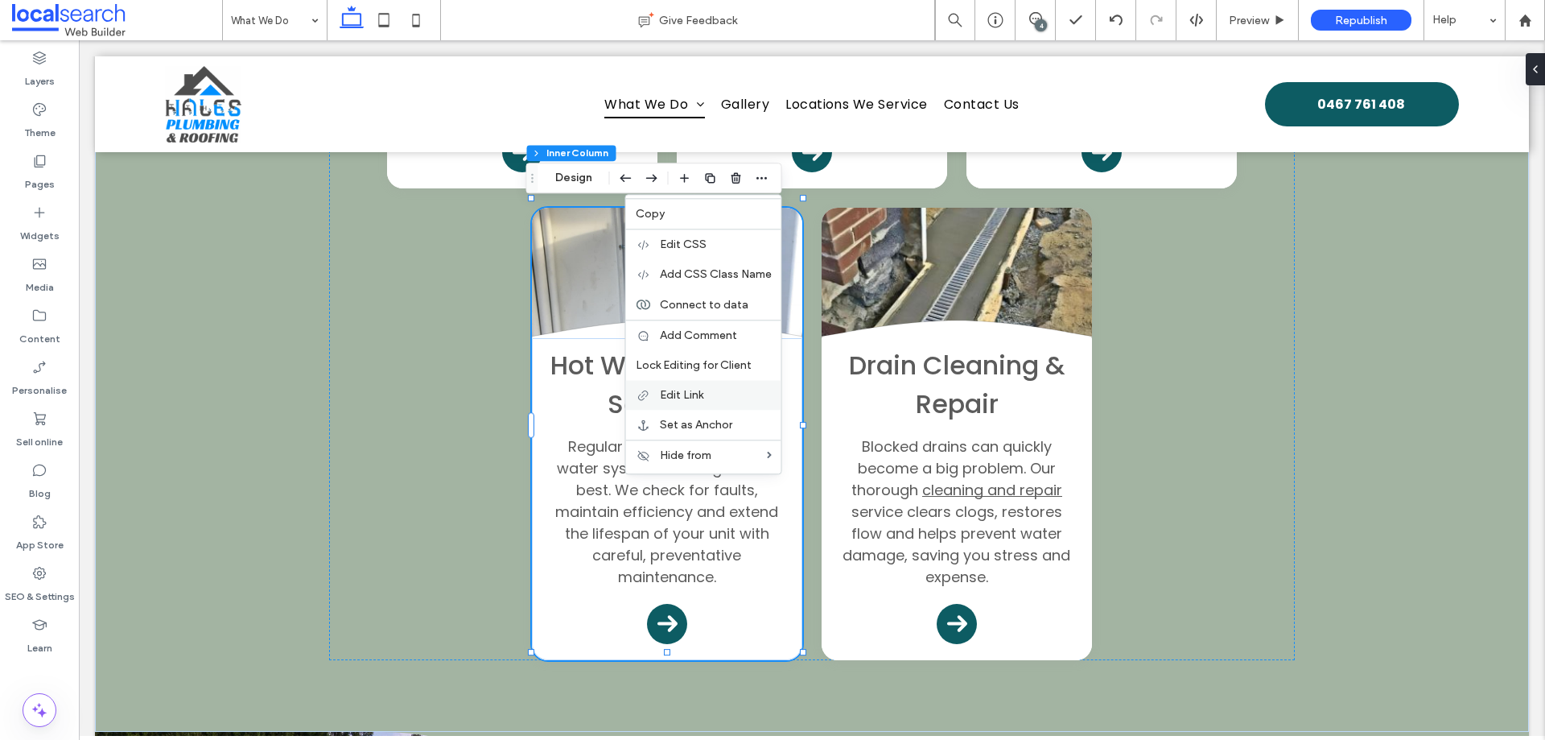
click at [717, 398] on label "Edit Link" at bounding box center [716, 395] width 112 height 14
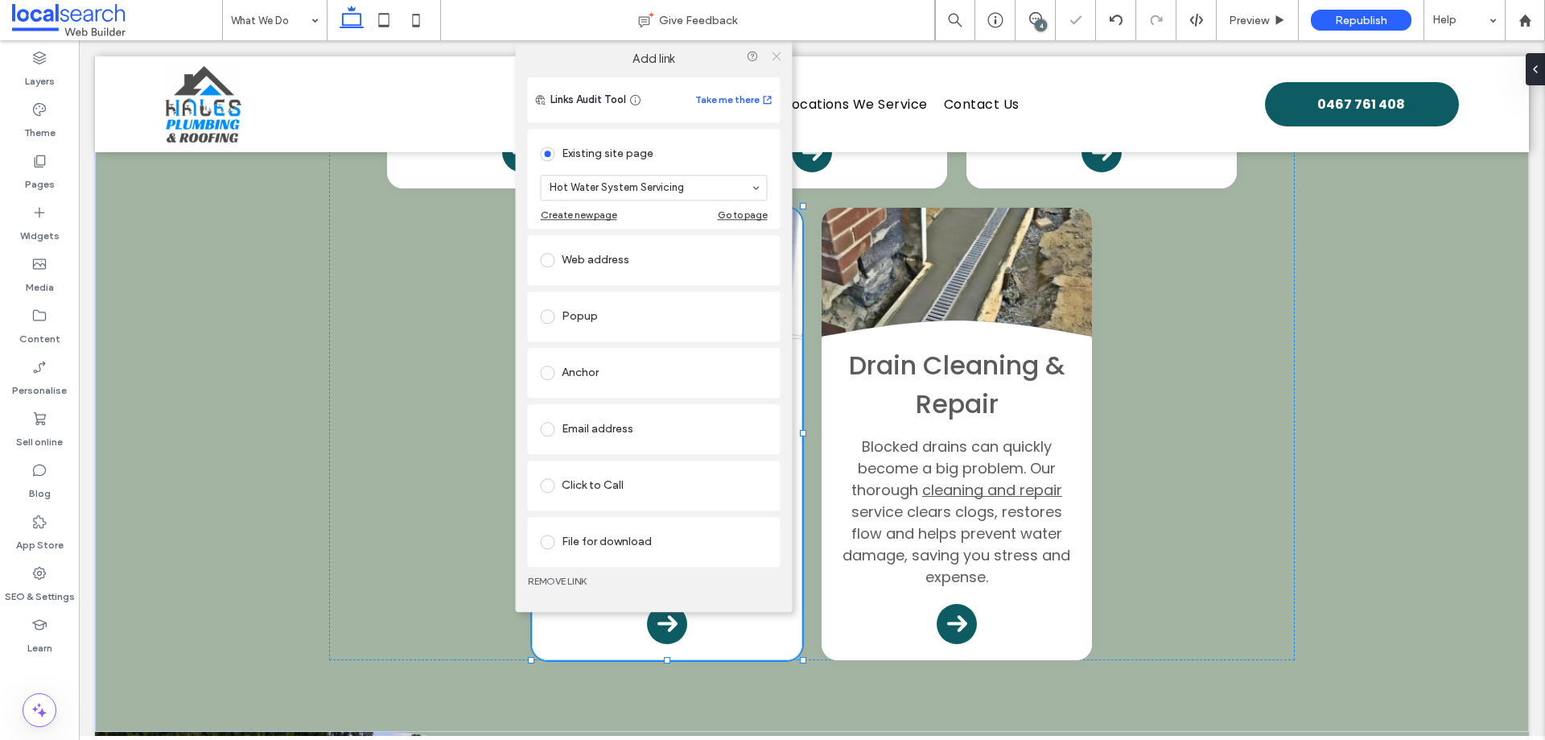
click at [774, 52] on icon at bounding box center [776, 56] width 12 height 12
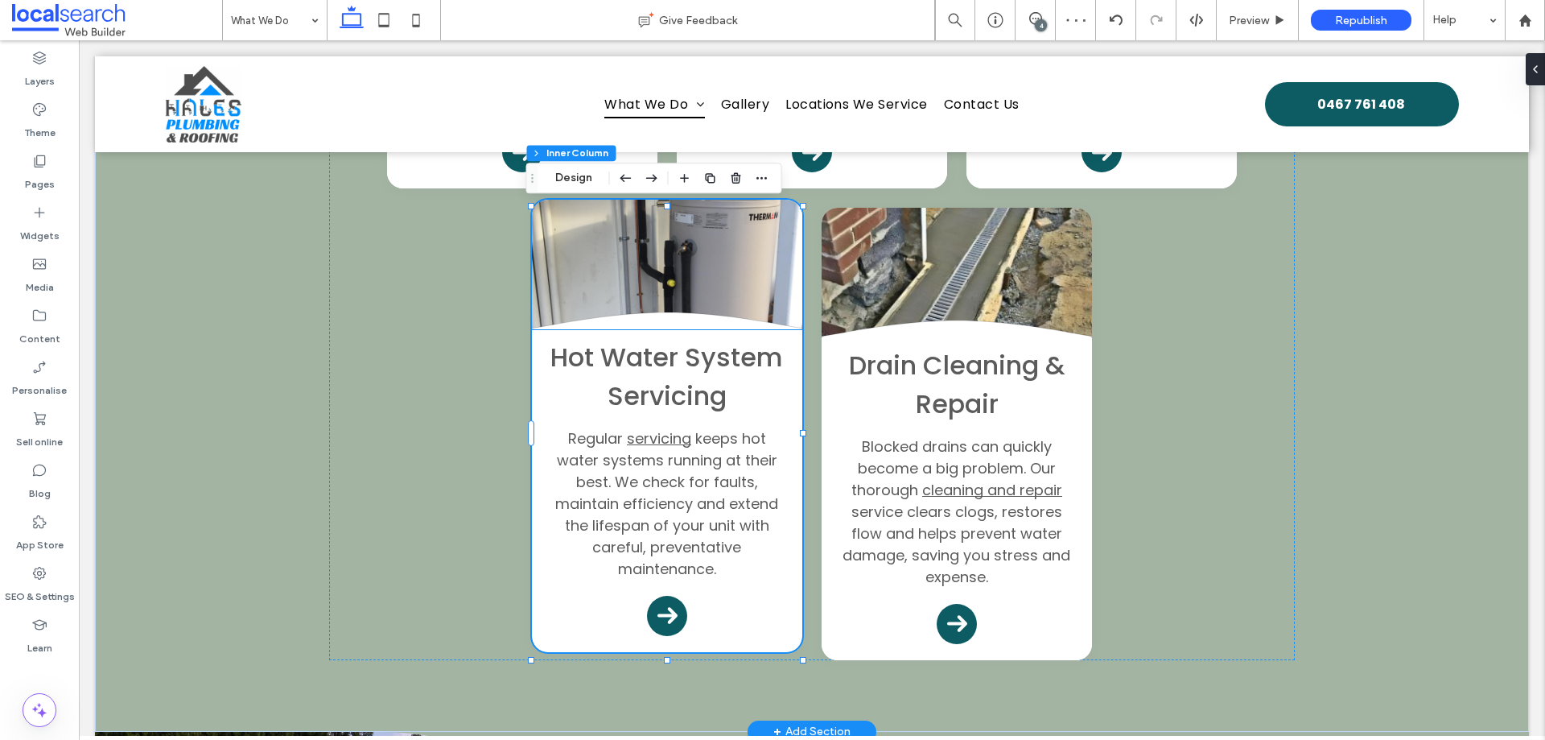
click at [786, 351] on div "Hot Water System Servicing Regular servicing keeps hot water systems running at…" at bounding box center [667, 491] width 270 height 322
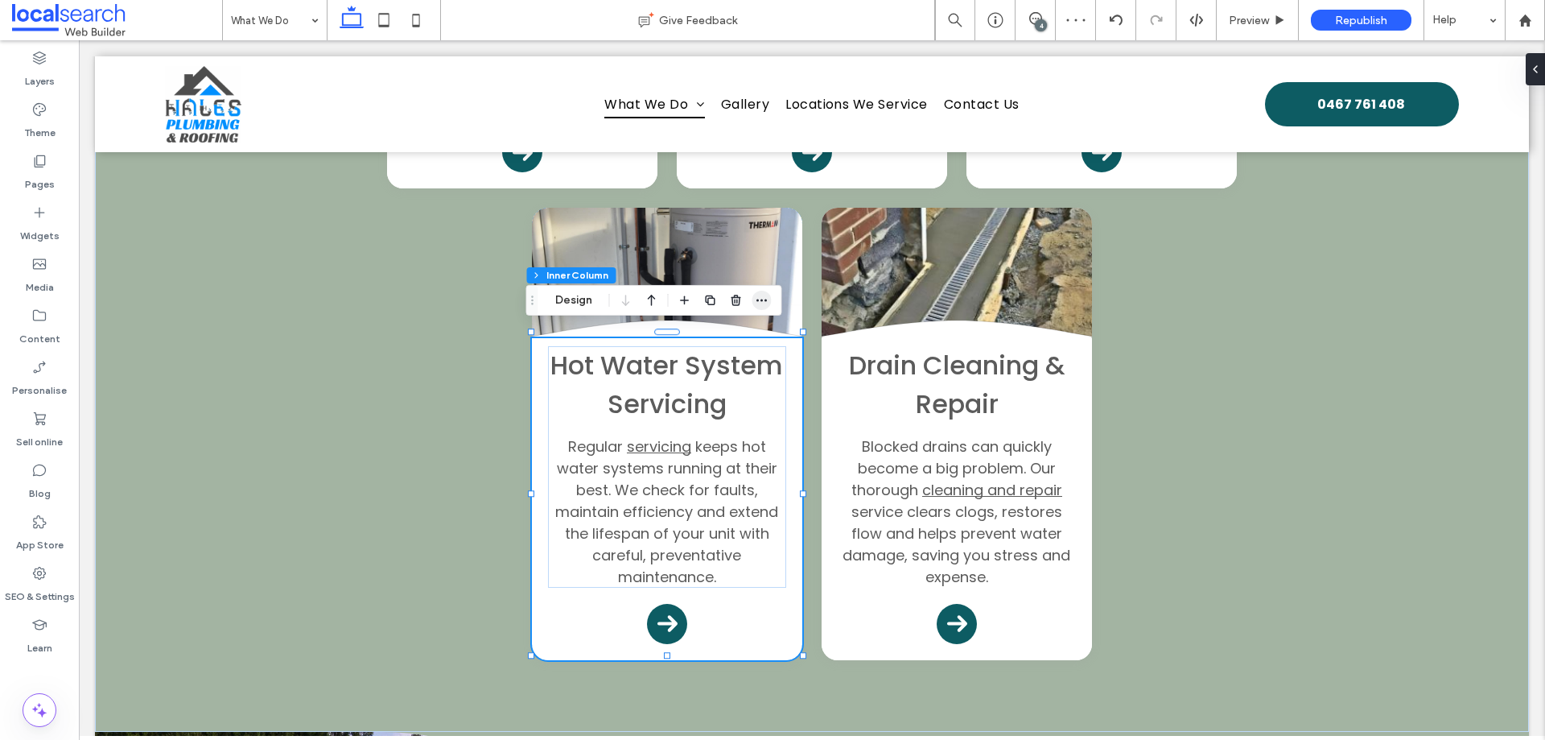
click at [763, 304] on icon "button" at bounding box center [762, 300] width 13 height 13
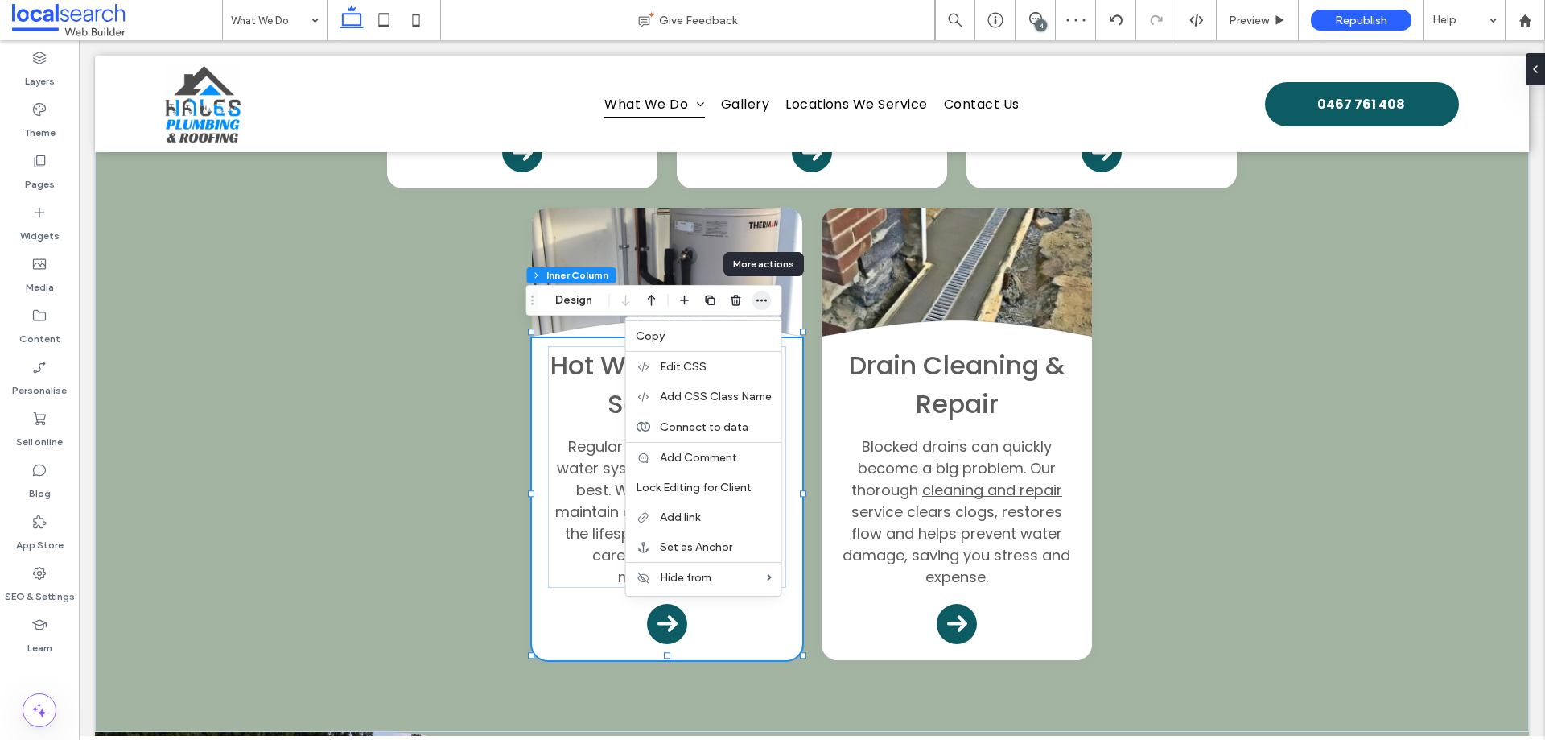
click at [763, 303] on icon "button" at bounding box center [762, 300] width 13 height 13
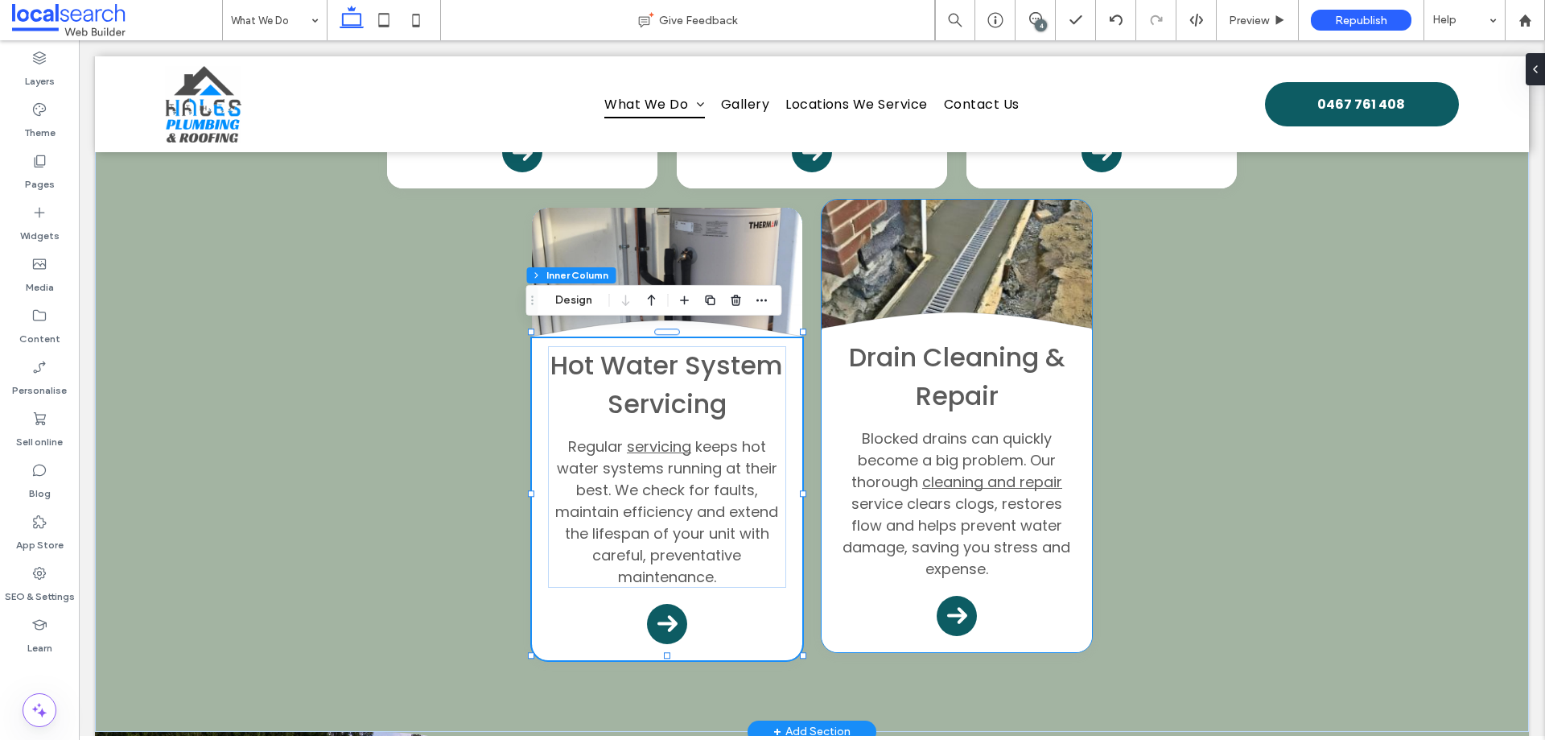
click at [854, 588] on div "Drain Cleaning & Repair Blocked drains can quickly become a big problem. Our th…" at bounding box center [957, 491] width 270 height 322
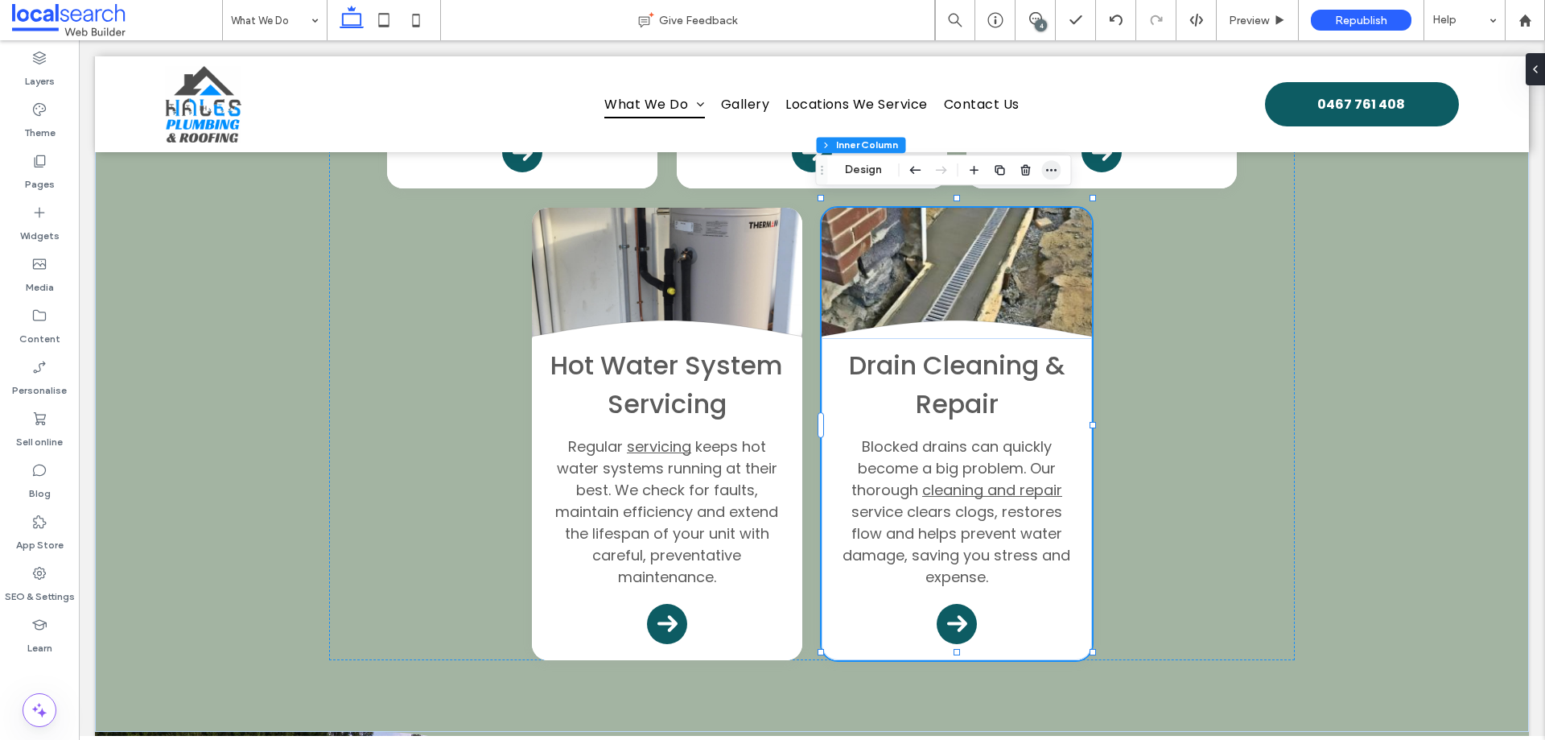
click at [1054, 176] on icon "button" at bounding box center [1052, 169] width 13 height 13
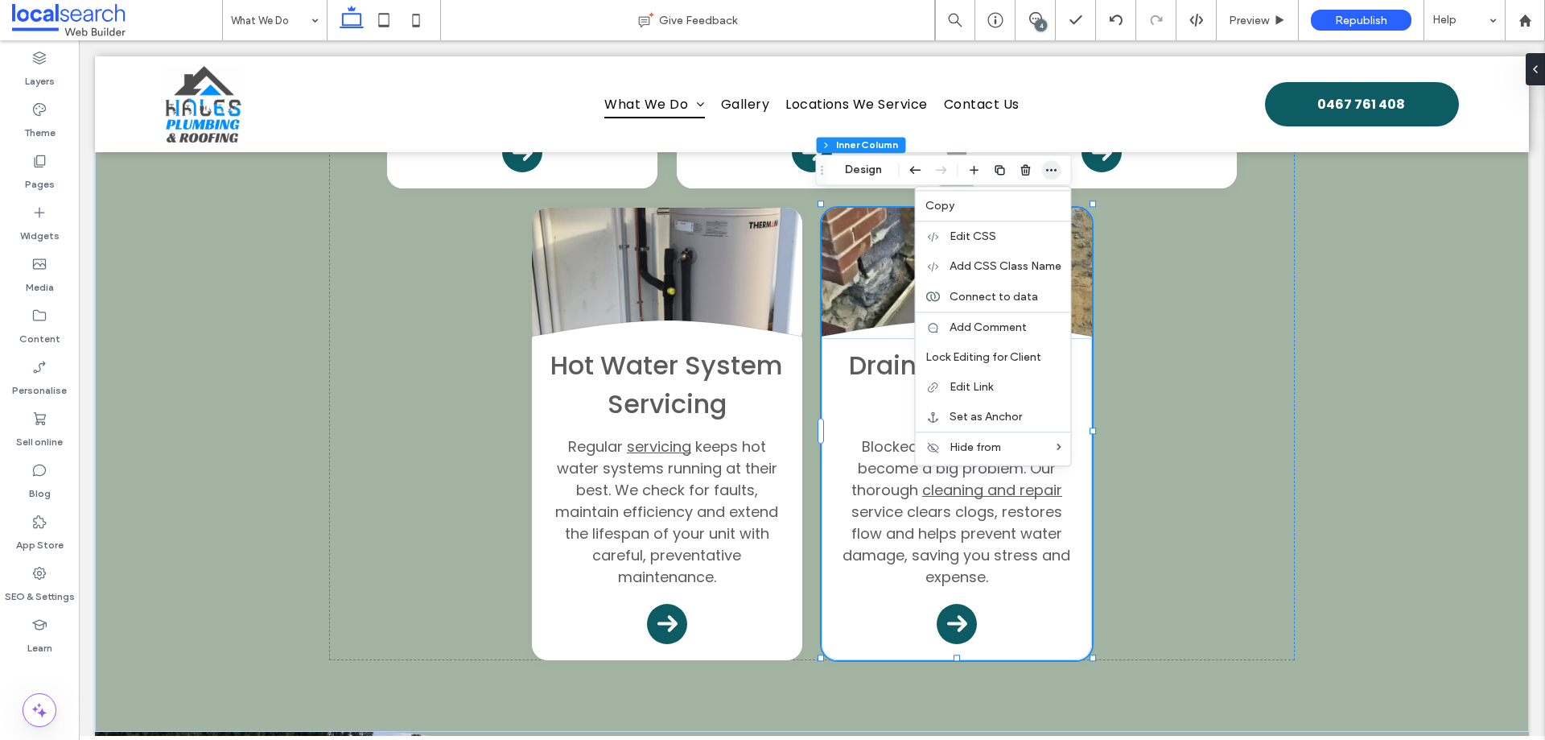
click at [1052, 172] on icon "button" at bounding box center [1052, 169] width 13 height 13
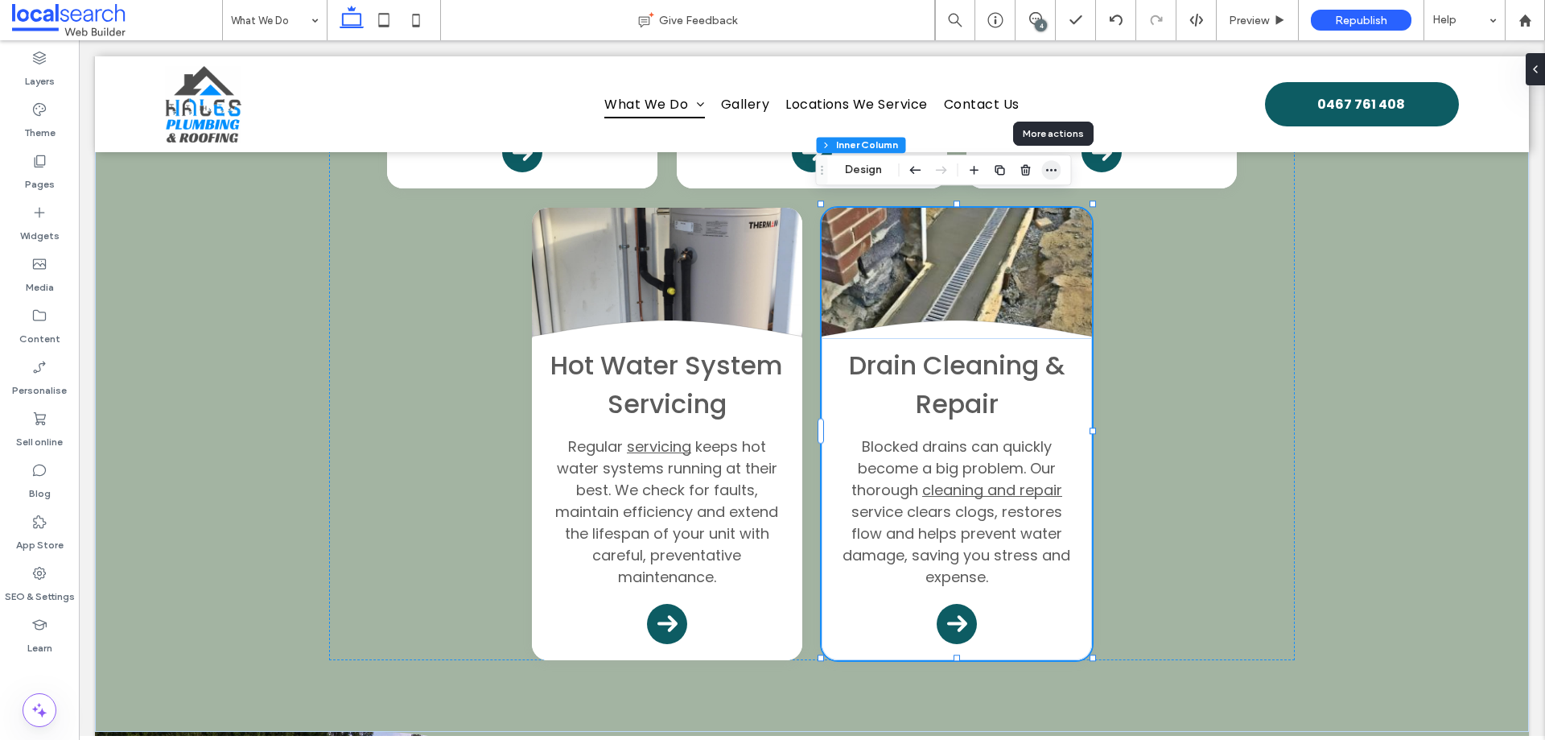
click at [1050, 171] on icon "button" at bounding box center [1052, 169] width 13 height 13
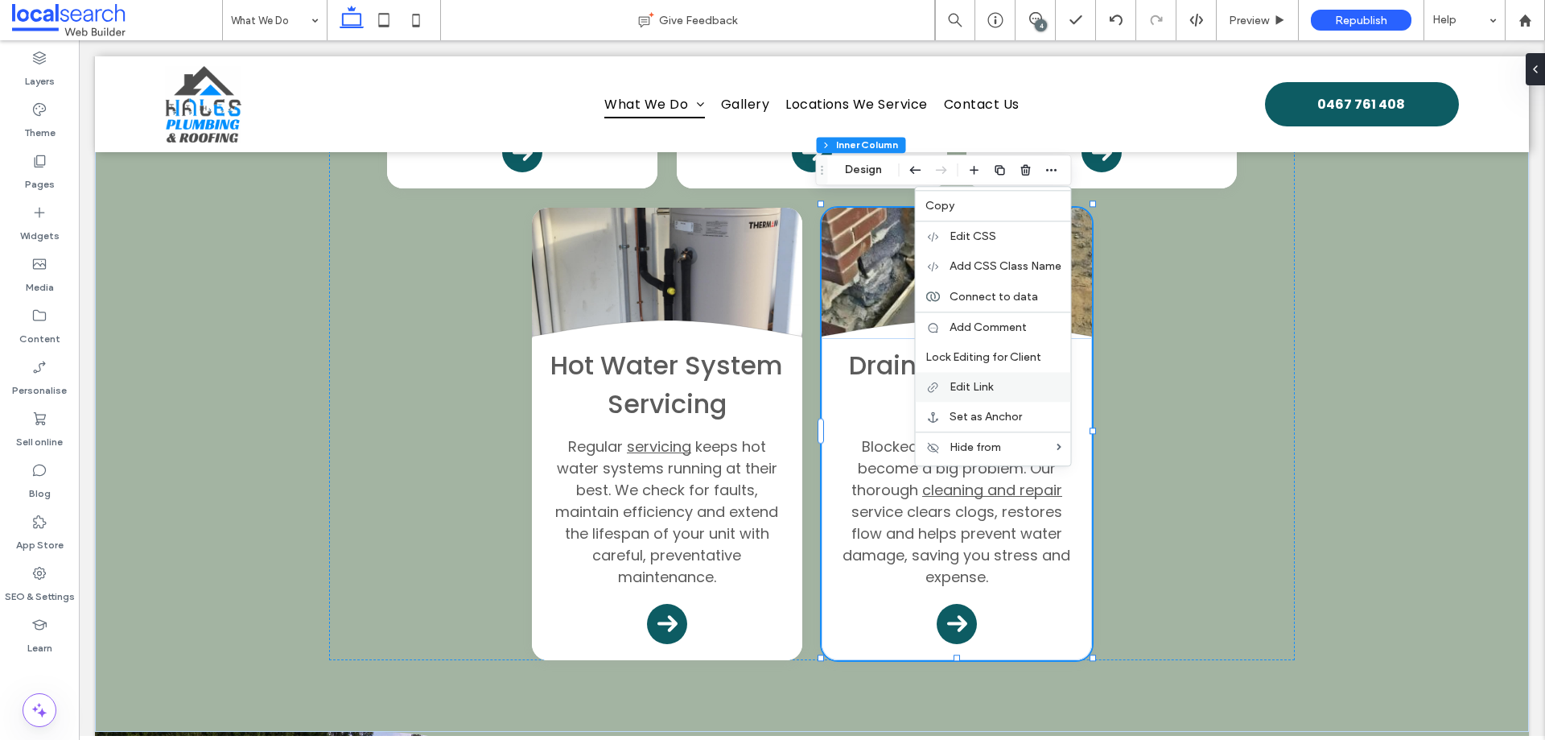
click at [990, 386] on span "Edit Link" at bounding box center [971, 387] width 43 height 14
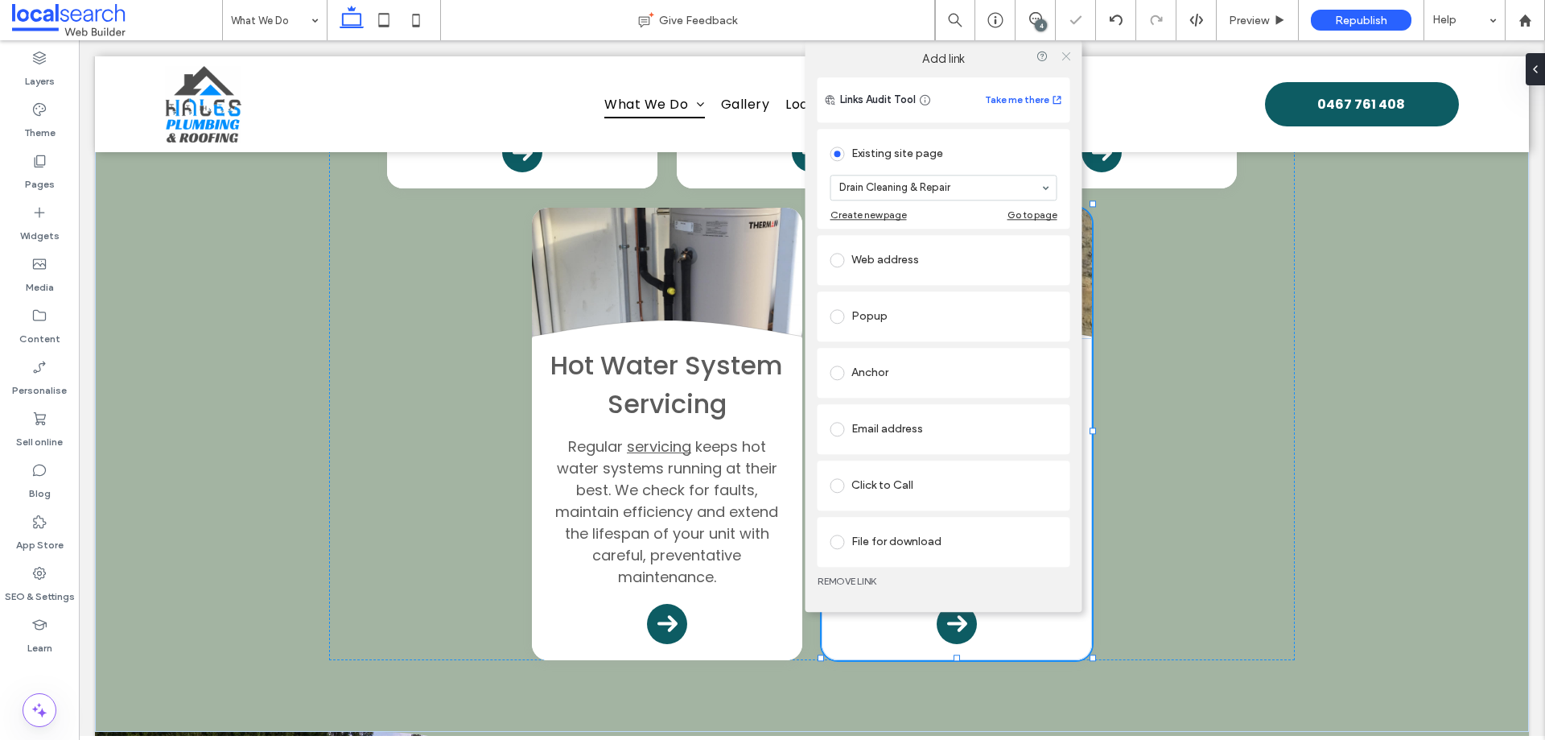
click at [1065, 58] on use at bounding box center [1066, 56] width 8 height 8
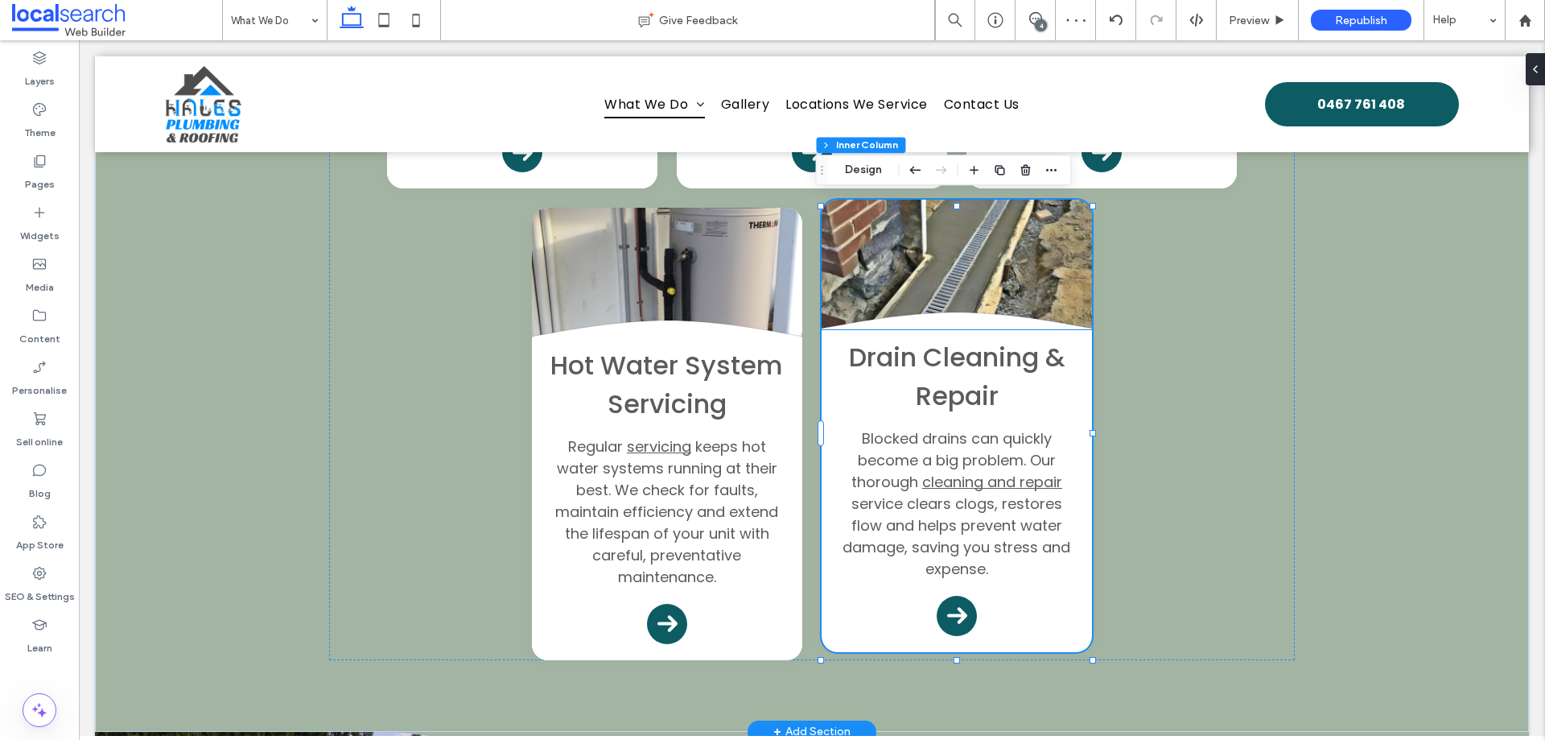
click at [1077, 344] on div "Drain Cleaning & Repair Blocked drains can quickly become a big problem. Our th…" at bounding box center [957, 491] width 270 height 322
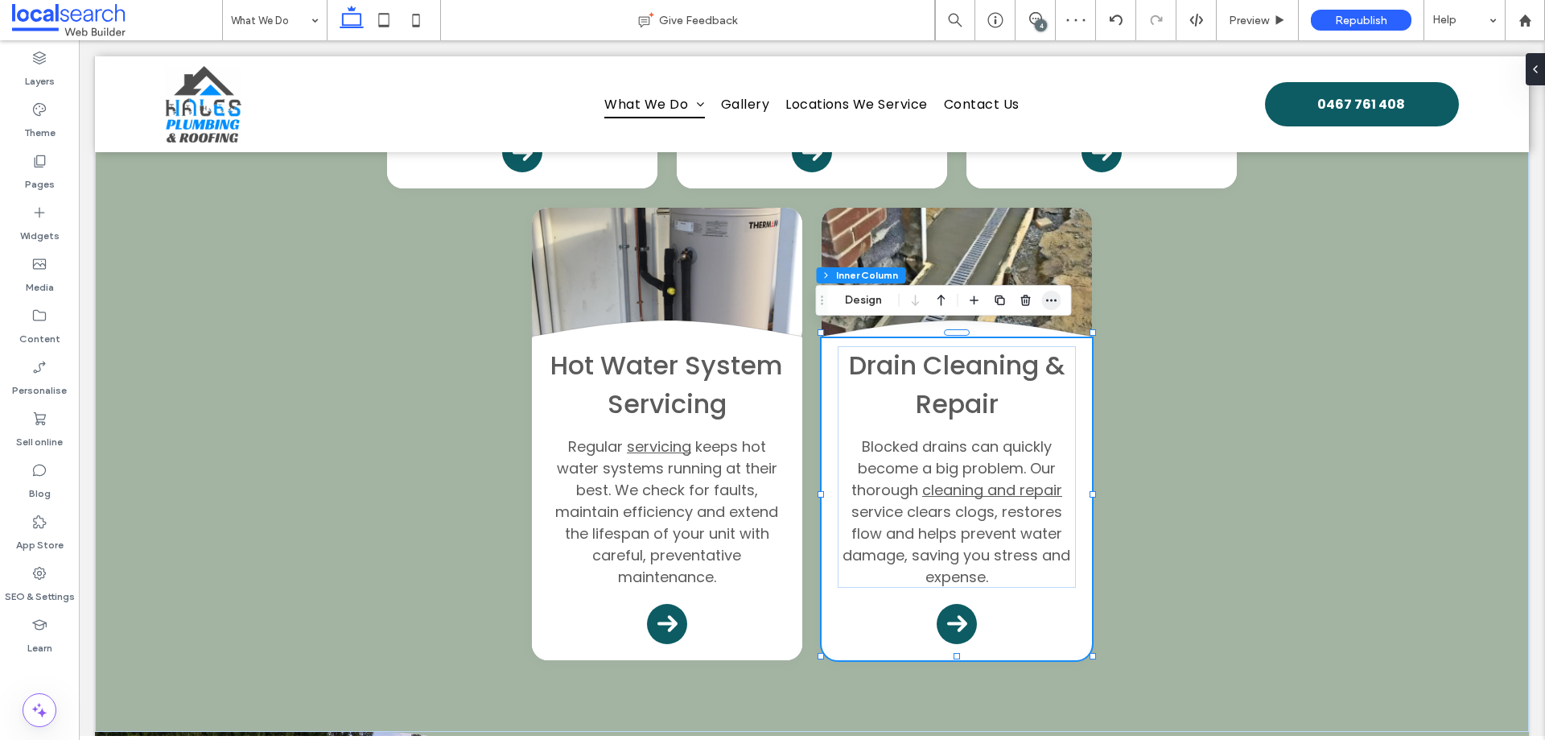
click at [1052, 302] on icon "button" at bounding box center [1052, 300] width 13 height 13
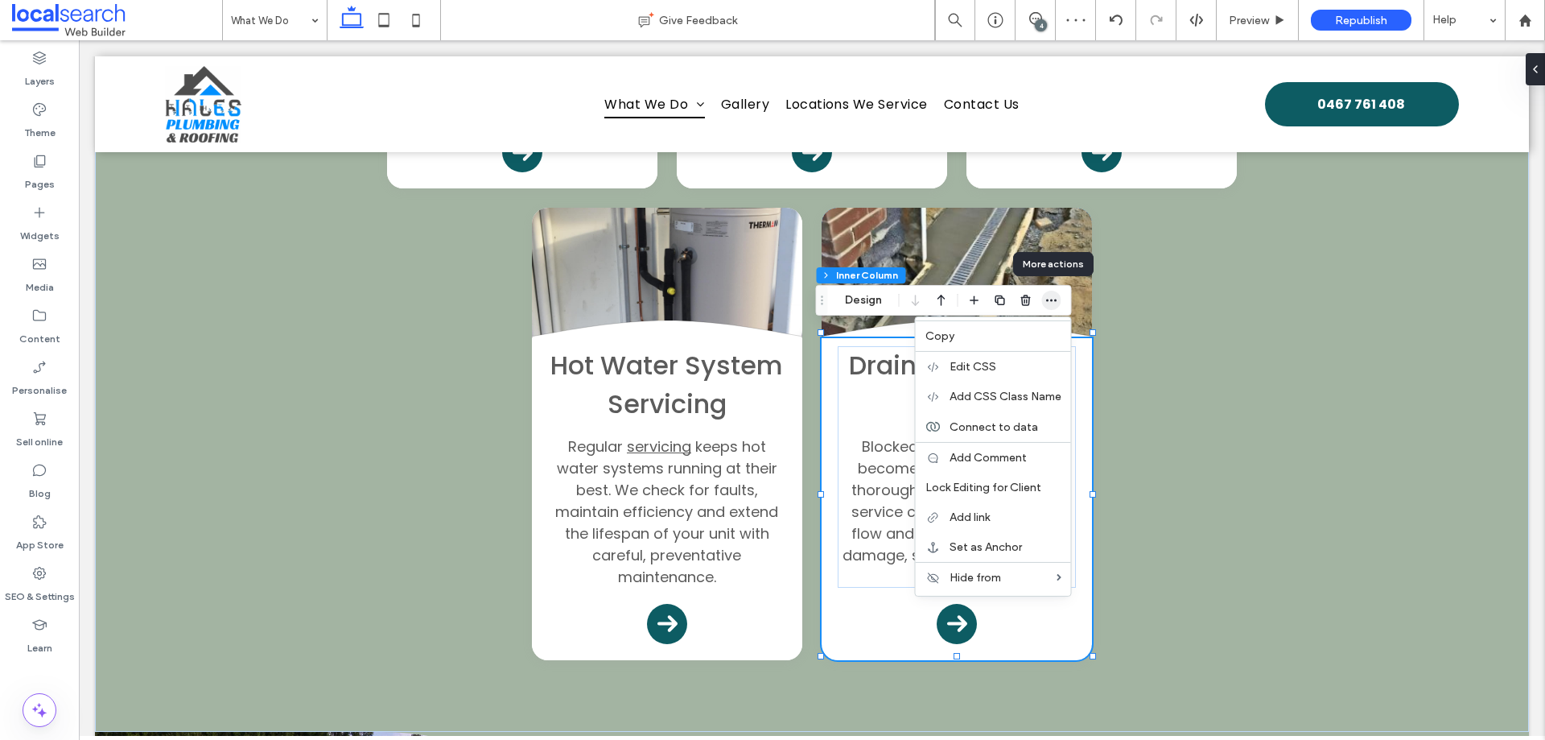
click at [1048, 299] on icon "button" at bounding box center [1052, 300] width 13 height 13
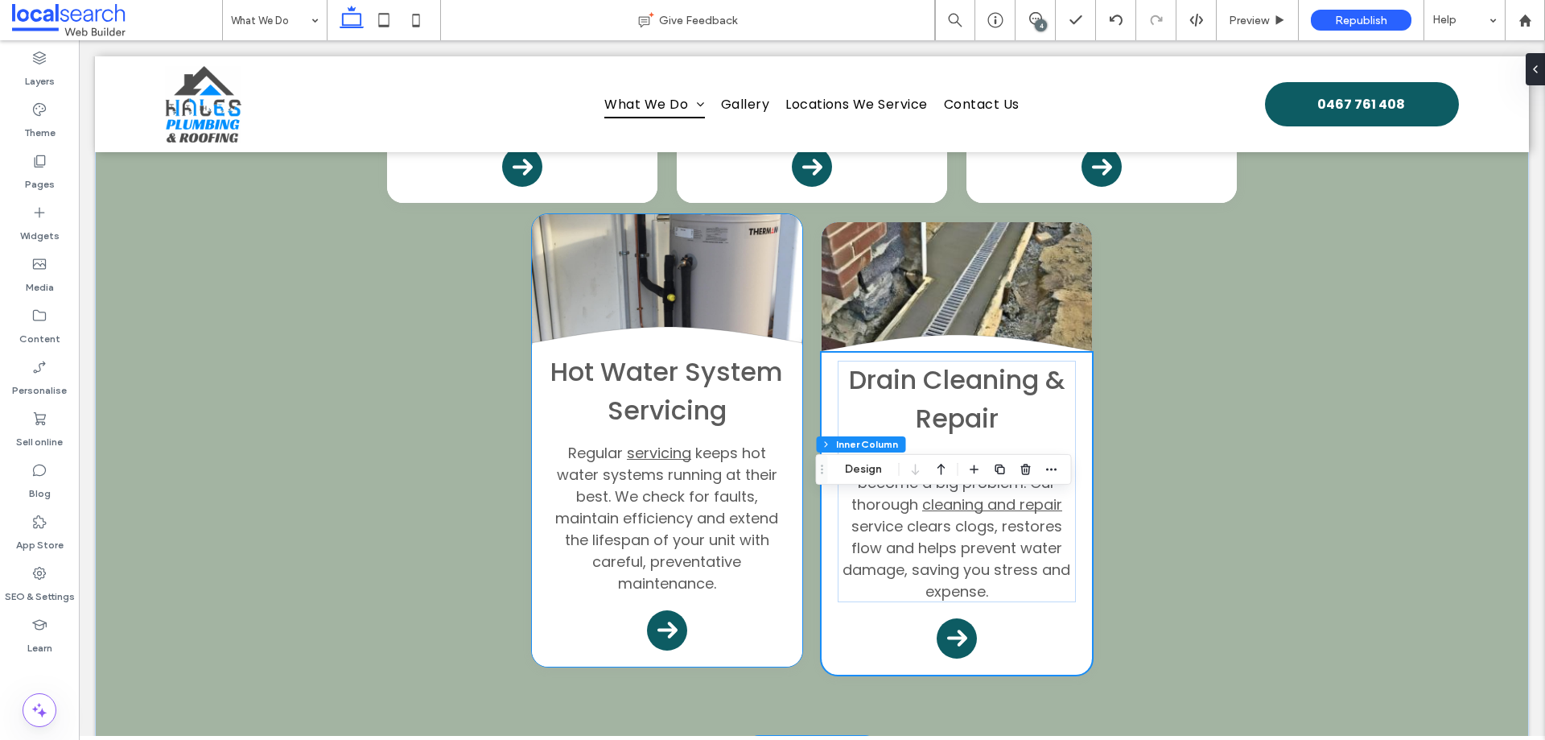
scroll to position [1127, 0]
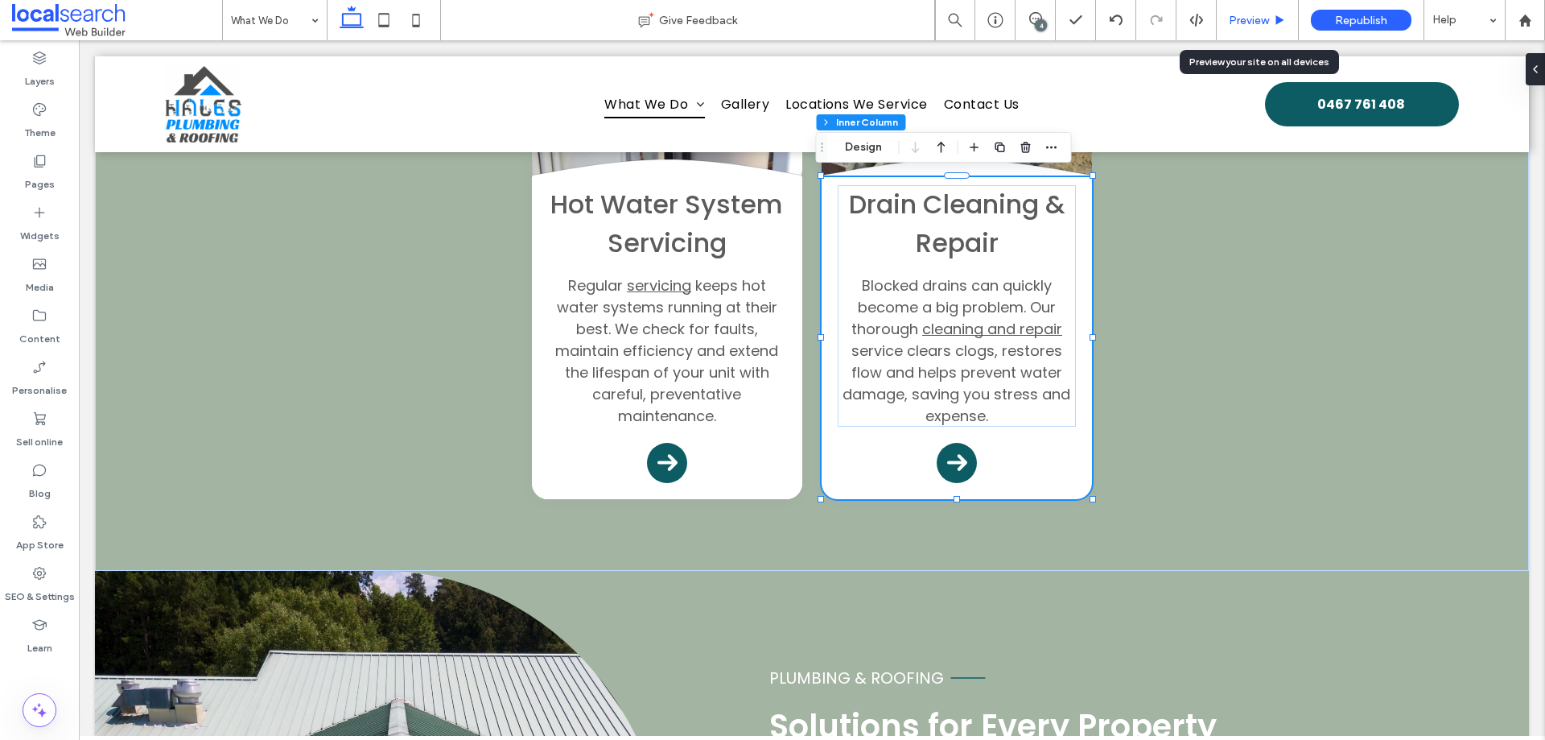
click at [1273, 21] on div "Preview" at bounding box center [1257, 21] width 81 height 14
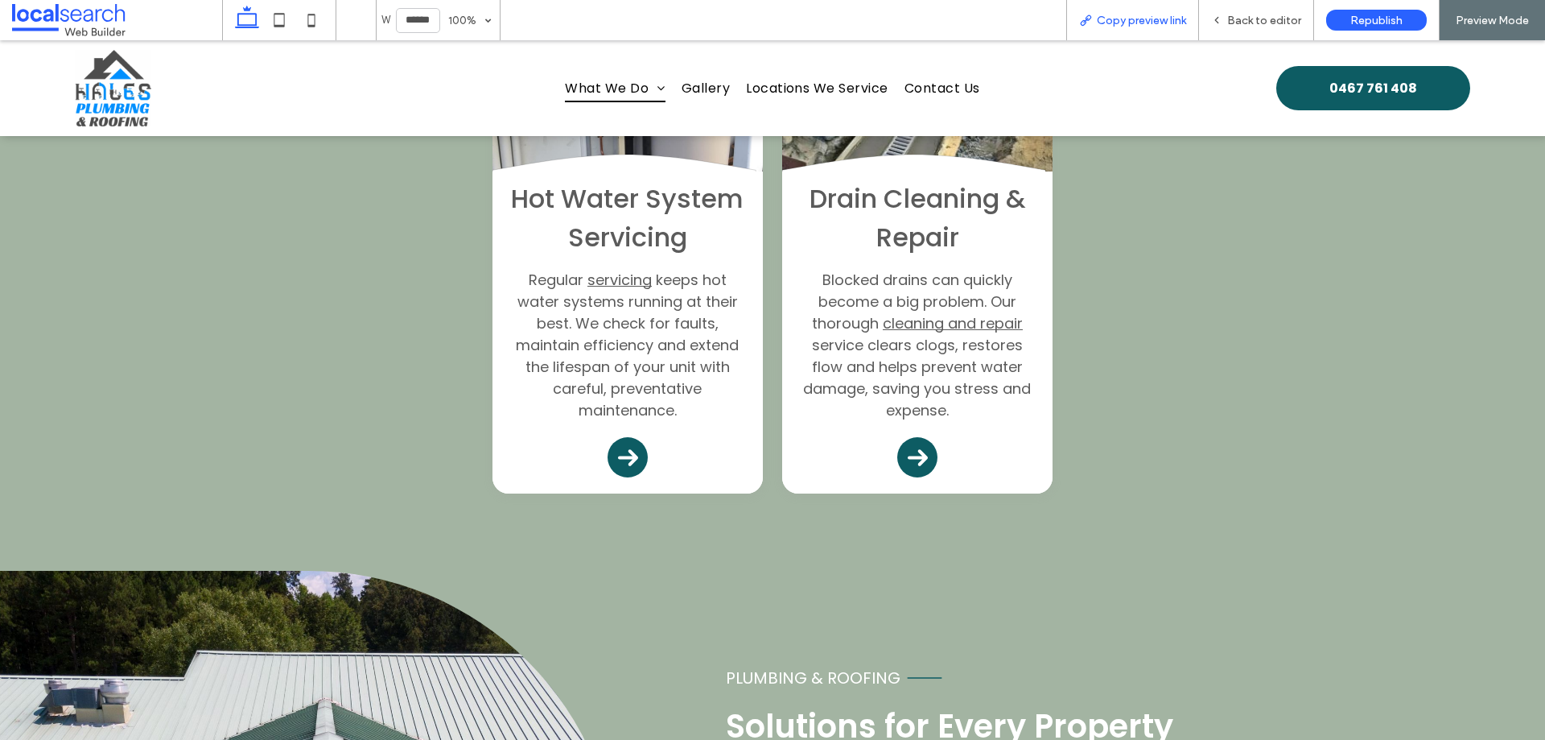
scroll to position [1147, 0]
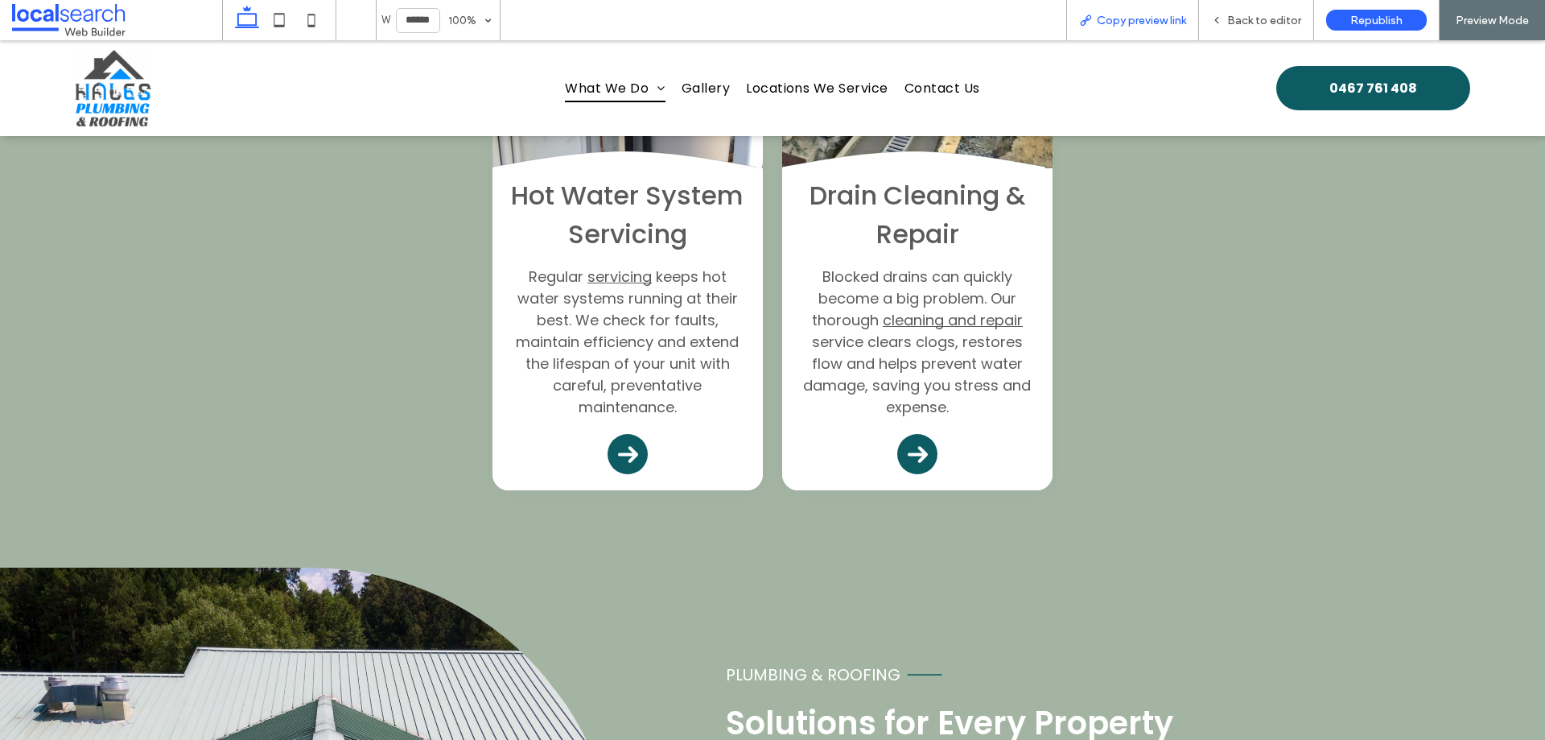
click at [1166, 15] on span "Copy preview link" at bounding box center [1141, 21] width 89 height 14
